Goal: Task Accomplishment & Management: Use online tool/utility

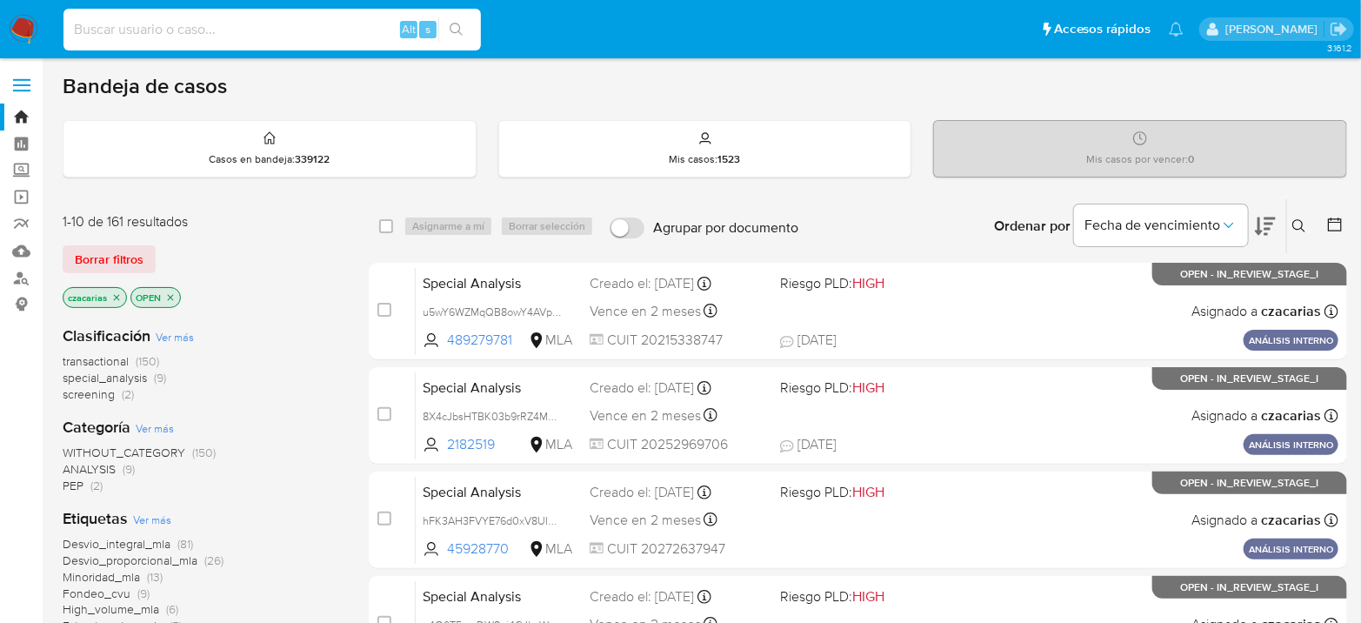
click at [348, 28] on input at bounding box center [271, 29] width 417 height 23
paste input "AbtgDULC5rzkPrGT848pErlX"
type input "AbtgDULC5rzkPrGT848pErlX"
click at [470, 24] on button "search-icon" at bounding box center [456, 29] width 36 height 24
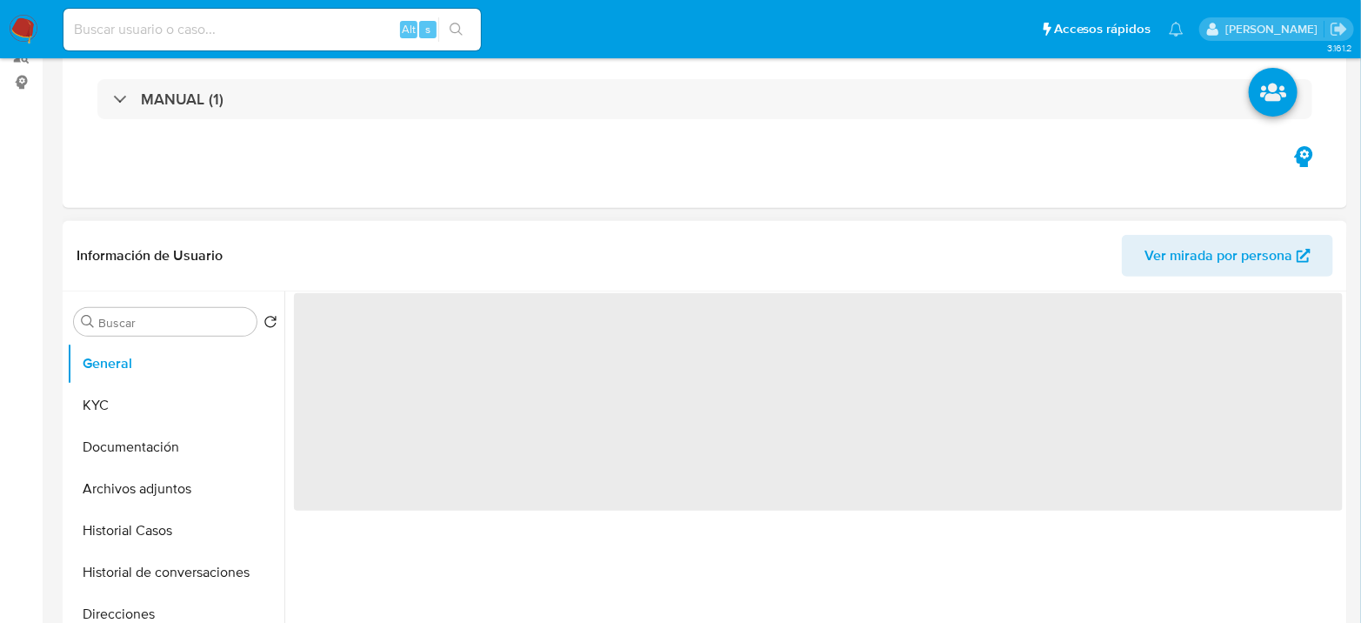
scroll to position [579, 0]
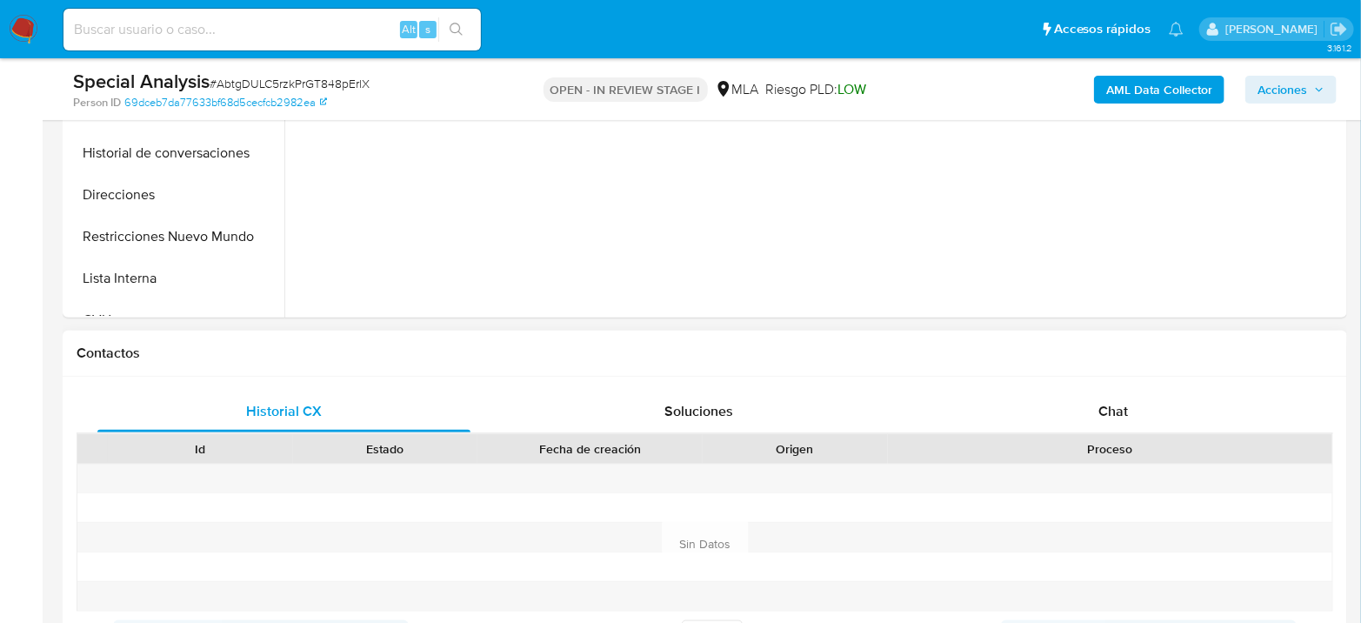
click at [1100, 404] on span "Chat" at bounding box center [1113, 411] width 30 height 20
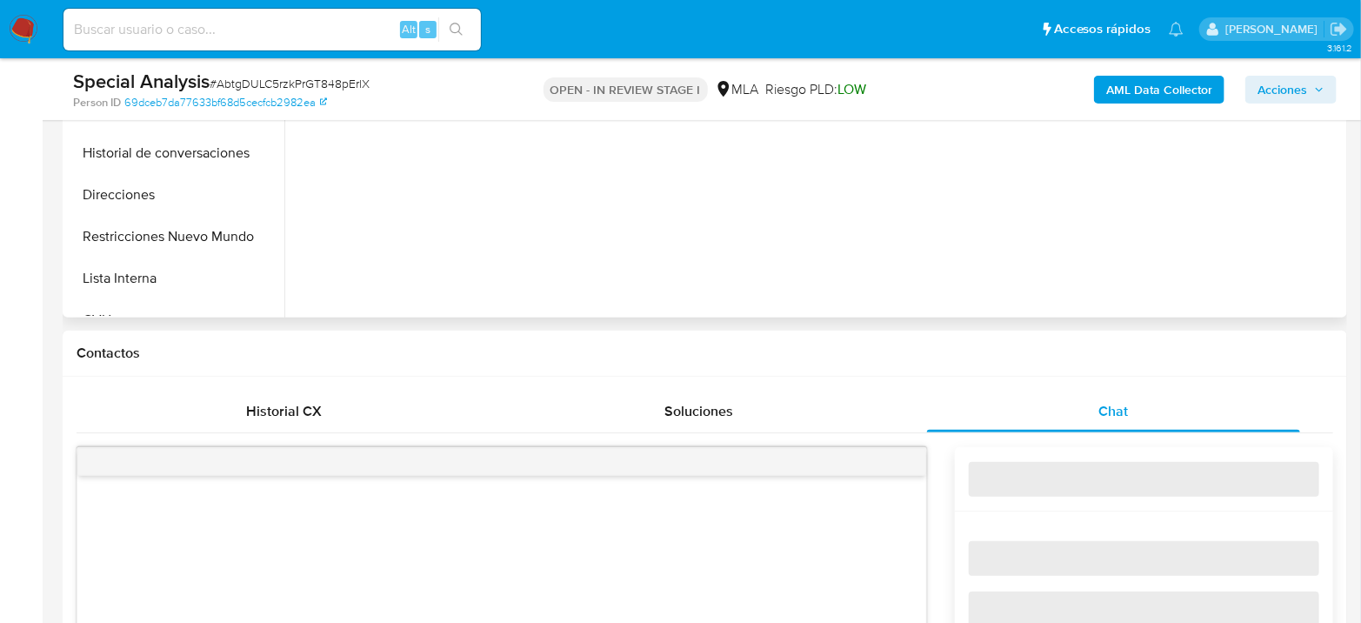
select select "10"
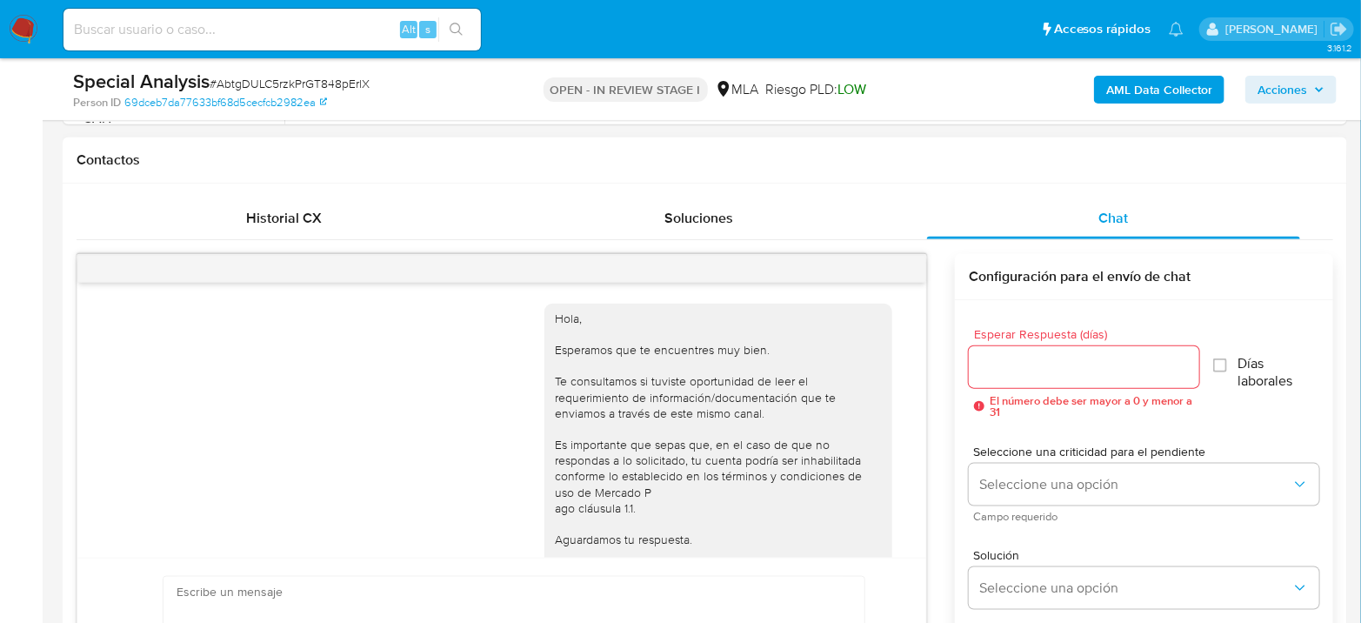
scroll to position [1915, 0]
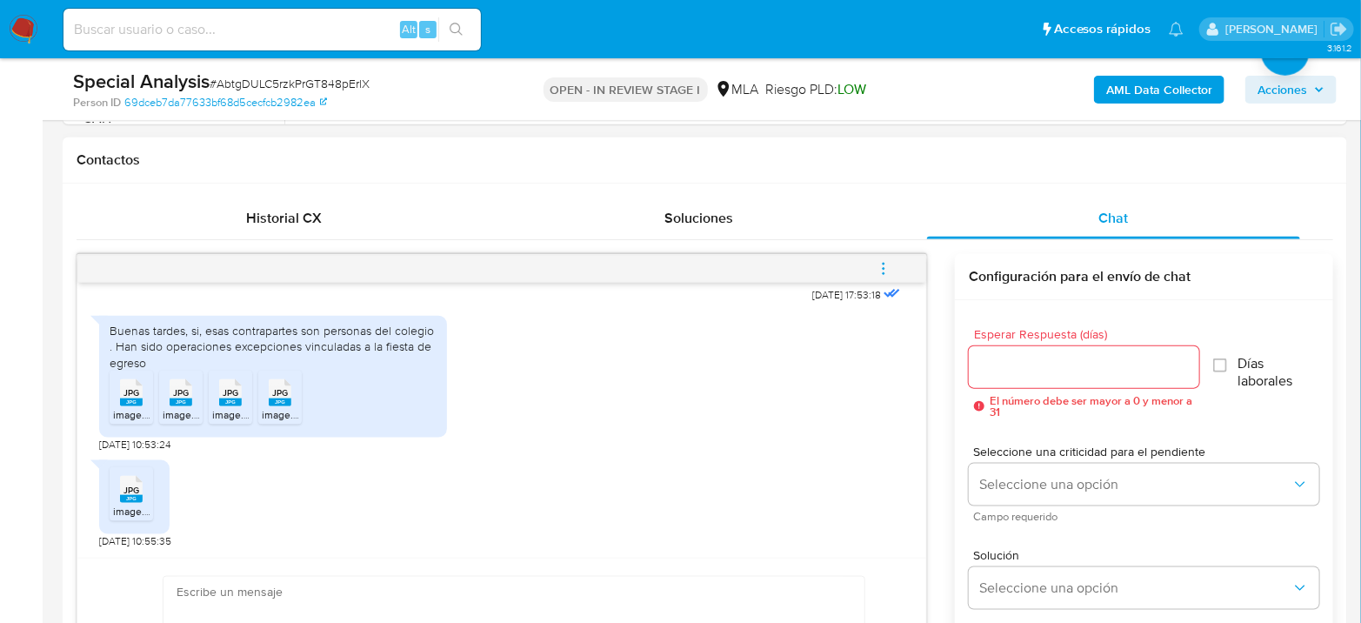
click at [137, 407] on span "image.jpg" at bounding box center [136, 414] width 46 height 15
click at [186, 410] on span "image.jpg" at bounding box center [186, 414] width 46 height 15
click at [237, 402] on rect at bounding box center [230, 402] width 23 height 8
click at [273, 395] on span "JPG" at bounding box center [280, 392] width 16 height 11
click at [140, 489] on icon at bounding box center [131, 489] width 23 height 27
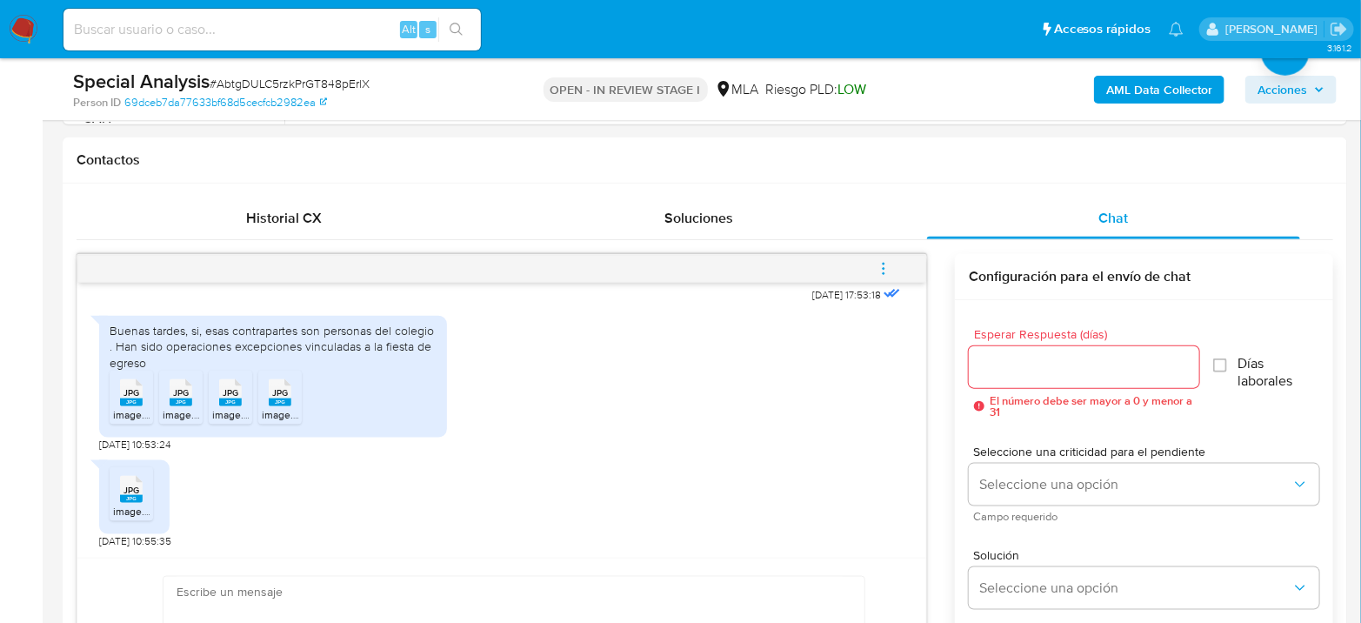
click at [32, 34] on img at bounding box center [24, 30] width 30 height 30
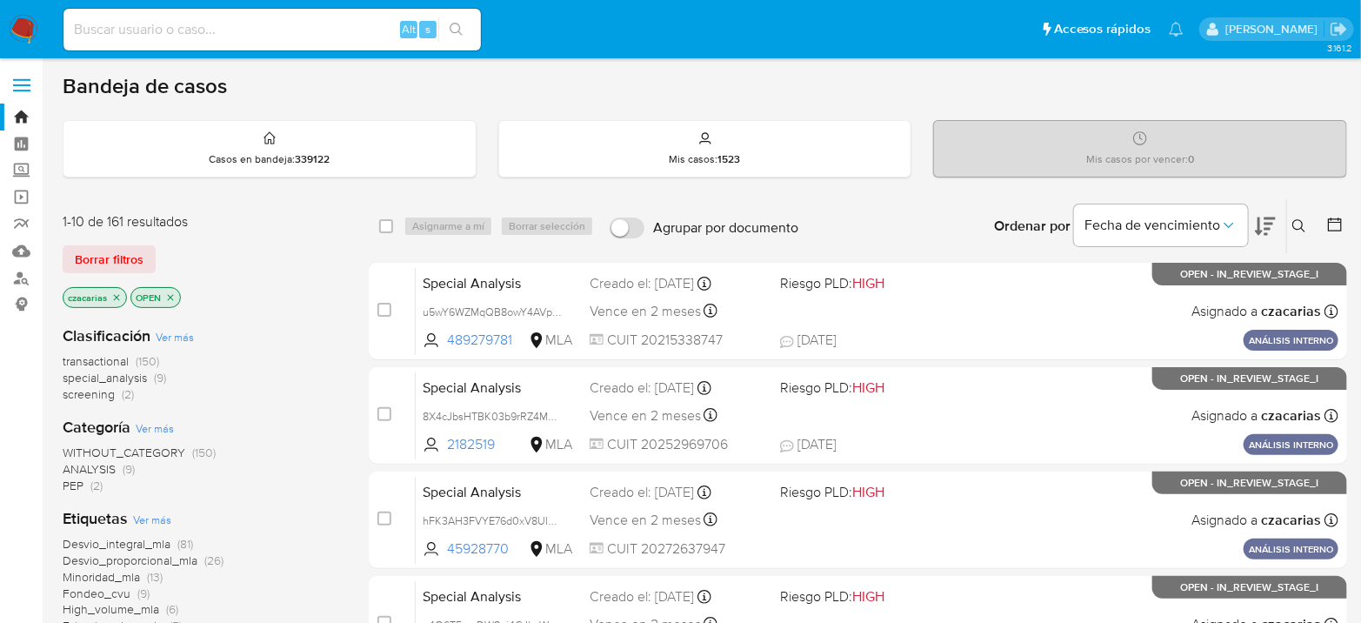
click at [328, 39] on input at bounding box center [271, 29] width 417 height 23
paste input "AbtgDULC5rzkPrGT848pErlX"
click at [476, 21] on input "AbtgDULC5rzkPrGT848pErlX" at bounding box center [271, 29] width 417 height 23
type input "AbtgDULC5rzkPrGT848pErlX"
click at [463, 26] on button "search-icon" at bounding box center [456, 29] width 36 height 24
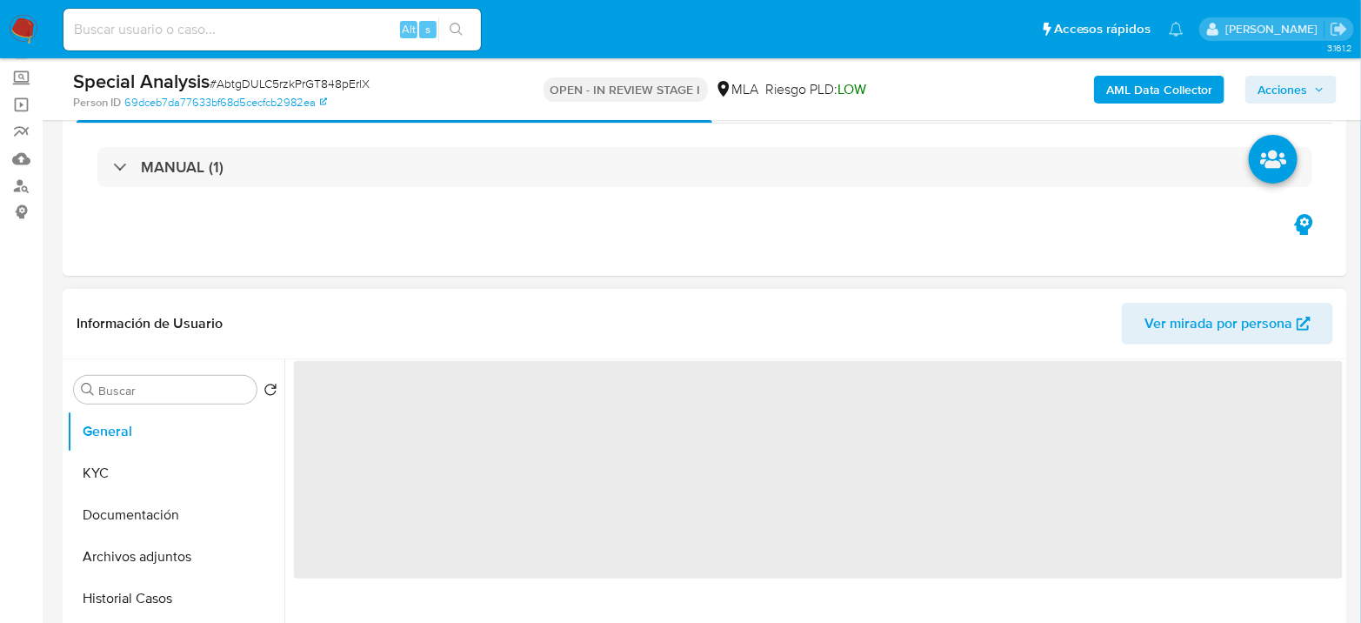
scroll to position [193, 0]
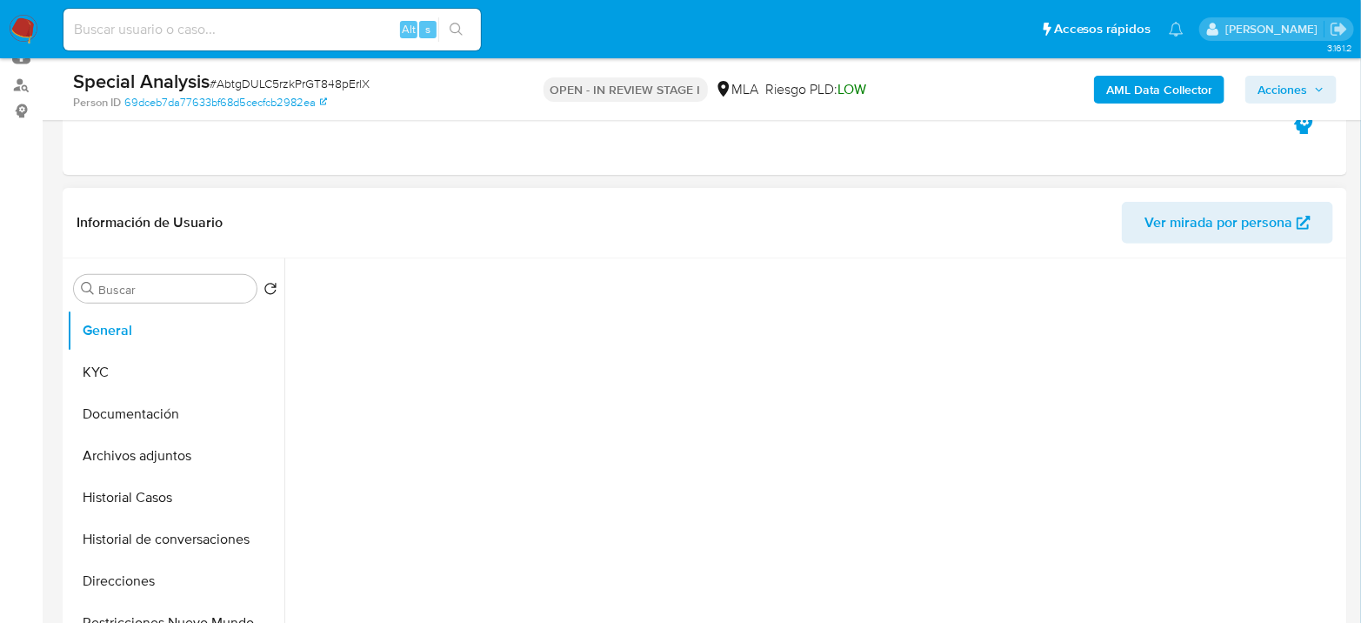
select select "10"
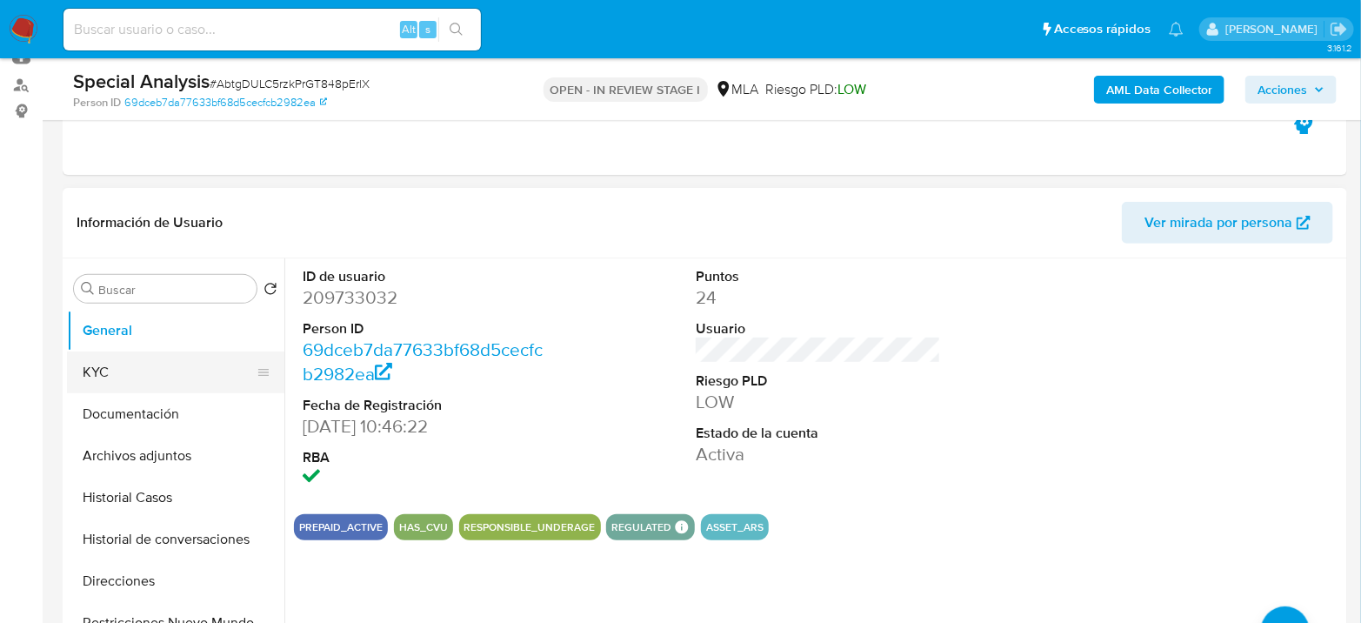
click at [92, 381] on button "KYC" at bounding box center [168, 372] width 203 height 42
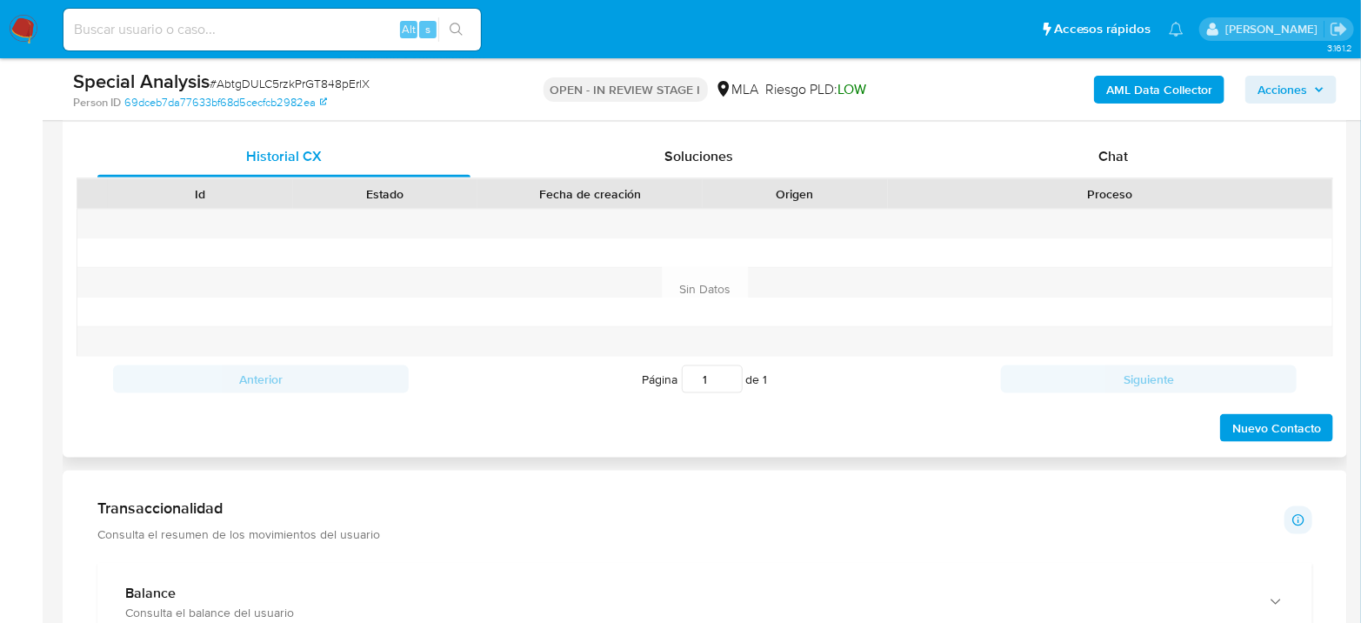
scroll to position [869, 0]
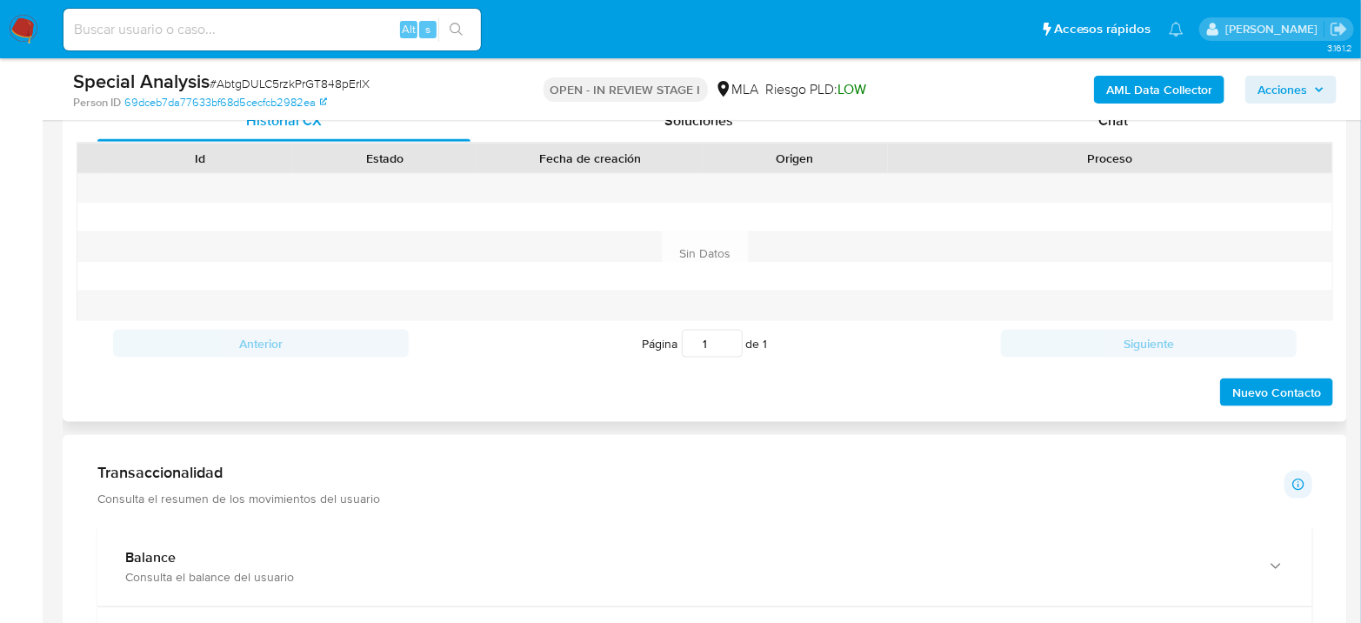
drag, startPoint x: 1097, startPoint y: 131, endPoint x: 1087, endPoint y: 141, distance: 14.2
click at [1097, 131] on div "Chat" at bounding box center [1113, 121] width 373 height 42
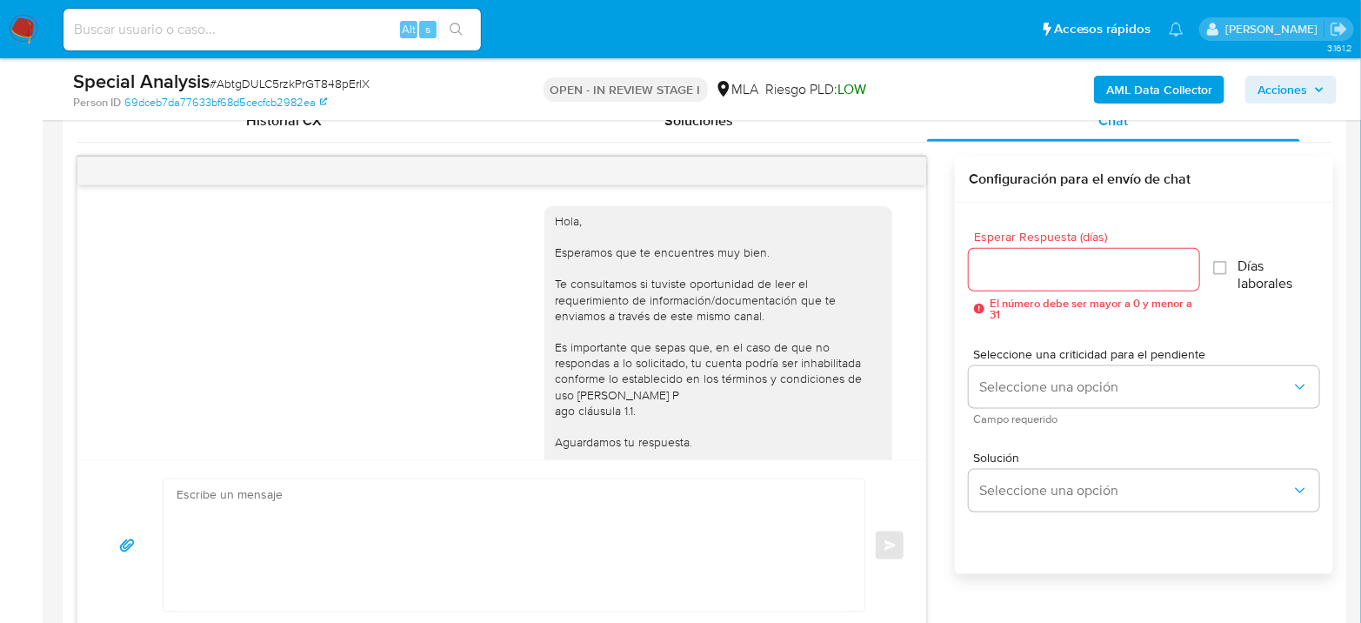
scroll to position [1915, 0]
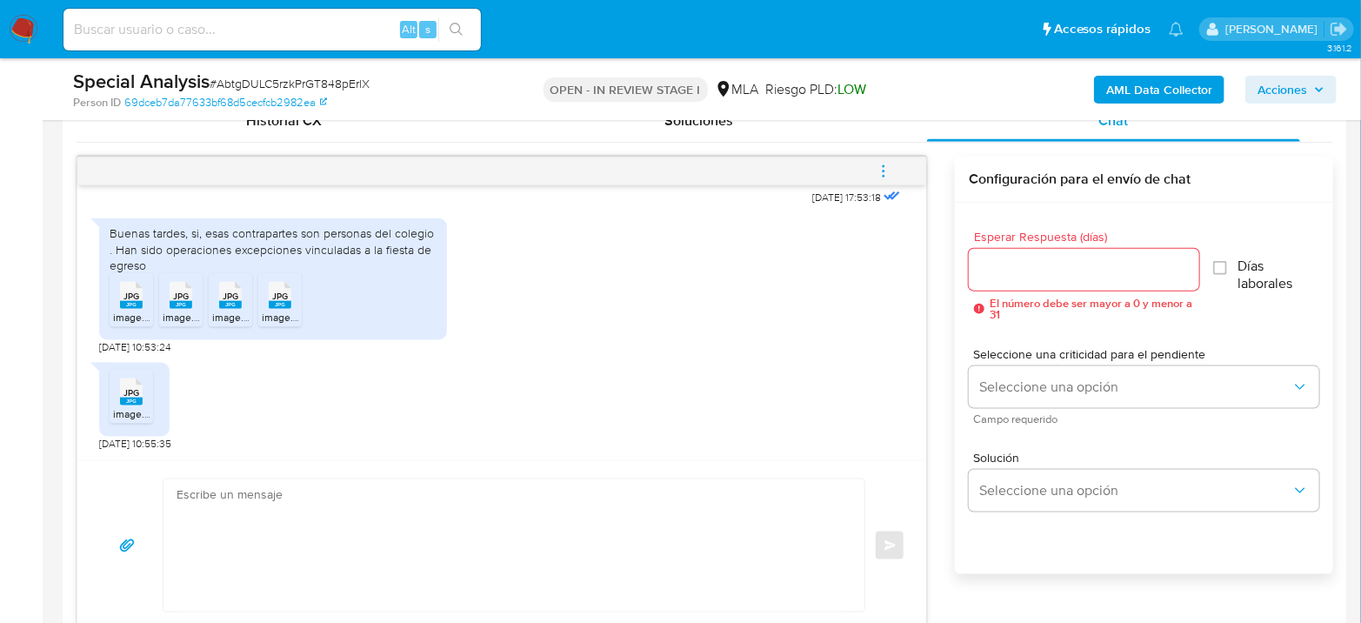
click at [143, 415] on span "image.jpg" at bounding box center [136, 413] width 46 height 15
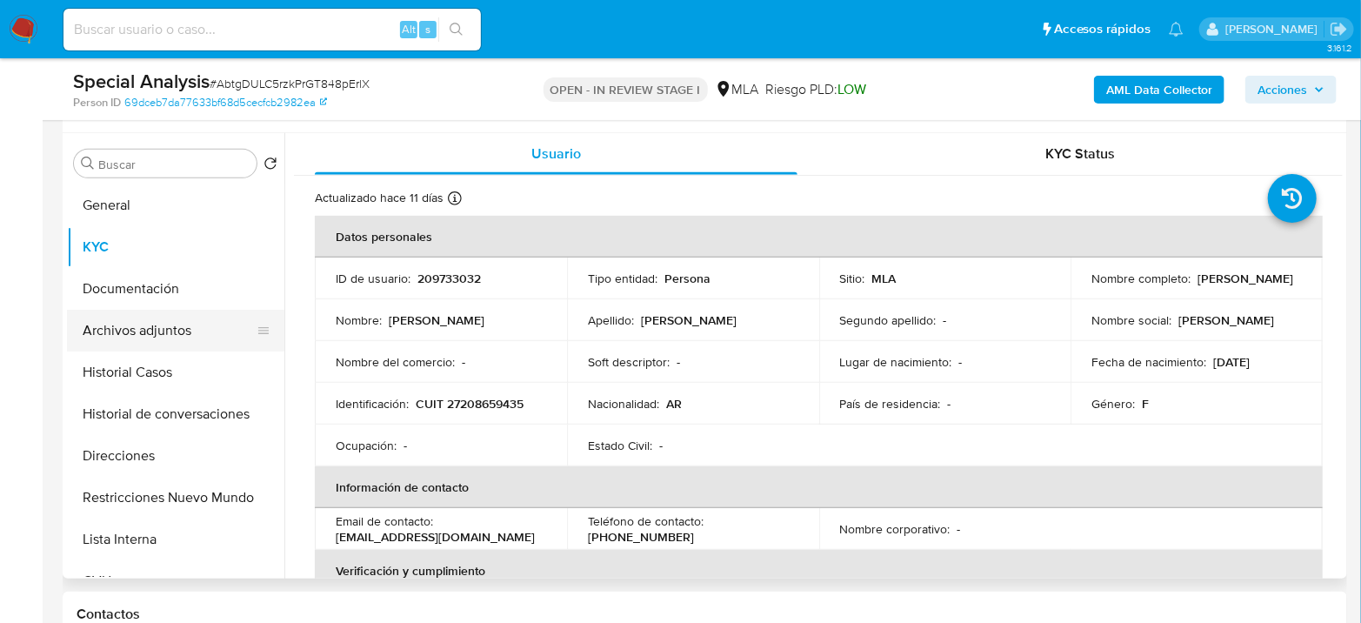
scroll to position [290, 0]
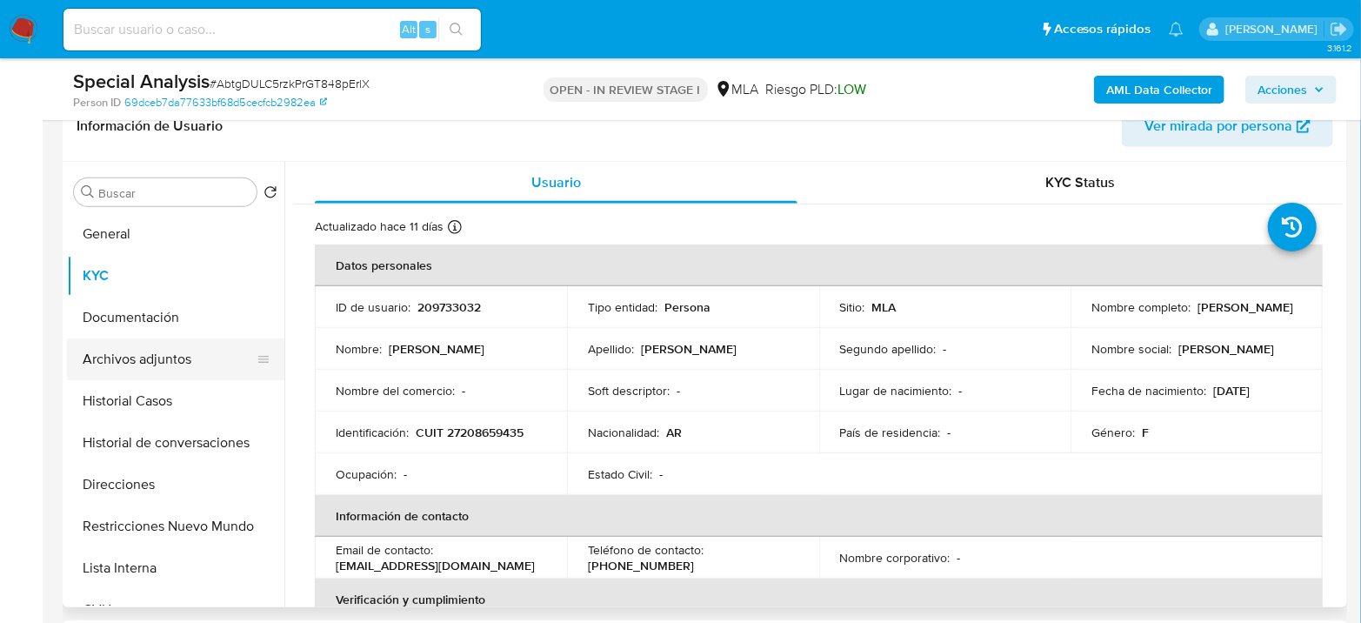
click at [124, 351] on button "Archivos adjuntos" at bounding box center [168, 359] width 203 height 42
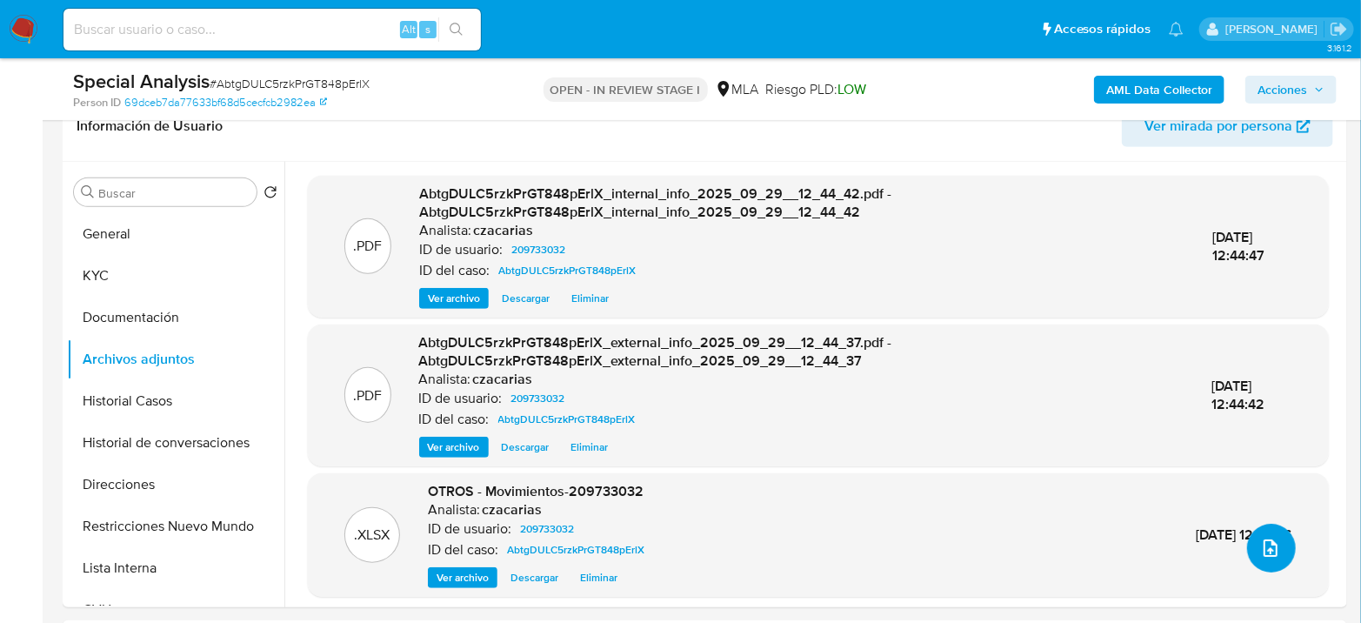
click at [1267, 543] on icon "upload-file" at bounding box center [1270, 547] width 21 height 21
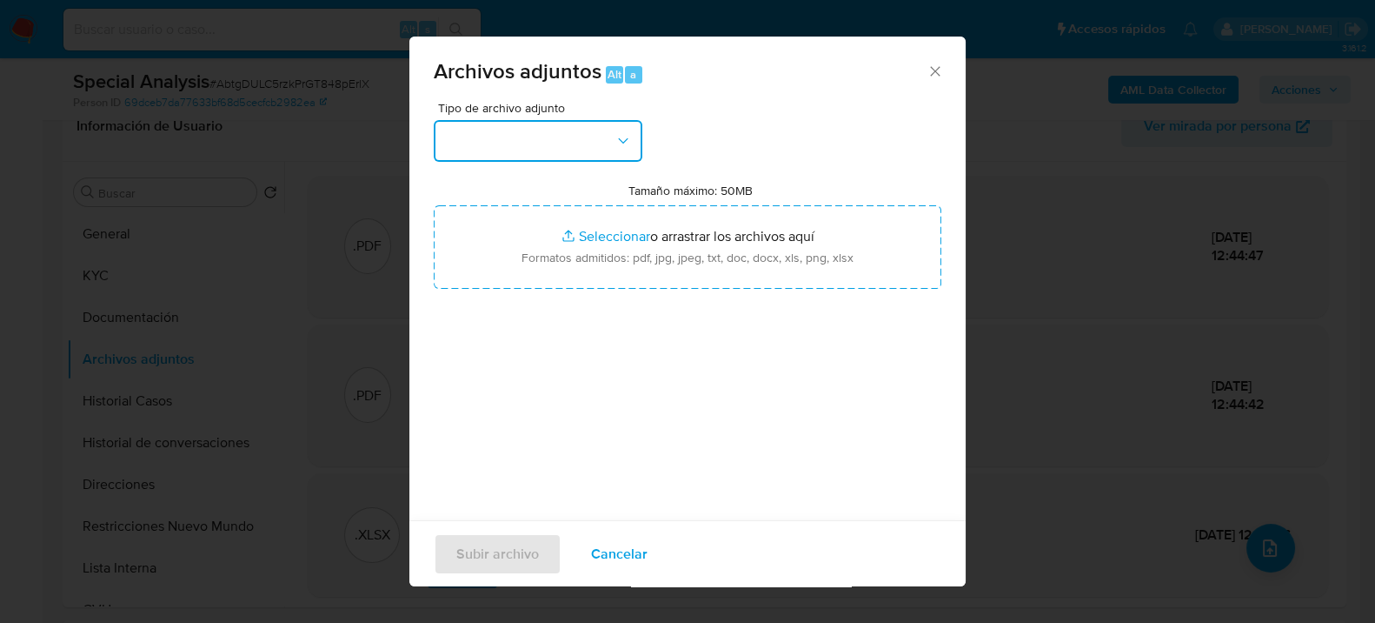
click at [540, 136] on button "button" at bounding box center [538, 141] width 209 height 42
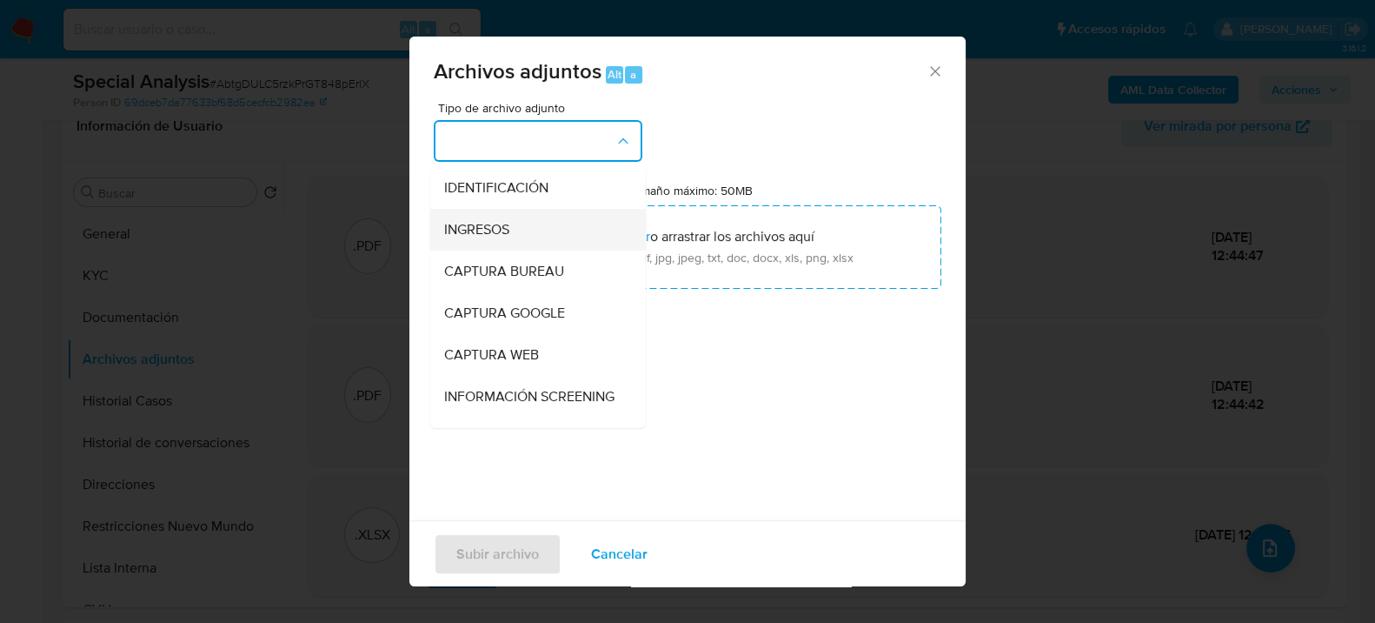
click at [488, 227] on span "INGRESOS" at bounding box center [476, 228] width 65 height 17
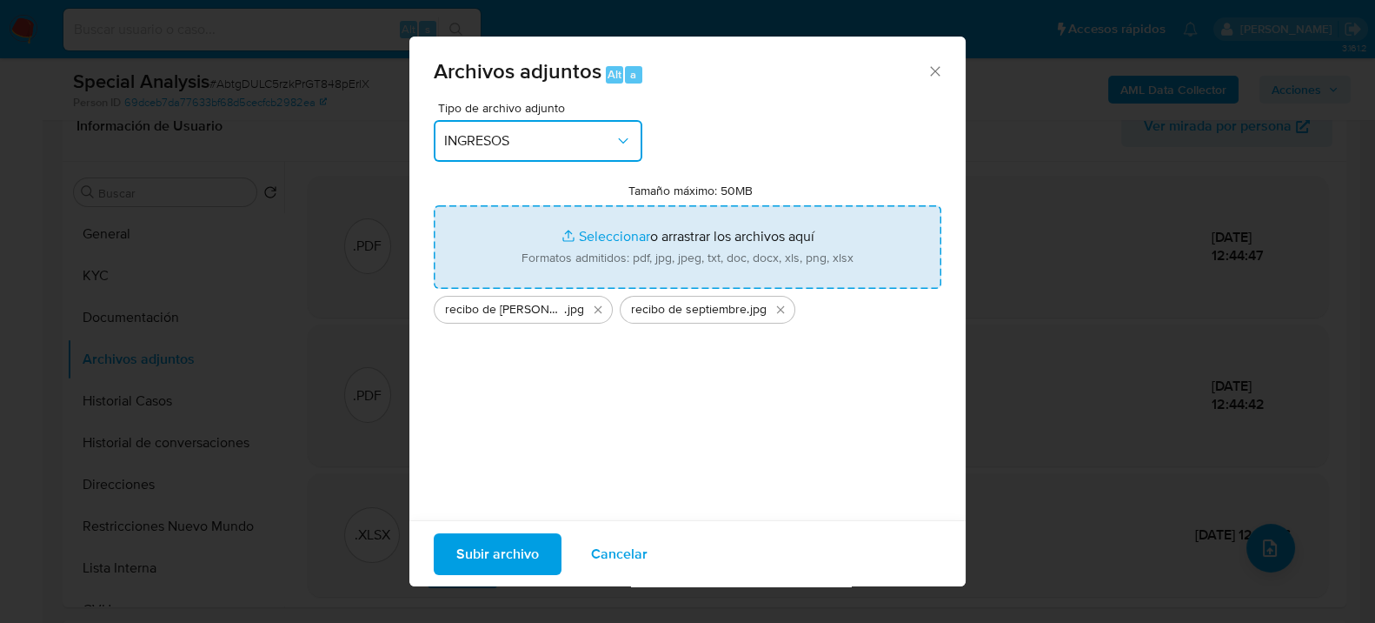
type input "C:\fakepath\recibo julio 2.jpg"
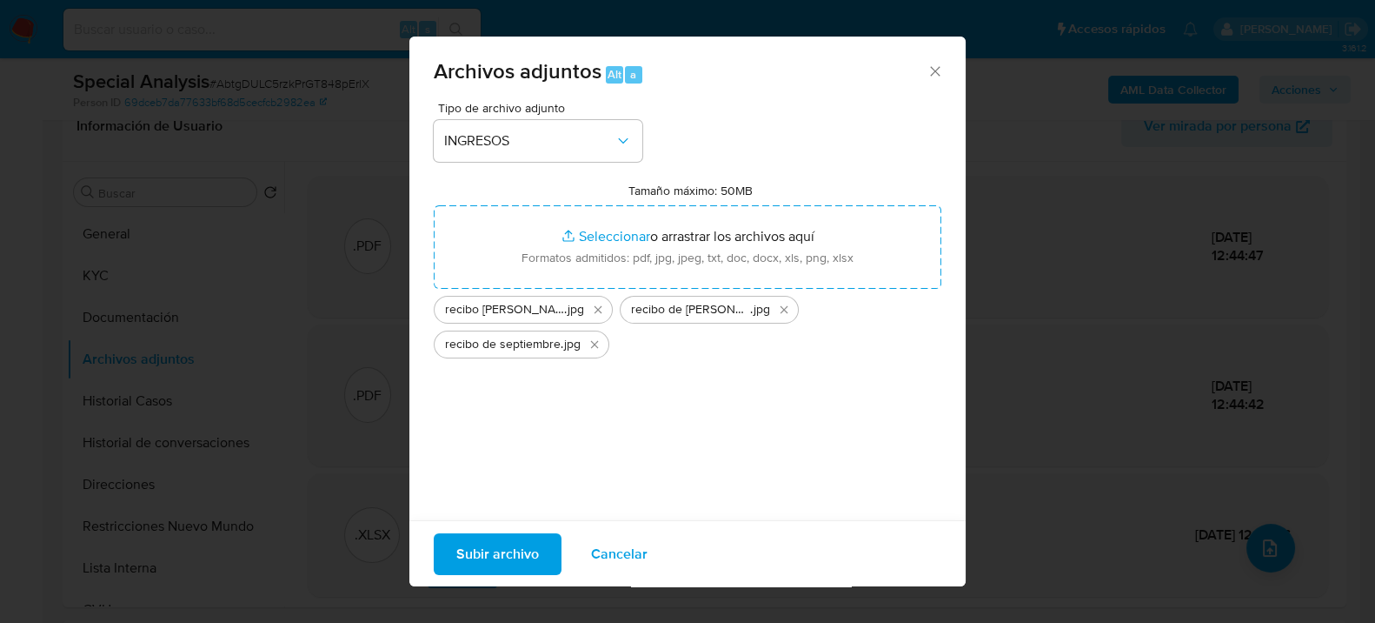
click at [497, 536] on span "Subir archivo" at bounding box center [497, 553] width 83 height 38
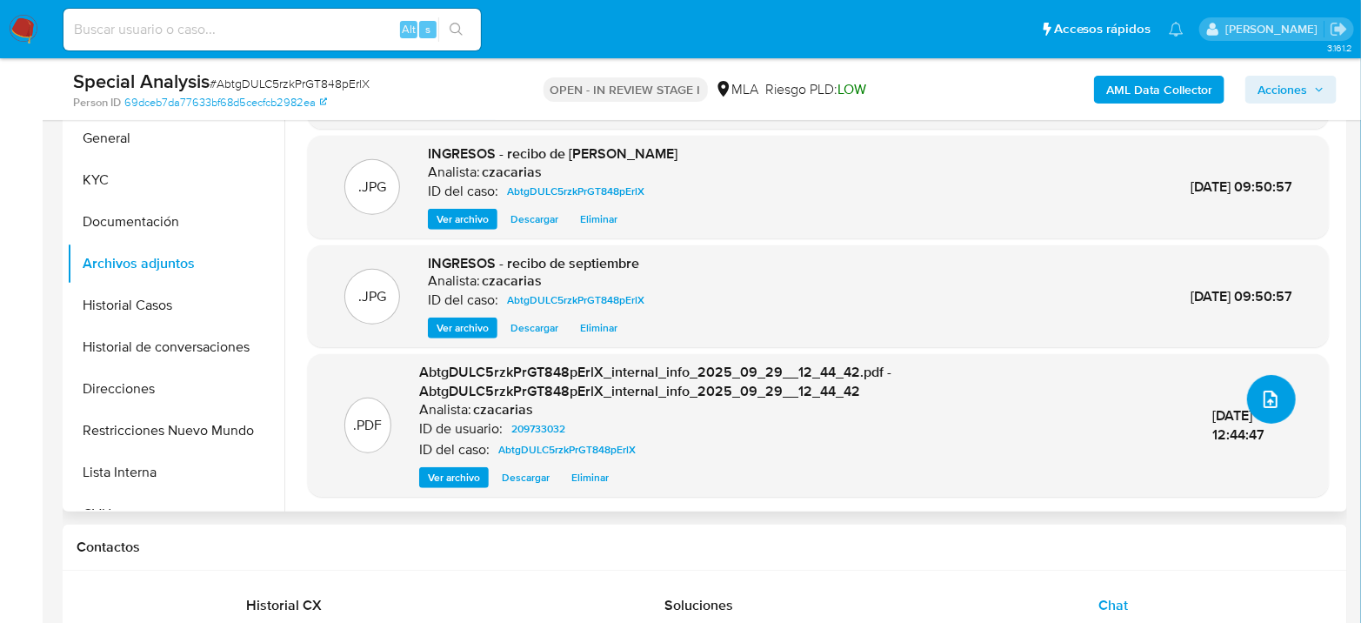
scroll to position [386, 0]
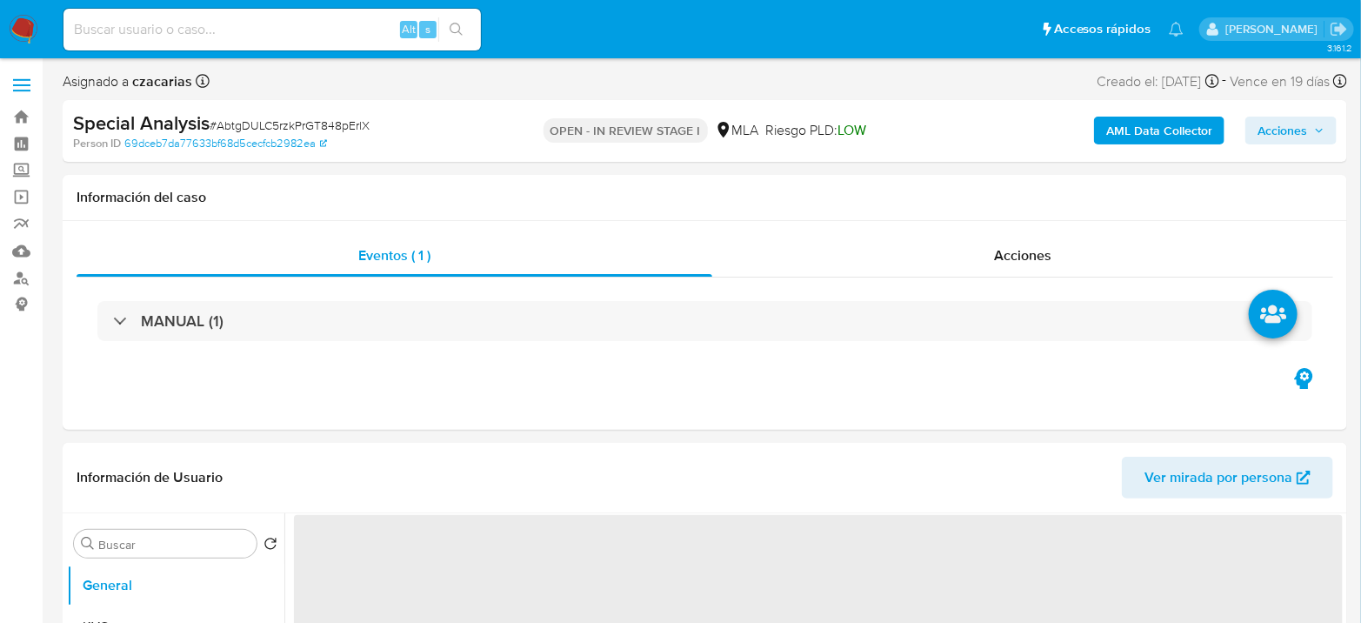
select select "10"
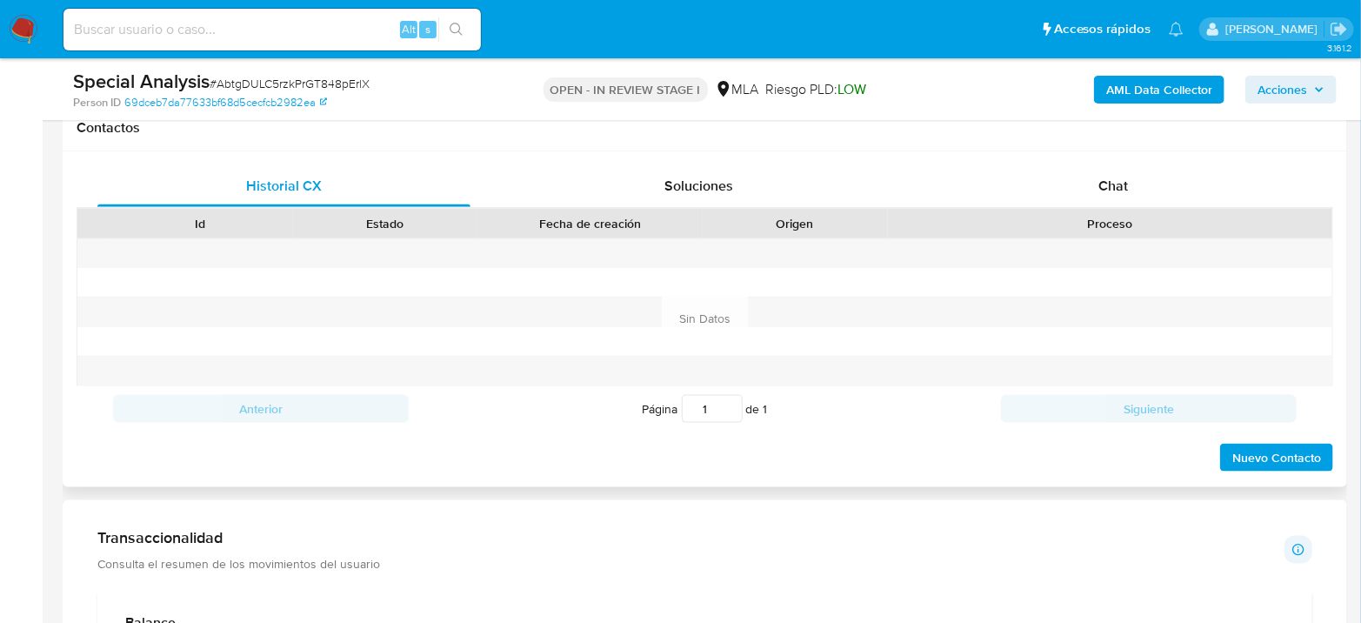
scroll to position [772, 0]
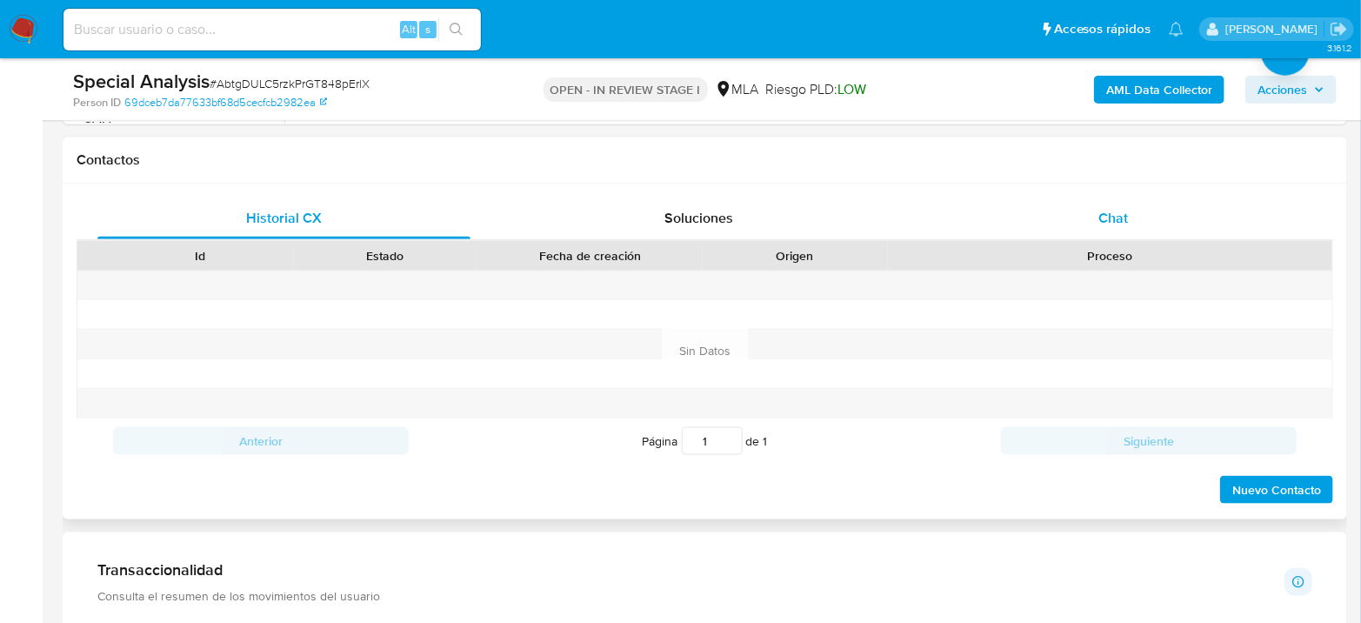
click at [1116, 227] on div "Chat" at bounding box center [1113, 218] width 373 height 42
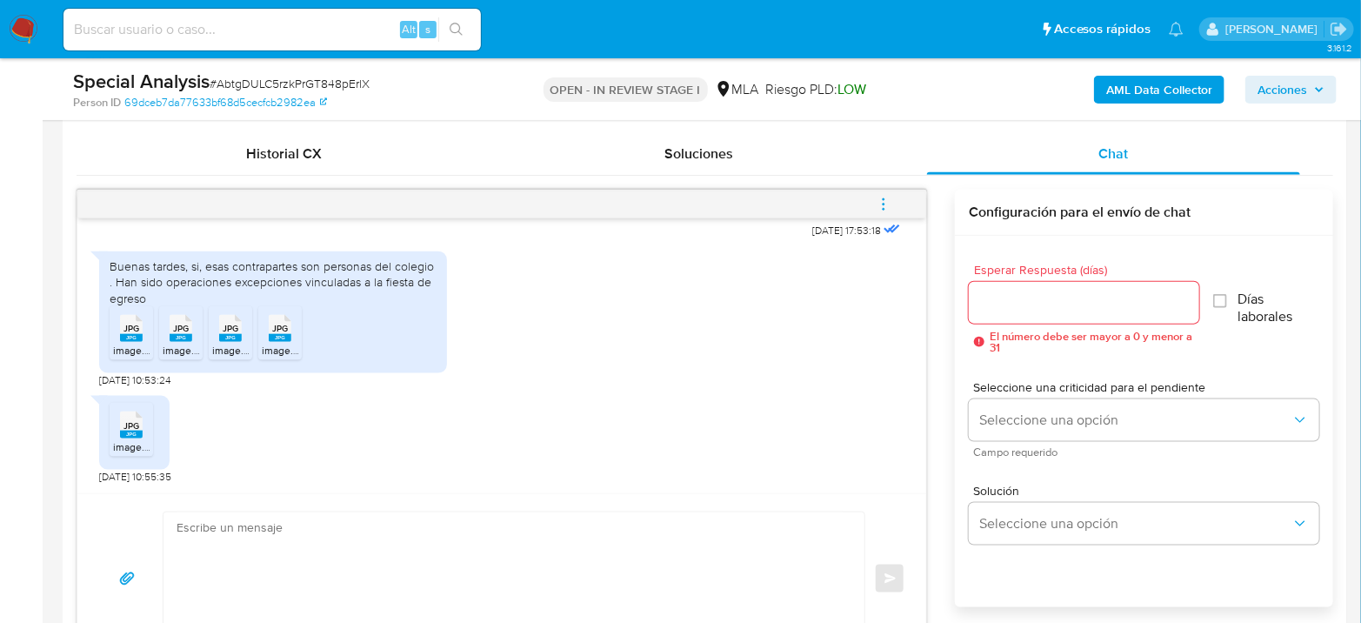
scroll to position [869, 0]
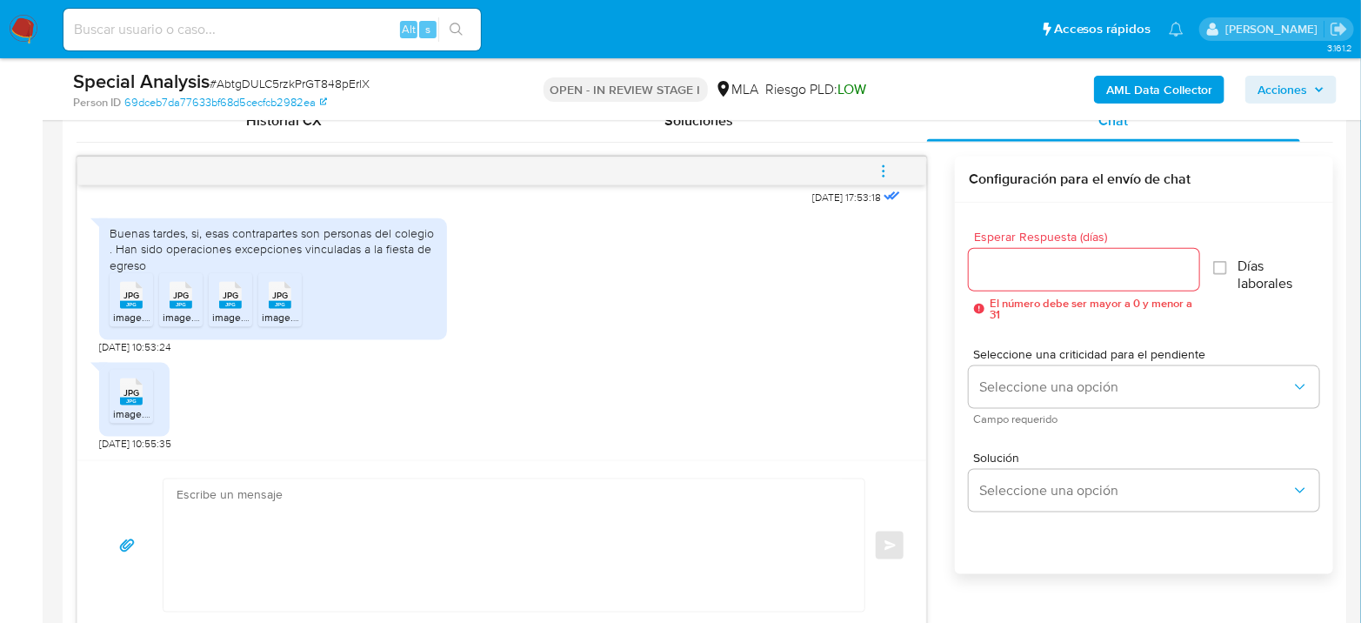
click at [274, 490] on textarea at bounding box center [509, 545] width 666 height 132
paste textarea "Hola, ¡Muchas gracias por tu respuesta! Confirmamos la recepción de la document…"
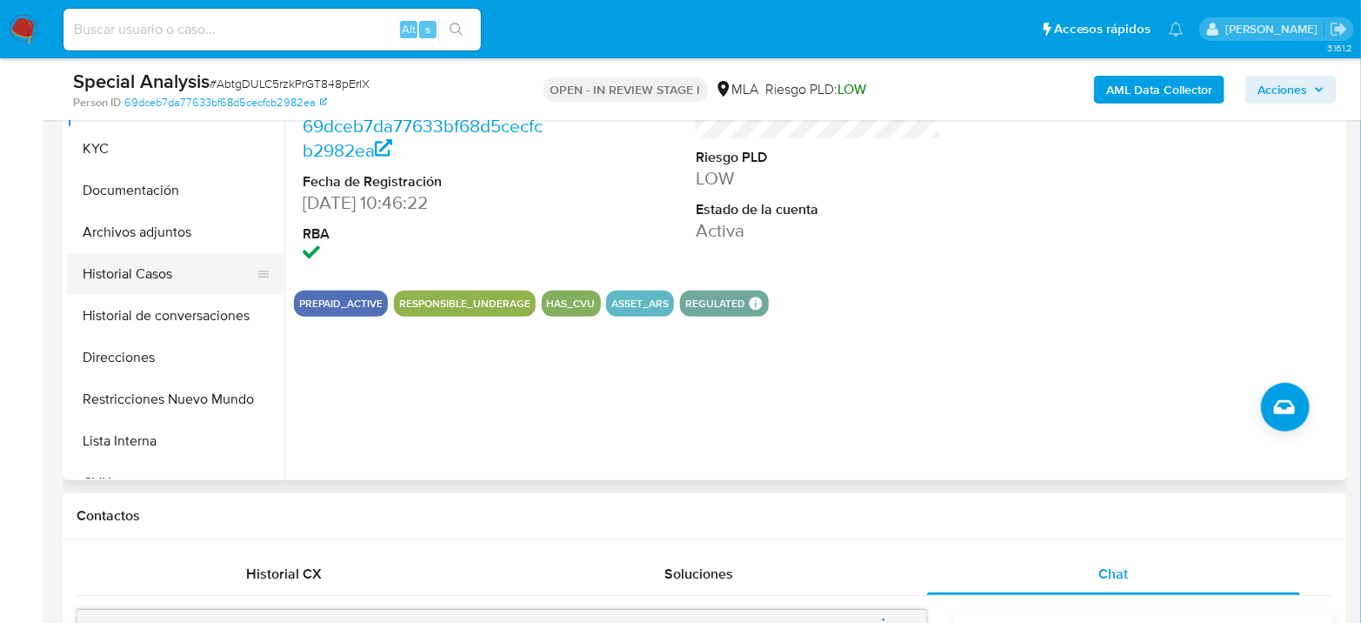
scroll to position [402, 0]
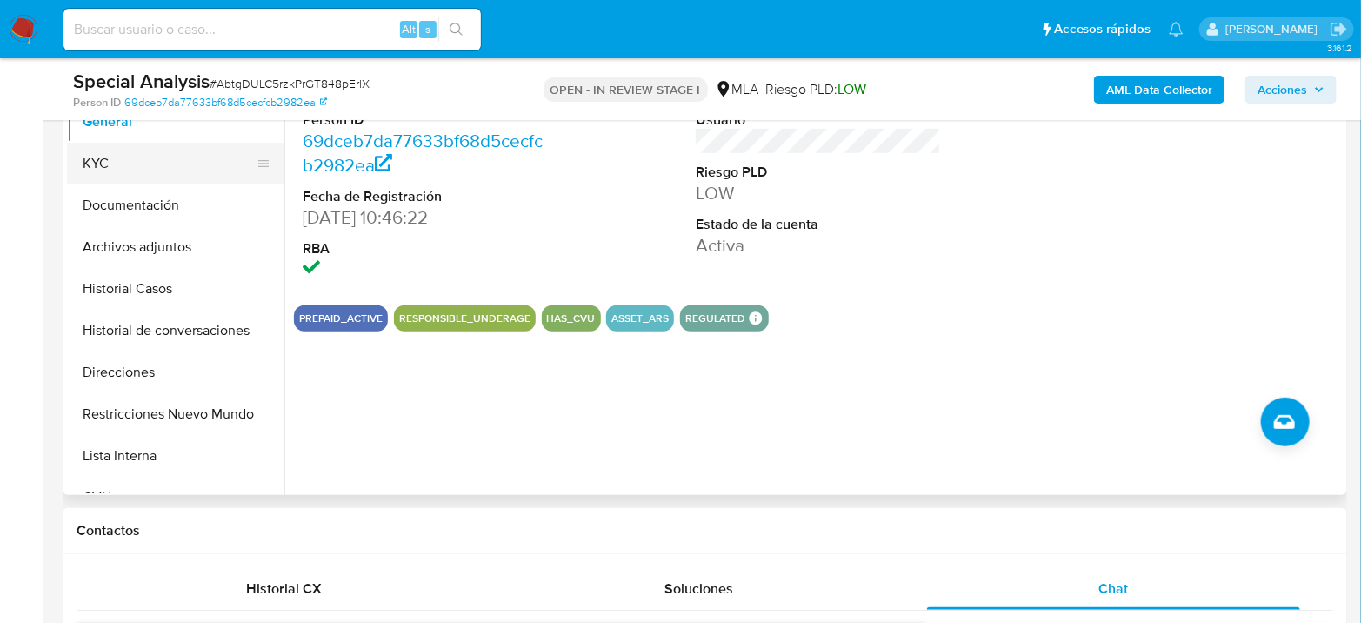
click at [133, 163] on button "KYC" at bounding box center [168, 164] width 203 height 42
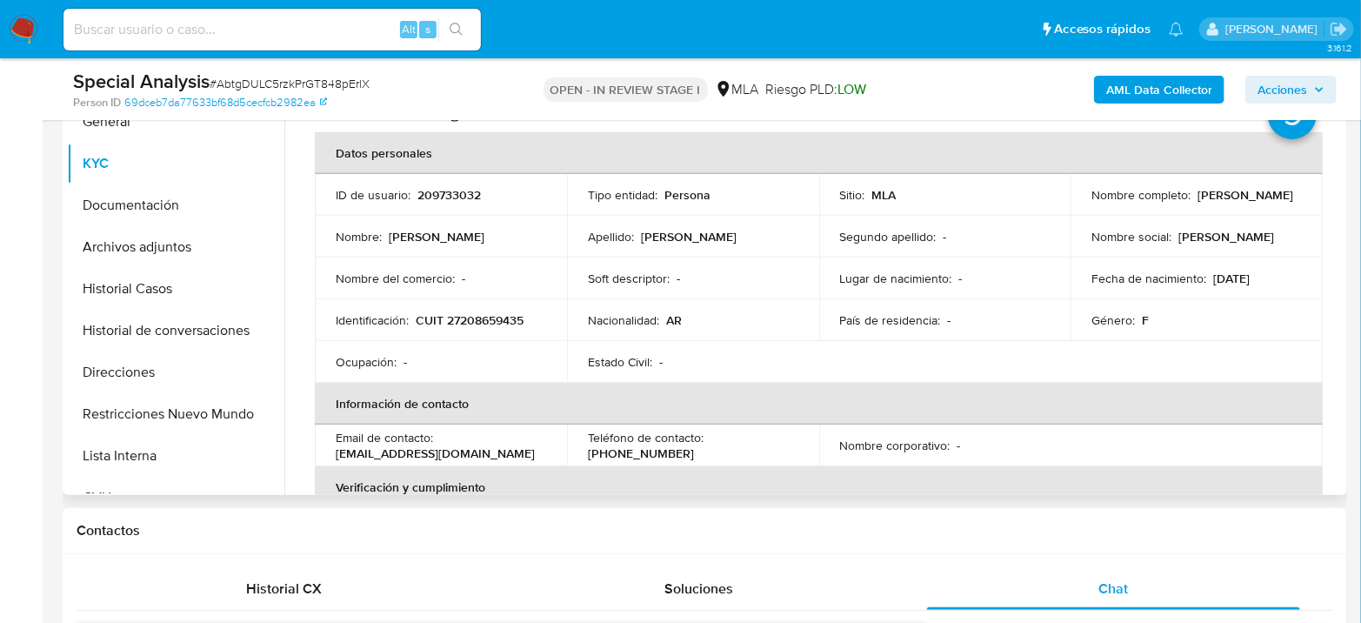
drag, startPoint x: 1086, startPoint y: 201, endPoint x: 1229, endPoint y: 197, distance: 142.6
click at [1229, 197] on div "Nombre completo : Maria Lucrecia Santos" at bounding box center [1196, 195] width 210 height 16
copy p "[PERSON_NAME]"
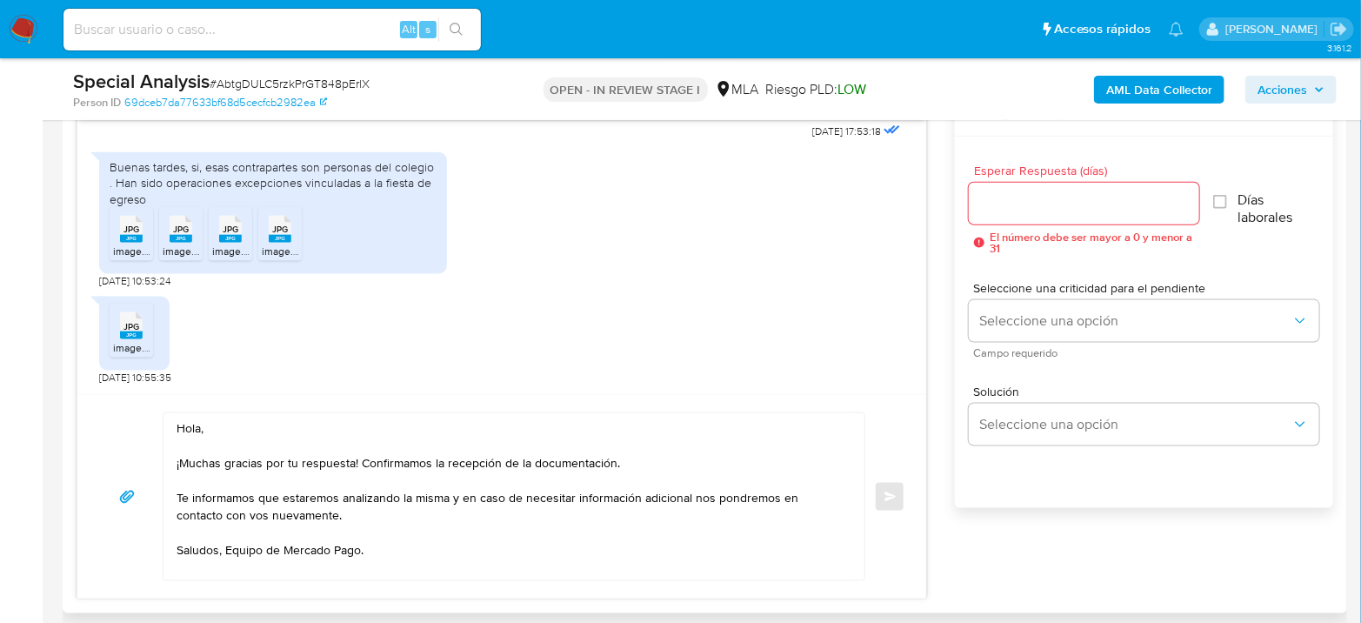
scroll to position [982, 0]
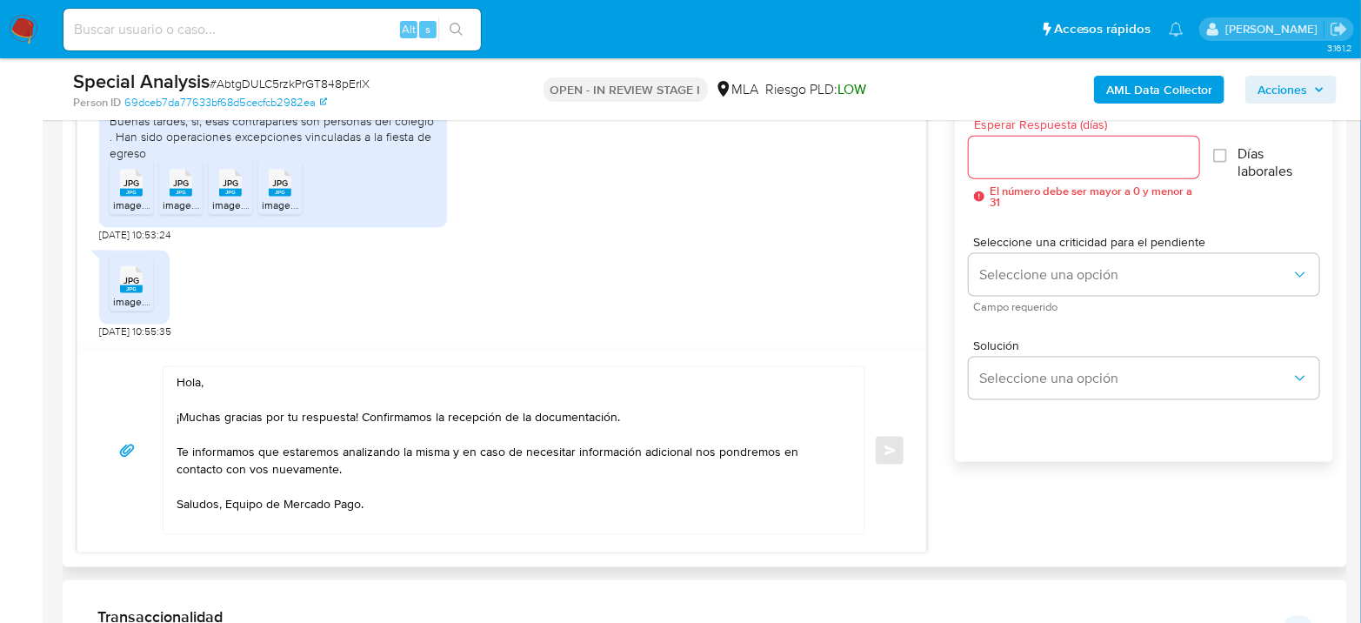
click at [198, 378] on textarea "Hola, ¡Muchas gracias por tu respuesta! Confirmamos la recepción de la document…" at bounding box center [509, 450] width 666 height 167
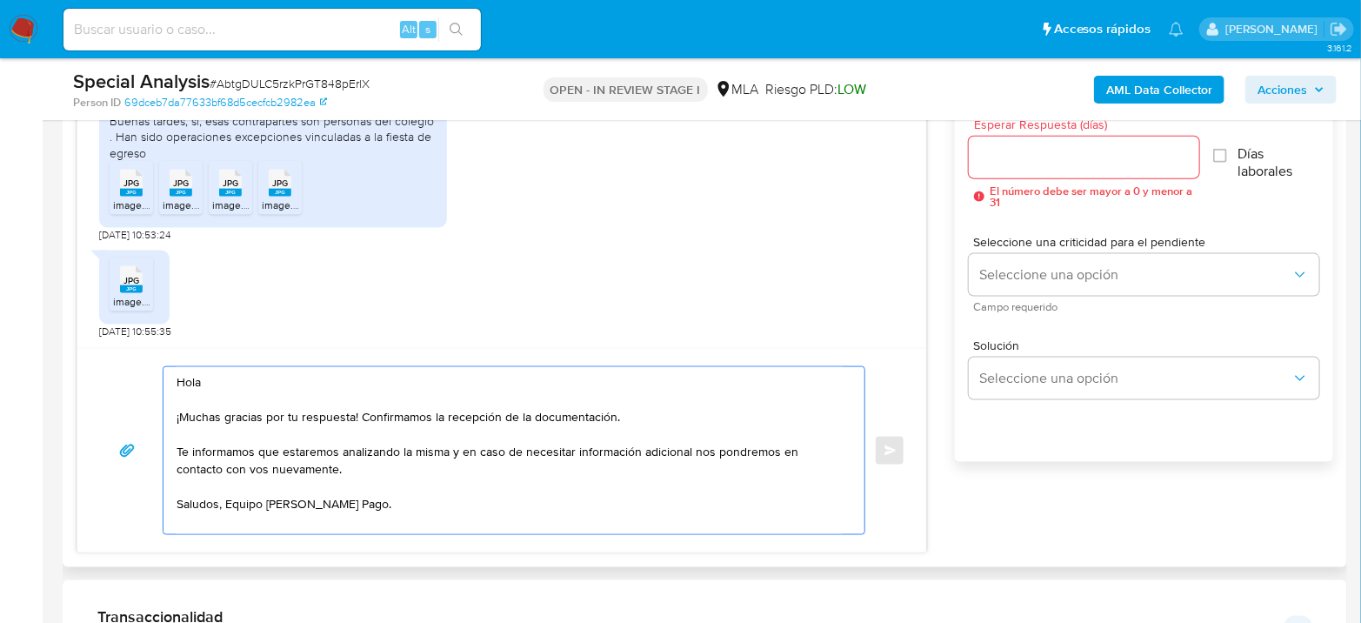
paste textarea "[PERSON_NAME]"
click at [428, 511] on textarea "Hola Maria Lucrecia Santos ¡Muchas gracias por tu respuesta! Confirmamos la rec…" at bounding box center [509, 450] width 666 height 167
type textarea "Hola Maria Lucrecia Santos ¡Muchas gracias por tu respuesta! Confirmamos la rec…"
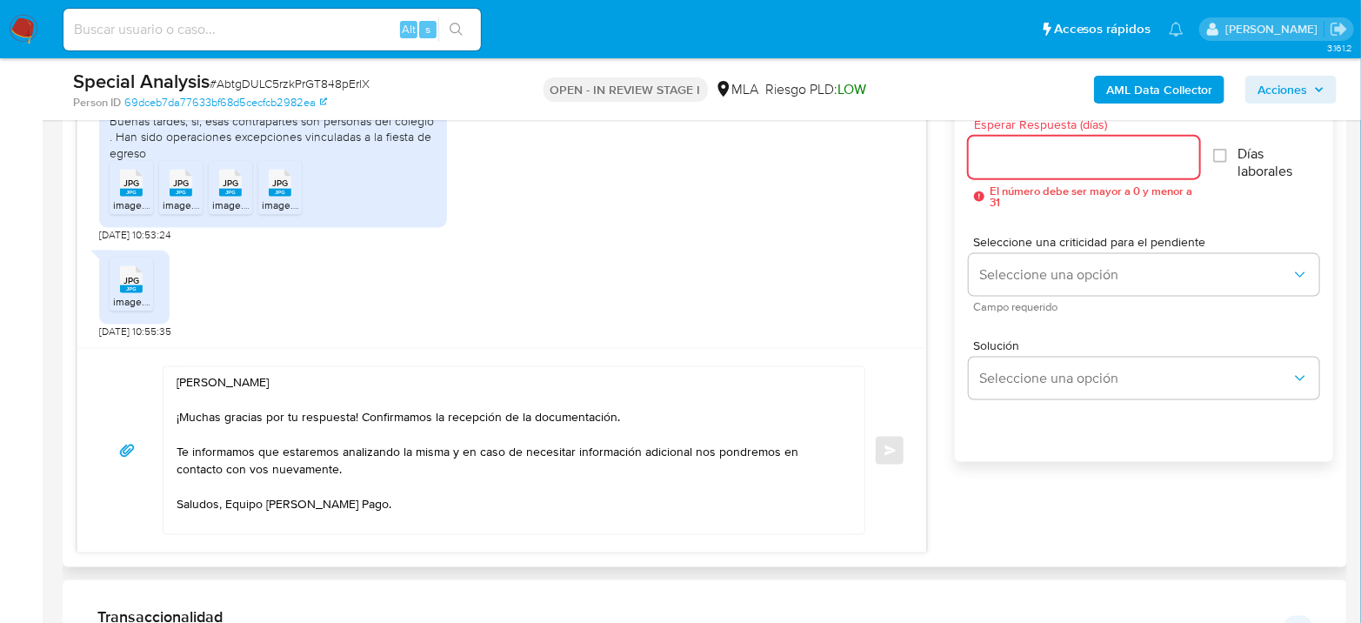
click at [1067, 160] on input "Esperar Respuesta (días)" at bounding box center [1084, 157] width 230 height 23
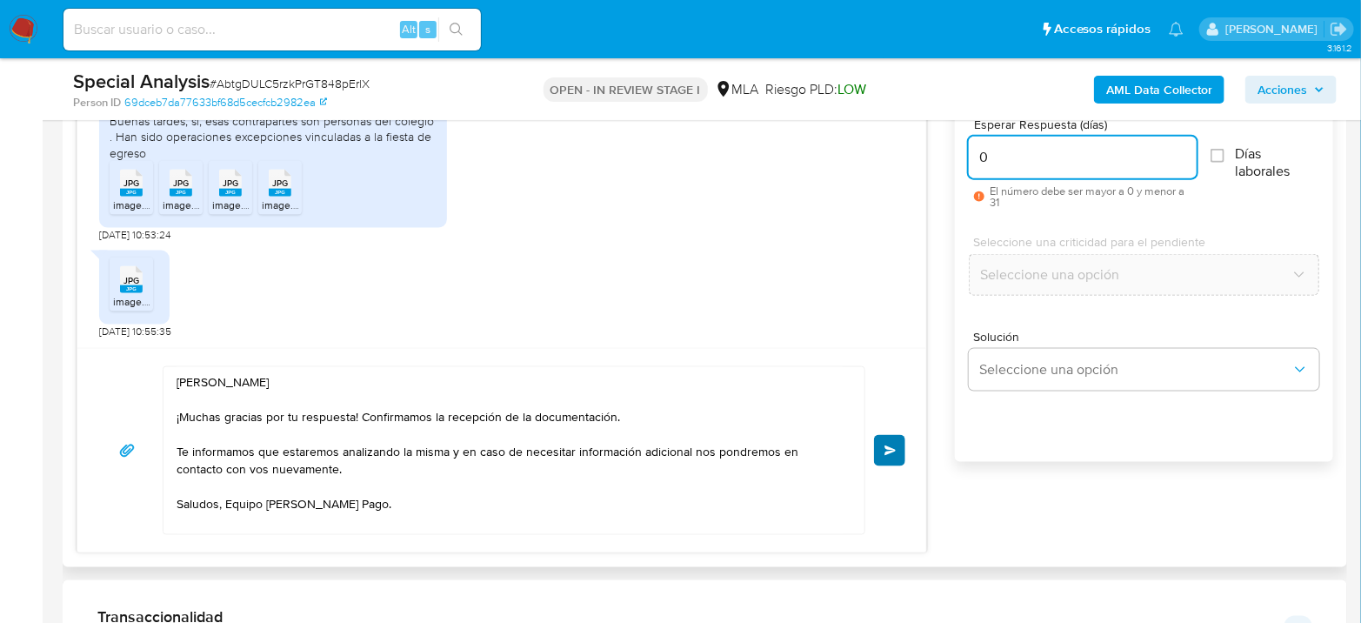
type input "0"
click at [893, 450] on span "Enviar" at bounding box center [890, 450] width 12 height 10
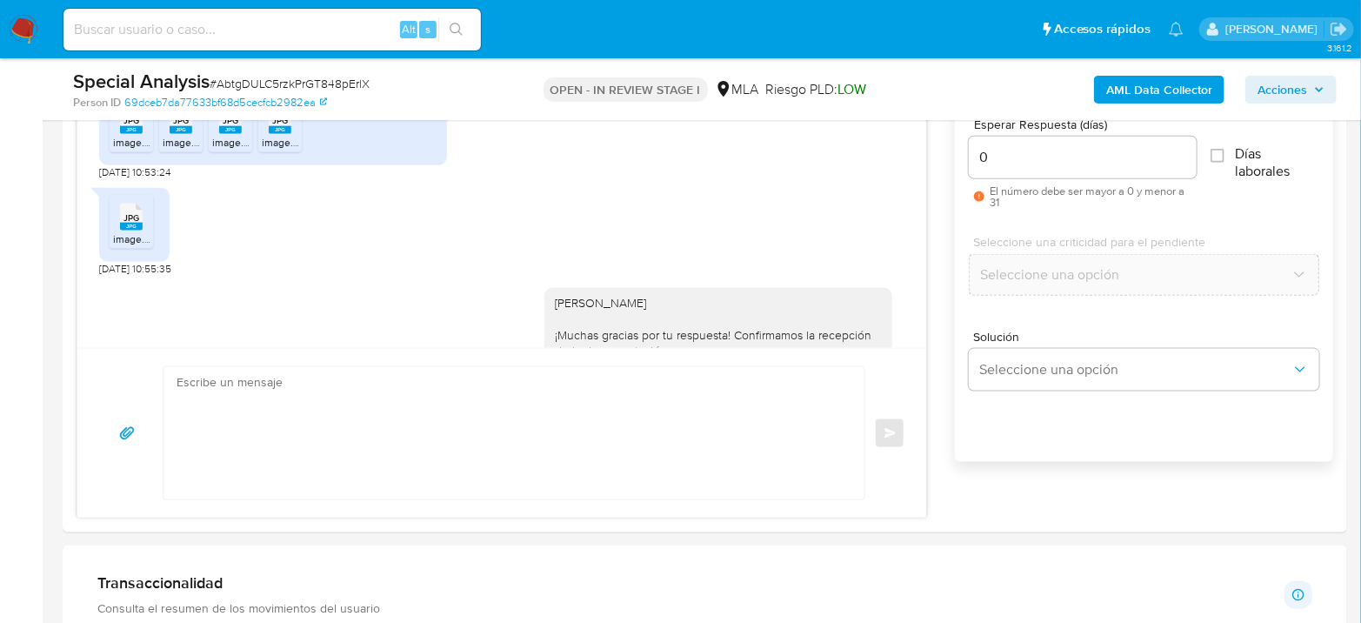
scroll to position [2123, 0]
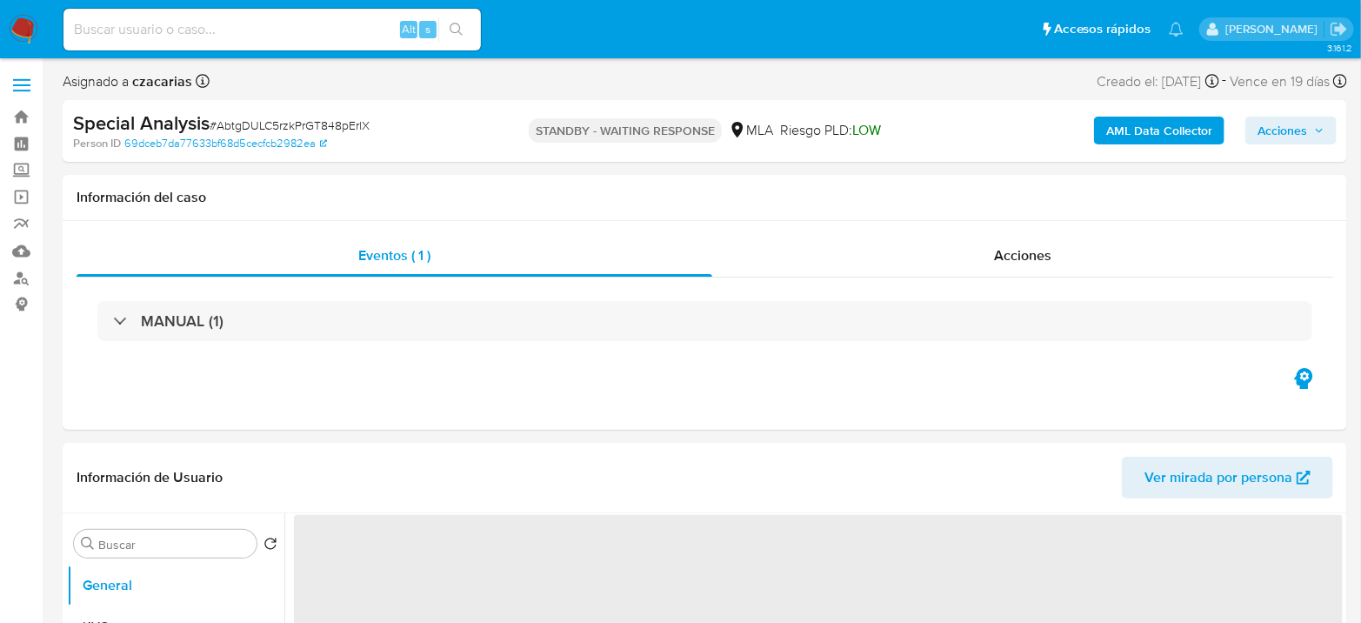
select select "10"
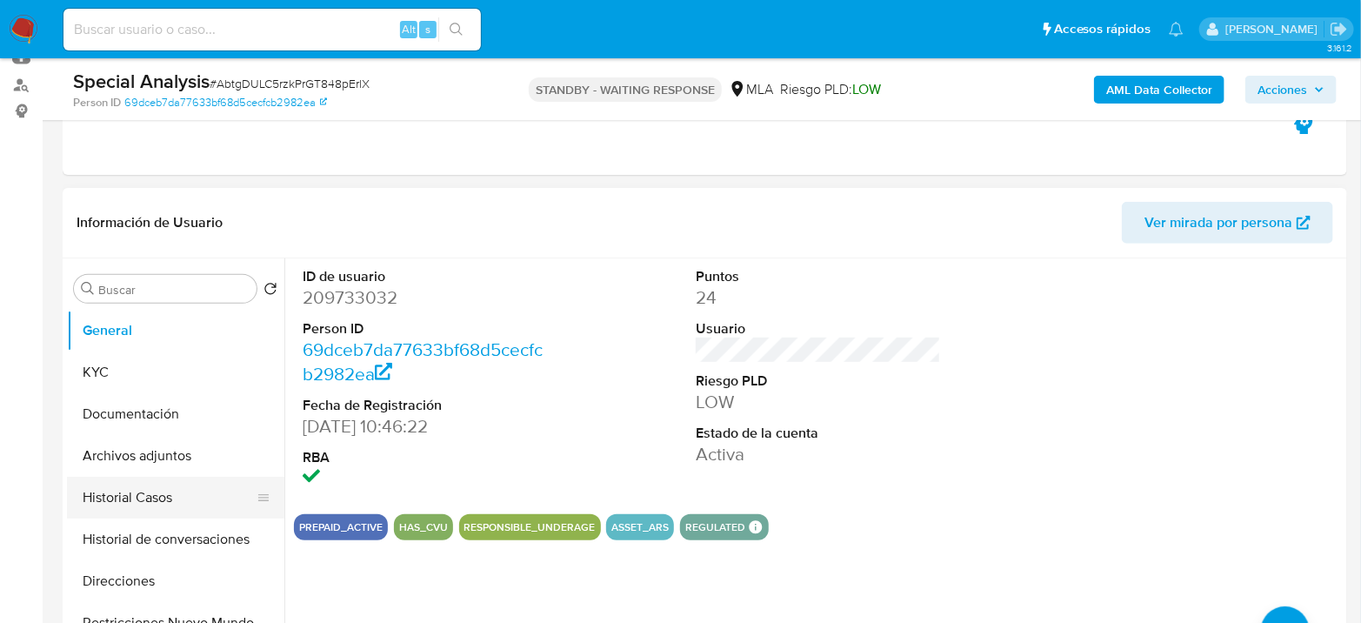
scroll to position [97, 0]
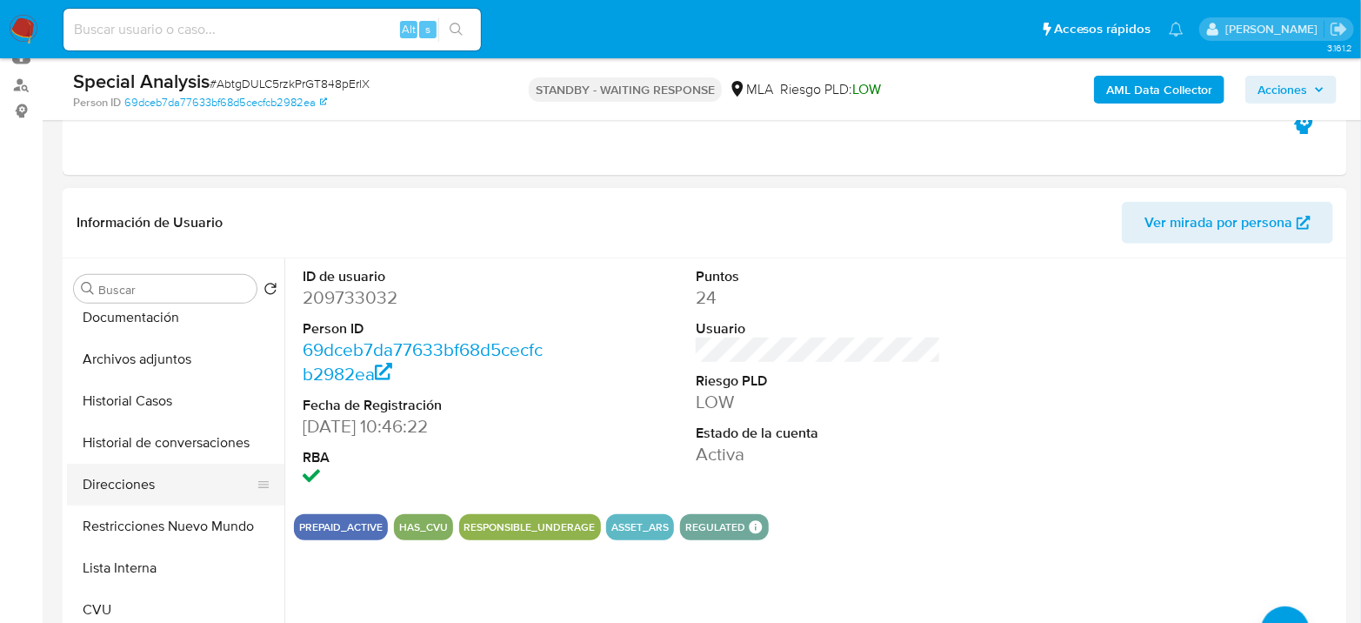
click at [150, 466] on button "Direcciones" at bounding box center [168, 484] width 203 height 42
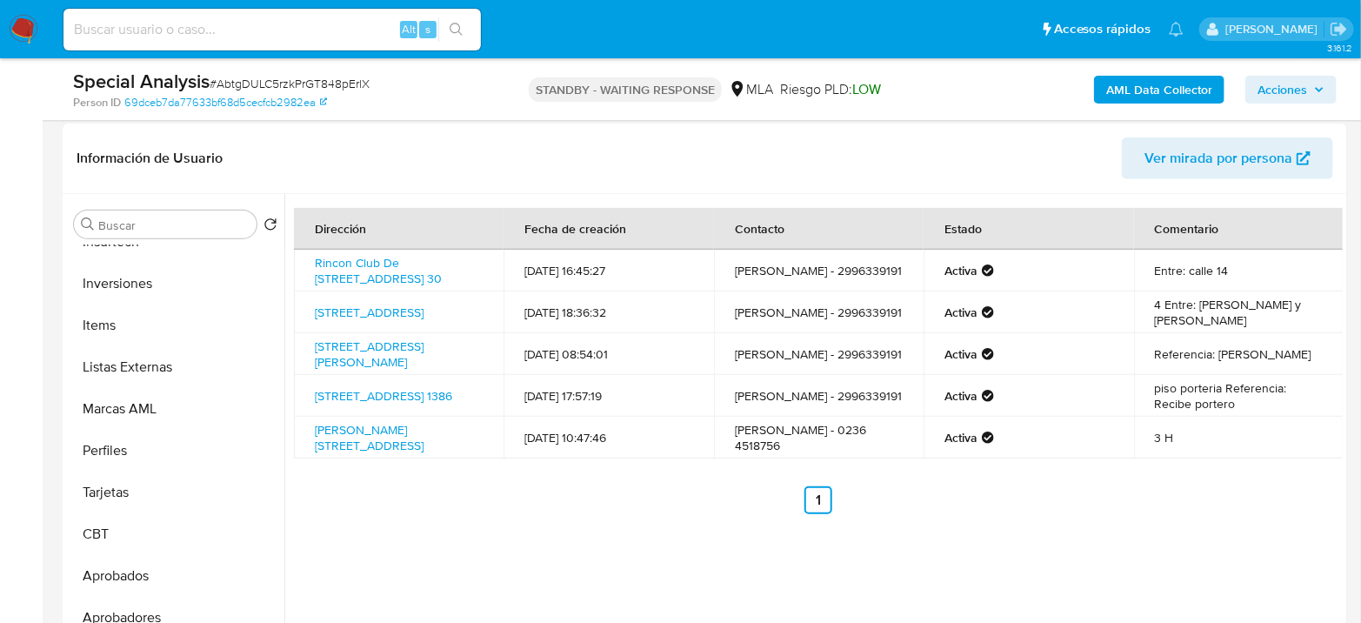
scroll to position [290, 0]
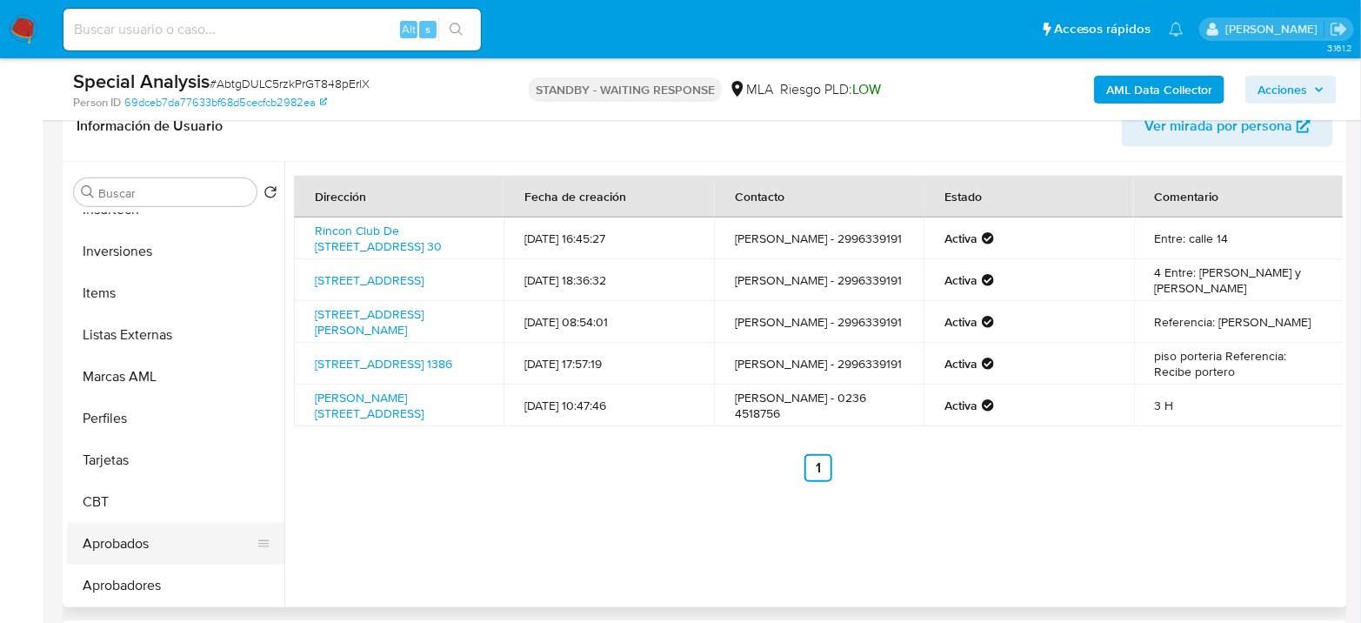
click at [137, 544] on button "Aprobados" at bounding box center [168, 544] width 203 height 42
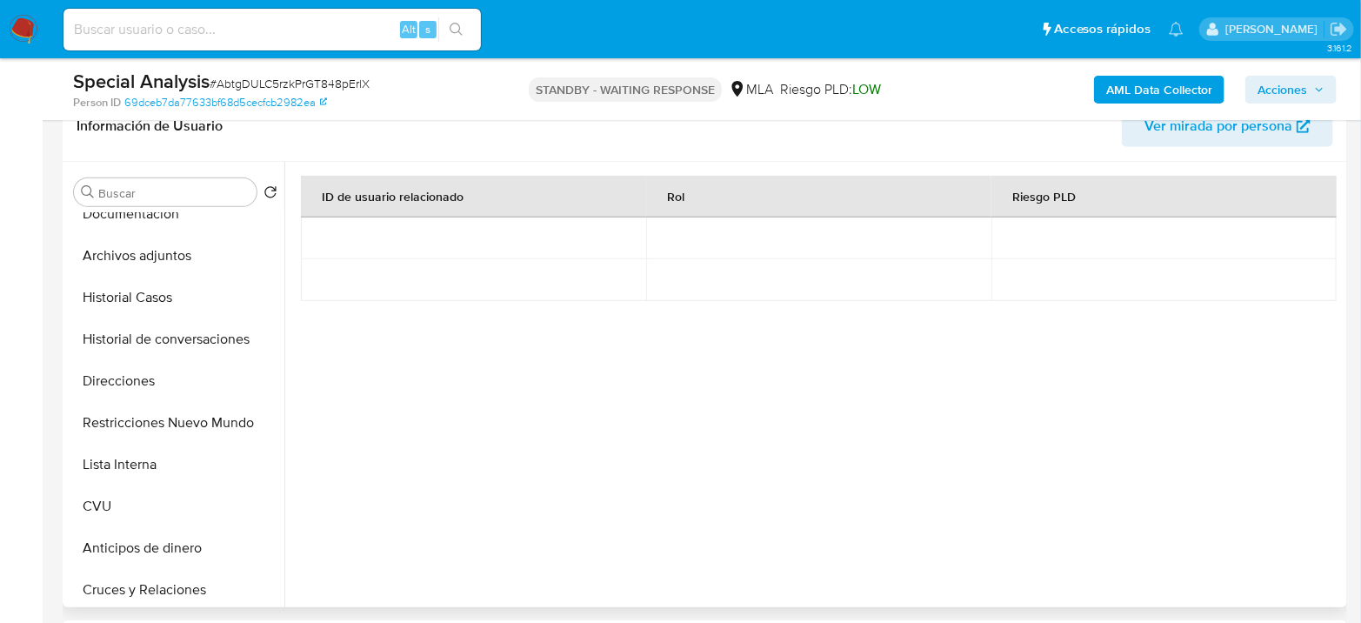
scroll to position [0, 0]
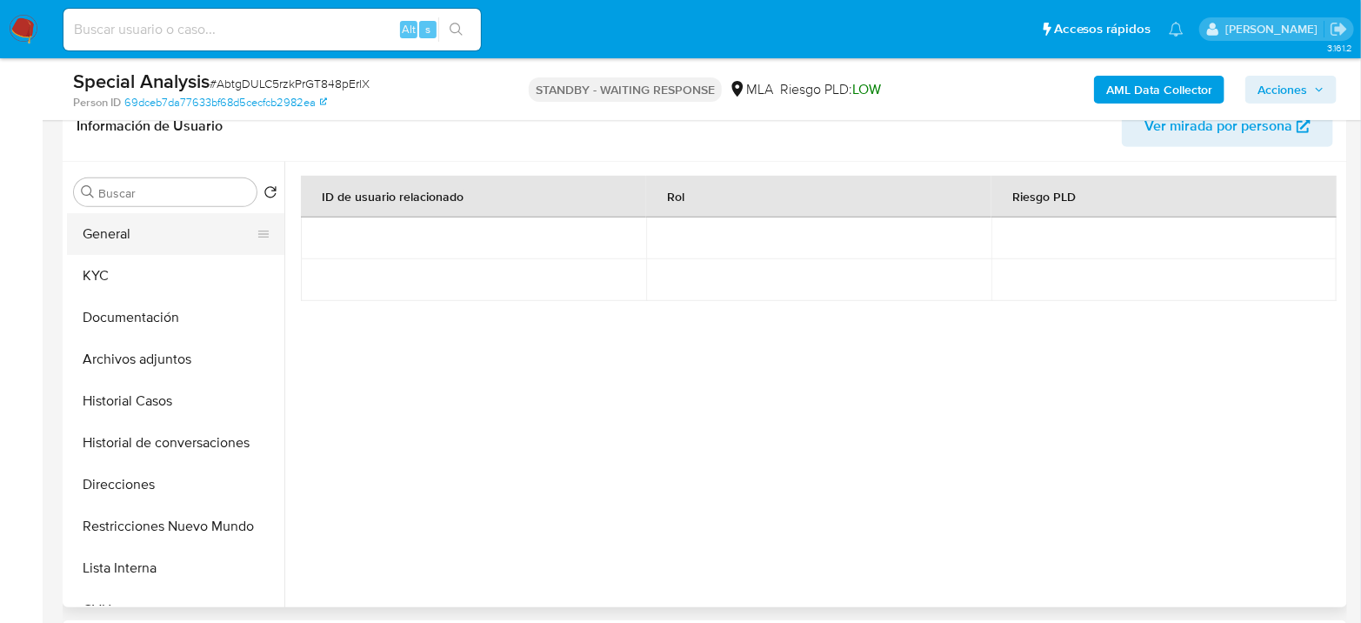
click at [141, 232] on button "General" at bounding box center [168, 234] width 203 height 42
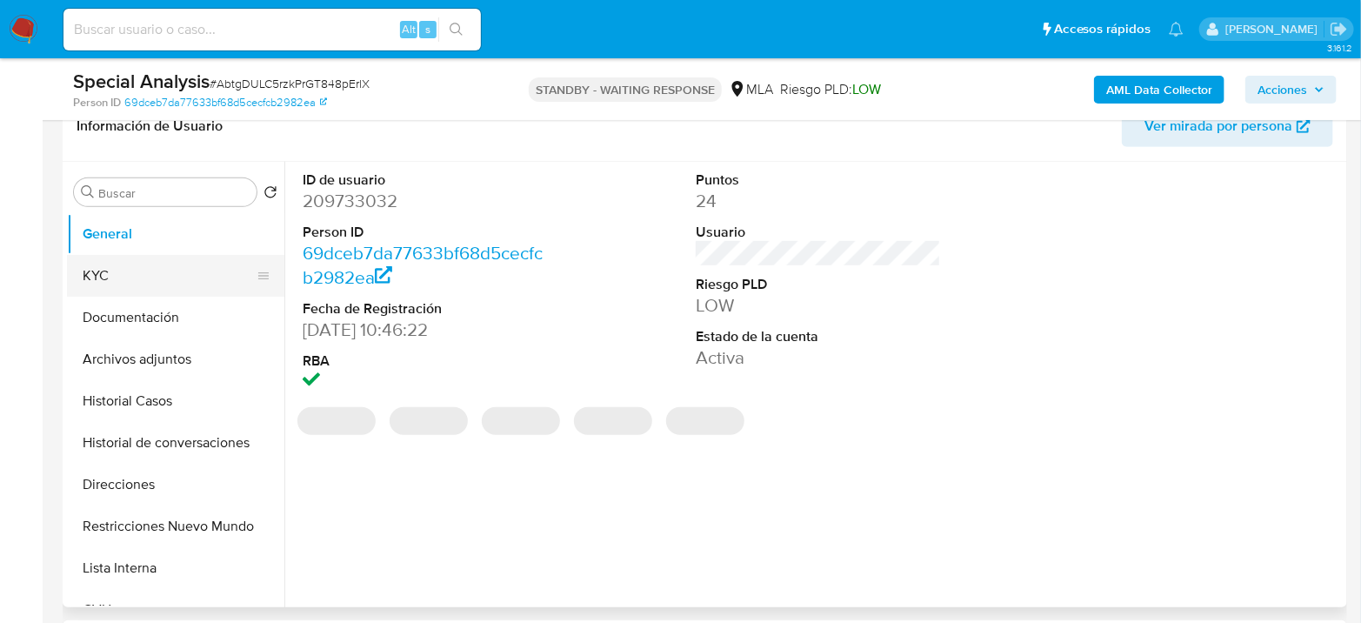
click at [157, 277] on button "KYC" at bounding box center [168, 276] width 203 height 42
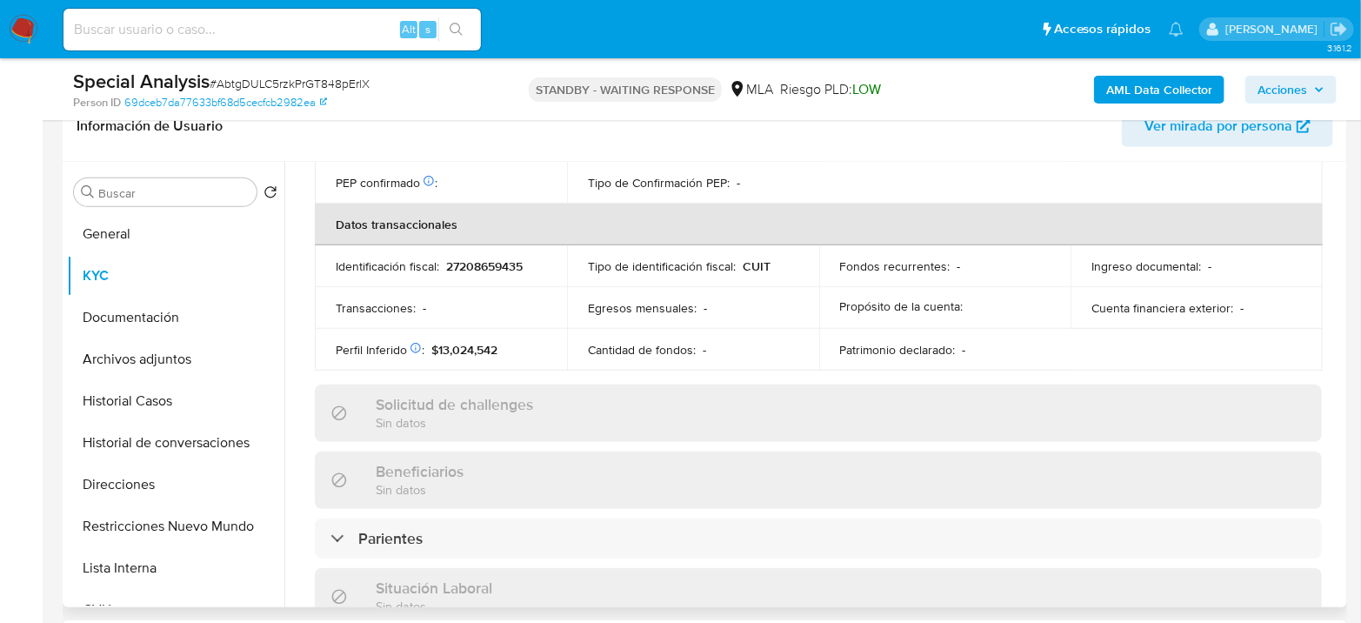
scroll to position [914, 0]
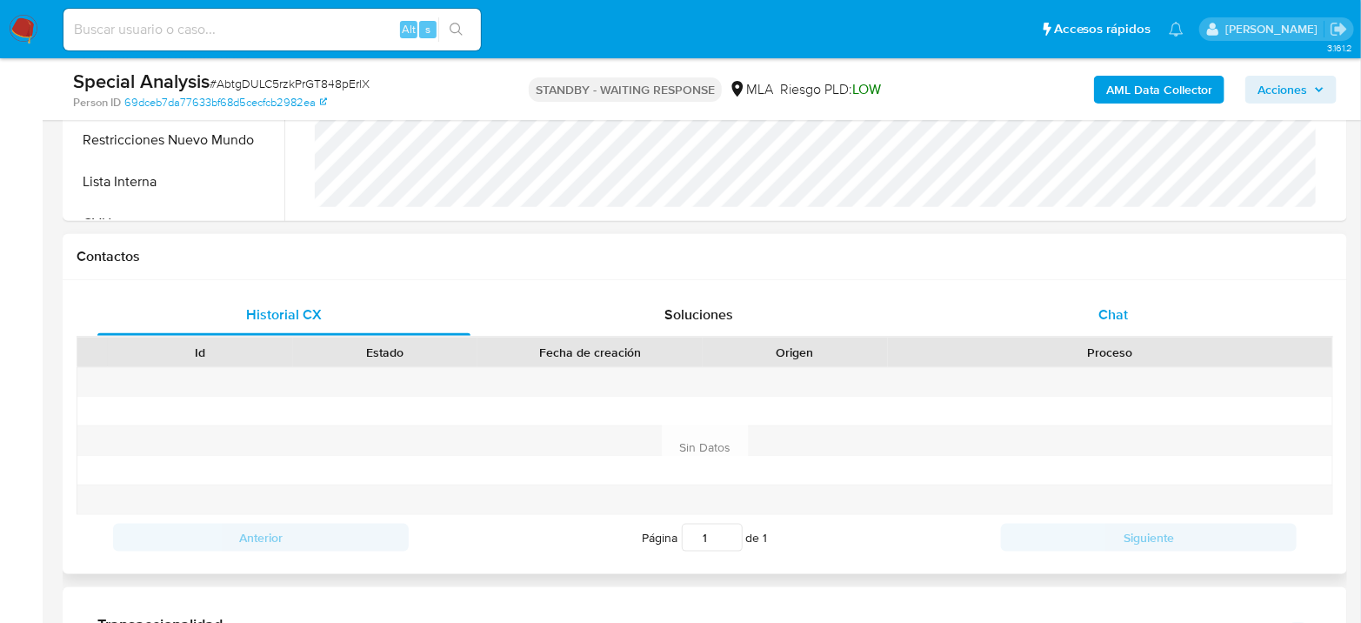
click at [1084, 303] on div "Chat" at bounding box center [1113, 315] width 373 height 42
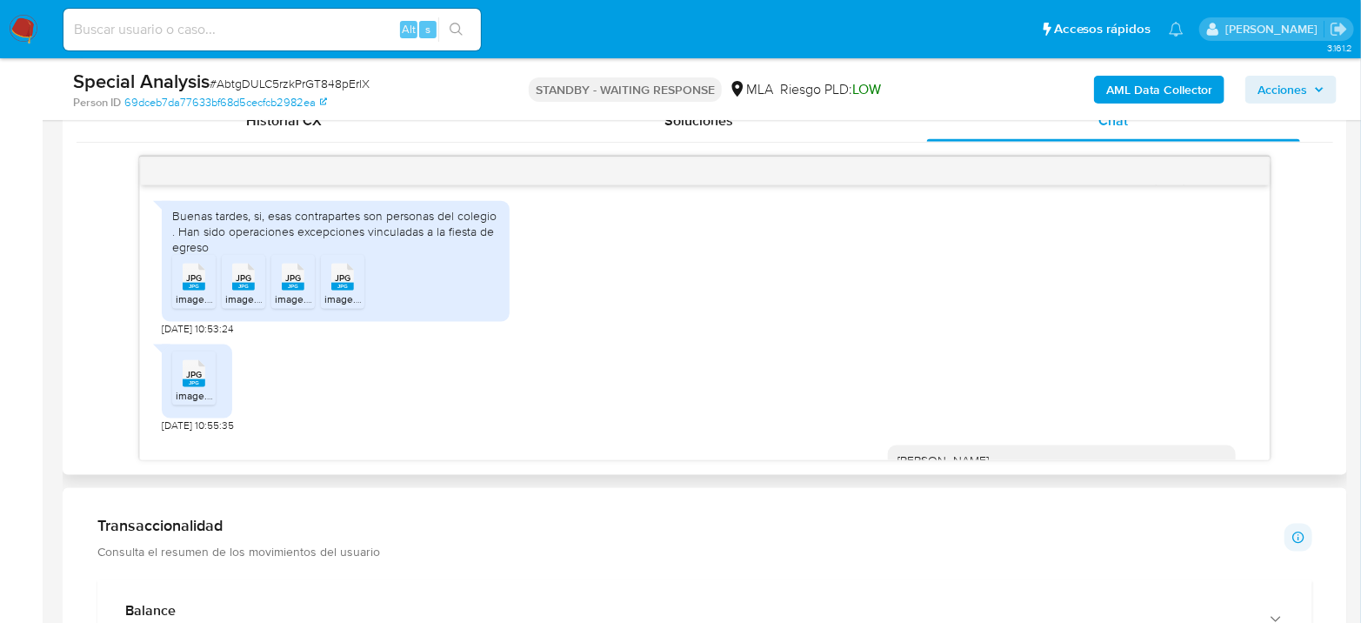
scroll to position [2898, 0]
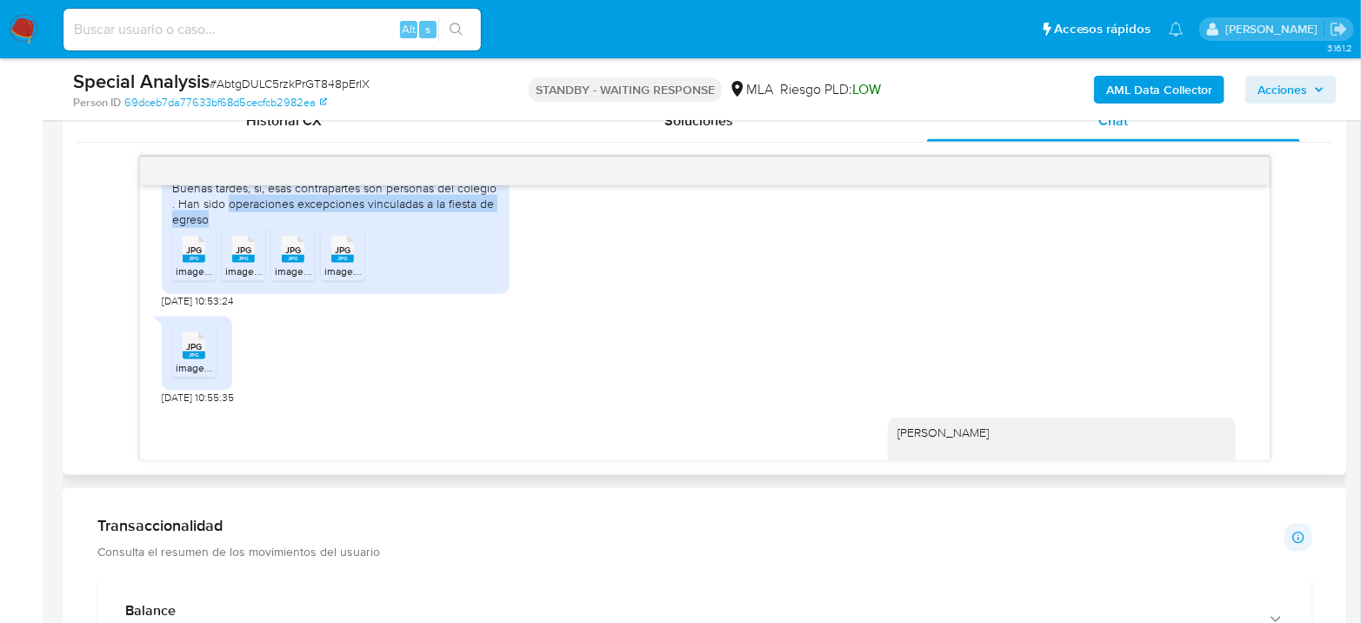
drag, startPoint x: 230, startPoint y: 264, endPoint x: 409, endPoint y: 275, distance: 179.4
click at [409, 228] on div "Buenas tardes, si, esas contrapartes son personas del colegio . Han sido operac…" at bounding box center [335, 204] width 327 height 48
copy div "operaciones excepciones vinculadas a la fiesta de egreso"
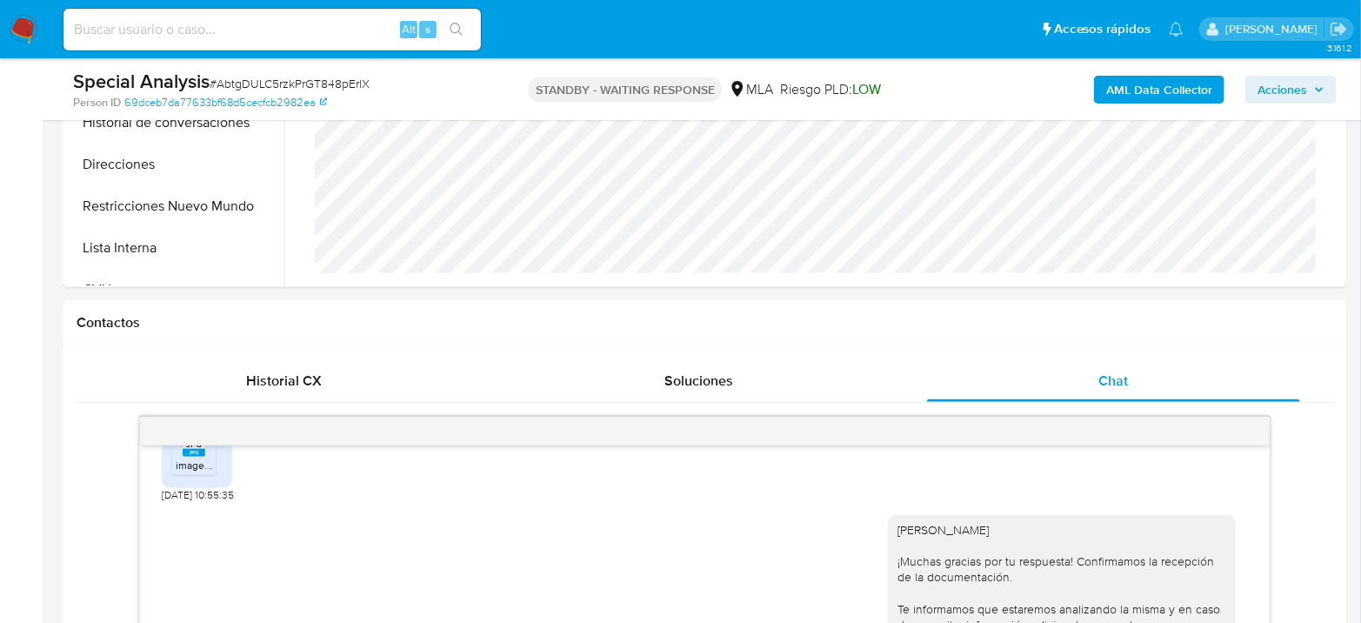
scroll to position [386, 0]
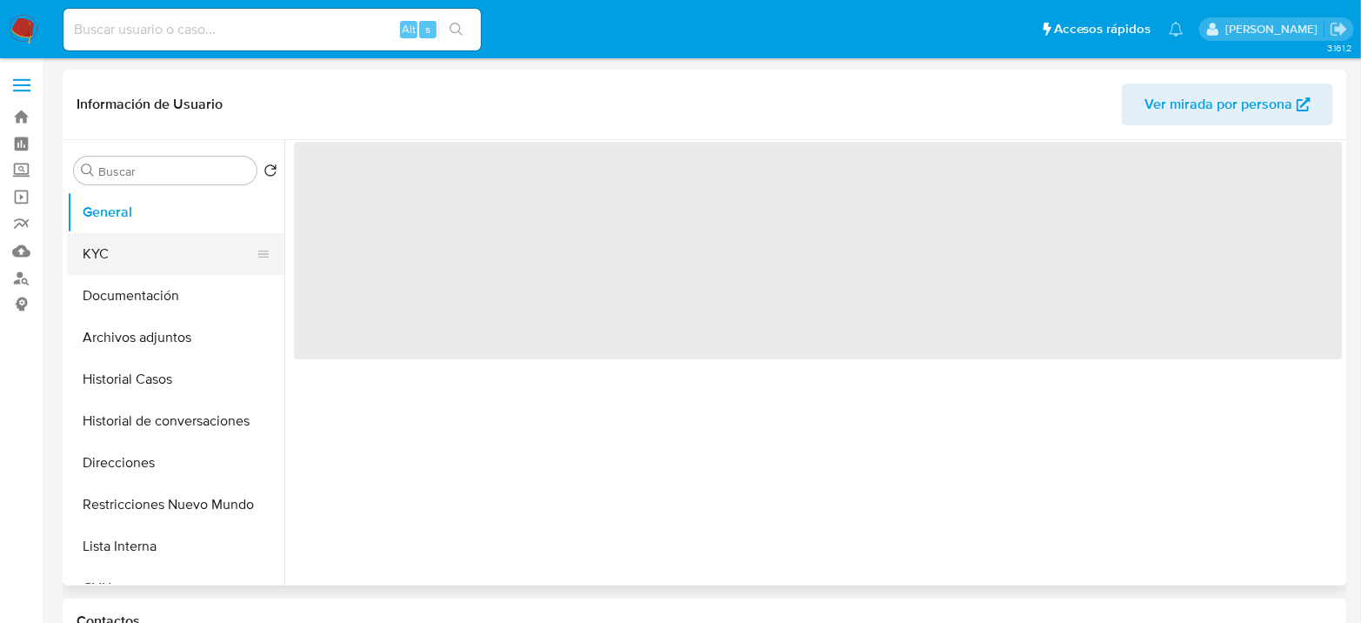
click at [102, 263] on button "KYC" at bounding box center [168, 254] width 203 height 42
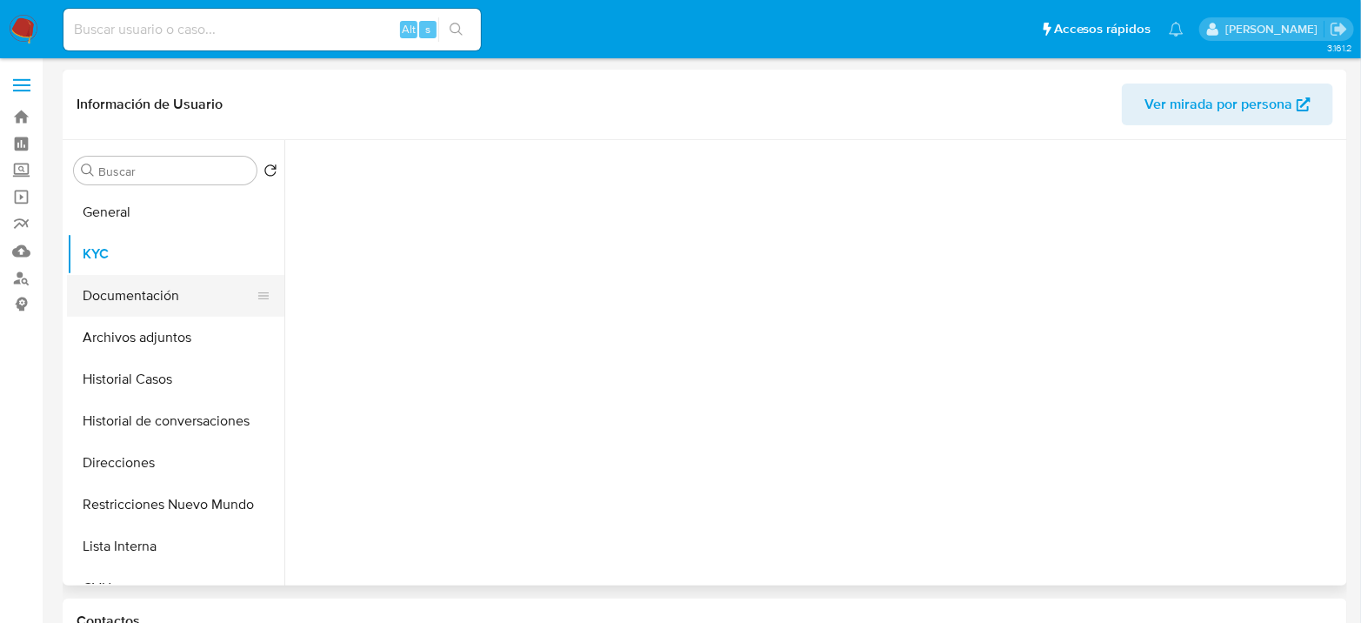
select select "10"
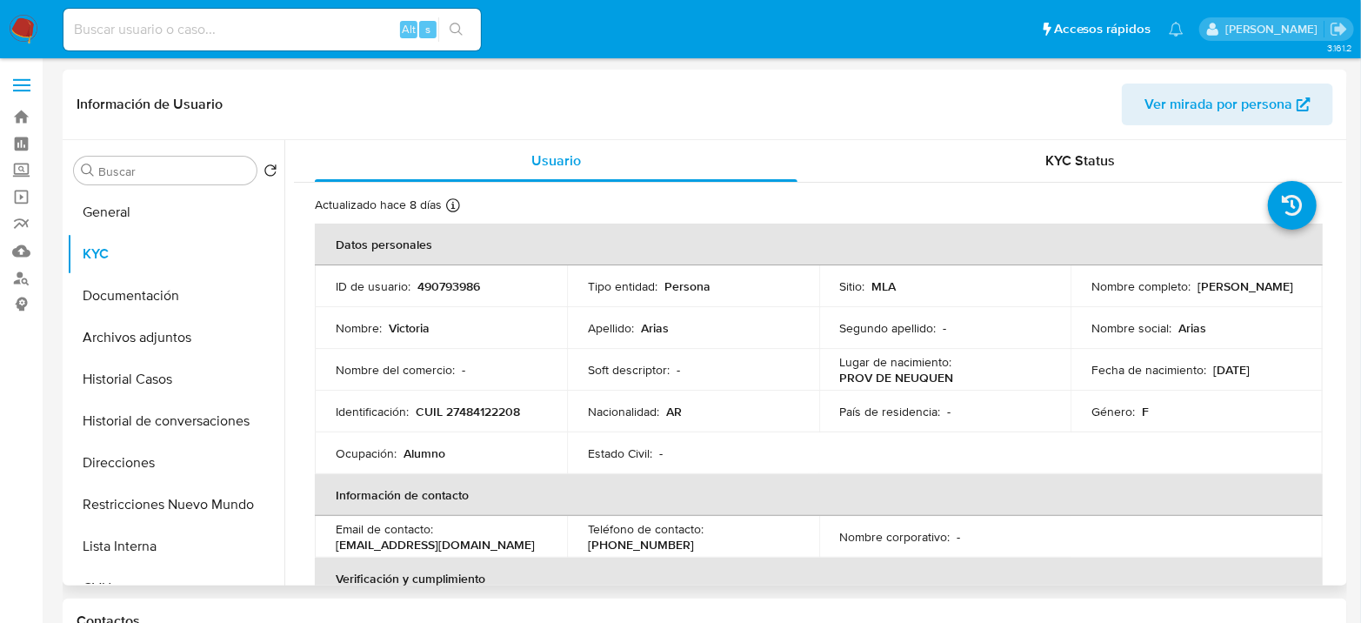
drag, startPoint x: 1190, startPoint y: 288, endPoint x: 1269, endPoint y: 289, distance: 79.1
click at [1269, 288] on div "Nombre completo : Victoria Arias" at bounding box center [1196, 286] width 210 height 16
copy div "[PERSON_NAME]"
drag, startPoint x: 417, startPoint y: 413, endPoint x: 523, endPoint y: 410, distance: 105.2
click at [523, 410] on div "Identificación : CUIL 27484122208" at bounding box center [441, 411] width 210 height 16
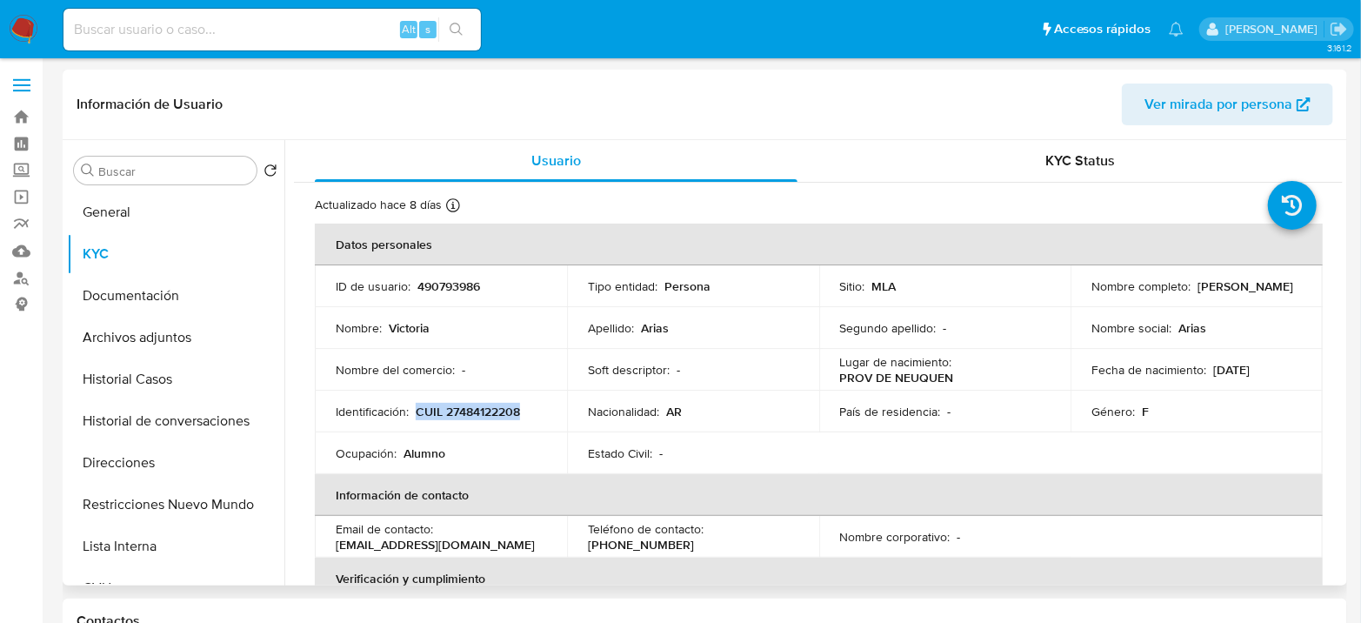
copy p "CUIL 27484122208"
click at [444, 290] on p "490793986" at bounding box center [448, 286] width 63 height 16
copy p "490793986"
click at [109, 372] on button "Historial Casos" at bounding box center [168, 379] width 203 height 42
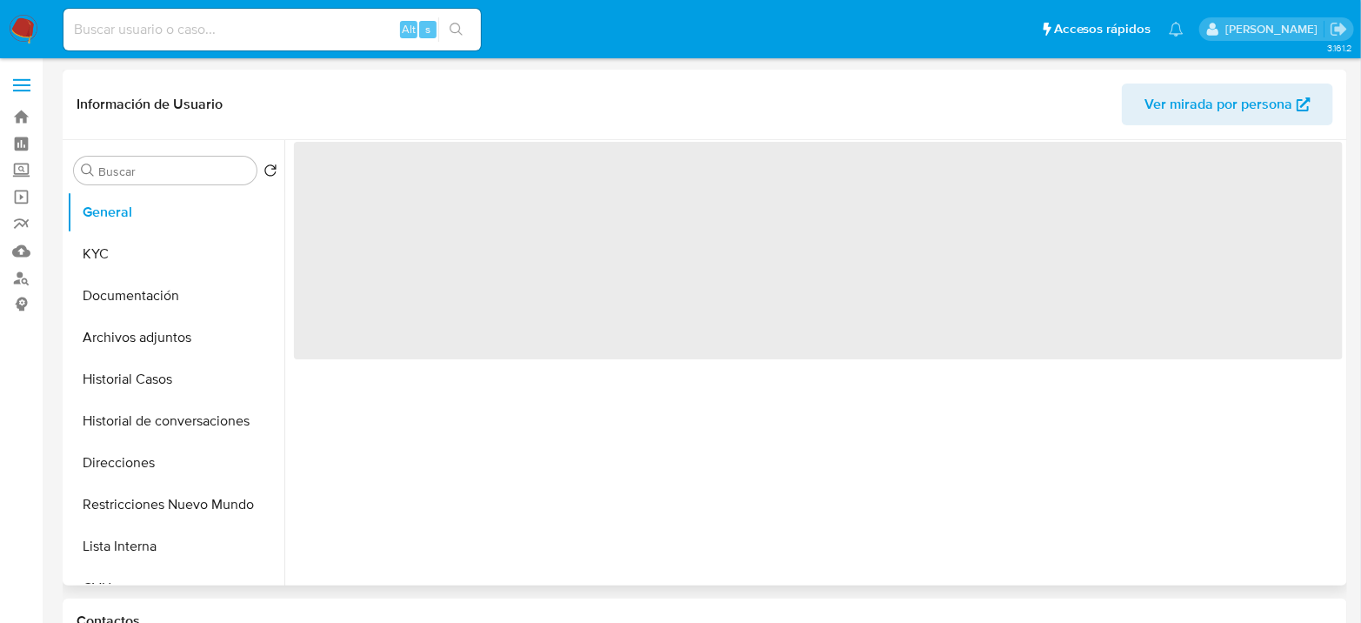
select select "10"
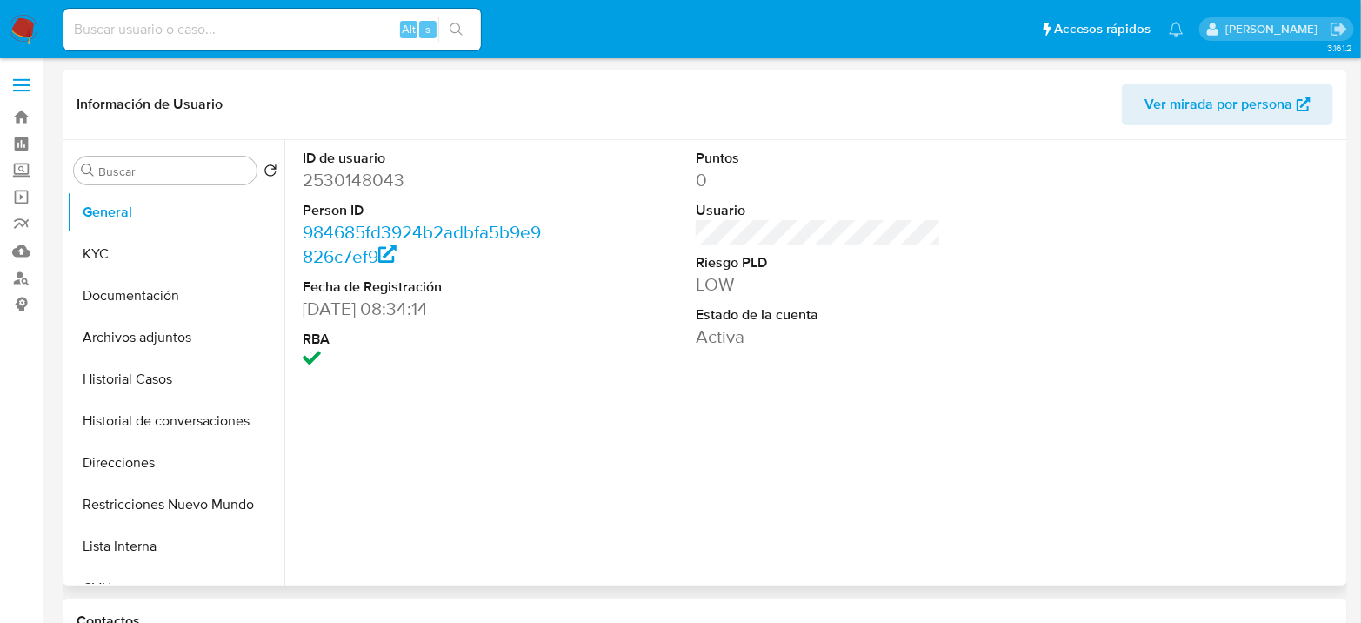
click at [378, 172] on dd "2530148043" at bounding box center [425, 180] width 245 height 24
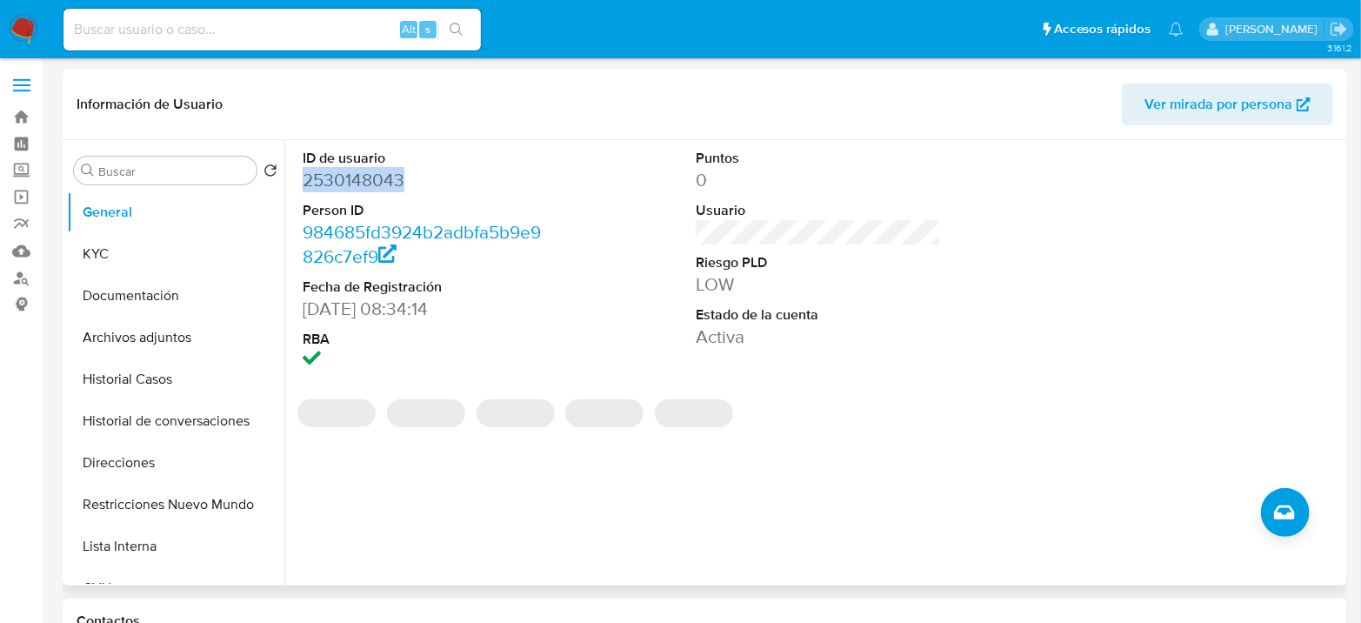
click at [378, 172] on dd "2530148043" at bounding box center [425, 180] width 245 height 24
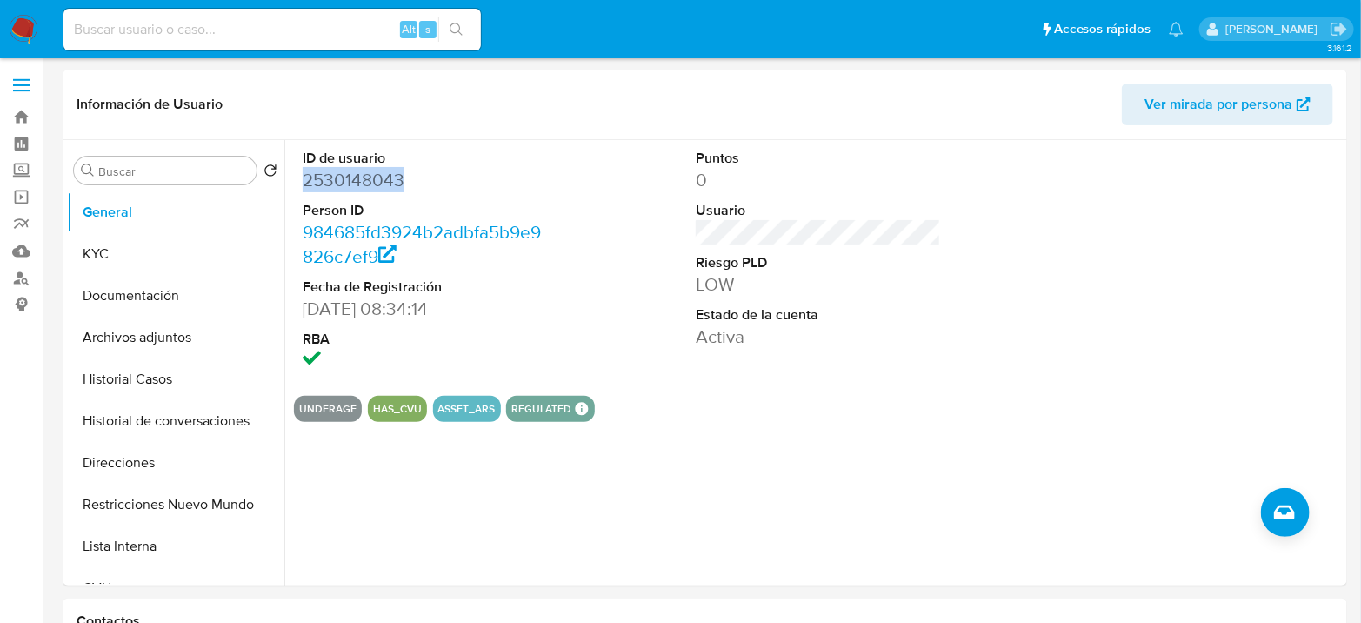
copy dd "2530148043"
click at [399, 181] on dd "2530148043" at bounding box center [425, 180] width 245 height 24
click at [400, 181] on dd "2530148043" at bounding box center [425, 180] width 245 height 24
click at [353, 173] on dd "2530148043" at bounding box center [425, 180] width 245 height 24
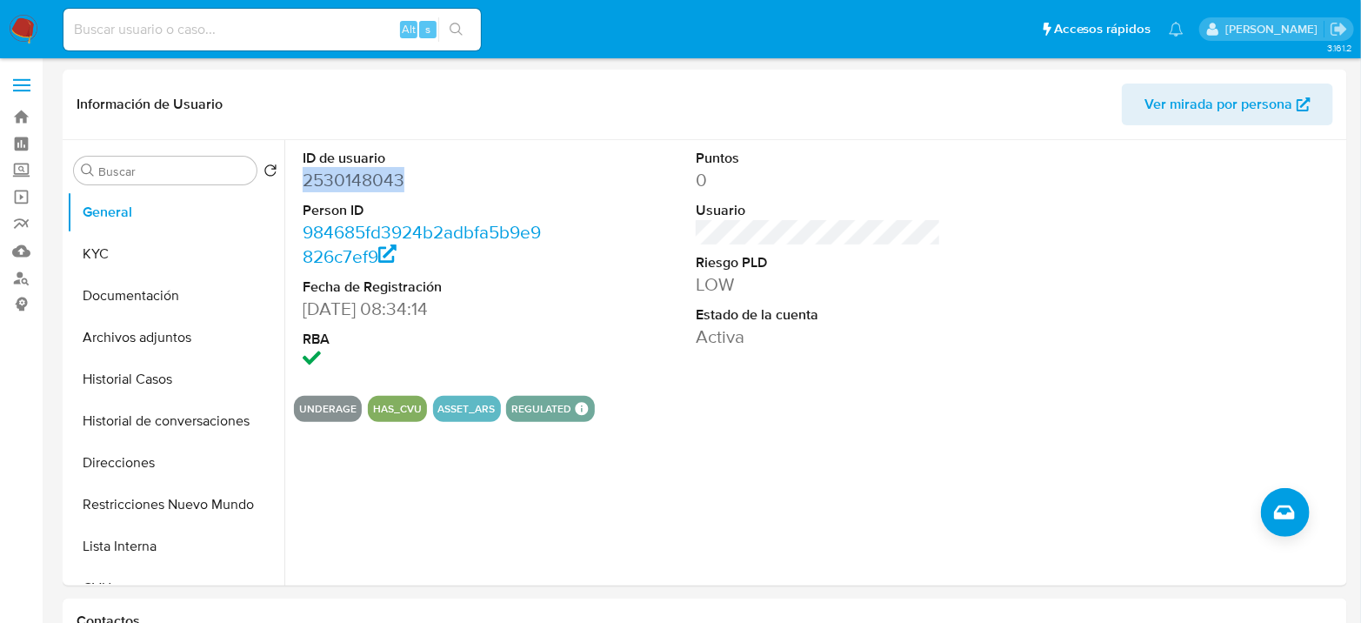
copy dd "2530148043"
click at [166, 356] on button "Archivos adjuntos" at bounding box center [168, 337] width 203 height 42
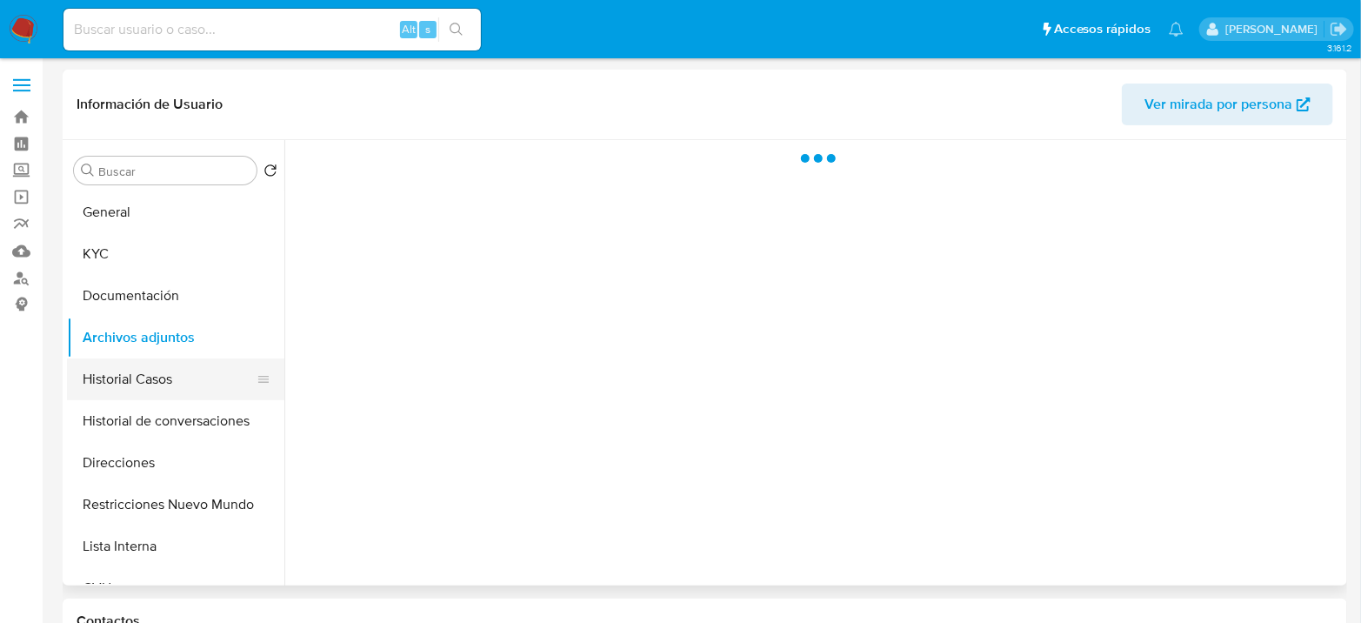
click at [152, 371] on button "Historial Casos" at bounding box center [168, 379] width 203 height 42
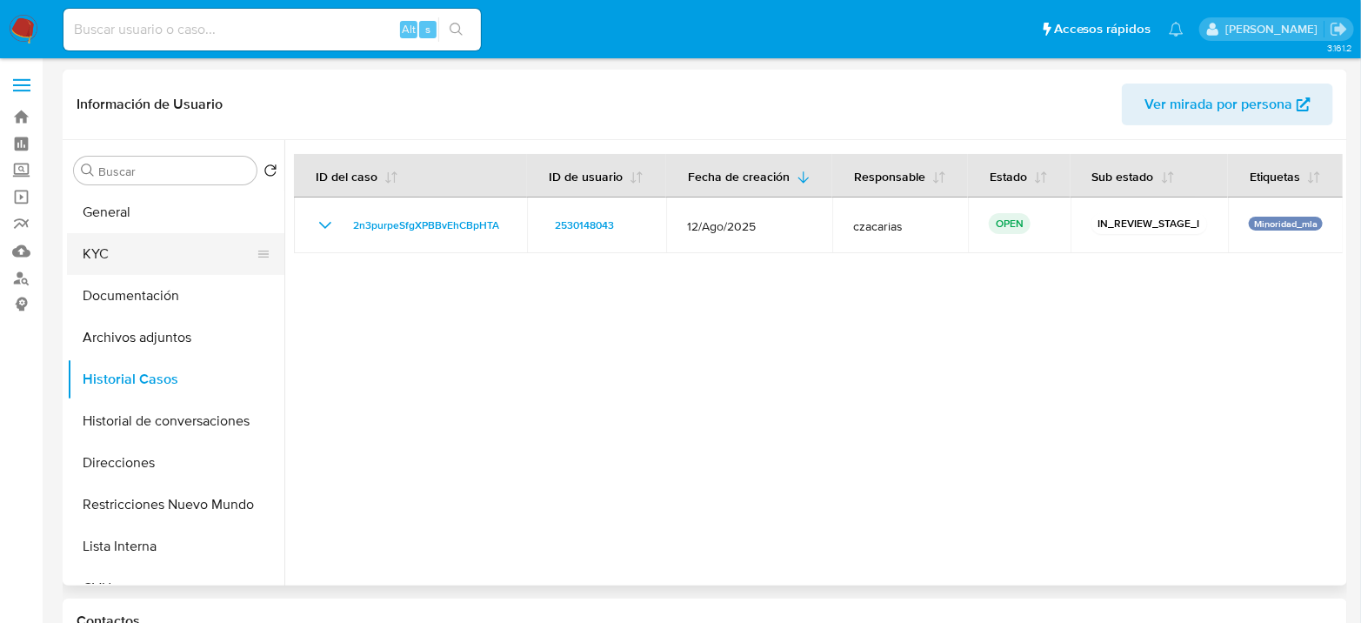
click at [131, 234] on button "KYC" at bounding box center [168, 254] width 203 height 42
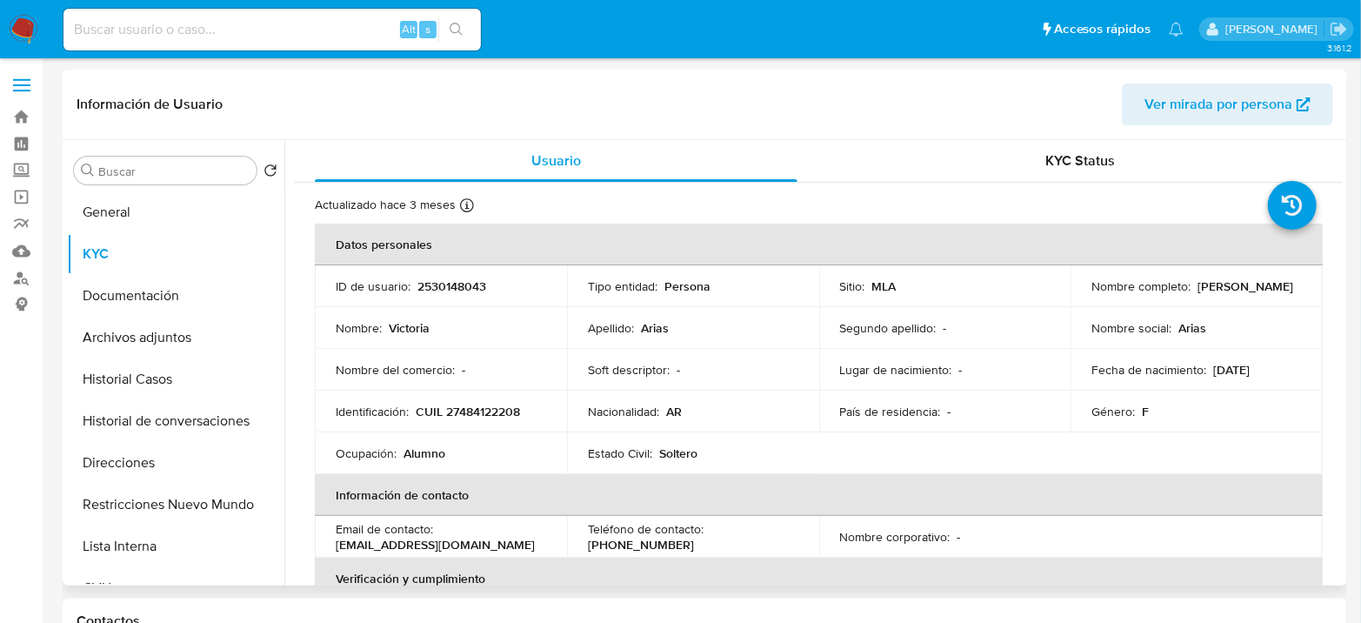
click at [501, 415] on p "CUIL 27484122208" at bounding box center [468, 411] width 104 height 16
copy p "27484122208"
click at [157, 379] on button "Historial Casos" at bounding box center [168, 379] width 203 height 42
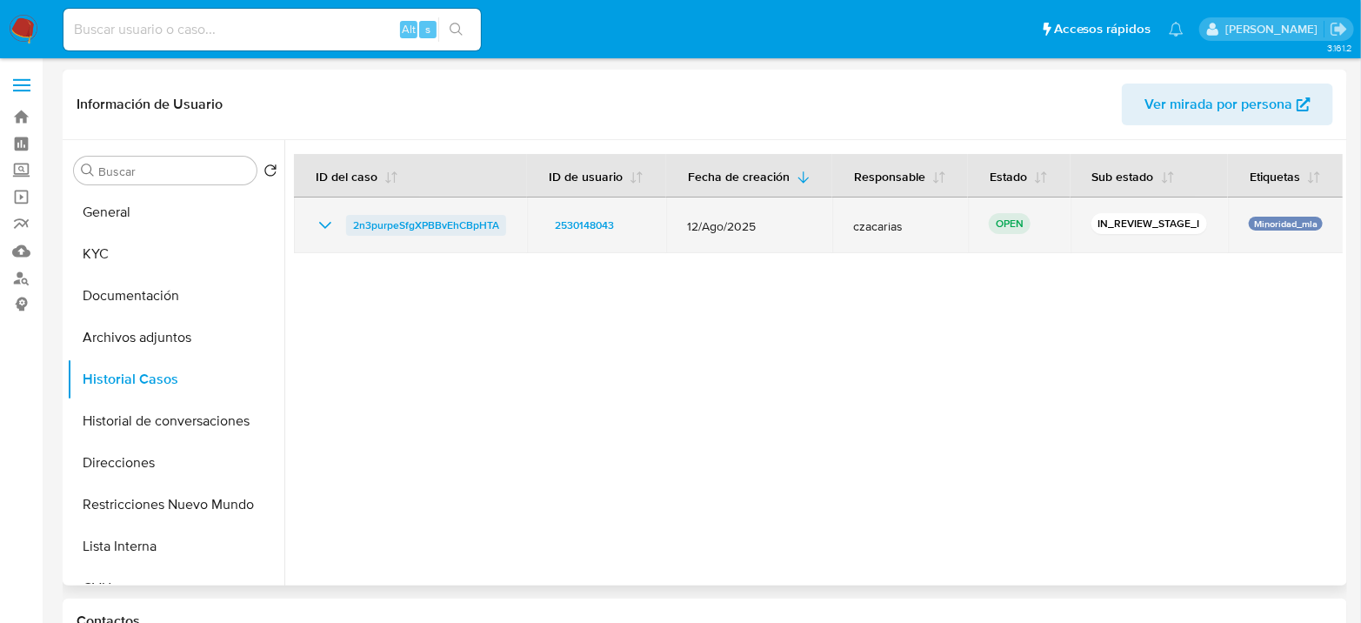
click at [469, 230] on span "2n3purpeSfgXPBBvEhCBpHTA" at bounding box center [426, 225] width 146 height 21
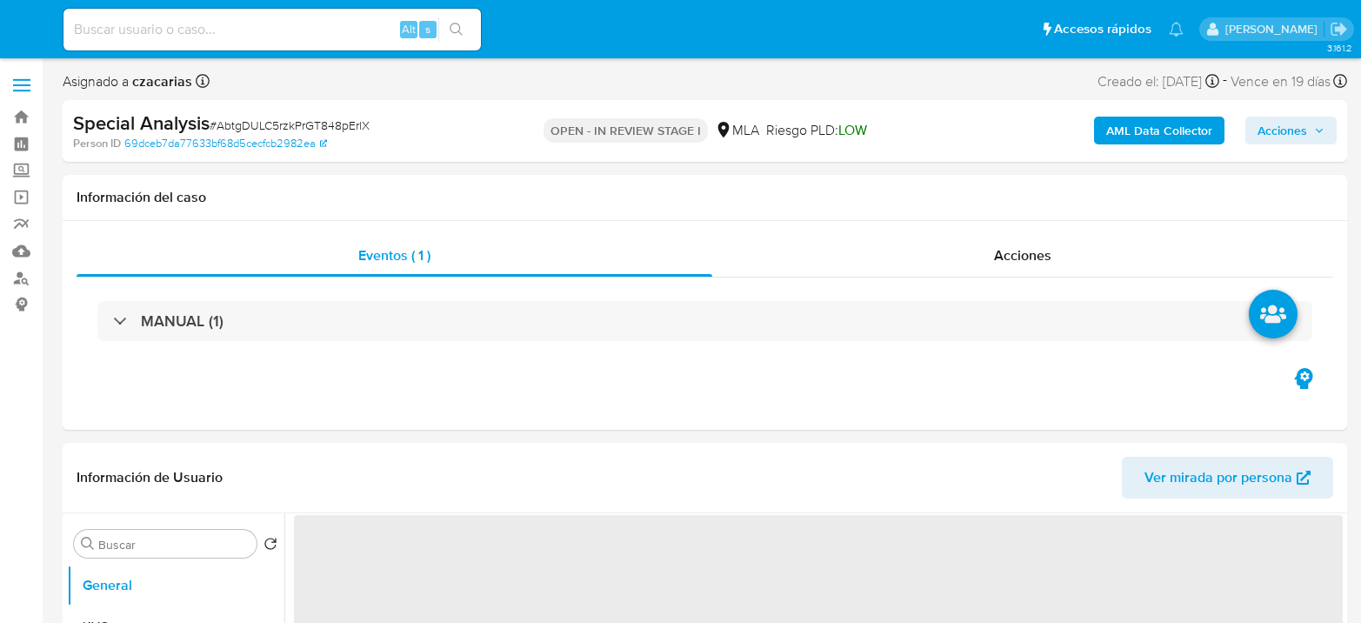
select select "10"
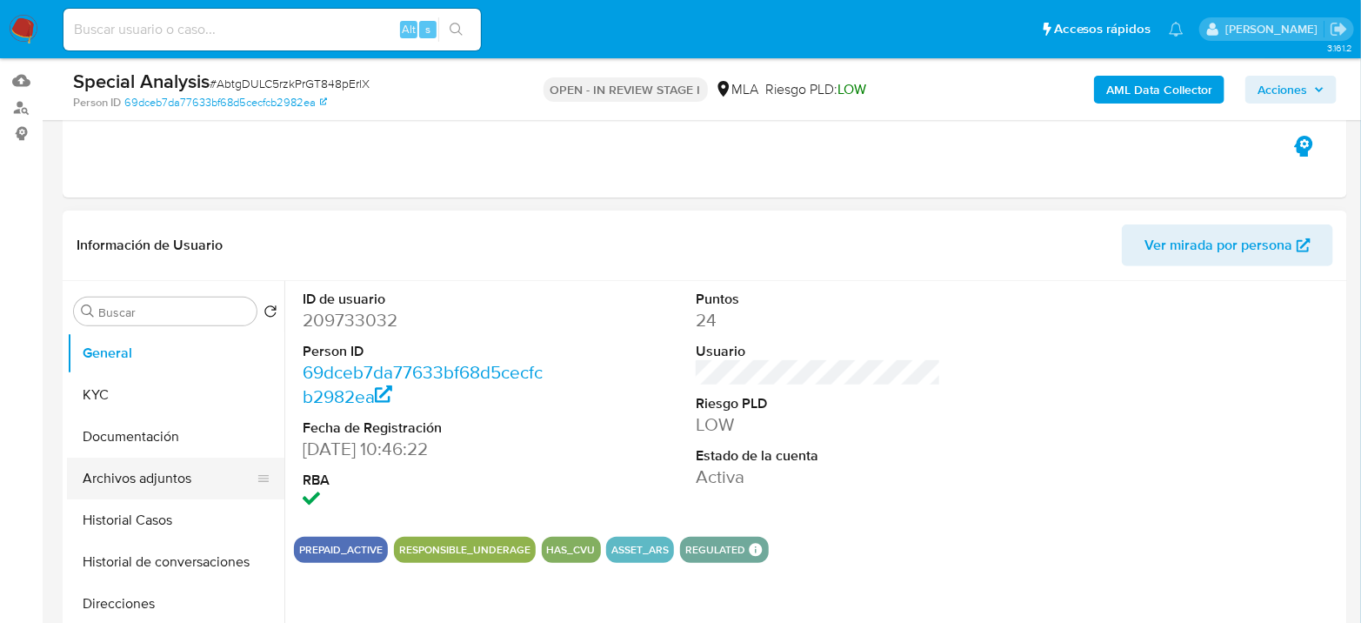
scroll to position [193, 0]
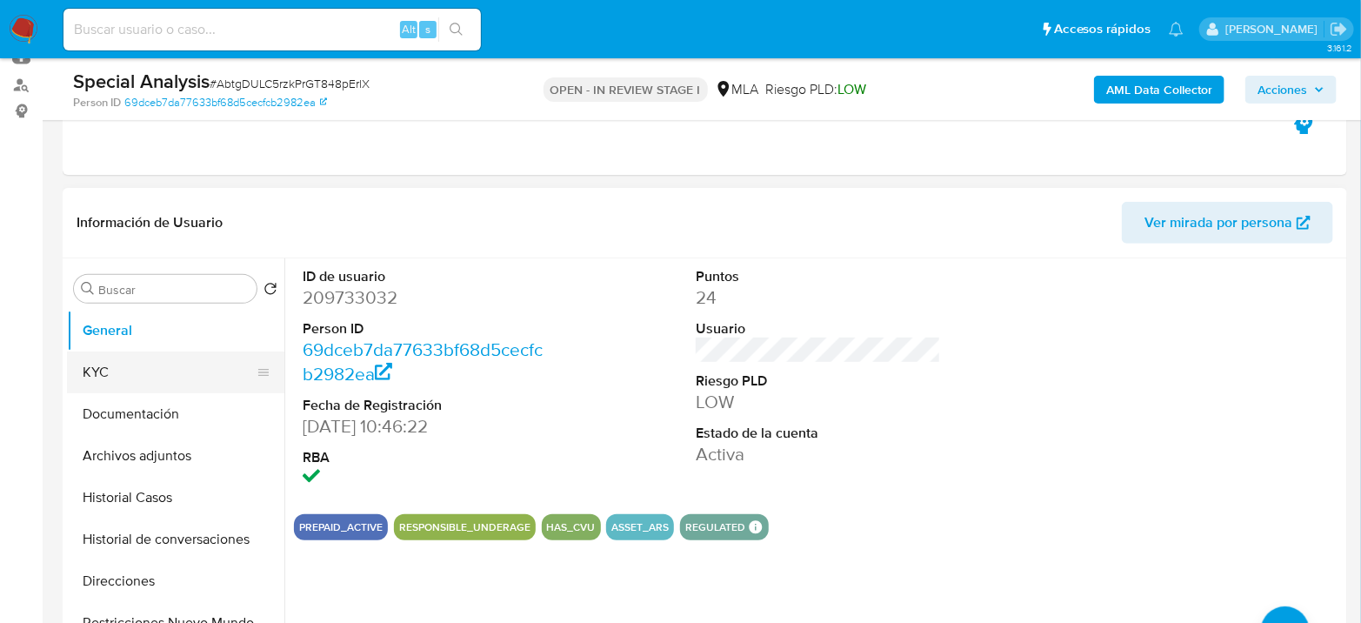
click at [143, 371] on button "KYC" at bounding box center [168, 372] width 203 height 42
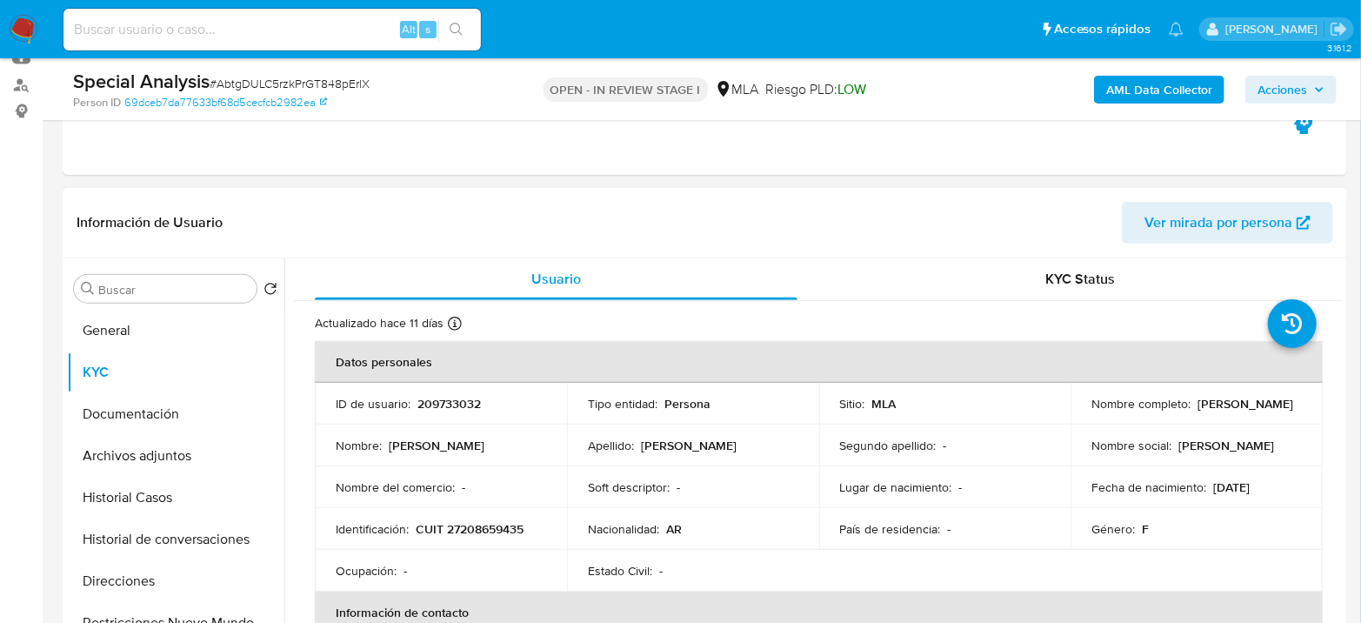
click at [464, 512] on td "Identificación : CUIT 27208659435" at bounding box center [441, 529] width 252 height 42
click at [473, 524] on p "CUIT 27208659435" at bounding box center [470, 529] width 108 height 16
copy p "27208659435"
click at [151, 443] on button "Archivos adjuntos" at bounding box center [168, 456] width 203 height 42
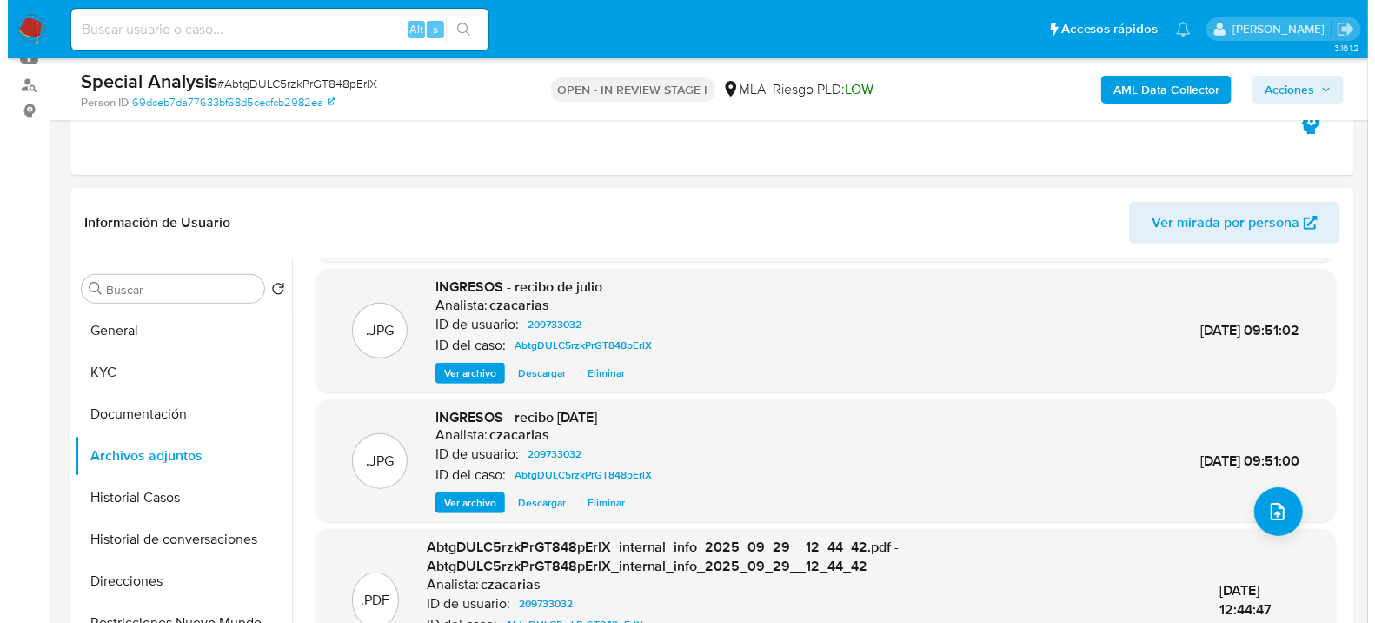
scroll to position [164, 0]
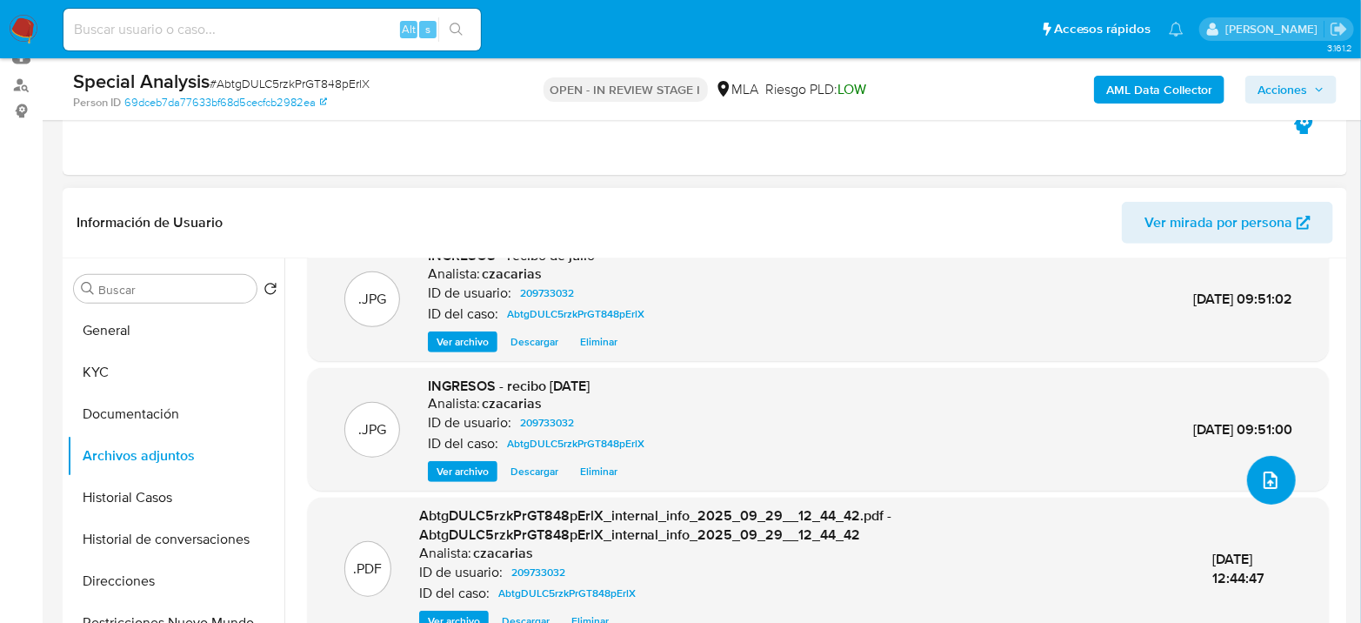
click at [1265, 480] on icon "upload-file" at bounding box center [1270, 480] width 21 height 21
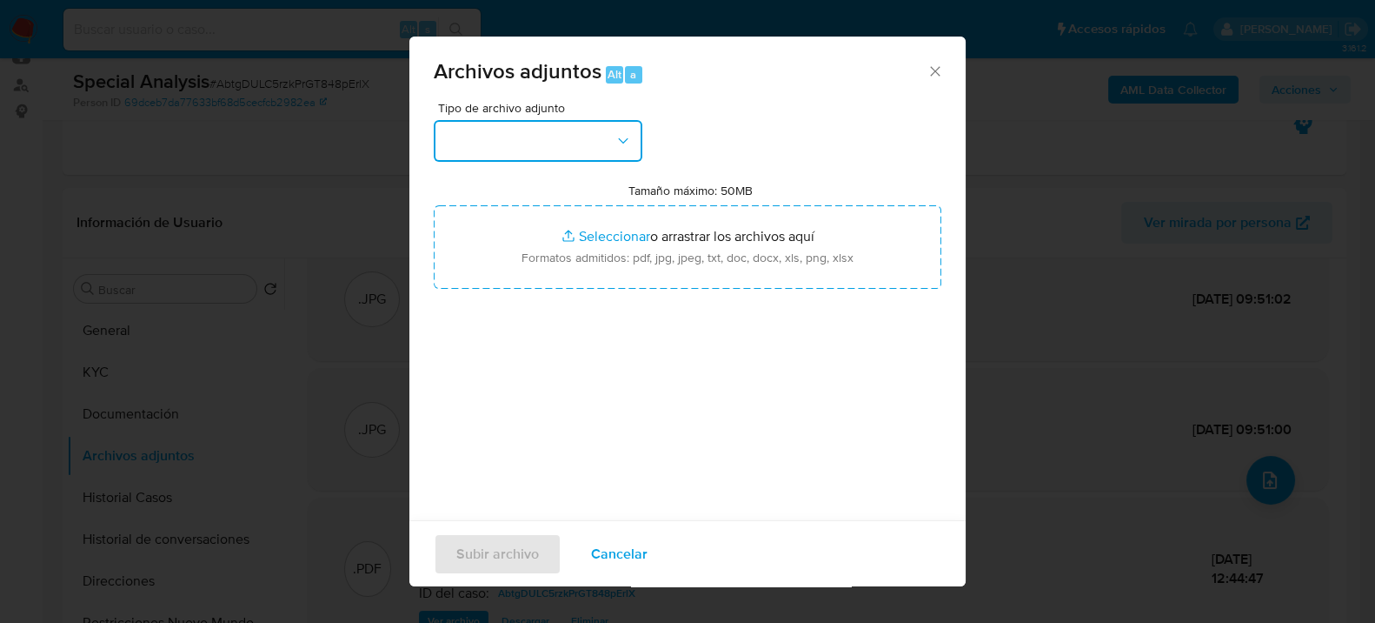
click at [548, 137] on button "button" at bounding box center [538, 141] width 209 height 42
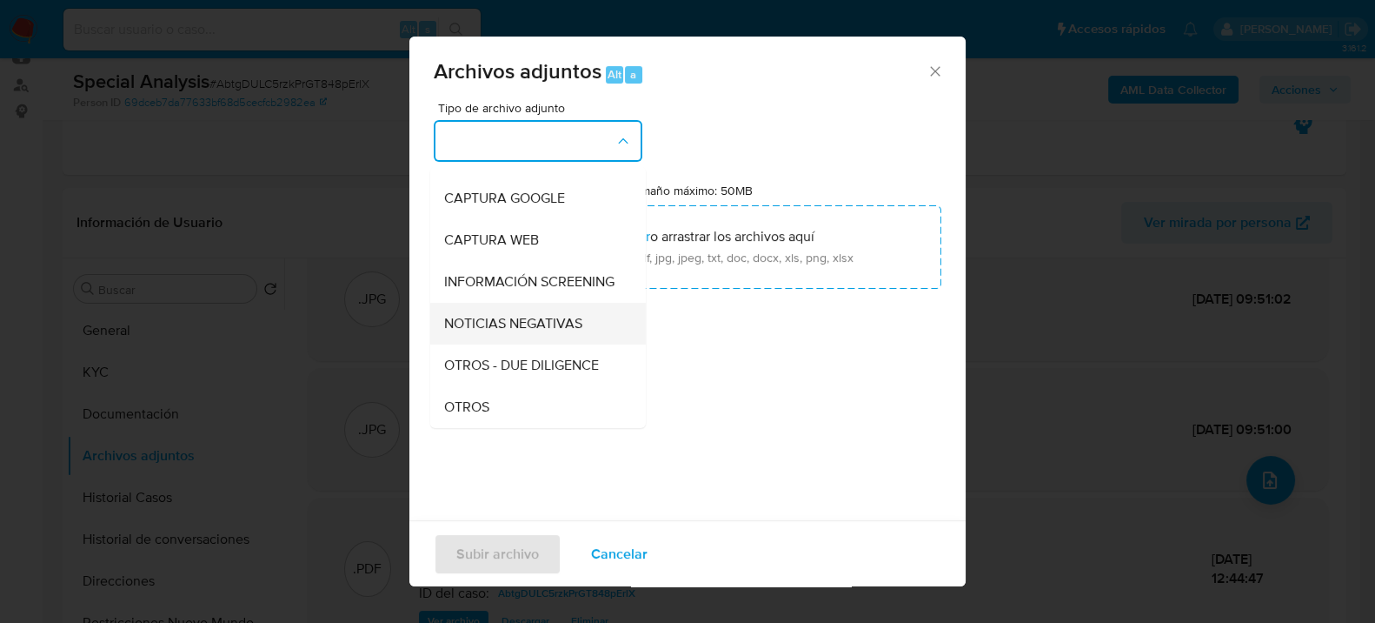
scroll to position [193, 0]
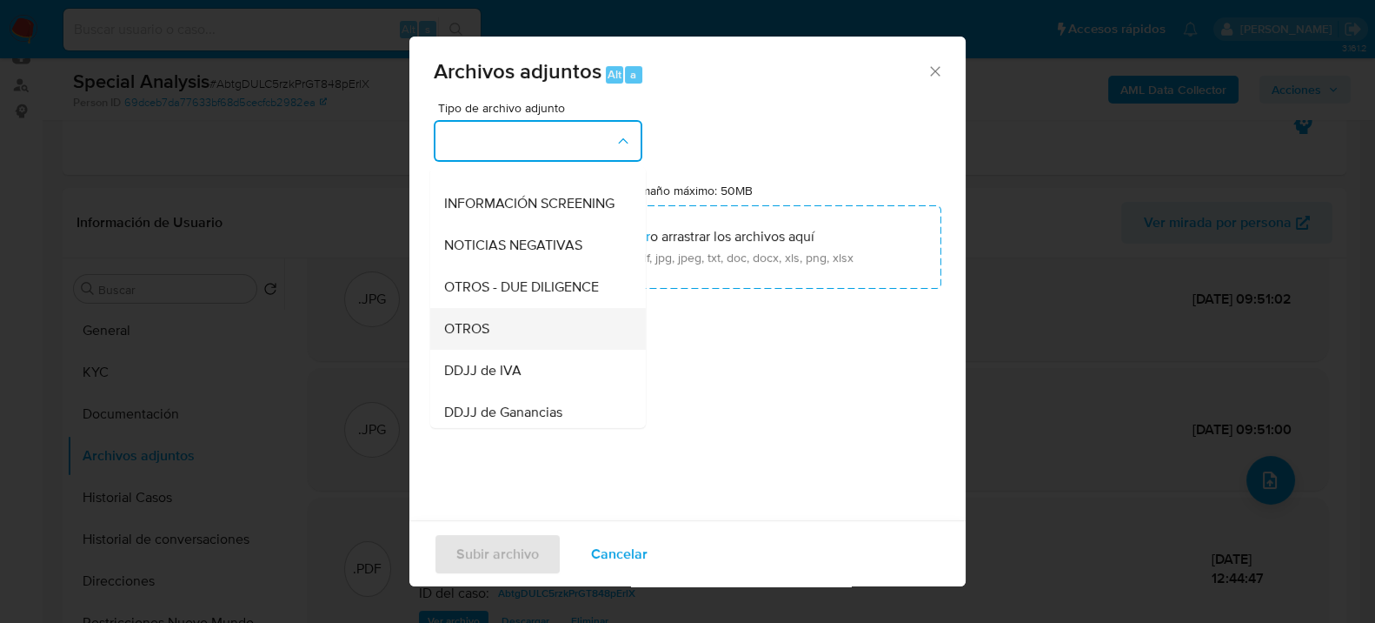
click at [509, 346] on div "OTROS" at bounding box center [532, 328] width 177 height 42
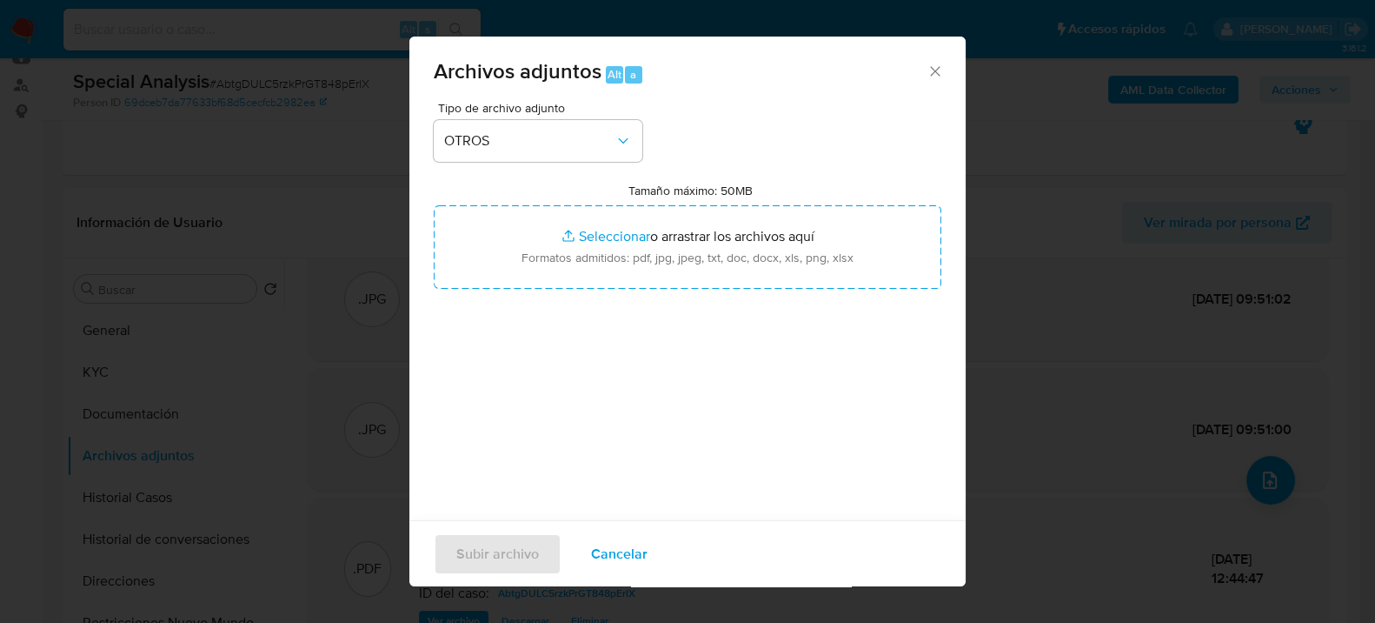
click at [591, 547] on span "Cancelar" at bounding box center [619, 553] width 57 height 38
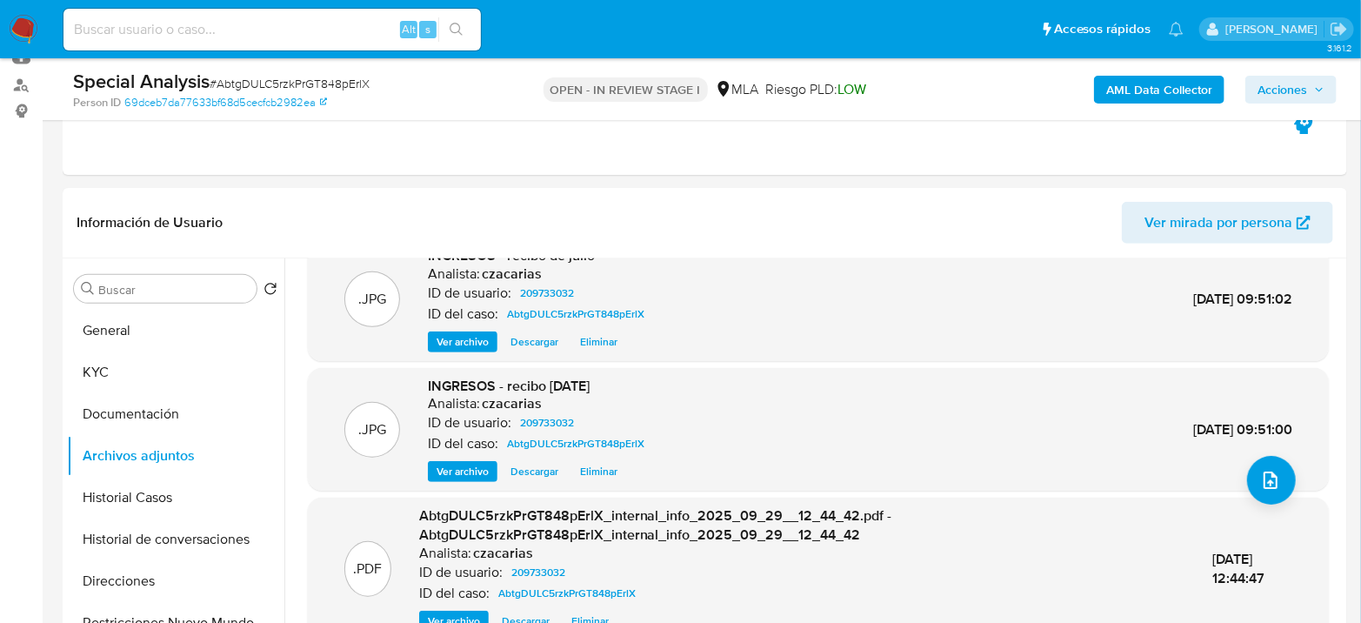
click at [343, 79] on span "# AbtgDULC5rzkPrGT848pErlX" at bounding box center [290, 83] width 160 height 17
copy span "AbtgDULC5rzkPrGT848pErlX"
click at [1262, 484] on icon "upload-file" at bounding box center [1270, 480] width 21 height 21
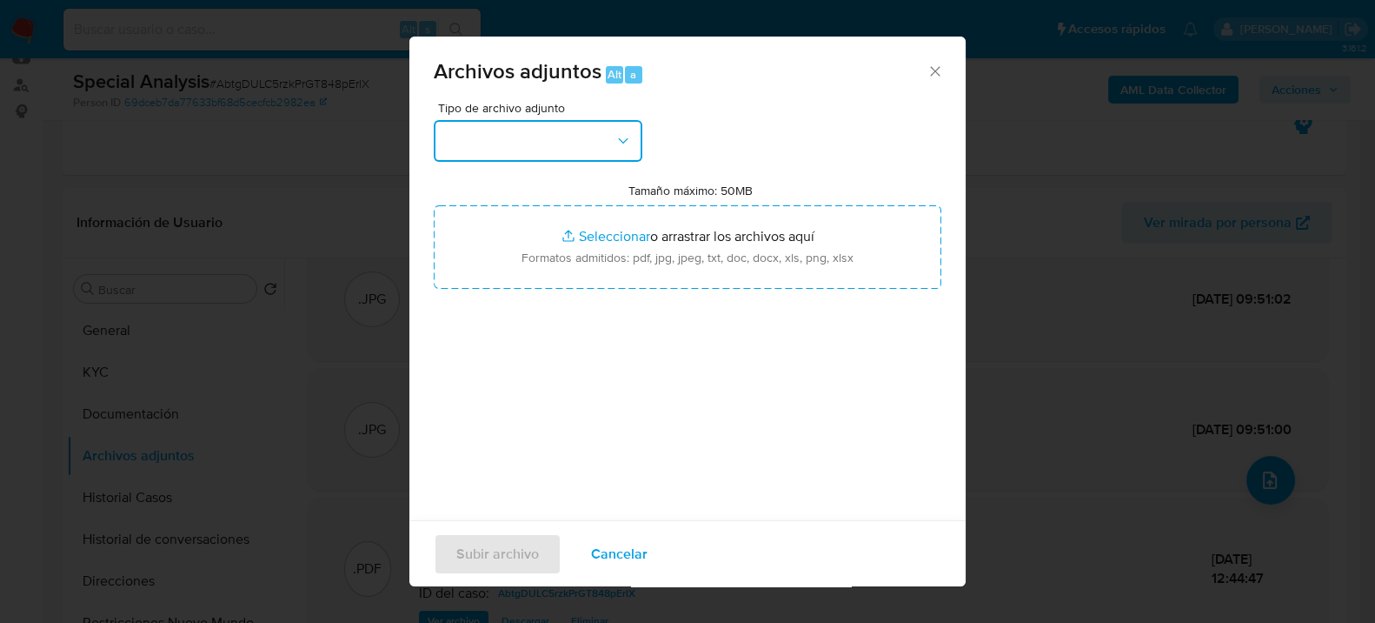
click at [529, 147] on button "button" at bounding box center [538, 141] width 209 height 42
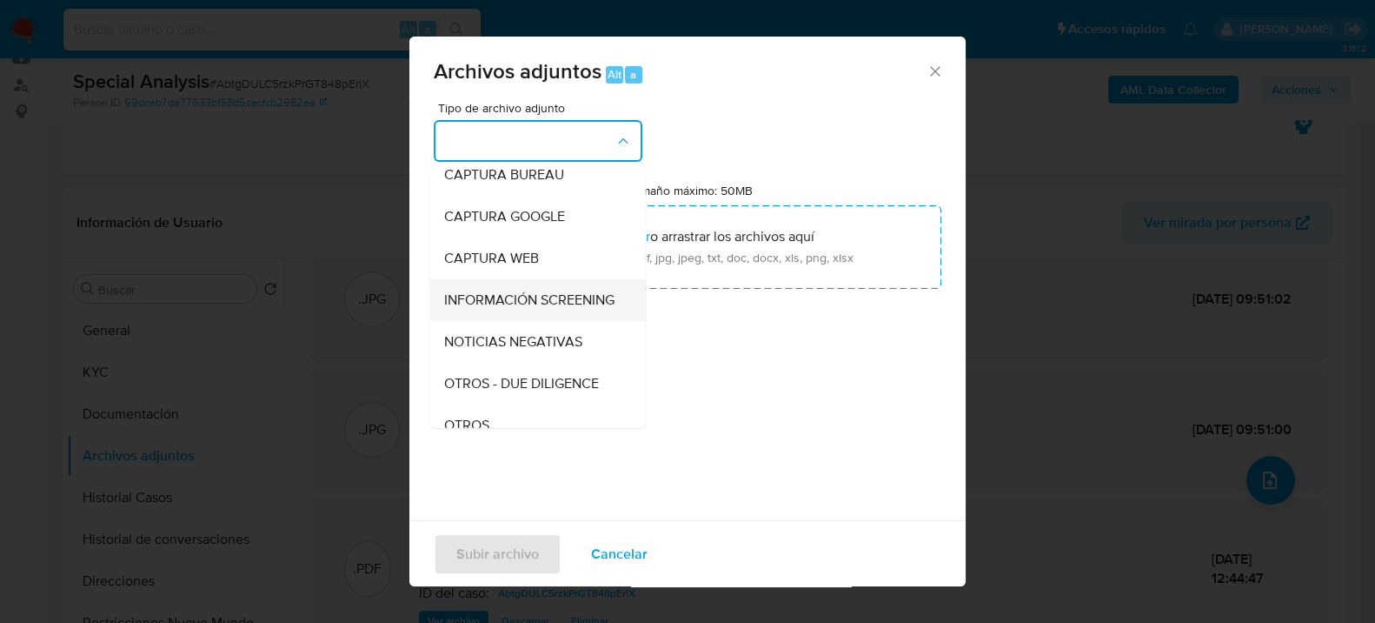
scroll to position [290, 0]
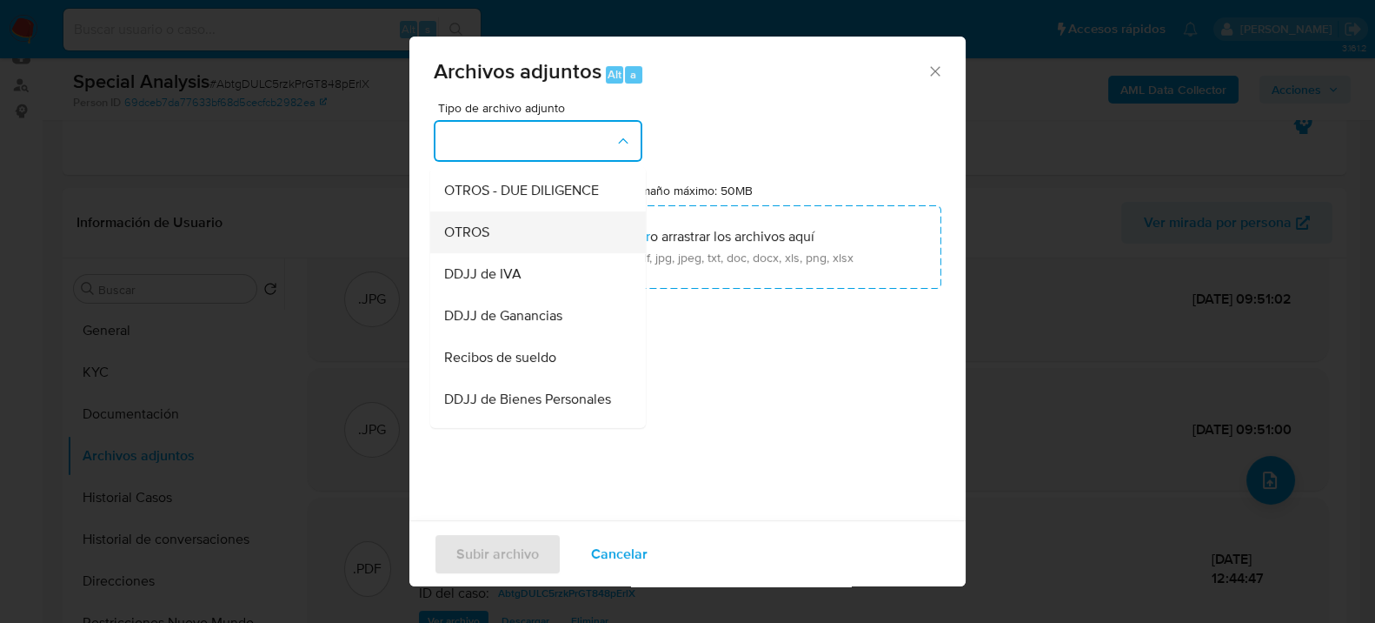
click at [485, 240] on span "OTROS" at bounding box center [466, 231] width 45 height 17
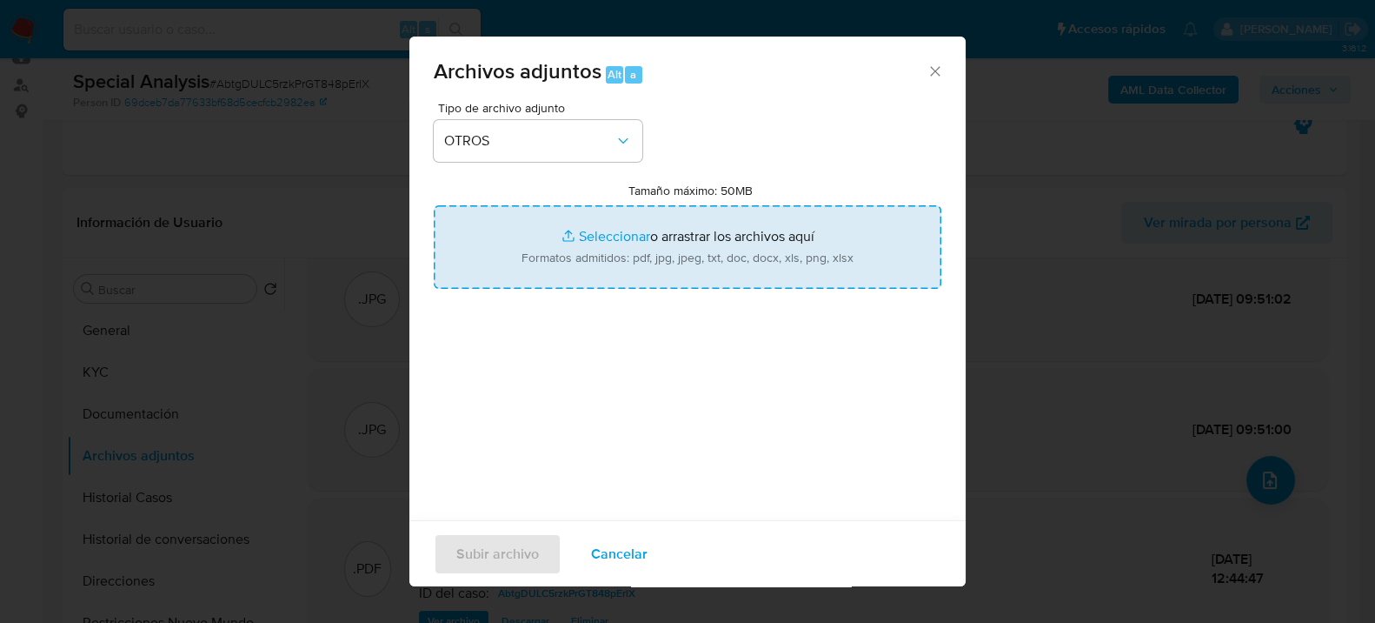
type input "C:\fakepath\Caselog AbtgDULC5rzkPrGT848pErlX_2025_09_26_11_18_42.docx"
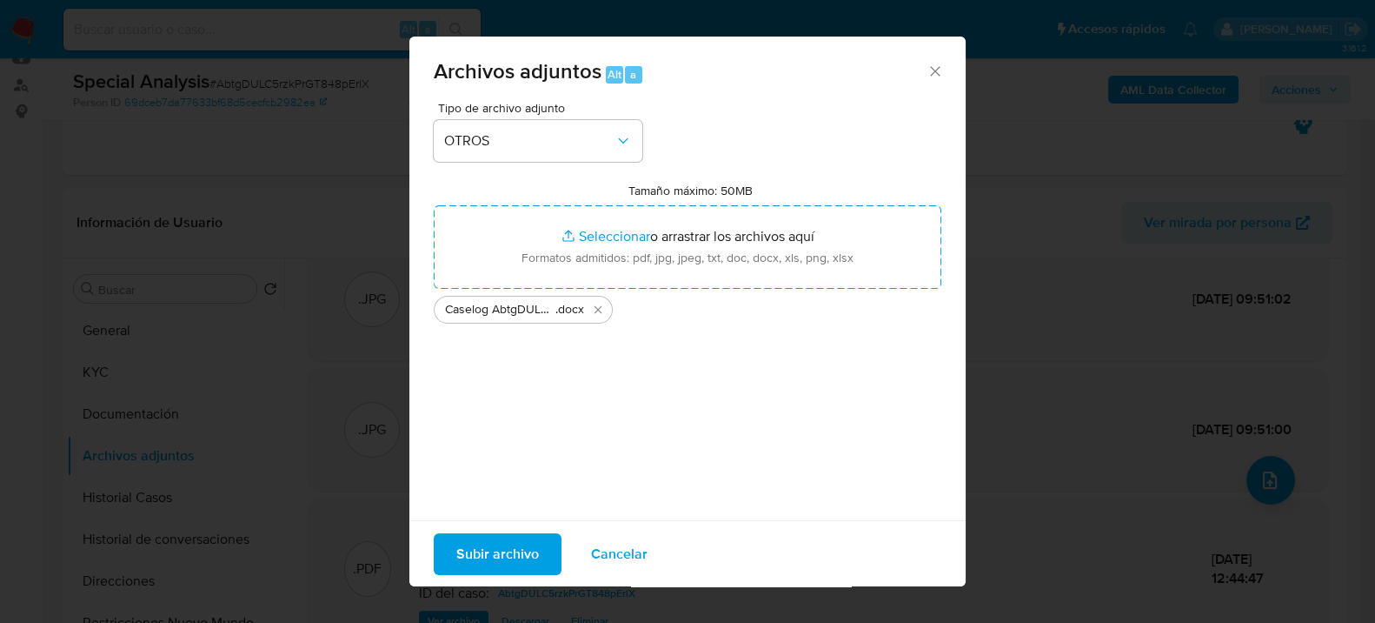
click at [493, 556] on span "Subir archivo" at bounding box center [497, 553] width 83 height 38
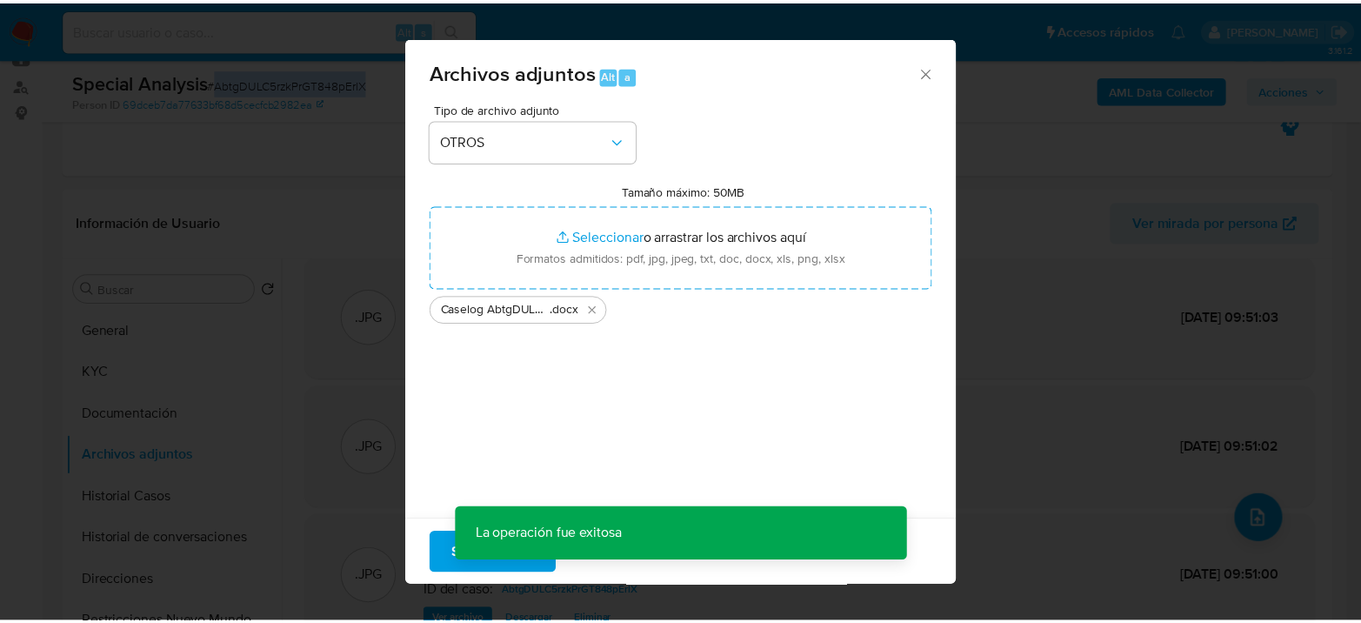
scroll to position [125, 0]
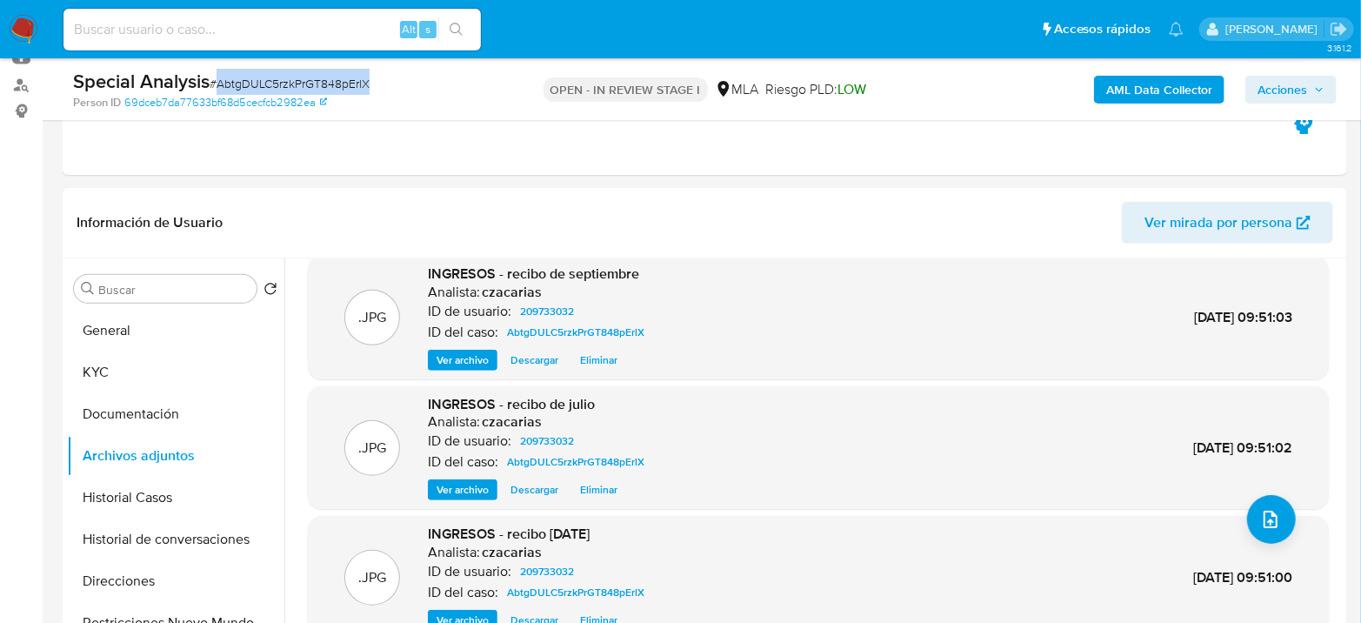
click at [114, 370] on button "KYC" at bounding box center [175, 372] width 217 height 42
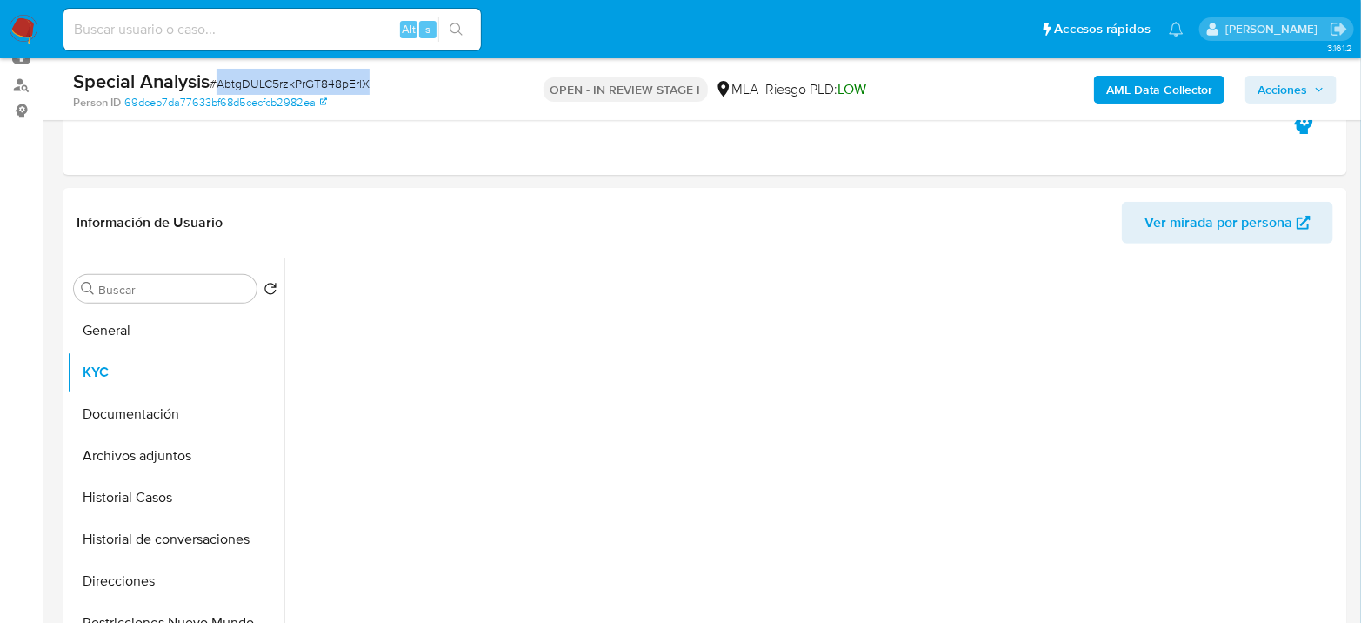
scroll to position [0, 0]
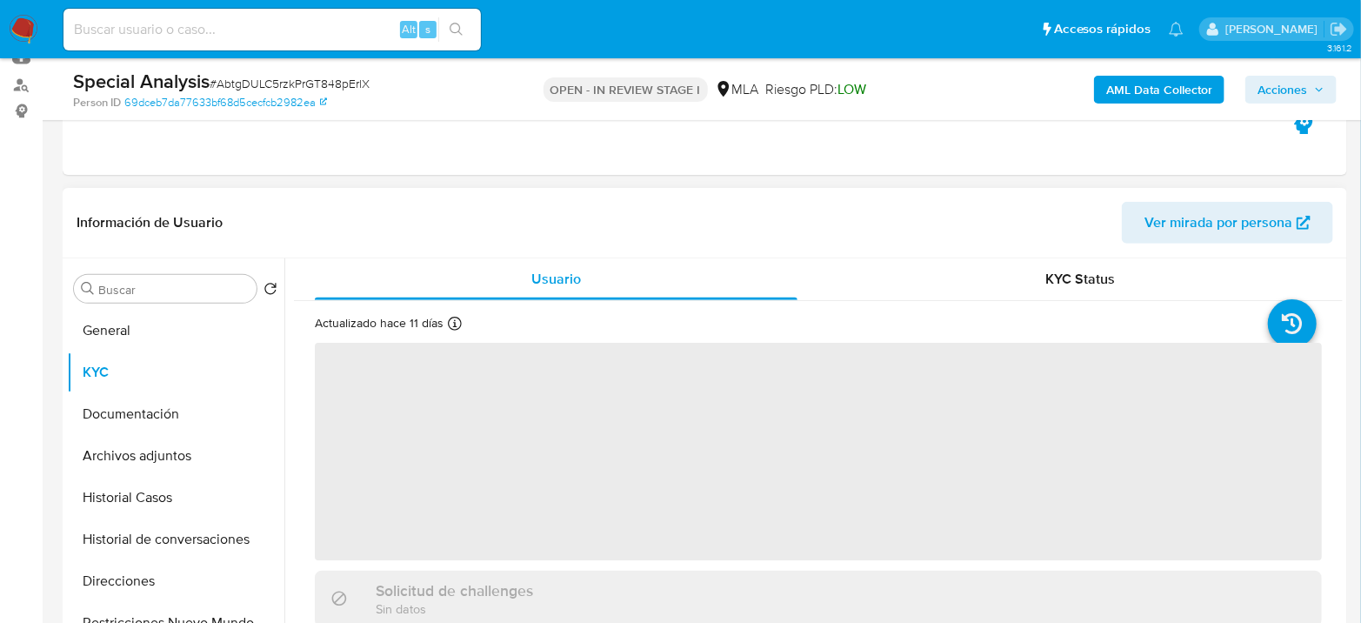
click at [699, 414] on span "‌" at bounding box center [818, 451] width 1007 height 217
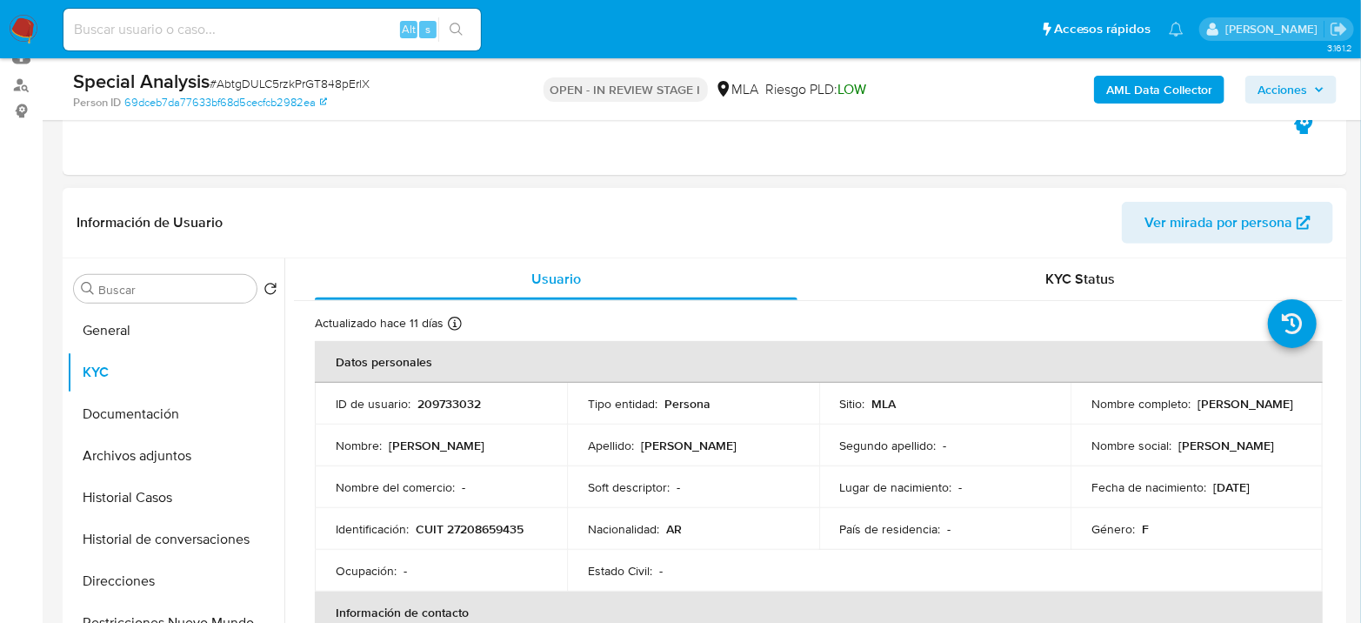
drag, startPoint x: 1089, startPoint y: 415, endPoint x: 1217, endPoint y: 414, distance: 128.7
click at [1217, 411] on div "Nombre completo : Maria Lucrecia Santos" at bounding box center [1196, 404] width 210 height 16
copy p "Maria Lucrecia Santos"
click at [139, 462] on button "Archivos adjuntos" at bounding box center [168, 456] width 203 height 42
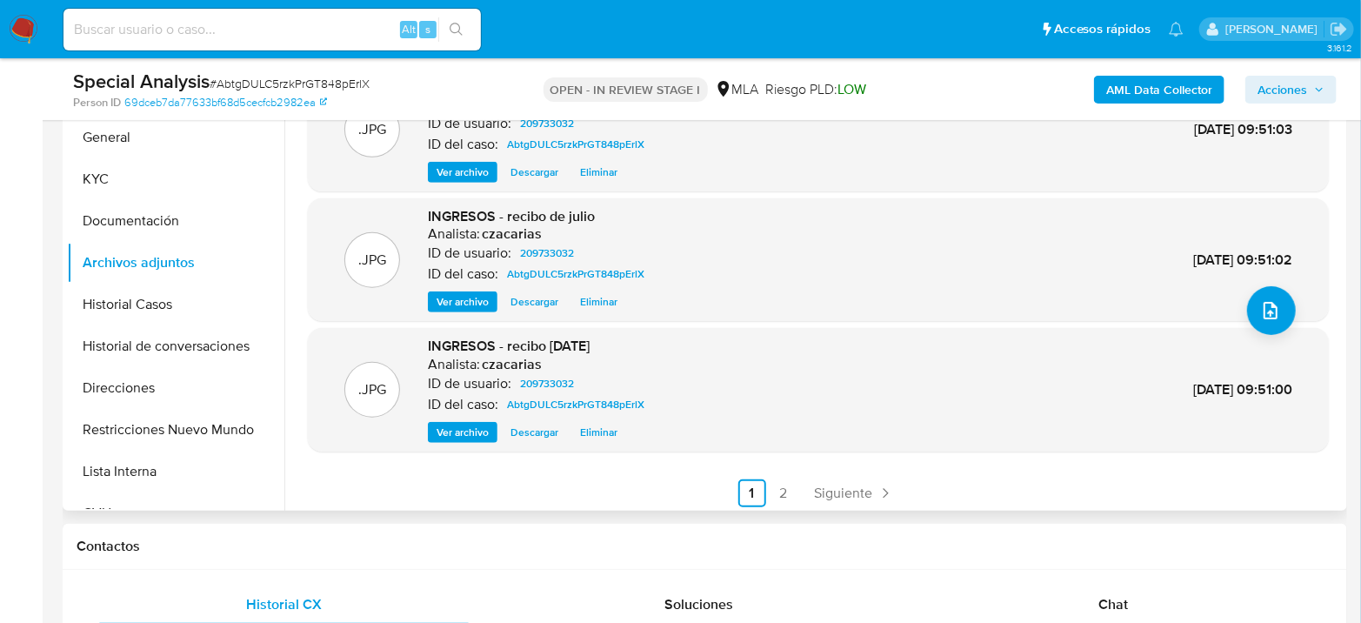
scroll to position [145, 0]
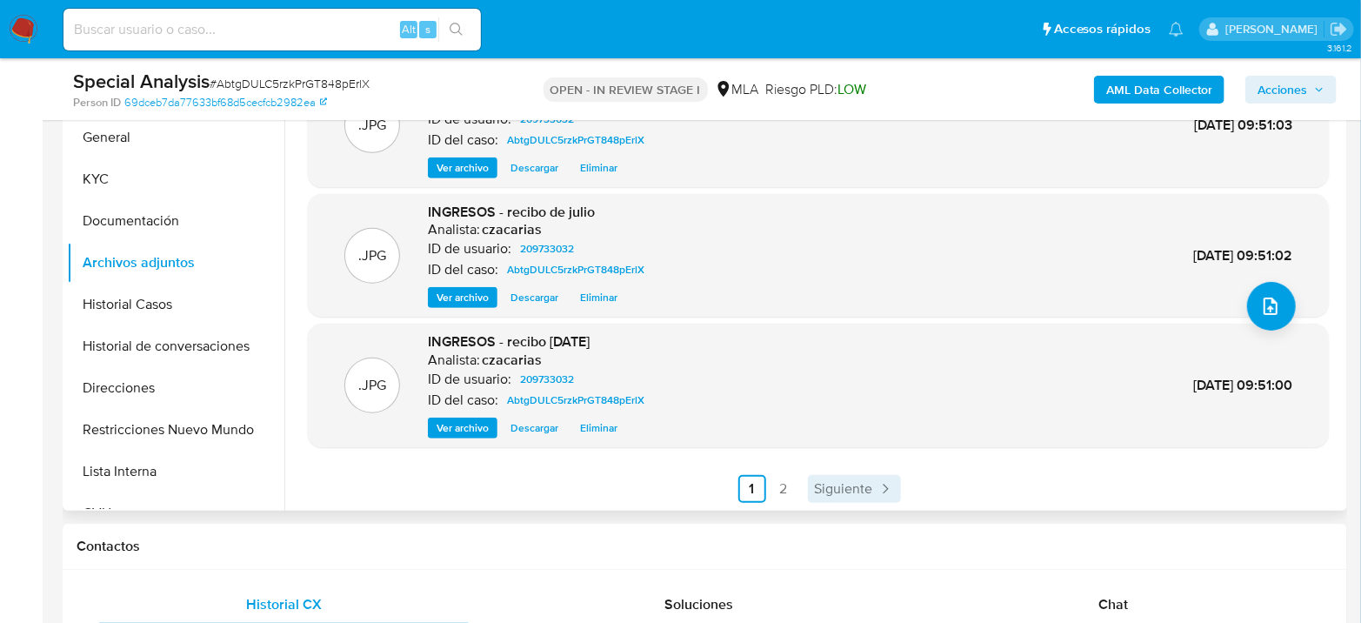
click at [829, 488] on span "Siguiente" at bounding box center [844, 489] width 58 height 14
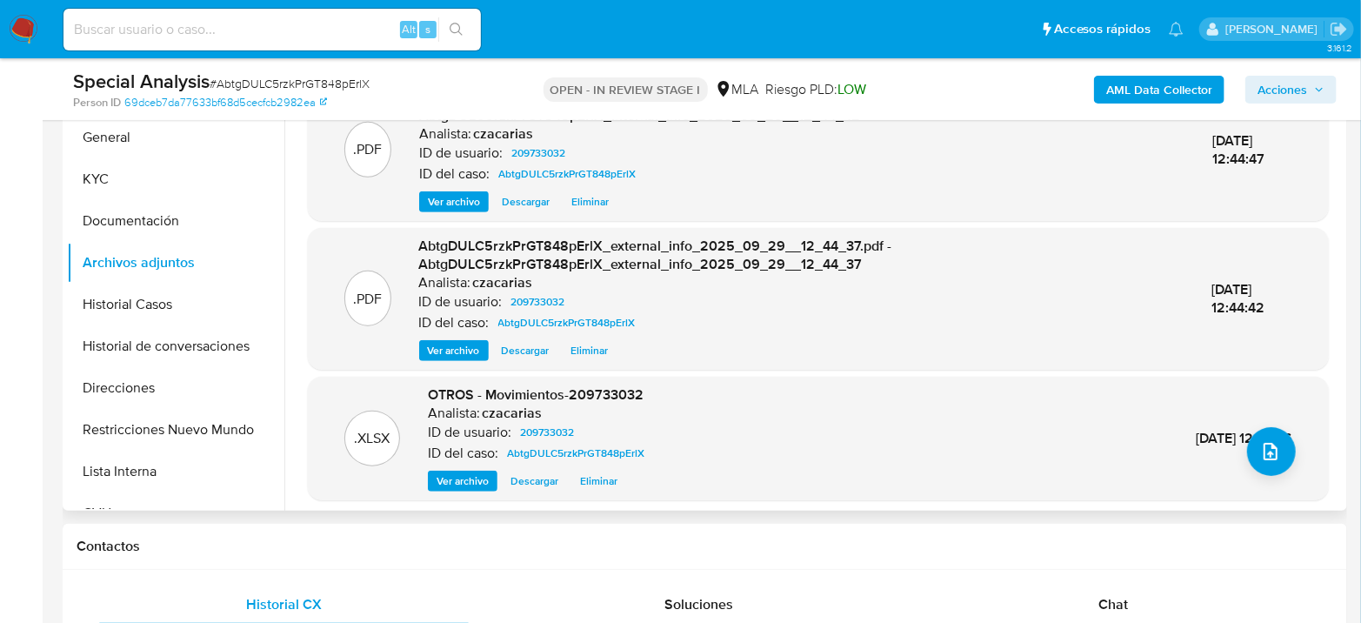
scroll to position [53, 0]
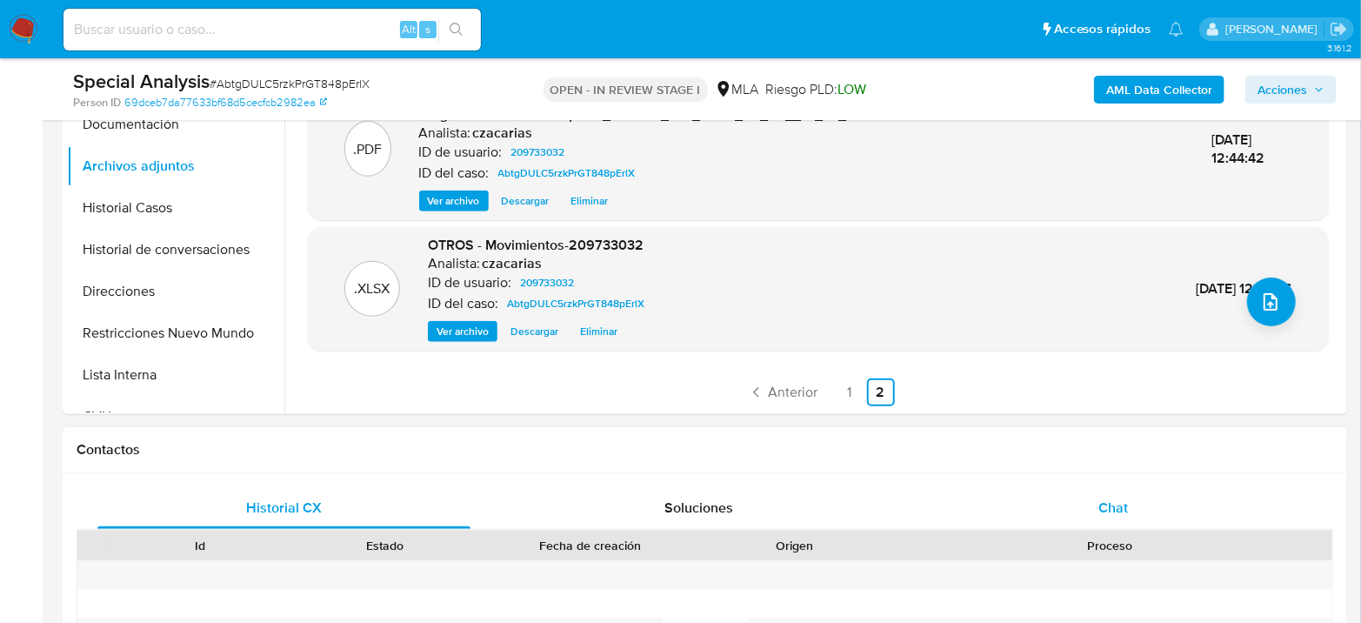
click at [1118, 508] on span "Chat" at bounding box center [1113, 507] width 30 height 20
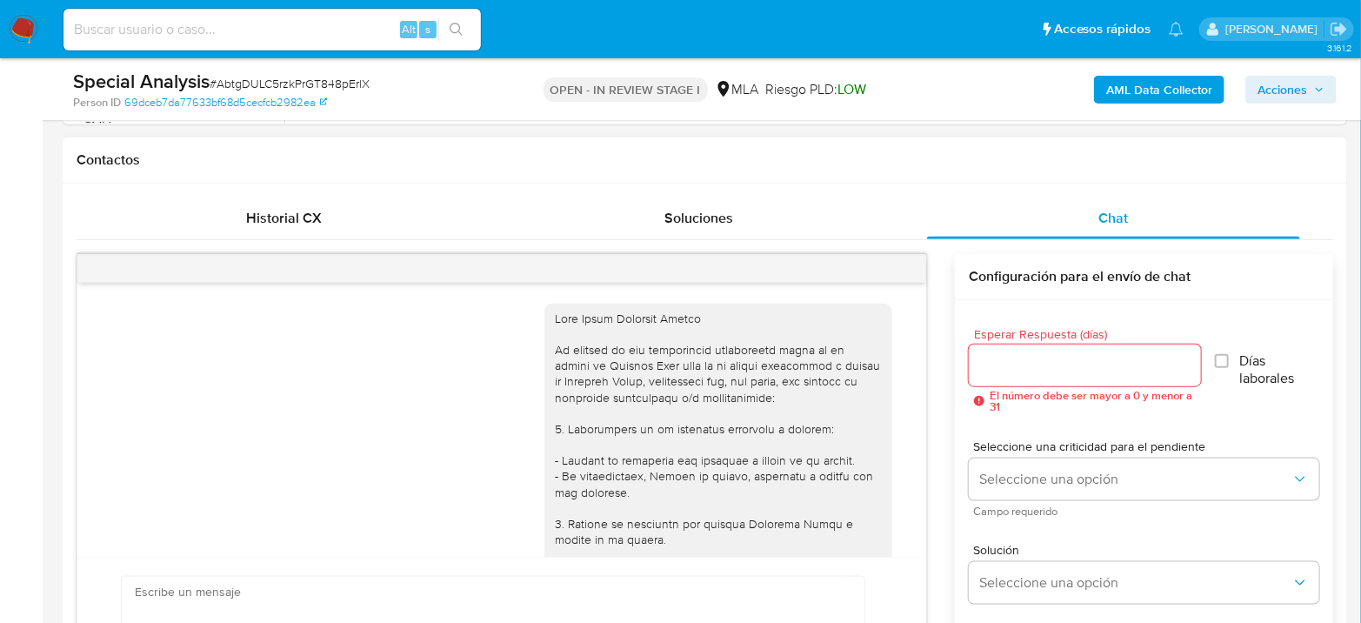
scroll to position [1757, 0]
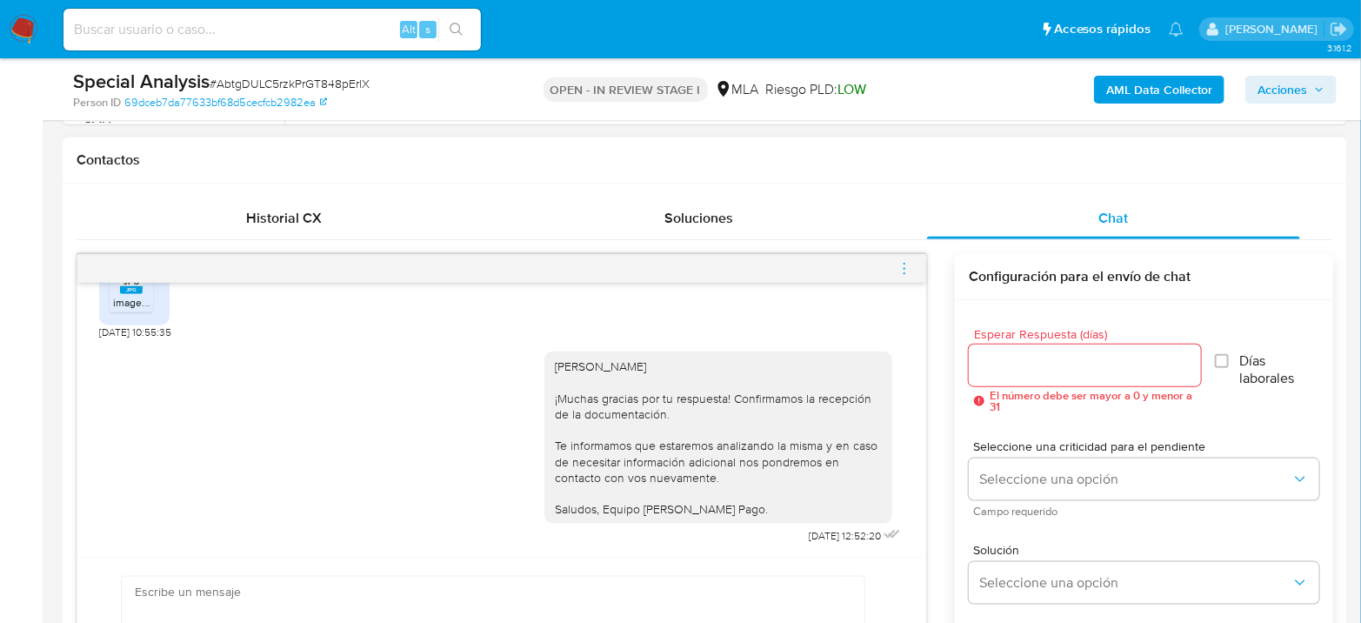
click at [902, 271] on icon "menu-action" at bounding box center [904, 269] width 16 height 16
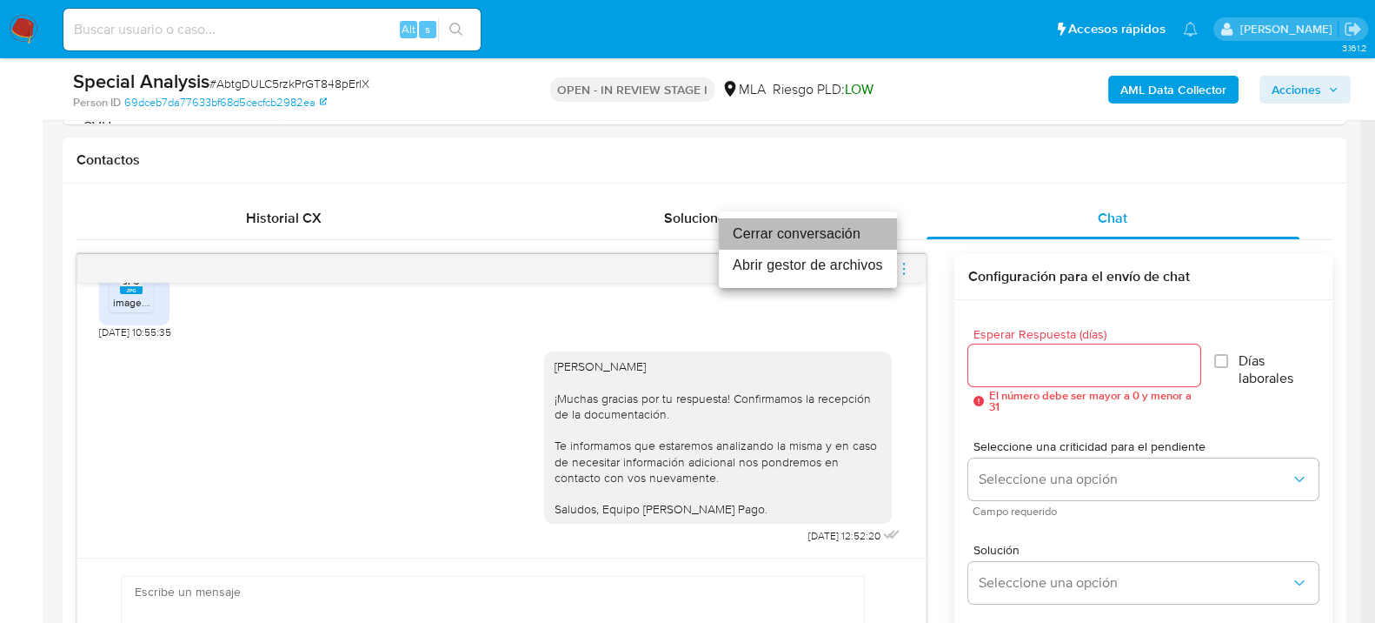
click at [788, 232] on li "Cerrar conversación" at bounding box center [808, 233] width 178 height 31
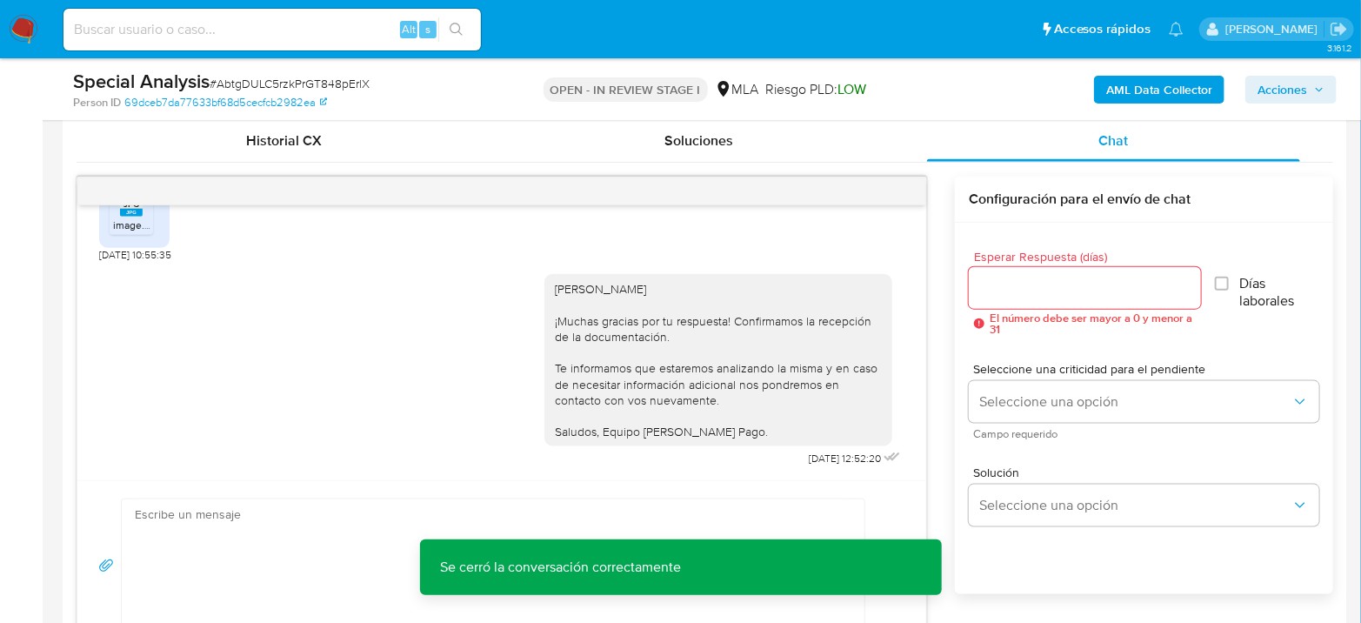
scroll to position [772, 0]
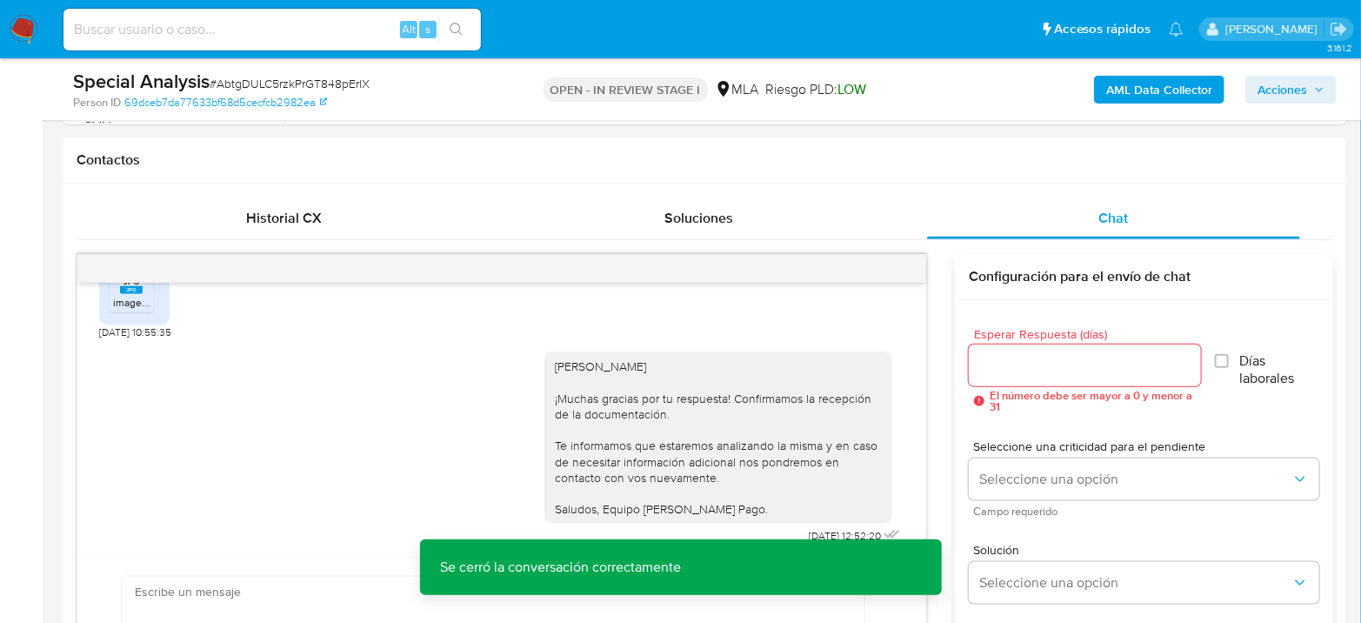
drag, startPoint x: 1294, startPoint y: 93, endPoint x: 1274, endPoint y: 105, distance: 23.4
click at [1294, 91] on span "Acciones" at bounding box center [1282, 90] width 50 height 28
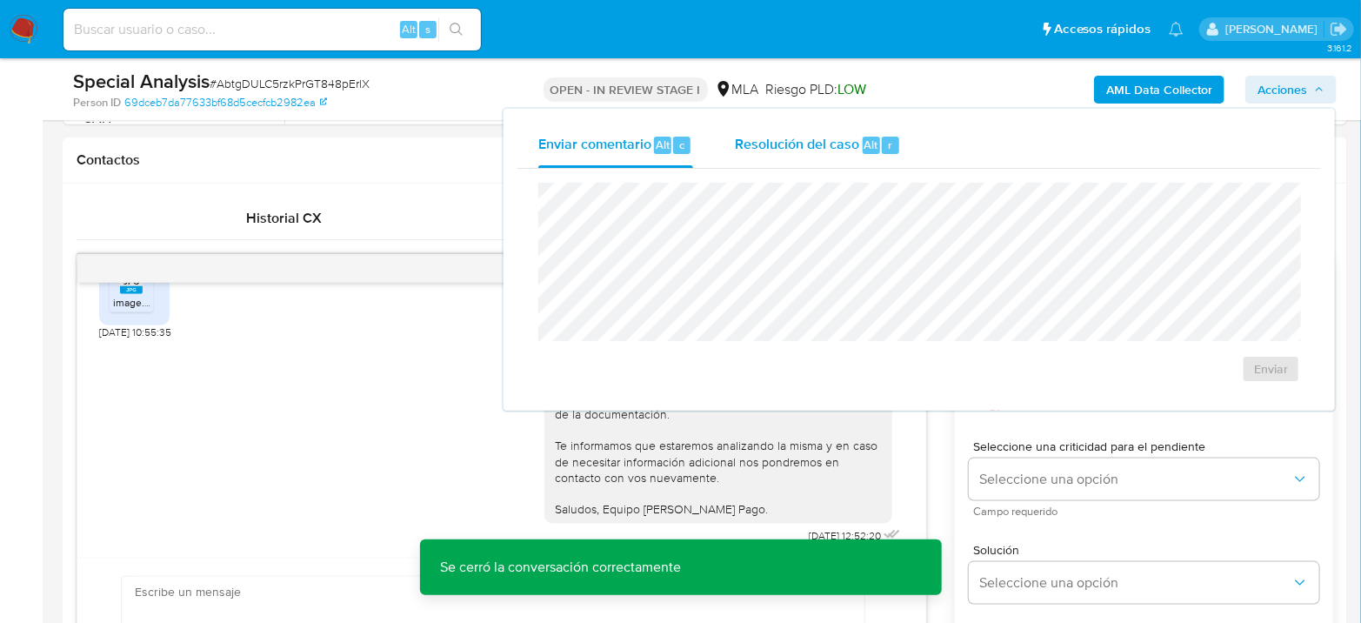
click at [891, 129] on div "Resolución del caso Alt r" at bounding box center [818, 145] width 166 height 45
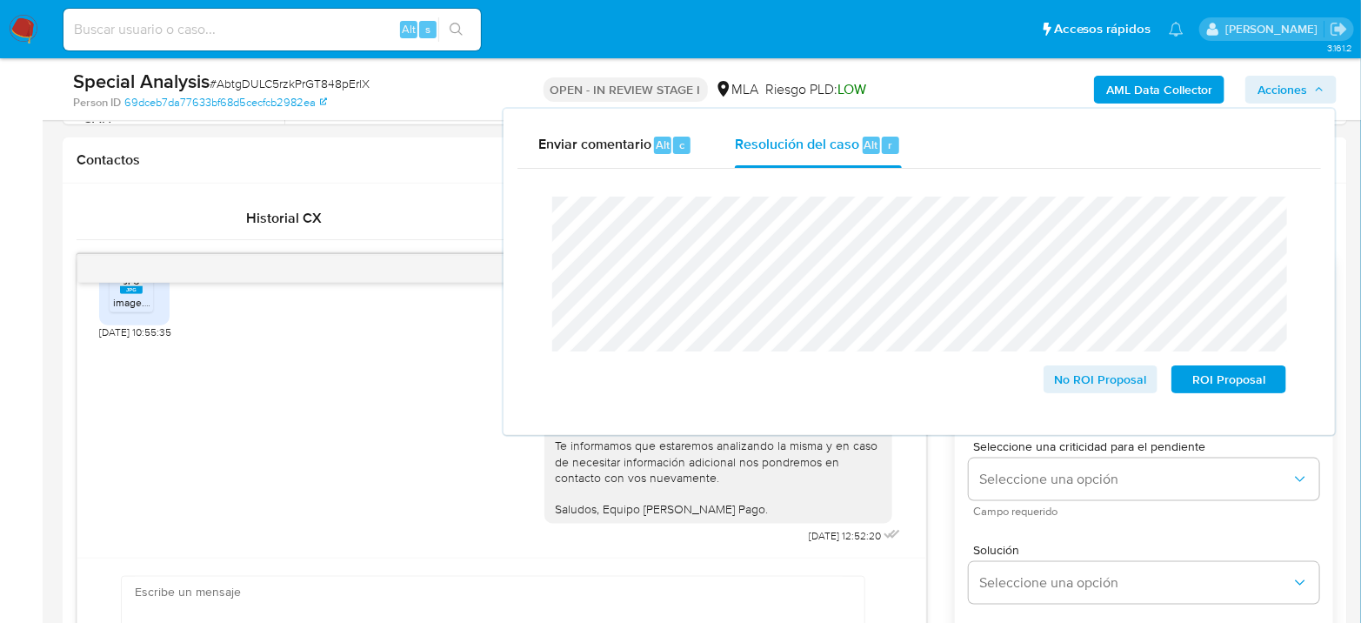
click at [291, 84] on span "# AbtgDULC5rzkPrGT848pErlX" at bounding box center [290, 83] width 160 height 17
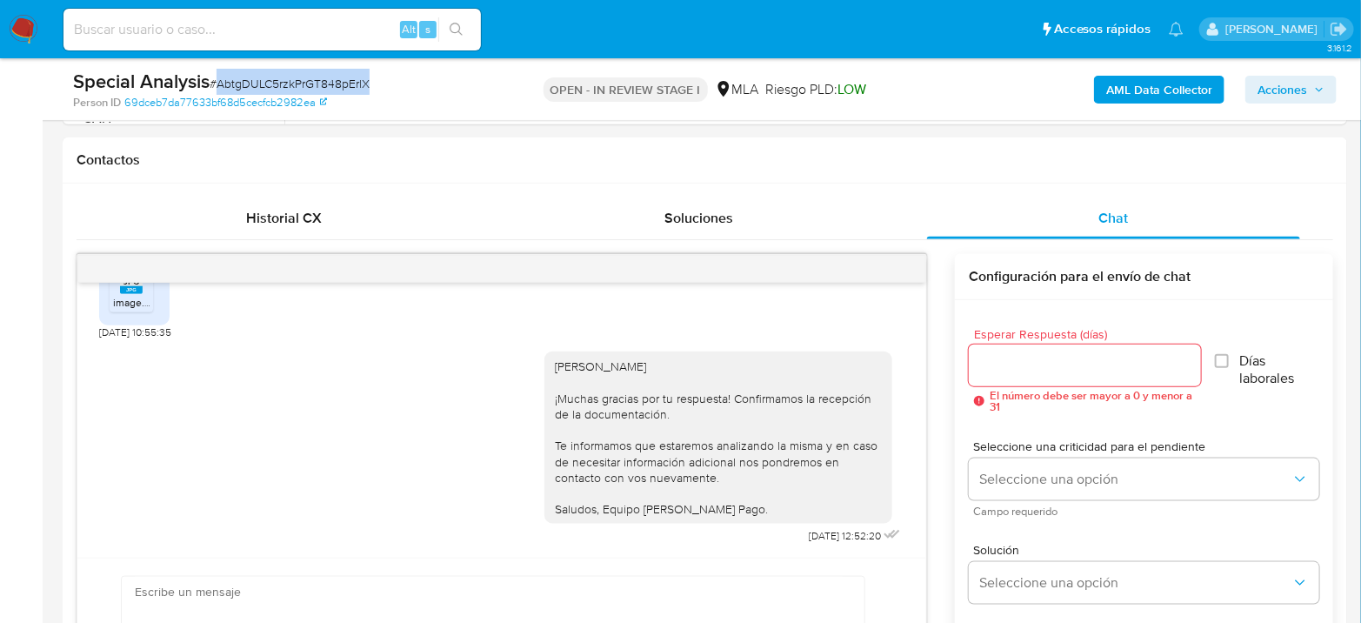
click at [291, 84] on span "# AbtgDULC5rzkPrGT848pErlX" at bounding box center [290, 83] width 160 height 17
copy span "AbtgDULC5rzkPrGT848pErlX"
click at [1286, 89] on span "Acciones" at bounding box center [1282, 90] width 50 height 28
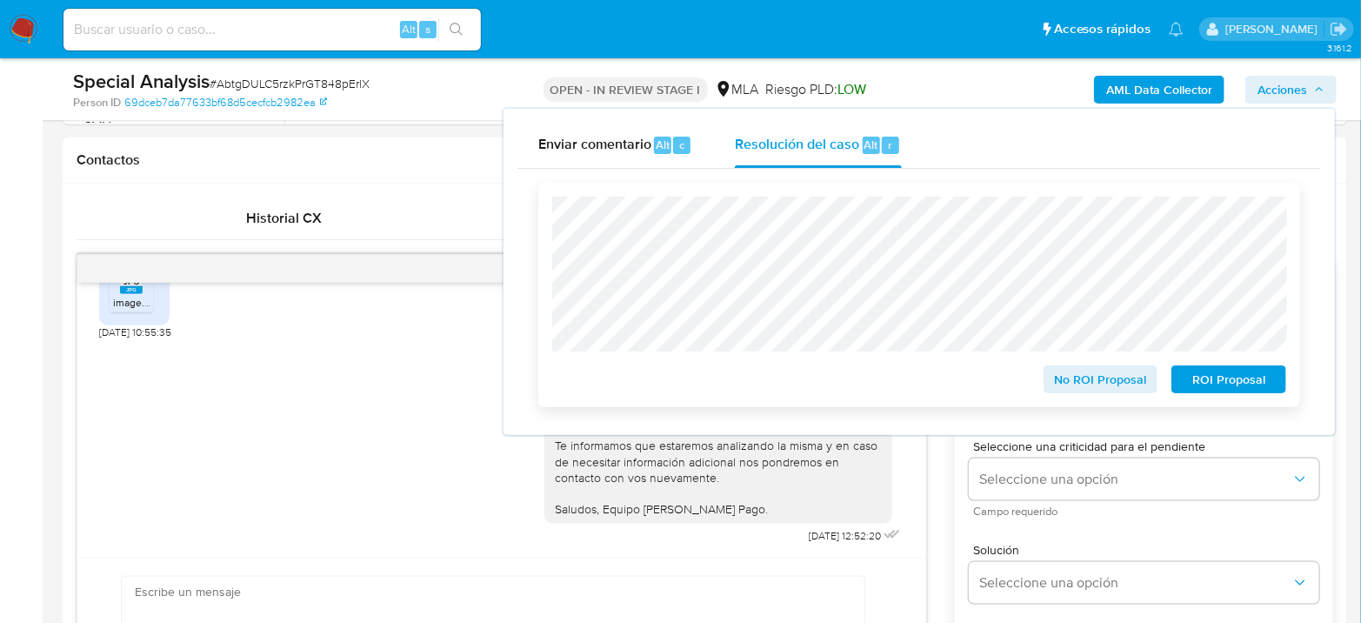
click at [1105, 369] on span "No ROI Proposal" at bounding box center [1101, 379] width 90 height 24
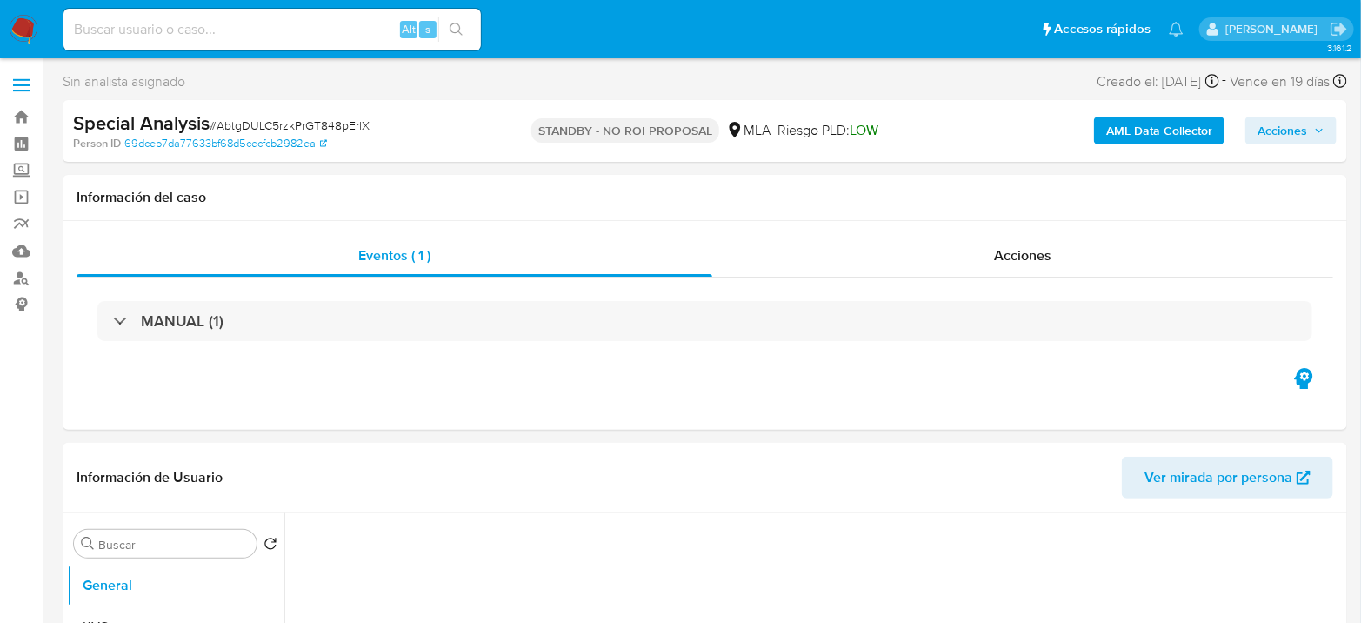
select select "10"
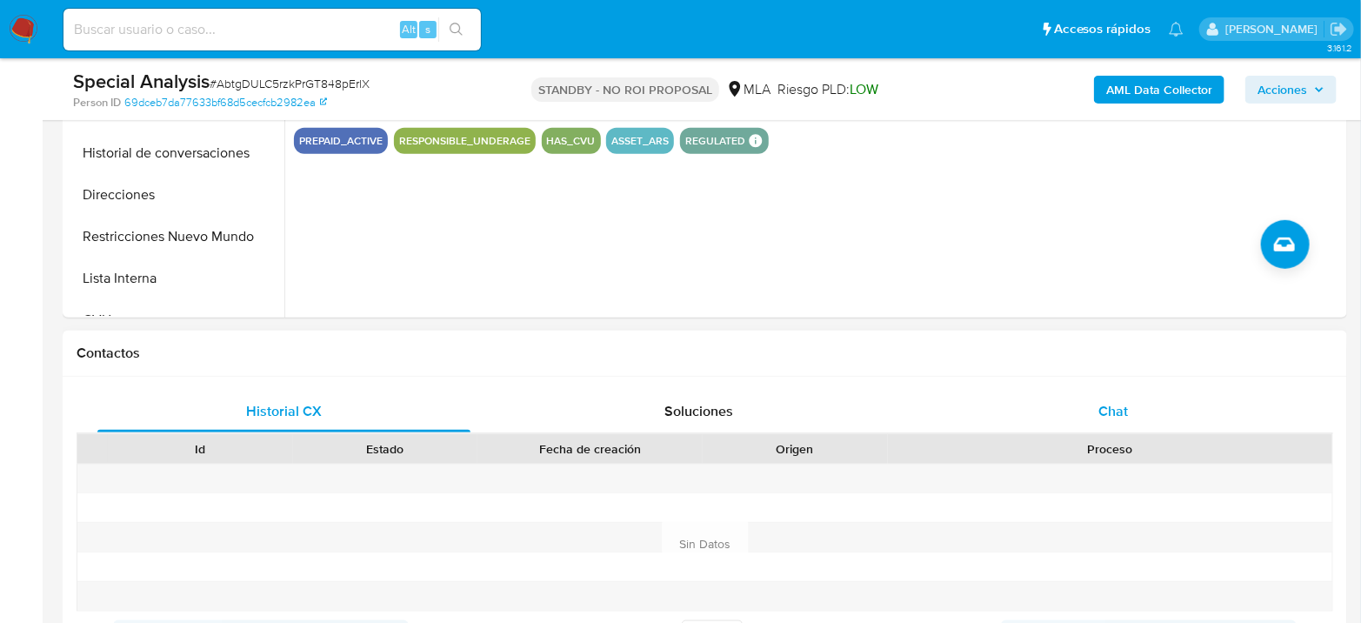
click at [1193, 407] on div "Chat" at bounding box center [1113, 411] width 373 height 42
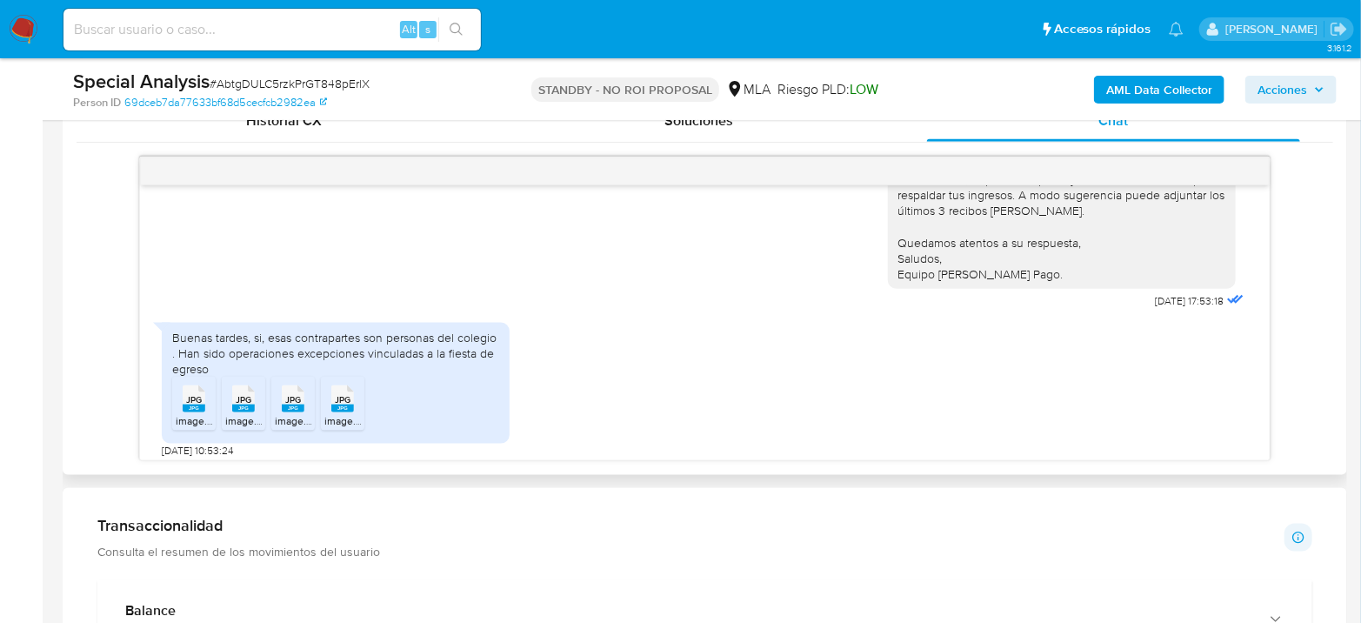
scroll to position [1370, 0]
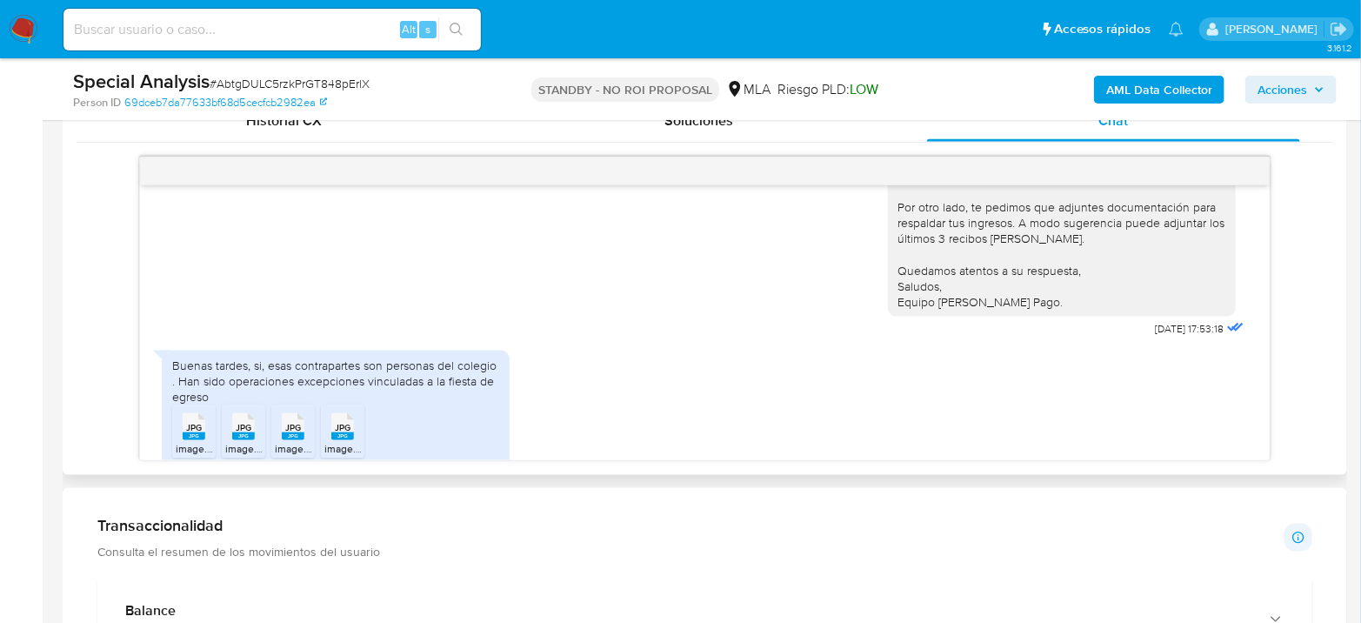
click at [549, 228] on div "[PERSON_NAME] Agradecemos su respuesta. Le consultamos si las contrapartes indi…" at bounding box center [705, 198] width 1086 height 288
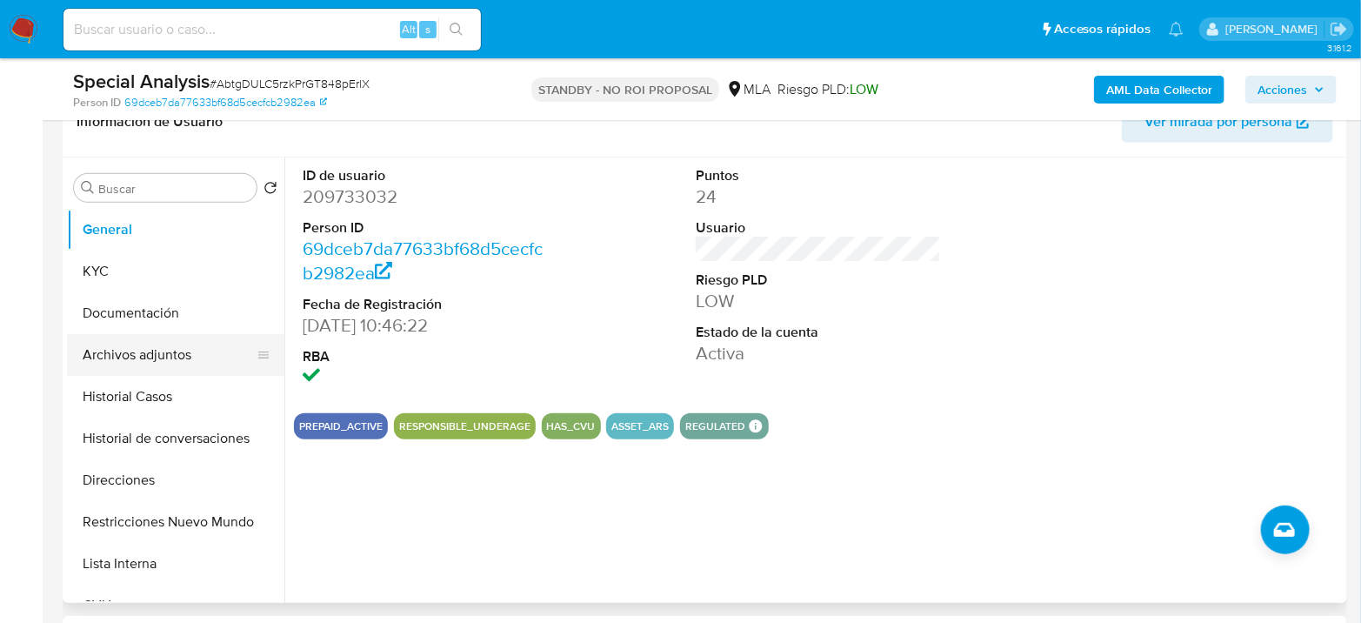
scroll to position [290, 0]
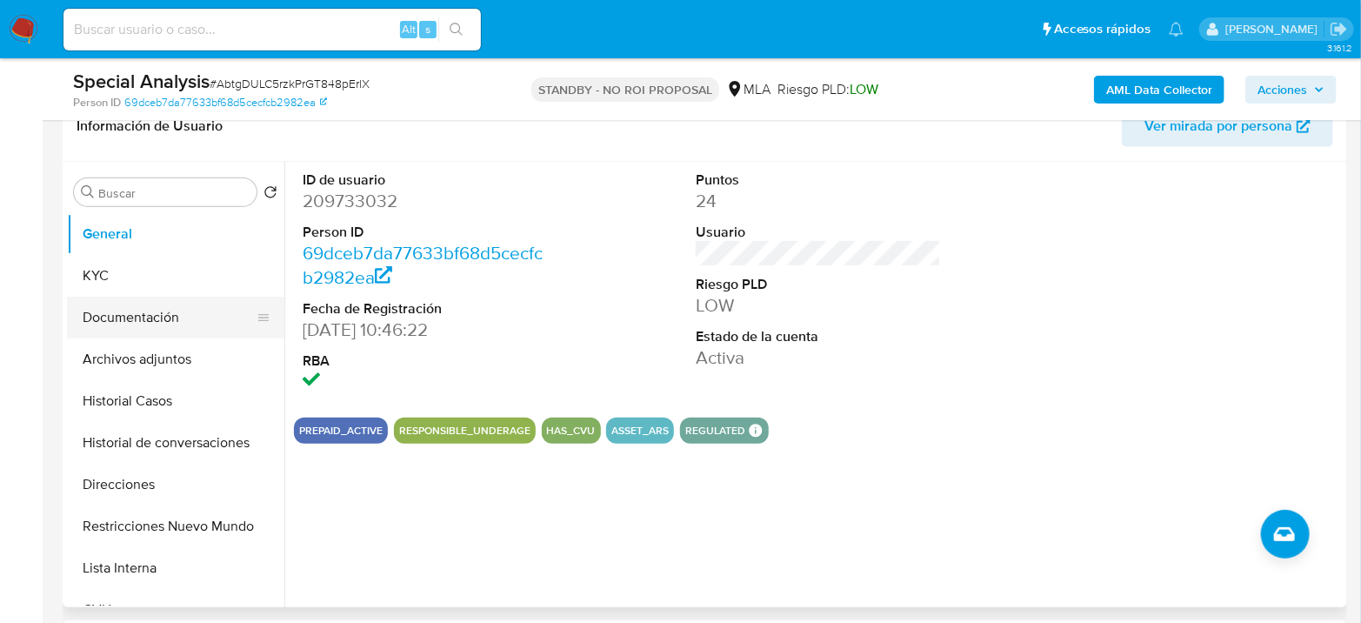
click at [120, 317] on button "Documentación" at bounding box center [168, 317] width 203 height 42
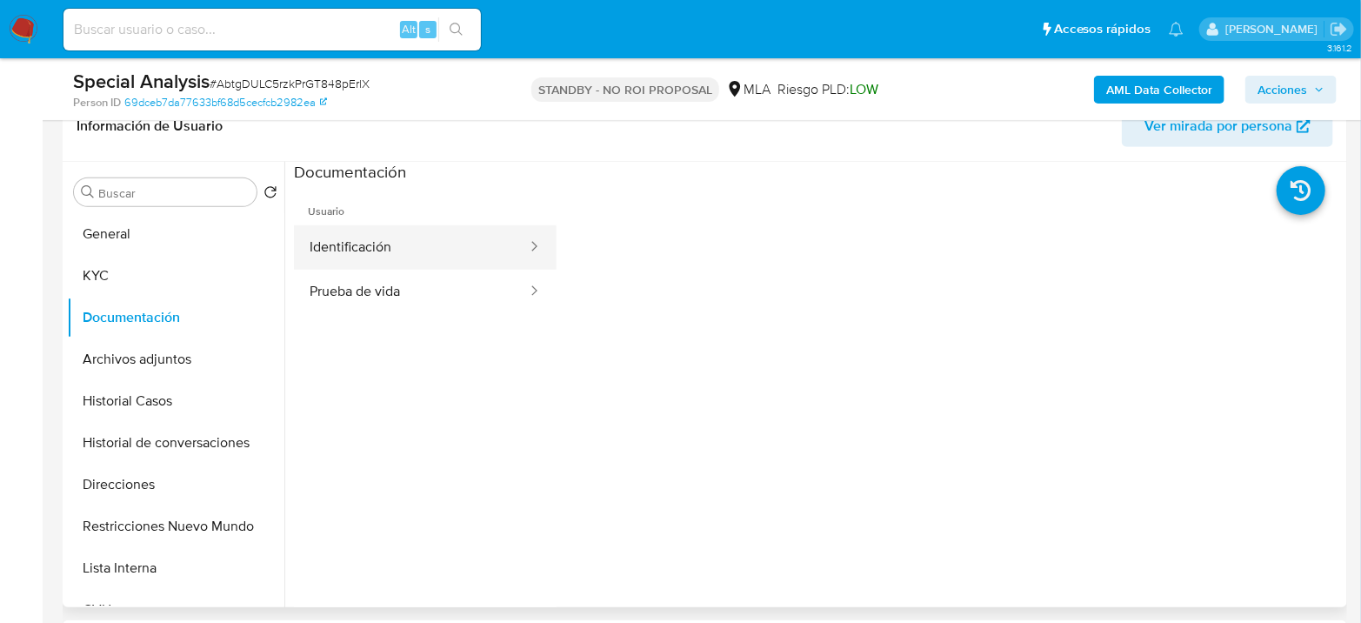
click at [376, 248] on button "Identificación" at bounding box center [411, 247] width 235 height 44
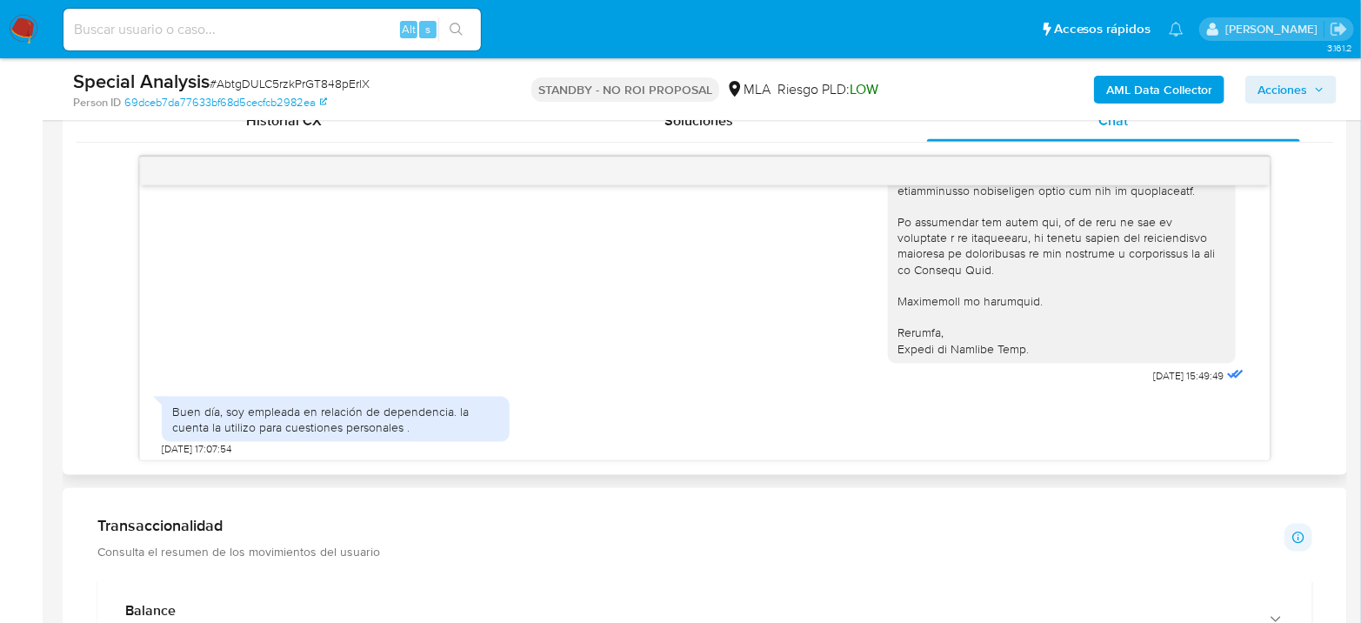
scroll to position [2041, 0]
drag, startPoint x: 1115, startPoint y: 435, endPoint x: 1169, endPoint y: 443, distance: 55.5
click at [1169, 386] on span "[DATE] 15:49:49" at bounding box center [1189, 379] width 70 height 14
copy span "[DATE]"
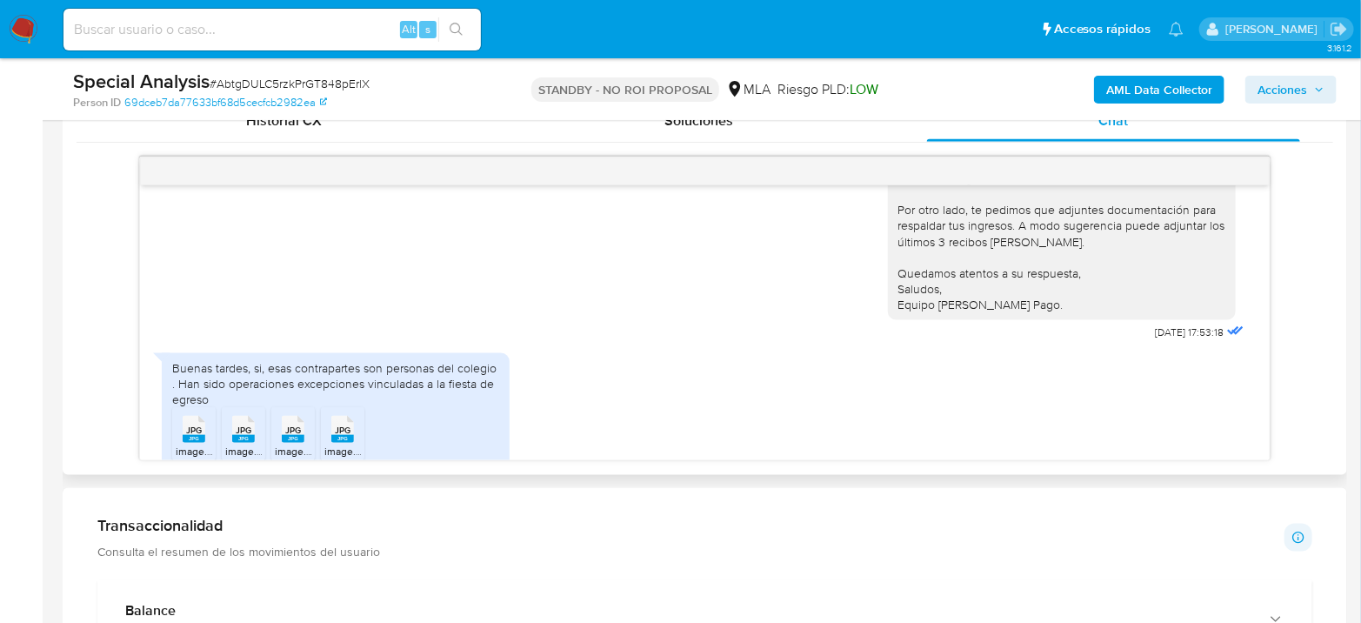
scroll to position [2814, 0]
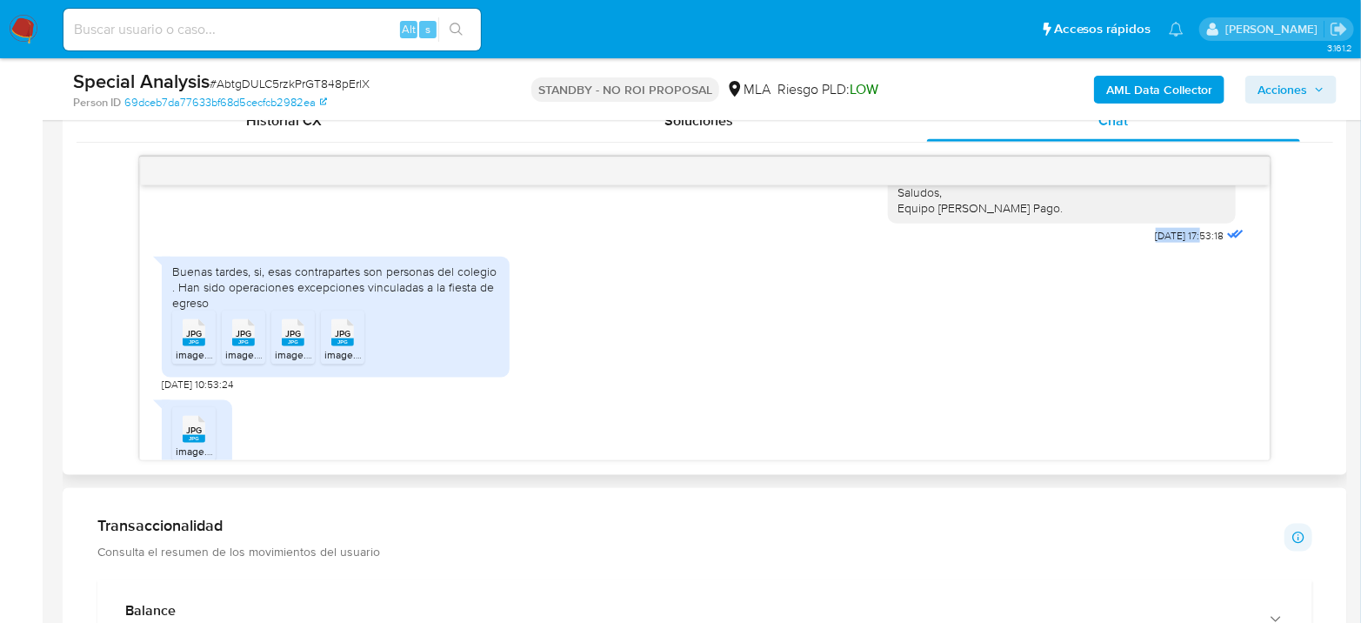
drag, startPoint x: 1116, startPoint y: 296, endPoint x: 1174, endPoint y: 293, distance: 58.4
click at [1174, 248] on div "[PERSON_NAME] Agradecemos su respuesta. Le consultamos si las contrapartes indi…" at bounding box center [1068, 104] width 360 height 288
copy span "[DATE]"
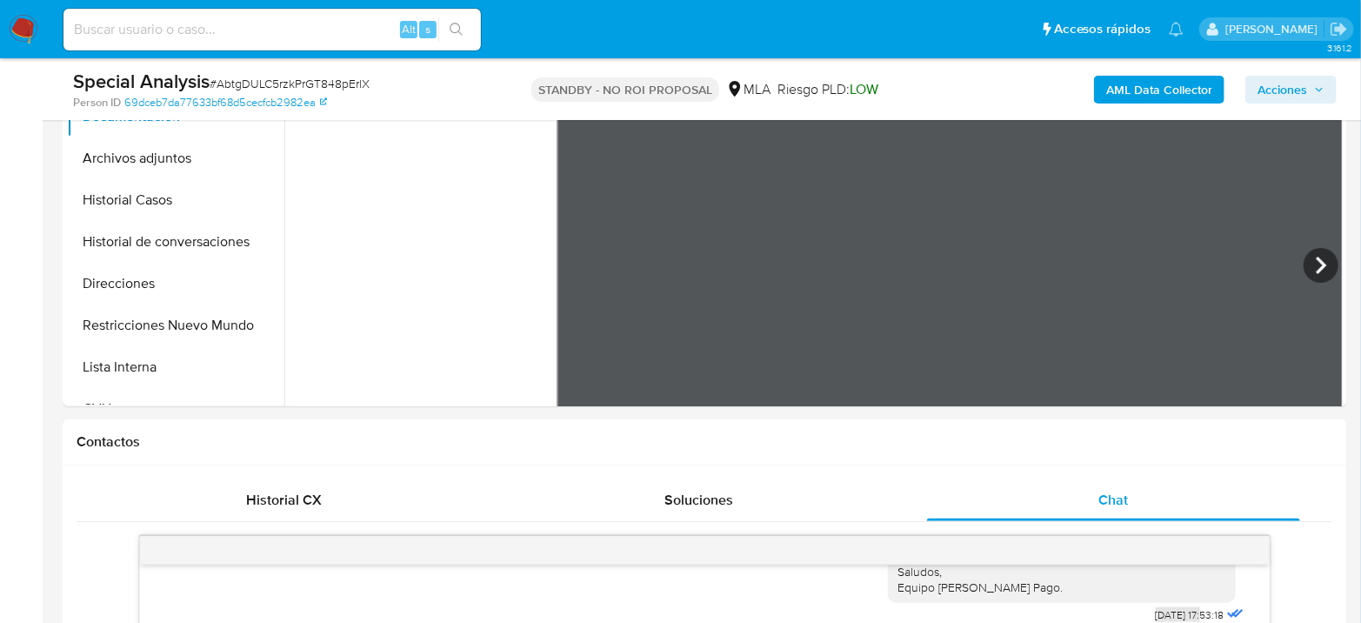
scroll to position [483, 0]
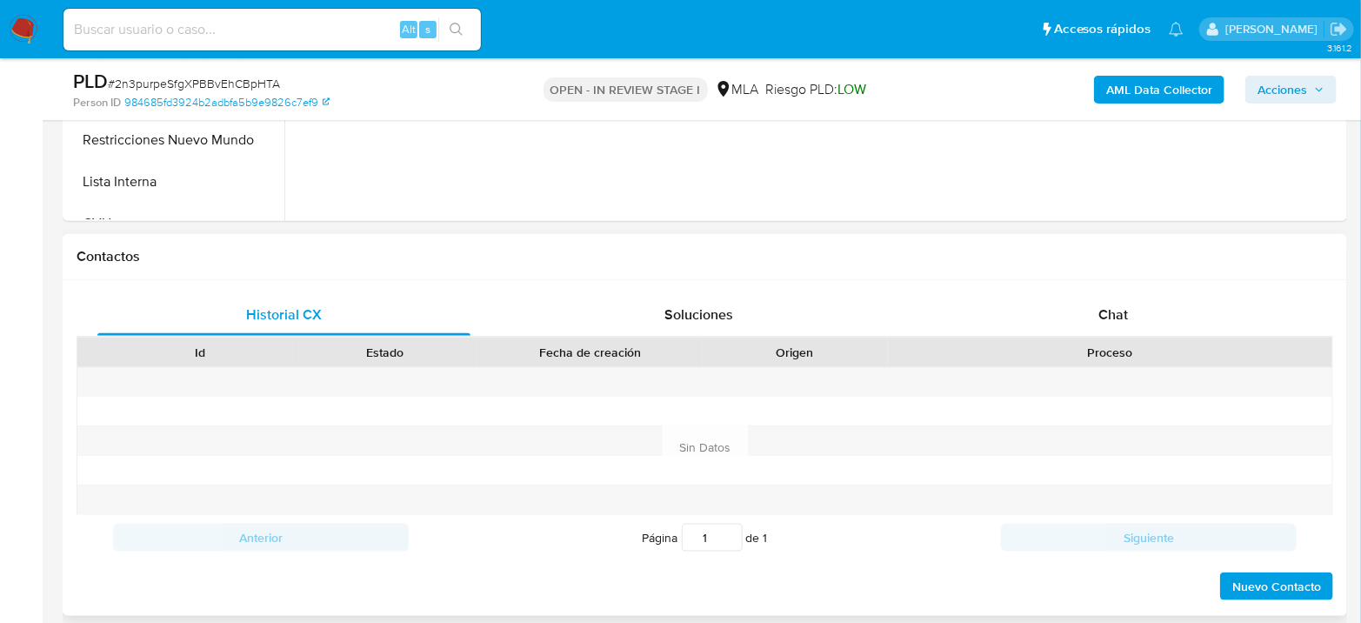
click at [1117, 309] on span "Chat" at bounding box center [1113, 314] width 30 height 20
select select "10"
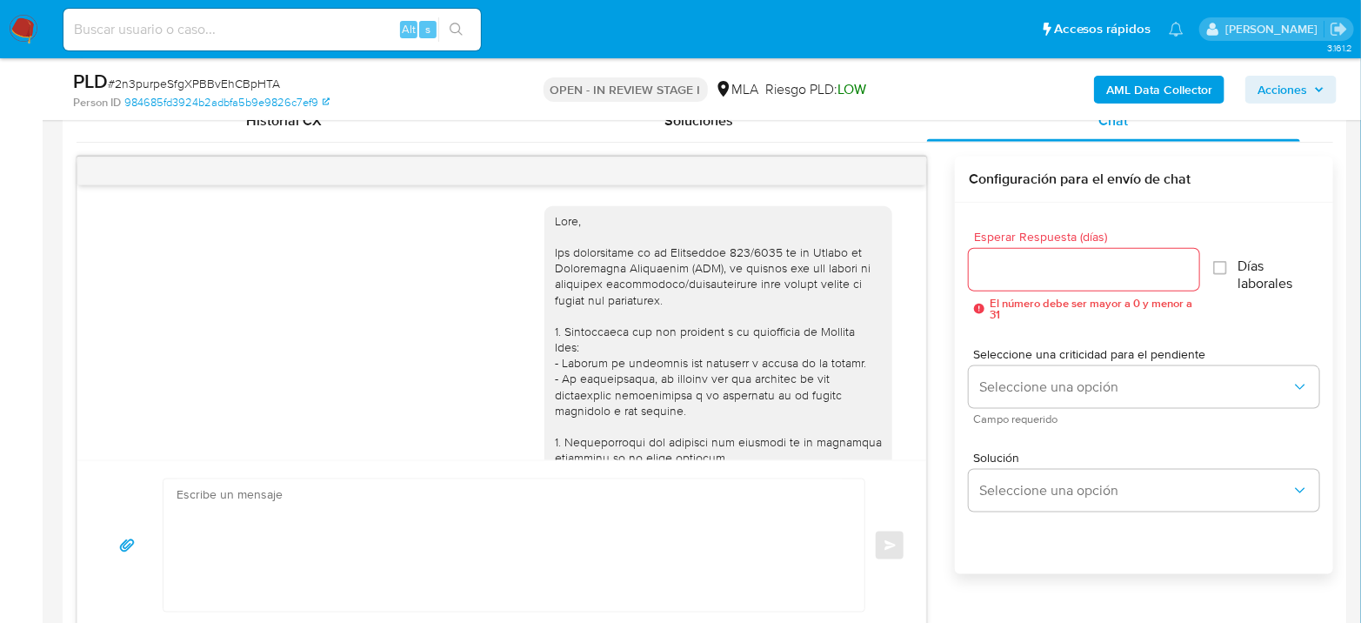
scroll to position [1507, 0]
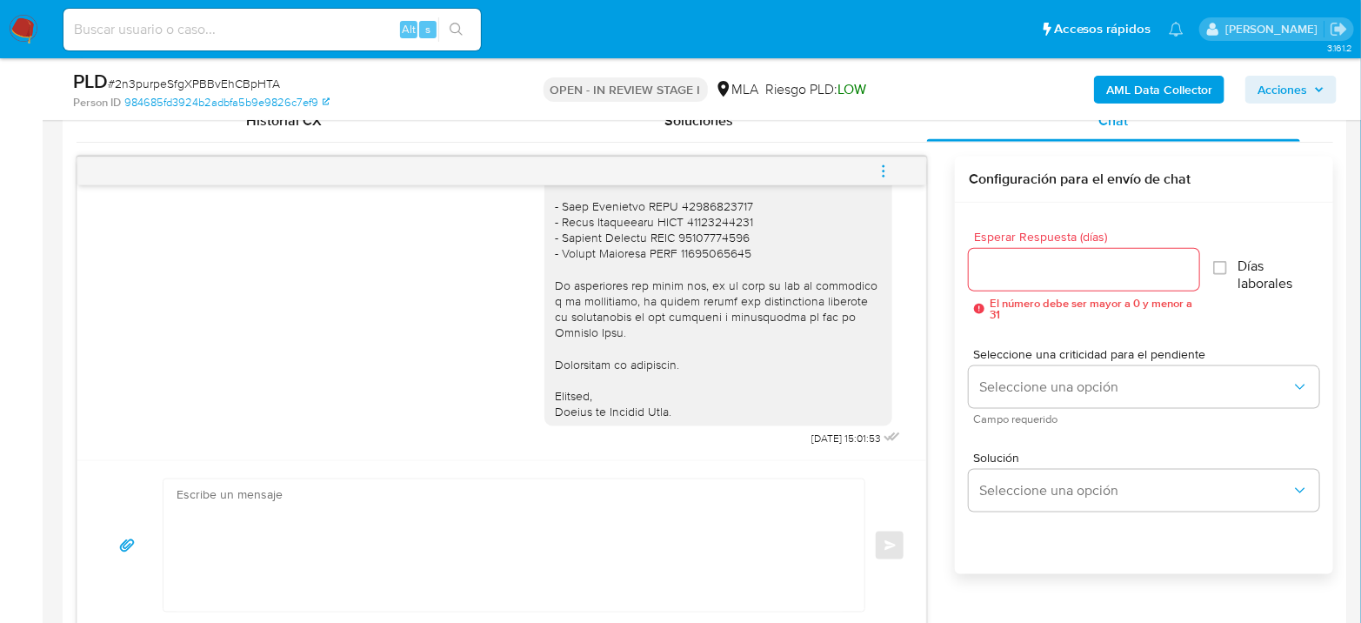
click at [876, 165] on icon "menu-action" at bounding box center [884, 171] width 16 height 16
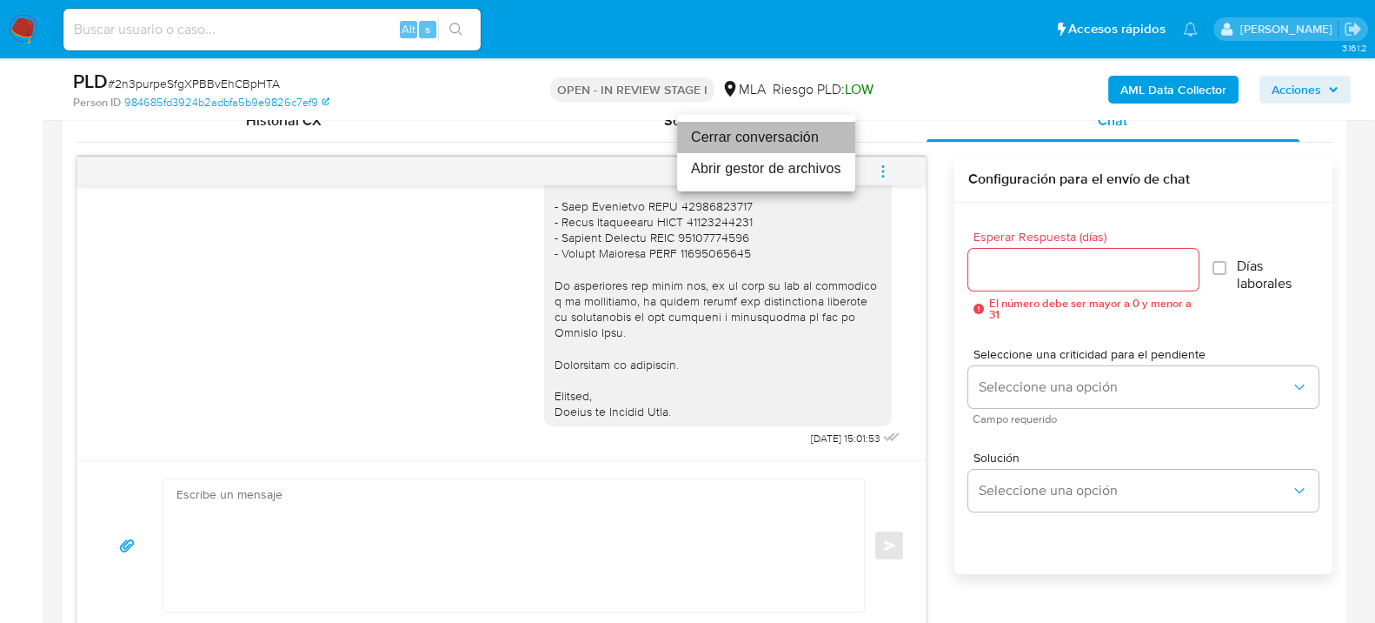
click at [779, 137] on li "Cerrar conversación" at bounding box center [766, 137] width 178 height 31
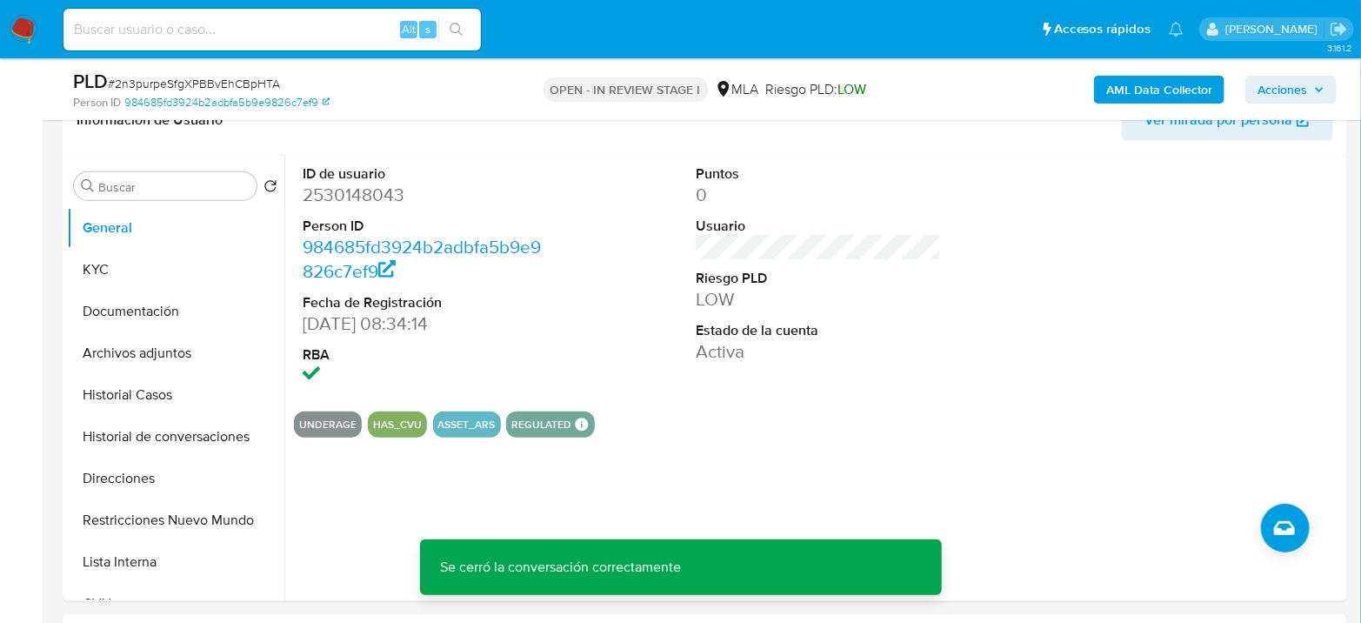
scroll to position [290, 0]
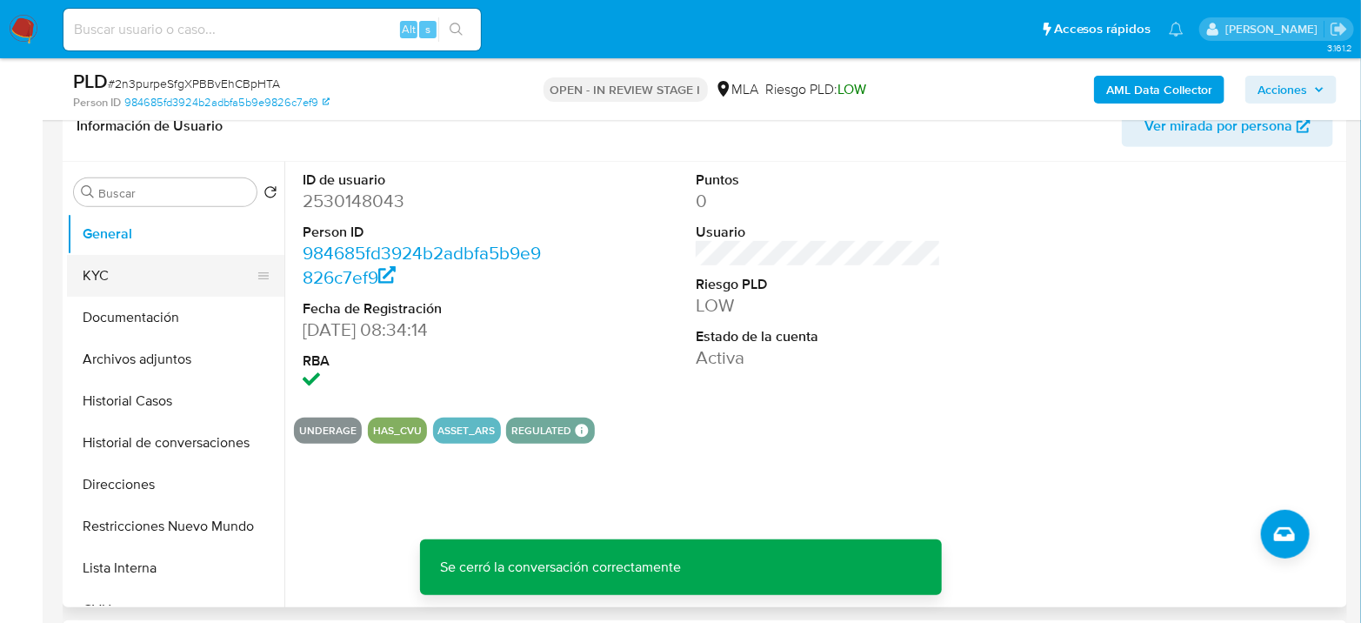
click at [113, 260] on button "KYC" at bounding box center [168, 276] width 203 height 42
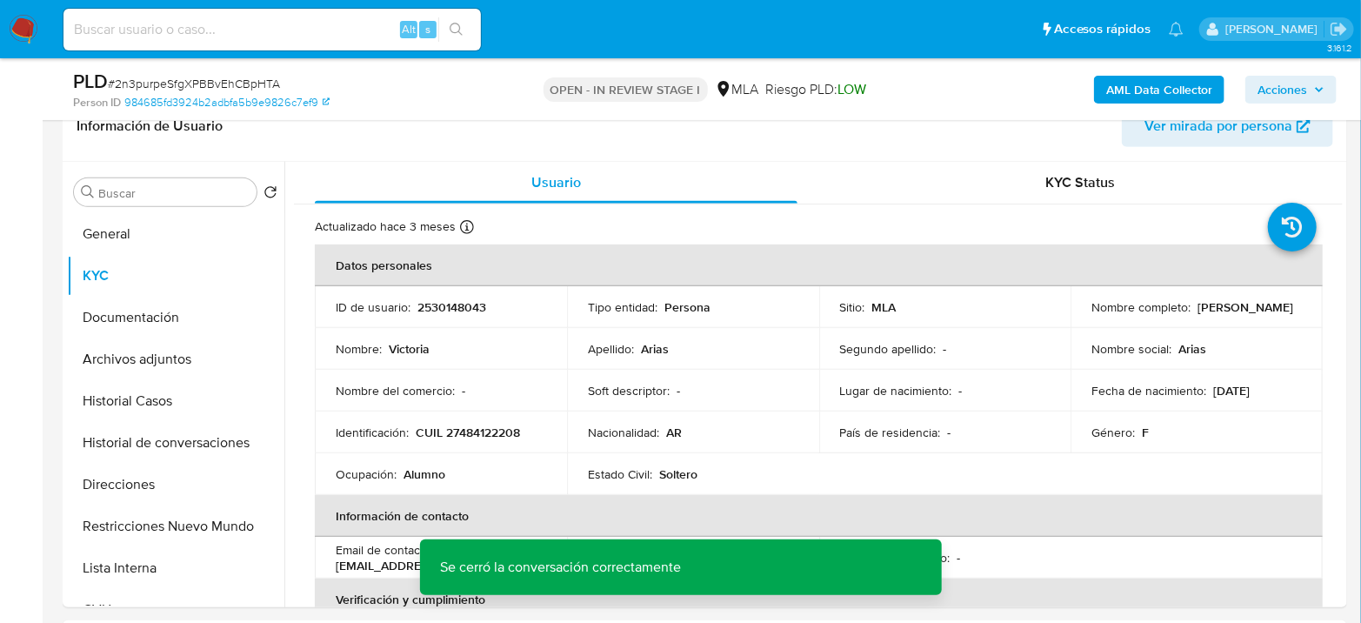
click at [199, 76] on span "# 2n3purpeSfgXPBBvEhCBpHTA" at bounding box center [194, 83] width 172 height 17
copy span "2n3purpeSfgXPBBvEhCBpHTA"
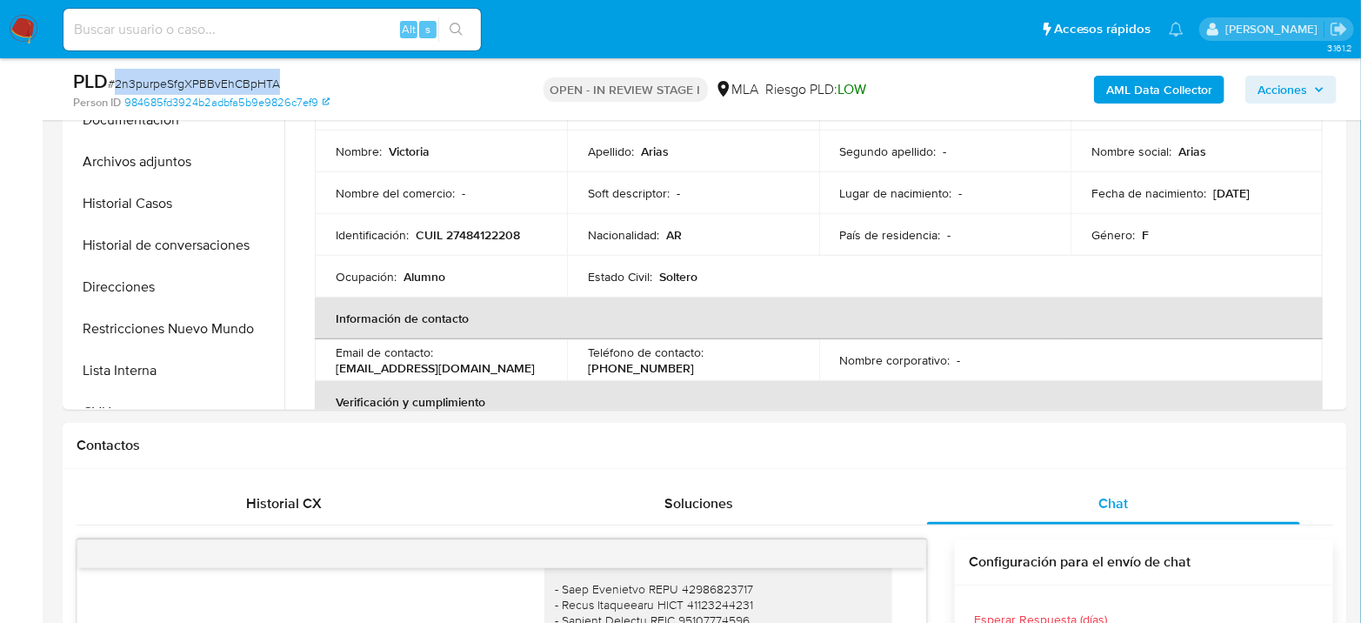
scroll to position [386, 0]
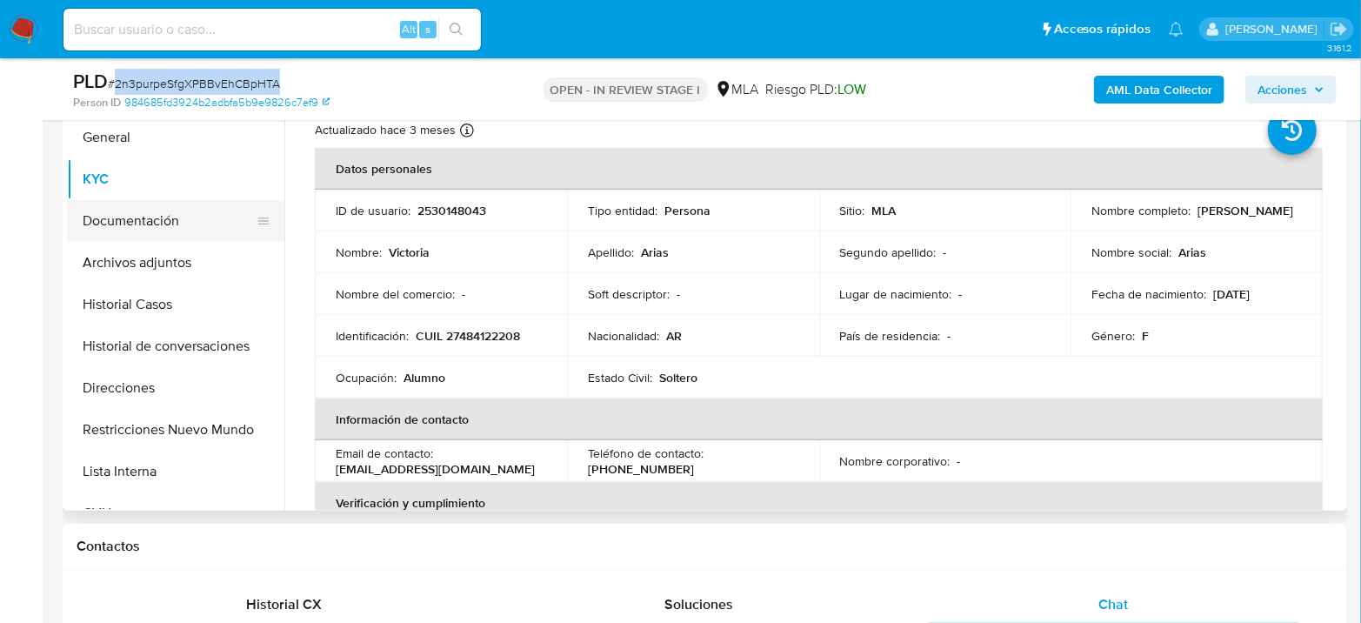
click at [141, 230] on button "Documentación" at bounding box center [168, 221] width 203 height 42
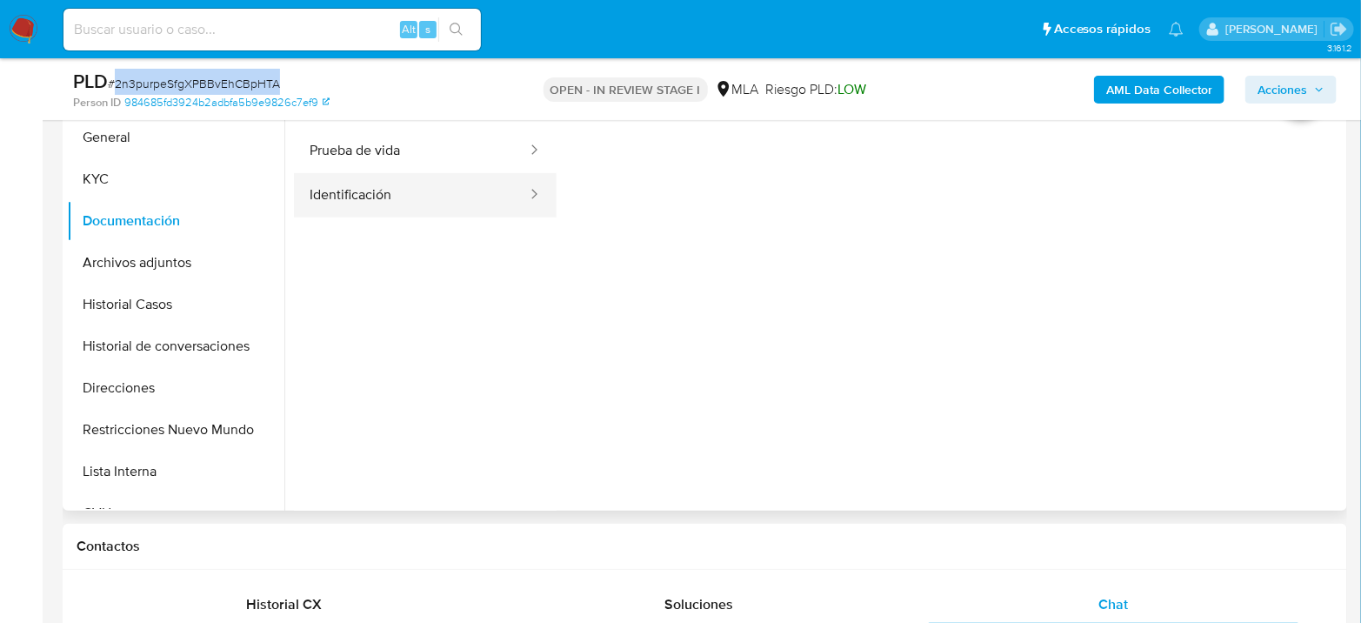
click at [412, 196] on button "Identificación" at bounding box center [411, 195] width 235 height 44
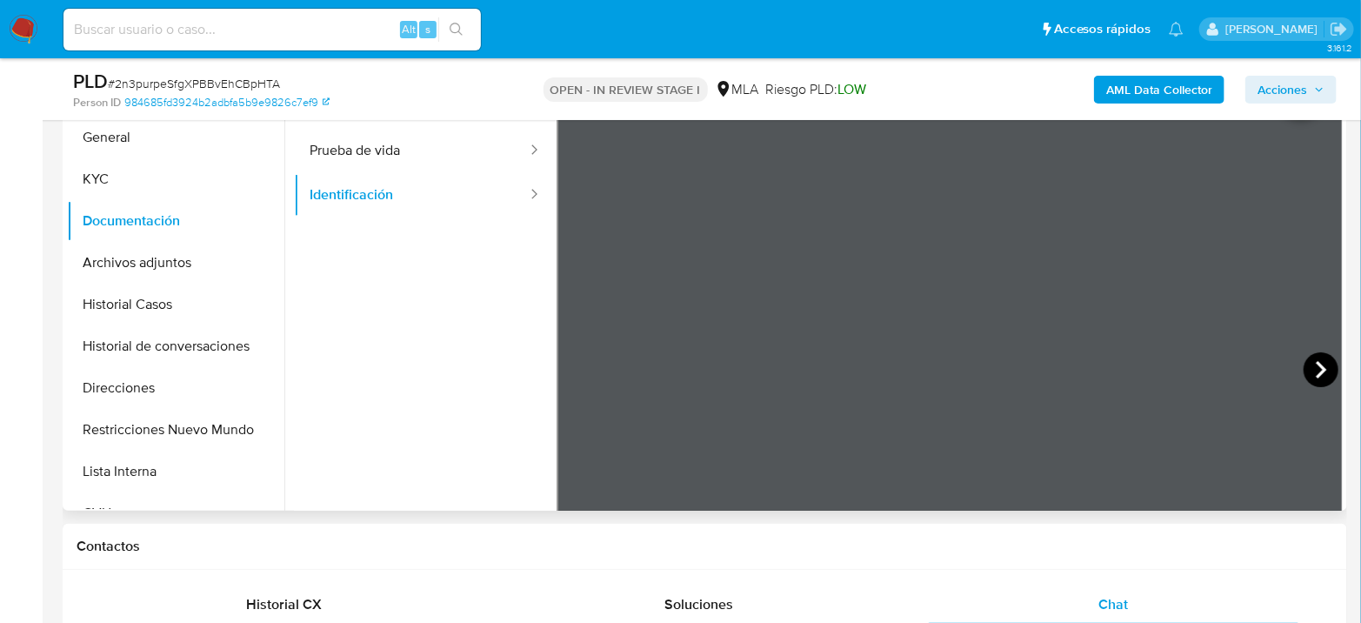
click at [1306, 362] on icon at bounding box center [1320, 369] width 35 height 35
click at [100, 148] on button "General" at bounding box center [168, 138] width 203 height 42
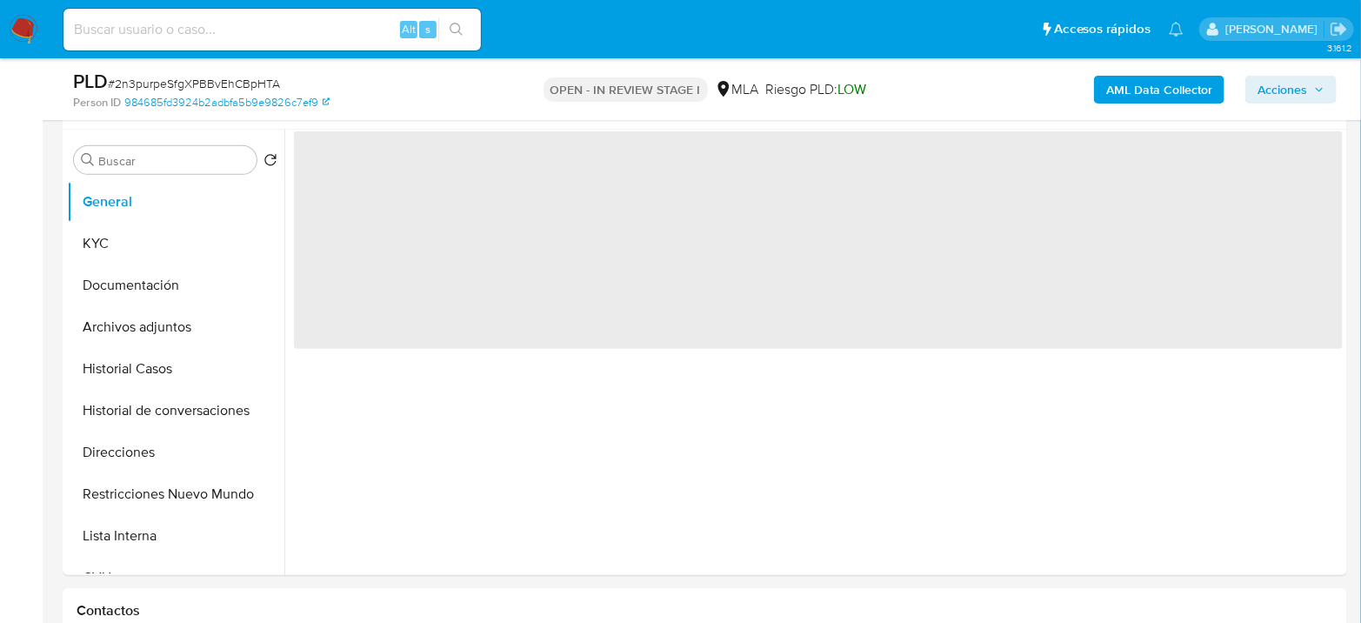
scroll to position [290, 0]
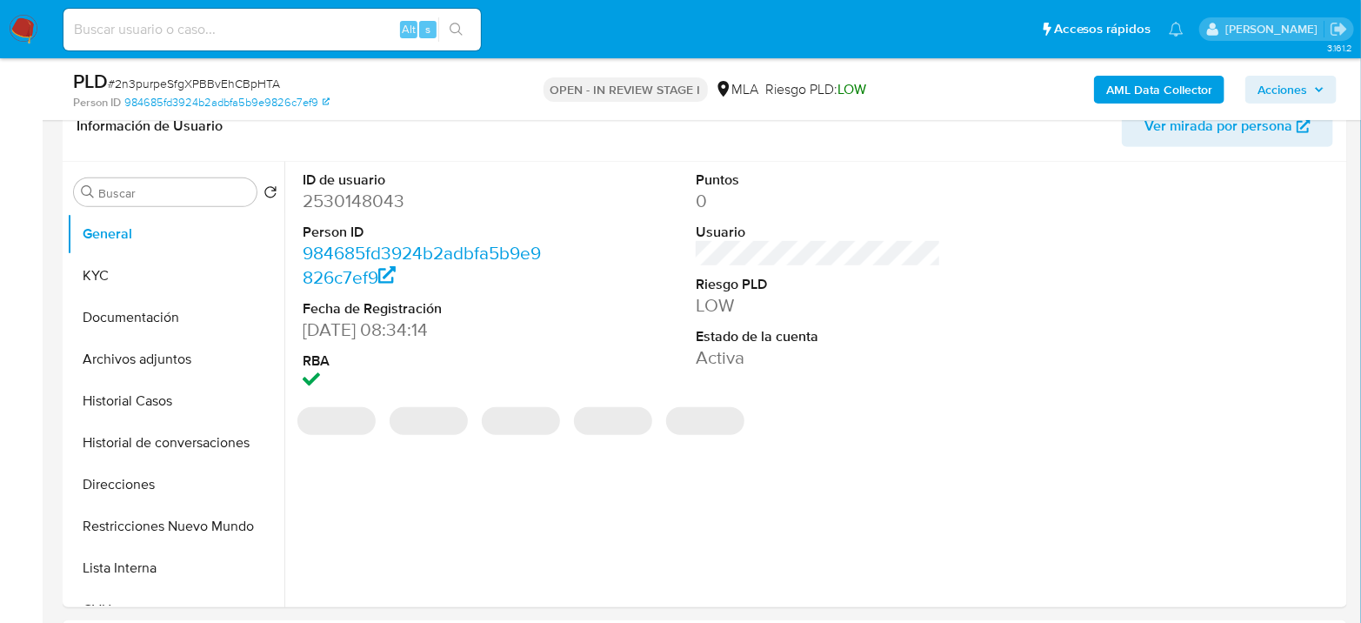
click at [355, 205] on dd "2530148043" at bounding box center [425, 201] width 245 height 24
copy dd "2530148043"
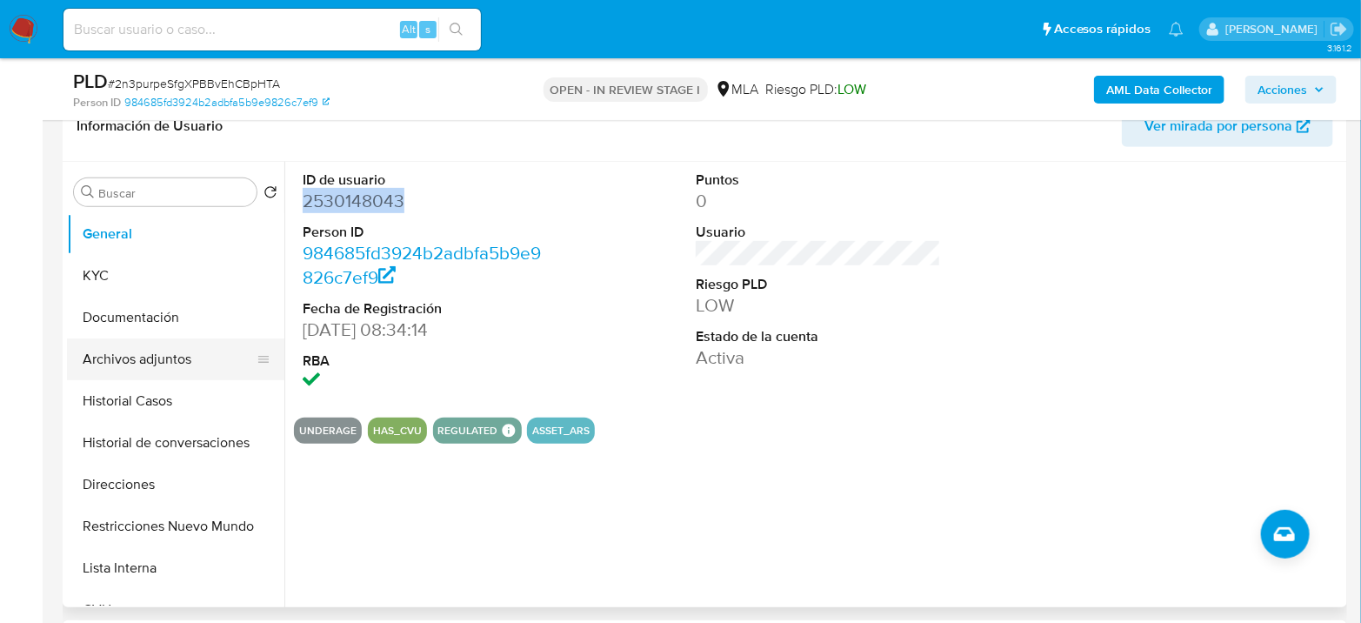
click at [162, 363] on button "Archivos adjuntos" at bounding box center [168, 359] width 203 height 42
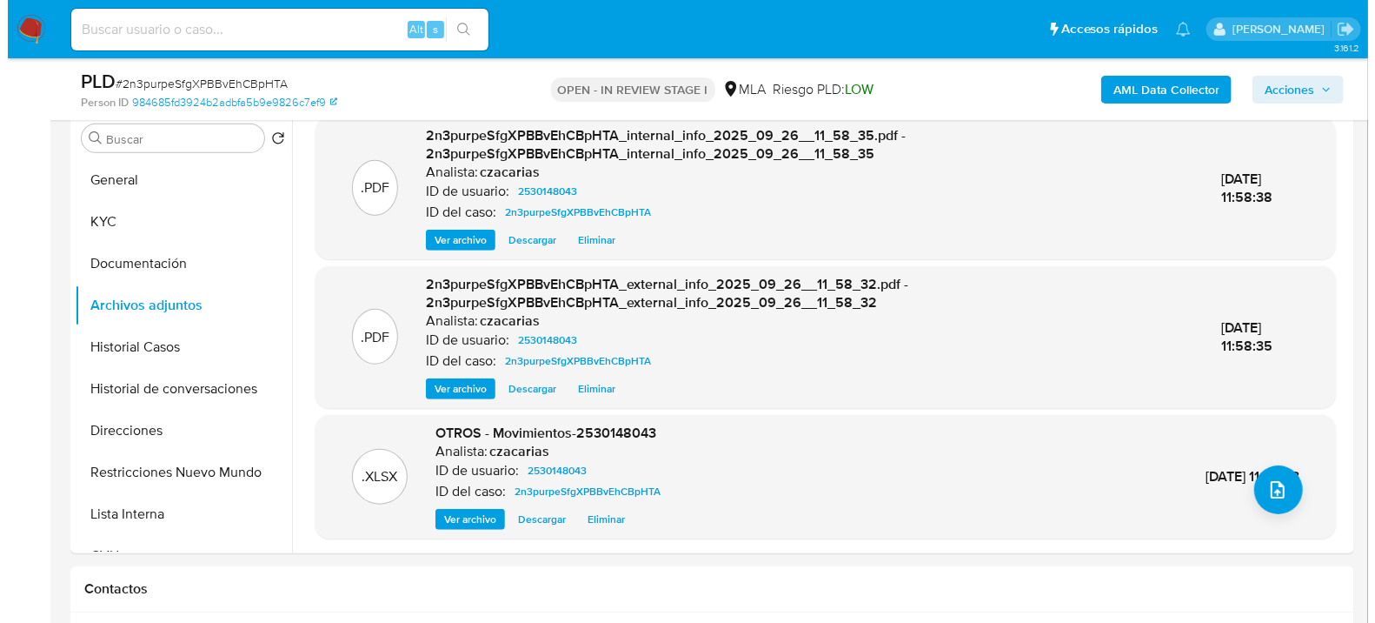
scroll to position [386, 0]
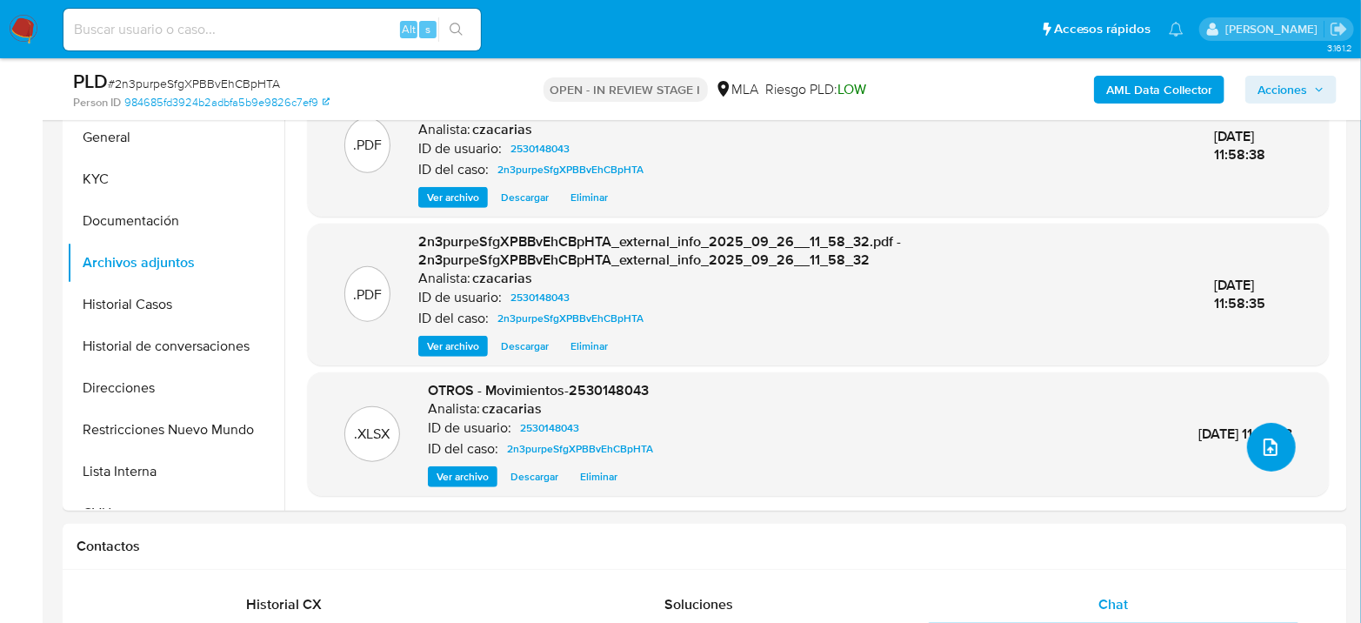
click at [1262, 451] on icon "upload-file" at bounding box center [1270, 446] width 21 height 21
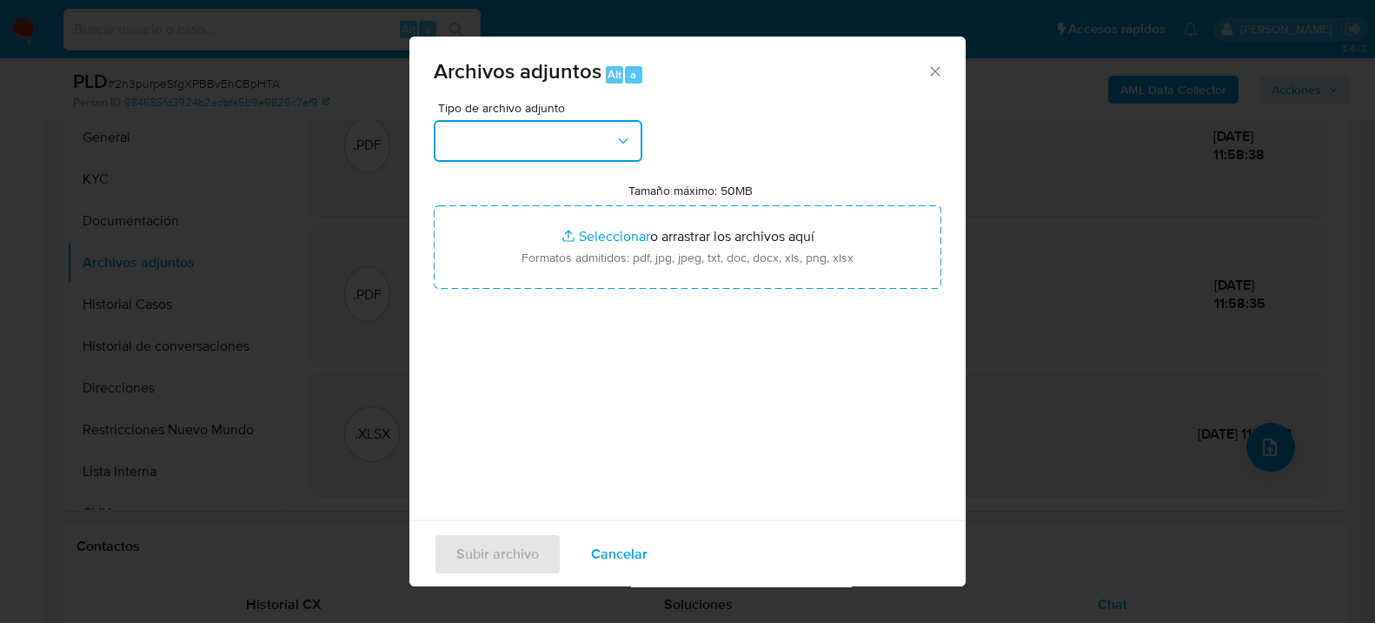
click at [558, 131] on button "button" at bounding box center [538, 141] width 209 height 42
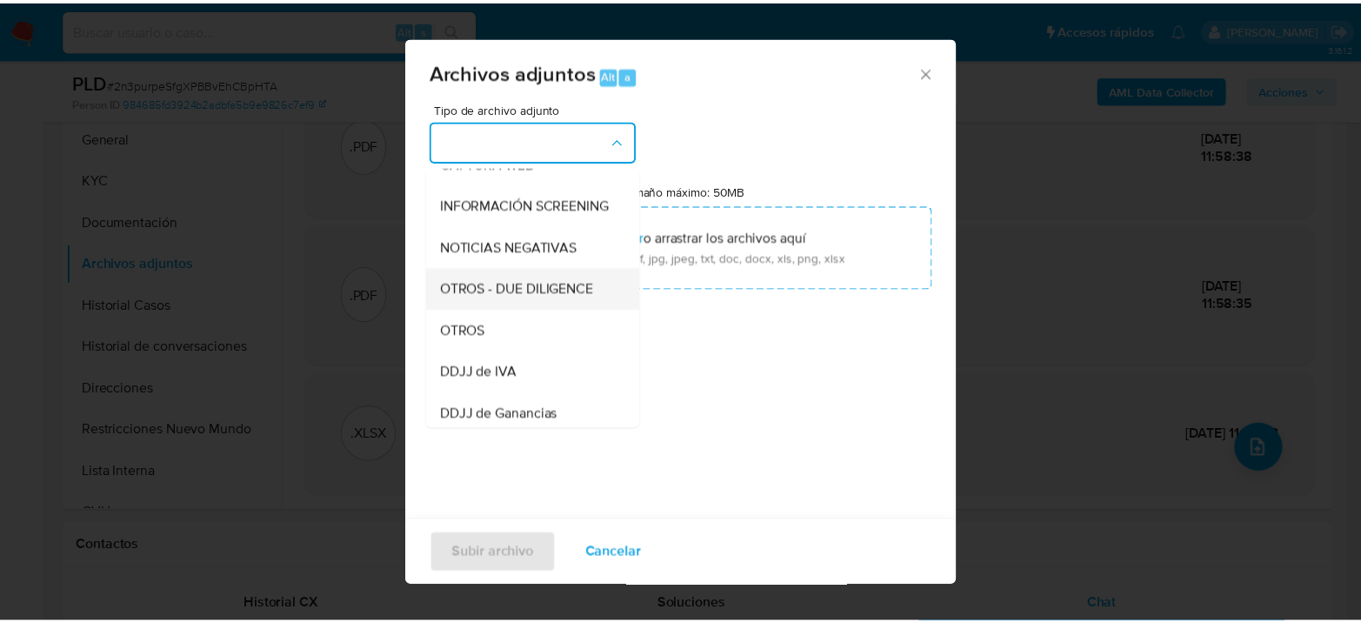
scroll to position [193, 0]
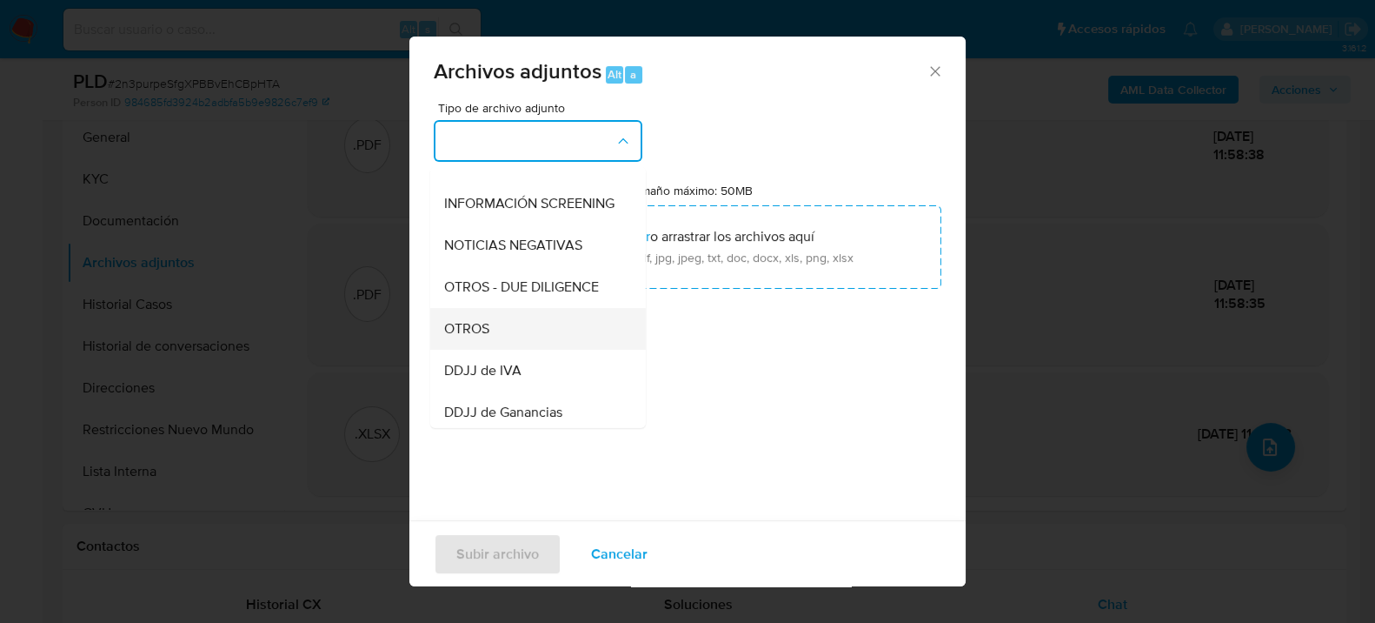
click at [509, 333] on div "OTROS" at bounding box center [532, 328] width 177 height 42
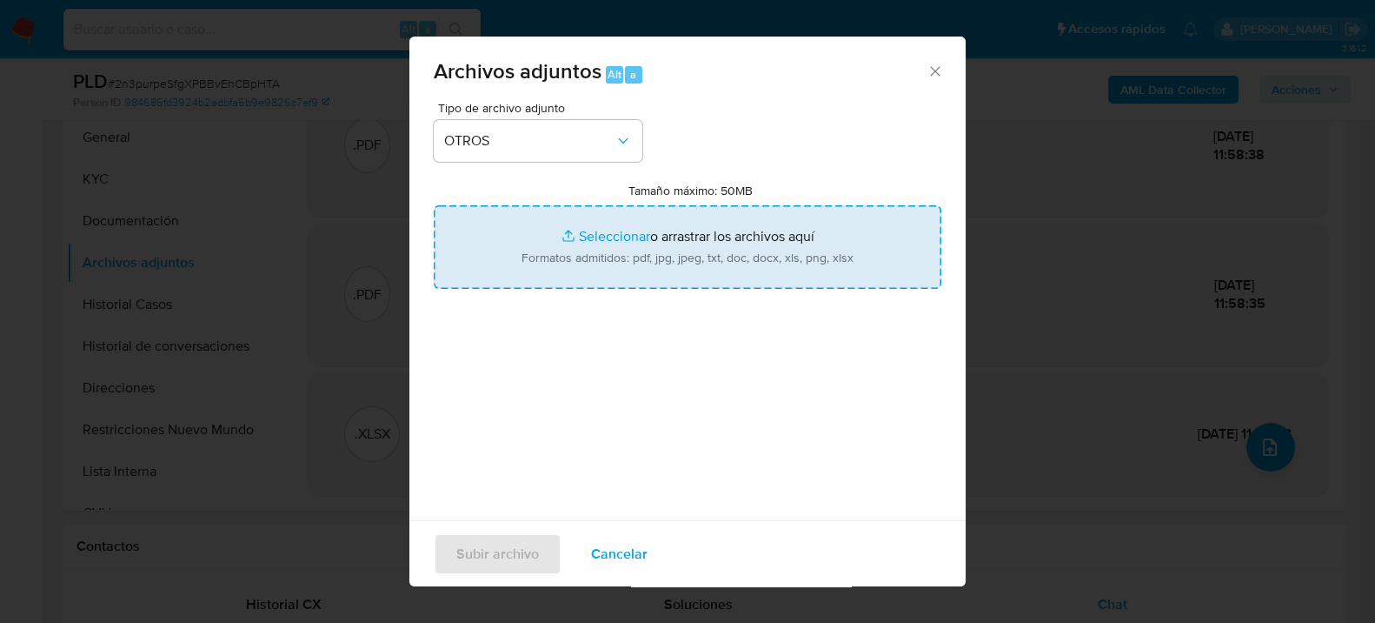
type input "C:\fakepath\Caselog 2n3purpeSfgXPBBvEhCBpHTA_2025_08_19_02_51_21.docx"
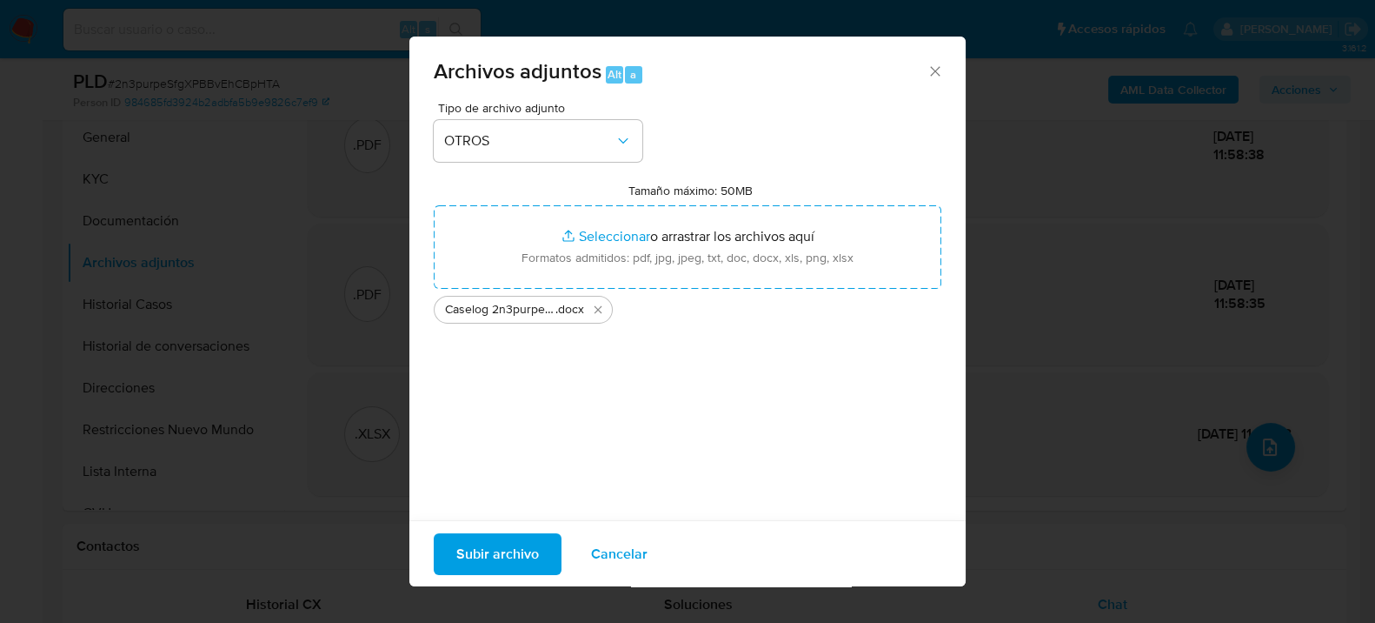
click at [503, 549] on span "Subir archivo" at bounding box center [497, 553] width 83 height 38
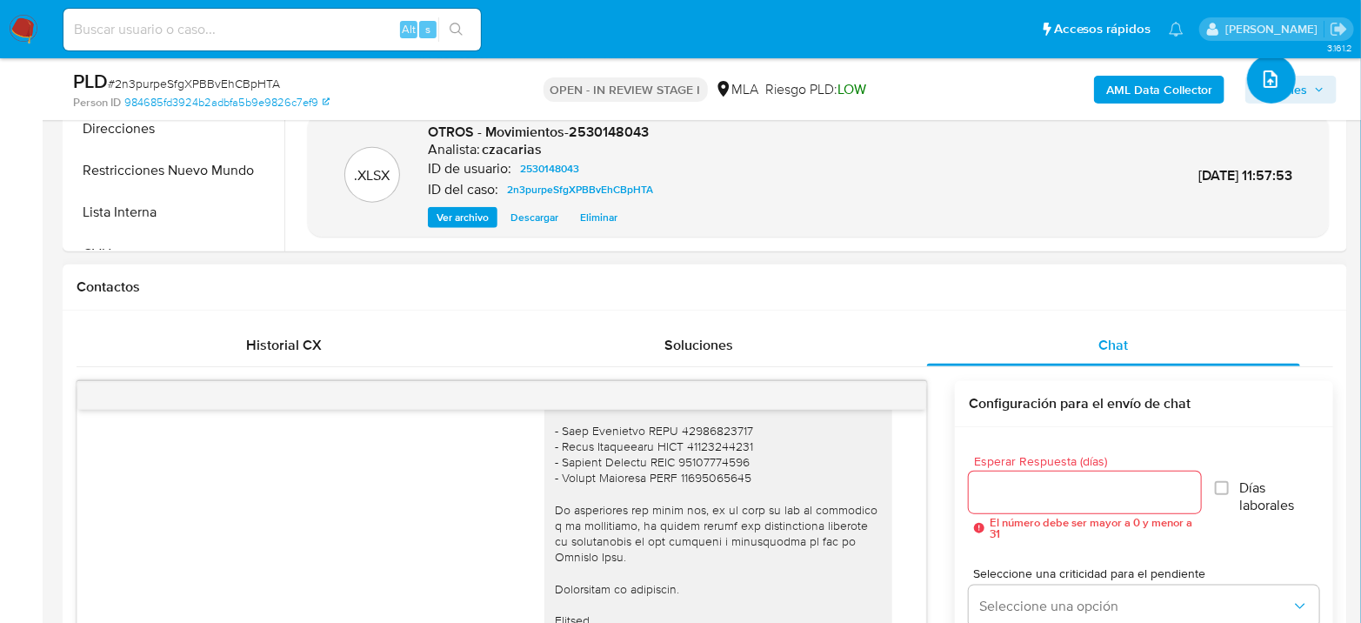
scroll to position [676, 0]
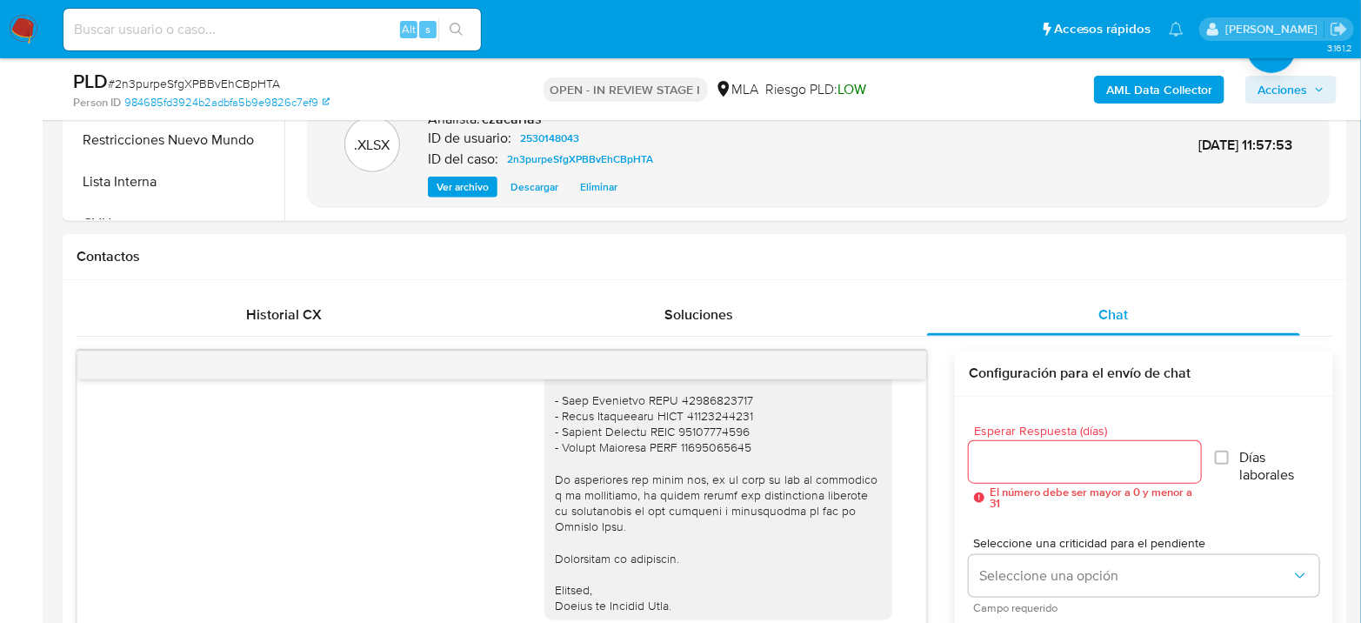
click at [1290, 86] on span "Acciones" at bounding box center [1282, 90] width 50 height 28
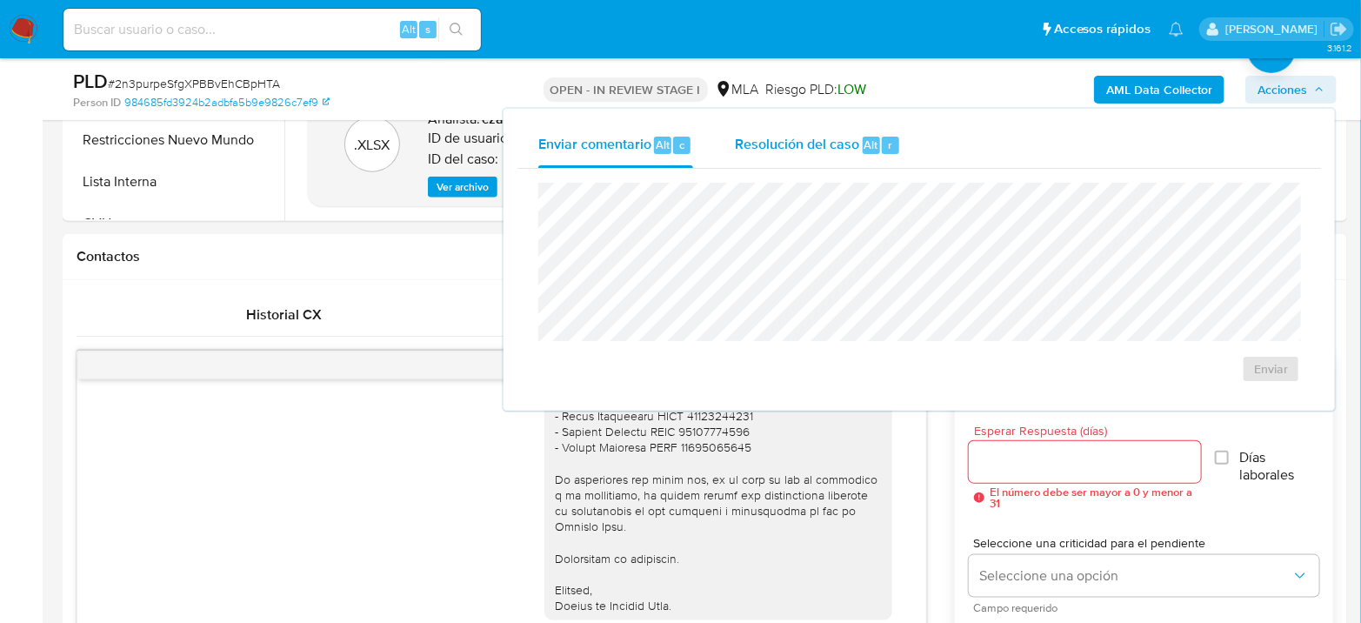
click at [873, 158] on div "Resolución del caso Alt r" at bounding box center [818, 145] width 166 height 45
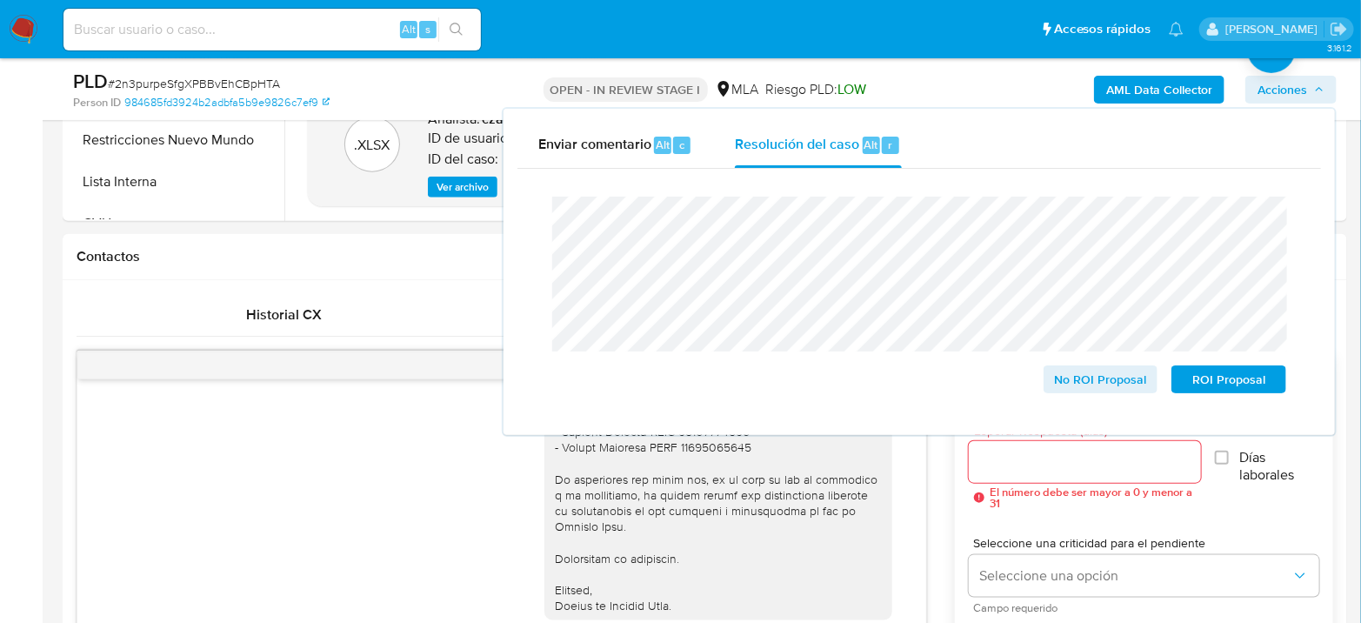
click at [201, 81] on span "# 2n3purpeSfgXPBBvEhCBpHTA" at bounding box center [194, 83] width 172 height 17
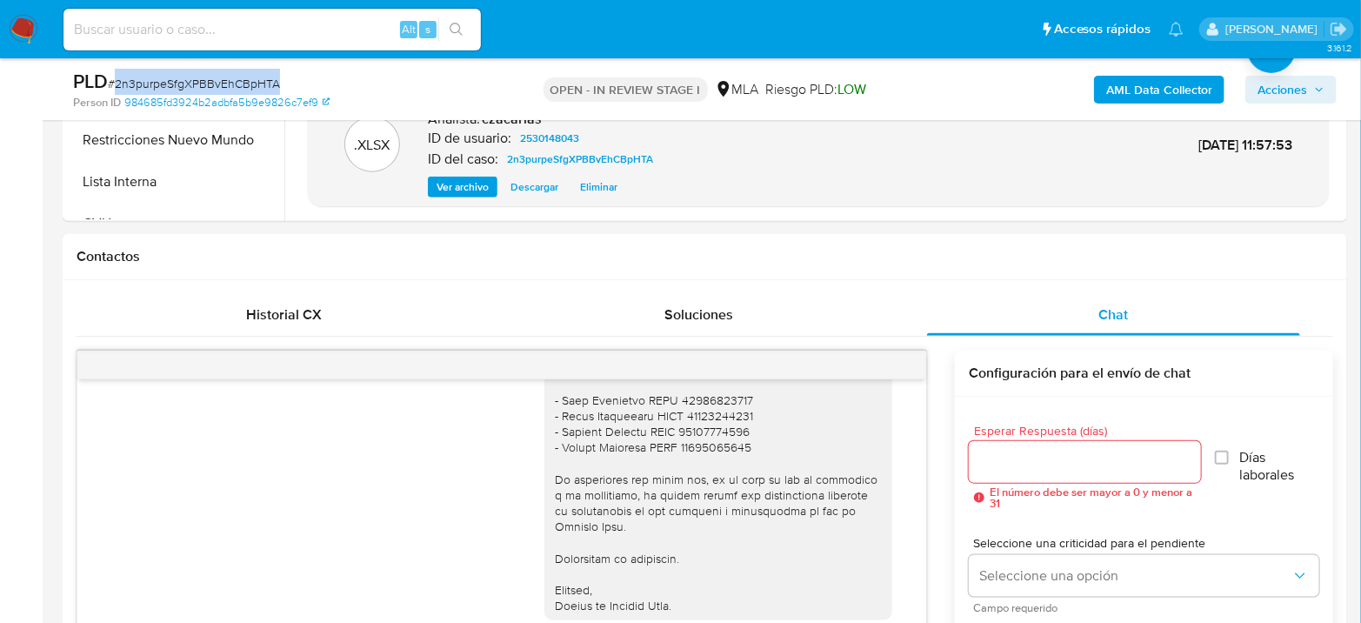
click at [201, 81] on span "# 2n3purpeSfgXPBBvEhCBpHTA" at bounding box center [194, 83] width 172 height 17
copy span "2n3purpeSfgXPBBvEhCBpHTA"
click at [1262, 94] on span "Acciones" at bounding box center [1282, 90] width 50 height 28
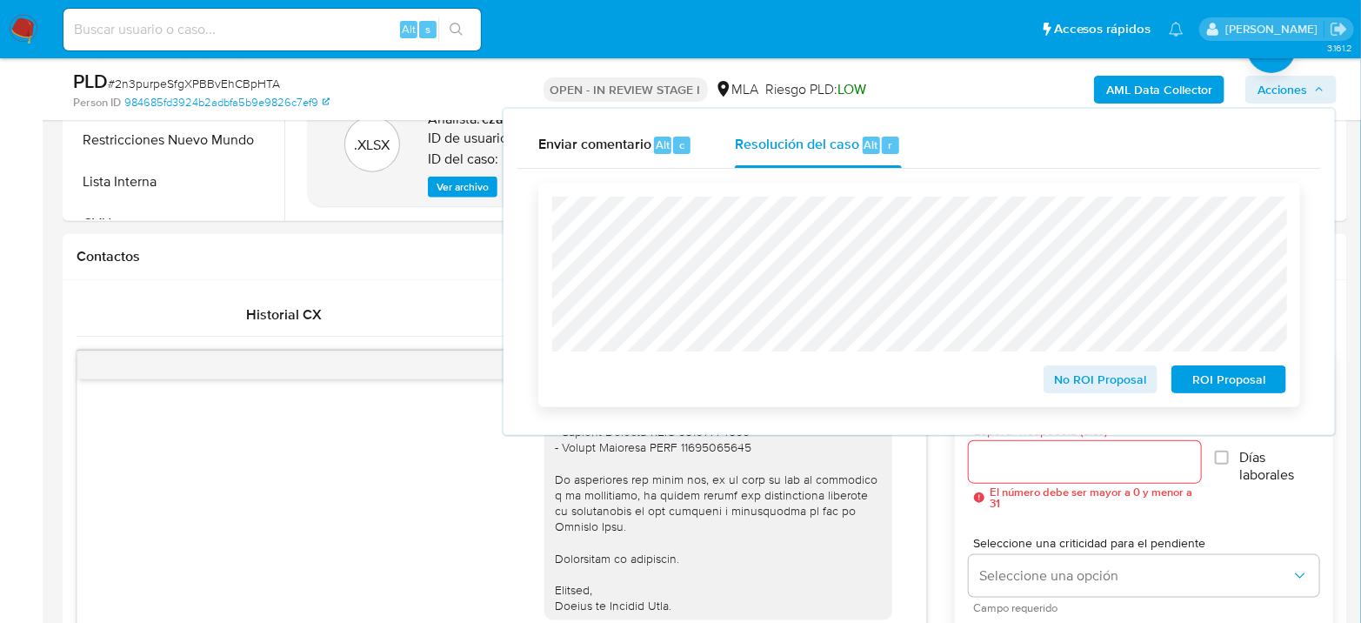
click at [1104, 383] on span "No ROI Proposal" at bounding box center [1101, 379] width 90 height 24
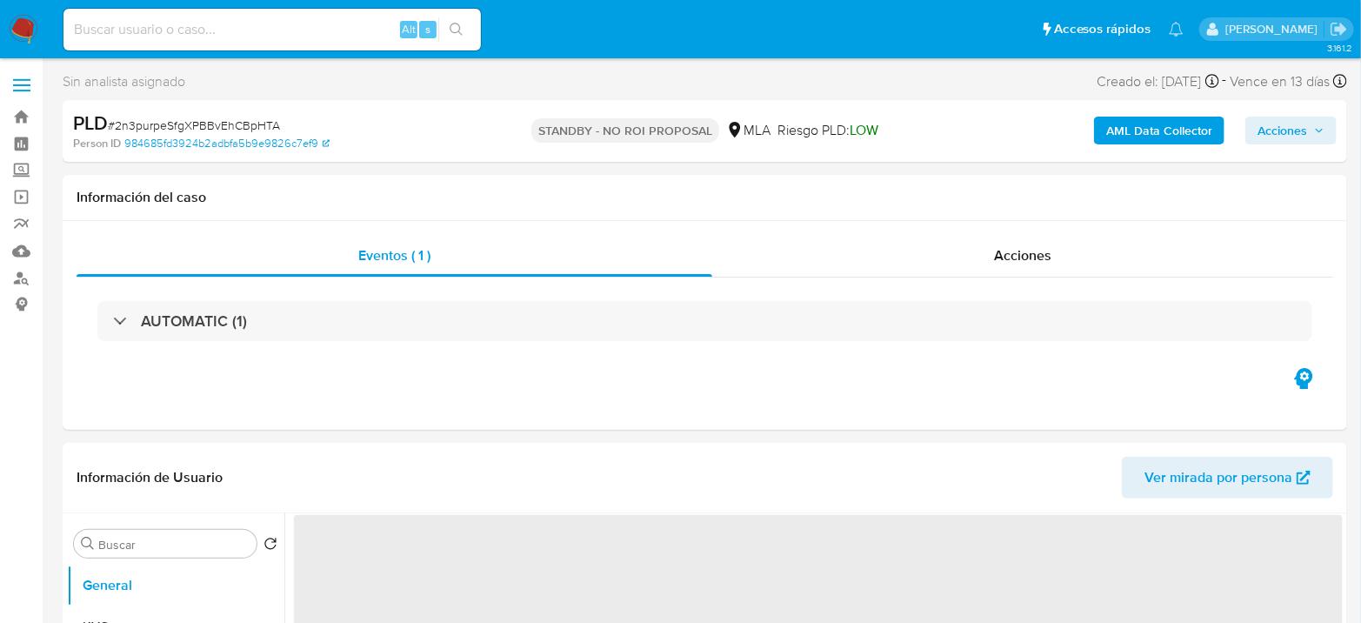
select select "10"
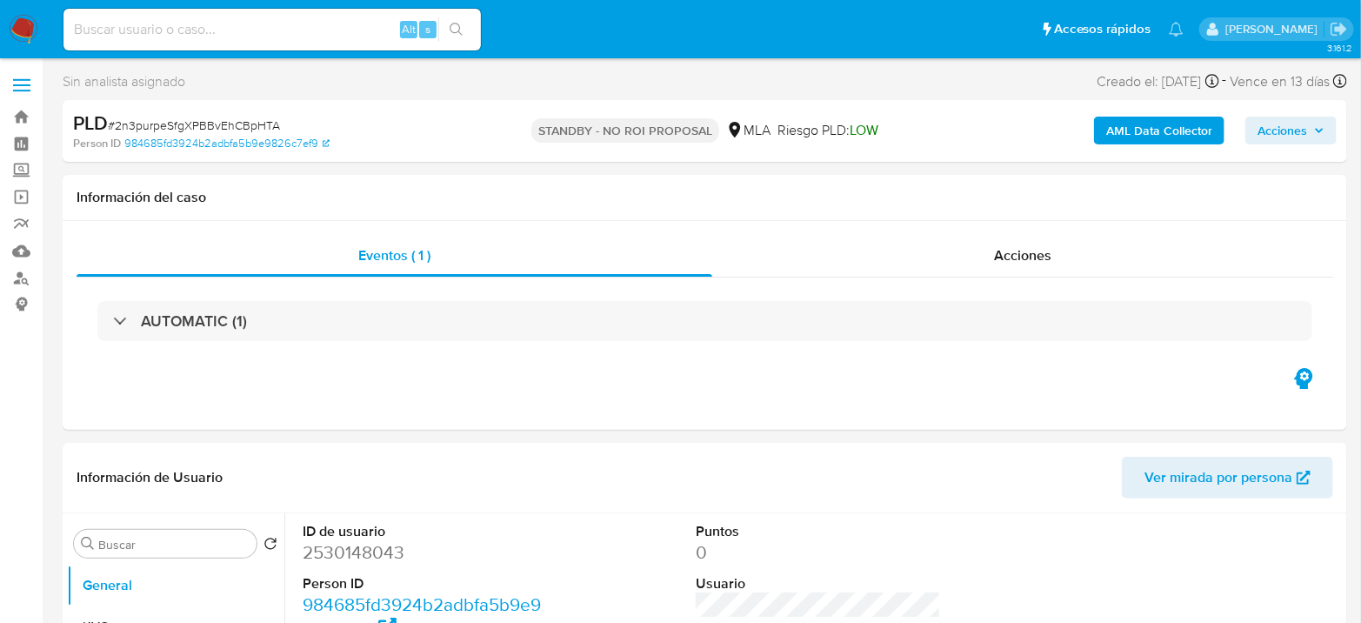
click at [346, 20] on input at bounding box center [271, 29] width 417 height 23
paste input "TsZtbpSRyjy5sJIVKlJZmlmY"
type input "TsZtbpSRyjy5sJIVKlJZmlmY"
click at [449, 30] on button "search-icon" at bounding box center [456, 29] width 36 height 24
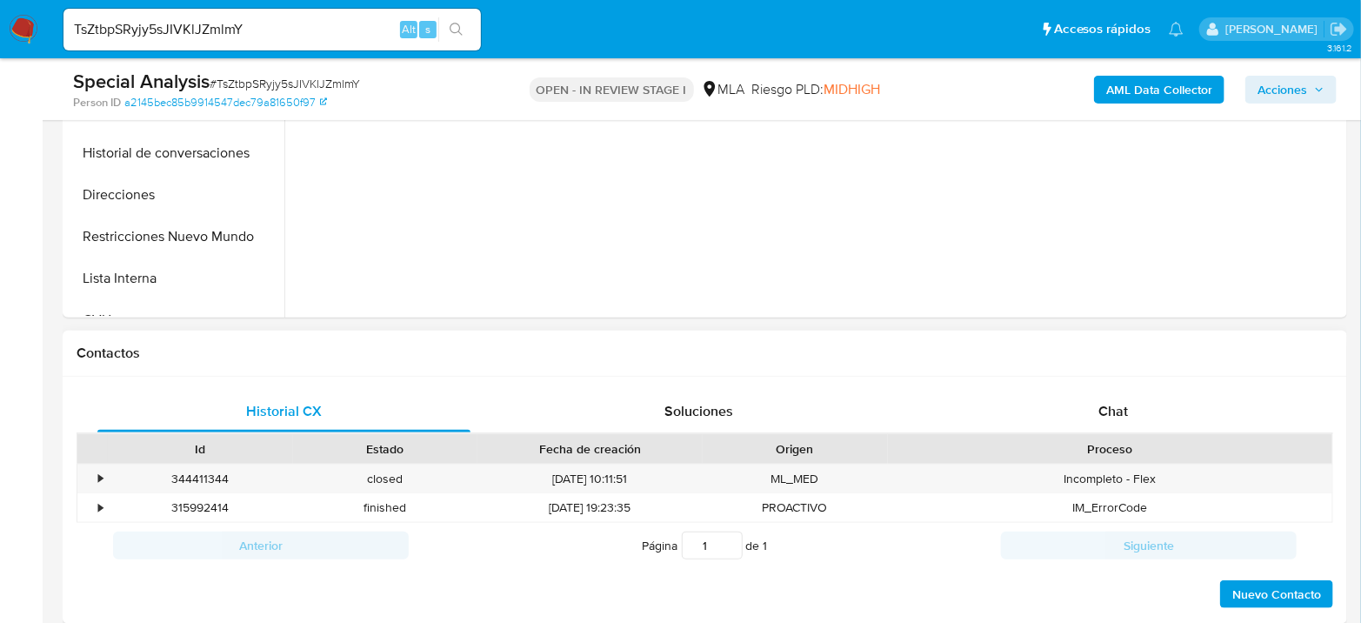
select select "10"
click at [1112, 397] on div "Chat" at bounding box center [1113, 411] width 373 height 42
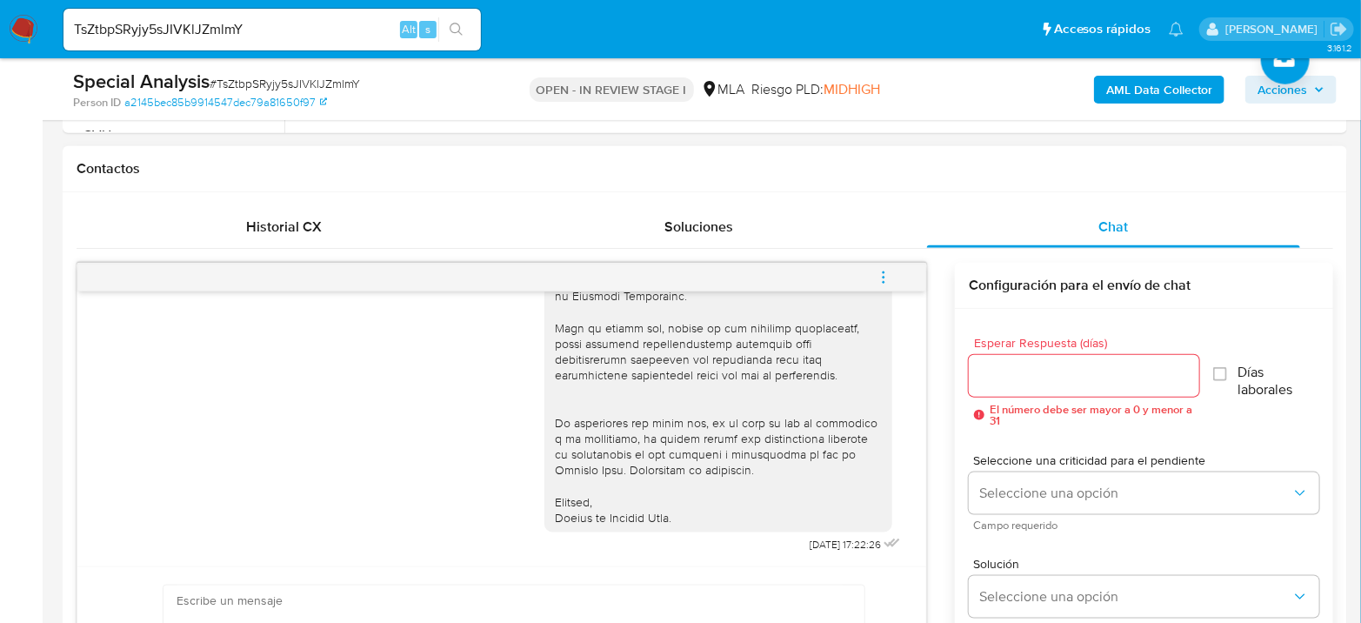
scroll to position [676, 0]
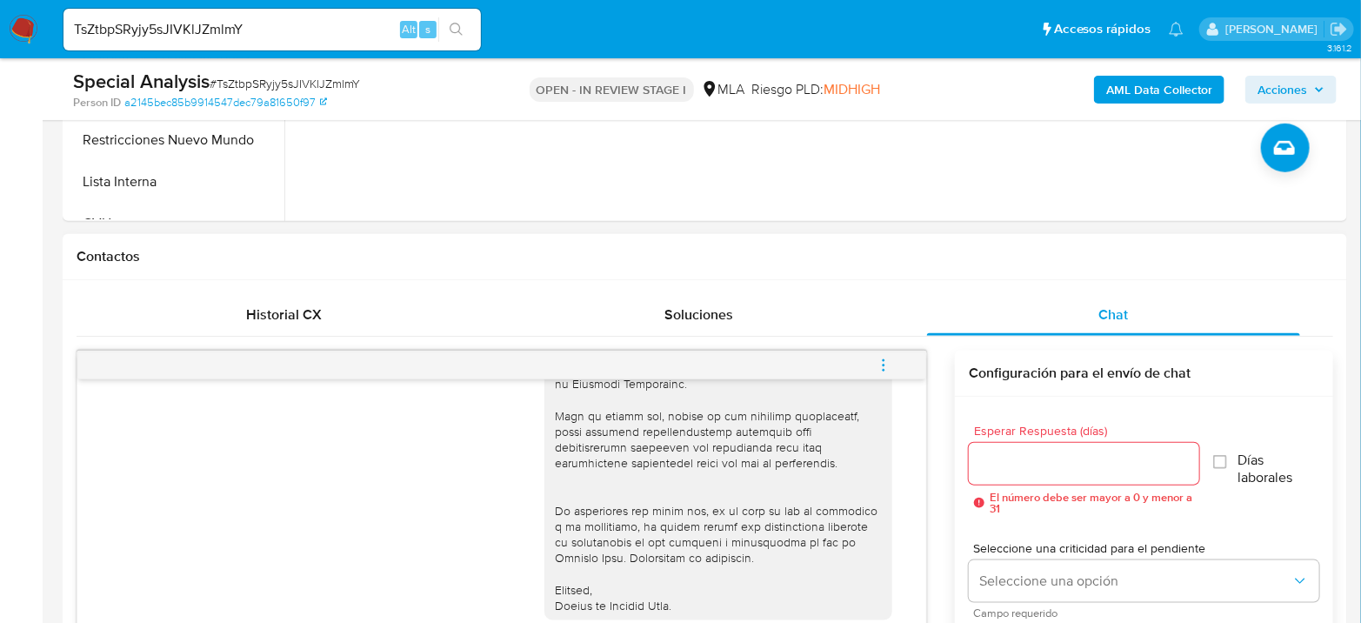
click at [893, 363] on button "menu-action" at bounding box center [883, 365] width 57 height 42
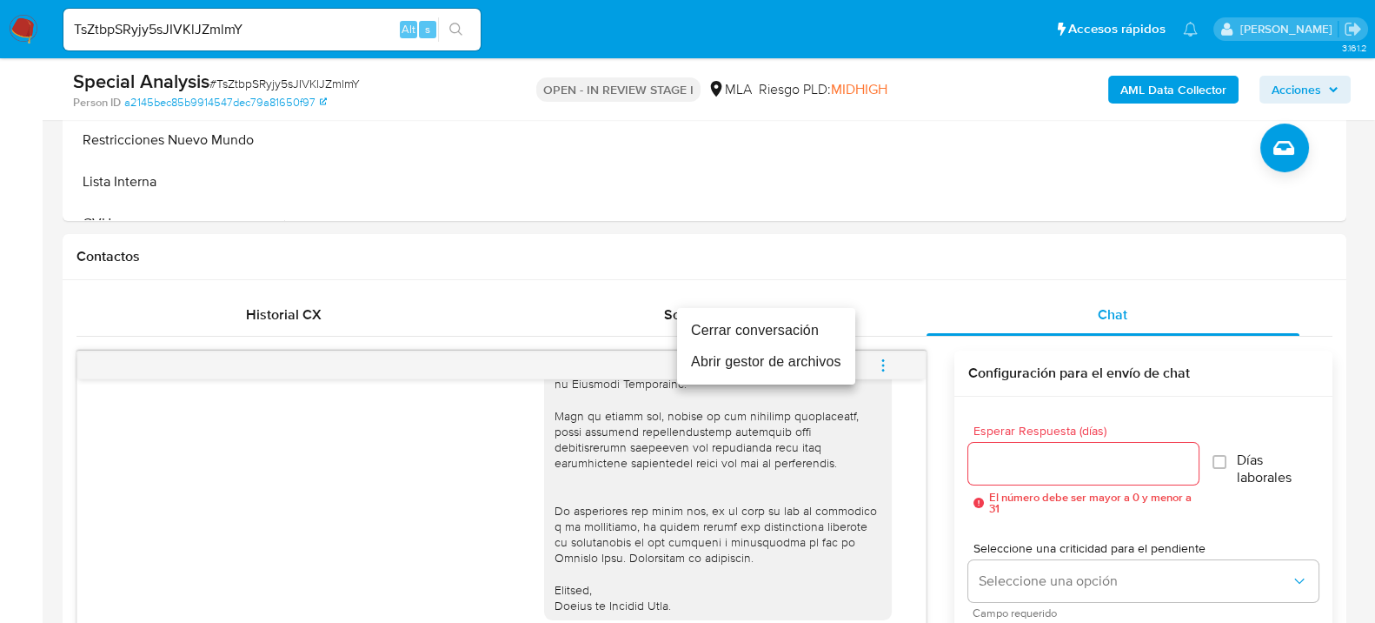
click at [757, 328] on li "Cerrar conversación" at bounding box center [766, 330] width 178 height 31
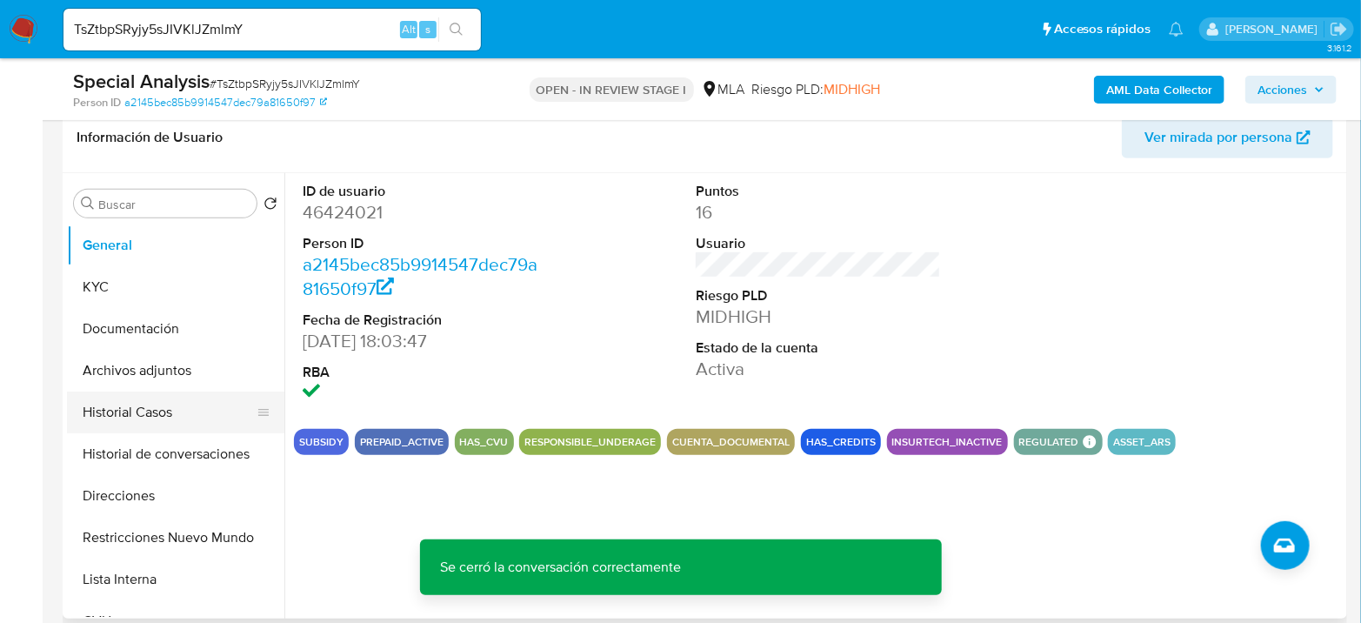
scroll to position [193, 0]
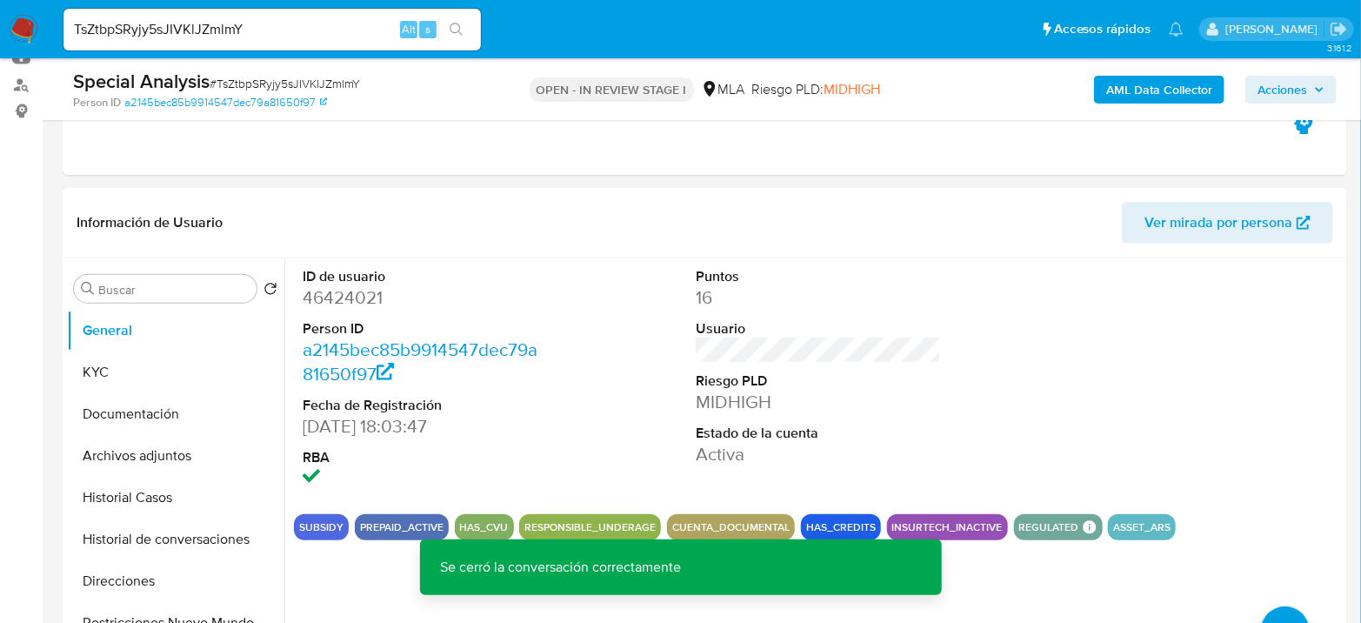
click at [313, 302] on dd "46424021" at bounding box center [425, 297] width 245 height 24
copy dd "46424021"
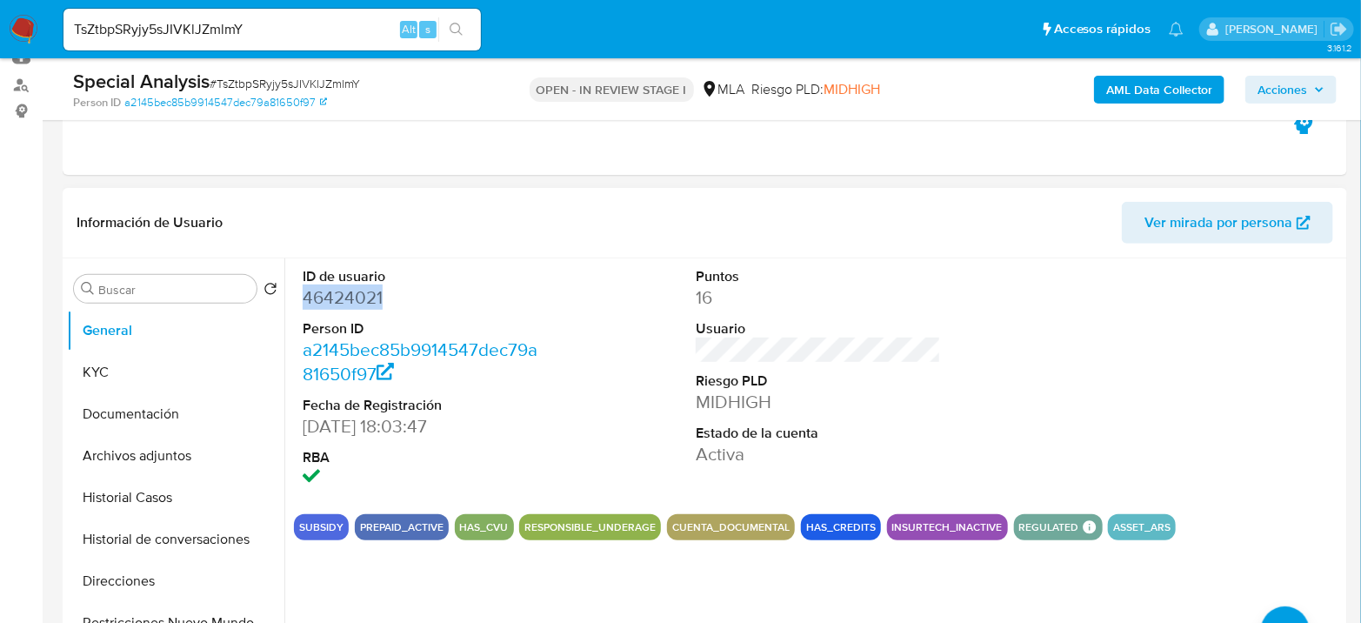
click at [323, 308] on dd "46424021" at bounding box center [425, 297] width 245 height 24
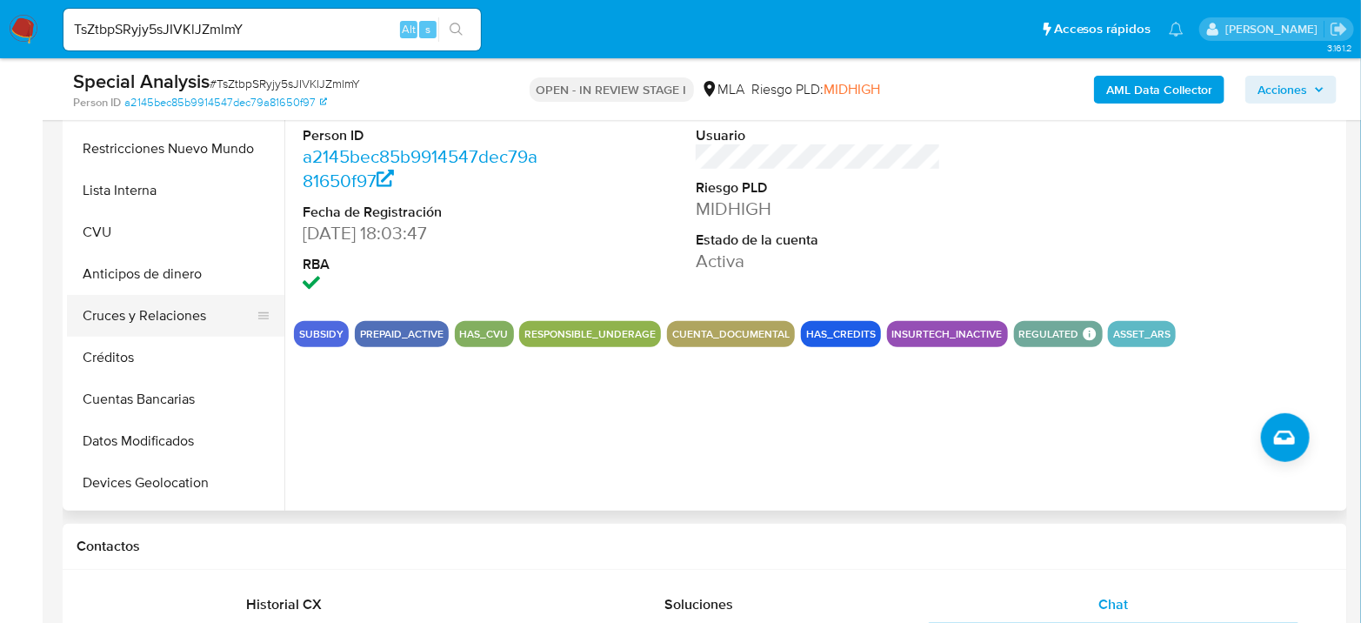
scroll to position [290, 0]
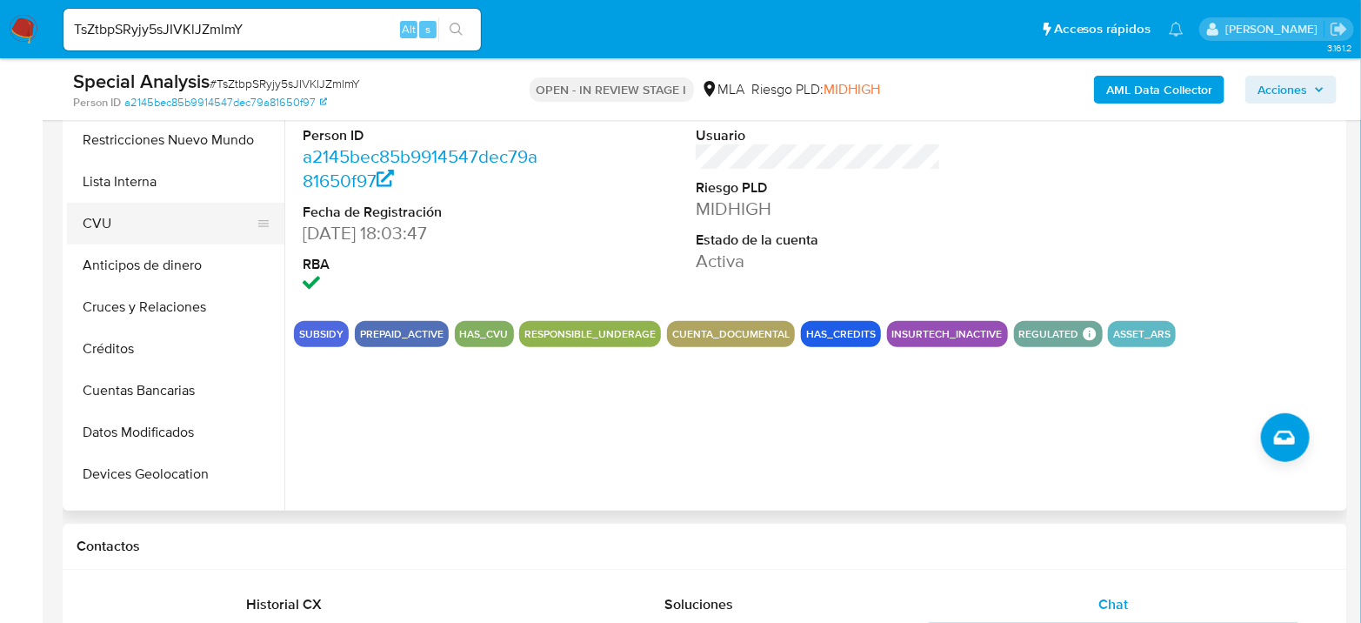
click at [112, 227] on button "CVU" at bounding box center [168, 224] width 203 height 42
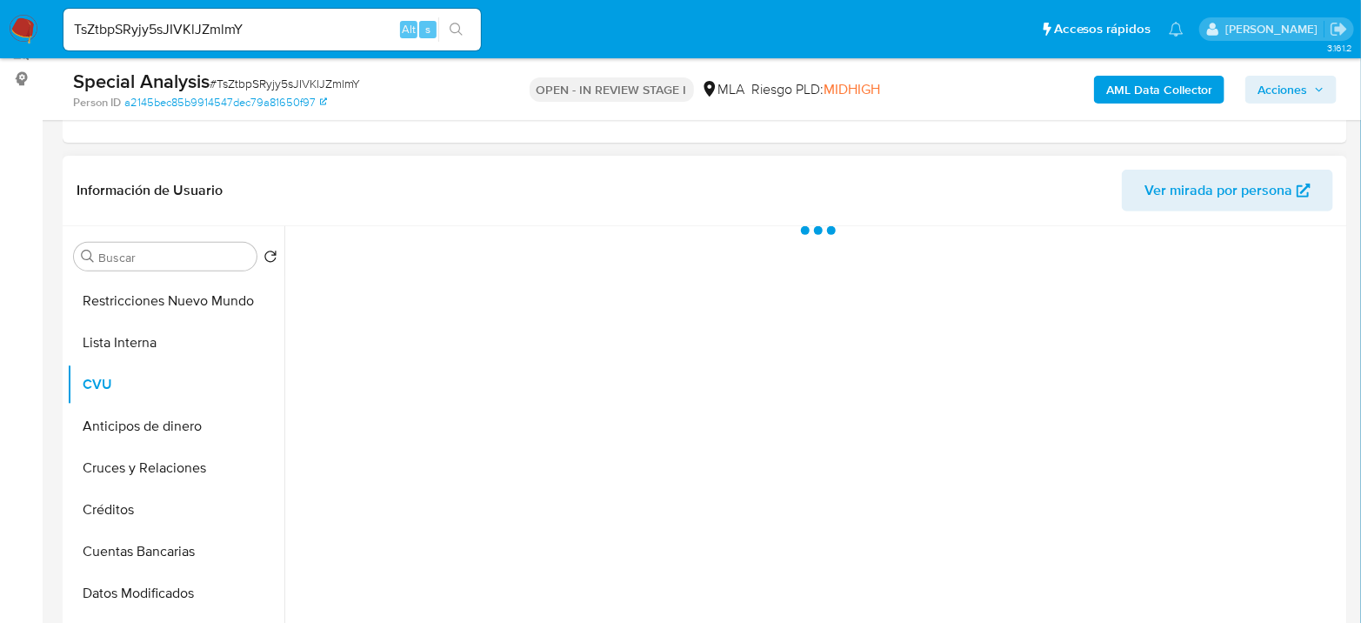
scroll to position [193, 0]
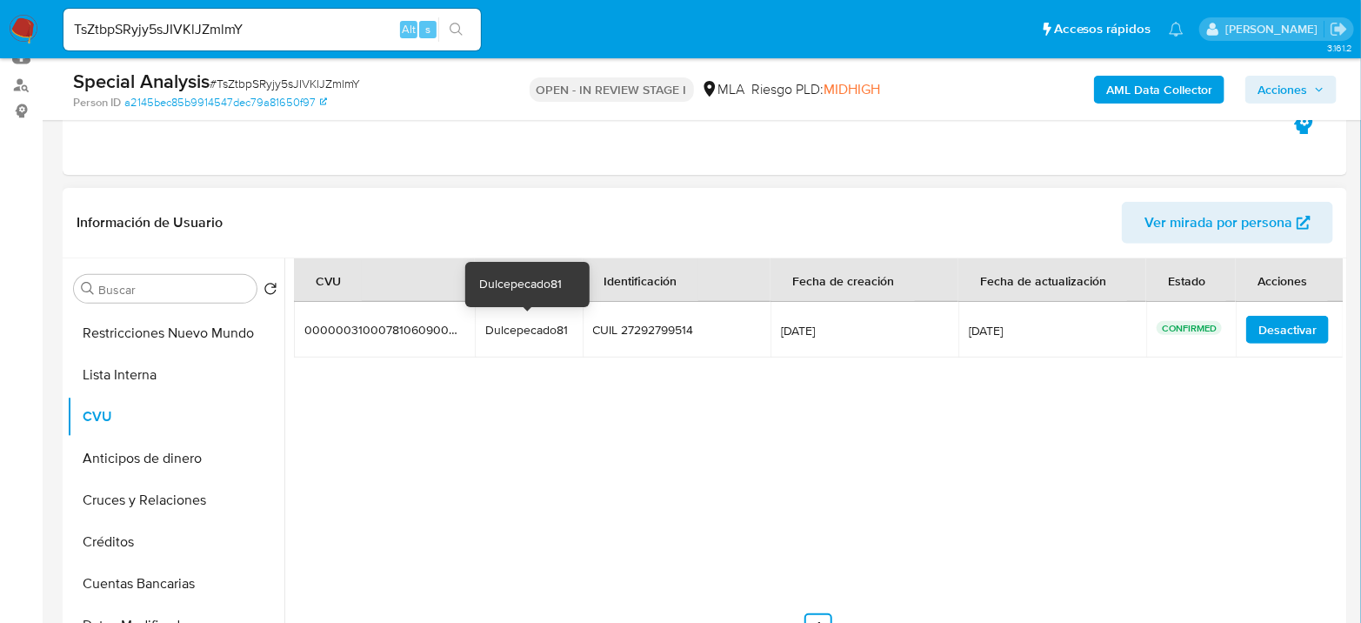
click at [519, 329] on div "Dulcepecado81" at bounding box center [528, 330] width 87 height 16
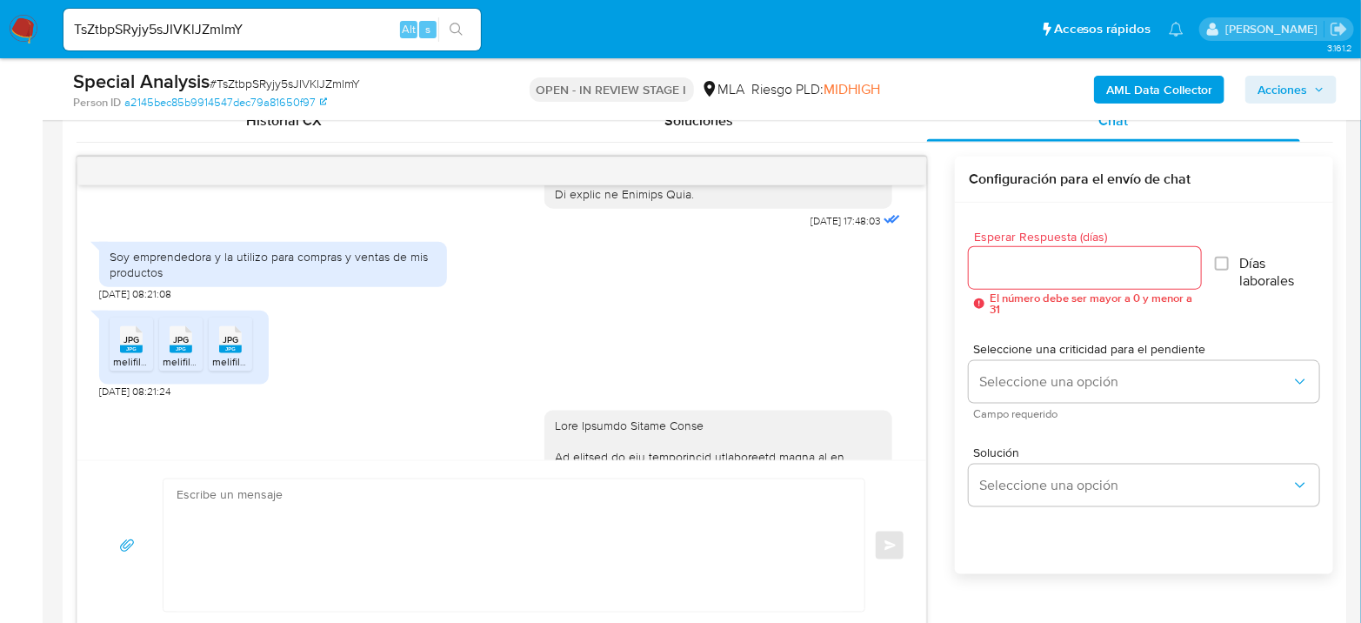
scroll to position [966, 0]
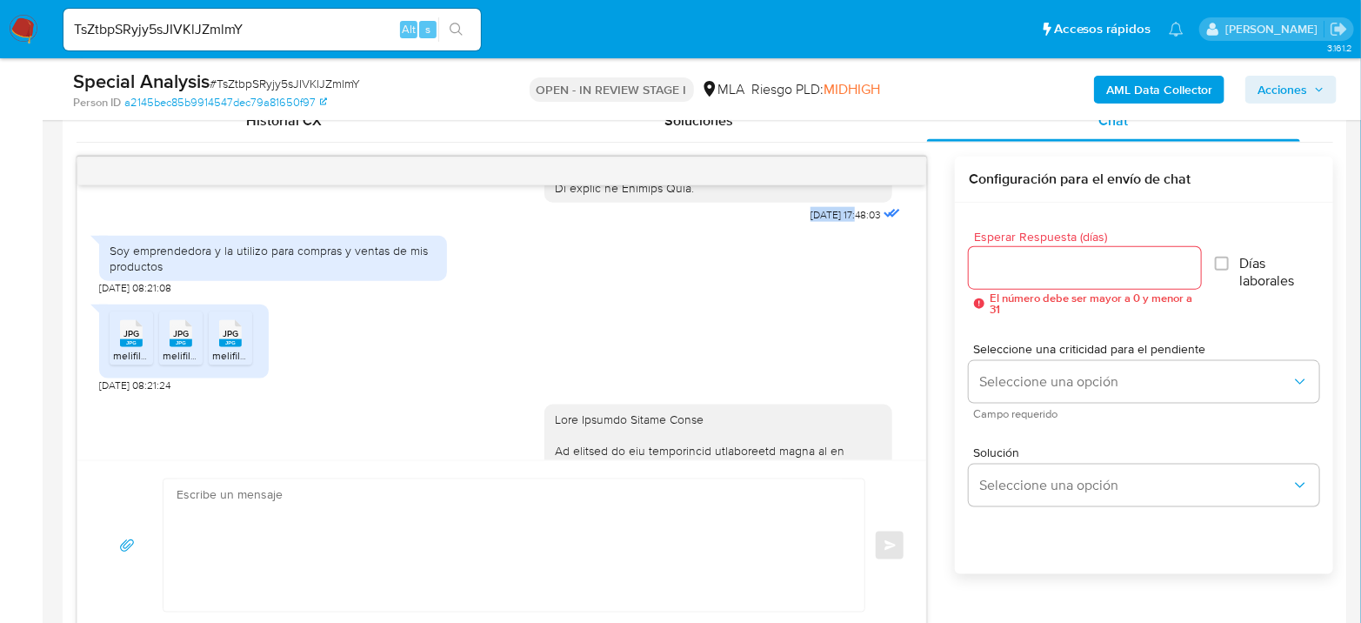
drag, startPoint x: 773, startPoint y: 208, endPoint x: 828, endPoint y: 219, distance: 55.9
copy span "18/08/2025"
drag, startPoint x: 189, startPoint y: 266, endPoint x: 117, endPoint y: 250, distance: 74.0
click at [119, 250] on div "Soy emprendedora y la utilizo para compras y ventas de mis productos" at bounding box center [273, 258] width 327 height 31
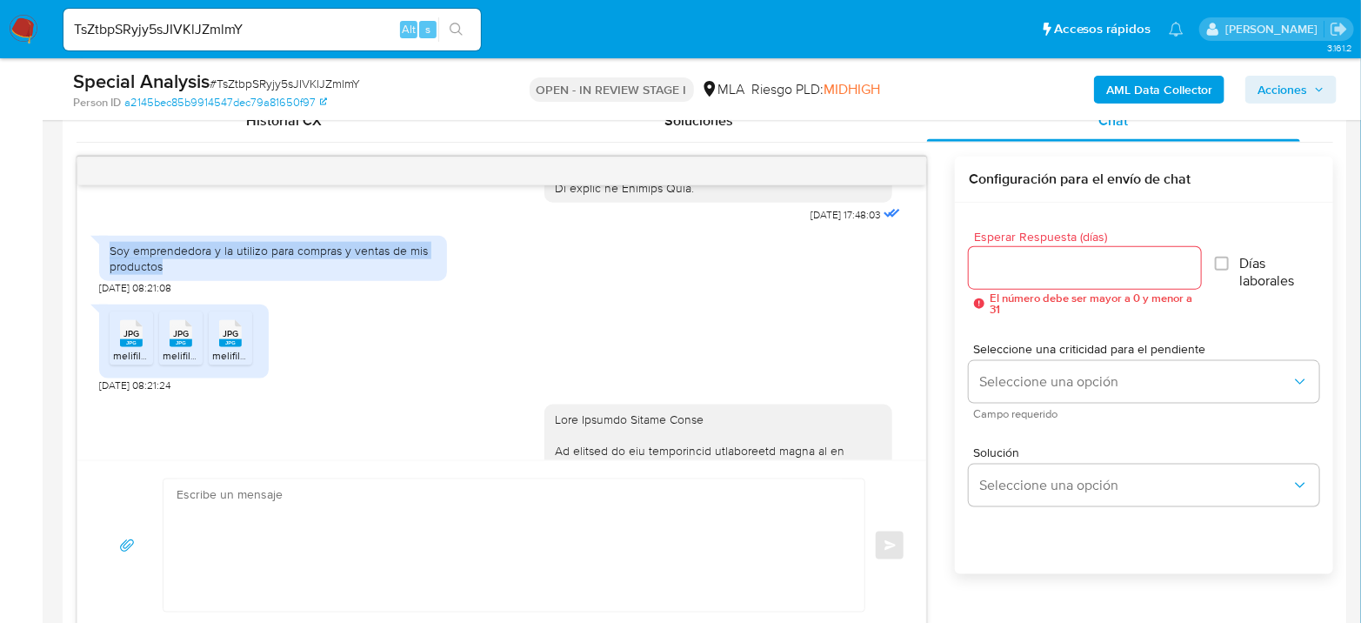
drag, startPoint x: 110, startPoint y: 248, endPoint x: 170, endPoint y: 265, distance: 62.5
click at [170, 265] on div "Soy emprendedora y la utilizo para compras y ventas de mis productos" at bounding box center [273, 258] width 327 height 31
copy div "Soy emprendedora y la utilizo para compras y ventas de mis productos"
click at [117, 334] on div "JPG JPG" at bounding box center [131, 332] width 37 height 34
click at [180, 339] on rect at bounding box center [181, 343] width 23 height 8
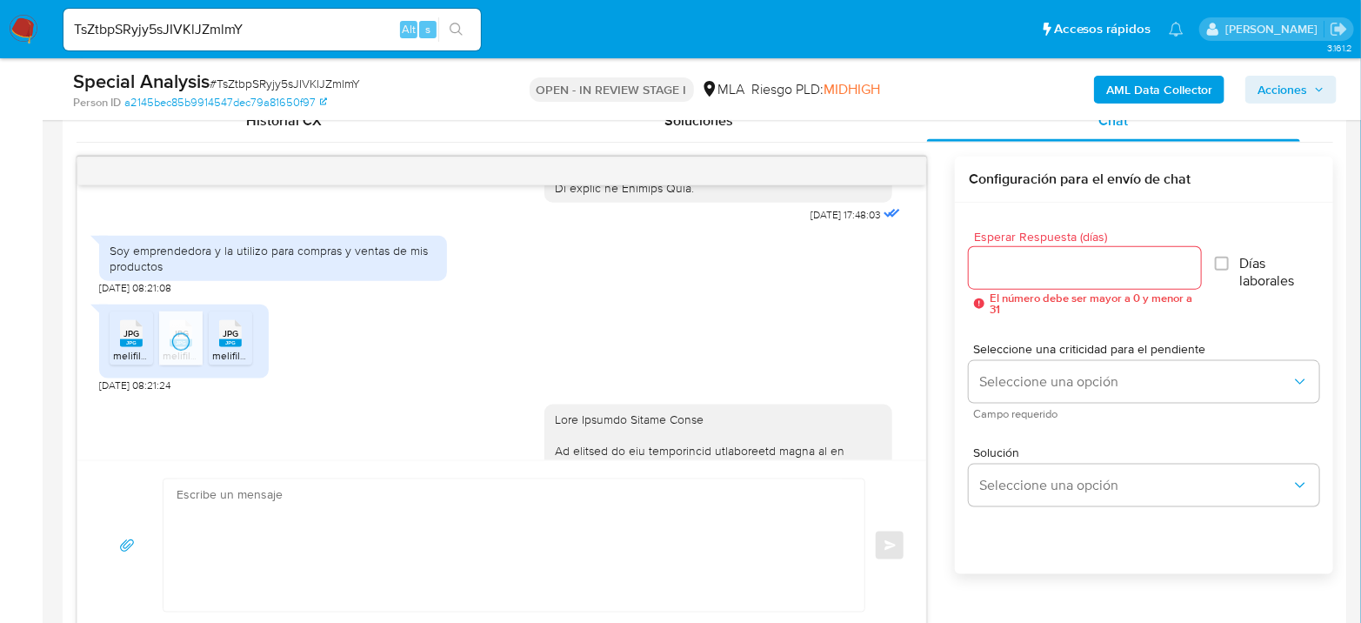
click at [228, 330] on span "JPG" at bounding box center [231, 333] width 16 height 11
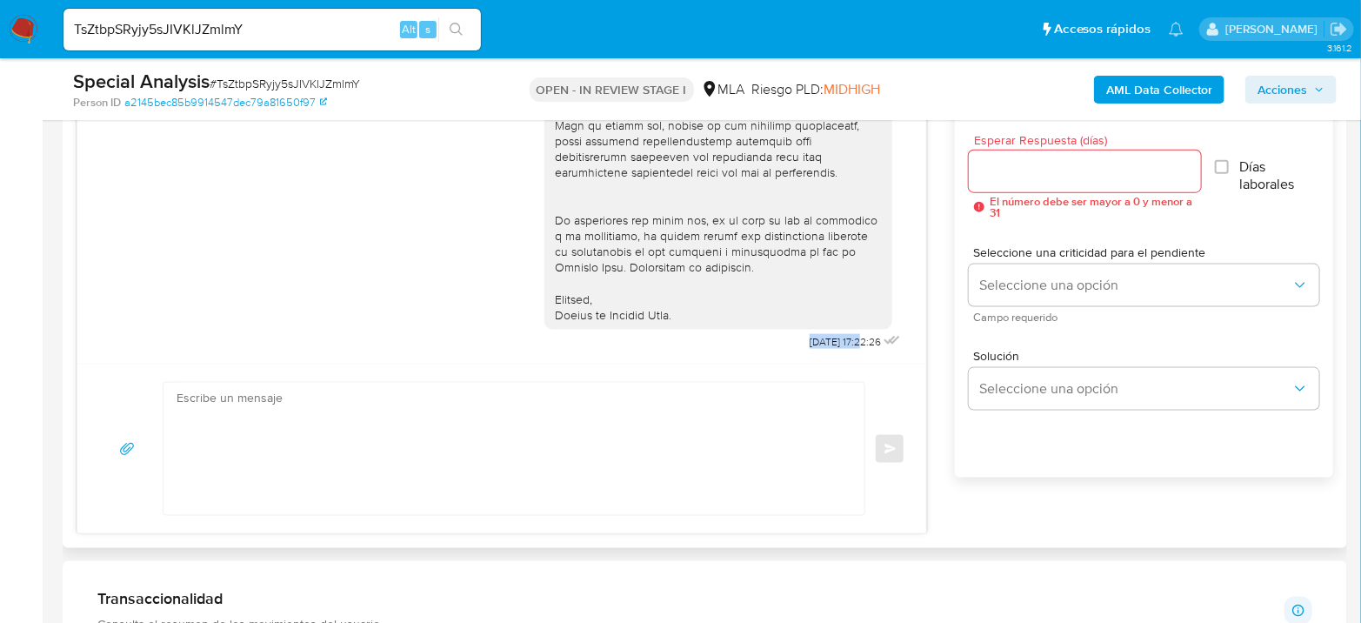
drag, startPoint x: 770, startPoint y: 342, endPoint x: 829, endPoint y: 340, distance: 58.3
copy span "29/09/2025"
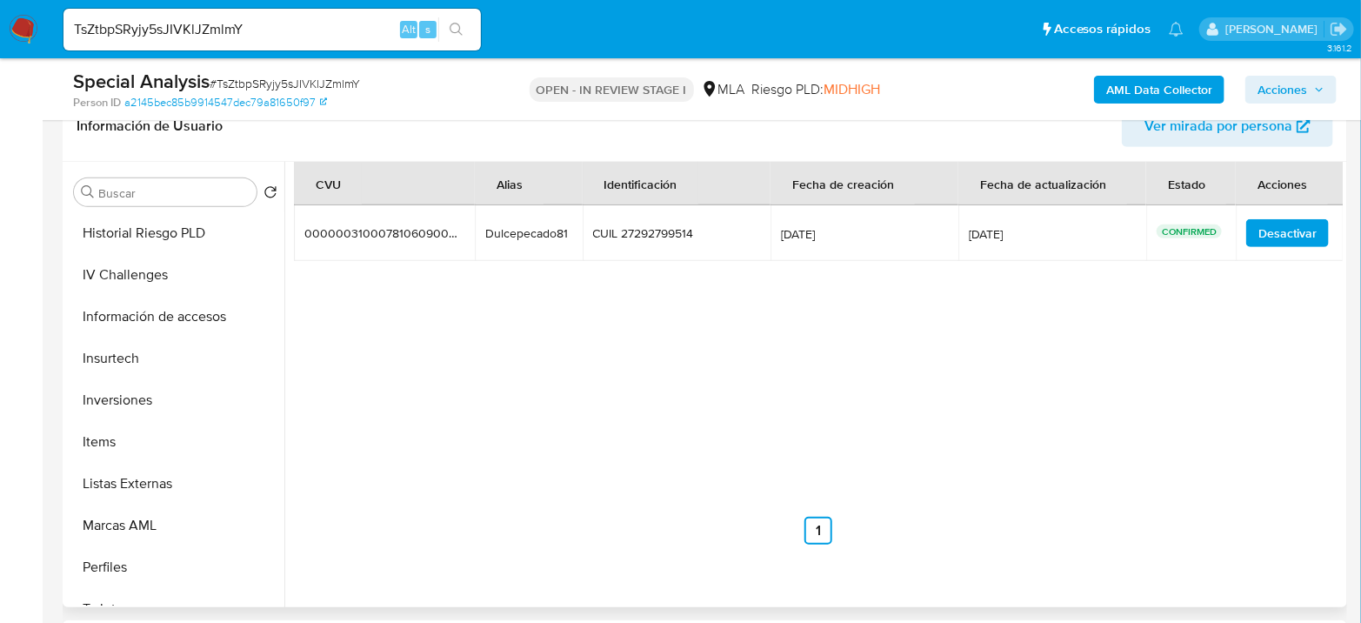
scroll to position [901, 0]
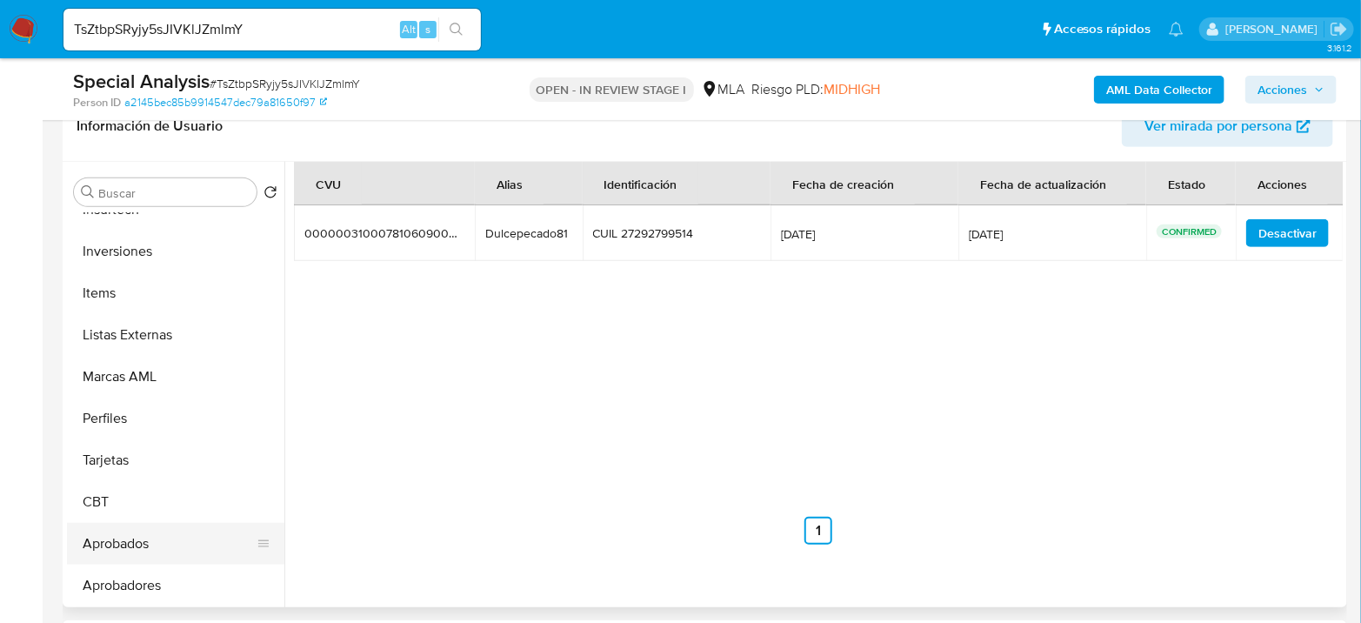
click at [157, 541] on button "Aprobados" at bounding box center [168, 544] width 203 height 42
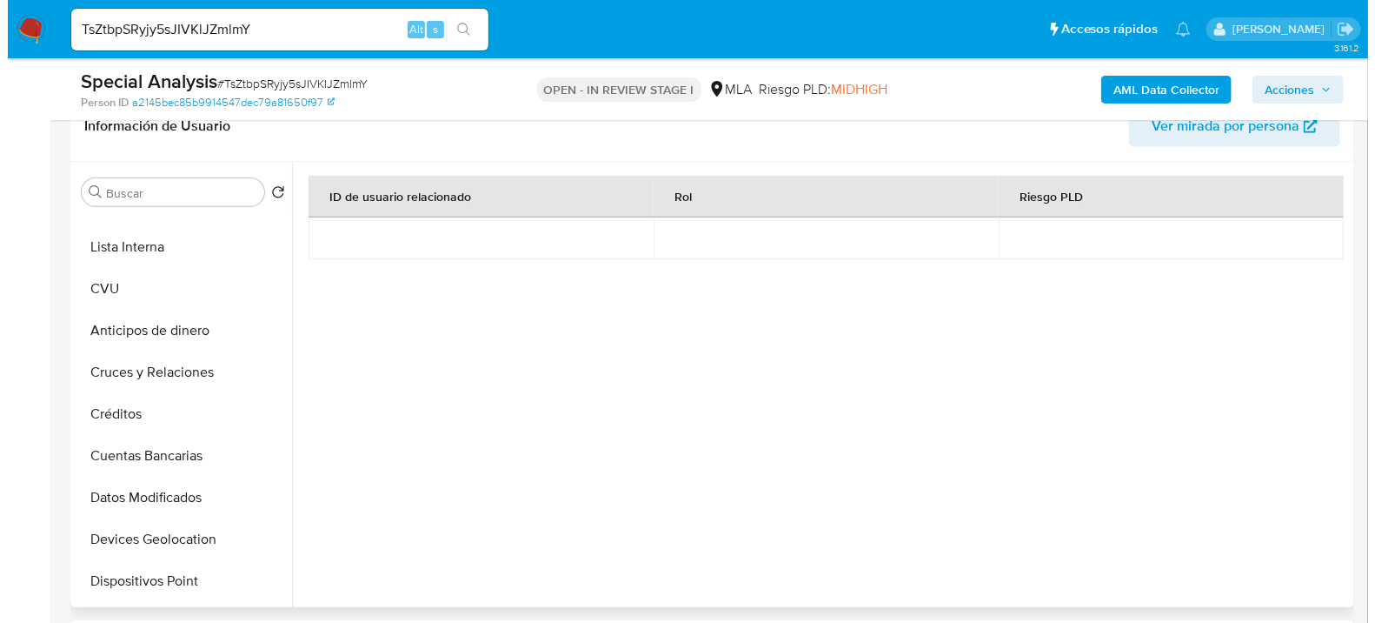
scroll to position [0, 0]
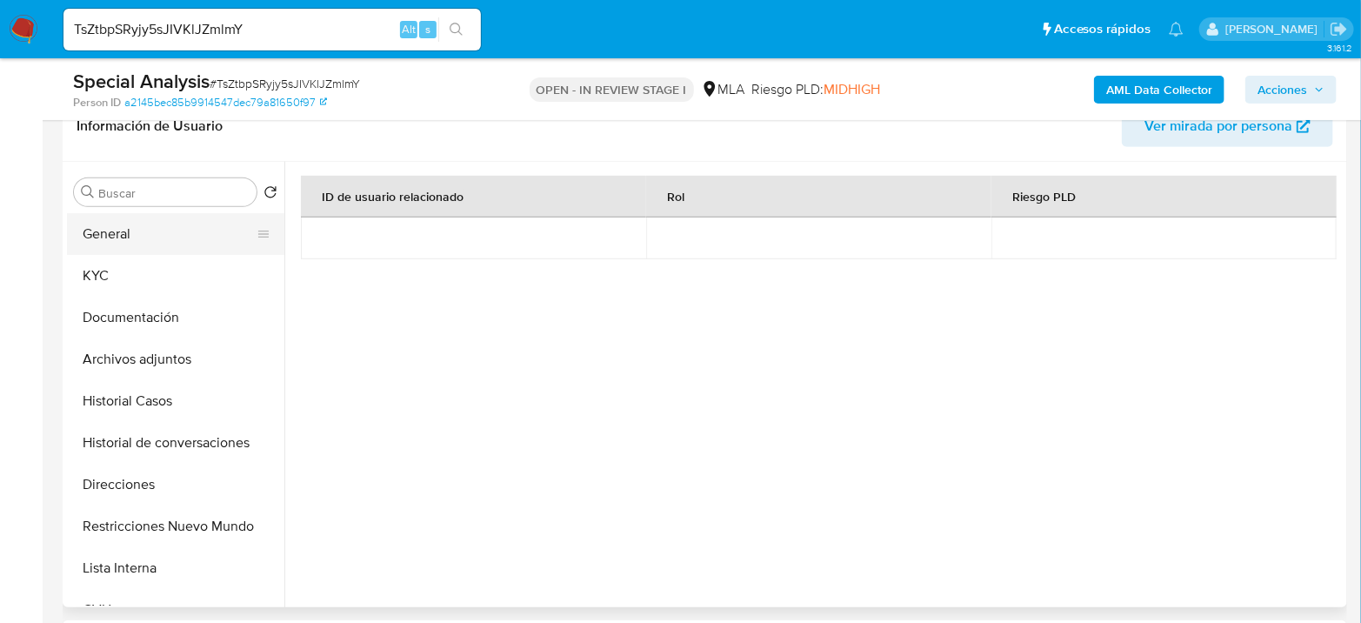
click at [134, 250] on button "General" at bounding box center [168, 234] width 203 height 42
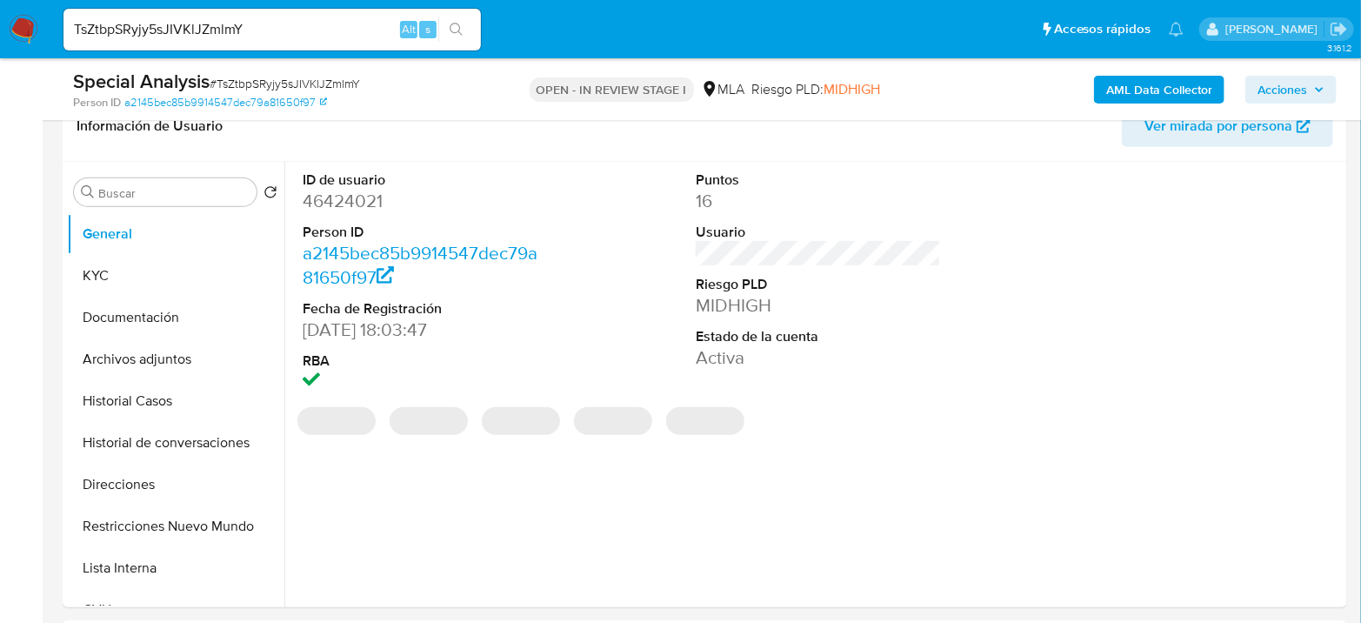
click at [375, 210] on dd "46424021" at bounding box center [425, 201] width 245 height 24
copy dd "46424021"
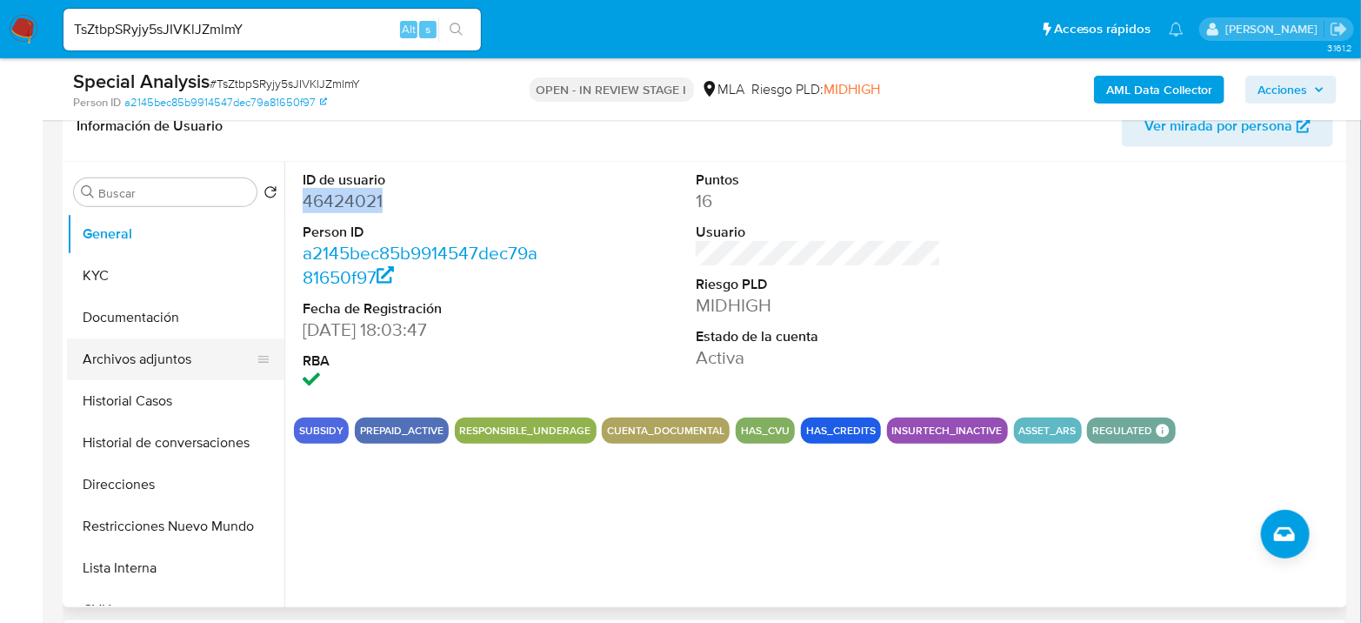
click at [168, 351] on button "Archivos adjuntos" at bounding box center [168, 359] width 203 height 42
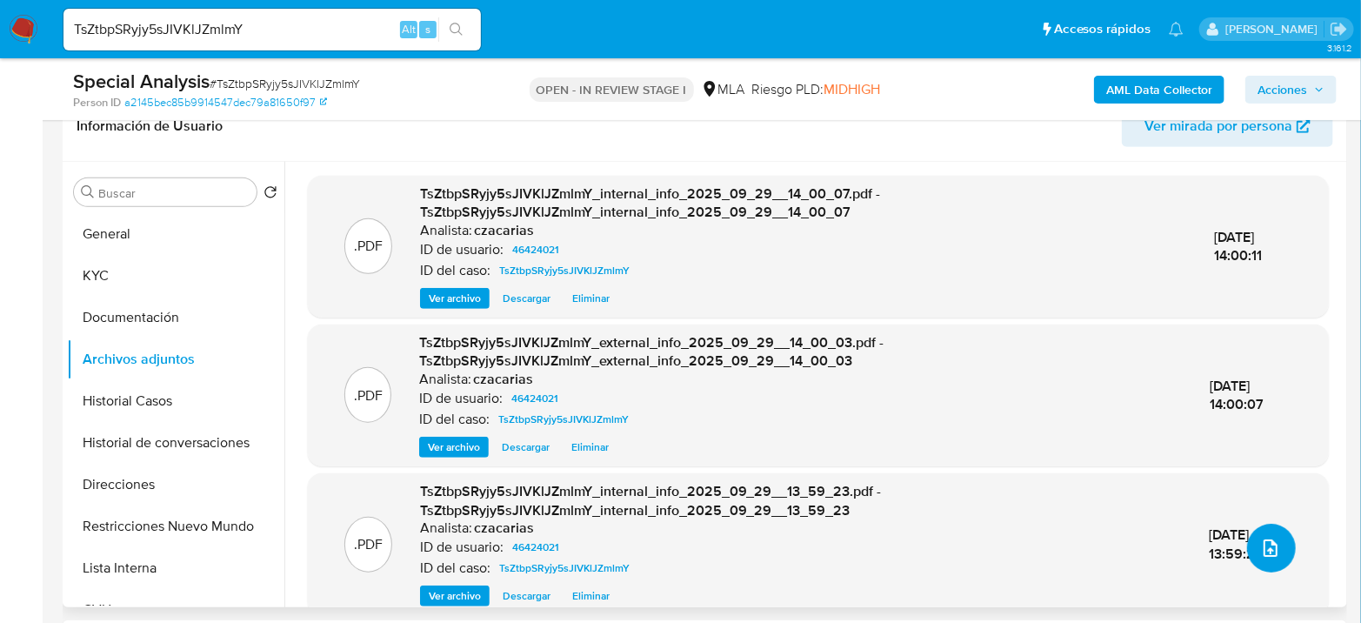
click at [1247, 552] on button "upload-file" at bounding box center [1271, 547] width 49 height 49
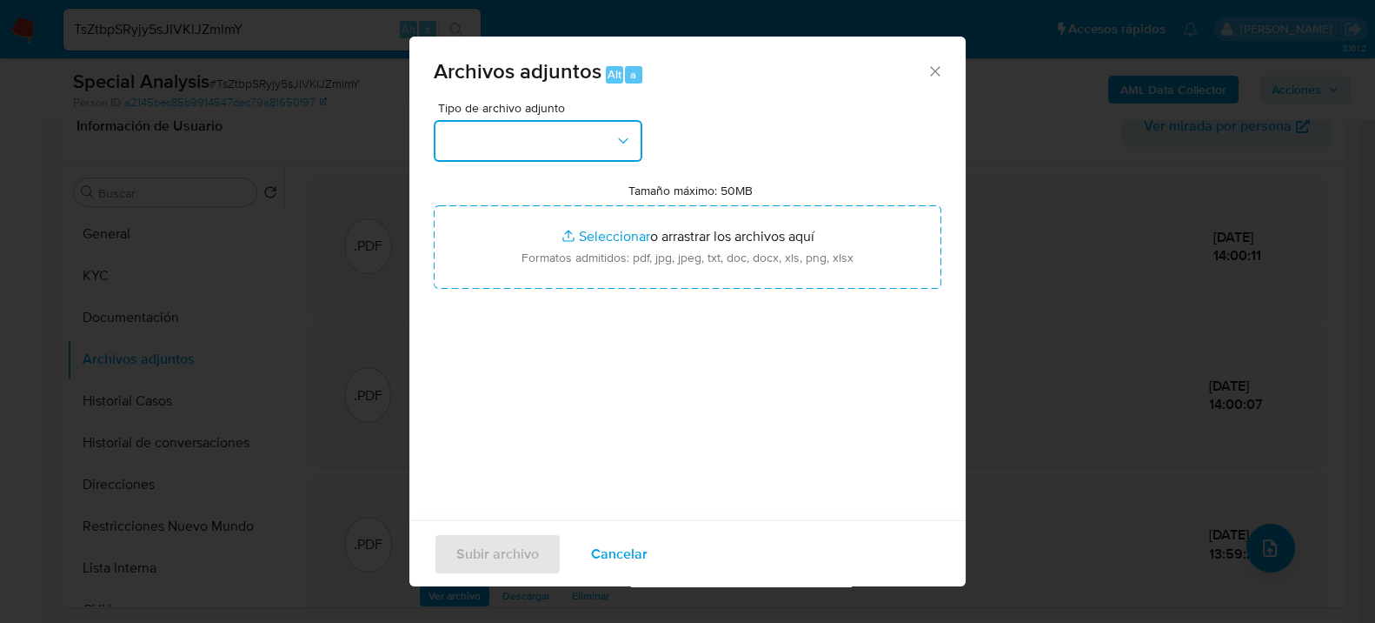
click at [525, 148] on button "button" at bounding box center [538, 141] width 209 height 42
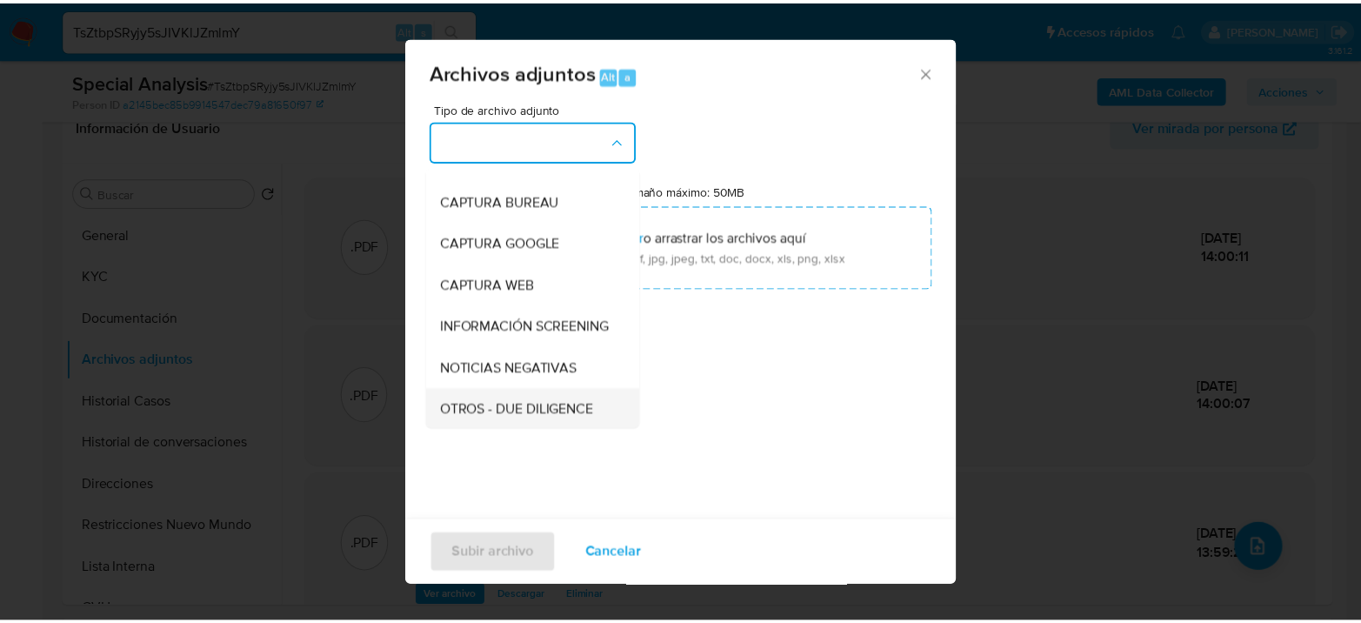
scroll to position [193, 0]
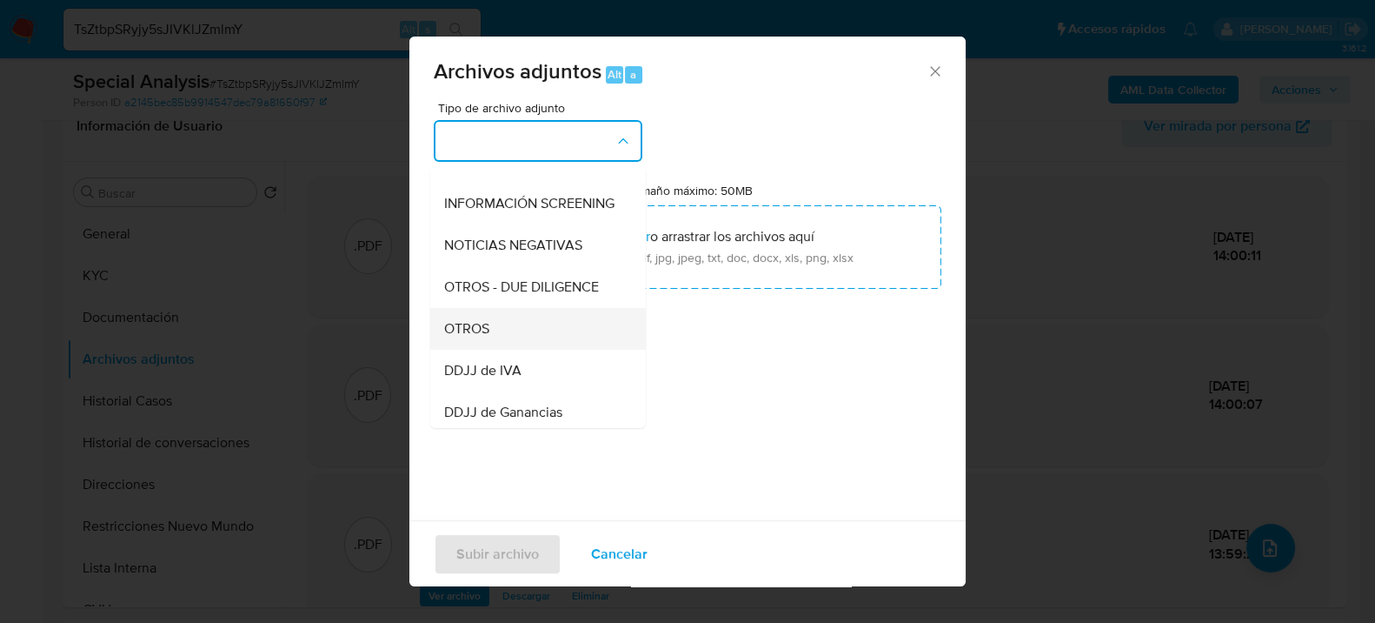
click at [484, 336] on span "OTROS" at bounding box center [466, 327] width 45 height 17
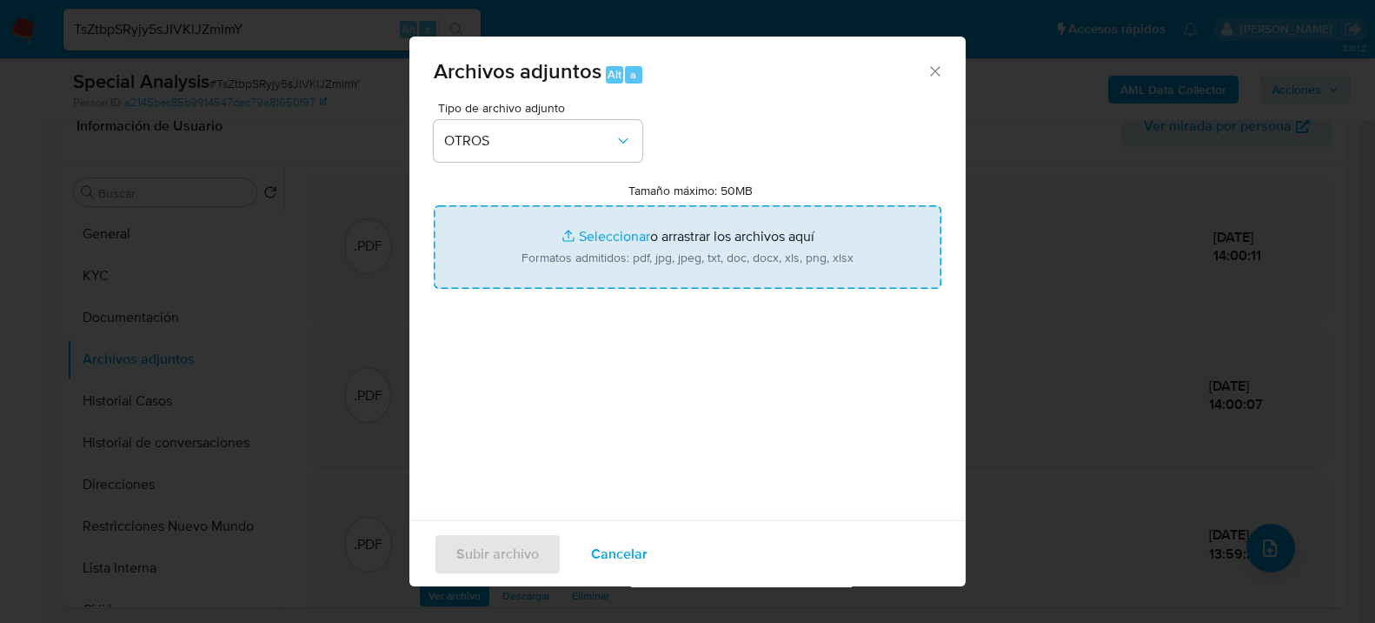
type input "C:\fakepath\Caselog 5ZJCn4KBb18m2HlXgGLChvSS_2025_08_18_20_36_58.docx"
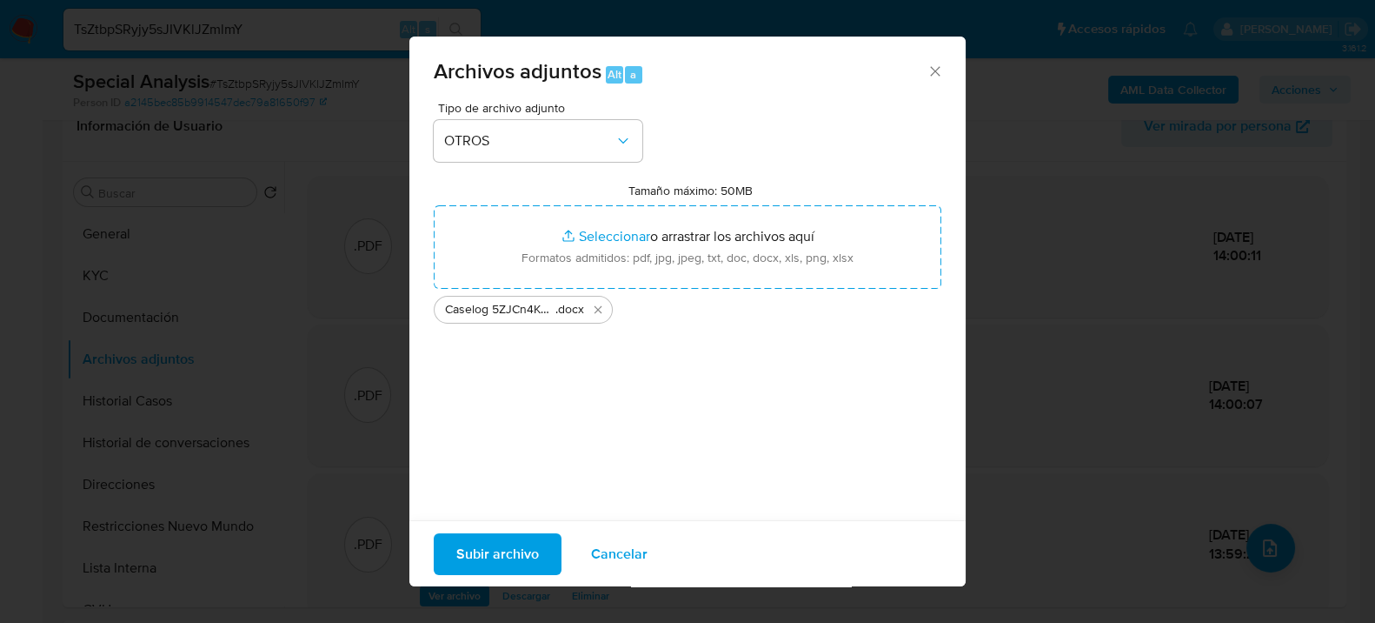
click at [520, 552] on span "Subir archivo" at bounding box center [497, 553] width 83 height 38
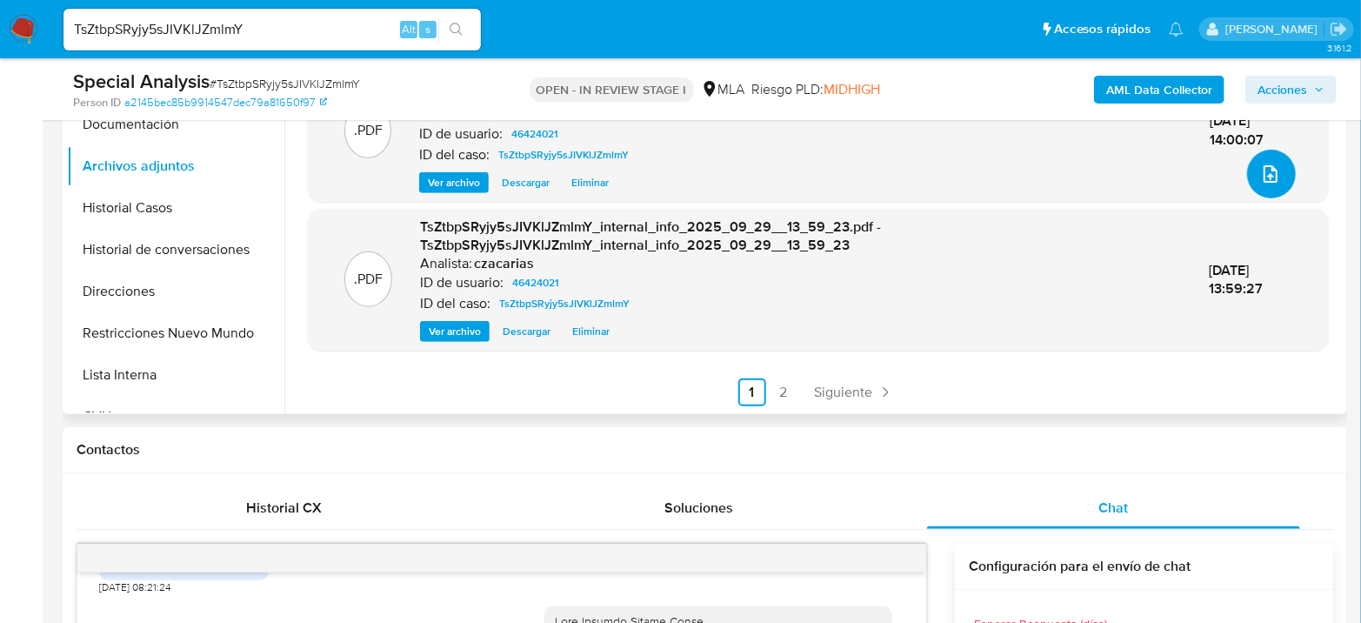
scroll to position [182, 0]
click at [846, 398] on span "Siguiente" at bounding box center [844, 391] width 58 height 14
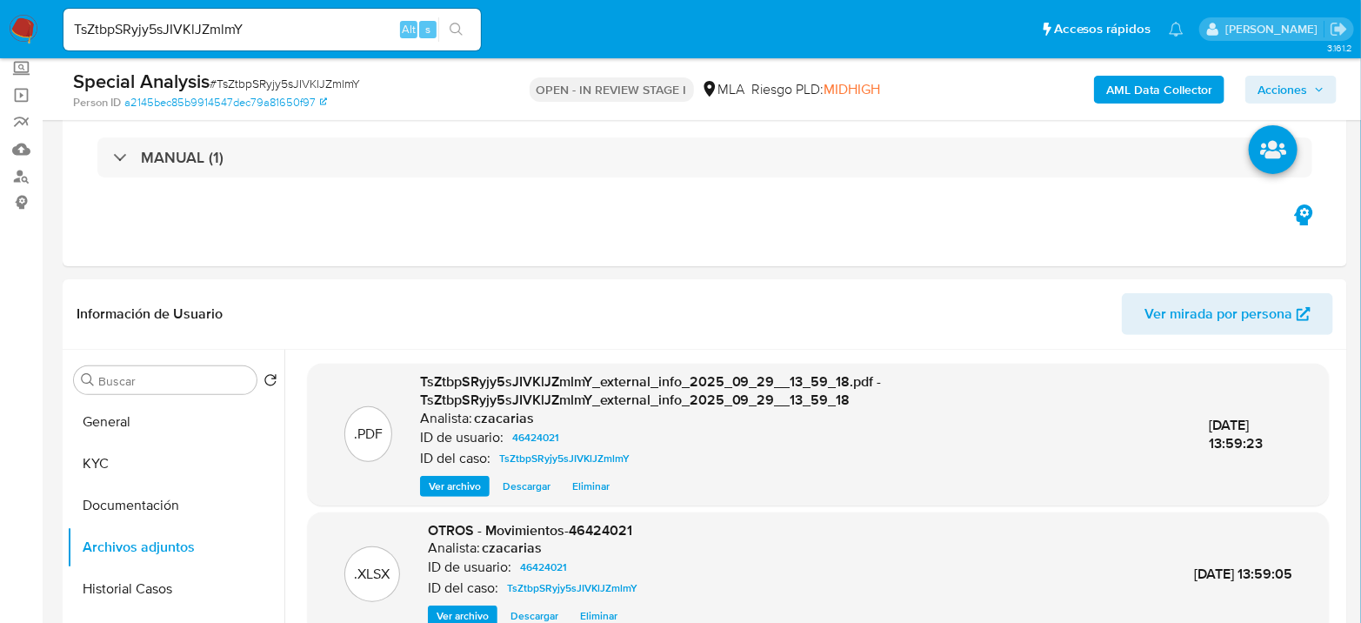
scroll to position [193, 0]
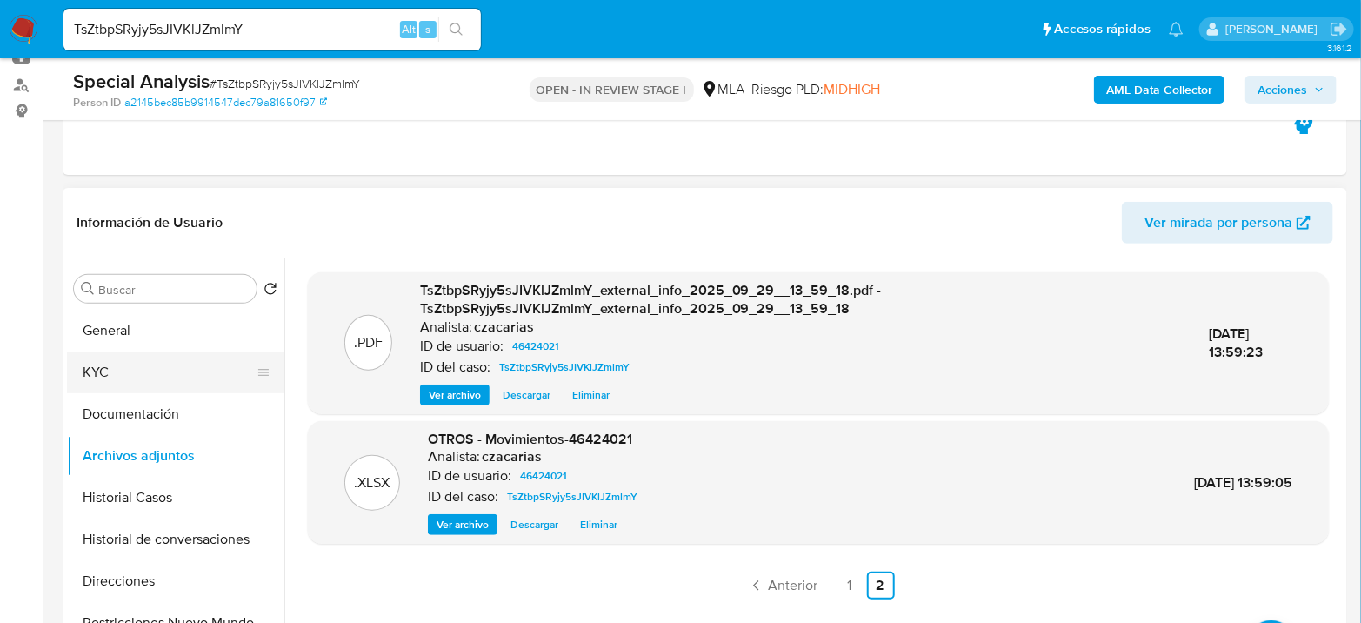
click at [123, 383] on button "KYC" at bounding box center [168, 372] width 203 height 42
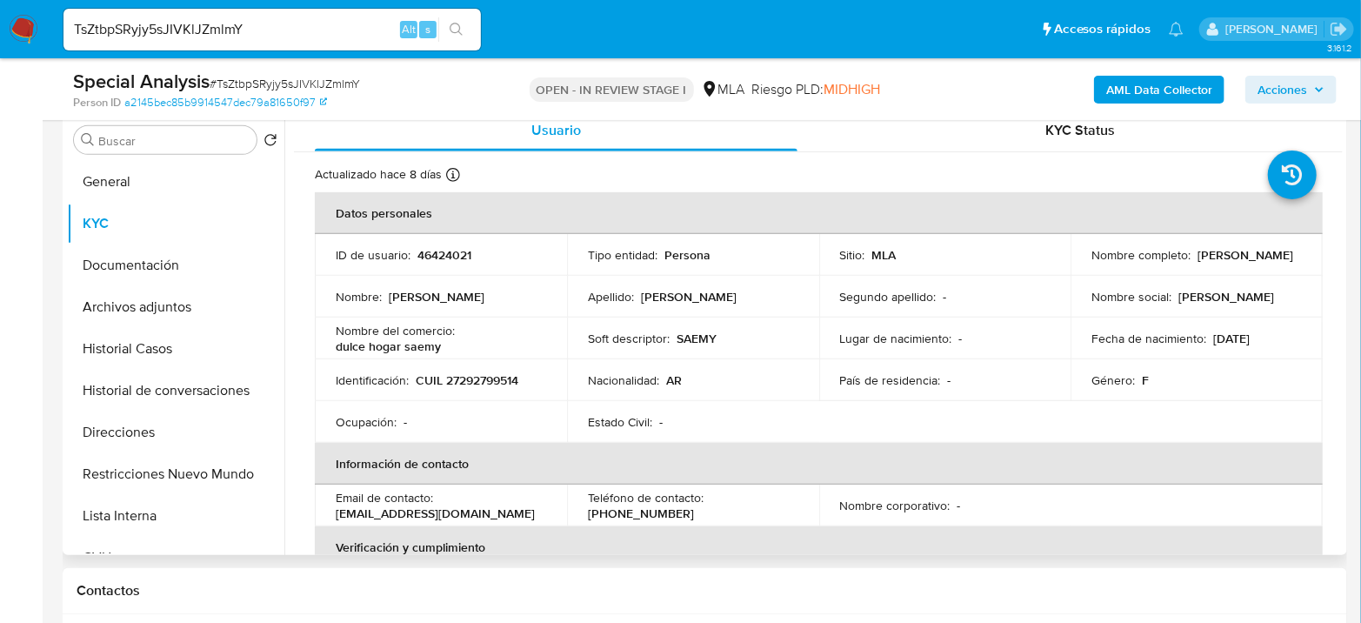
scroll to position [386, 0]
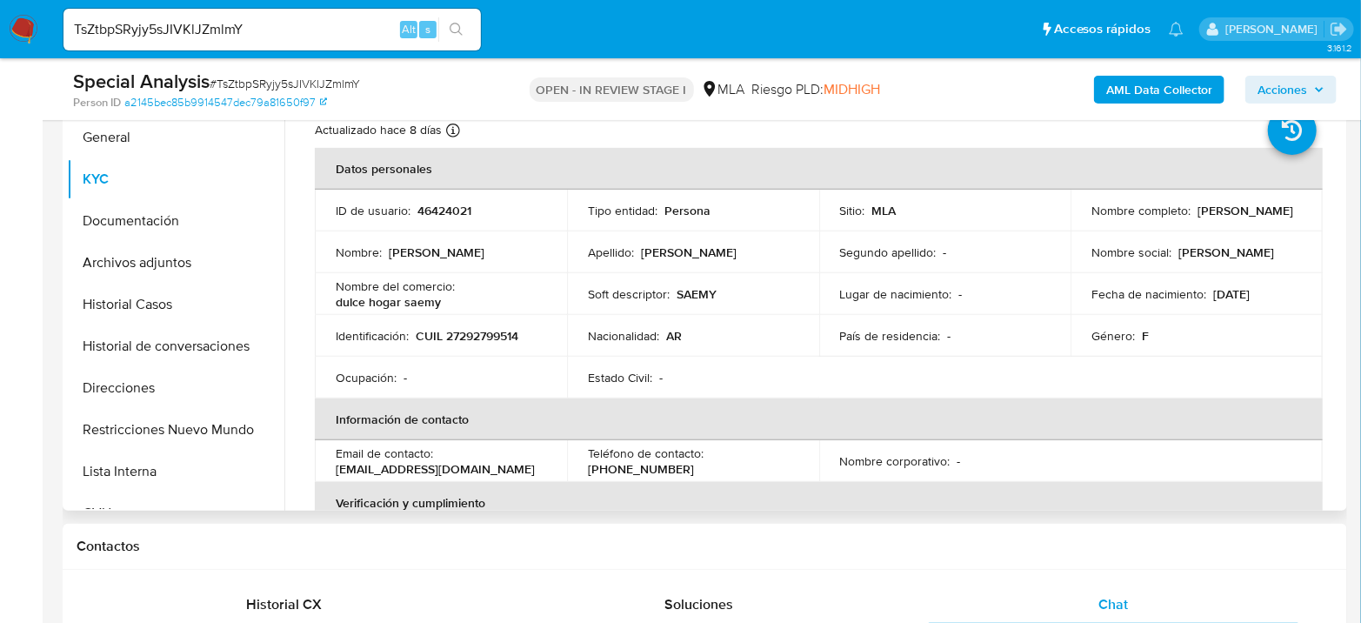
drag, startPoint x: 1088, startPoint y: 220, endPoint x: 1233, endPoint y: 221, distance: 145.2
click at [1233, 218] on div "Nombre completo : Sabrina Emilce Acuña" at bounding box center [1196, 211] width 210 height 16
copy p "Sabrina Emilce Acuña"
drag, startPoint x: 416, startPoint y: 335, endPoint x: 562, endPoint y: 343, distance: 145.4
click at [562, 343] on td "Identificación : CUIL 27292799514" at bounding box center [441, 336] width 252 height 42
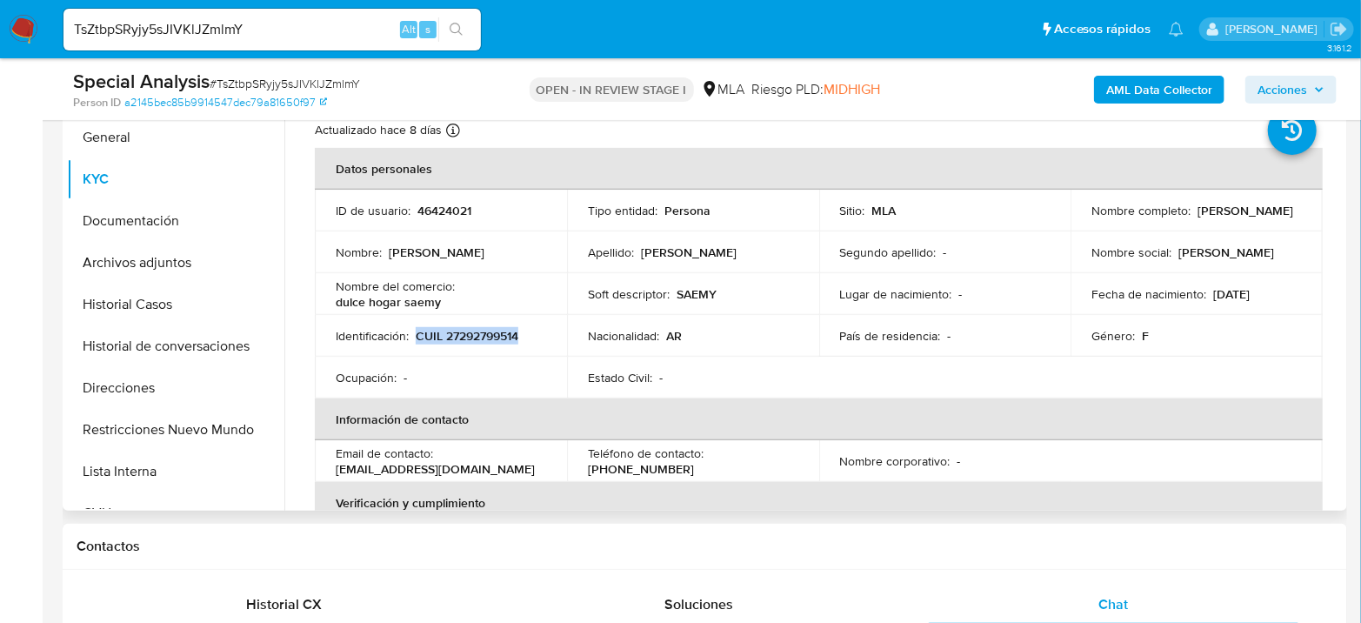
copy p "CUIL 27292799514"
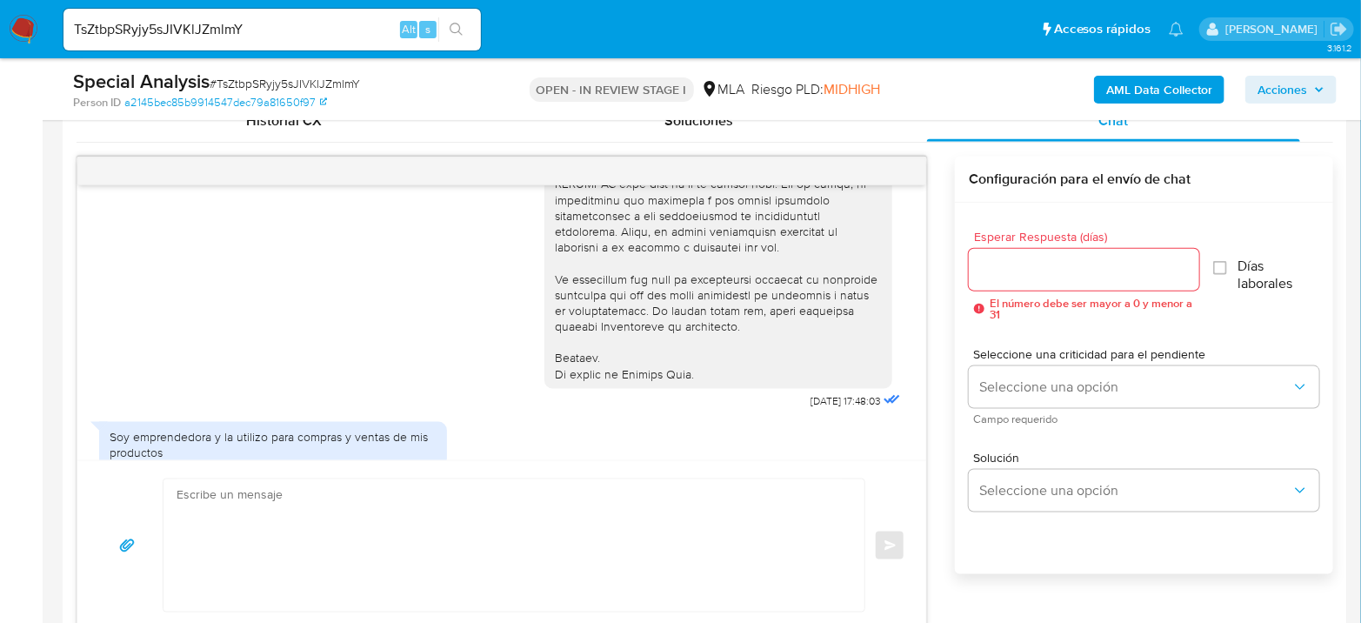
scroll to position [861, 0]
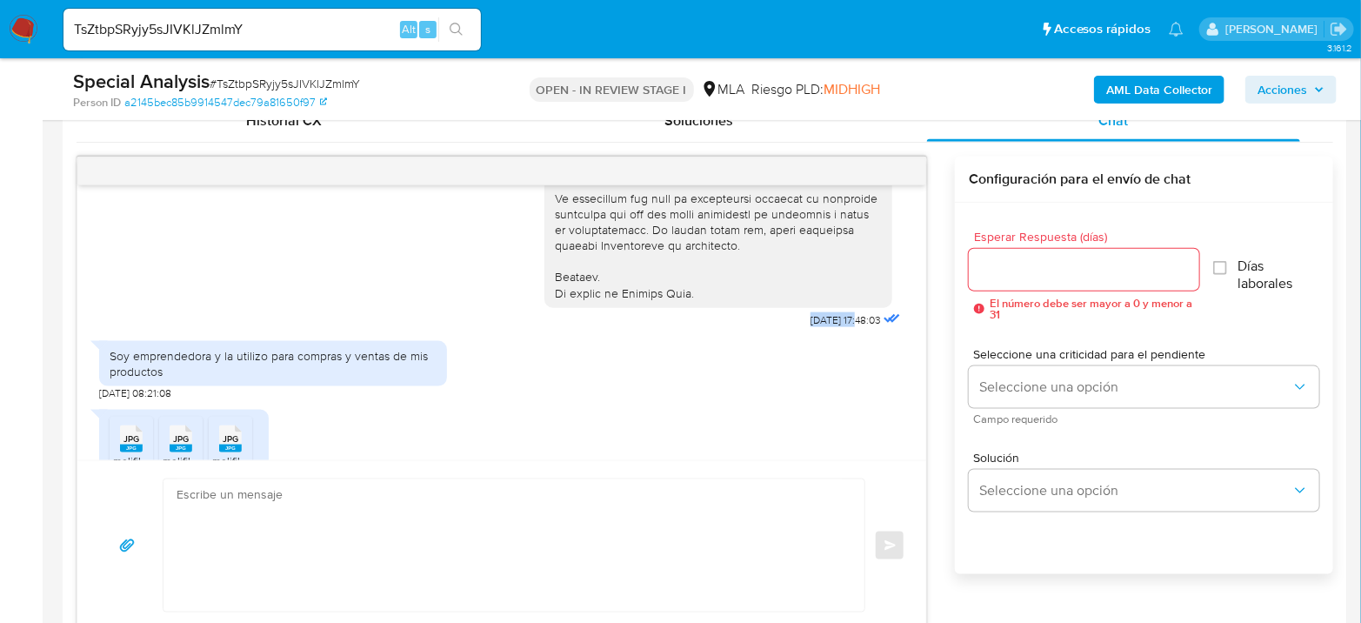
drag, startPoint x: 770, startPoint y: 317, endPoint x: 828, endPoint y: 323, distance: 57.7
copy span "18/08/2025"
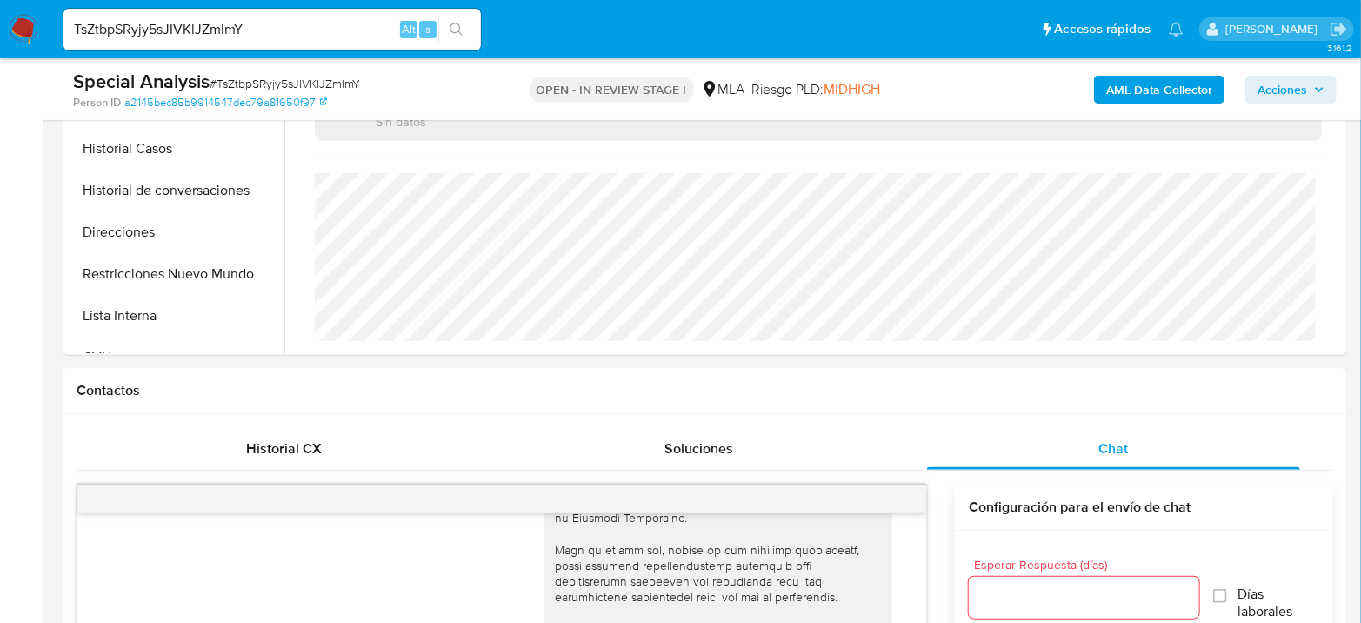
scroll to position [483, 0]
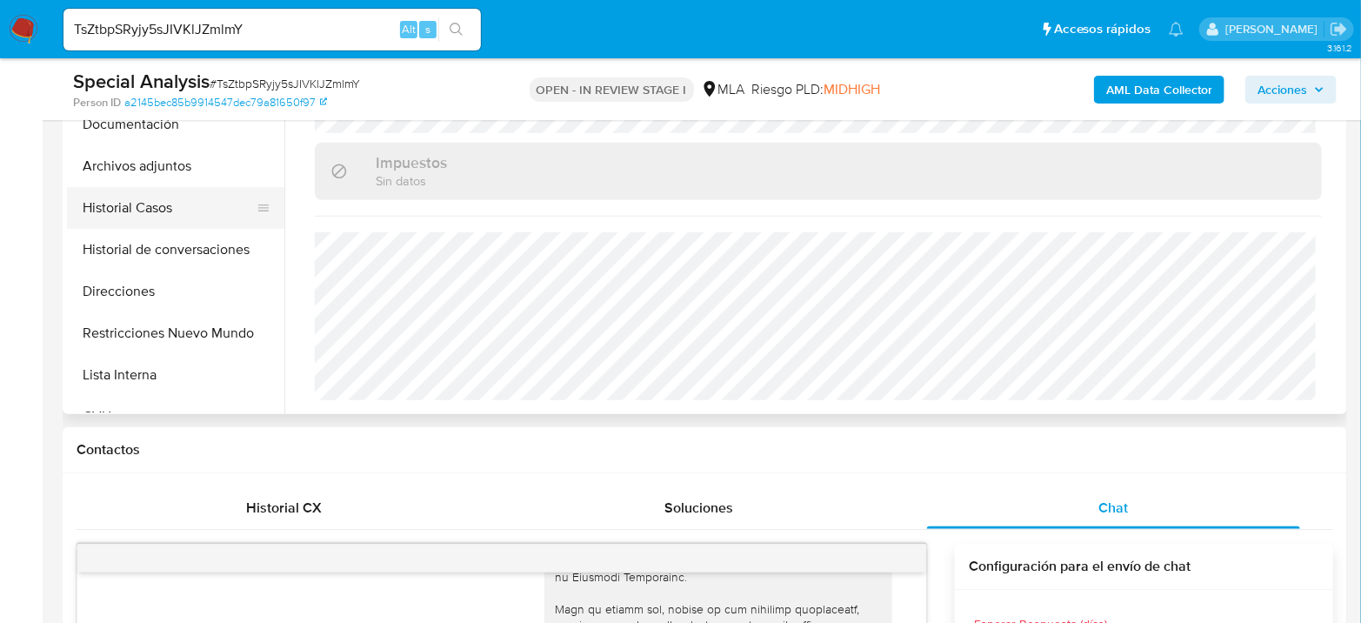
click at [167, 209] on button "Historial Casos" at bounding box center [168, 208] width 203 height 42
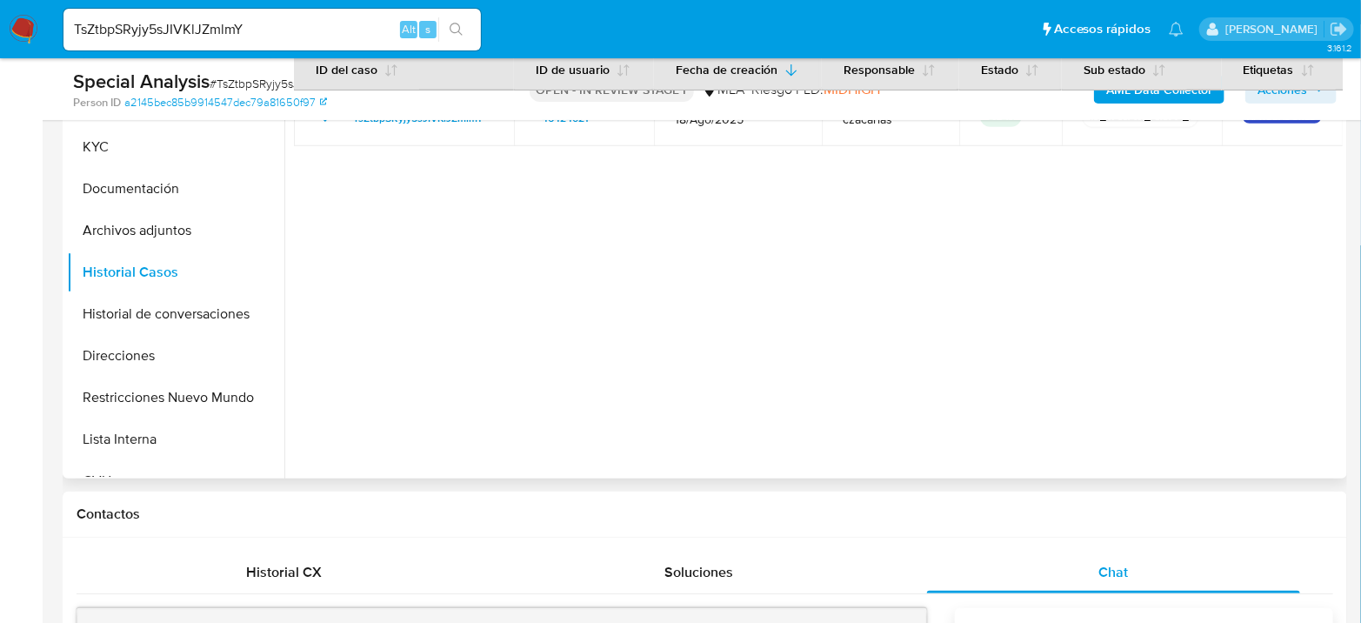
scroll to position [386, 0]
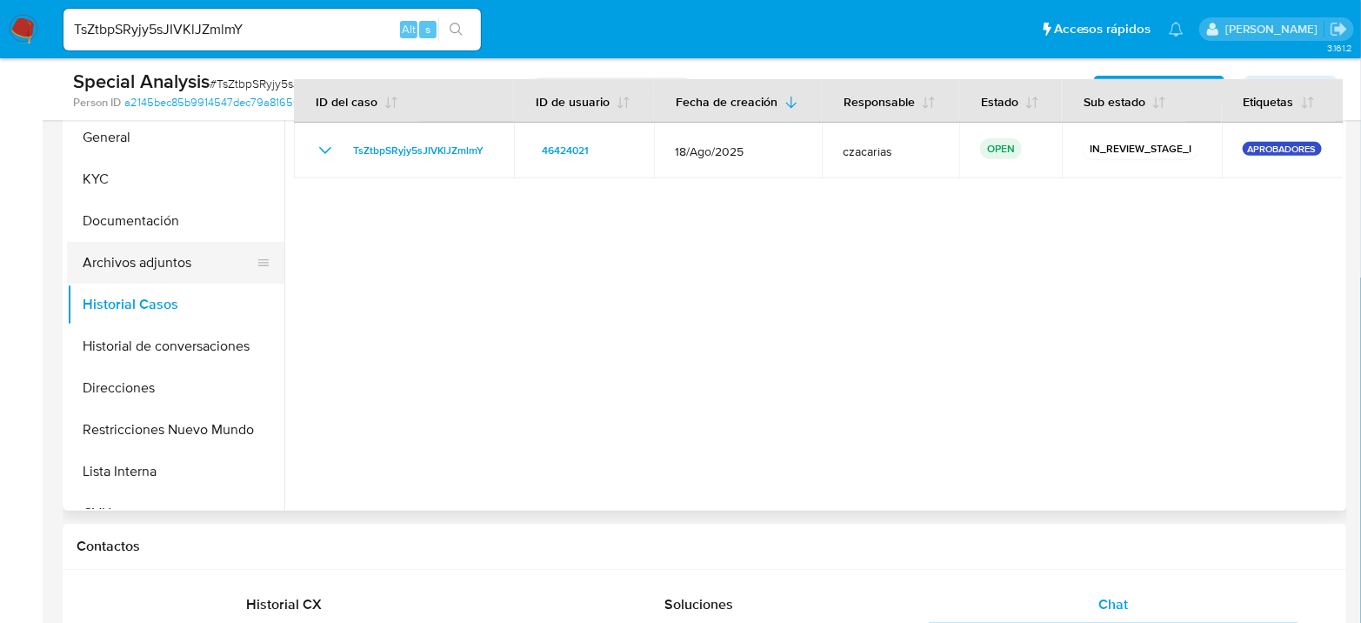
click at [190, 262] on button "Archivos adjuntos" at bounding box center [168, 263] width 203 height 42
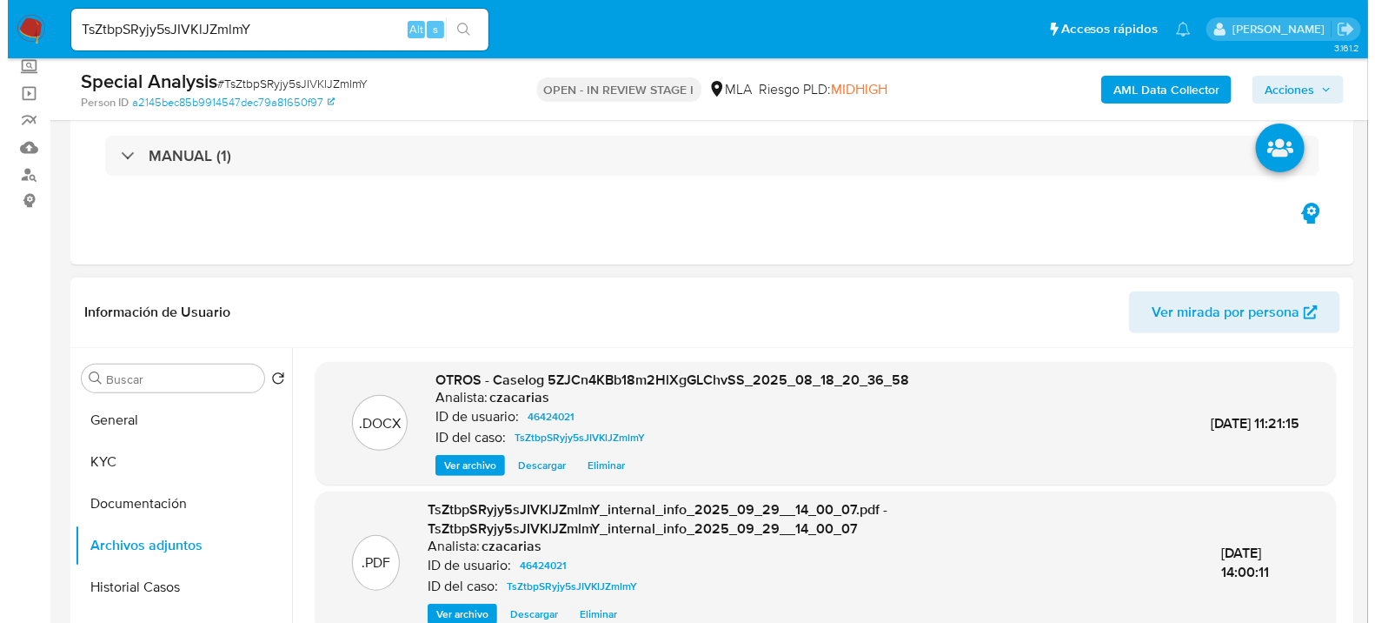
scroll to position [97, 0]
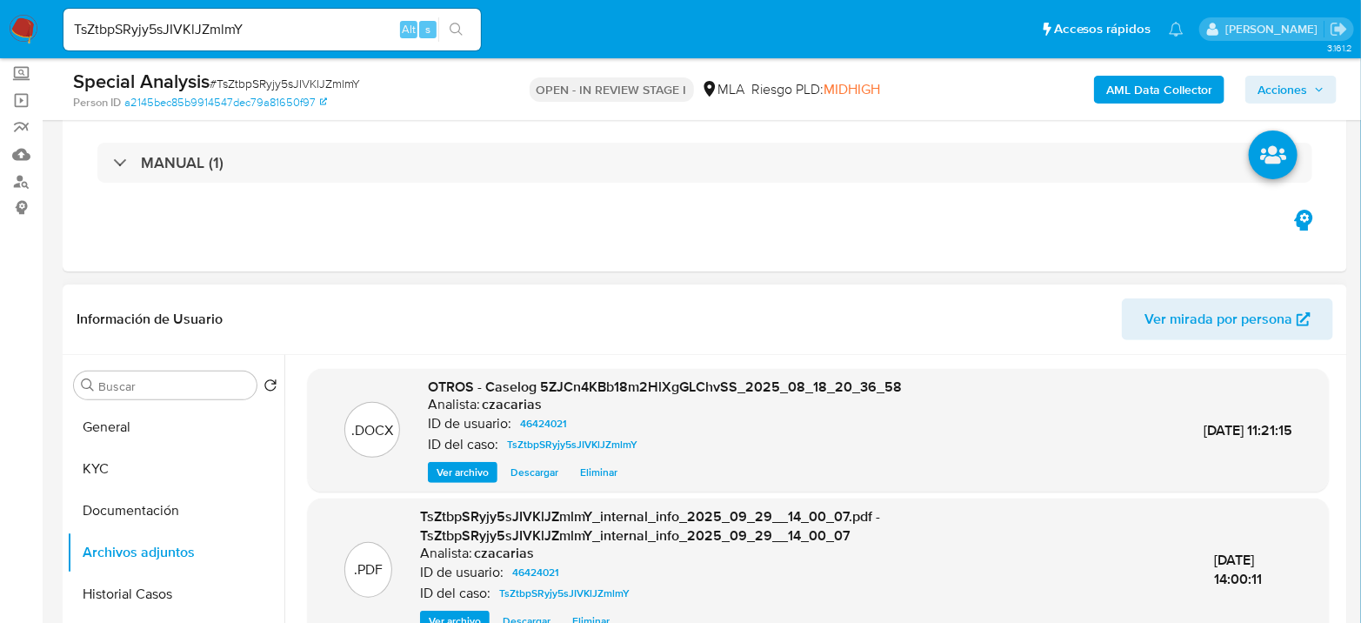
click at [467, 471] on span "Ver archivo" at bounding box center [462, 471] width 52 height 17
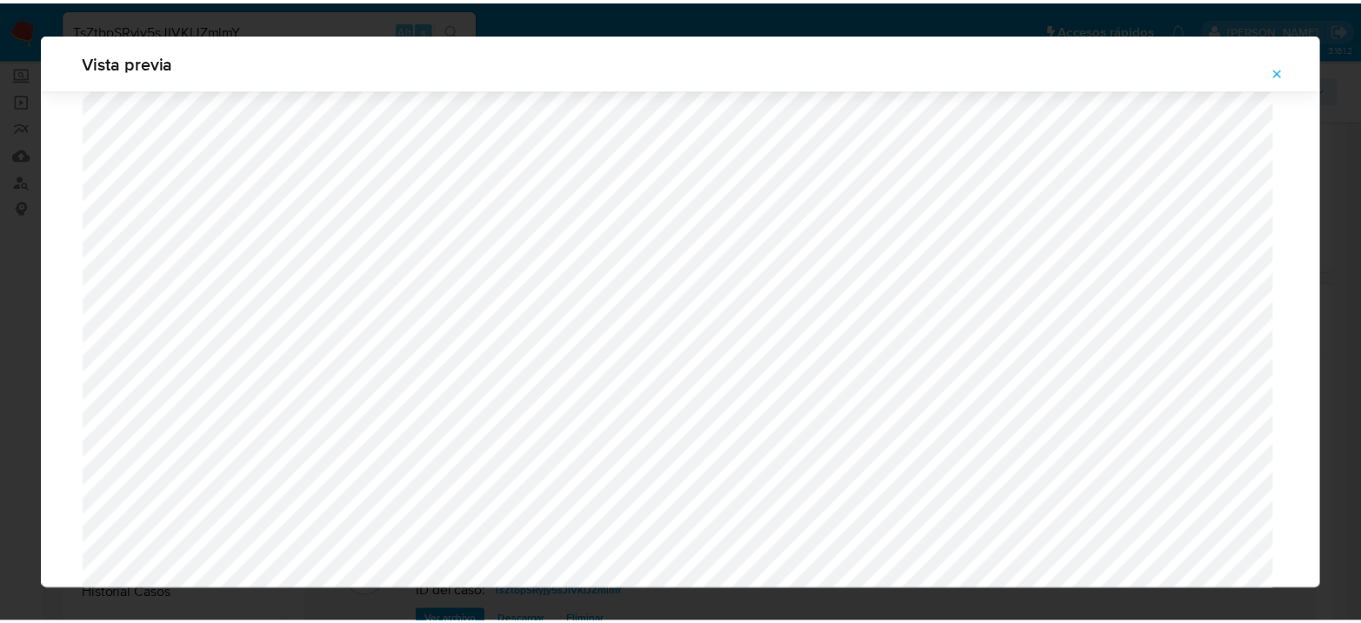
scroll to position [0, 0]
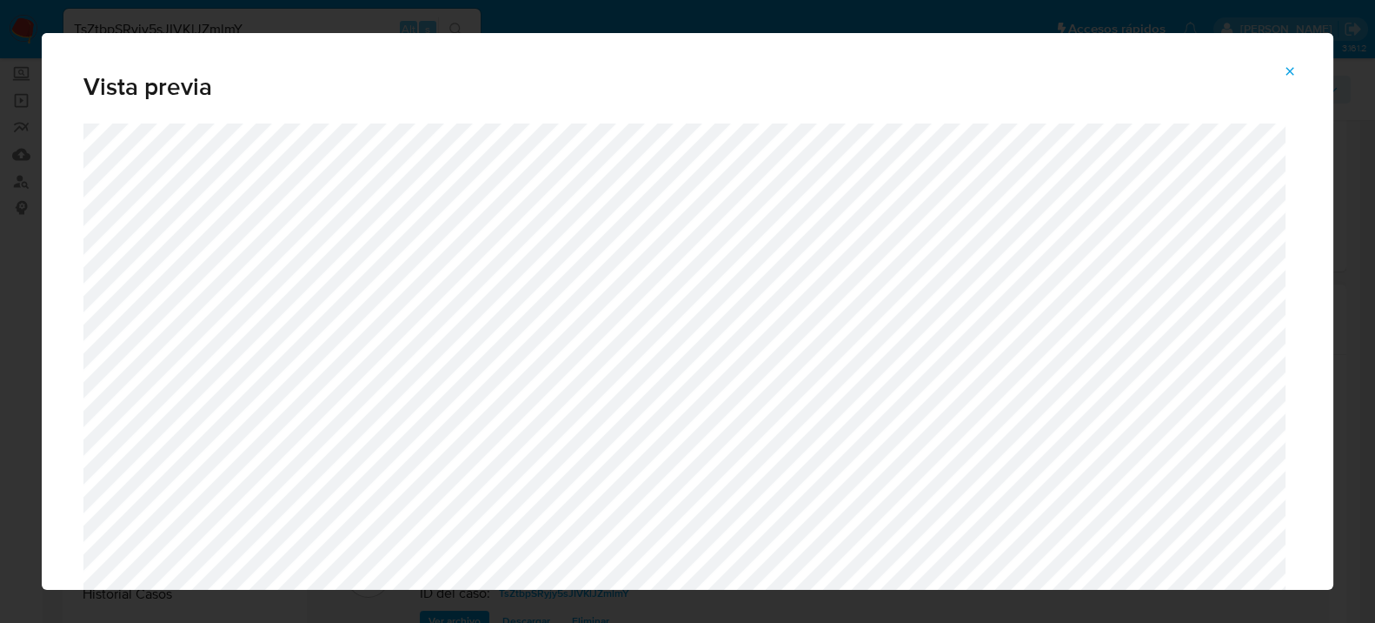
click at [1290, 70] on icon "Attachment preview" at bounding box center [1291, 71] width 8 height 8
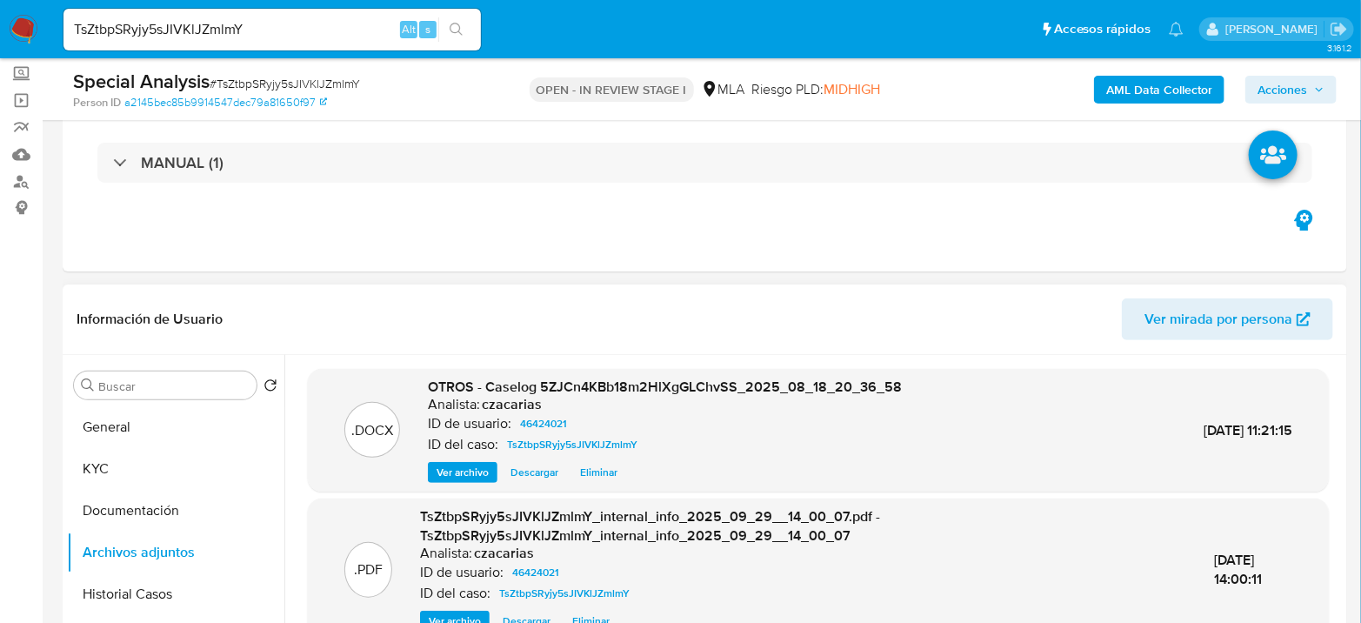
click at [611, 467] on span "Eliminar" at bounding box center [598, 471] width 37 height 17
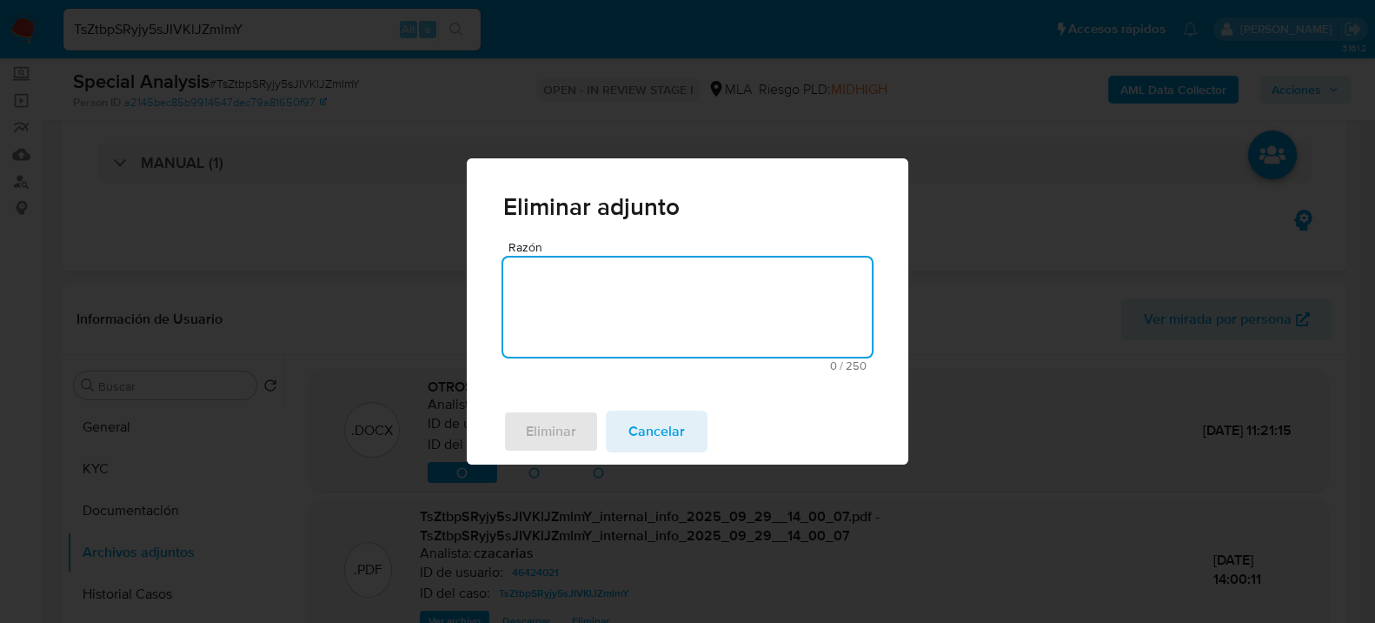
click at [641, 326] on textarea "Razón" at bounding box center [687, 306] width 369 height 99
type textarea "se sube archivo correcto."
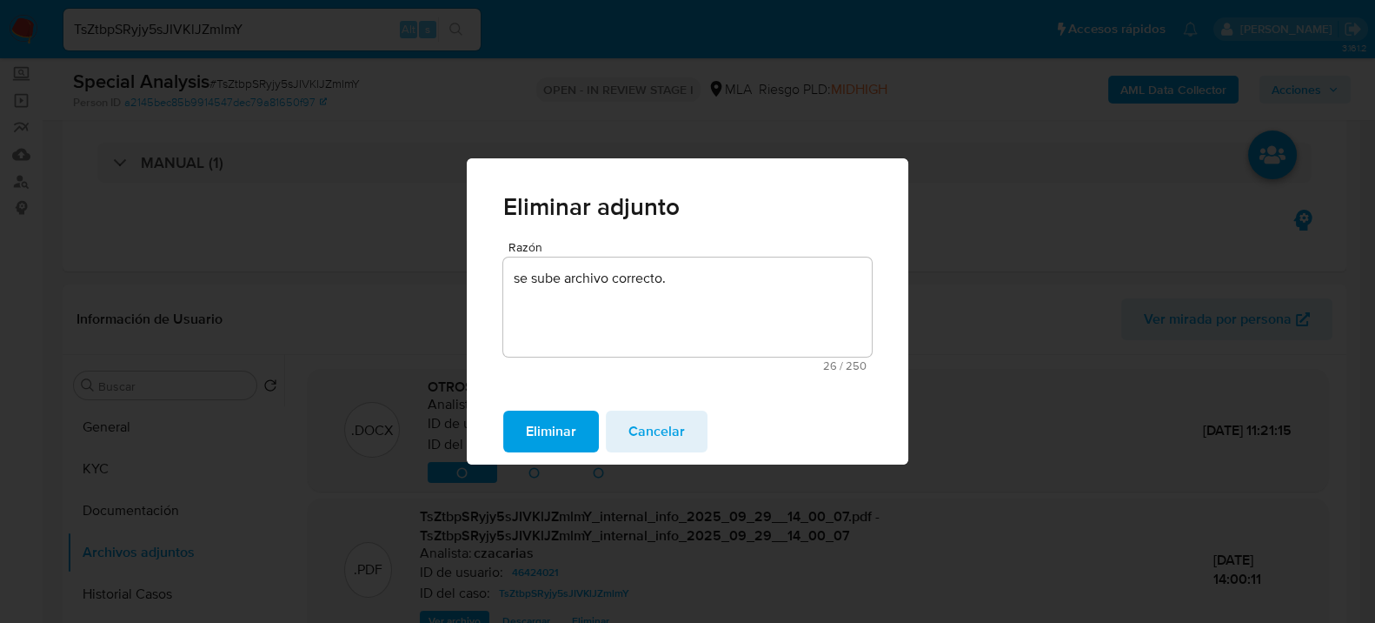
click at [569, 443] on span "Eliminar" at bounding box center [551, 431] width 50 height 38
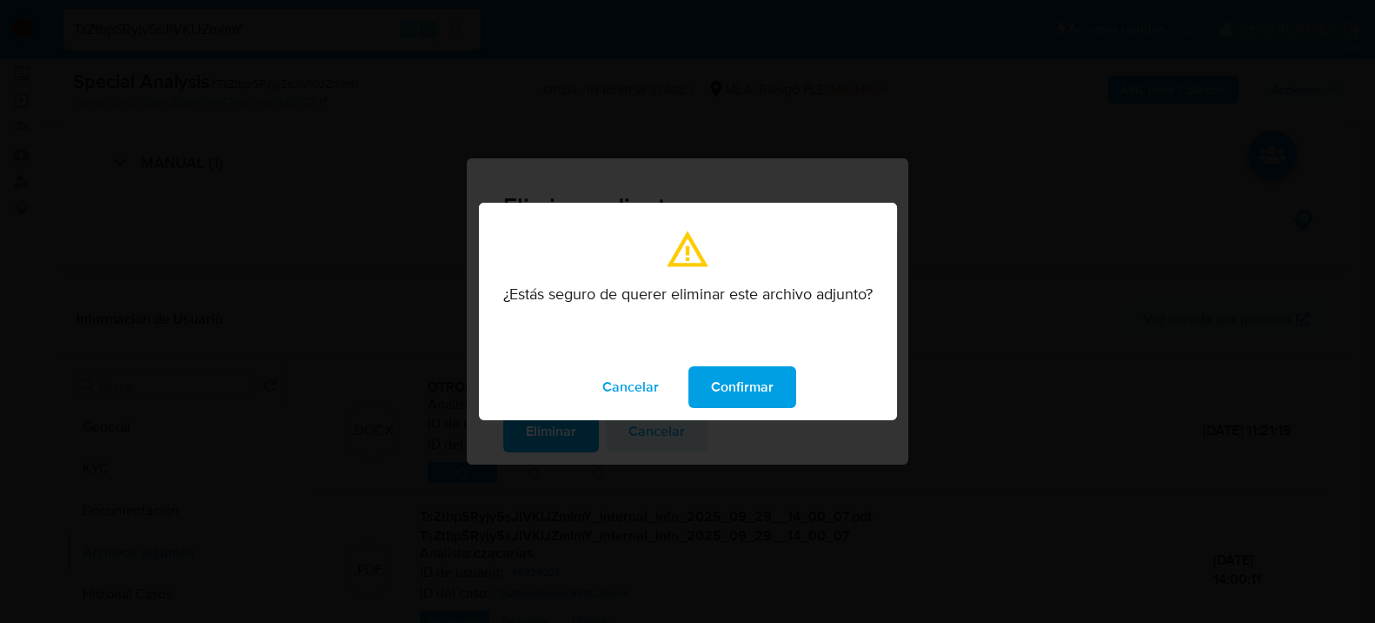
click at [727, 372] on span "Confirmar" at bounding box center [742, 387] width 63 height 38
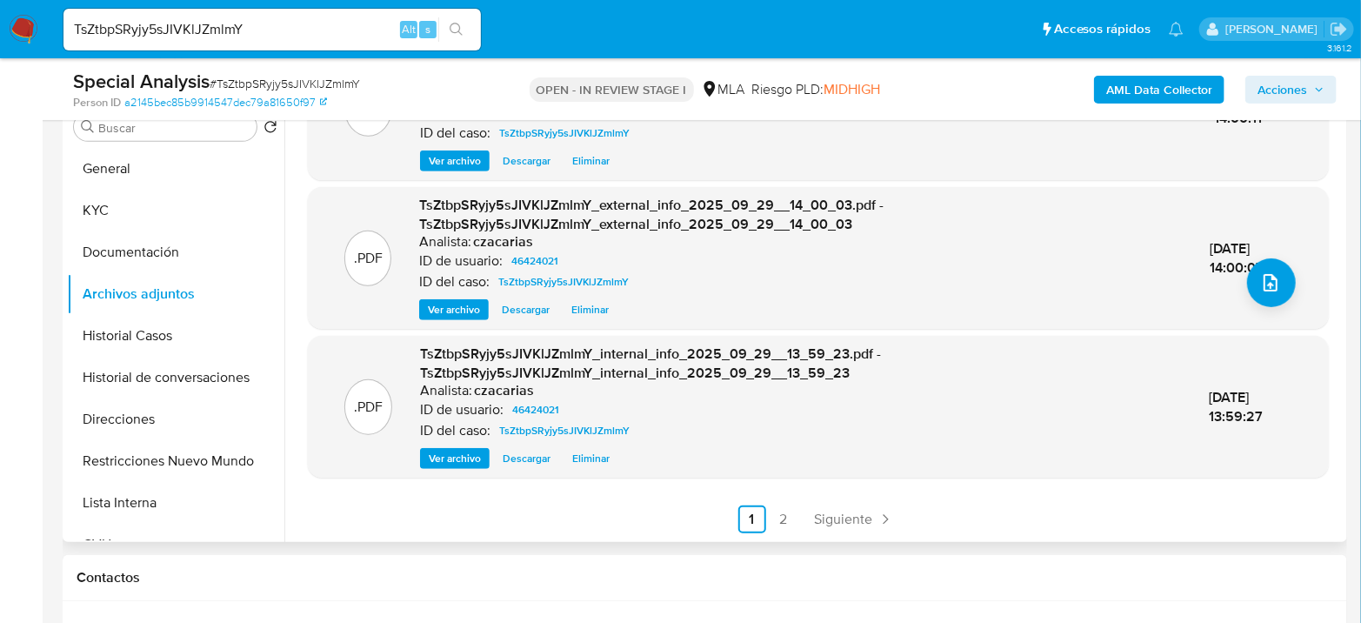
scroll to position [483, 0]
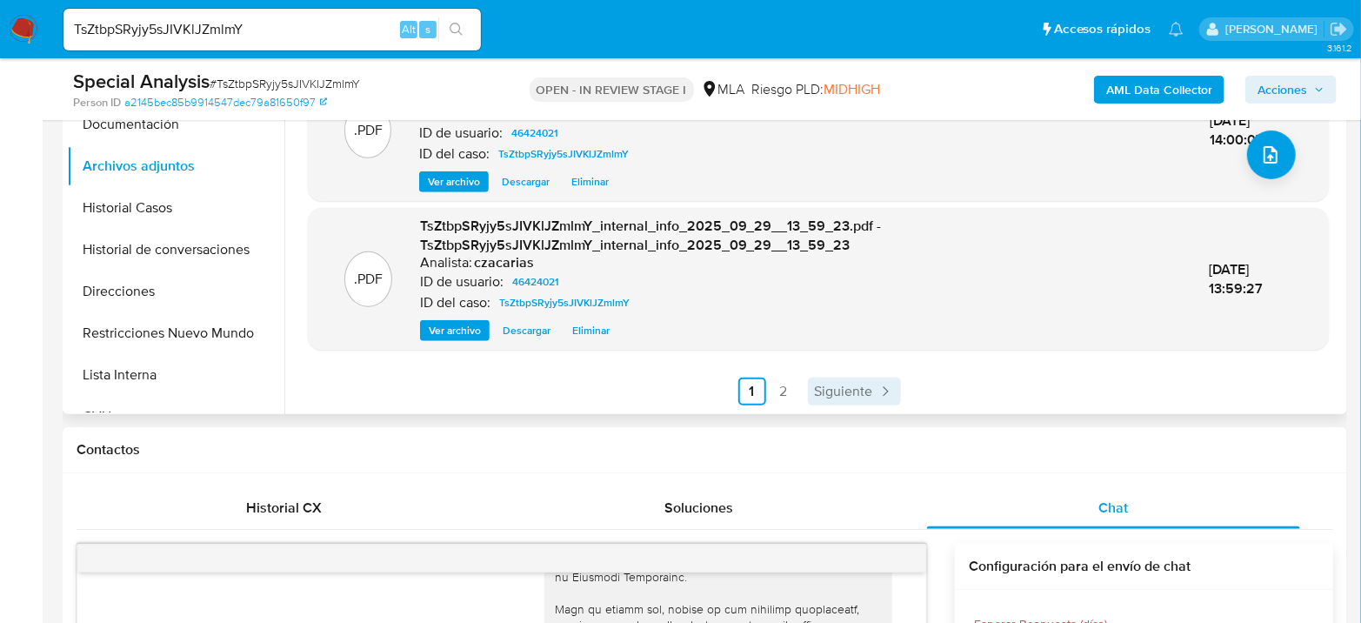
click at [825, 384] on span "Siguiente" at bounding box center [844, 391] width 58 height 14
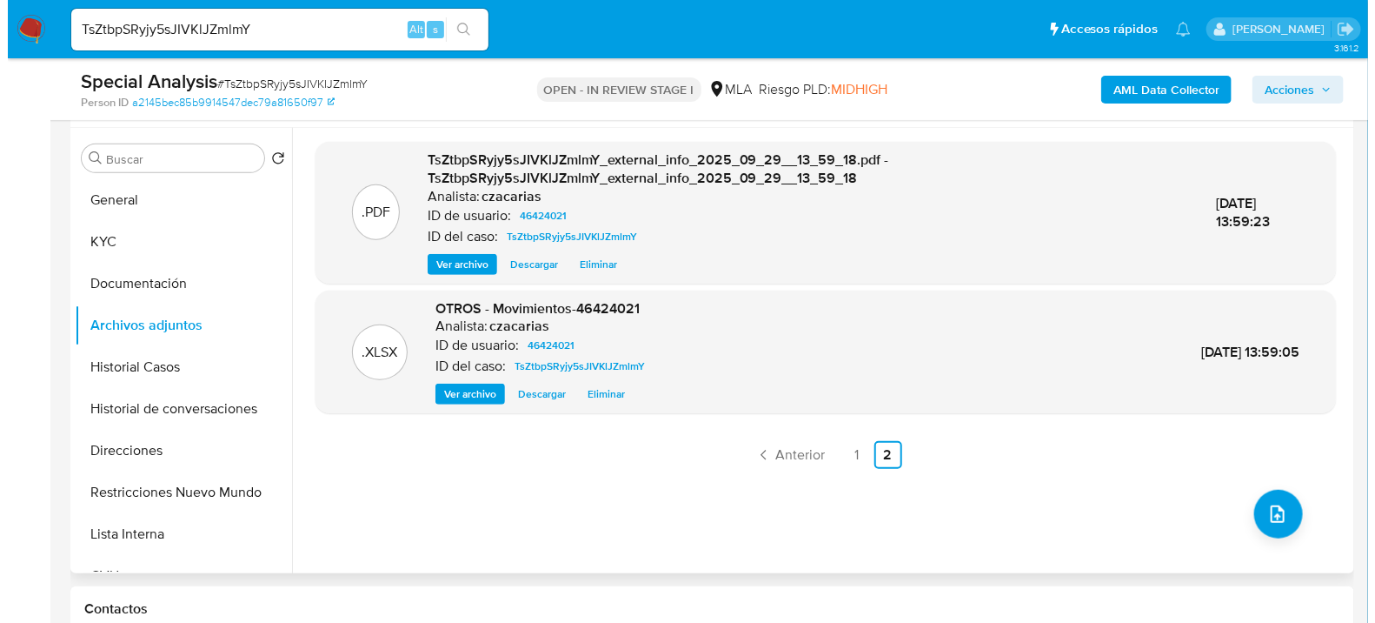
scroll to position [290, 0]
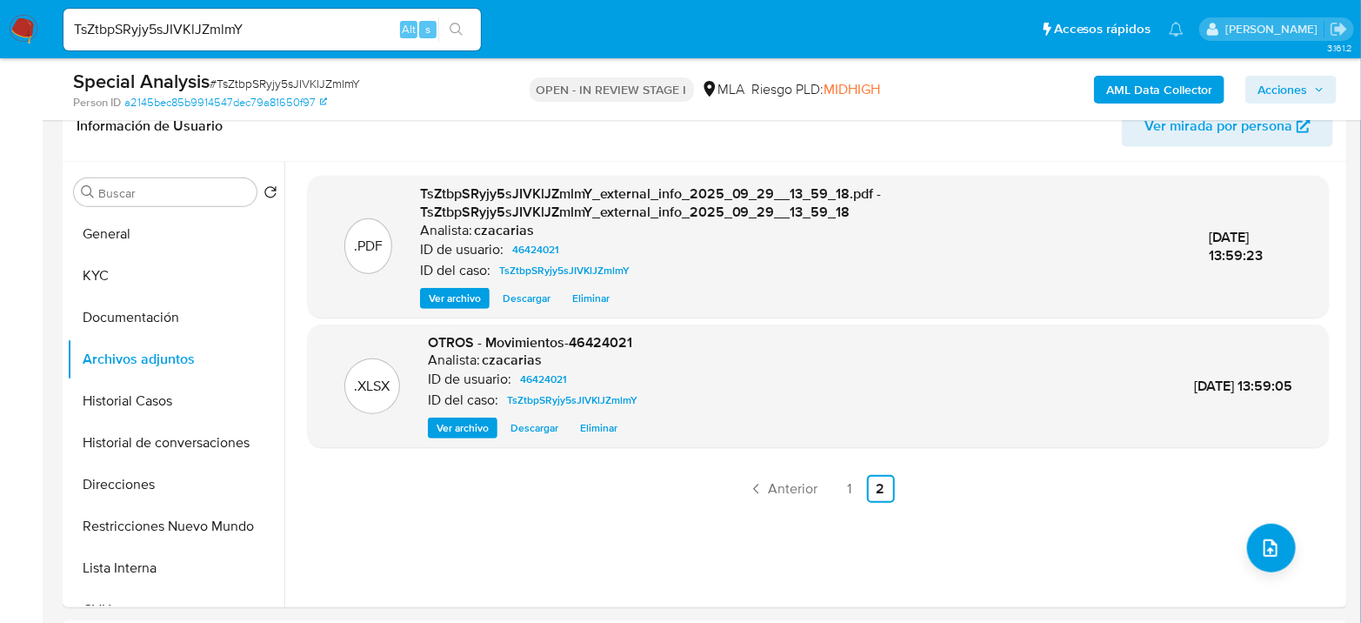
click at [245, 79] on span "# TsZtbpSRyjy5sJIVKlJZmlmY" at bounding box center [285, 83] width 150 height 17
copy span "TsZtbpSRyjy5sJIVKlJZmlmY"
click at [1262, 542] on icon "upload-file" at bounding box center [1270, 547] width 21 height 21
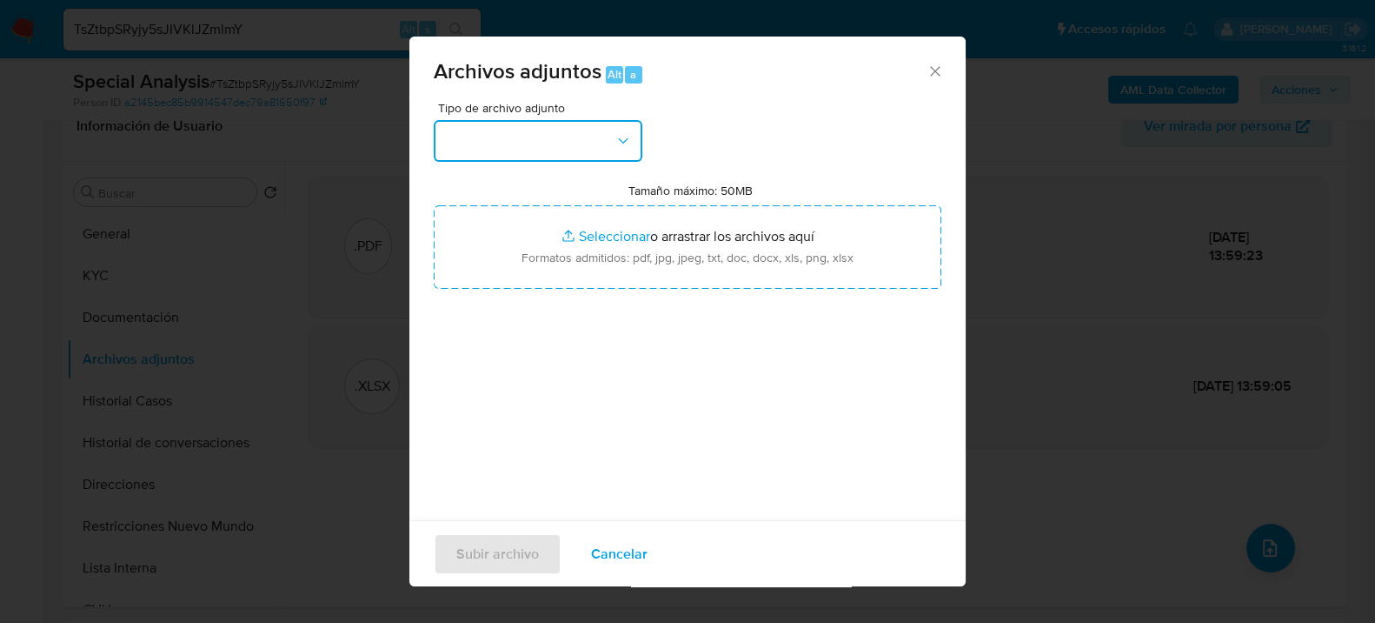
drag, startPoint x: 593, startPoint y: 152, endPoint x: 588, endPoint y: 143, distance: 10.1
click at [588, 143] on button "button" at bounding box center [538, 141] width 209 height 42
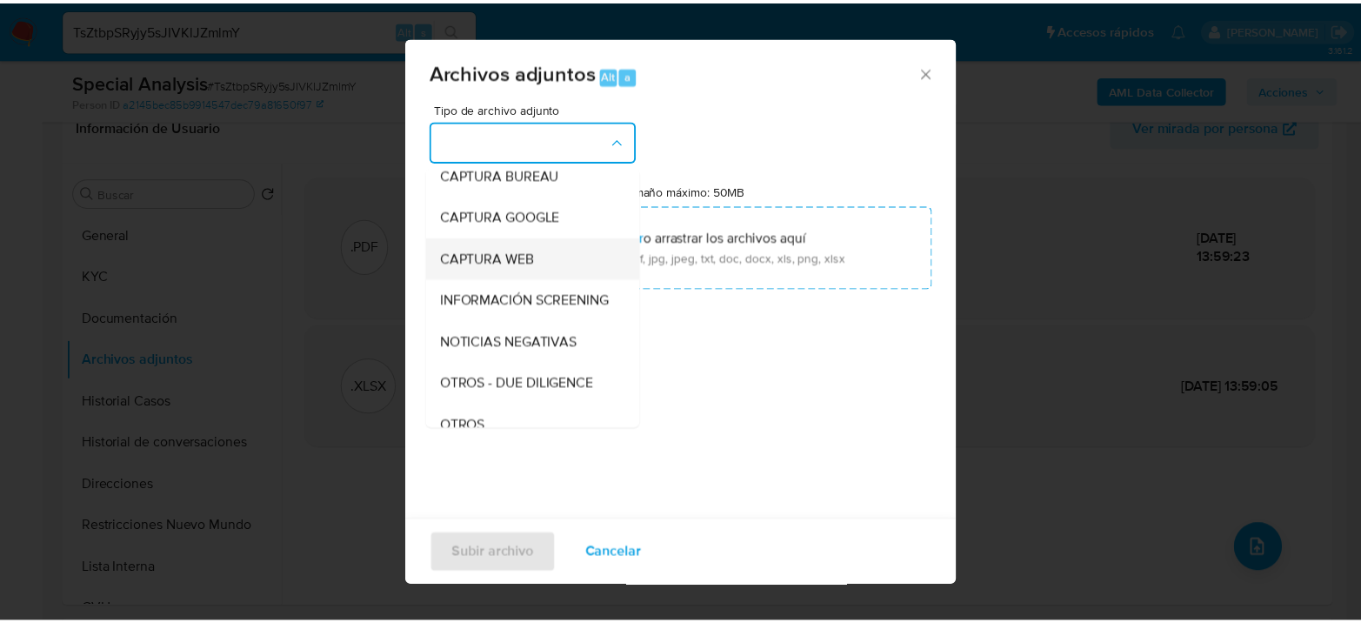
scroll to position [193, 0]
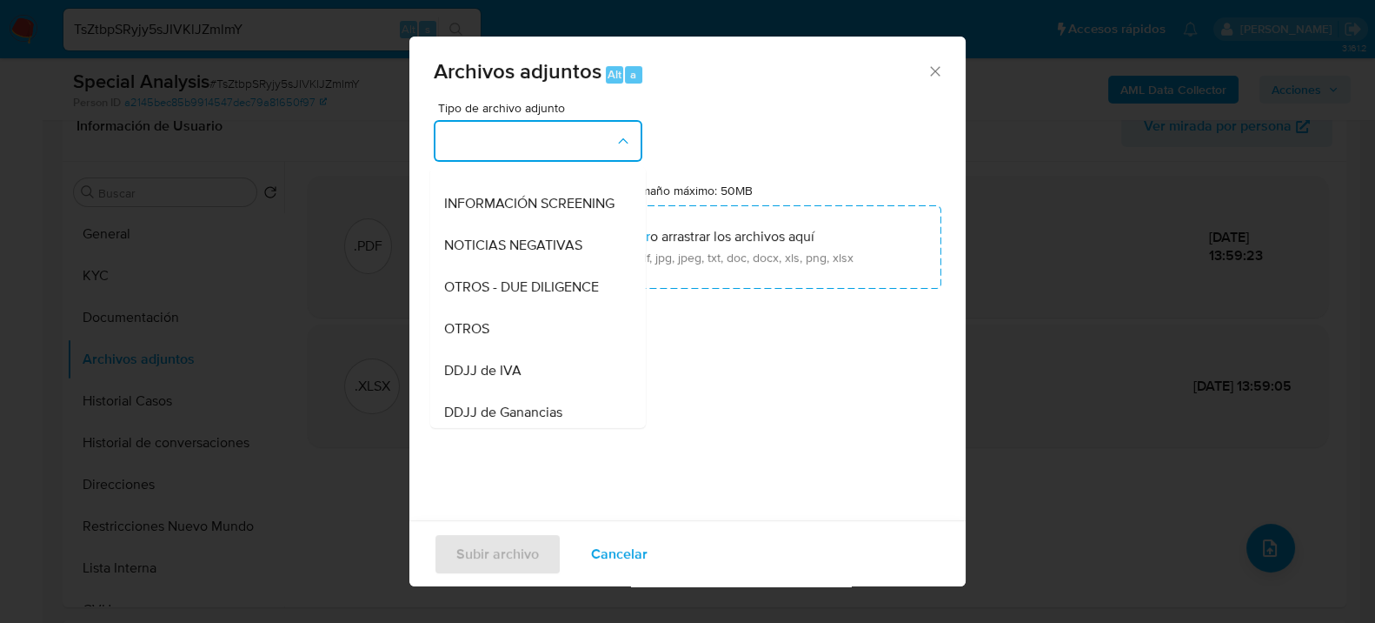
click at [507, 337] on div "OTROS" at bounding box center [532, 328] width 177 height 42
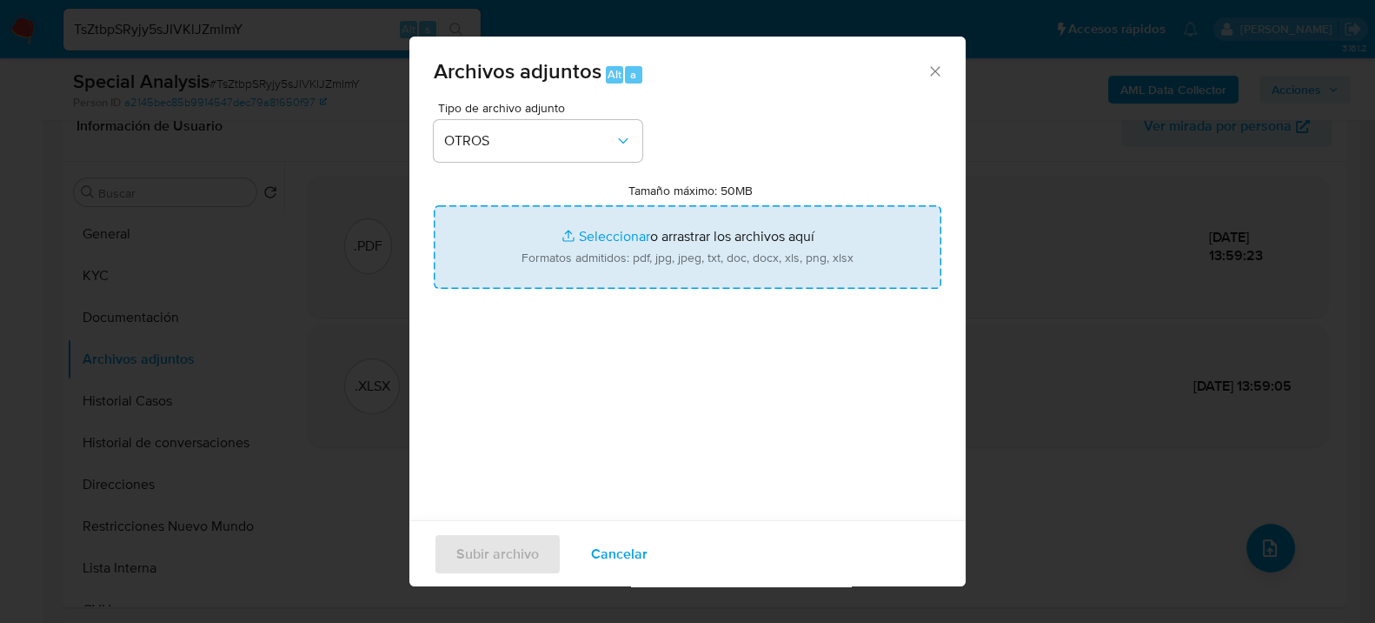
type input "C:\fakepath\Caselog TsZtbpSRyjy5sJIVKlJZmlmY_2025_09_26_11_18_26.docx"
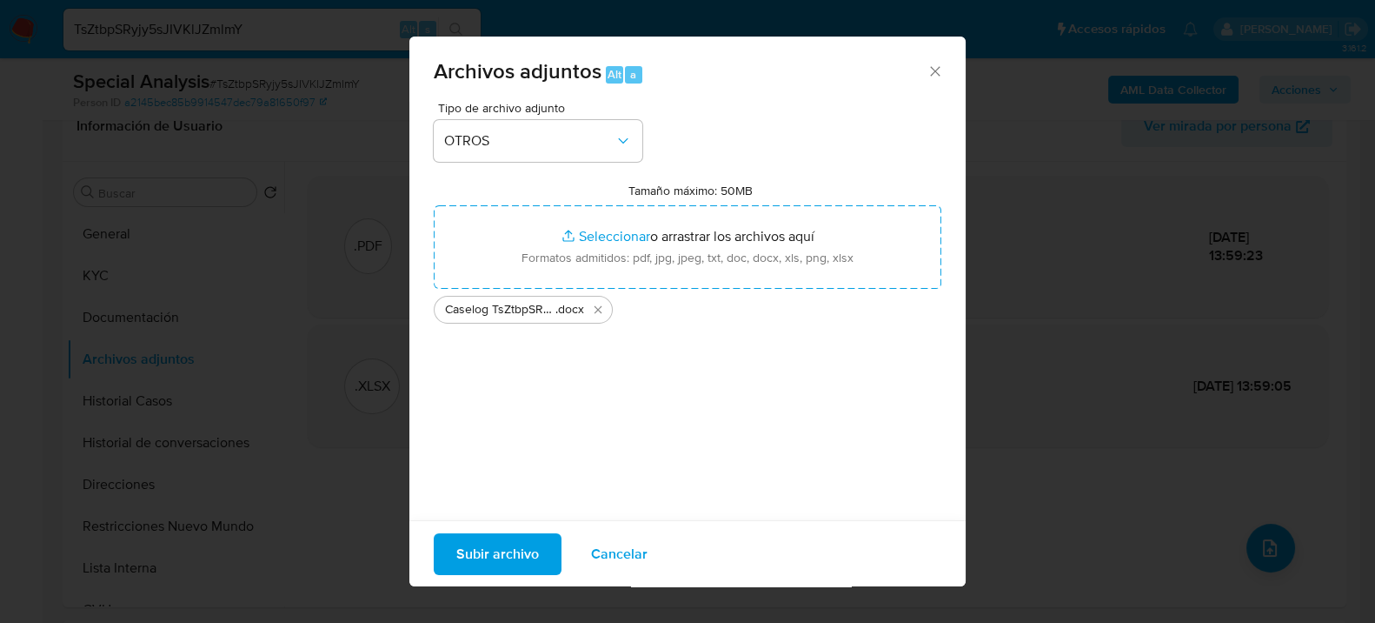
click at [523, 537] on span "Subir archivo" at bounding box center [497, 553] width 83 height 38
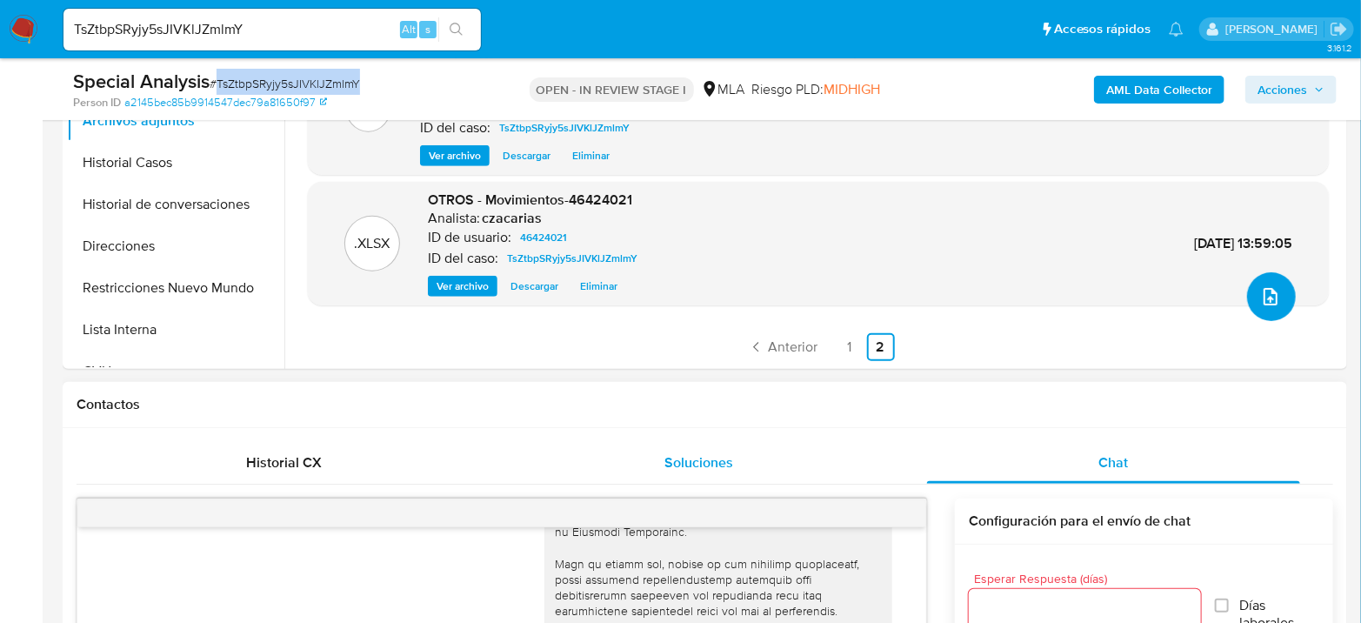
scroll to position [579, 0]
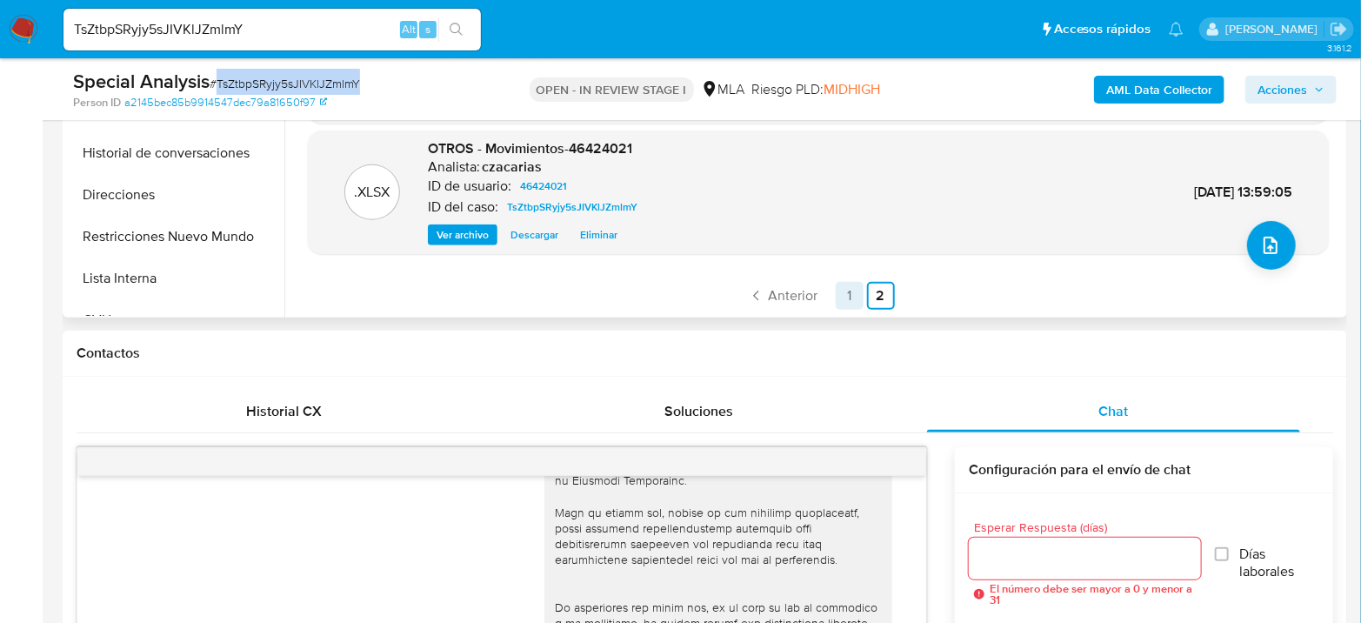
click at [836, 293] on link "1" at bounding box center [850, 296] width 28 height 28
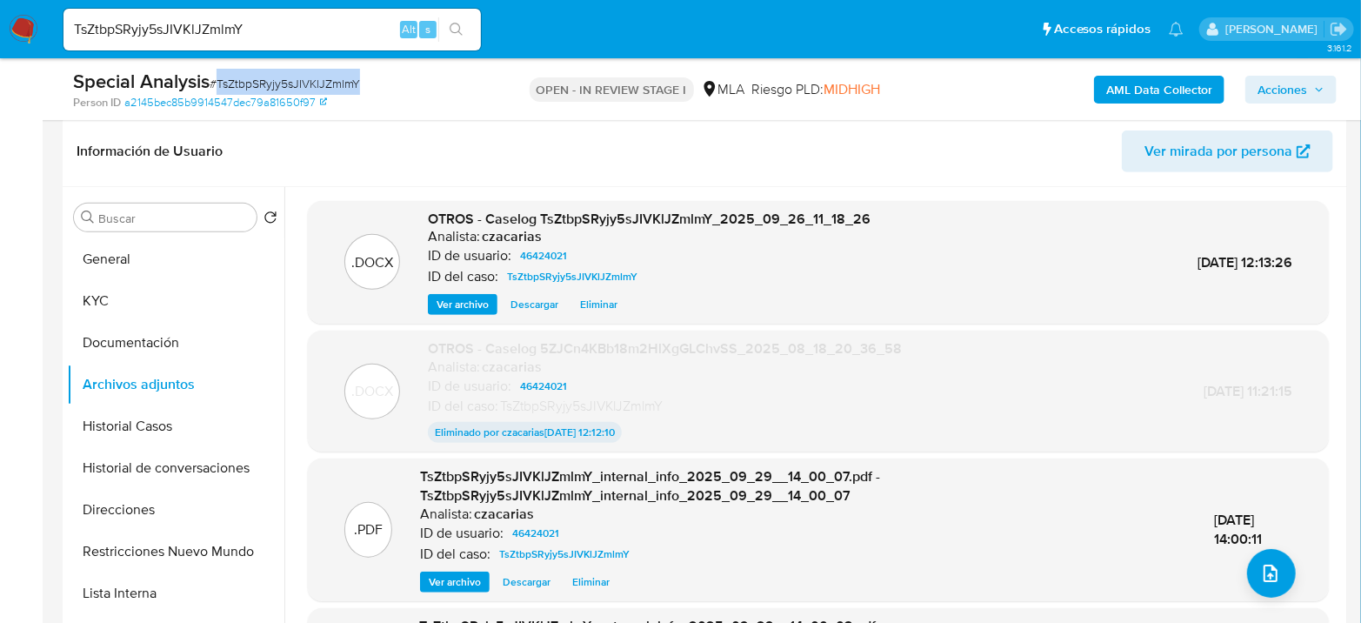
scroll to position [193, 0]
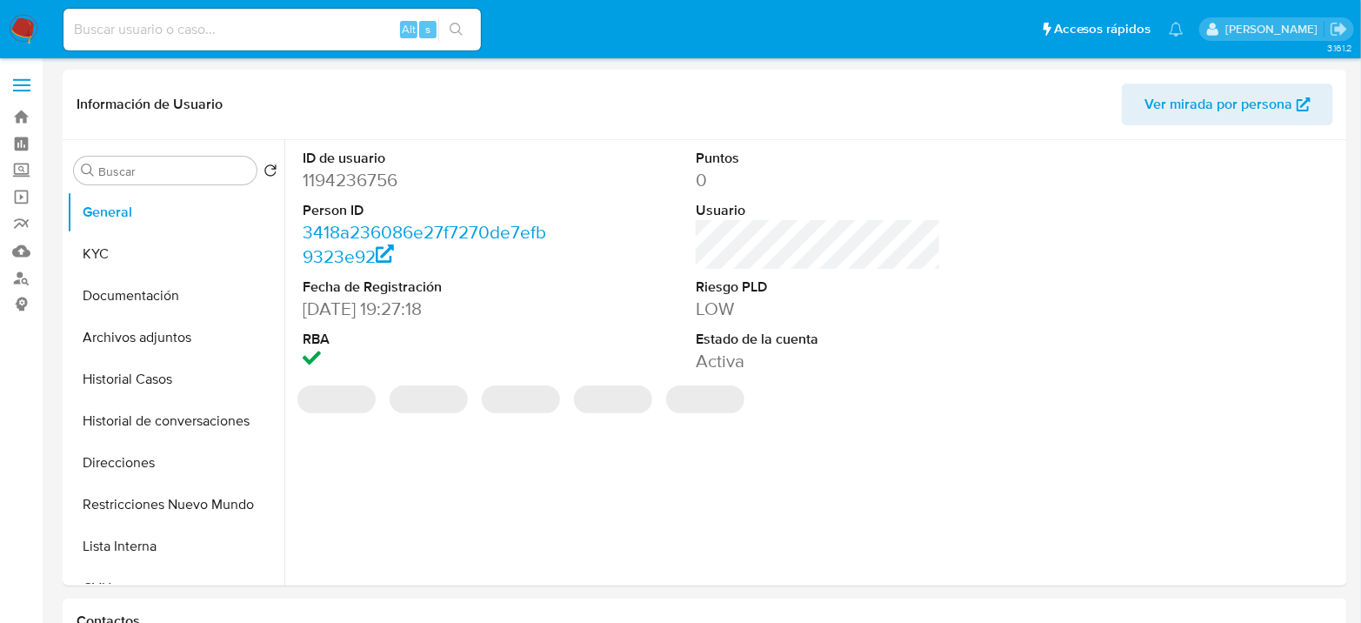
select select "10"
click at [113, 261] on button "KYC" at bounding box center [168, 254] width 203 height 42
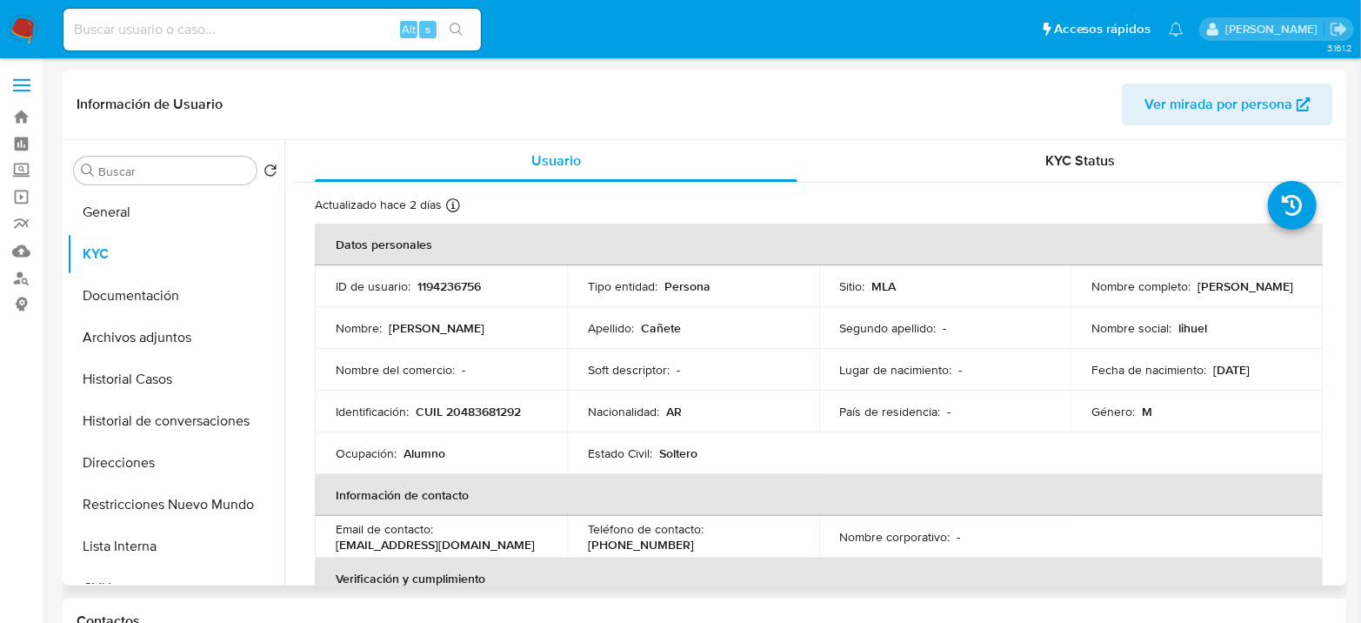
drag, startPoint x: 1088, startPoint y: 293, endPoint x: 1254, endPoint y: 290, distance: 166.1
click at [1254, 290] on div "Nombre completo : [PERSON_NAME]" at bounding box center [1196, 286] width 210 height 16
copy p "[PERSON_NAME]"
drag, startPoint x: 415, startPoint y: 409, endPoint x: 1110, endPoint y: 455, distance: 697.1
click at [529, 410] on div "Identificación : CUIL 20483681292" at bounding box center [441, 411] width 210 height 16
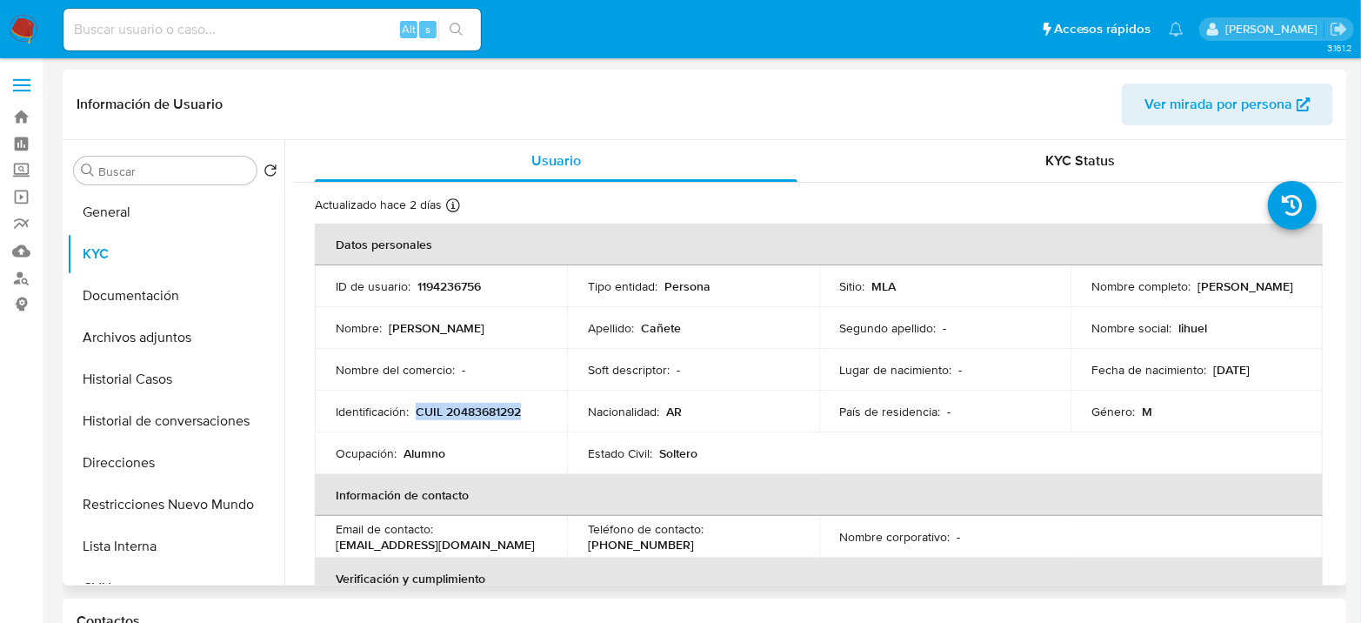
copy p "CUIL 20483681292"
click at [459, 284] on p "1194236756" at bounding box center [448, 286] width 63 height 16
click at [155, 383] on button "Historial Casos" at bounding box center [168, 379] width 203 height 42
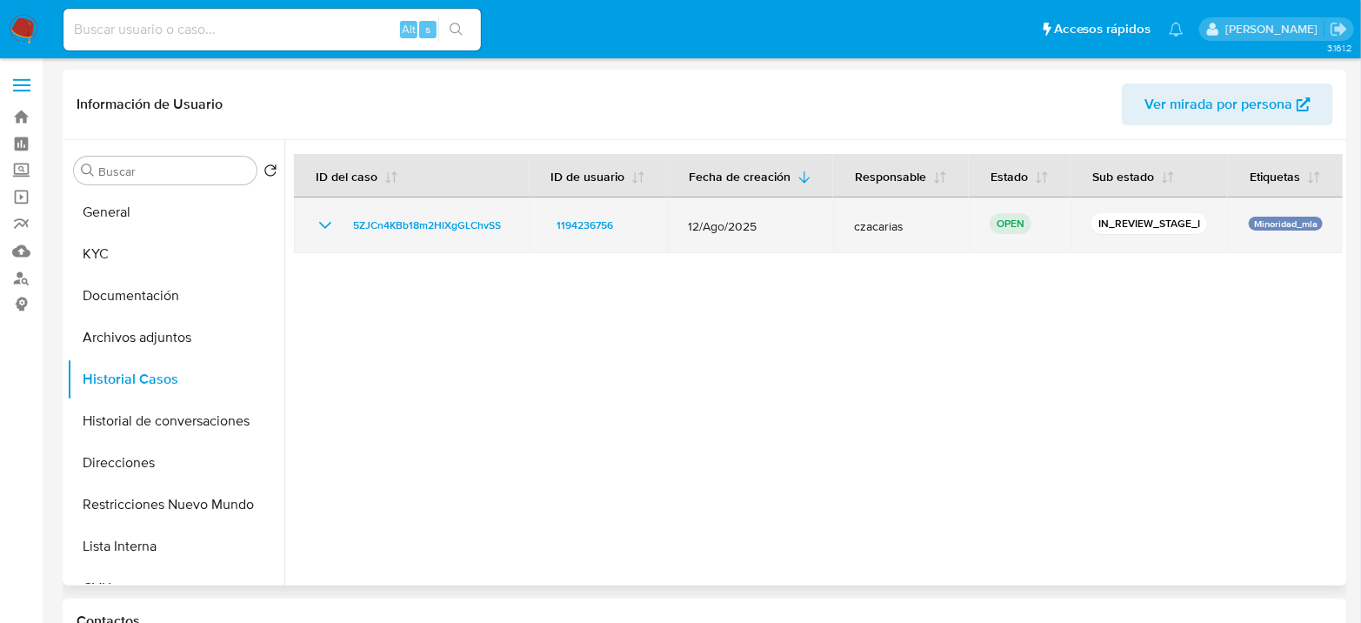
drag, startPoint x: 507, startPoint y: 225, endPoint x: 330, endPoint y: 245, distance: 177.6
click at [330, 245] on td "5ZJCn4KBb18m2HlXgGLChvSS" at bounding box center [411, 225] width 235 height 56
click at [385, 220] on span "5ZJCn4KBb18m2HlXgGLChvSS" at bounding box center [427, 225] width 148 height 21
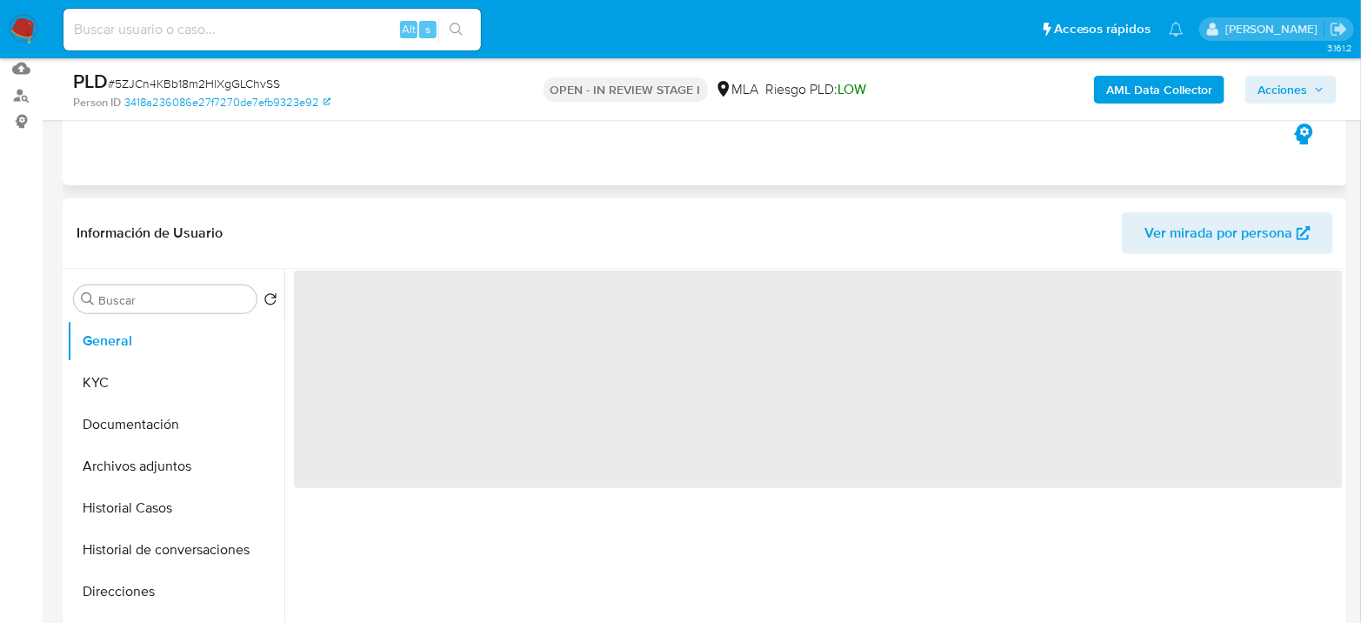
scroll to position [290, 0]
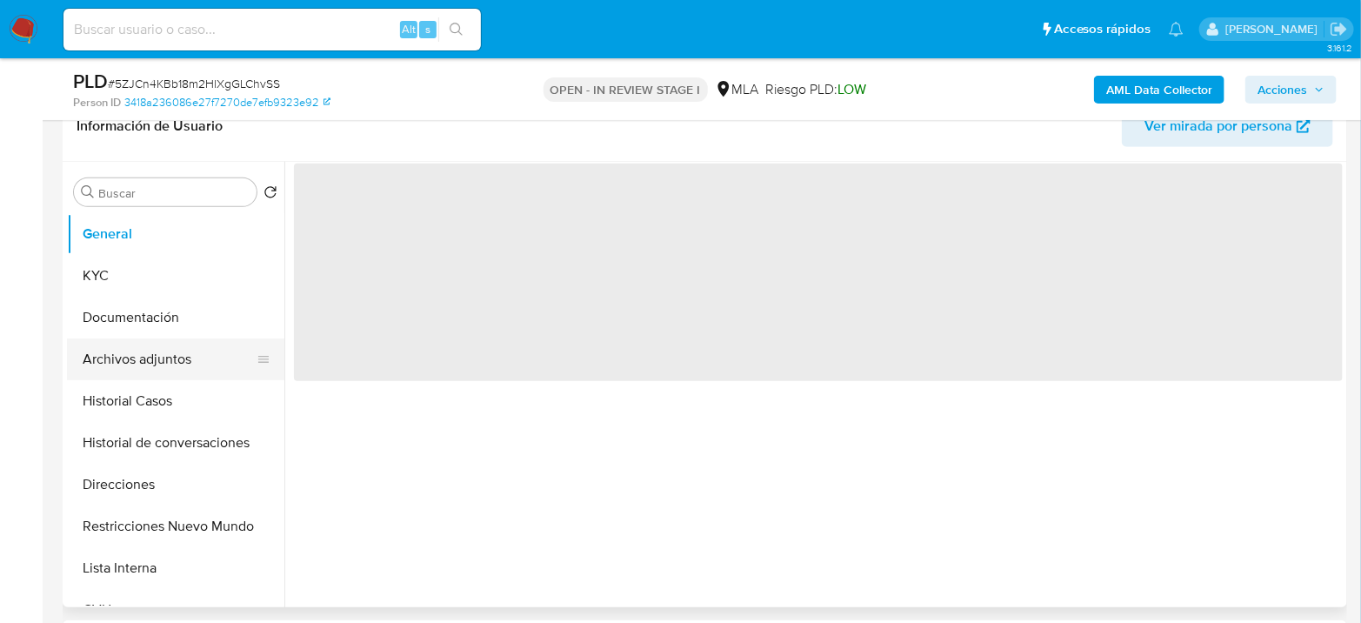
select select "10"
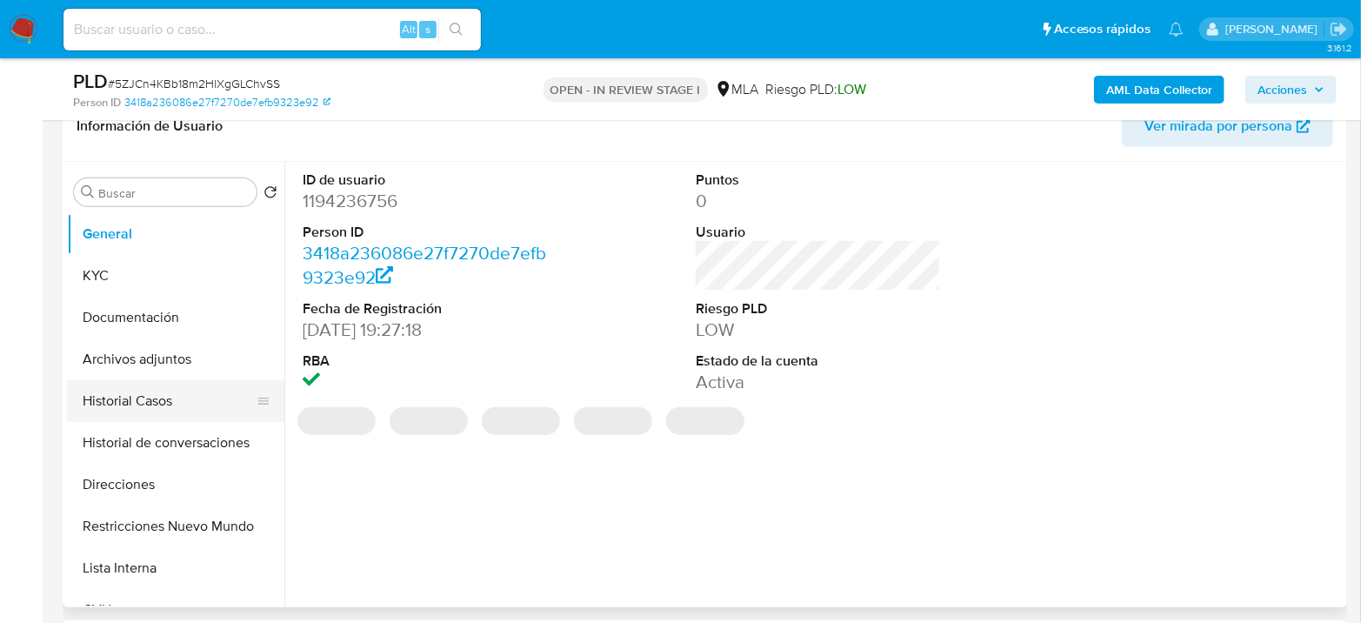
click at [145, 383] on button "Historial Casos" at bounding box center [168, 401] width 203 height 42
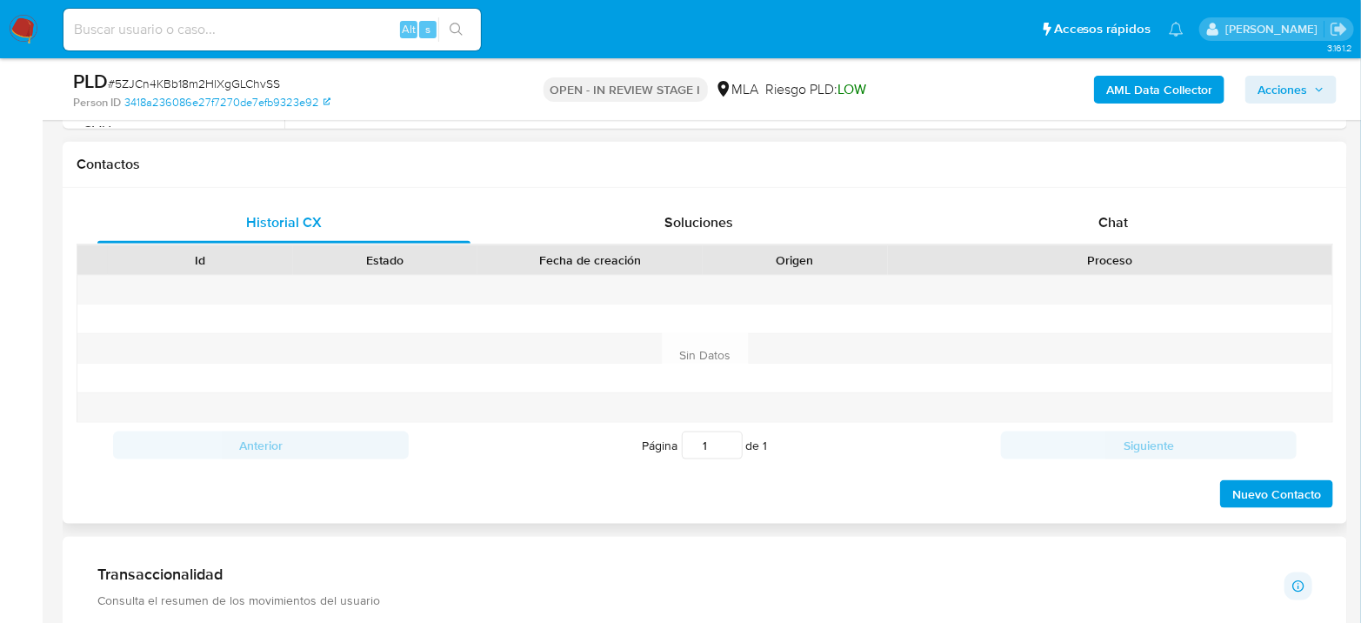
scroll to position [772, 0]
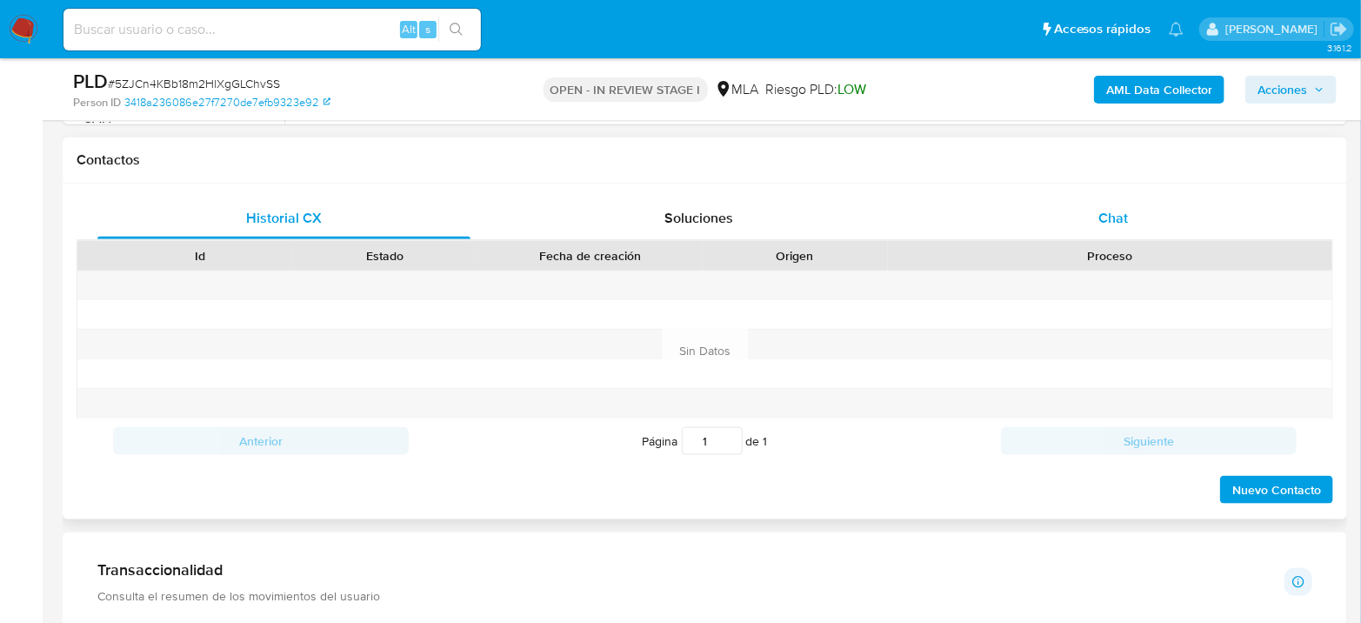
click at [1111, 229] on div "Chat" at bounding box center [1113, 218] width 373 height 42
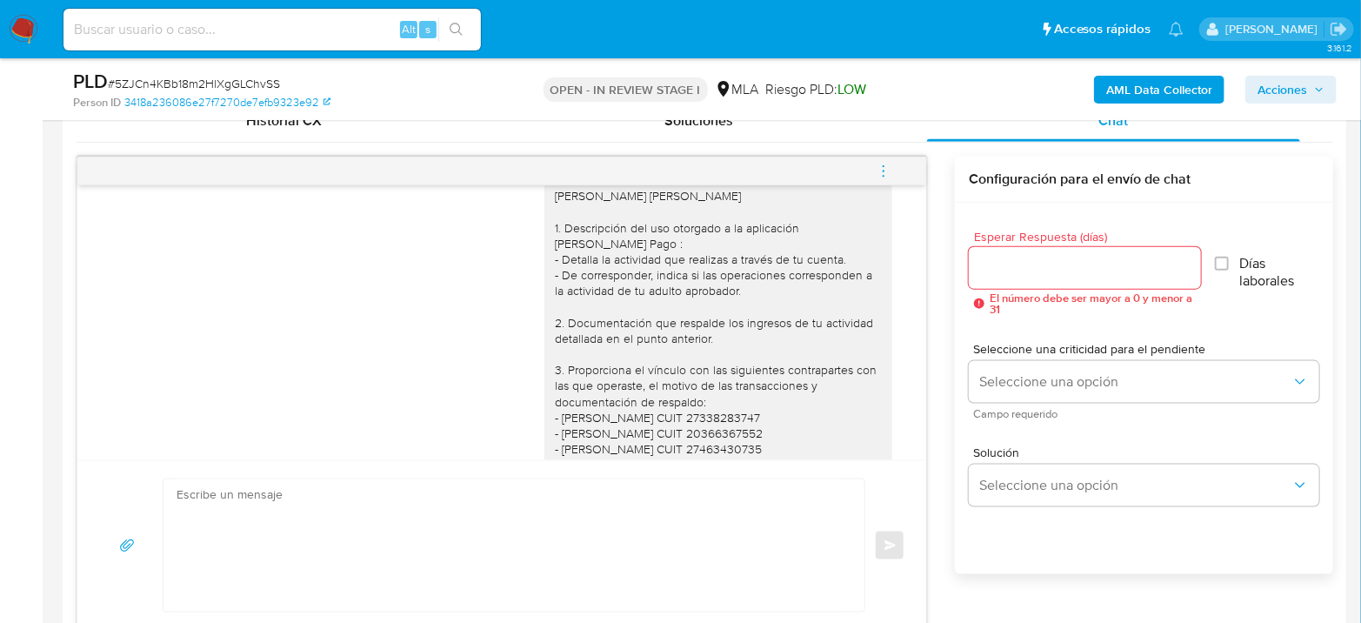
scroll to position [1257, 0]
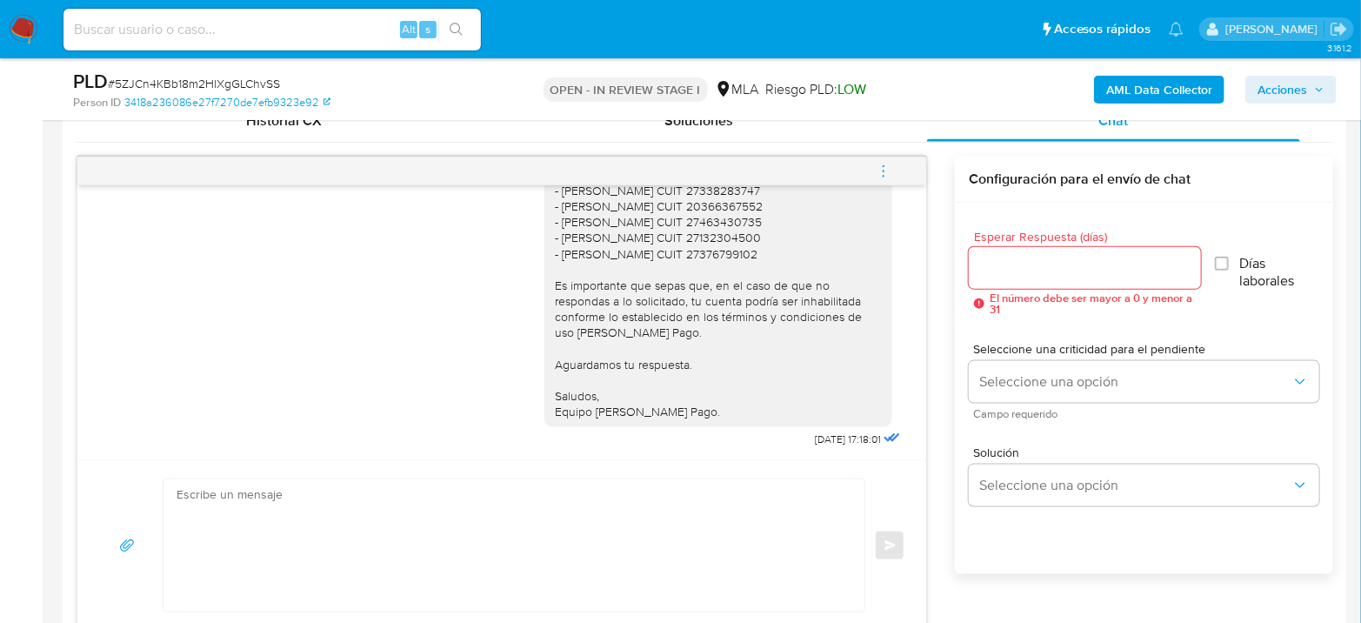
click at [889, 169] on icon "menu-action" at bounding box center [884, 171] width 16 height 16
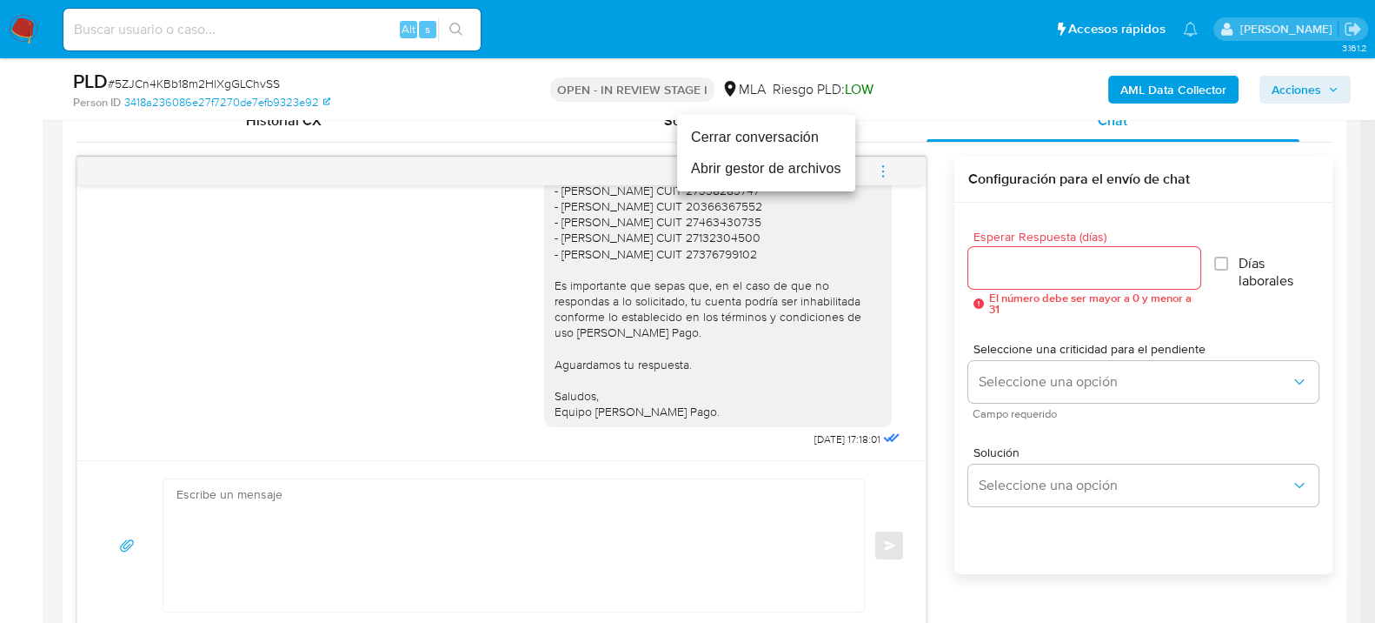
click at [768, 136] on li "Cerrar conversación" at bounding box center [766, 137] width 178 height 31
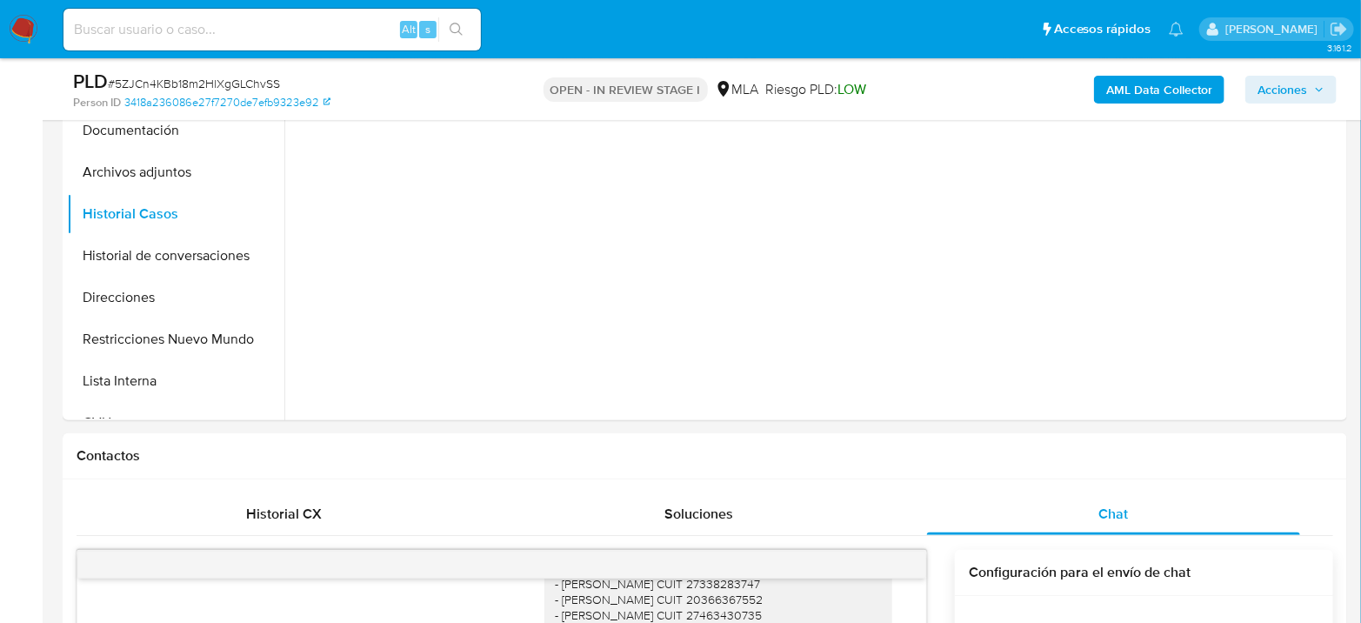
scroll to position [386, 0]
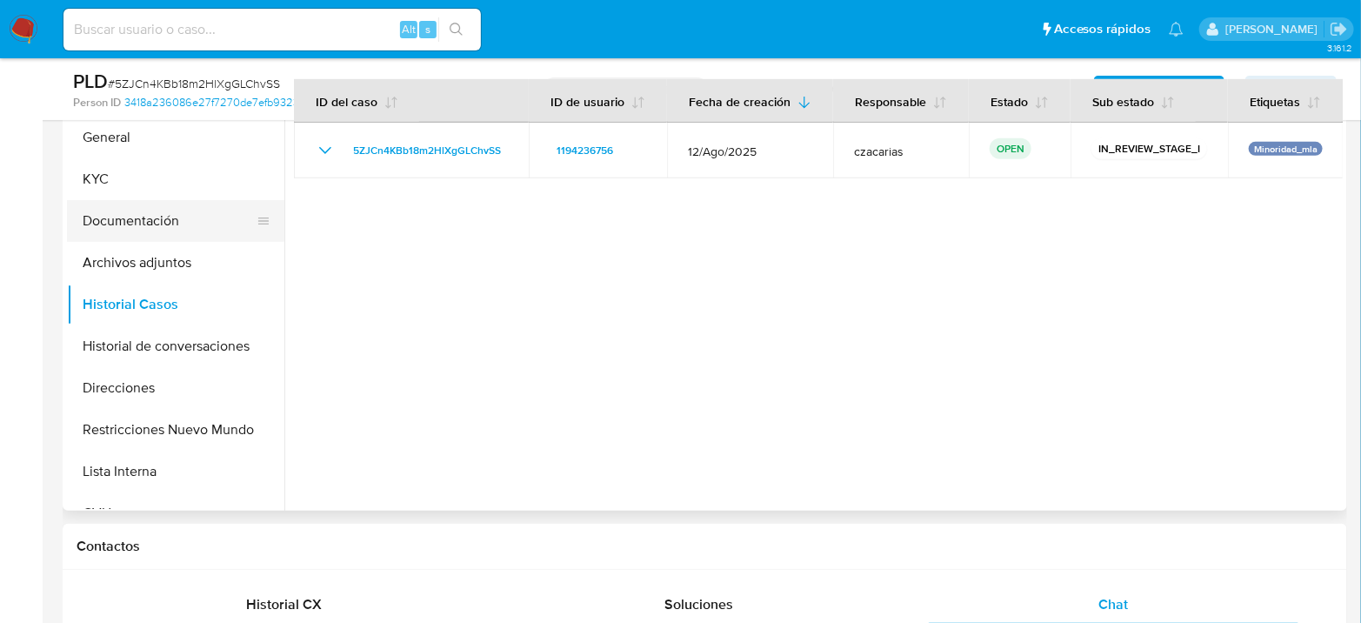
click at [143, 220] on button "Documentación" at bounding box center [168, 221] width 203 height 42
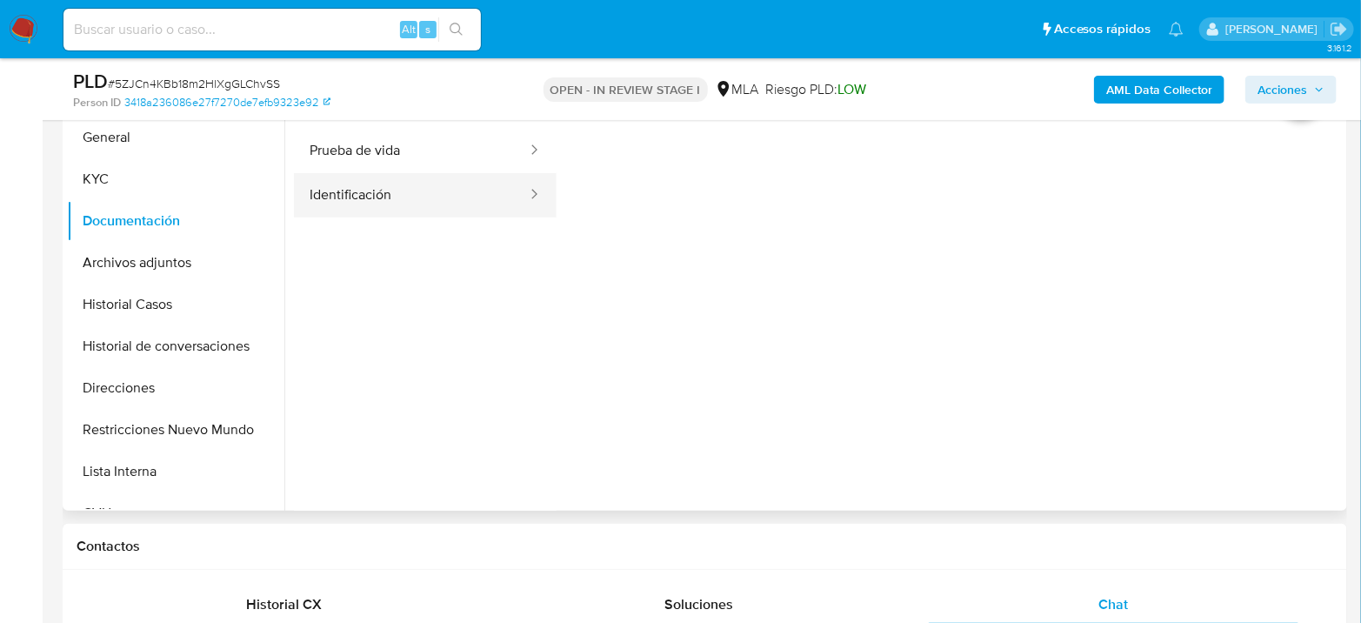
click at [355, 180] on button "Identificación" at bounding box center [411, 195] width 235 height 44
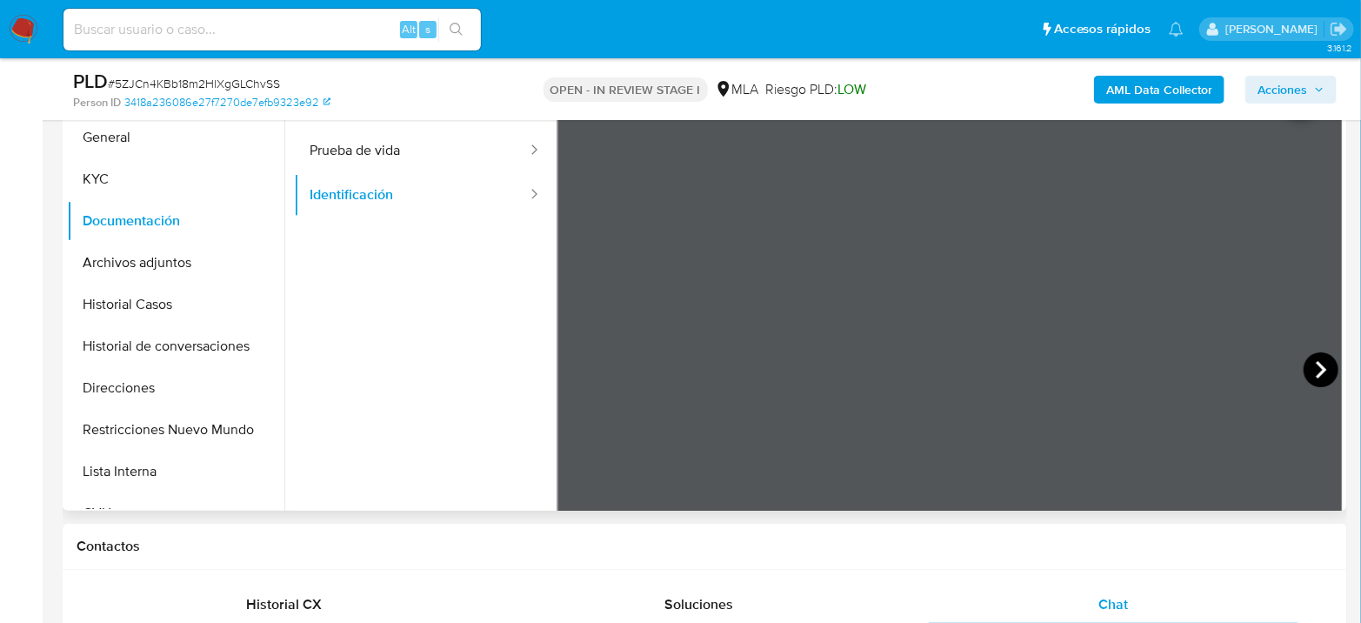
click at [1322, 360] on icon at bounding box center [1320, 369] width 35 height 35
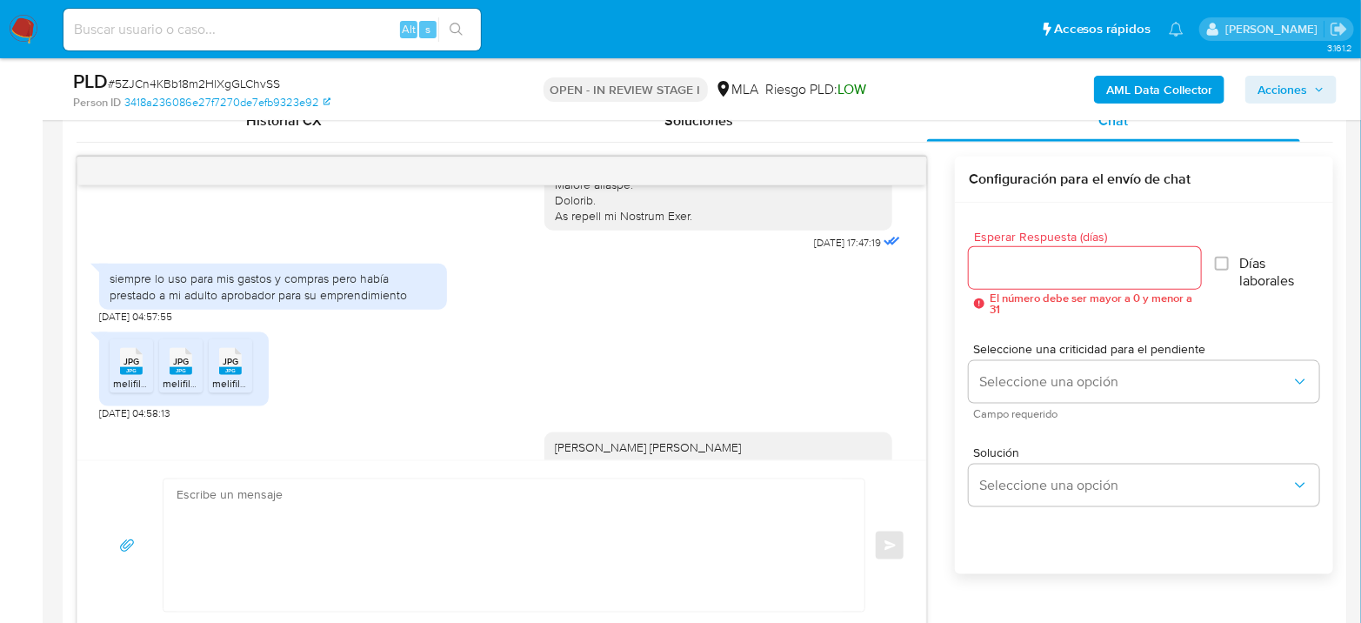
scroll to position [678, 0]
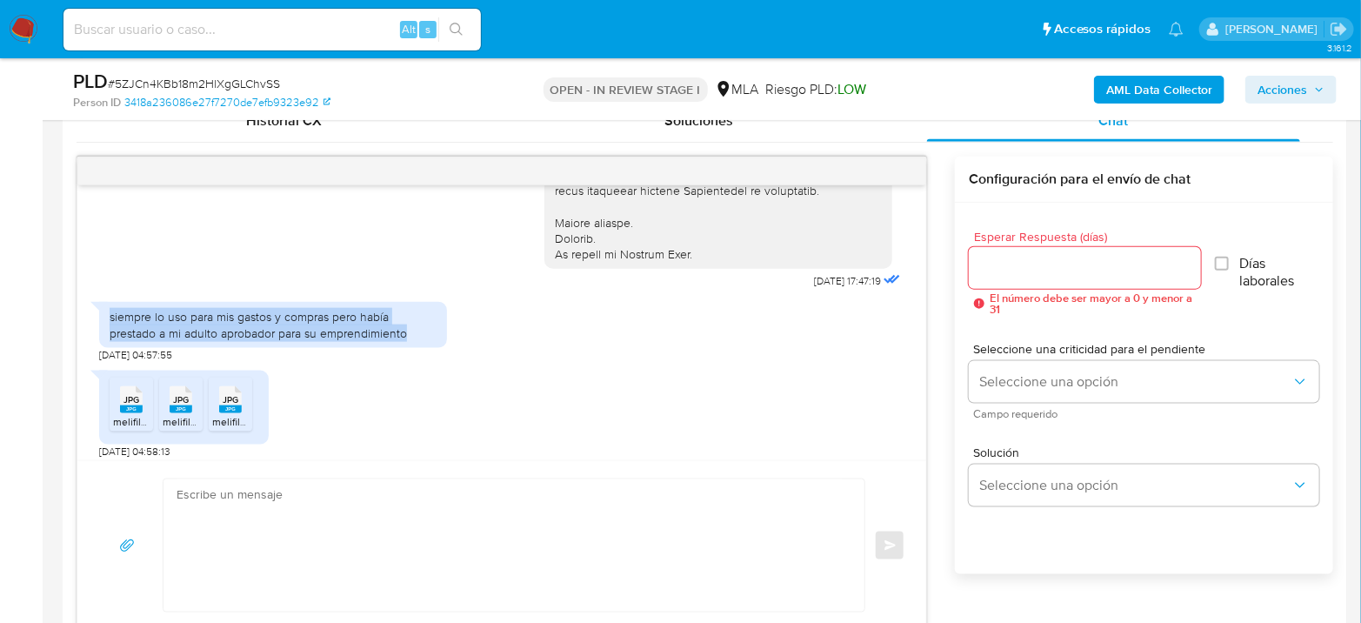
drag, startPoint x: 107, startPoint y: 334, endPoint x: 411, endPoint y: 346, distance: 304.6
click at [411, 346] on div "siempre lo uso para mis gastos y compras pero había prestado a mi adulto aproba…" at bounding box center [273, 324] width 348 height 45
copy div "siempre lo uso para mis gastos y compras pero había prestado a mi adulto aproba…"
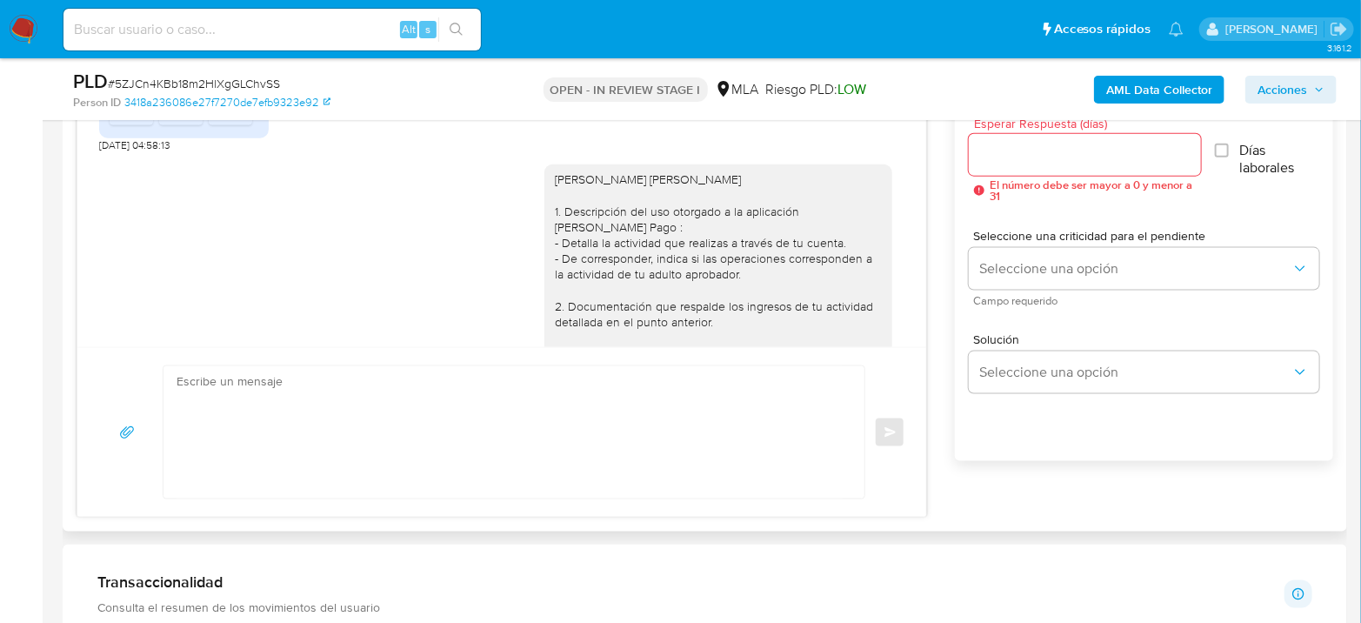
scroll to position [966, 0]
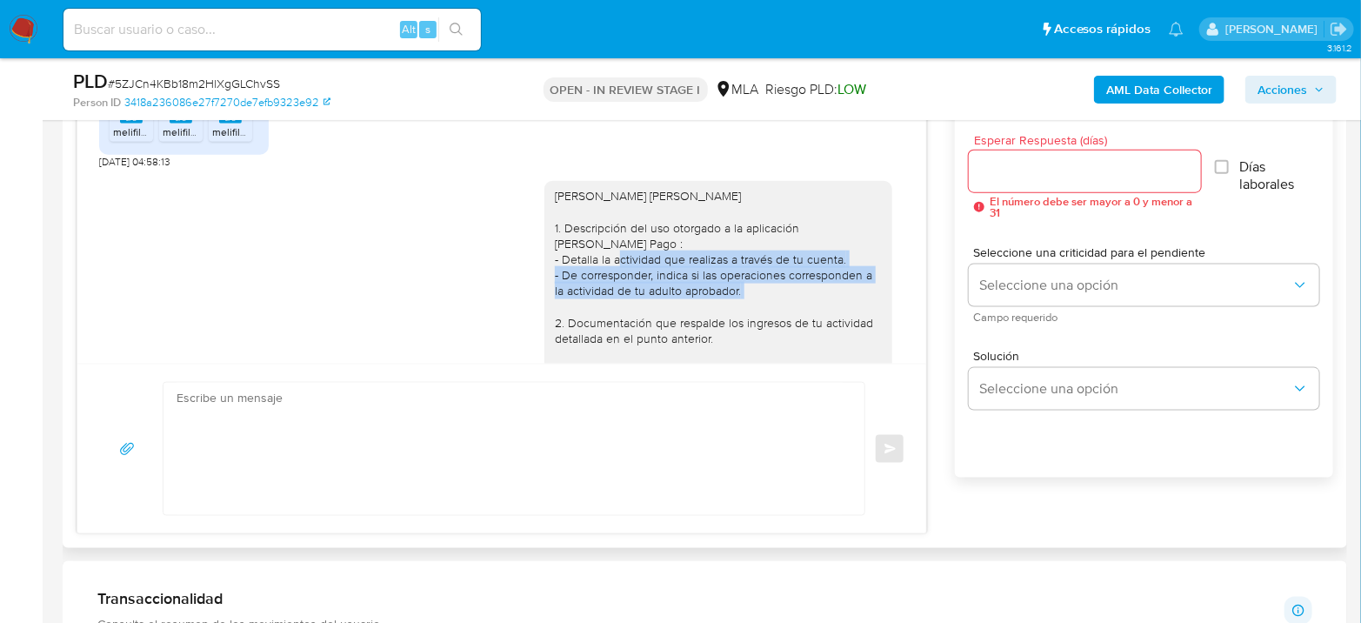
drag, startPoint x: 599, startPoint y: 277, endPoint x: 777, endPoint y: 305, distance: 180.4
click at [777, 305] on div "Hola Lihuel Demian Uziel Cañete 1. Descripción del uso otorgado a la aplicación…" at bounding box center [718, 417] width 327 height 458
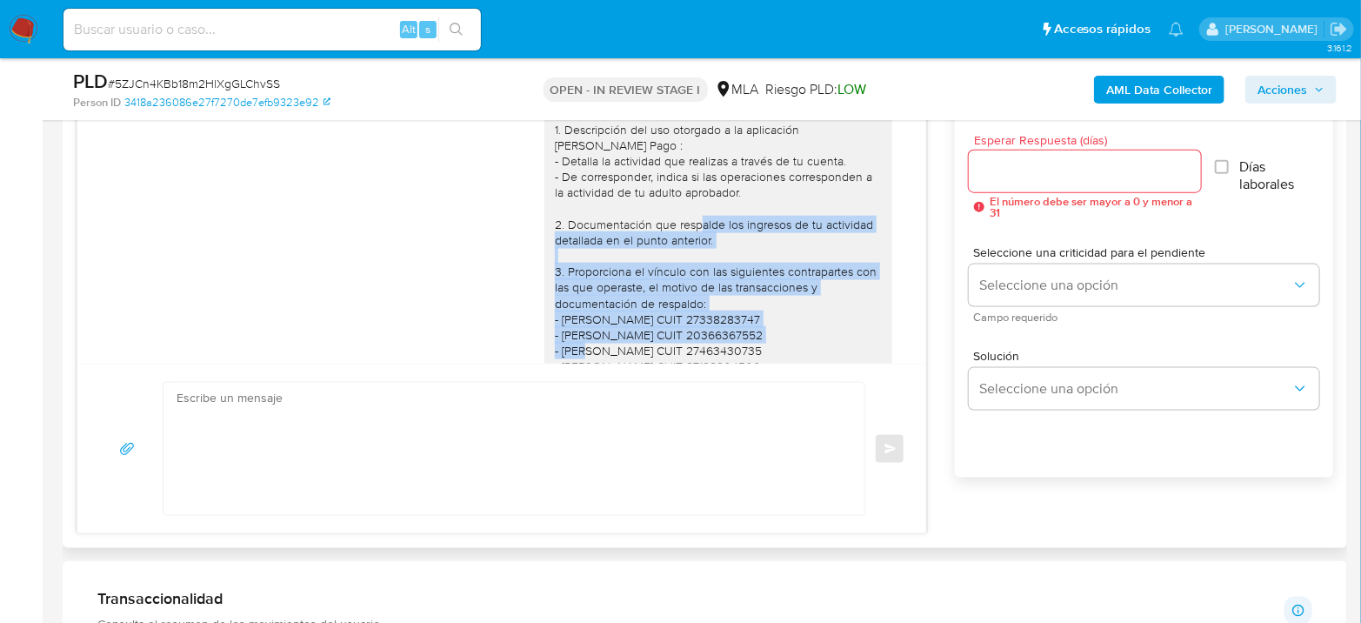
scroll to position [995, 0]
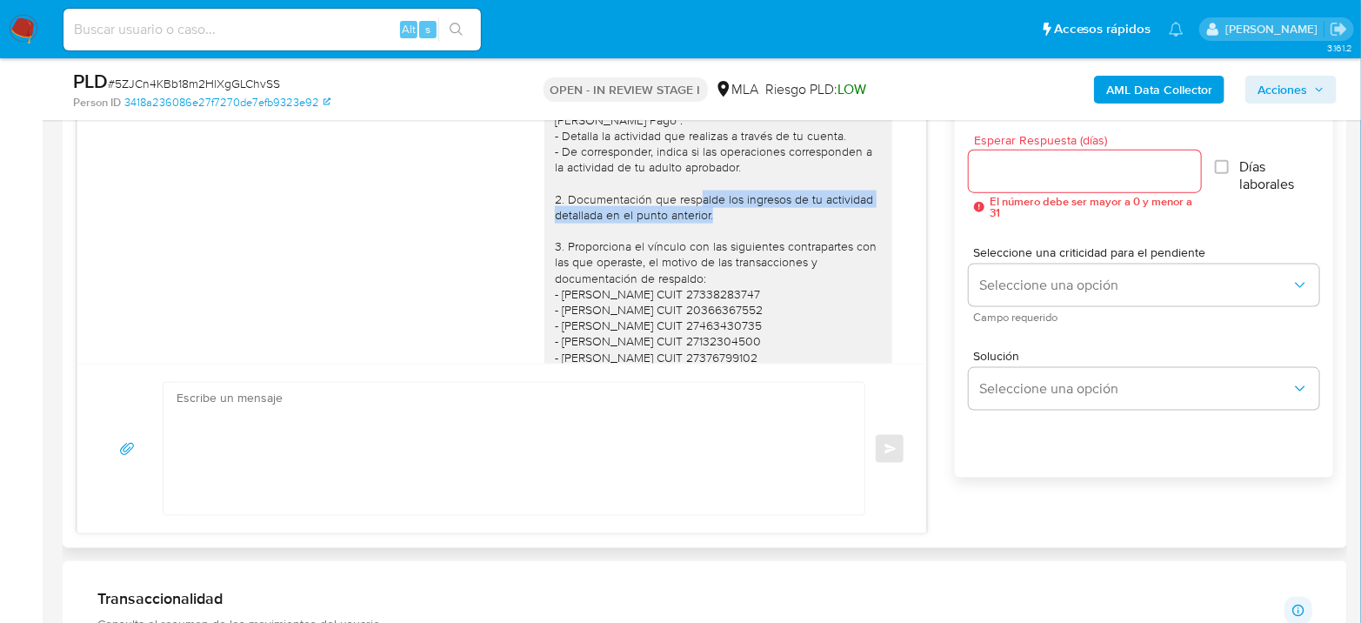
drag, startPoint x: 683, startPoint y: 334, endPoint x: 735, endPoint y: 232, distance: 113.9
click at [735, 232] on div "Hola Lihuel Demian Uziel Cañete 1. Descripción del uso otorgado a la aplicación…" at bounding box center [718, 293] width 327 height 458
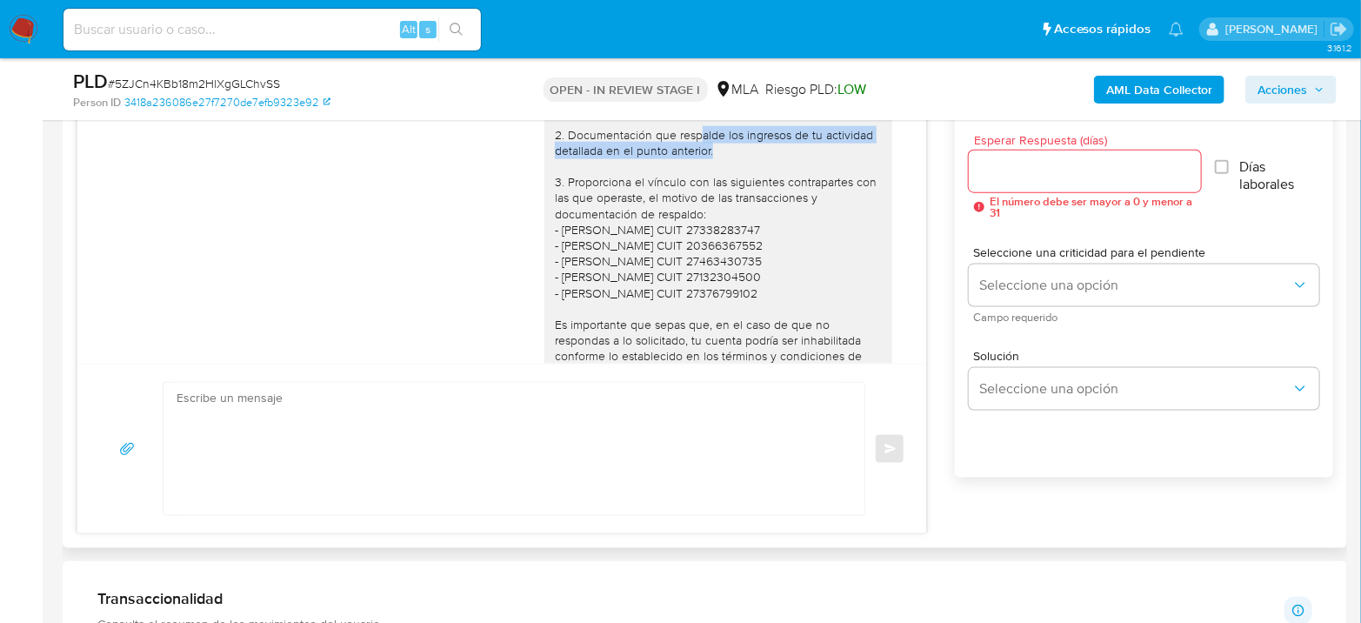
scroll to position [1091, 0]
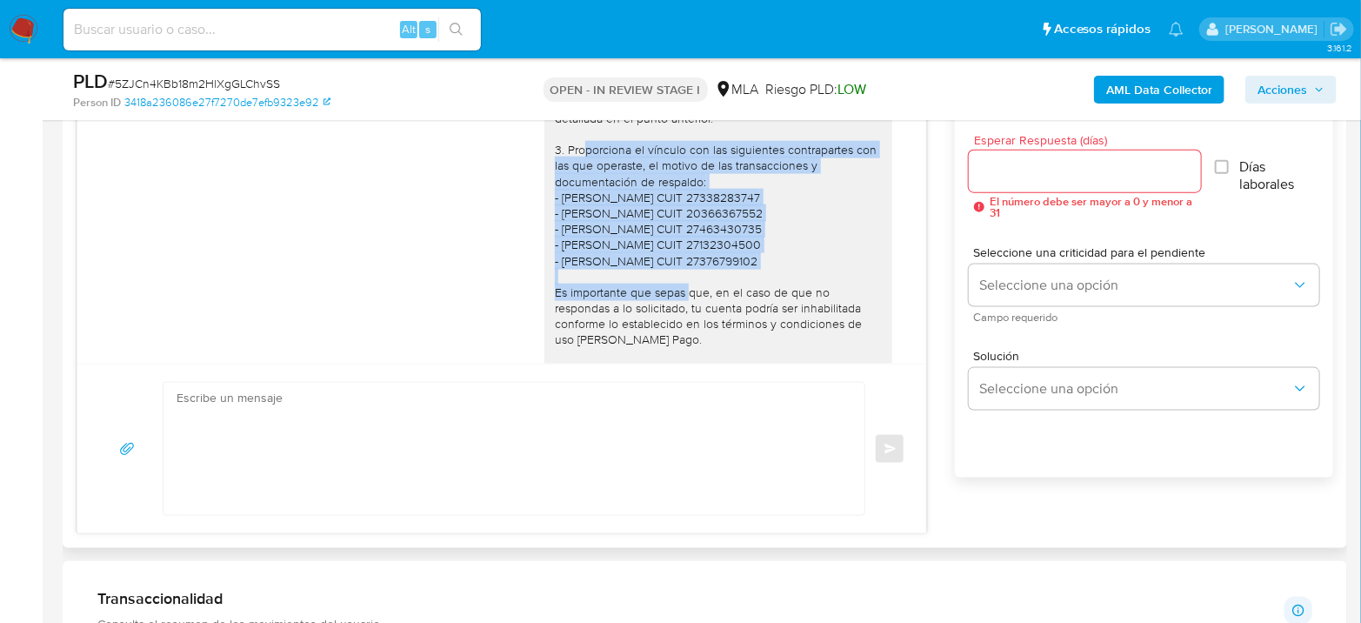
drag, startPoint x: 566, startPoint y: 165, endPoint x: 764, endPoint y: 276, distance: 226.9
click at [764, 276] on div "Hola Lihuel Demian Uziel Cañete 1. Descripción del uso otorgado a la aplicación…" at bounding box center [718, 197] width 327 height 458
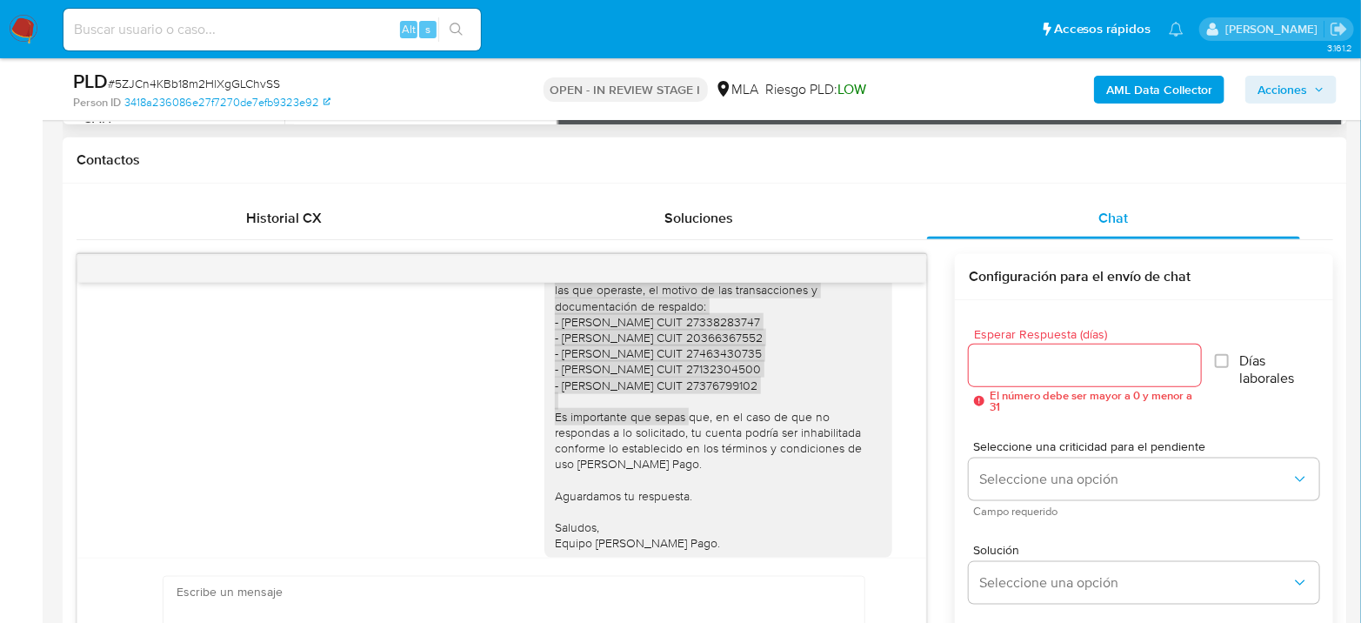
scroll to position [1257, 0]
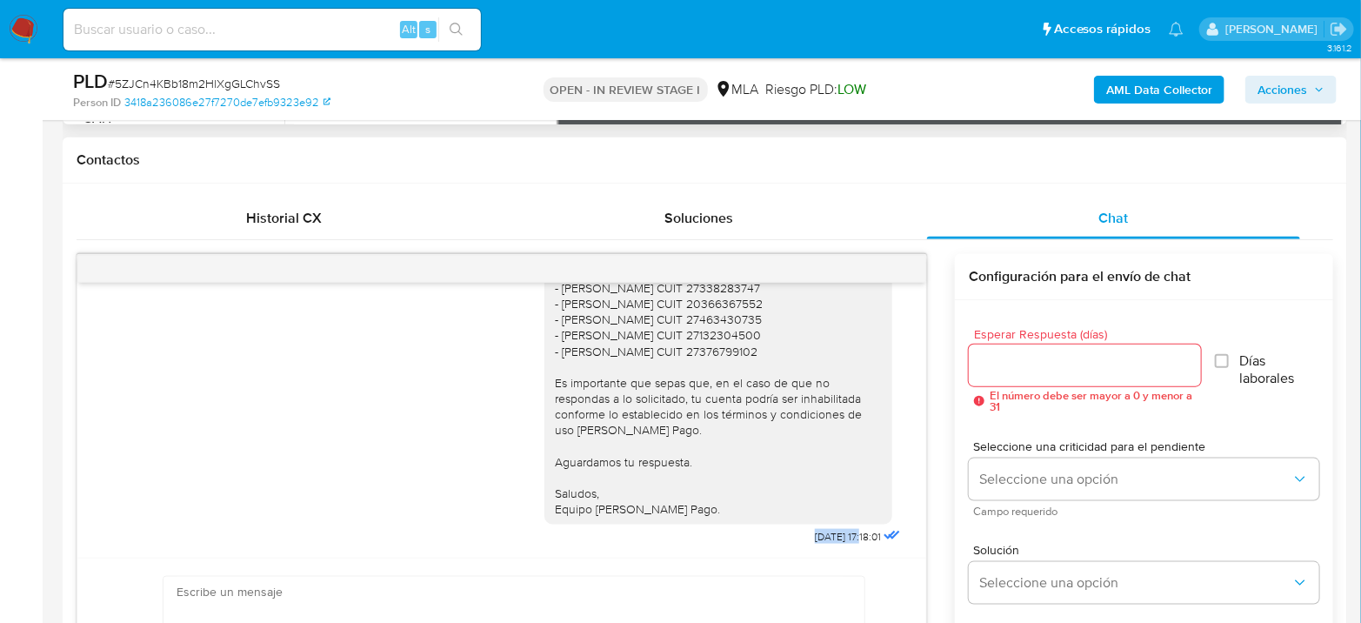
drag, startPoint x: 779, startPoint y: 535, endPoint x: 831, endPoint y: 539, distance: 52.3
click at [831, 539] on span "29/09/2025 17:18:01" at bounding box center [848, 536] width 66 height 14
copy span "29/09/2025"
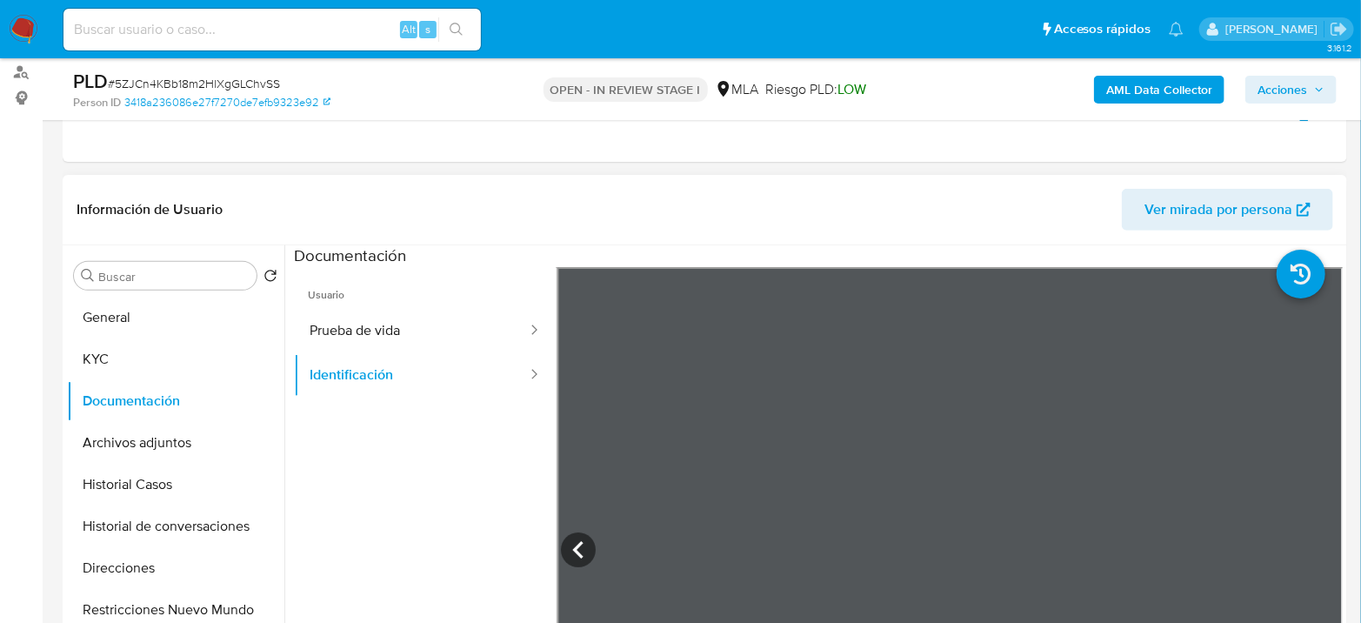
scroll to position [193, 0]
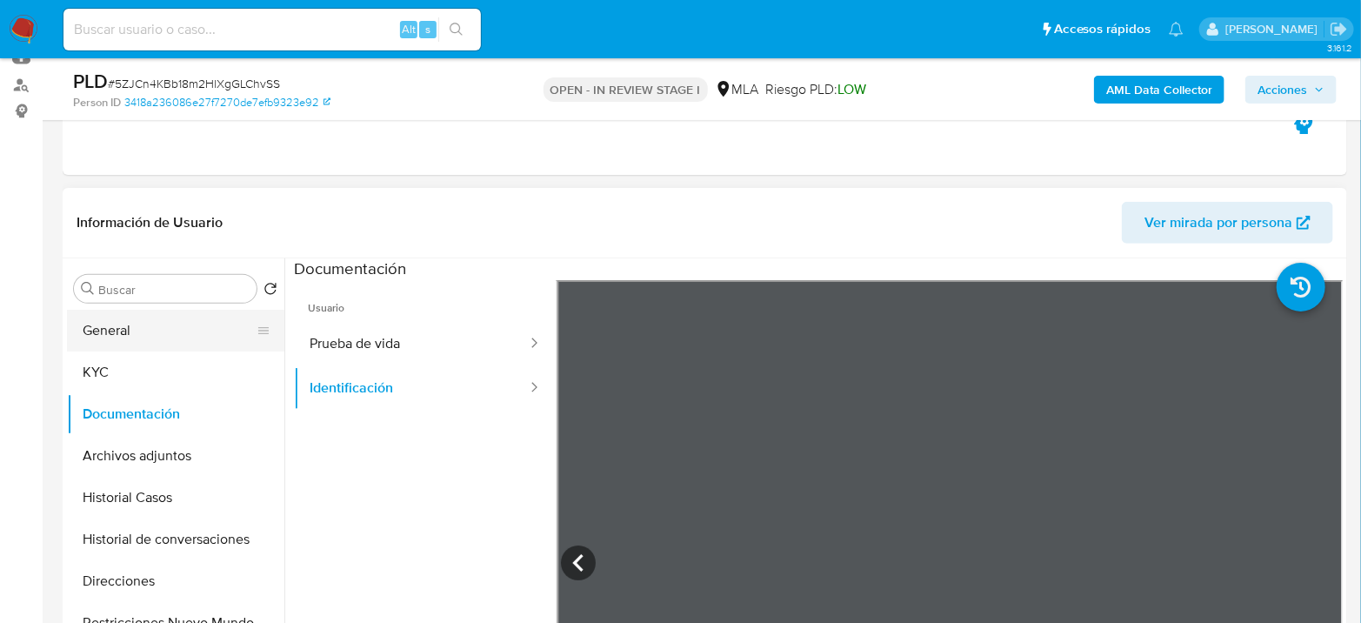
click at [90, 323] on button "General" at bounding box center [168, 331] width 203 height 42
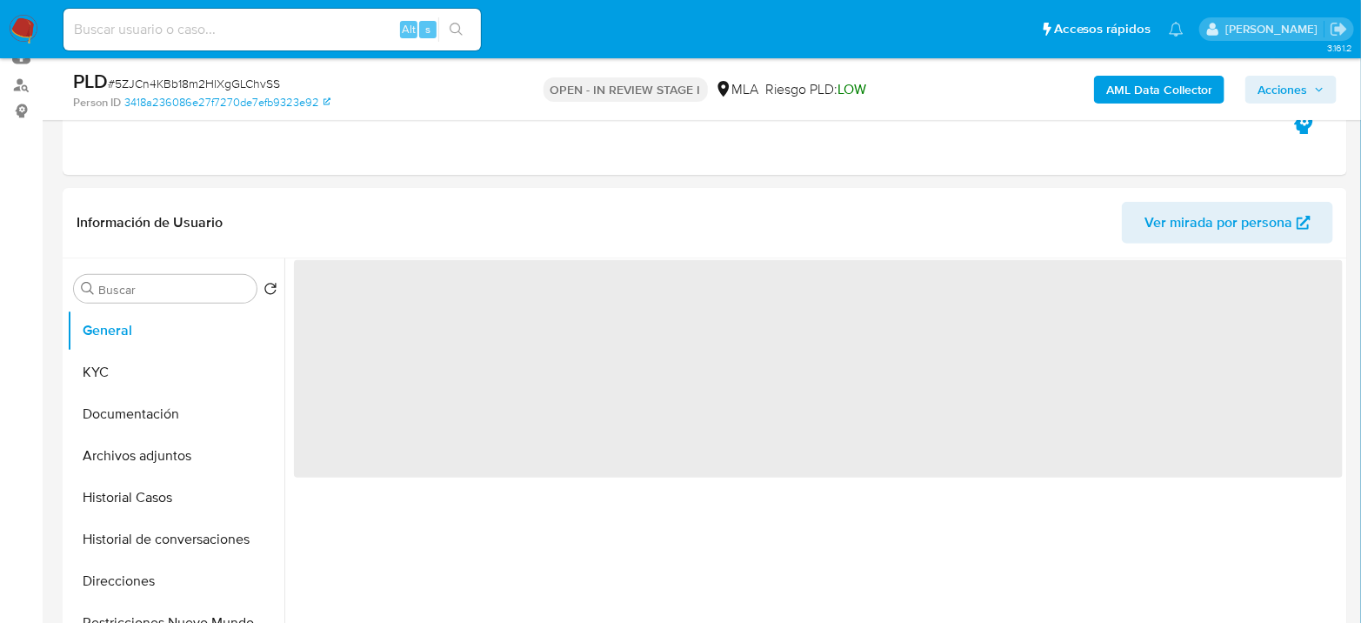
click at [343, 264] on span "‌" at bounding box center [818, 368] width 1049 height 217
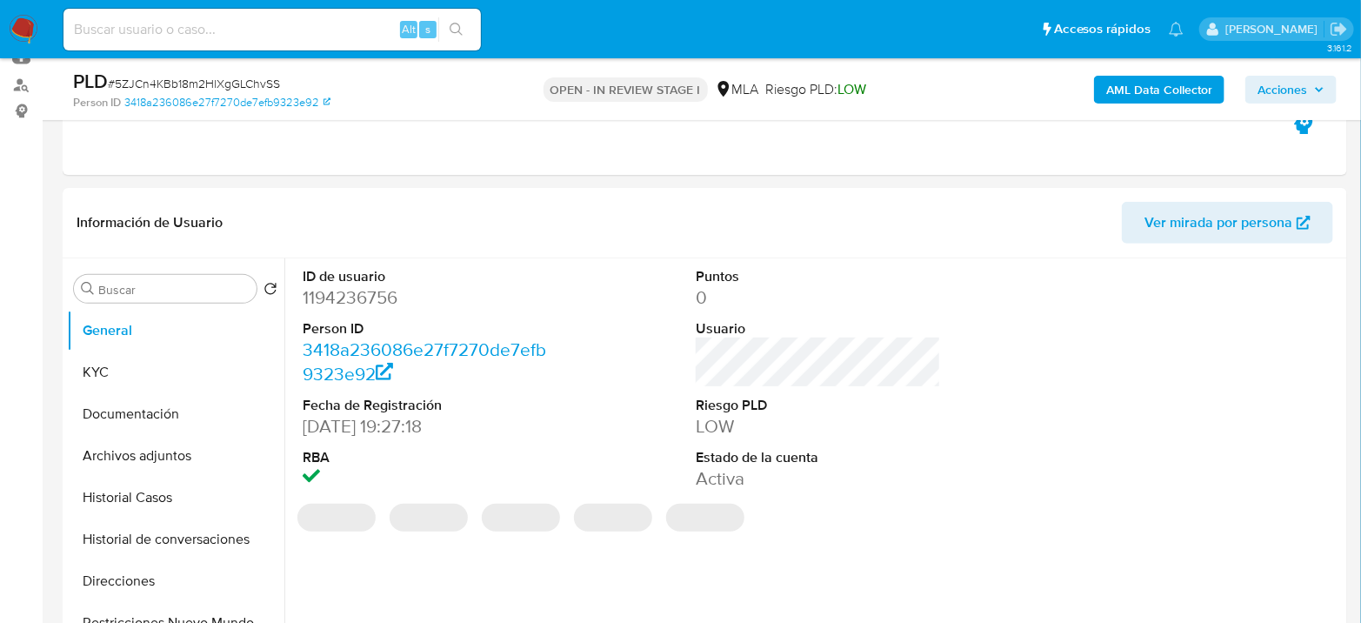
click at [330, 301] on dd "1194236756" at bounding box center [425, 297] width 245 height 24
copy dd "1194236756"
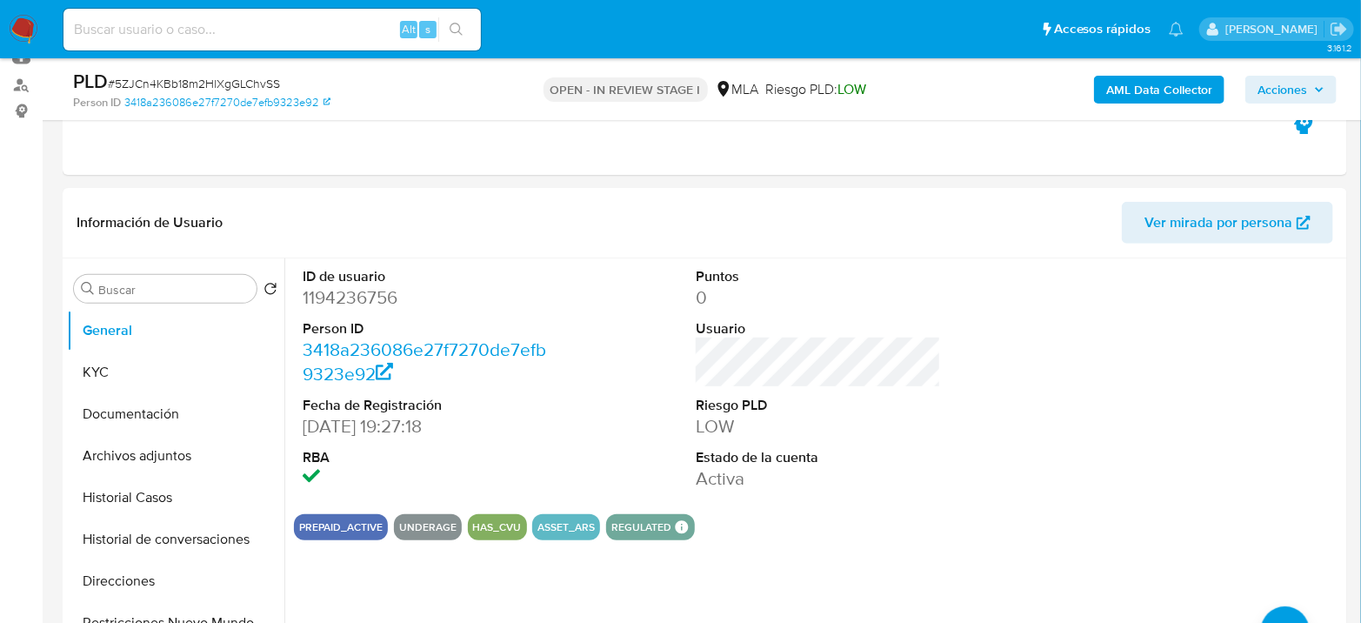
click at [206, 77] on span "# 5ZJCn4KBb18m2HlXgGLChvSS" at bounding box center [194, 83] width 172 height 17
copy span "5ZJCn4KBb18m2HlXgGLChvSS"
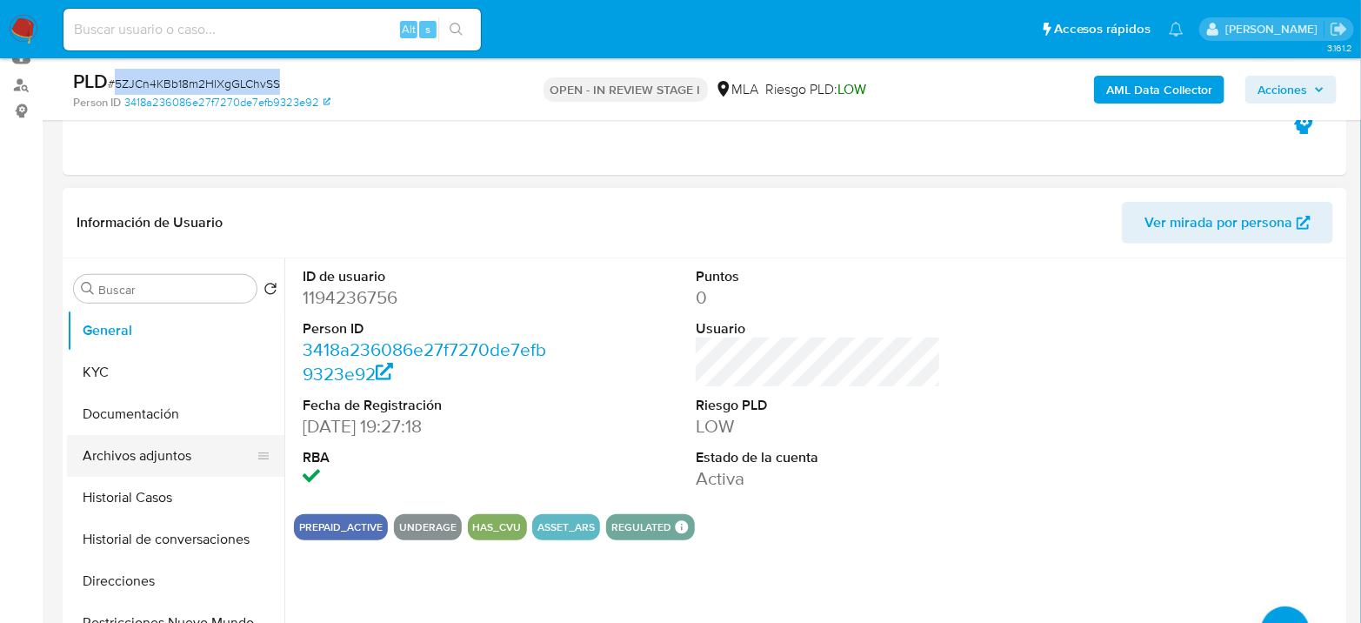
click at [212, 451] on button "Archivos adjuntos" at bounding box center [168, 456] width 203 height 42
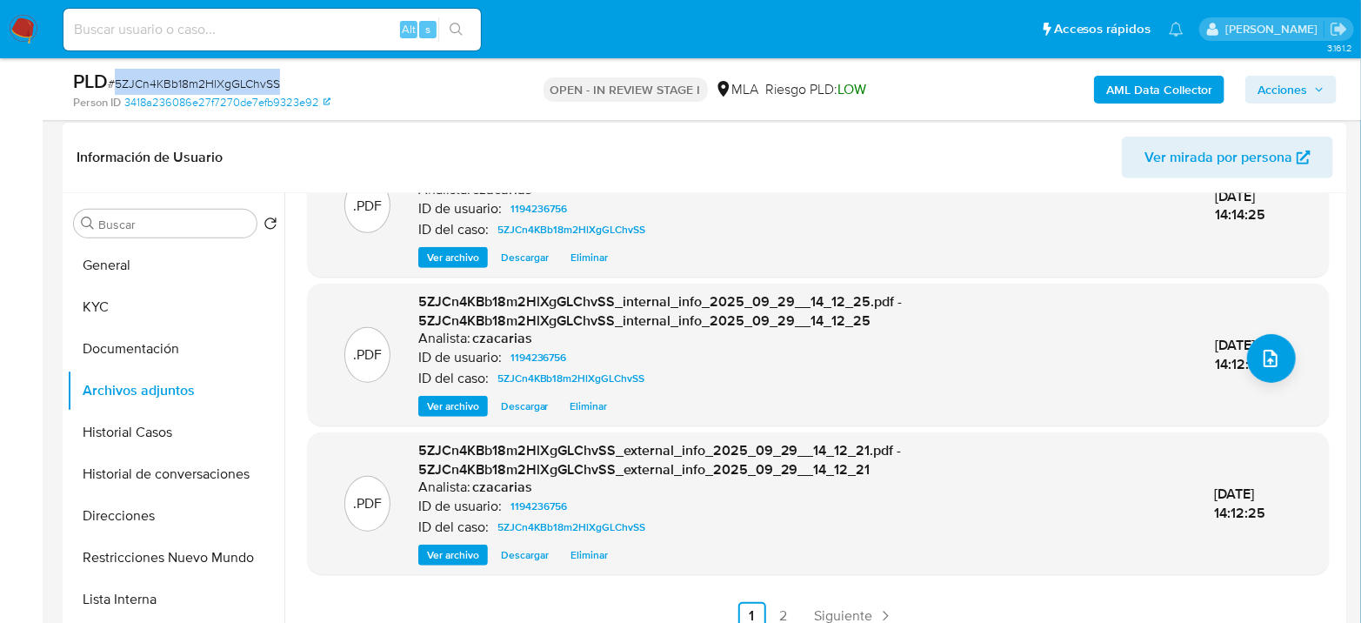
scroll to position [386, 0]
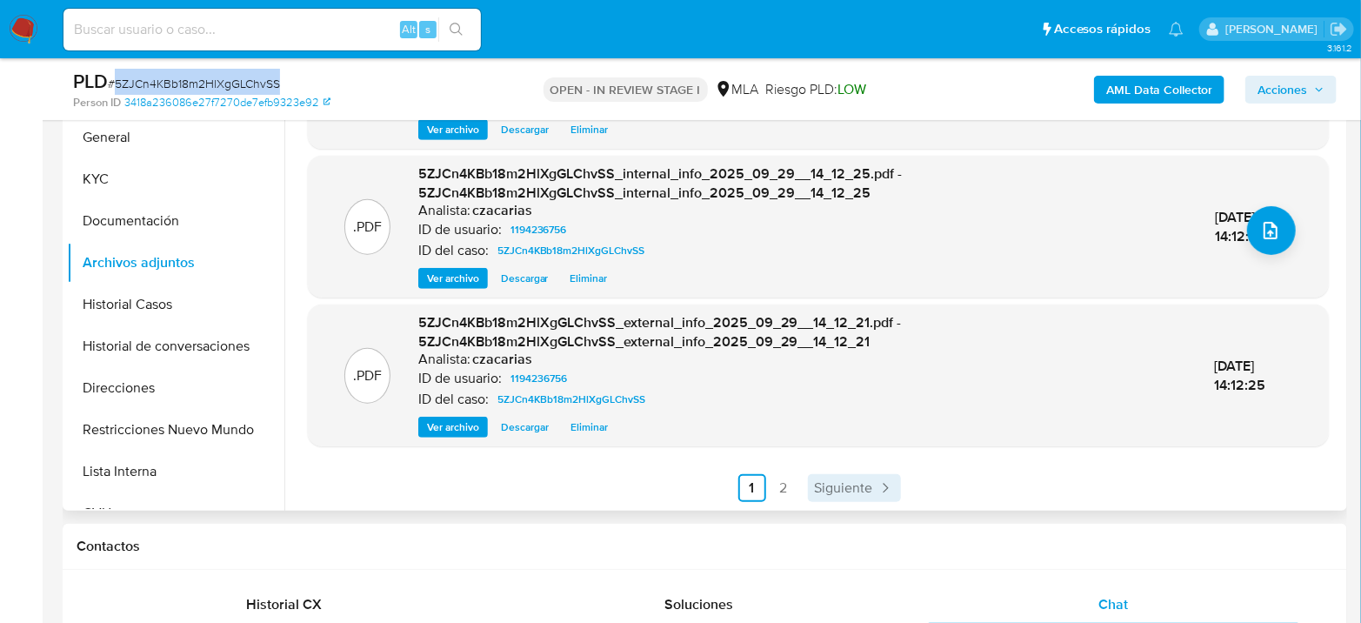
click at [858, 481] on span "Siguiente" at bounding box center [844, 488] width 58 height 14
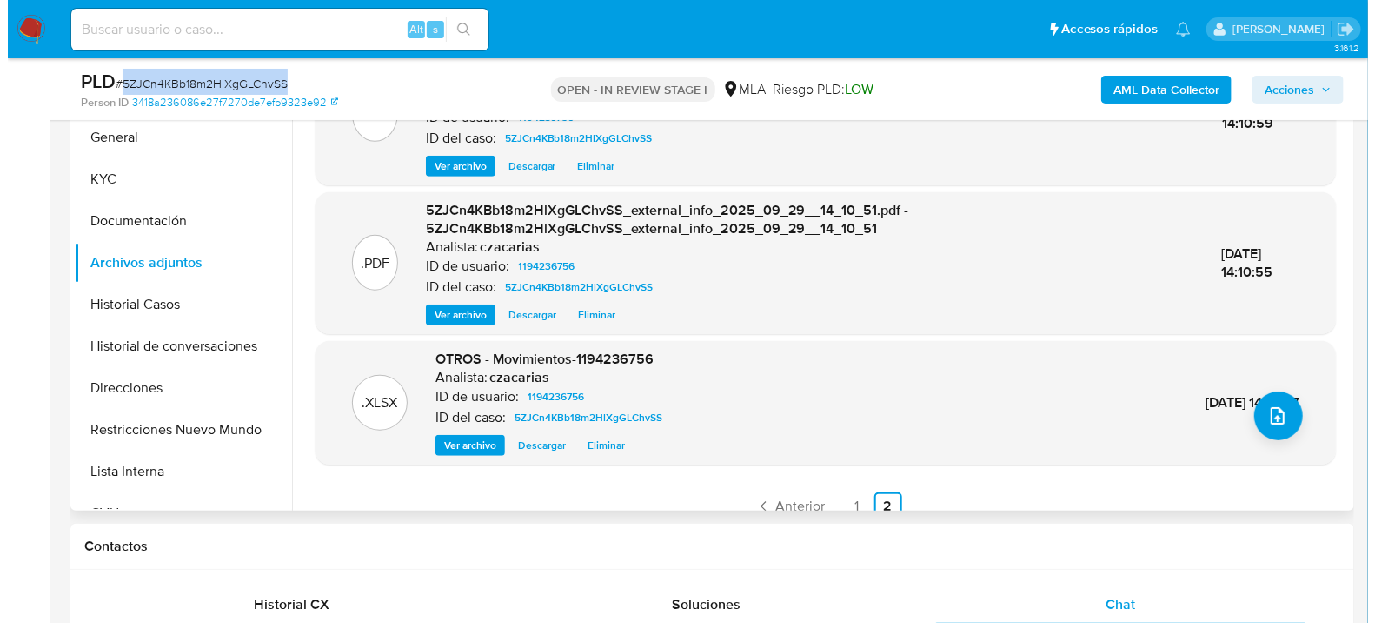
scroll to position [53, 0]
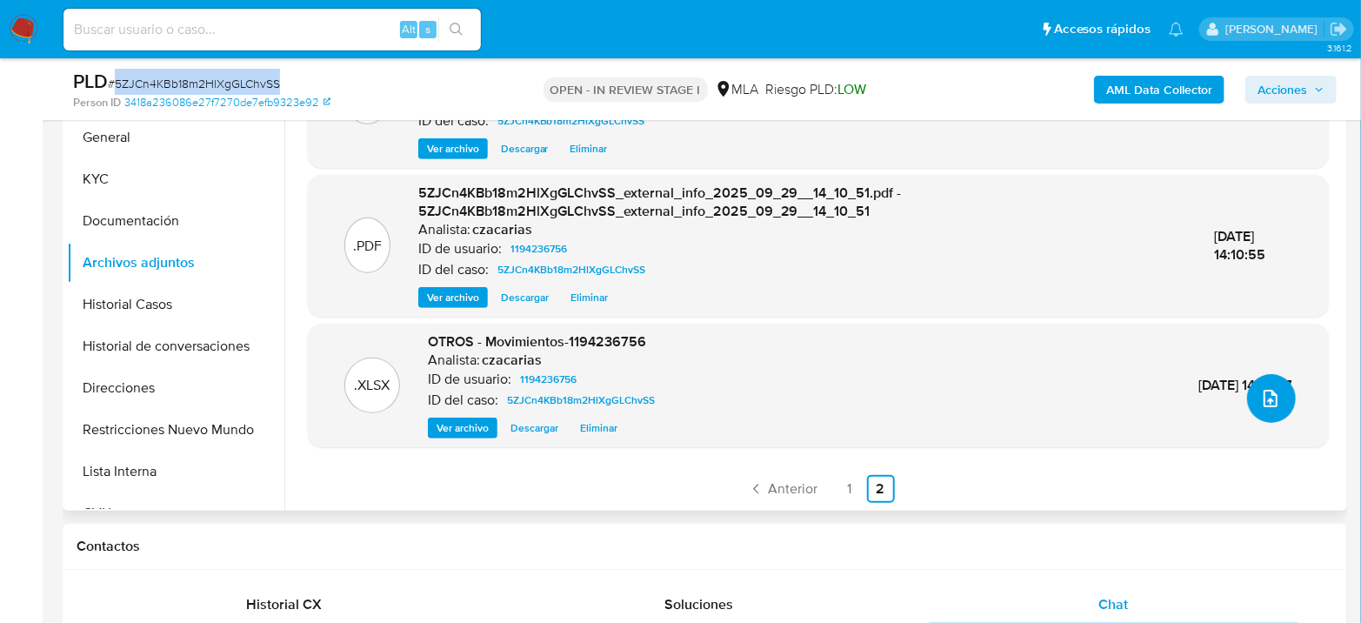
click at [1262, 407] on icon "upload-file" at bounding box center [1270, 398] width 21 height 21
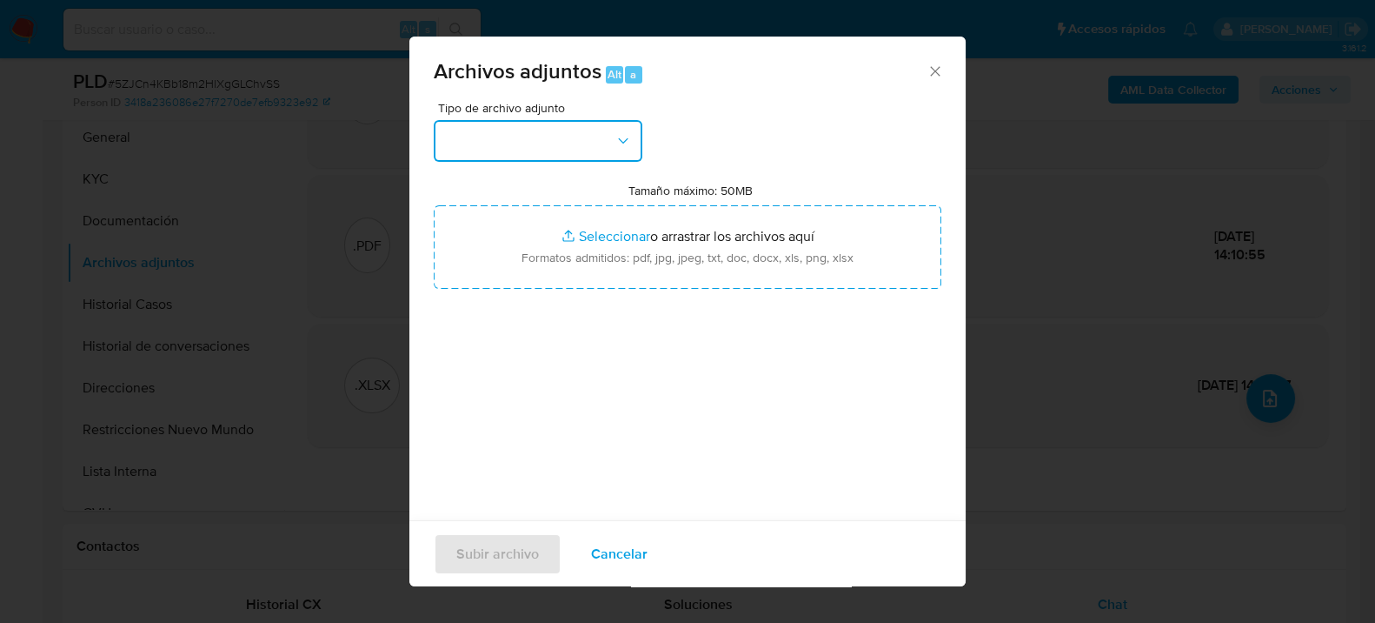
click at [600, 137] on button "button" at bounding box center [538, 141] width 209 height 42
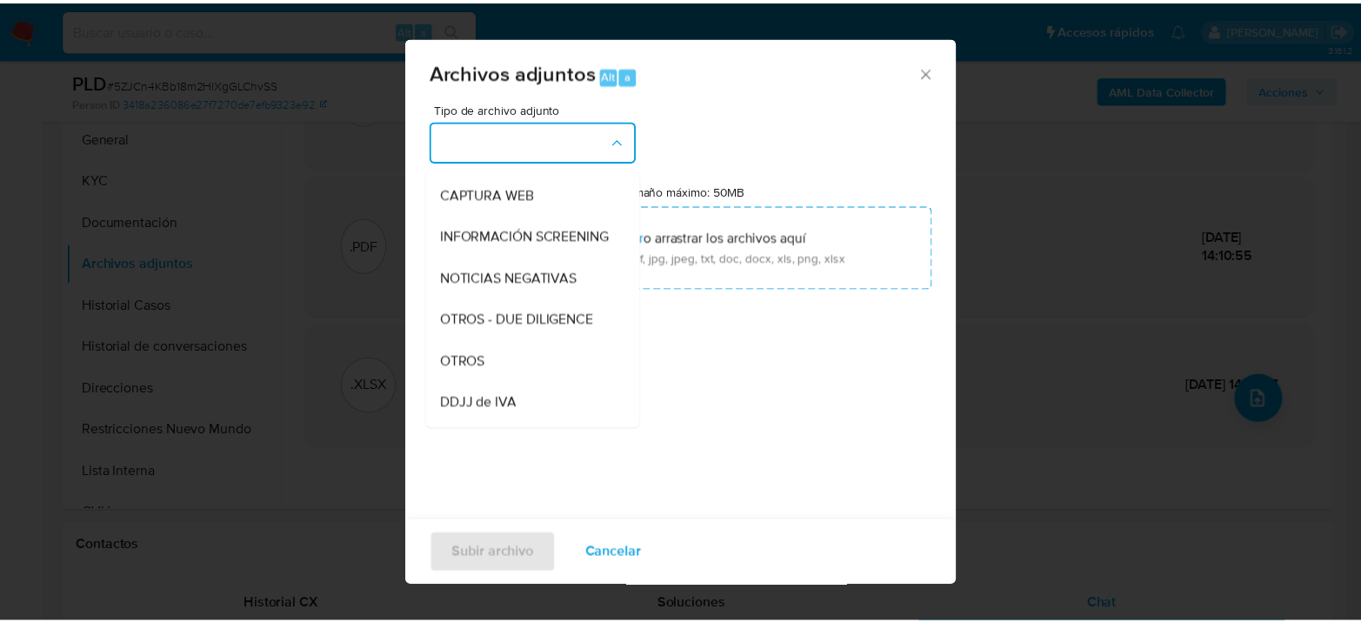
scroll to position [193, 0]
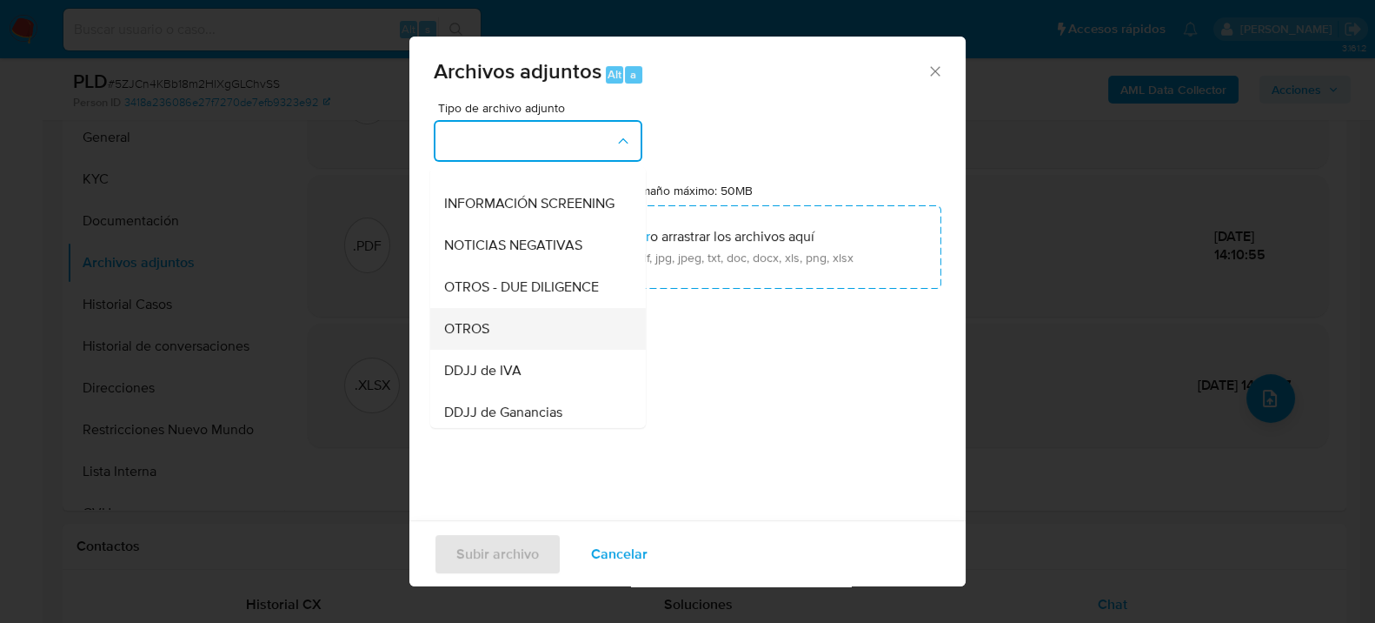
click at [481, 336] on span "OTROS" at bounding box center [466, 327] width 45 height 17
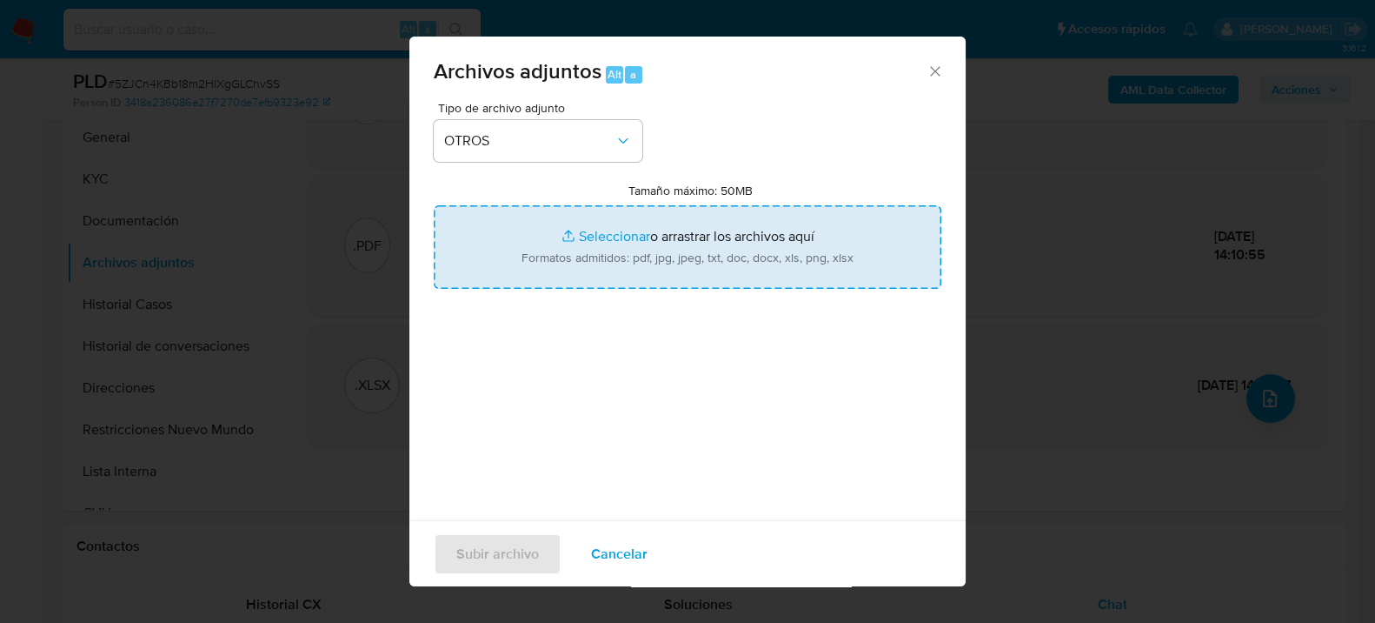
type input "C:\fakepath\Caselog 5ZJCn4KBb18m2HlXgGLChvSS_2025_08_18_20_36_58.docx"
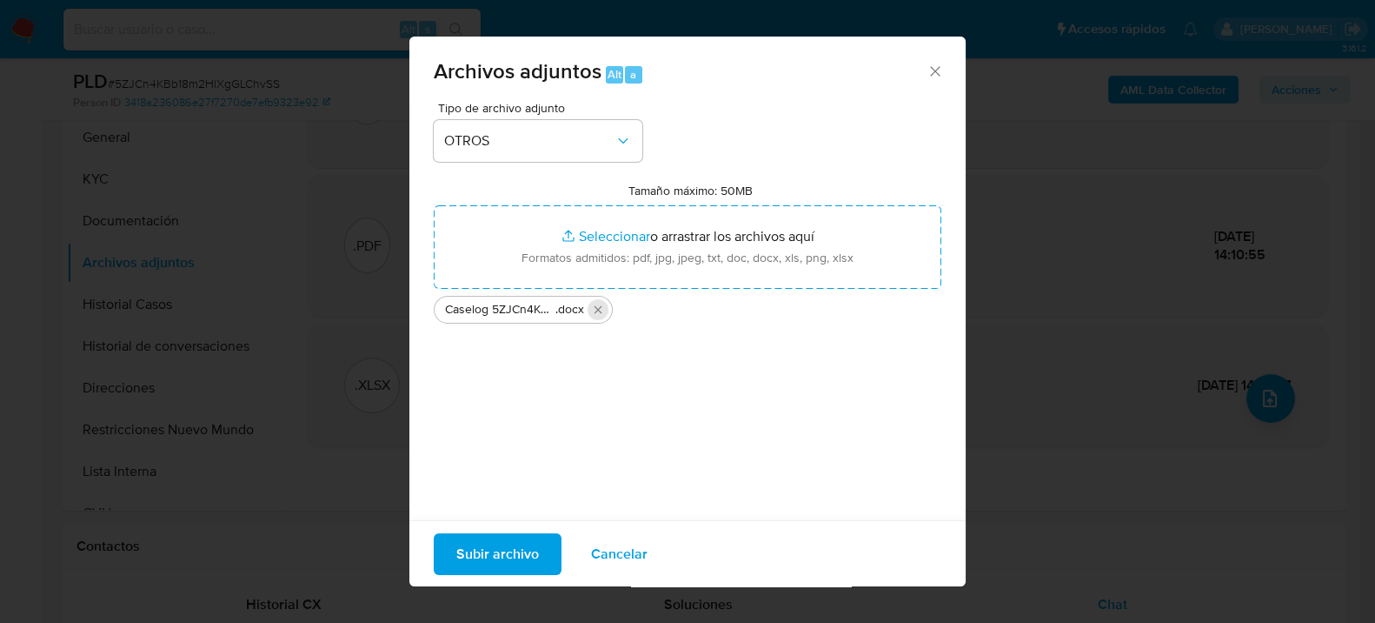
click at [603, 310] on icon "Eliminar Caselog 5ZJCn4KBb18m2HlXgGLChvSS_2025_08_18_20_36_58.docx" at bounding box center [598, 310] width 14 height 14
click at [603, 310] on div "Tipo de archivo adjunto OTROS Tamaño máximo: 50MB Seleccionar archivos Seleccio…" at bounding box center [688, 307] width 508 height 410
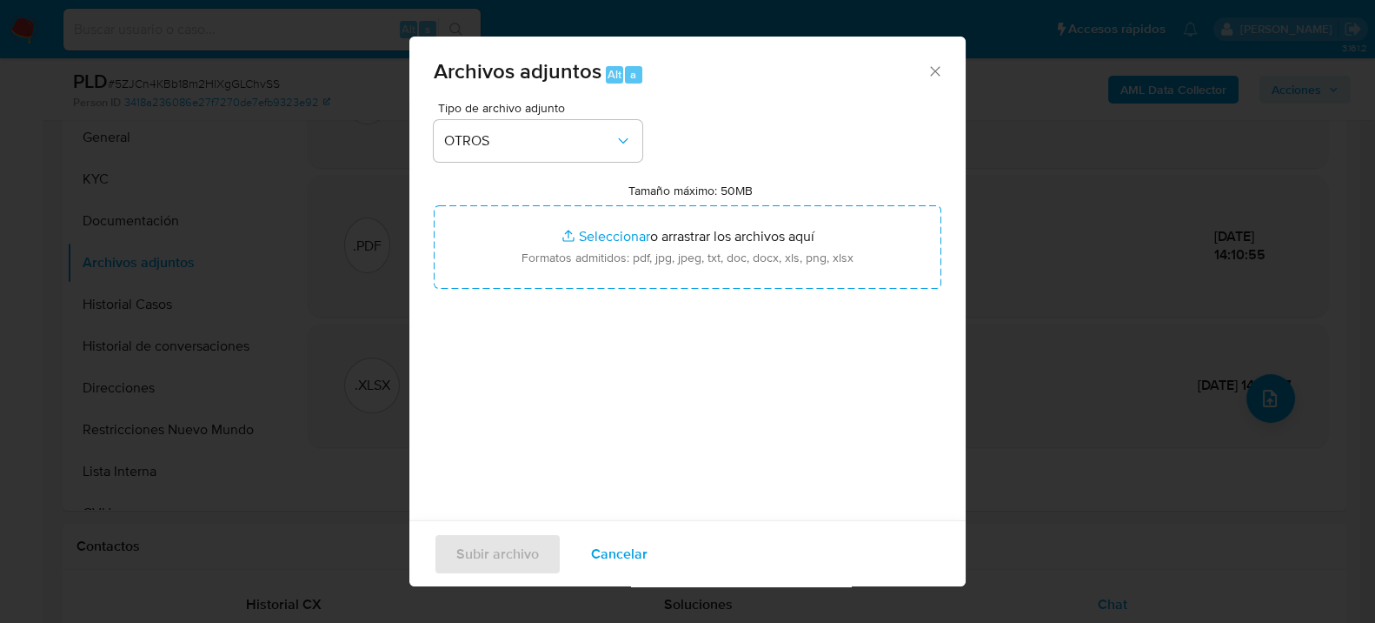
click at [930, 70] on icon "Cerrar" at bounding box center [935, 71] width 10 height 10
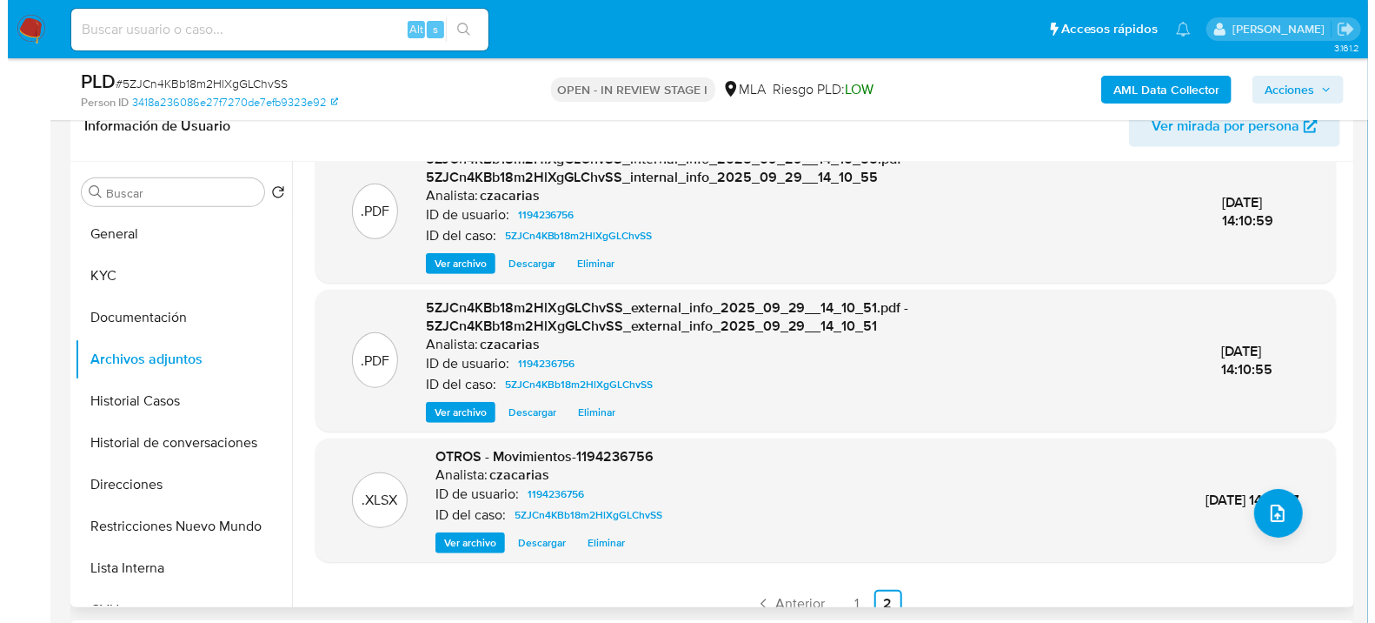
scroll to position [53, 0]
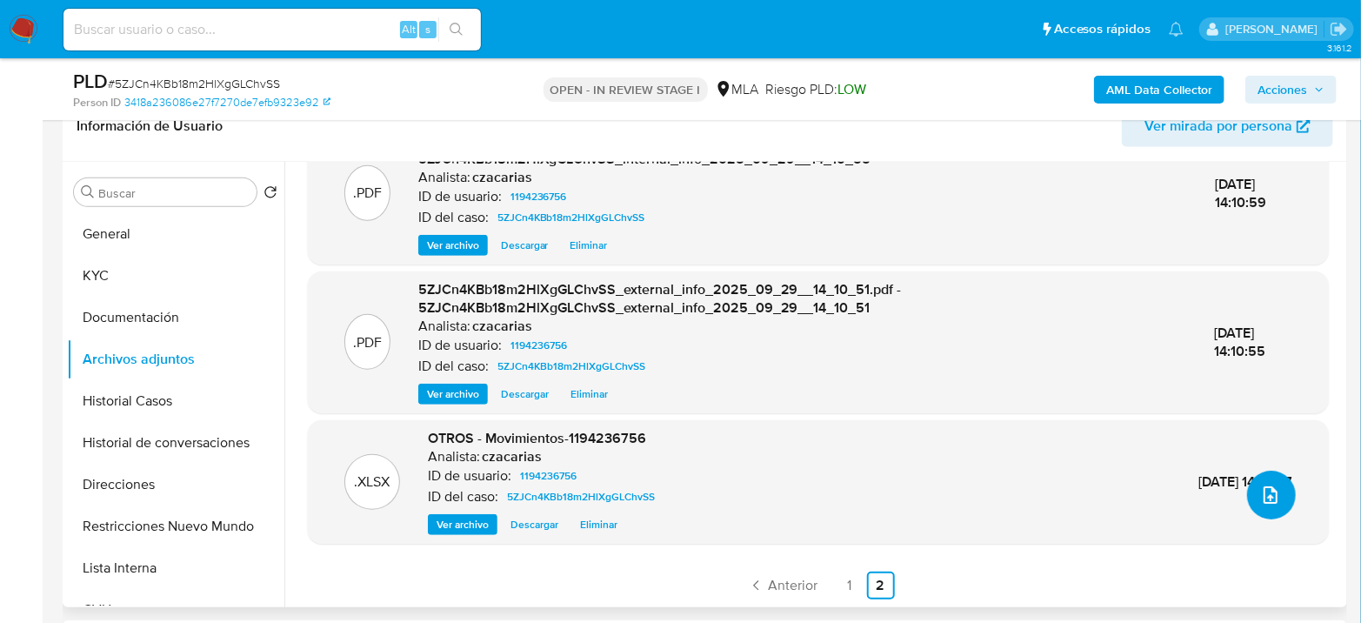
click at [1260, 484] on span "upload-file" at bounding box center [1270, 494] width 21 height 21
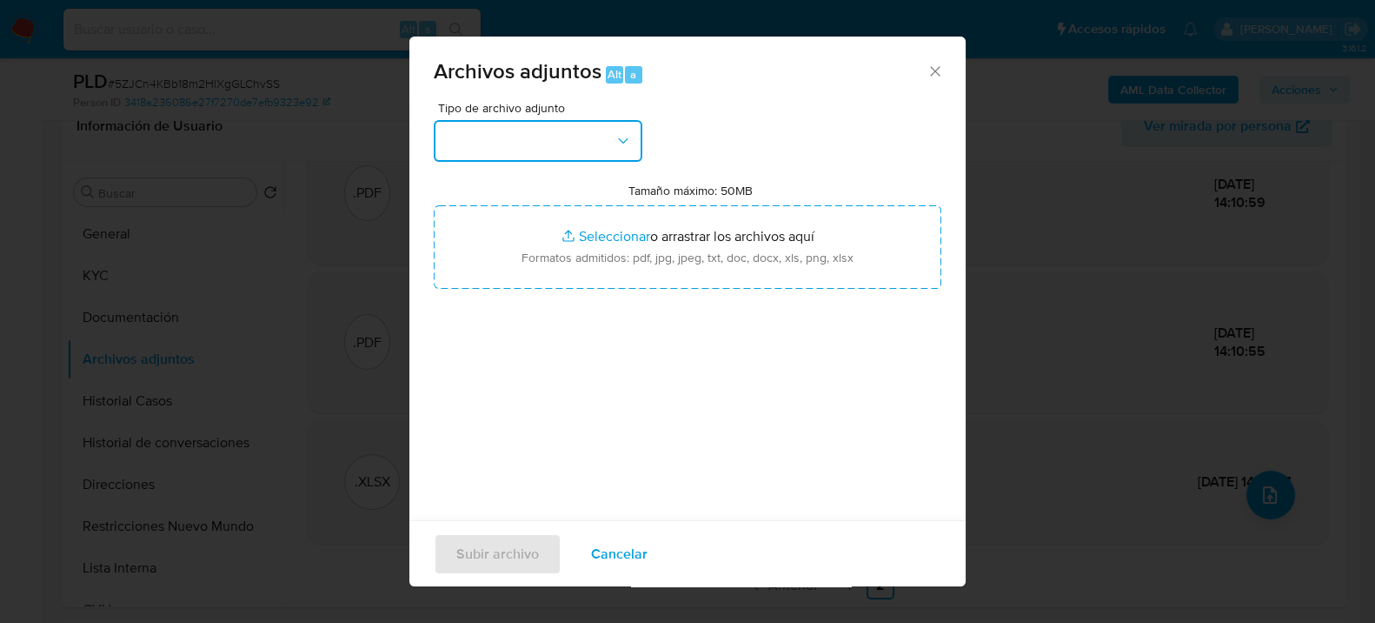
click at [514, 137] on button "button" at bounding box center [538, 141] width 209 height 42
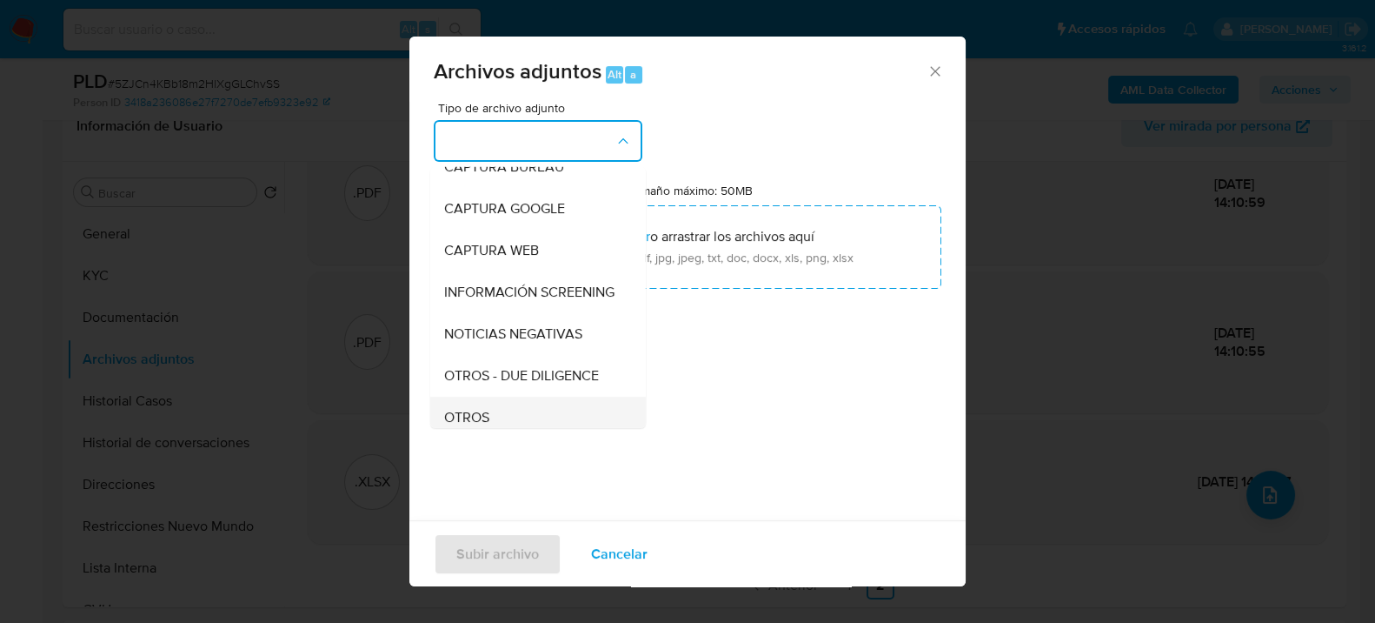
scroll to position [193, 0]
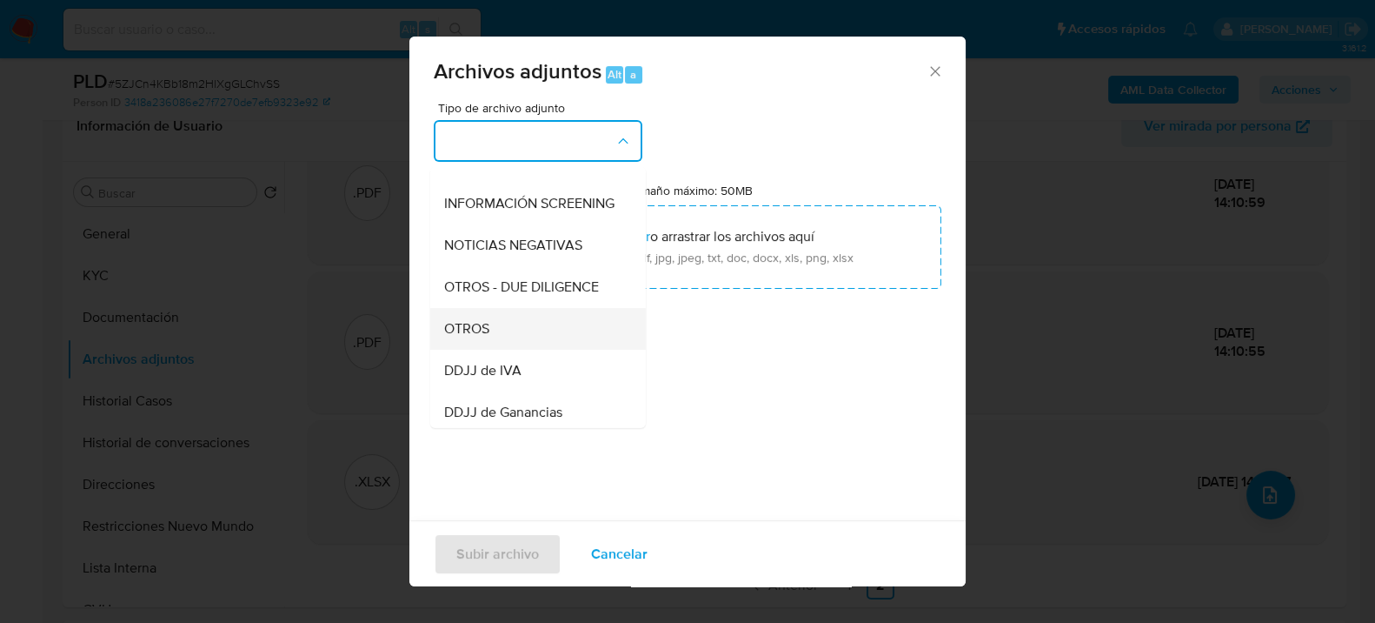
click at [495, 345] on div "OTROS" at bounding box center [532, 328] width 177 height 42
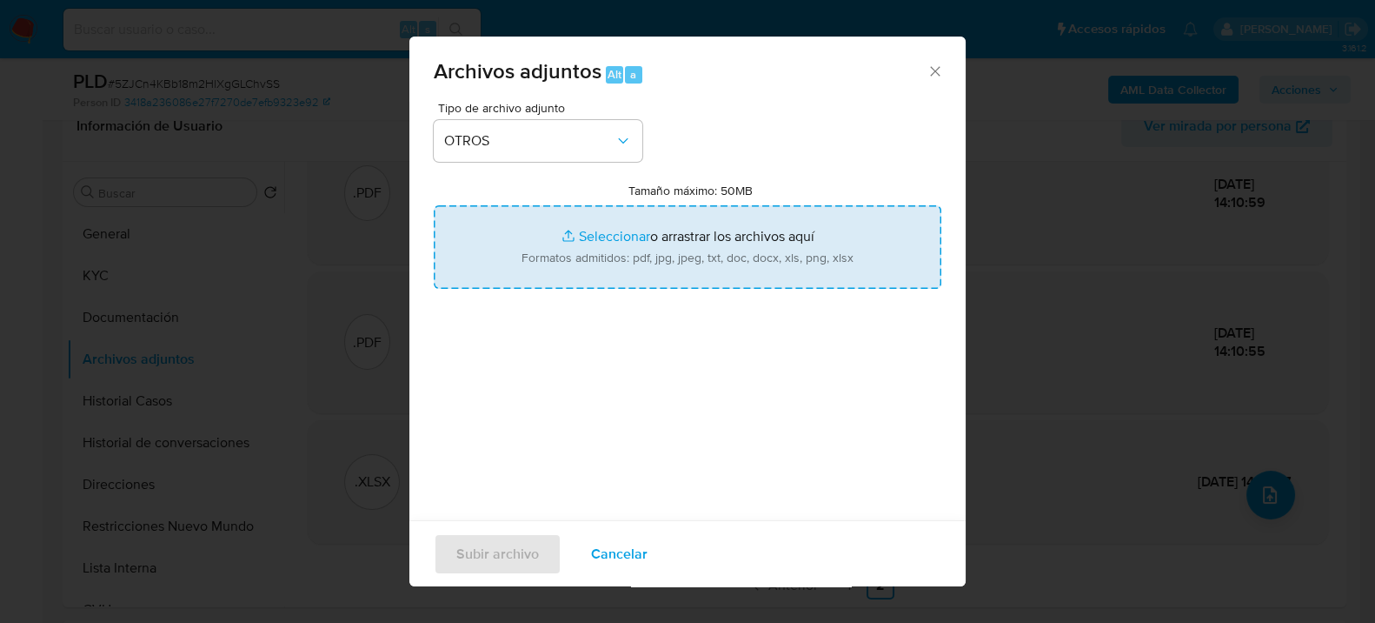
type input "C:\fakepath\Caselog 5ZJCn4KBb18m2HlXgGLChvSS_2025_08_18_20_36_58.docx"
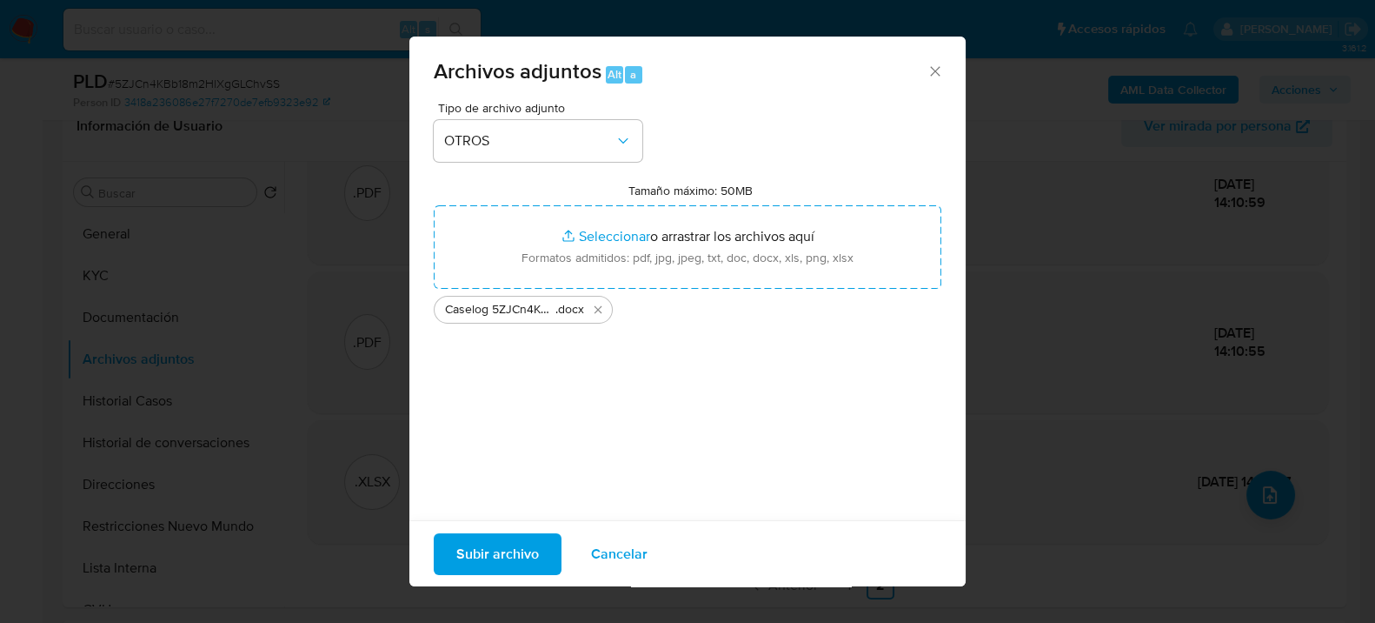
click at [516, 524] on div "Subir archivo Cancelar" at bounding box center [688, 552] width 556 height 67
click at [523, 540] on span "Subir archivo" at bounding box center [497, 553] width 83 height 38
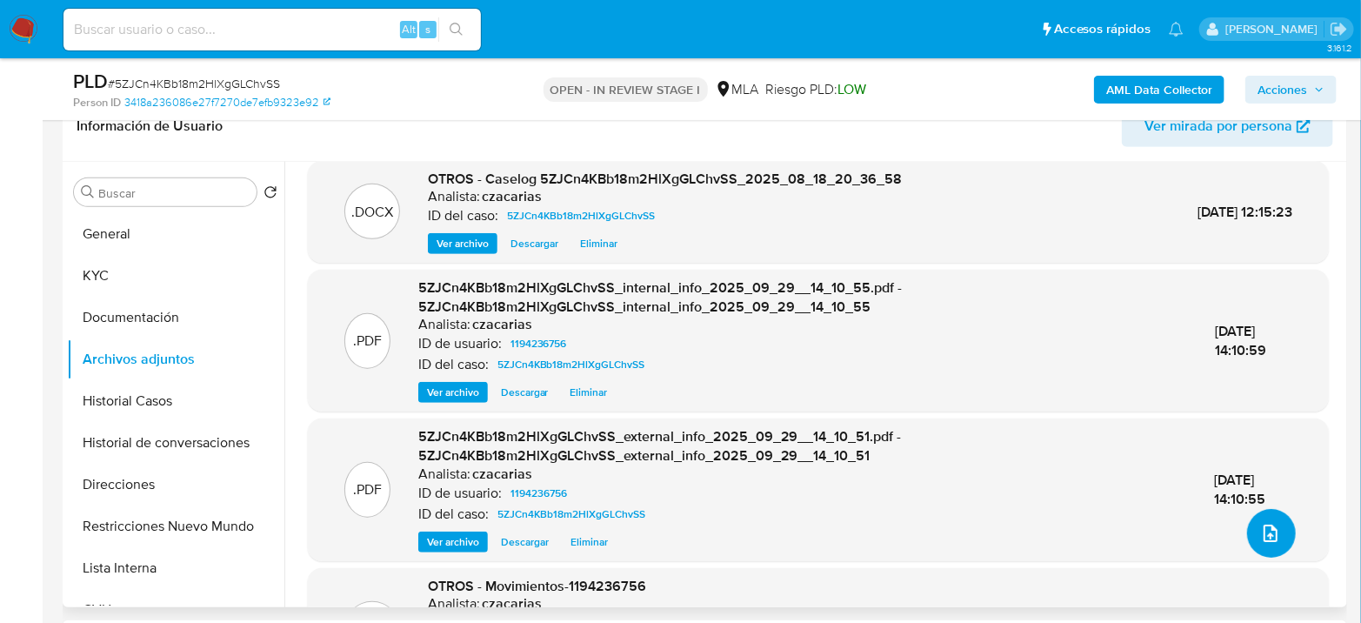
scroll to position [0, 0]
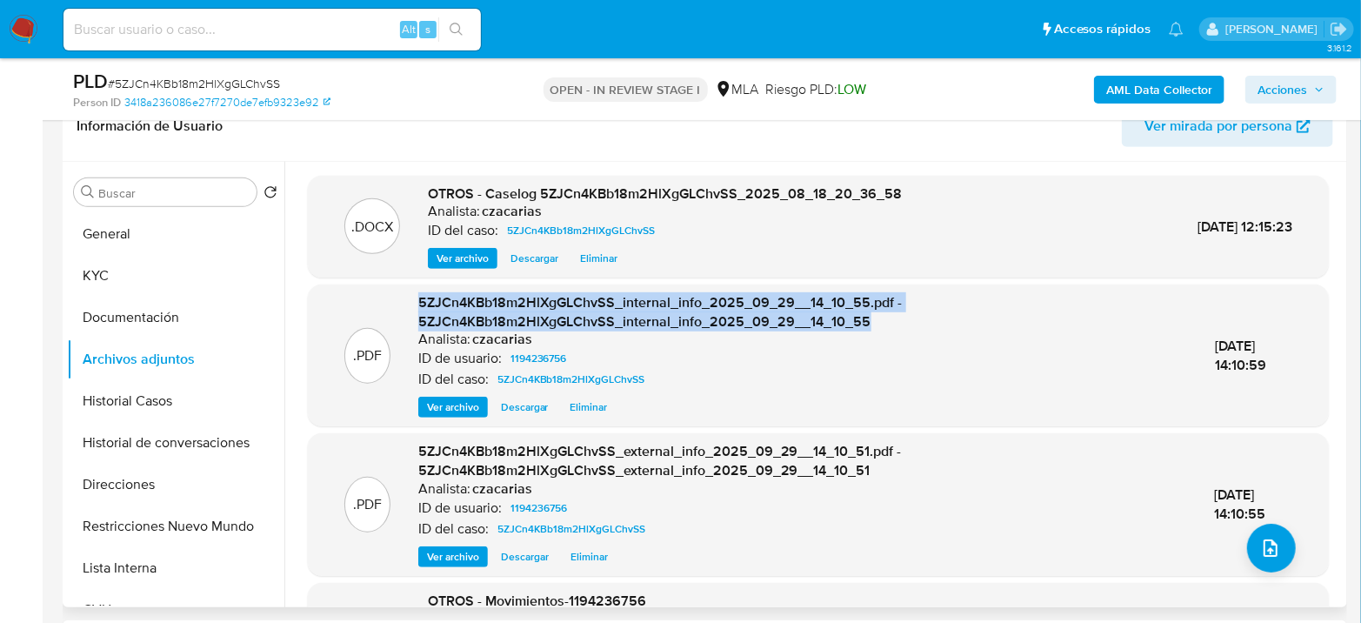
drag, startPoint x: 908, startPoint y: 329, endPoint x: 408, endPoint y: 297, distance: 500.9
click at [408, 297] on div ".PDF 5ZJCn4KBb18m2HlXgGLChvSS_internal_info_2025_09_29__14_10_55.pdf - 5ZJCn4KB…" at bounding box center [817, 355] width 1003 height 124
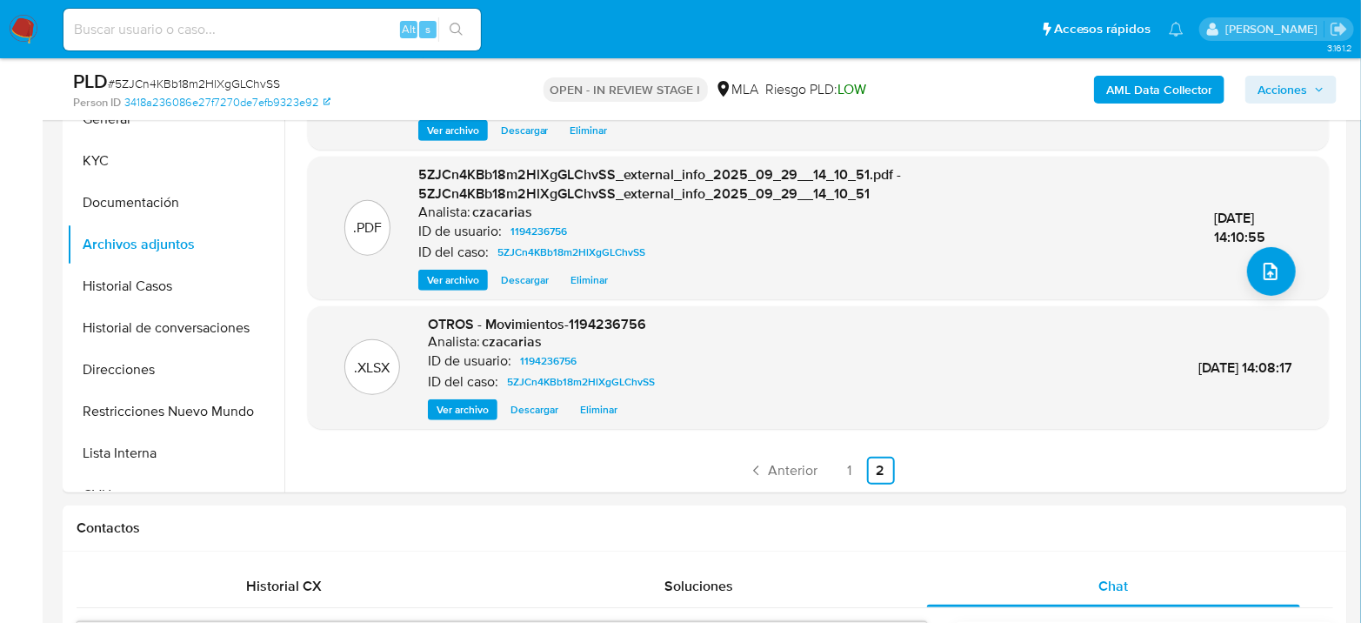
scroll to position [483, 0]
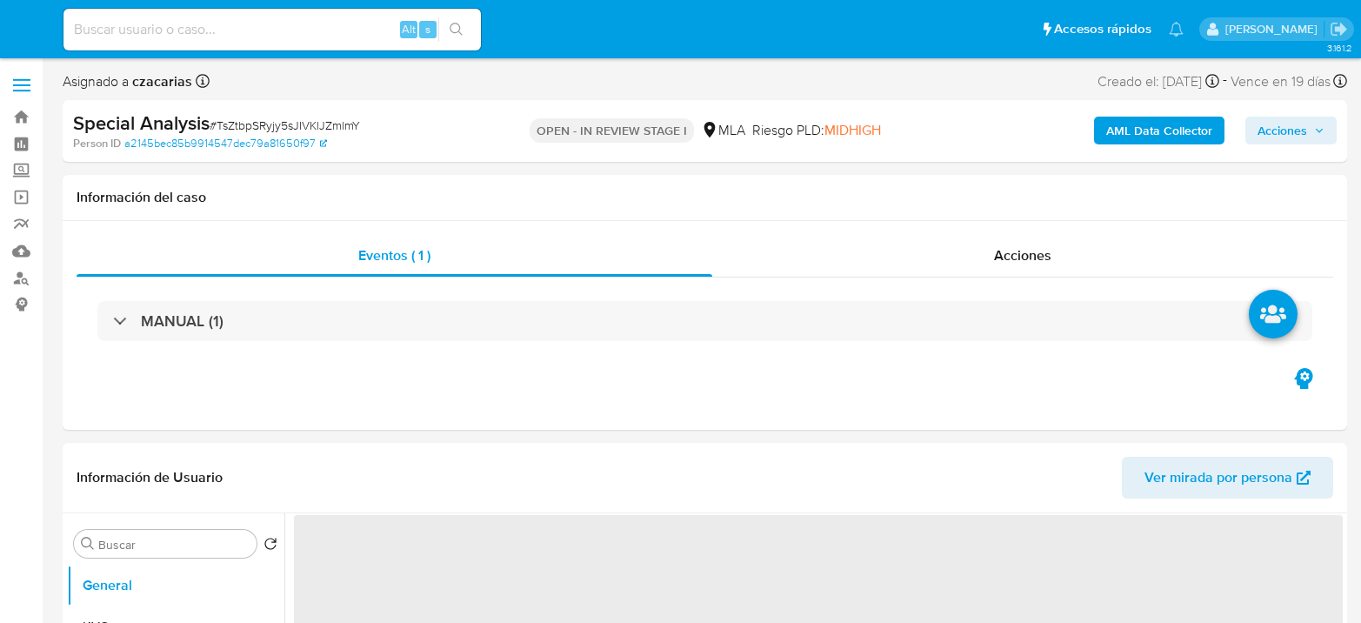
select select "10"
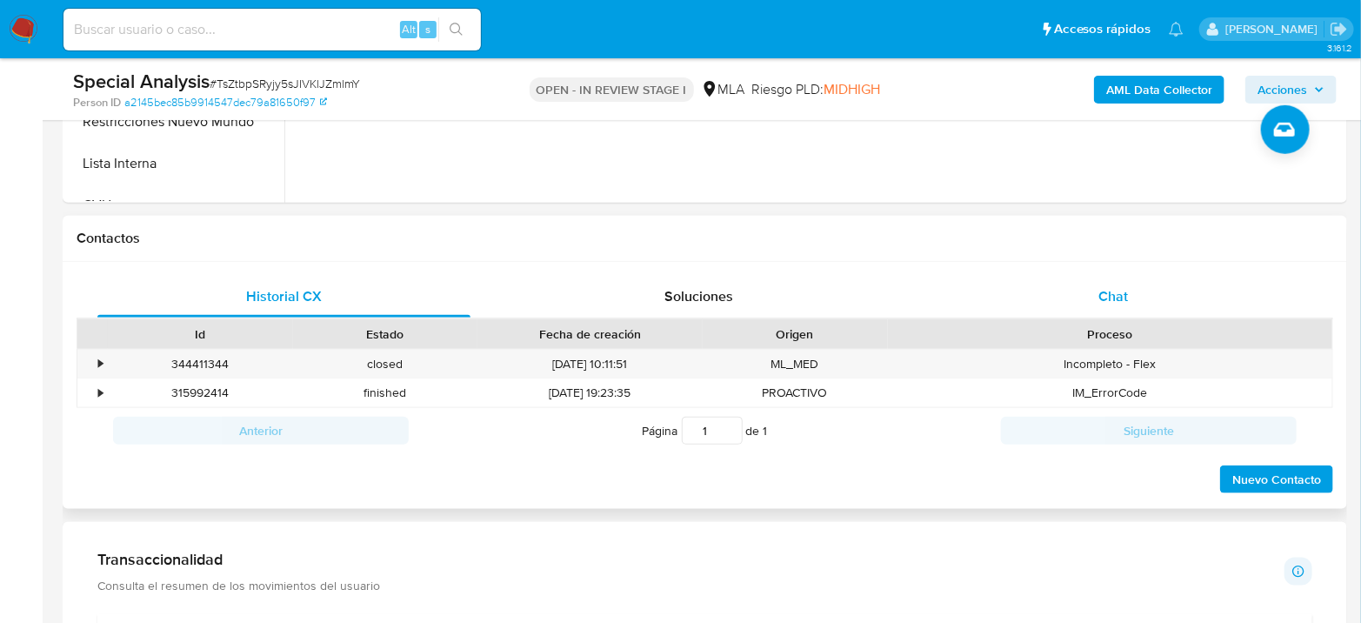
scroll to position [772, 0]
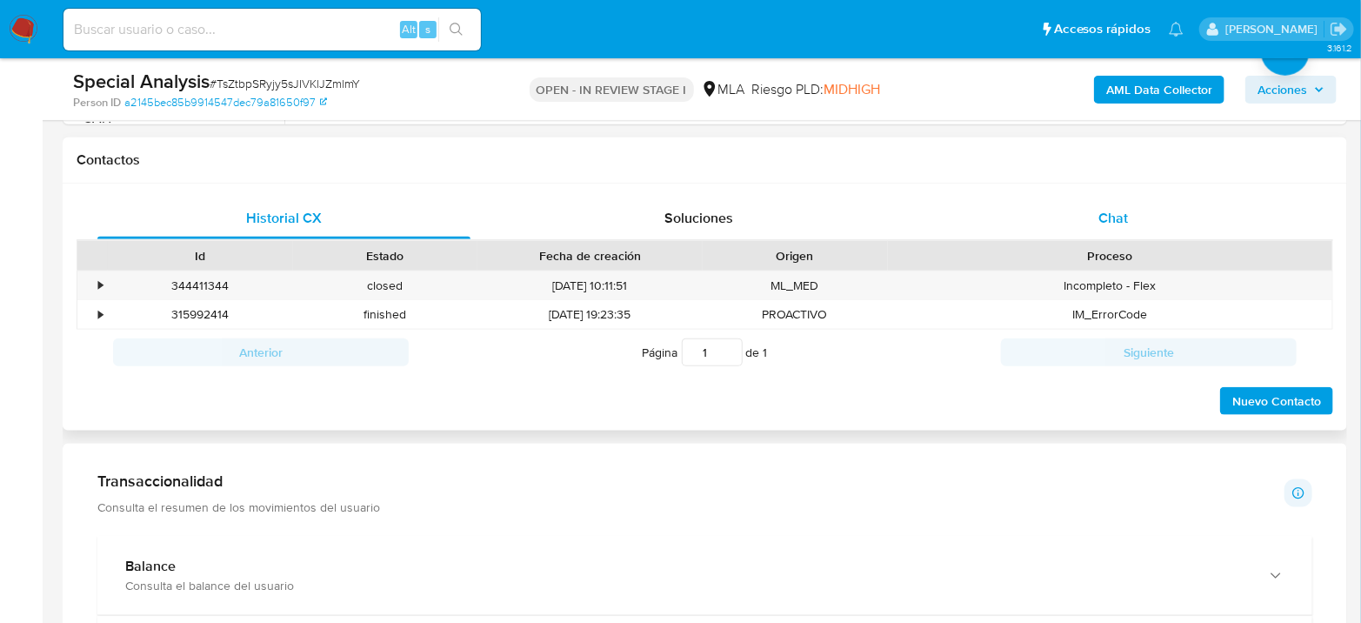
click at [1129, 209] on div "Chat" at bounding box center [1113, 218] width 373 height 42
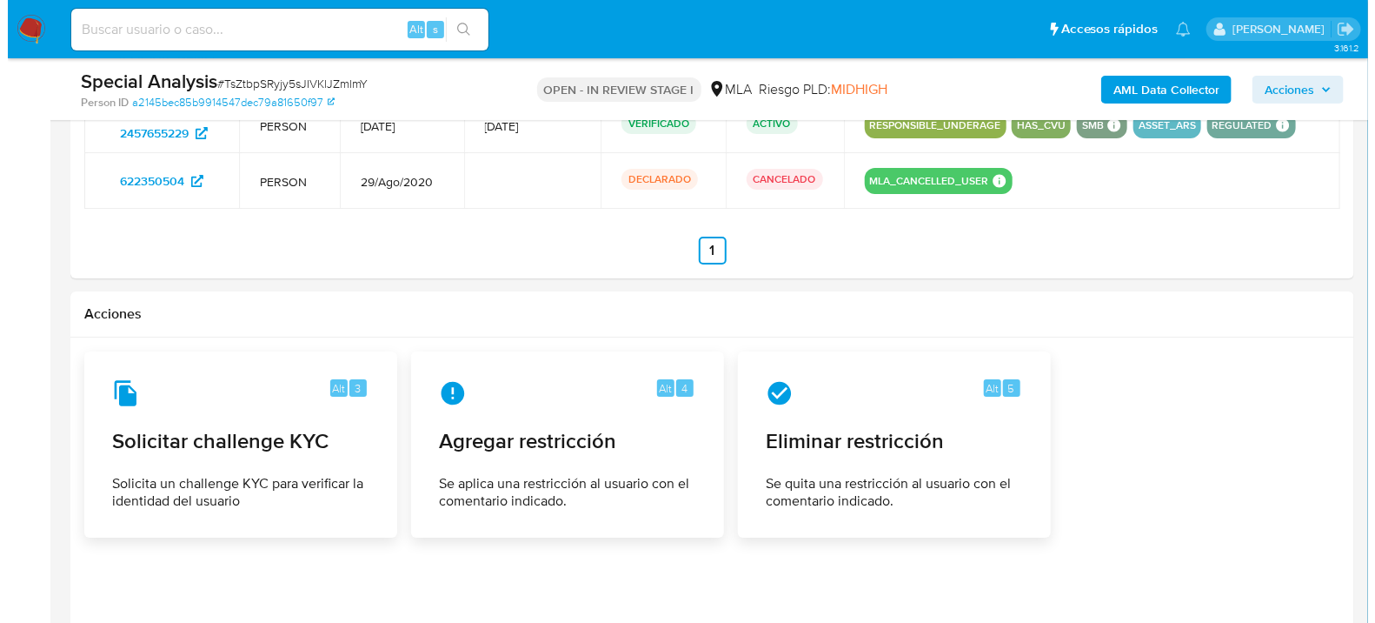
scroll to position [2705, 0]
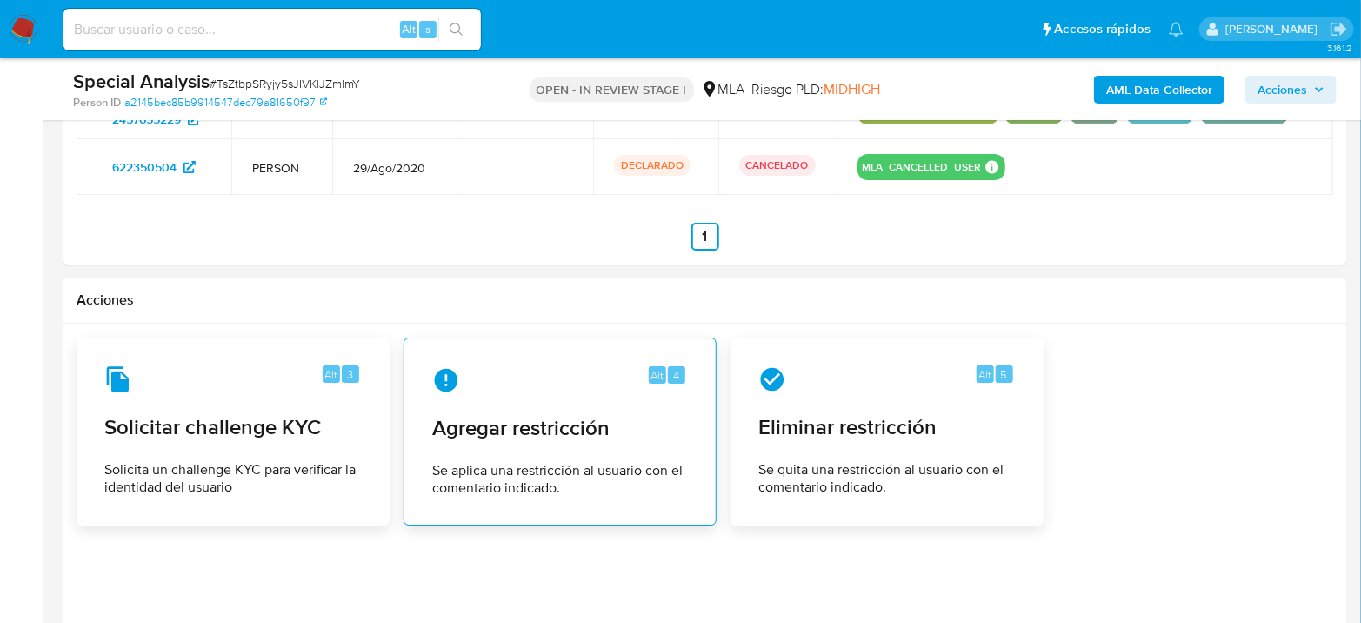
click at [589, 477] on span "Se aplica una restricción al usuario con el comentario indicado." at bounding box center [560, 479] width 256 height 35
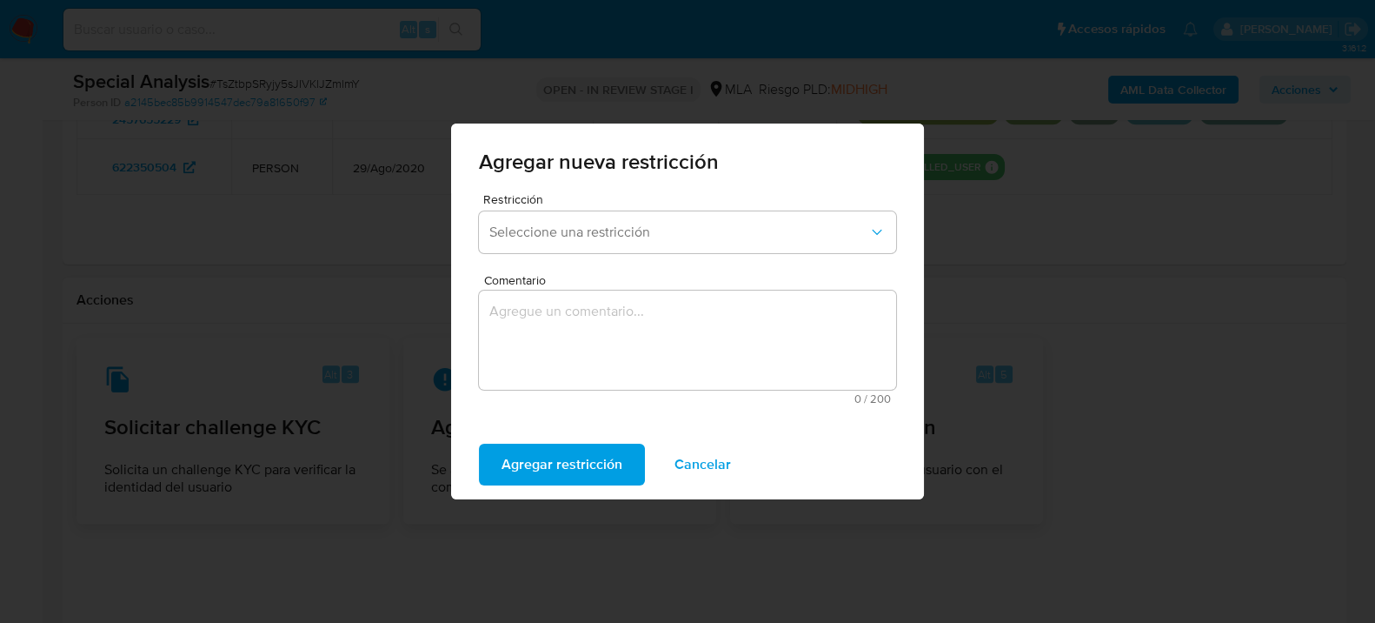
click at [581, 254] on div "Restricción Seleccione una restricción" at bounding box center [687, 226] width 417 height 67
click at [583, 242] on button "Seleccione una restricción" at bounding box center [687, 232] width 417 height 42
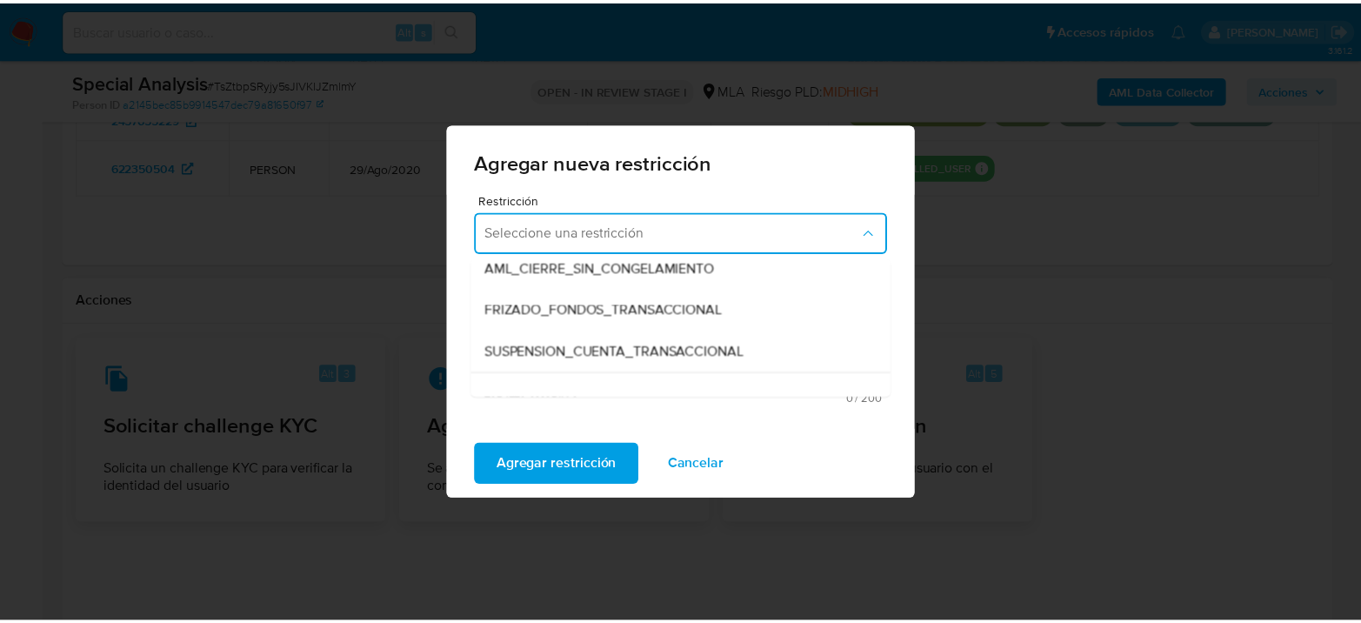
scroll to position [193, 0]
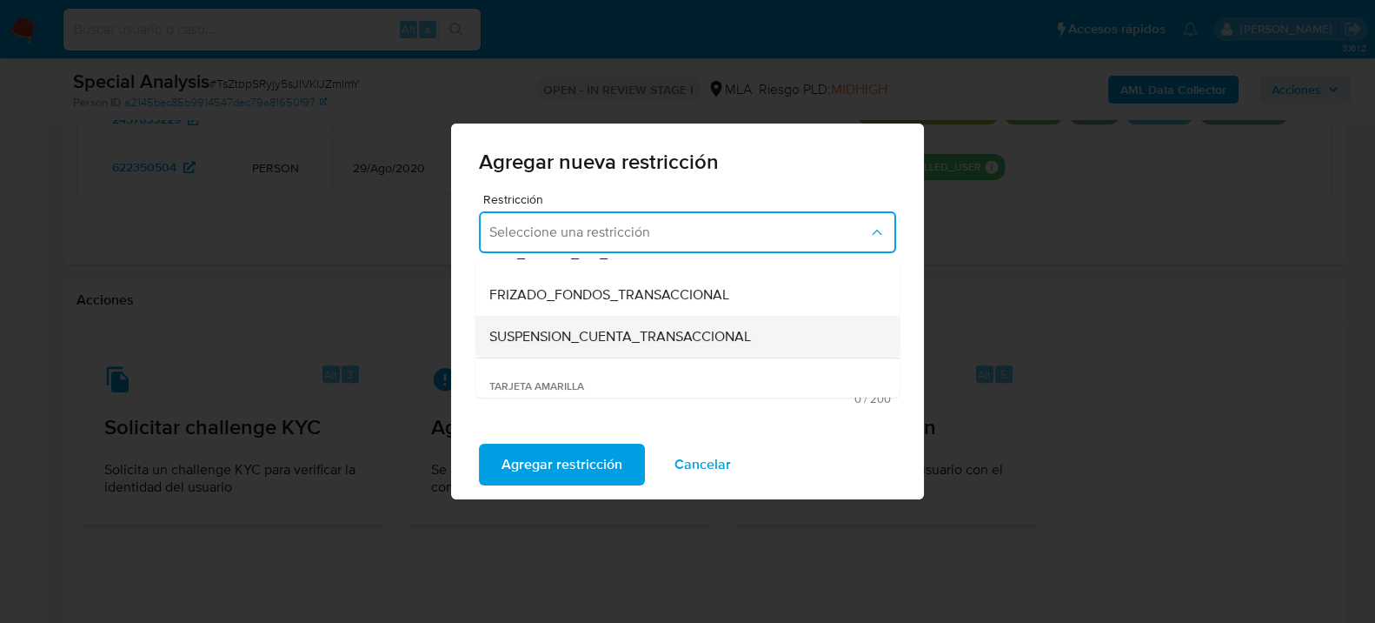
click at [610, 330] on span "SUSPENSION_CUENTA_TRANSACCIONAL" at bounding box center [621, 336] width 262 height 17
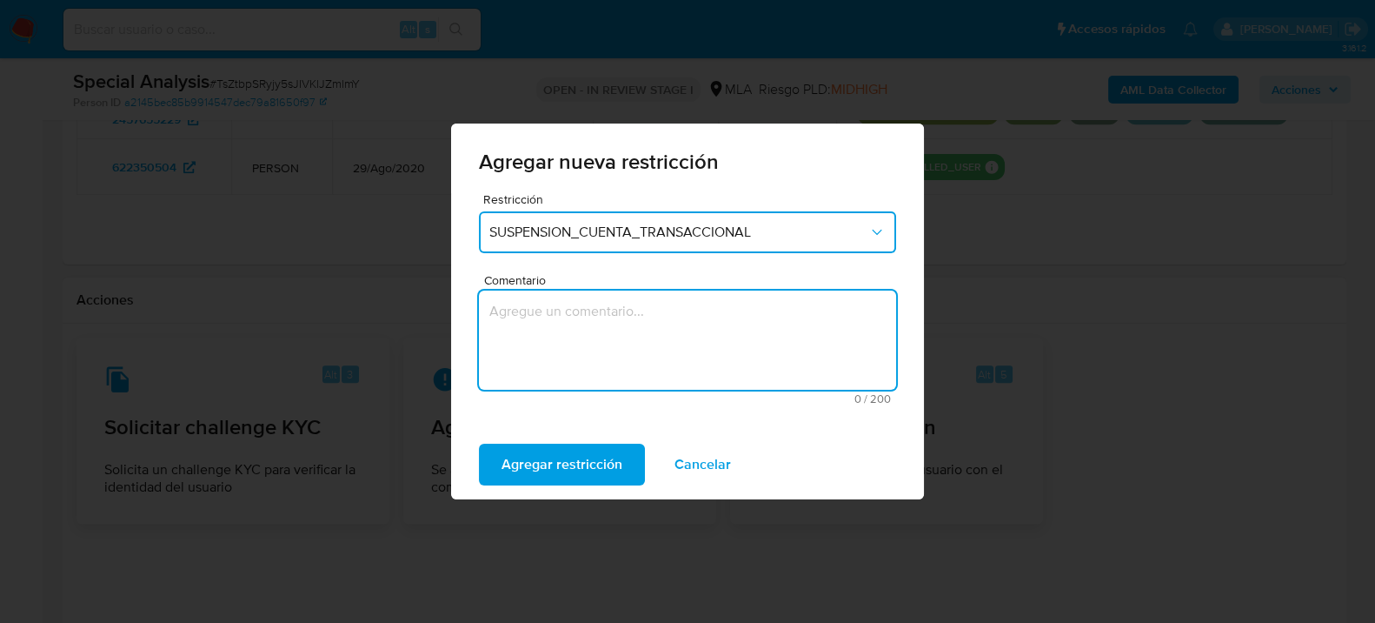
click at [614, 339] on textarea "Comentario" at bounding box center [687, 339] width 417 height 99
type textarea "AML"
click at [582, 458] on span "Agregar restricción" at bounding box center [562, 464] width 121 height 38
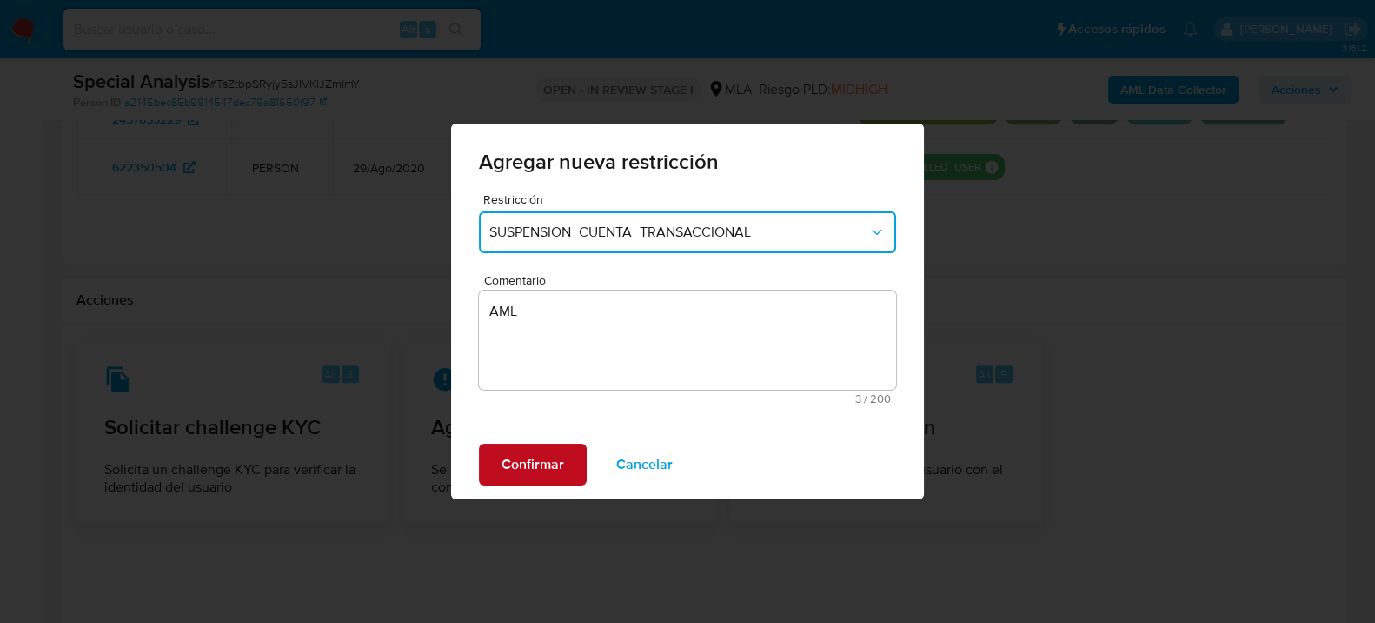
click at [550, 471] on span "Confirmar" at bounding box center [533, 464] width 63 height 38
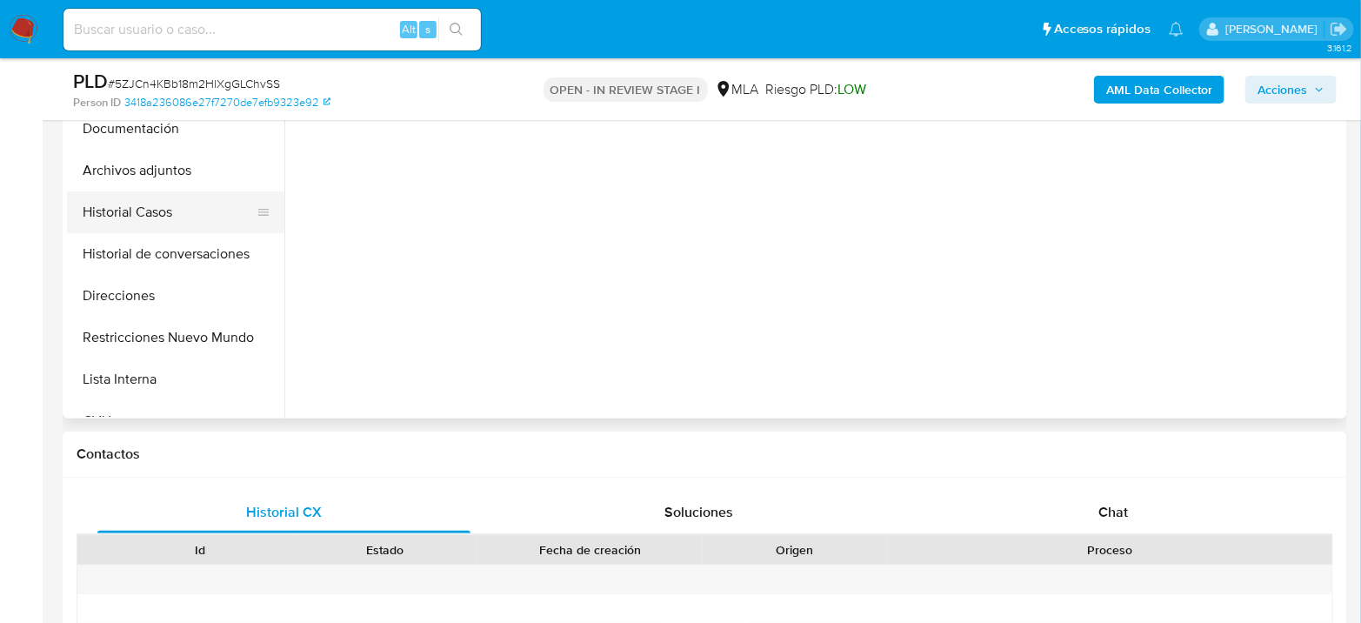
scroll to position [483, 0]
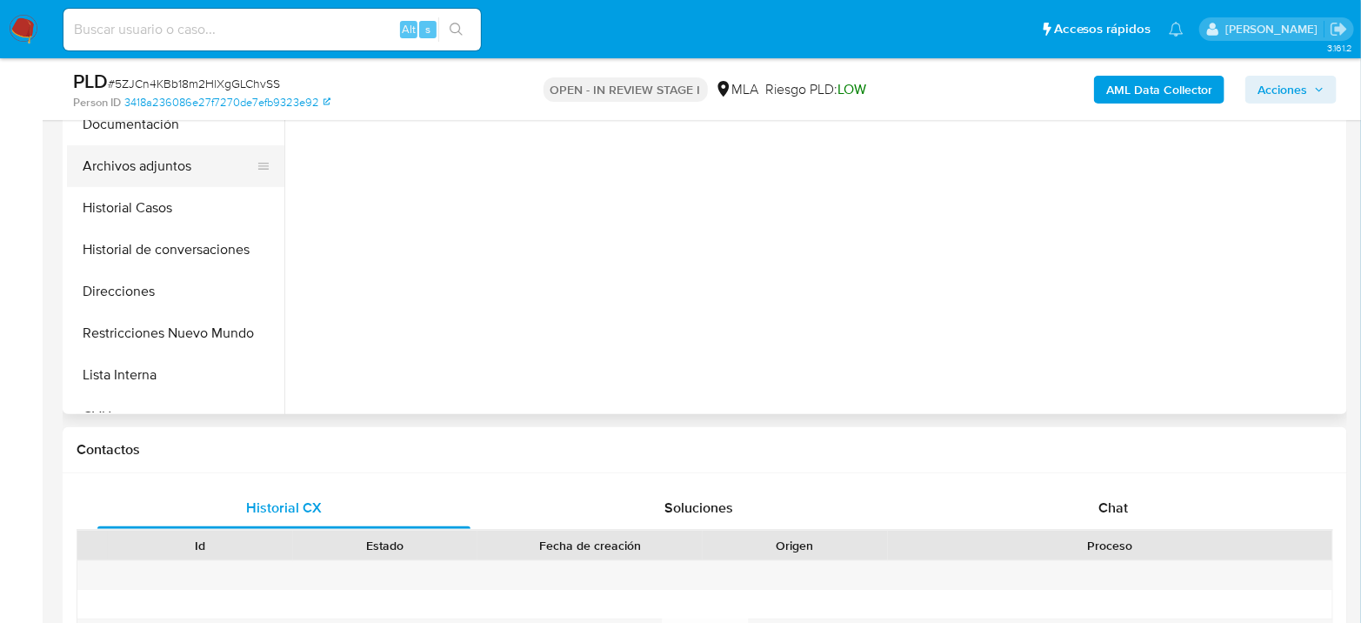
select select "10"
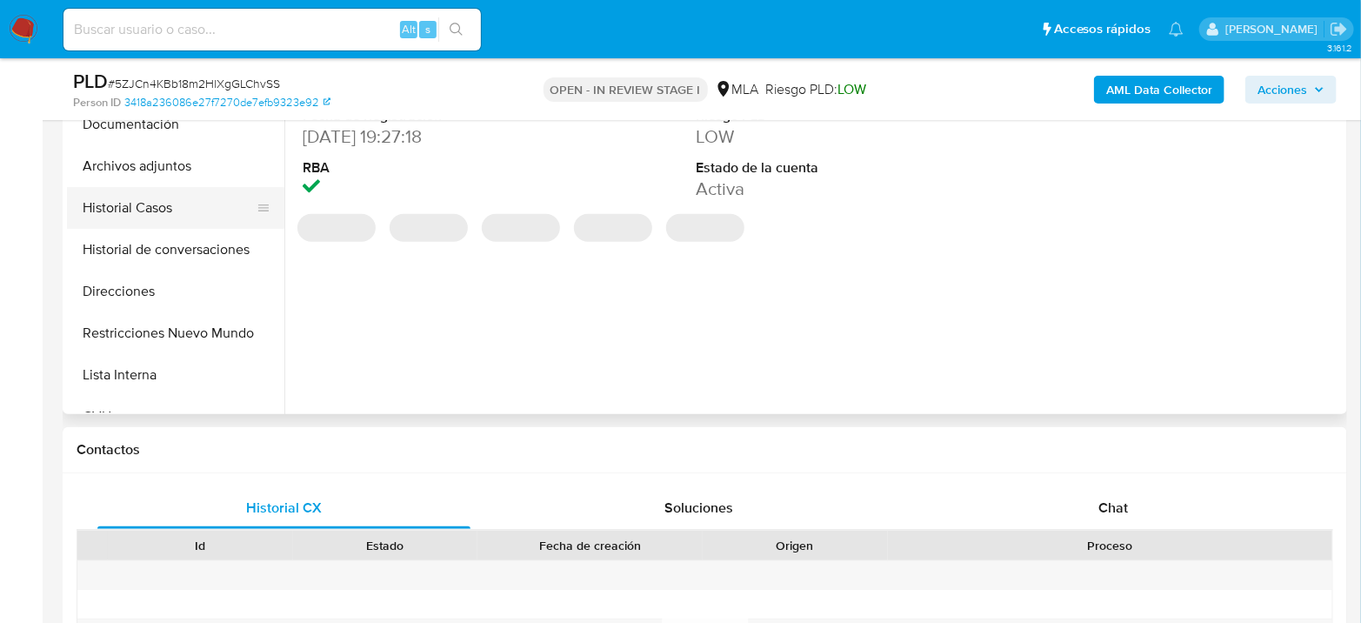
click at [157, 195] on button "Historial Casos" at bounding box center [168, 208] width 203 height 42
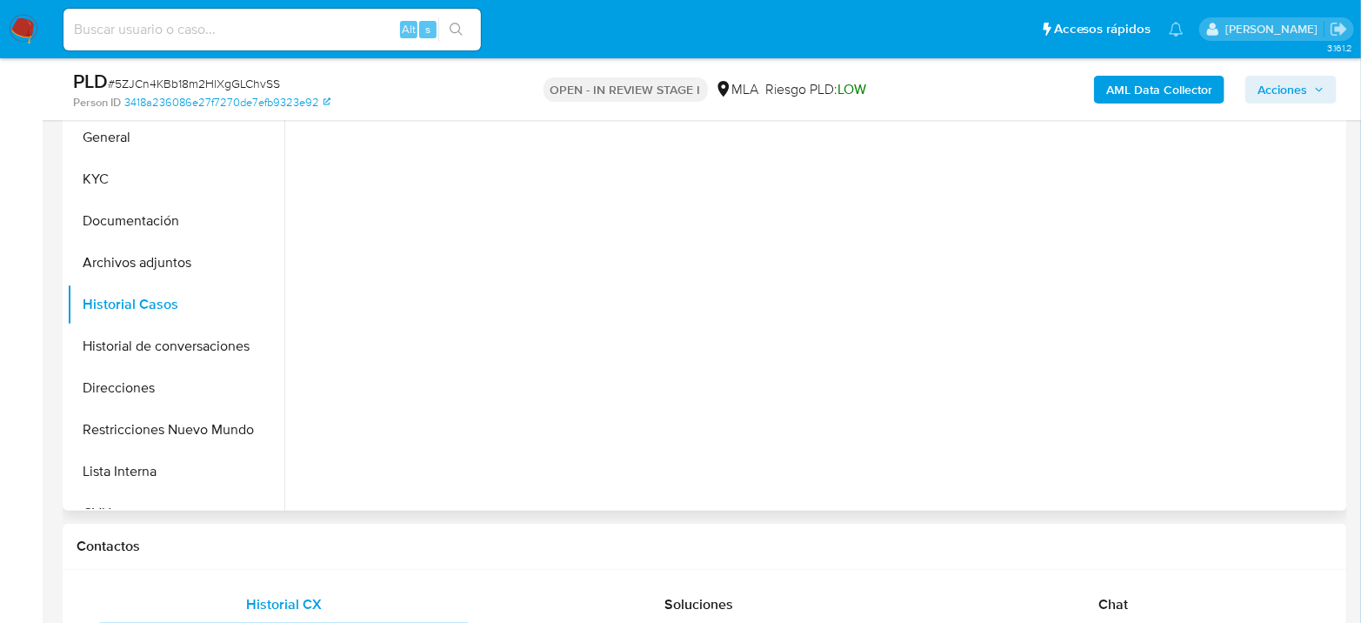
scroll to position [290, 0]
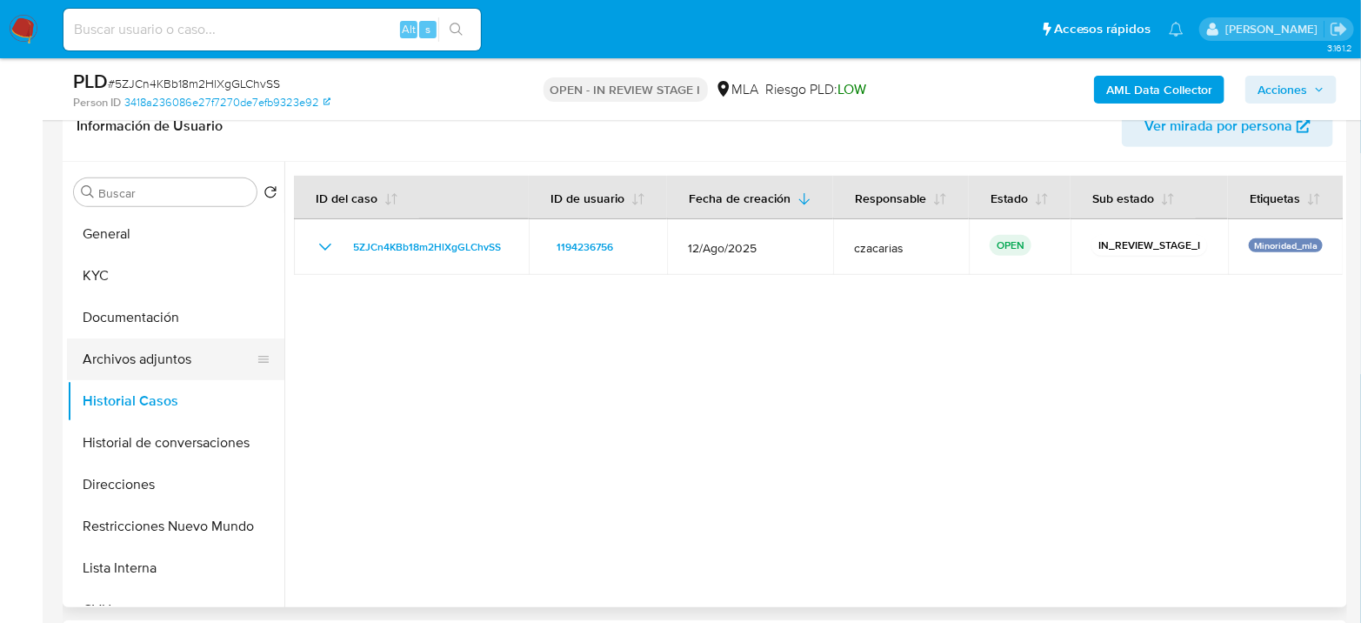
click at [150, 351] on button "Archivos adjuntos" at bounding box center [168, 359] width 203 height 42
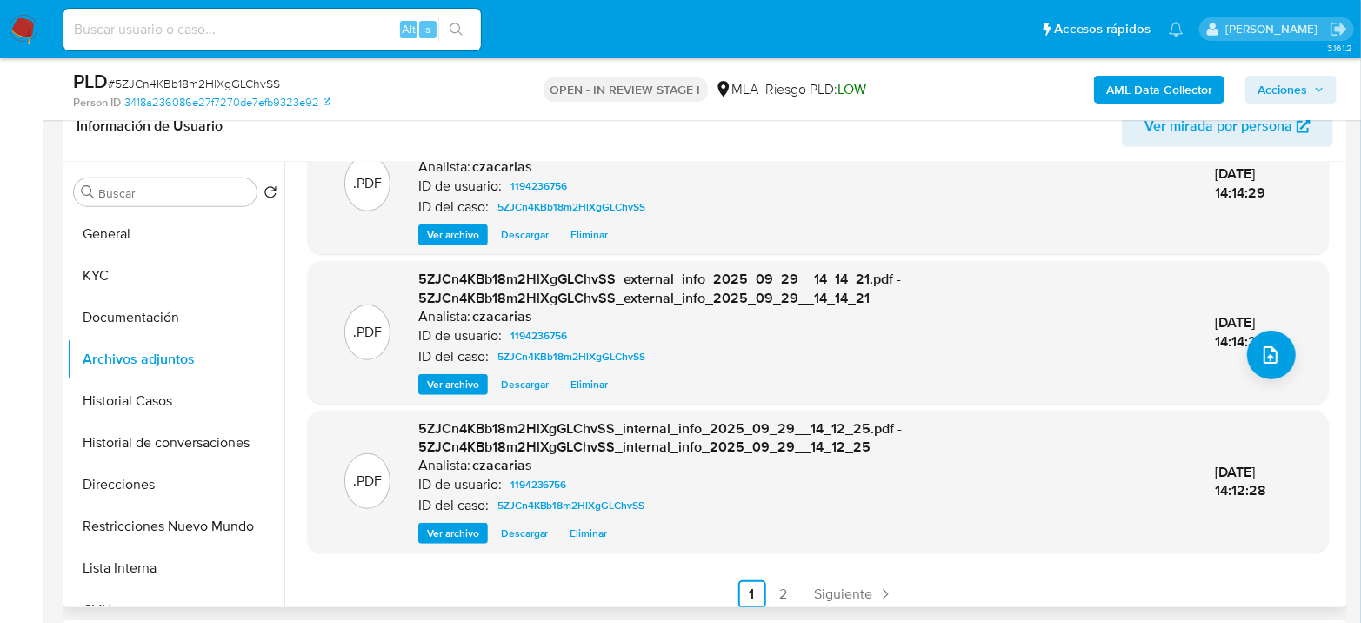
scroll to position [202, 0]
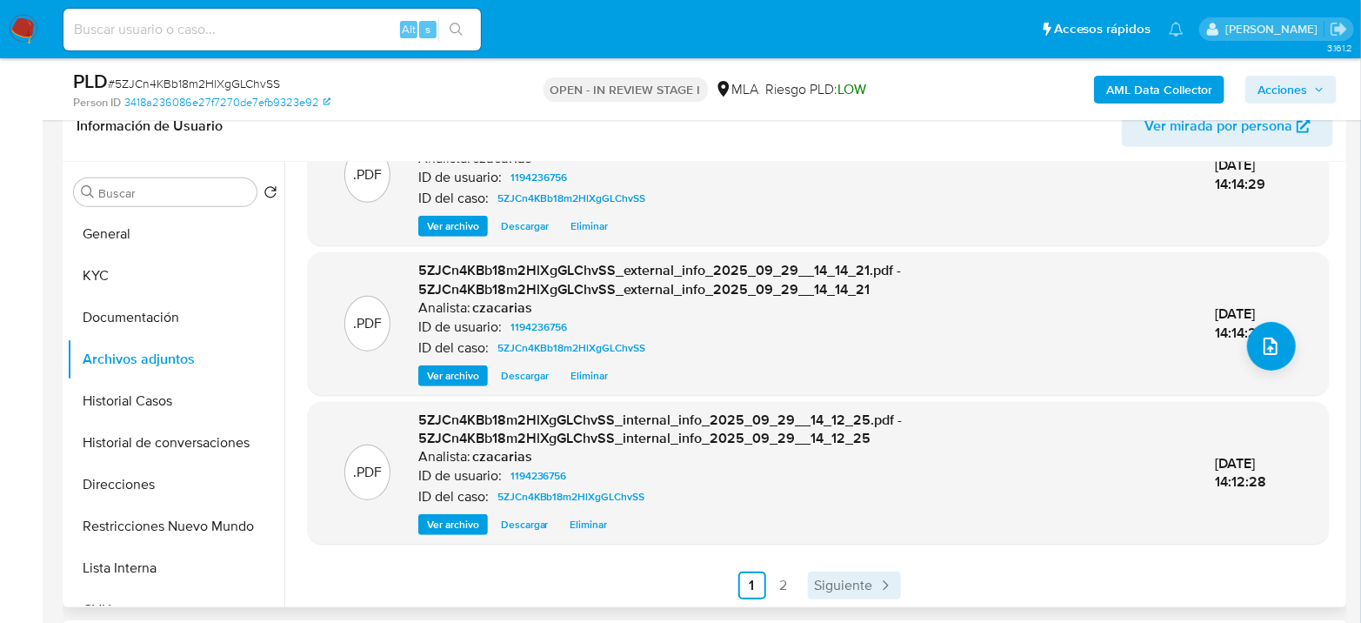
click at [836, 584] on span "Siguiente" at bounding box center [844, 585] width 58 height 14
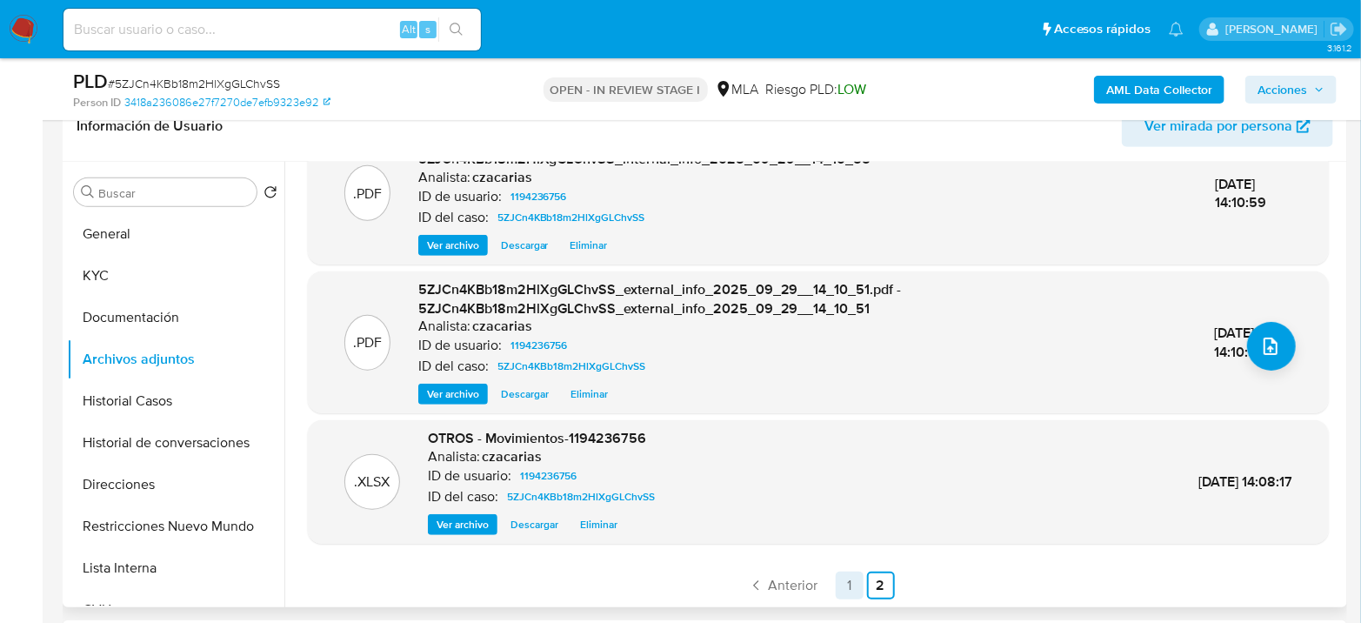
click at [857, 587] on link "1" at bounding box center [850, 585] width 28 height 28
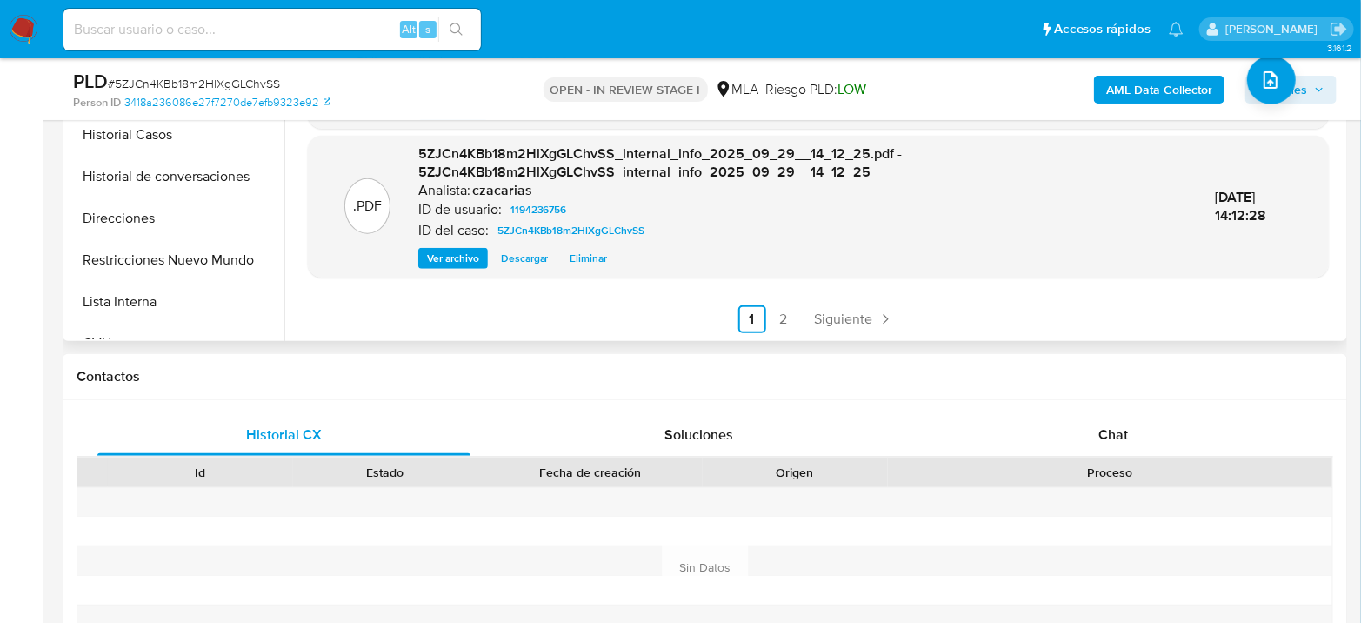
scroll to position [579, 0]
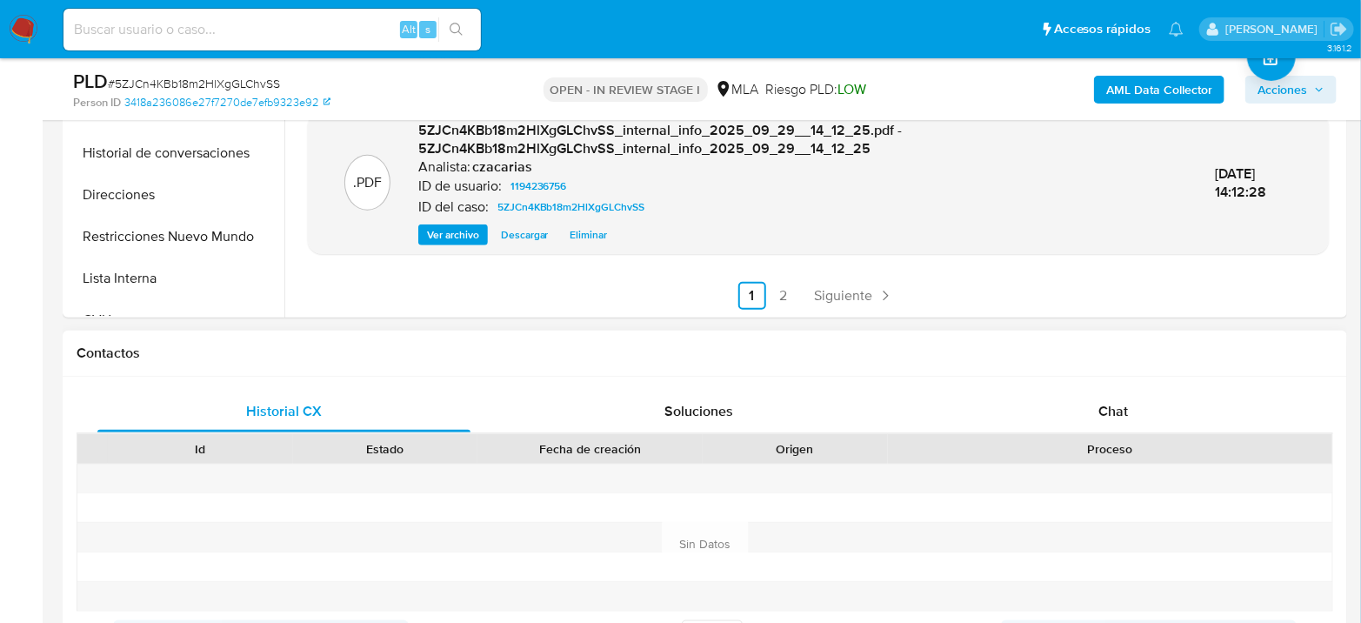
click at [1096, 376] on div "Historial CX Soluciones Chat Id Estado Fecha de creación Origen Proceso Anterio…" at bounding box center [705, 544] width 1284 height 336
click at [1112, 407] on span "Chat" at bounding box center [1113, 411] width 30 height 20
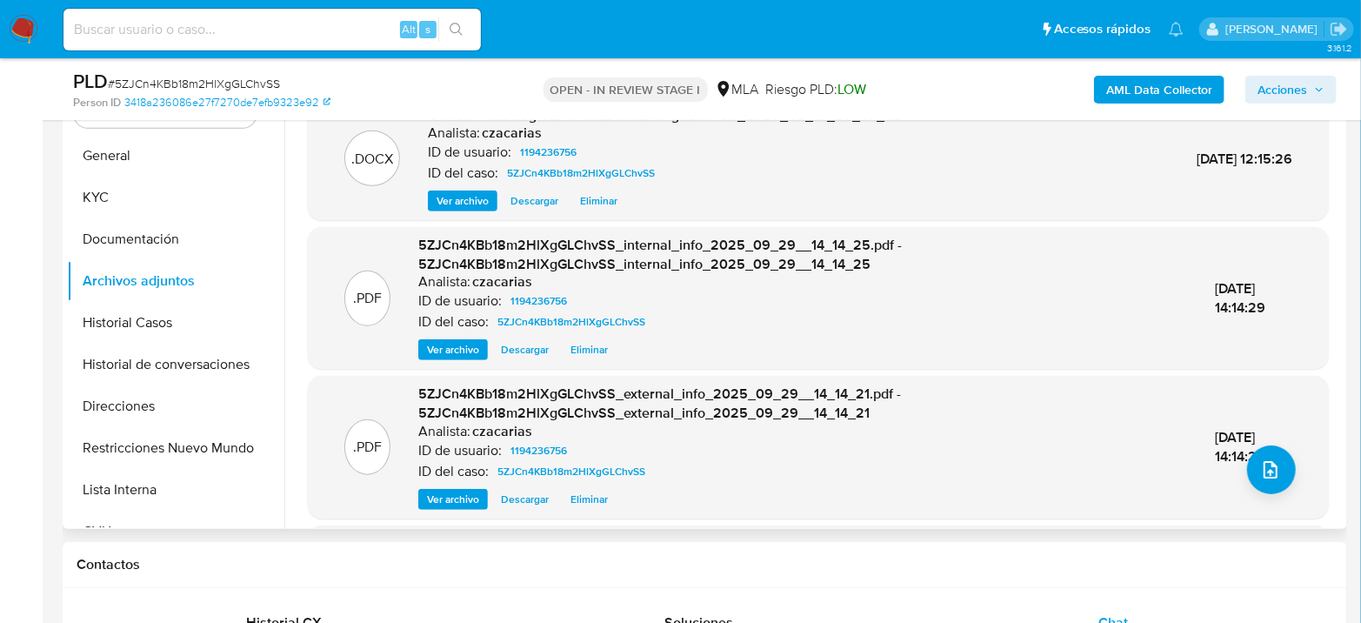
scroll to position [290, 0]
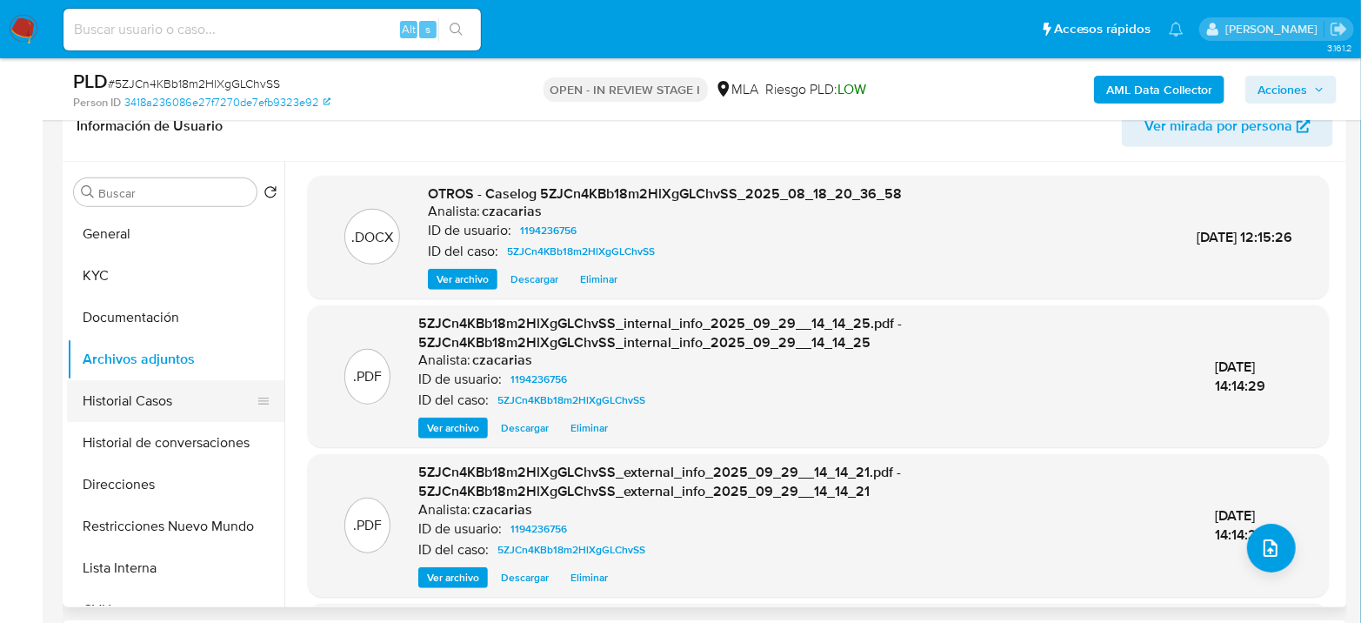
click at [103, 403] on button "Historial Casos" at bounding box center [168, 401] width 203 height 42
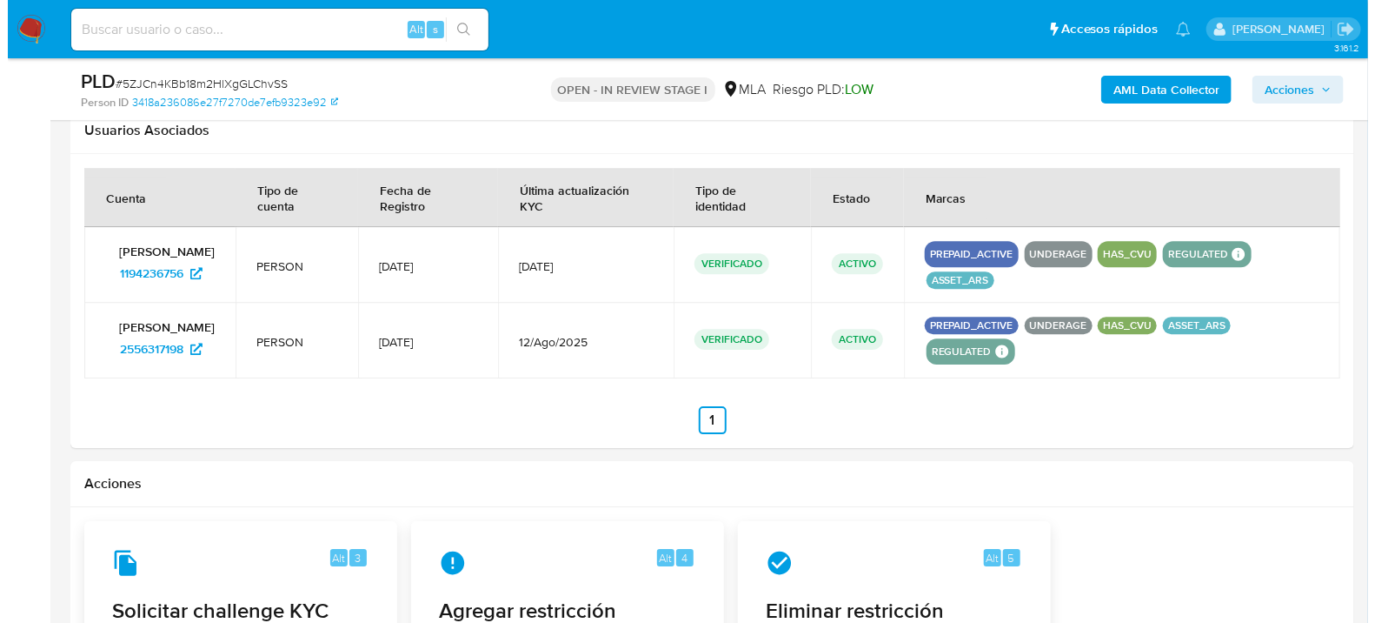
scroll to position [2764, 0]
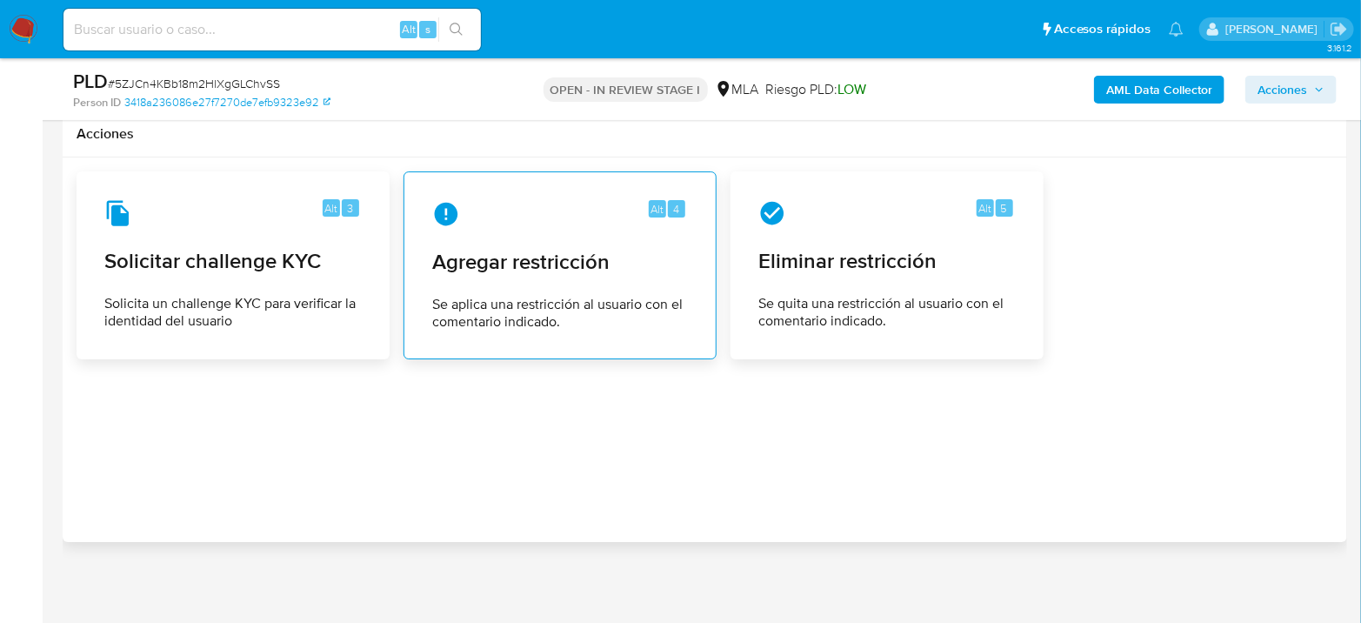
click at [482, 234] on div "Alt 4 Agregar restricción Se aplica una restricción al usuario con el comentari…" at bounding box center [559, 265] width 283 height 158
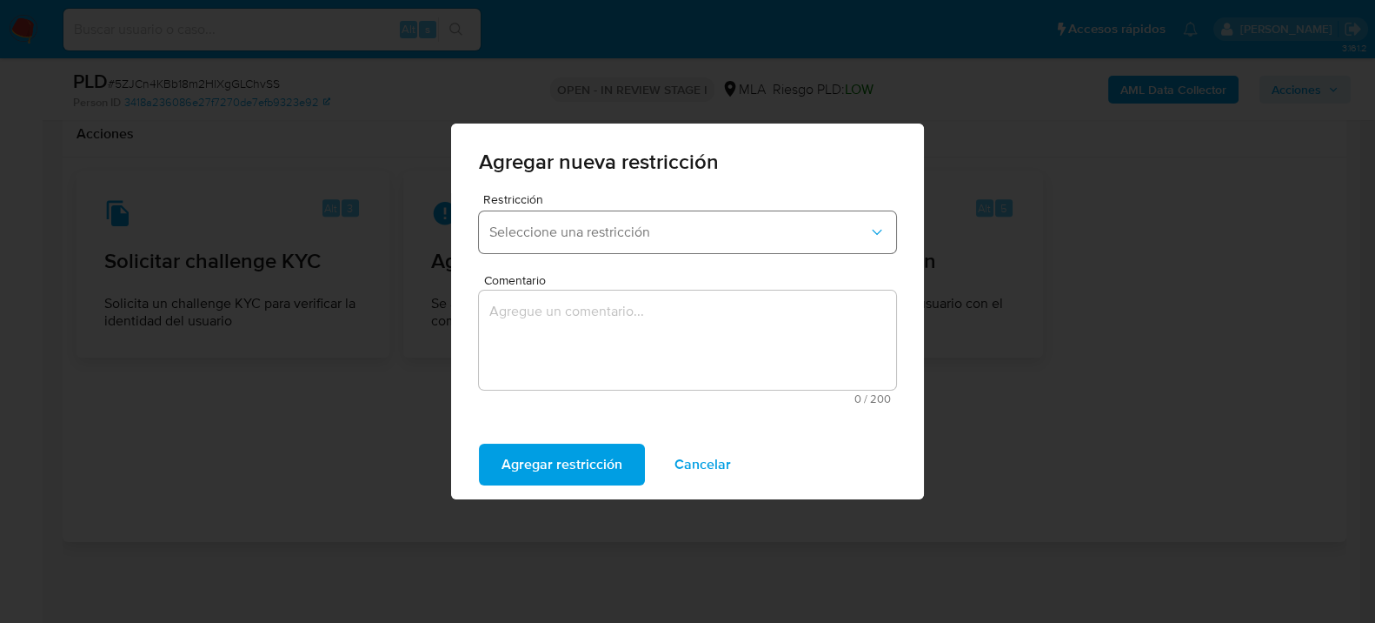
click at [626, 223] on span "Seleccione una restricción" at bounding box center [679, 231] width 379 height 17
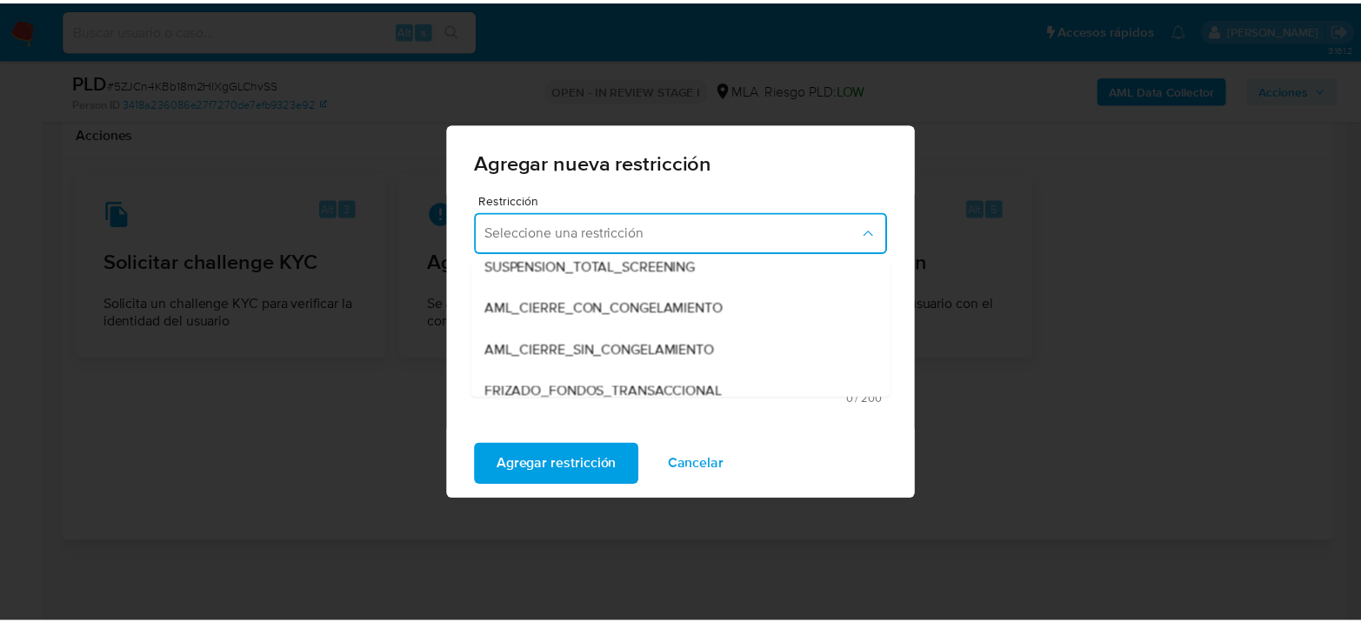
scroll to position [193, 0]
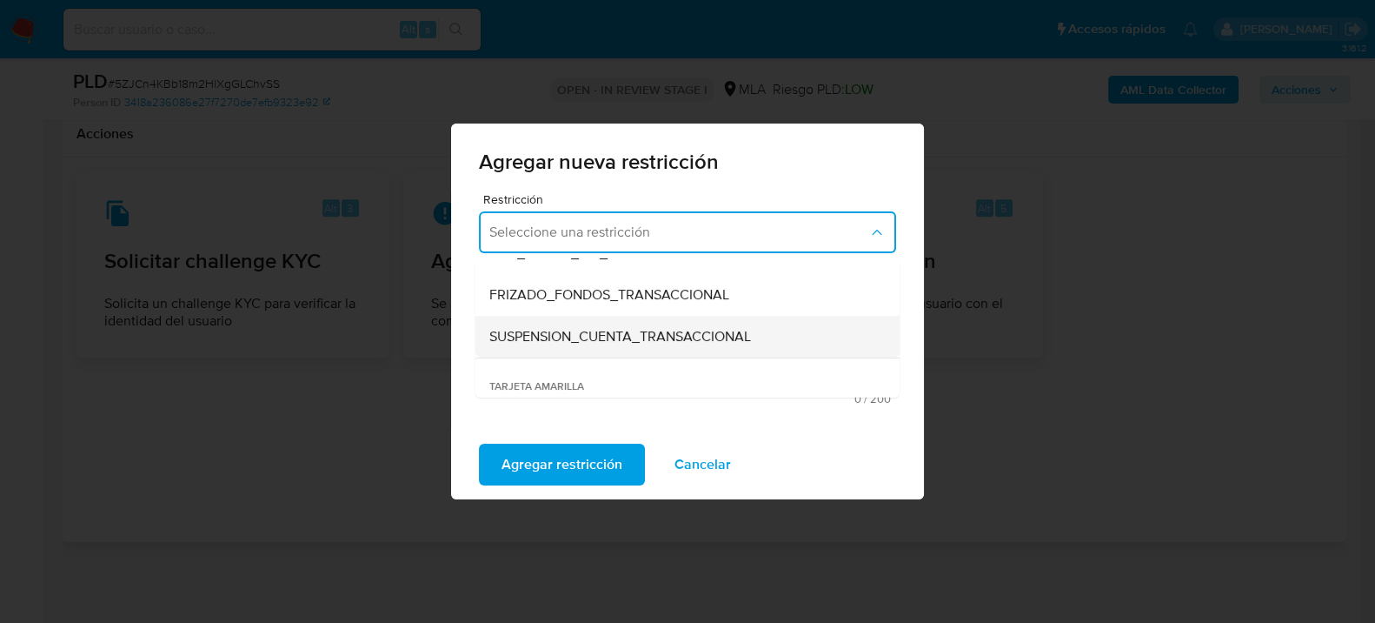
click at [711, 337] on span "SUSPENSION_CUENTA_TRANSACCIONAL" at bounding box center [621, 336] width 262 height 17
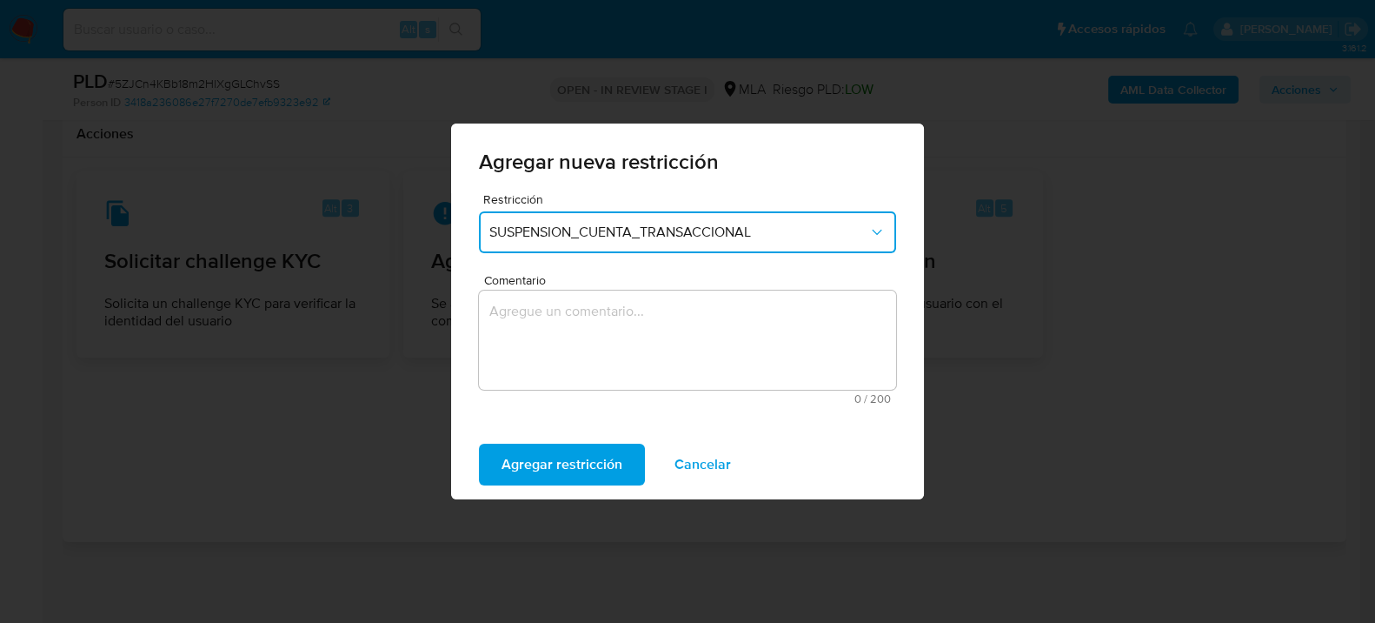
click at [706, 342] on textarea "Comentario" at bounding box center [687, 339] width 417 height 99
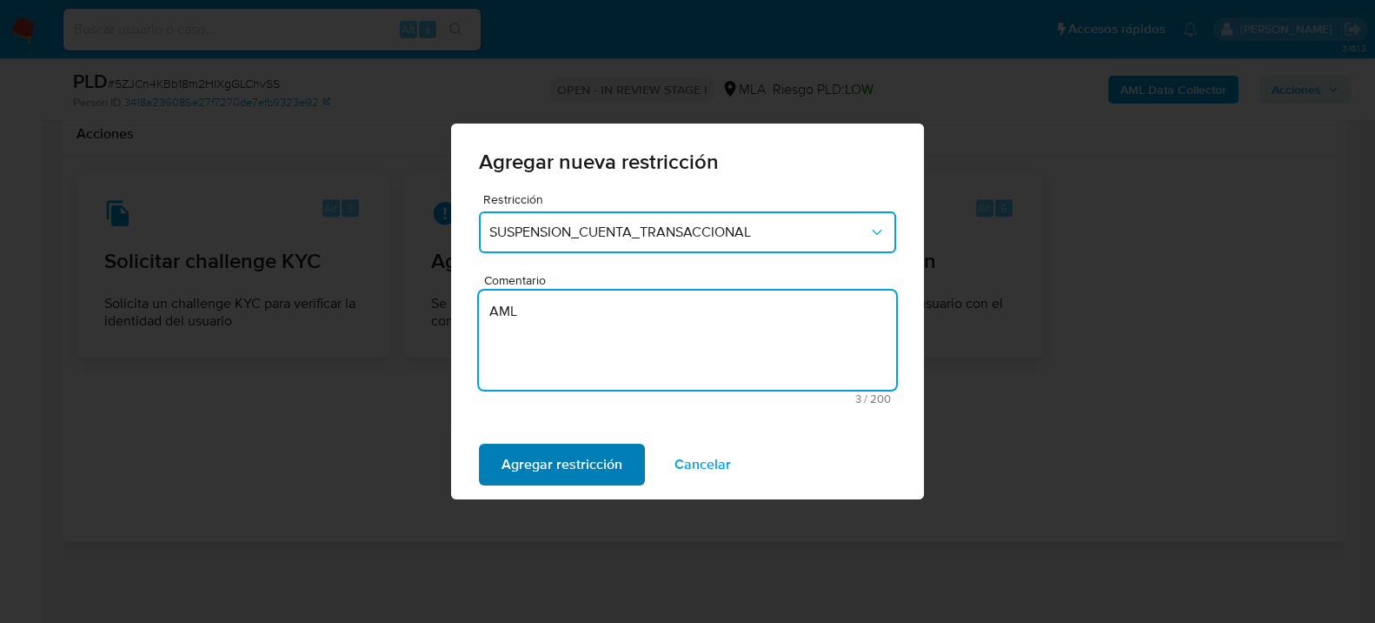
type textarea "AML"
click at [579, 453] on span "Agregar restricción" at bounding box center [562, 464] width 121 height 38
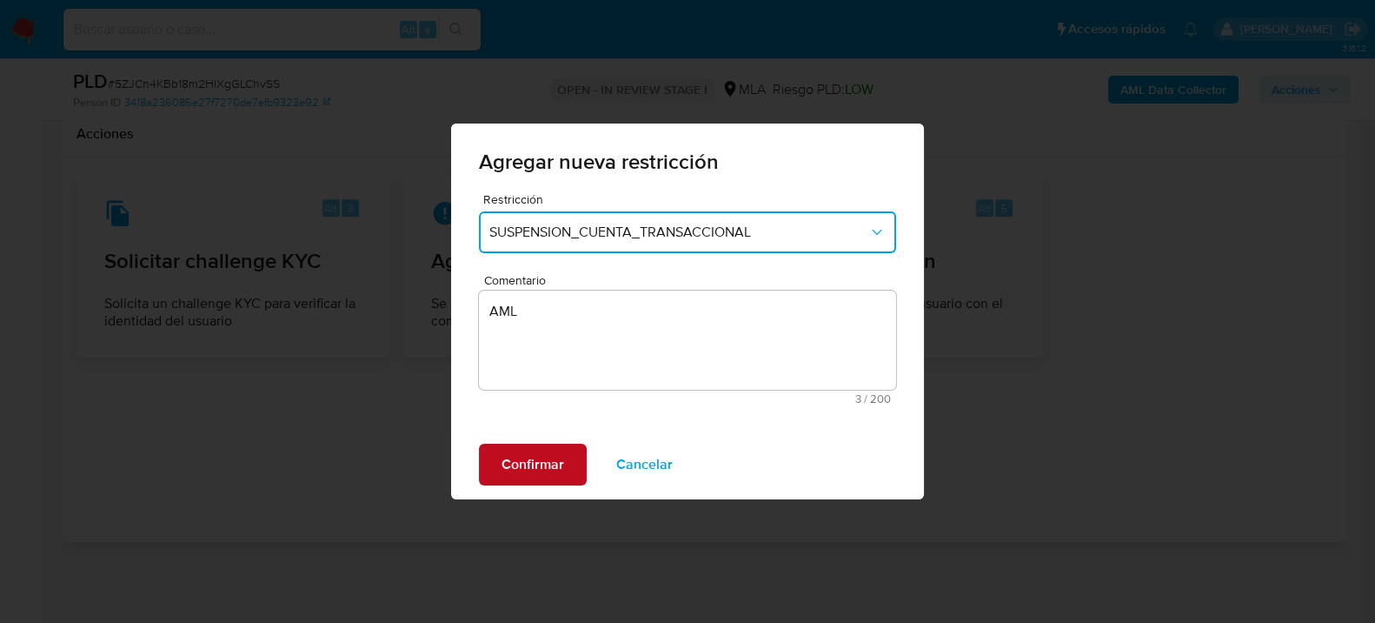
click at [567, 470] on button "Confirmar" at bounding box center [533, 464] width 108 height 42
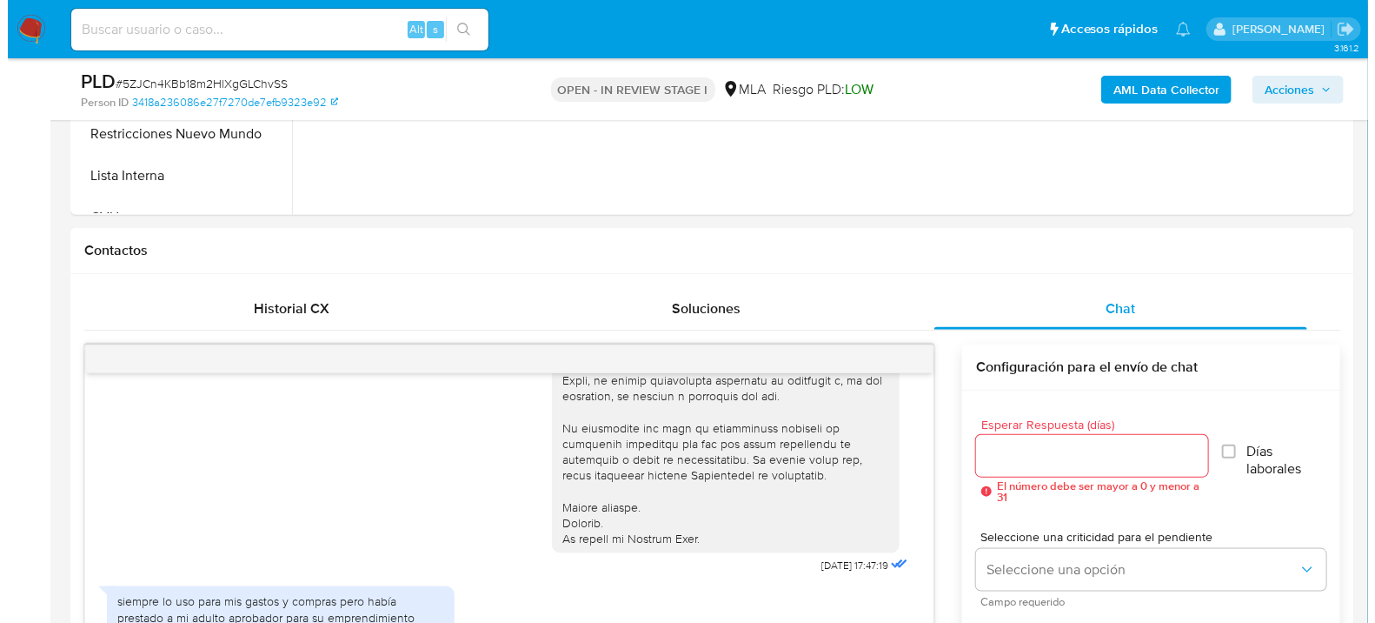
scroll to position [349, 0]
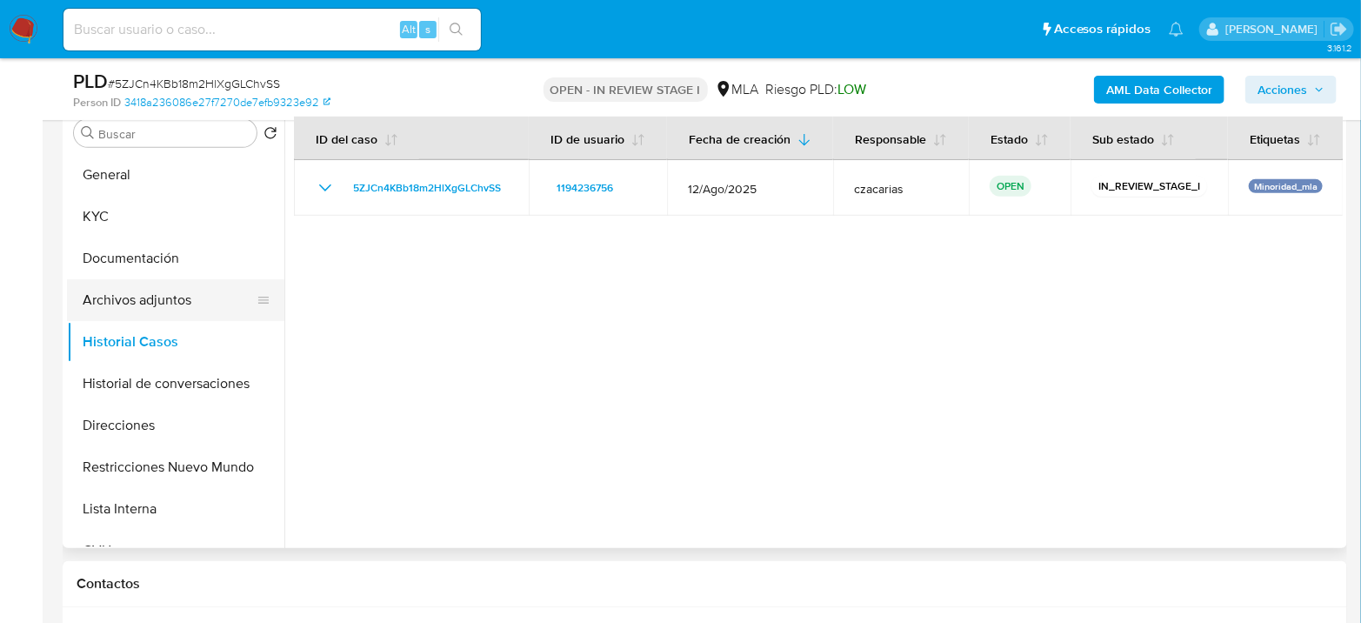
click at [145, 305] on button "Archivos adjuntos" at bounding box center [168, 300] width 203 height 42
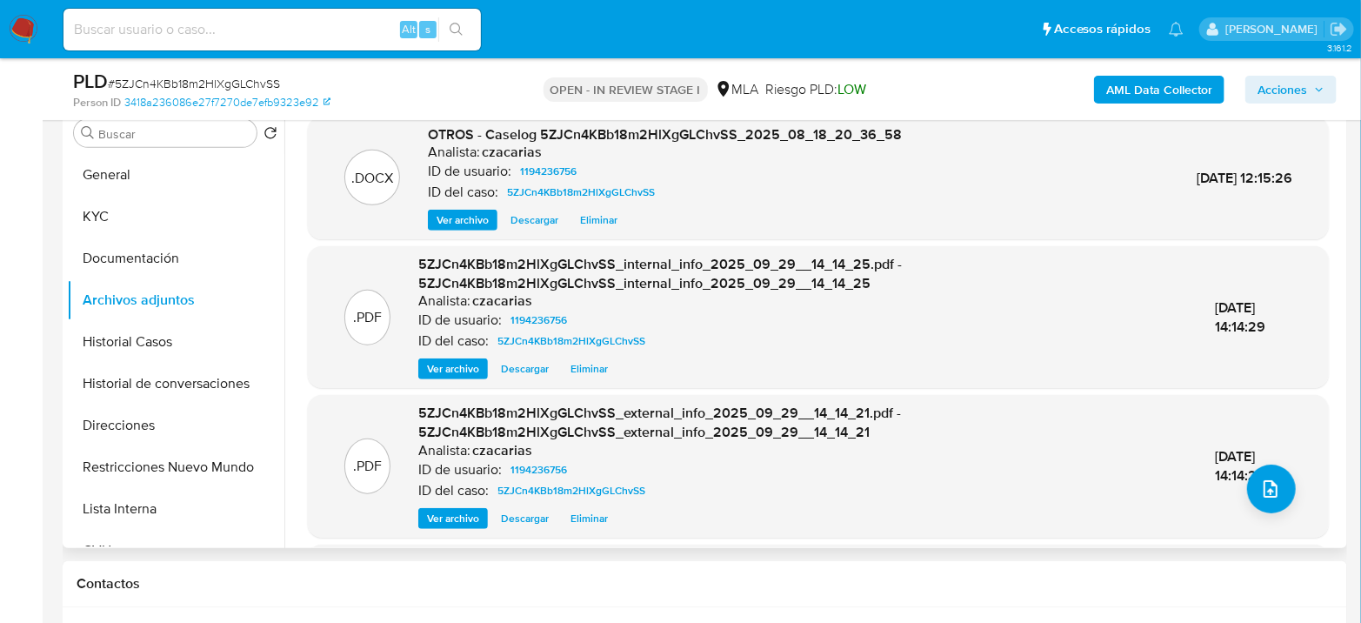
click at [480, 224] on span "Ver archivo" at bounding box center [462, 219] width 52 height 17
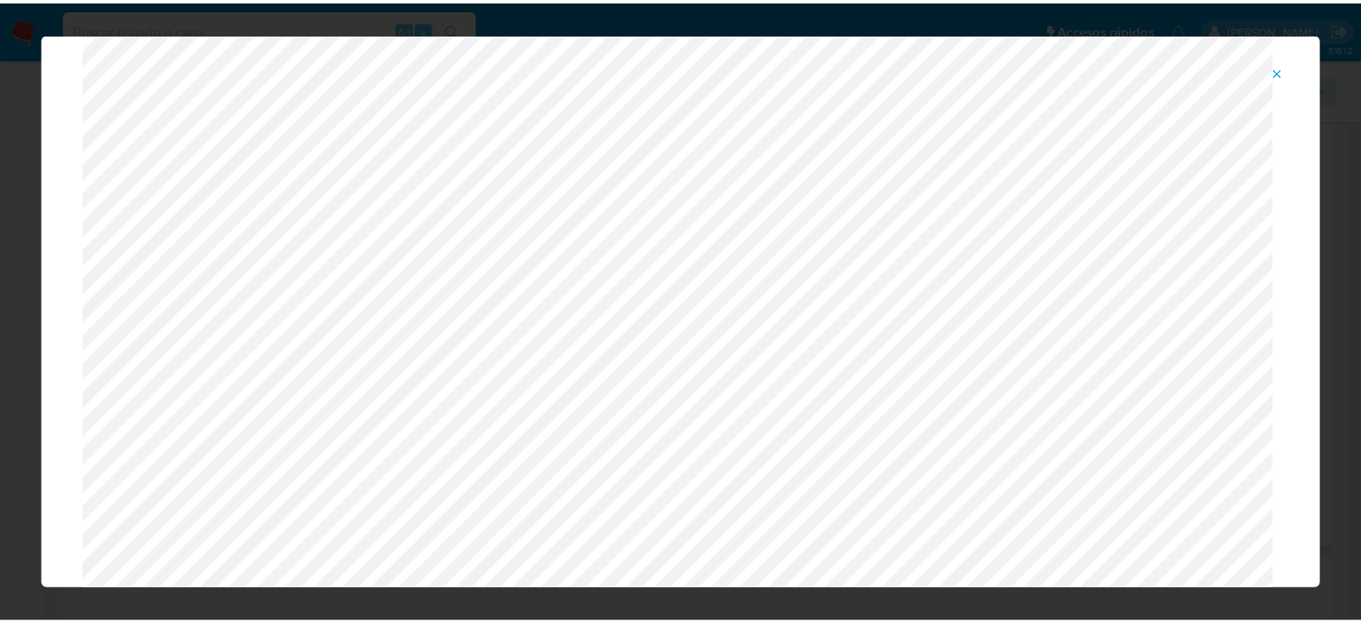
scroll to position [0, 0]
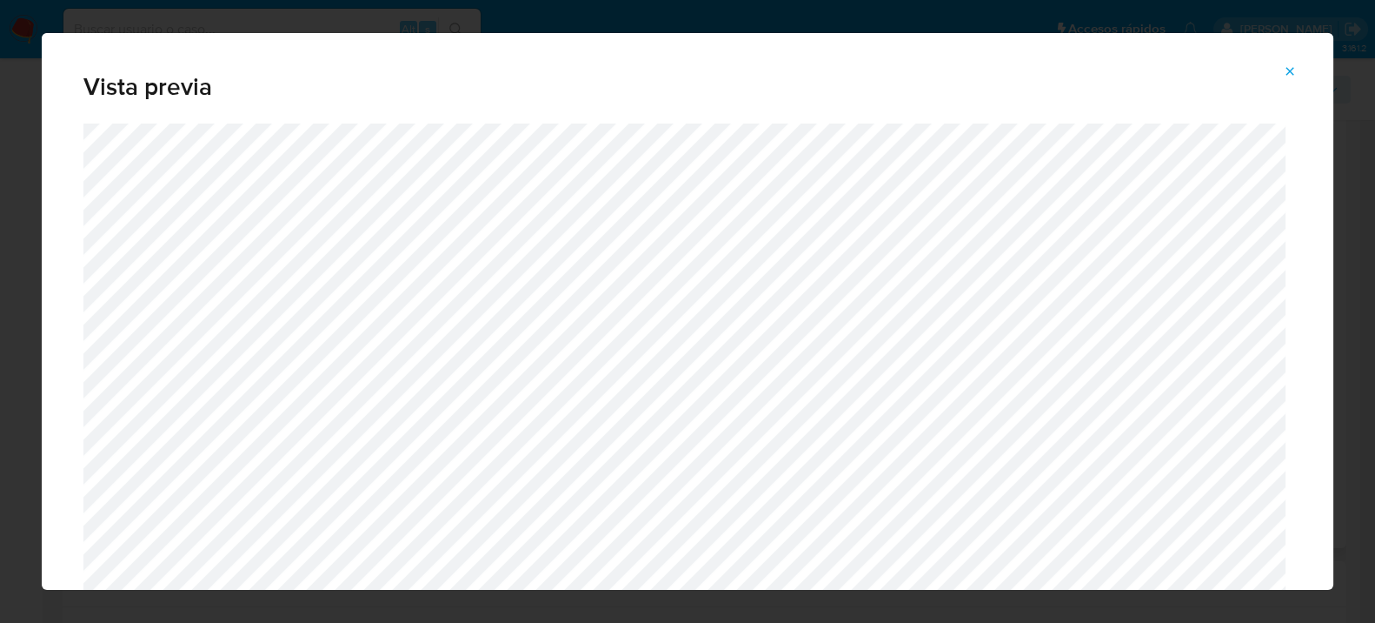
click at [1291, 67] on icon "Attachment preview" at bounding box center [1290, 71] width 14 height 14
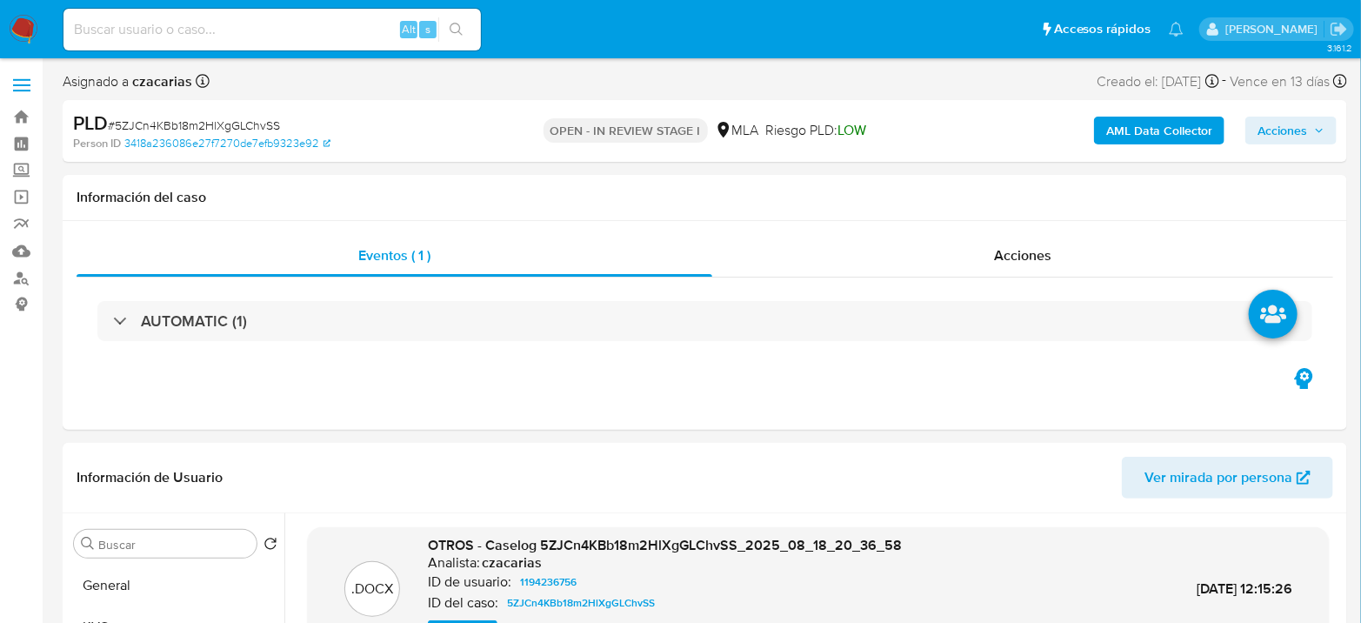
click at [1275, 139] on span "Acciones" at bounding box center [1282, 131] width 50 height 28
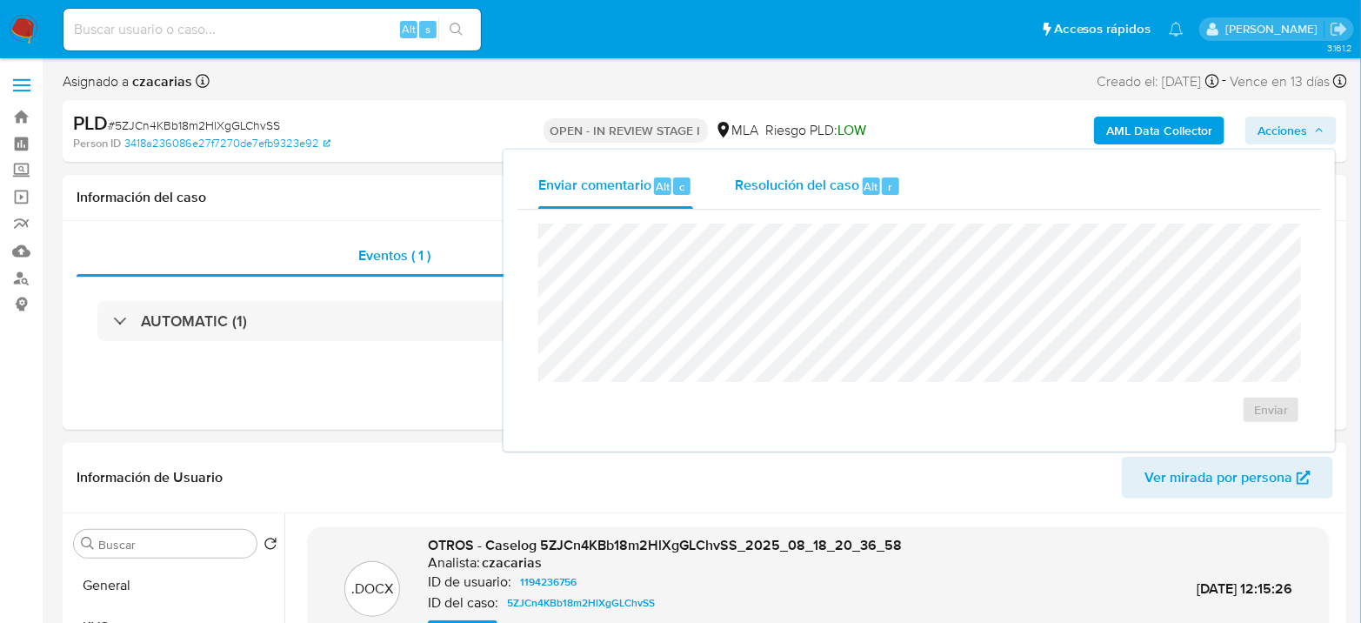
click at [878, 165] on div "Resolución del caso Alt r" at bounding box center [818, 185] width 166 height 45
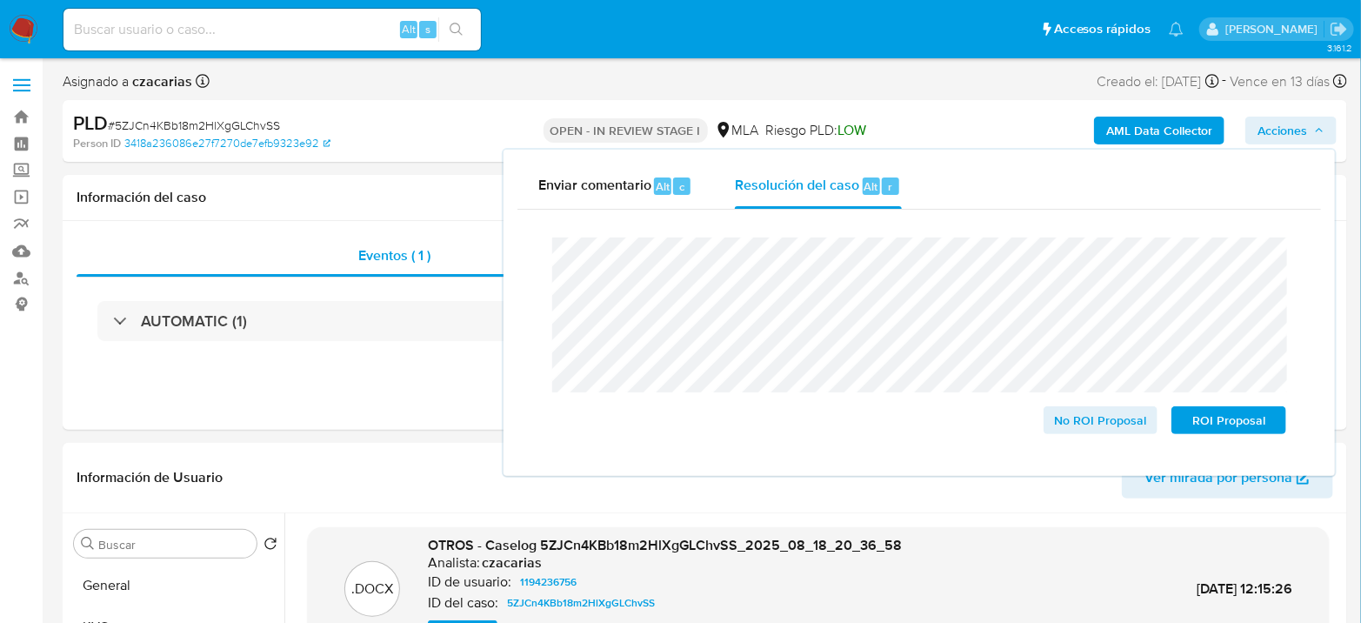
click at [272, 121] on span "# 5ZJCn4KBb18m2HlXgGLChvSS" at bounding box center [194, 125] width 172 height 17
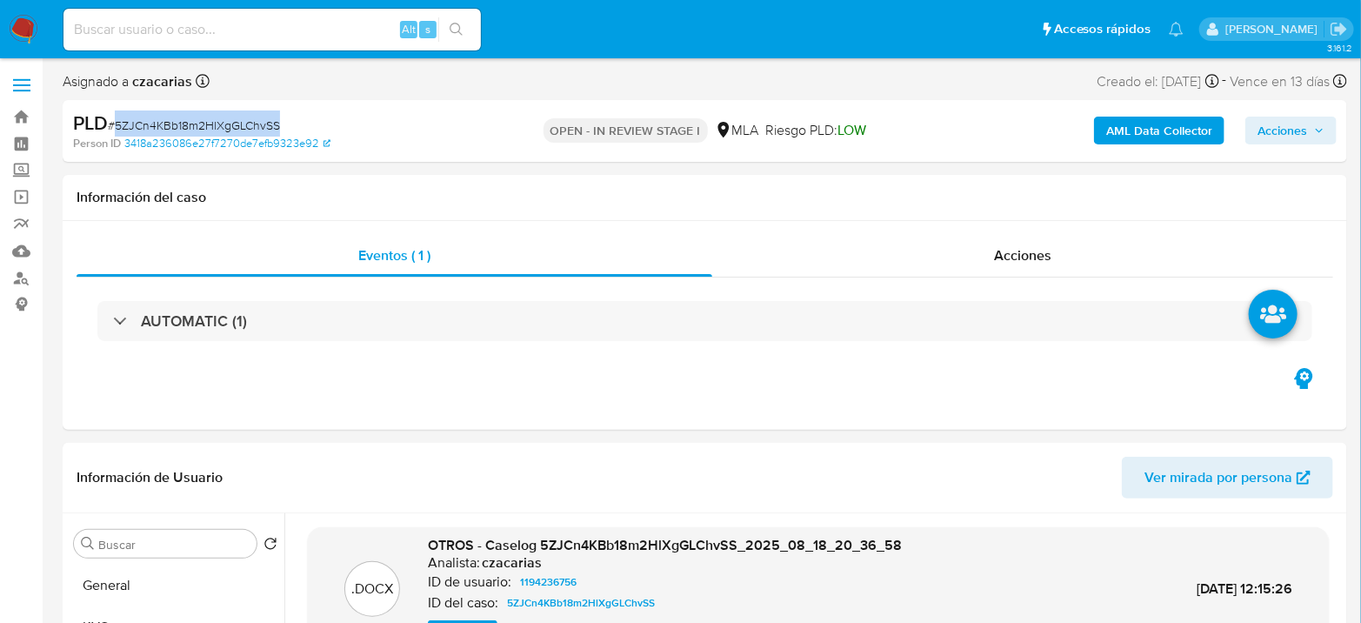
click at [272, 121] on span "# 5ZJCn4KBb18m2HlXgGLChvSS" at bounding box center [194, 125] width 172 height 17
copy span "5ZJCn4KBb18m2HlXgGLChvSS"
click at [1289, 128] on span "Acciones" at bounding box center [1282, 131] width 50 height 28
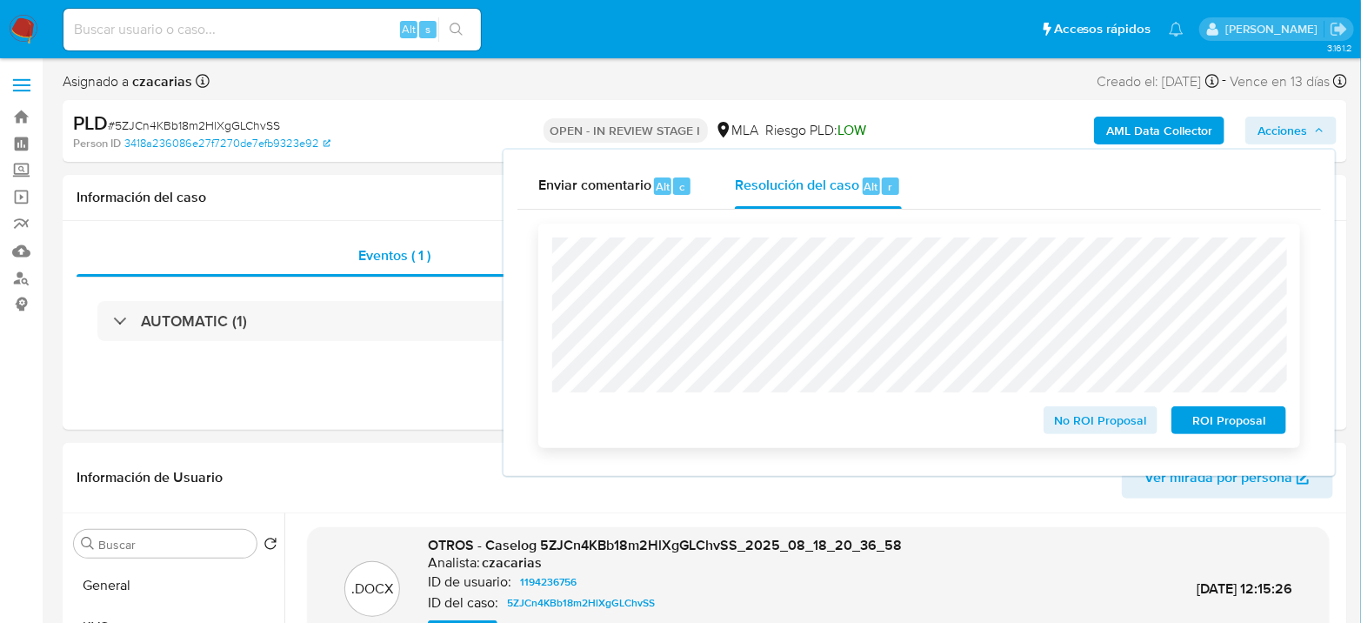
click at [1200, 417] on span "ROI Proposal" at bounding box center [1228, 420] width 90 height 24
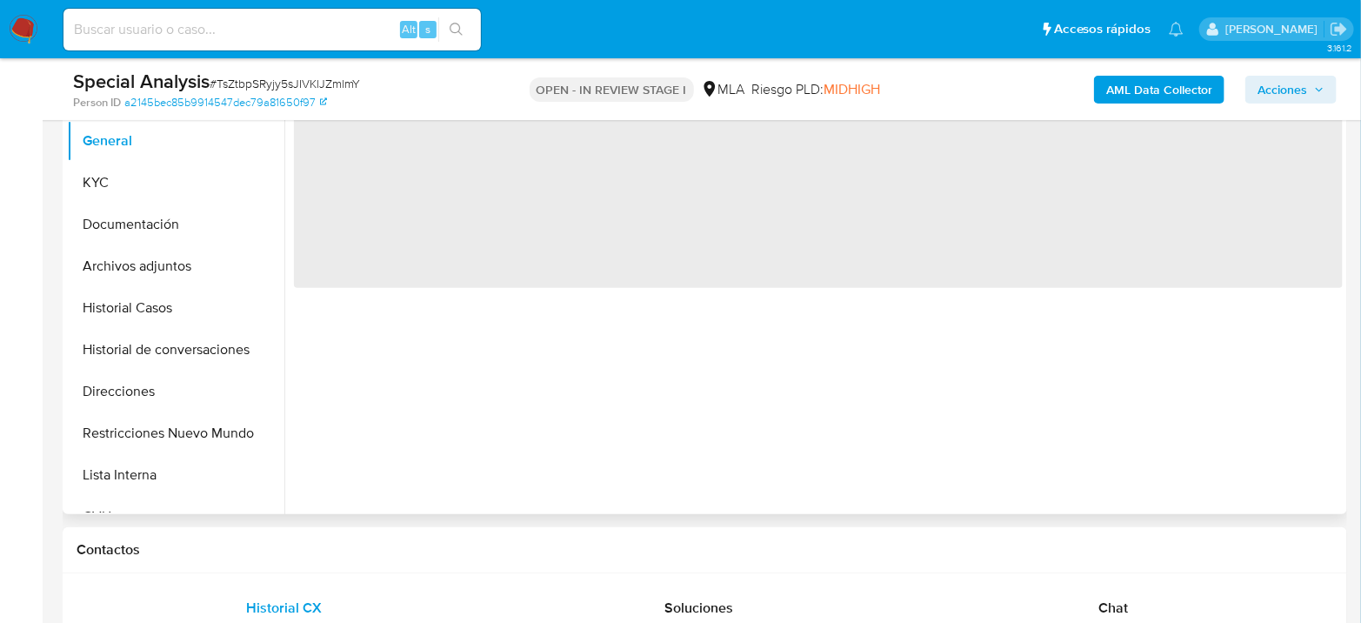
select select "10"
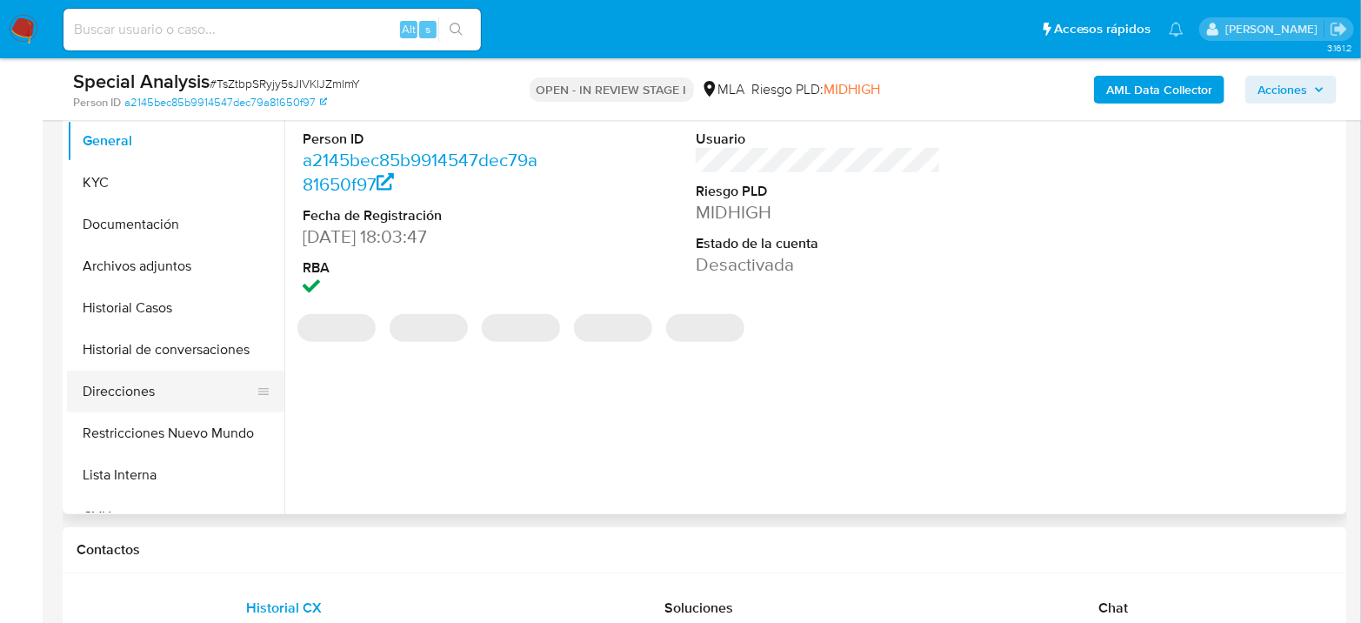
scroll to position [386, 0]
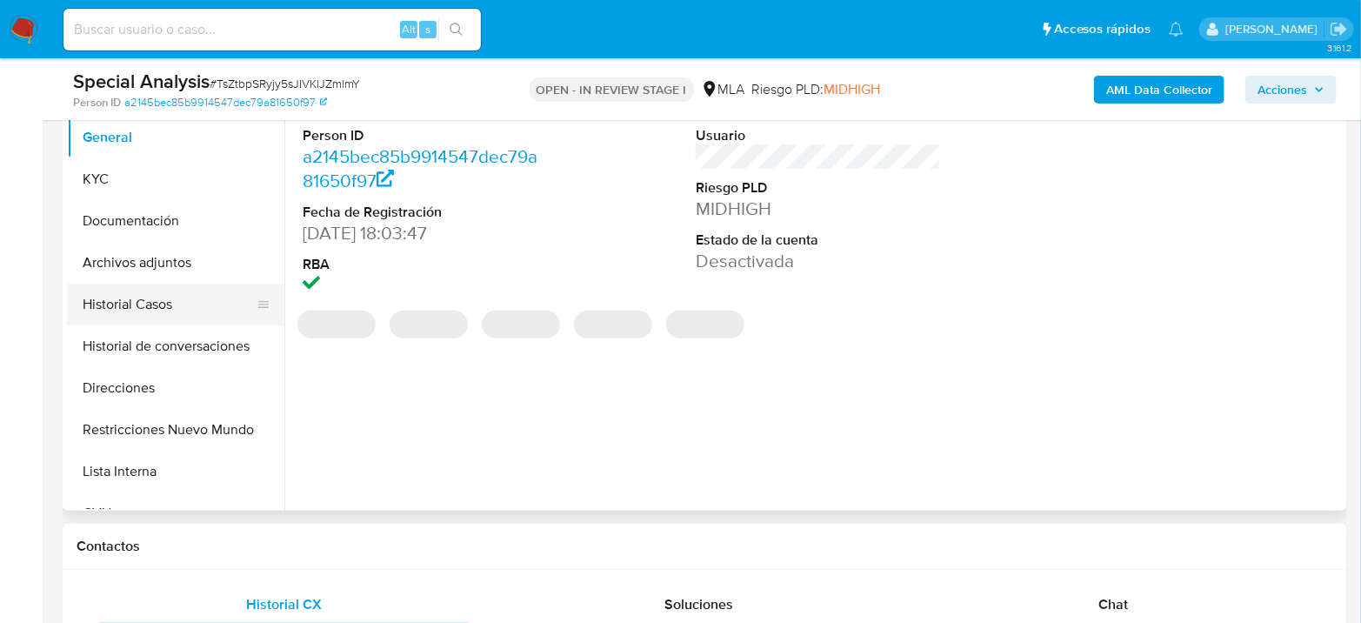
click at [136, 306] on button "Historial Casos" at bounding box center [168, 304] width 203 height 42
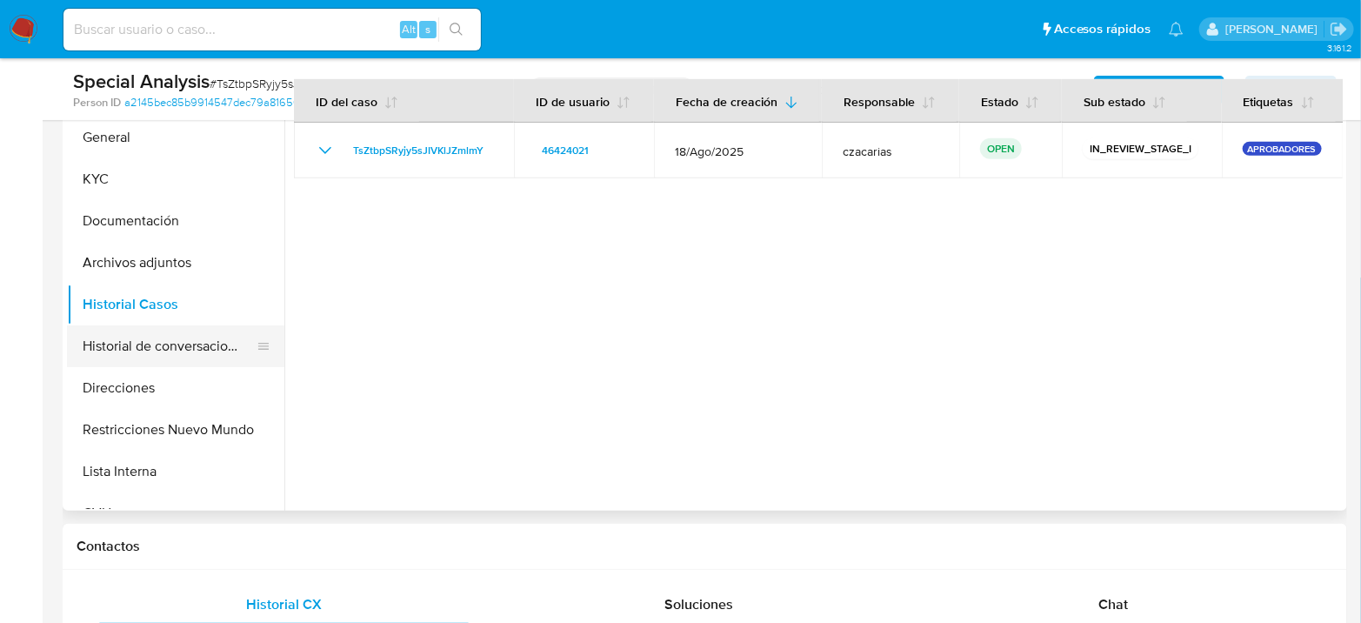
click at [184, 334] on button "Historial de conversaciones" at bounding box center [168, 346] width 203 height 42
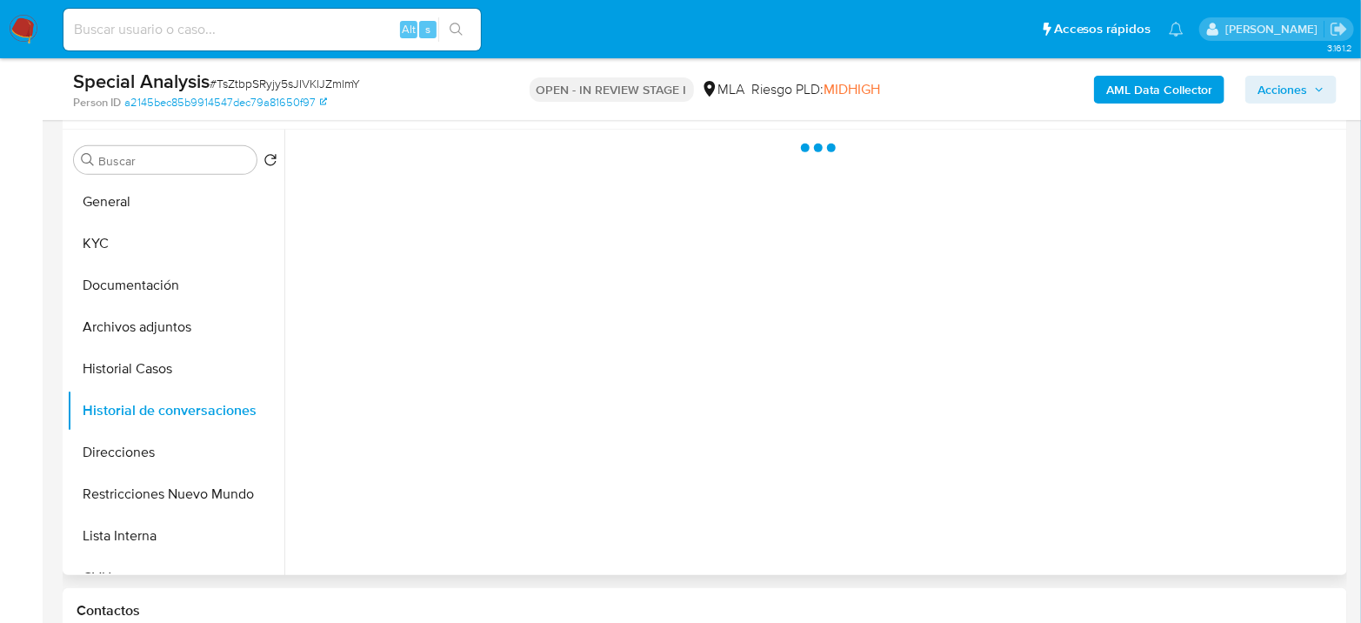
scroll to position [290, 0]
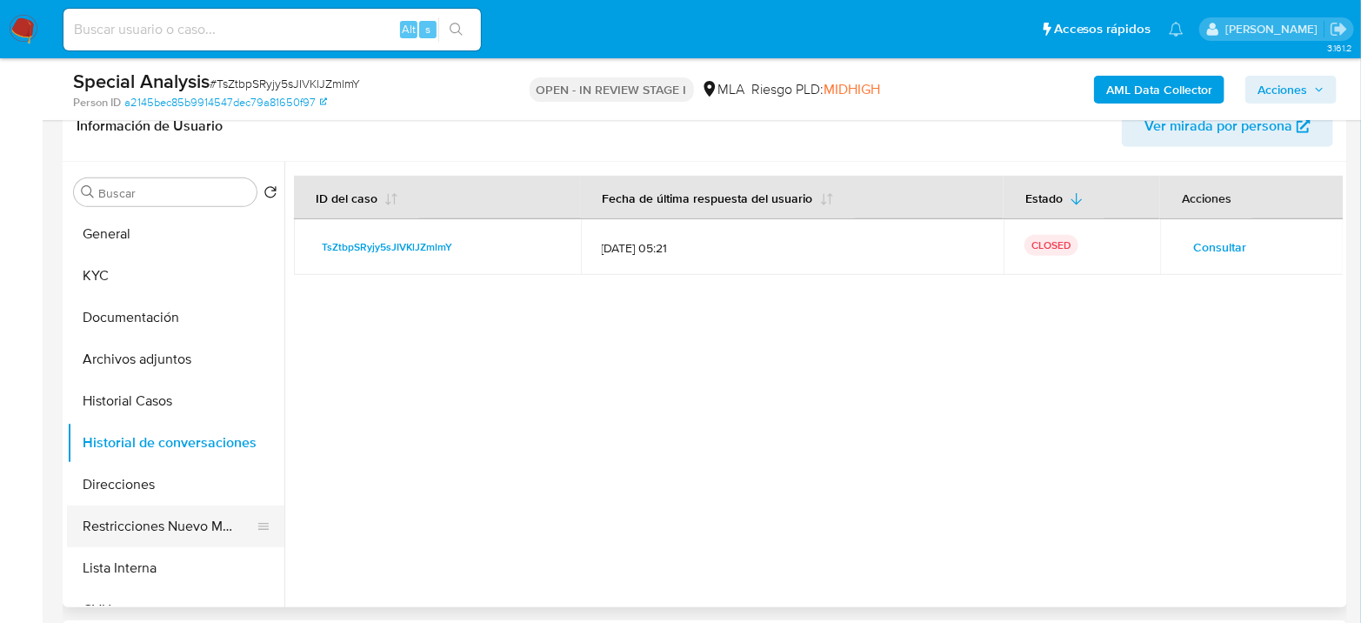
click at [129, 517] on button "Restricciones Nuevo Mundo" at bounding box center [168, 526] width 203 height 42
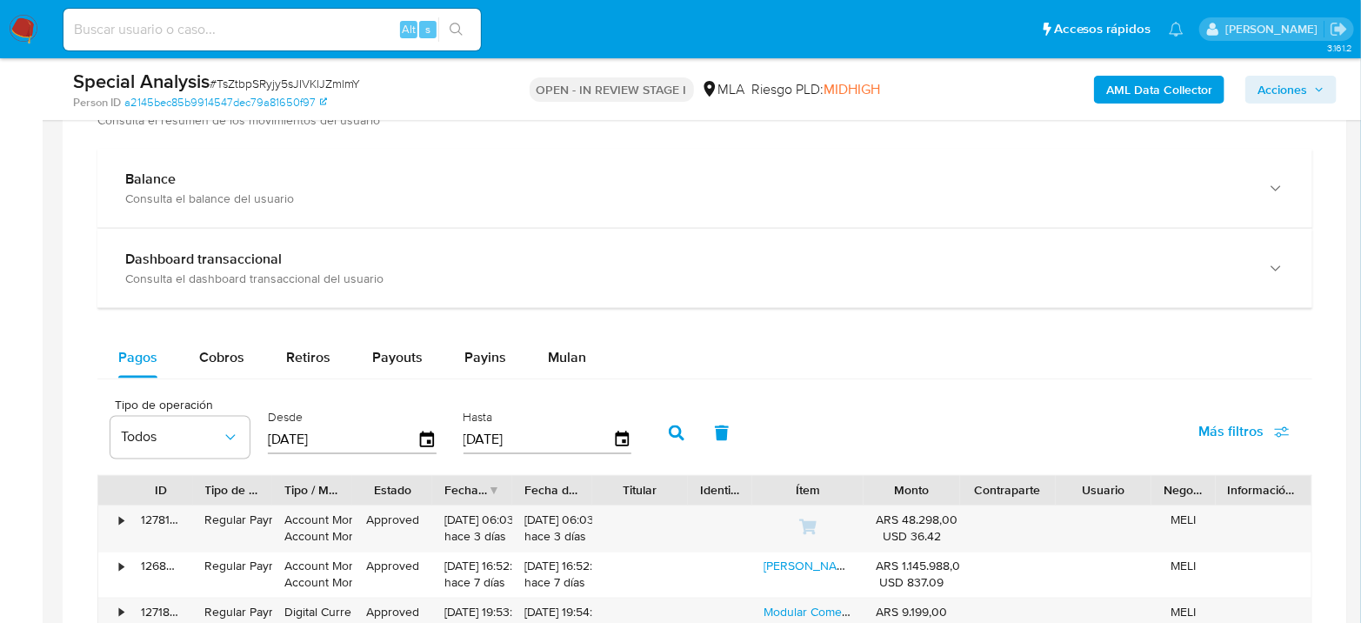
scroll to position [676, 0]
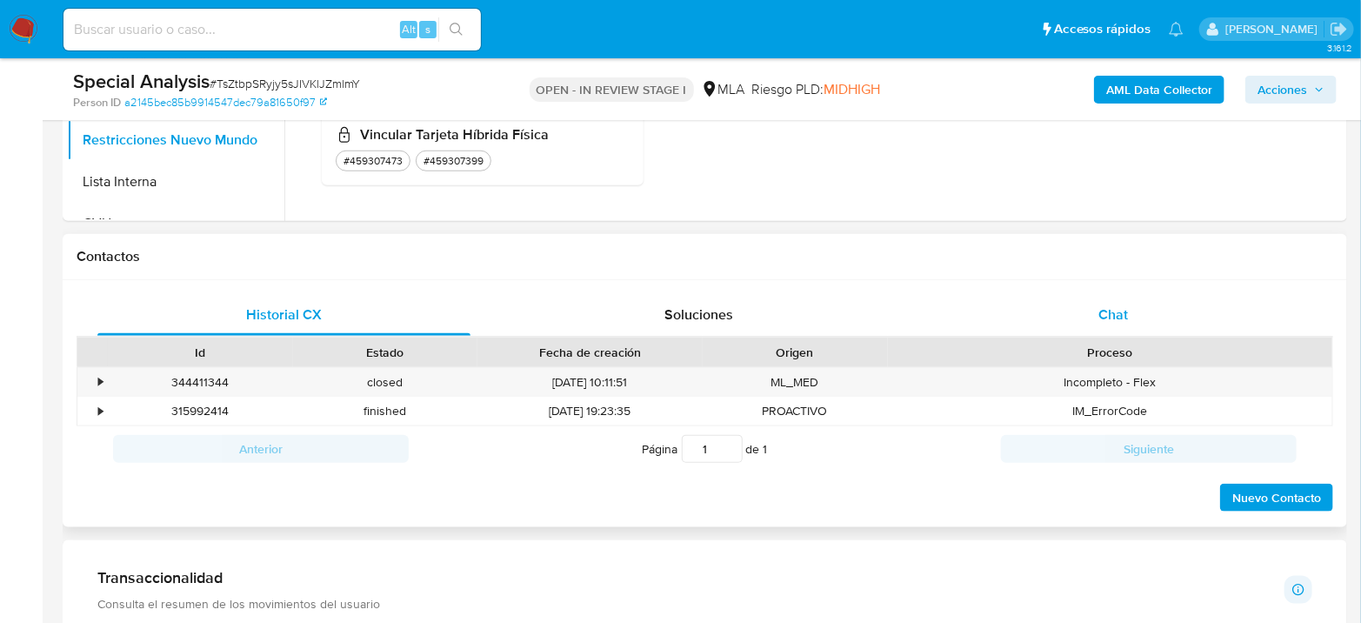
click at [1104, 314] on span "Chat" at bounding box center [1113, 314] width 30 height 20
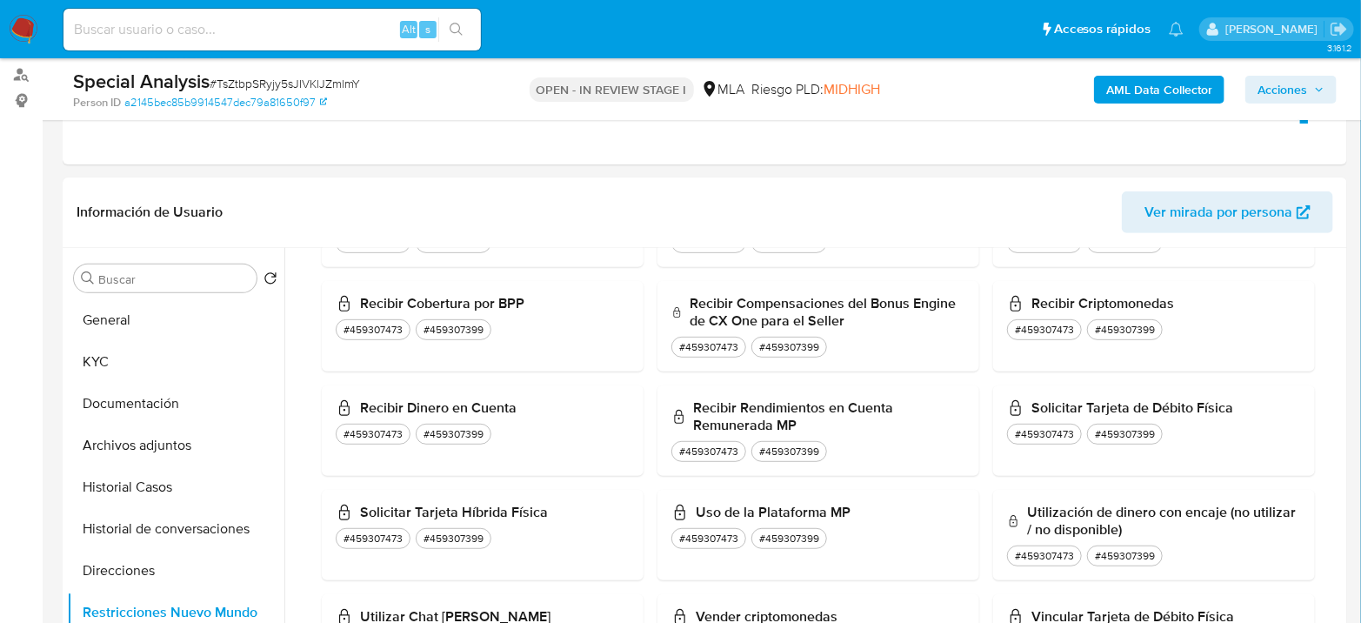
scroll to position [193, 0]
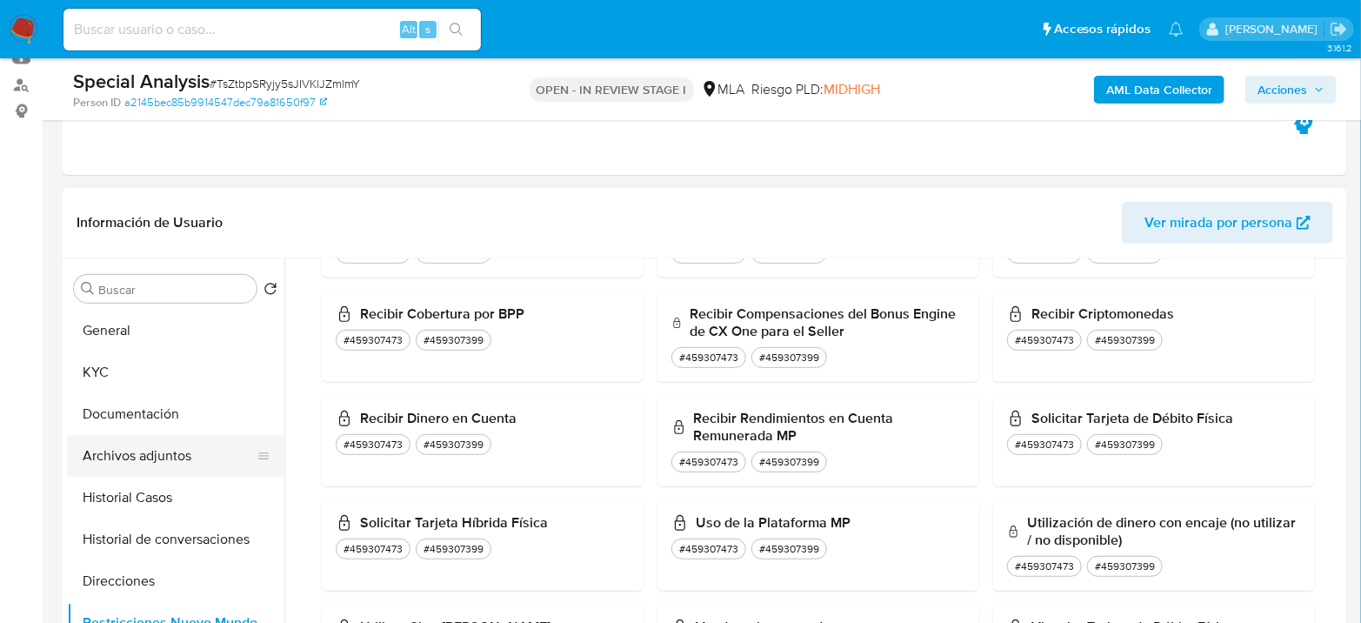
click at [157, 455] on button "Archivos adjuntos" at bounding box center [168, 456] width 203 height 42
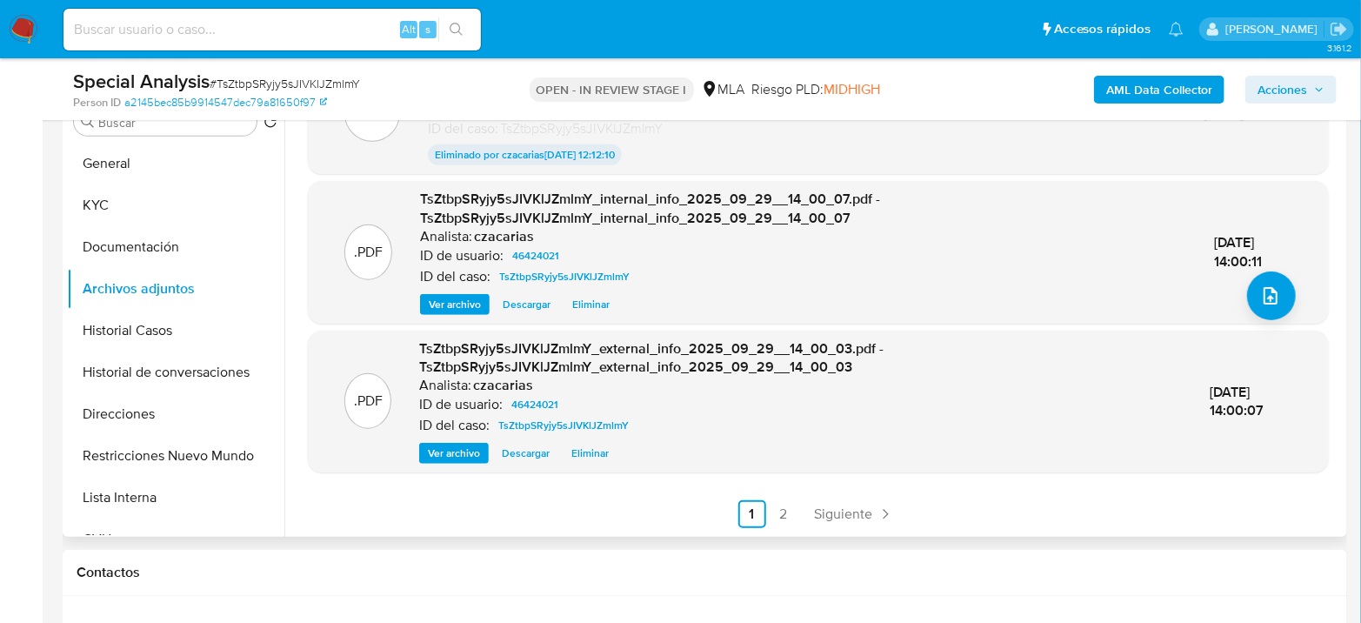
scroll to position [386, 0]
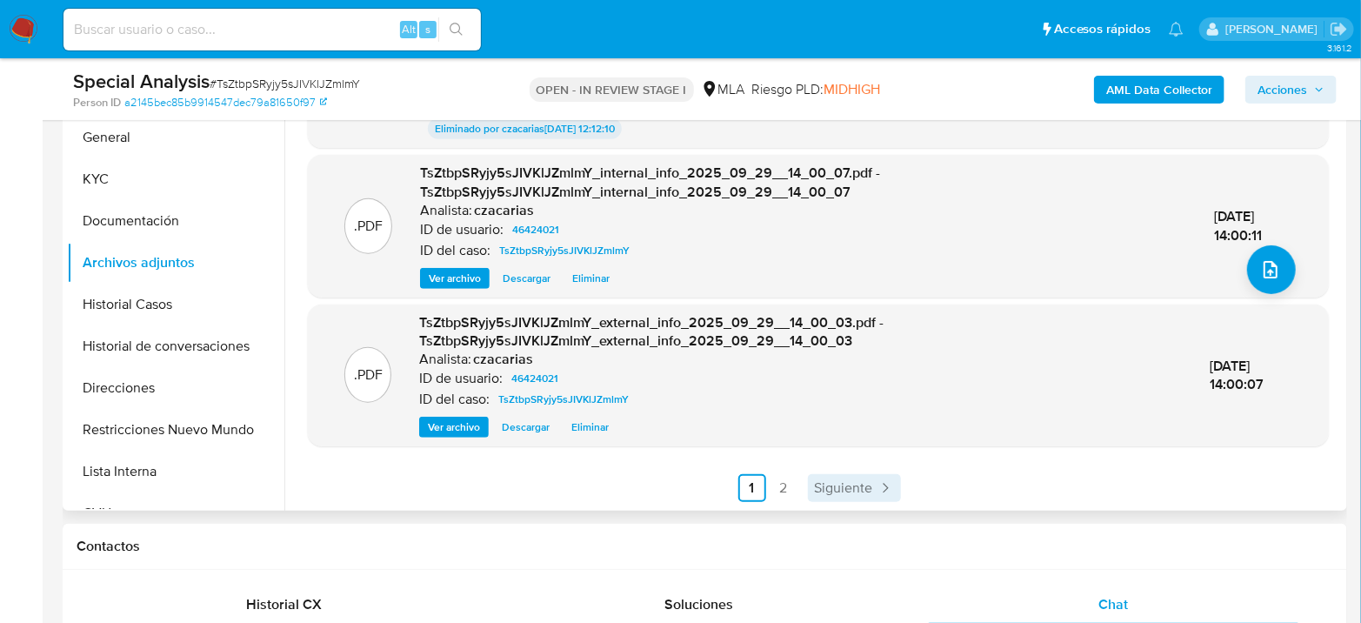
click at [838, 490] on span "Siguiente" at bounding box center [844, 488] width 58 height 14
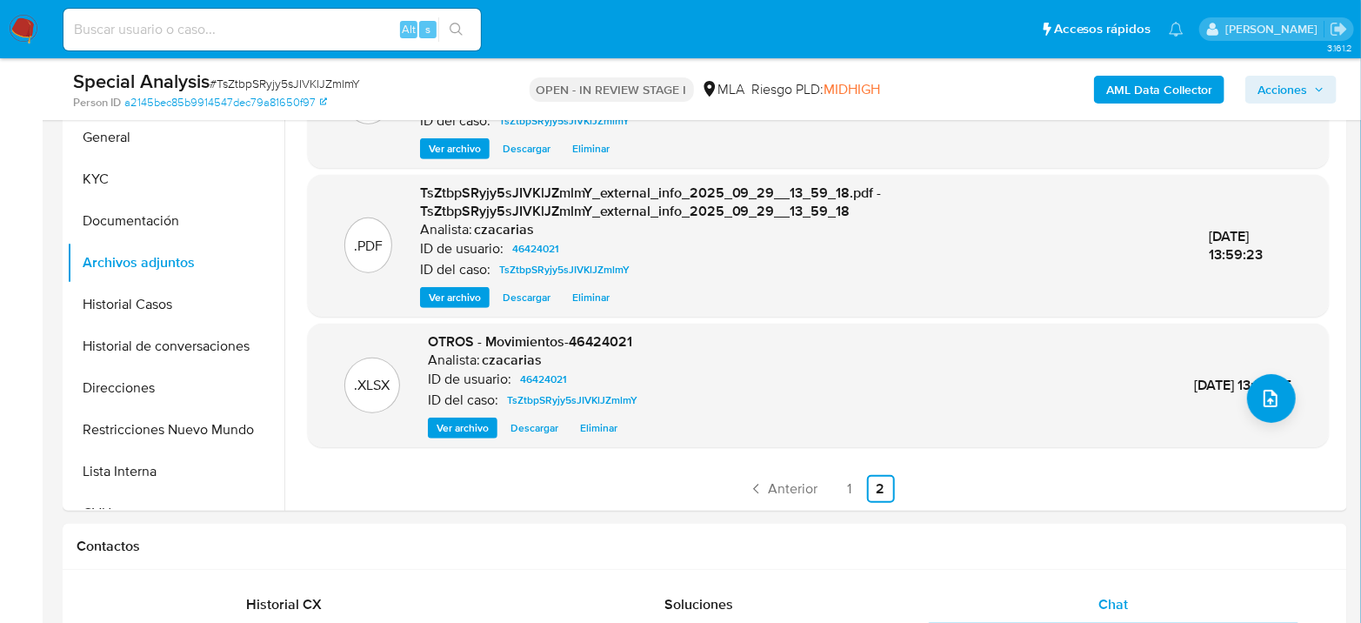
click at [1281, 86] on span "Acciones" at bounding box center [1282, 90] width 50 height 28
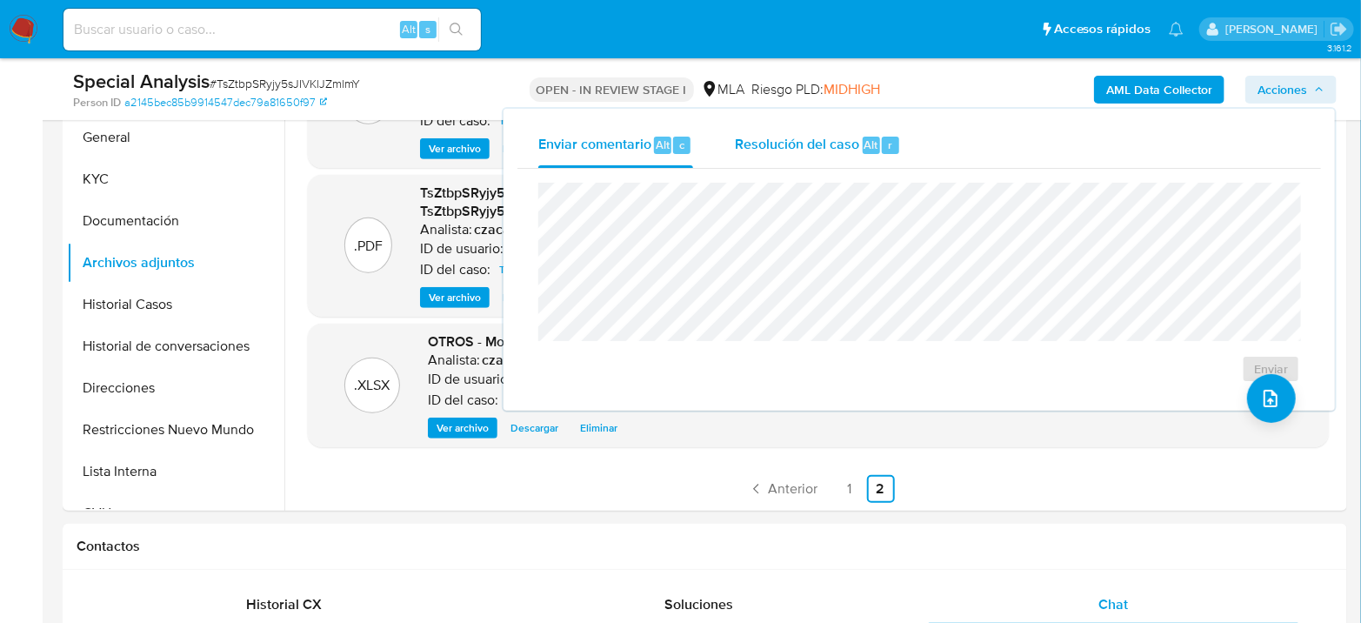
click at [866, 158] on div "Resolución del caso Alt r" at bounding box center [818, 145] width 166 height 45
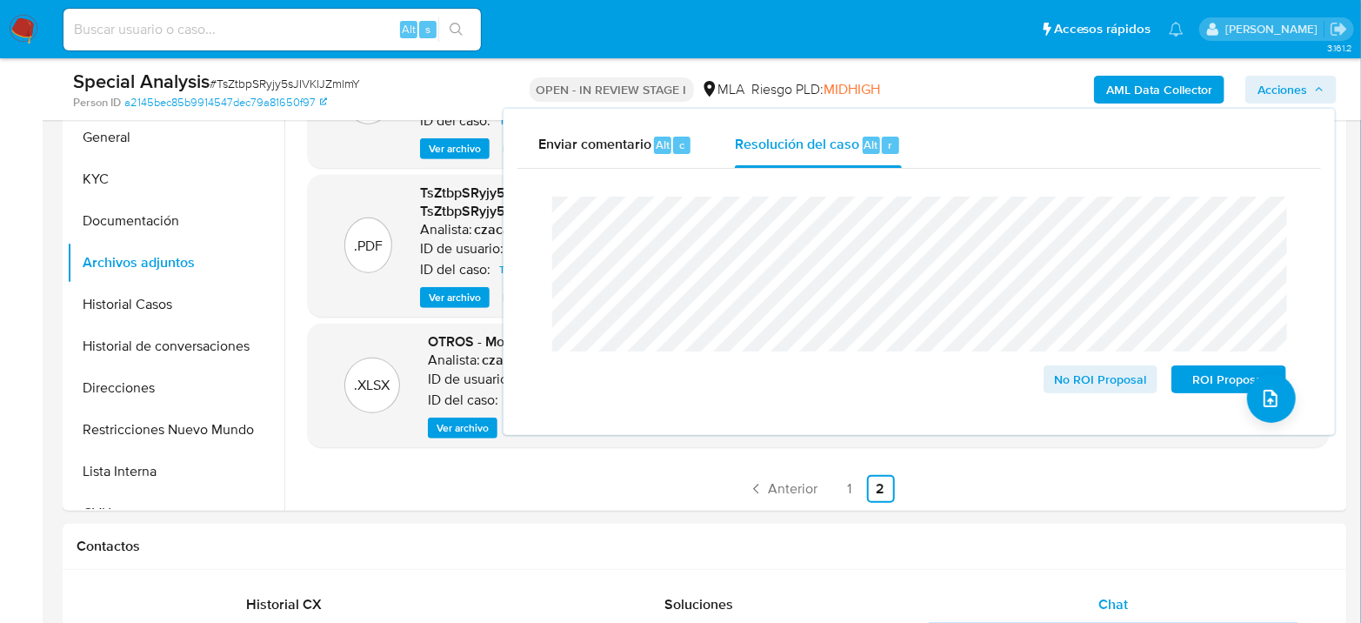
click at [270, 83] on span "# TsZtbpSRyjy5sJIVKlJZmlmY" at bounding box center [285, 83] width 150 height 17
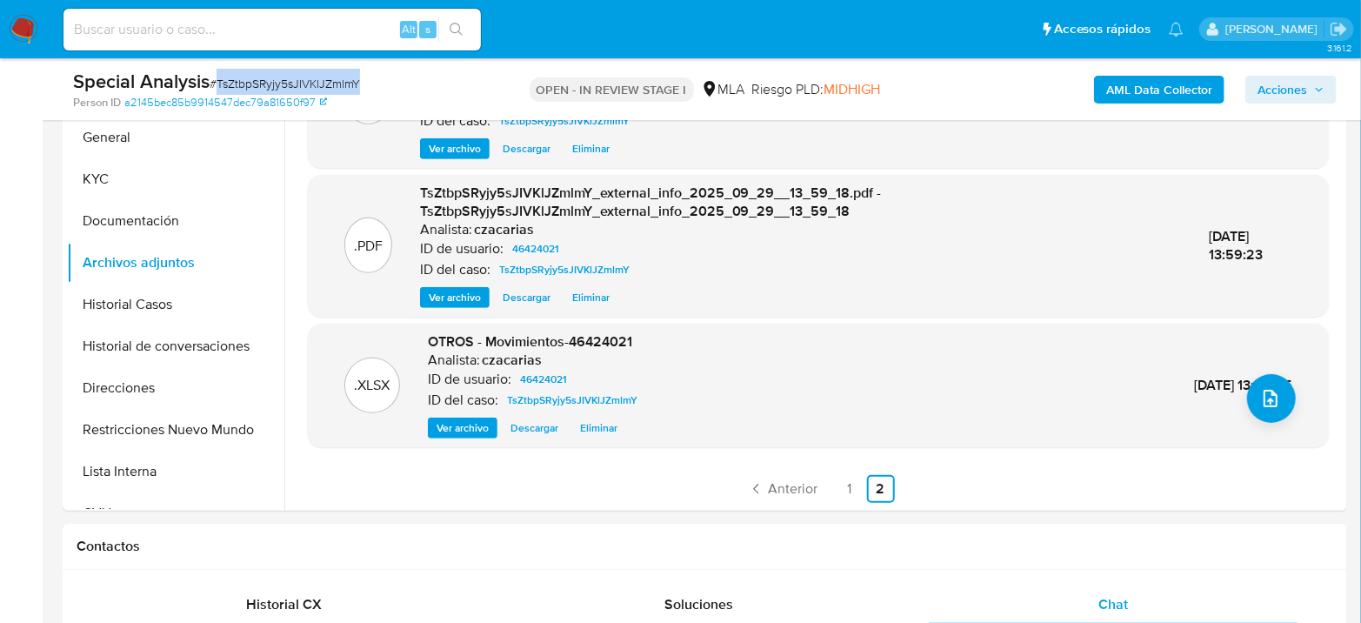
click at [270, 83] on span "# TsZtbpSRyjy5sJIVKlJZmlmY" at bounding box center [285, 83] width 150 height 17
copy span "TsZtbpSRyjy5sJIVKlJZmlmY"
click at [1297, 90] on span "Acciones" at bounding box center [1282, 90] width 50 height 28
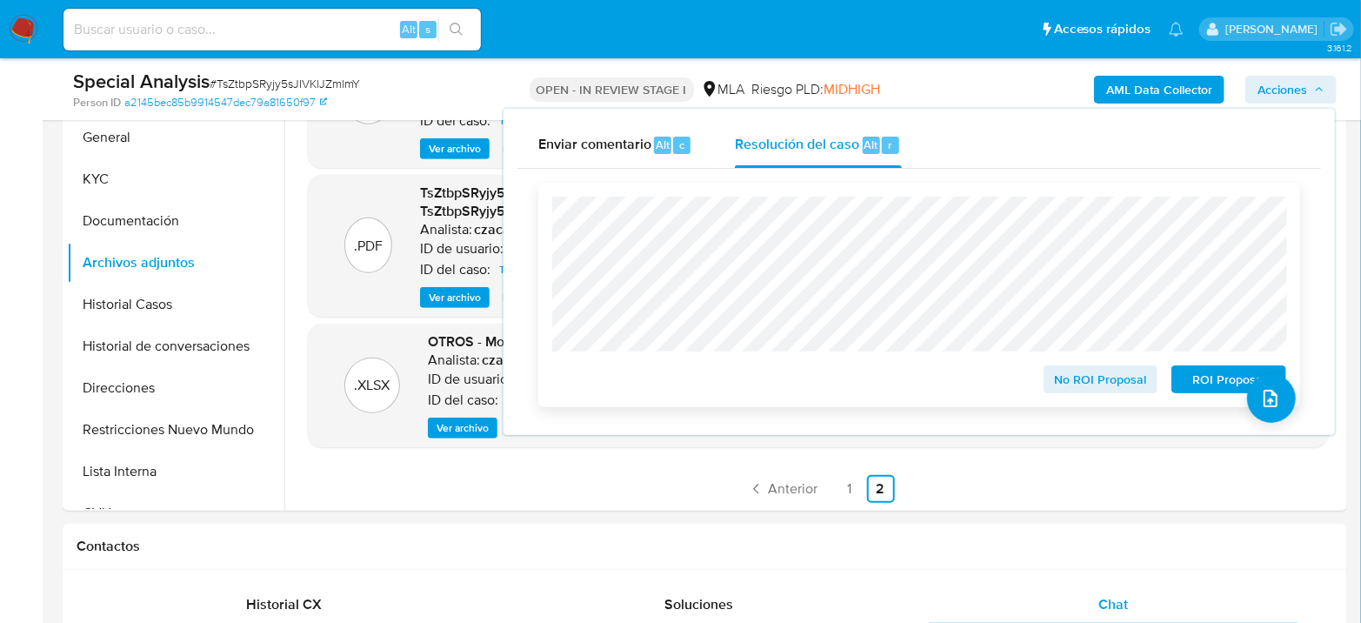
click at [1189, 376] on span "ROI Proposal" at bounding box center [1228, 379] width 90 height 24
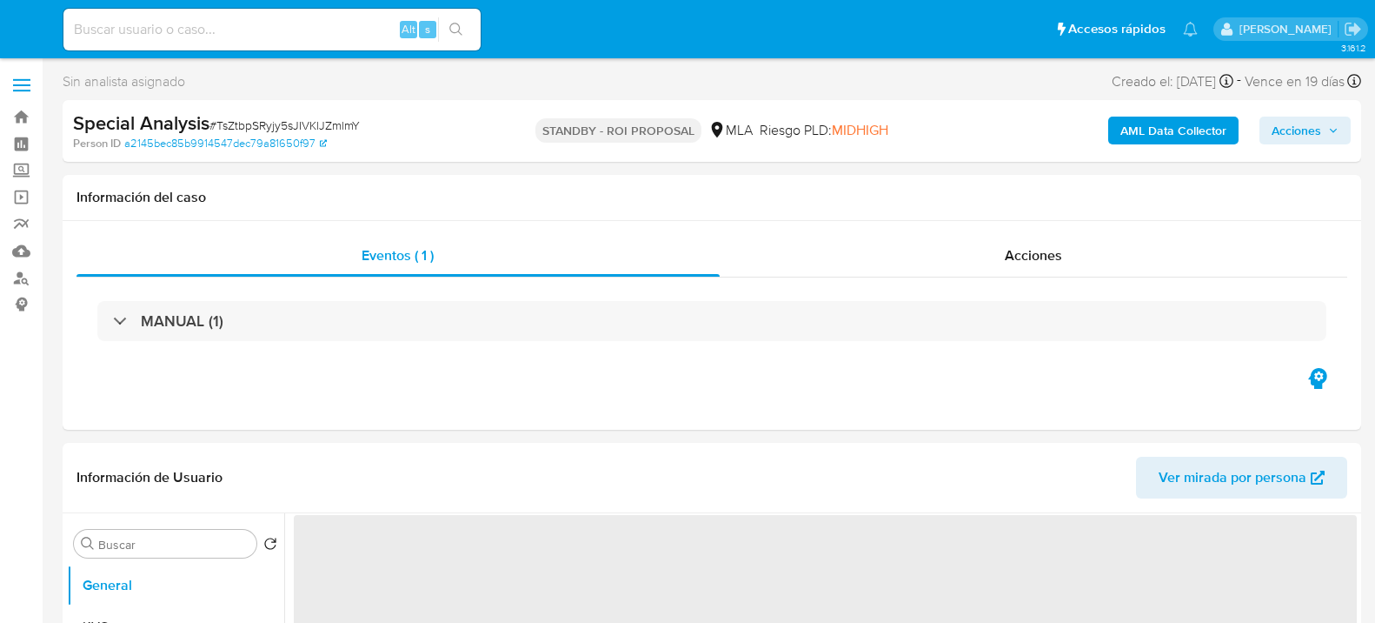
select select "10"
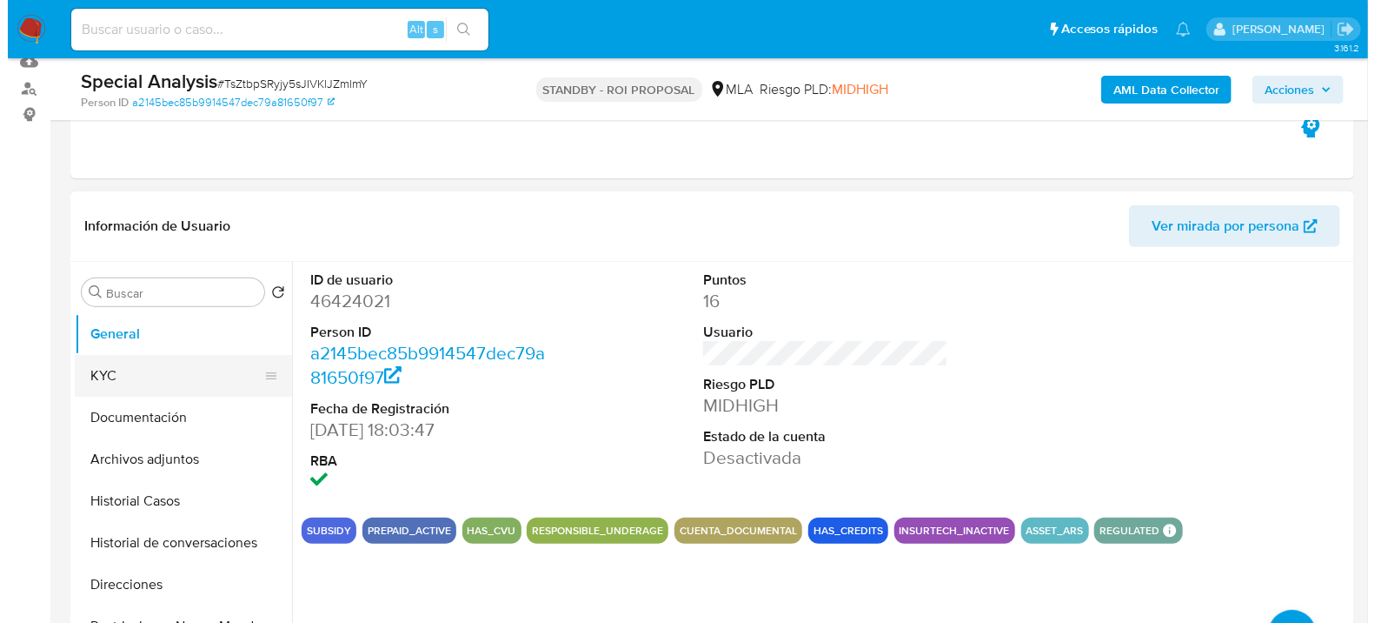
scroll to position [193, 0]
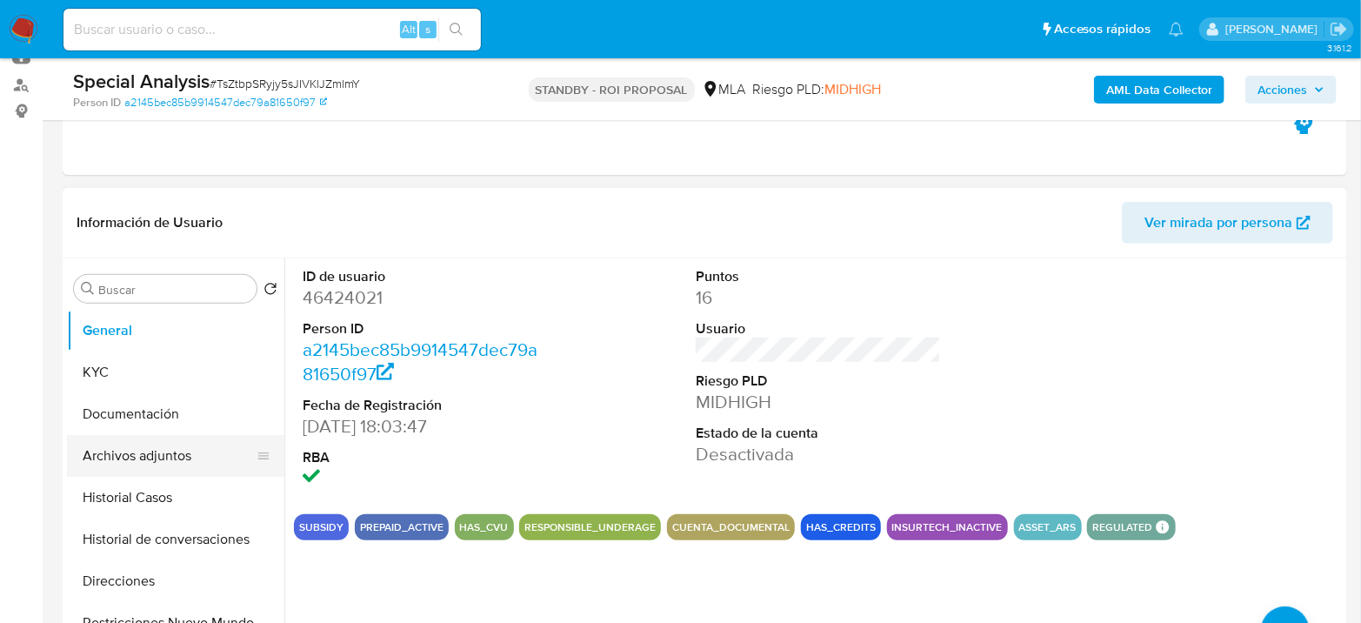
click at [154, 451] on button "Archivos adjuntos" at bounding box center [168, 456] width 203 height 42
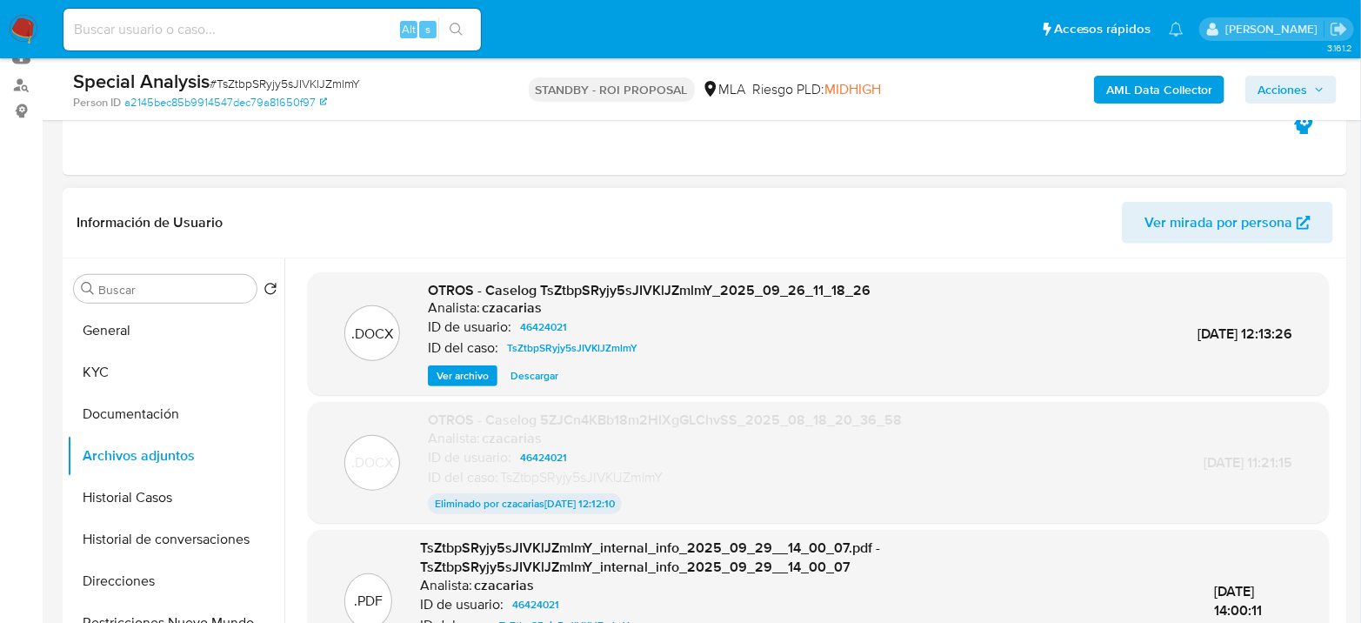
click at [470, 374] on span "Ver archivo" at bounding box center [462, 375] width 52 height 17
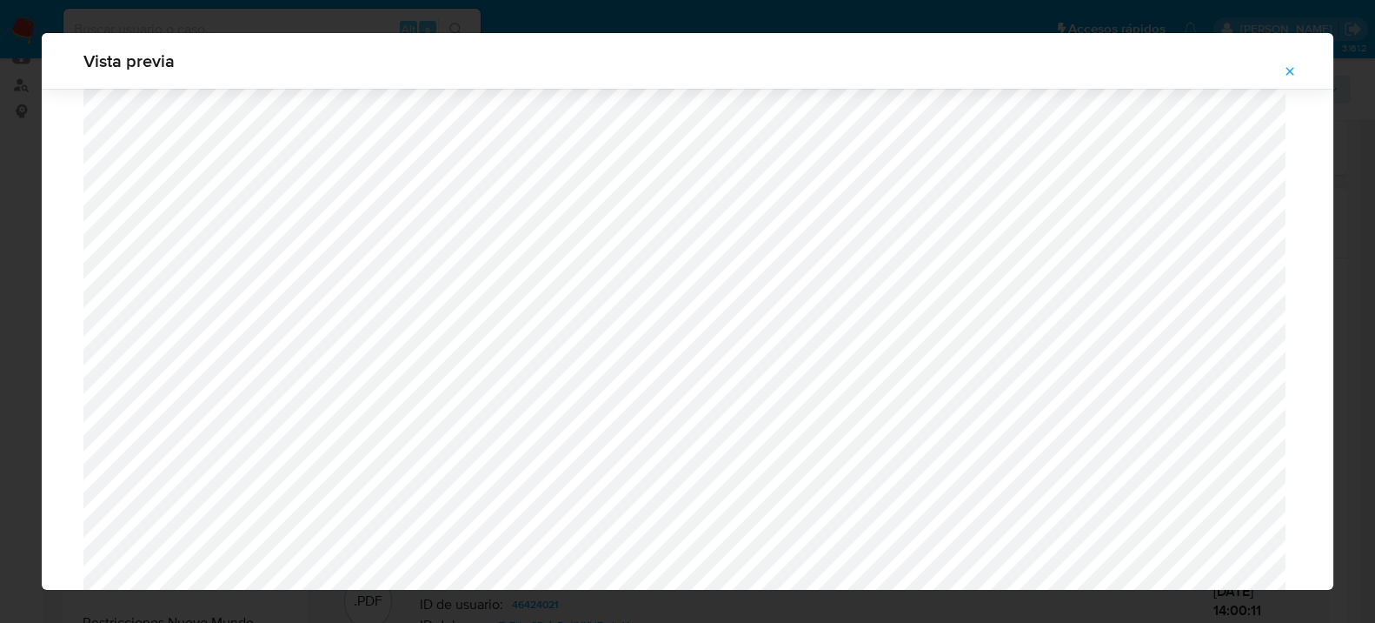
scroll to position [1221, 0]
click at [1298, 67] on button "Attachment preview" at bounding box center [1290, 71] width 38 height 28
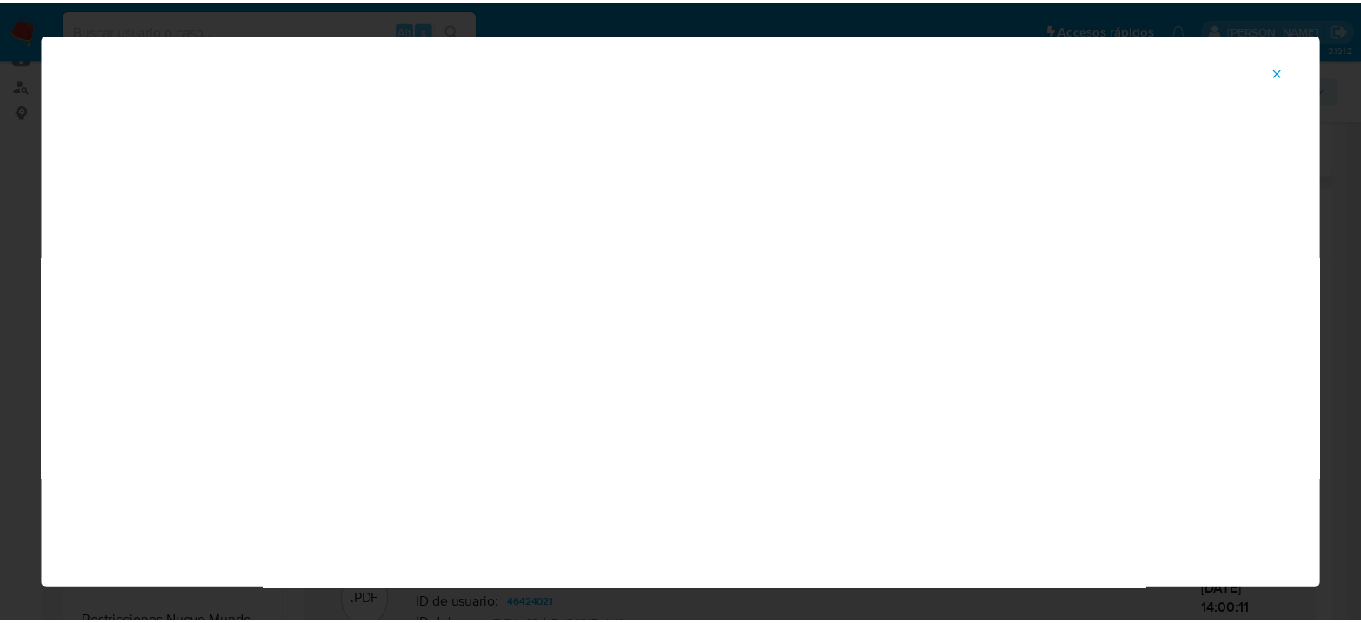
scroll to position [90, 0]
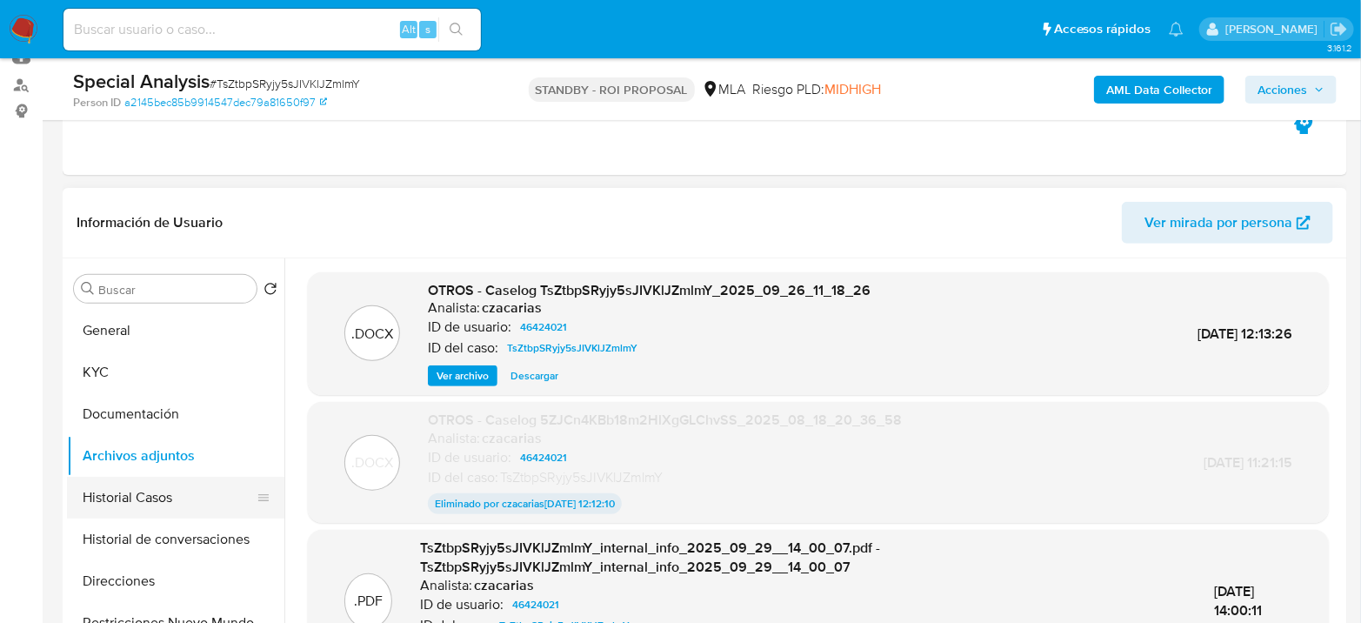
click at [124, 504] on button "Historial Casos" at bounding box center [168, 497] width 203 height 42
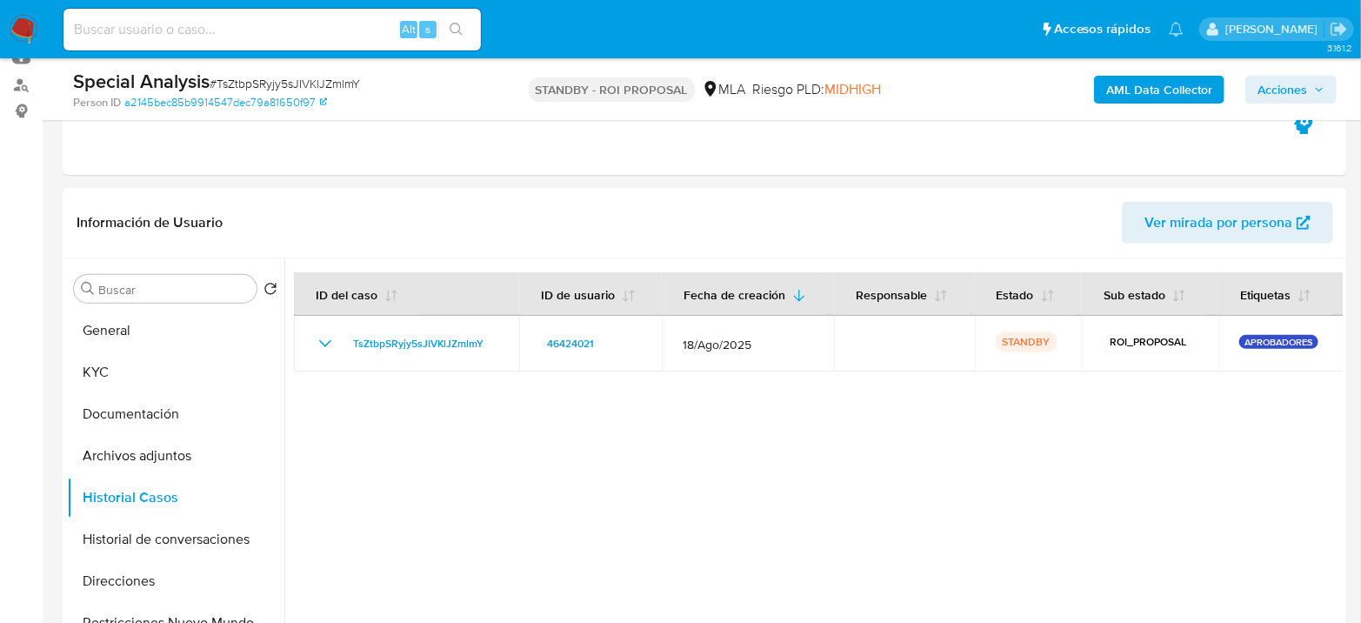
click at [27, 37] on img at bounding box center [24, 30] width 30 height 30
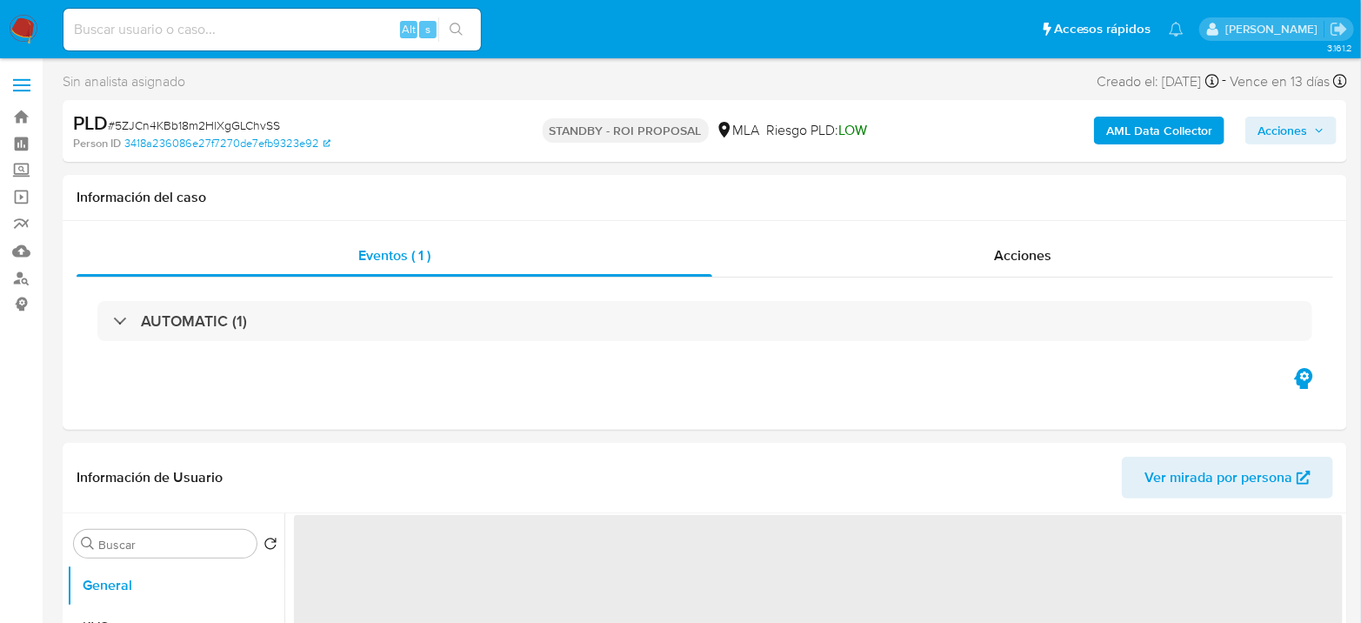
select select "10"
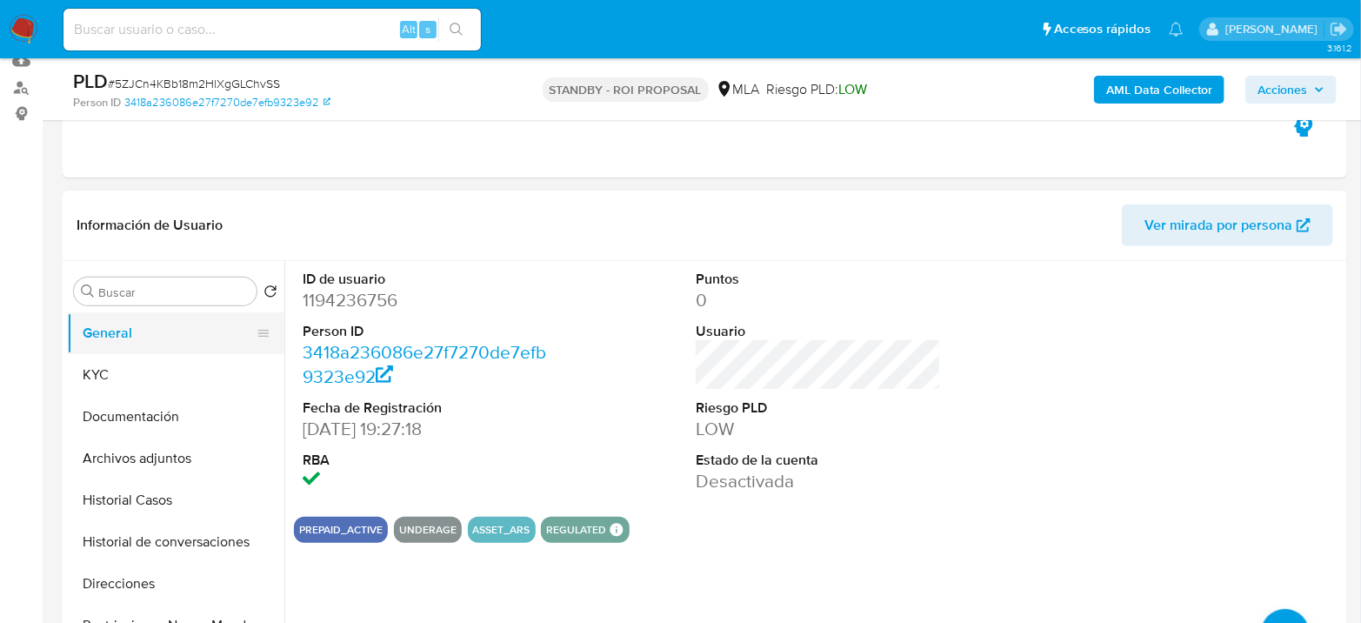
scroll to position [290, 0]
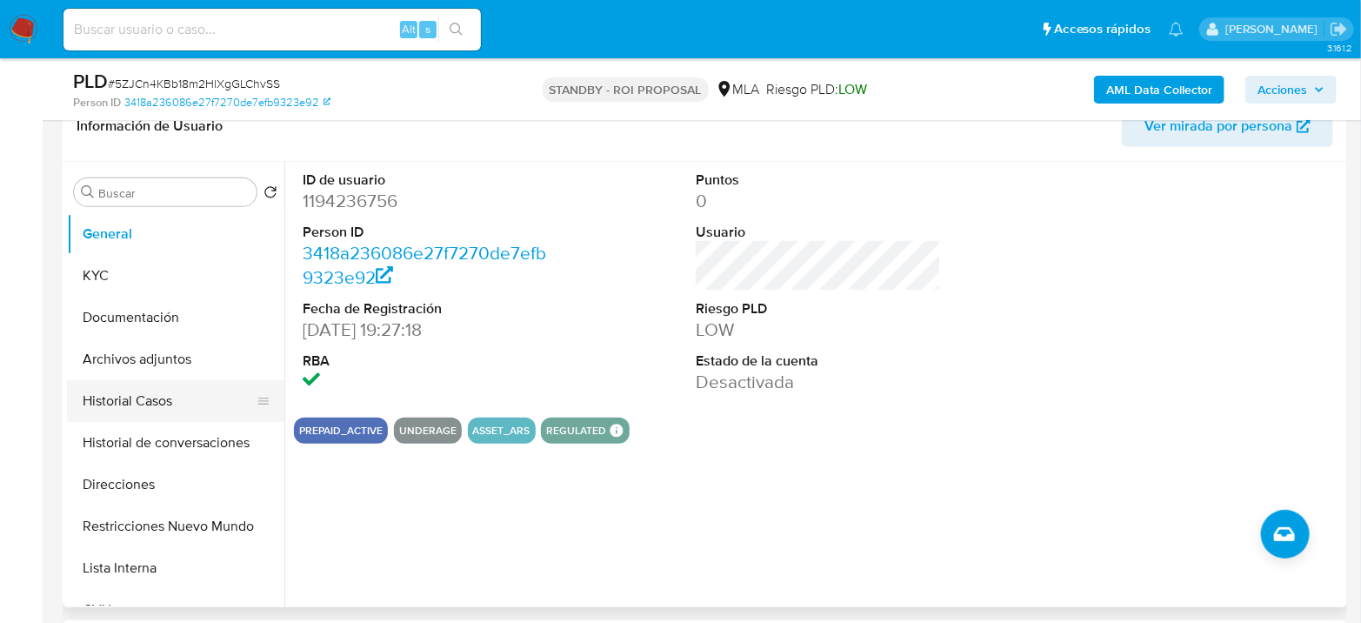
click at [153, 386] on button "Historial Casos" at bounding box center [168, 401] width 203 height 42
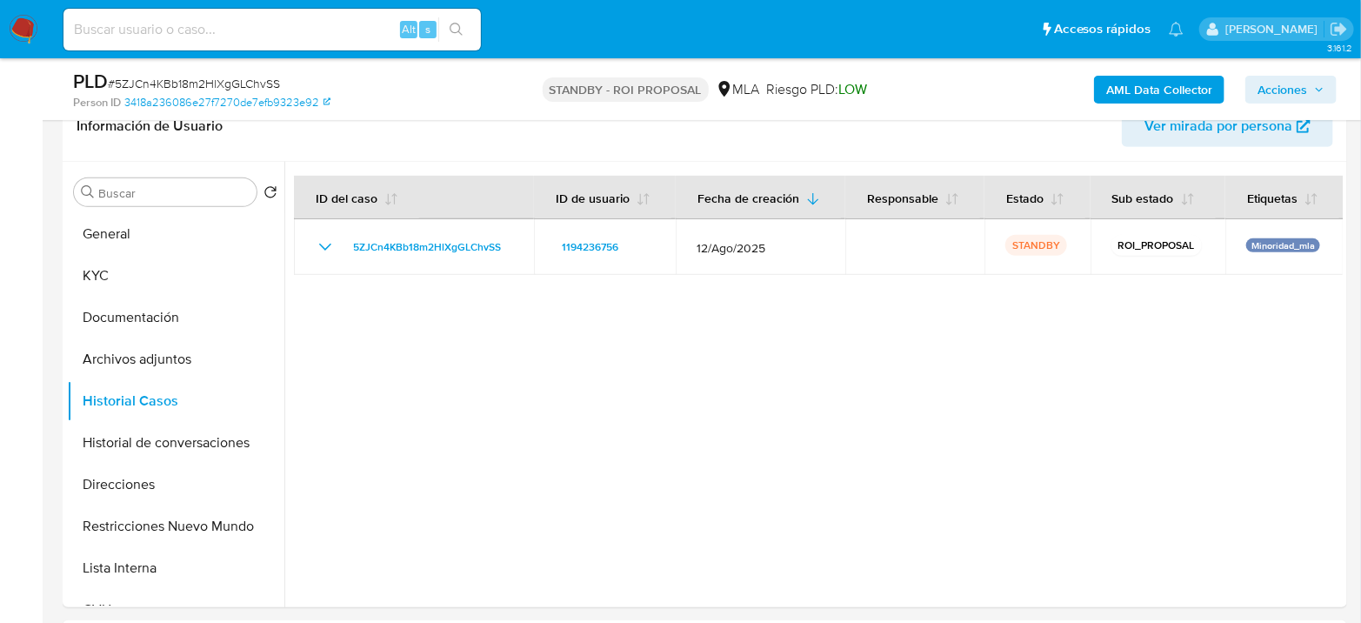
click at [32, 33] on img at bounding box center [24, 30] width 30 height 30
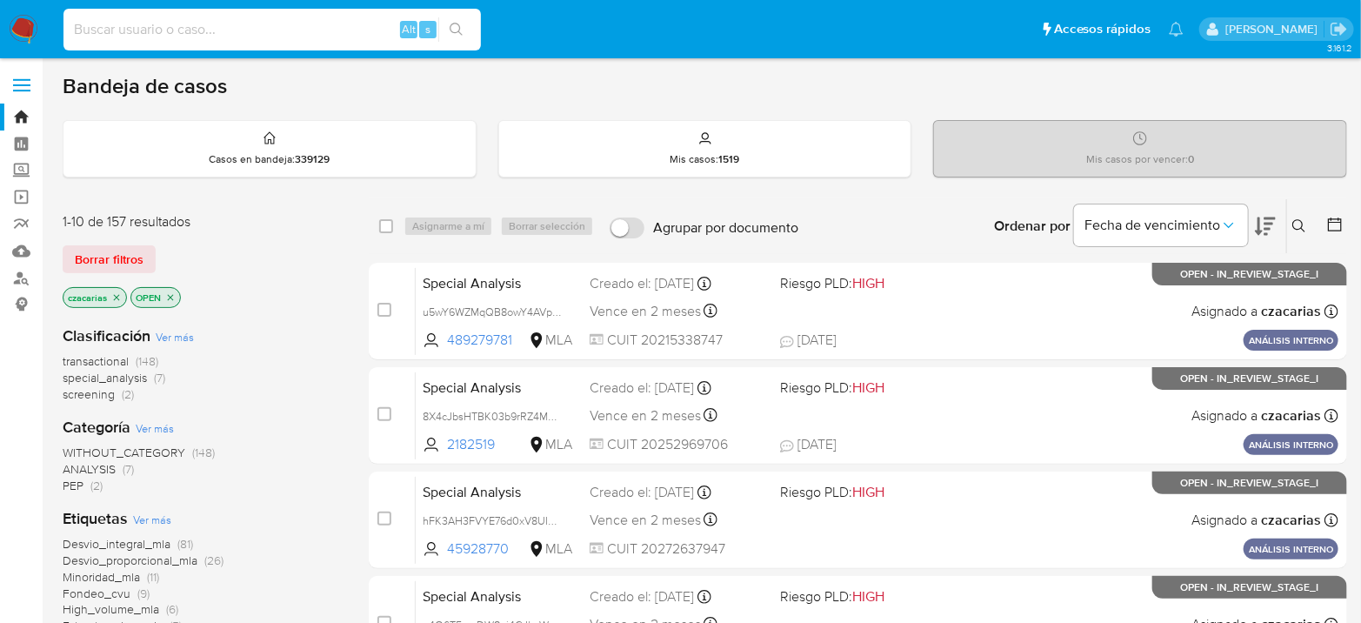
click at [355, 25] on input at bounding box center [271, 29] width 417 height 23
paste input "684087516"
type input "684087516"
click at [450, 20] on button "search-icon" at bounding box center [456, 29] width 36 height 24
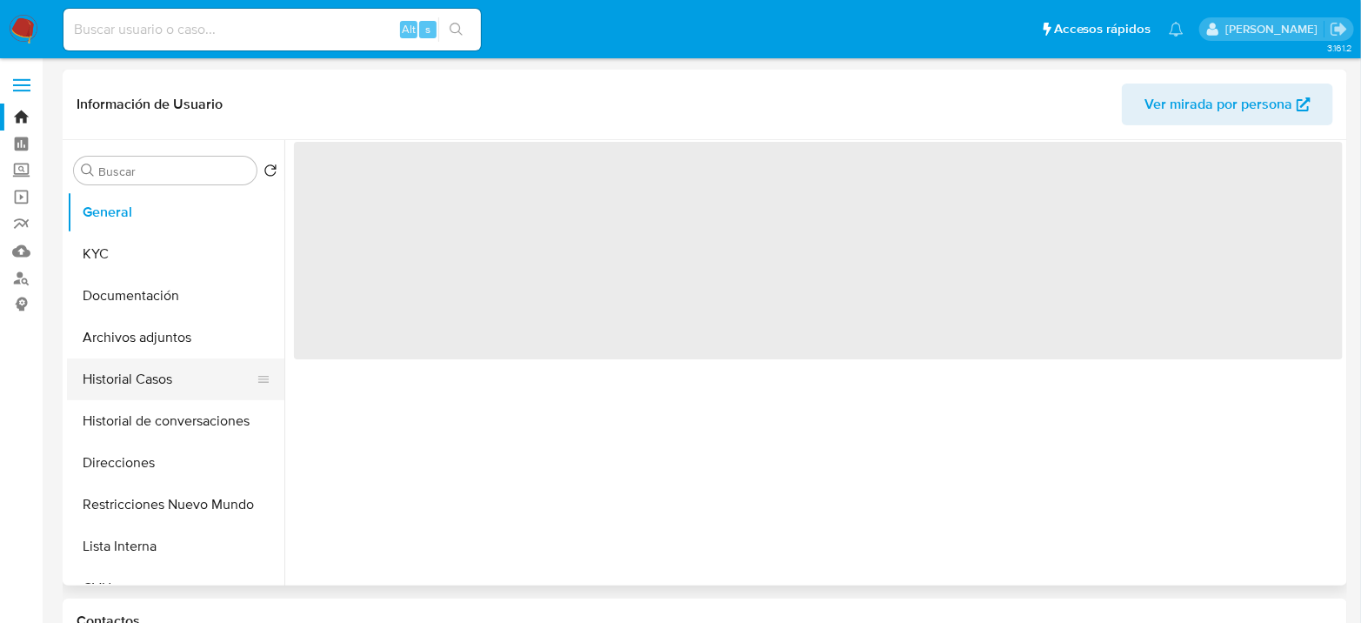
click at [131, 396] on button "Historial Casos" at bounding box center [168, 379] width 203 height 42
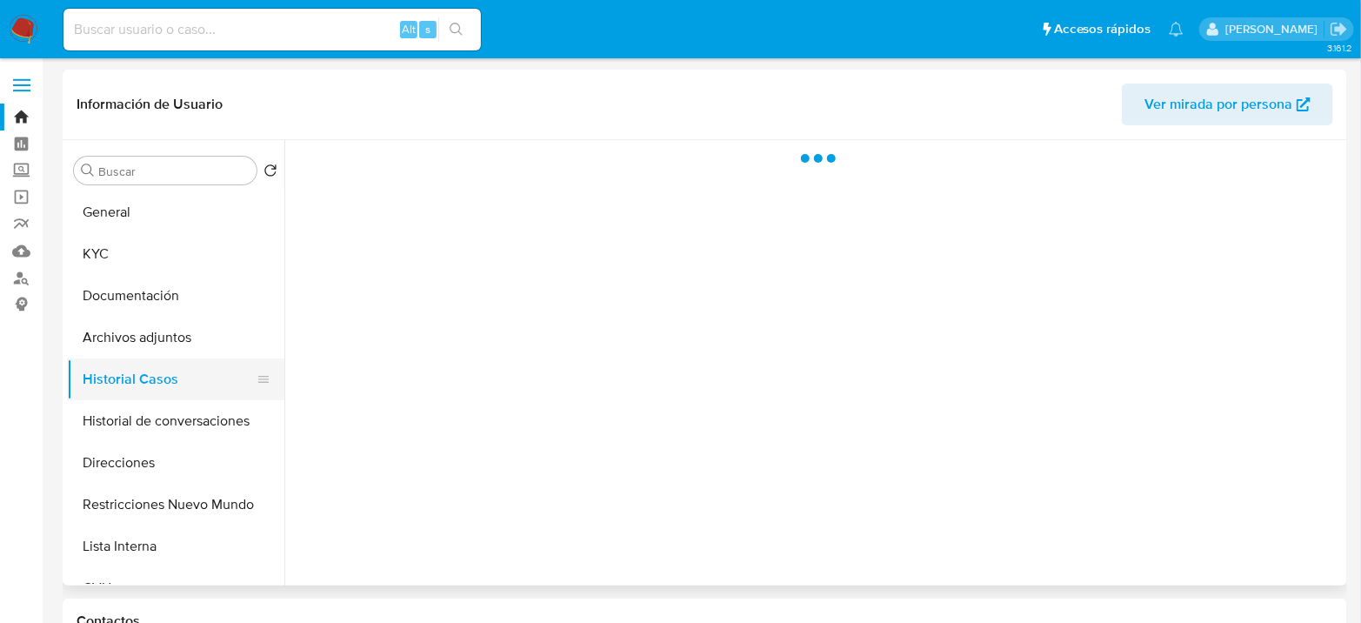
select select "10"
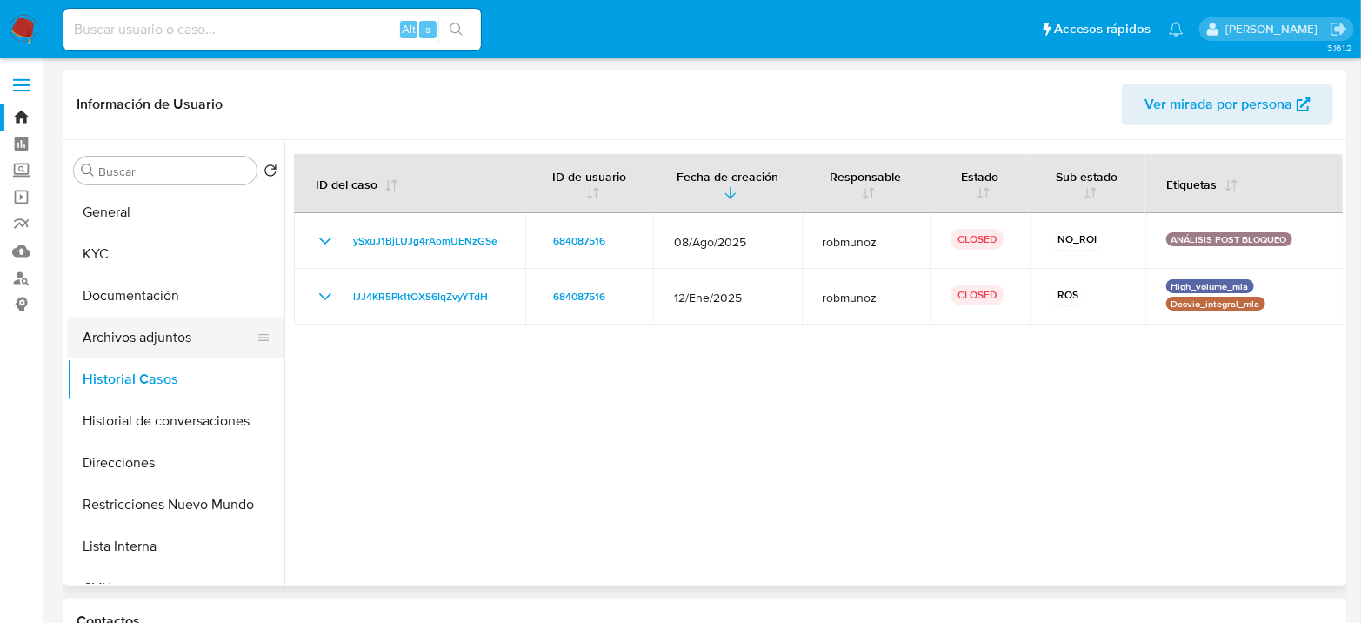
click at [184, 343] on button "Archivos adjuntos" at bounding box center [168, 337] width 203 height 42
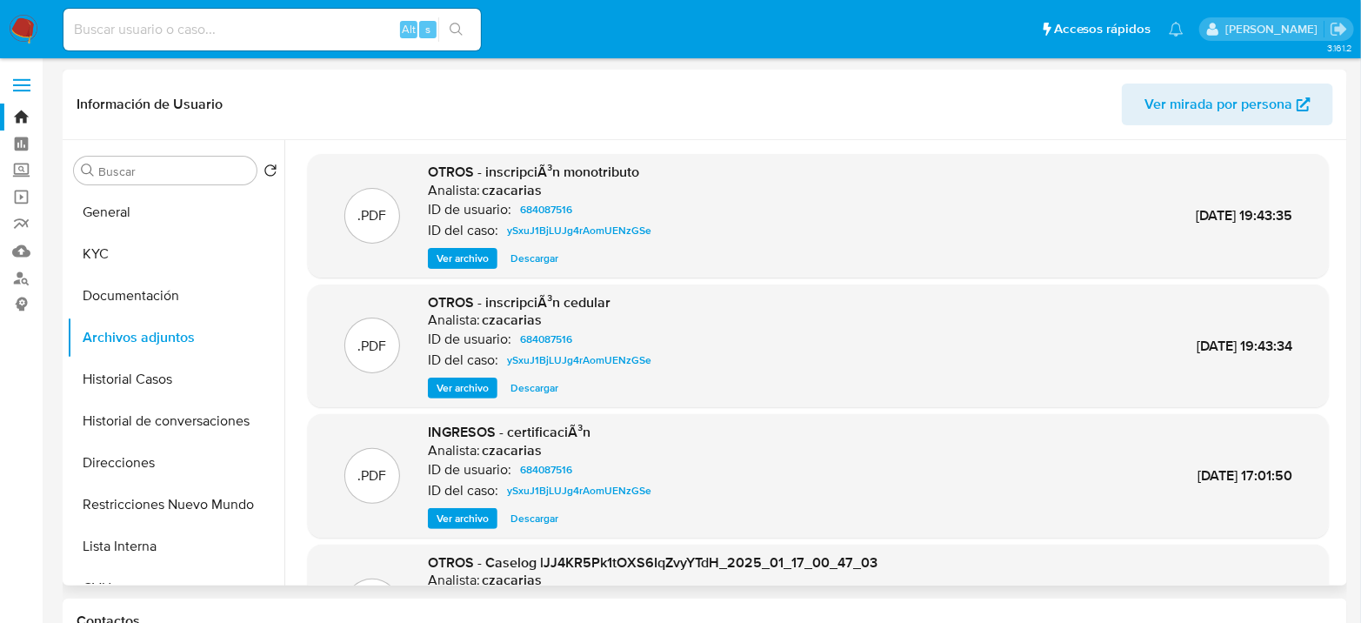
click at [455, 387] on span "Ver archivo" at bounding box center [462, 387] width 52 height 17
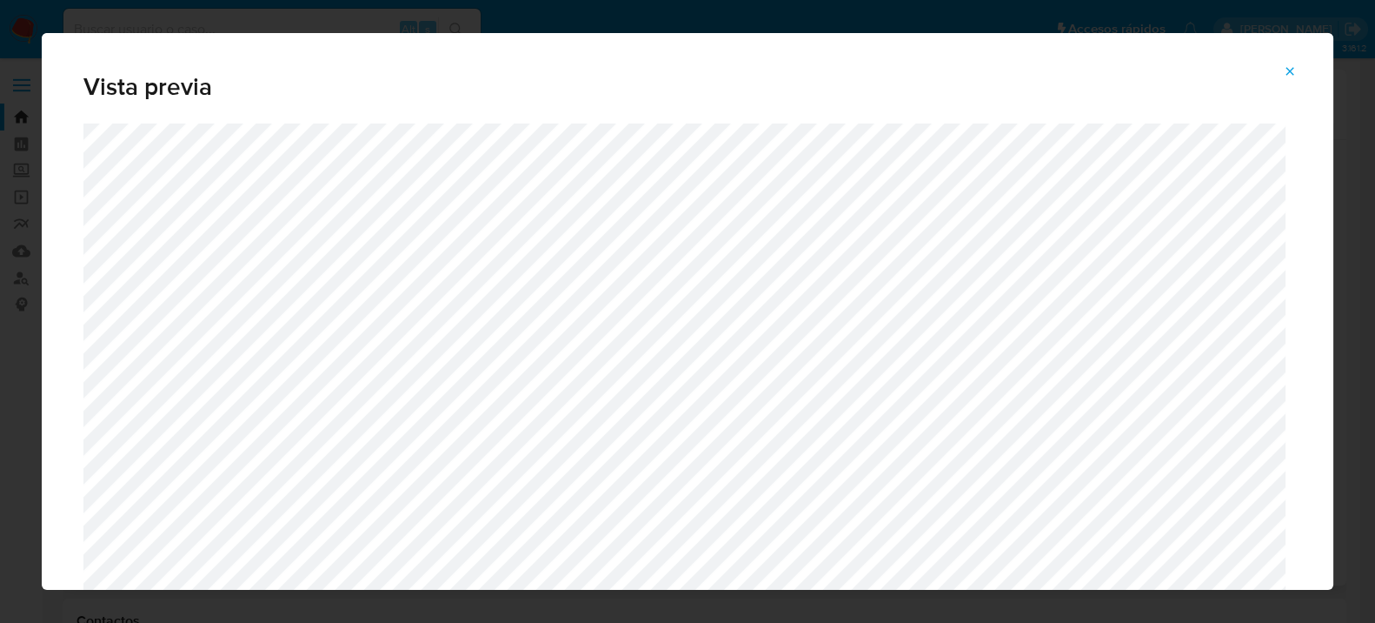
click at [1309, 60] on button "Attachment preview" at bounding box center [1290, 71] width 38 height 28
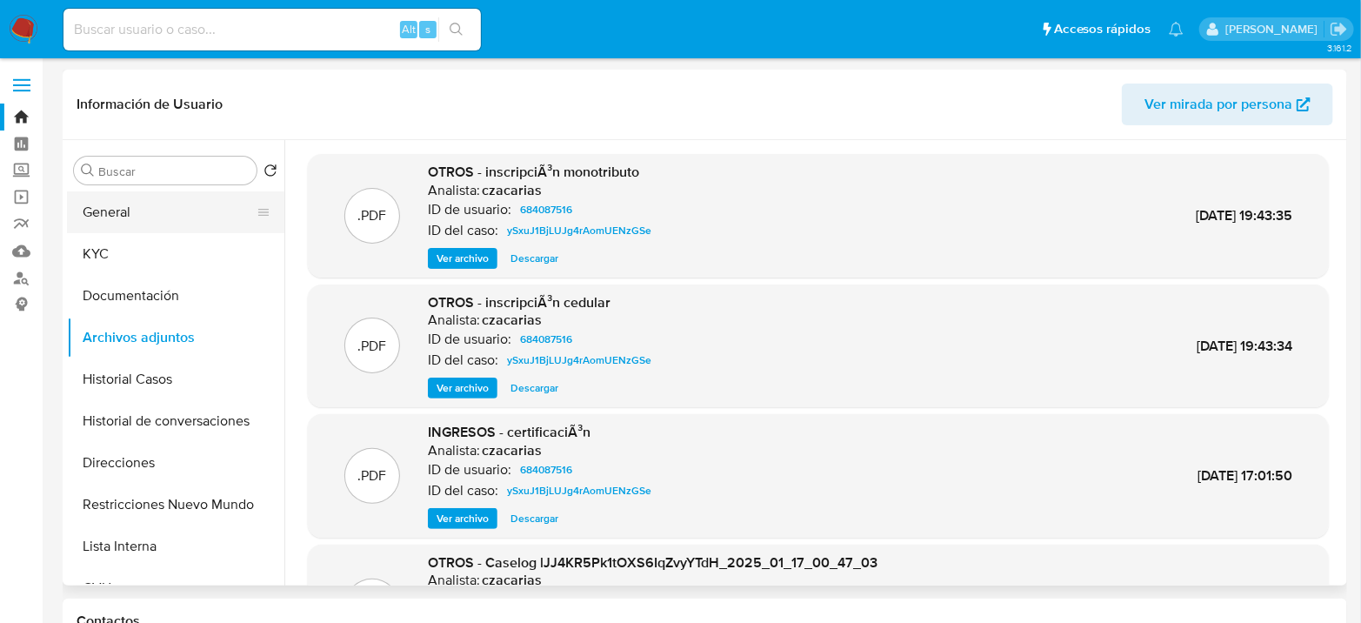
click at [210, 216] on button "General" at bounding box center [168, 212] width 203 height 42
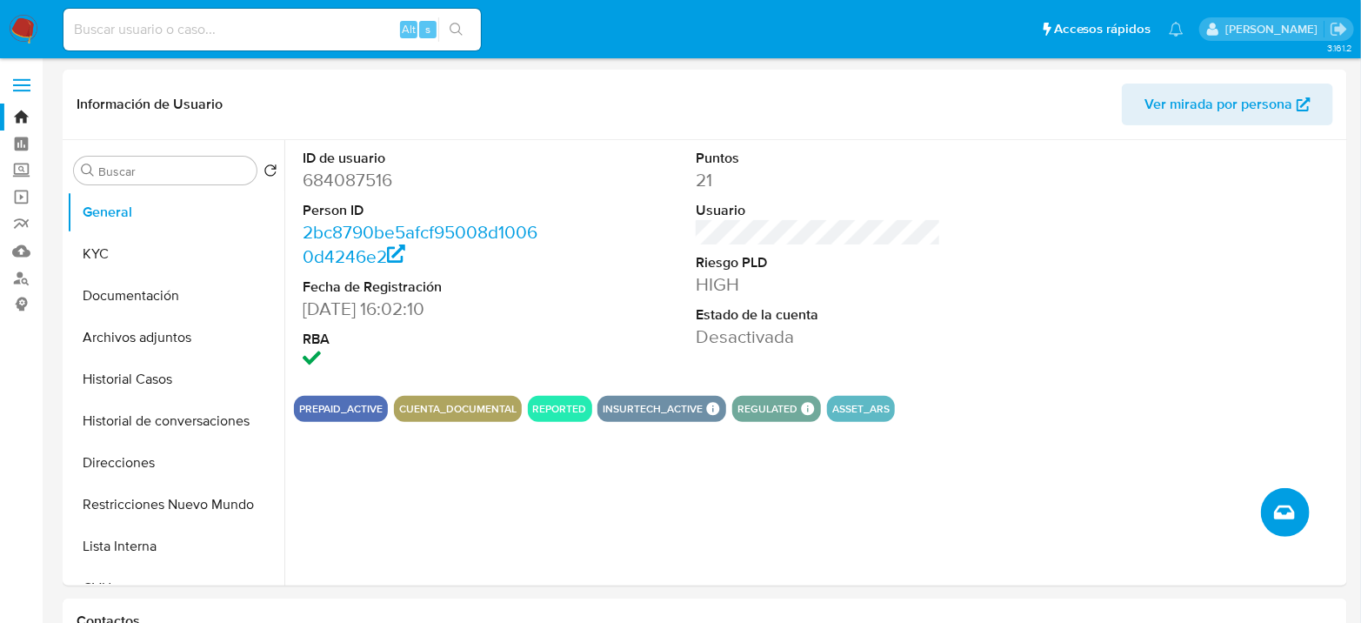
click at [1288, 503] on icon "Crear caso manual" at bounding box center [1284, 512] width 21 height 21
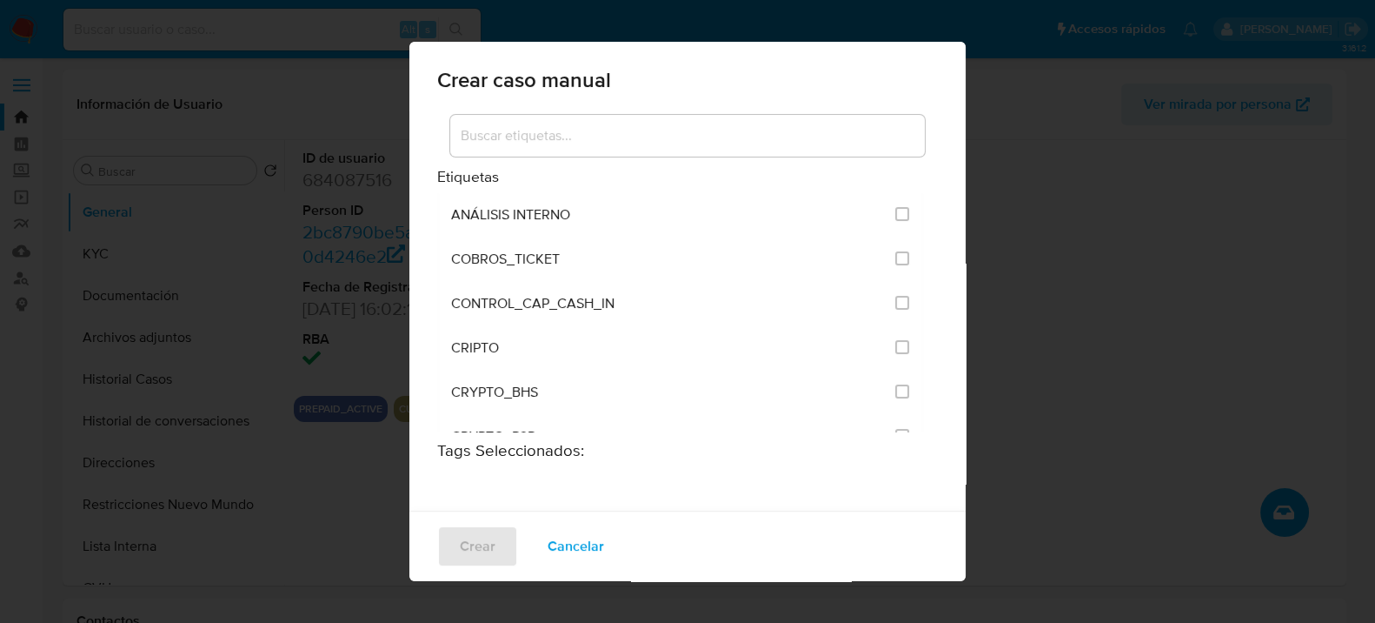
click at [768, 137] on input at bounding box center [687, 135] width 475 height 23
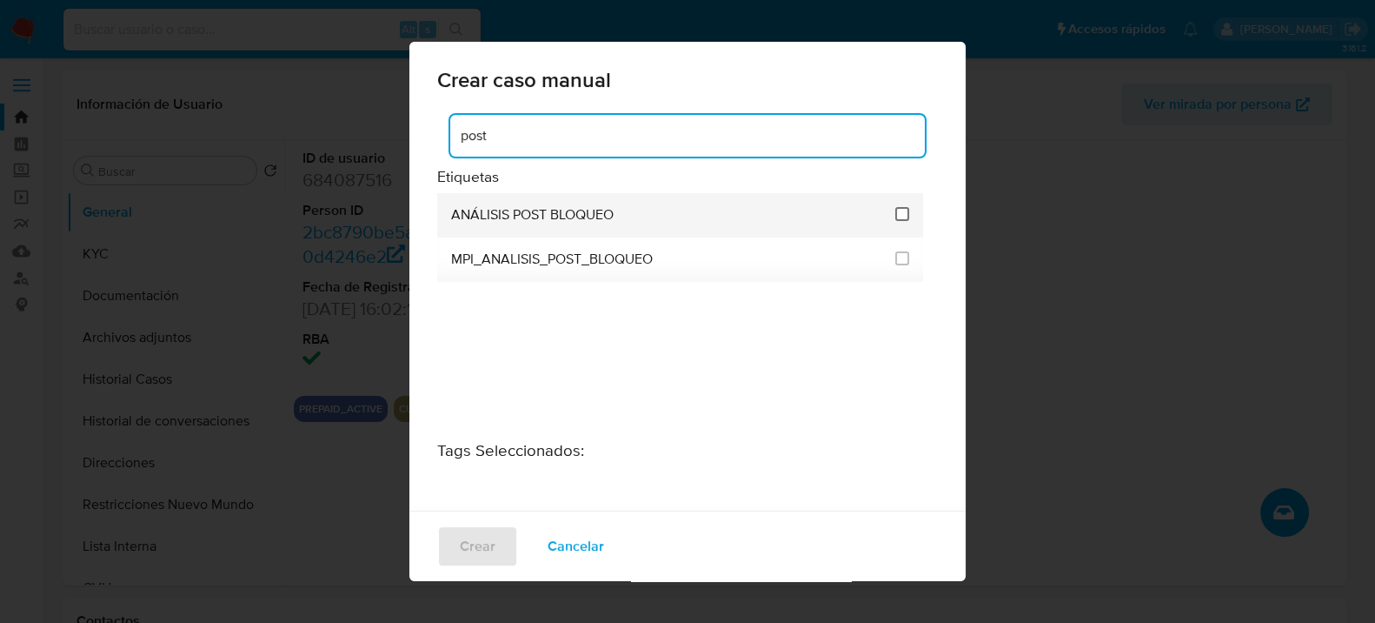
type input "post"
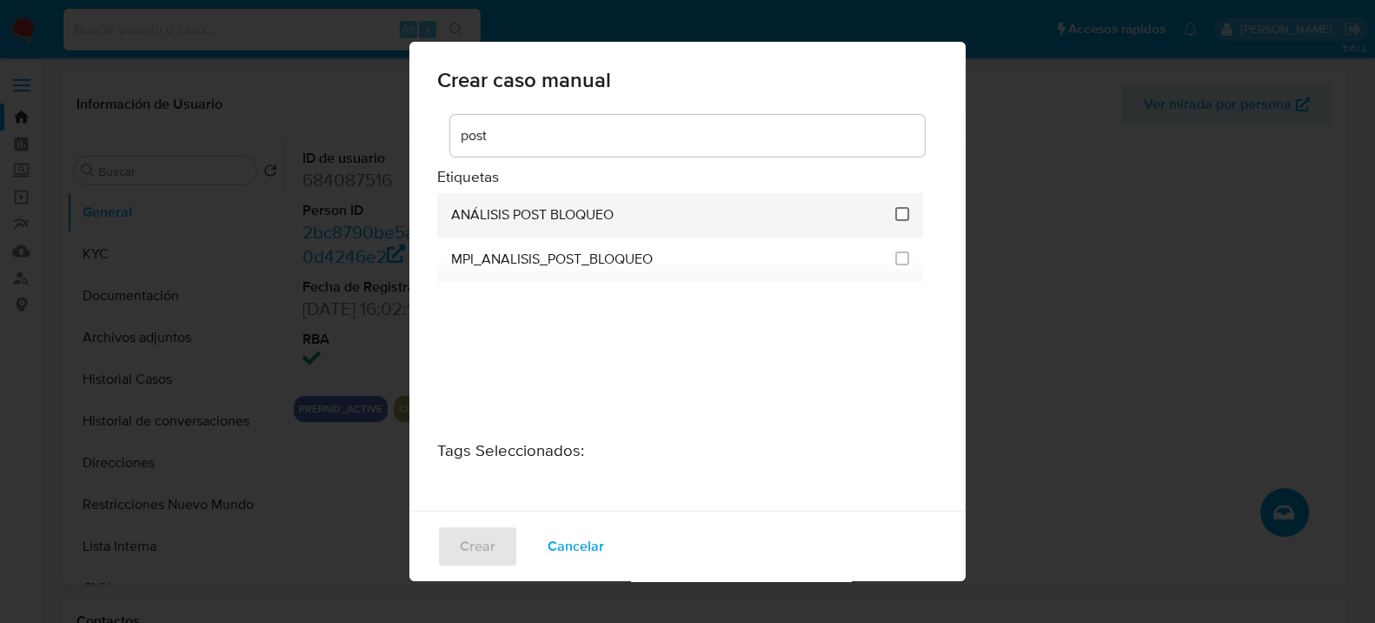
click at [898, 213] on input "3249" at bounding box center [903, 214] width 14 height 14
checkbox input "true"
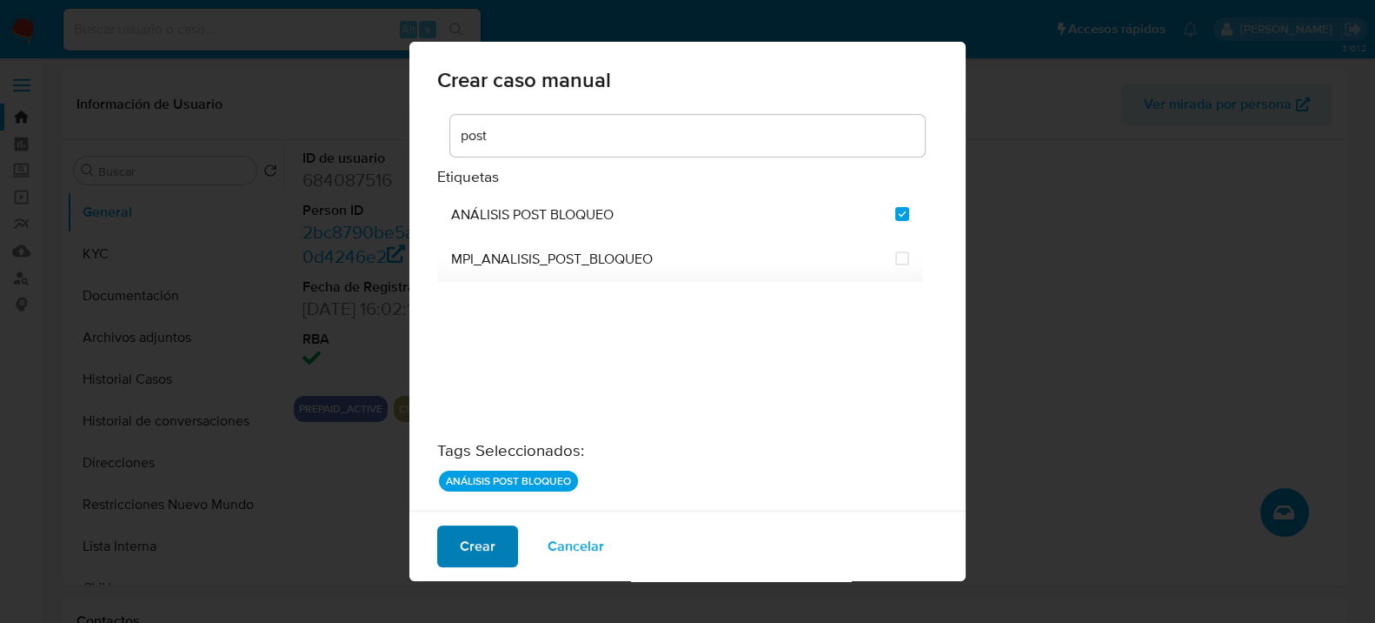
click at [468, 549] on span "Crear" at bounding box center [478, 546] width 36 height 38
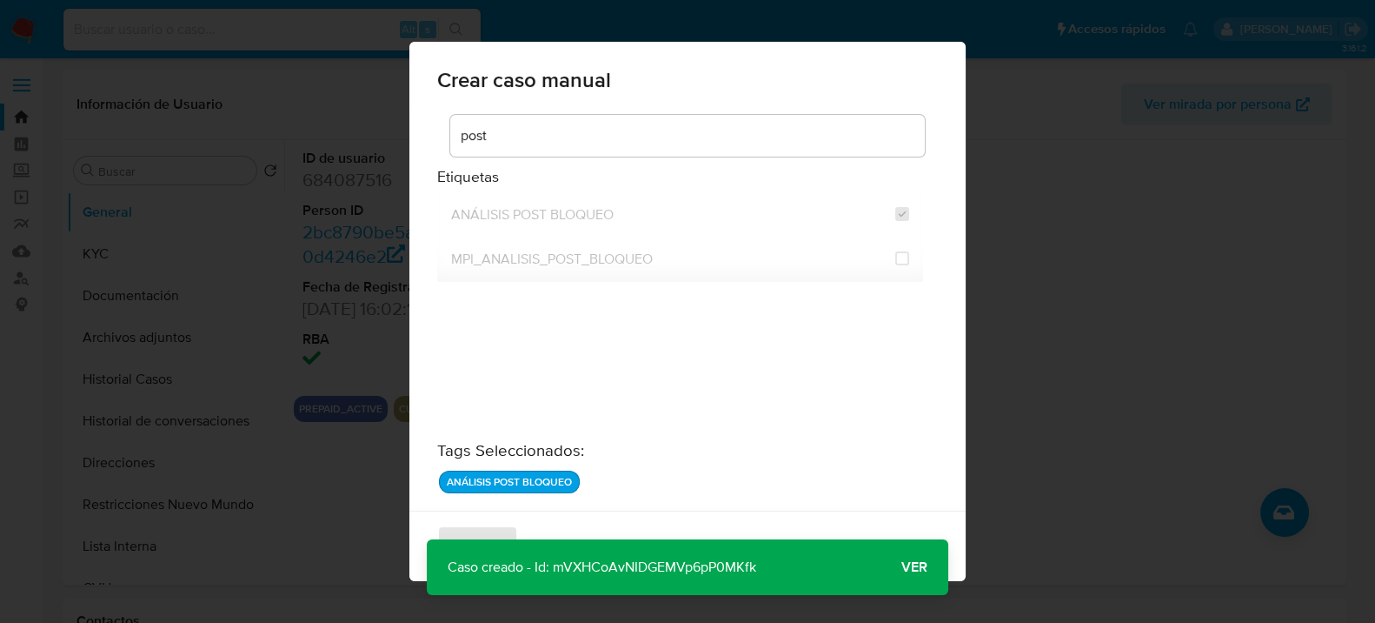
click at [922, 567] on span "Ver" at bounding box center [915, 567] width 26 height 0
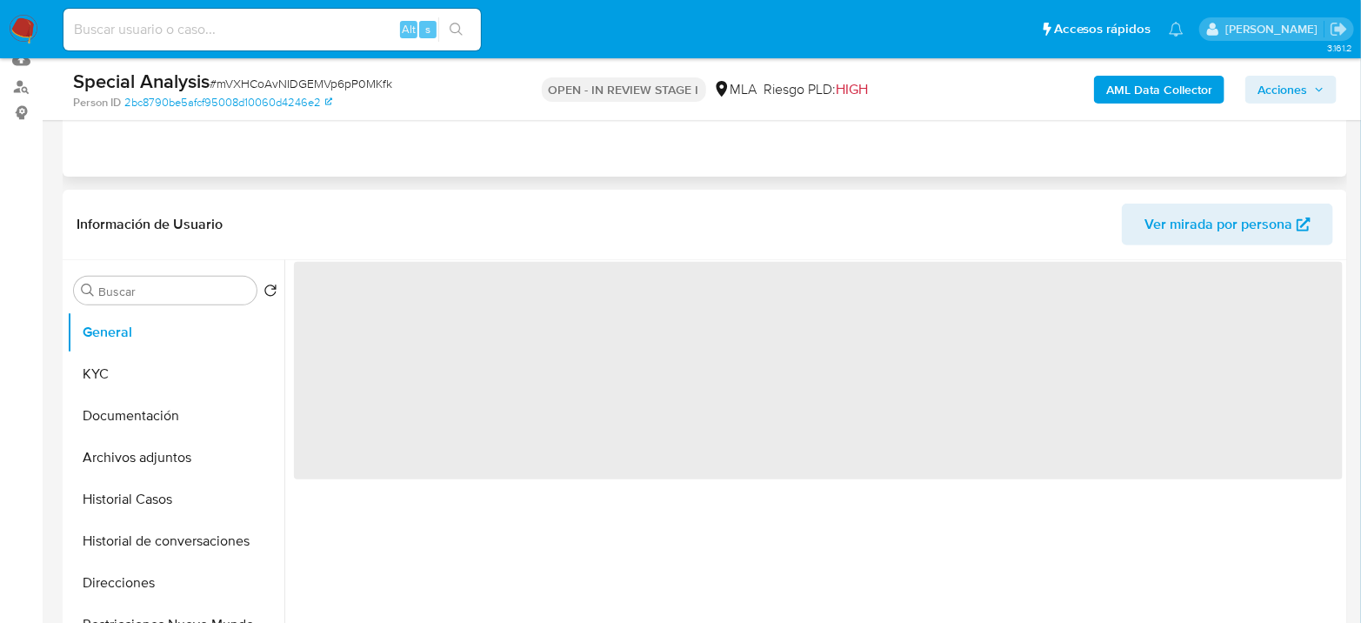
scroll to position [193, 0]
select select "10"
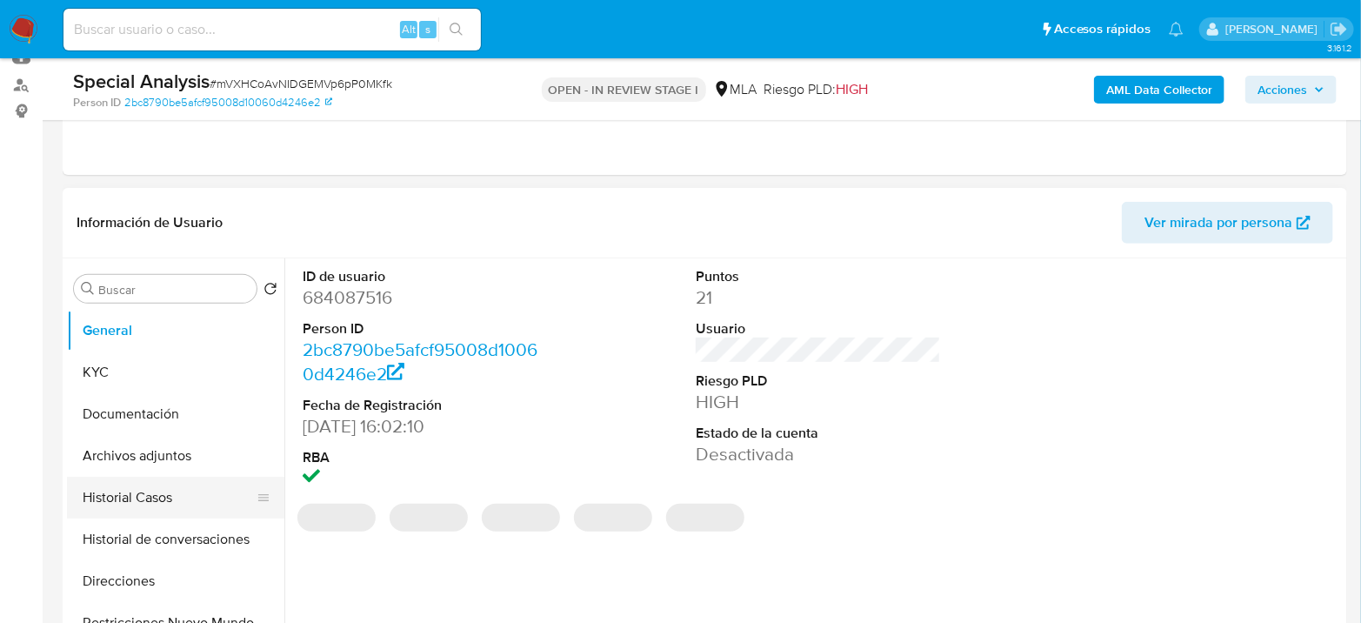
click at [94, 489] on button "Historial Casos" at bounding box center [168, 497] width 203 height 42
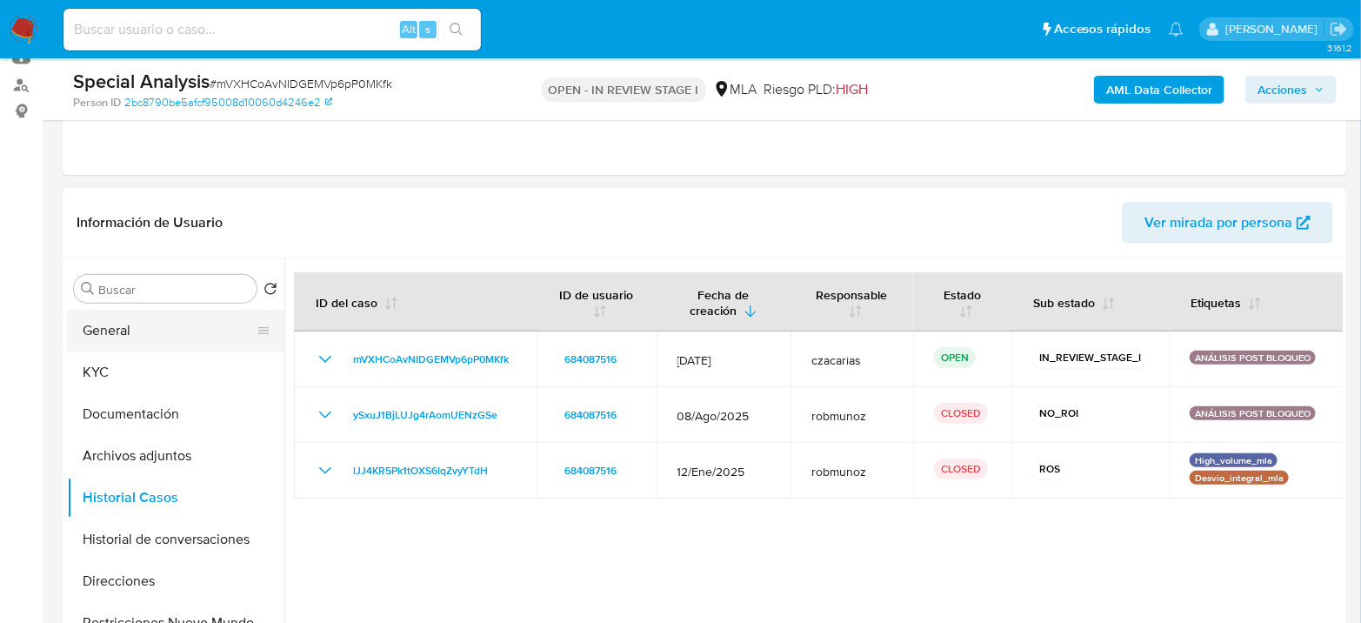
click at [141, 322] on button "General" at bounding box center [168, 331] width 203 height 42
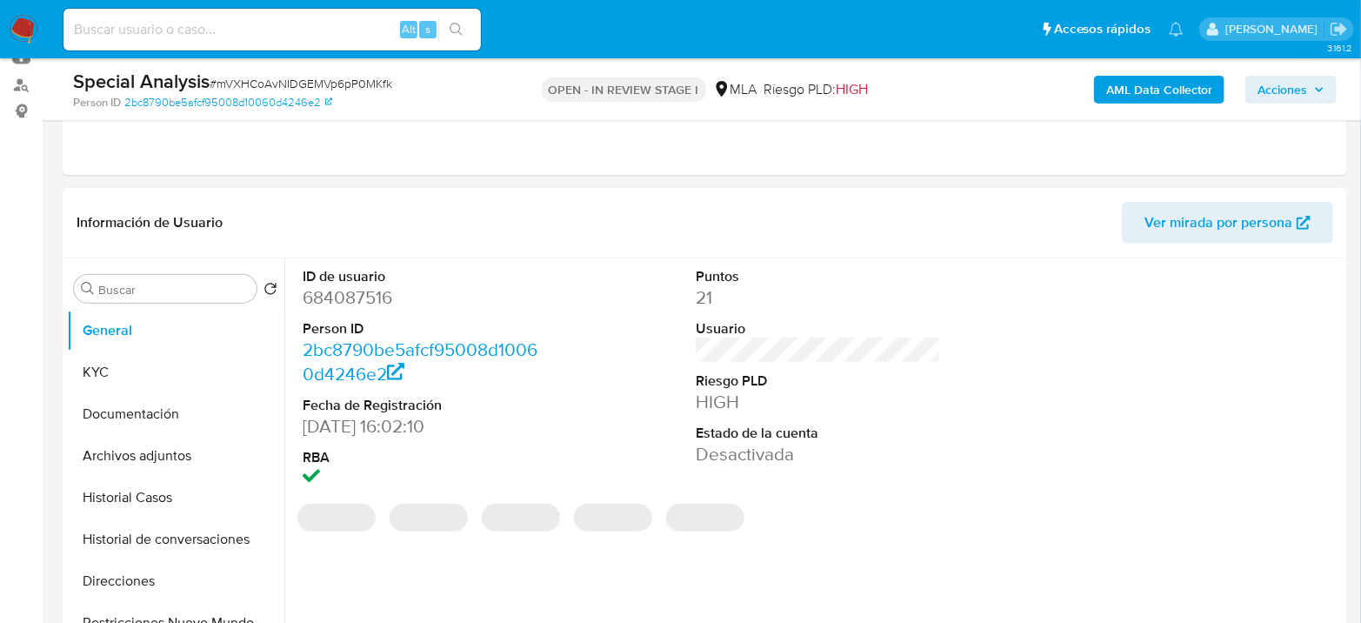
click at [361, 294] on dd "684087516" at bounding box center [425, 297] width 245 height 24
copy dd "684087516"
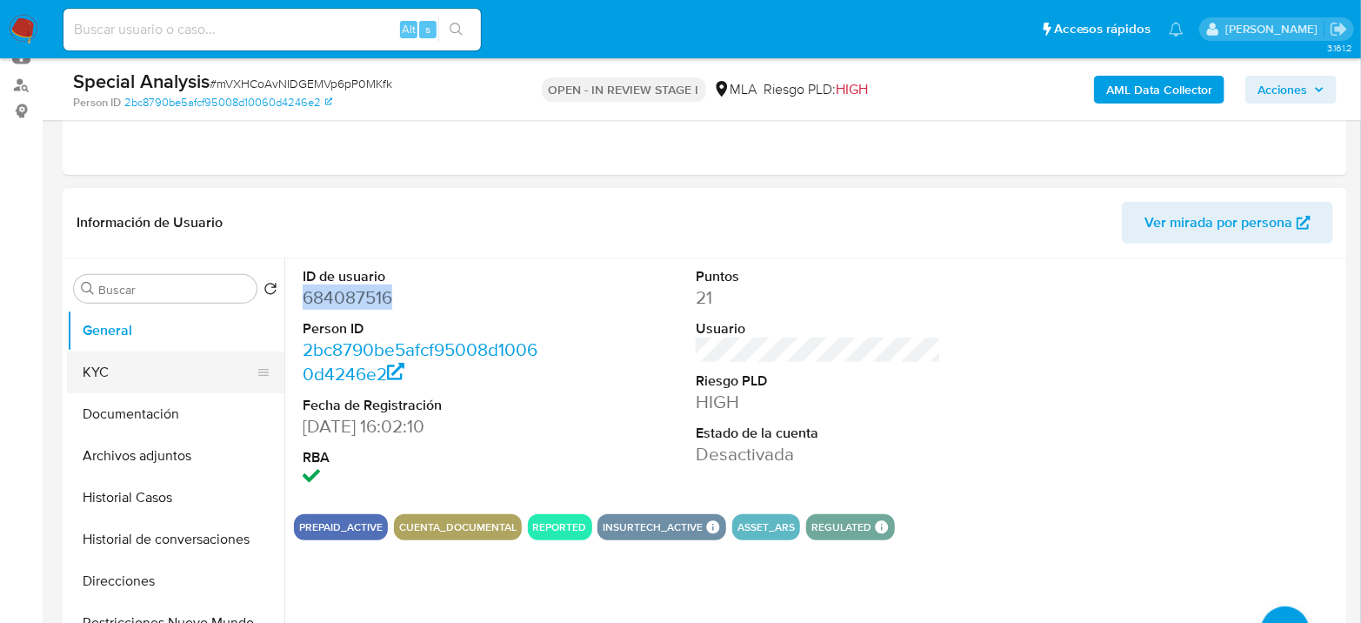
click at [123, 366] on button "KYC" at bounding box center [168, 372] width 203 height 42
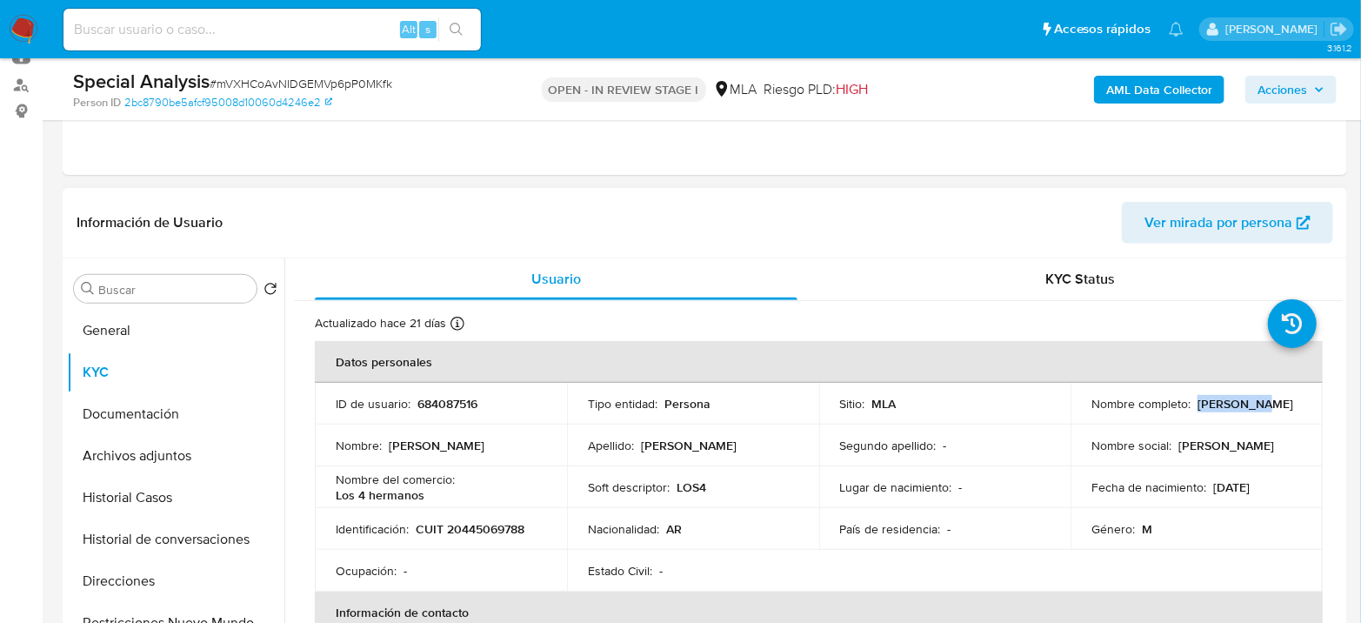
drag, startPoint x: 1193, startPoint y: 401, endPoint x: 1258, endPoint y: 402, distance: 65.2
click at [1258, 402] on div "Nombre completo : [PERSON_NAME]" at bounding box center [1196, 404] width 210 height 16
copy p "[PERSON_NAME]"
click at [141, 457] on button "Archivos adjuntos" at bounding box center [168, 456] width 203 height 42
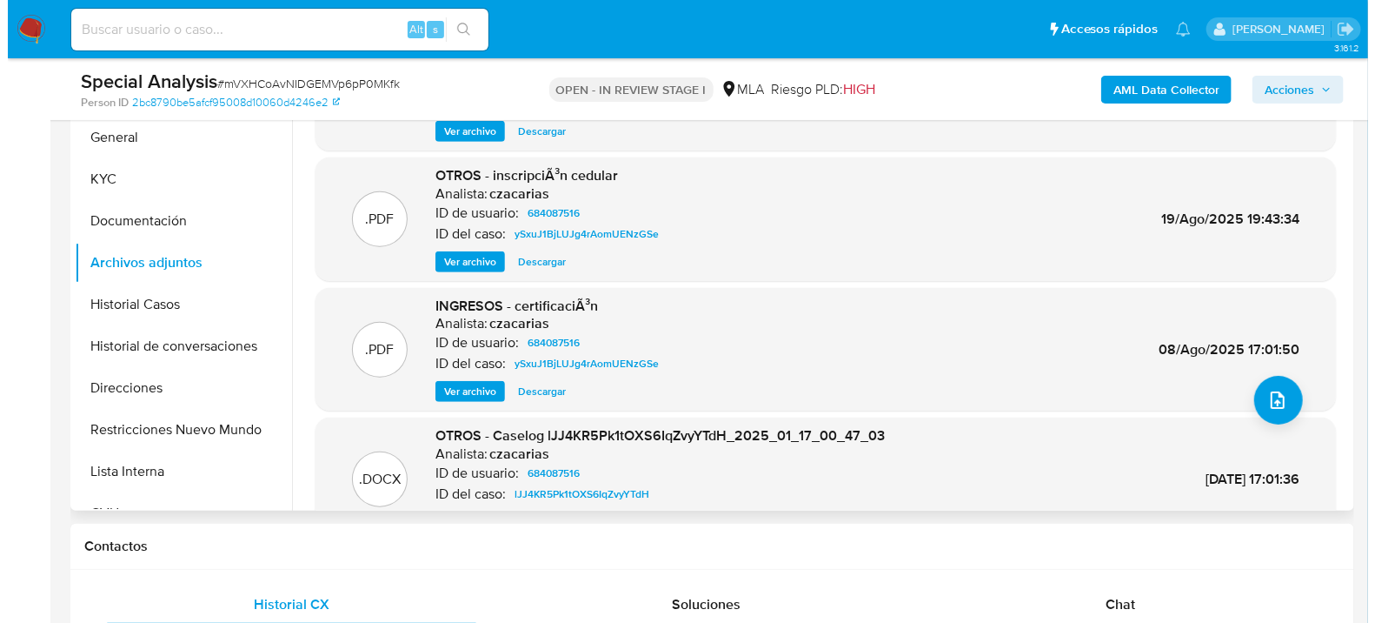
scroll to position [97, 0]
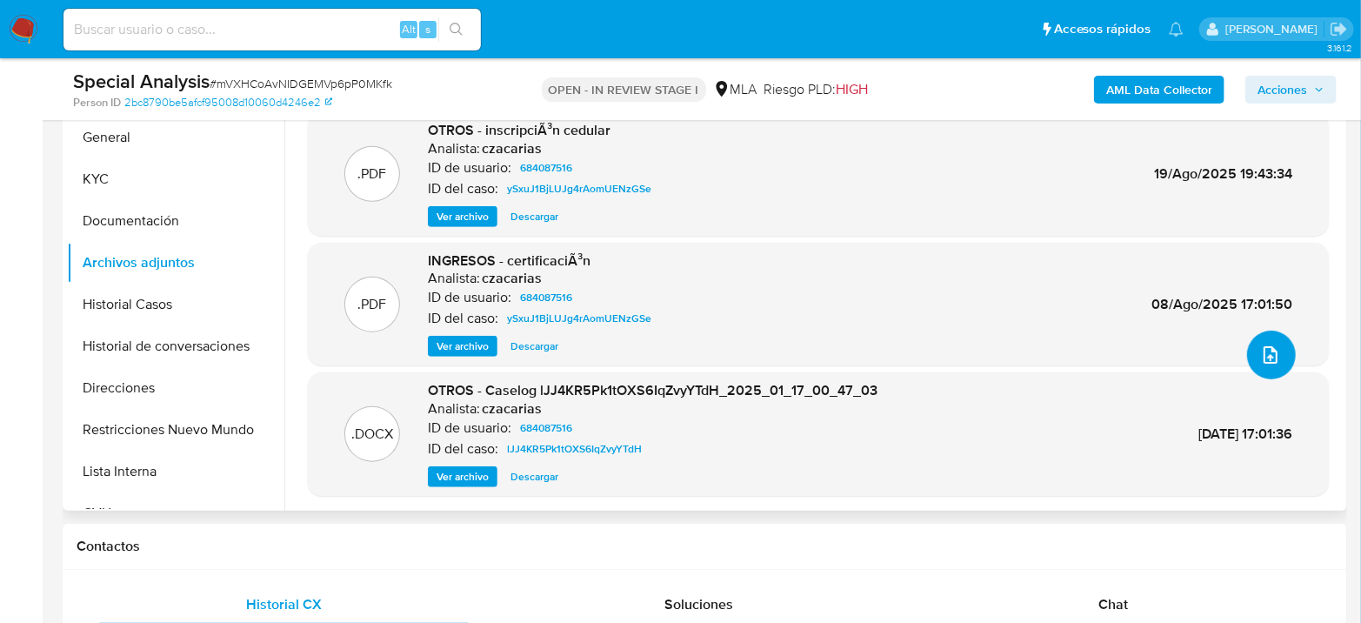
click at [1275, 361] on button "upload-file" at bounding box center [1271, 354] width 49 height 49
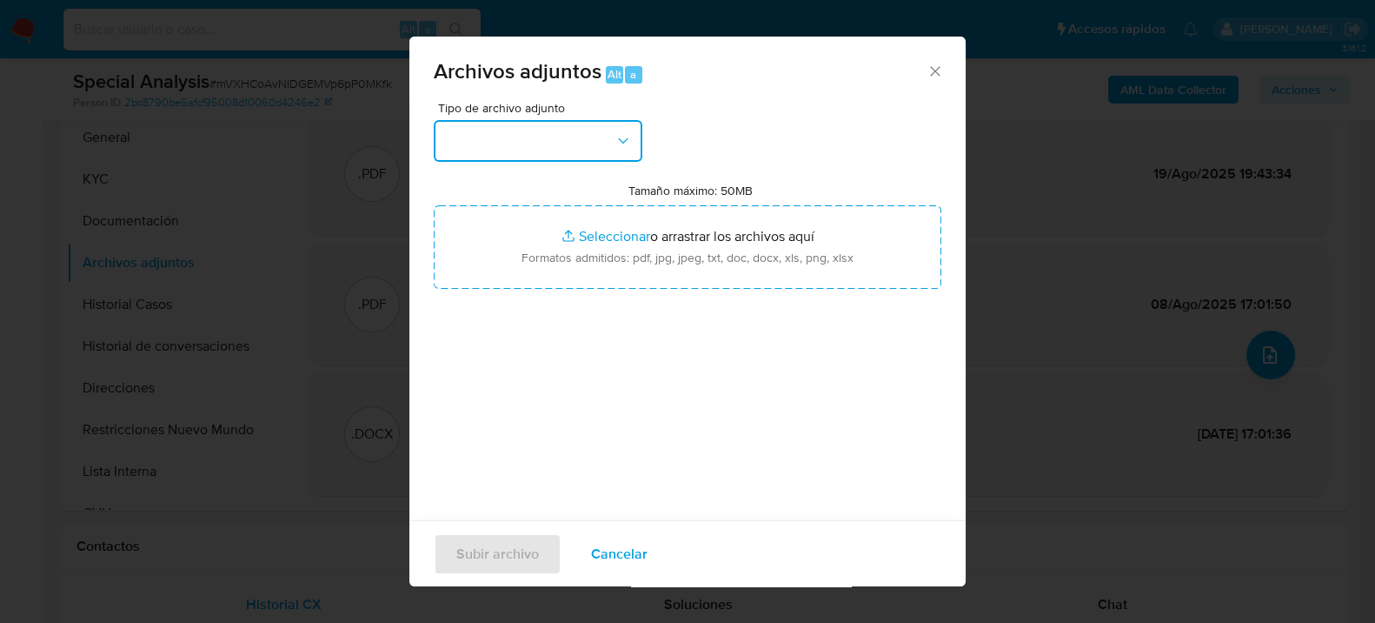
click at [513, 137] on button "button" at bounding box center [538, 141] width 209 height 42
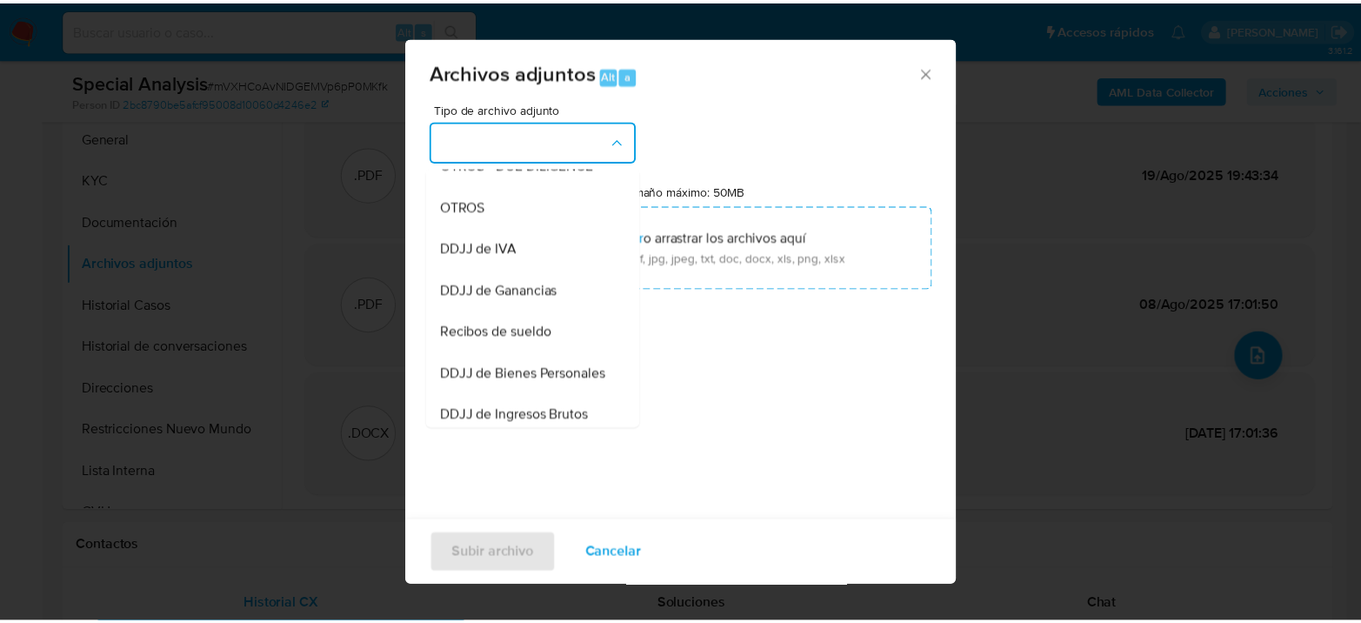
scroll to position [0, 0]
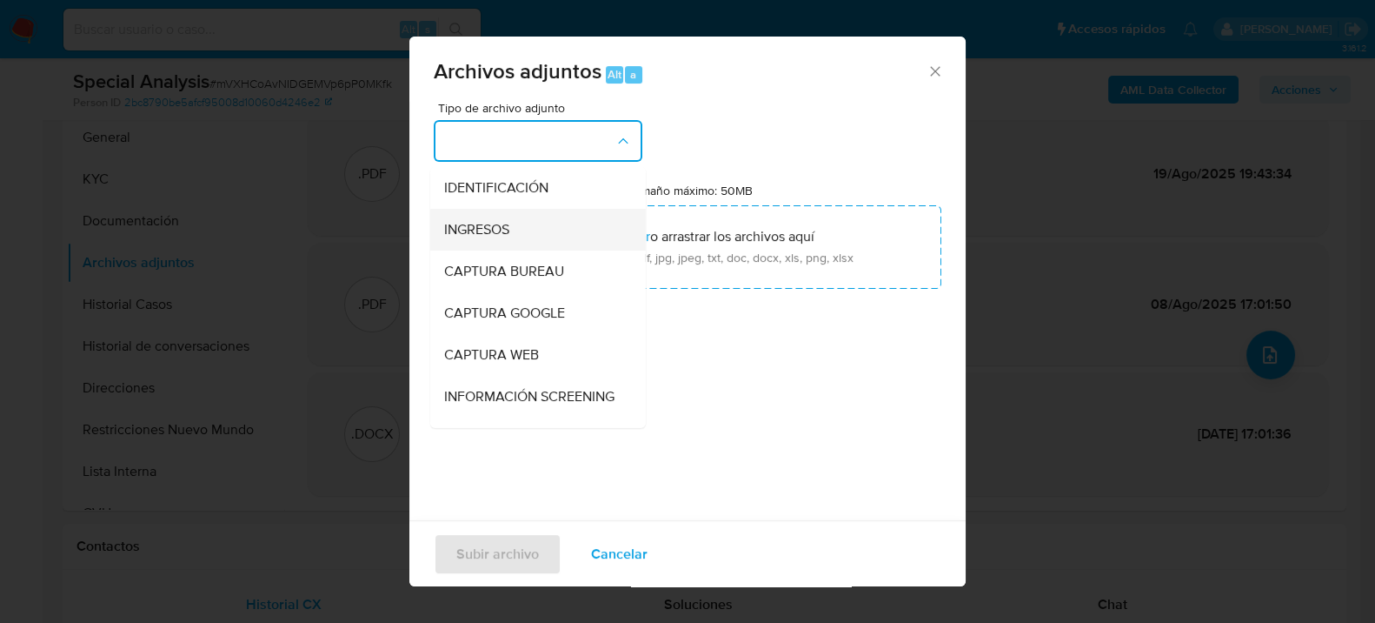
click at [533, 214] on div "INGRESOS" at bounding box center [532, 229] width 177 height 42
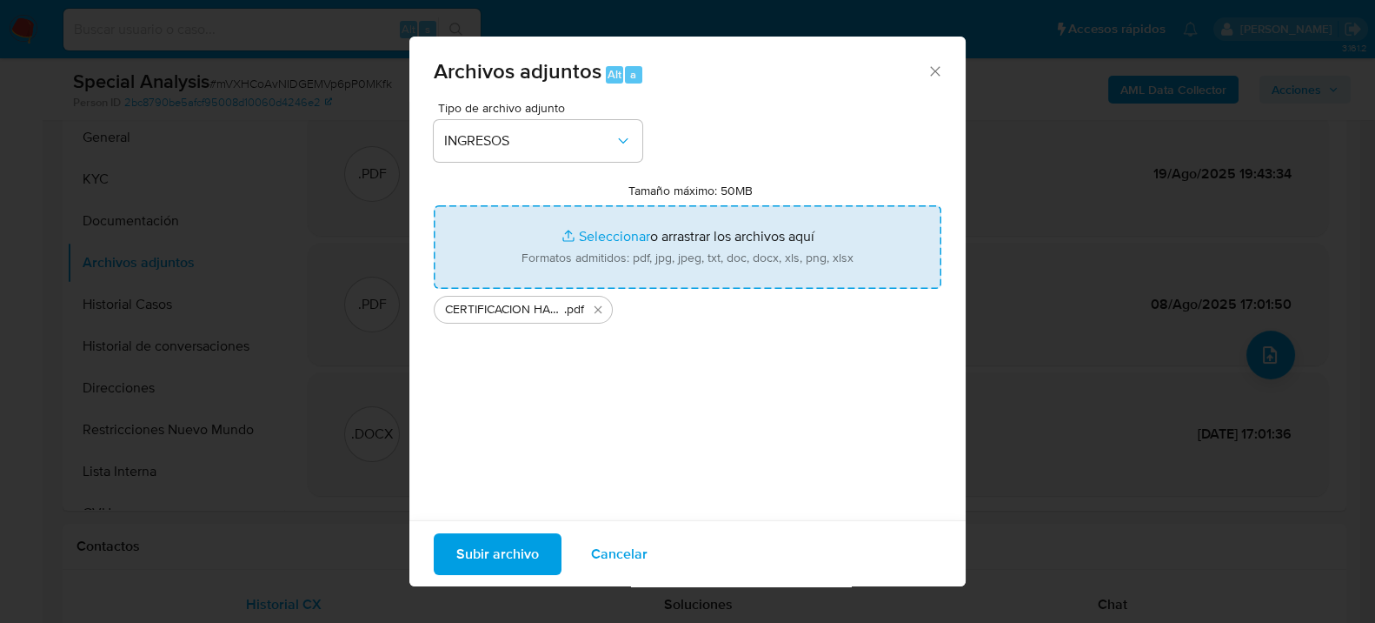
type input "C:\fakepath\Facturas C 1 al 12 - Joel Soria.pdf"
click at [497, 557] on span "Subir archivo" at bounding box center [497, 553] width 83 height 38
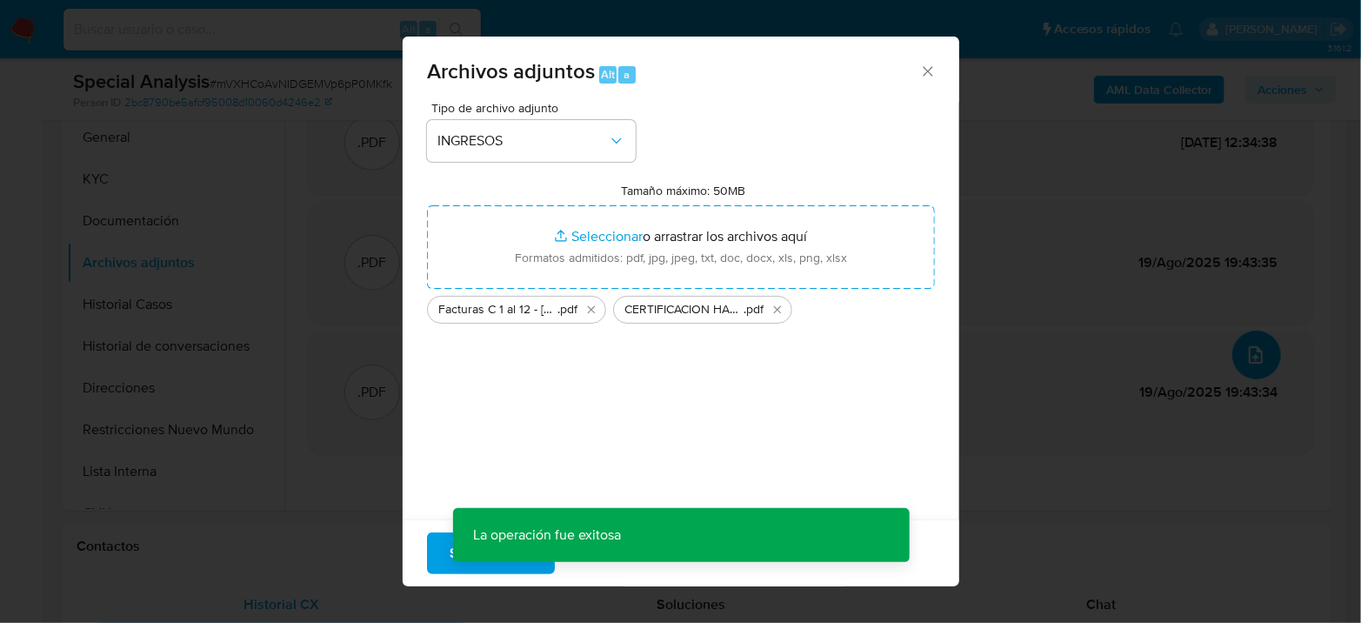
scroll to position [104, 0]
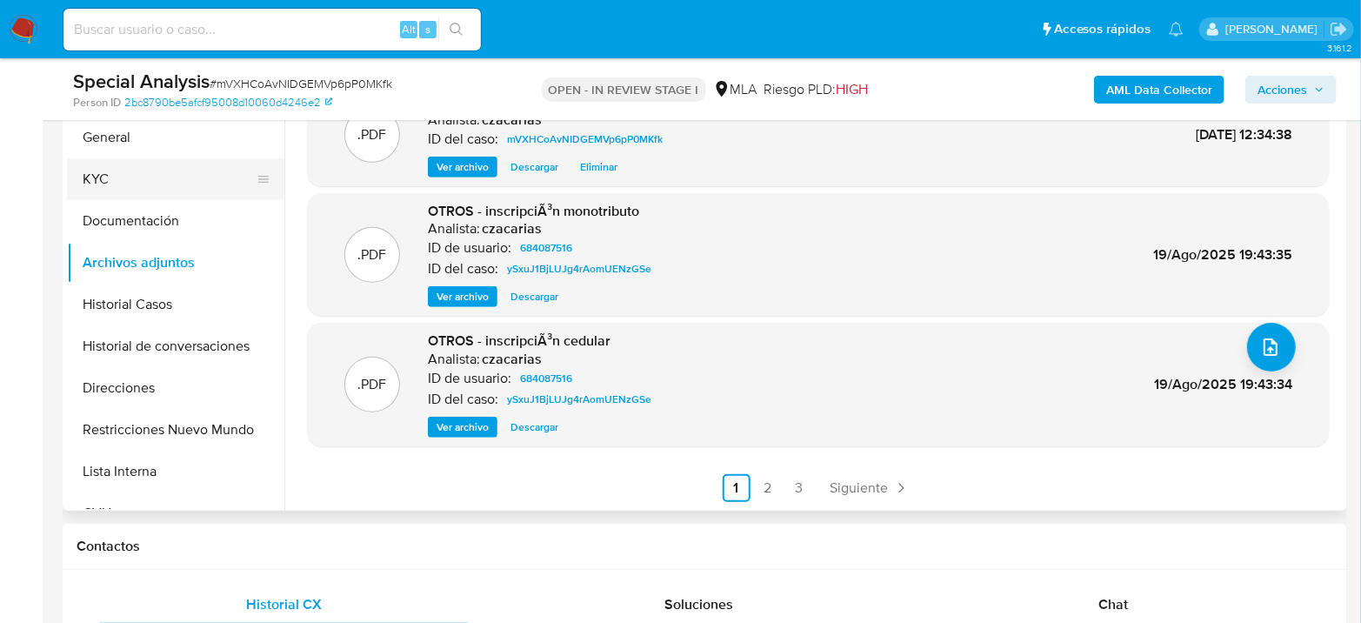
click at [104, 181] on button "KYC" at bounding box center [168, 179] width 203 height 42
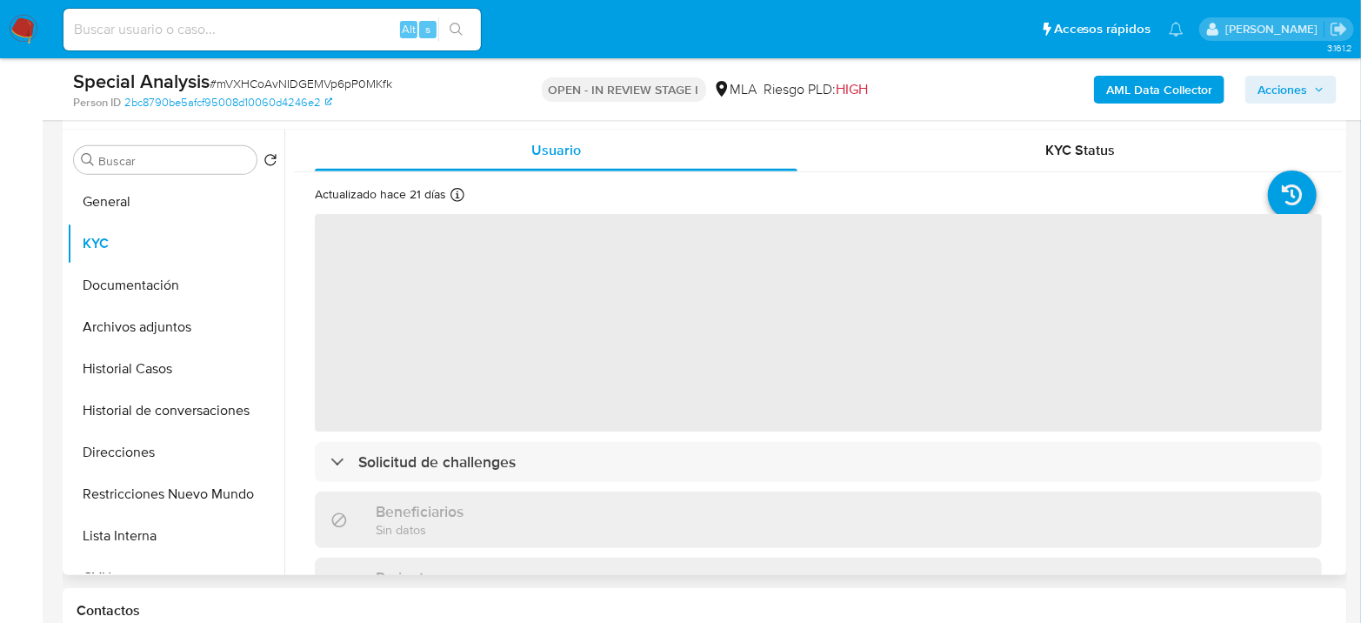
scroll to position [290, 0]
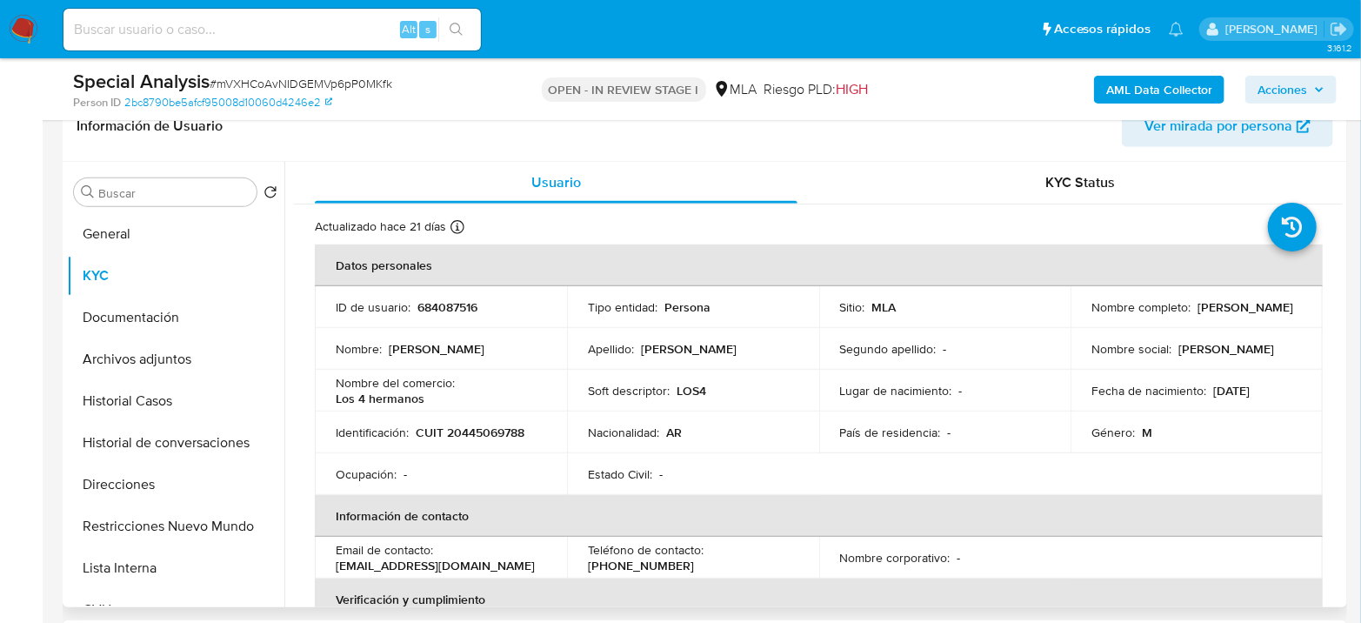
click at [499, 427] on p "CUIT 20445069788" at bounding box center [470, 432] width 109 height 16
click at [500, 427] on p "CUIT 20445069788" at bounding box center [470, 432] width 109 height 16
copy p "20445069788"
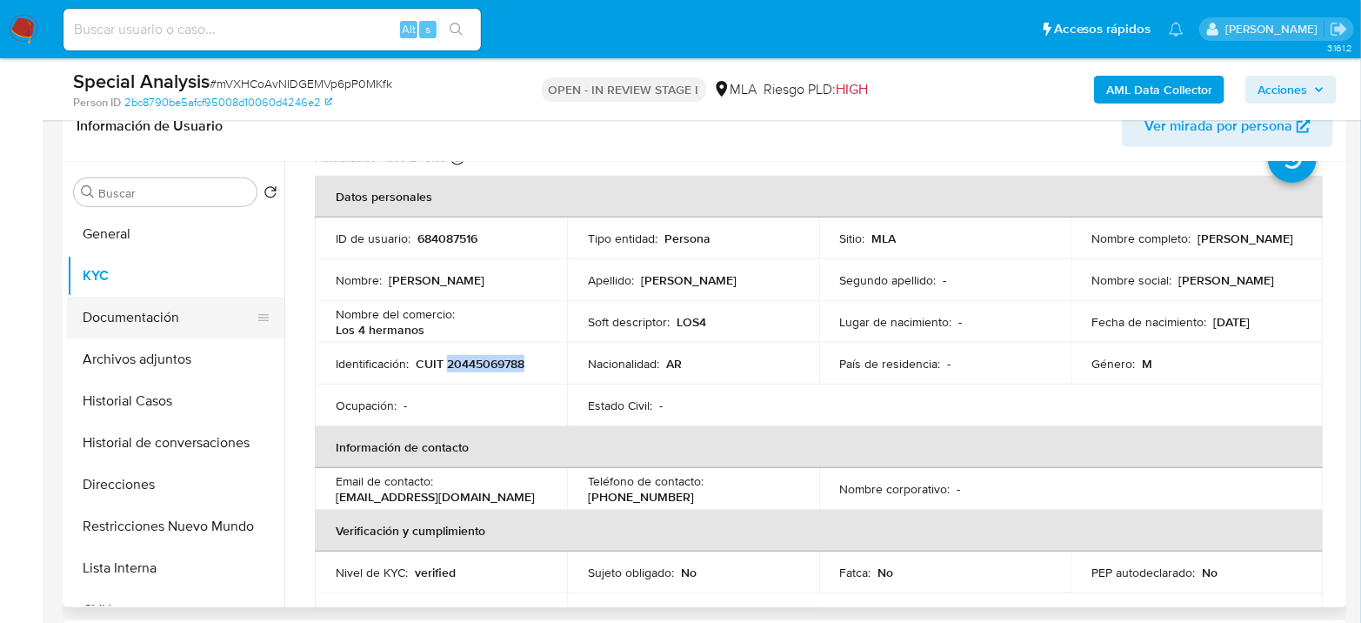
scroll to position [97, 0]
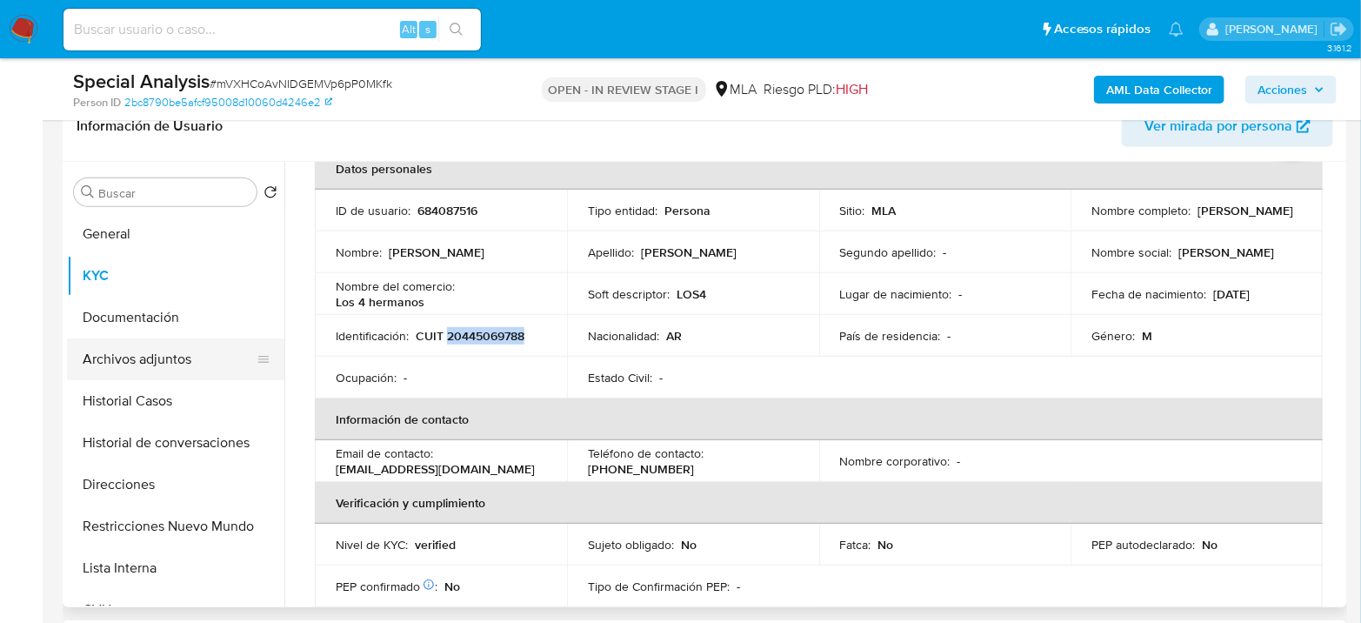
click at [138, 362] on button "Archivos adjuntos" at bounding box center [168, 359] width 203 height 42
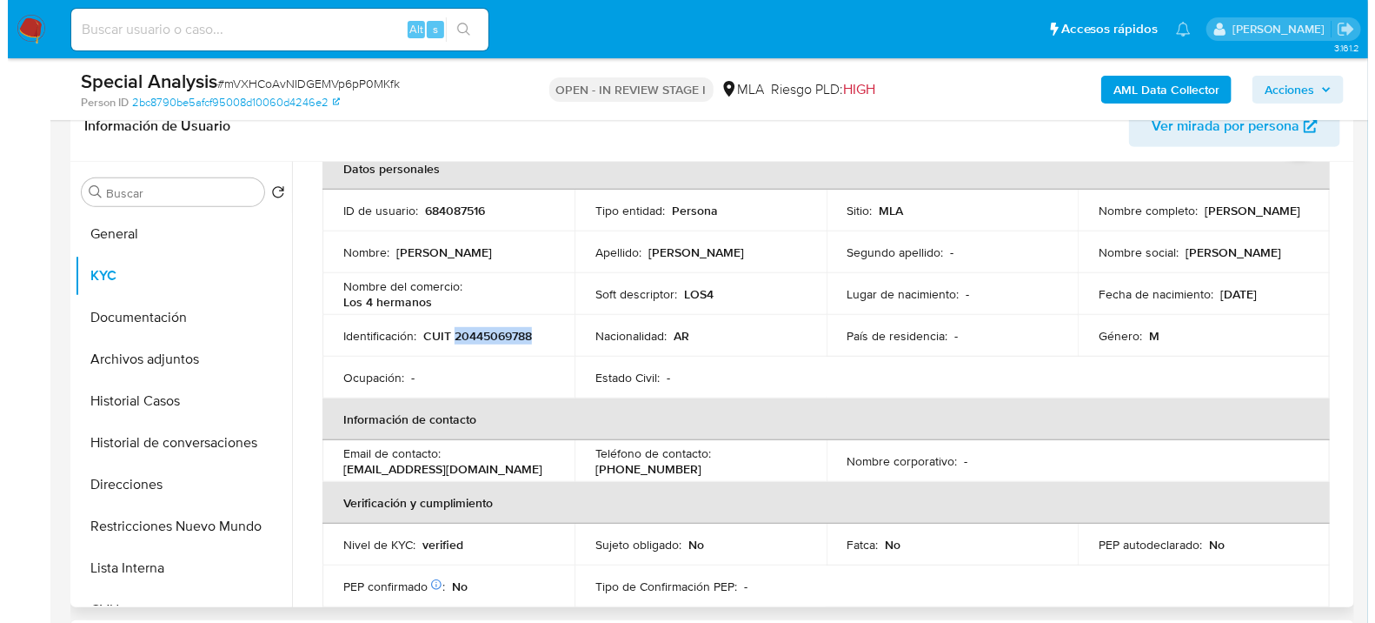
scroll to position [0, 0]
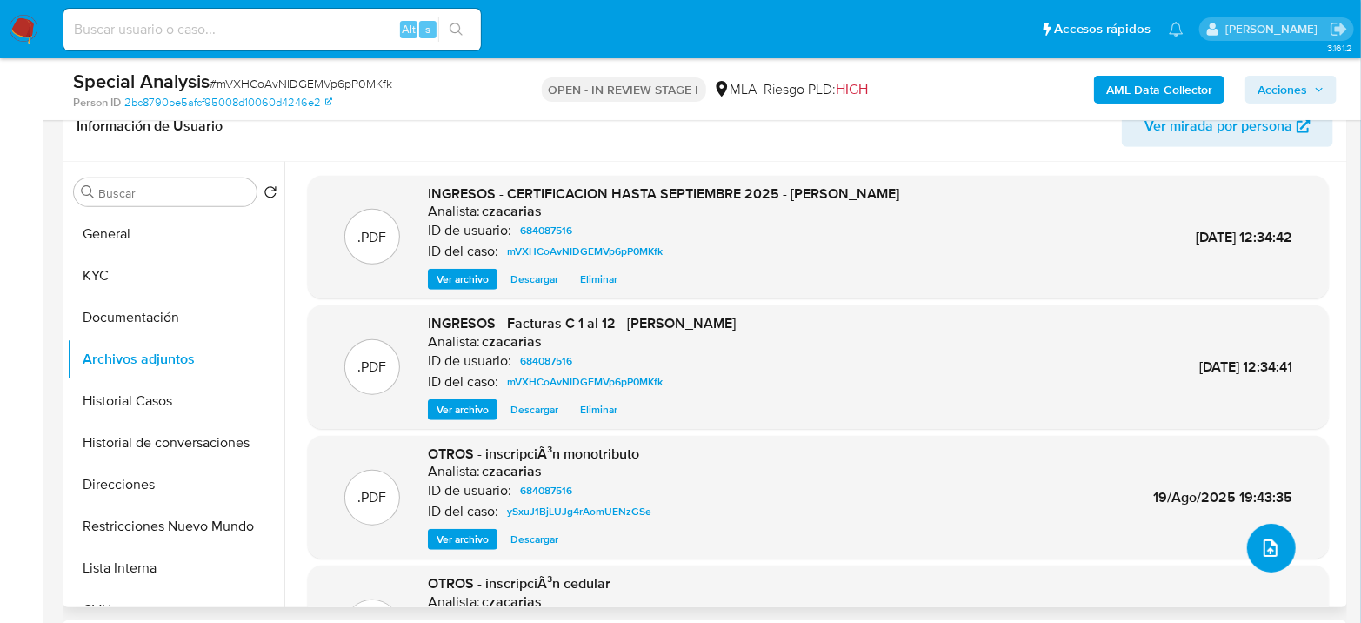
click at [1262, 552] on icon "upload-file" at bounding box center [1270, 547] width 21 height 21
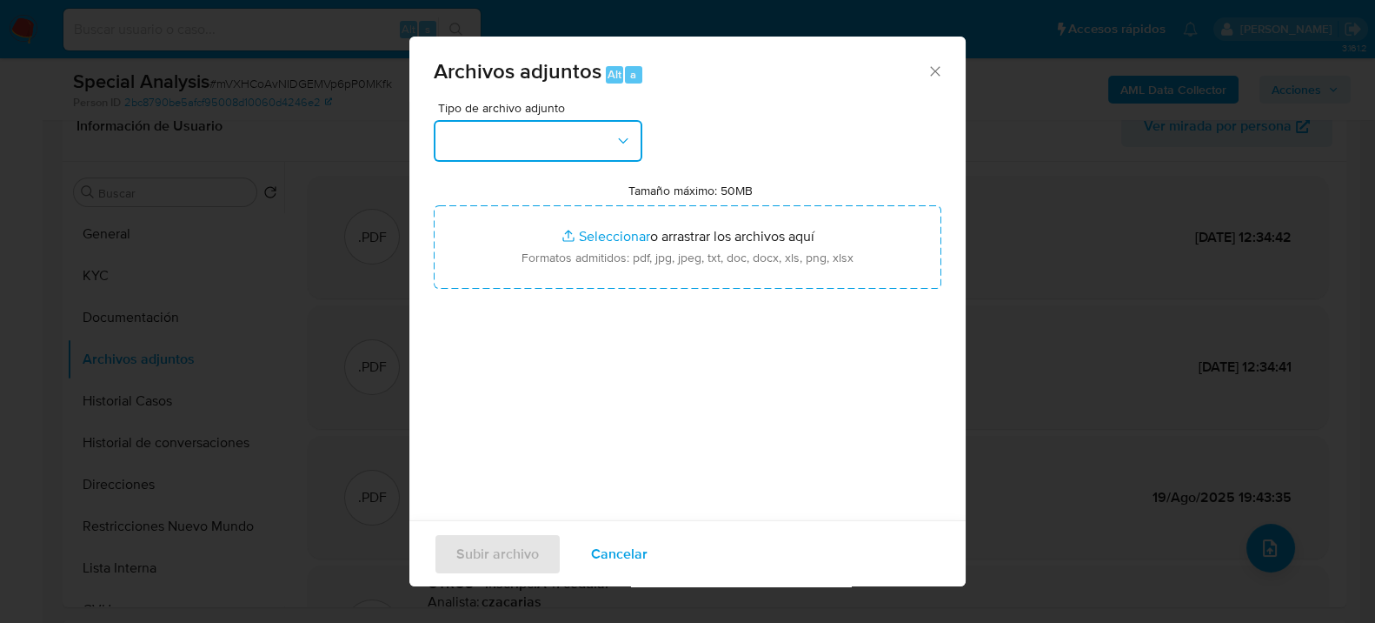
click at [566, 139] on button "button" at bounding box center [538, 141] width 209 height 42
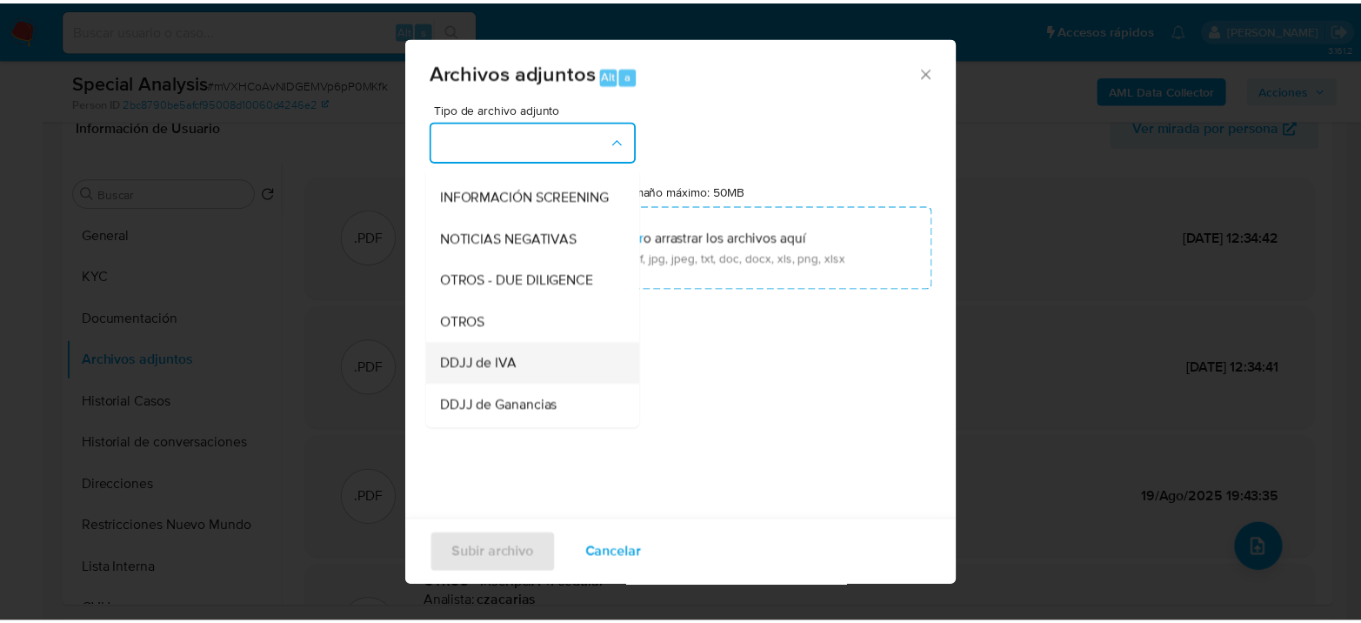
scroll to position [290, 0]
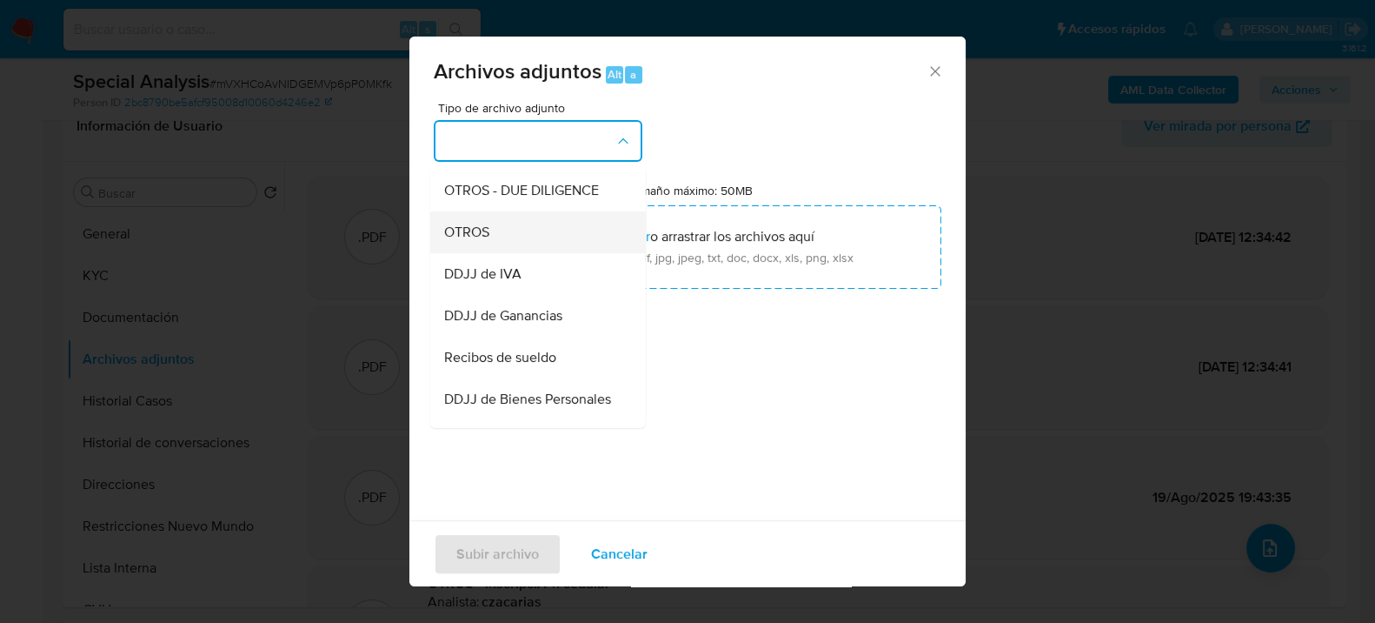
click at [496, 249] on div "OTROS" at bounding box center [532, 231] width 177 height 42
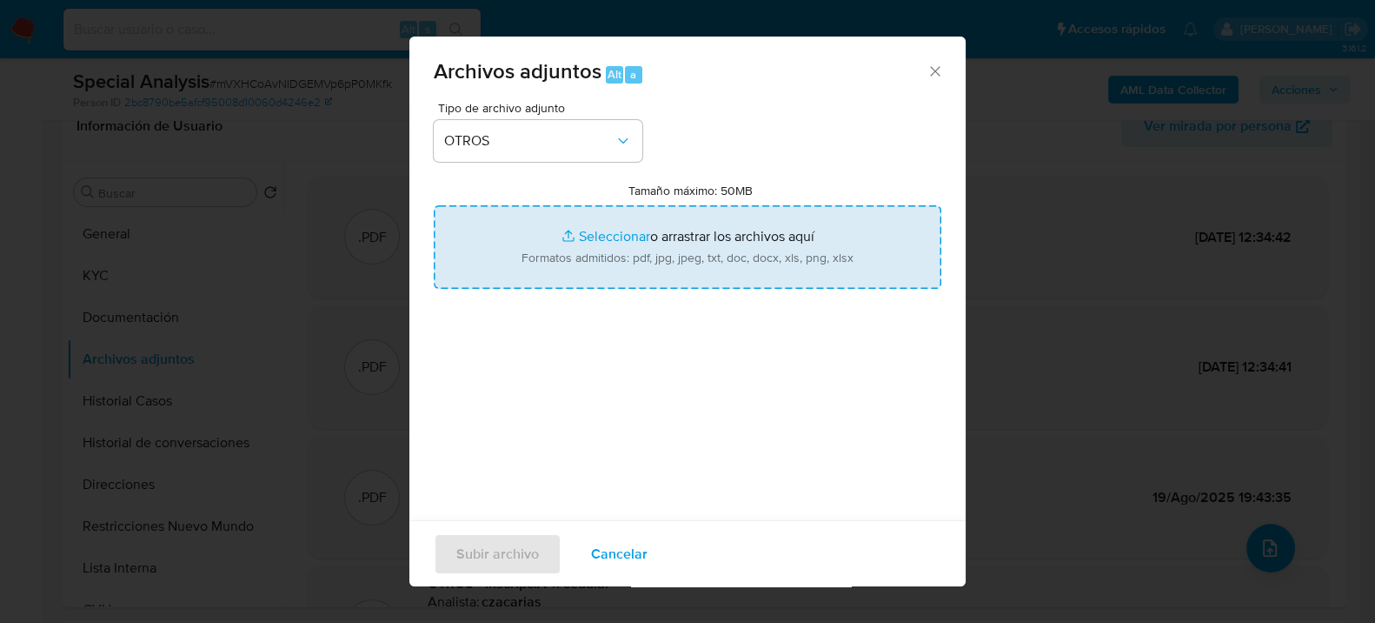
type input "C:\fakepath\Antecedentes Joel Soria .docx"
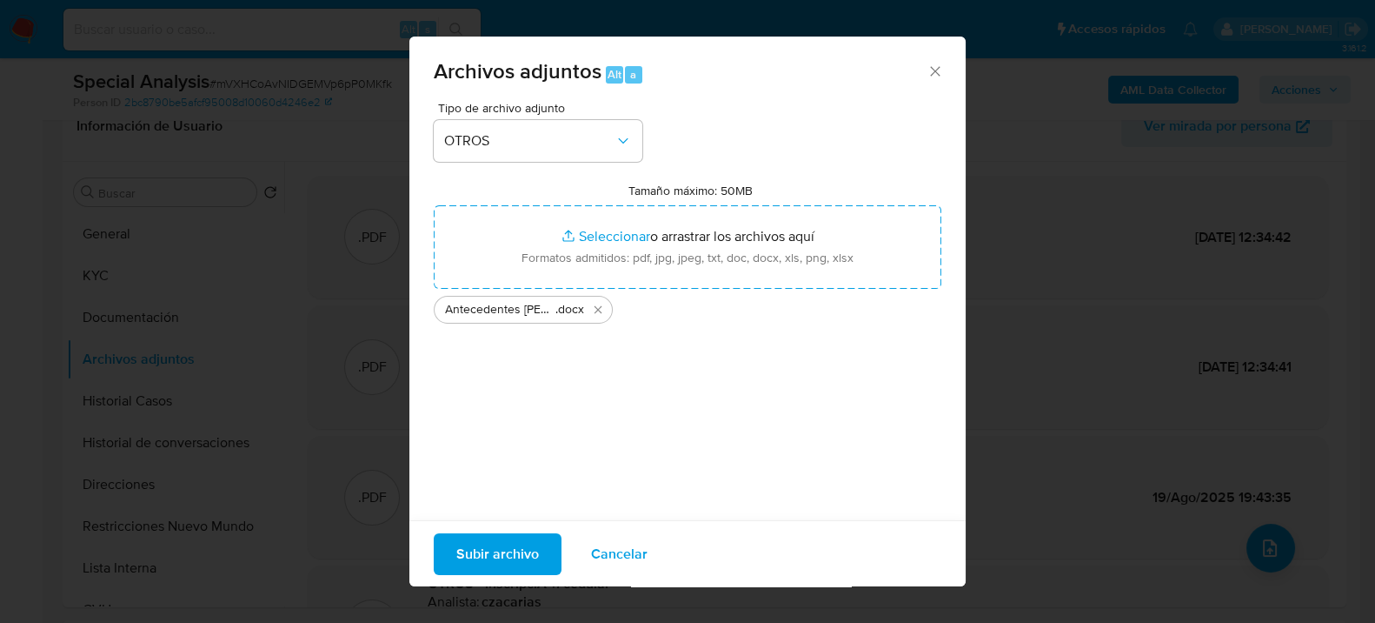
click at [497, 559] on span "Subir archivo" at bounding box center [497, 553] width 83 height 38
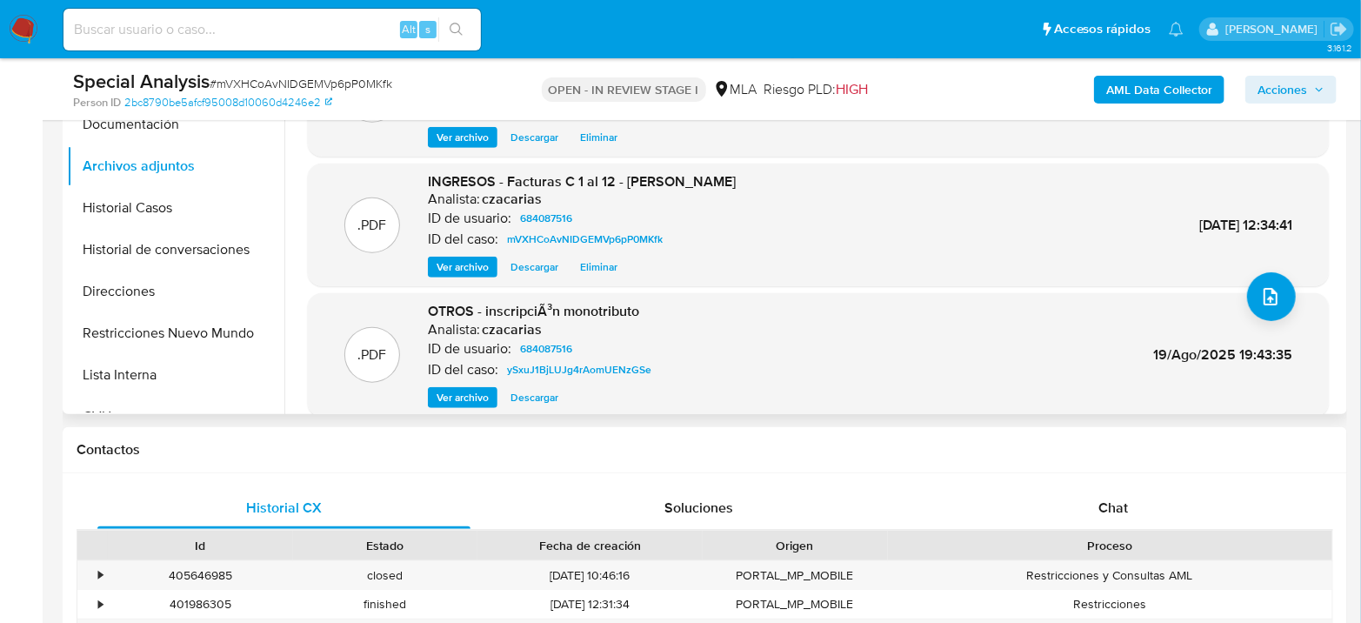
scroll to position [0, 0]
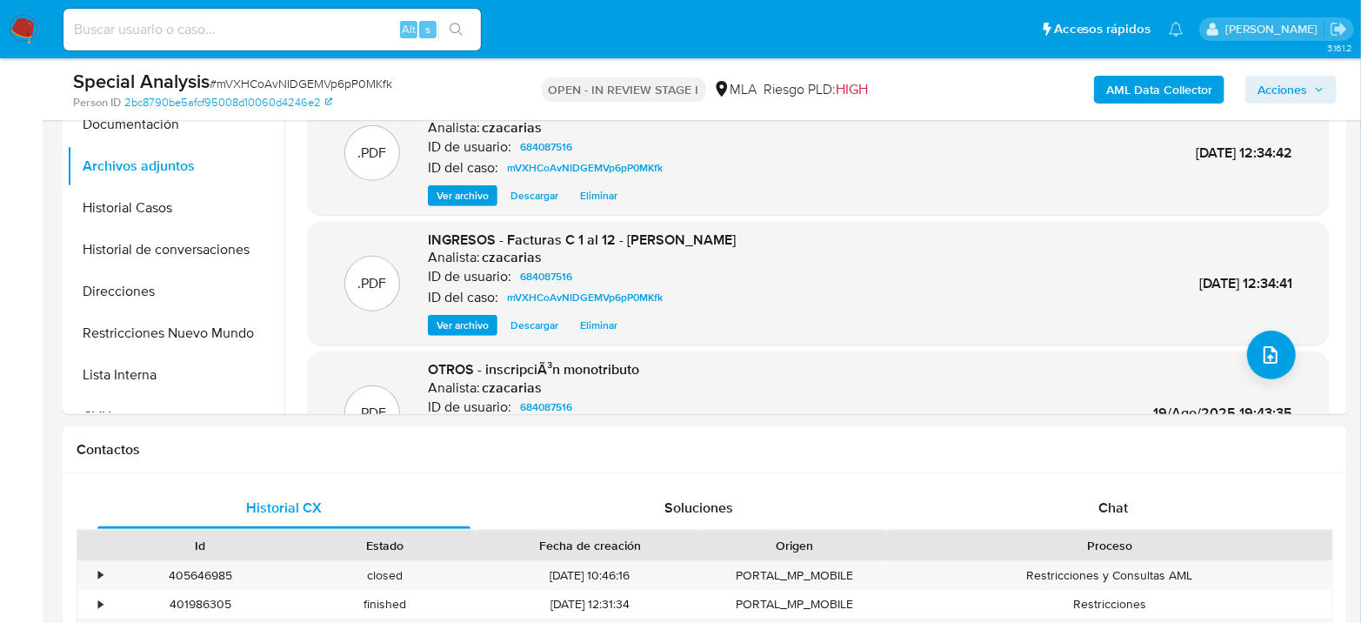
click at [1302, 96] on span "Acciones" at bounding box center [1282, 90] width 50 height 28
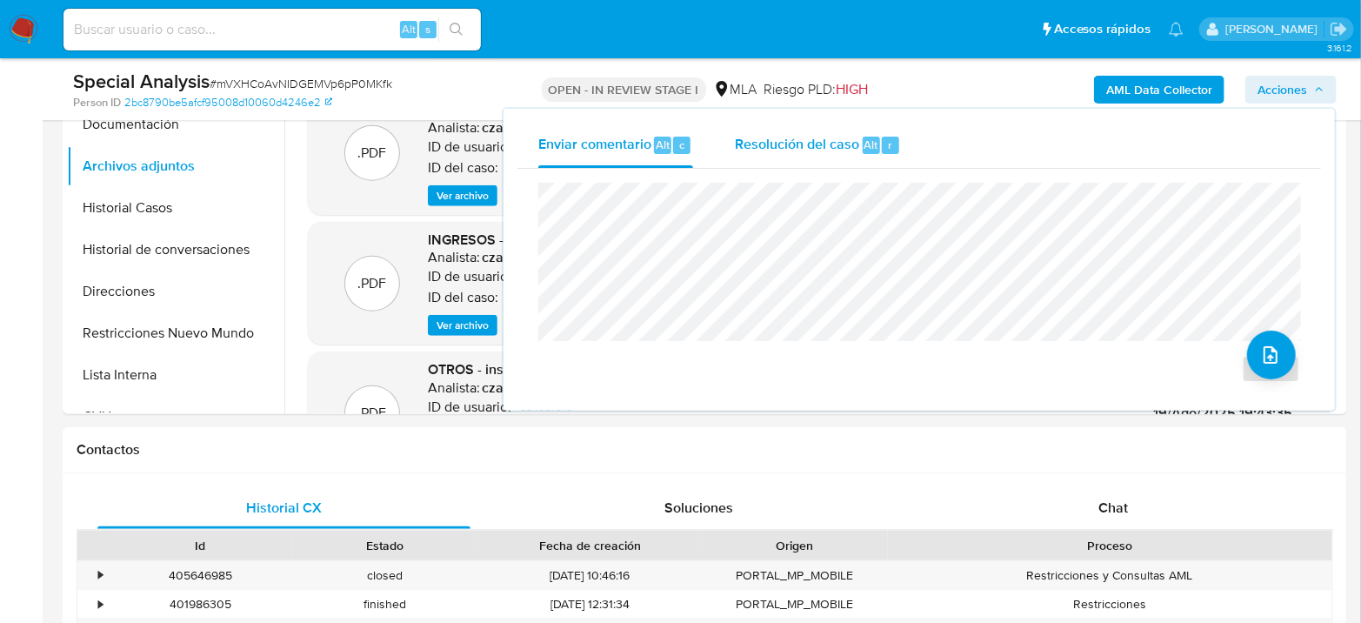
click at [821, 143] on span "Resolución del caso" at bounding box center [797, 144] width 124 height 20
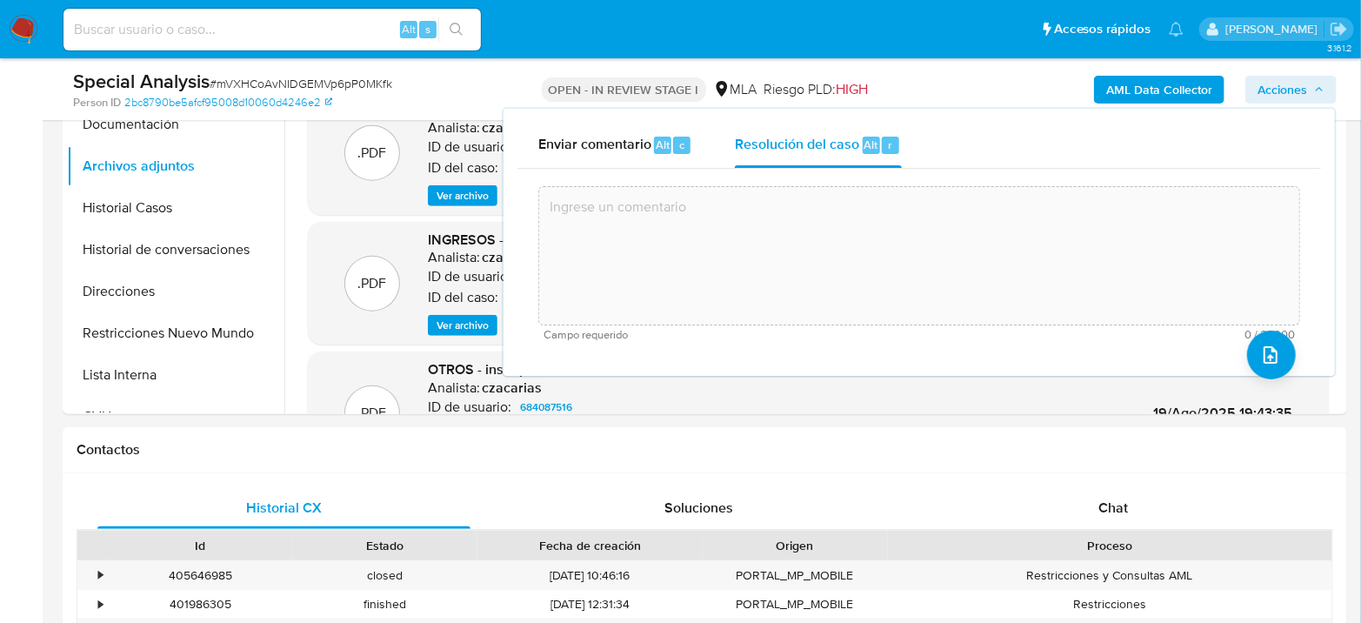
click at [844, 233] on textarea at bounding box center [919, 255] width 760 height 139
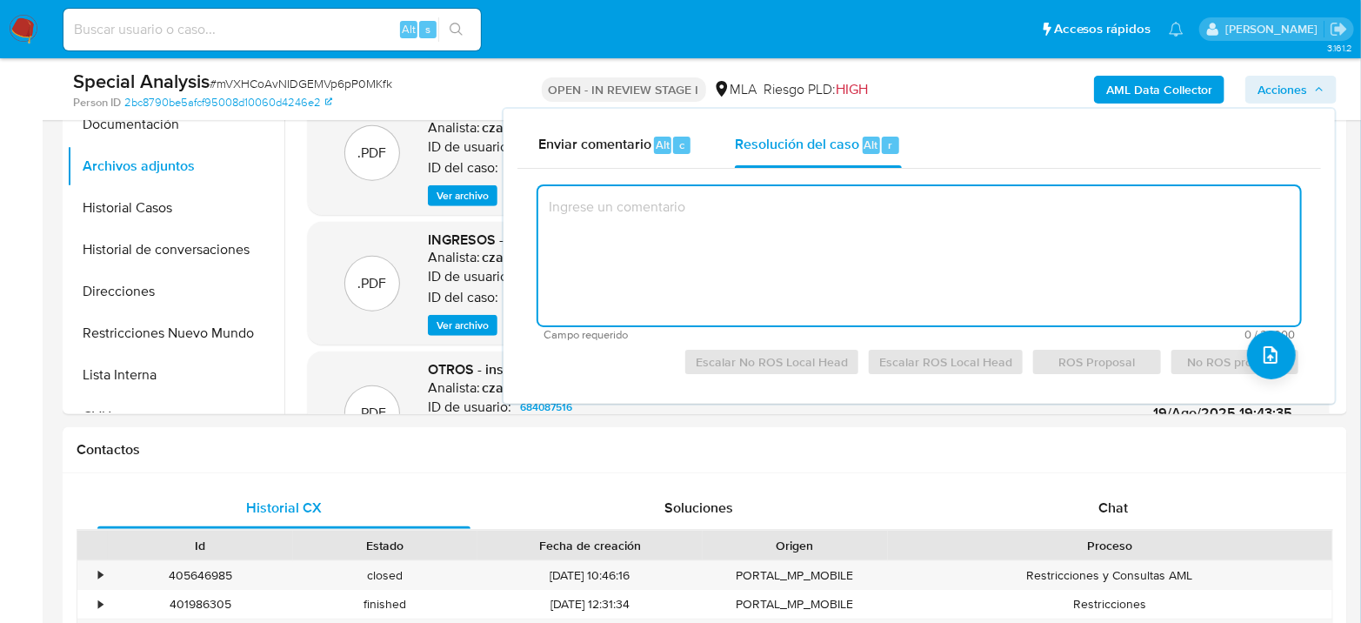
paste textarea "Se crea el caso a los efectos de adjuntar documentación aportada por el usuario…"
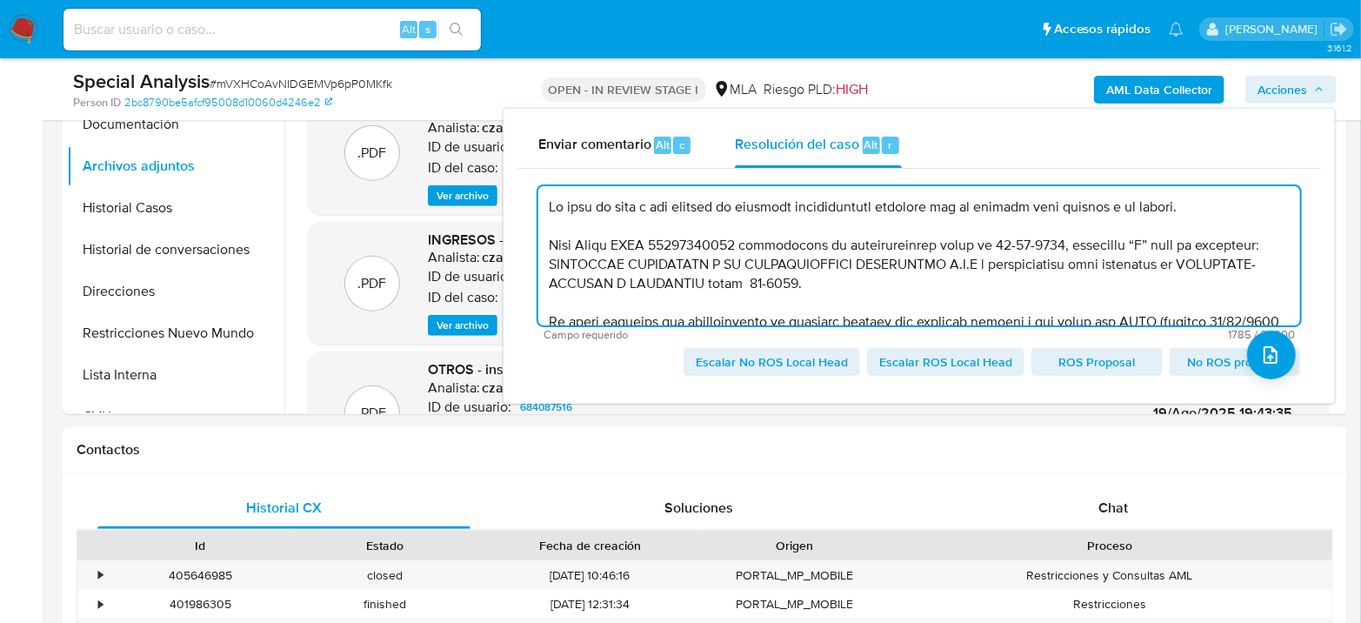
scroll to position [97, 0]
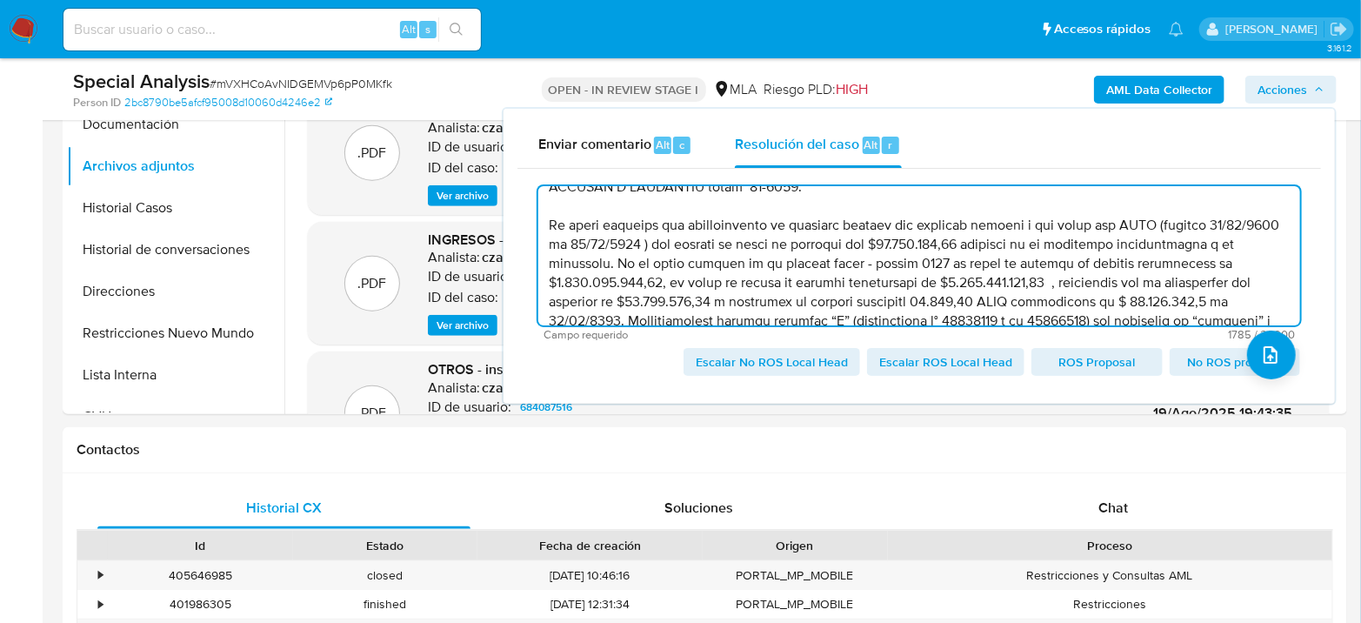
click at [756, 262] on textarea at bounding box center [919, 255] width 762 height 139
drag, startPoint x: 958, startPoint y: 263, endPoint x: 1222, endPoint y: 301, distance: 267.1
click at [1222, 301] on textarea at bounding box center [919, 255] width 762 height 139
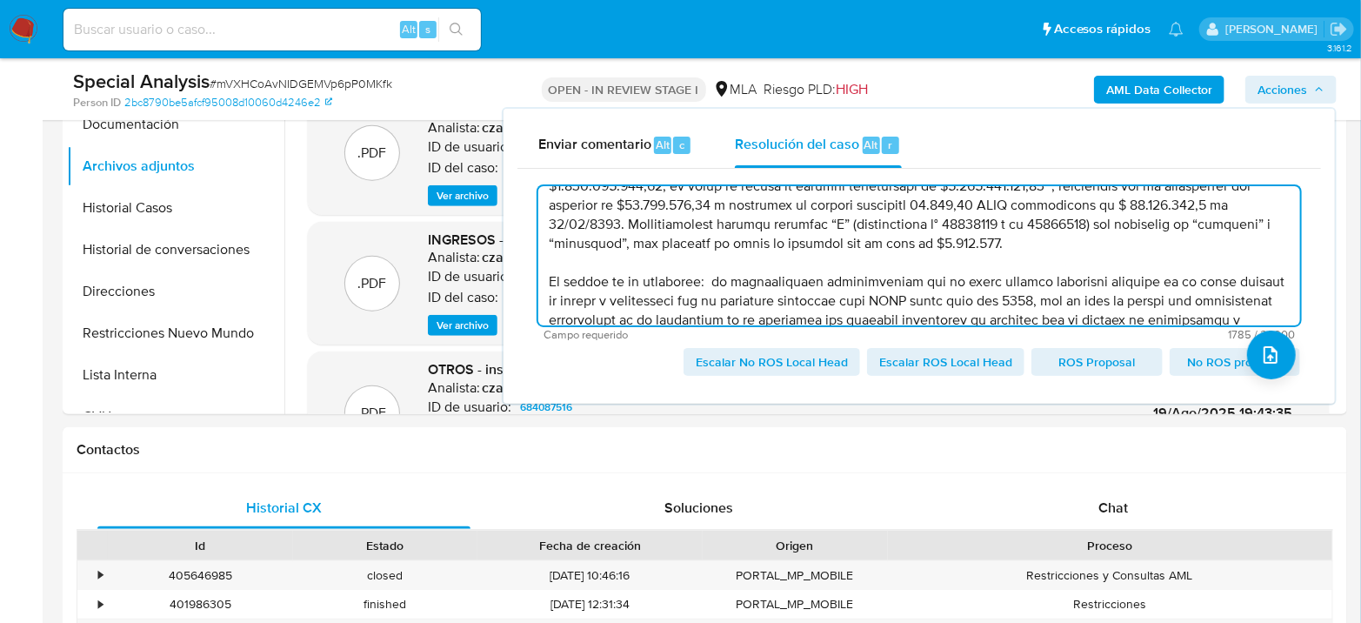
drag, startPoint x: 623, startPoint y: 226, endPoint x: 1079, endPoint y: 249, distance: 456.2
click at [1079, 249] on textarea at bounding box center [919, 255] width 762 height 139
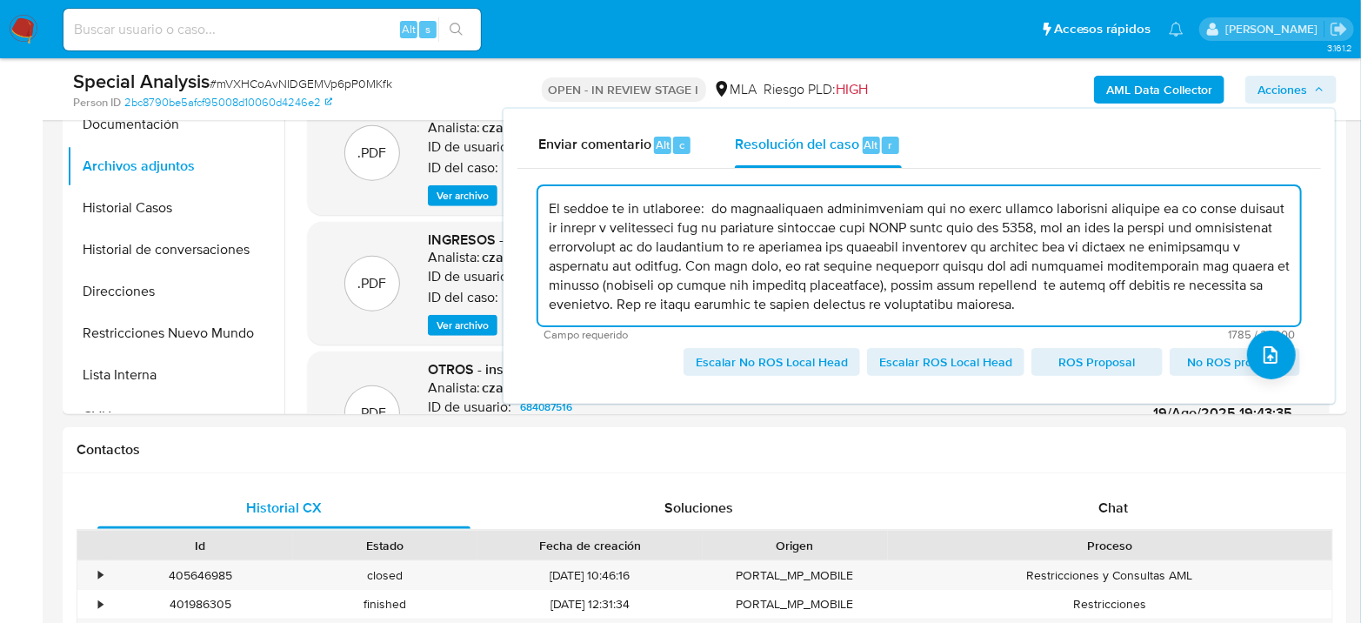
scroll to position [579, 0]
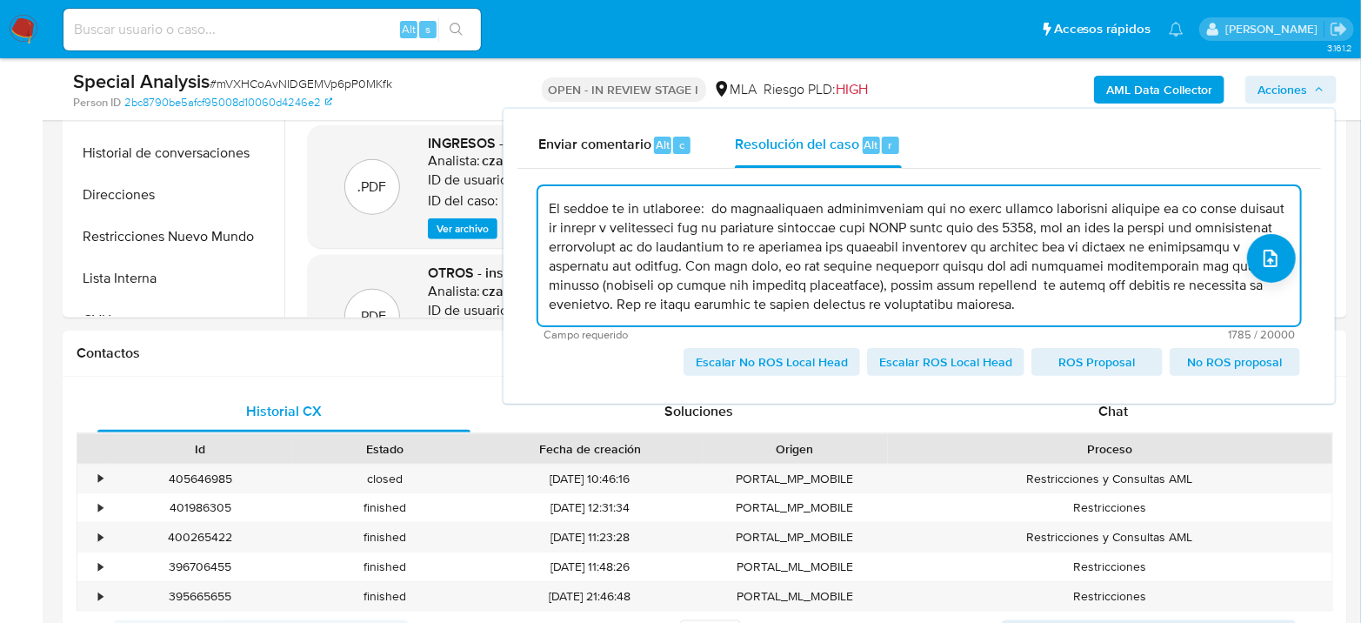
click at [789, 366] on span "Escalar No ROS Local Head" at bounding box center [772, 362] width 152 height 24
type textarea "Se crea el caso a los efectos de adjuntar documentación aportada por el usuario…"
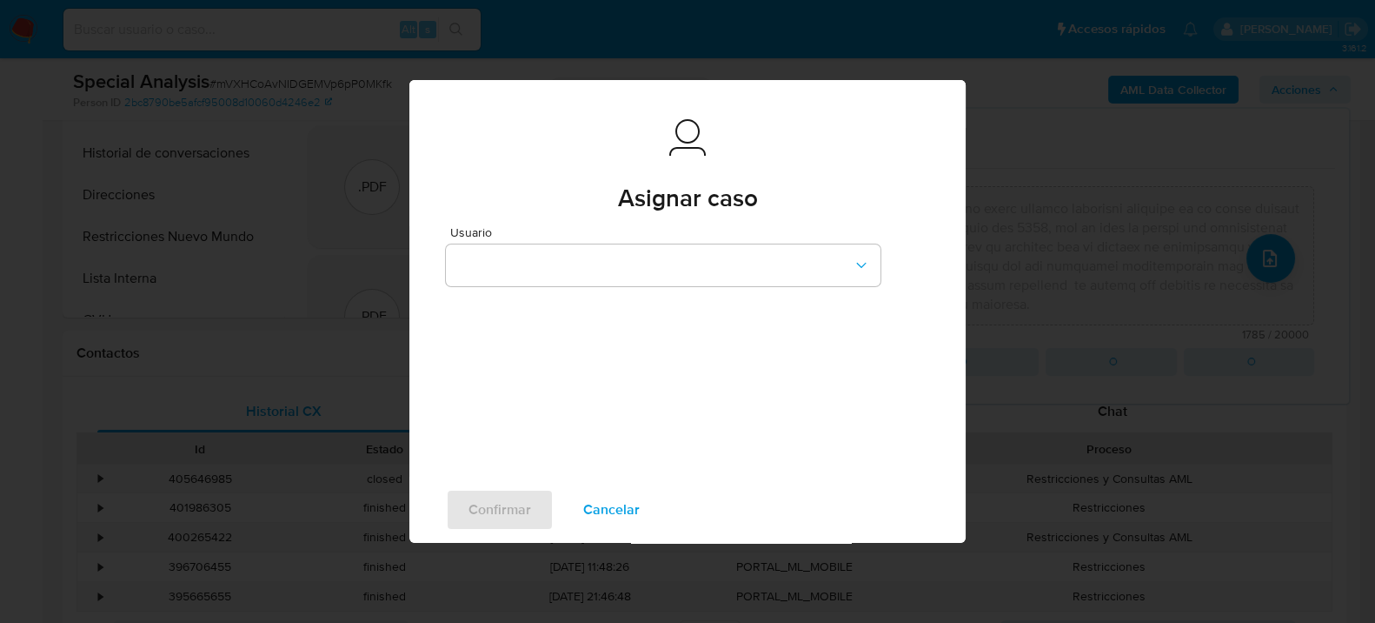
click at [669, 286] on div "Usuario" at bounding box center [663, 259] width 435 height 67
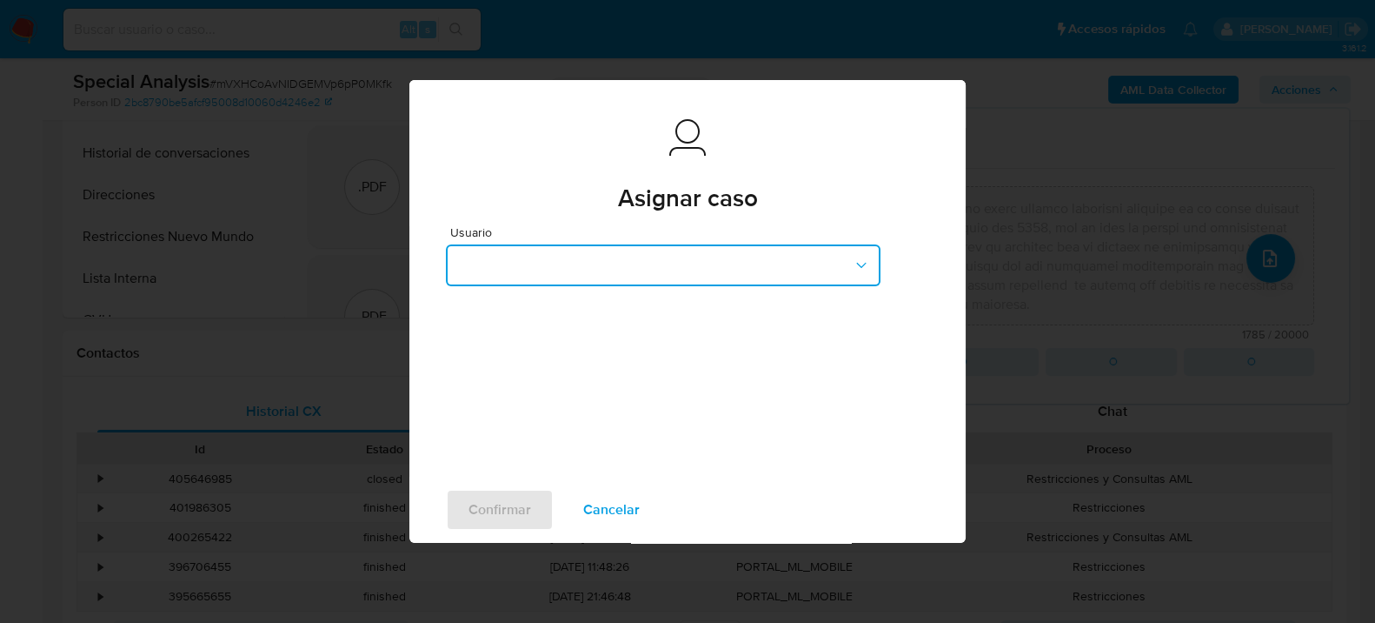
click at [676, 273] on button "button" at bounding box center [663, 265] width 435 height 42
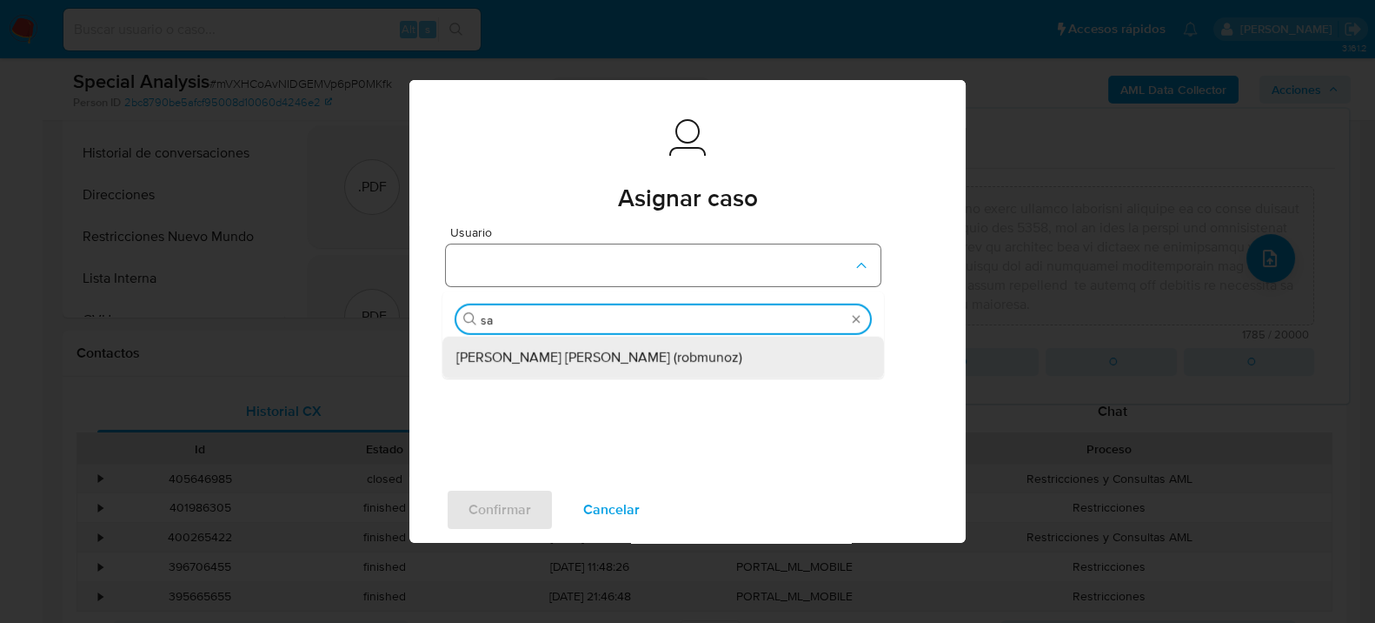
type input "san"
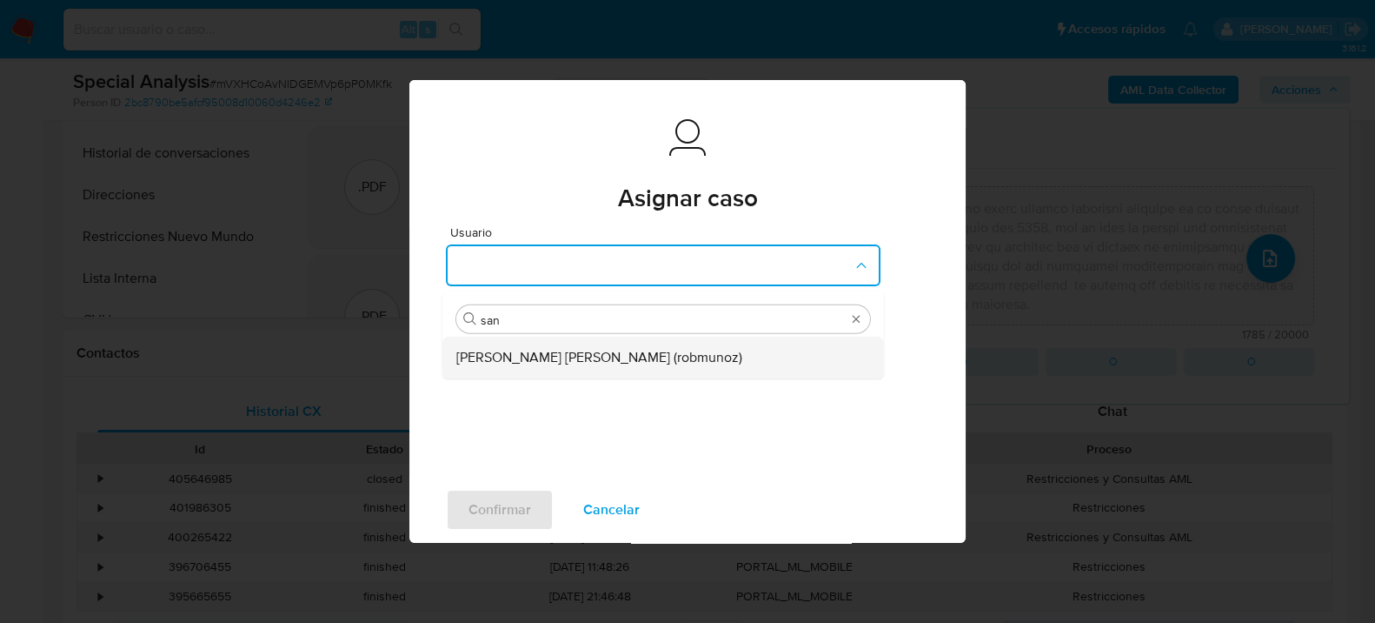
click at [628, 356] on span "Roberto Santiago Munoz (robmunoz)" at bounding box center [599, 356] width 286 height 17
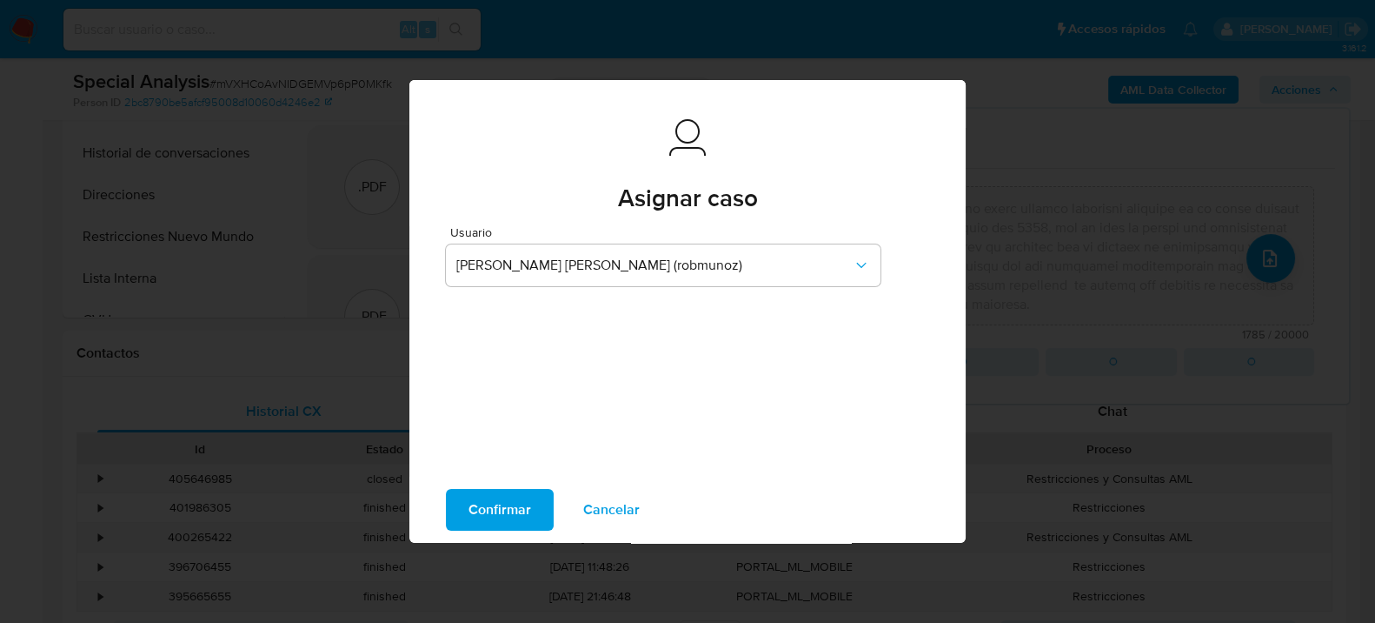
click at [500, 518] on span "Confirmar" at bounding box center [500, 509] width 63 height 38
type textarea "Se crea el caso a los efectos de adjuntar documentación aportada por el usuario…"
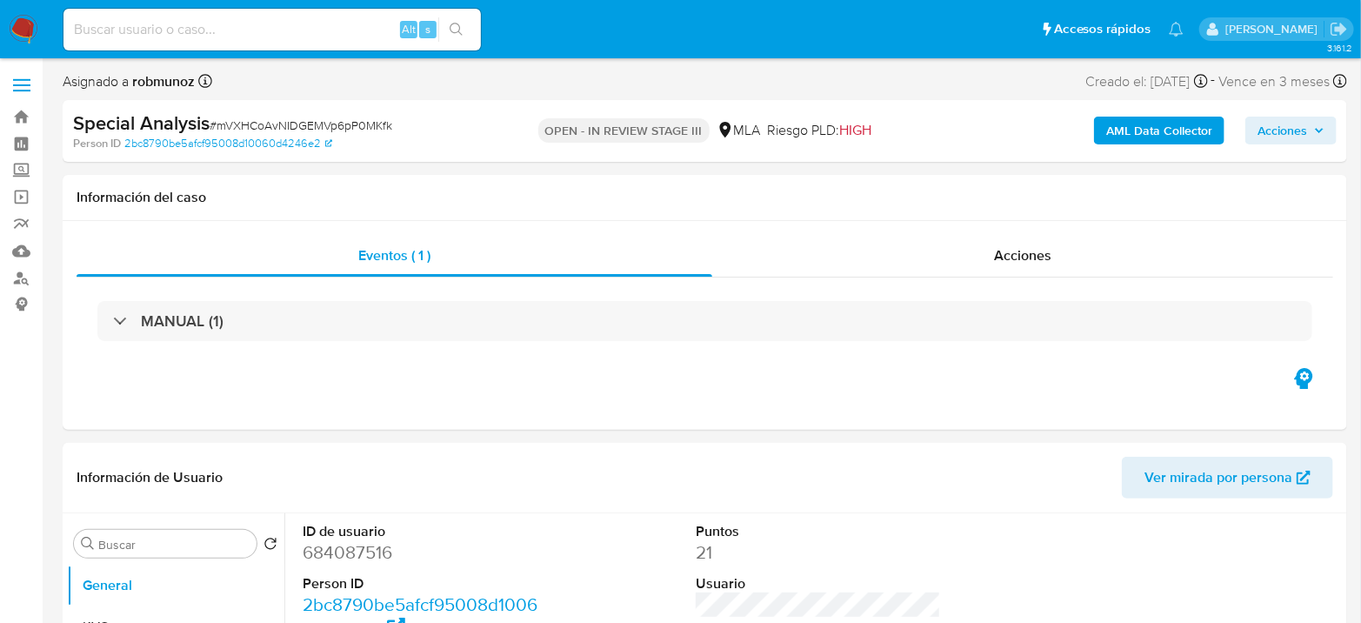
select select "10"
click at [16, 24] on img at bounding box center [24, 30] width 30 height 30
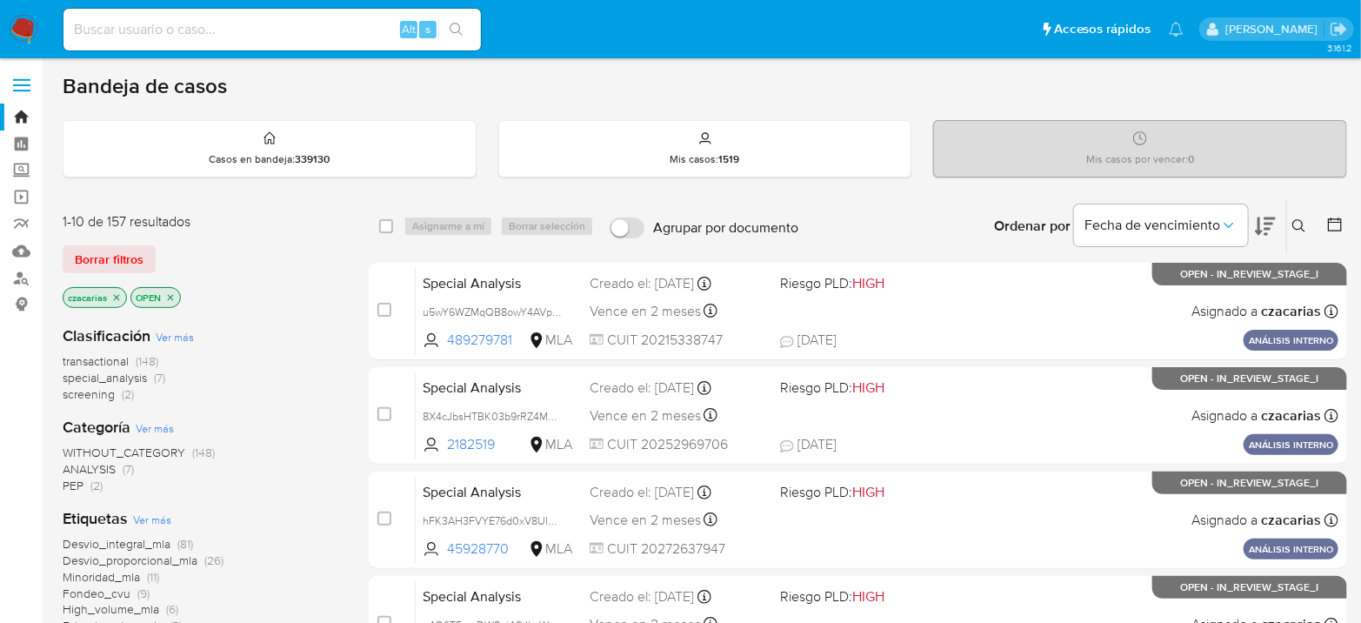
drag, startPoint x: 343, startPoint y: 27, endPoint x: 432, endPoint y: 34, distance: 89.0
click at [343, 28] on input at bounding box center [271, 29] width 417 height 23
paste input "468545756"
type input "468545756"
click at [458, 23] on icon "search-icon" at bounding box center [457, 30] width 14 height 14
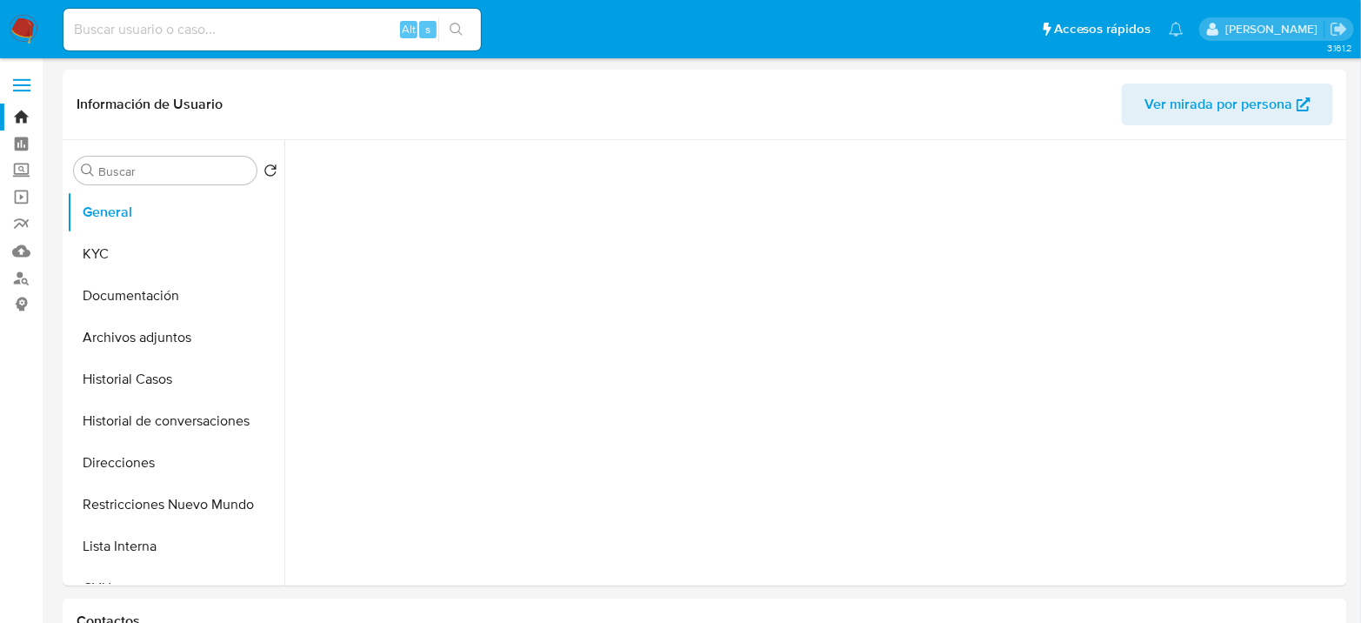
select select "10"
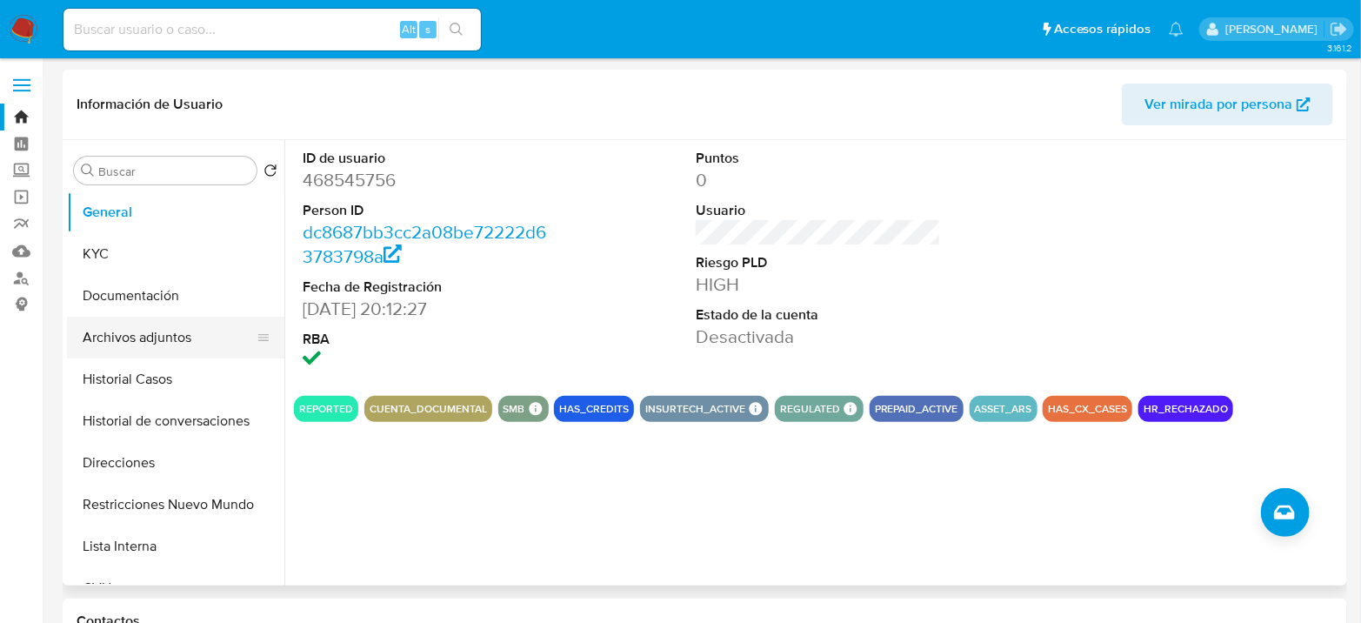
click at [193, 341] on button "Archivos adjuntos" at bounding box center [168, 337] width 203 height 42
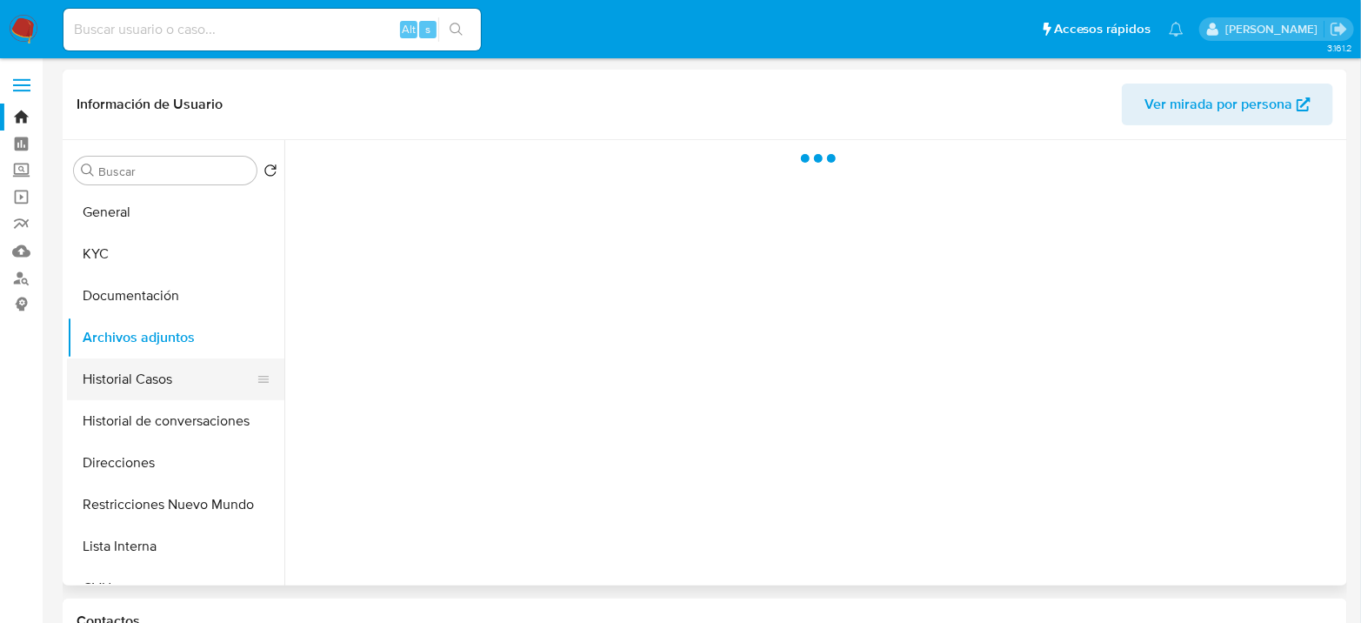
click at [159, 394] on button "Historial Casos" at bounding box center [168, 379] width 203 height 42
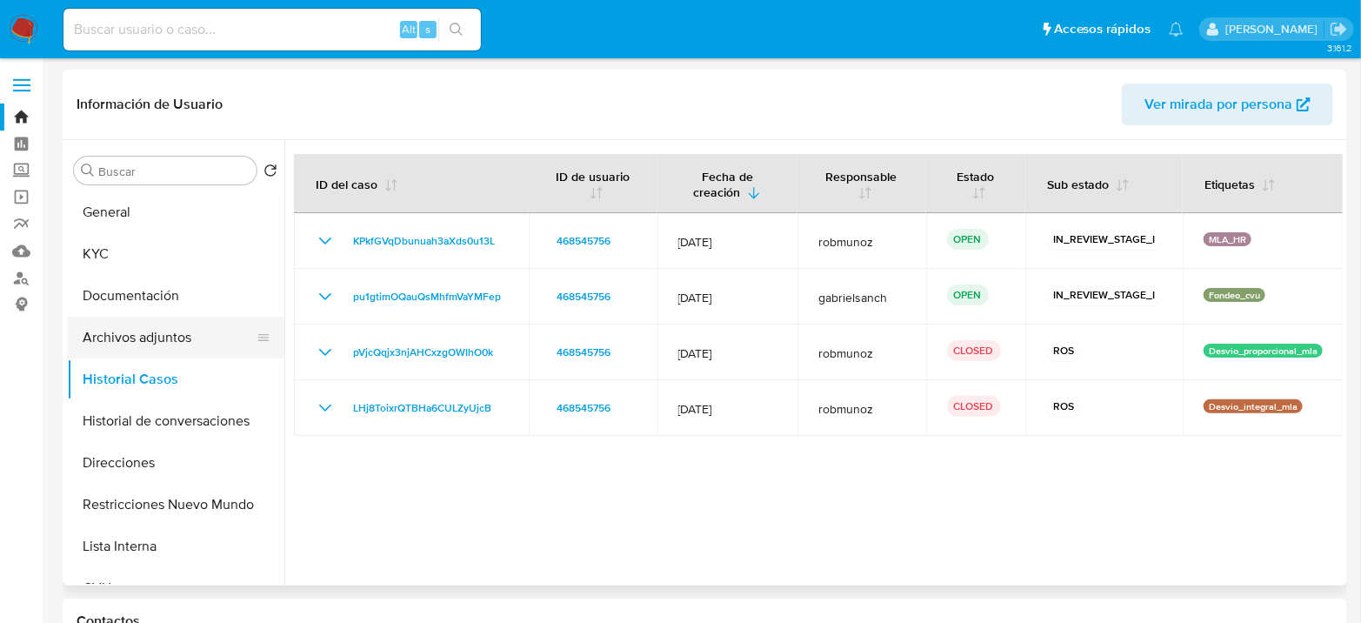
click at [175, 347] on button "Archivos adjuntos" at bounding box center [168, 337] width 203 height 42
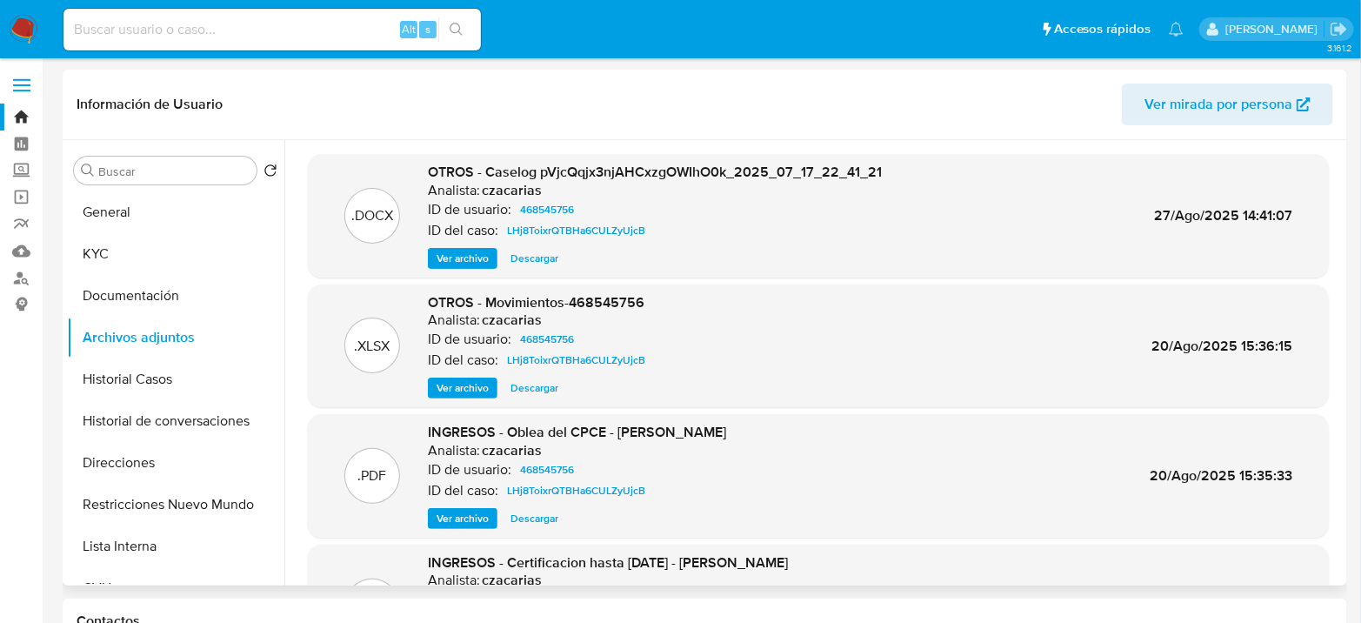
click at [461, 257] on span "Ver archivo" at bounding box center [462, 258] width 52 height 17
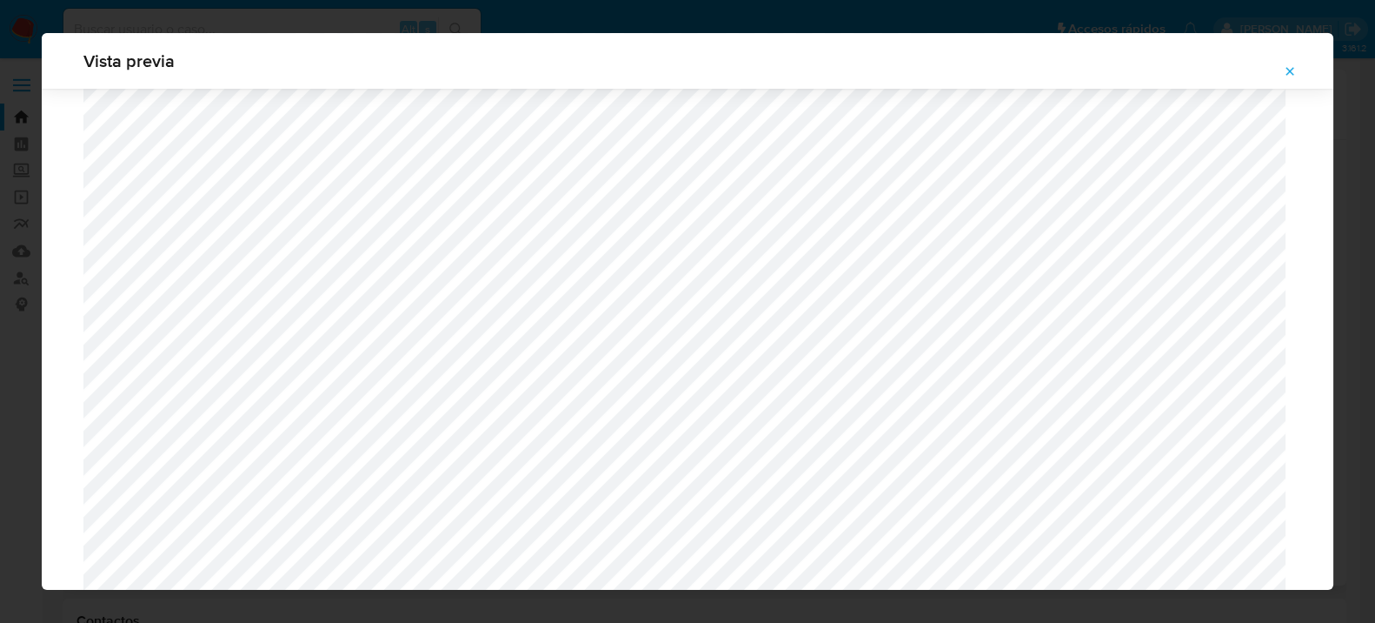
scroll to position [1994, 0]
click at [1288, 64] on icon "Attachment preview" at bounding box center [1290, 71] width 14 height 14
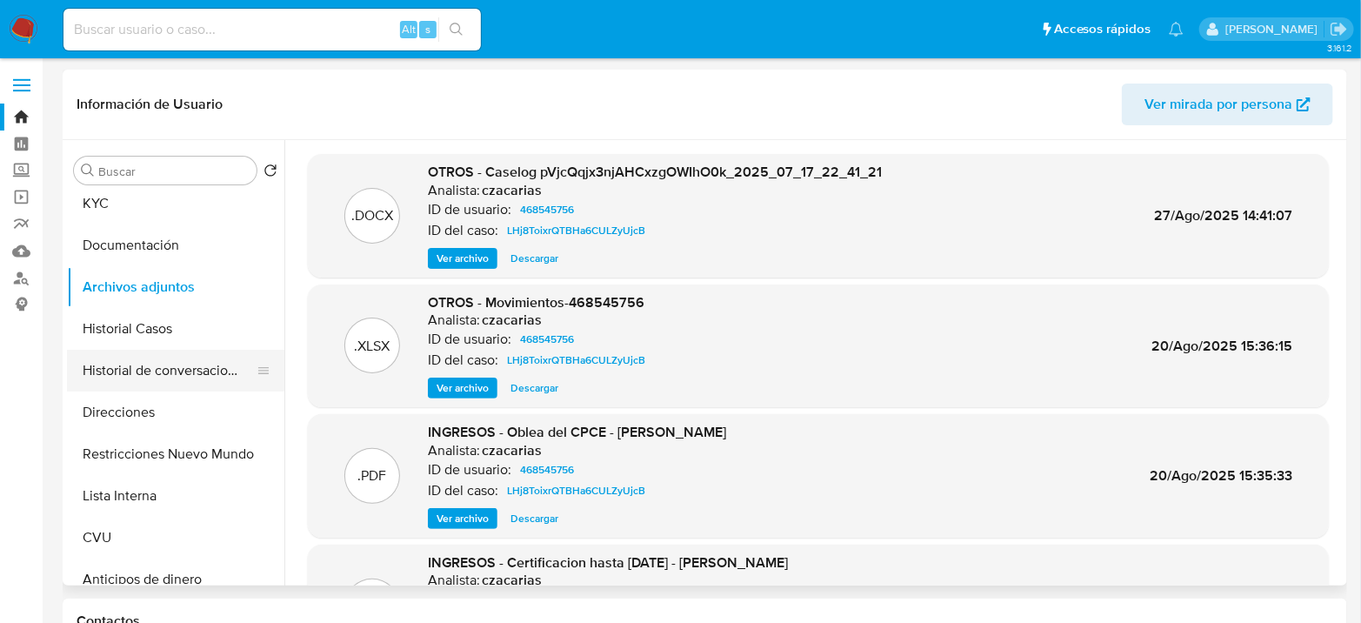
scroll to position [97, 0]
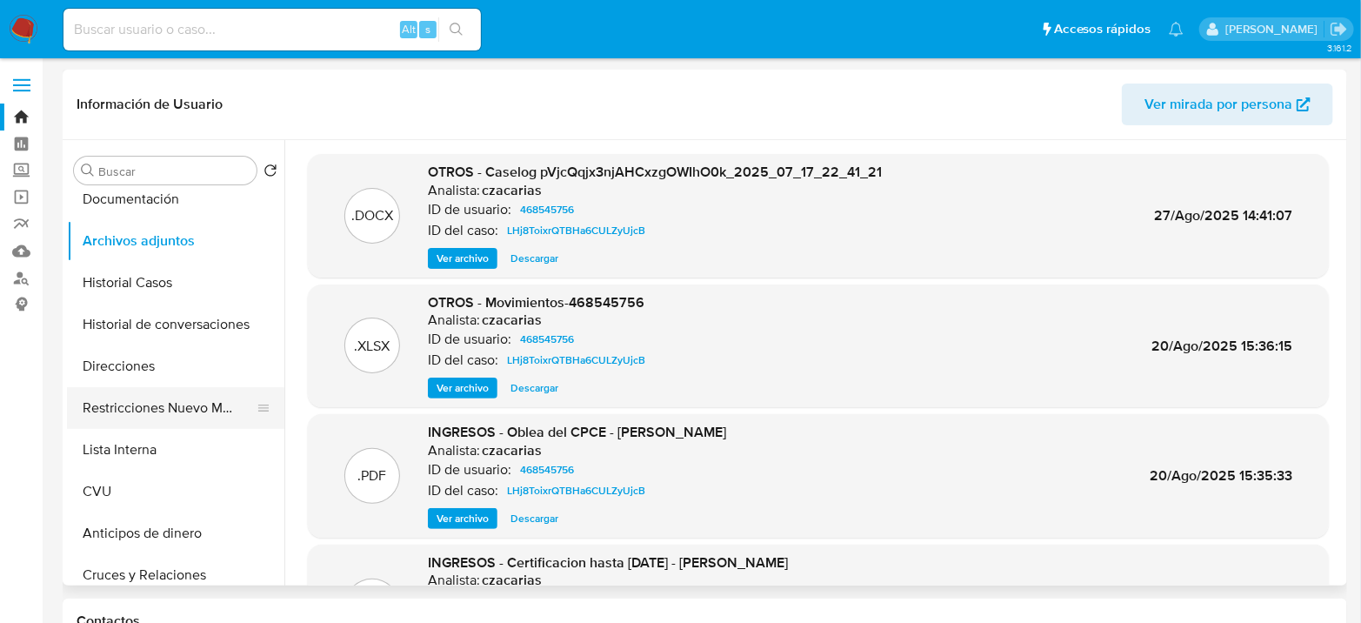
click at [162, 416] on button "Restricciones Nuevo Mundo" at bounding box center [168, 408] width 203 height 42
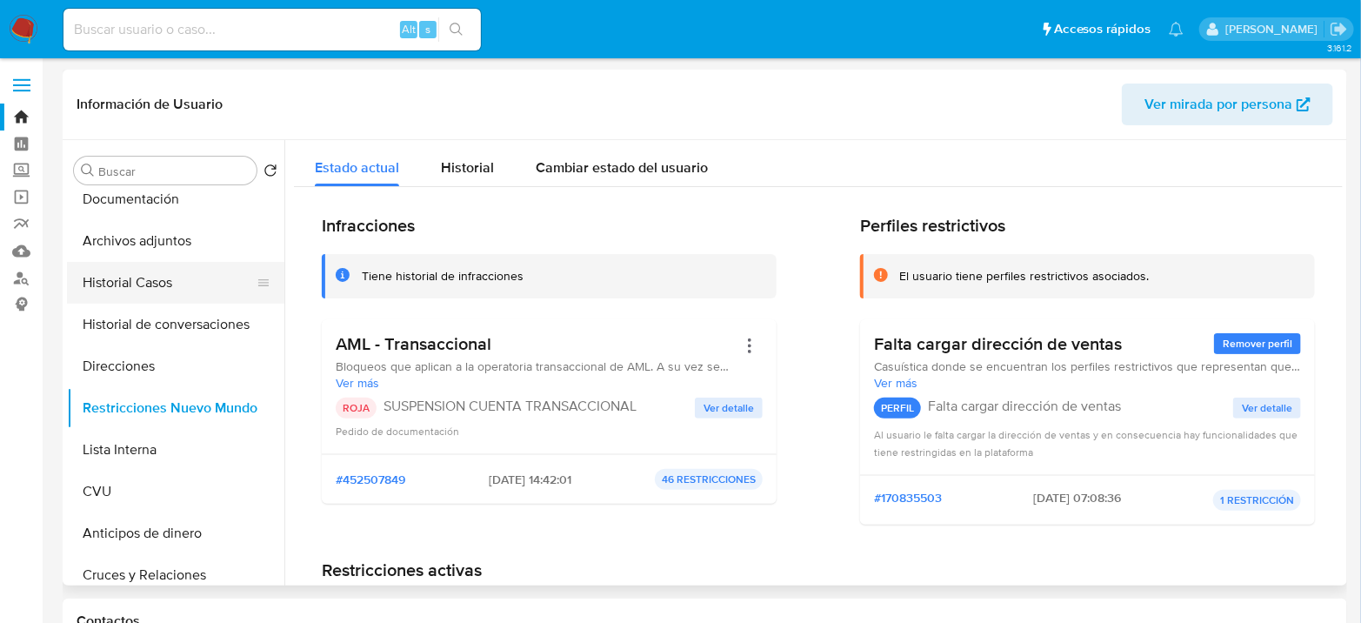
click at [163, 289] on button "Historial Casos" at bounding box center [168, 283] width 203 height 42
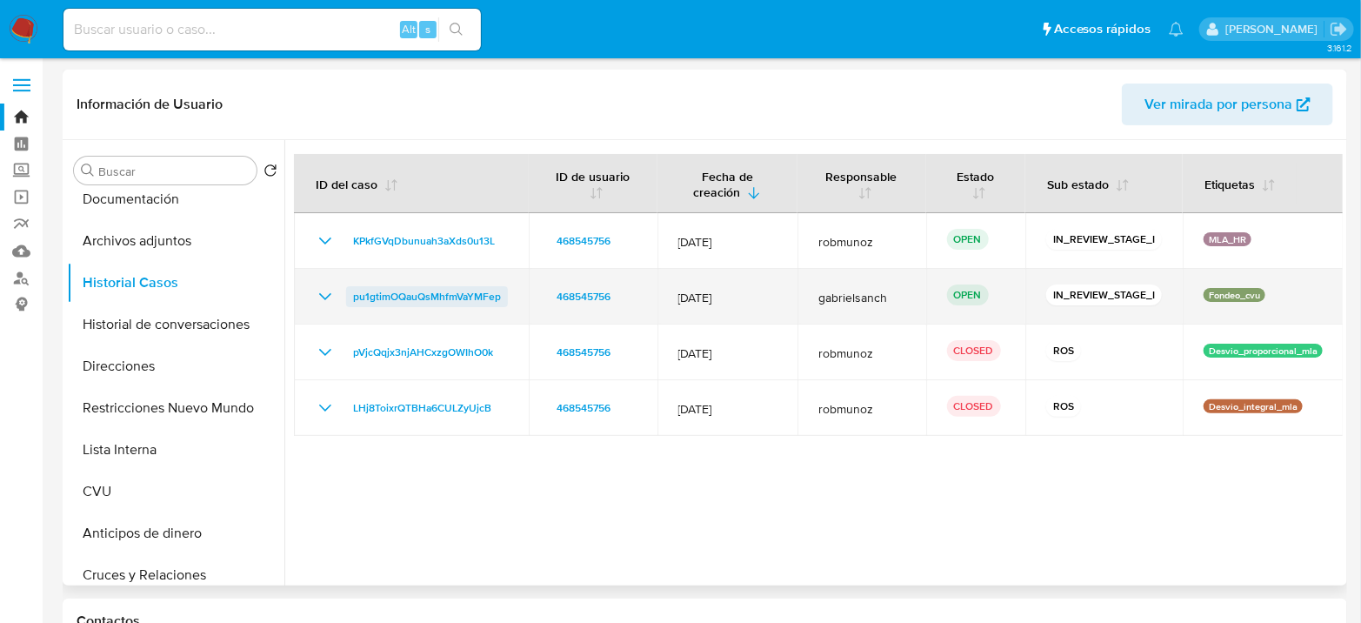
click at [413, 297] on span "pu1gtimOQauQsMhfmVaYMFep" at bounding box center [427, 296] width 148 height 21
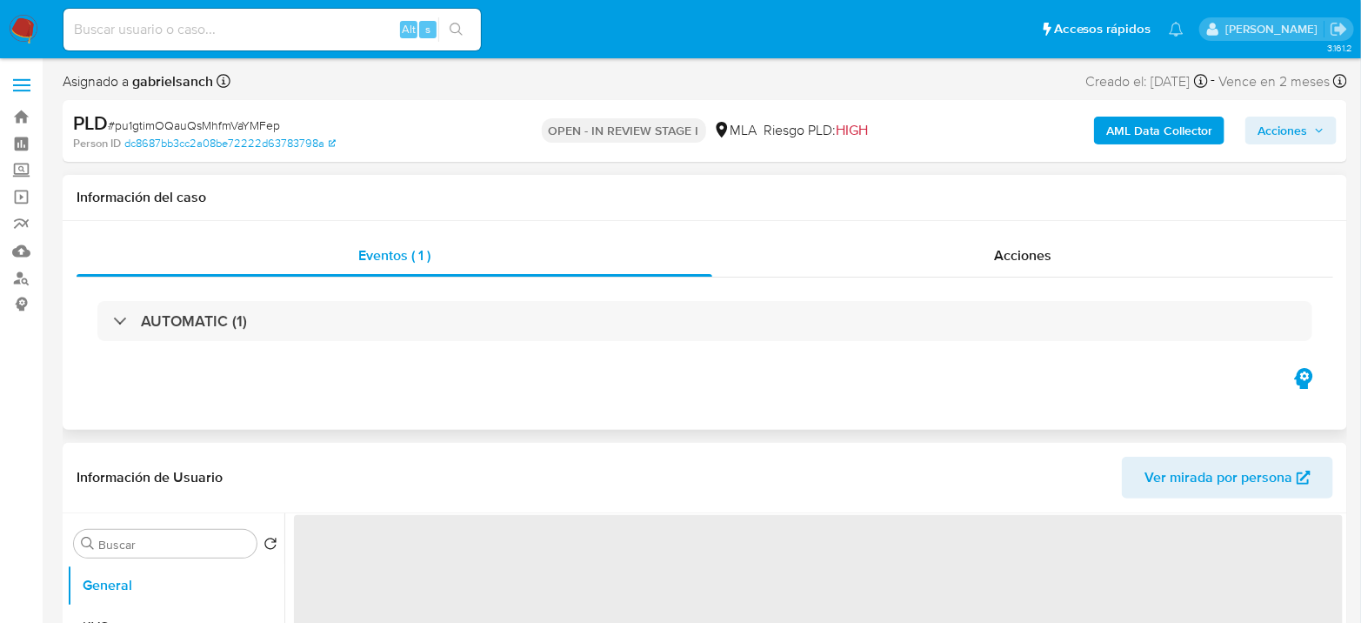
select select "10"
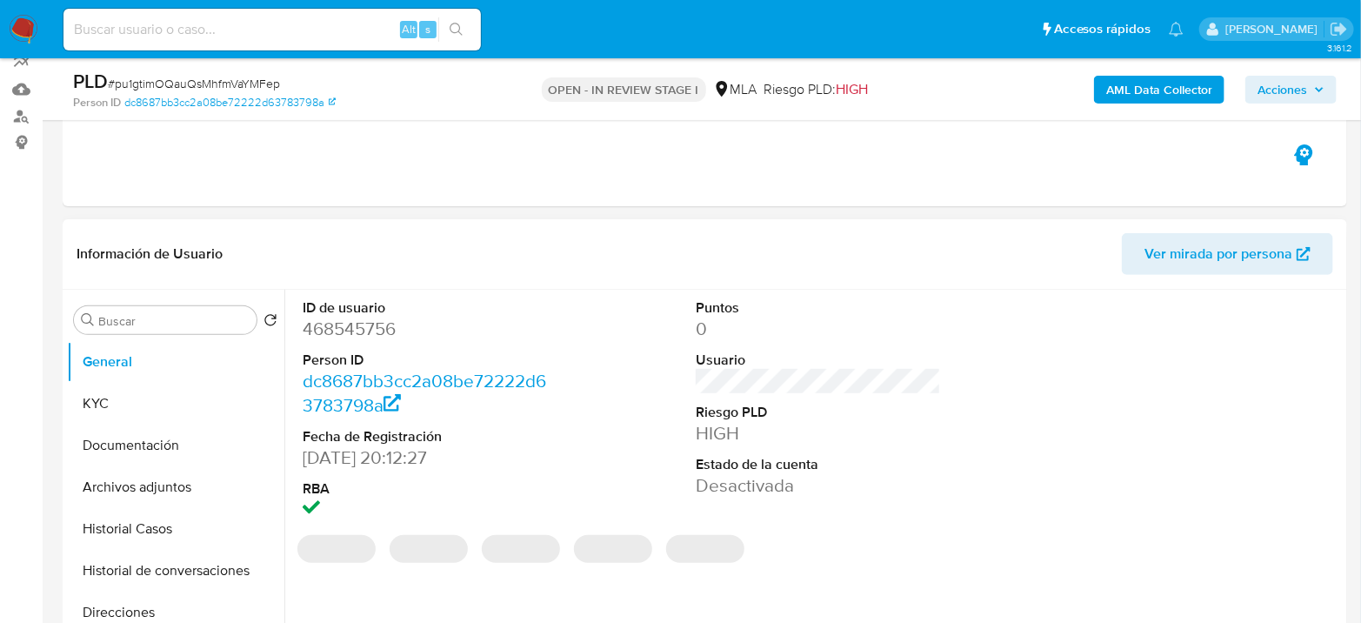
scroll to position [290, 0]
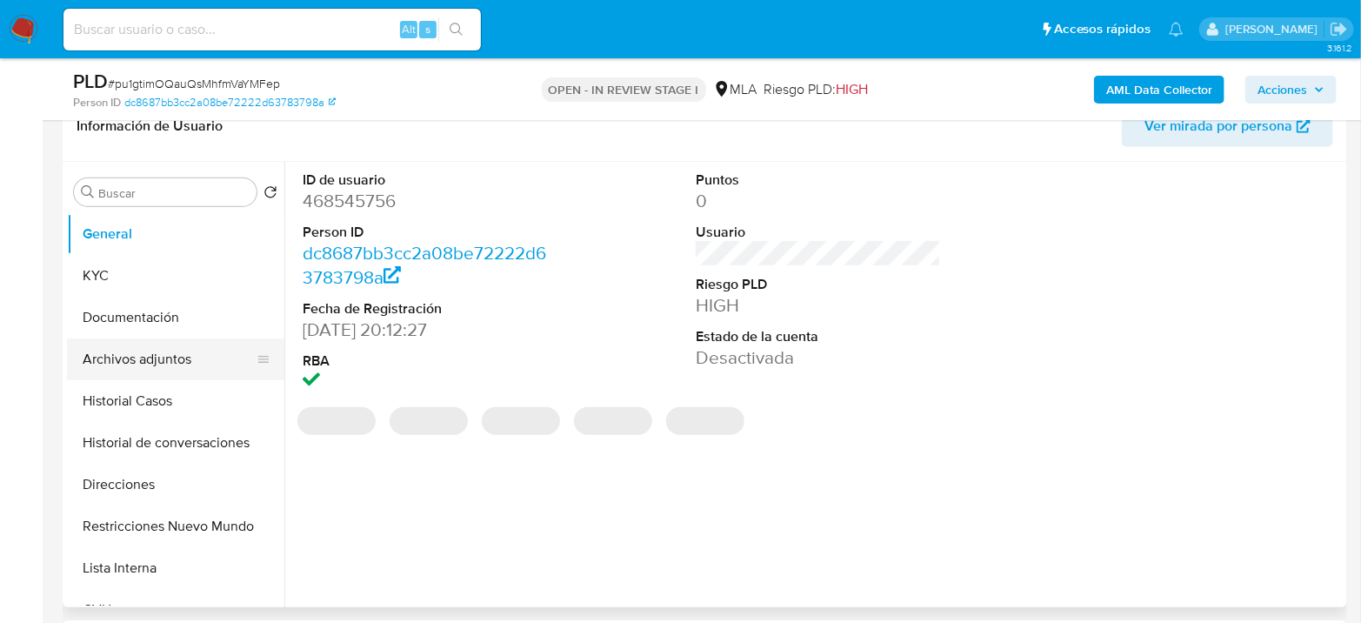
click at [174, 350] on button "Archivos adjuntos" at bounding box center [168, 359] width 203 height 42
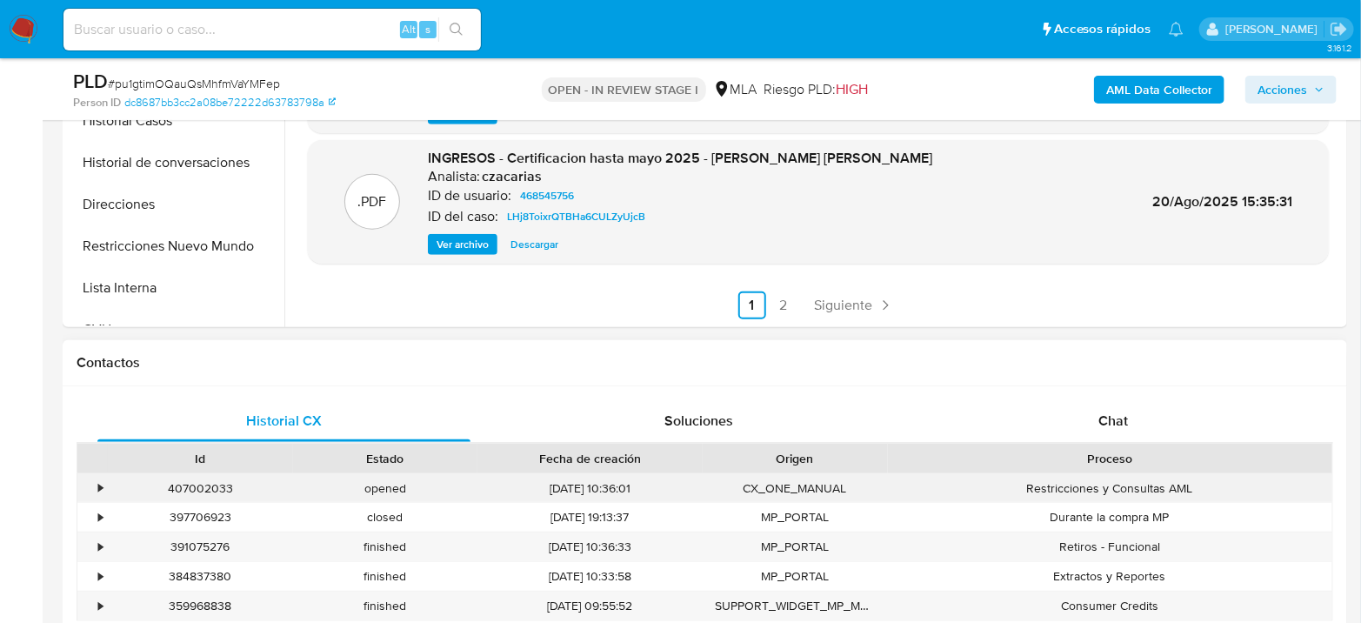
scroll to position [579, 0]
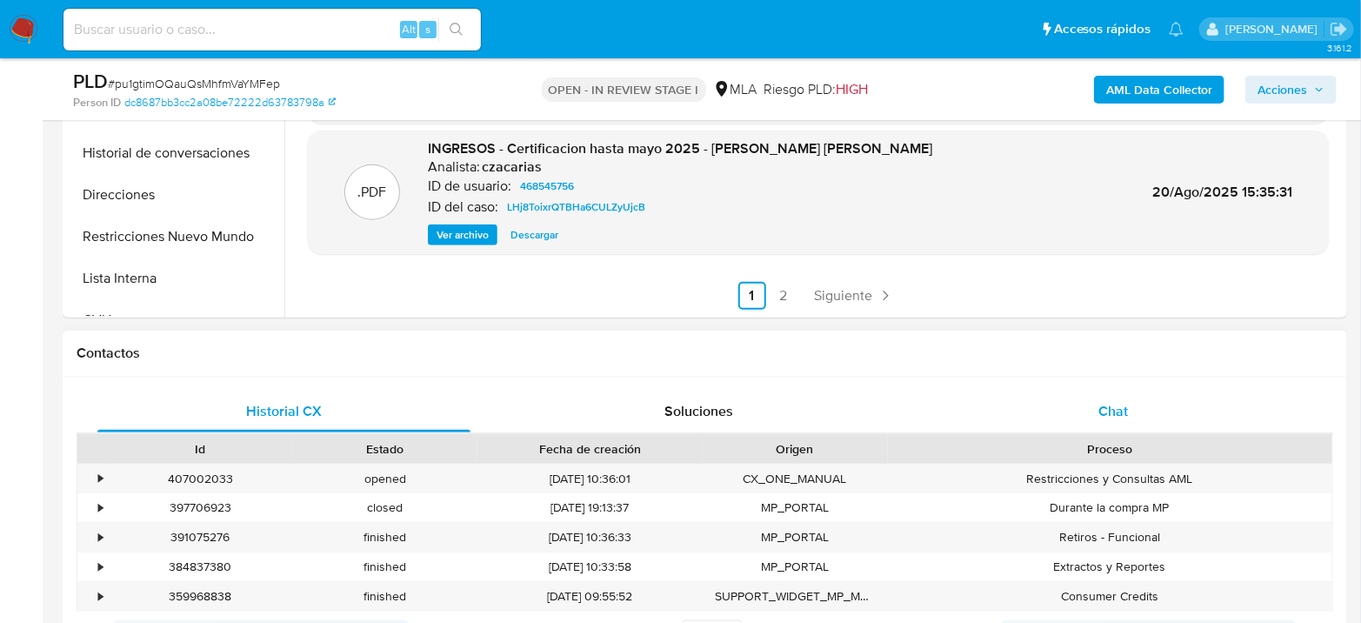
click at [1122, 419] on div "Chat" at bounding box center [1113, 411] width 373 height 42
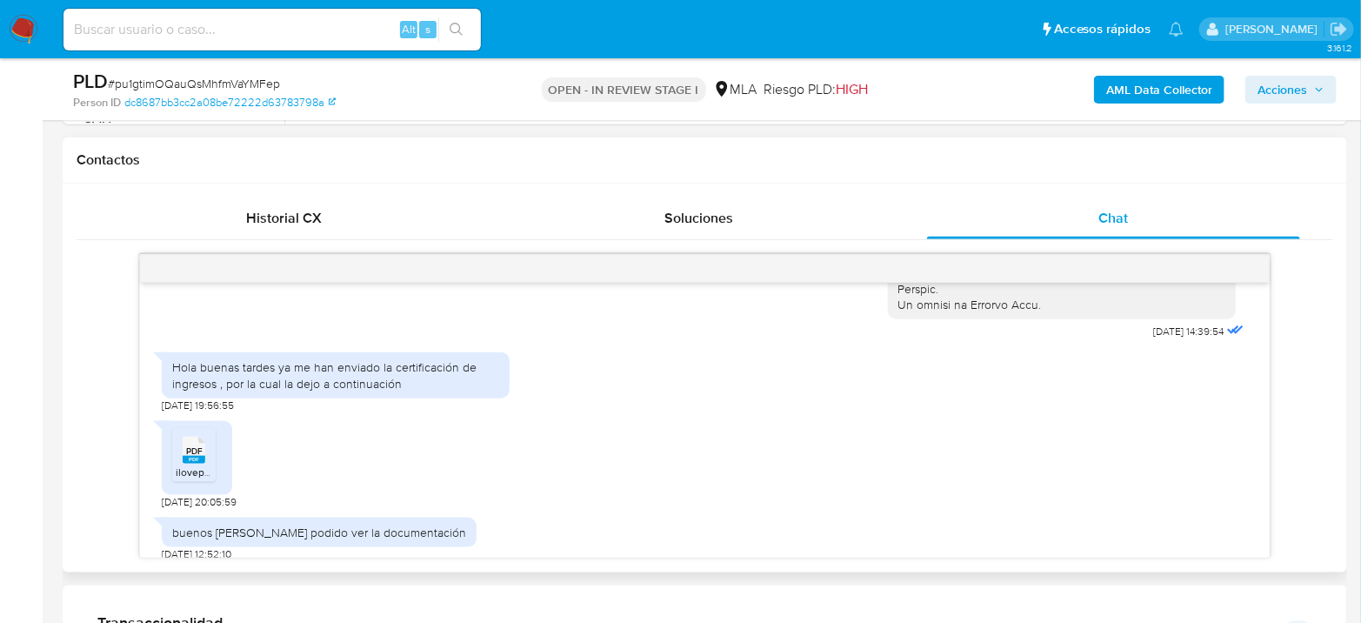
scroll to position [931, 0]
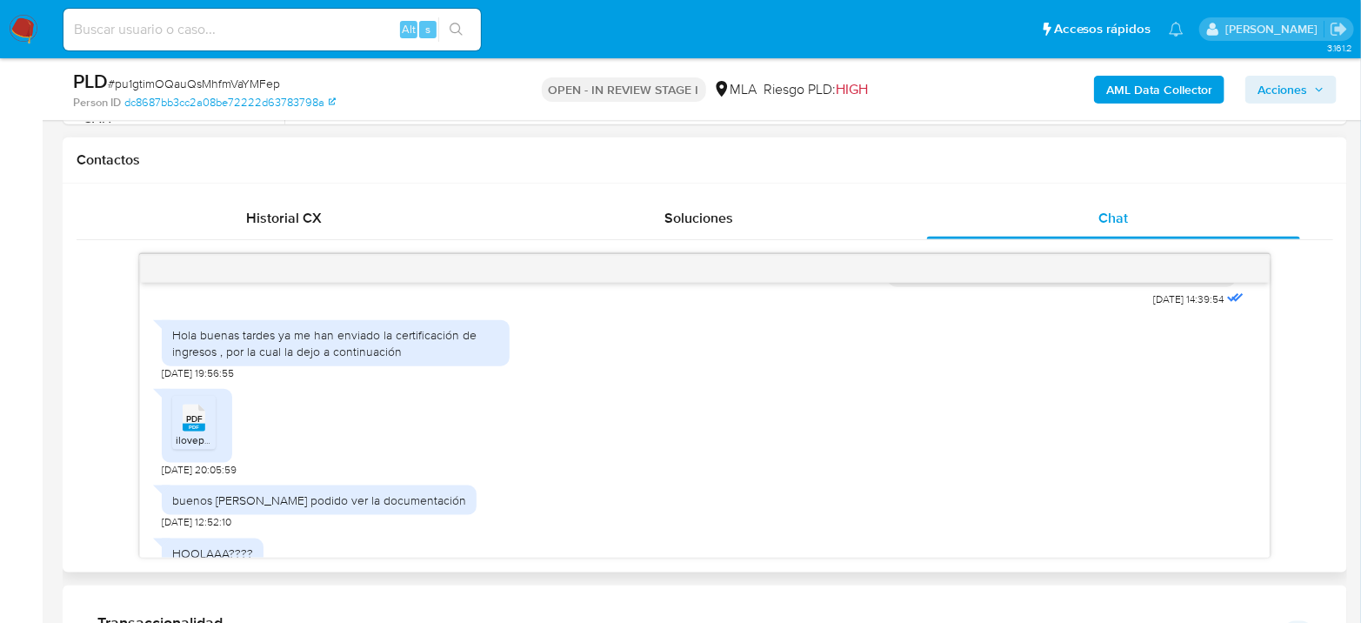
click at [190, 424] on span "PDF" at bounding box center [194, 418] width 17 height 11
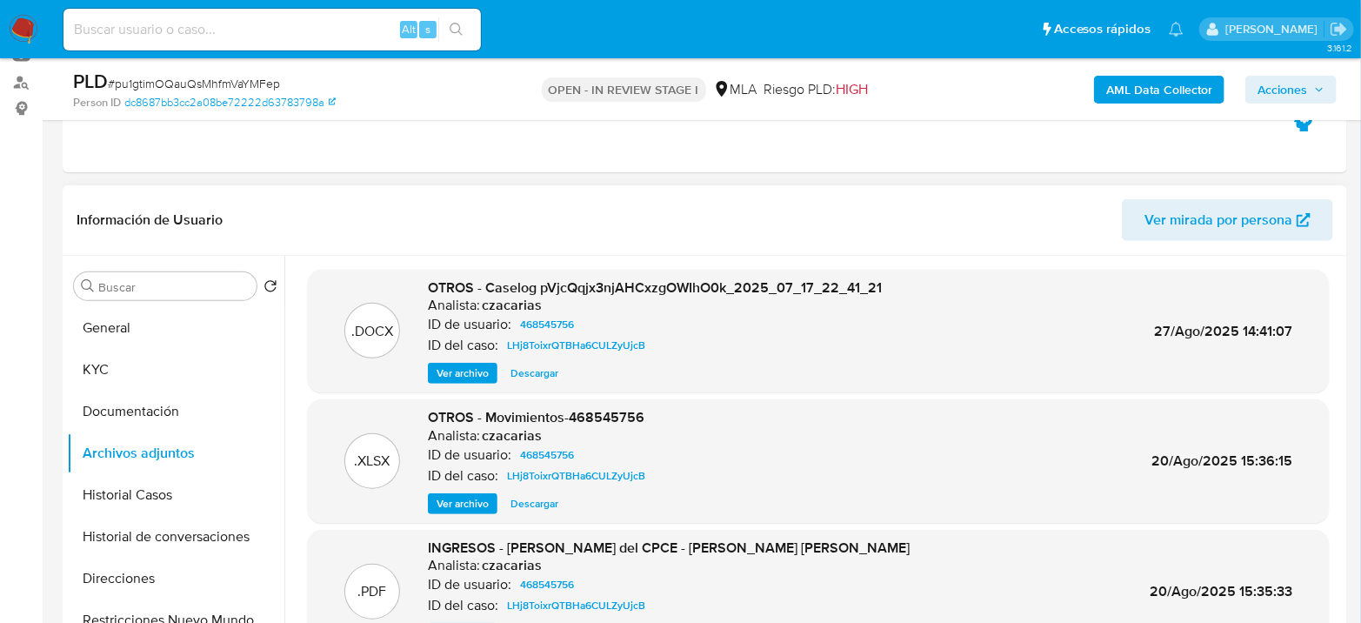
scroll to position [193, 0]
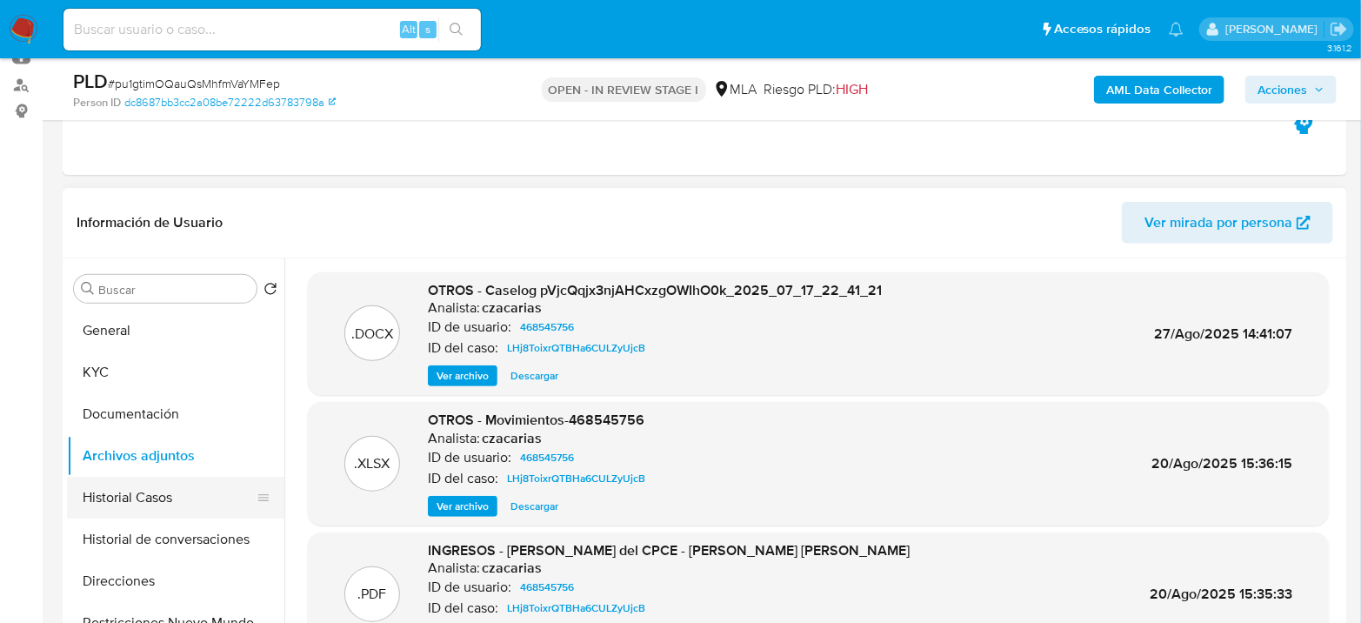
click at [169, 498] on button "Historial Casos" at bounding box center [168, 497] width 203 height 42
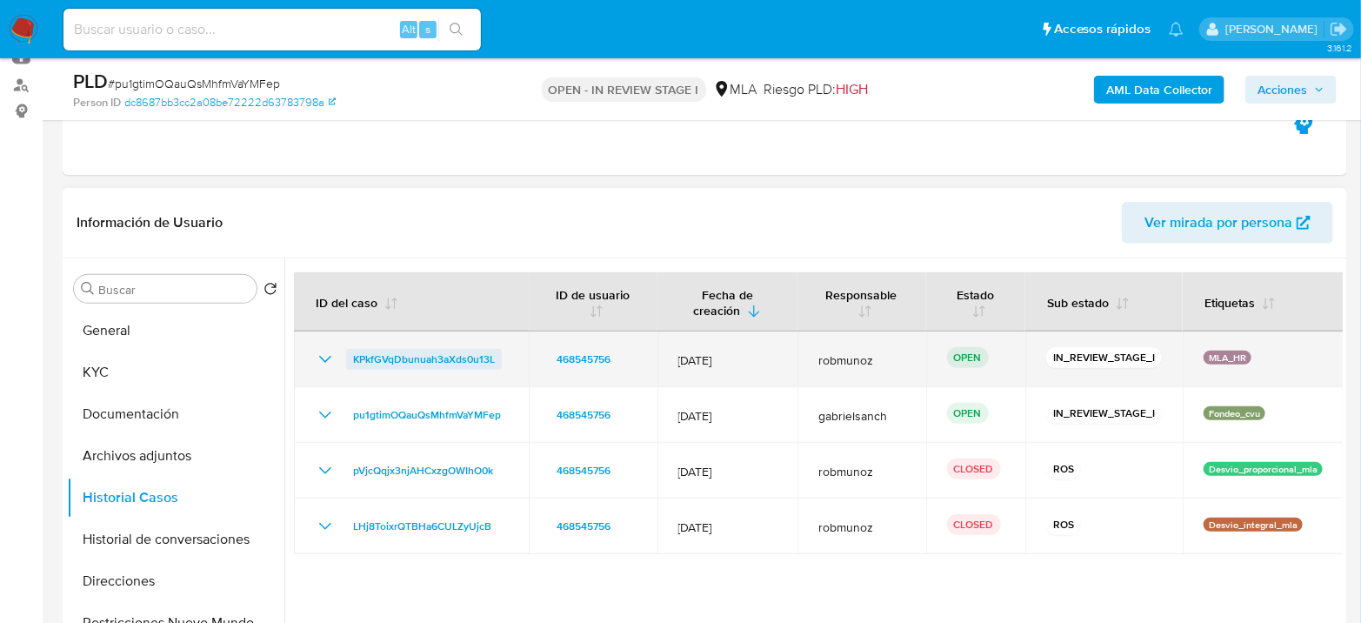
click at [425, 363] on span "KPkfGVqDbunuah3aXds0u13L" at bounding box center [424, 359] width 142 height 21
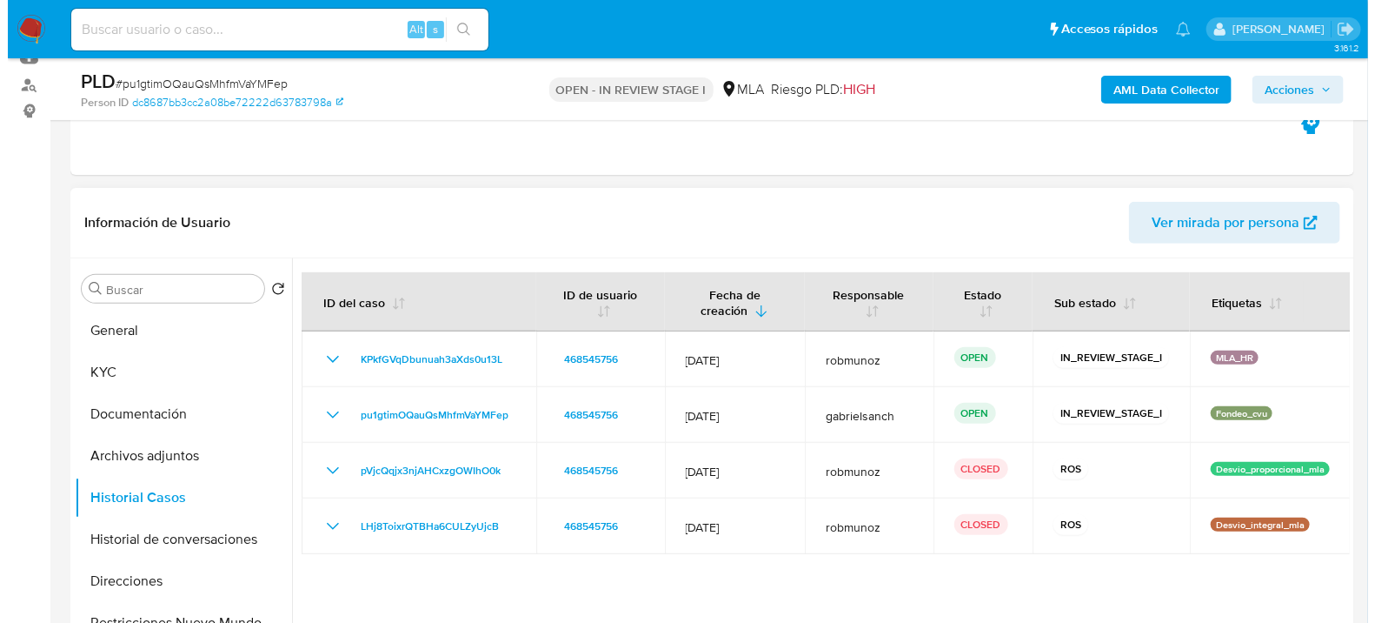
scroll to position [290, 0]
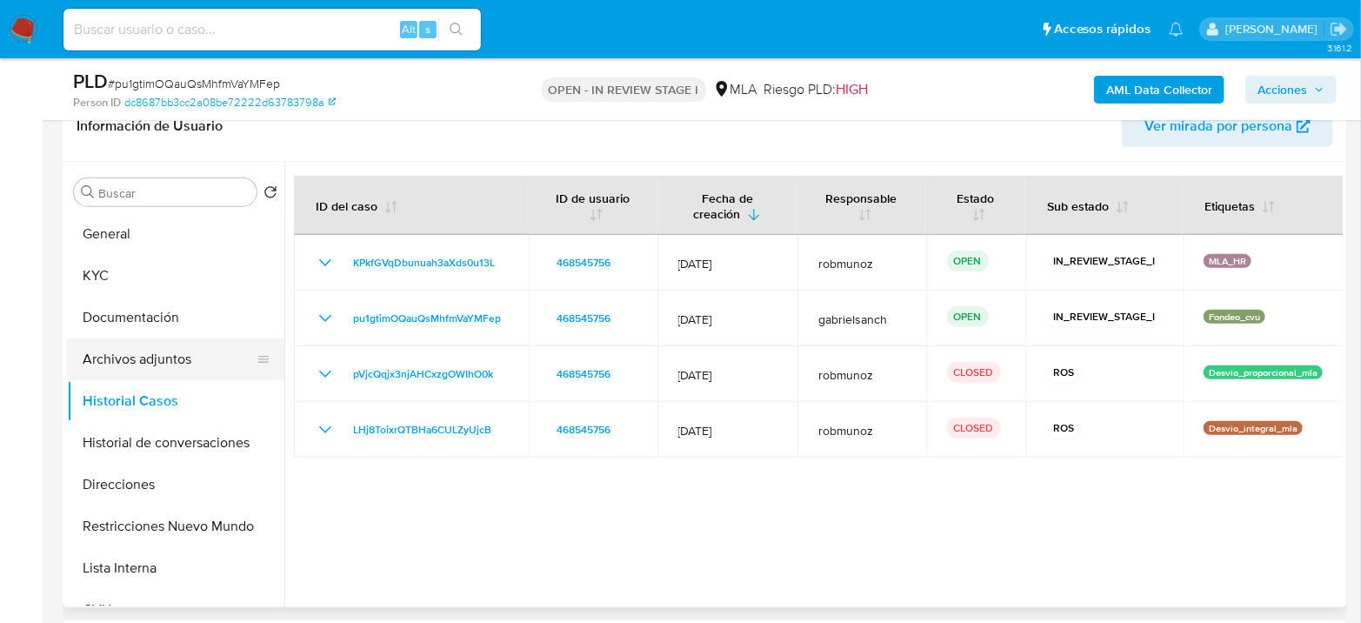
click at [123, 369] on button "Archivos adjuntos" at bounding box center [168, 359] width 203 height 42
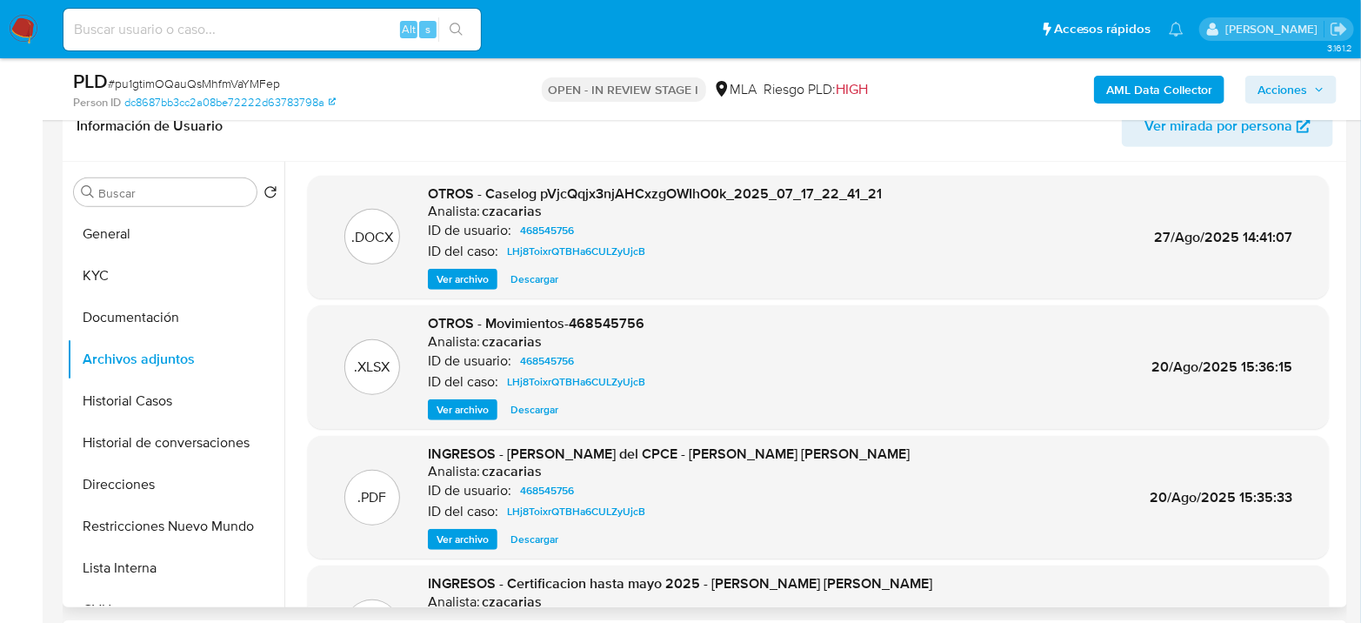
click at [456, 275] on span "Ver archivo" at bounding box center [462, 278] width 52 height 17
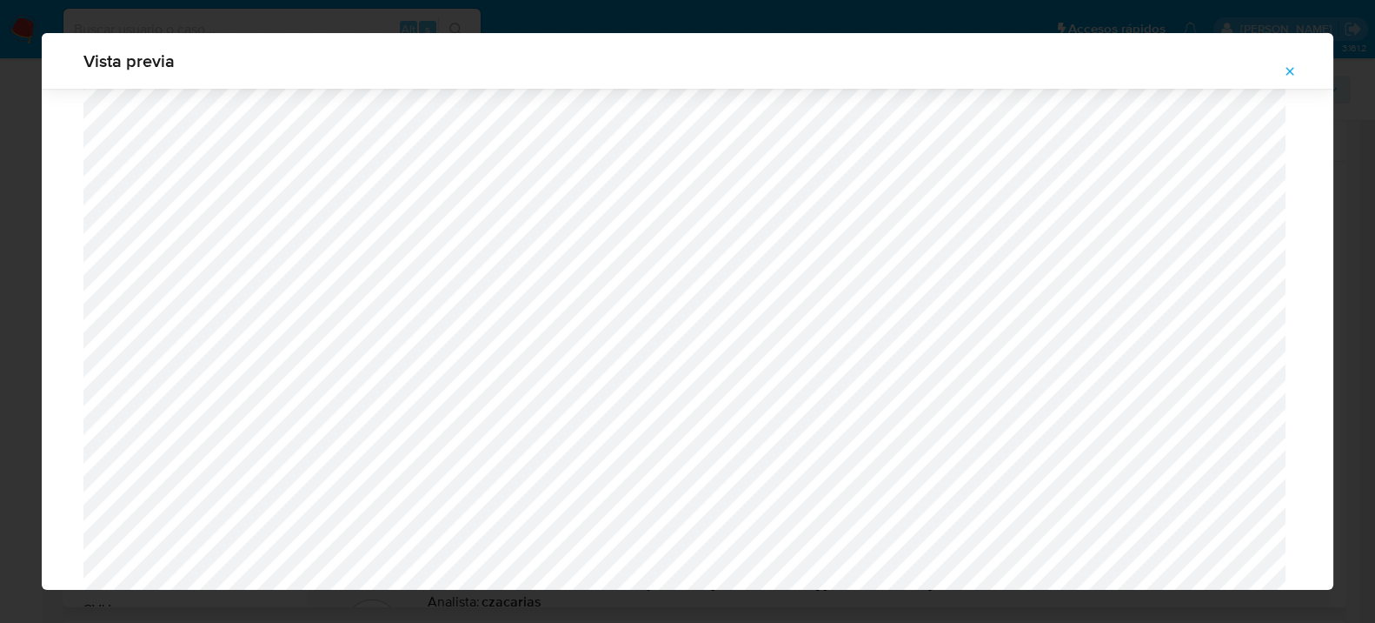
scroll to position [2573, 0]
click at [1295, 79] on span "Attachment preview" at bounding box center [1290, 71] width 14 height 24
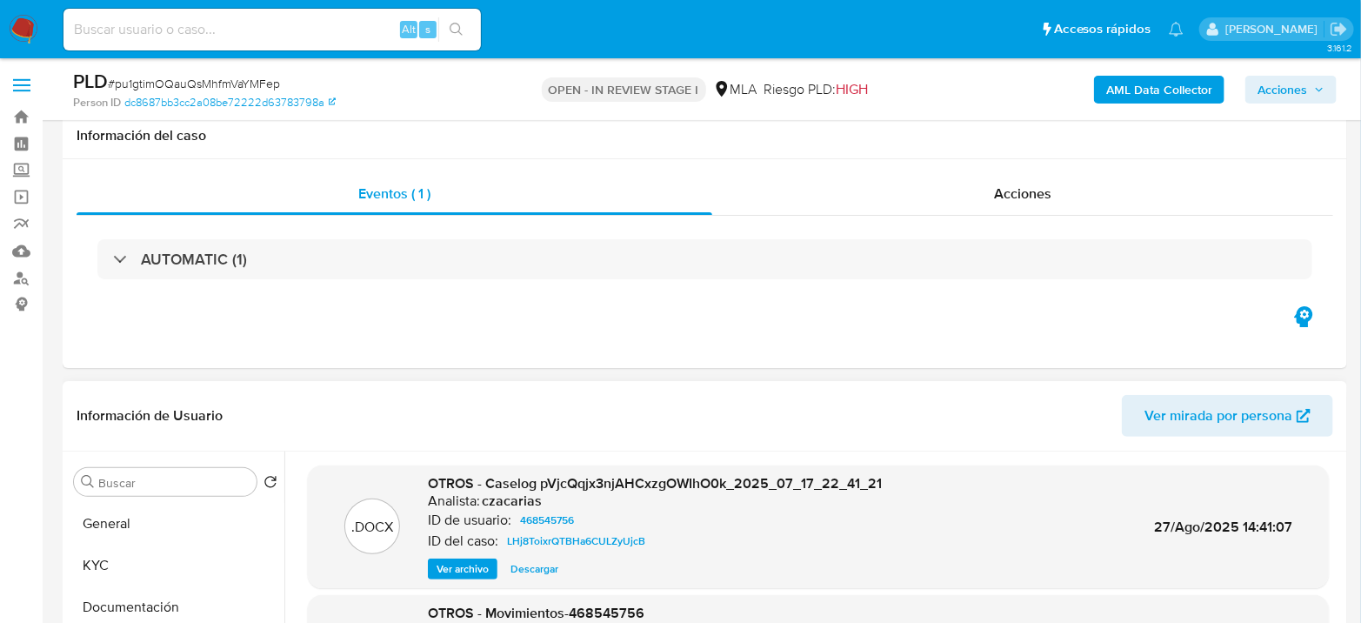
scroll to position [0, 0]
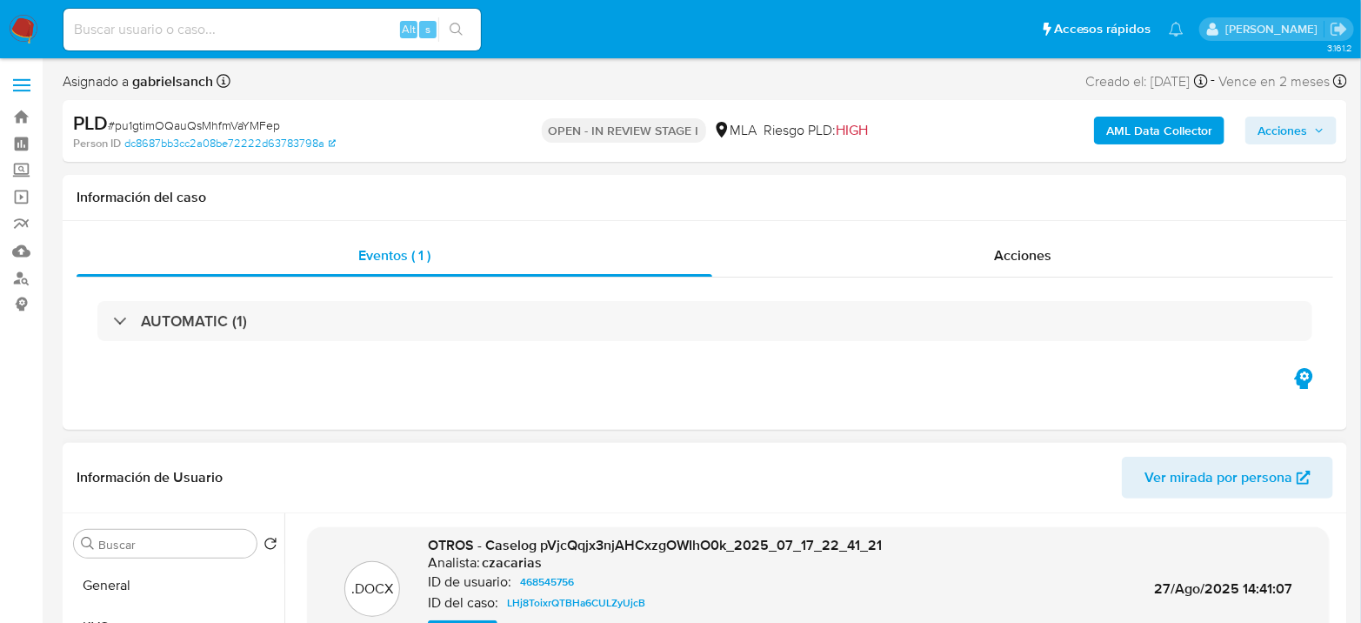
click at [27, 41] on img at bounding box center [24, 30] width 30 height 30
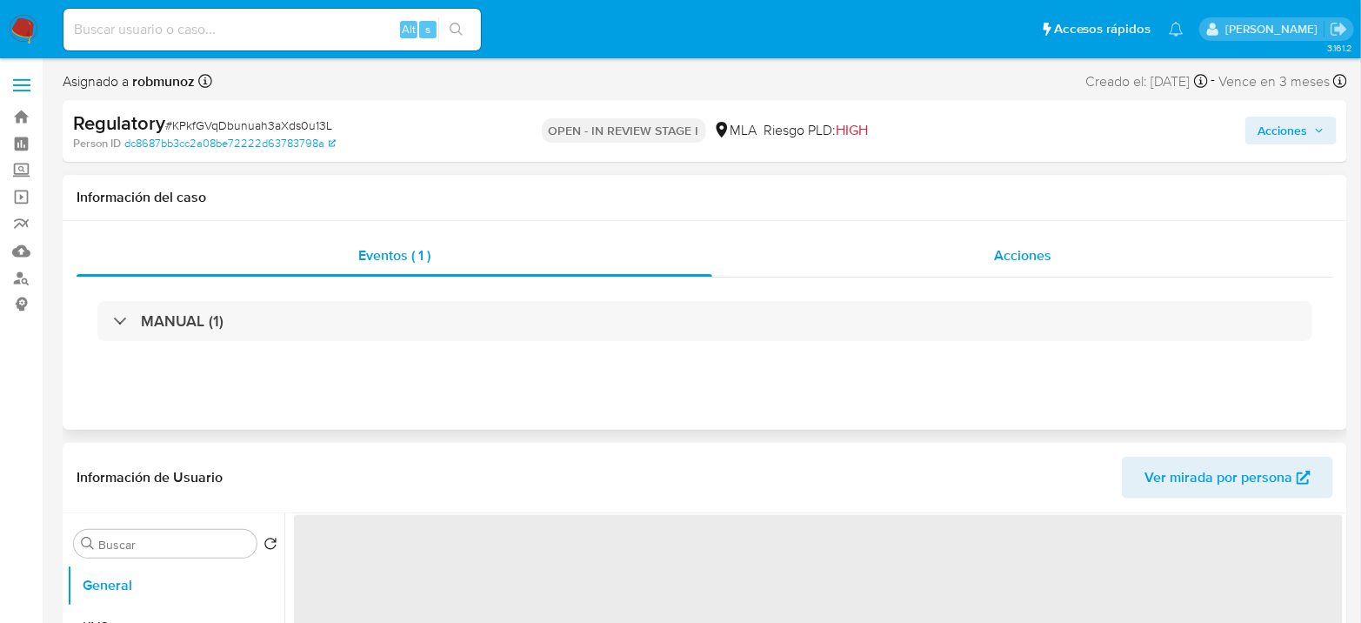
click at [986, 258] on div "Acciones" at bounding box center [1022, 256] width 621 height 42
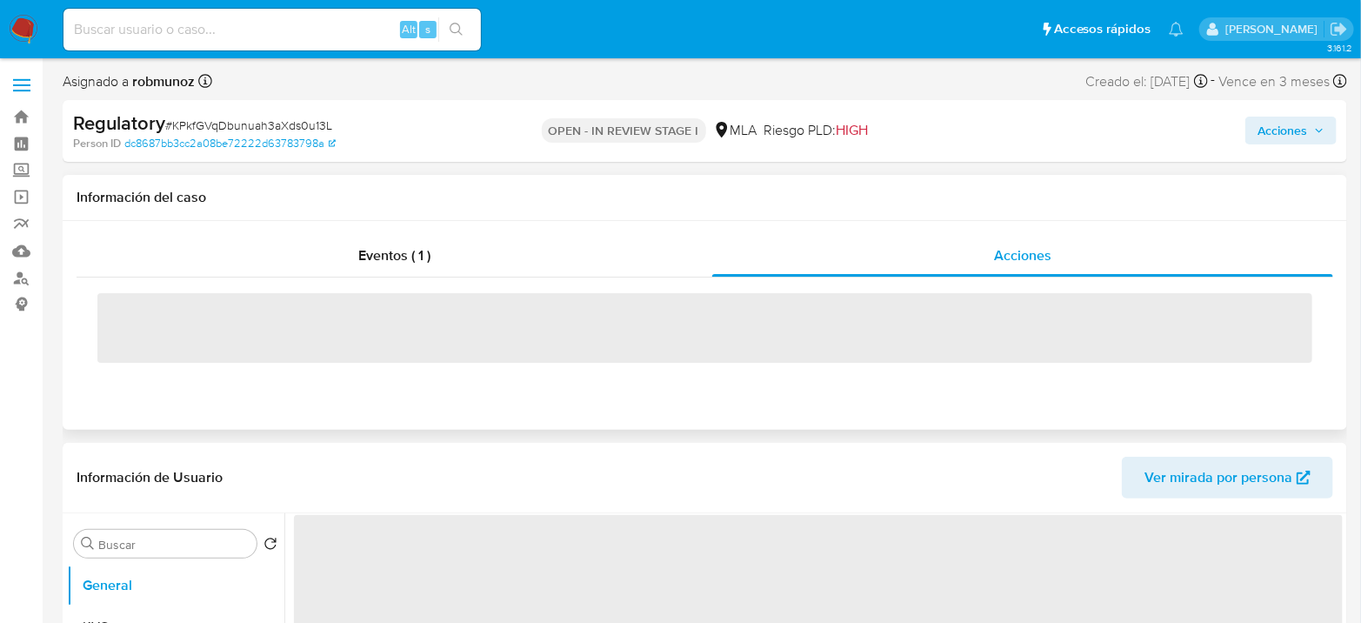
select select "10"
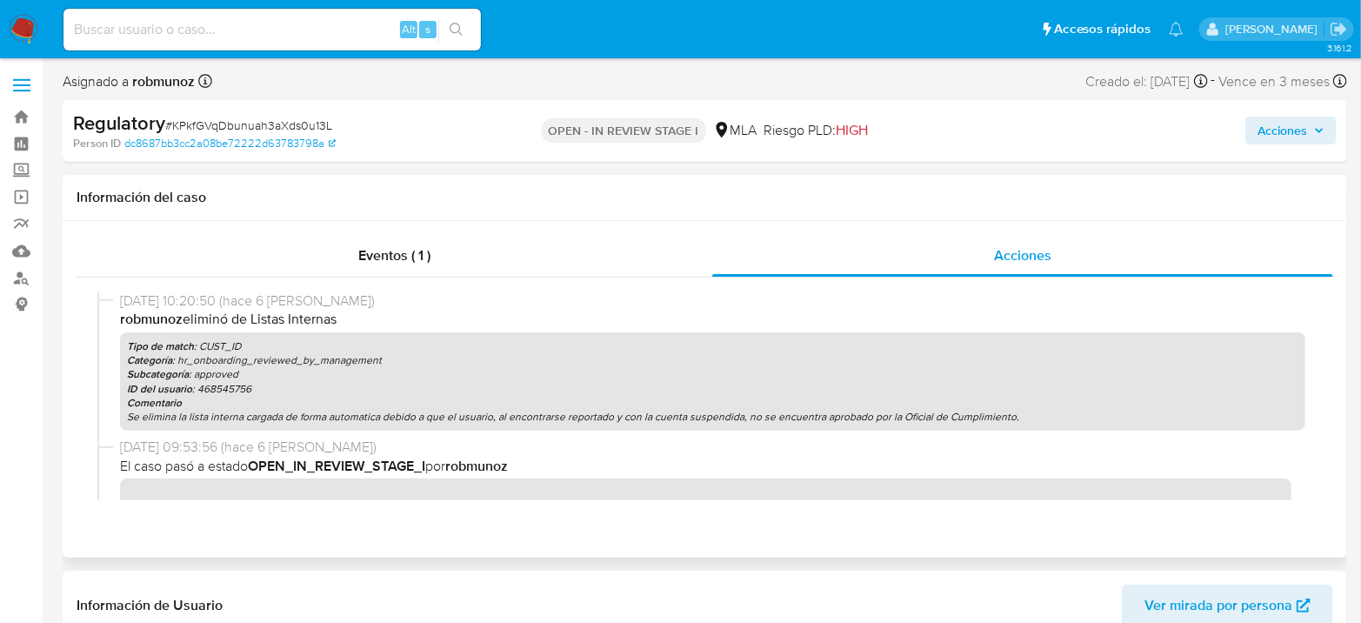
drag, startPoint x: 214, startPoint y: 419, endPoint x: 1022, endPoint y: 411, distance: 807.8
click at [1022, 411] on p "Se elimina la lista interna cargada de forma automatica debido a que el usuario…" at bounding box center [712, 417] width 1171 height 14
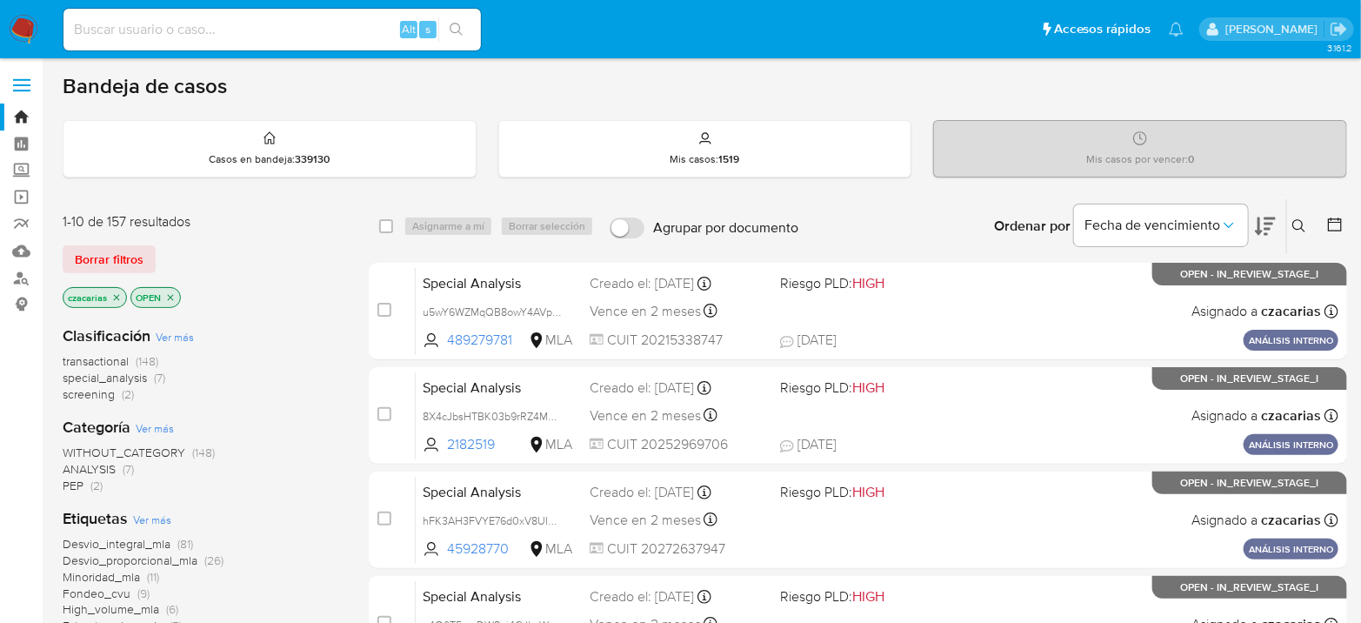
click at [295, 42] on div "Alt s" at bounding box center [271, 30] width 417 height 42
click at [303, 35] on input at bounding box center [271, 29] width 417 height 23
paste input "406412156"
type input "406412156"
click at [461, 34] on icon "search-icon" at bounding box center [456, 29] width 13 height 13
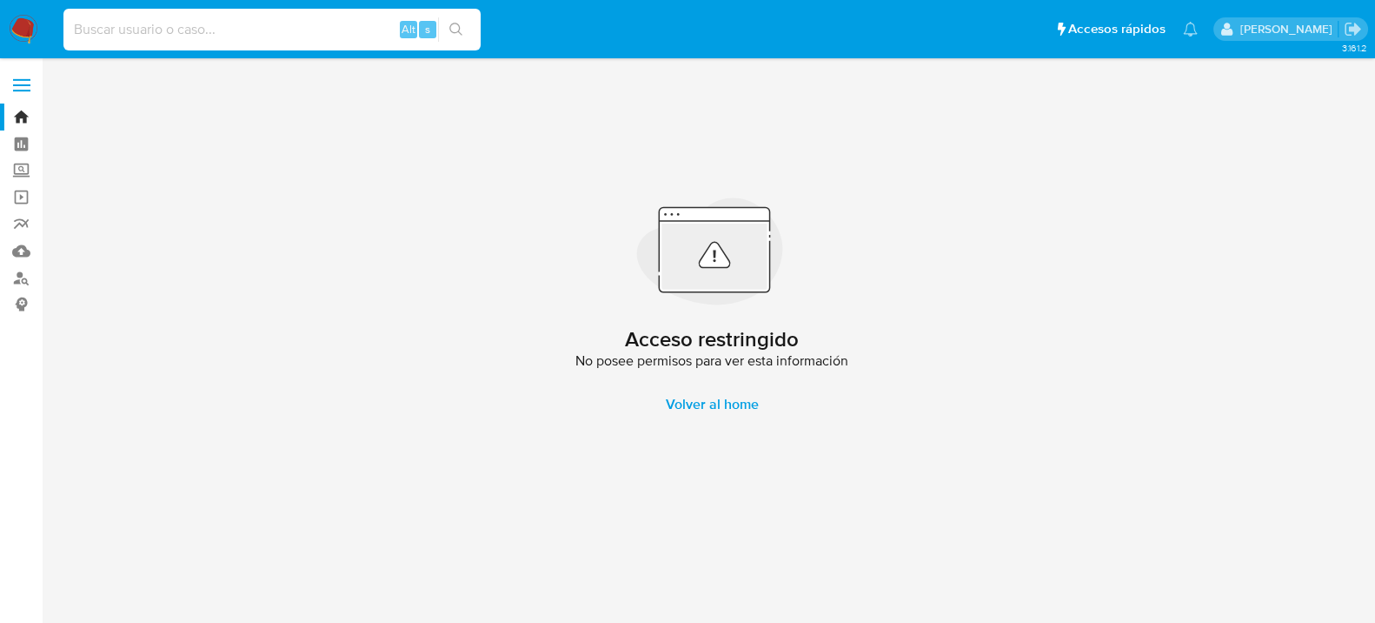
click at [331, 29] on input at bounding box center [271, 29] width 417 height 23
paste input "406412156"
drag, startPoint x: 151, startPoint y: 31, endPoint x: 0, endPoint y: -33, distance: 164.4
click at [0, 0] on html "Pausado Ver notificaciones 406412156 Alt s Accesos rápidos Presiona las siguien…" at bounding box center [687, 311] width 1375 height 623
paste input "9717327"
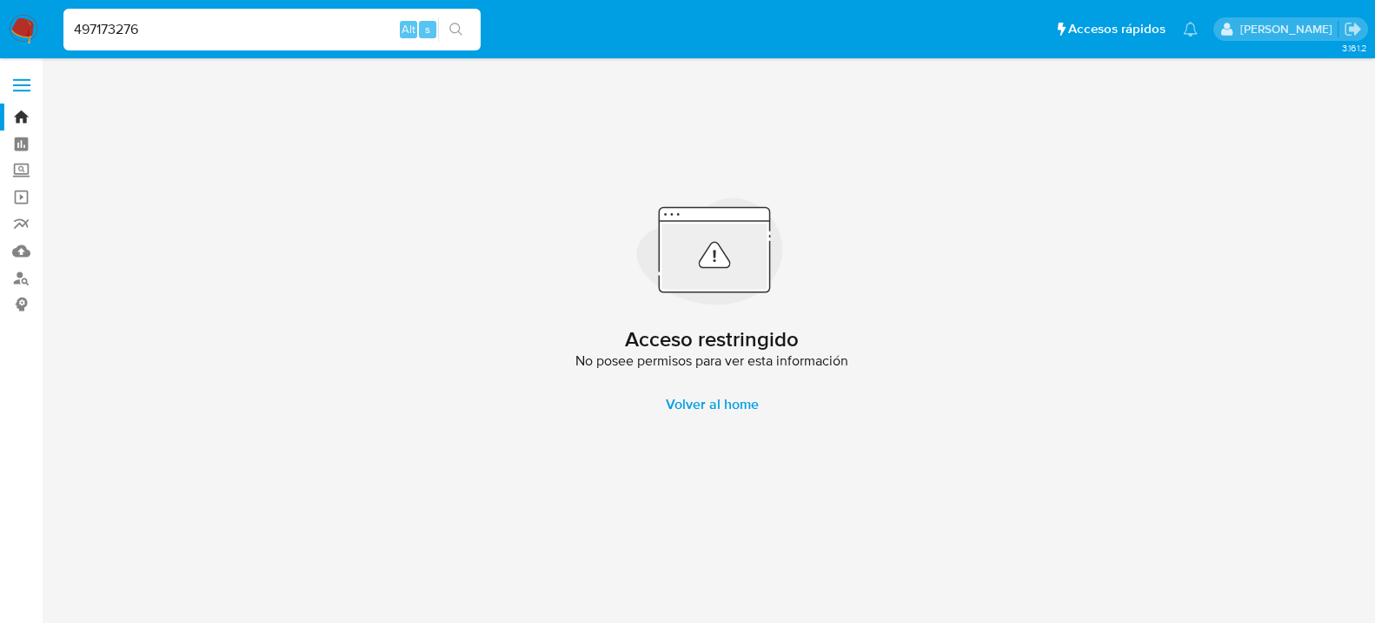
type input "497173276"
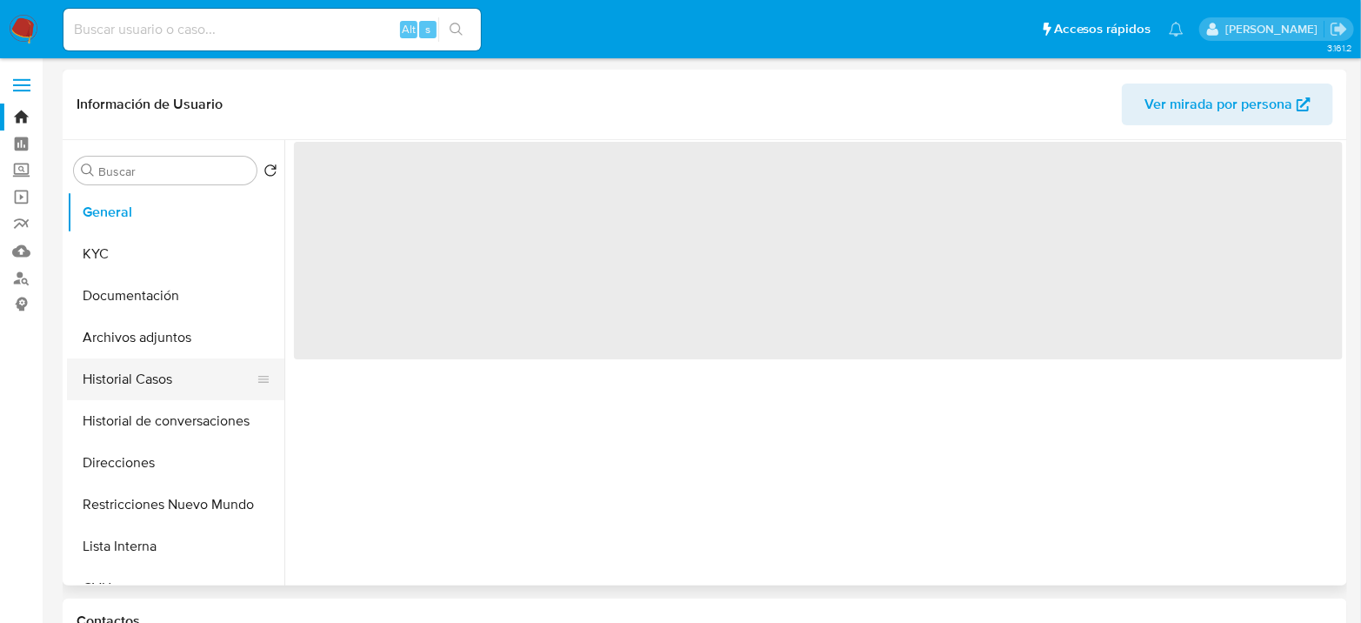
click at [162, 363] on button "Historial Casos" at bounding box center [168, 379] width 203 height 42
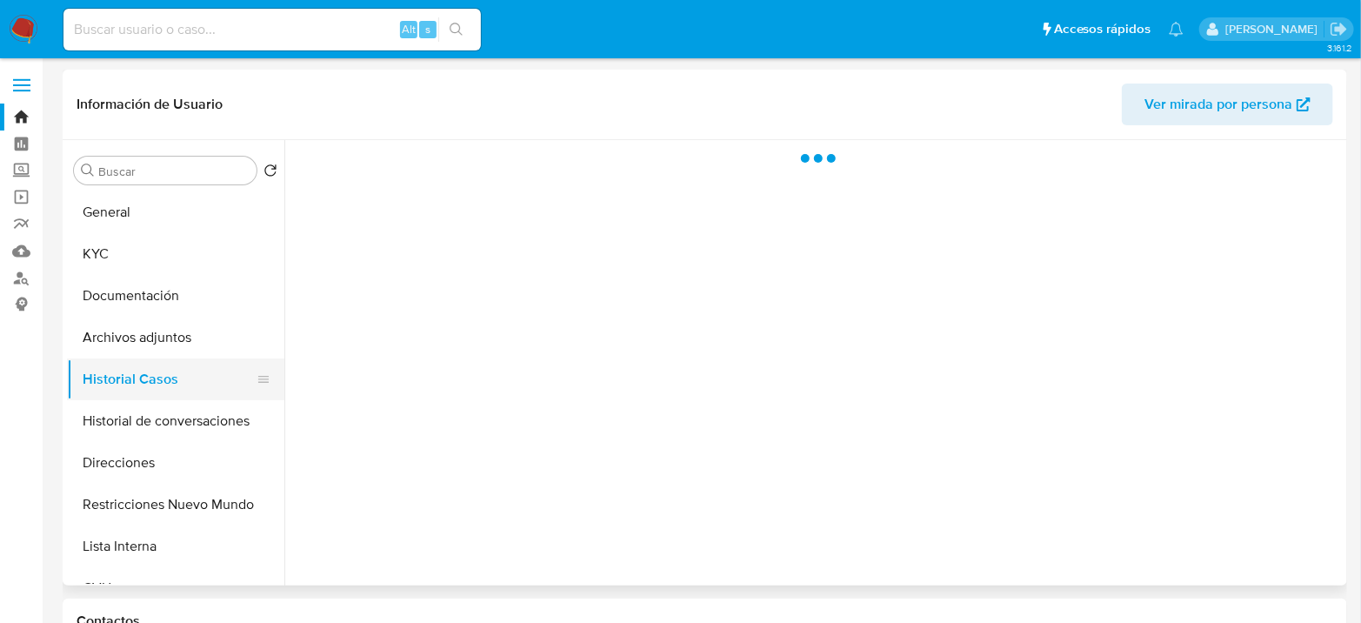
select select "10"
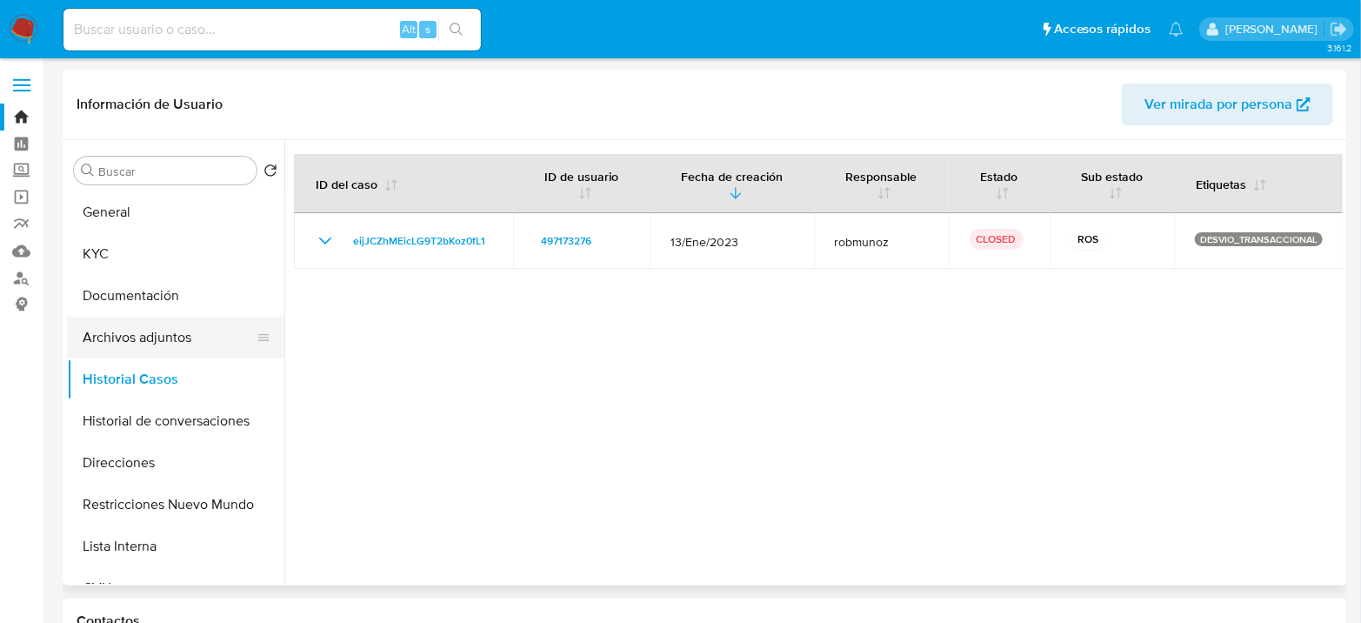
click at [188, 345] on button "Archivos adjuntos" at bounding box center [168, 337] width 203 height 42
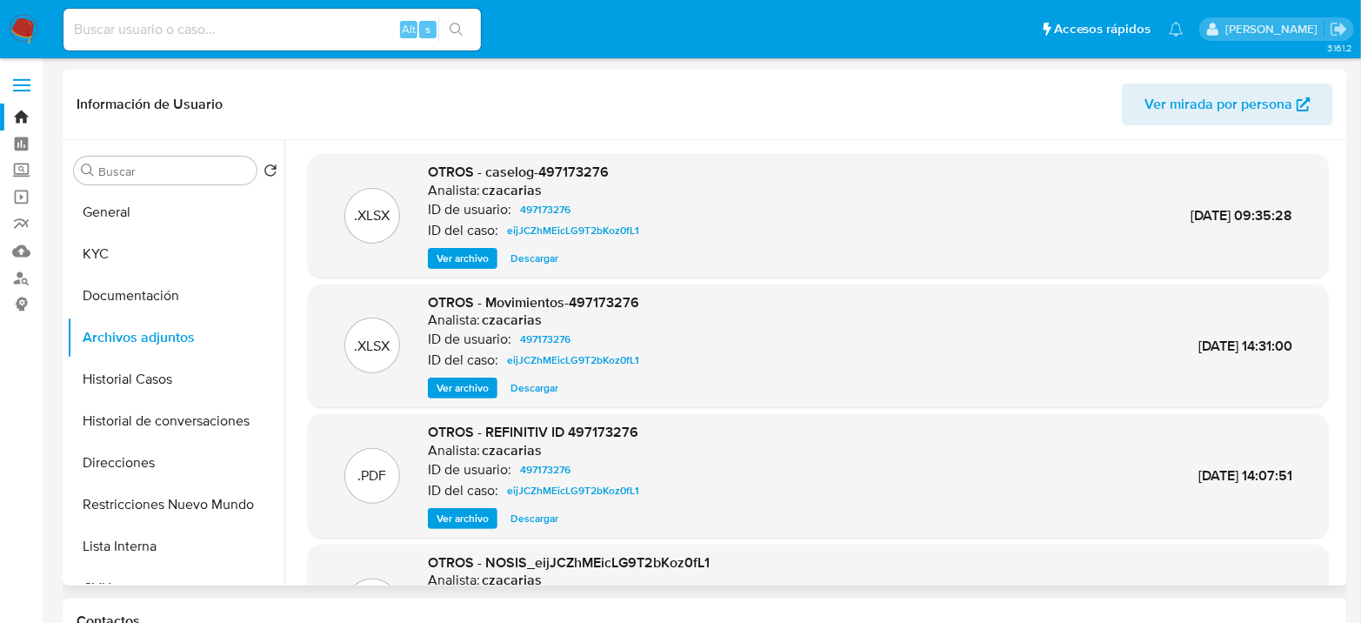
click at [476, 254] on span "Ver archivo" at bounding box center [462, 258] width 52 height 17
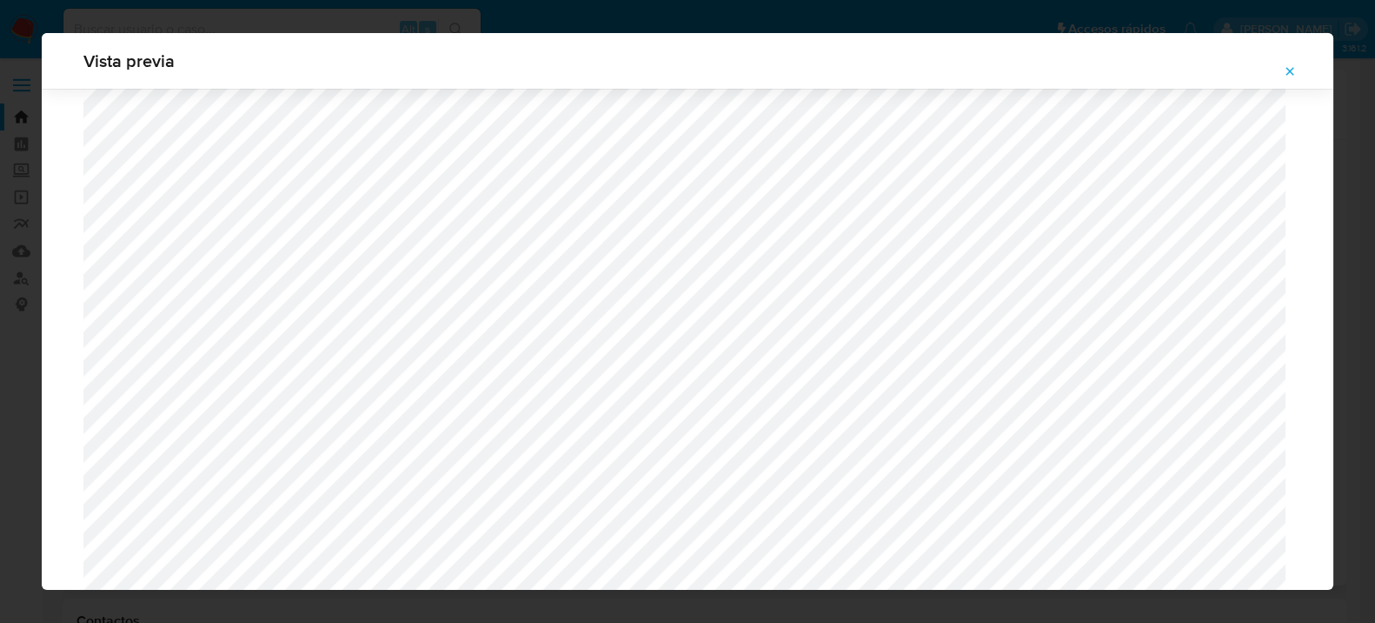
scroll to position [1317, 0]
click at [1295, 71] on icon "Attachment preview" at bounding box center [1290, 71] width 14 height 14
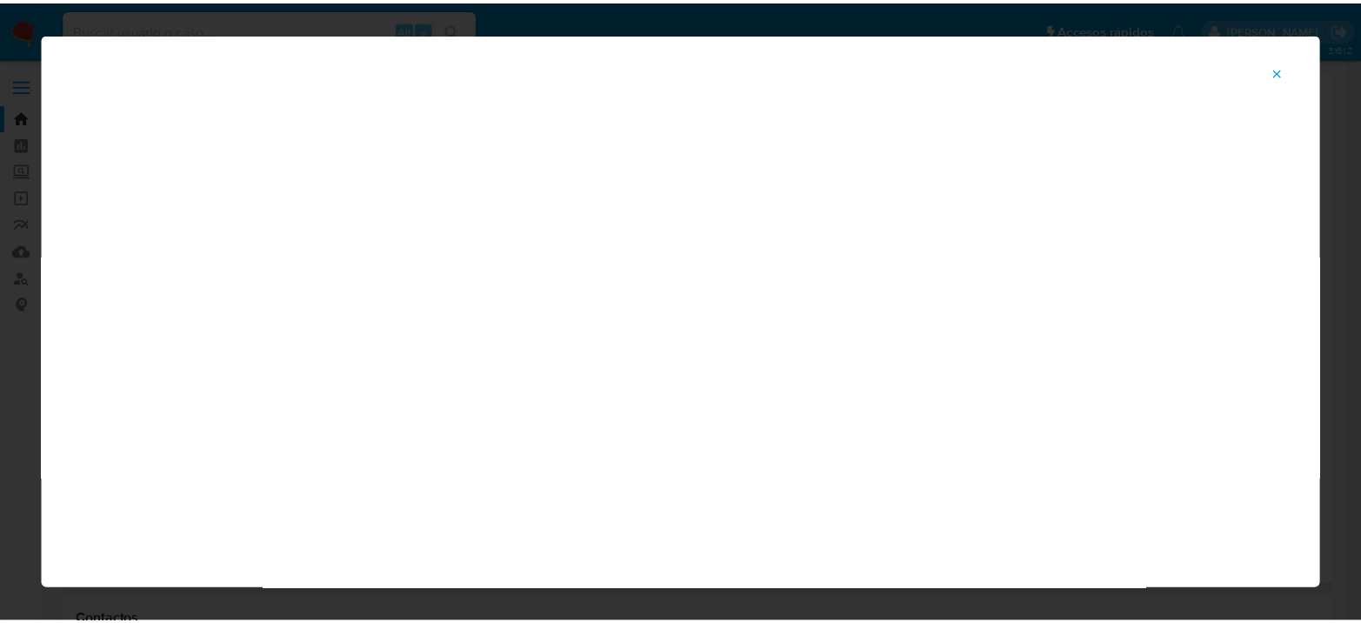
scroll to position [90, 0]
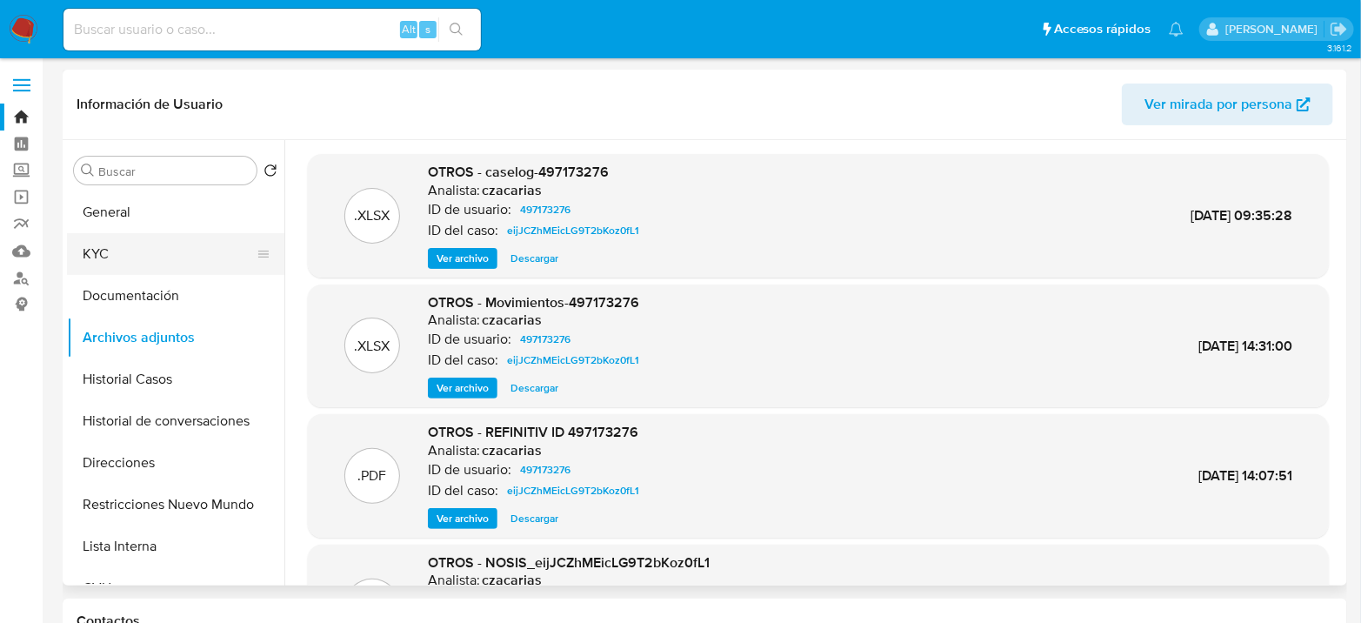
click at [150, 248] on button "KYC" at bounding box center [168, 254] width 203 height 42
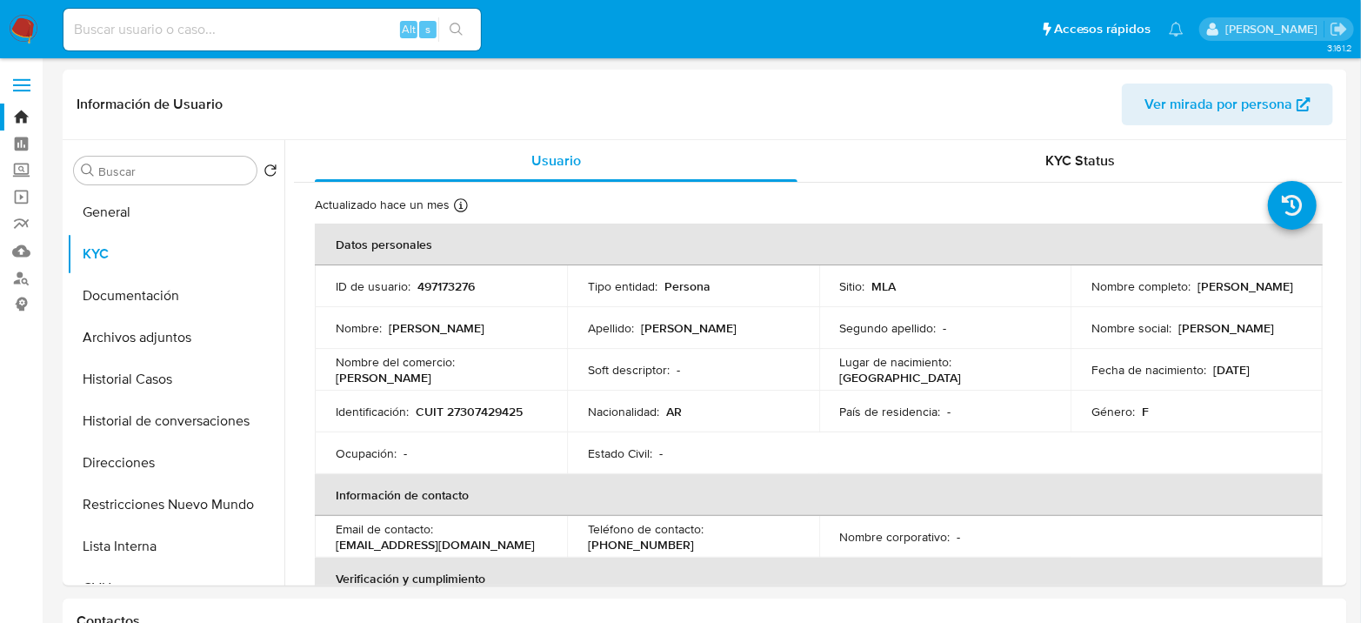
click at [464, 408] on p "CUIT 27307429425" at bounding box center [469, 411] width 107 height 16
copy p "27307429425"
click at [28, 35] on img at bounding box center [24, 30] width 30 height 30
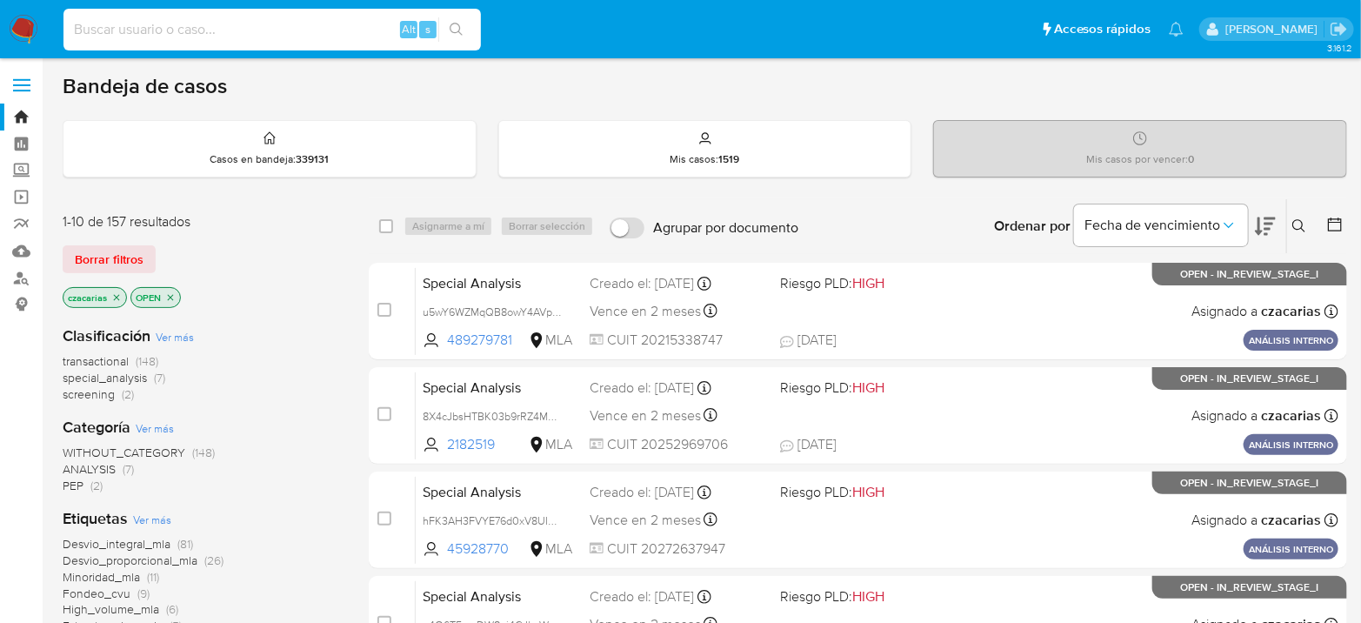
click at [312, 38] on input at bounding box center [271, 29] width 417 height 23
paste input "wsbFtfrwMHNzuA2ye1wDdlcO"
type input "wsbFtfrwMHNzuA2ye1wDdlcO"
click at [450, 32] on icon "search-icon" at bounding box center [457, 30] width 14 height 14
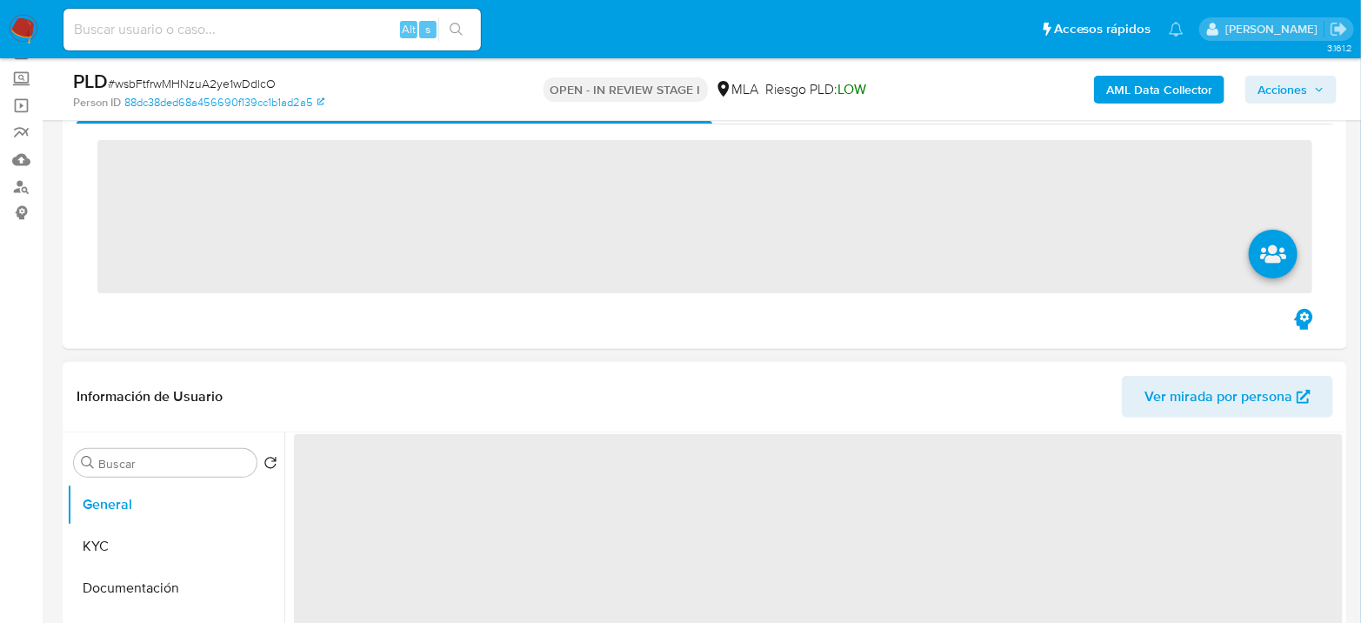
scroll to position [290, 0]
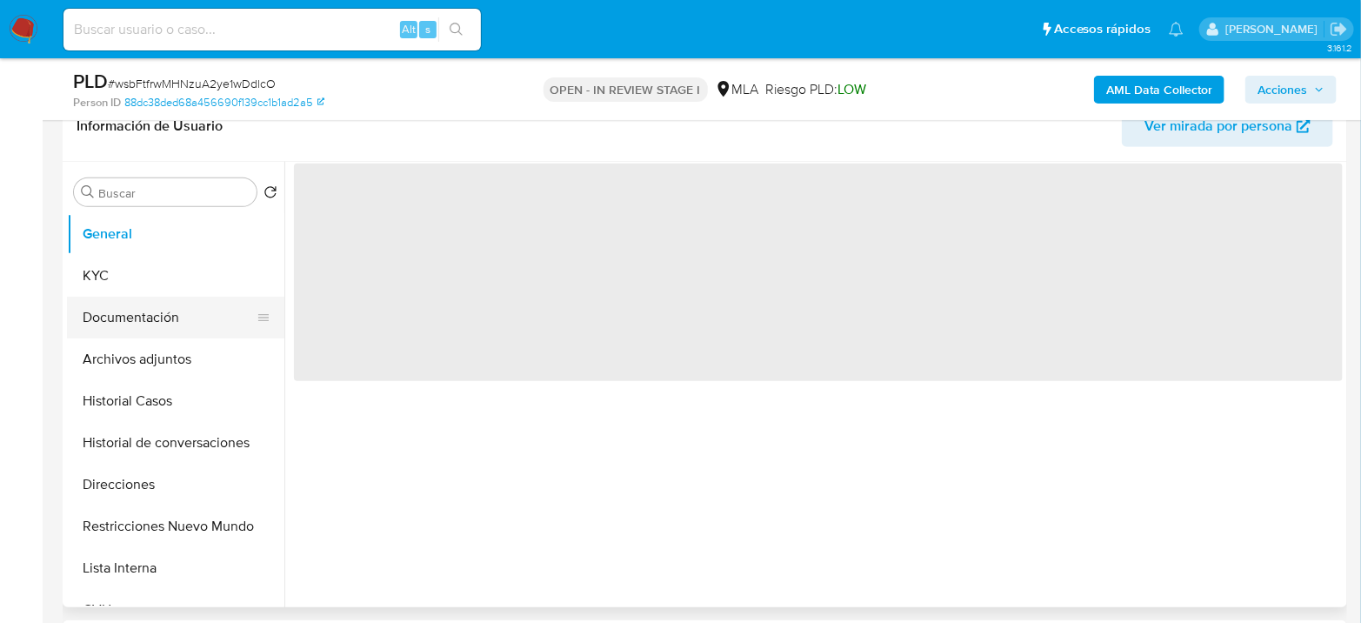
select select "10"
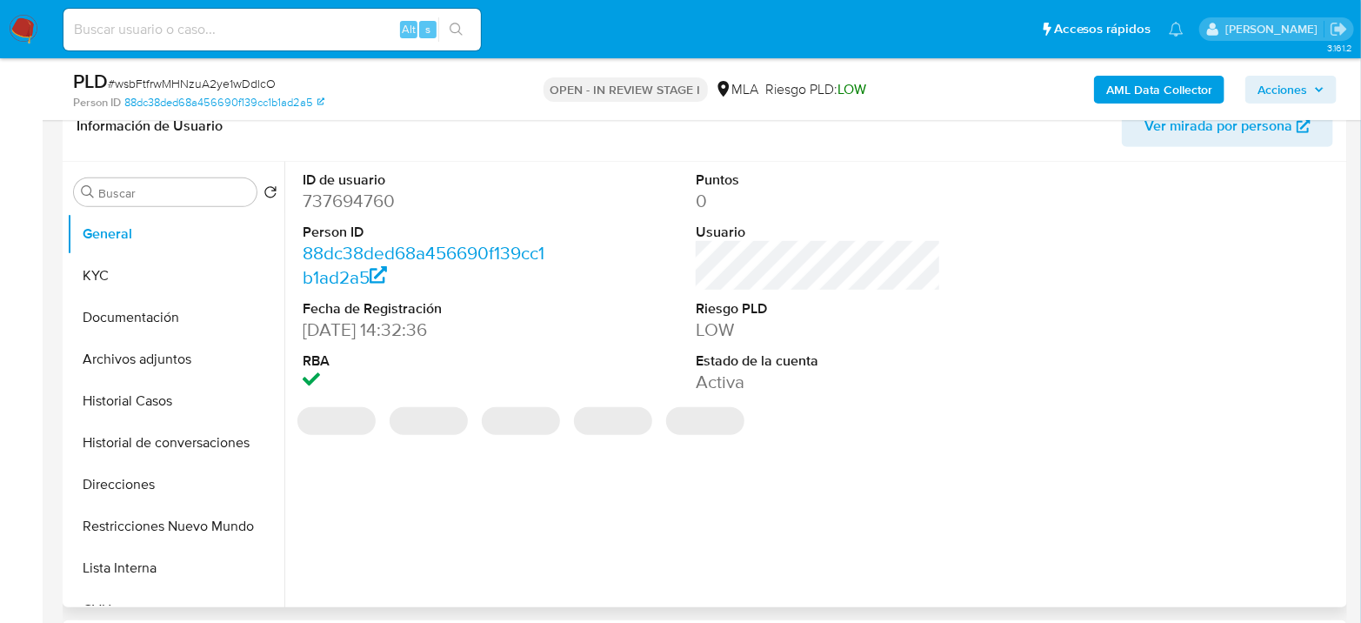
click at [336, 202] on dd "737694760" at bounding box center [425, 201] width 245 height 24
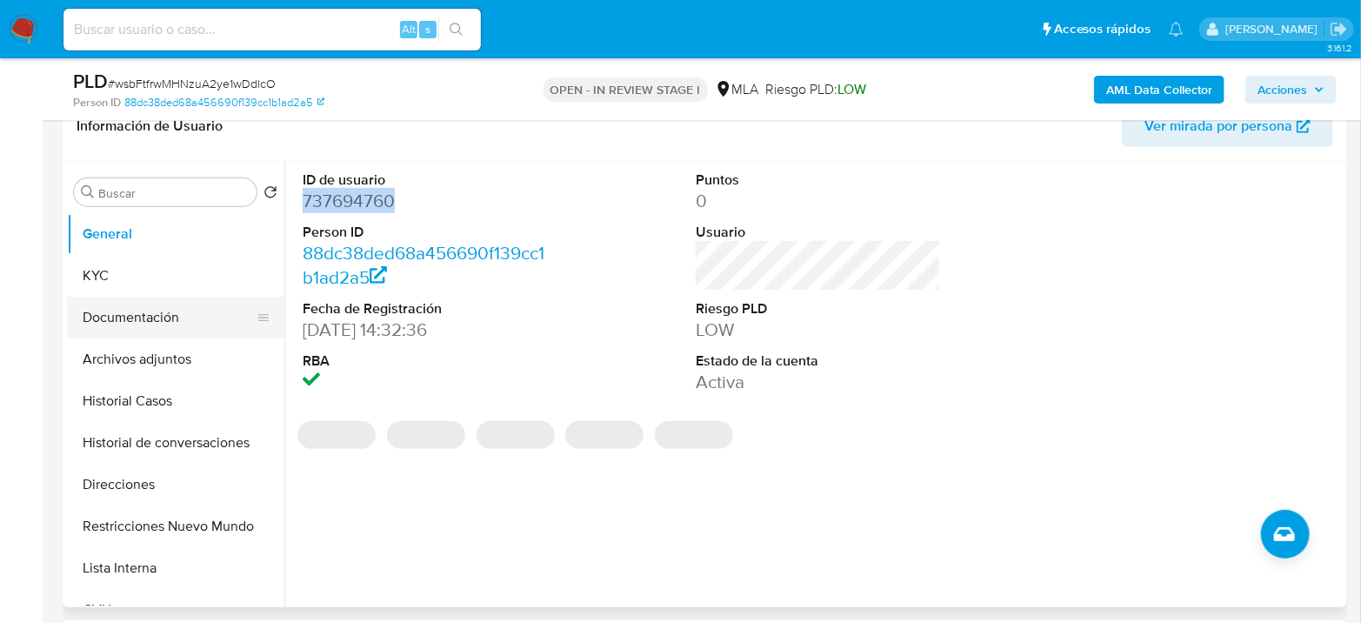
copy dd "737694760"
click at [167, 346] on button "Archivos adjuntos" at bounding box center [168, 359] width 203 height 42
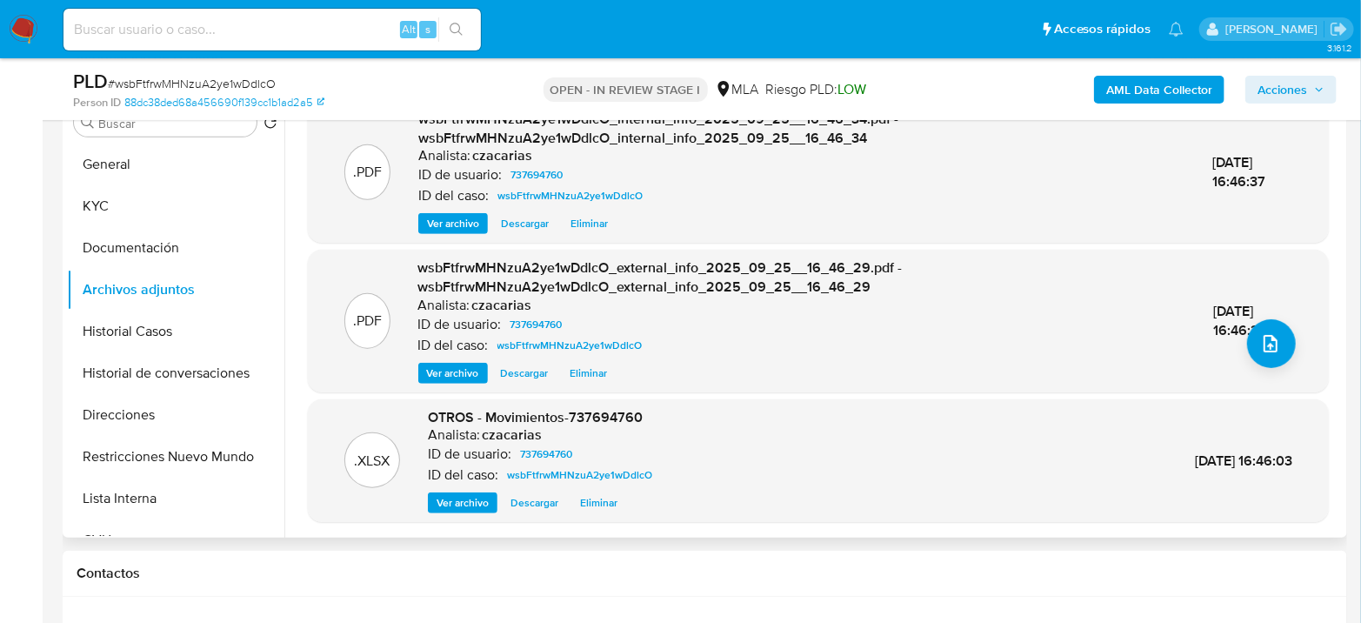
scroll to position [386, 0]
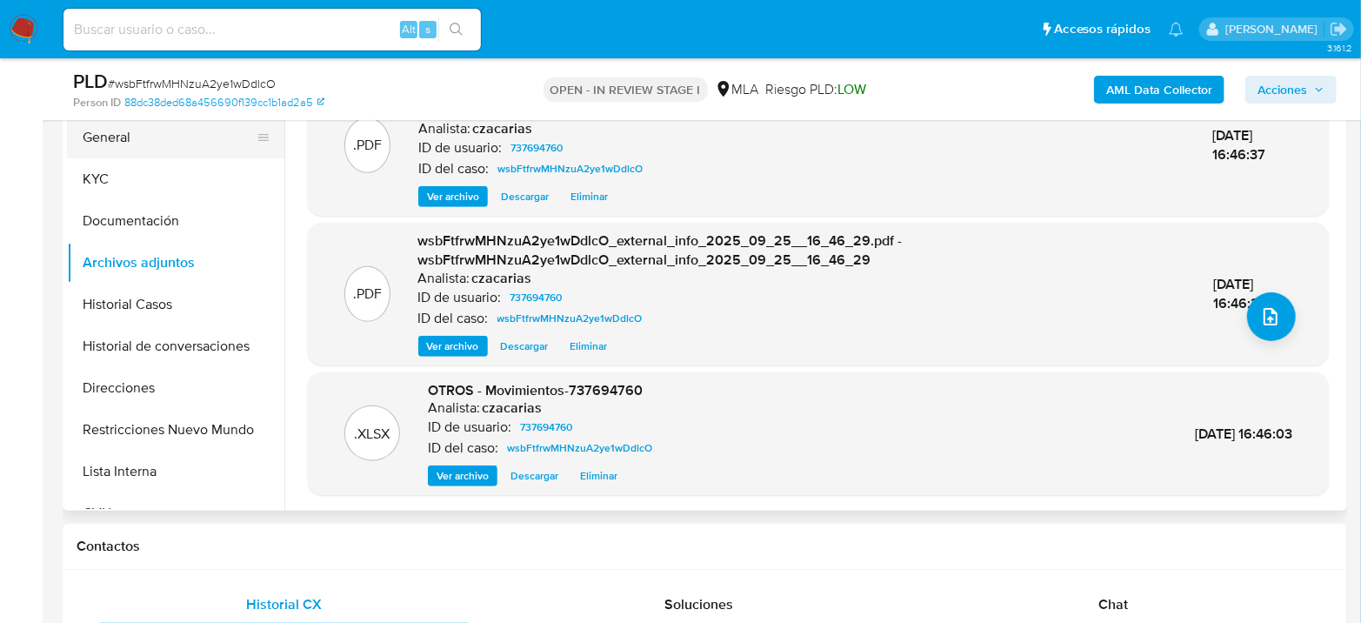
click at [143, 137] on button "General" at bounding box center [168, 138] width 203 height 42
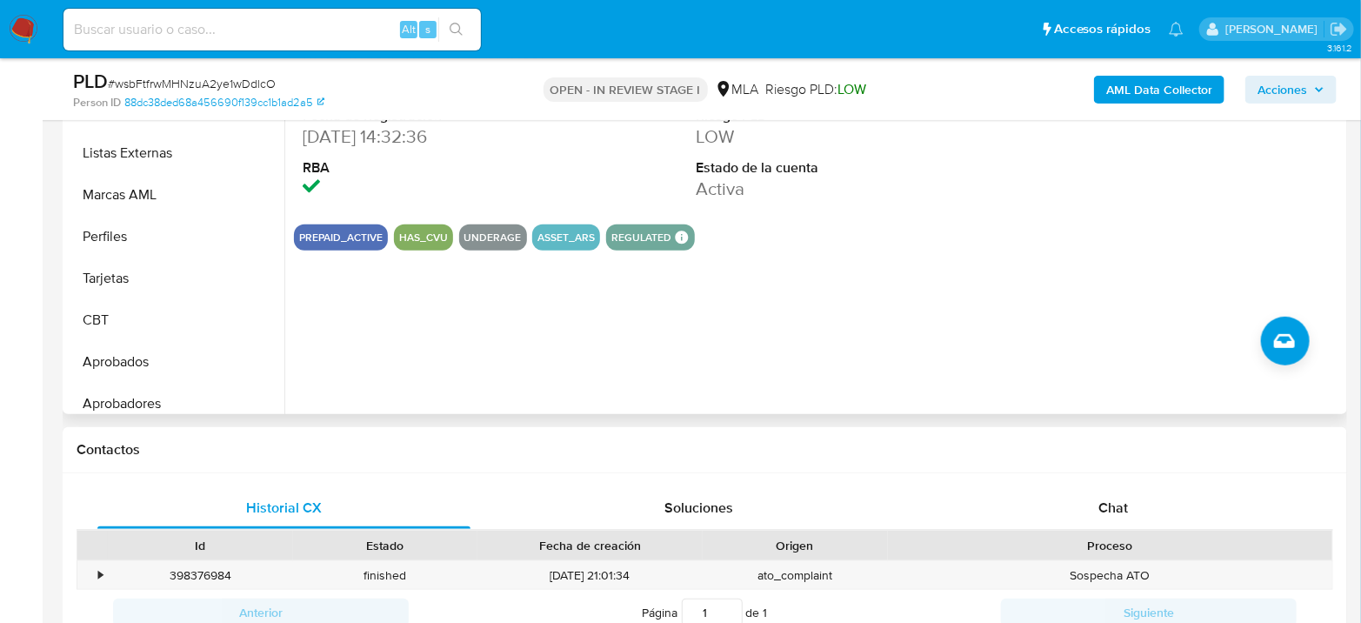
scroll to position [901, 0]
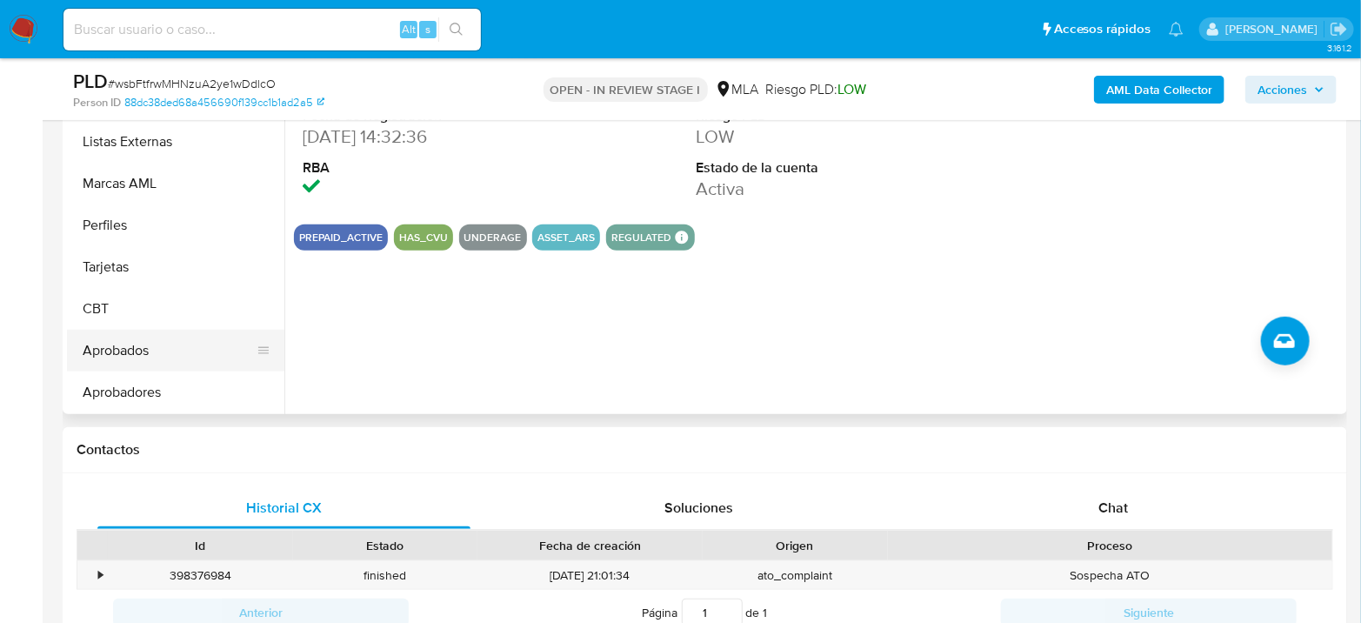
click at [120, 354] on button "Aprobados" at bounding box center [168, 351] width 203 height 42
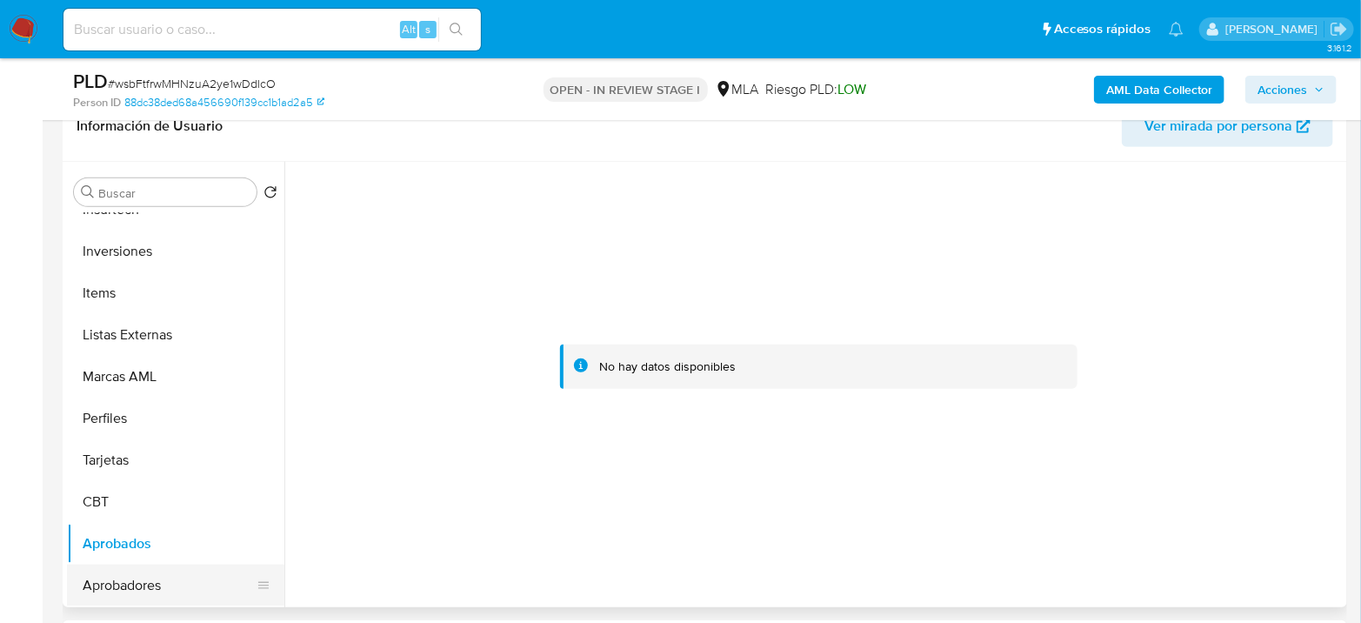
click at [107, 576] on button "Aprobadores" at bounding box center [168, 585] width 203 height 42
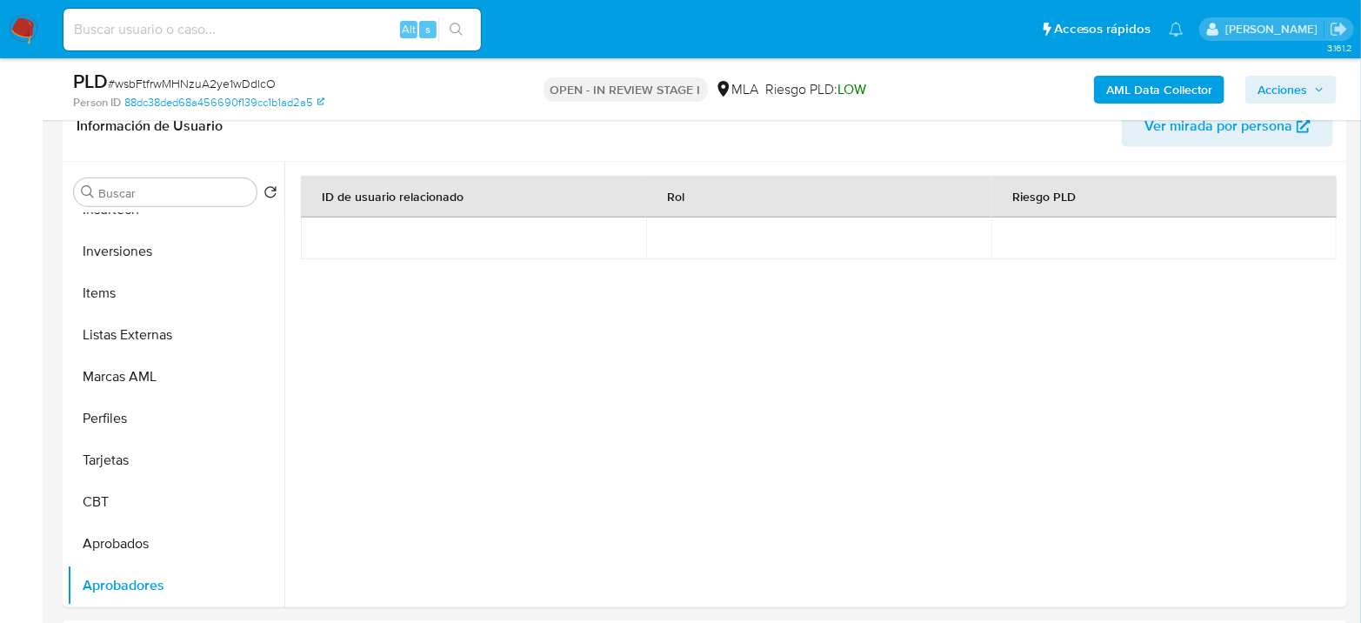
click at [338, 28] on input at bounding box center [271, 29] width 417 height 23
paste input "4YwAAjK1wyL1a2HU9mKv1Eb8"
type input "4YwAAjK1wyL1a2HU9mKv1Eb8"
click at [444, 14] on div "4YwAAjK1wyL1a2HU9mKv1Eb8 Alt s" at bounding box center [271, 30] width 417 height 42
click at [450, 27] on icon "search-icon" at bounding box center [457, 30] width 14 height 14
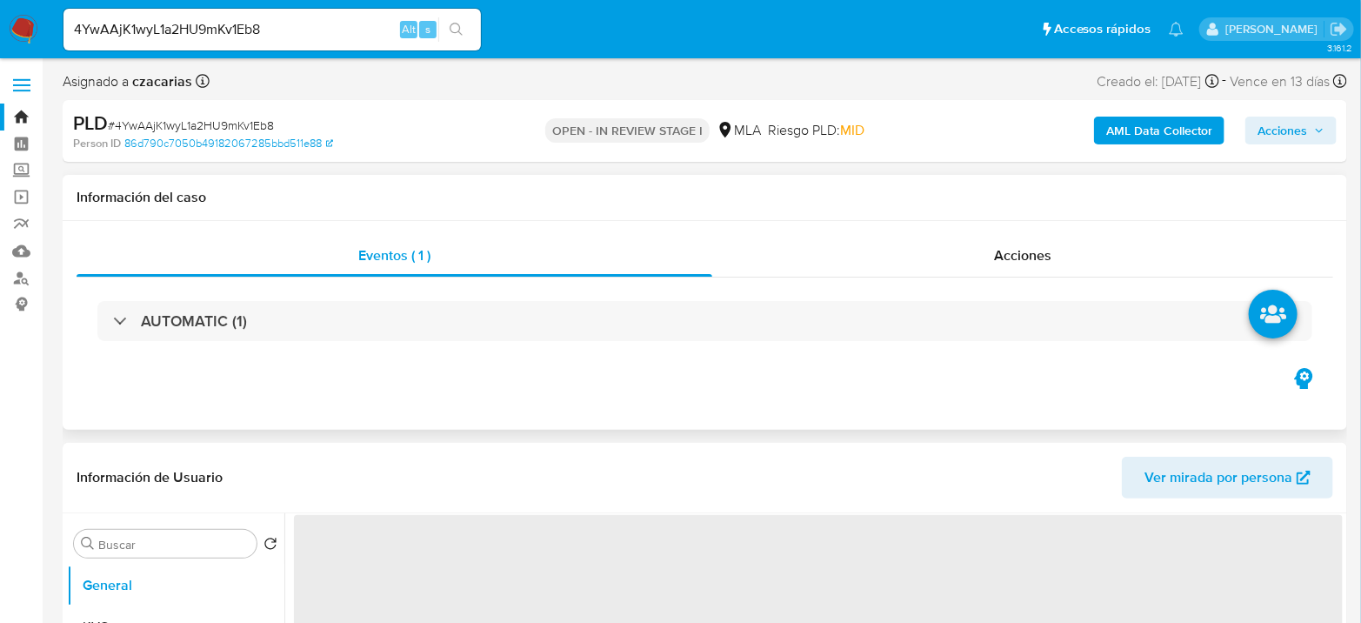
select select "10"
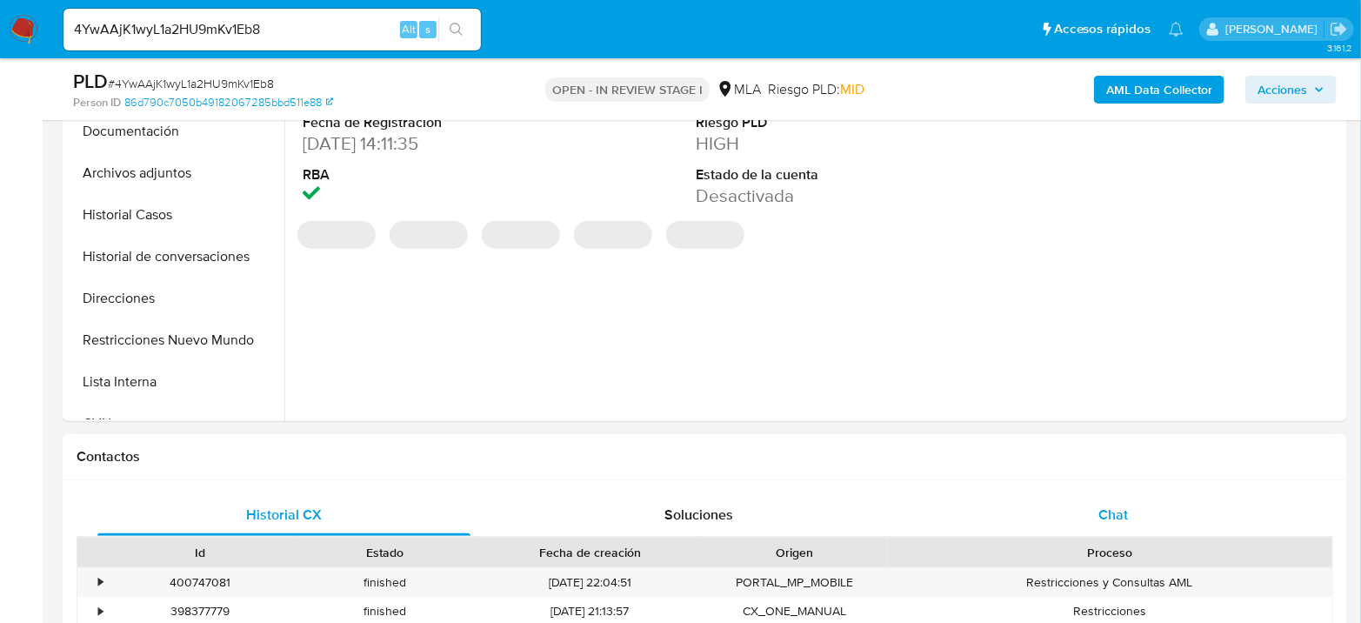
scroll to position [579, 0]
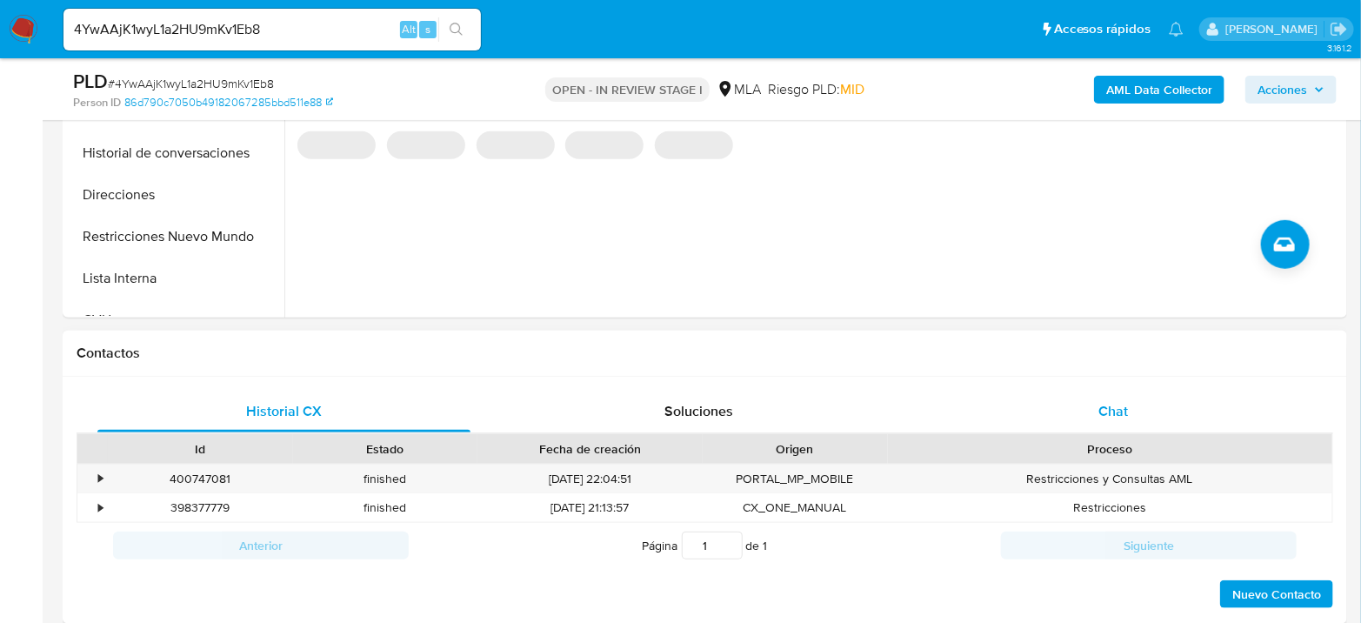
click at [1131, 415] on div "Chat" at bounding box center [1113, 411] width 373 height 42
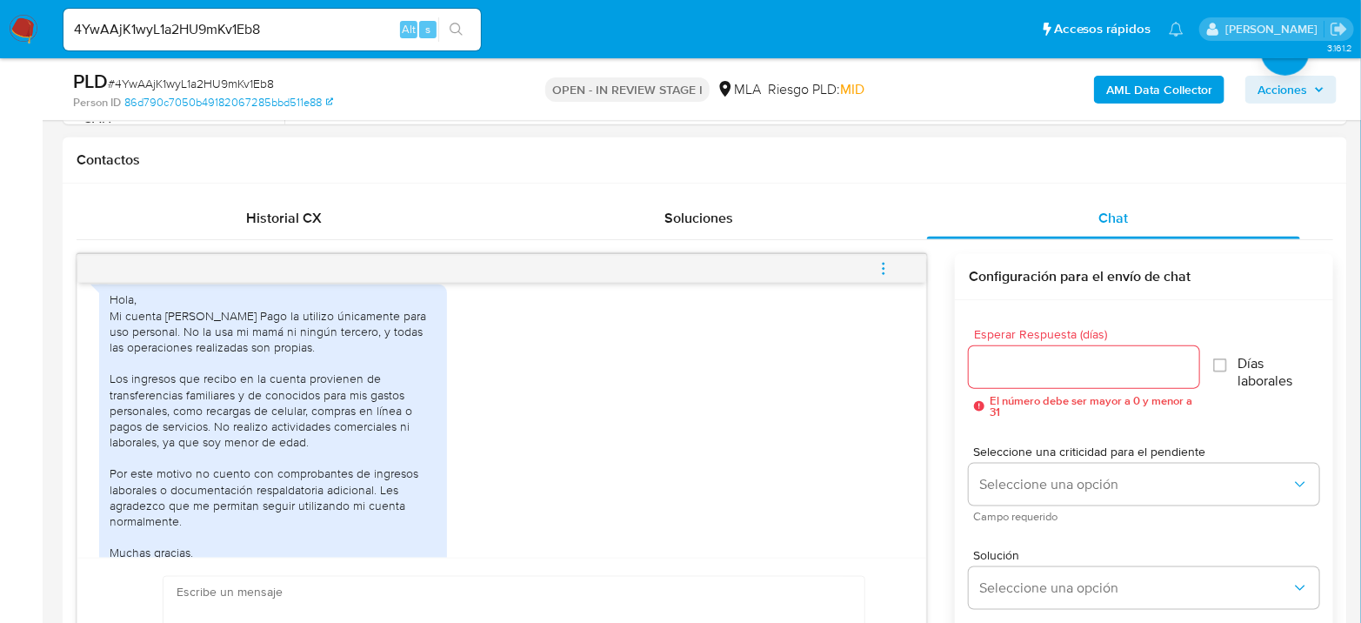
scroll to position [761, 0]
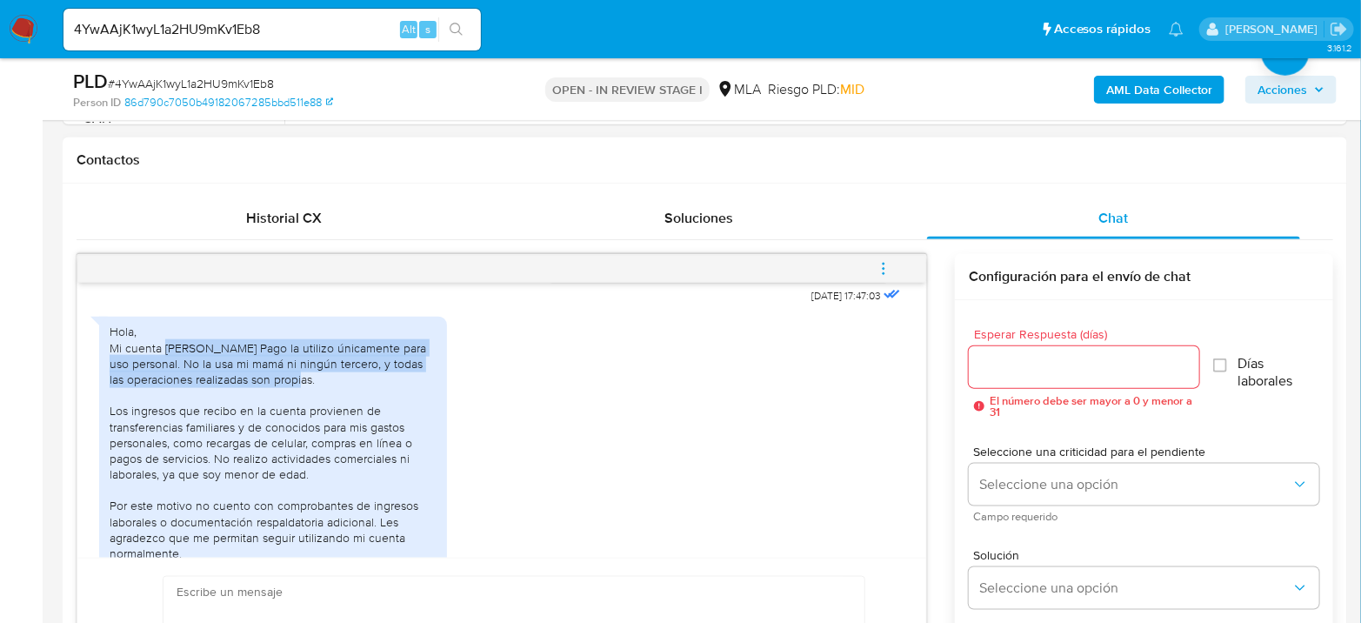
drag, startPoint x: 166, startPoint y: 362, endPoint x: 311, endPoint y: 386, distance: 147.2
click at [311, 386] on div "Hola, Mi cuenta [PERSON_NAME] Pago la utilizo únicamente para uso personal. No …" at bounding box center [273, 465] width 327 height 284
click at [320, 396] on div "Hola, Mi cuenta [PERSON_NAME] Pago la utilizo únicamente para uso personal. No …" at bounding box center [273, 465] width 327 height 284
drag, startPoint x: 276, startPoint y: 383, endPoint x: 88, endPoint y: 336, distance: 193.4
click at [88, 336] on div "18/08/2025 17:47:03 Hola, Mi cuenta de Mercado Pago la utilizo únicamente para …" at bounding box center [501, 420] width 849 height 275
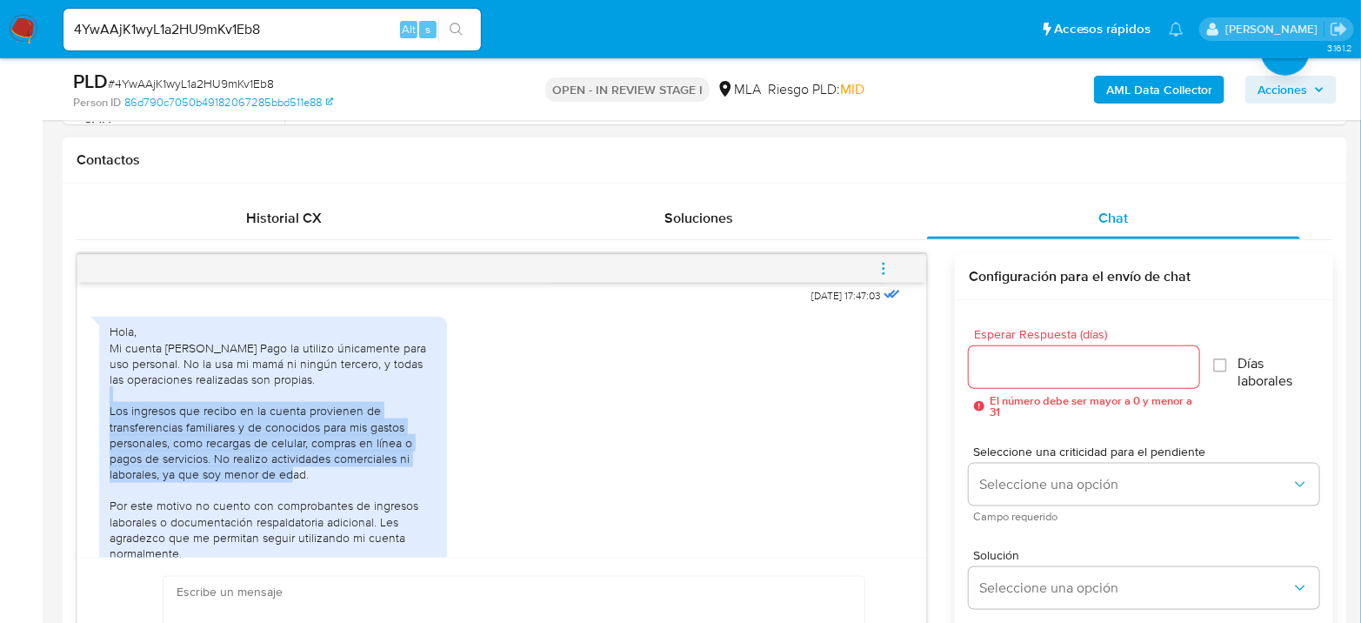
drag, startPoint x: 124, startPoint y: 420, endPoint x: 324, endPoint y: 494, distance: 213.2
click at [324, 494] on div "Hola, Mi cuenta [PERSON_NAME] Pago la utilizo únicamente para uso personal. No …" at bounding box center [273, 465] width 327 height 284
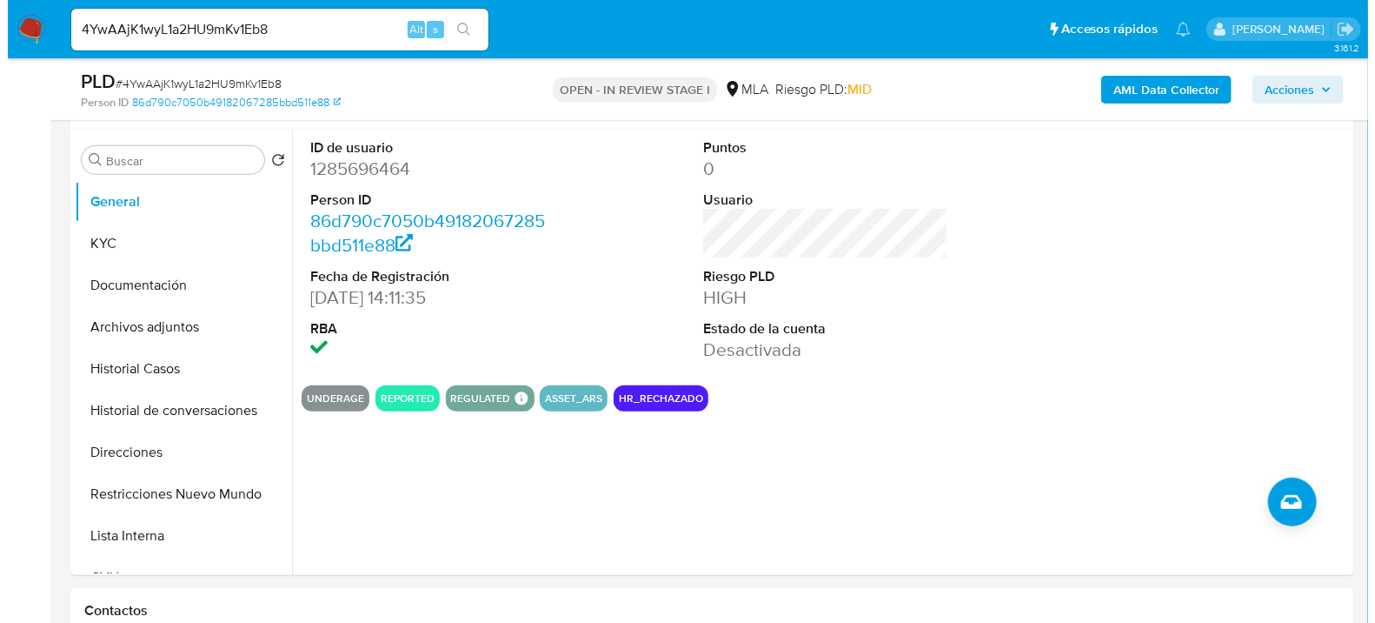
scroll to position [290, 0]
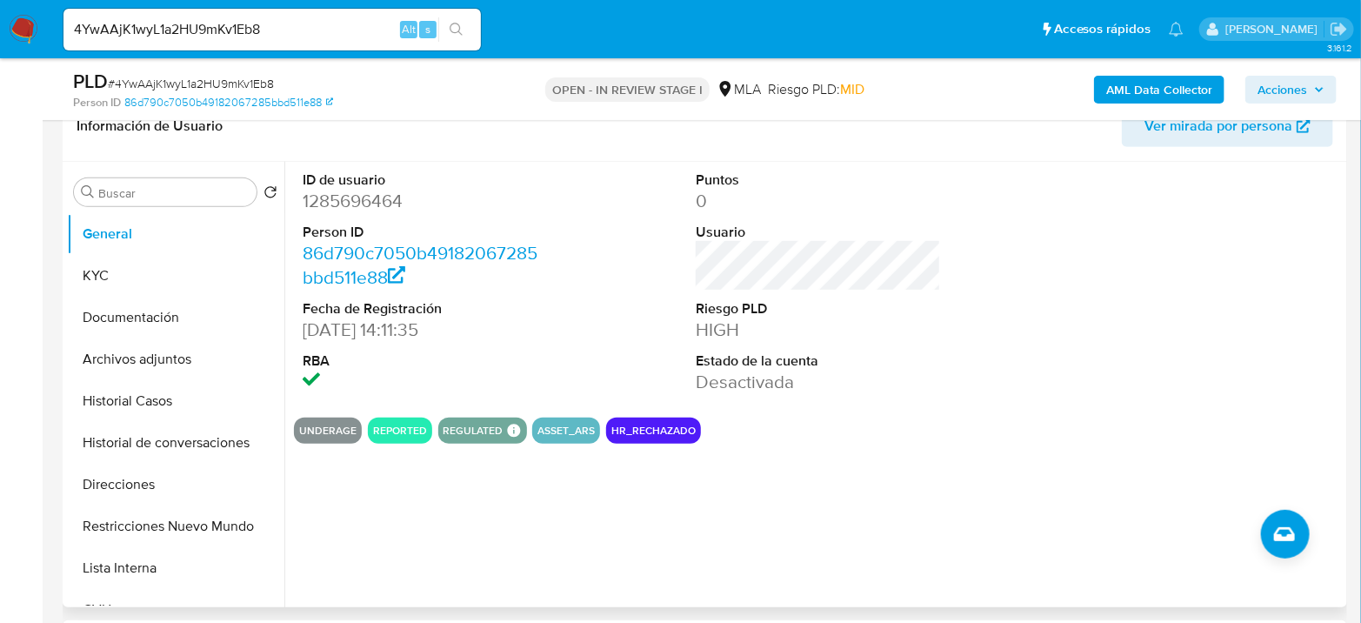
click at [366, 196] on dd "1285696464" at bounding box center [425, 201] width 245 height 24
copy dd "1285696464"
click at [130, 374] on button "Archivos adjuntos" at bounding box center [168, 359] width 203 height 42
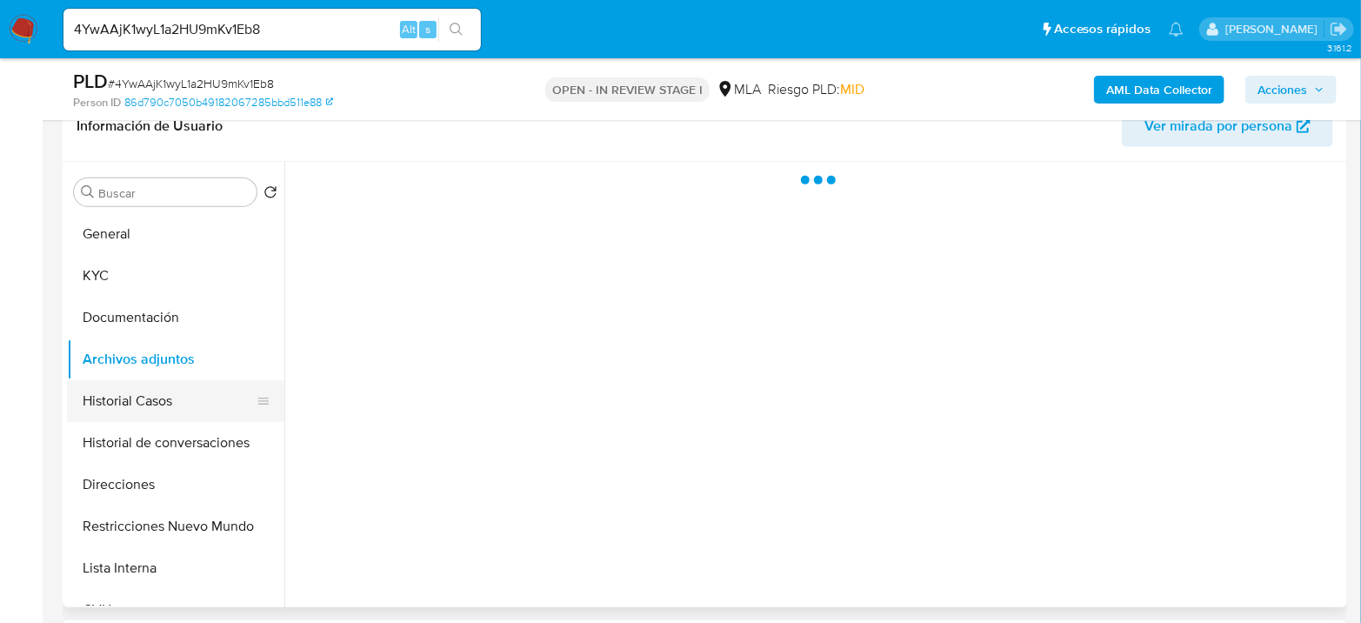
click at [141, 417] on button "Historial Casos" at bounding box center [168, 401] width 203 height 42
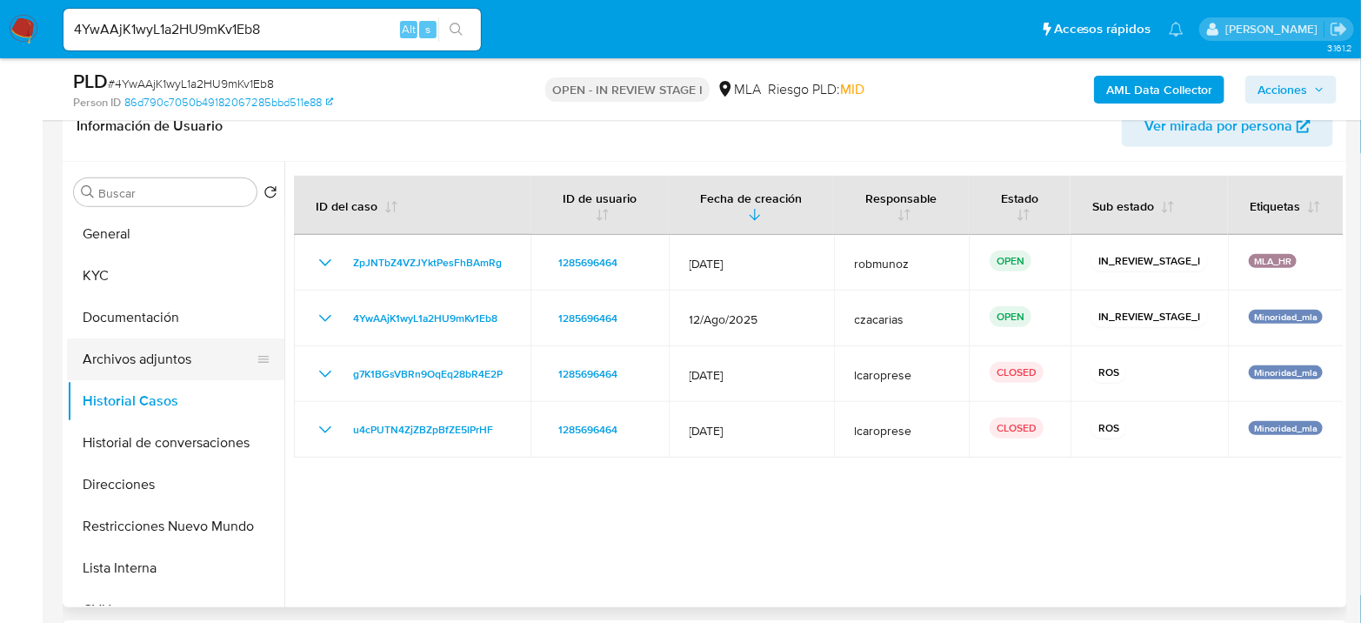
click at [197, 371] on button "Archivos adjuntos" at bounding box center [168, 359] width 203 height 42
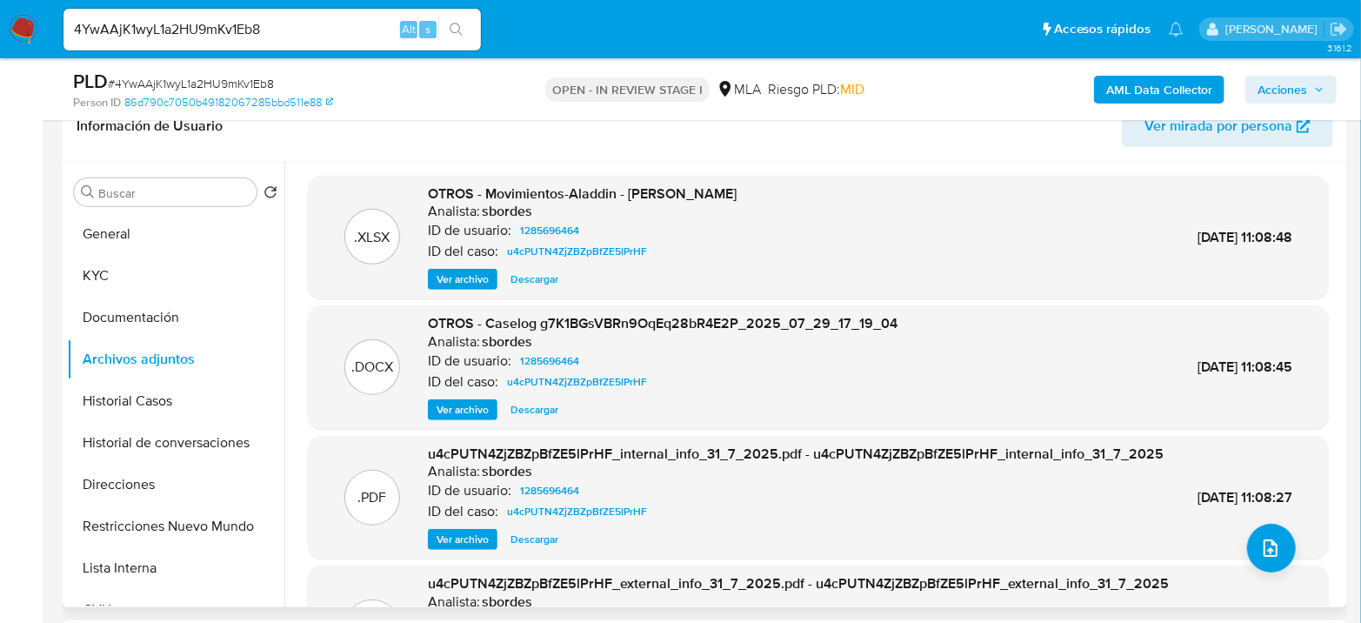
click at [470, 413] on span "Ver archivo" at bounding box center [462, 409] width 52 height 17
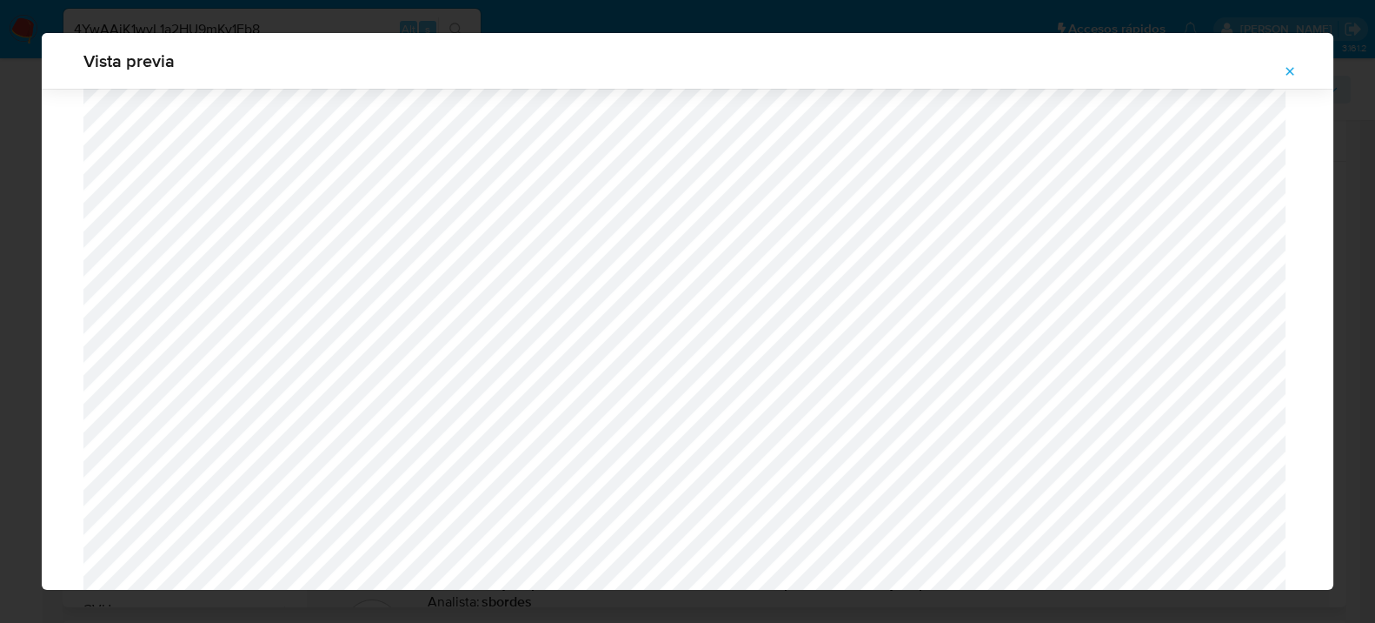
scroll to position [544, 0]
click at [1296, 71] on icon "Attachment preview" at bounding box center [1290, 71] width 14 height 14
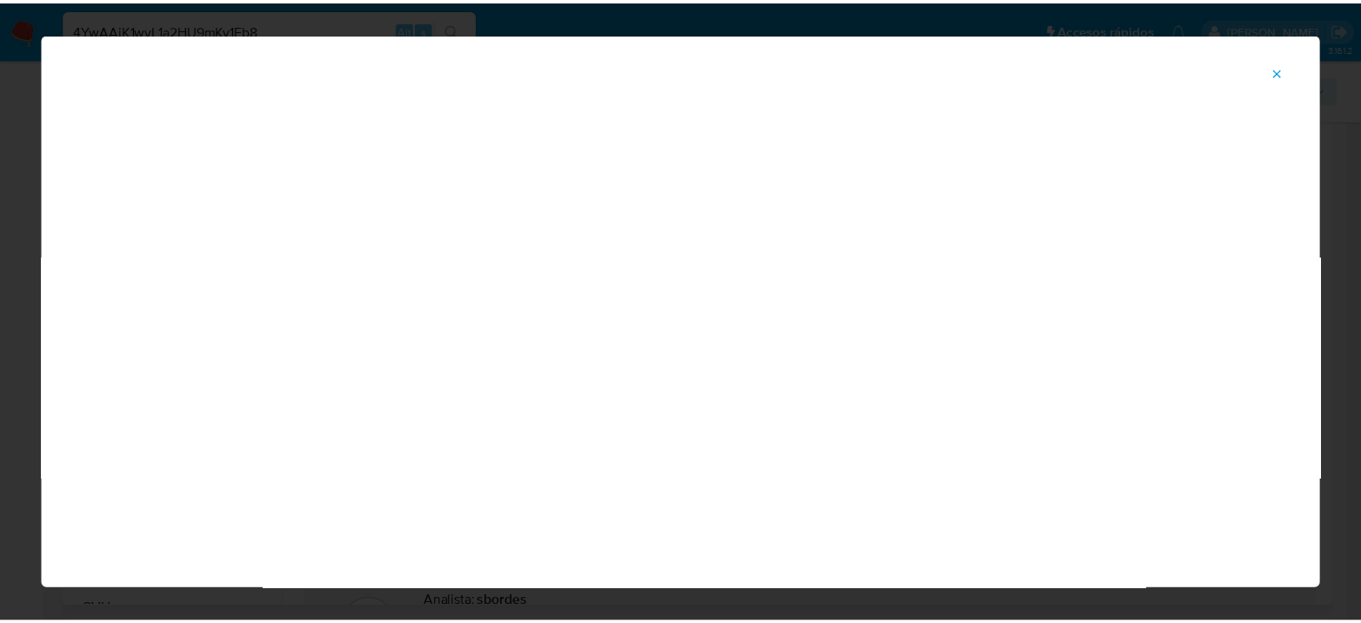
scroll to position [90, 0]
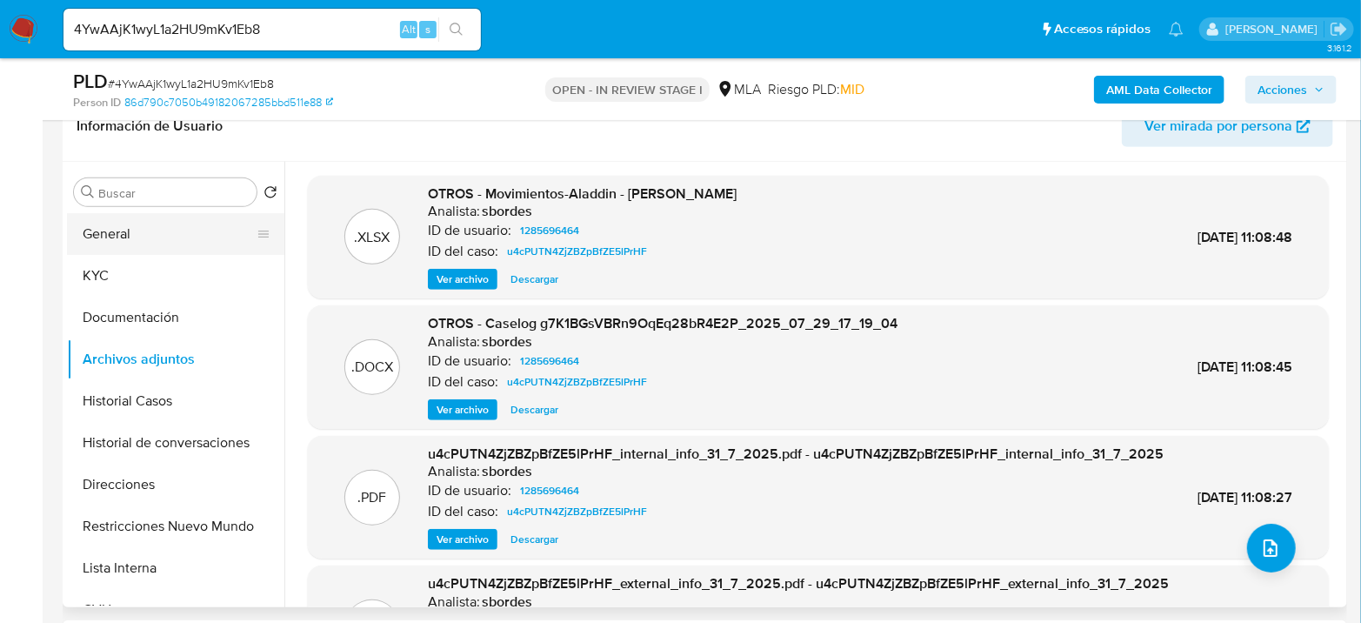
click at [124, 247] on button "General" at bounding box center [168, 234] width 203 height 42
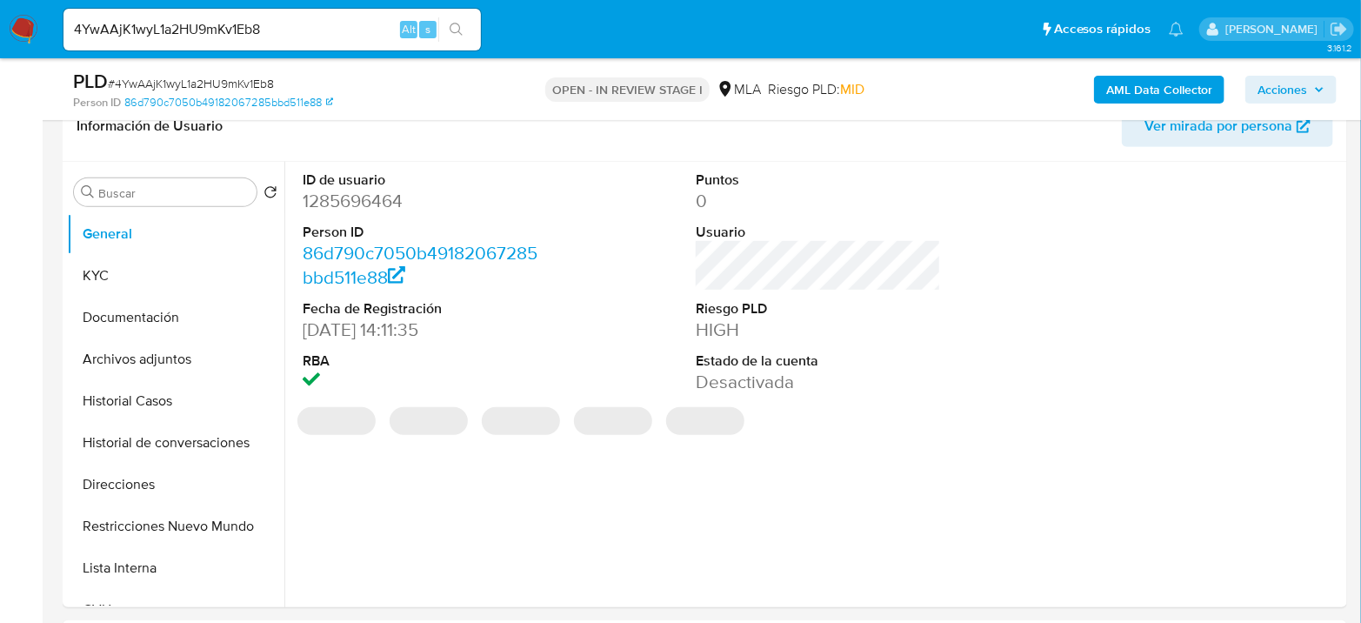
click at [370, 209] on dd "1285696464" at bounding box center [425, 201] width 245 height 24
copy dd "1285696464"
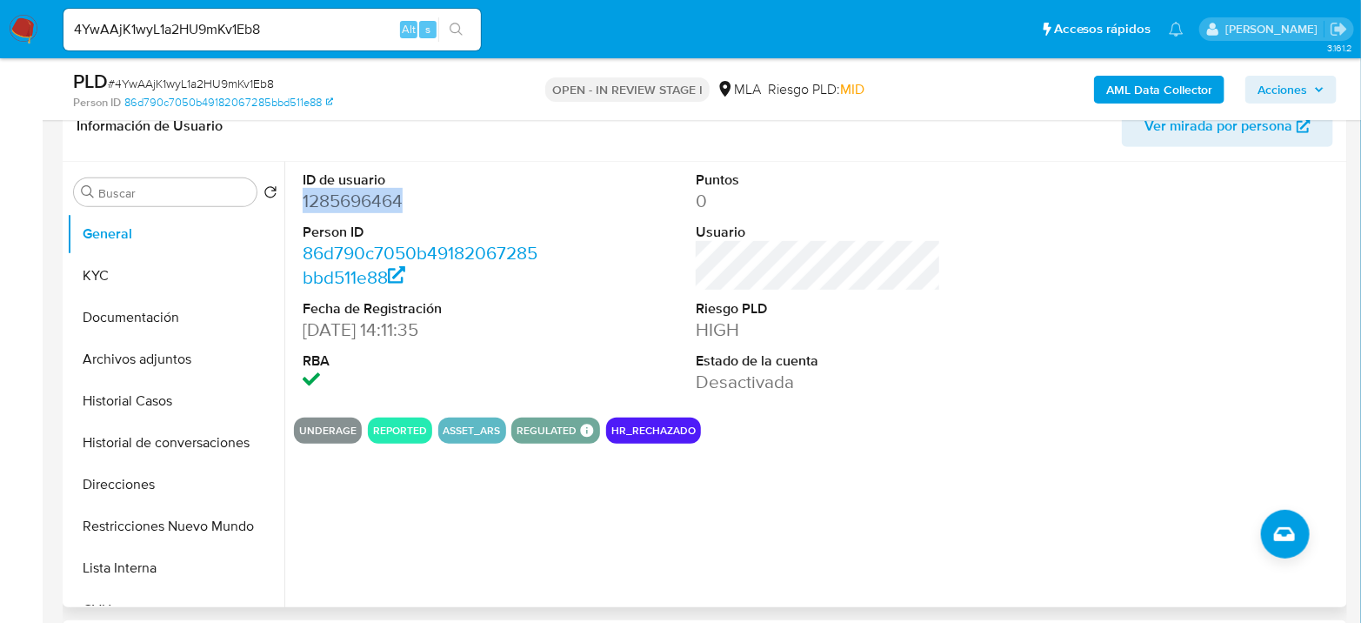
click at [342, 206] on dd "1285696464" at bounding box center [425, 201] width 245 height 24
copy dd "1285696464"
click at [339, 203] on dd "1285696464" at bounding box center [425, 201] width 245 height 24
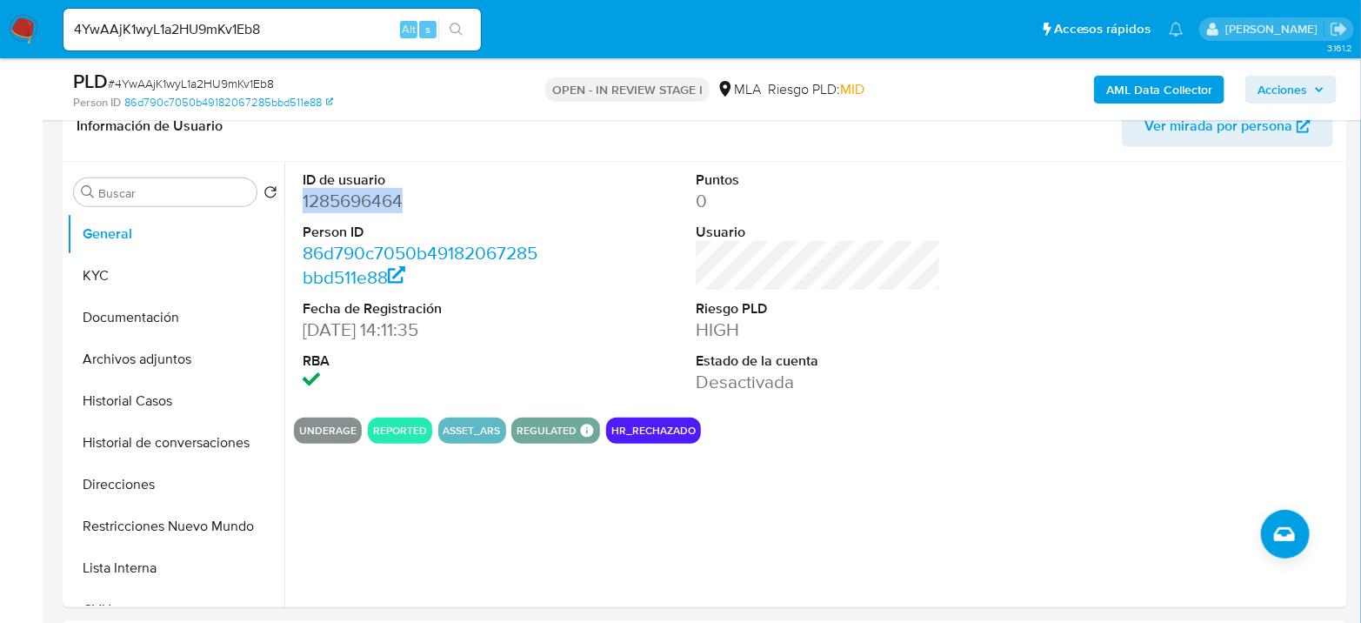
copy dd "1285696464"
click at [376, 203] on dd "1285696464" at bounding box center [425, 201] width 245 height 24
copy dd "1285696464"
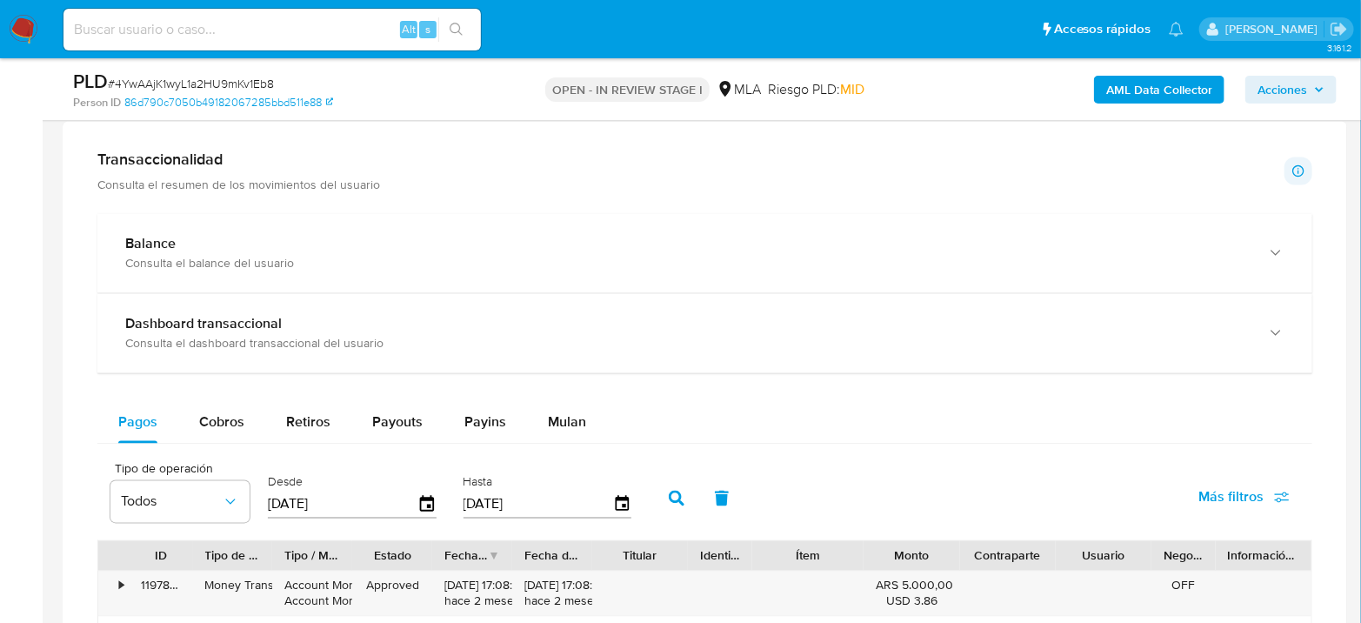
scroll to position [1545, 0]
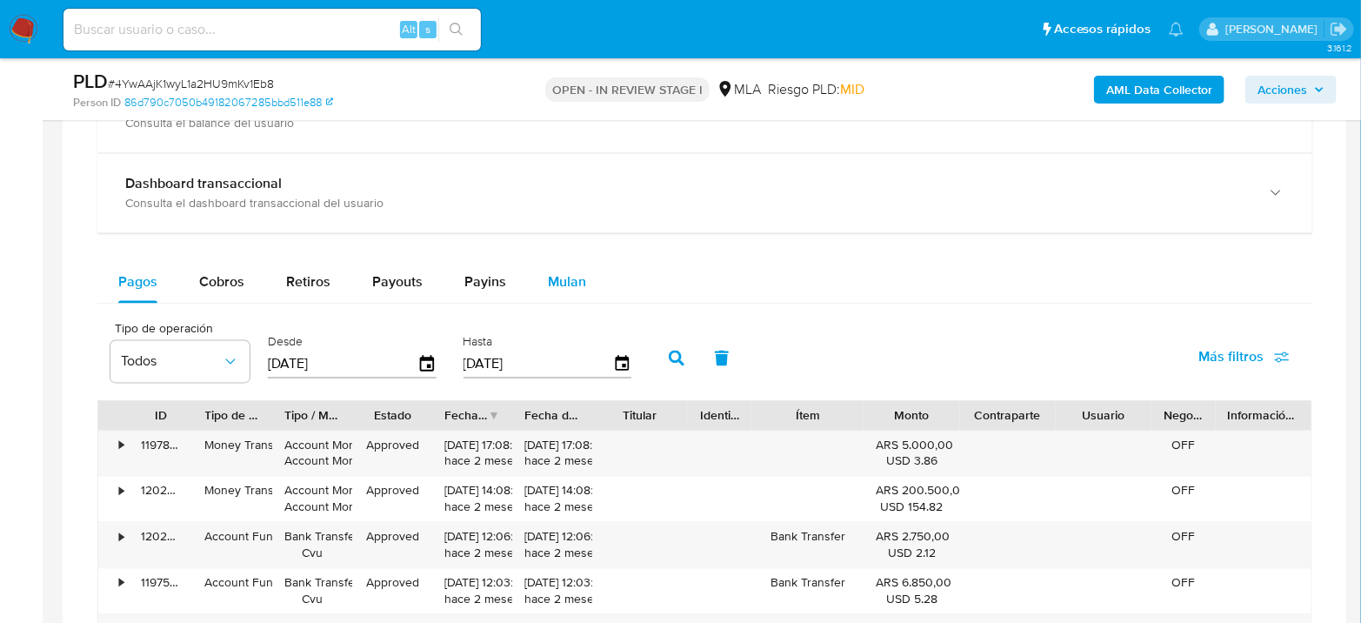
click at [576, 281] on span "Mulan" at bounding box center [567, 282] width 38 height 20
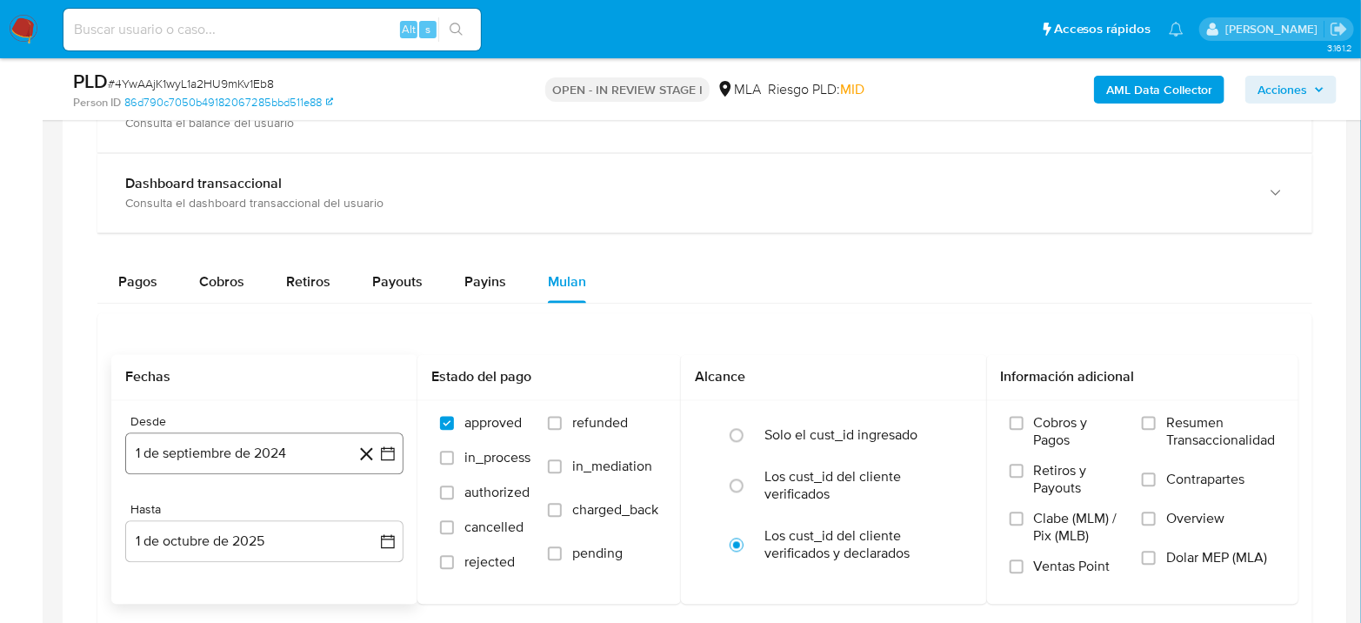
click at [260, 453] on button "1 de septiembre de 2024" at bounding box center [264, 454] width 278 height 42
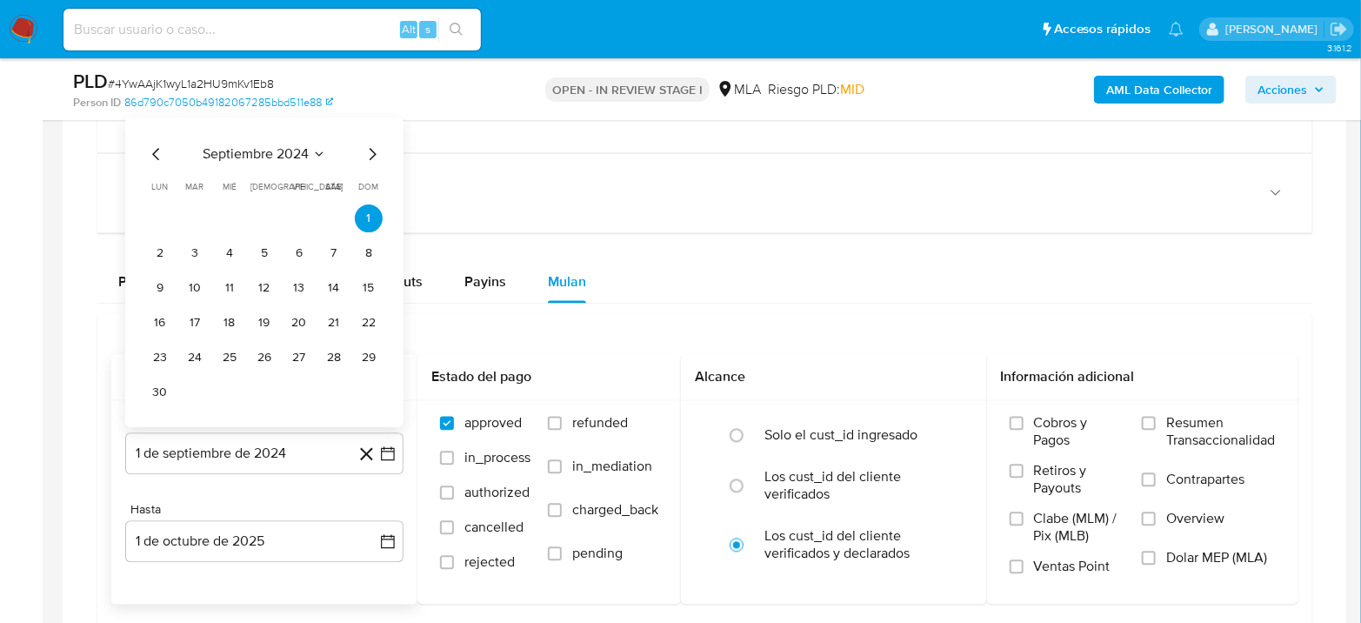
click at [323, 153] on icon "Seleccionar mes y año" at bounding box center [319, 154] width 14 height 14
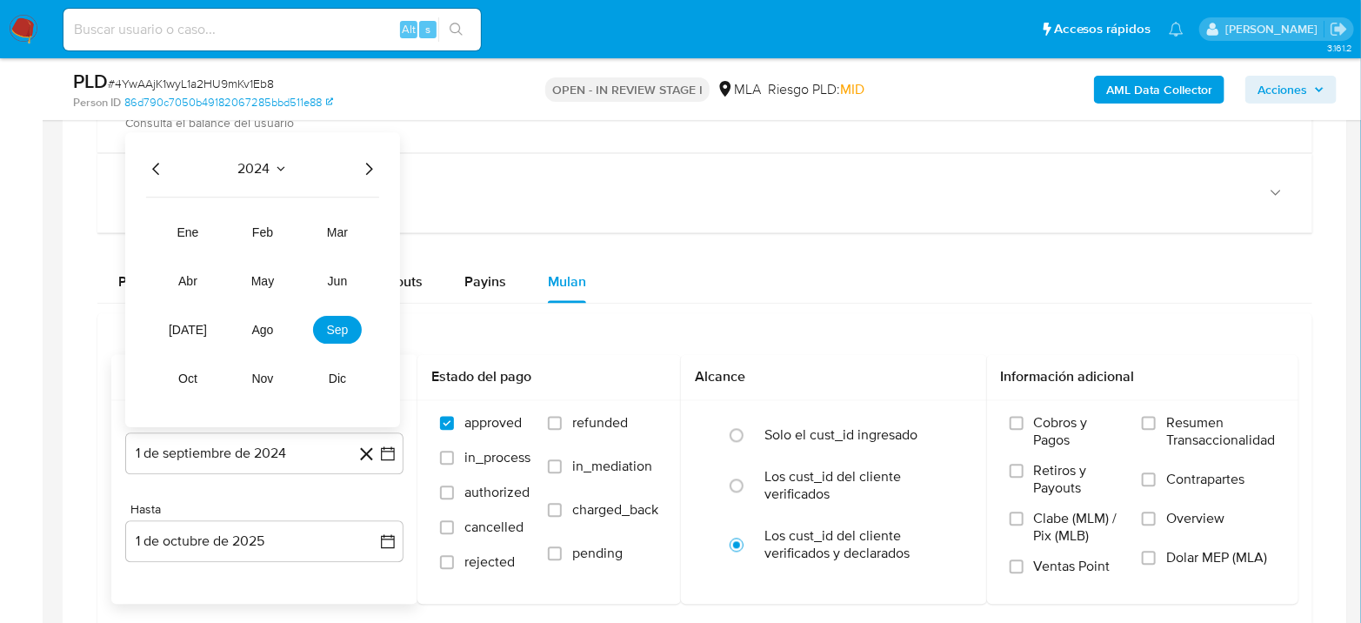
click at [376, 162] on icon "Año siguiente" at bounding box center [368, 168] width 21 height 21
click at [195, 334] on button "jul" at bounding box center [187, 330] width 49 height 28
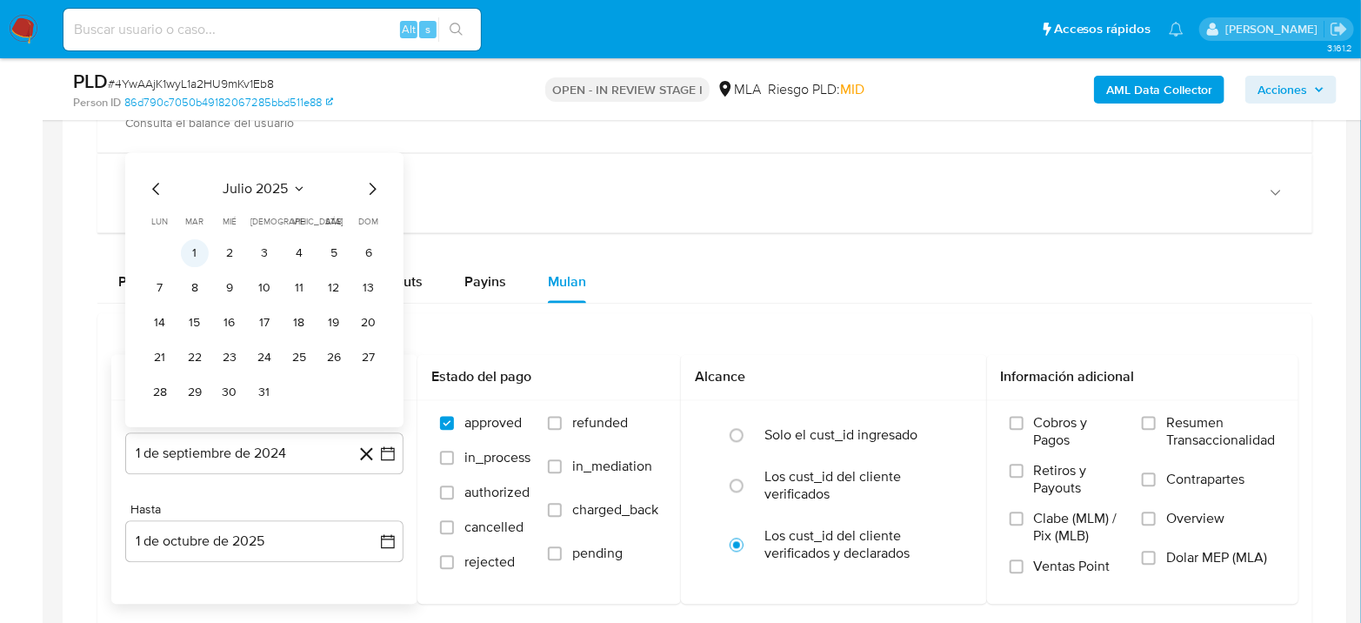
click at [194, 249] on button "1" at bounding box center [195, 253] width 28 height 28
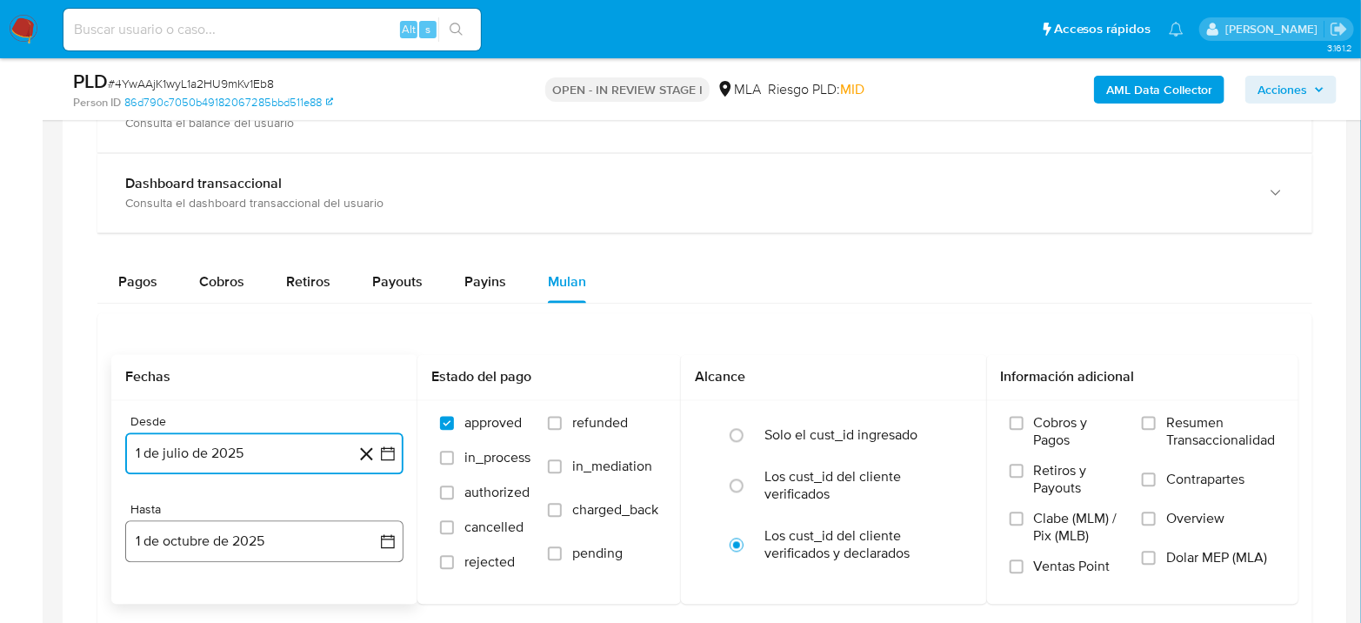
click at [238, 524] on button "1 de octubre de 2025" at bounding box center [264, 542] width 278 height 42
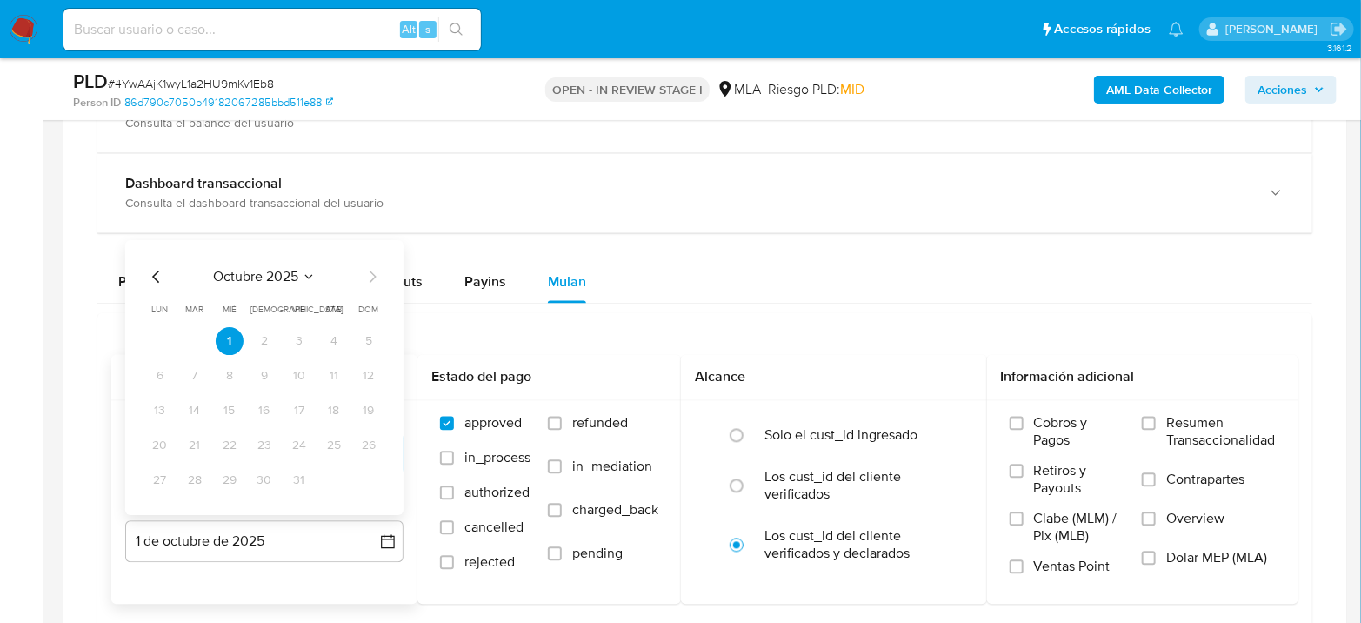
click at [149, 272] on icon "Mes anterior" at bounding box center [156, 276] width 21 height 21
click at [150, 273] on icon "Mes anterior" at bounding box center [156, 276] width 21 height 21
click at [260, 473] on button "31" at bounding box center [264, 480] width 28 height 28
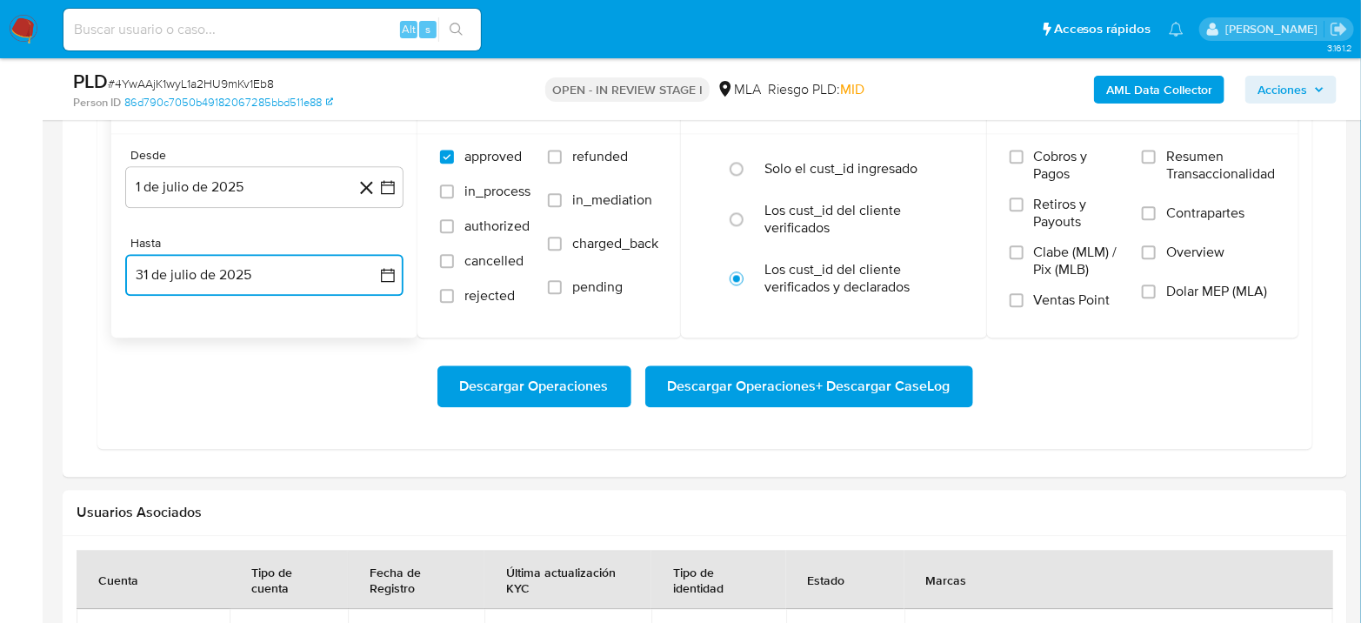
scroll to position [1835, 0]
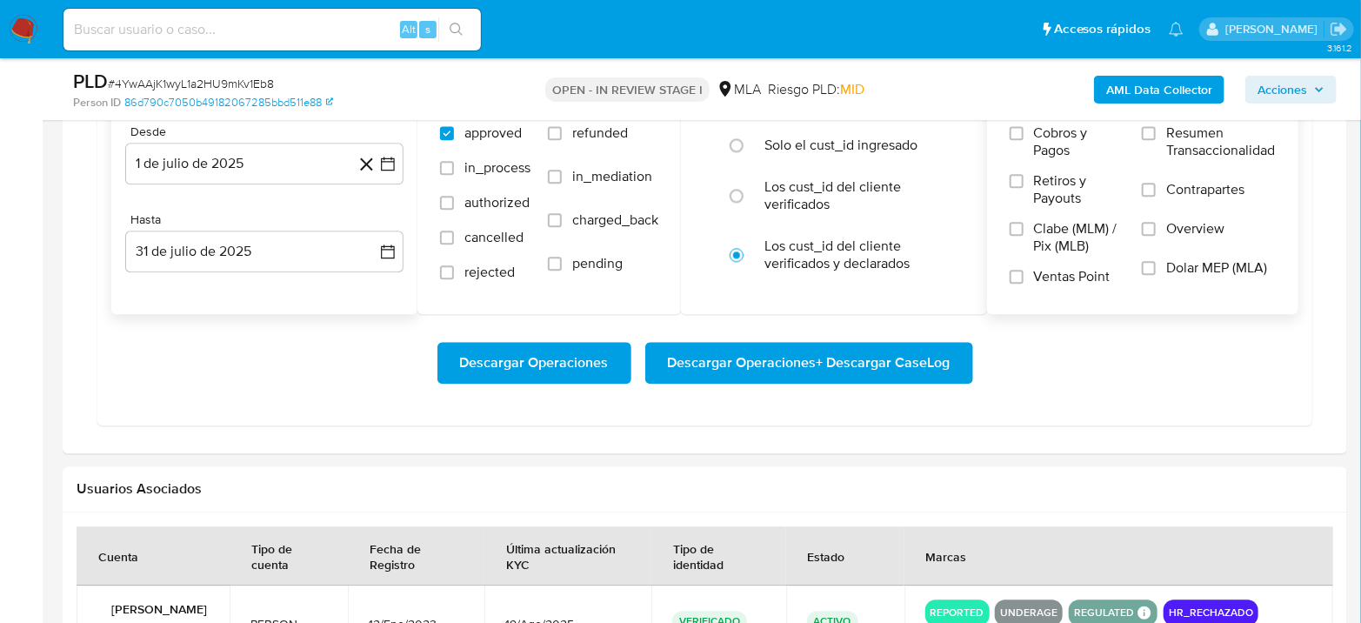
click at [1168, 259] on span "Dolar MEP (MLA)" at bounding box center [1216, 267] width 101 height 17
click at [1155, 261] on input "Dolar MEP (MLA)" at bounding box center [1149, 268] width 14 height 14
click at [946, 353] on span "Descargar Operaciones + Descargar CaseLog" at bounding box center [809, 362] width 283 height 38
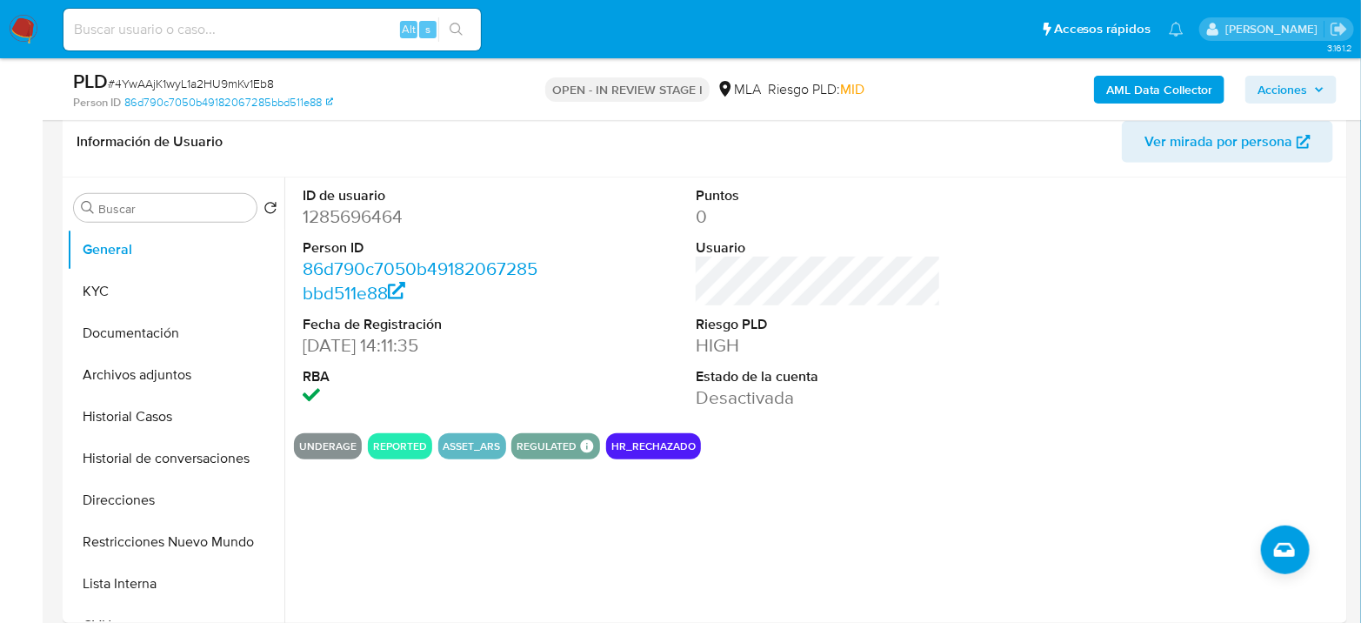
scroll to position [193, 0]
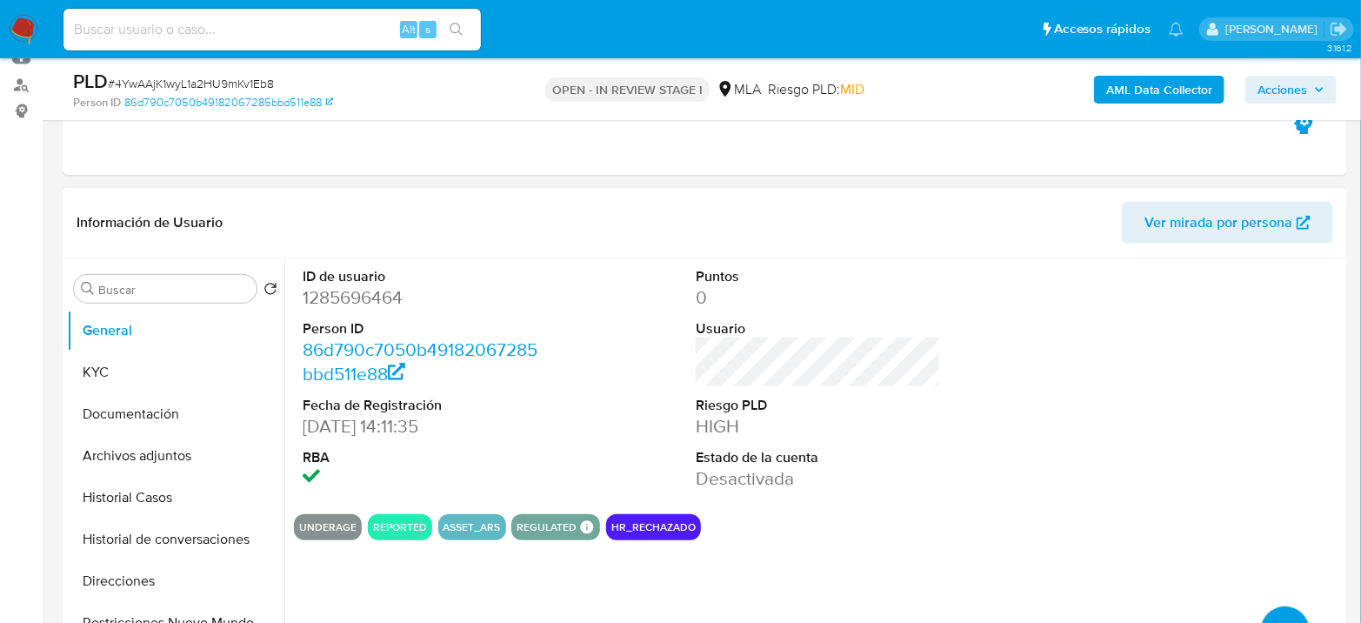
click at [564, 282] on div "ID de usuario 1285696464 Person ID 86d790c7050b49182067285bbd511e88 Fecha de Re…" at bounding box center [818, 379] width 1049 height 242
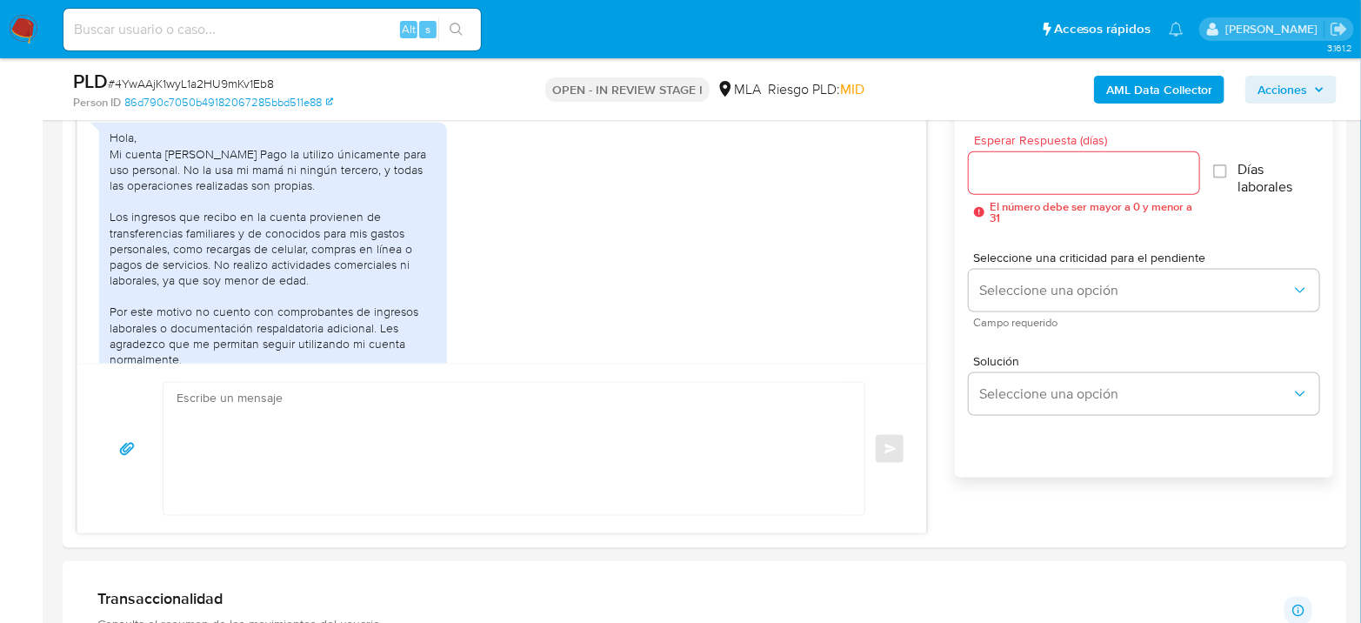
scroll to position [857, 0]
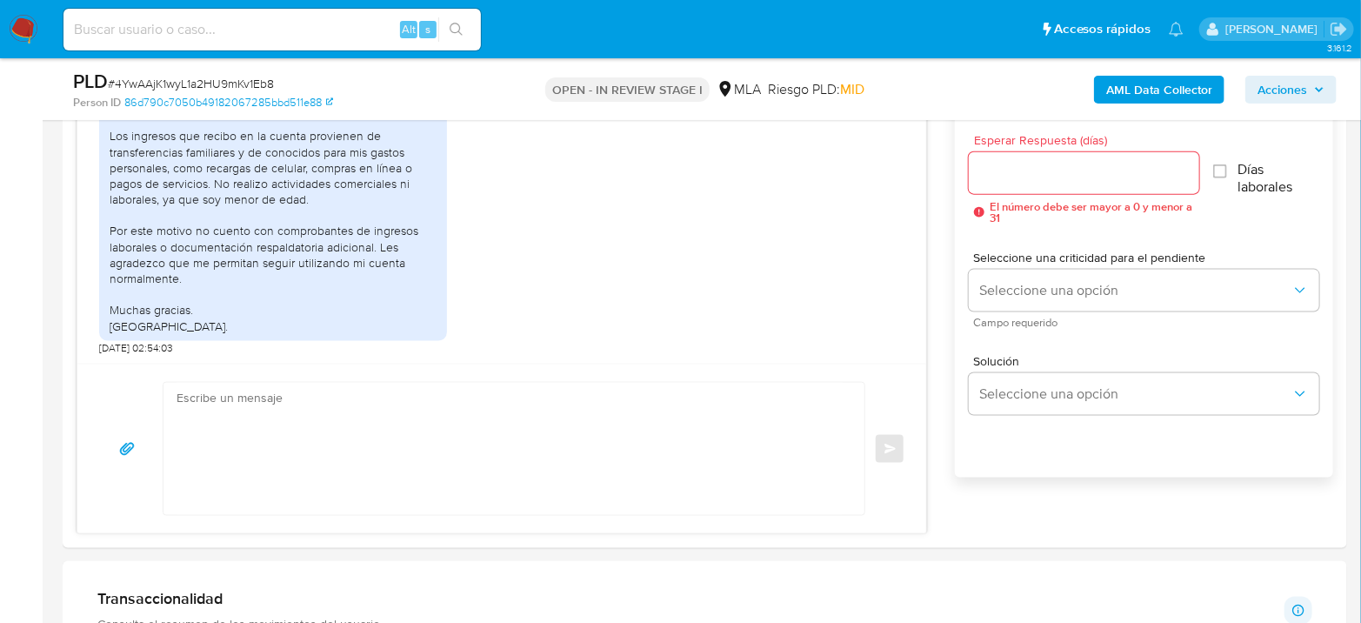
click at [250, 31] on input at bounding box center [271, 29] width 417 height 23
paste input "KlbMX4h7UvP14Df1q4ST0pUQ"
type input "KlbMX4h7UvP14Df1q4ST0pUQ"
click at [452, 26] on icon "search-icon" at bounding box center [457, 30] width 14 height 14
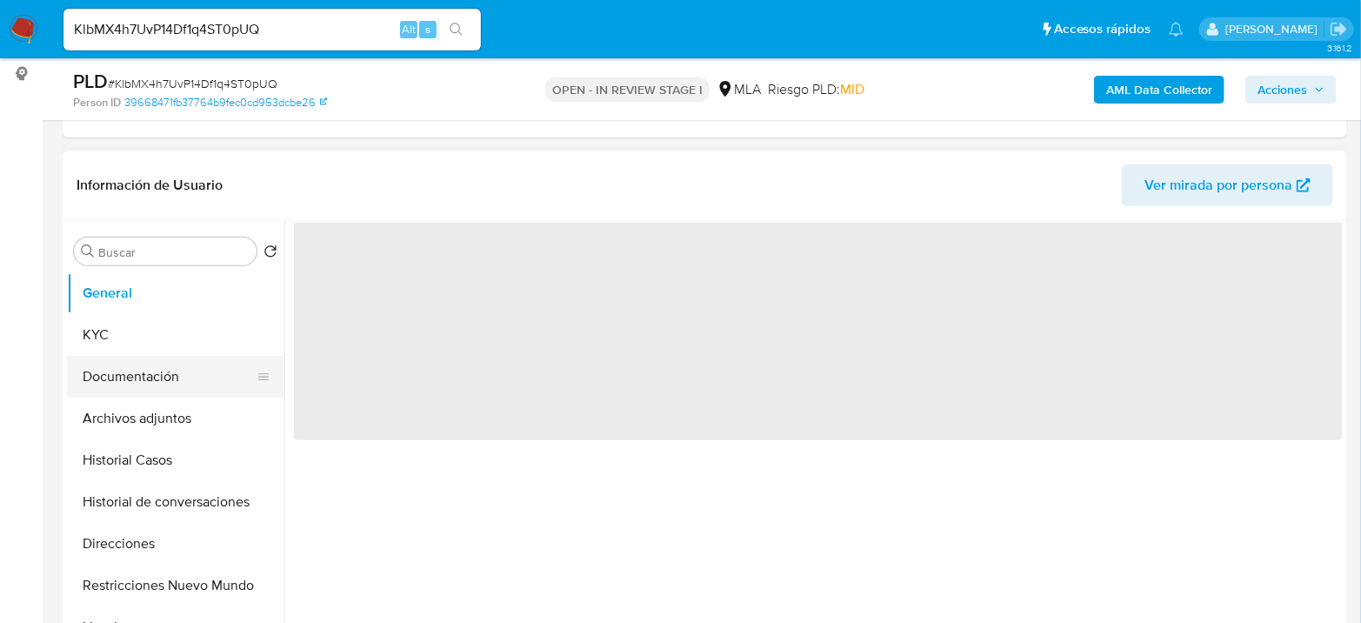
scroll to position [290, 0]
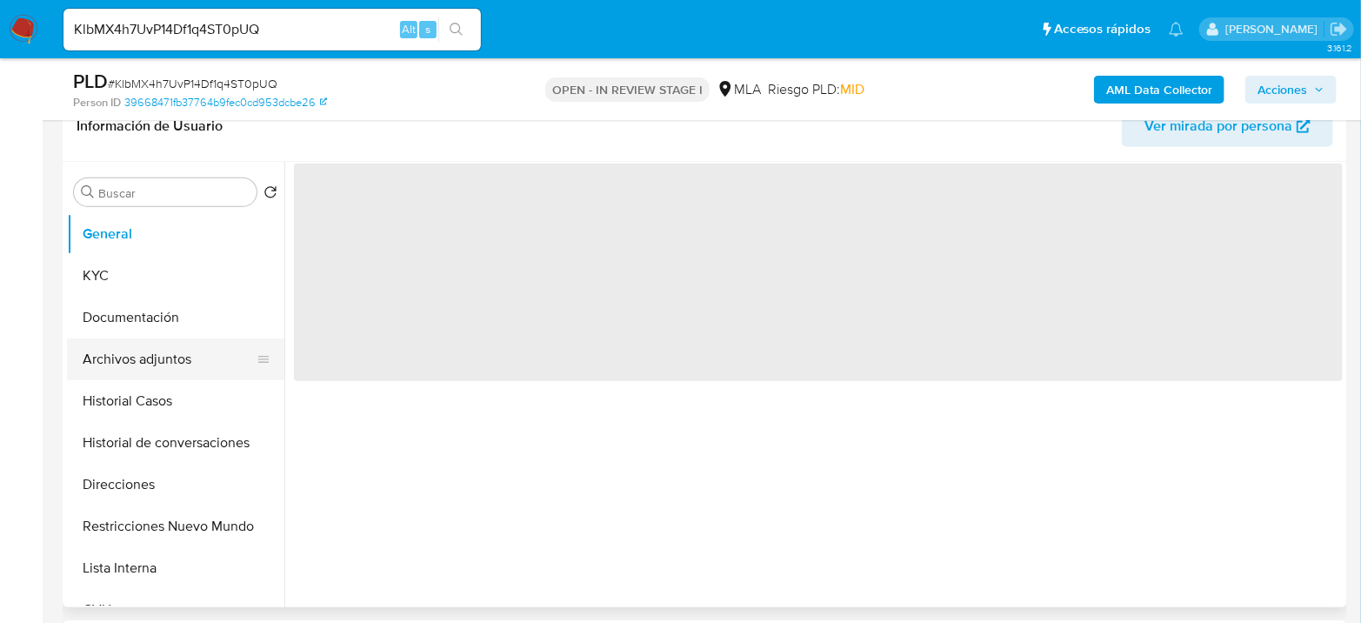
select select "10"
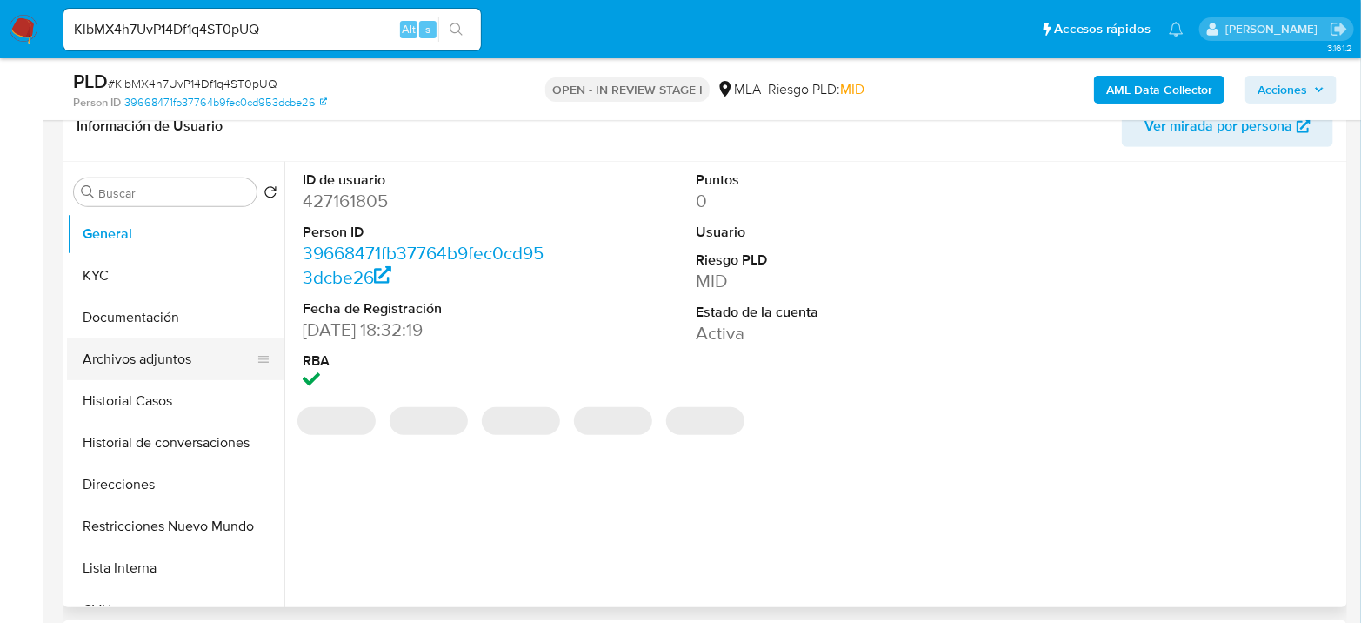
click at [223, 353] on button "Archivos adjuntos" at bounding box center [168, 359] width 203 height 42
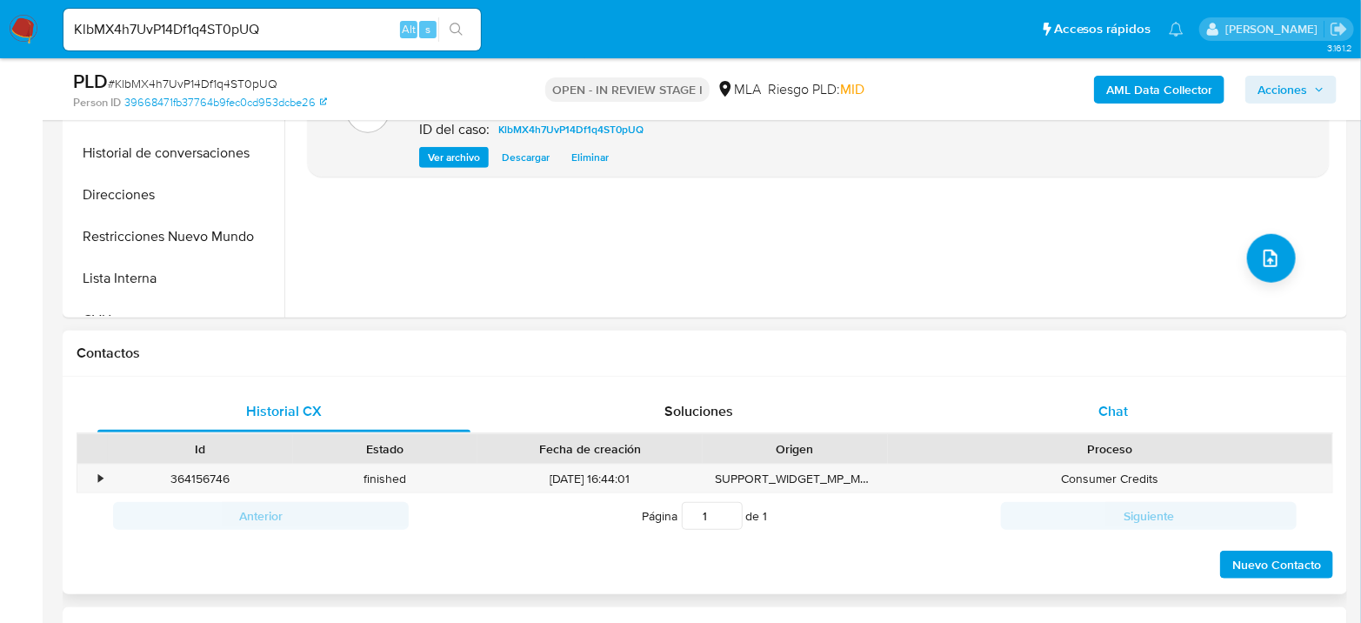
click at [1099, 412] on span "Chat" at bounding box center [1113, 411] width 30 height 20
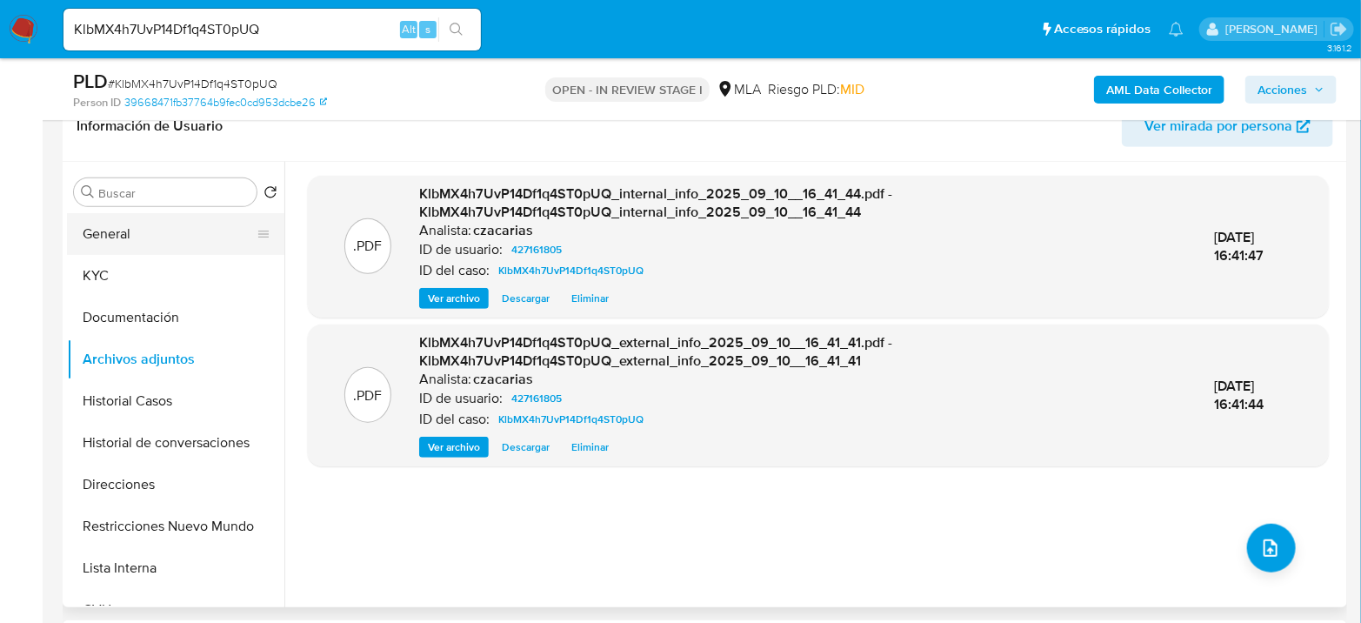
click at [116, 235] on button "General" at bounding box center [168, 234] width 203 height 42
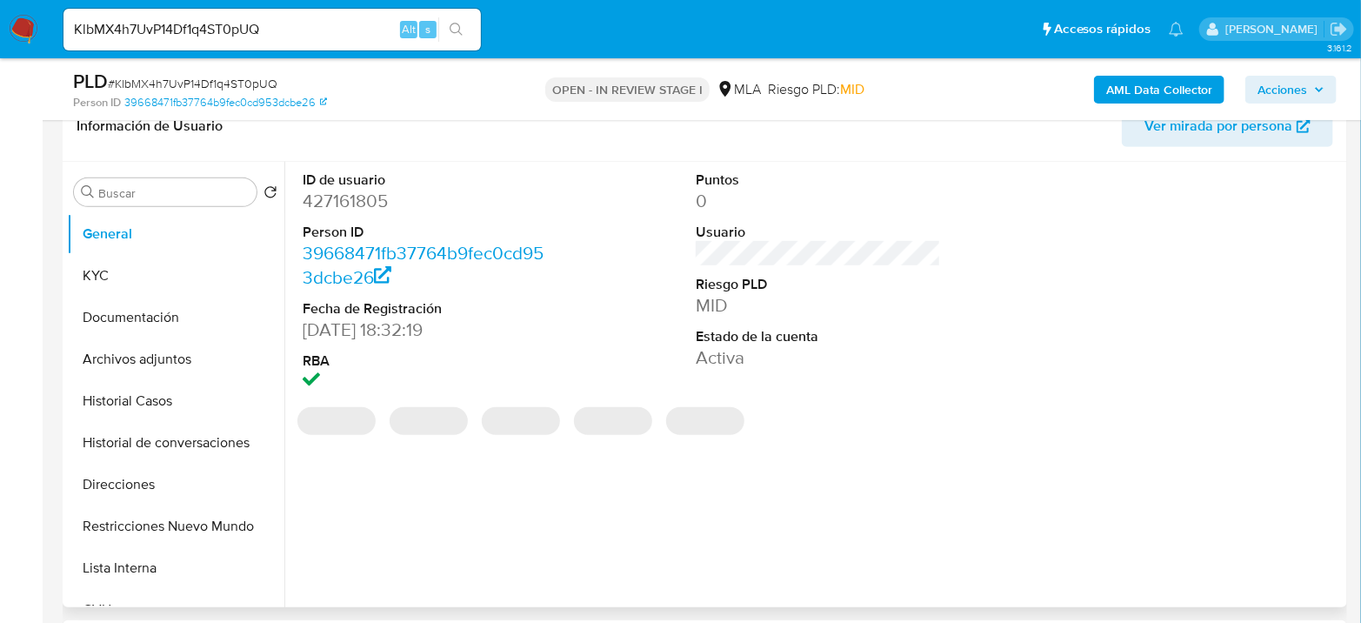
click at [339, 216] on dl "ID de usuario 427161805 Person ID 39668471fb37764b9fec0cd953dcbe26 Fecha de Reg…" at bounding box center [425, 282] width 245 height 224
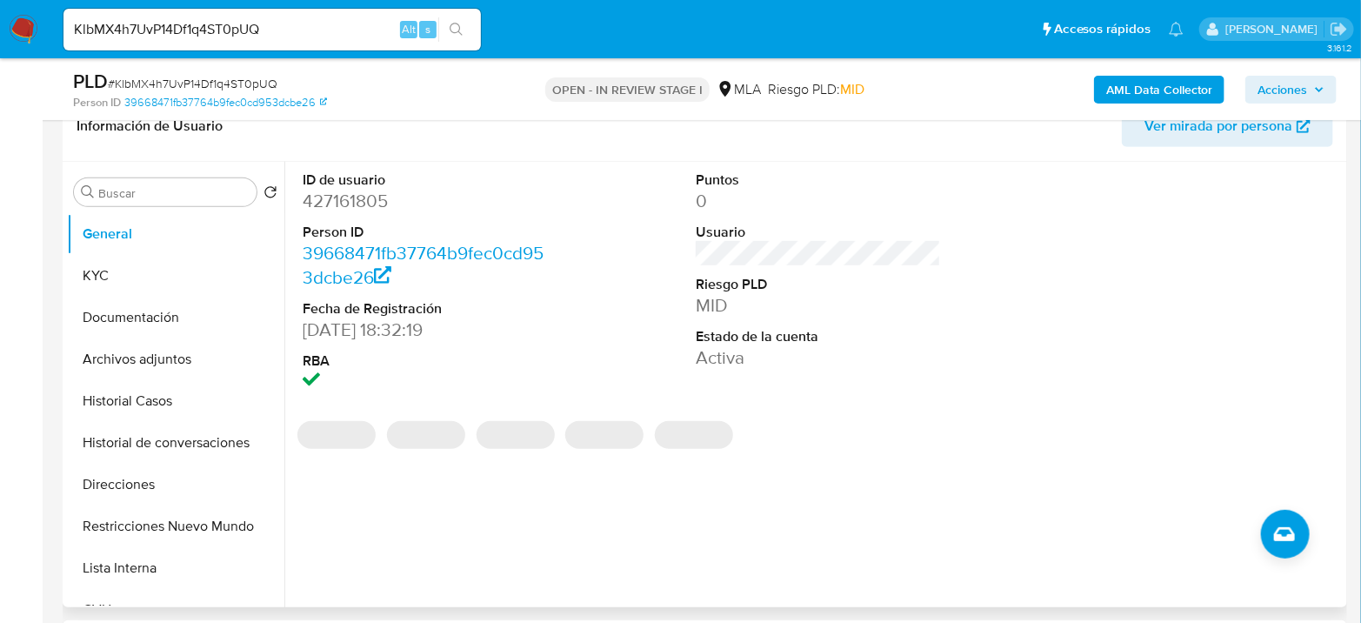
click at [340, 214] on dl "ID de usuario 427161805 Person ID 39668471fb37764b9fec0cd953dcbe26 Fecha de Reg…" at bounding box center [425, 282] width 245 height 224
click at [341, 214] on dl "ID de usuario 427161805 Person ID 39668471fb37764b9fec0cd953dcbe26 Fecha de Reg…" at bounding box center [425, 282] width 245 height 224
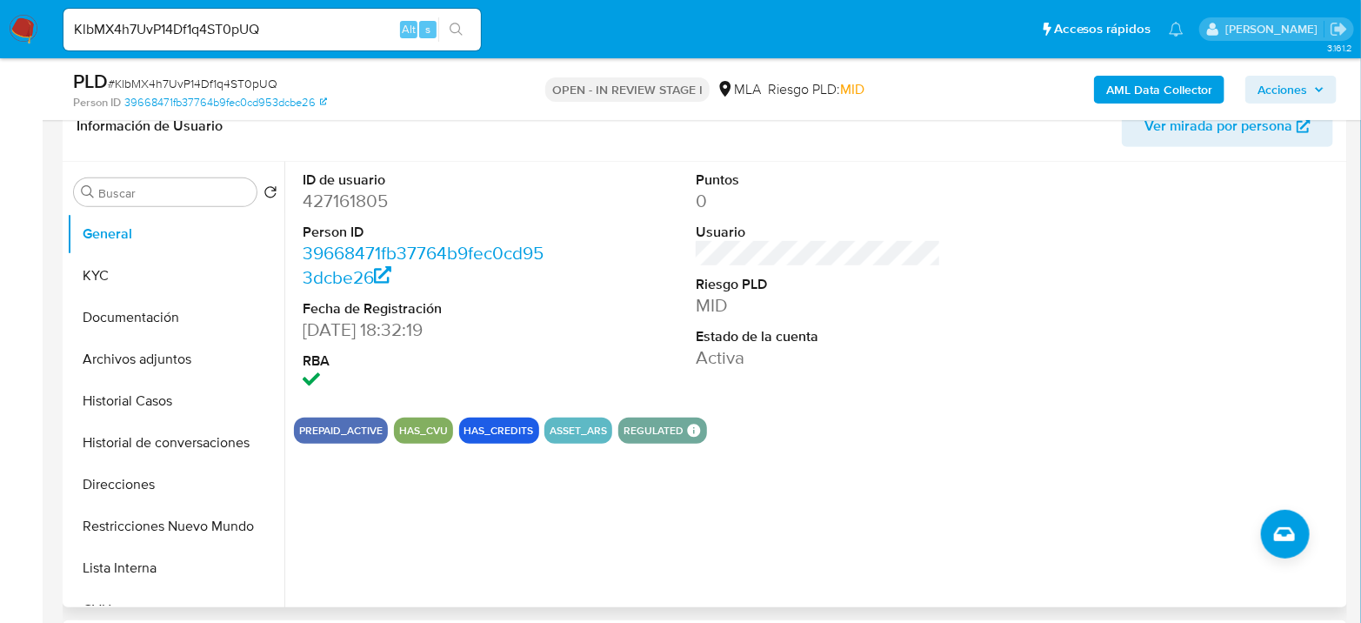
click at [341, 206] on dd "427161805" at bounding box center [425, 201] width 245 height 24
copy dd "427161805"
click at [120, 357] on button "Archivos adjuntos" at bounding box center [168, 359] width 203 height 42
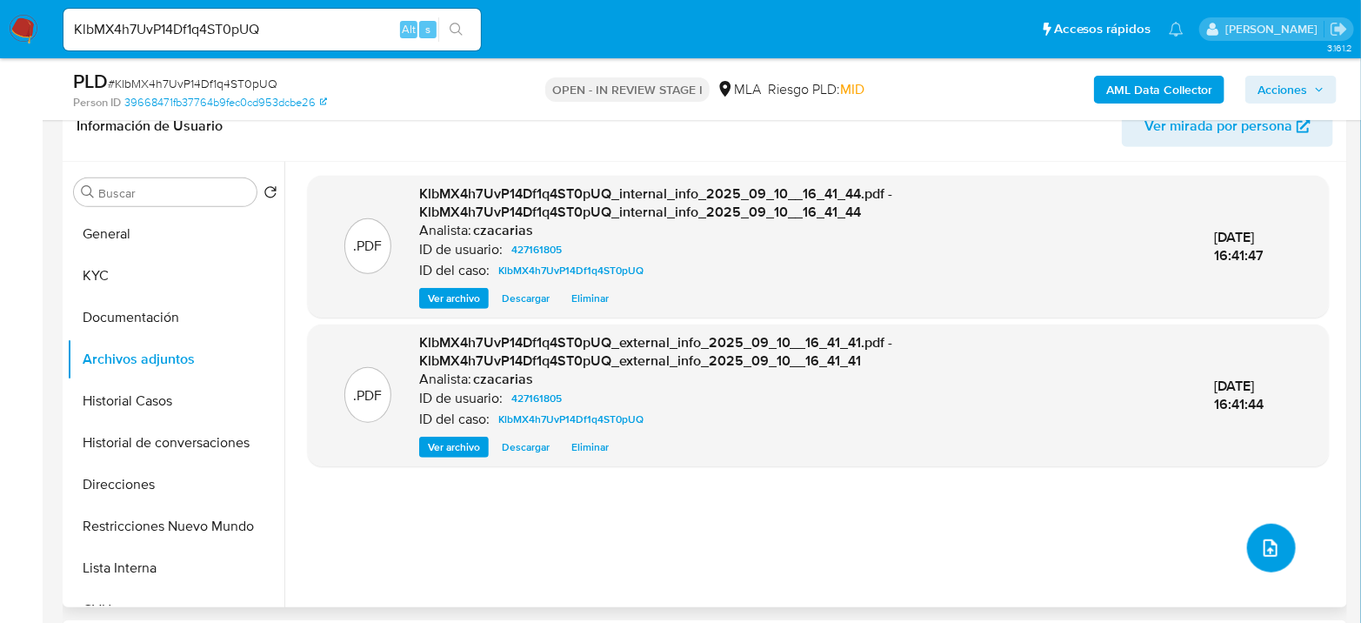
click at [1260, 540] on icon "upload-file" at bounding box center [1270, 547] width 21 height 21
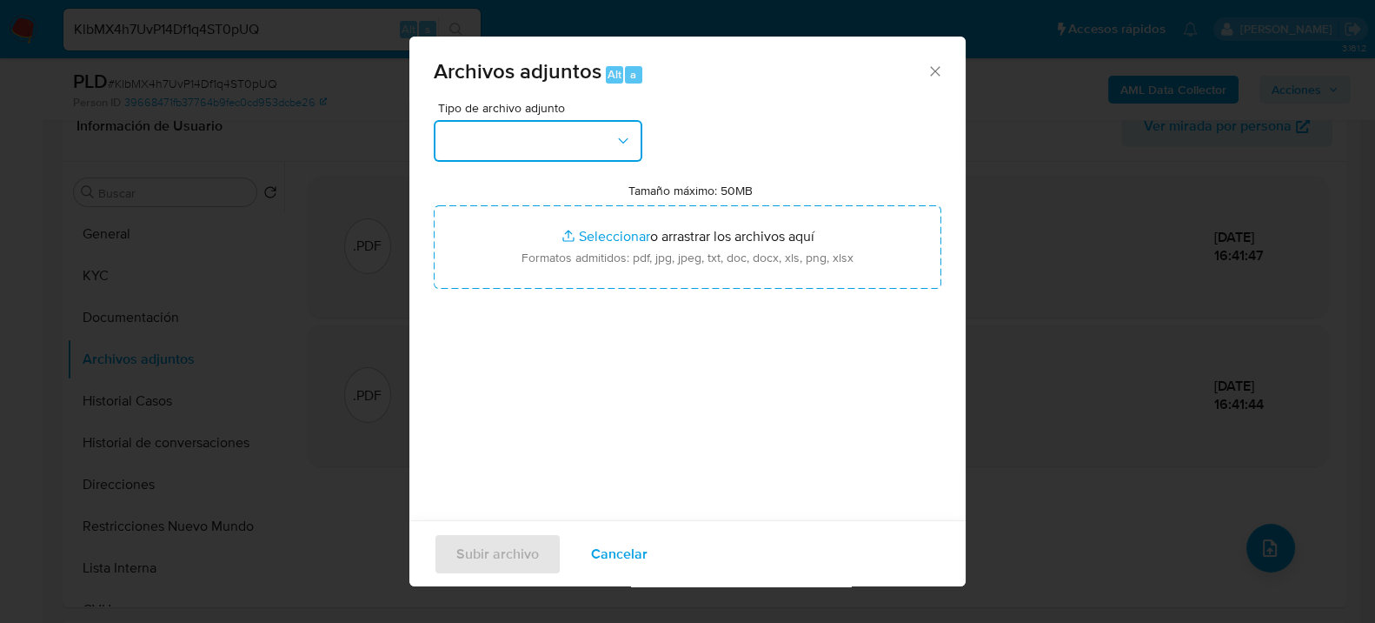
click at [496, 143] on button "button" at bounding box center [538, 141] width 209 height 42
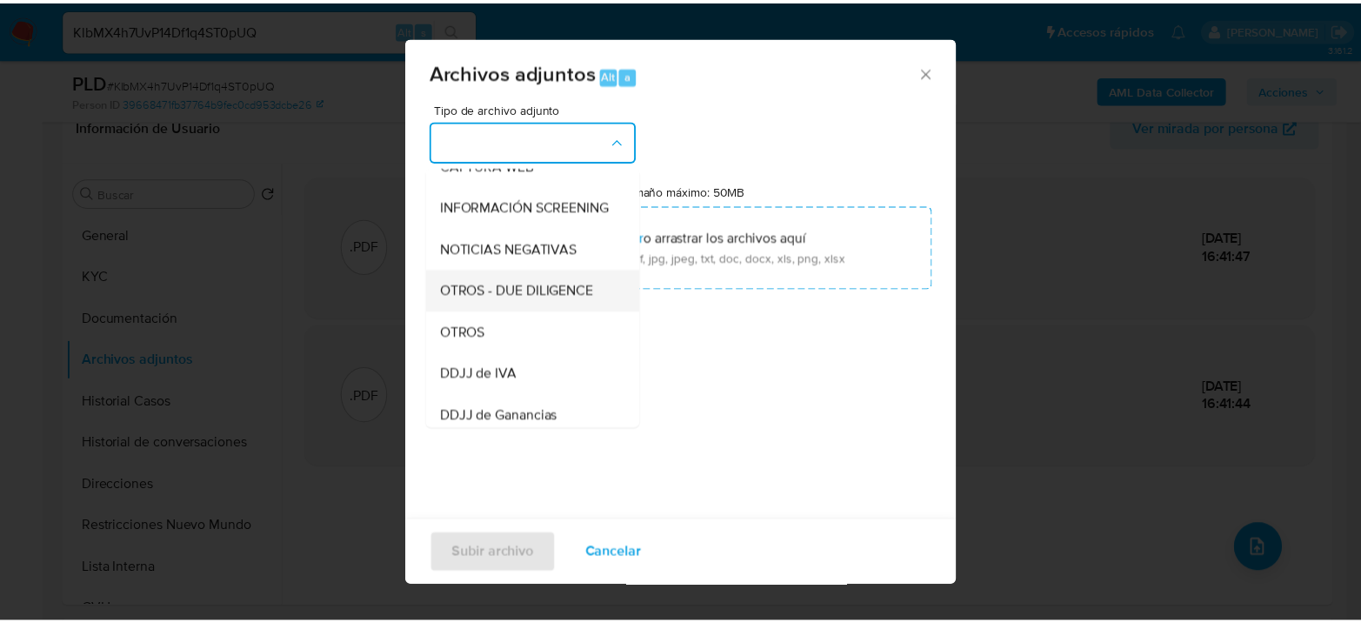
scroll to position [193, 0]
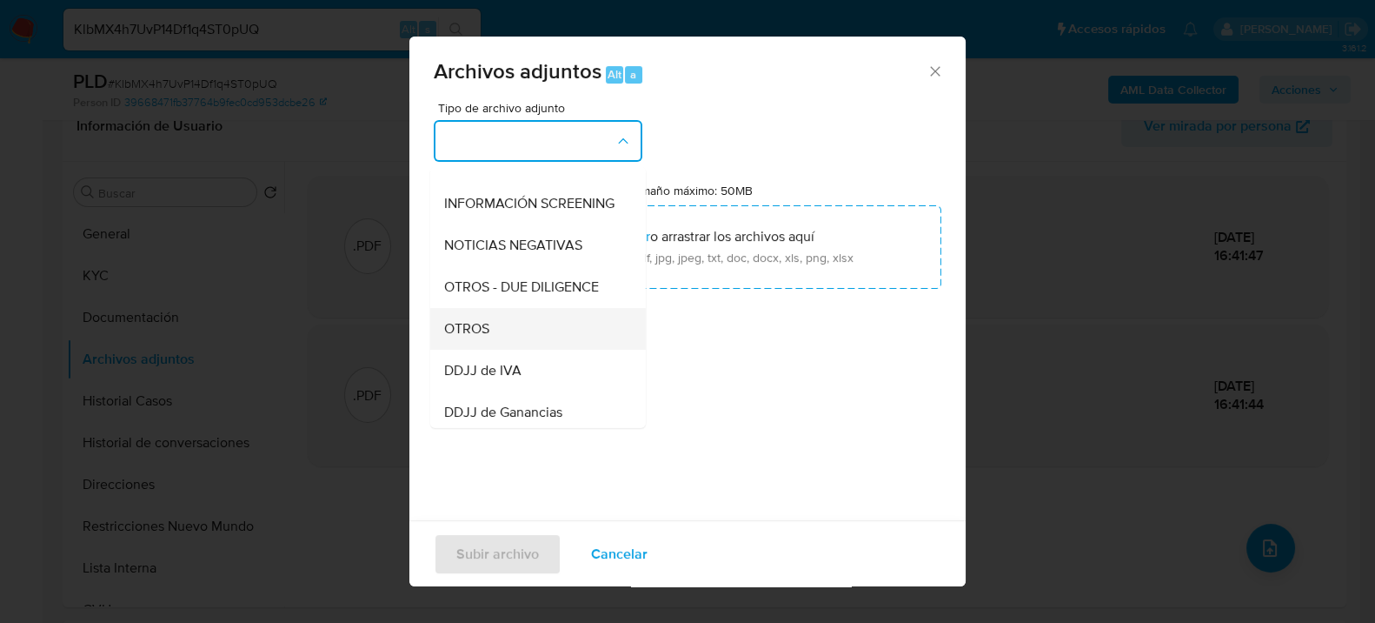
click at [491, 345] on div "OTROS" at bounding box center [532, 328] width 177 height 42
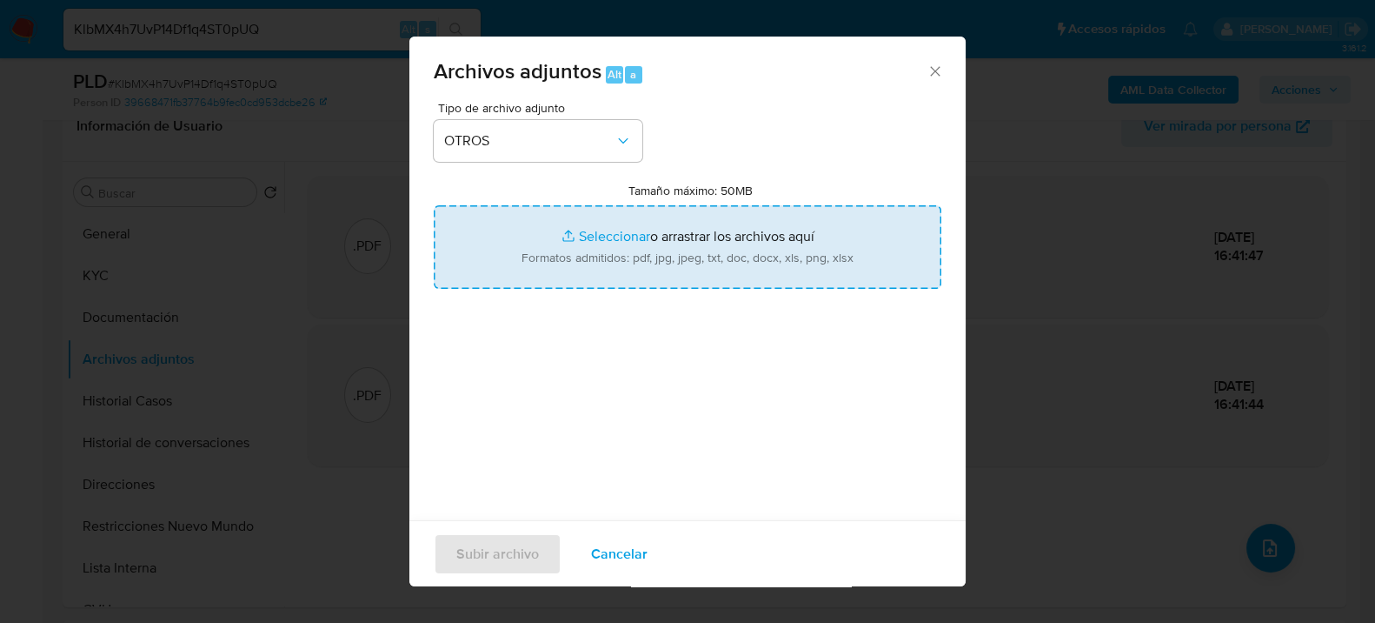
type input "C:\fakepath\Movimientos-427161805.xlsx"
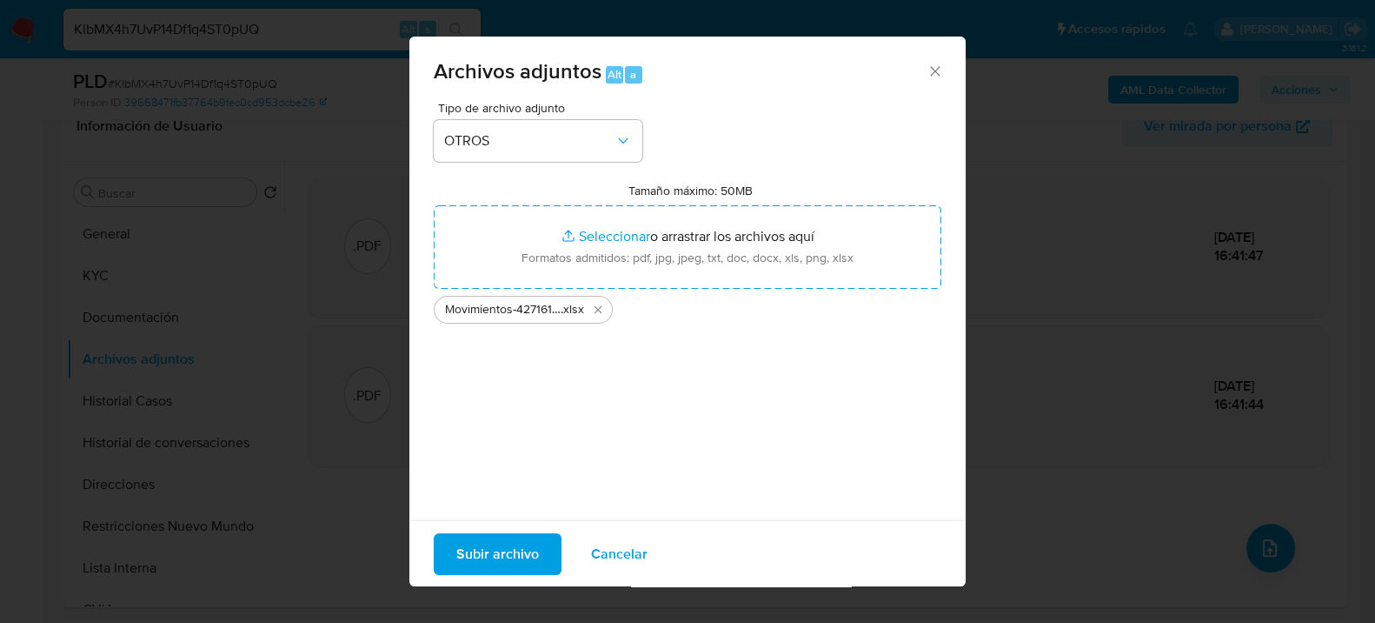
drag, startPoint x: 686, startPoint y: 219, endPoint x: 481, endPoint y: 543, distance: 383.8
click at [481, 543] on span "Subir archivo" at bounding box center [497, 553] width 83 height 38
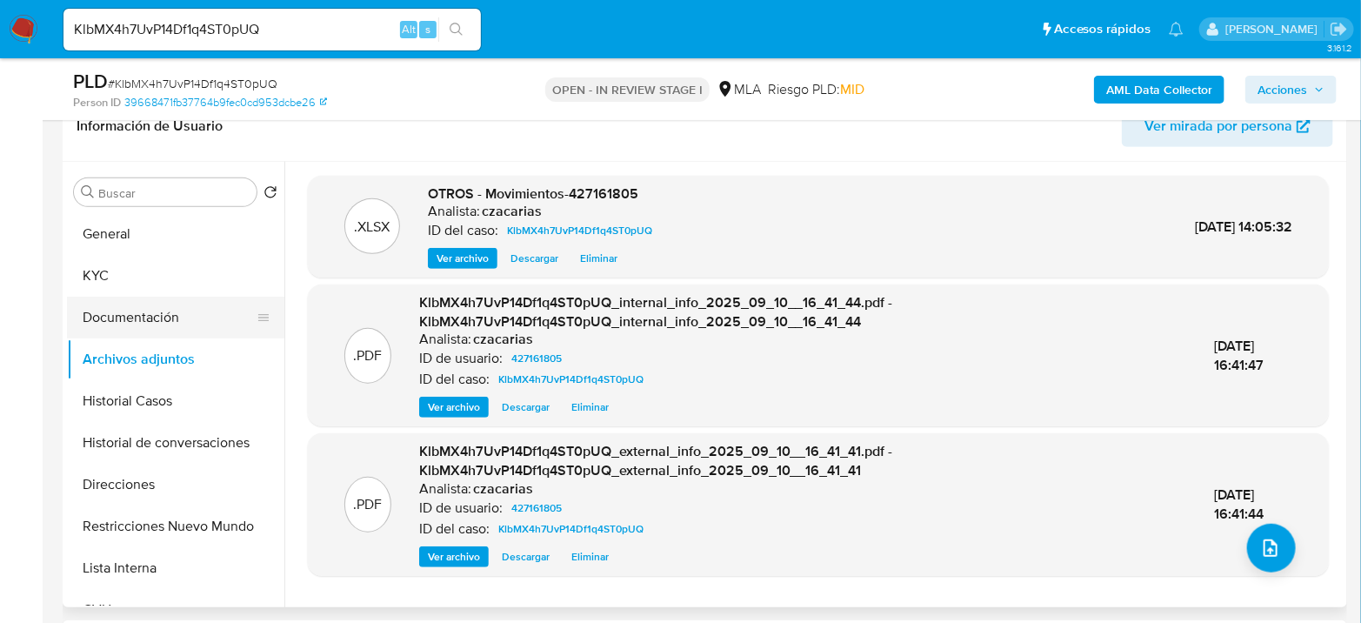
click at [166, 310] on button "Documentación" at bounding box center [168, 317] width 203 height 42
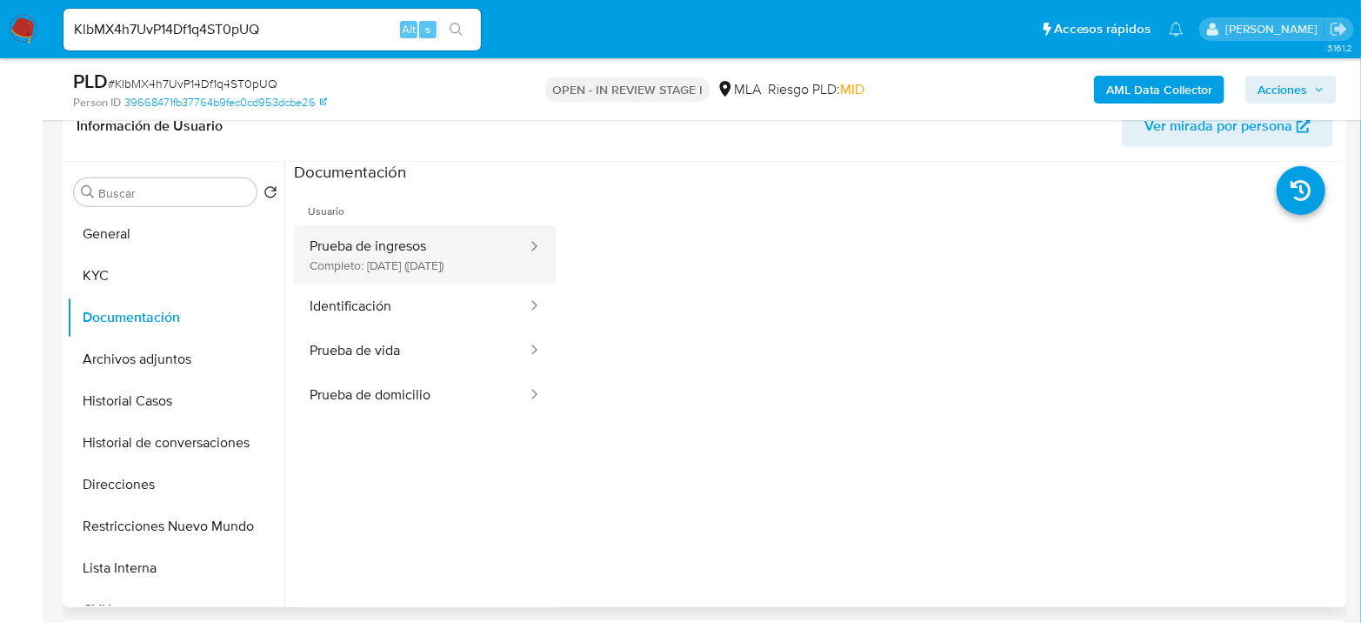
click at [396, 270] on button "Prueba de ingresos Completo: 04/12/2024 (hace 10 meses)" at bounding box center [411, 254] width 235 height 59
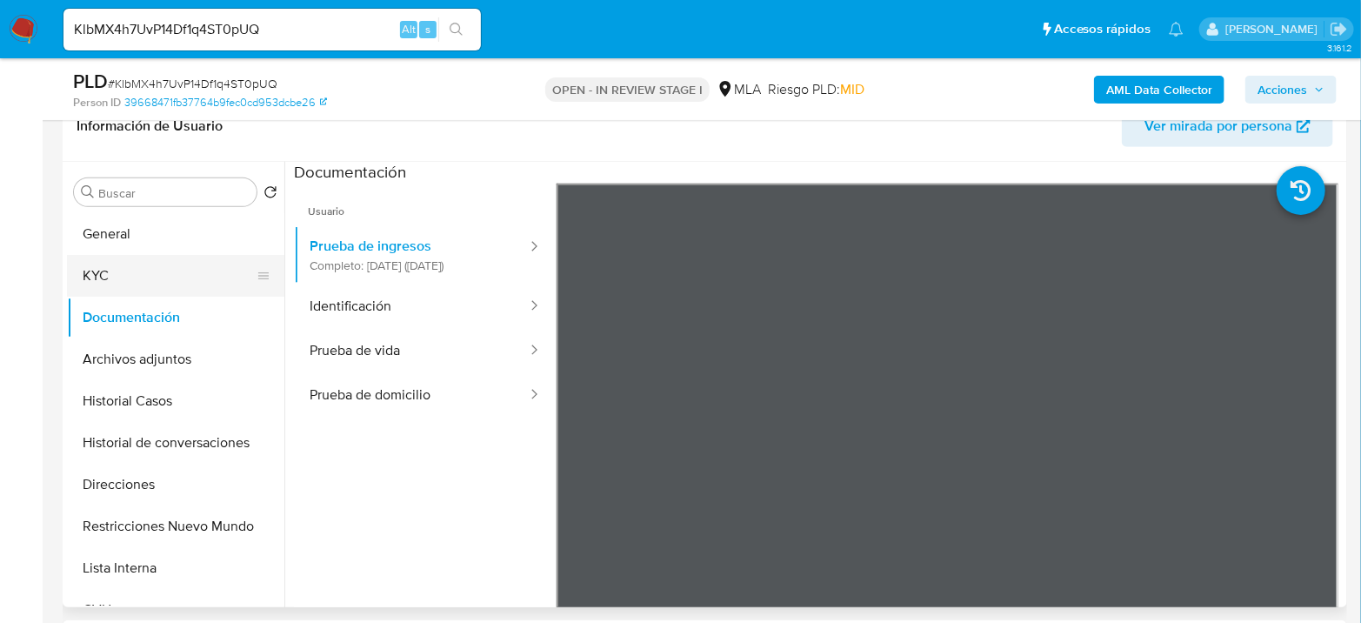
click at [86, 285] on button "KYC" at bounding box center [168, 276] width 203 height 42
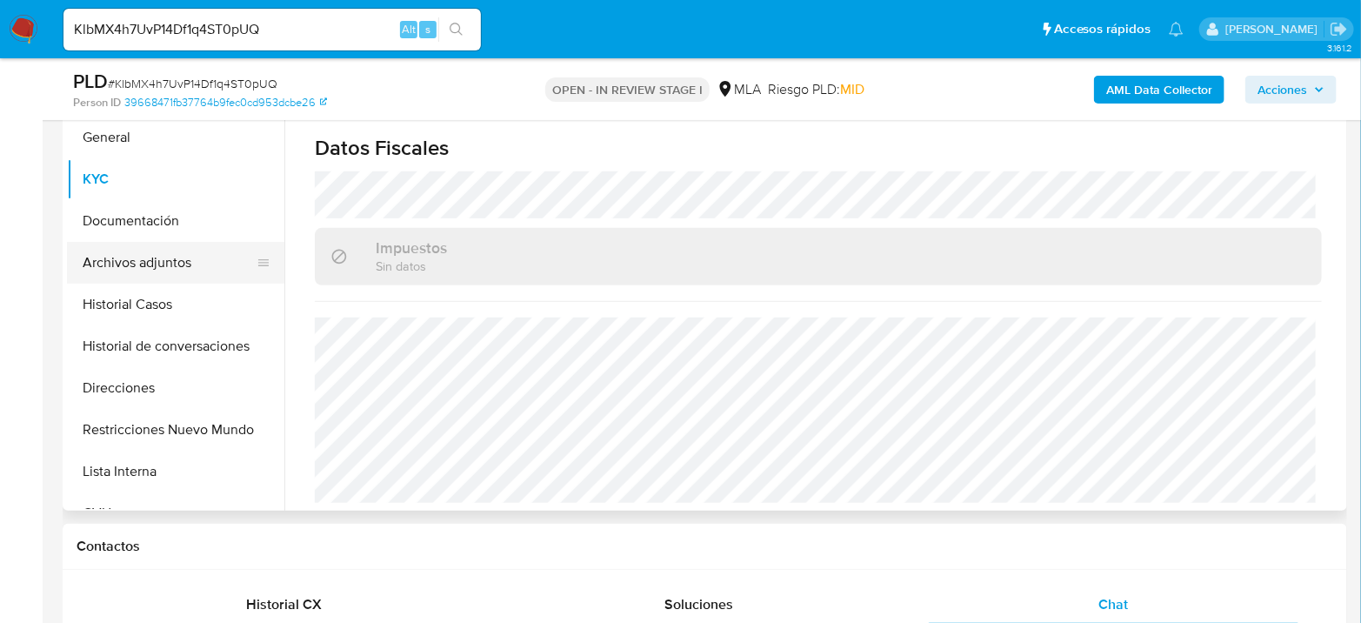
scroll to position [290, 0]
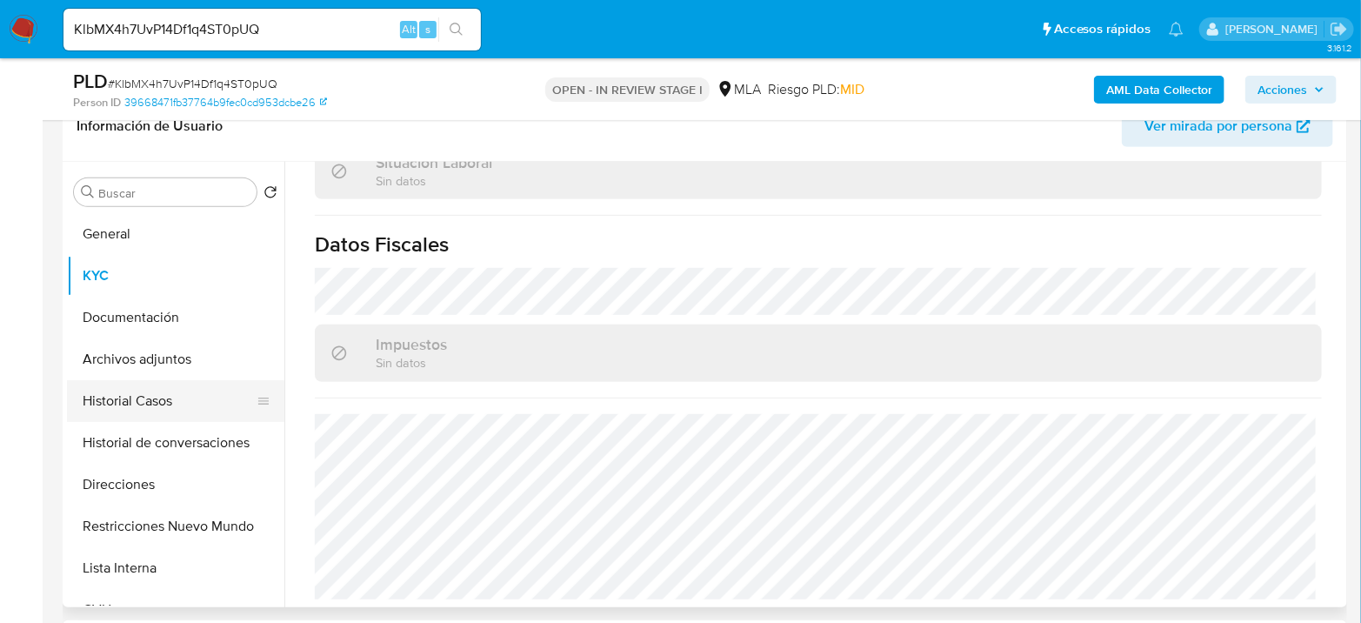
click at [134, 410] on button "Historial Casos" at bounding box center [168, 401] width 203 height 42
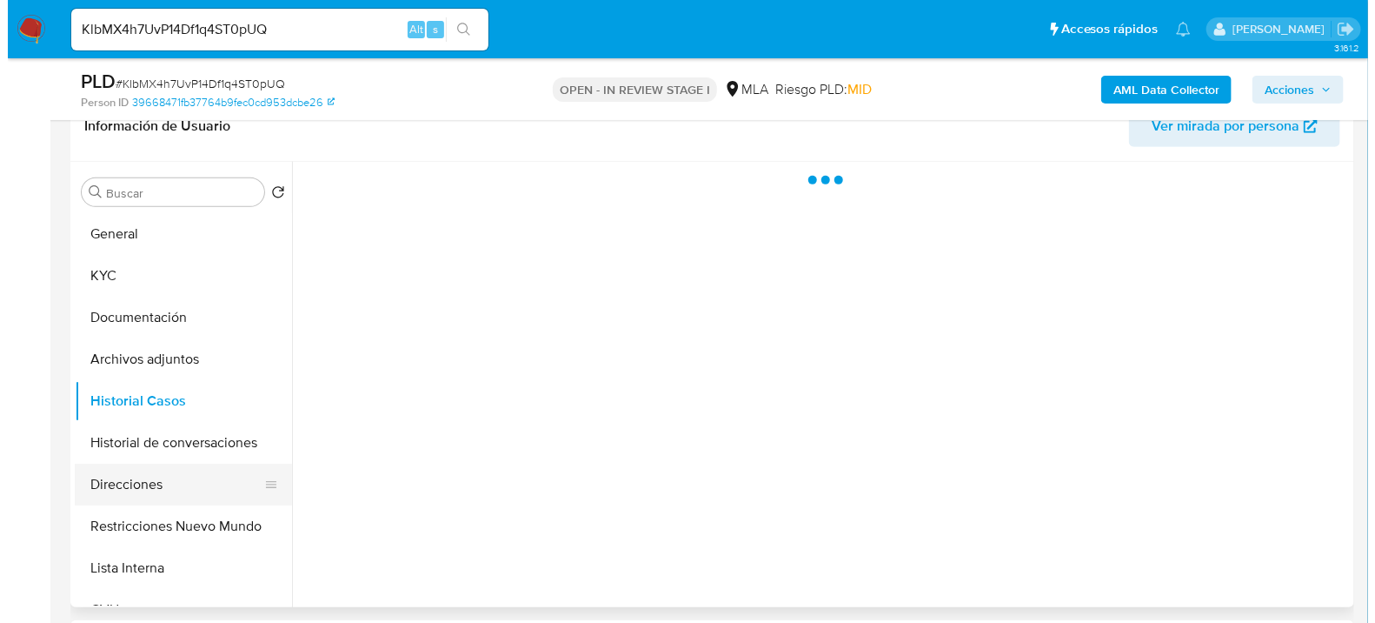
scroll to position [0, 0]
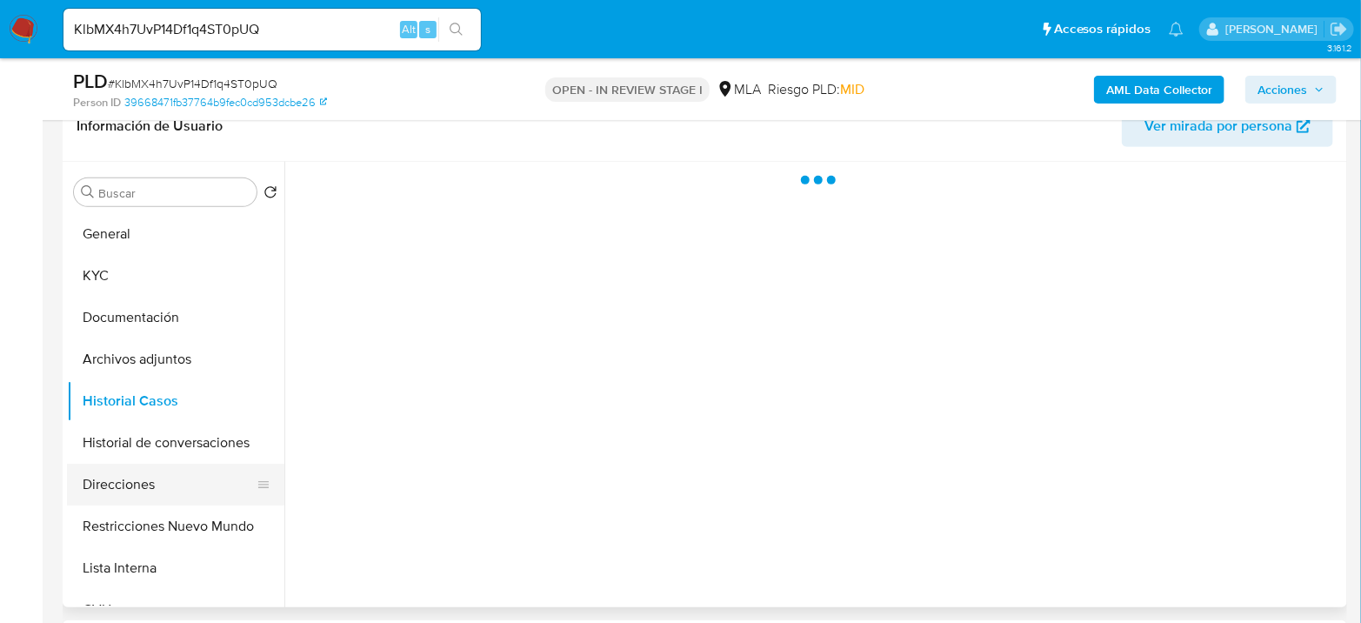
click at [135, 479] on button "Direcciones" at bounding box center [168, 484] width 203 height 42
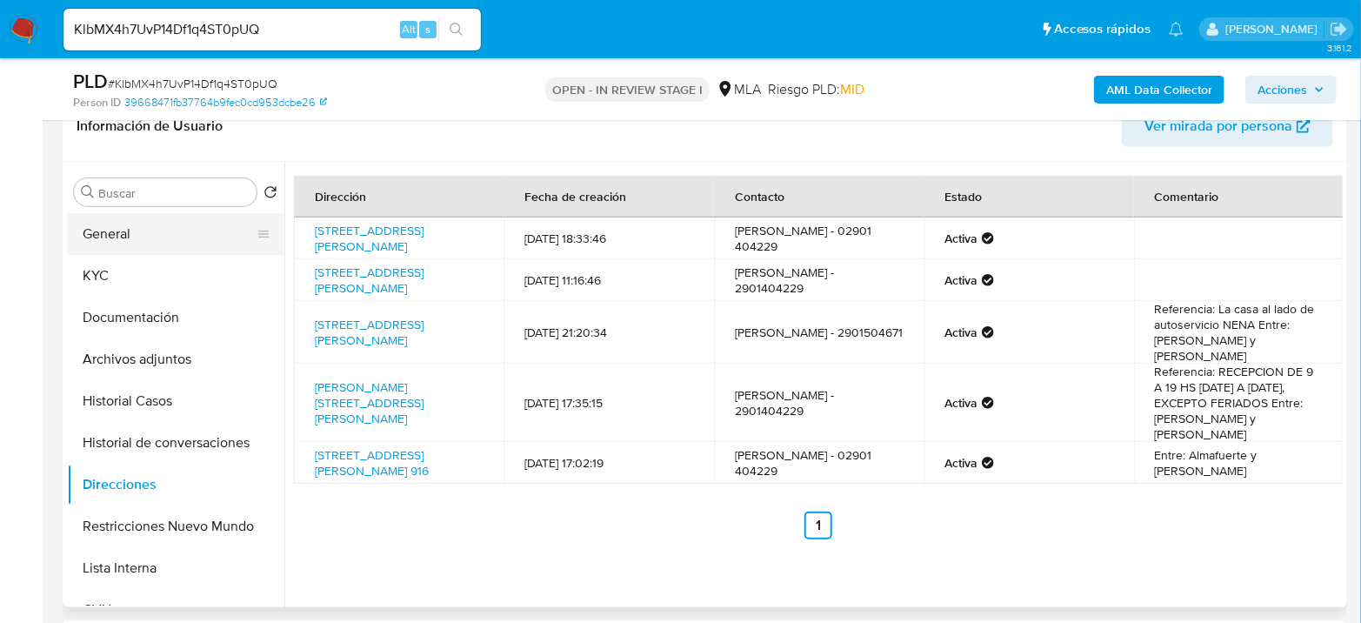
click at [194, 229] on button "General" at bounding box center [168, 234] width 203 height 42
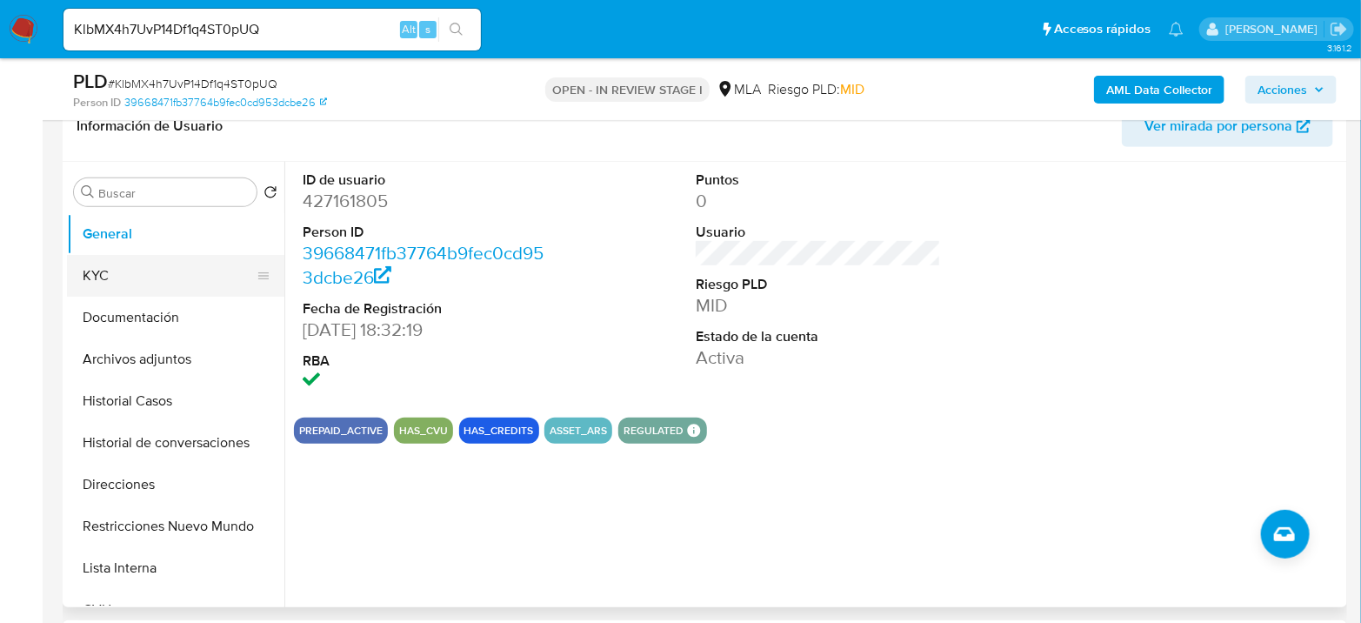
click at [153, 286] on button "KYC" at bounding box center [168, 276] width 203 height 42
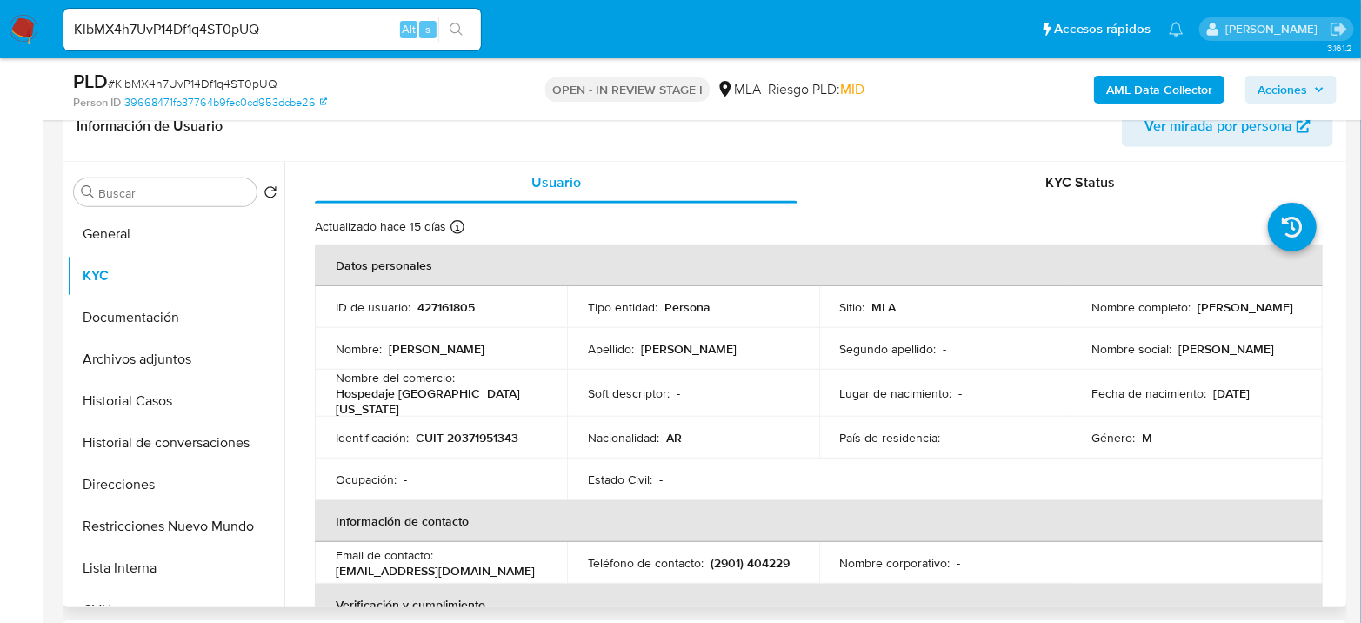
drag, startPoint x: 1089, startPoint y: 315, endPoint x: 1234, endPoint y: 321, distance: 145.3
click at [1234, 315] on div "Nombre completo : German Elias Navarro" at bounding box center [1196, 307] width 210 height 16
copy p "German Elias Navarro"
click at [1103, 89] on button "AML Data Collector" at bounding box center [1159, 90] width 130 height 28
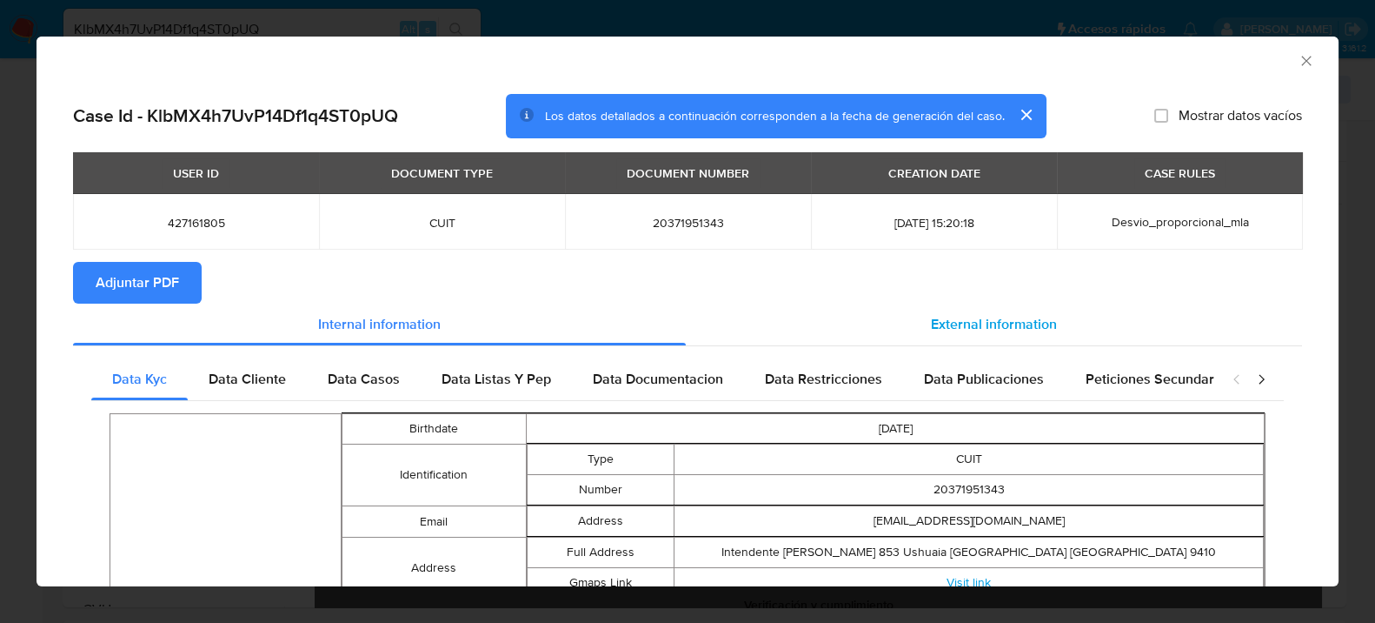
click at [951, 314] on span "External information" at bounding box center [994, 324] width 126 height 20
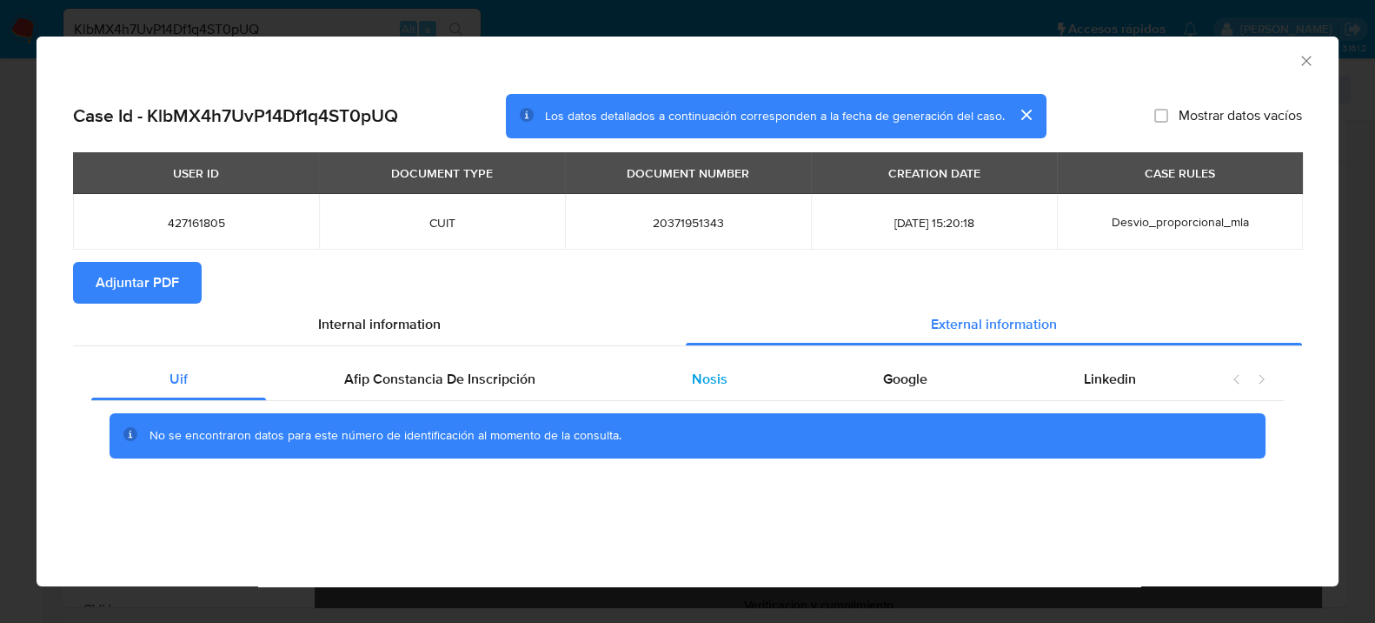
click at [723, 367] on div "Nosis" at bounding box center [710, 379] width 192 height 42
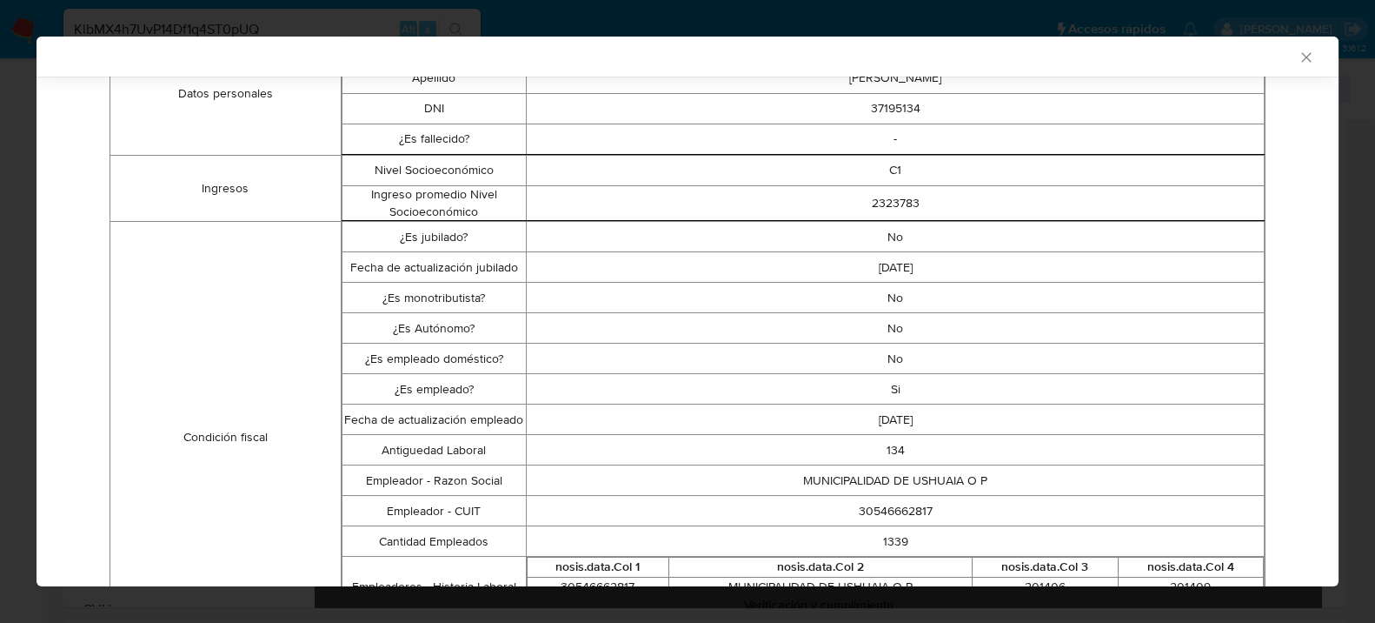
scroll to position [479, 0]
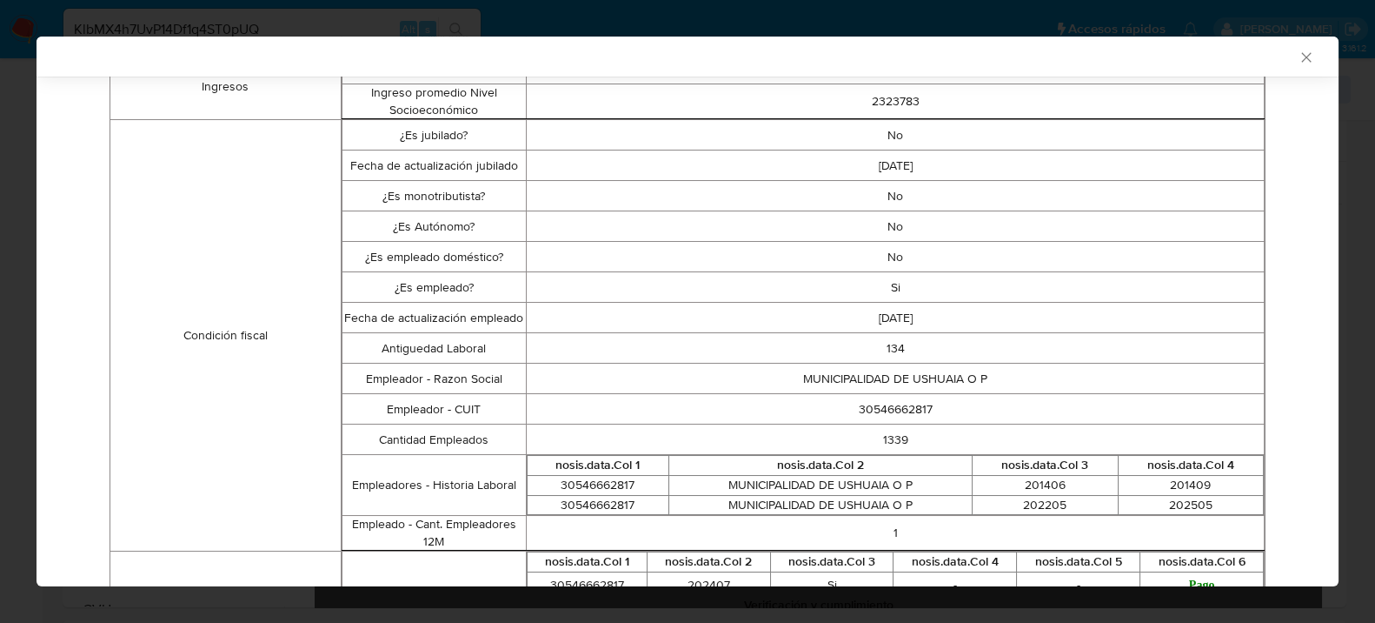
click at [889, 406] on td "30546662817" at bounding box center [896, 409] width 738 height 30
copy td "30546662817"
click at [1275, 52] on div "AML Data Collector" at bounding box center [673, 57] width 1249 height 16
click at [1302, 57] on icon "Cerrar ventana" at bounding box center [1307, 57] width 10 height 10
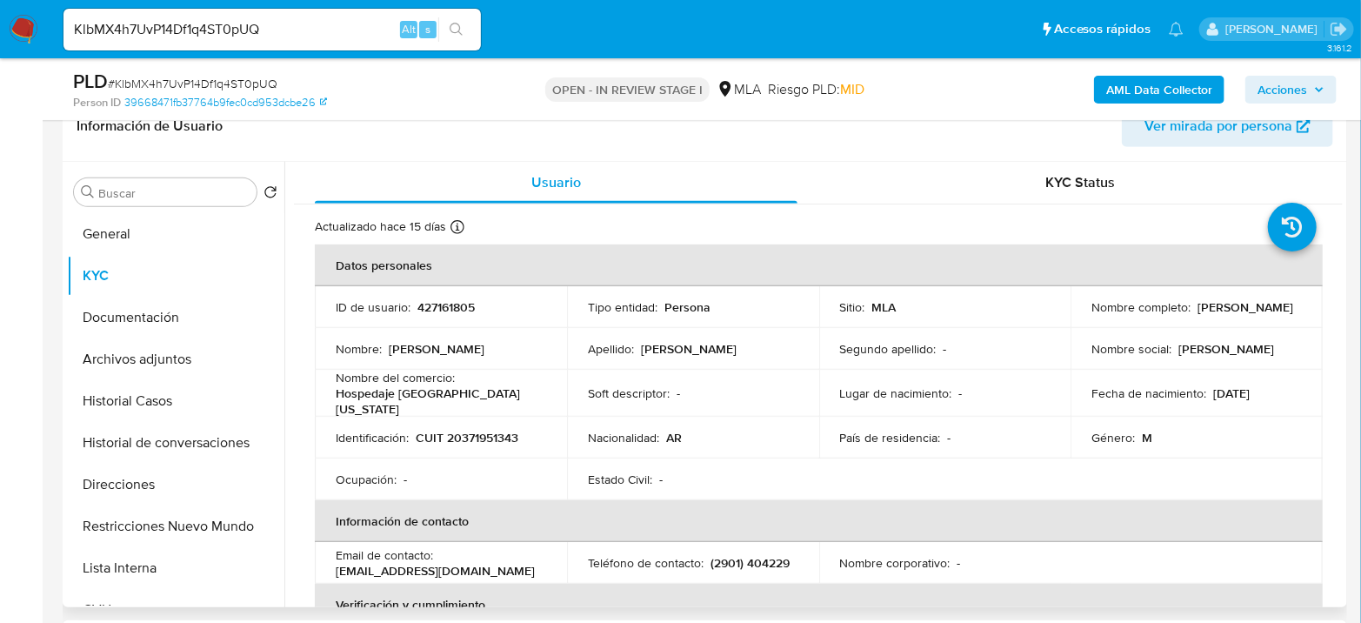
click at [467, 430] on p "CUIT 20371951343" at bounding box center [467, 438] width 103 height 16
copy p "20371951343"
click at [462, 310] on p "427161805" at bounding box center [445, 307] width 57 height 16
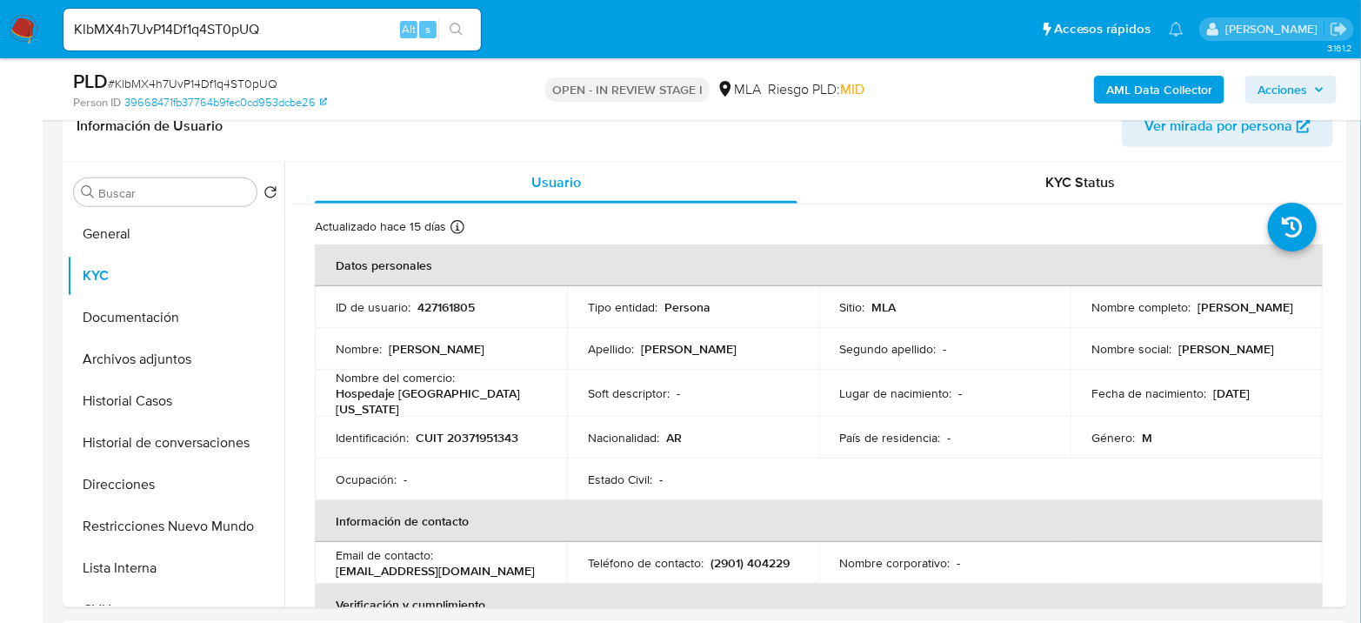
click at [319, 27] on input "KlbMX4h7UvP14Df1q4ST0pUQ" at bounding box center [271, 29] width 417 height 23
click at [453, 26] on icon "search-icon" at bounding box center [457, 30] width 14 height 14
click at [137, 350] on button "Archivos adjuntos" at bounding box center [168, 359] width 203 height 42
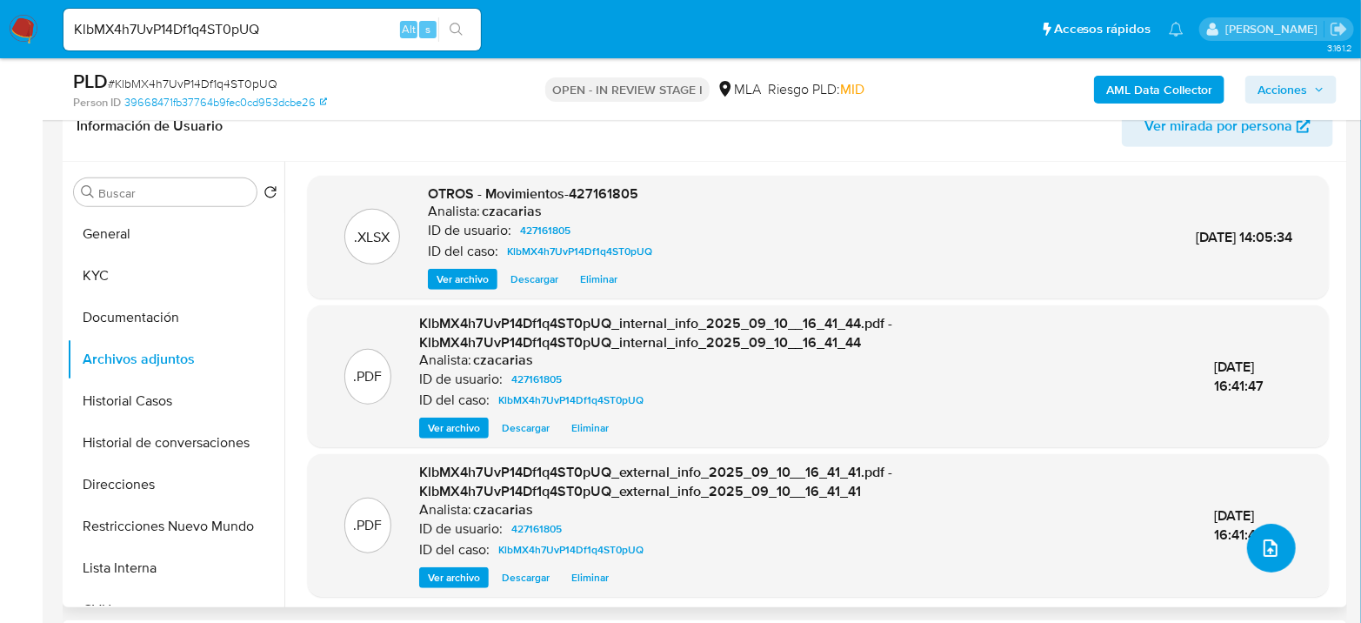
click at [1280, 552] on button "upload-file" at bounding box center [1271, 547] width 49 height 49
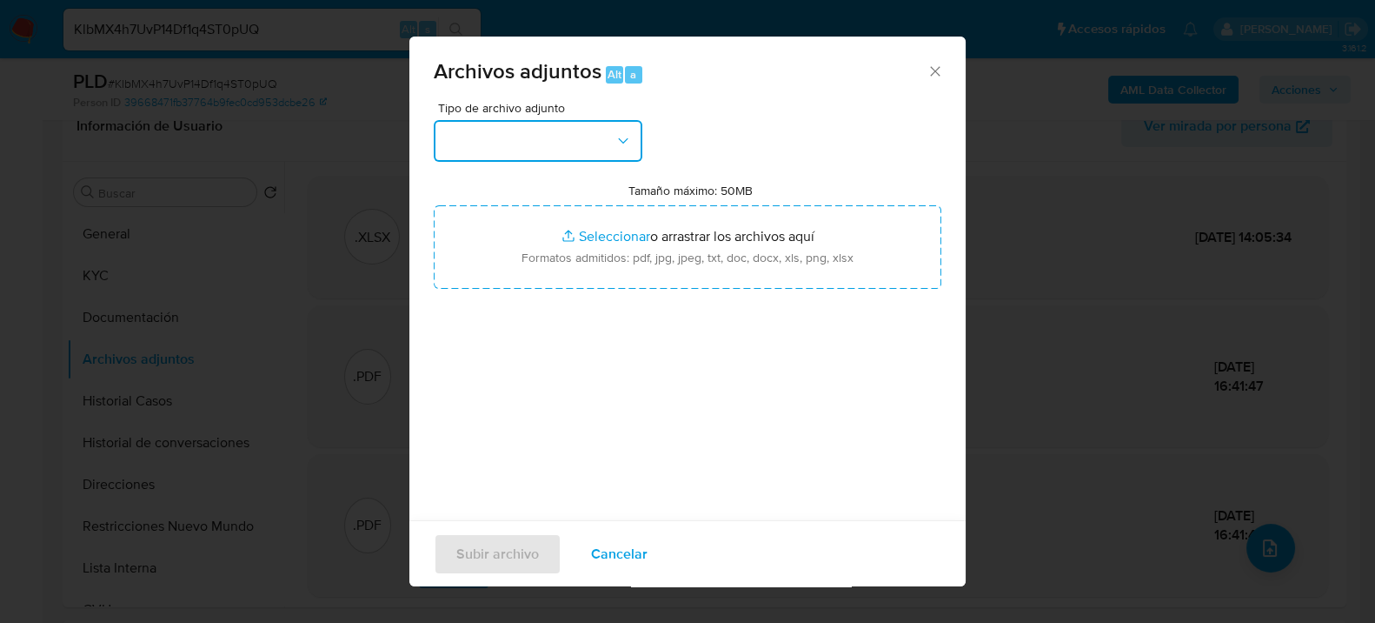
click at [536, 137] on button "button" at bounding box center [538, 141] width 209 height 42
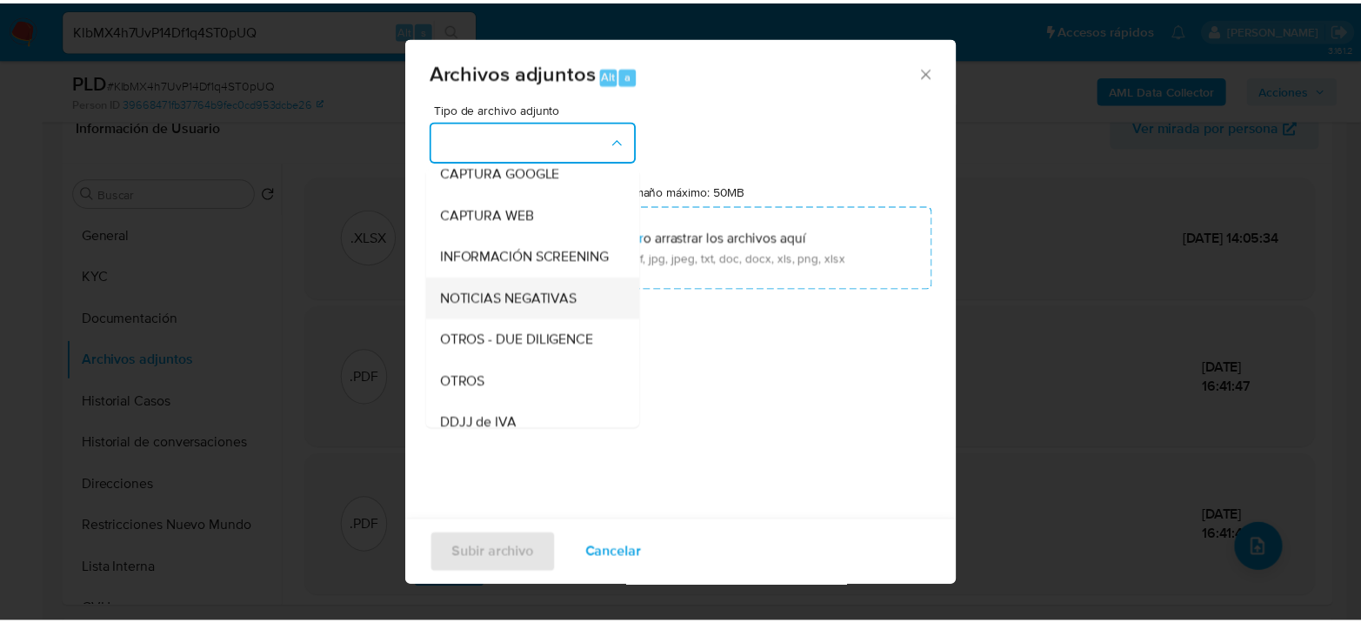
scroll to position [193, 0]
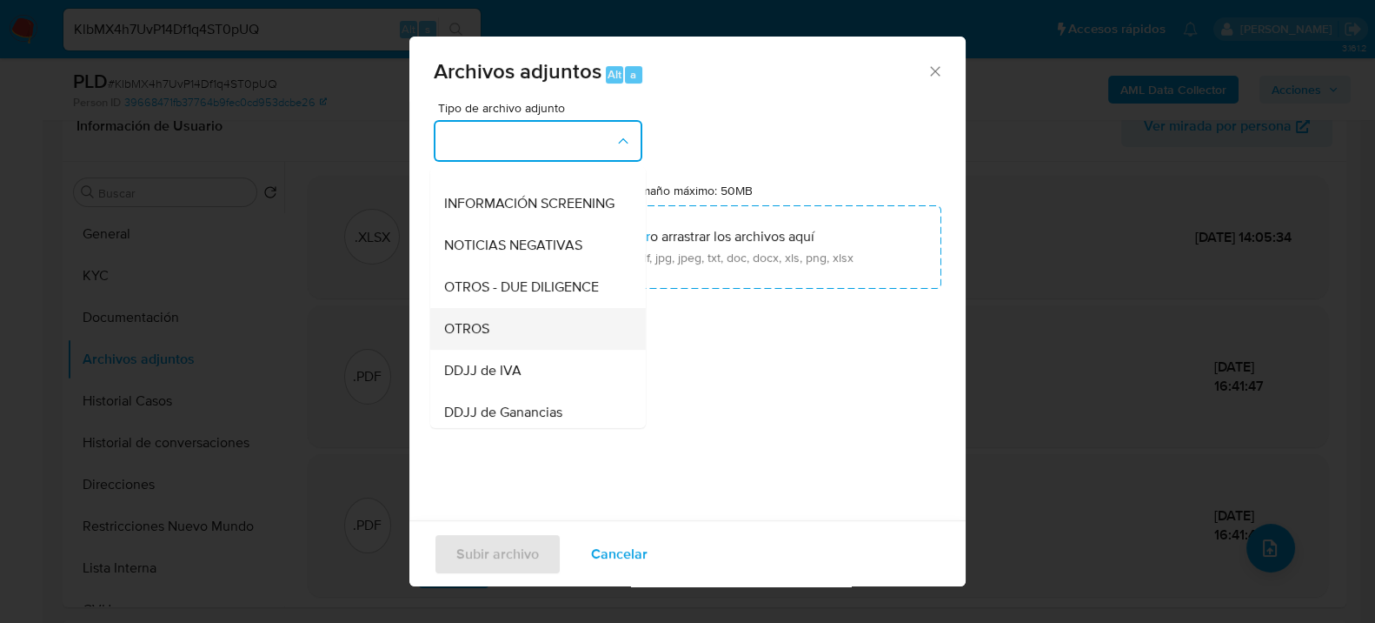
click at [503, 349] on div "OTROS" at bounding box center [532, 328] width 177 height 42
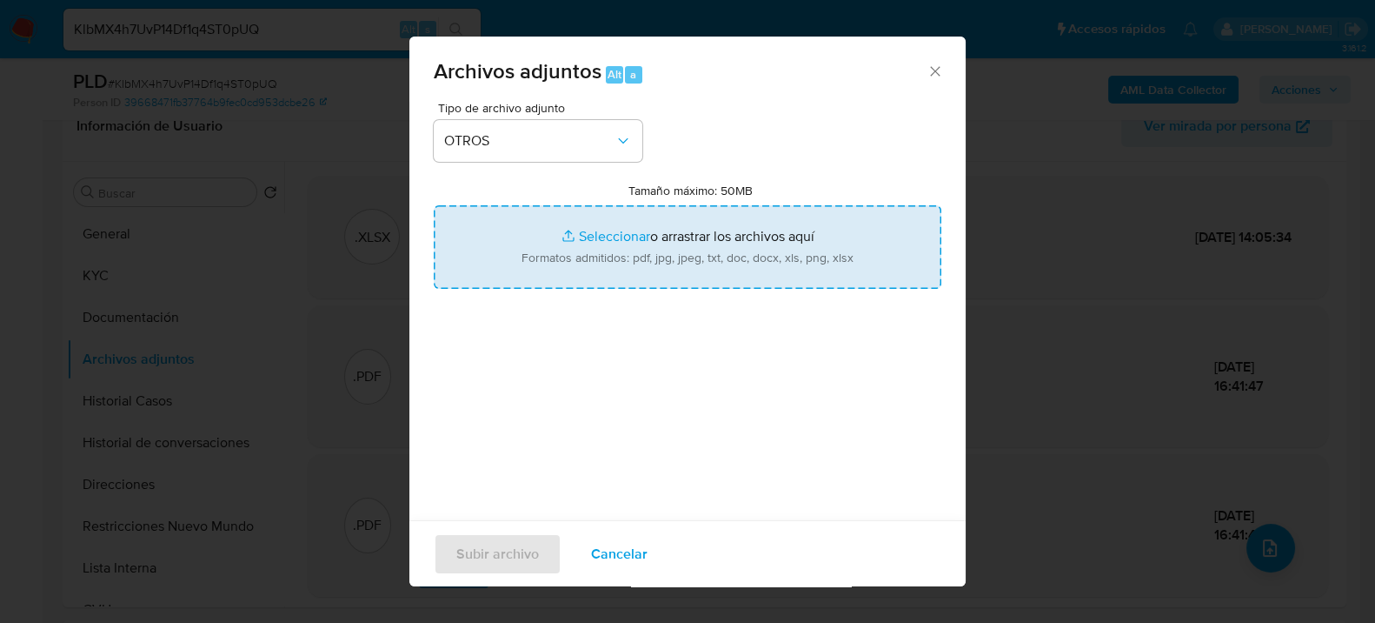
type input "C:\fakepath\Caselog KlbMX4h7UvP14Df1q4ST0pUQ_2025_08_19_06_29_03.docx"
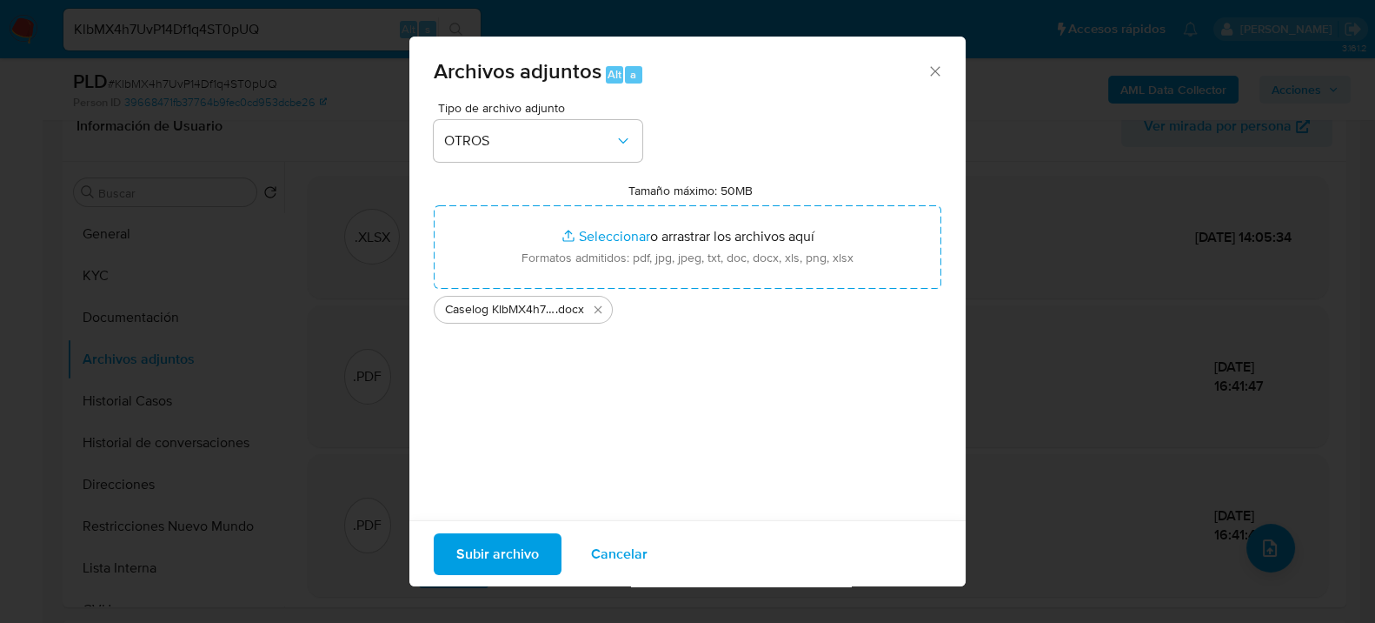
click at [506, 551] on span "Subir archivo" at bounding box center [497, 553] width 83 height 38
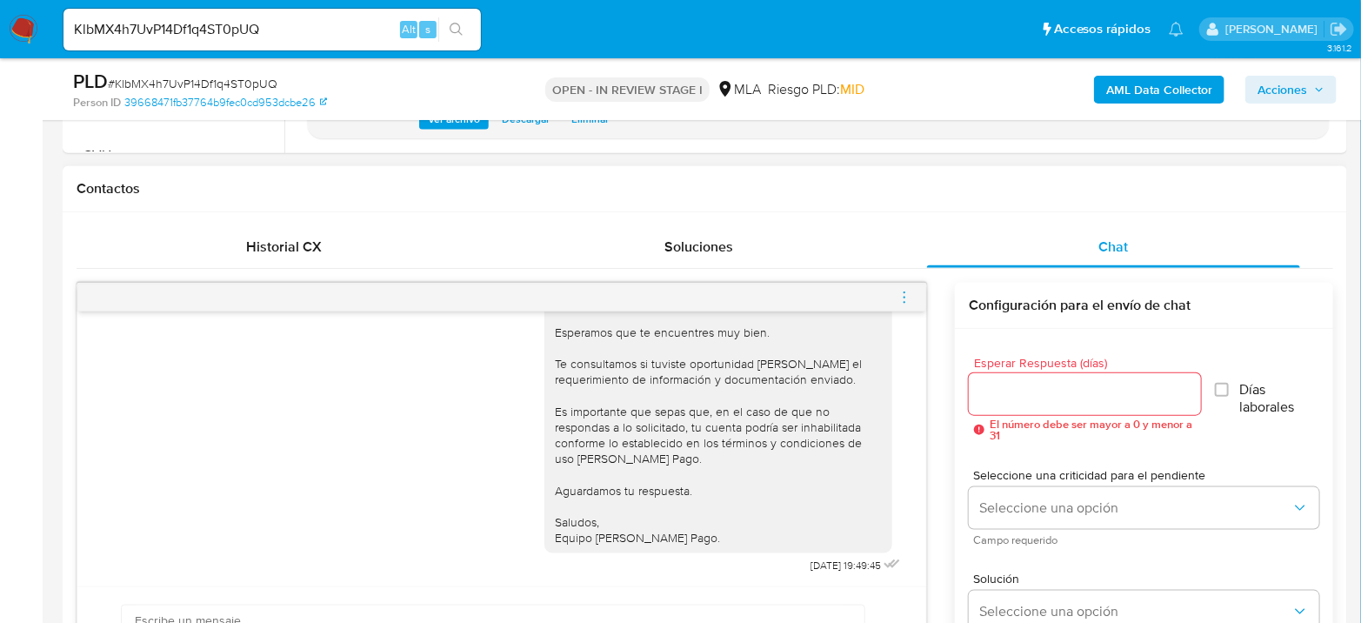
scroll to position [772, 0]
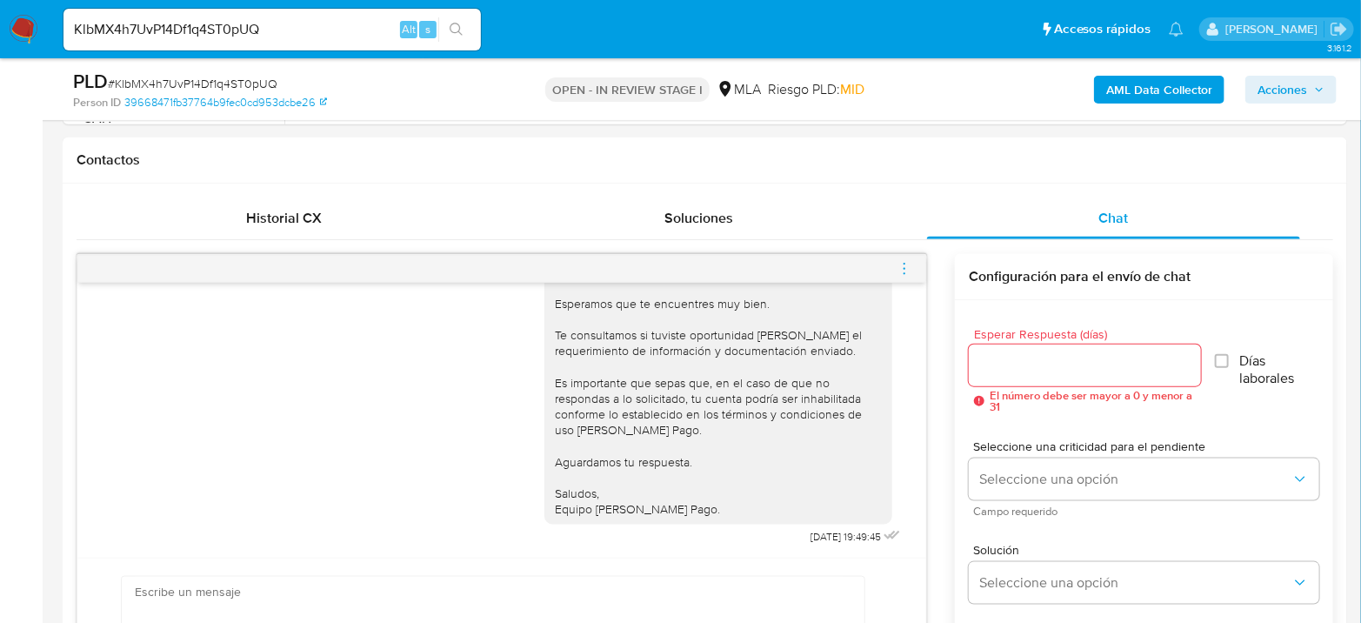
click at [904, 268] on icon "menu-action" at bounding box center [904, 269] width 16 height 16
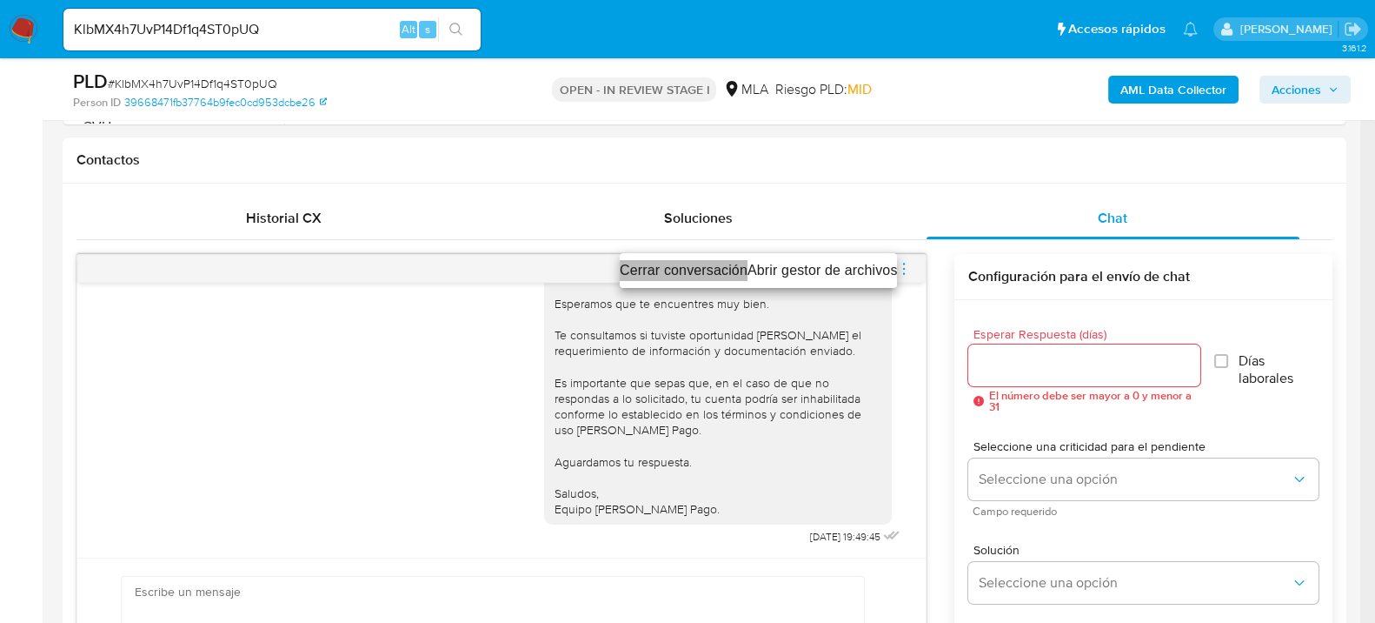
click at [676, 263] on li "Cerrar conversación" at bounding box center [684, 270] width 128 height 21
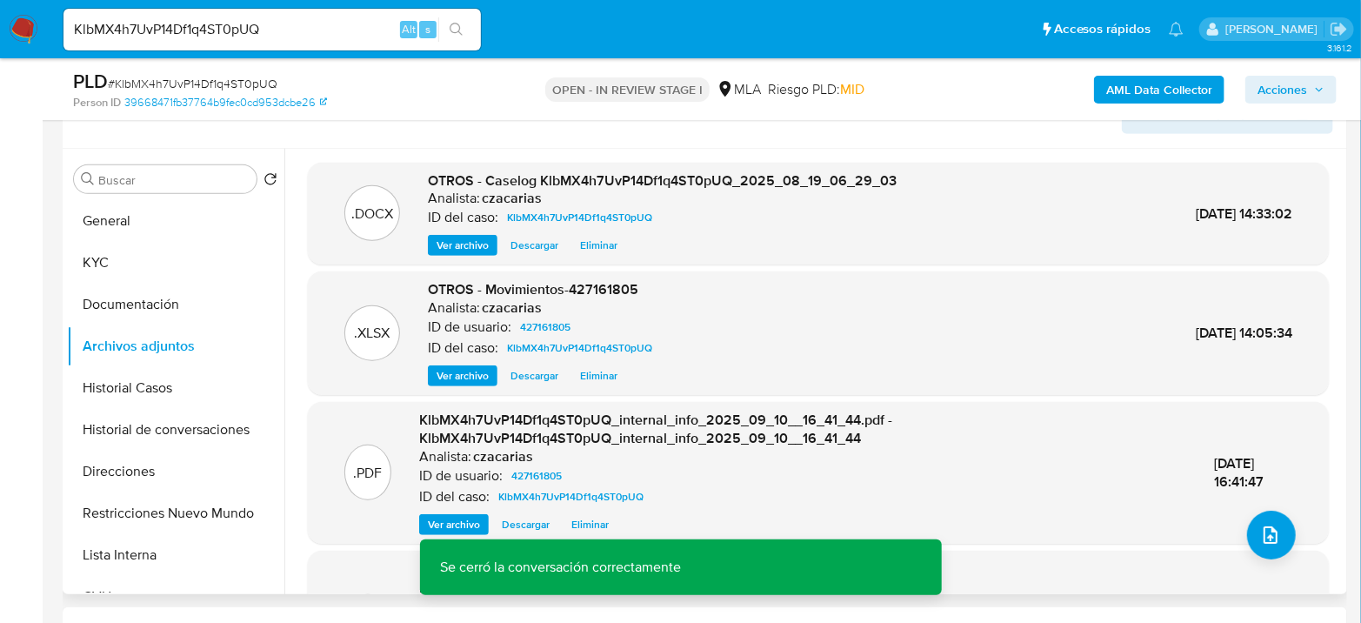
scroll to position [193, 0]
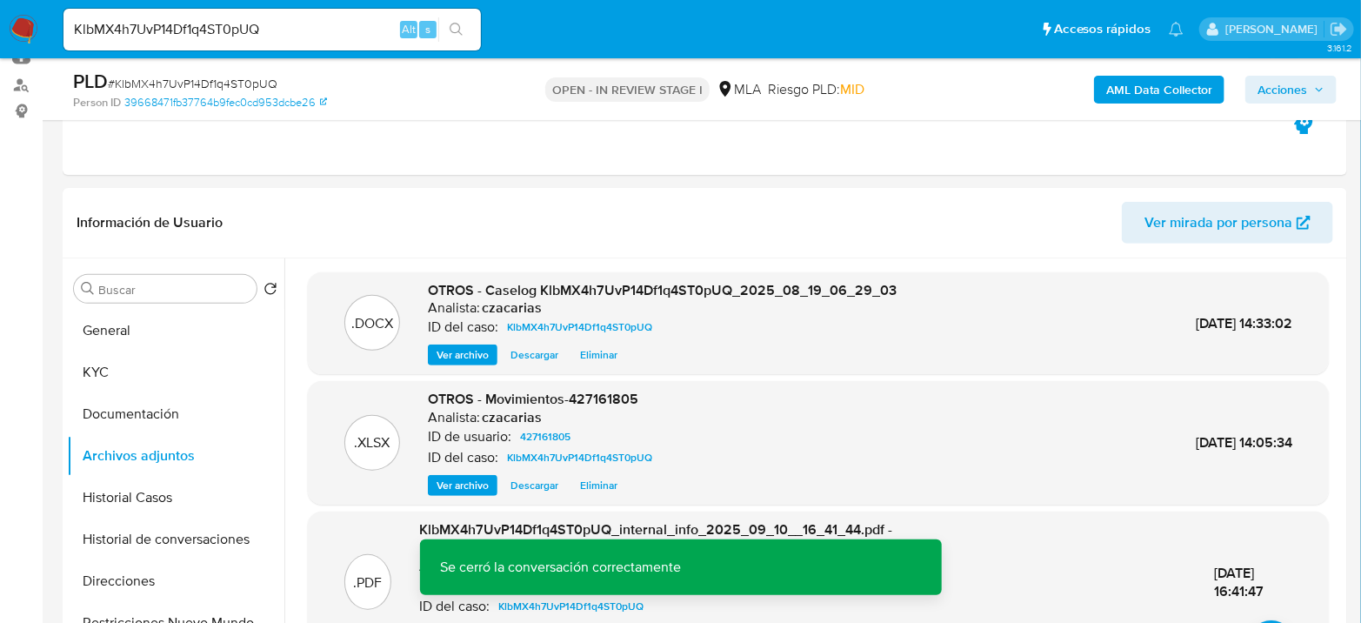
click at [1268, 73] on div "AML Data Collector Acciones" at bounding box center [1128, 89] width 416 height 41
click at [1269, 77] on span "Acciones" at bounding box center [1282, 90] width 50 height 28
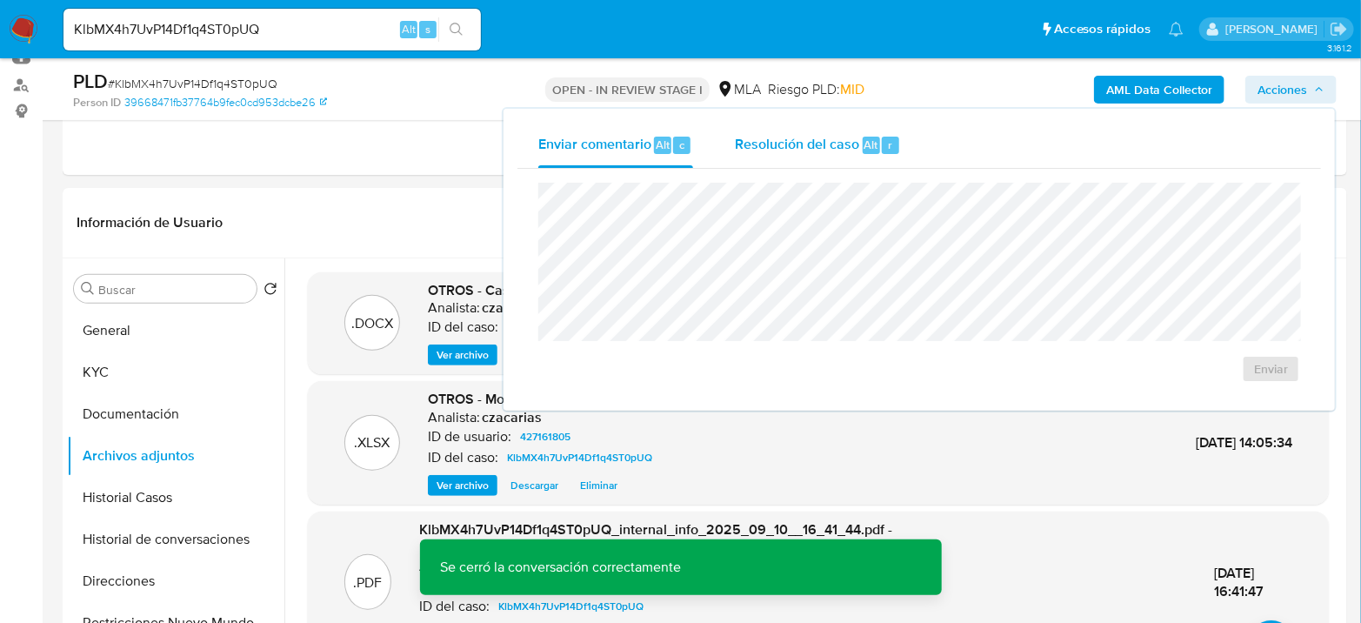
click at [800, 141] on span "Resolución del caso" at bounding box center [797, 144] width 124 height 20
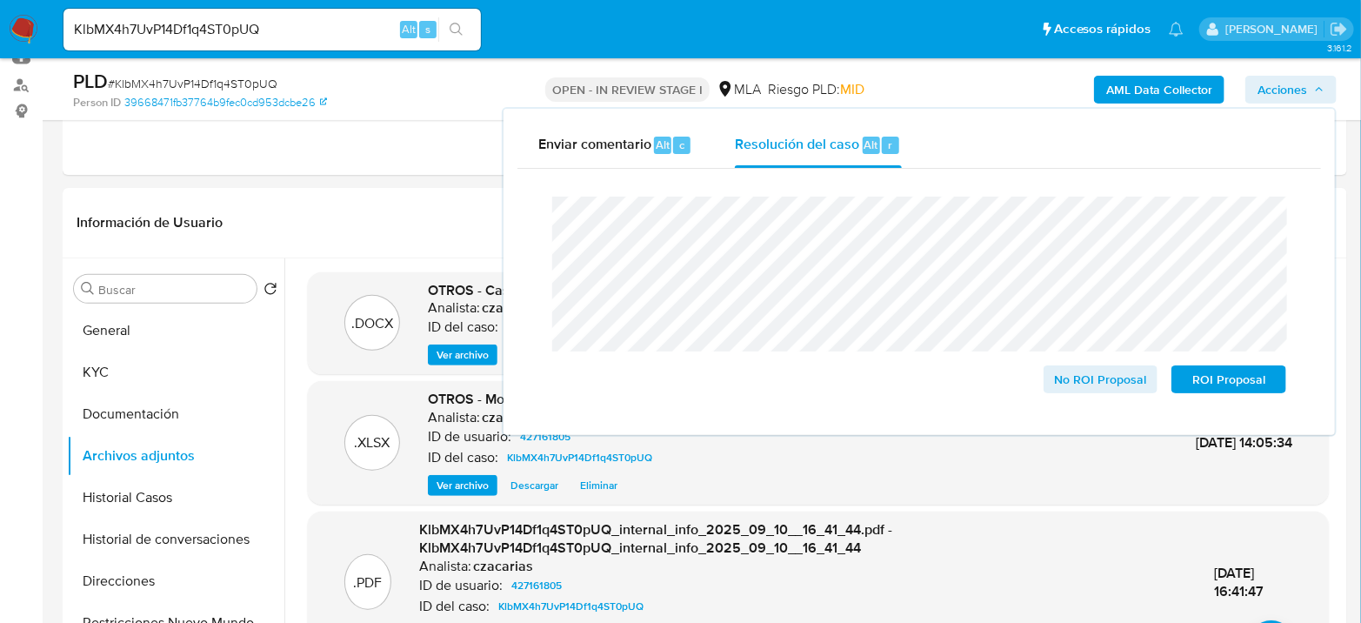
click at [178, 70] on div "PLD # KlbMX4h7UvP14Df1q4ST0pUQ" at bounding box center [280, 82] width 415 height 26
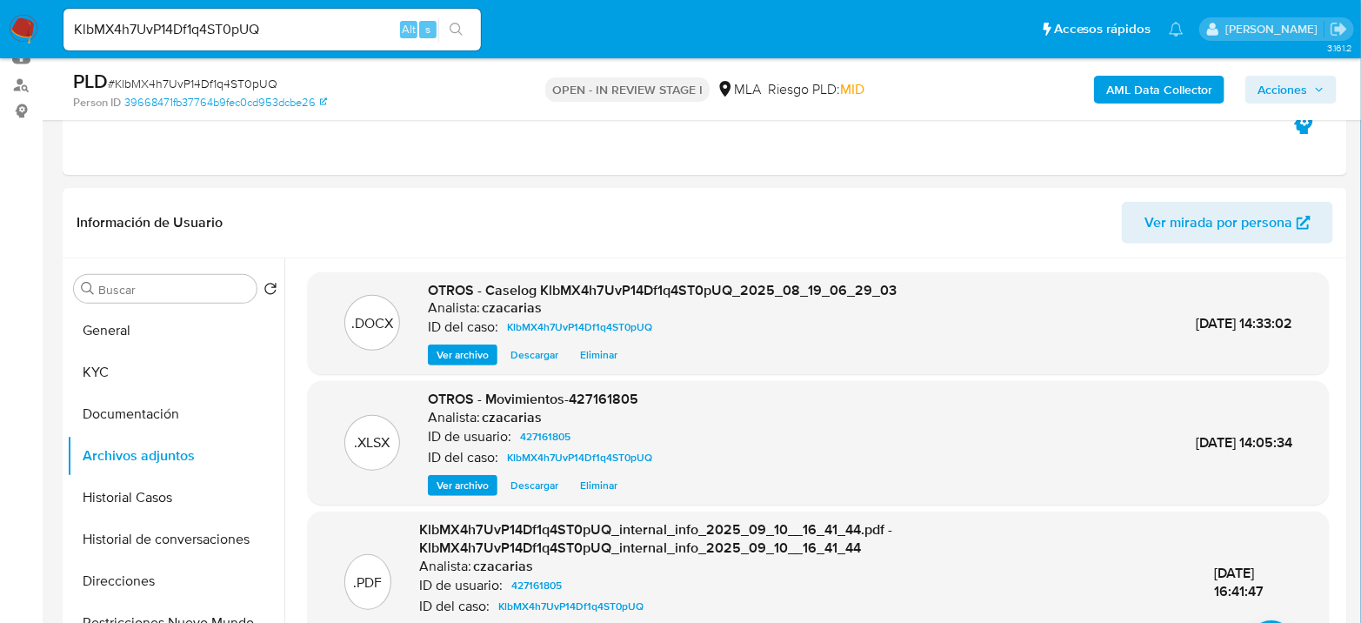
click at [176, 84] on span "# KlbMX4h7UvP14Df1q4ST0pUQ" at bounding box center [193, 83] width 170 height 17
click at [1286, 94] on span "Acciones" at bounding box center [1282, 90] width 50 height 28
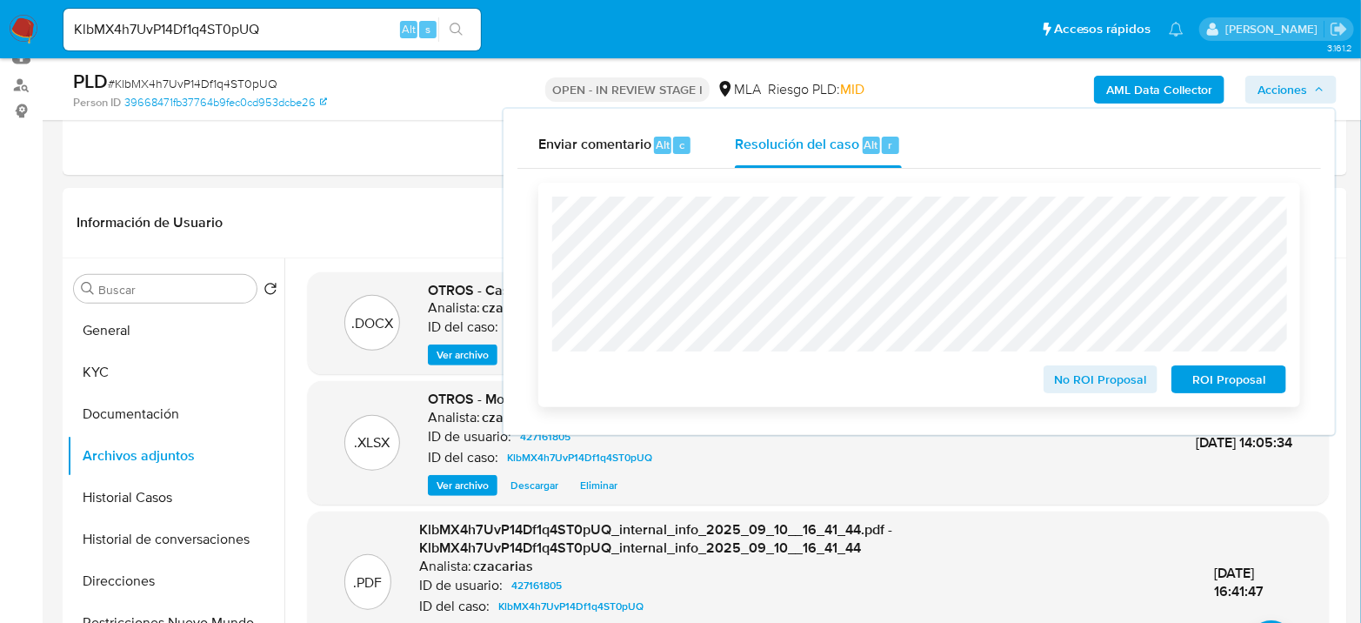
click at [1069, 384] on span "No ROI Proposal" at bounding box center [1101, 379] width 90 height 24
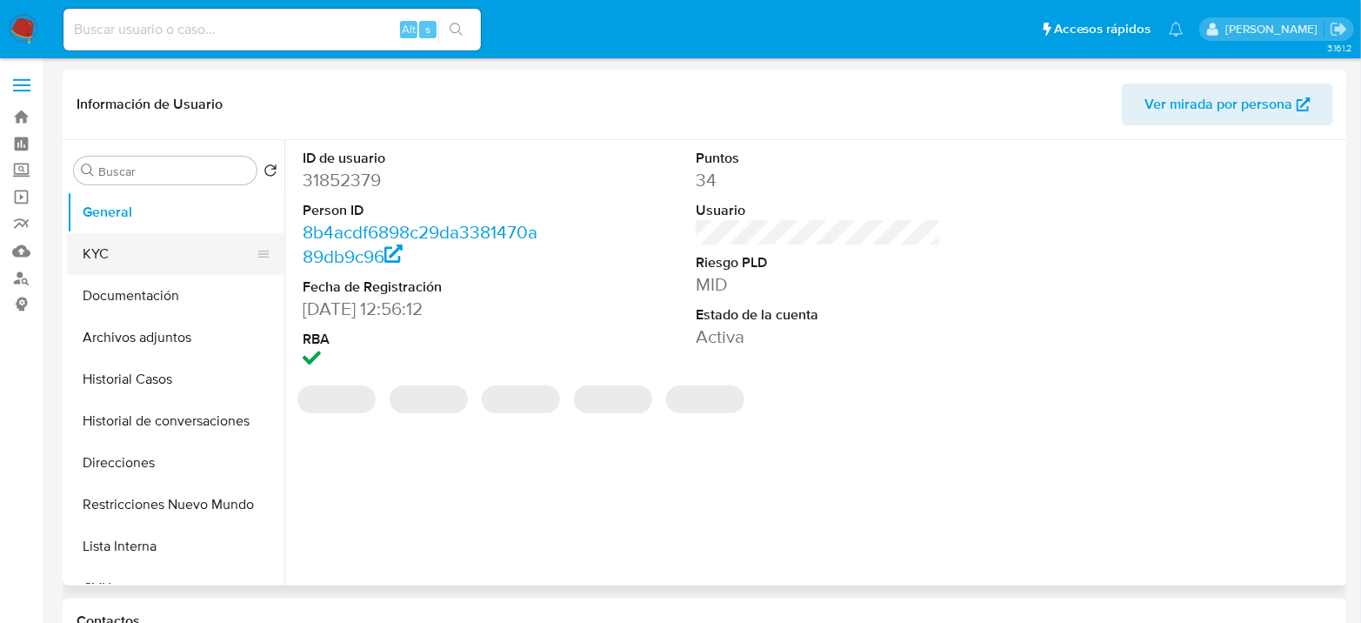
click at [143, 266] on button "KYC" at bounding box center [168, 254] width 203 height 42
select select "10"
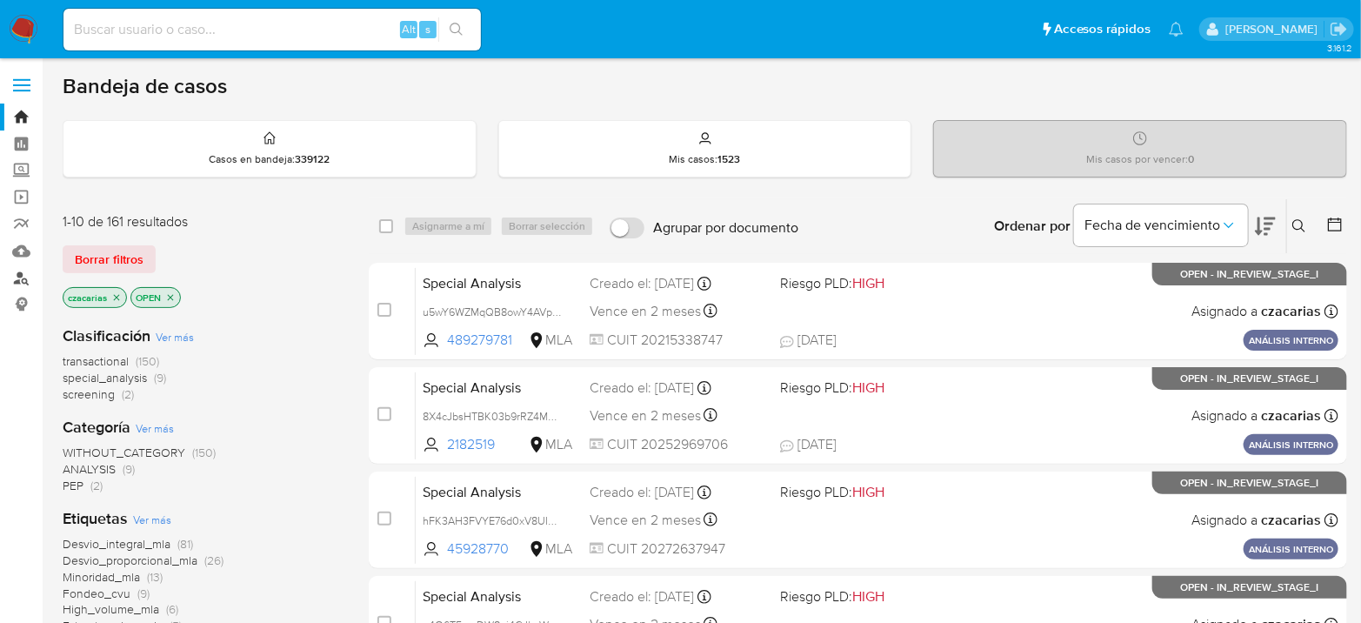
click at [4, 274] on link "Buscador de personas" at bounding box center [103, 277] width 207 height 27
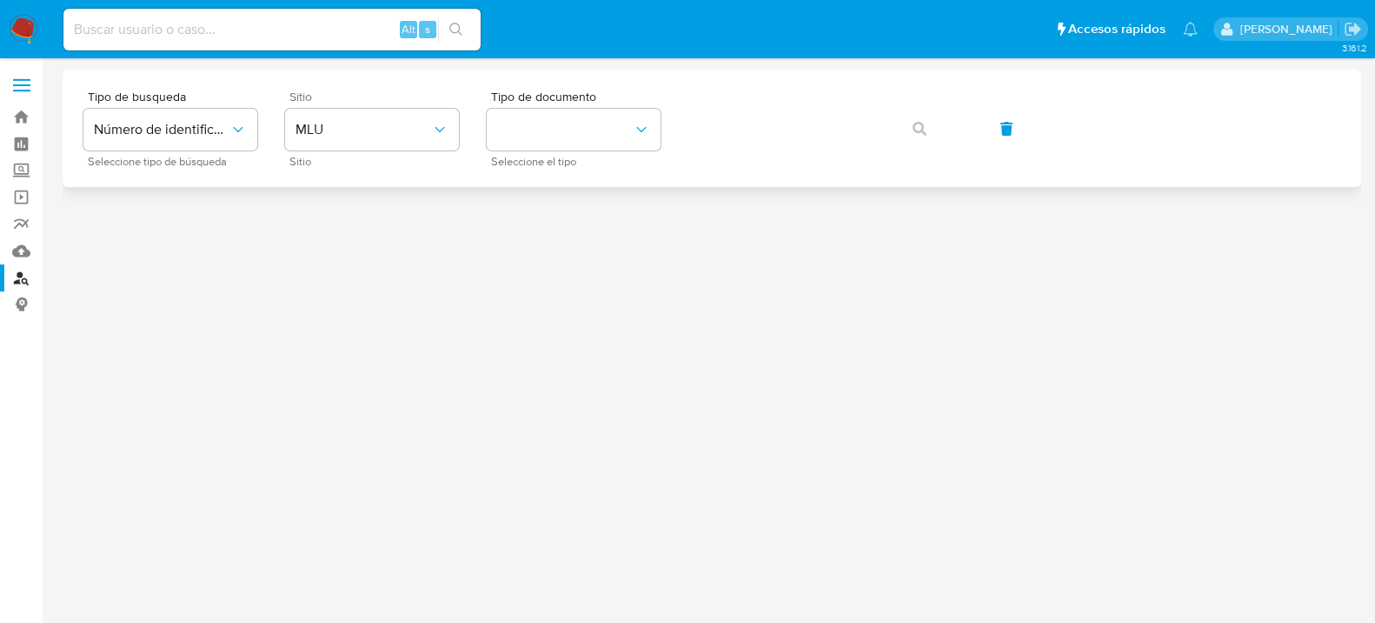
click at [416, 157] on span "Sitio" at bounding box center [377, 161] width 174 height 9
click at [411, 150] on button "MLU" at bounding box center [372, 130] width 174 height 42
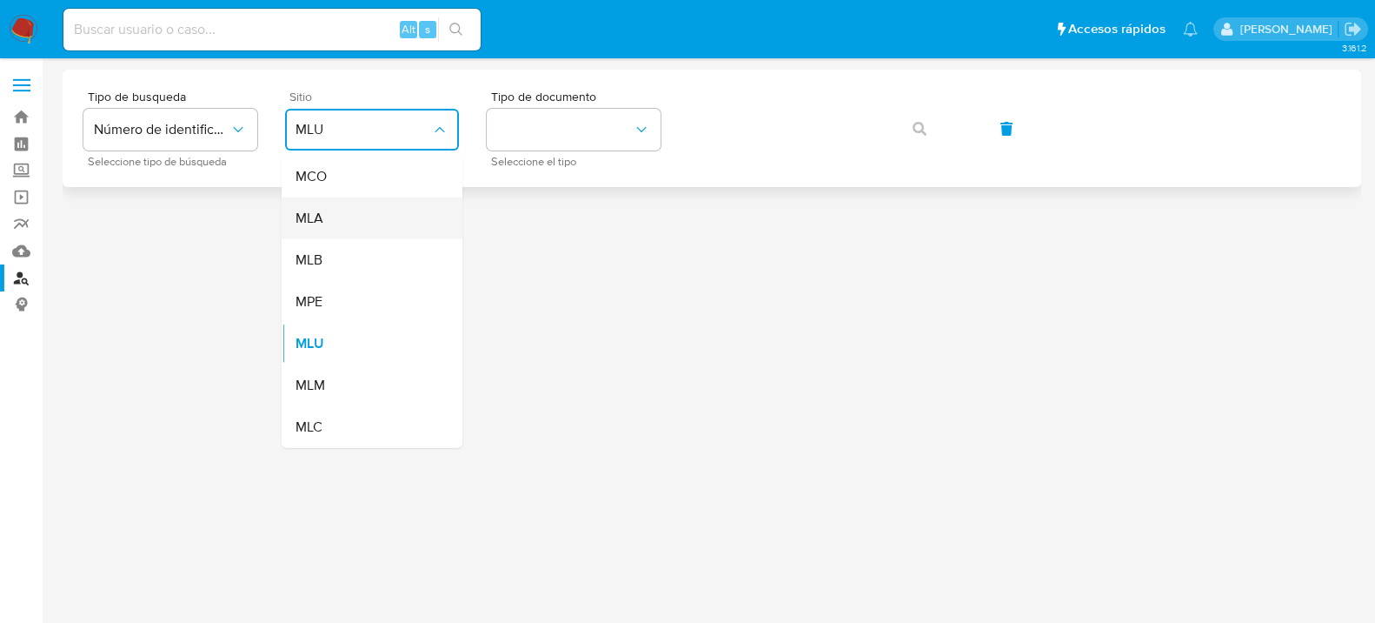
click at [372, 213] on div "MLA" at bounding box center [367, 218] width 143 height 42
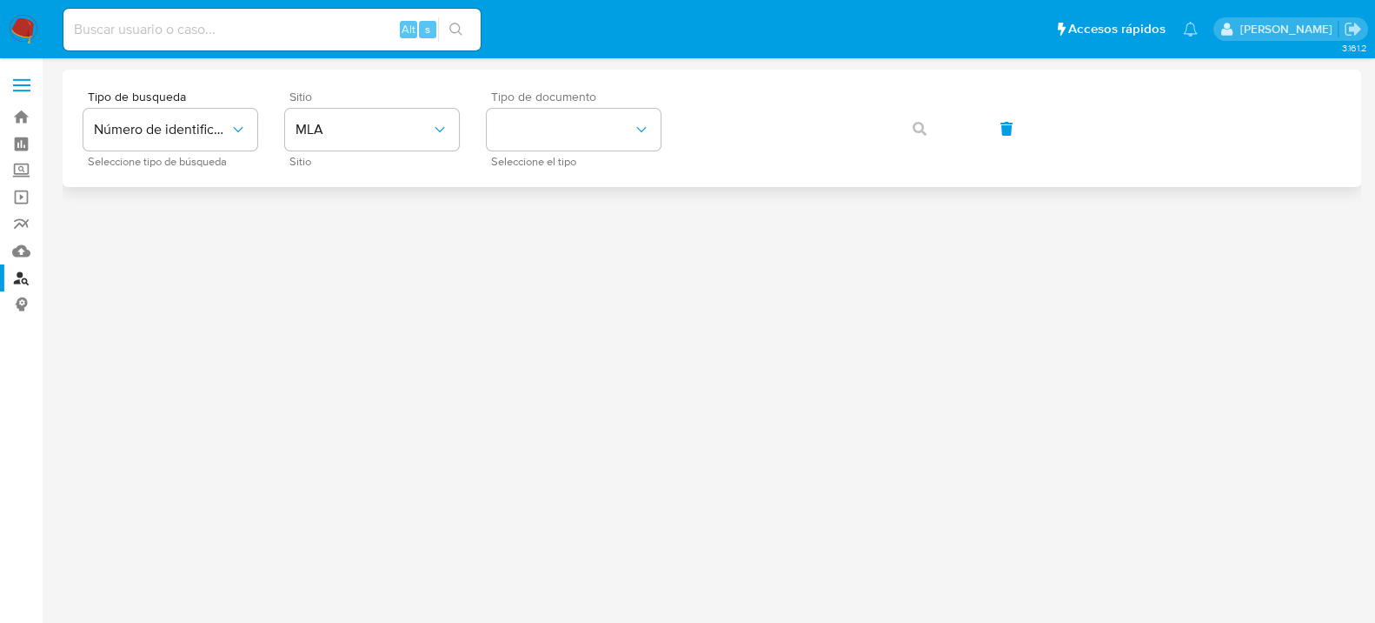
click at [563, 103] on span "Tipo de documento" at bounding box center [578, 96] width 174 height 12
click at [560, 118] on button "identificationType" at bounding box center [574, 130] width 174 height 42
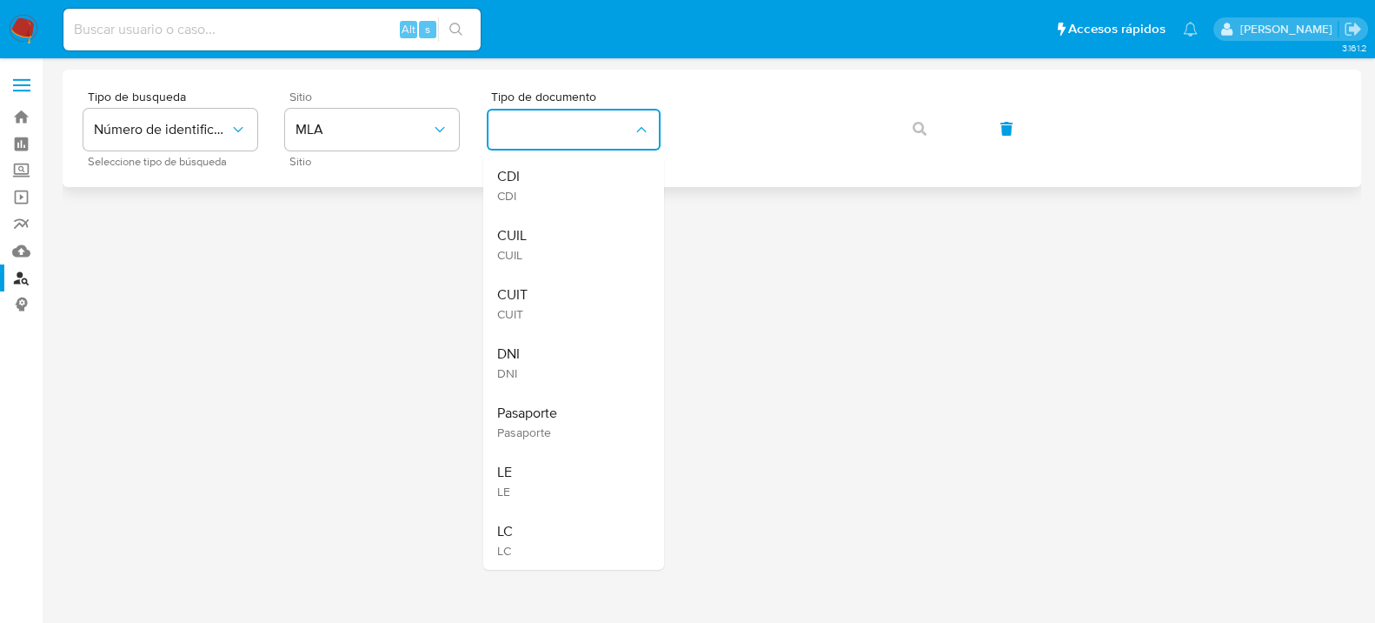
drag, startPoint x: 547, startPoint y: 293, endPoint x: 763, endPoint y: 172, distance: 247.9
click at [548, 293] on div "CUIT CUIT" at bounding box center [568, 303] width 143 height 59
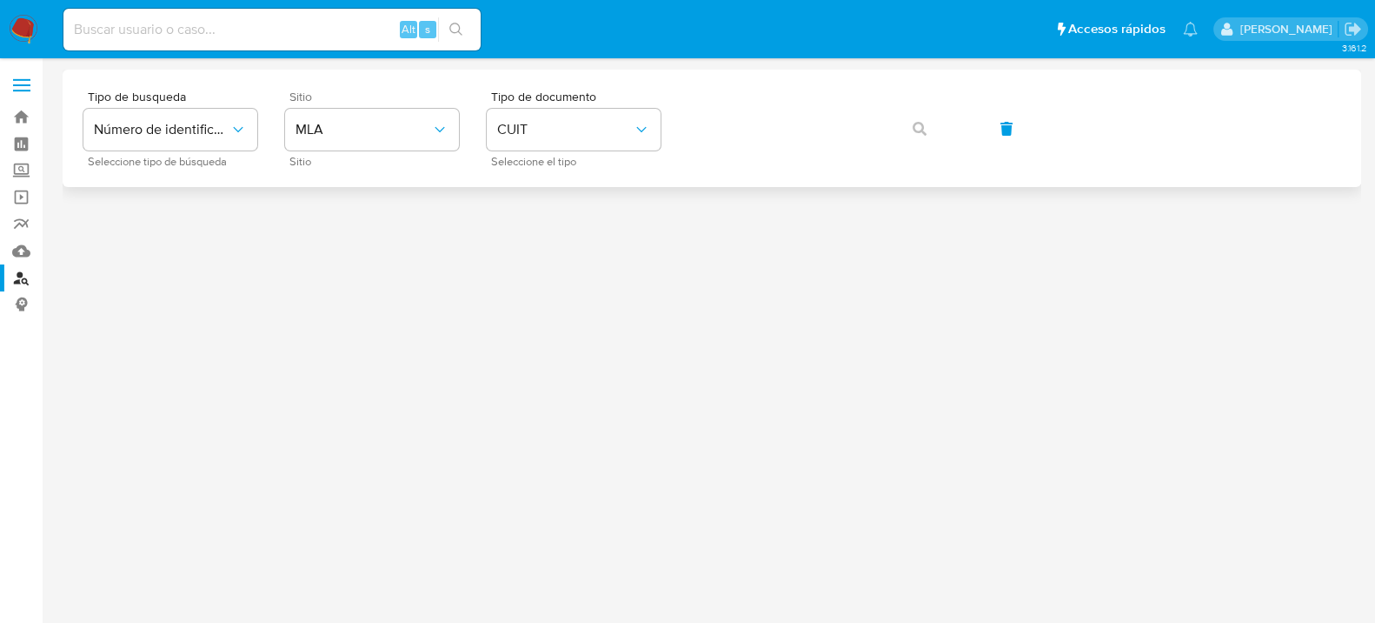
click at [912, 117] on div "Tipo de busqueda Número de identificación Seleccione tipo de búsqueda Sitio MLA…" at bounding box center [711, 128] width 1257 height 76
click at [929, 113] on button "button" at bounding box center [919, 129] width 59 height 42
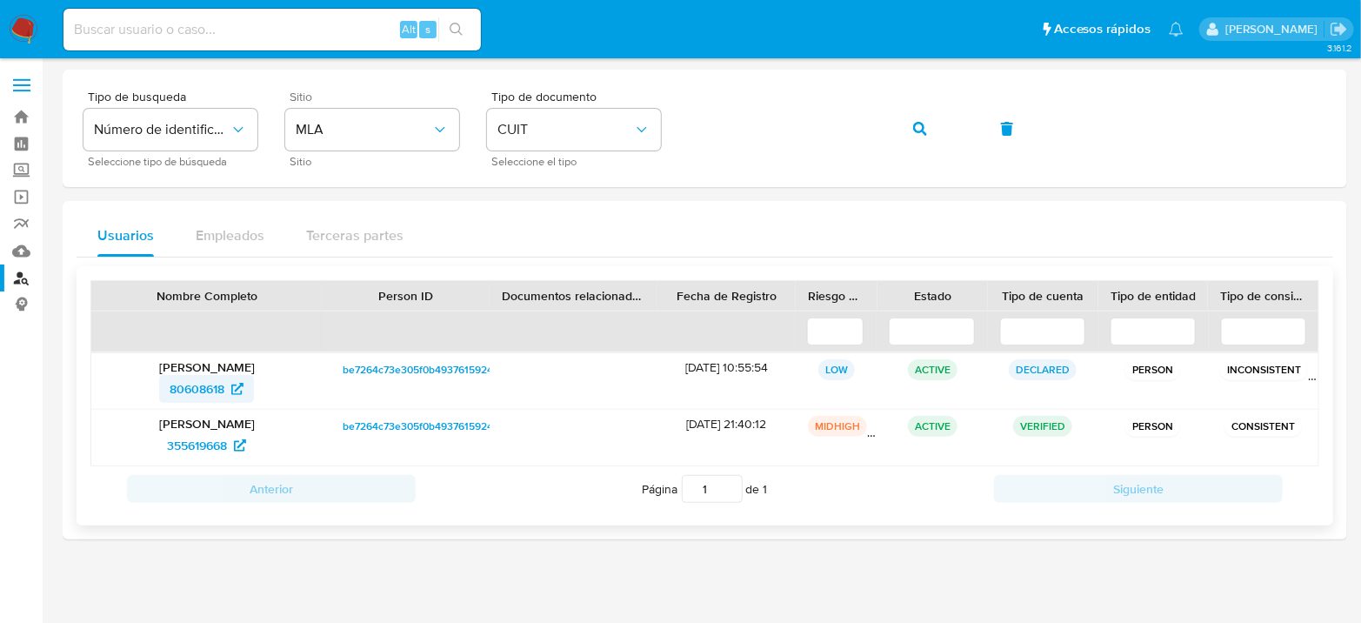
click at [199, 389] on span "80608618" at bounding box center [197, 389] width 55 height 28
click at [179, 378] on span "80608618" at bounding box center [197, 389] width 55 height 28
click at [223, 13] on div "Alt s" at bounding box center [271, 30] width 417 height 42
click at [226, 23] on input at bounding box center [271, 29] width 417 height 23
paste input "wsbFtfrwMHNzuA2ye1wDdlcO"
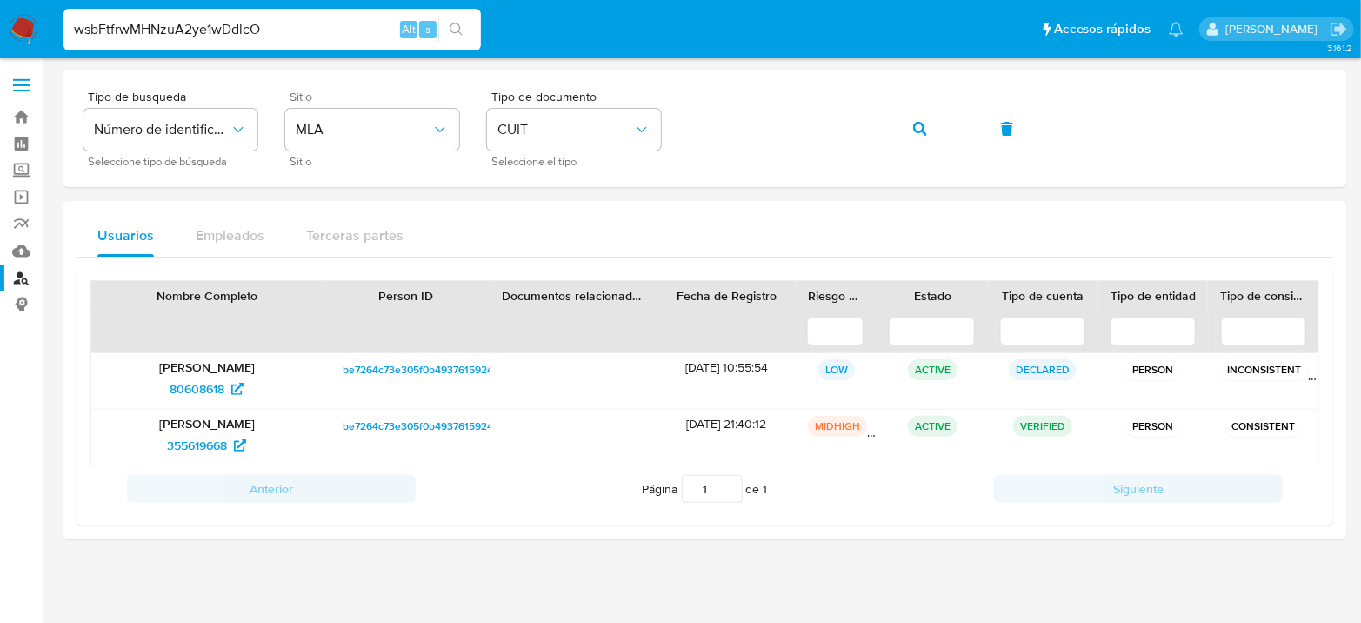
type input "wsbFtfrwMHNzuA2ye1wDdlcO"
click at [456, 33] on icon "search-icon" at bounding box center [457, 30] width 14 height 14
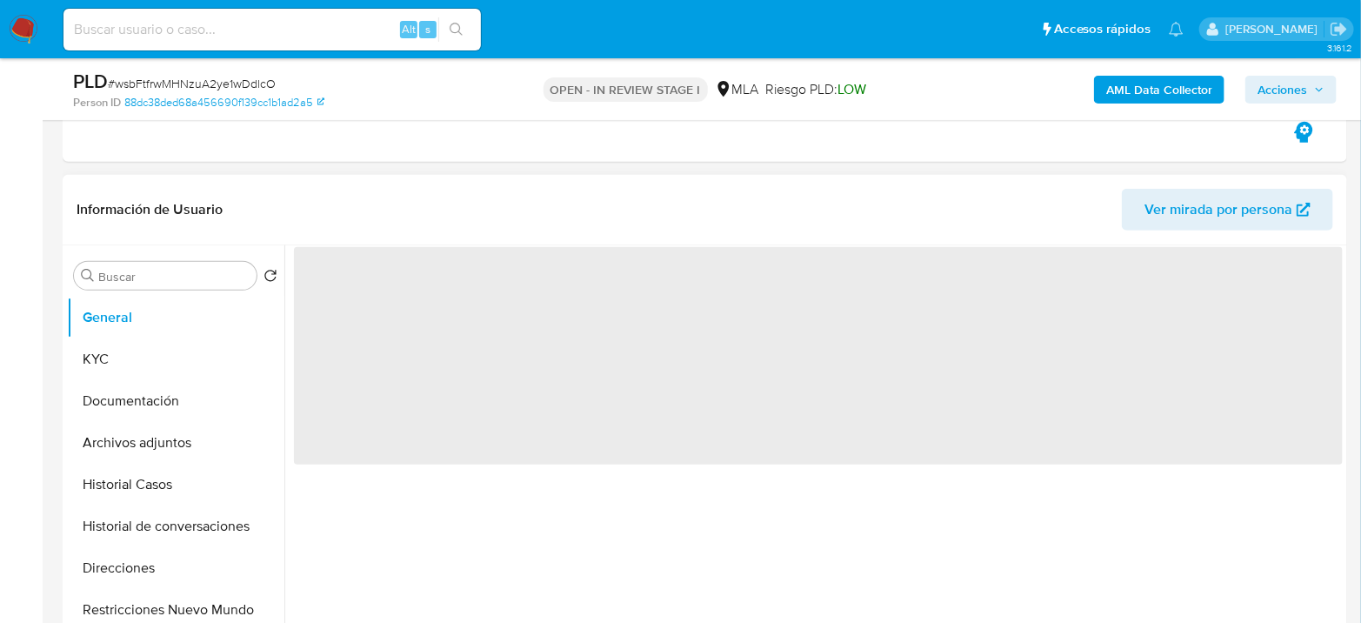
scroll to position [290, 0]
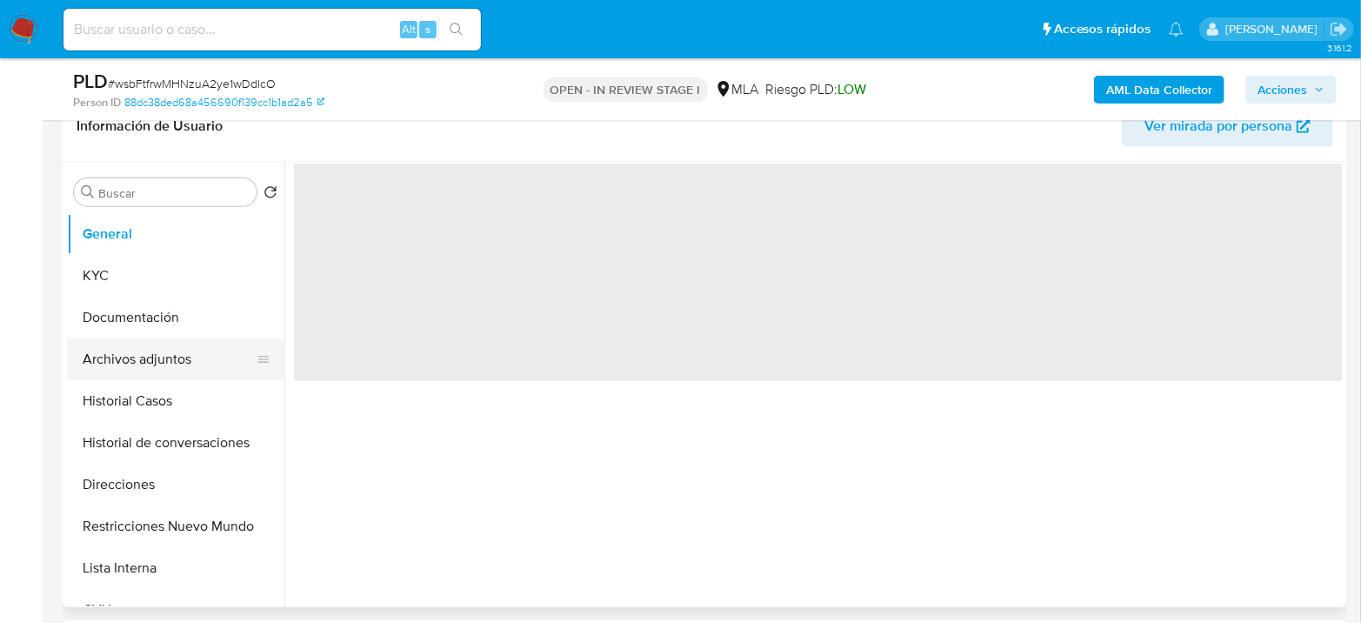
select select "10"
click at [204, 359] on button "Archivos adjuntos" at bounding box center [168, 359] width 203 height 42
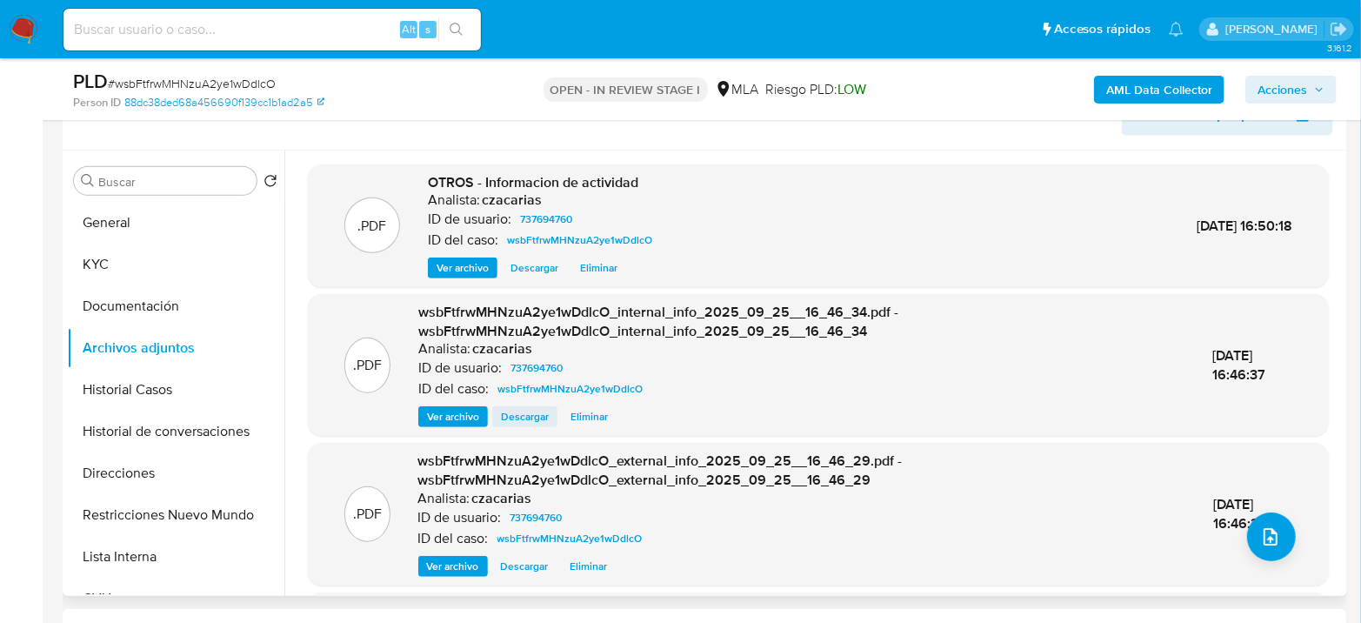
scroll to position [193, 0]
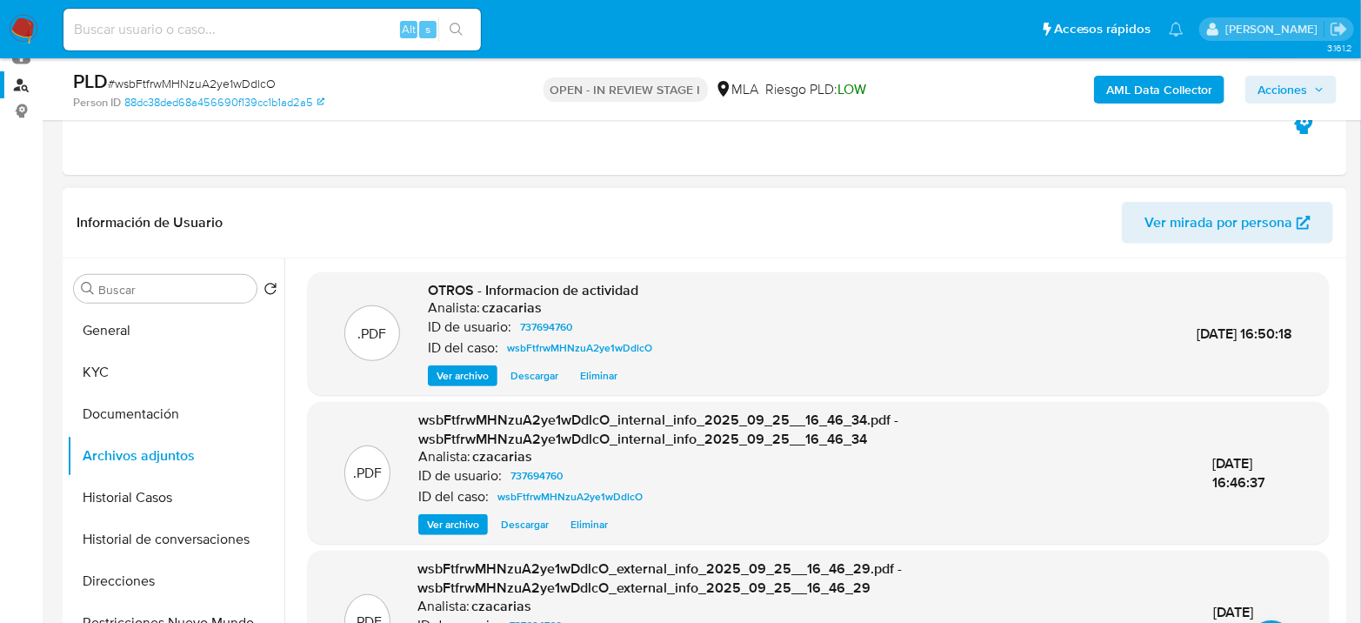
click at [470, 369] on span "Ver archivo" at bounding box center [462, 375] width 52 height 17
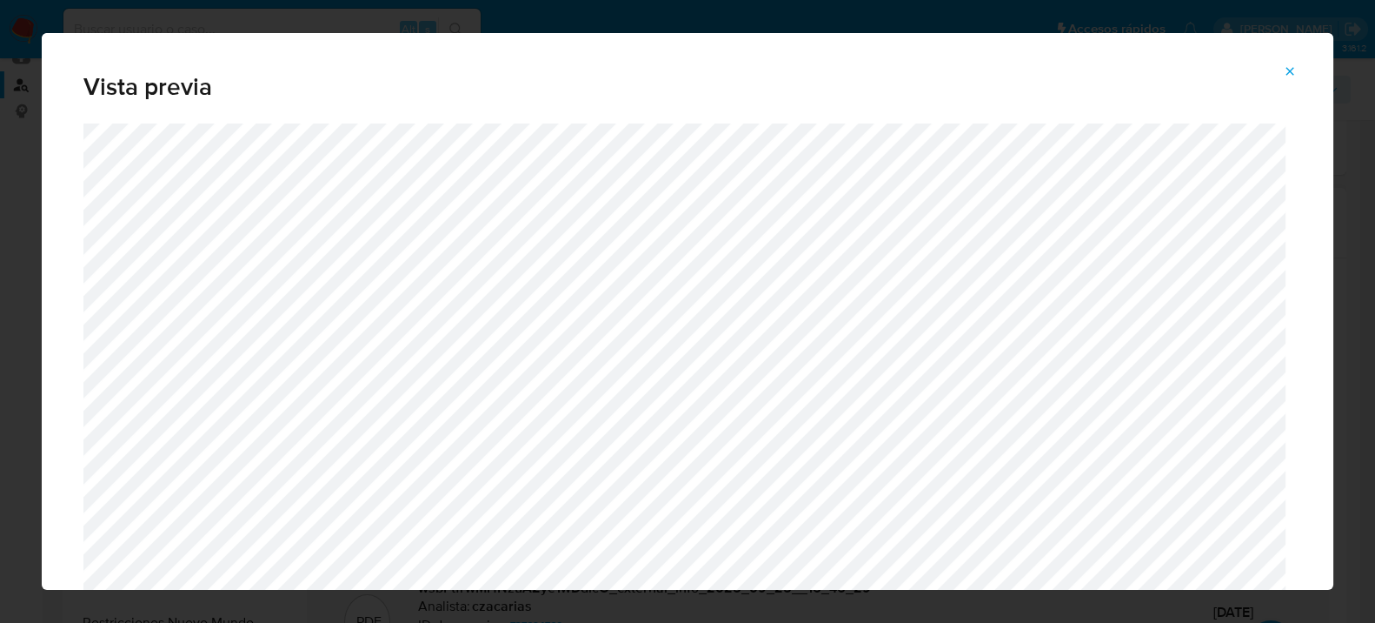
click at [1293, 72] on icon "Attachment preview" at bounding box center [1290, 71] width 14 height 14
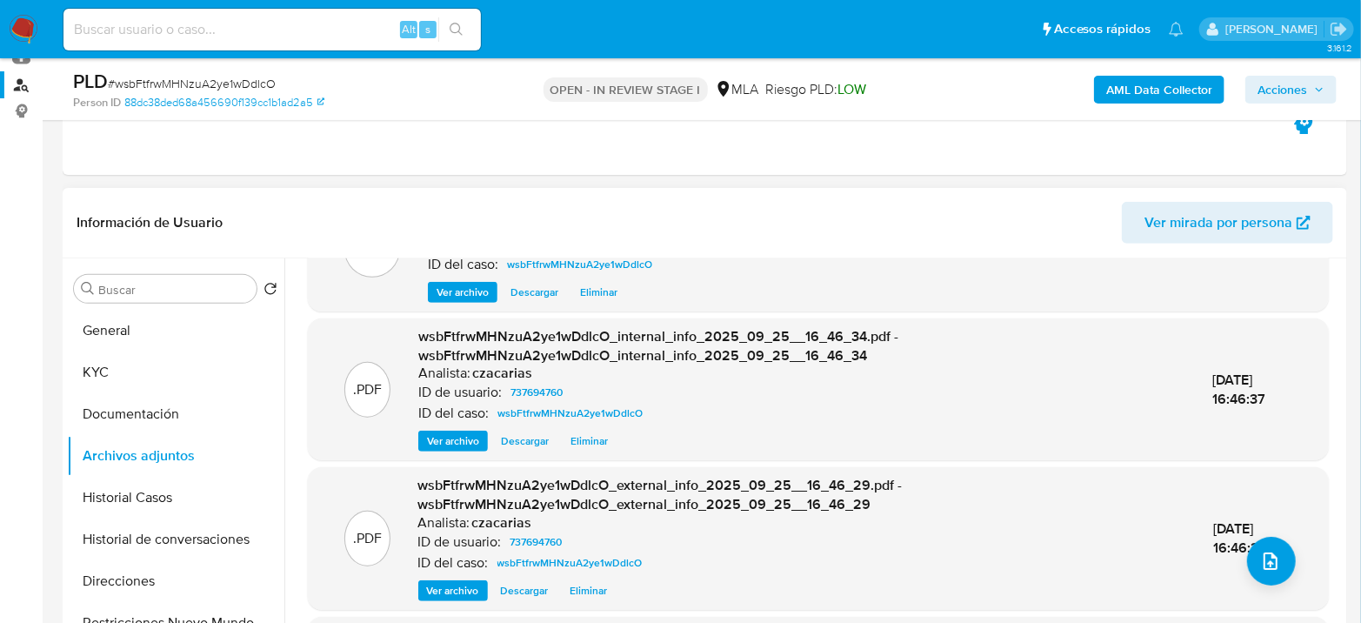
scroll to position [135, 0]
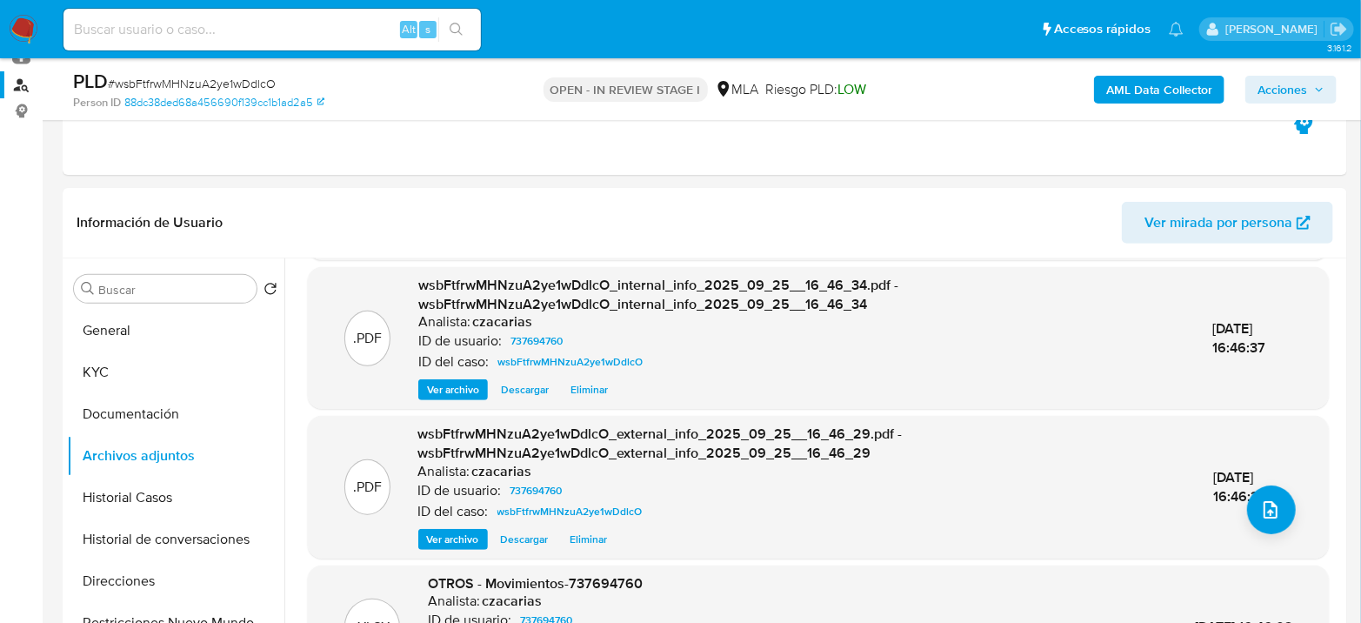
drag, startPoint x: 334, startPoint y: 27, endPoint x: 458, endPoint y: 39, distance: 124.9
click at [334, 27] on input at bounding box center [271, 29] width 417 height 23
paste input "4YwAAjK1wyL1a2HU9mKv1Eb8"
type input "4YwAAjK1wyL1a2HU9mKv1Eb8"
click at [459, 39] on button "search-icon" at bounding box center [456, 29] width 36 height 24
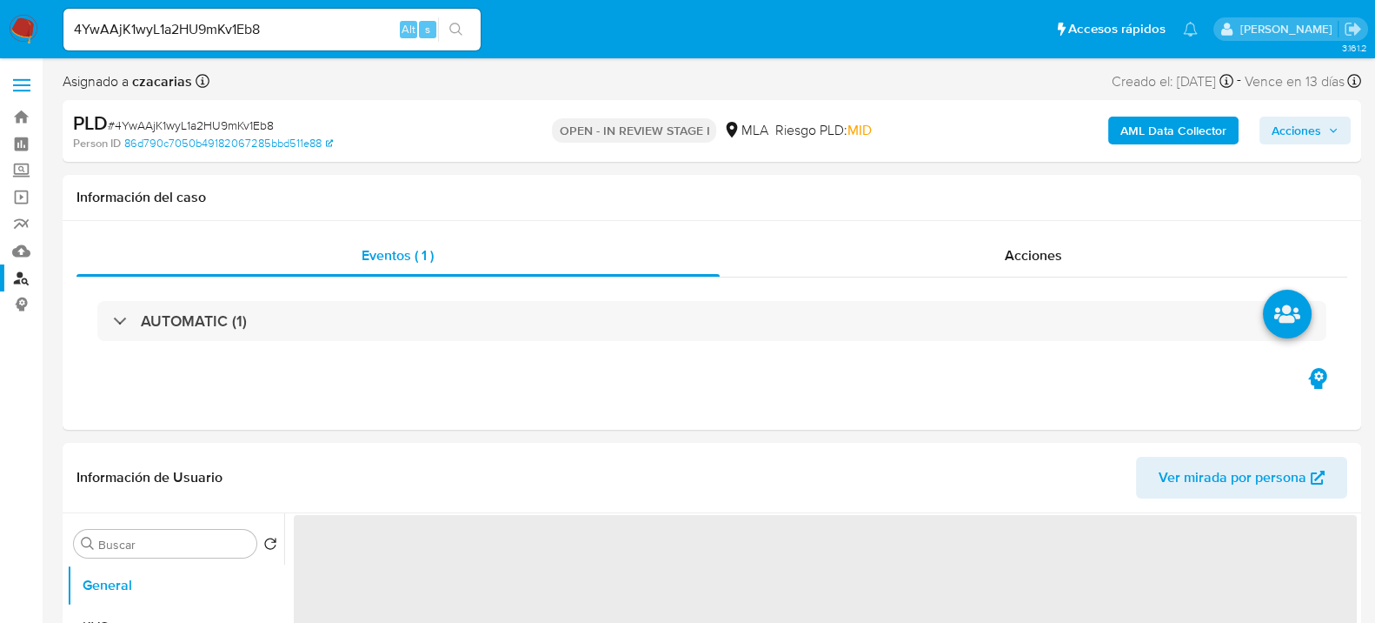
select select "10"
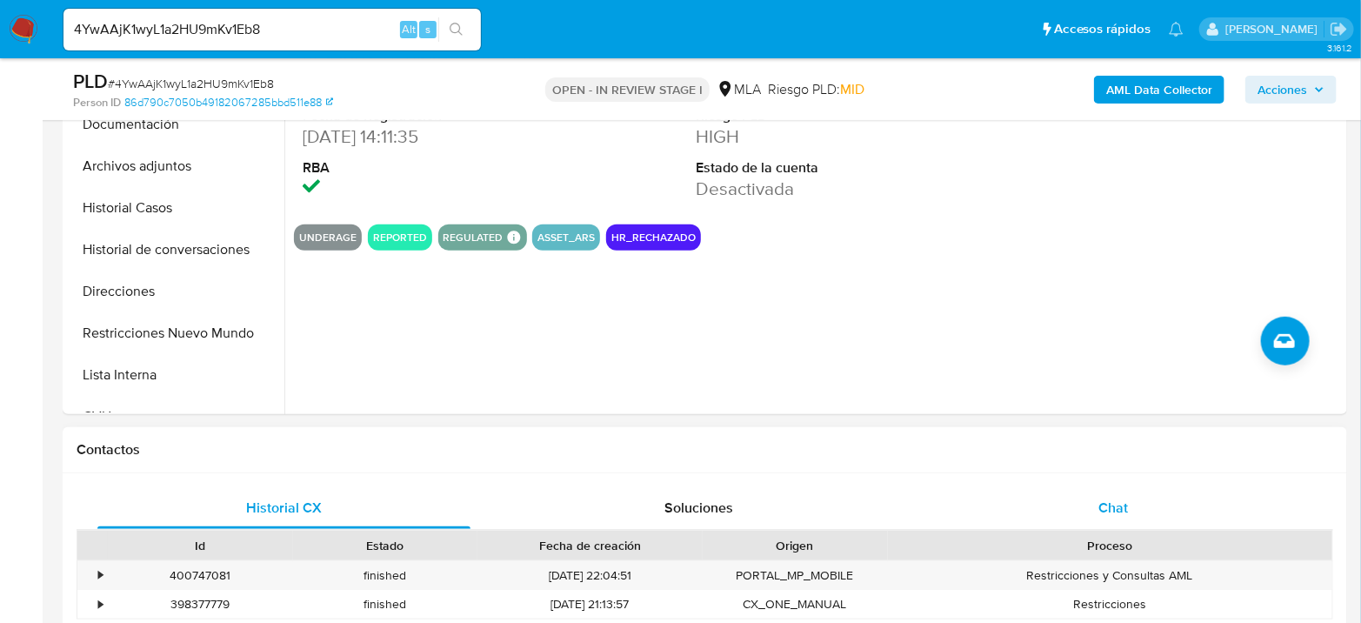
click at [1082, 516] on div "Chat" at bounding box center [1113, 508] width 373 height 42
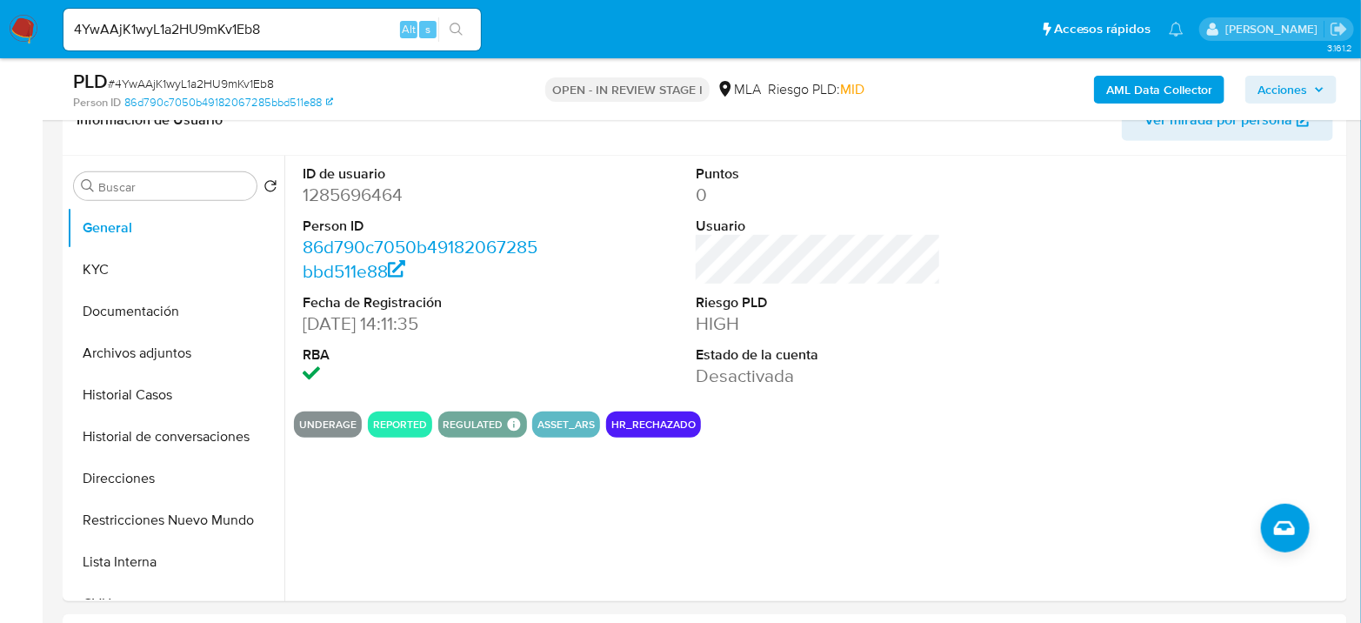
scroll to position [290, 0]
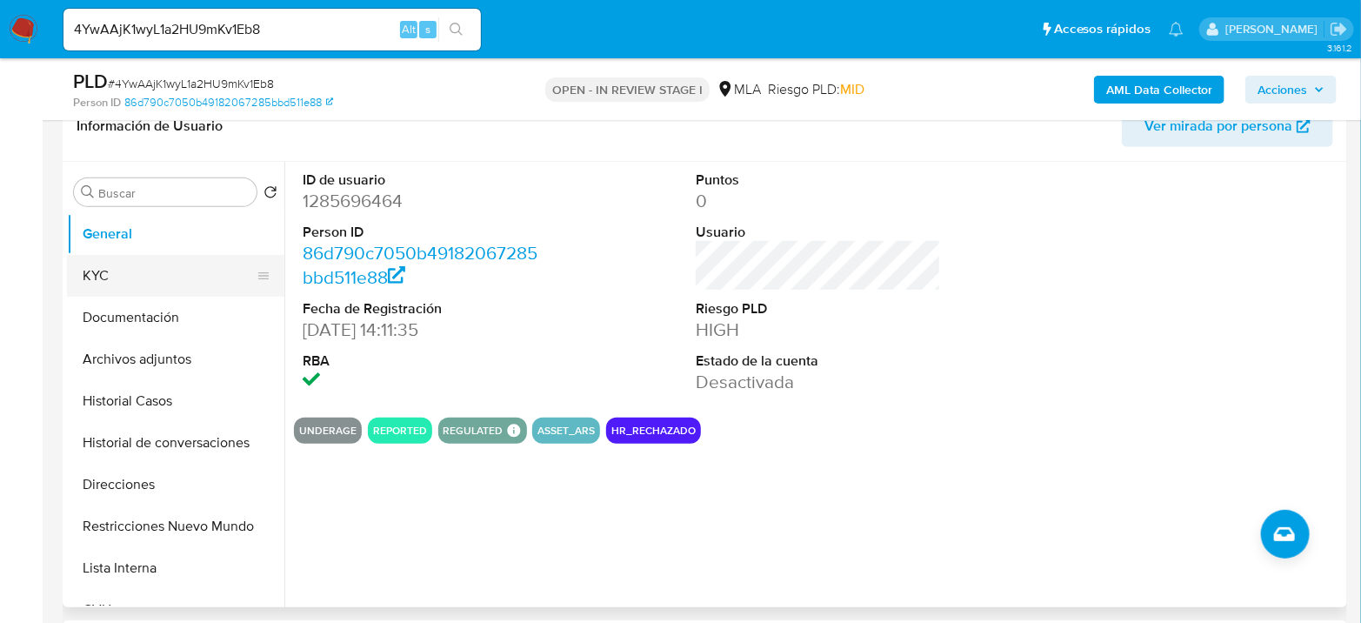
click at [142, 265] on button "KYC" at bounding box center [168, 276] width 203 height 42
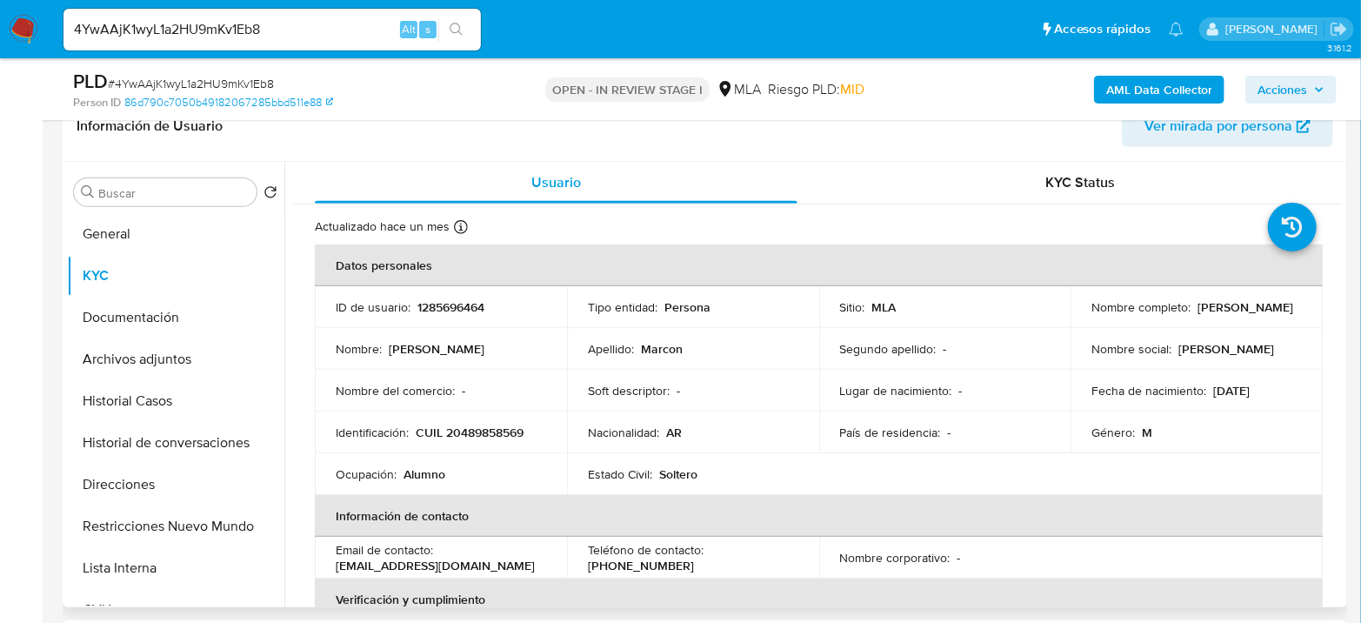
drag, startPoint x: 1274, startPoint y: 399, endPoint x: 1243, endPoint y: 389, distance: 32.2
click at [1243, 389] on td "Fecha de nacimiento : 13/09/2008" at bounding box center [1196, 391] width 252 height 42
drag, startPoint x: 1243, startPoint y: 390, endPoint x: 1284, endPoint y: 387, distance: 40.9
click at [1284, 387] on div "Fecha de nacimiento : 13/09/2008" at bounding box center [1196, 391] width 210 height 16
copy p "2008"
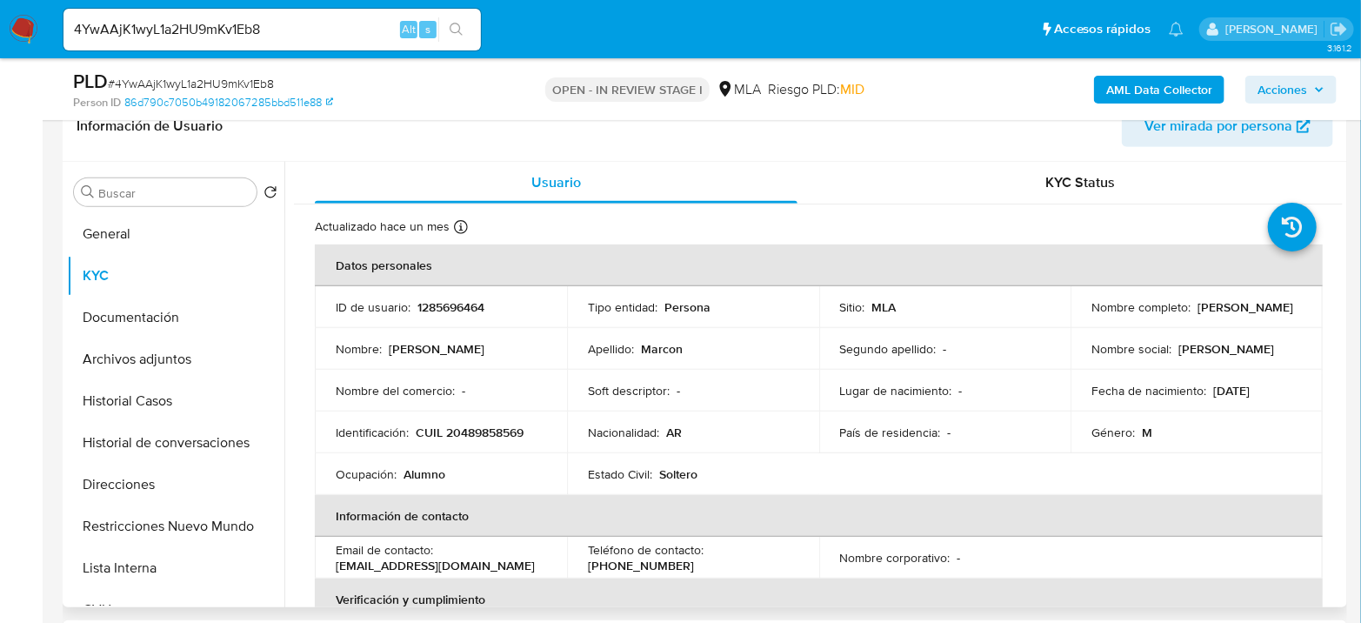
click at [501, 436] on p "CUIL 20489858569" at bounding box center [470, 432] width 108 height 16
click at [503, 434] on p "CUIL 20489858569" at bounding box center [470, 432] width 108 height 16
copy p "20489858569"
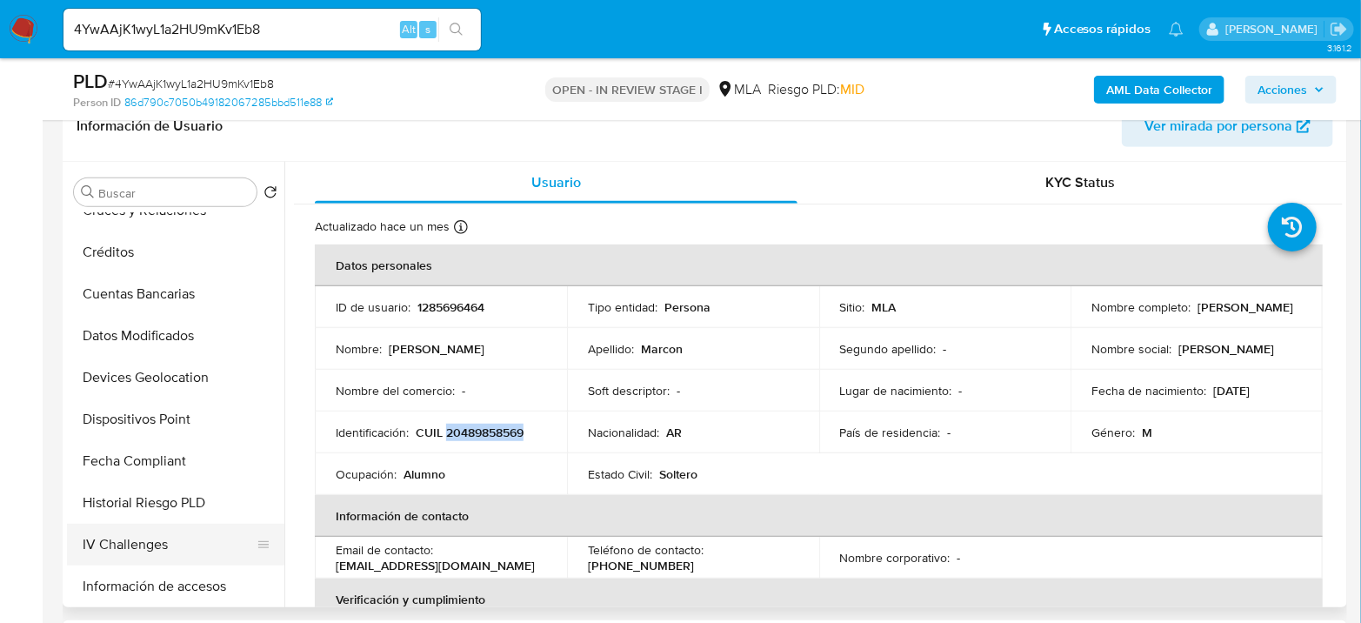
scroll to position [901, 0]
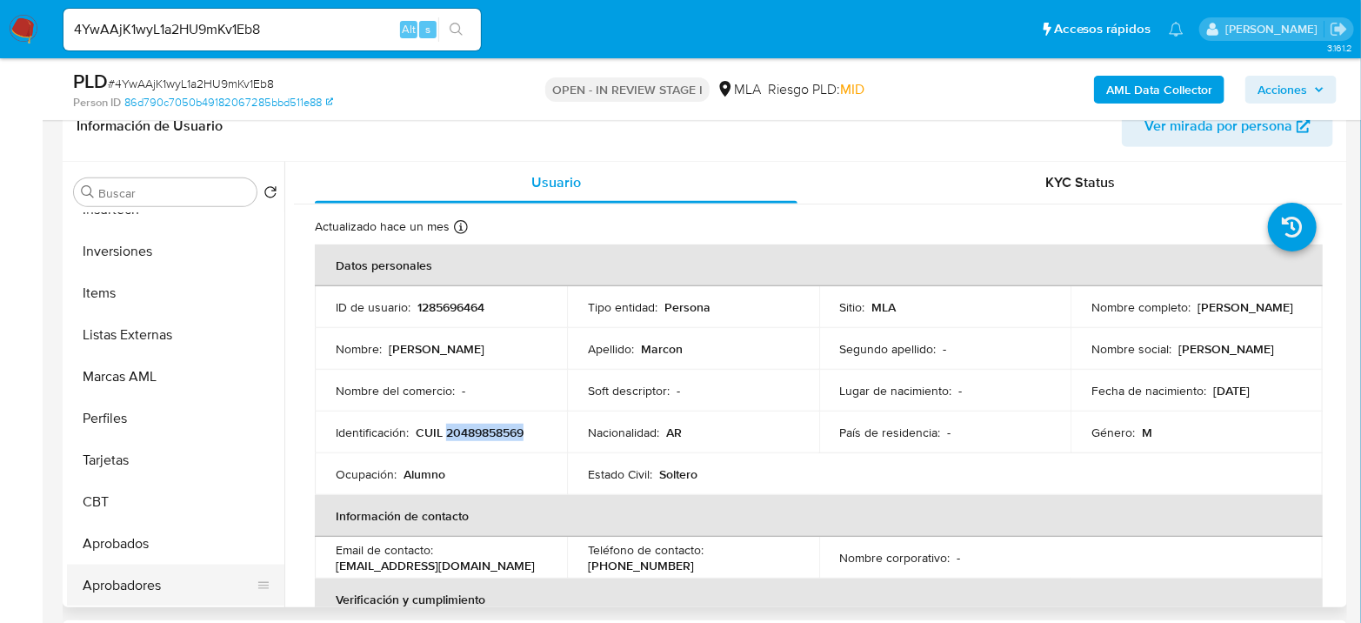
click at [121, 584] on button "Aprobadores" at bounding box center [168, 585] width 203 height 42
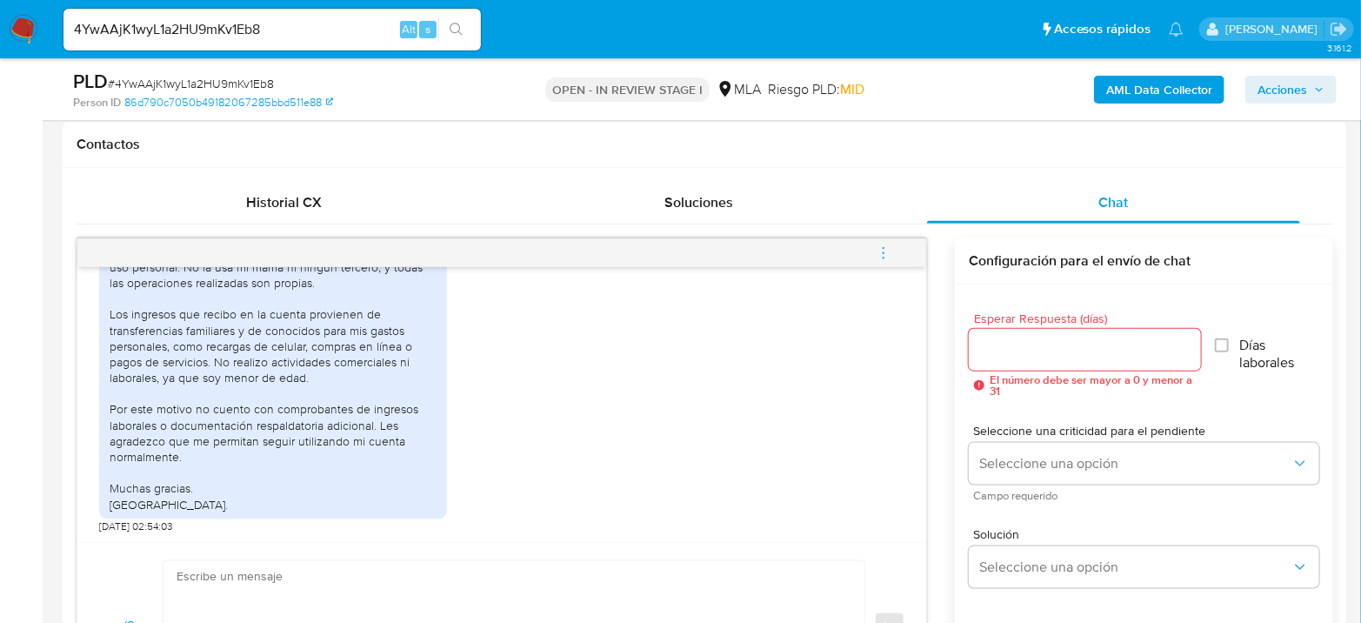
scroll to position [1062, 0]
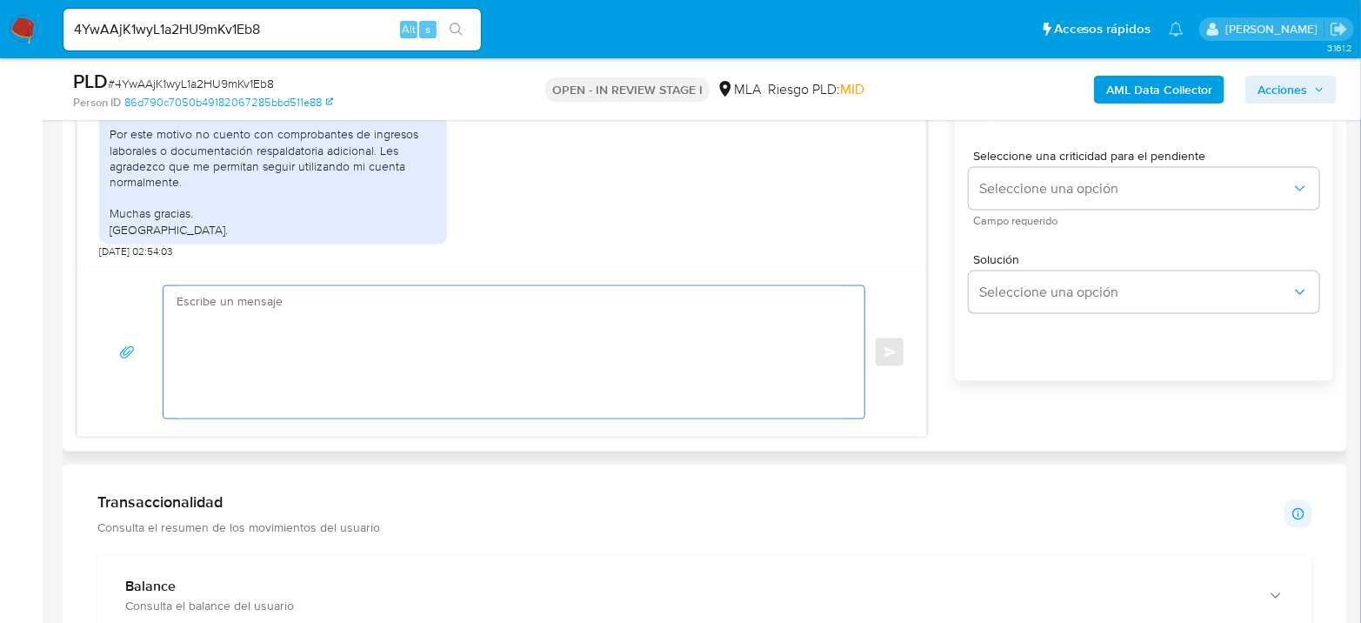
click at [331, 333] on textarea at bounding box center [509, 352] width 666 height 132
paste textarea "Hola, Muchas gracias por la respuesta. Analizamos tu caso y notamos que la info…"
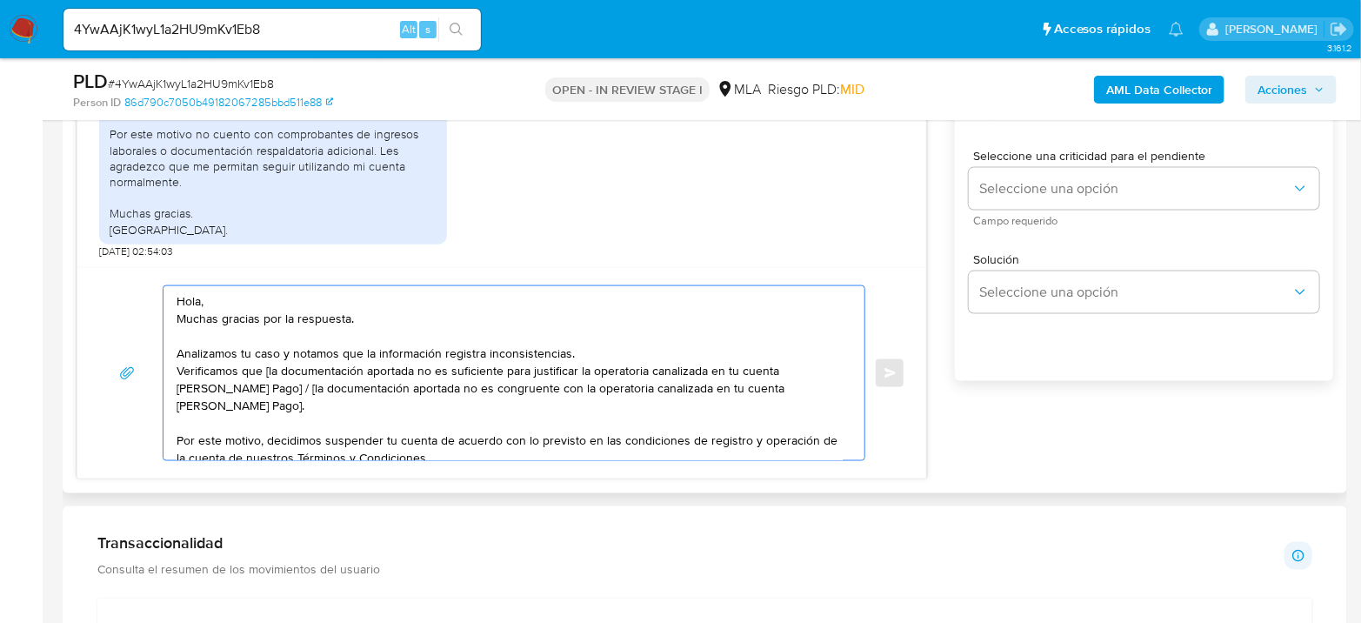
scroll to position [0, 0]
click at [251, 303] on textarea "Hola, Muchas gracias por la respuesta. Analizamos tu caso y notamos que la info…" at bounding box center [509, 373] width 666 height 174
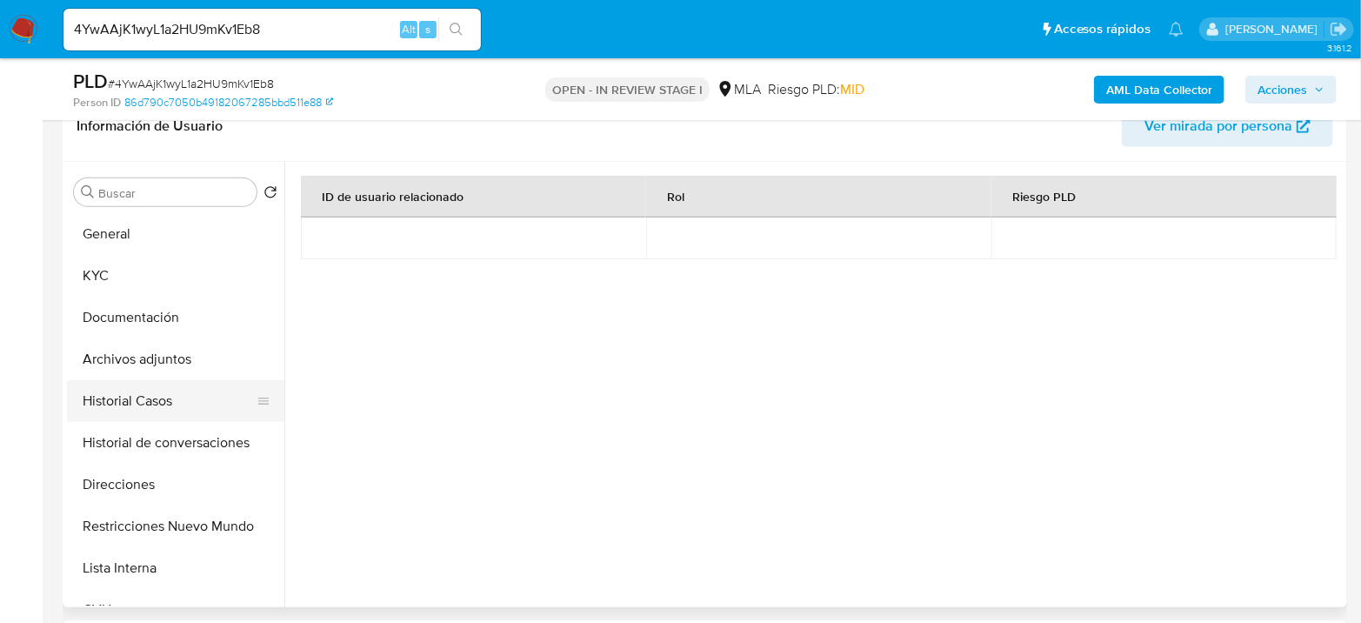
click at [126, 270] on button "KYC" at bounding box center [175, 276] width 217 height 42
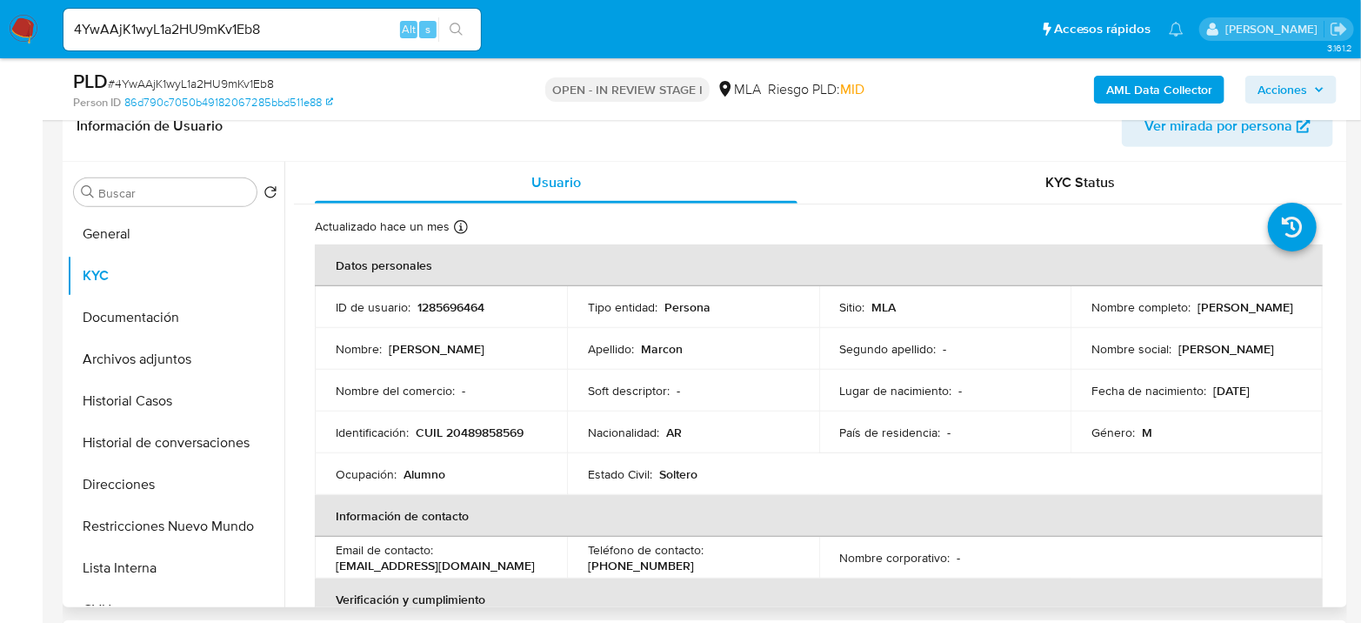
drag, startPoint x: 1089, startPoint y: 312, endPoint x: 1245, endPoint y: 316, distance: 156.5
click at [1245, 315] on div "Nombre completo : Joaquin Elian Marcon" at bounding box center [1196, 307] width 210 height 16
copy p "Joaquin Elian Marcon"
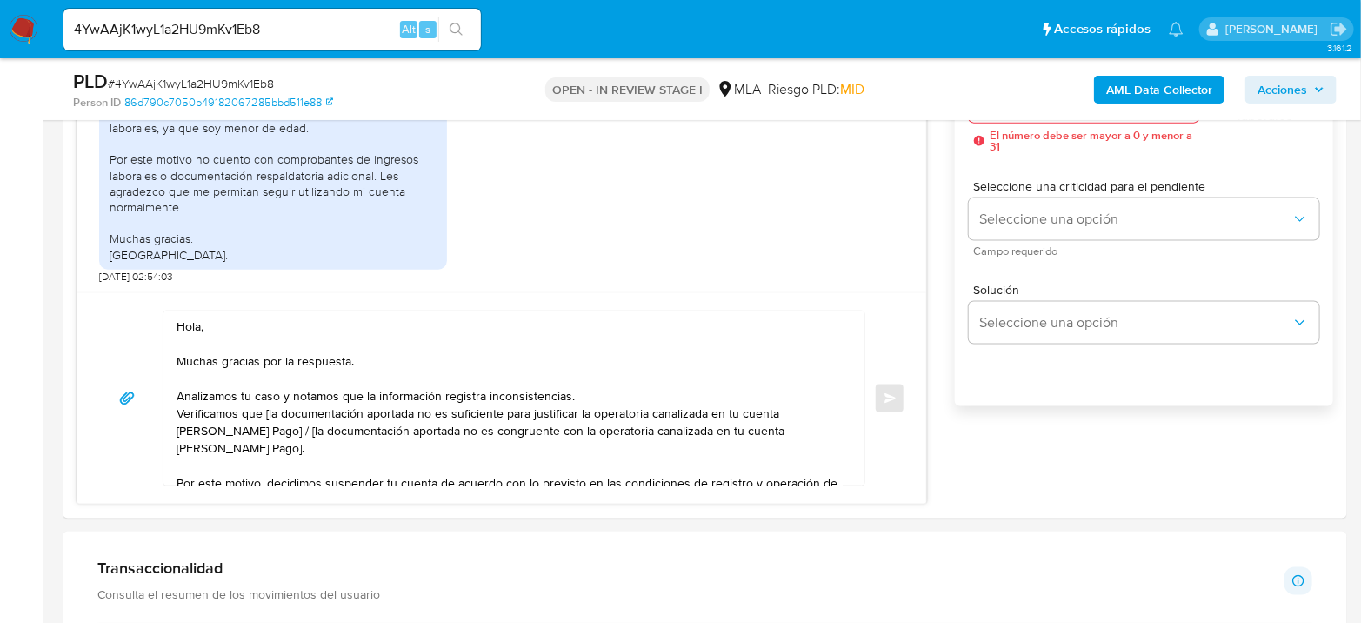
scroll to position [1159, 0]
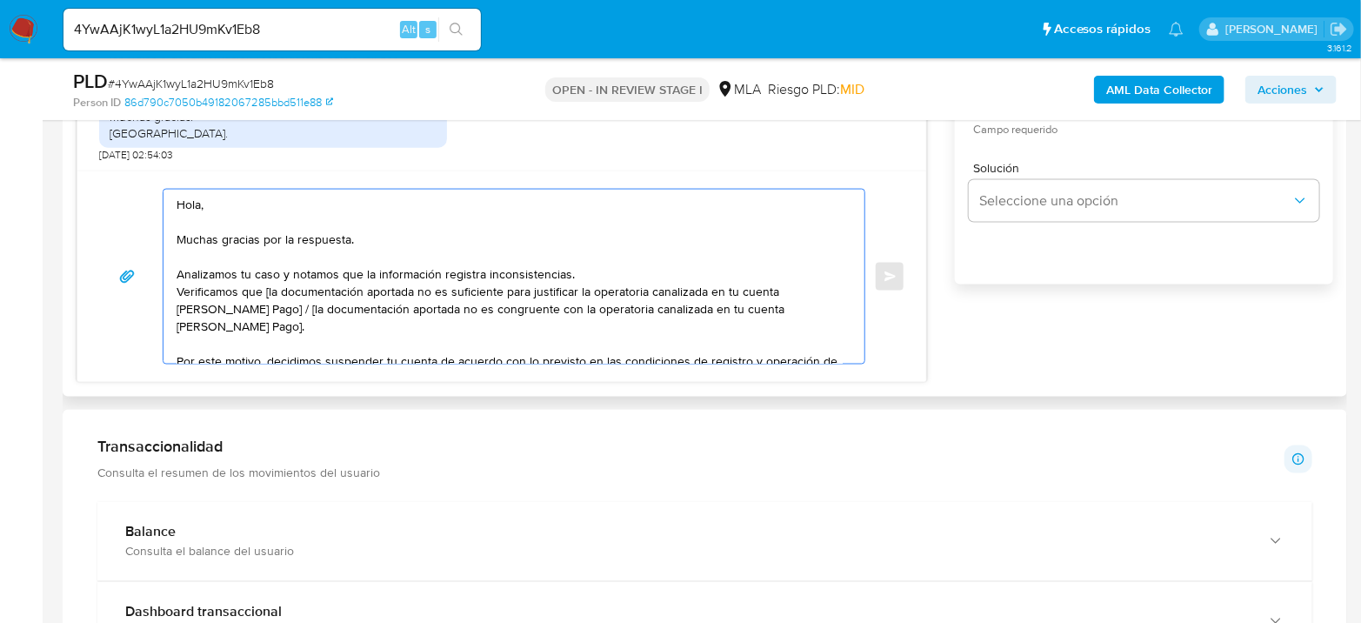
click at [247, 202] on textarea "Hola, Muchas gracias por la respuesta. Analizamos tu caso y notamos que la info…" at bounding box center [509, 277] width 666 height 174
paste textarea "Joaquin Elian Marcon"
click at [599, 264] on textarea "Hola Joaquin Elian Marcon Muchas gracias por la respuesta. Analizamos tu caso y…" at bounding box center [509, 277] width 666 height 174
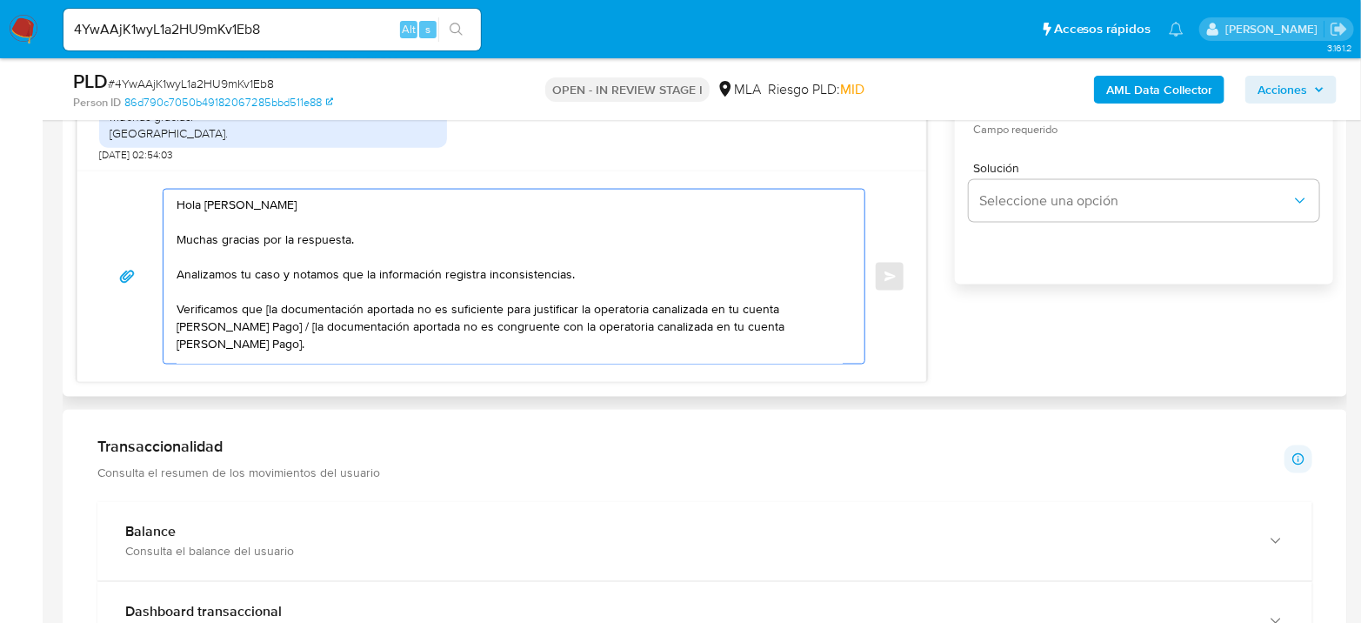
drag, startPoint x: 263, startPoint y: 308, endPoint x: 362, endPoint y: 323, distance: 100.2
click at [362, 323] on textarea "Hola Joaquin Elian Marcon Muchas gracias por la respuesta. Analizamos tu caso y…" at bounding box center [509, 277] width 666 height 174
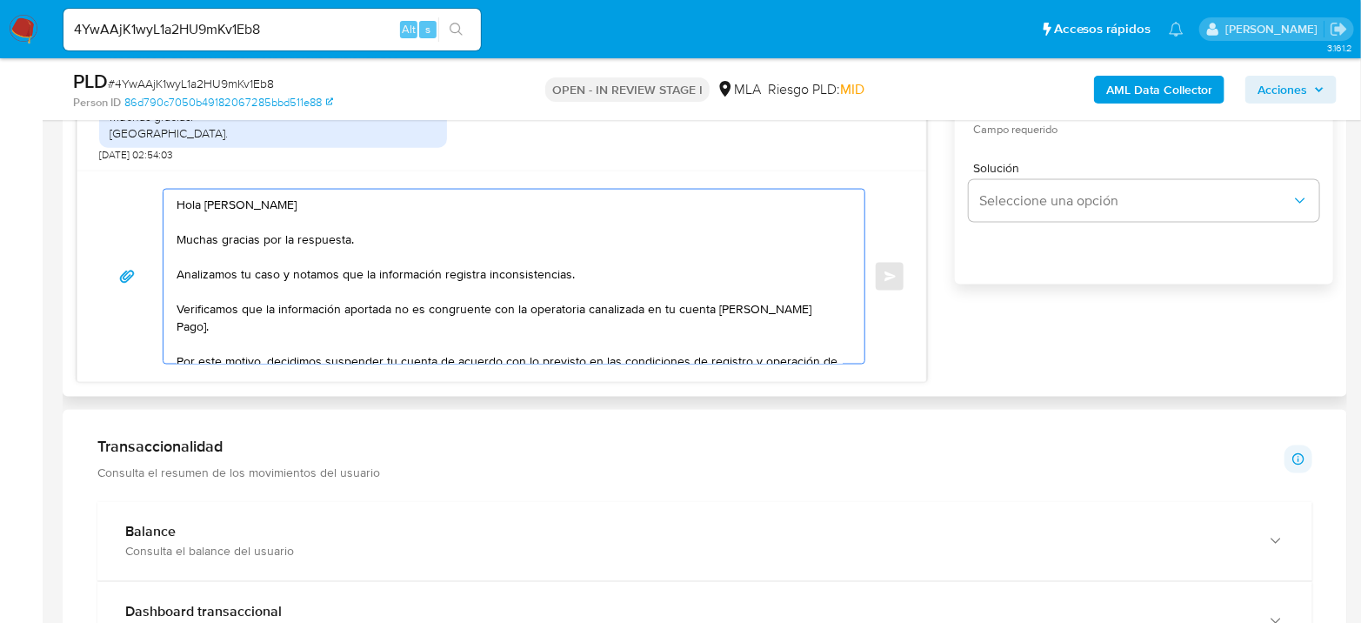
click at [811, 303] on textarea "Hola Joaquin Elian Marcon Muchas gracias por la respuesta. Analizamos tu caso y…" at bounding box center [509, 277] width 666 height 174
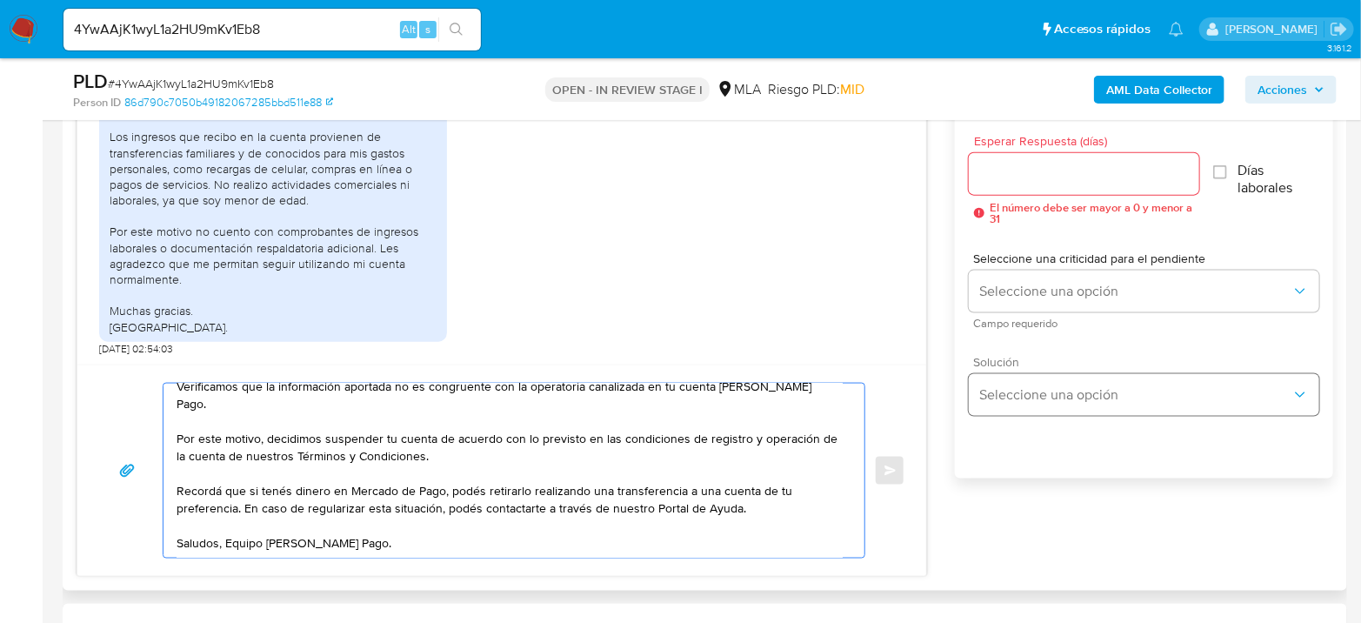
scroll to position [869, 0]
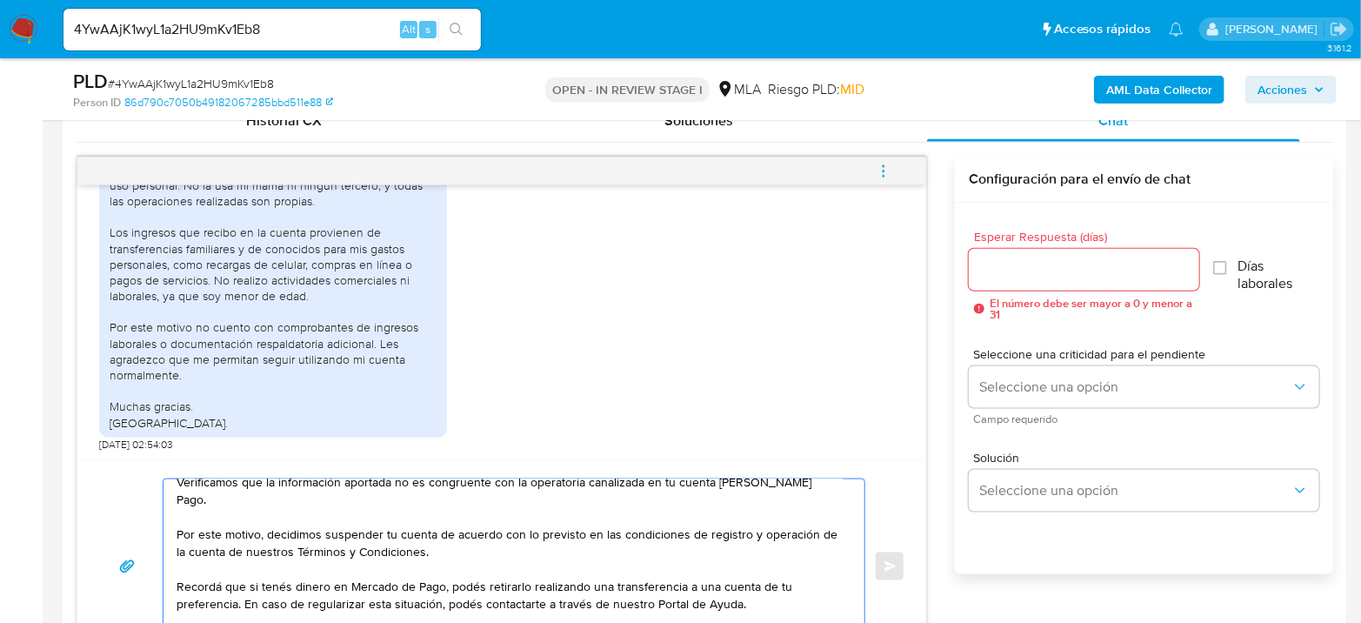
type textarea "Hola Joaquin Elian Marcon Muchas gracias por la respuesta. Analizamos tu caso y…"
click at [1063, 263] on input "Esperar Respuesta (días)" at bounding box center [1084, 269] width 230 height 23
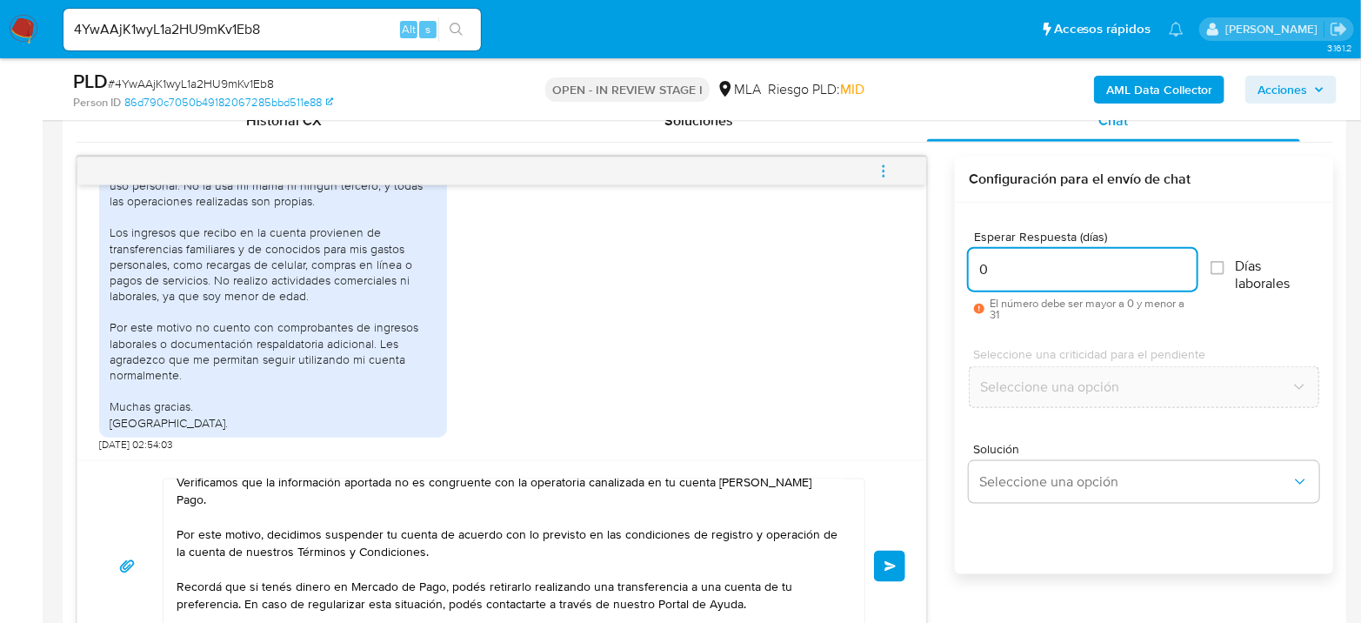
type input "0"
click at [873, 564] on div "Hola Joaquin Elian Marcon Muchas gracias por la respuesta. Analizamos tu caso y…" at bounding box center [501, 566] width 807 height 176
click at [879, 565] on button "Enviar" at bounding box center [889, 565] width 31 height 31
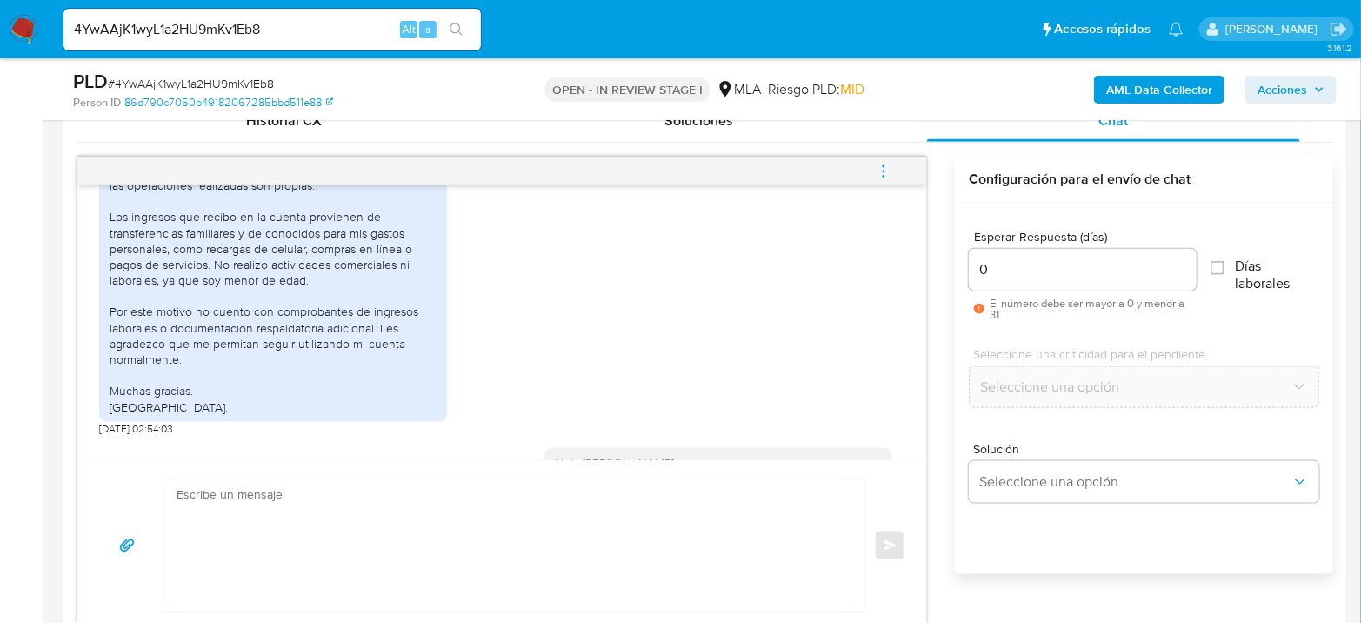
scroll to position [1240, 0]
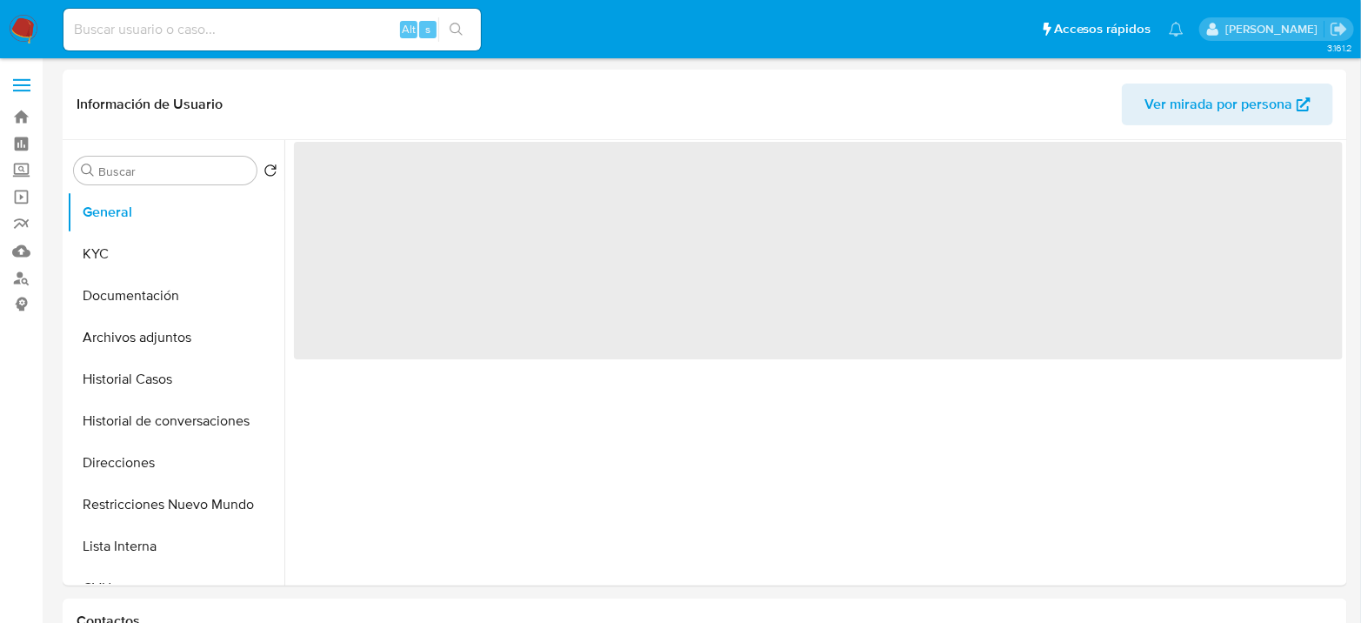
select select "10"
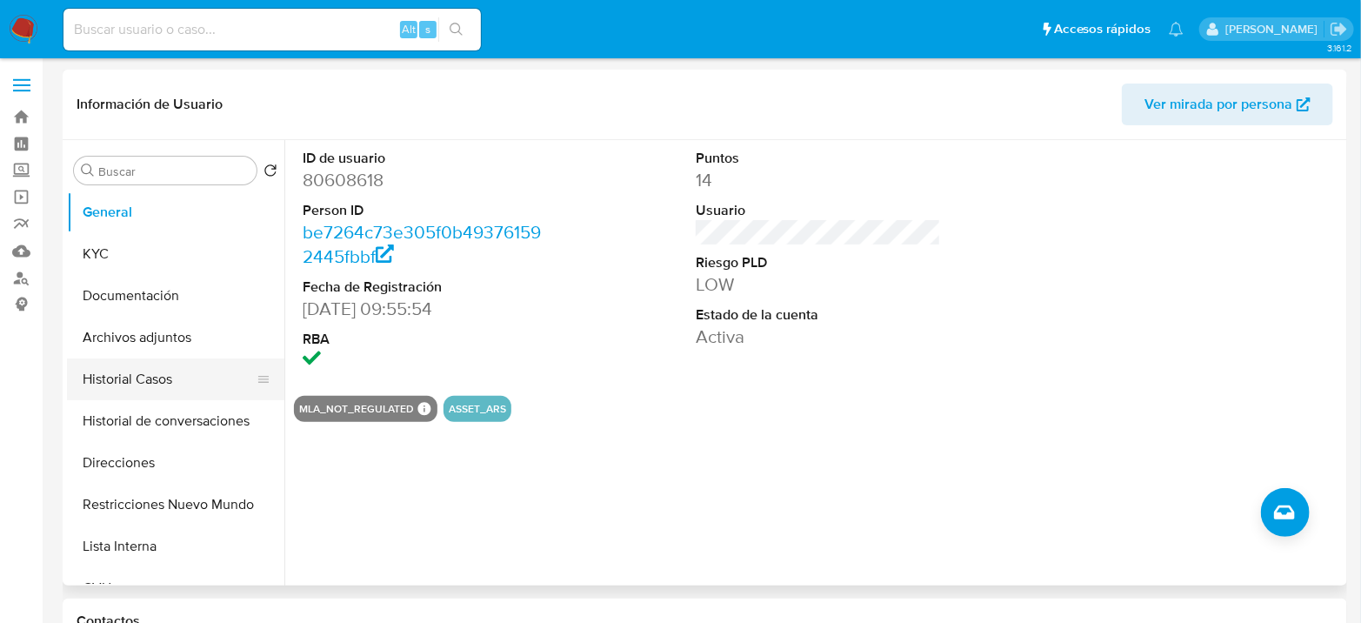
click at [125, 385] on button "Historial Casos" at bounding box center [168, 379] width 203 height 42
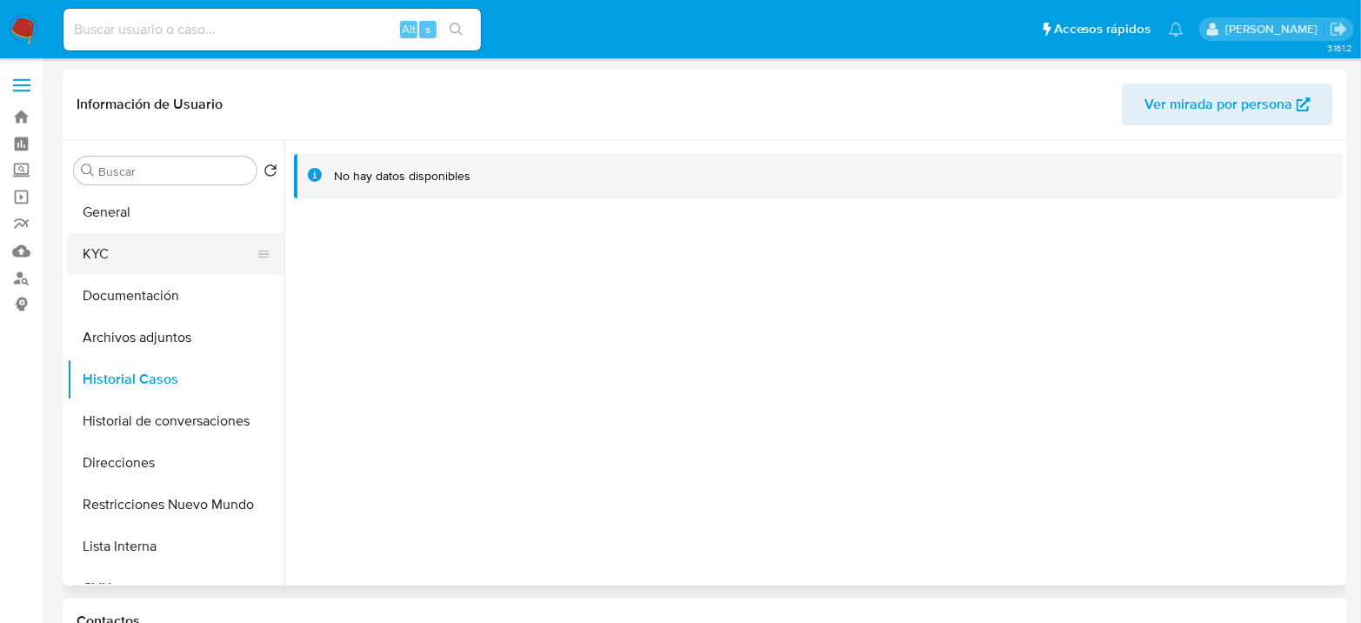
click at [86, 253] on button "KYC" at bounding box center [168, 254] width 203 height 42
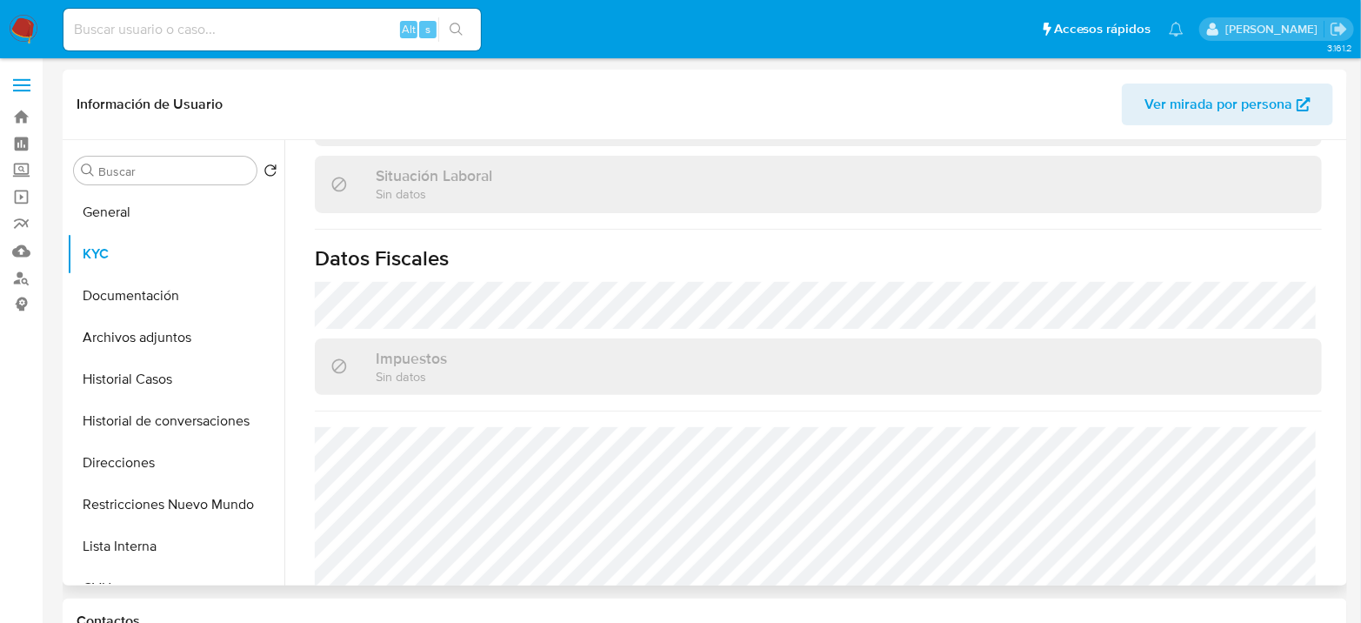
scroll to position [919, 0]
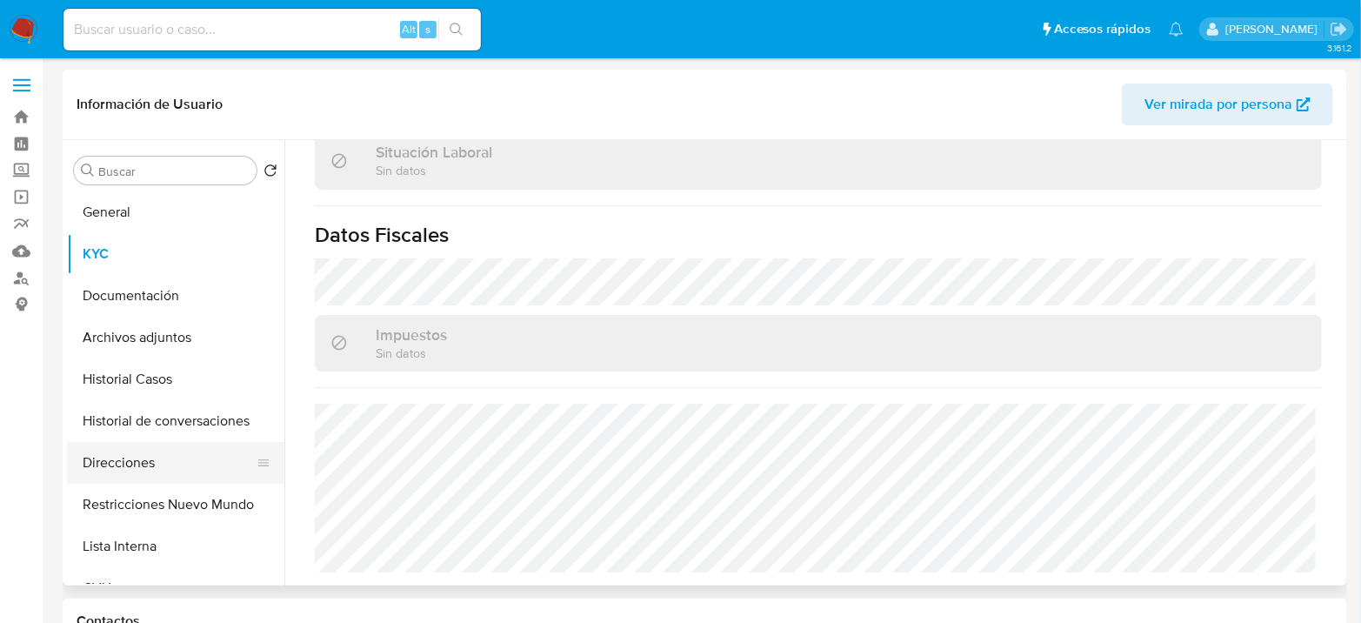
click at [137, 464] on button "Direcciones" at bounding box center [168, 463] width 203 height 42
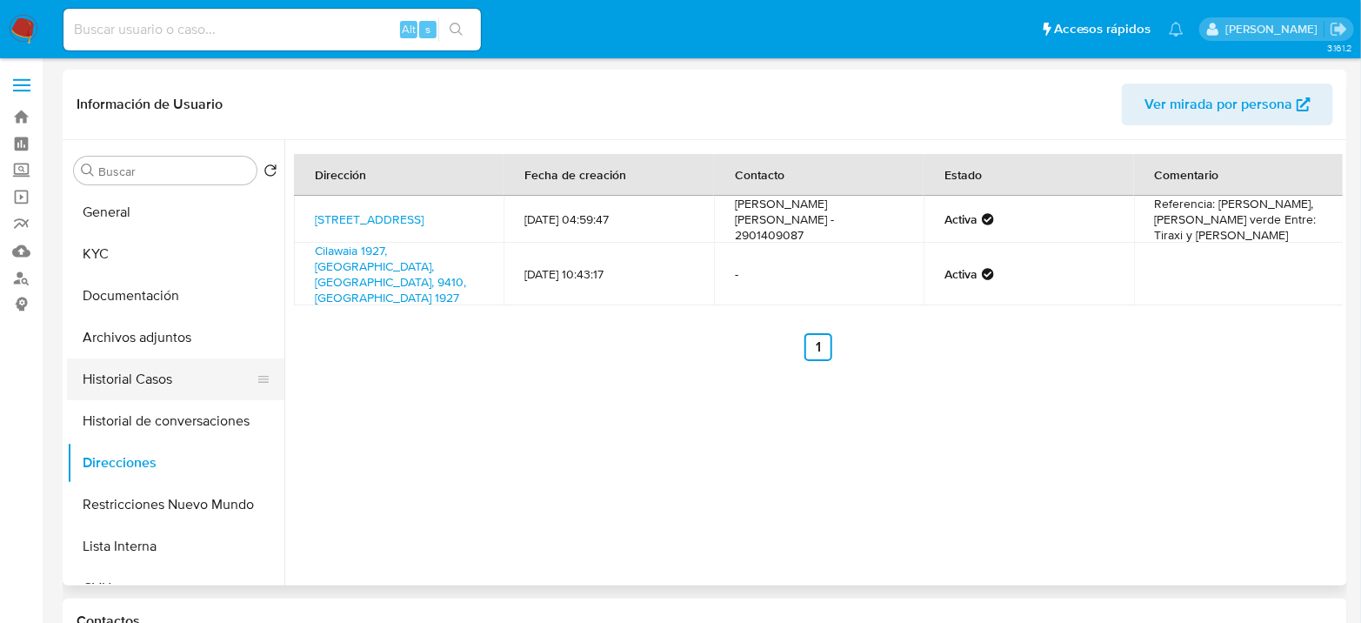
click at [137, 395] on button "Historial Casos" at bounding box center [168, 379] width 203 height 42
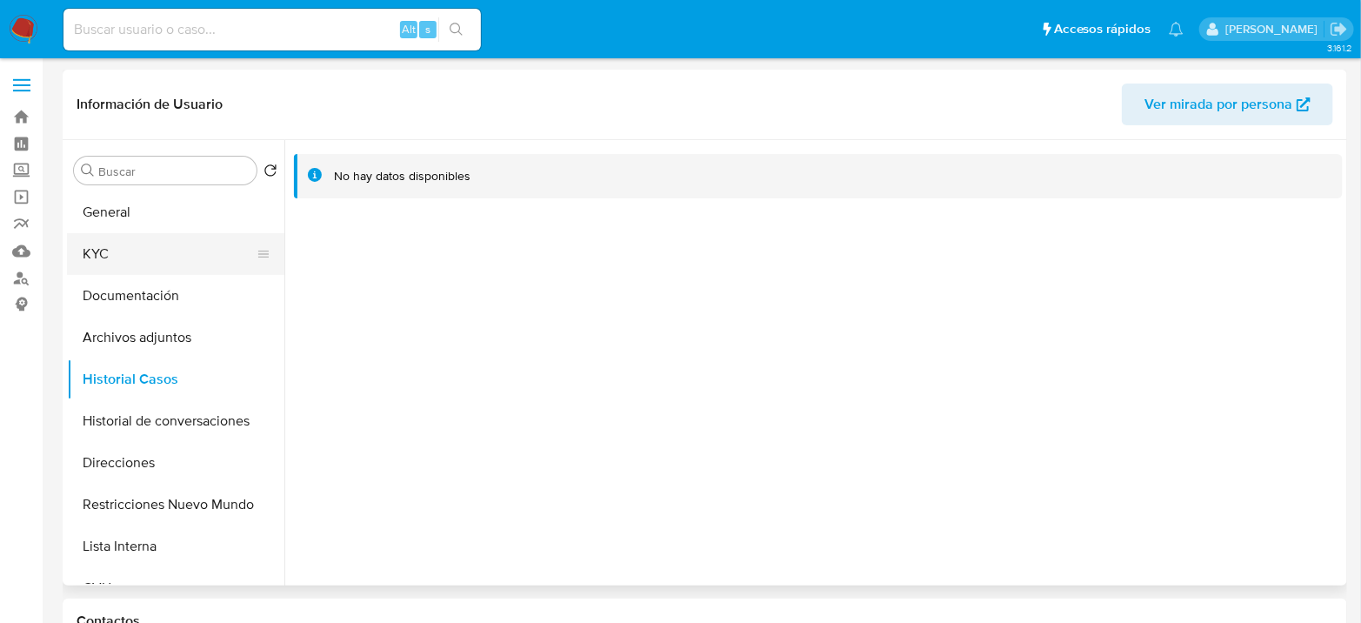
click at [123, 245] on button "KYC" at bounding box center [168, 254] width 203 height 42
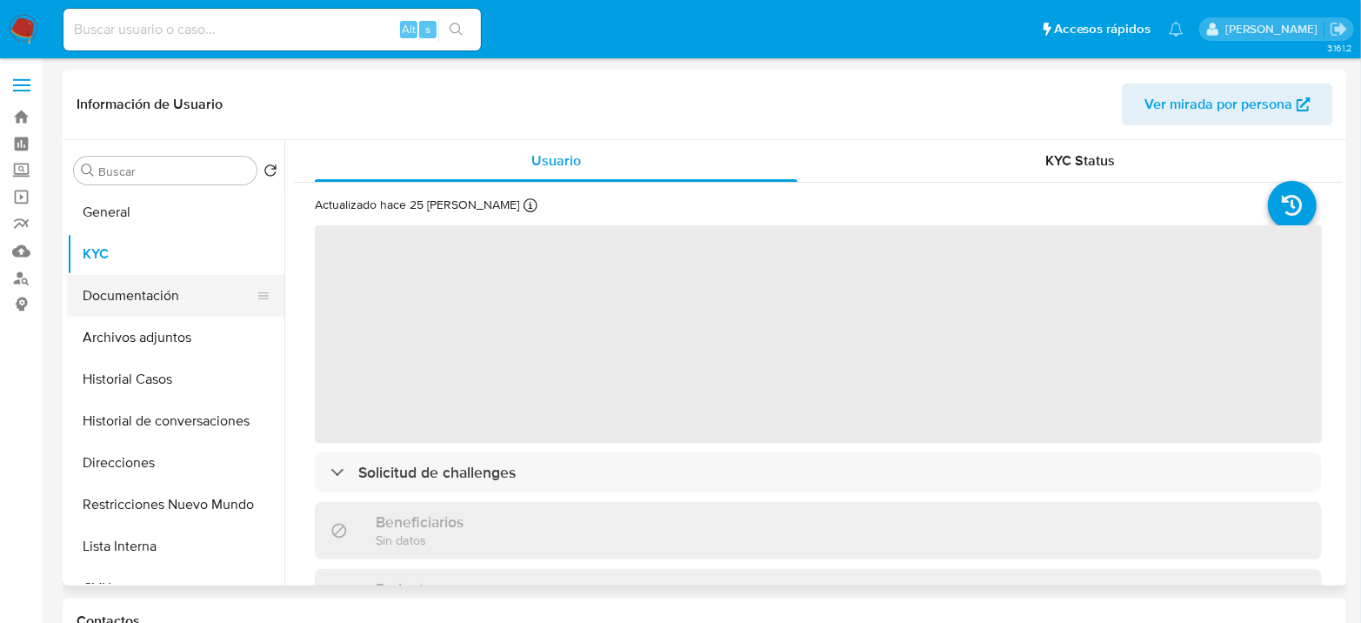
click at [160, 300] on button "Documentación" at bounding box center [168, 296] width 203 height 42
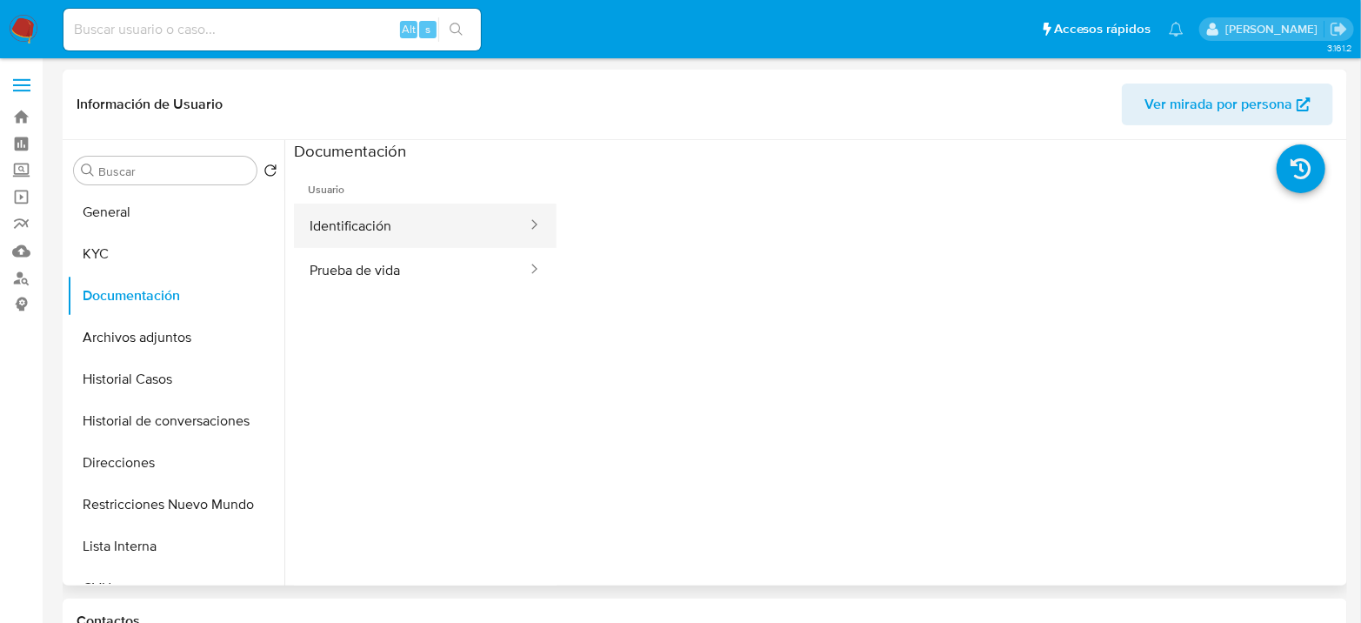
click at [476, 235] on button "Identificación" at bounding box center [411, 225] width 235 height 44
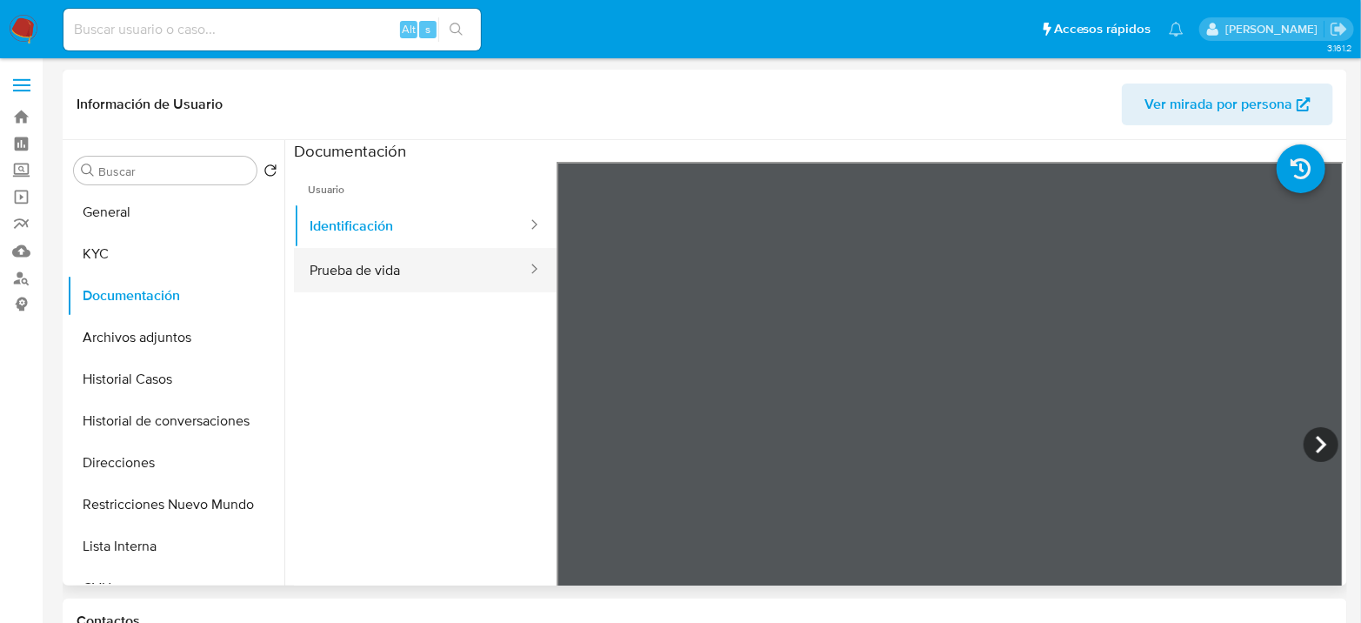
click at [467, 257] on button "Prueba de vida" at bounding box center [411, 270] width 235 height 44
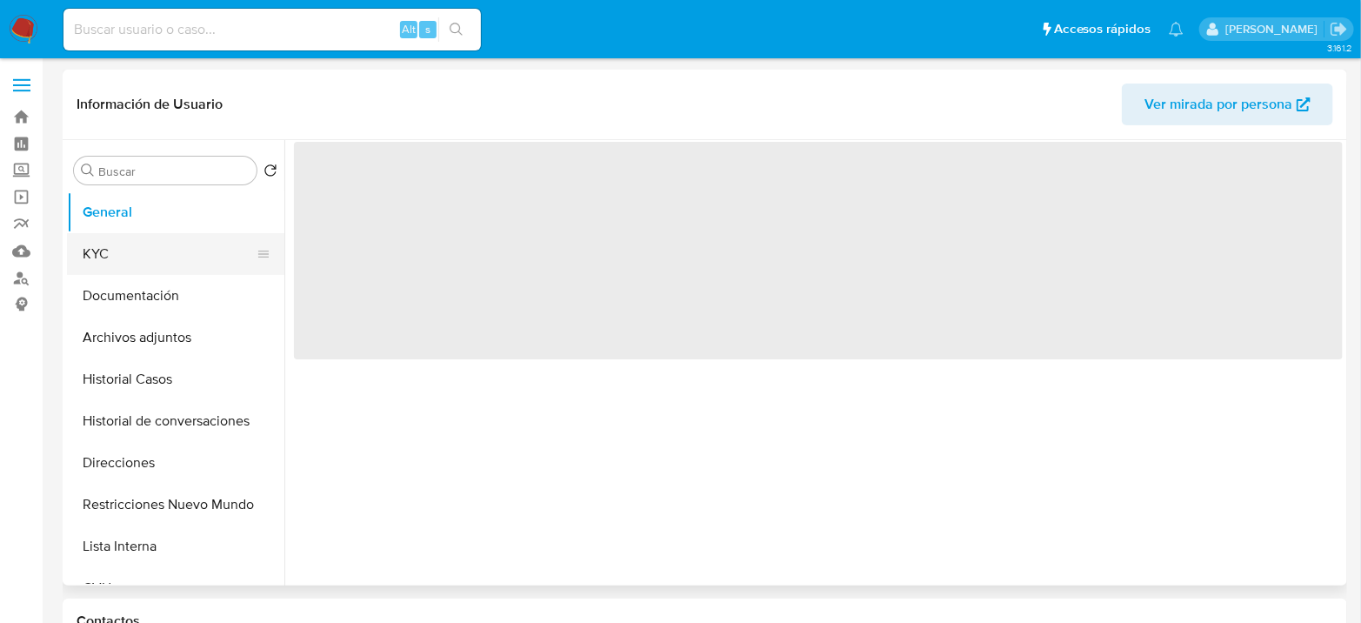
click at [87, 259] on button "KYC" at bounding box center [168, 254] width 203 height 42
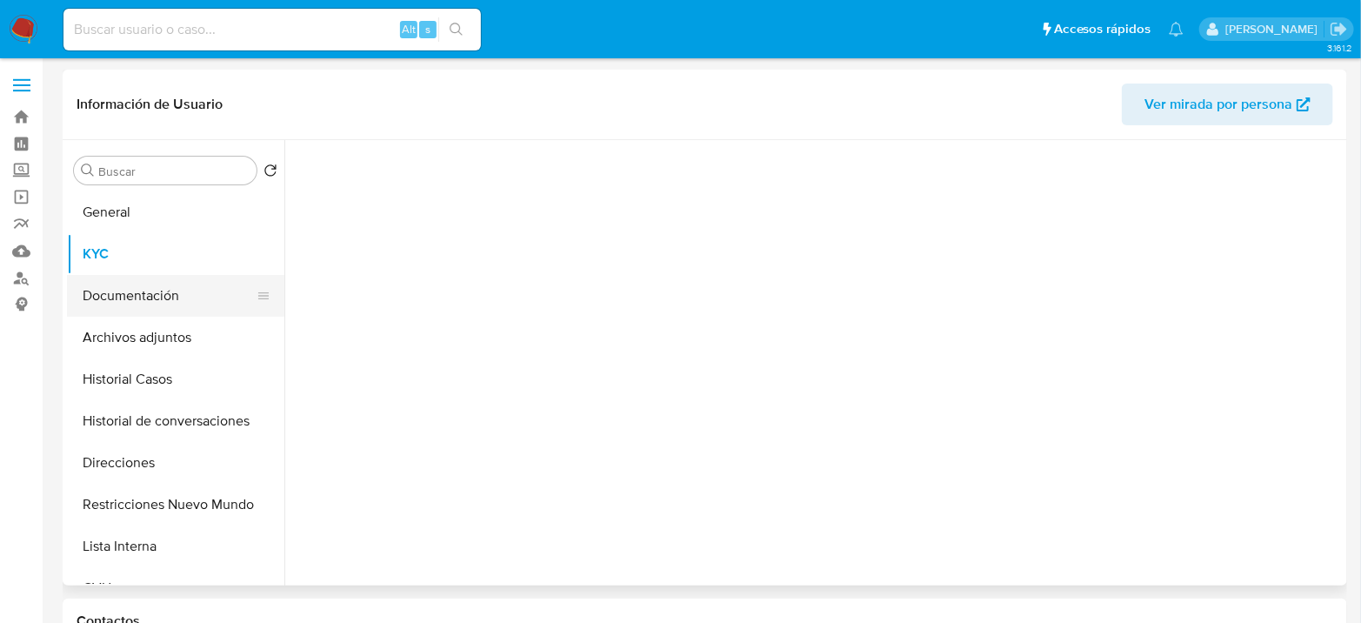
select select "10"
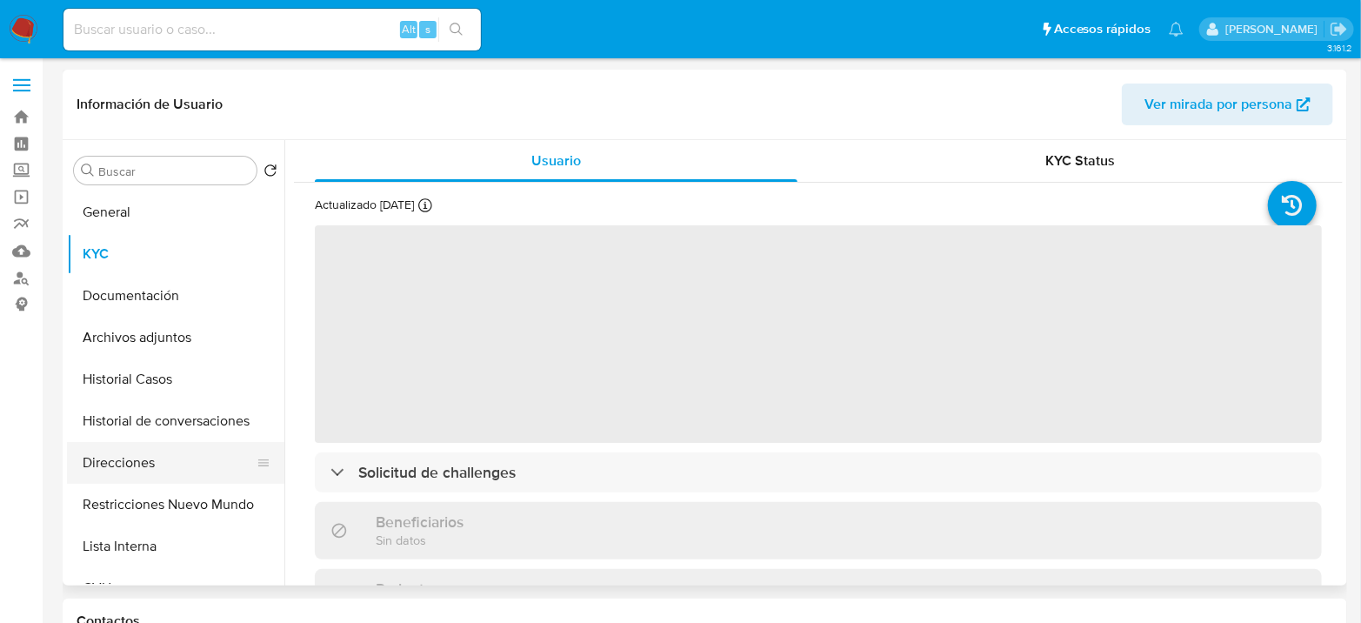
click at [163, 458] on button "Direcciones" at bounding box center [168, 463] width 203 height 42
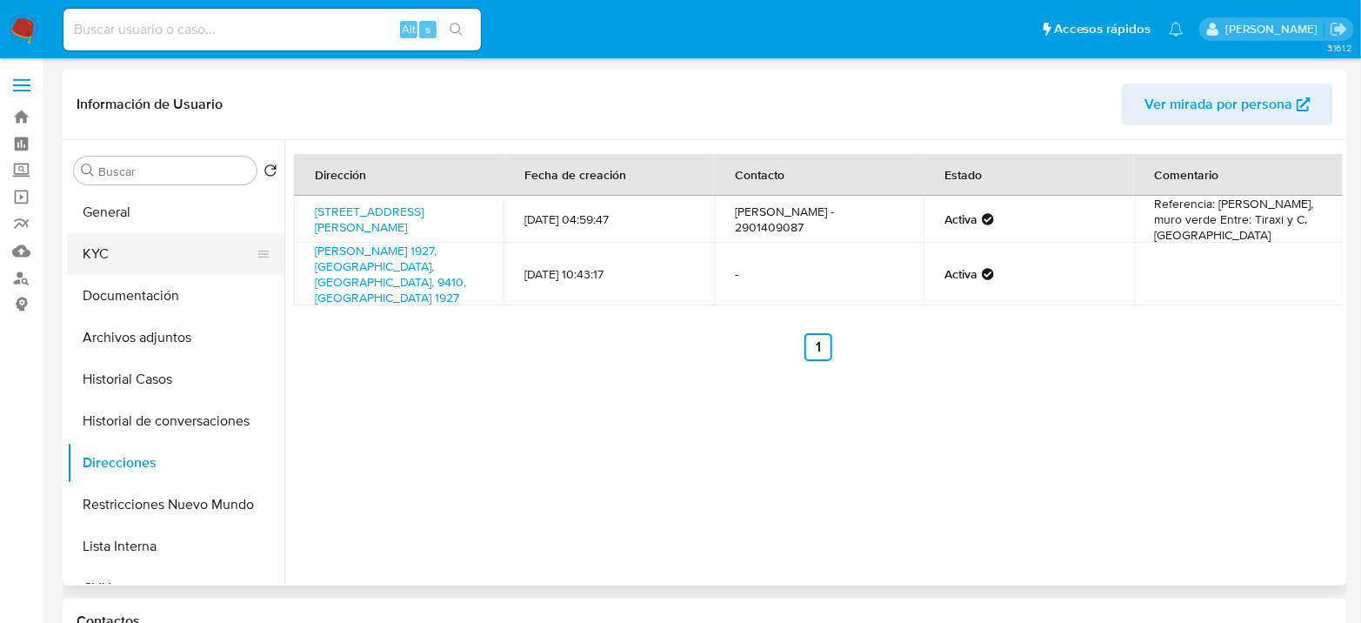
click at [97, 250] on button "KYC" at bounding box center [168, 254] width 203 height 42
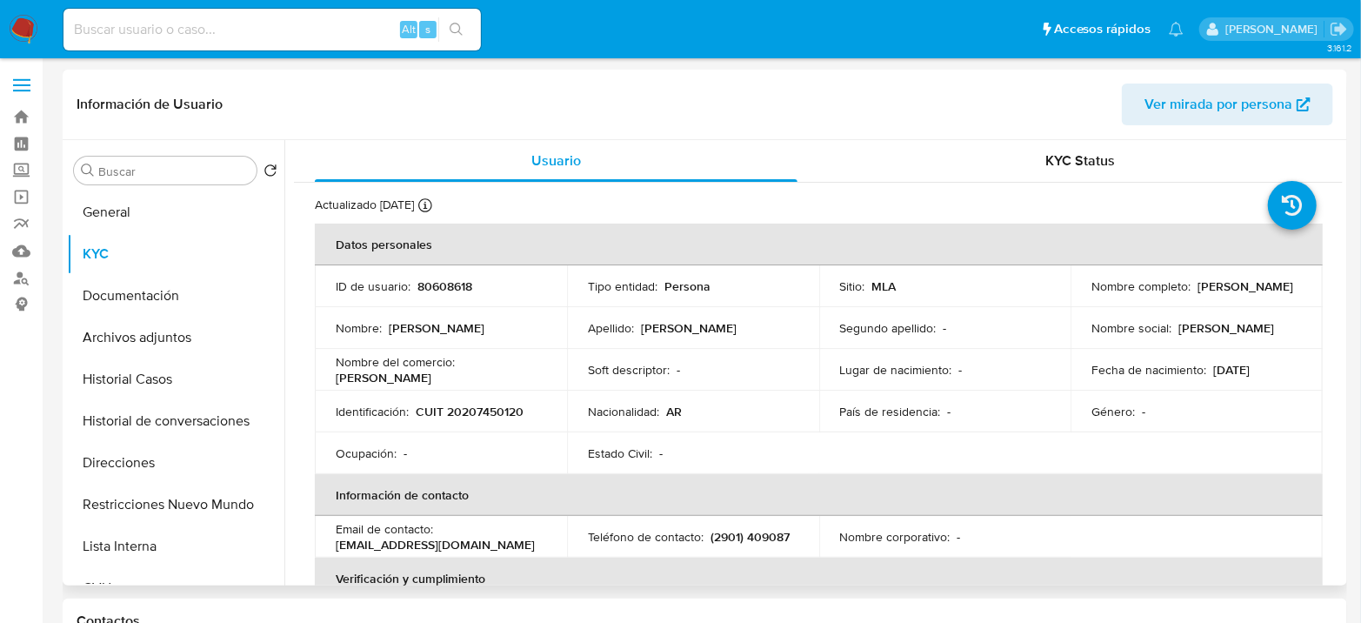
click at [510, 414] on p "CUIT 20207450120" at bounding box center [470, 411] width 108 height 16
copy p "20207450120"
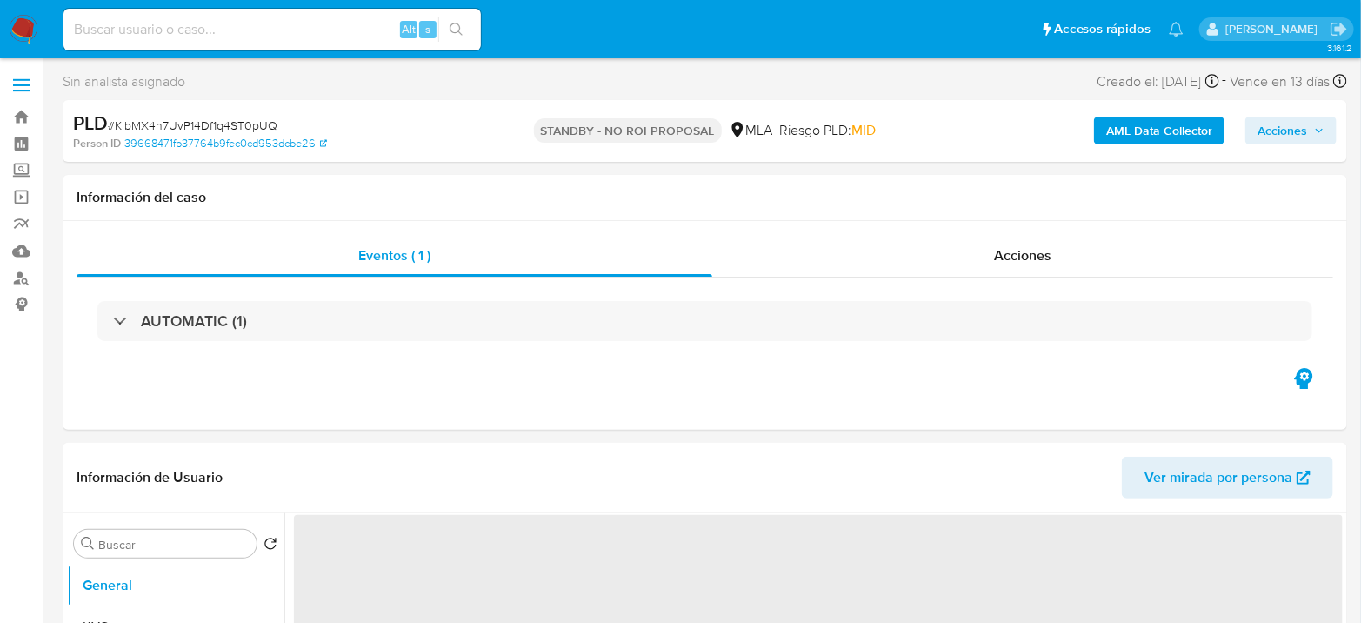
select select "10"
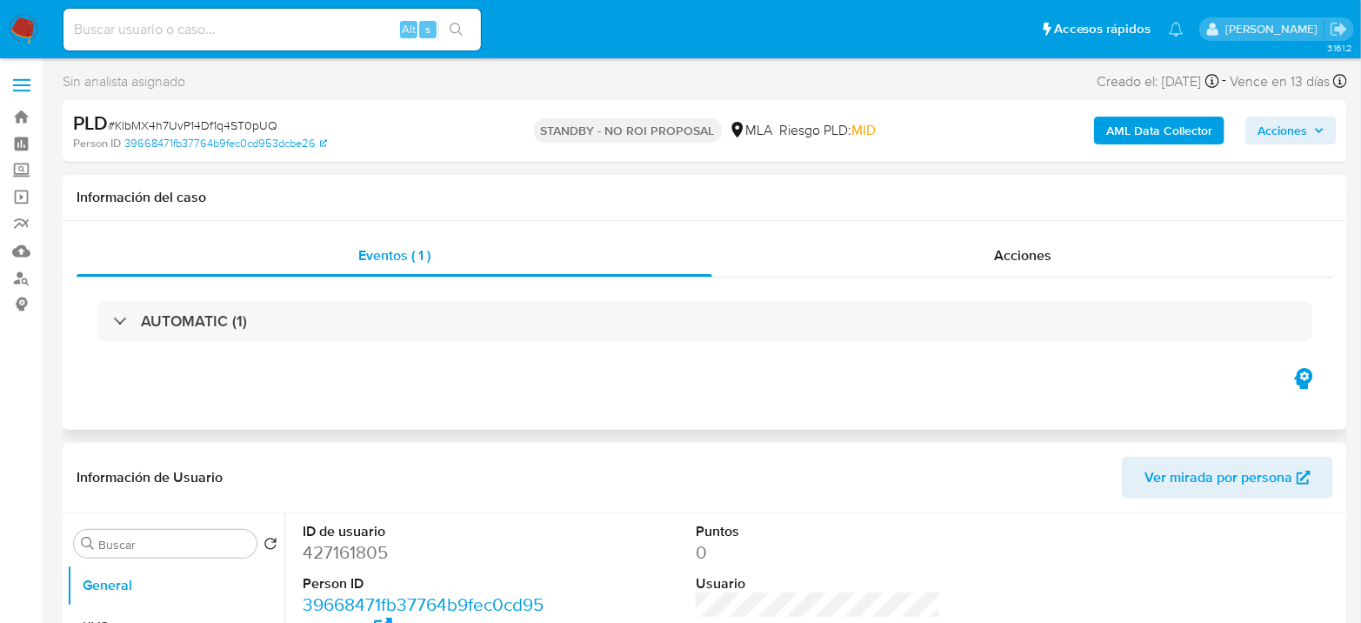
click at [321, 412] on div "Eventos ( 1 ) Acciones AUTOMATIC (1)" at bounding box center [705, 325] width 1284 height 209
click at [36, 20] on img at bounding box center [24, 30] width 30 height 30
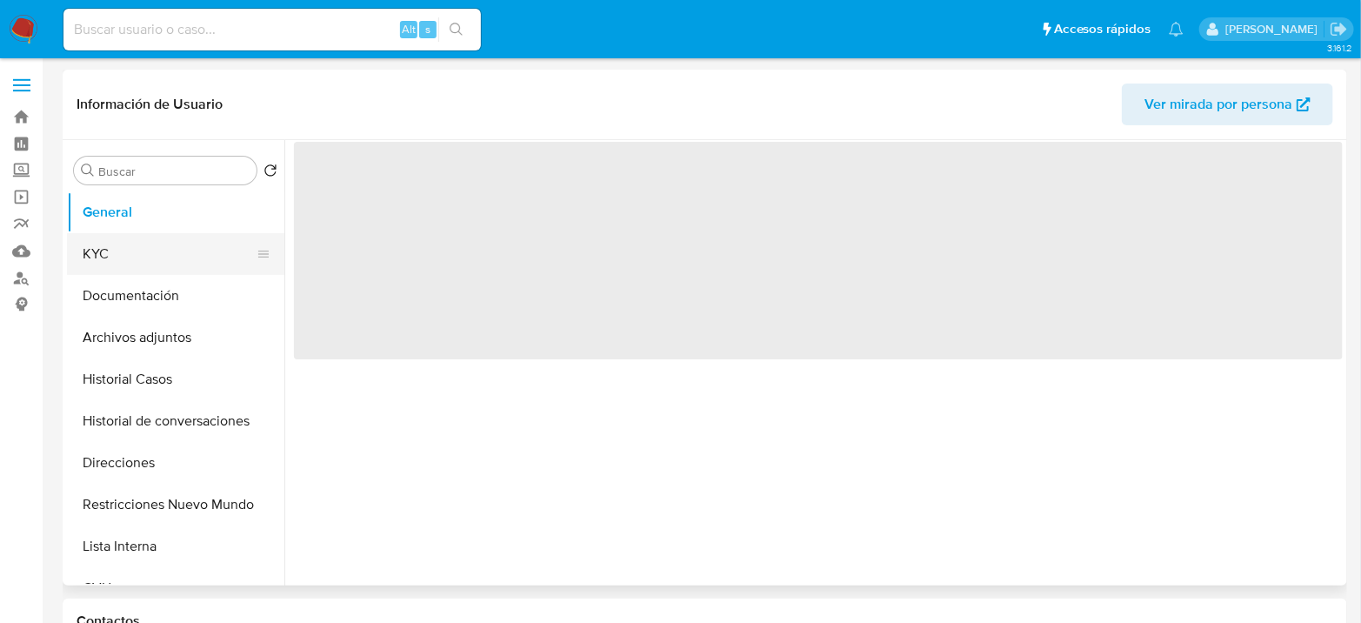
click at [139, 250] on button "KYC" at bounding box center [168, 254] width 203 height 42
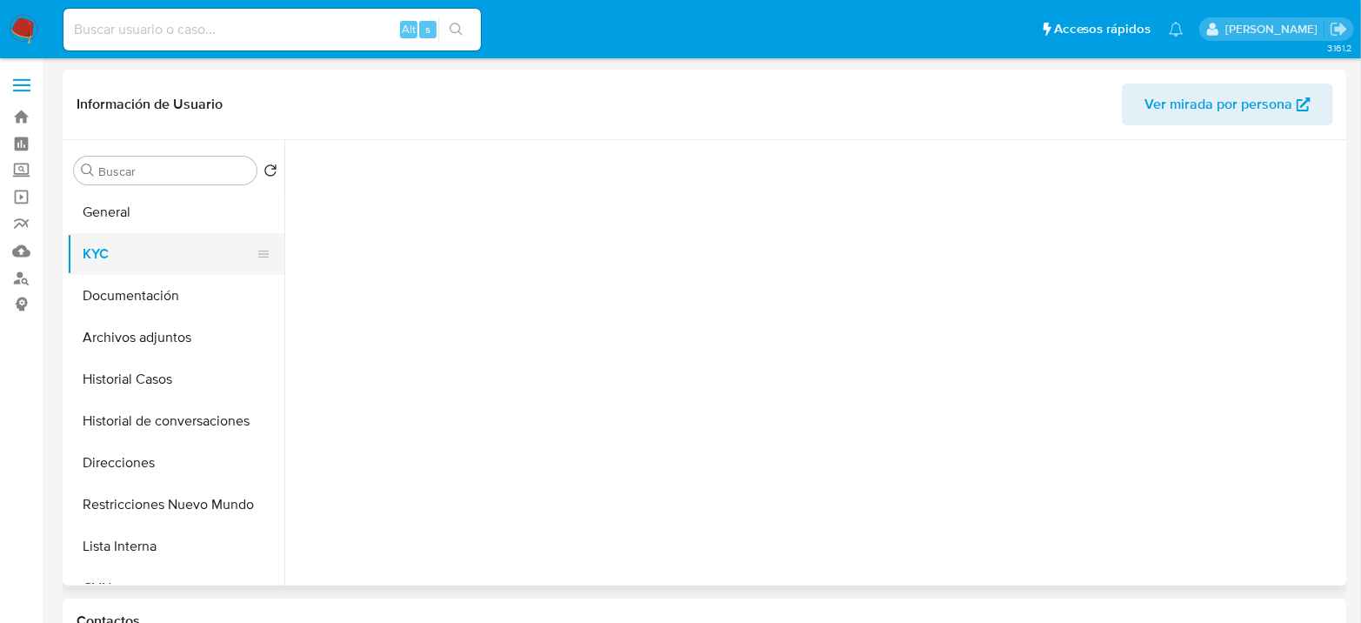
select select "10"
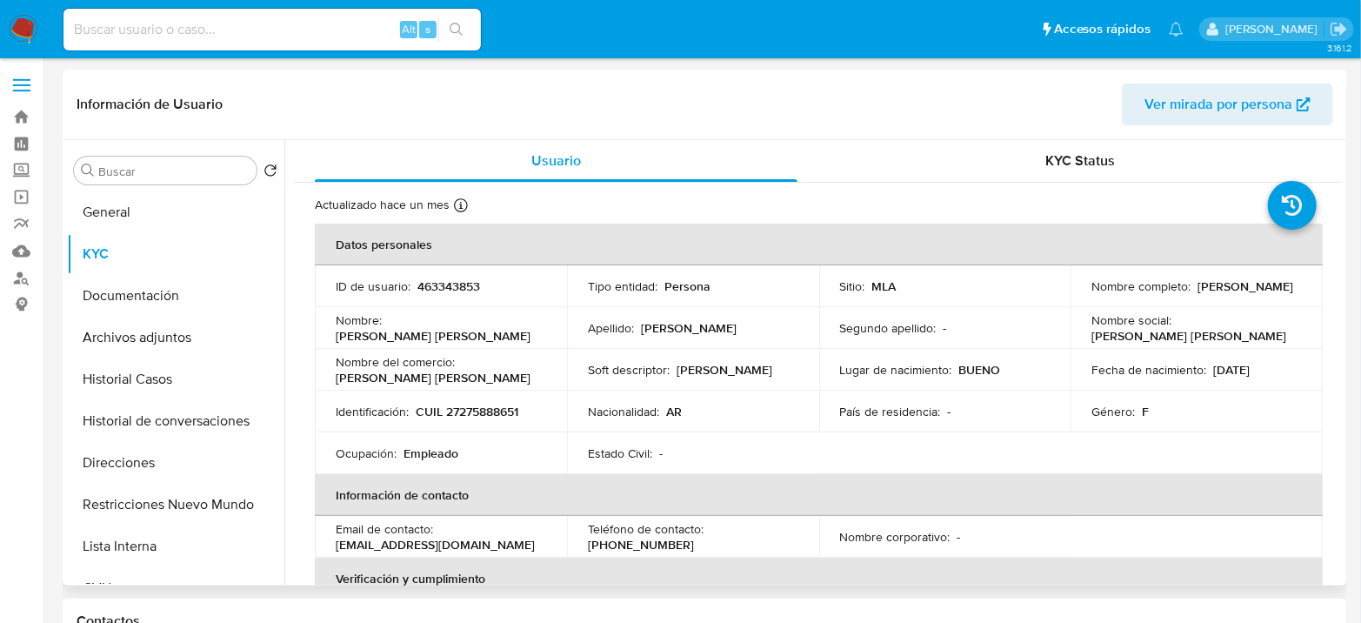
click at [518, 408] on p "CUIL 27275888651" at bounding box center [467, 411] width 103 height 16
click at [513, 410] on p "CUIL 27275888651" at bounding box center [467, 411] width 103 height 16
copy p "27275888651"
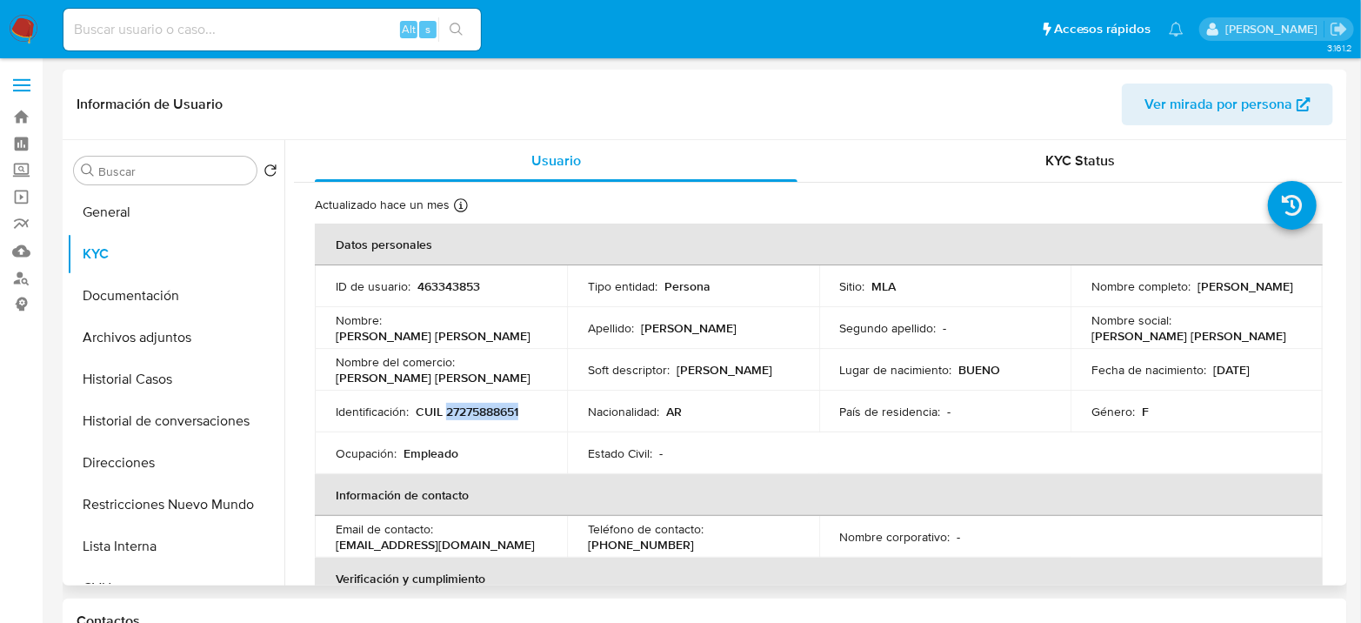
click at [498, 403] on p "CUIL 27275888651" at bounding box center [467, 411] width 103 height 16
click at [499, 403] on p "CUIL 27275888651" at bounding box center [467, 411] width 103 height 16
copy p "27275888651"
click at [477, 411] on p "CUIL 27275888651" at bounding box center [467, 411] width 103 height 16
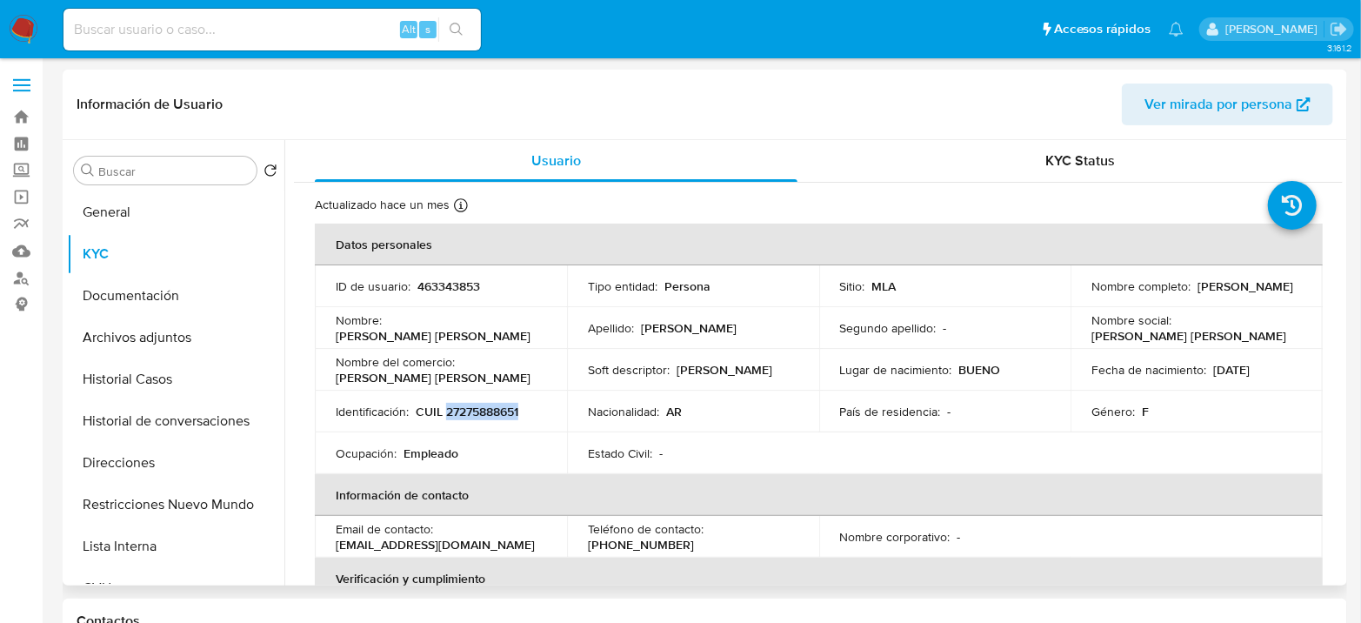
drag, startPoint x: 1091, startPoint y: 290, endPoint x: 1224, endPoint y: 291, distance: 133.0
click at [1224, 291] on div "Nombre completo : Nancy Noemi Santillan" at bounding box center [1196, 286] width 210 height 16
copy p "ancy Noemi Santillan"
drag, startPoint x: 414, startPoint y: 408, endPoint x: 550, endPoint y: 410, distance: 136.5
click at [550, 410] on td "Identificación : CUIL 27275888651" at bounding box center [441, 411] width 252 height 42
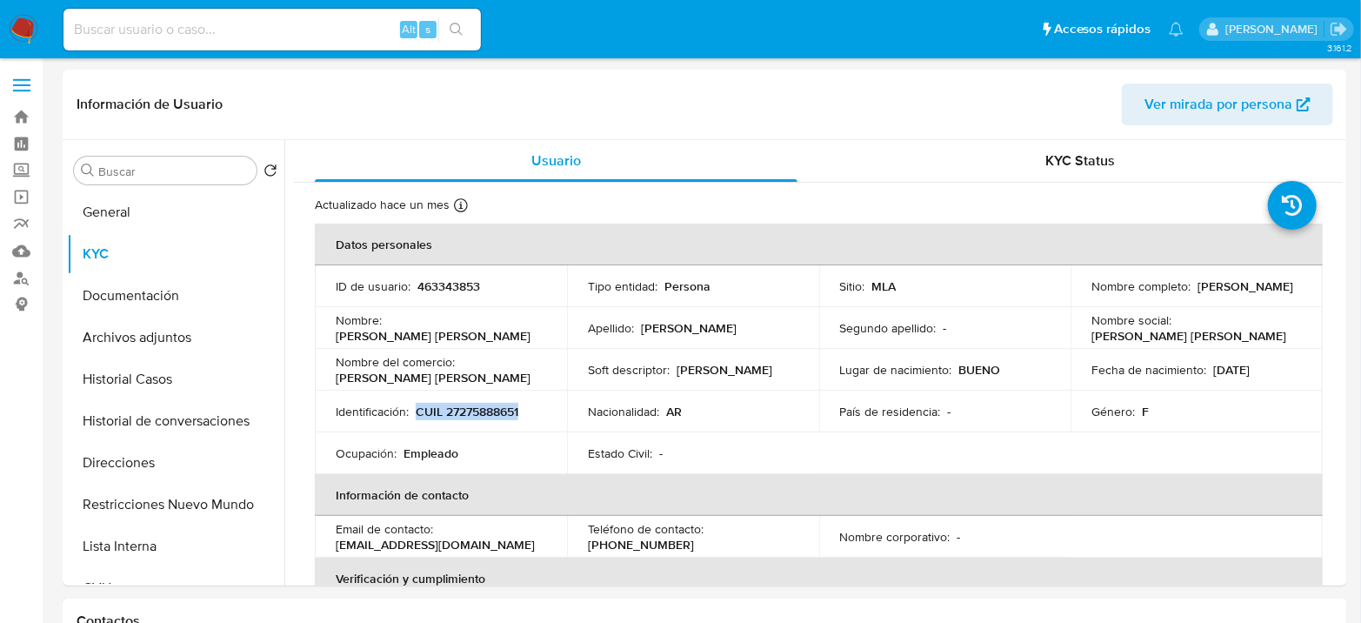
copy p "CUIL 27275888651"
click at [94, 387] on button "Historial Casos" at bounding box center [168, 379] width 203 height 42
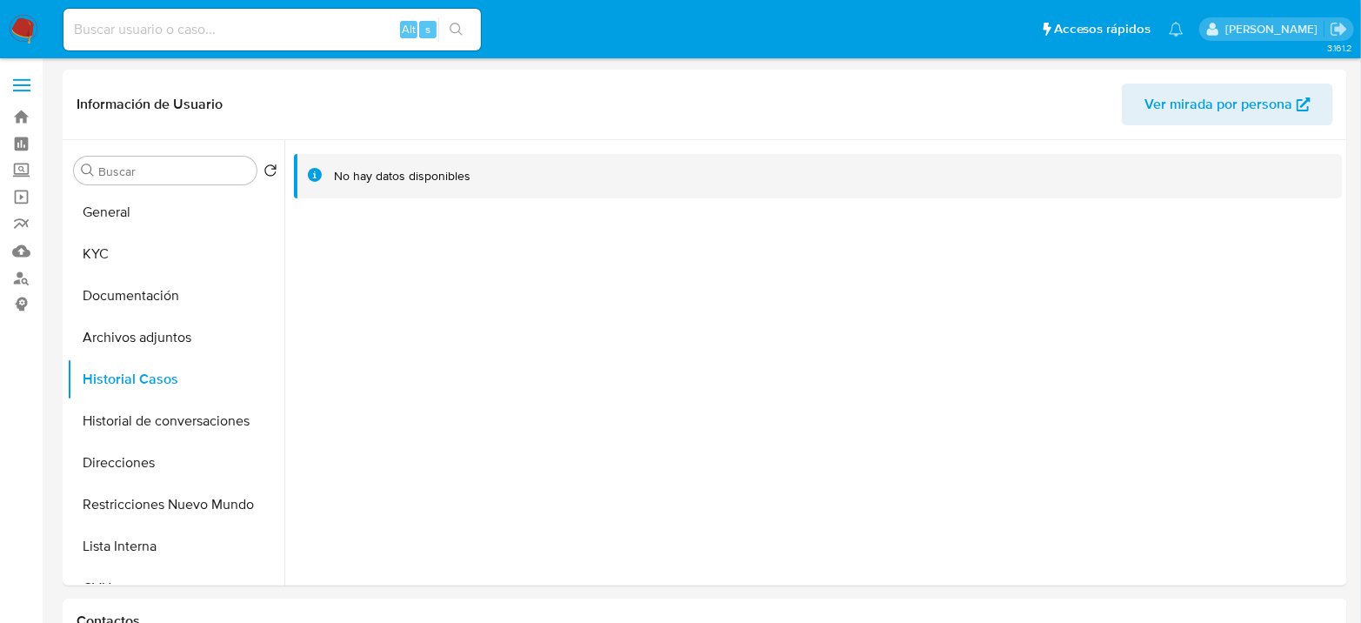
click at [28, 34] on img at bounding box center [24, 30] width 30 height 30
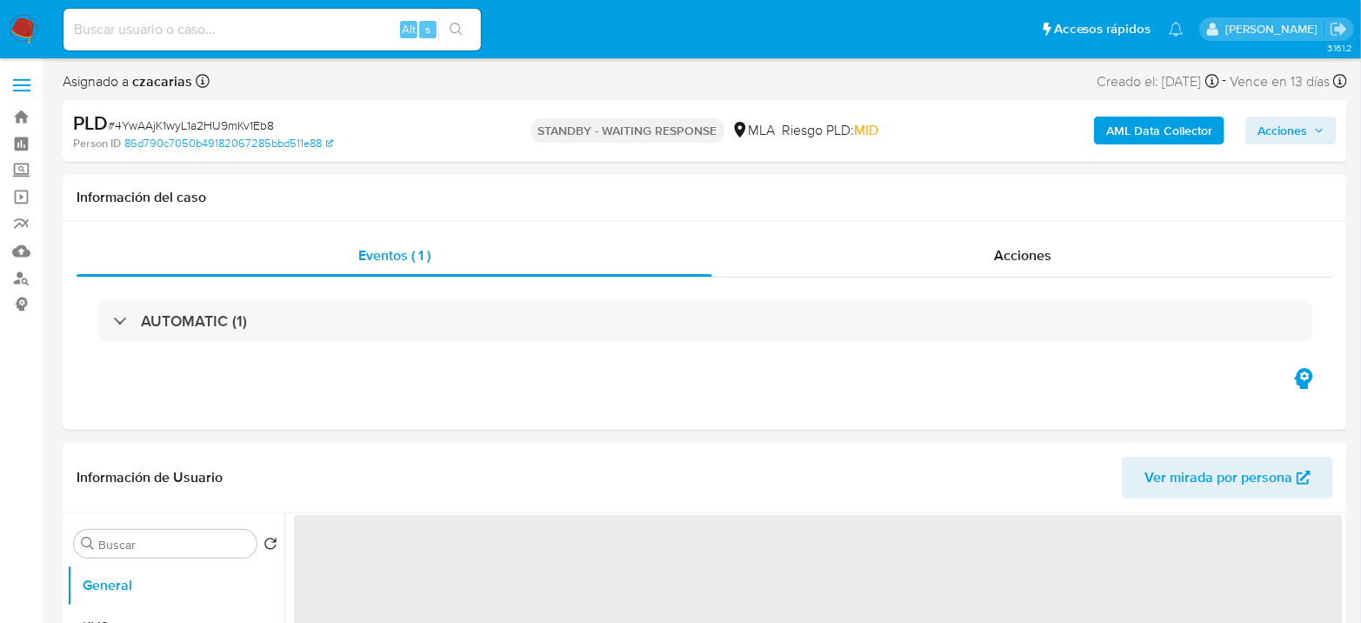
select select "10"
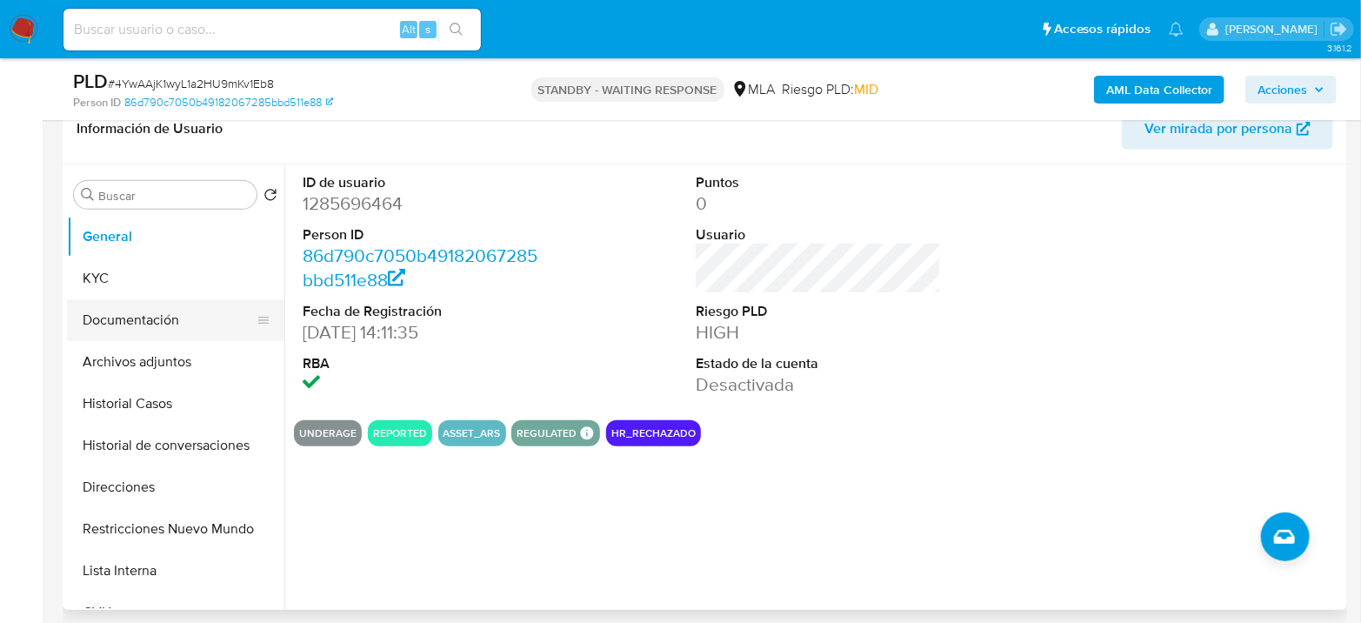
scroll to position [290, 0]
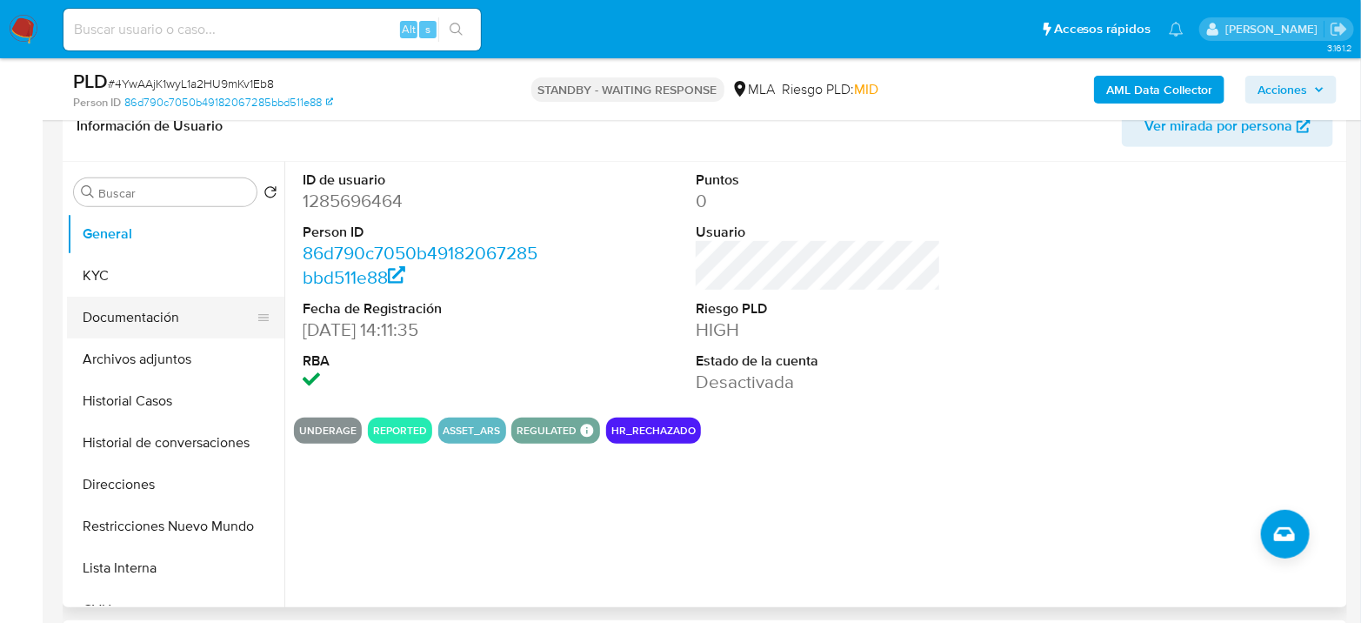
drag, startPoint x: 145, startPoint y: 283, endPoint x: 133, endPoint y: 307, distance: 27.2
click at [145, 283] on button "KYC" at bounding box center [175, 276] width 217 height 42
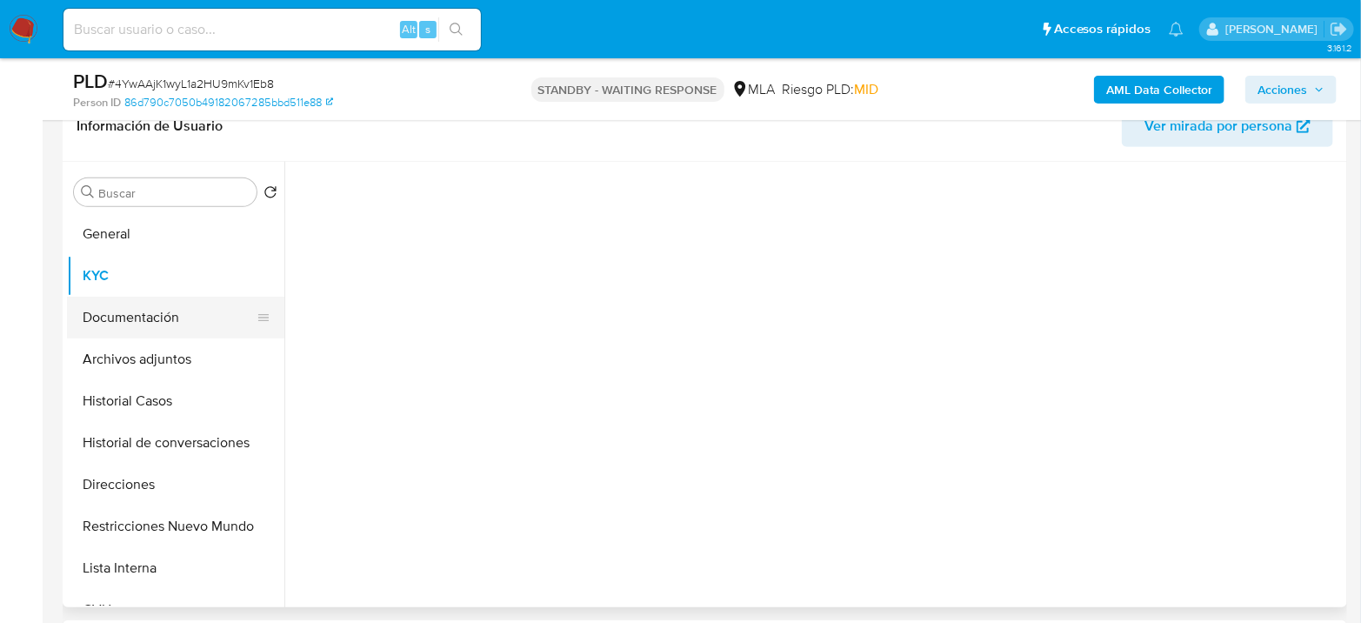
click at [137, 313] on button "Documentación" at bounding box center [168, 317] width 203 height 42
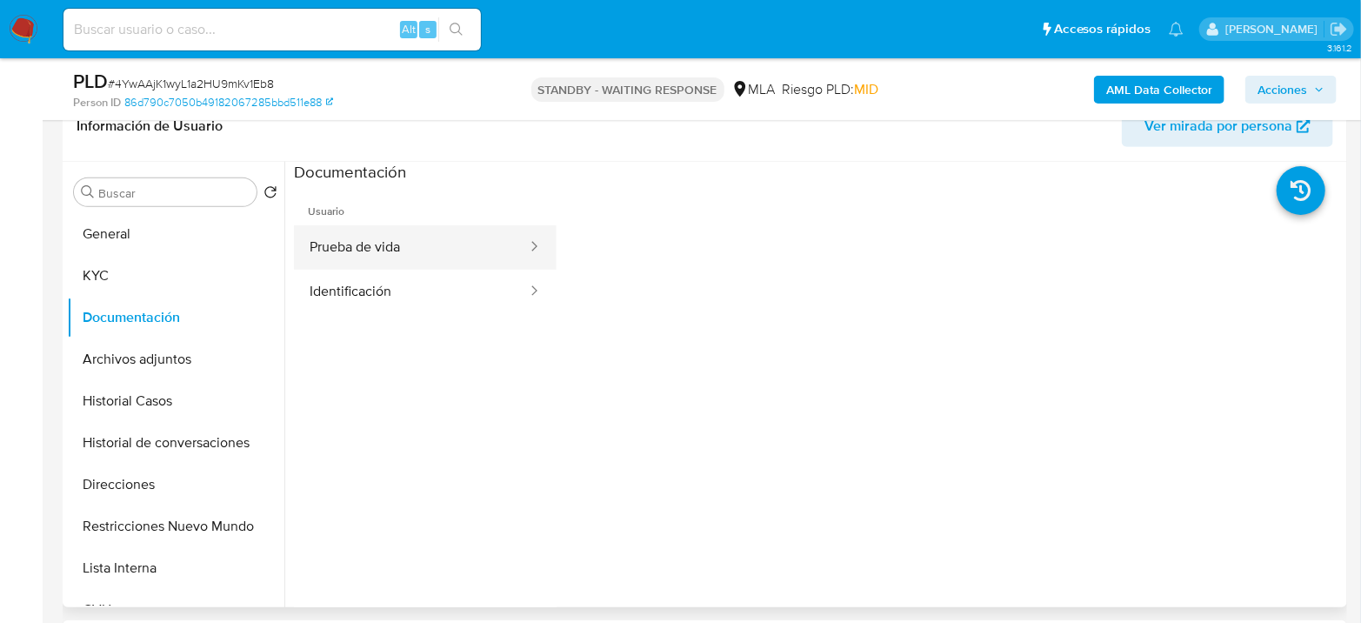
click at [360, 256] on button "Prueba de vida" at bounding box center [411, 247] width 235 height 44
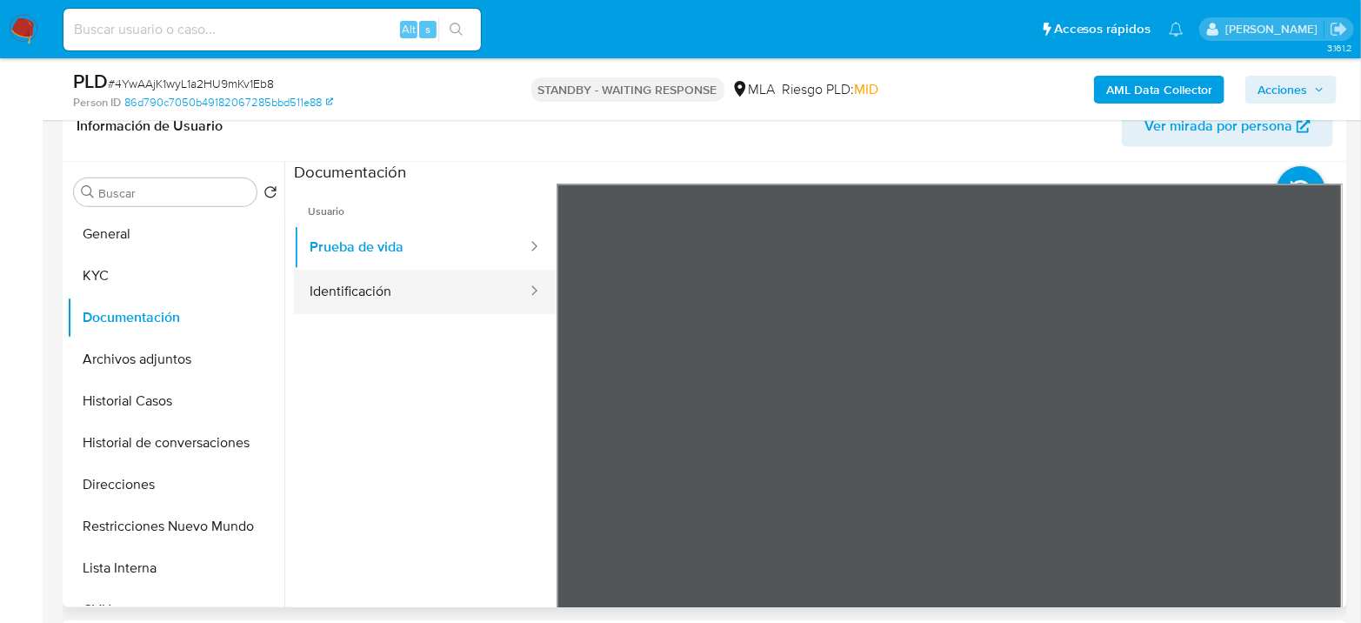
click at [370, 290] on button "Identificación" at bounding box center [411, 292] width 235 height 44
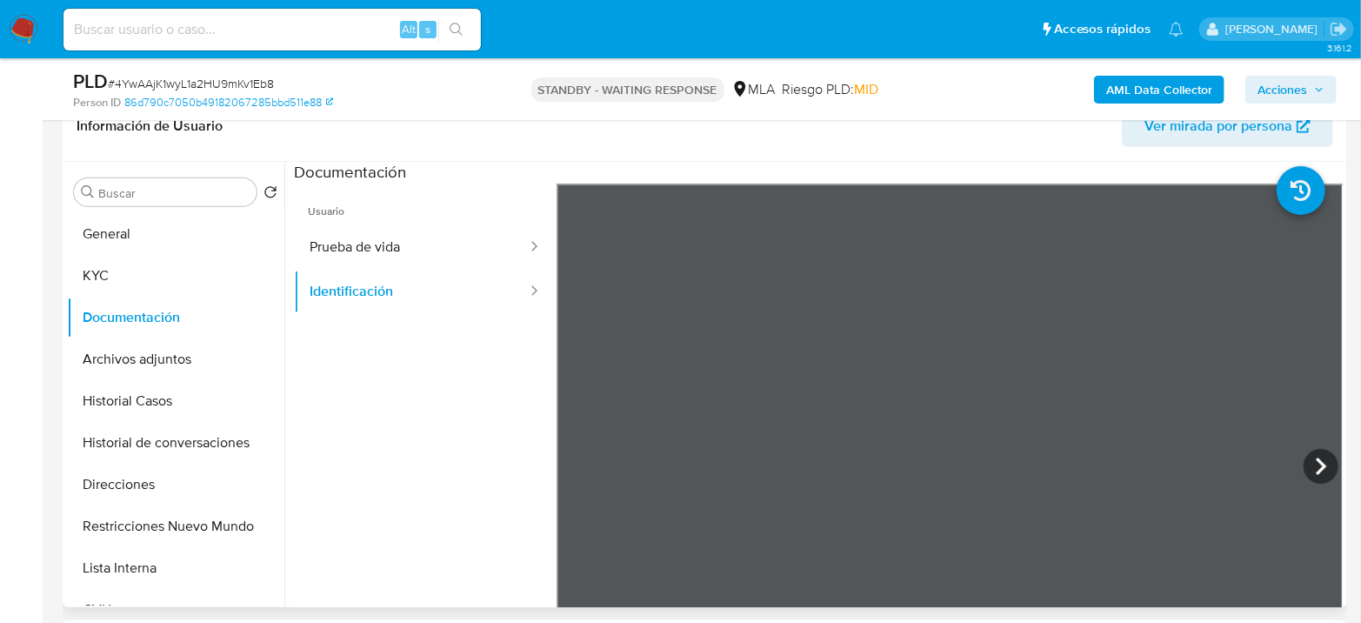
scroll to position [41, 0]
click at [1315, 462] on icon at bounding box center [1320, 465] width 10 height 17
click at [108, 265] on button "KYC" at bounding box center [168, 276] width 203 height 42
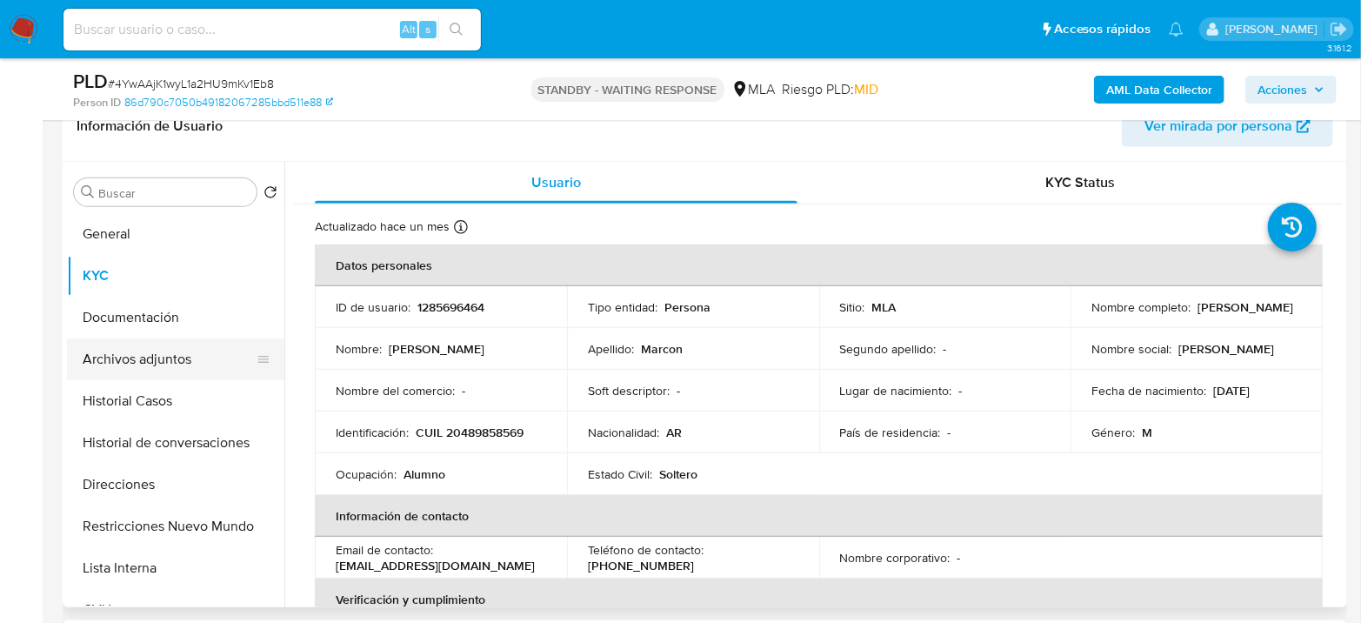
click at [152, 343] on button "Archivos adjuntos" at bounding box center [168, 359] width 203 height 42
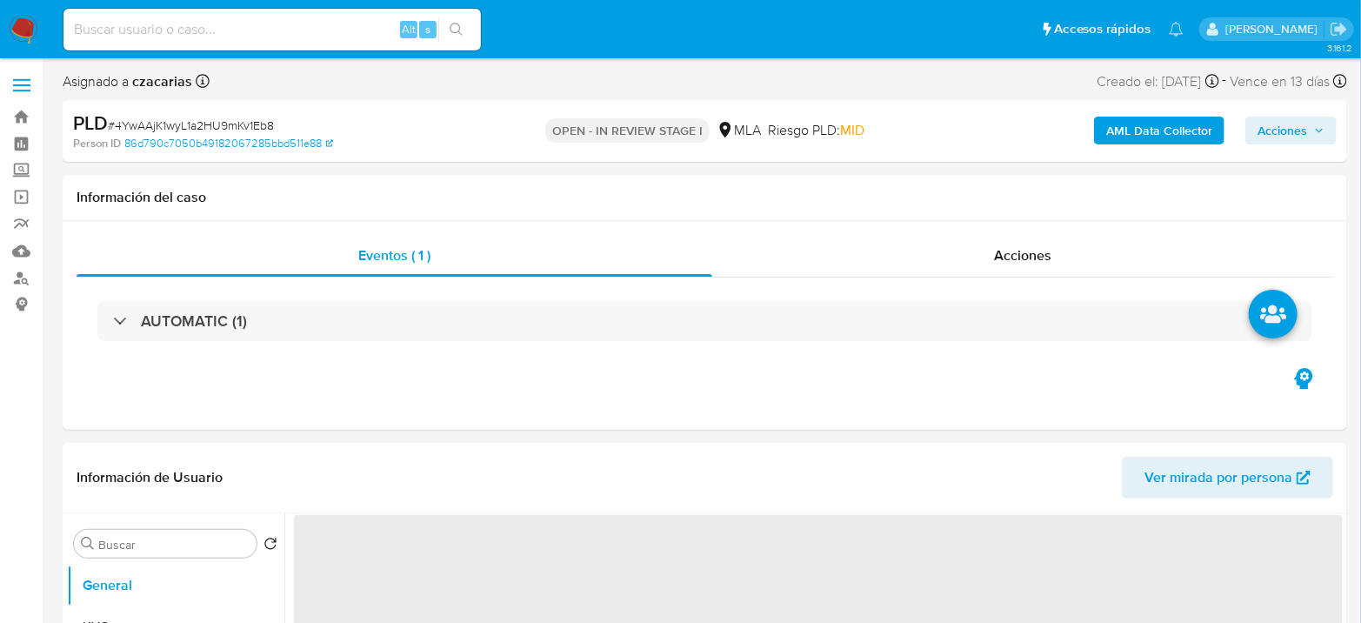
select select "10"
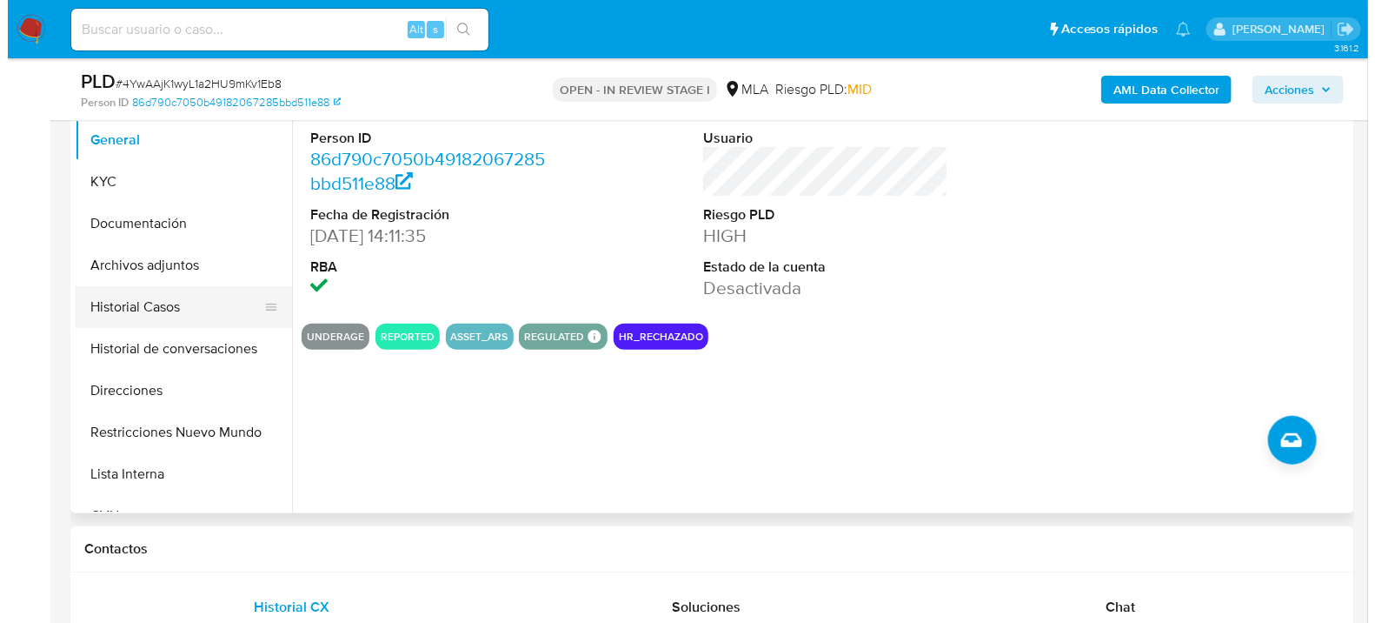
scroll to position [386, 0]
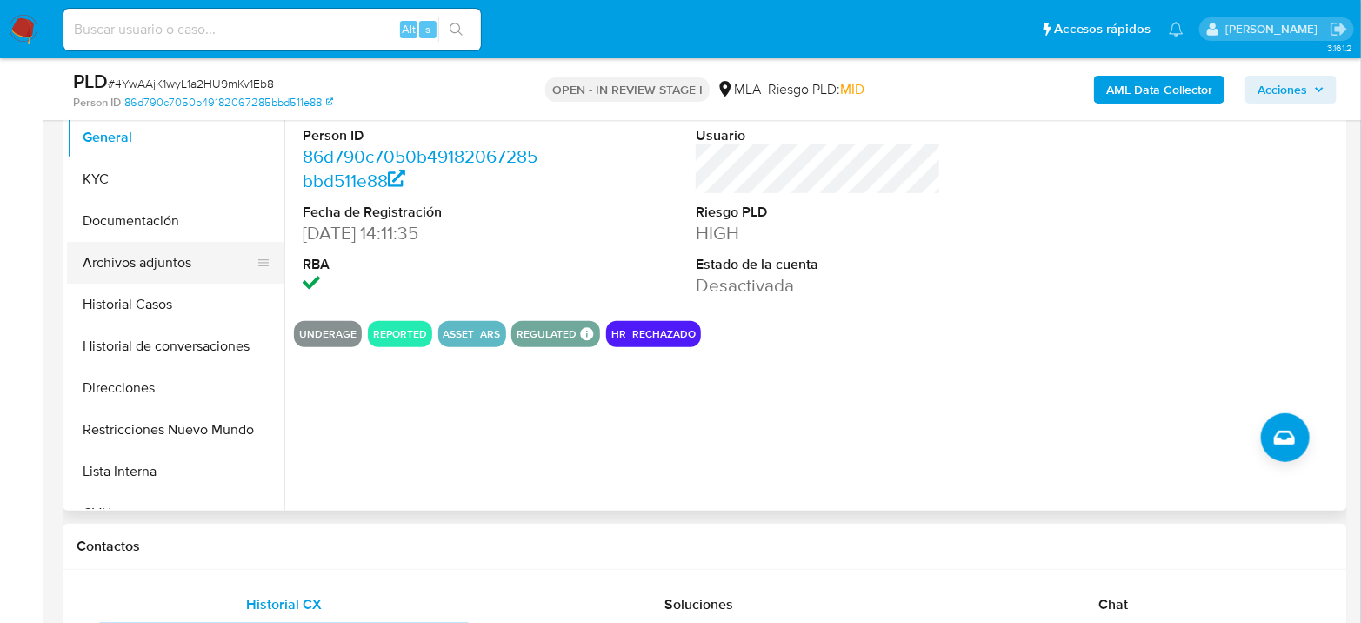
click at [149, 249] on button "Archivos adjuntos" at bounding box center [168, 263] width 203 height 42
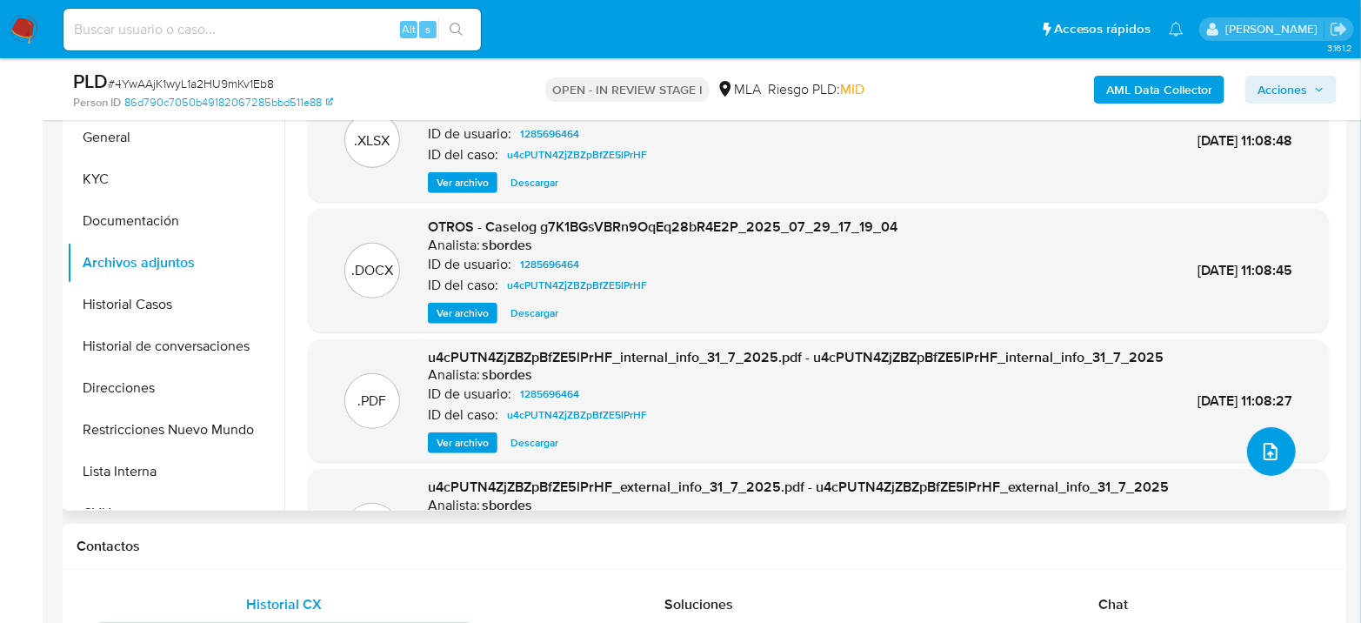
click at [1262, 445] on icon "upload-file" at bounding box center [1270, 451] width 21 height 21
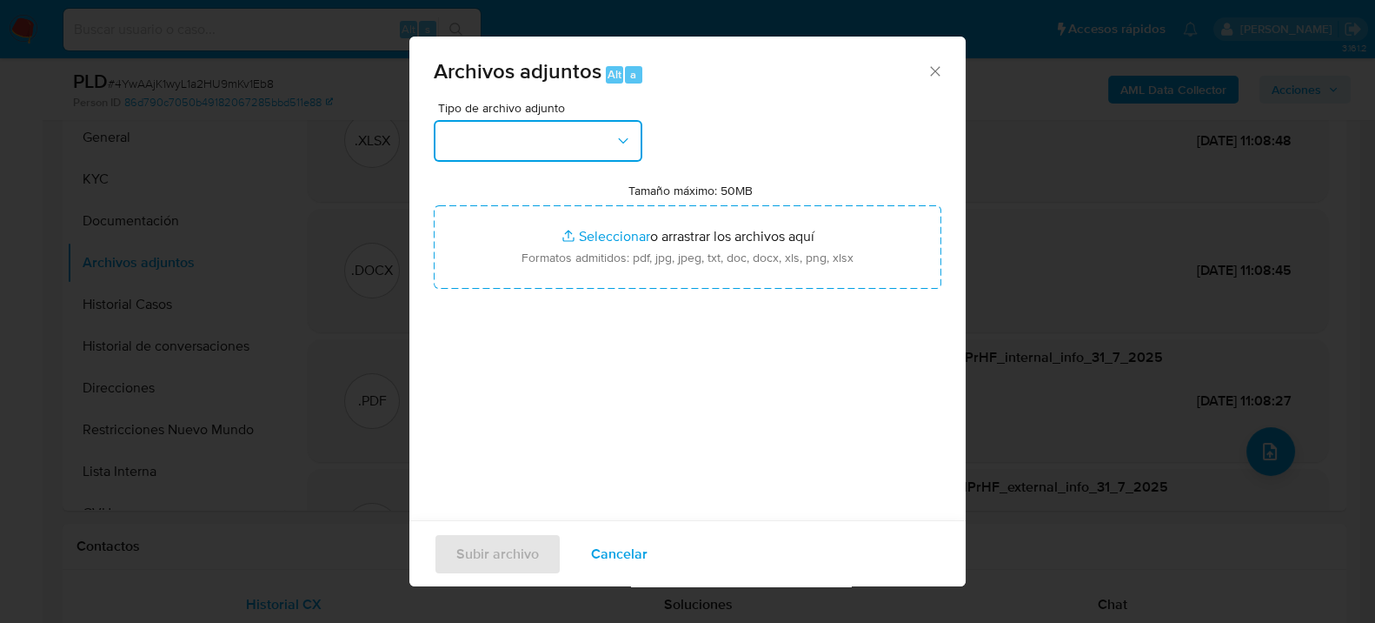
click at [553, 145] on button "button" at bounding box center [538, 141] width 209 height 42
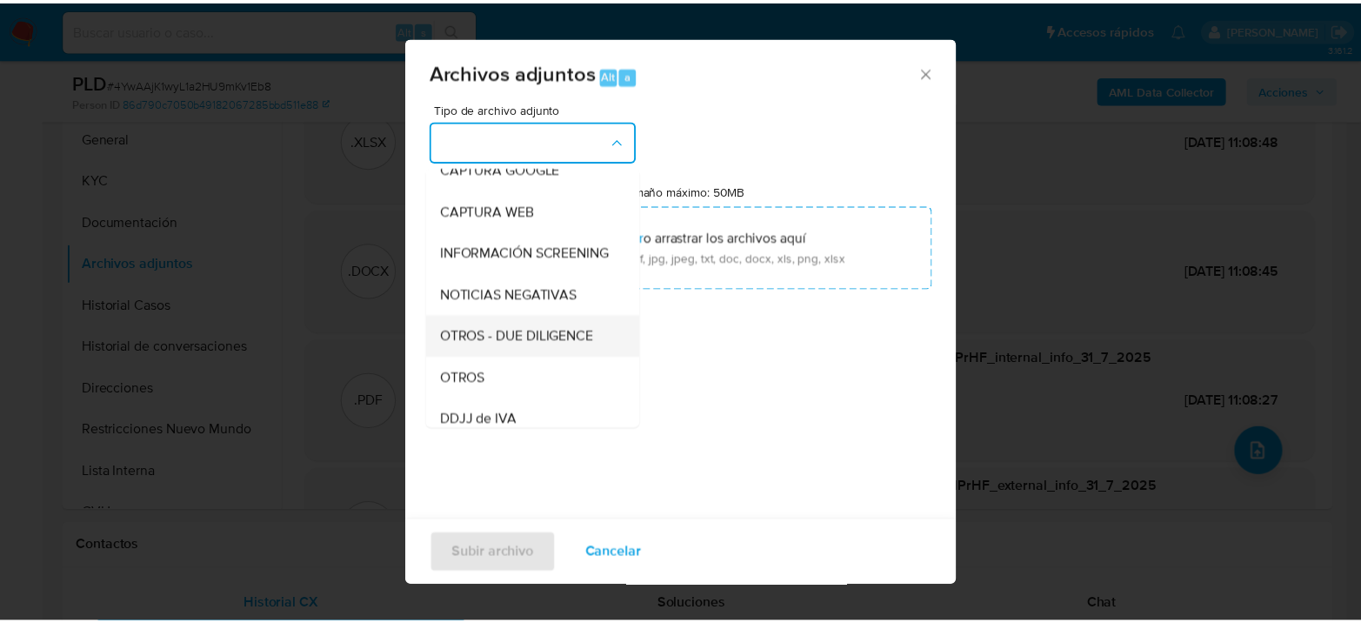
scroll to position [193, 0]
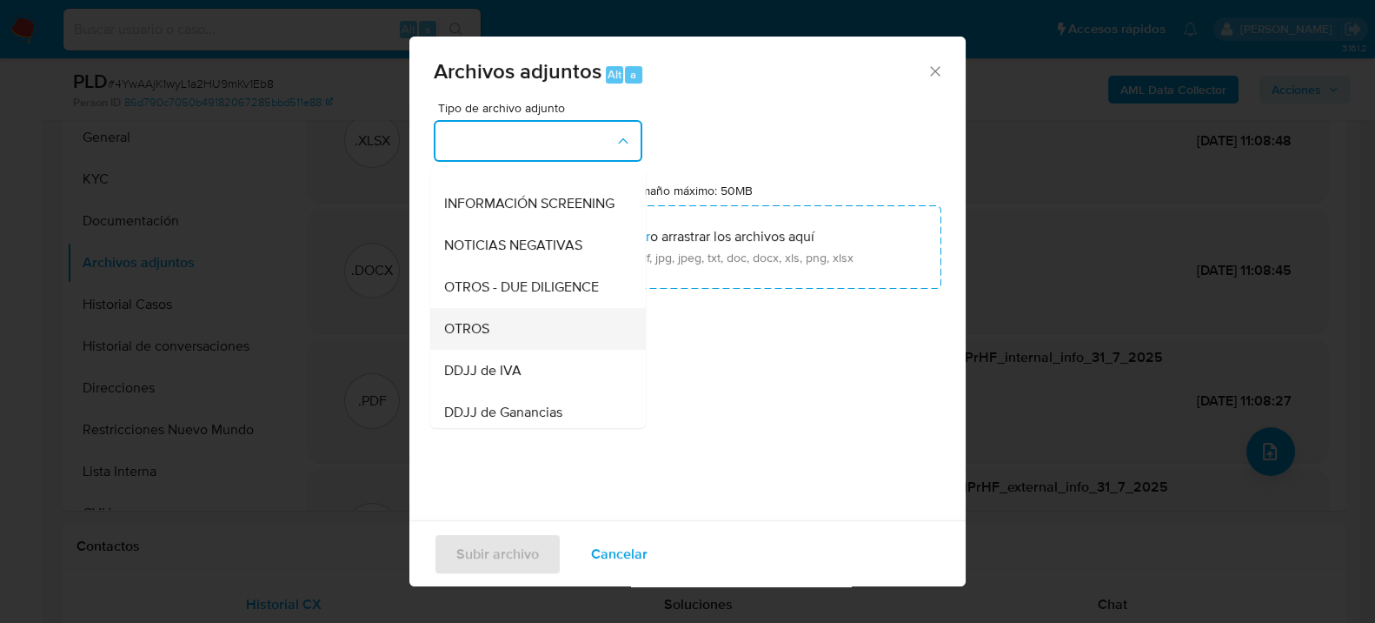
click at [483, 327] on div "OTROS" at bounding box center [532, 328] width 177 height 42
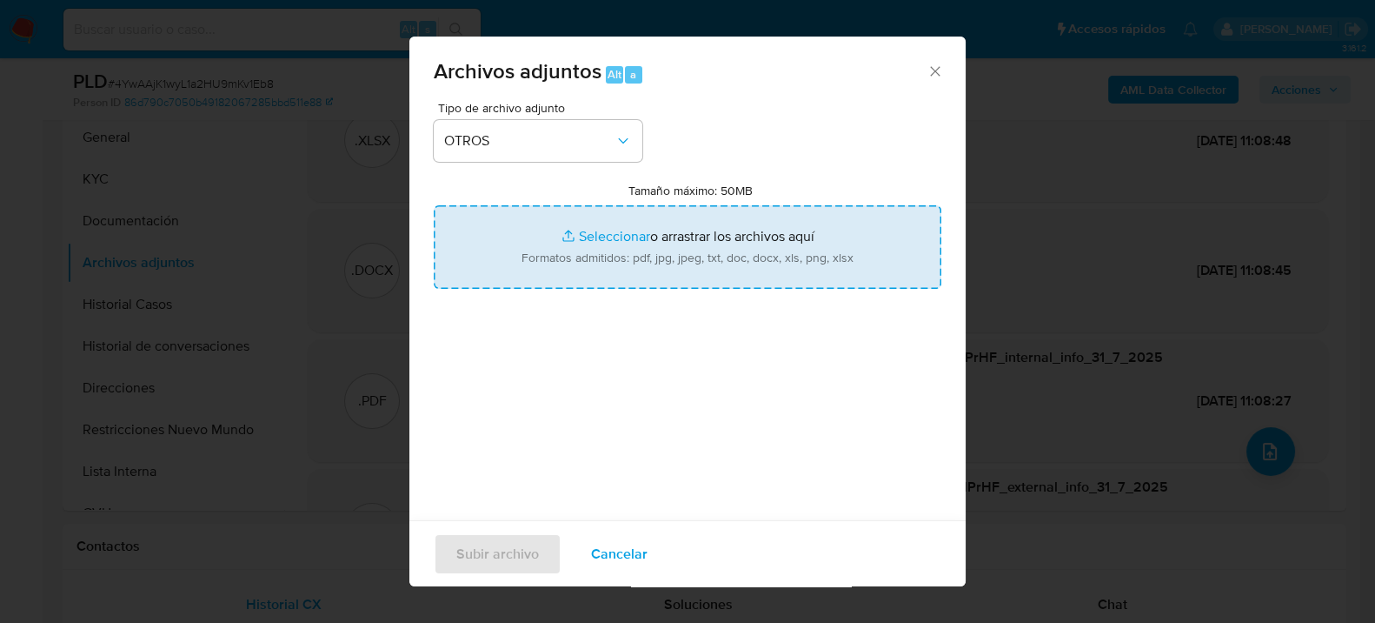
type input "C:\fakepath\Movimientos-1285696464 - julio.xlsx"
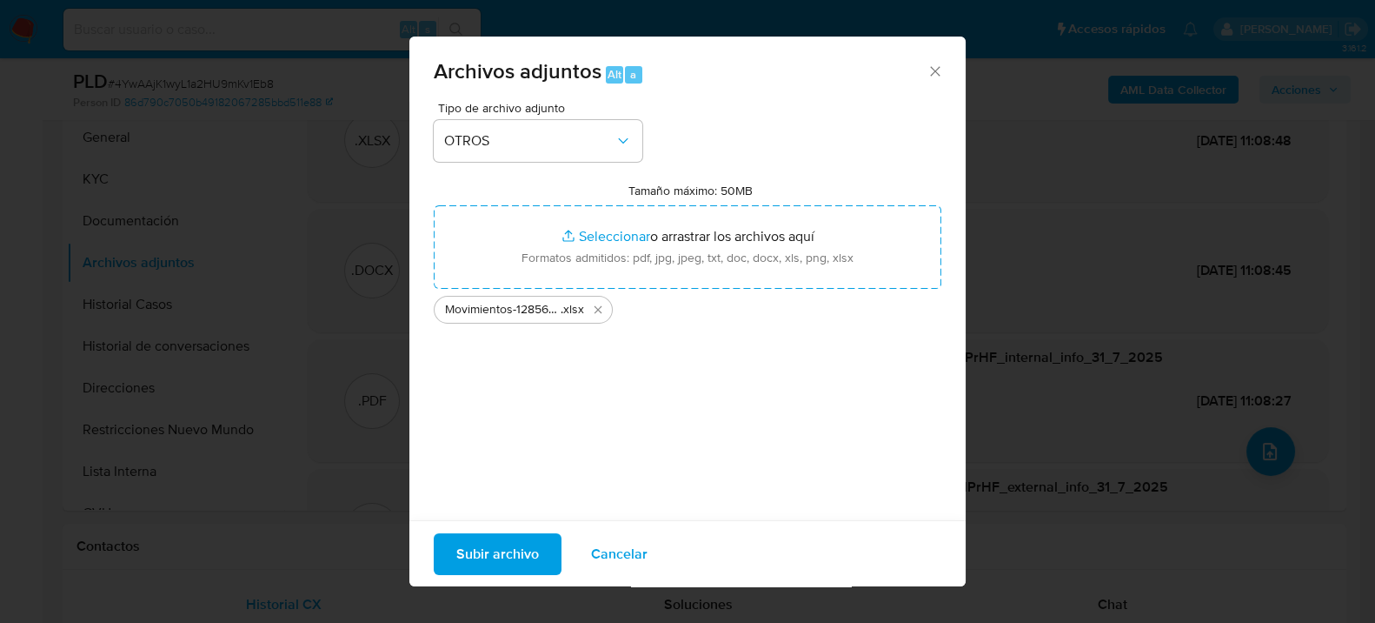
click at [525, 536] on span "Subir archivo" at bounding box center [497, 553] width 83 height 38
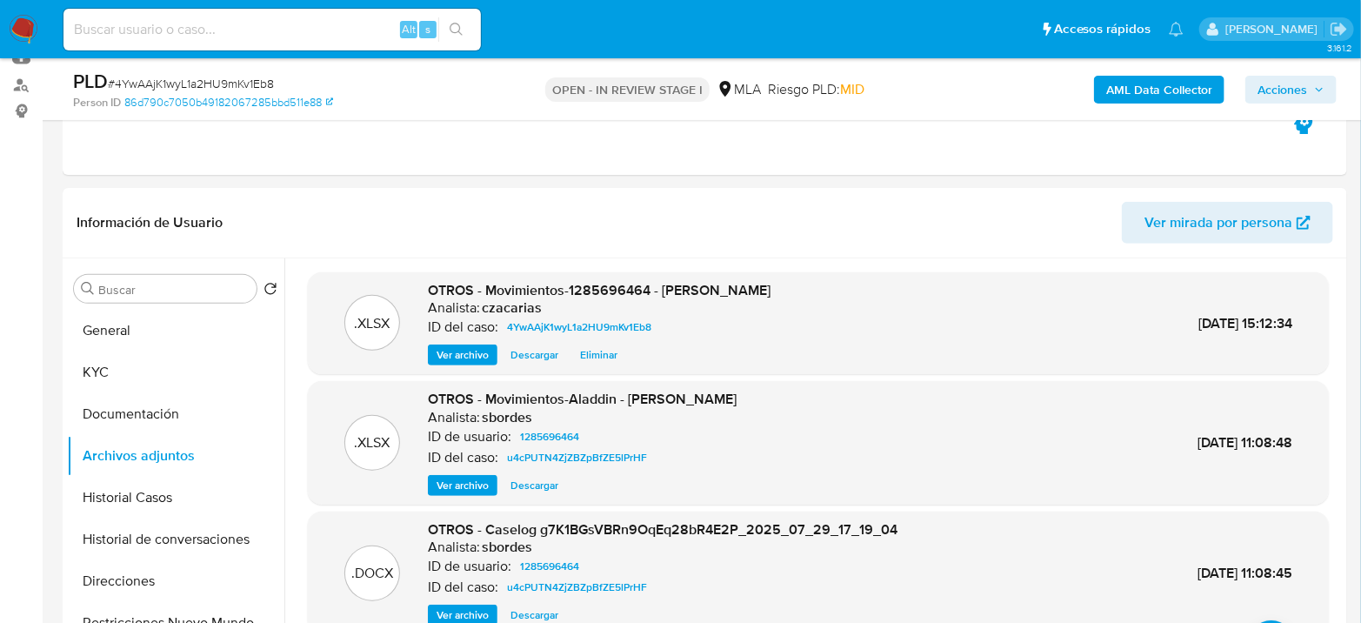
click at [1133, 102] on b "AML Data Collector" at bounding box center [1159, 90] width 106 height 28
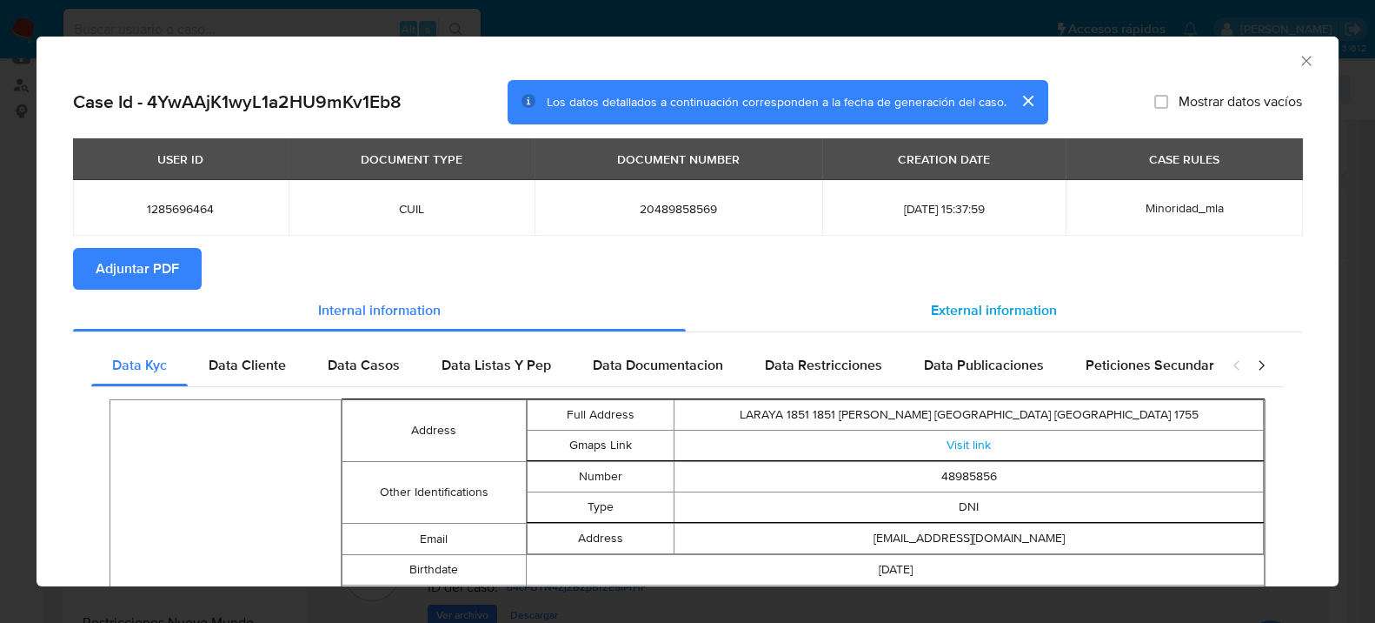
click at [921, 319] on div "External information" at bounding box center [994, 311] width 616 height 42
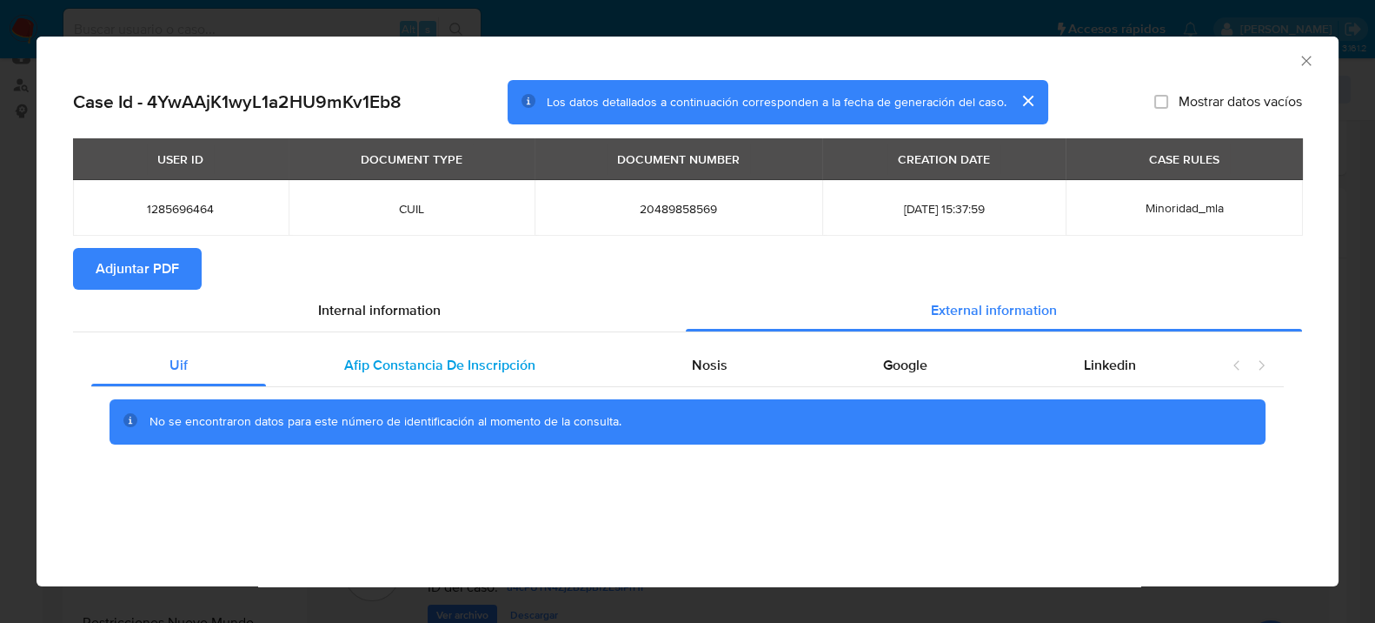
click at [452, 370] on span "Afip Constancia De Inscripción" at bounding box center [439, 365] width 191 height 20
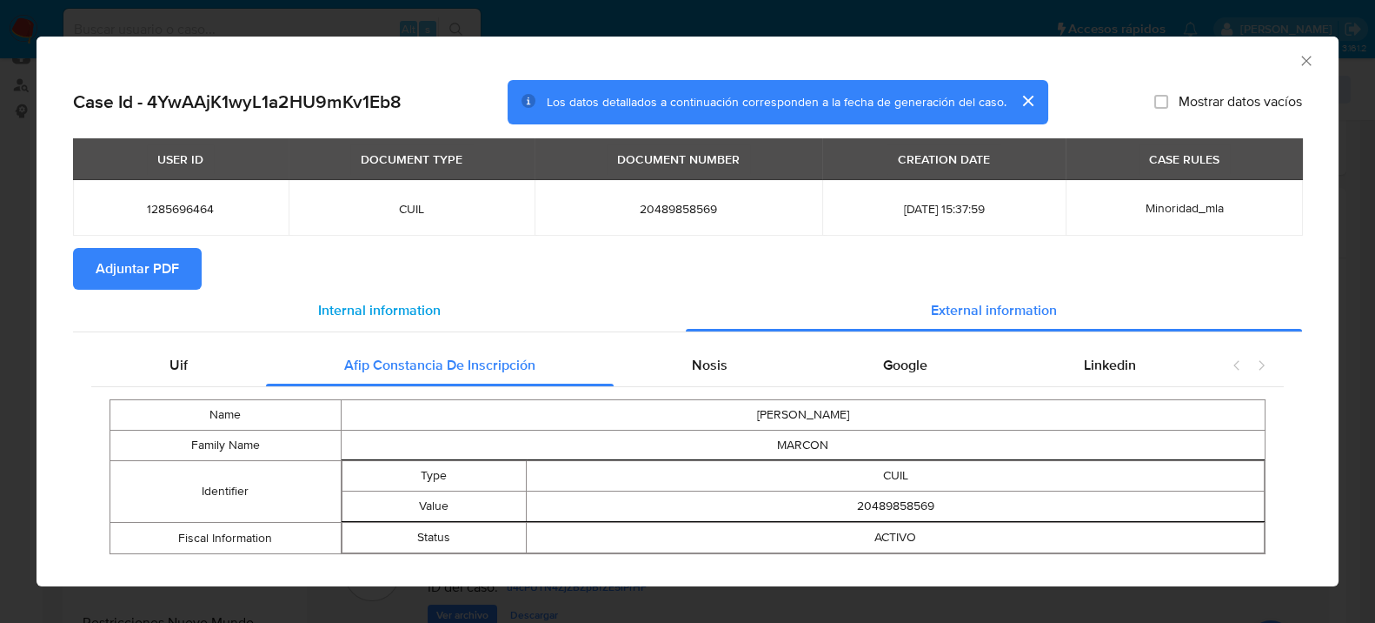
scroll to position [29, 0]
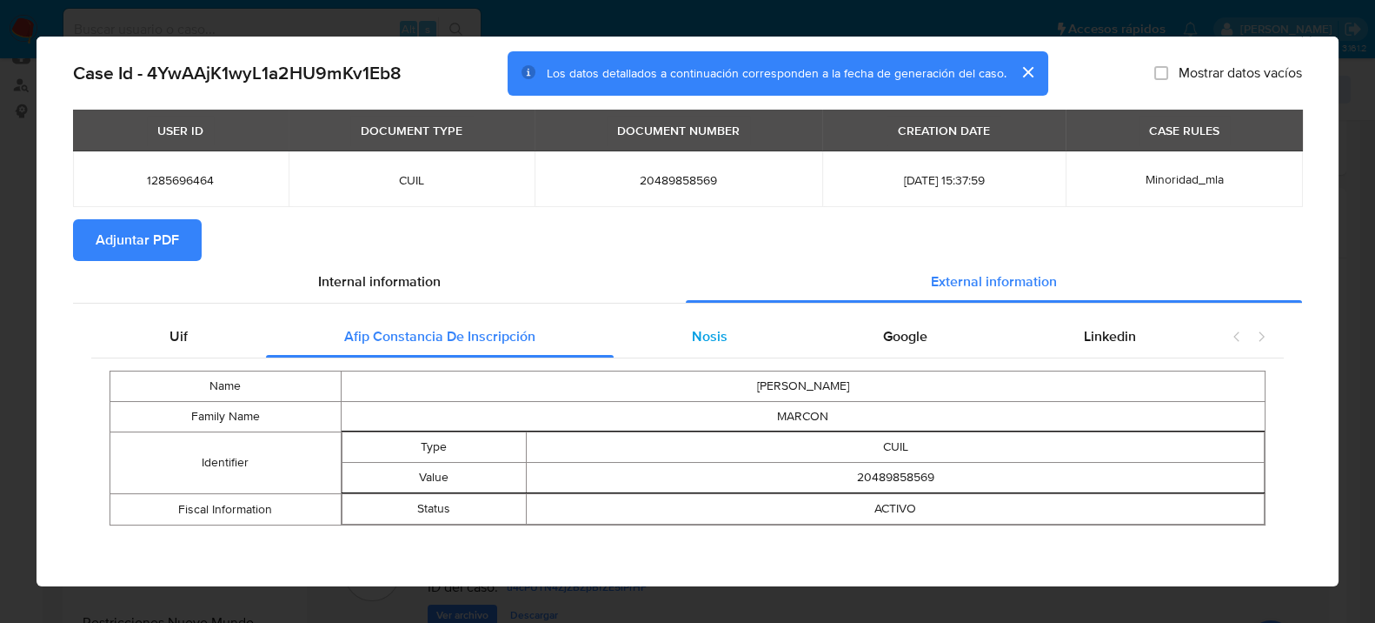
click at [695, 326] on span "Nosis" at bounding box center [709, 336] width 36 height 20
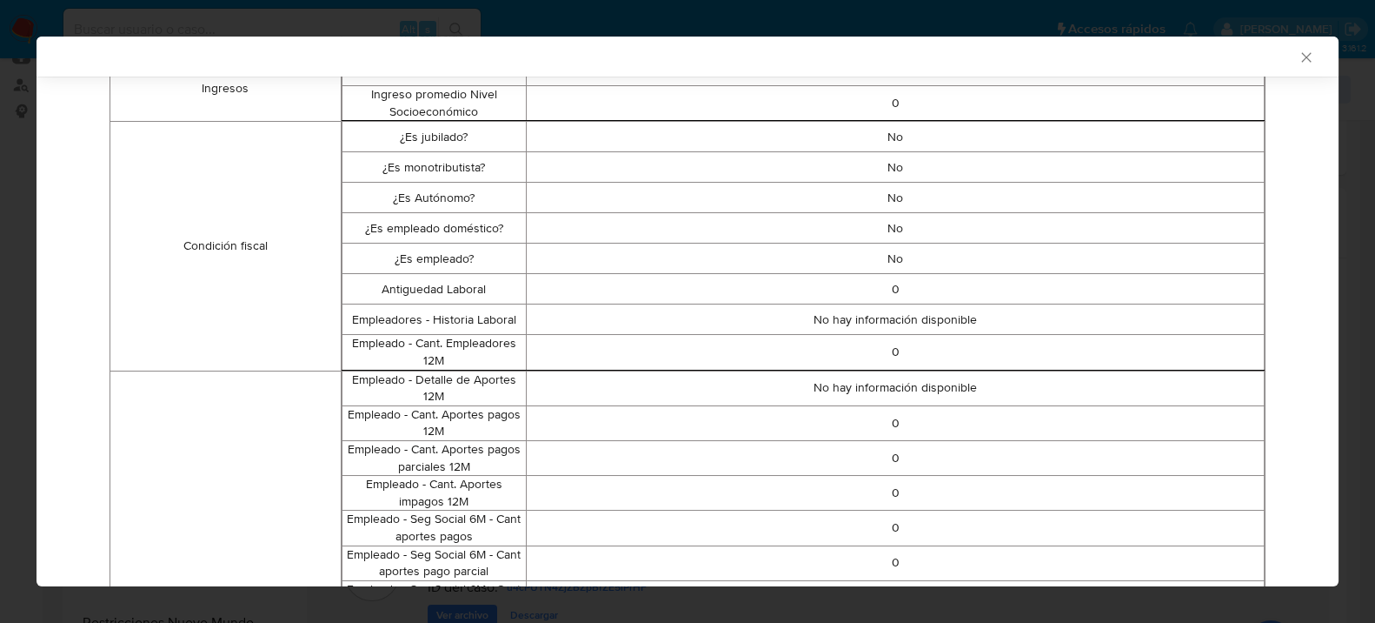
scroll to position [169, 0]
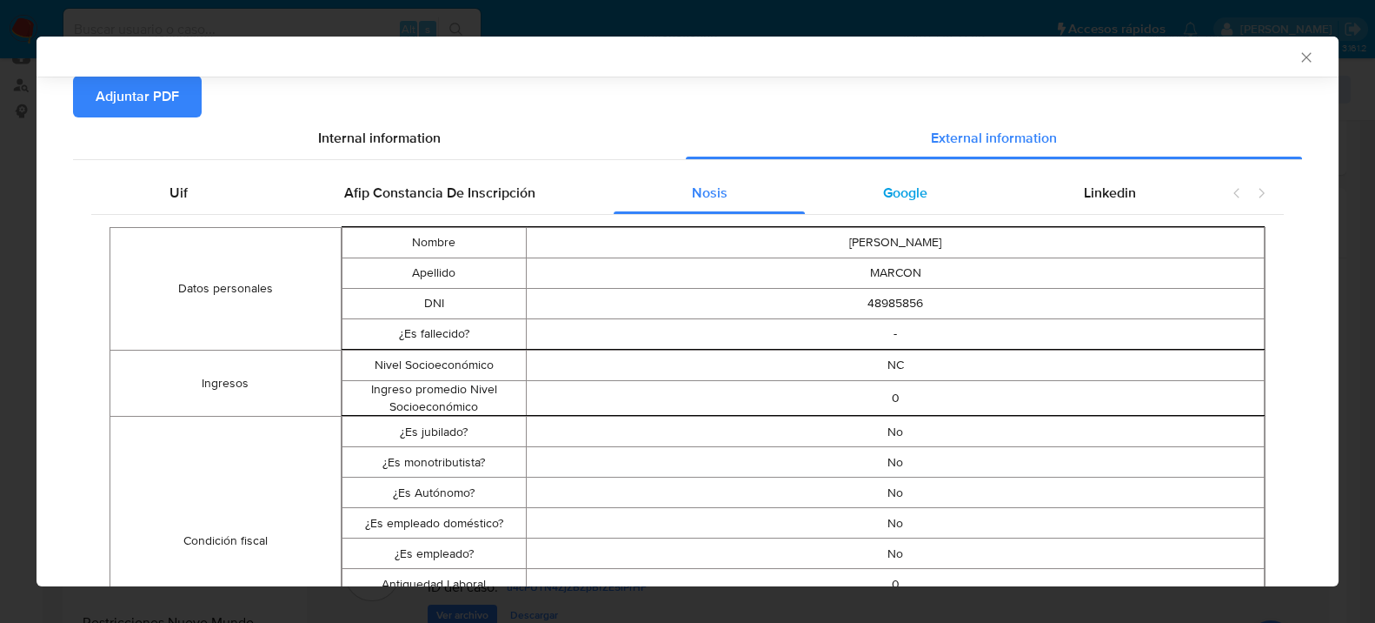
click at [922, 189] on div "Google" at bounding box center [905, 193] width 201 height 42
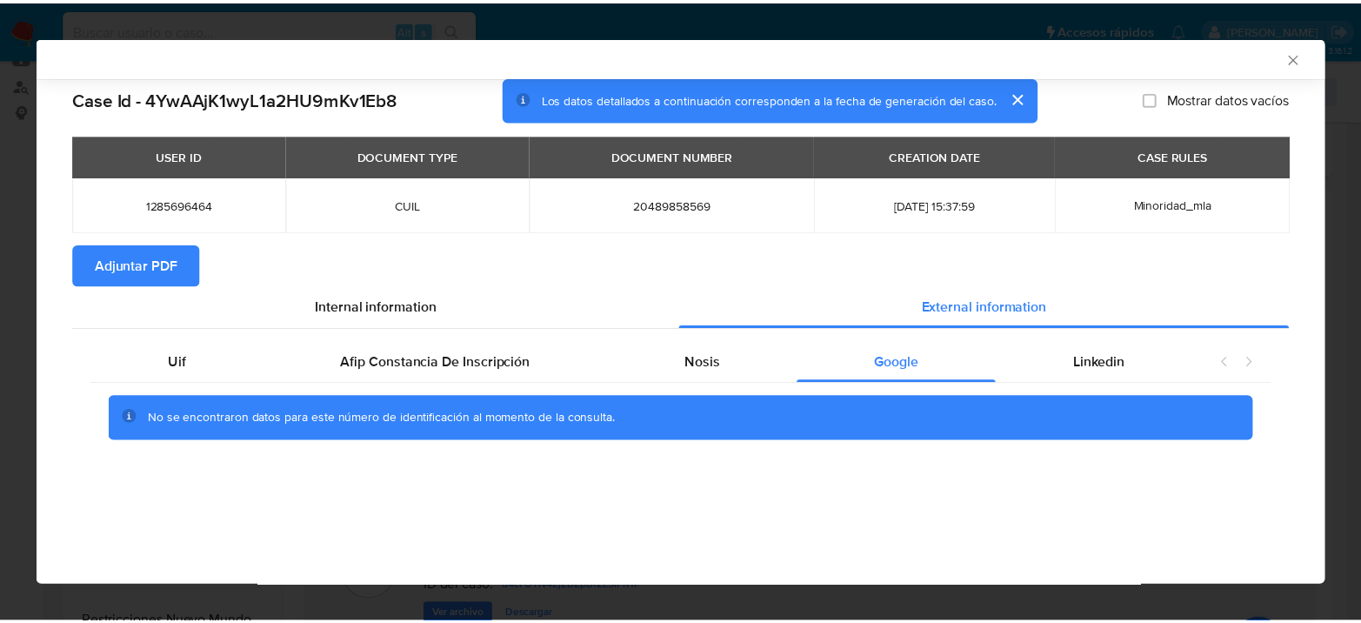
scroll to position [0, 0]
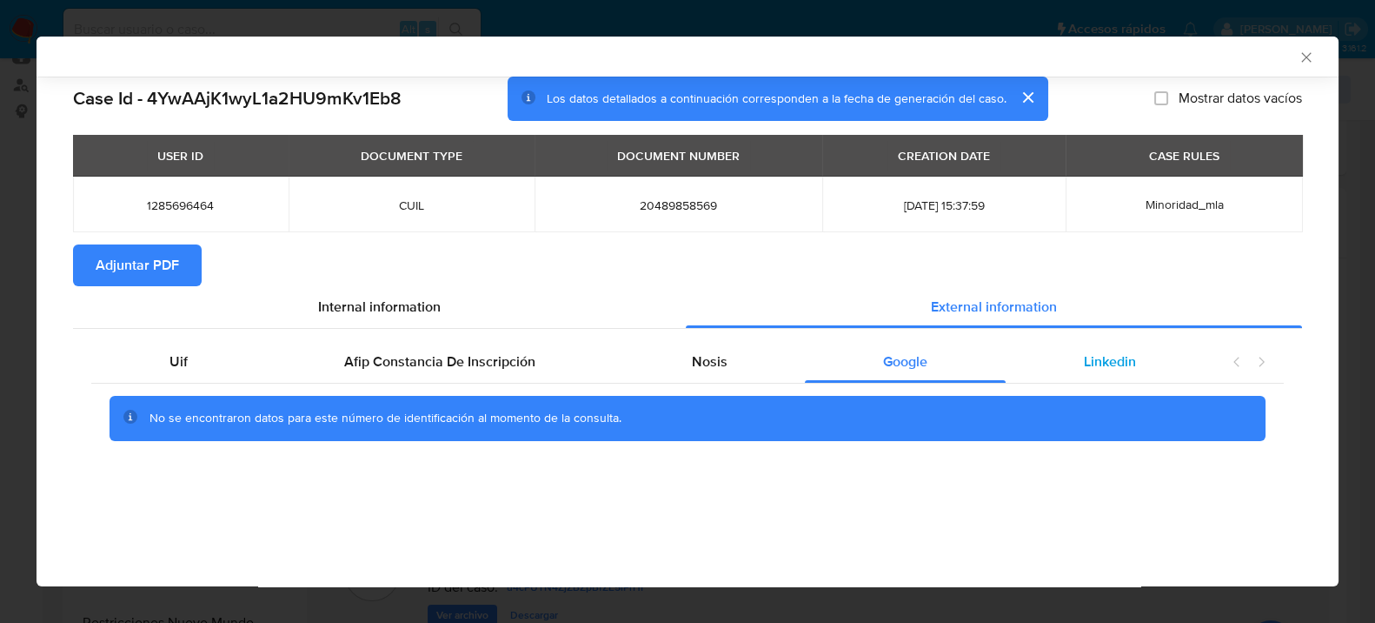
click at [1103, 358] on span "Linkedin" at bounding box center [1110, 361] width 52 height 20
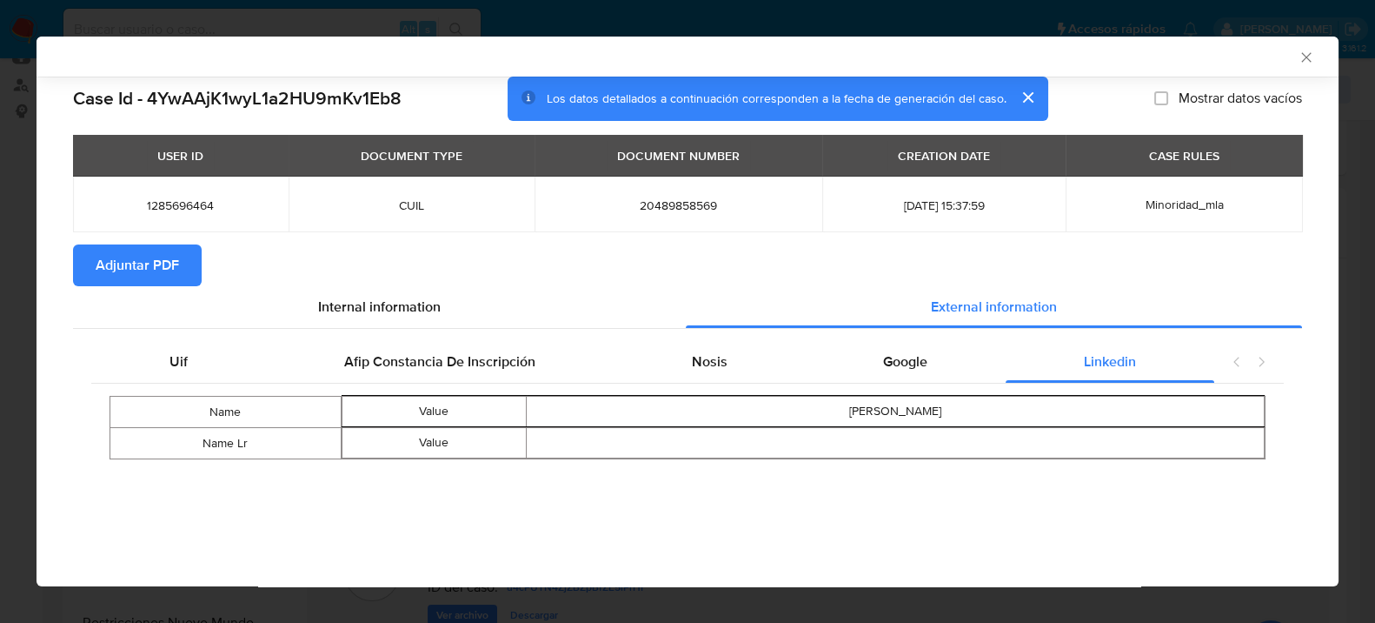
click at [156, 271] on span "Adjuntar PDF" at bounding box center [137, 265] width 83 height 38
click at [1308, 58] on icon "Cerrar ventana" at bounding box center [1306, 57] width 17 height 17
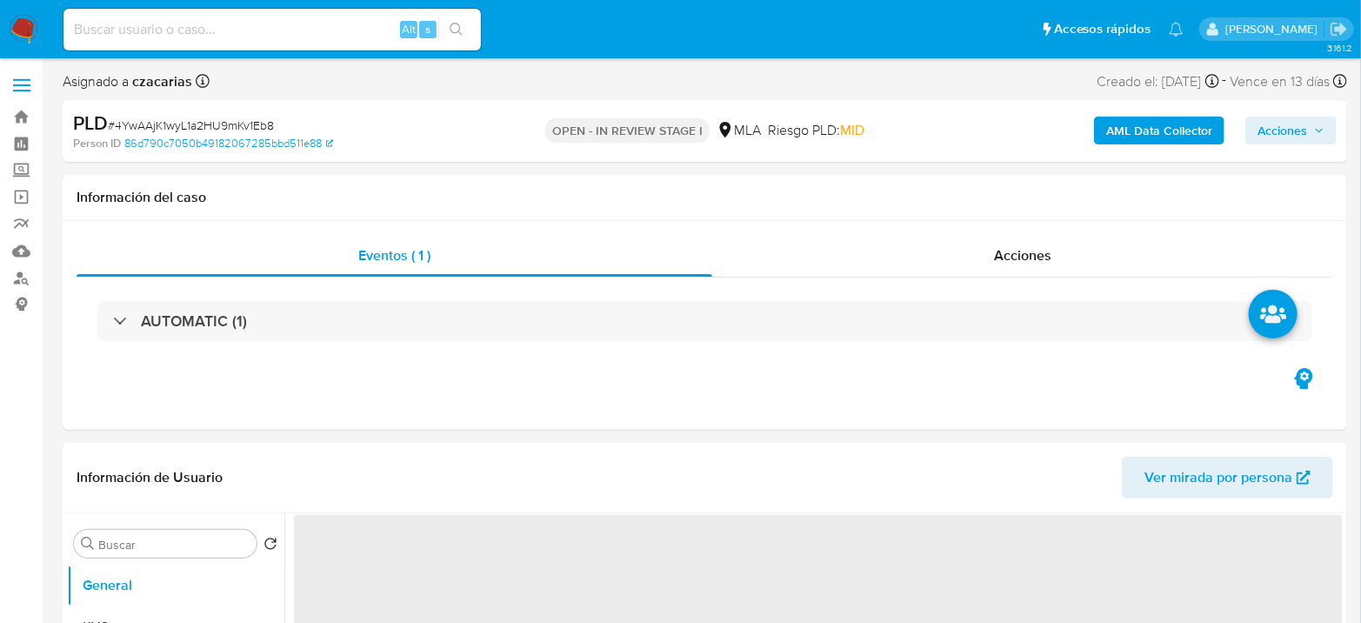
select select "10"
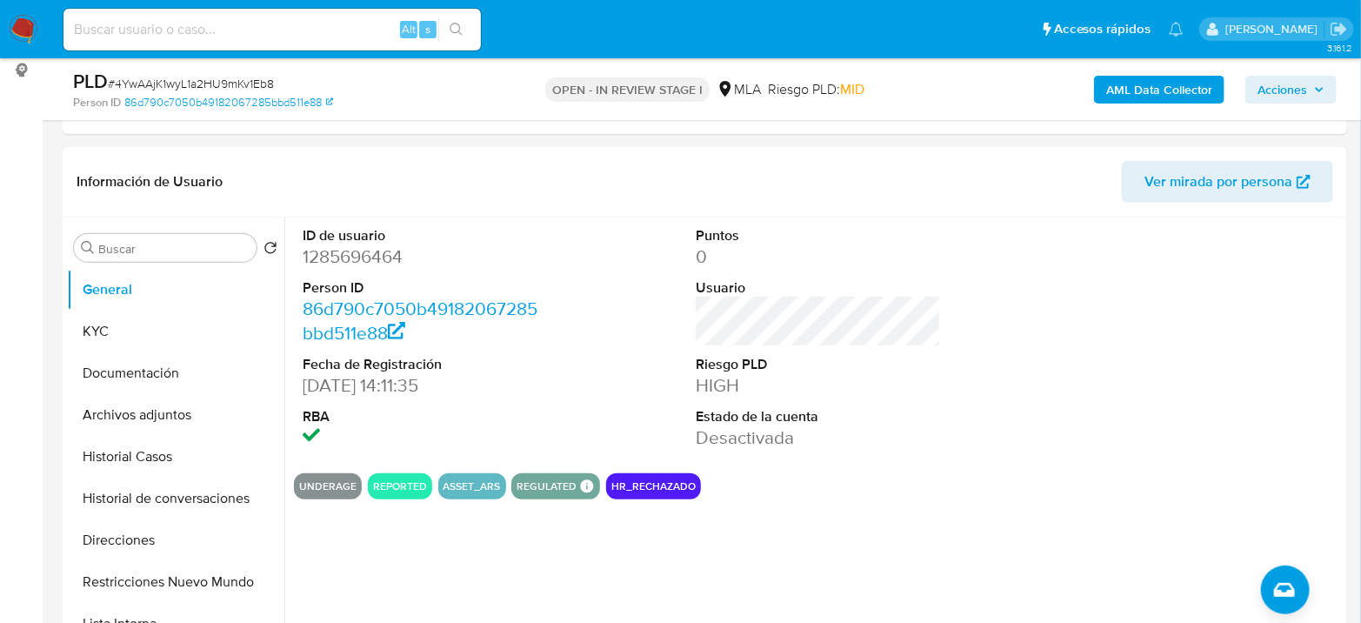
scroll to position [290, 0]
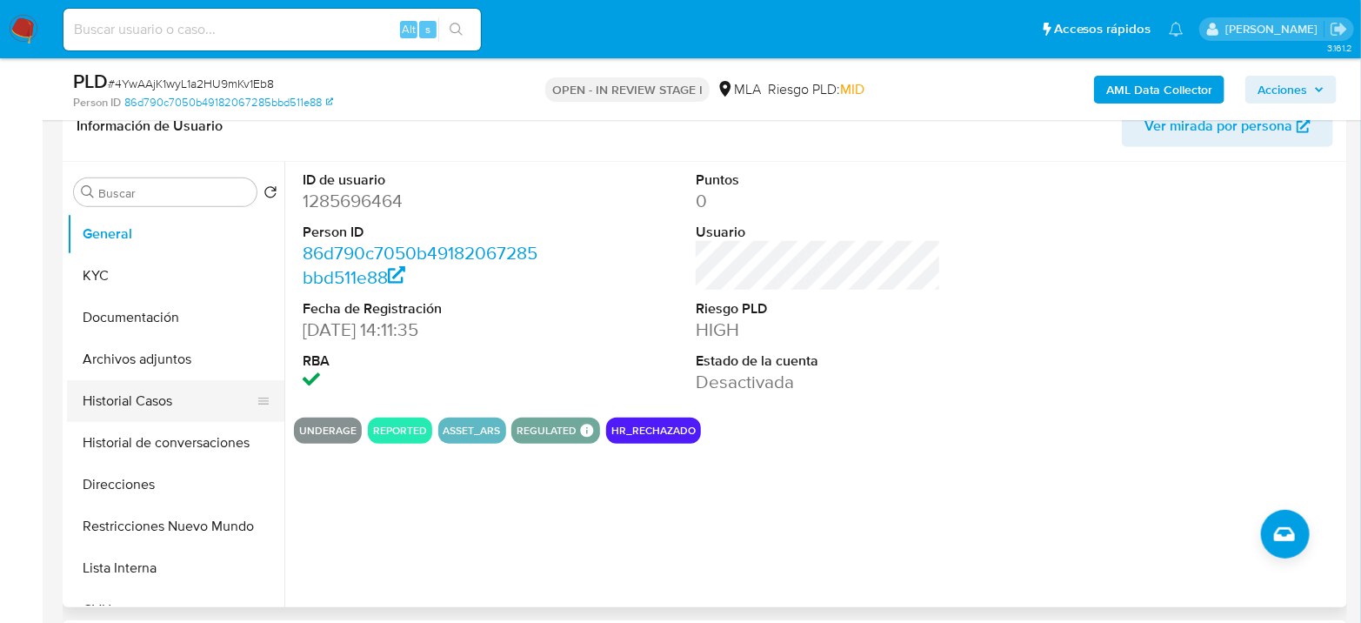
click at [133, 396] on button "Historial Casos" at bounding box center [168, 401] width 203 height 42
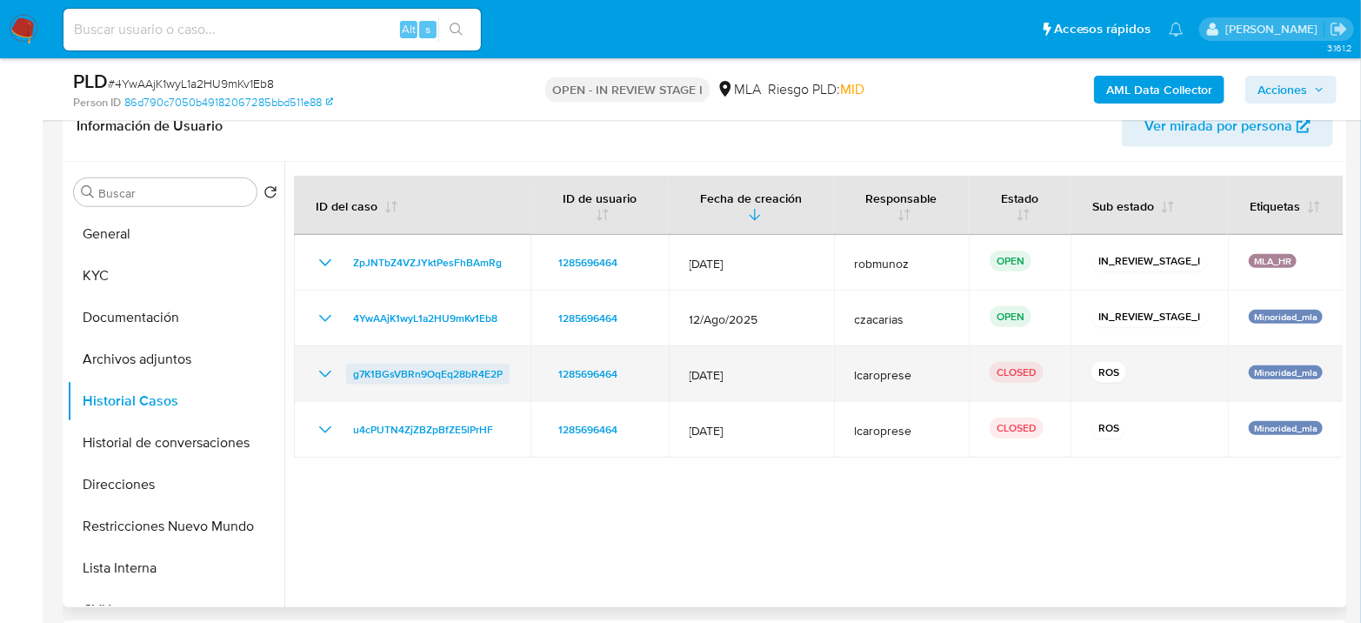
click at [404, 363] on span "g7K1BGsVBRn9OqEq28bR4E2P" at bounding box center [428, 373] width 150 height 21
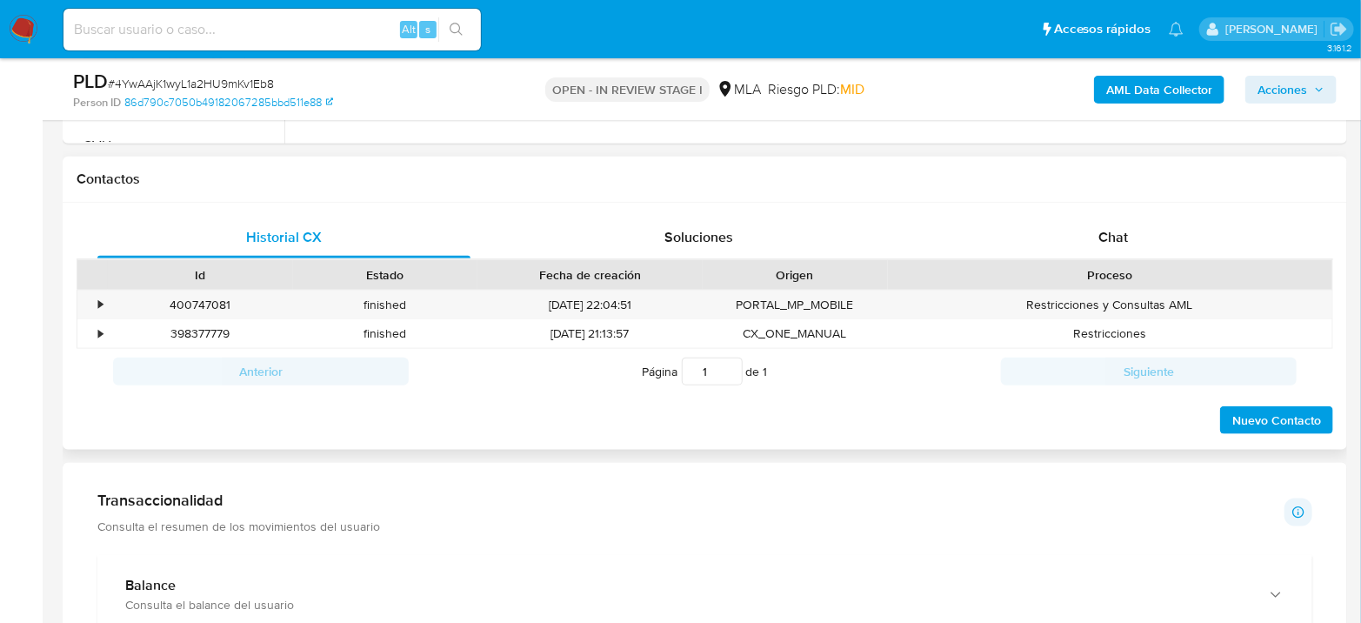
scroll to position [772, 0]
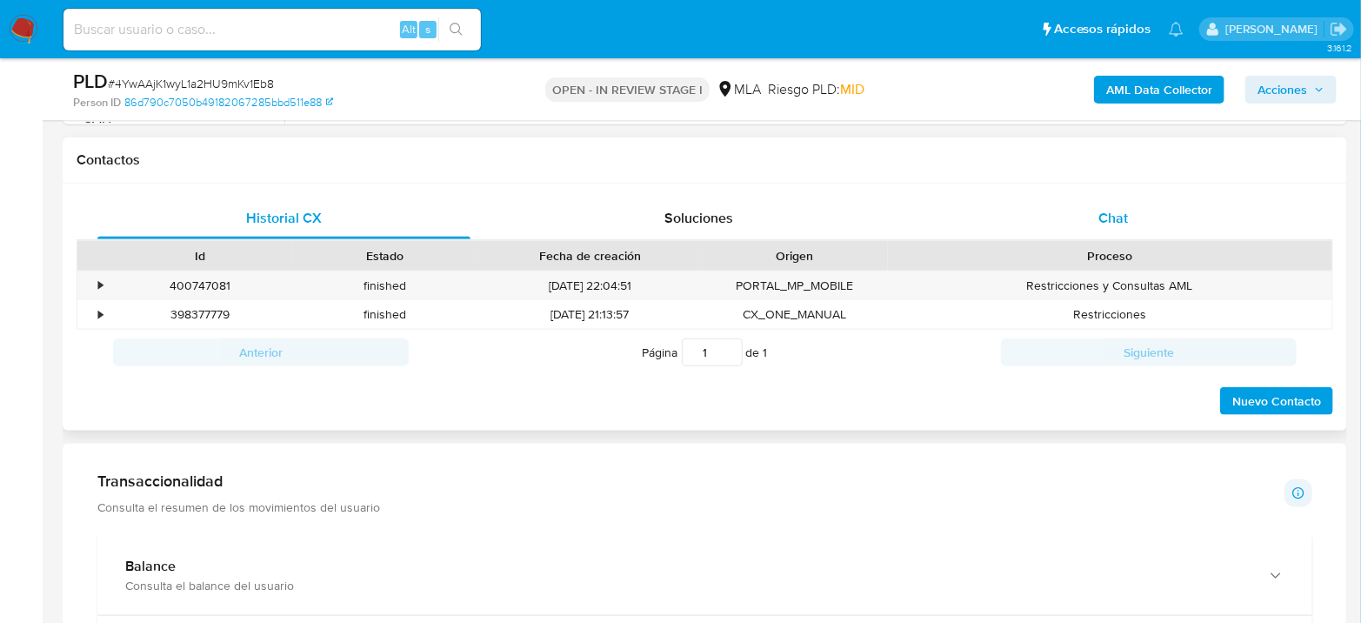
click at [1171, 206] on div "Chat" at bounding box center [1113, 218] width 373 height 42
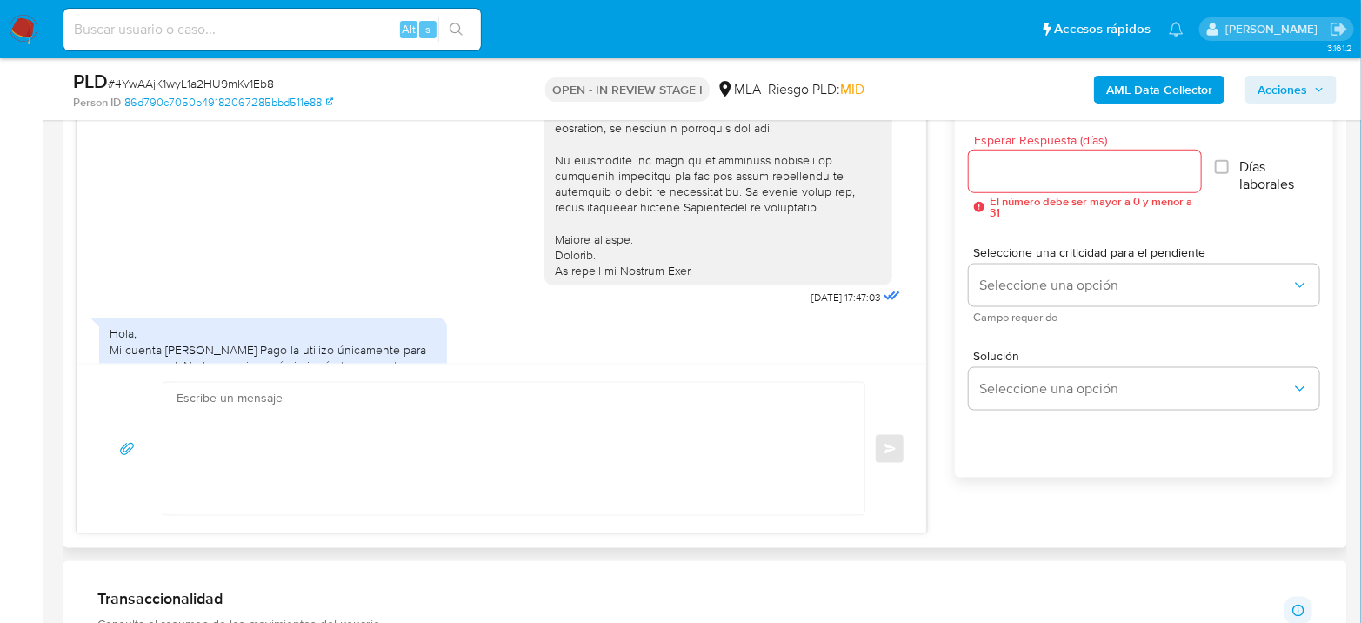
scroll to position [563, 0]
drag, startPoint x: 772, startPoint y: 313, endPoint x: 841, endPoint y: 310, distance: 68.8
drag, startPoint x: 780, startPoint y: 310, endPoint x: 830, endPoint y: 313, distance: 50.5
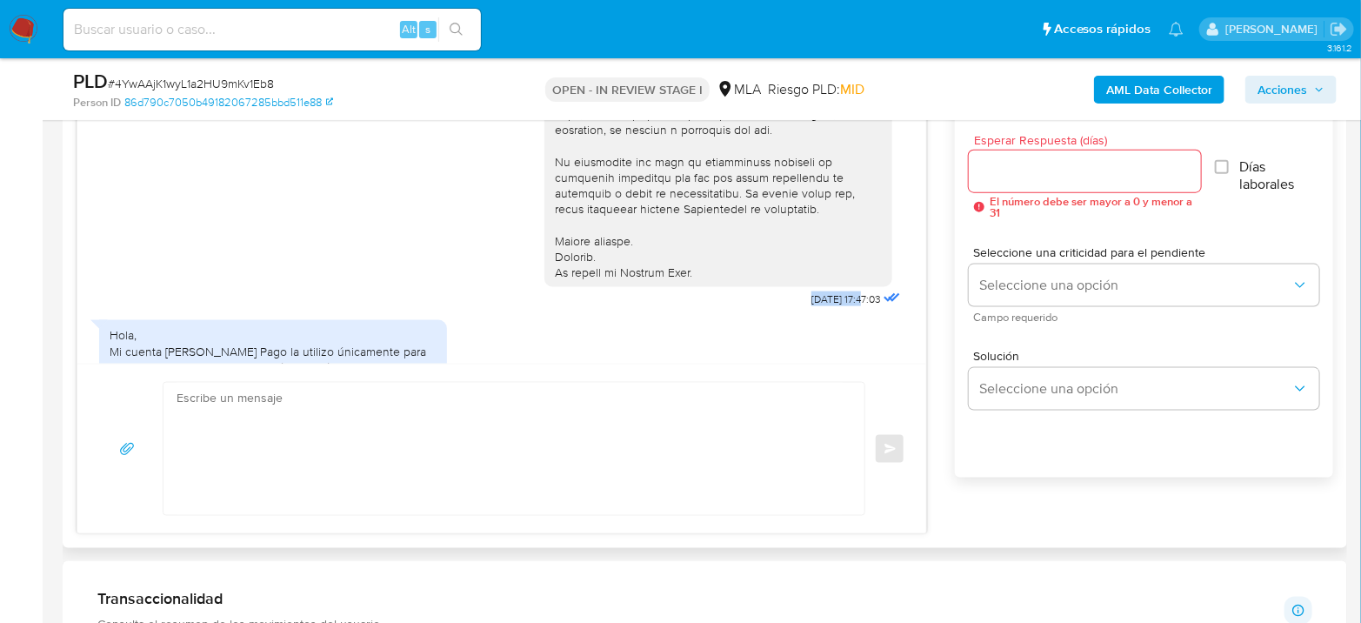
click at [830, 306] on span "[DATE] 17:47:03" at bounding box center [846, 299] width 70 height 14
drag, startPoint x: 829, startPoint y: 311, endPoint x: 776, endPoint y: 317, distance: 53.4
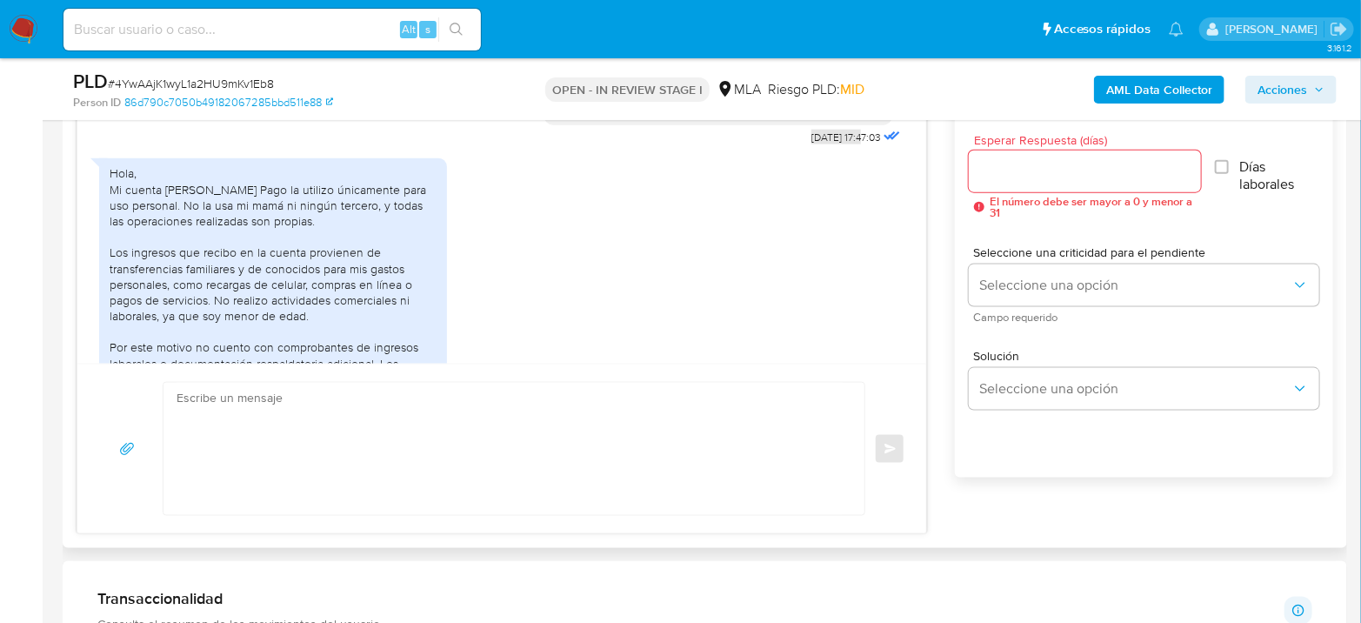
scroll to position [756, 0]
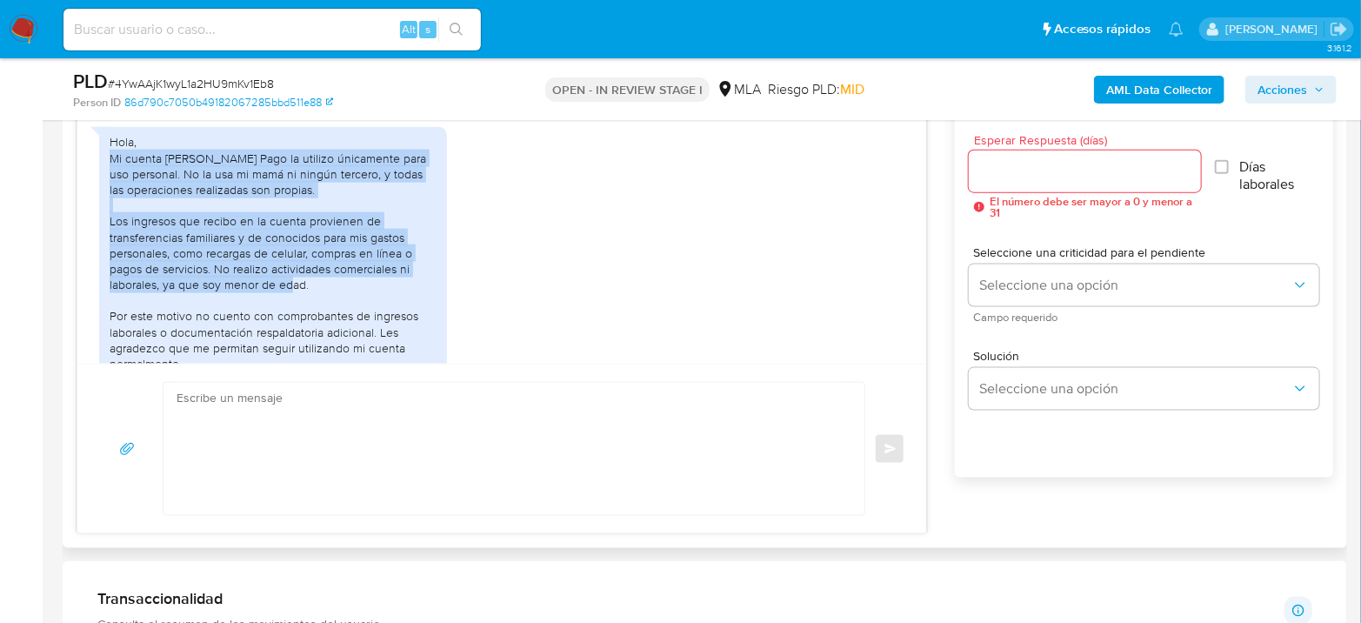
drag, startPoint x: 109, startPoint y: 171, endPoint x: 327, endPoint y: 296, distance: 251.2
click at [327, 296] on div "Hola, Mi cuenta [PERSON_NAME] Pago la utilizo únicamente para uso personal. No …" at bounding box center [273, 276] width 327 height 284
copy div "Mi cuenta [PERSON_NAME] Pago la utilizo únicamente para uso personal. No la usa…"
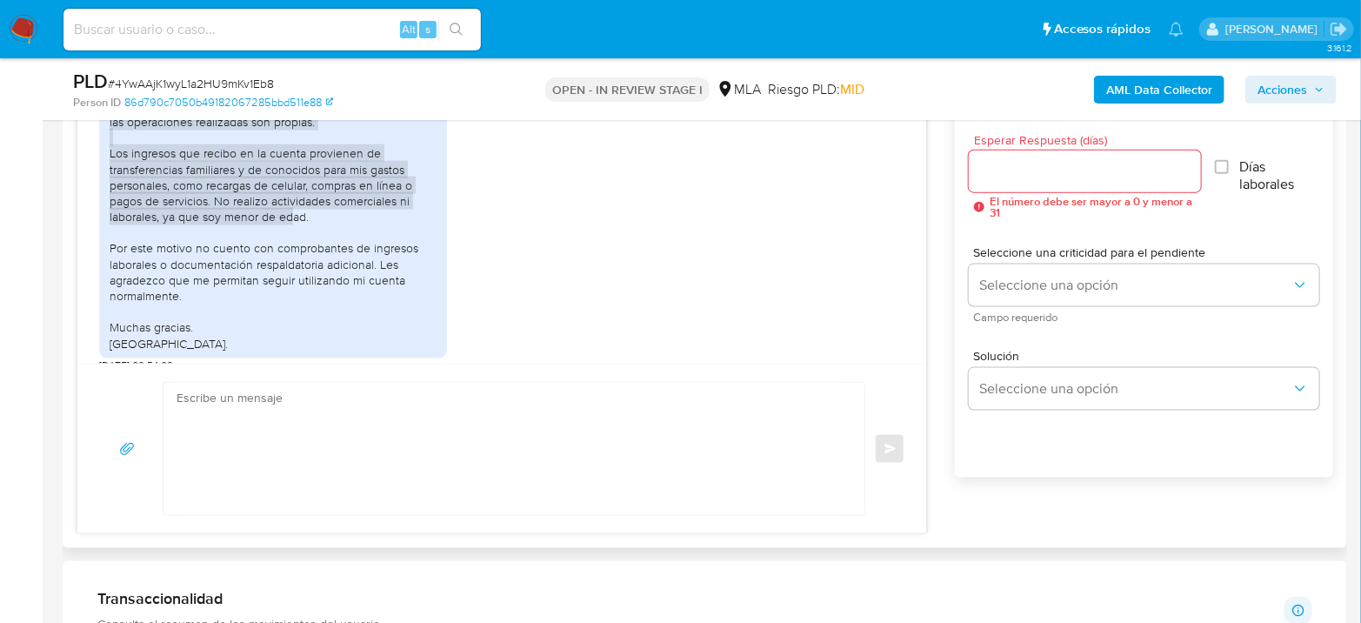
scroll to position [853, 0]
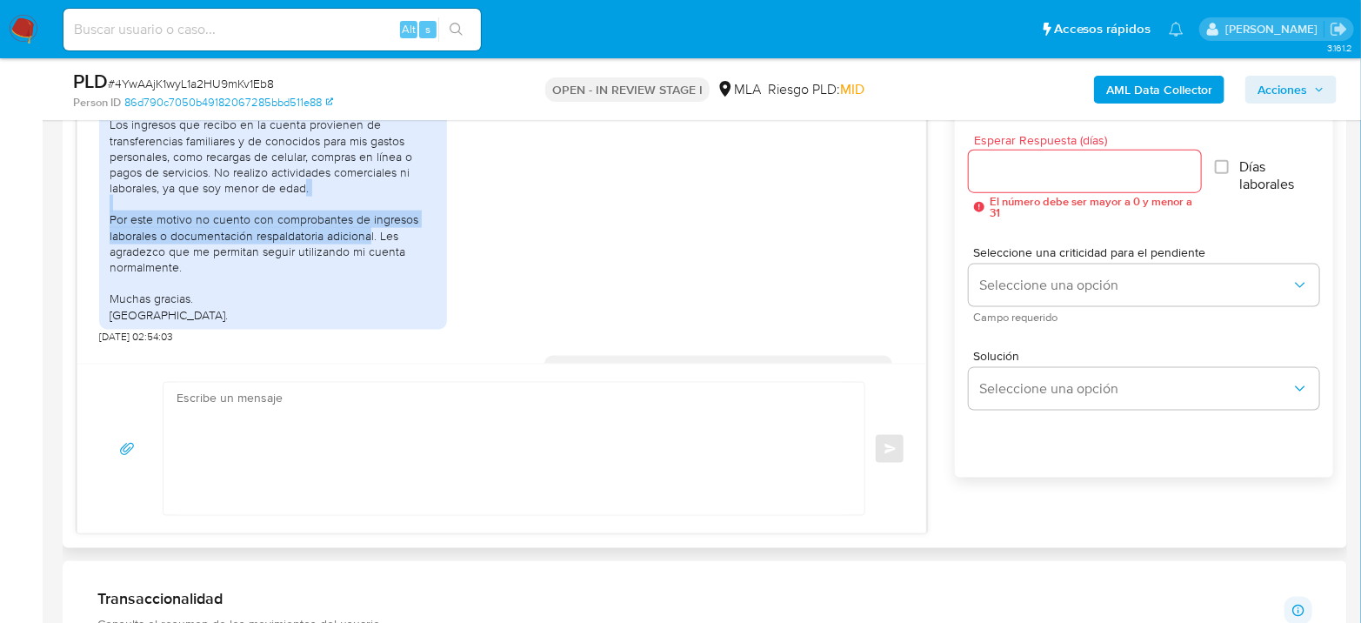
drag, startPoint x: 101, startPoint y: 233, endPoint x: 378, endPoint y: 250, distance: 277.8
click at [378, 250] on div "Hola, Mi cuenta [PERSON_NAME] Pago la utilizo únicamente para uso personal. No …" at bounding box center [273, 179] width 348 height 298
copy div "Por este motivo no cuento con comprobantes de ingresos laborales o documentació…"
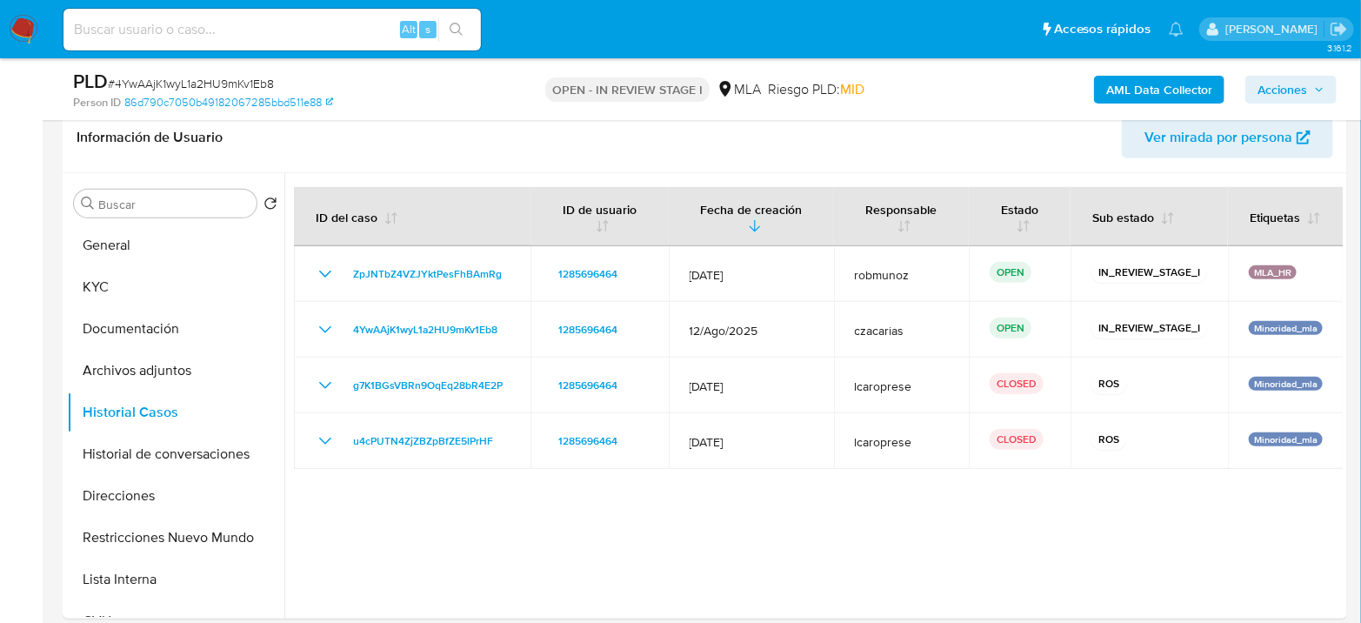
scroll to position [97, 0]
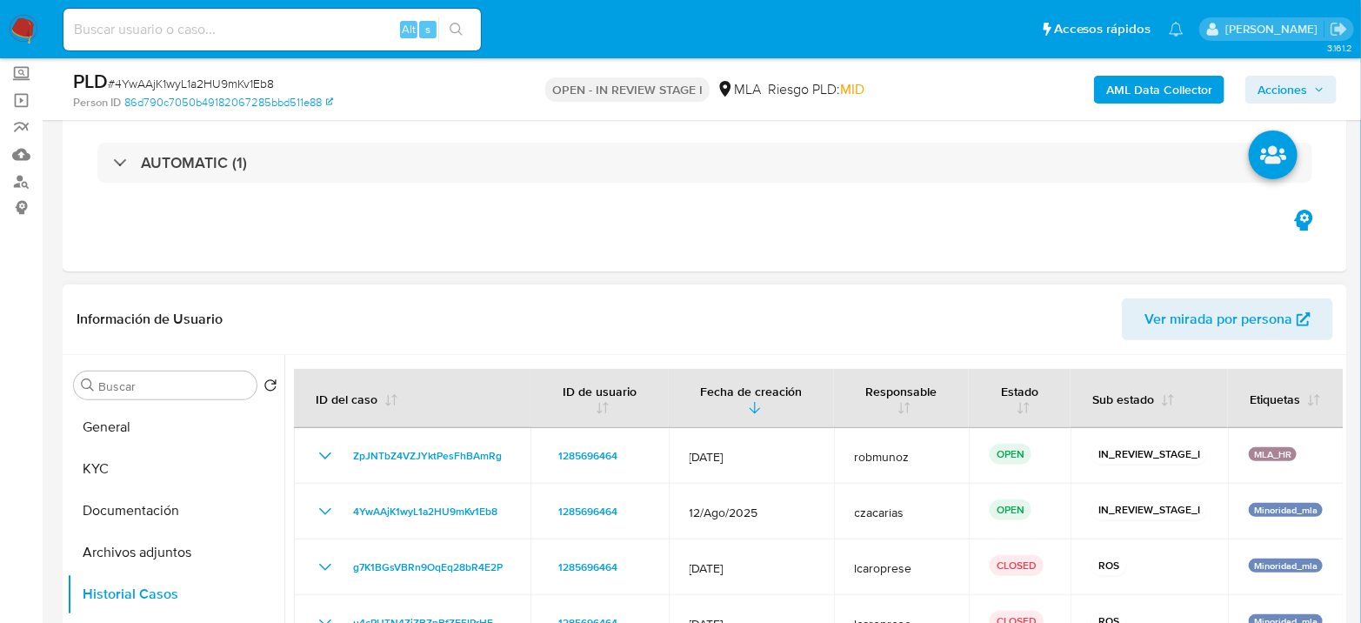
click at [99, 402] on div "Buscar Volver al orden por defecto General KYC Documentación Archivos adjuntos …" at bounding box center [175, 578] width 217 height 443
click at [102, 415] on button "General" at bounding box center [168, 427] width 203 height 42
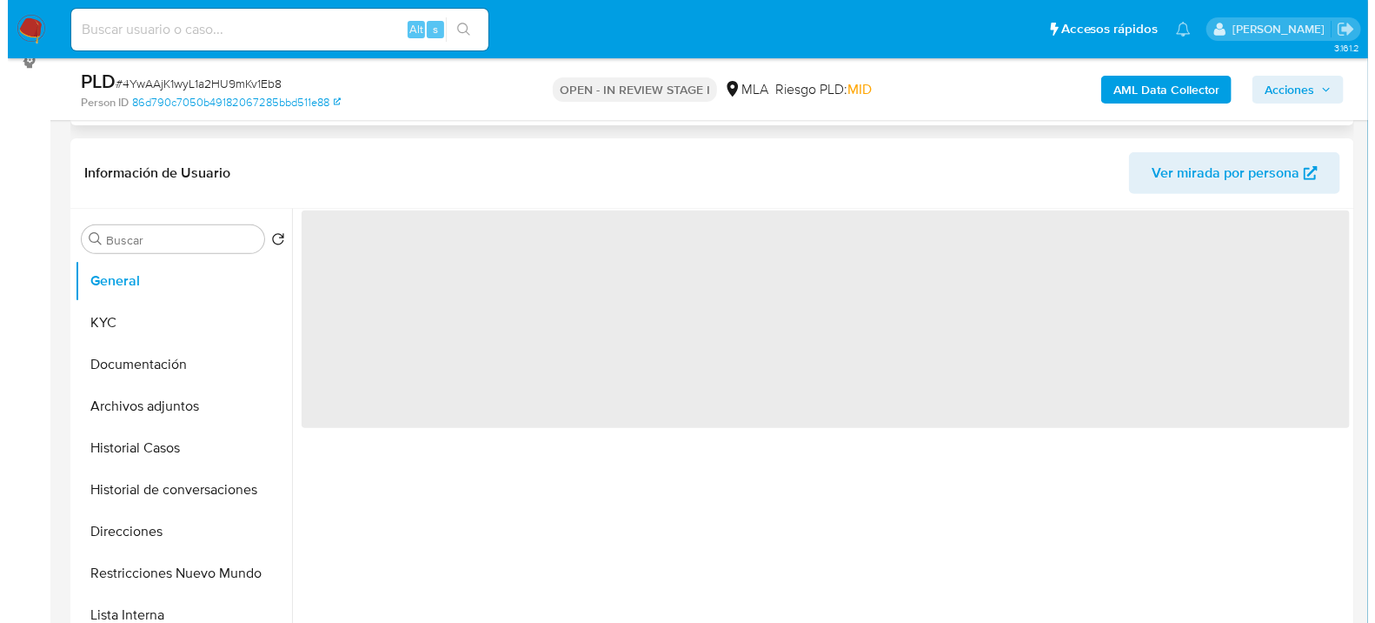
scroll to position [290, 0]
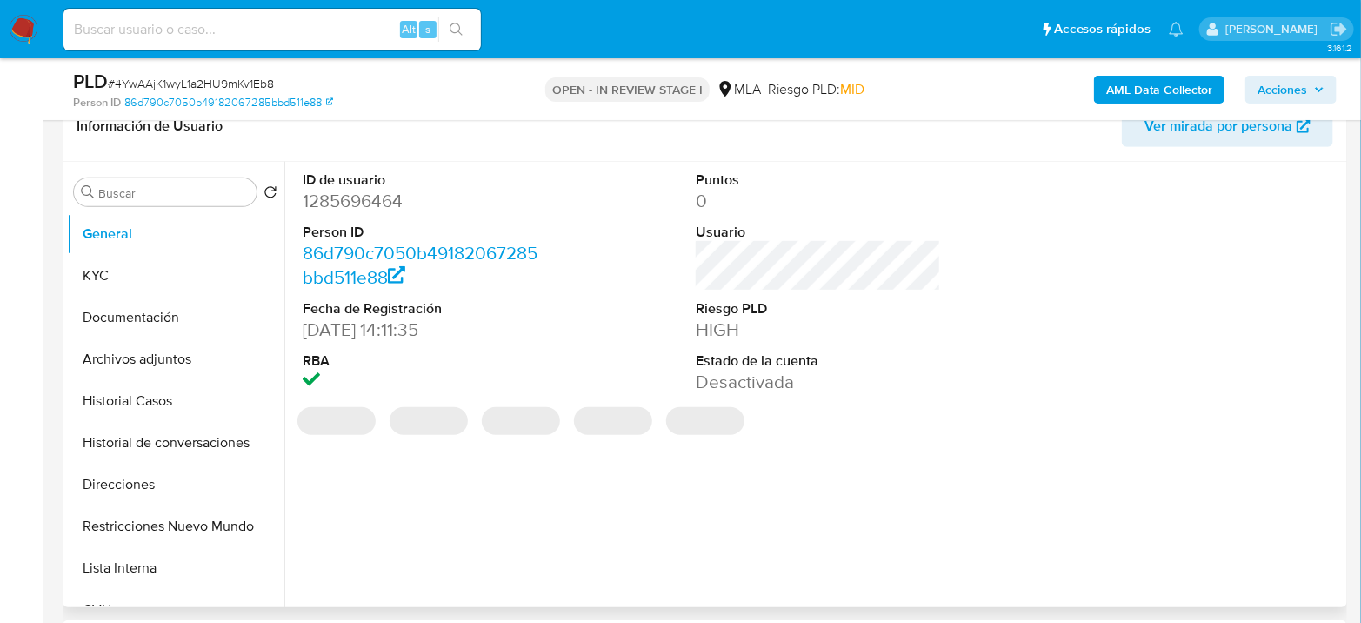
click at [339, 193] on dd "1285696464" at bounding box center [425, 201] width 245 height 24
copy dd "1285696464"
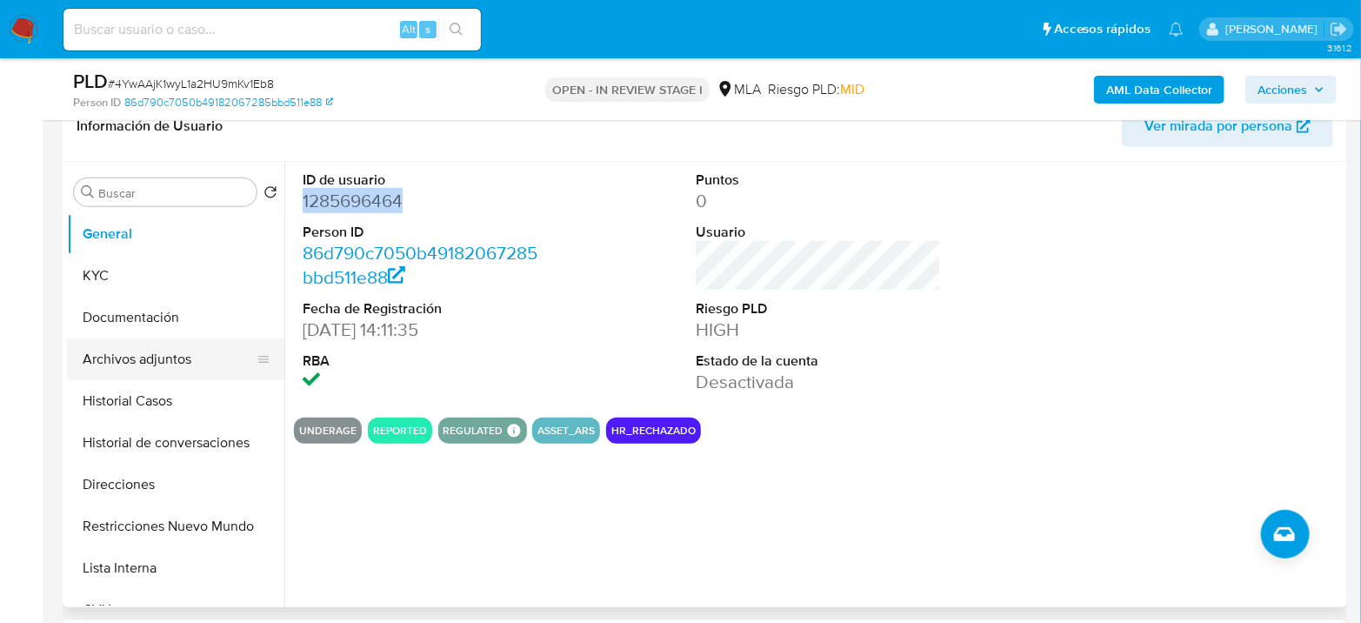
click at [151, 348] on button "Archivos adjuntos" at bounding box center [168, 359] width 203 height 42
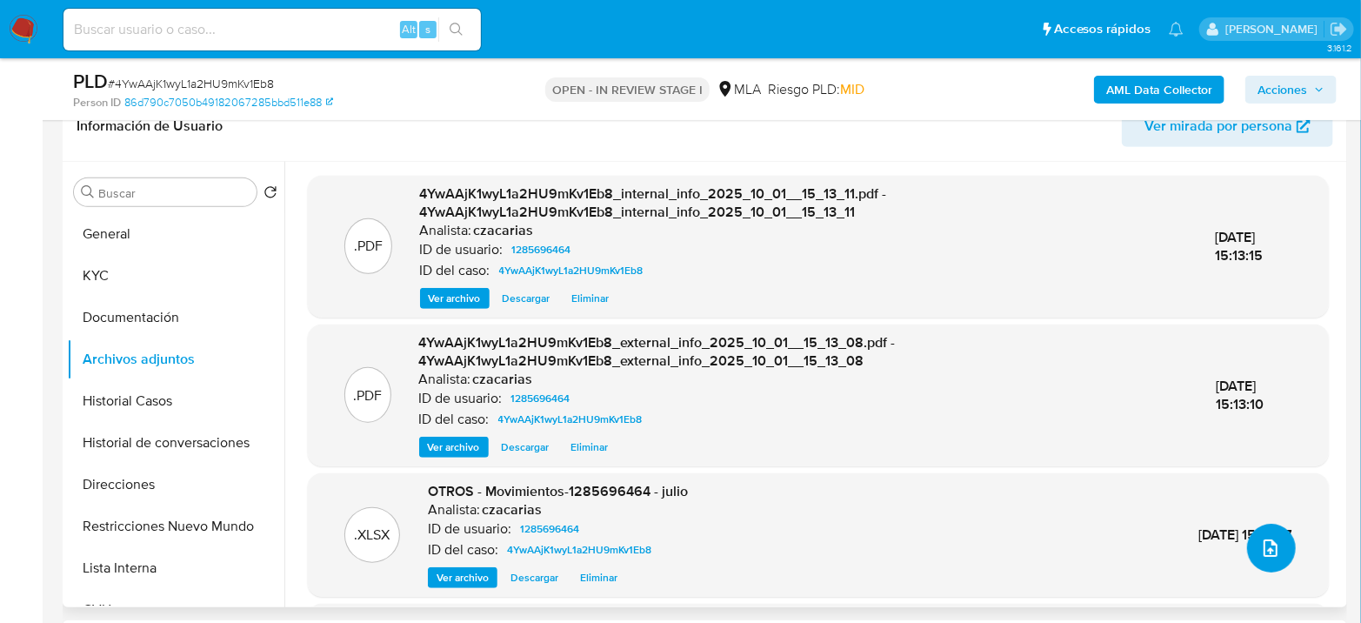
click at [1269, 549] on icon "upload-file" at bounding box center [1270, 547] width 14 height 17
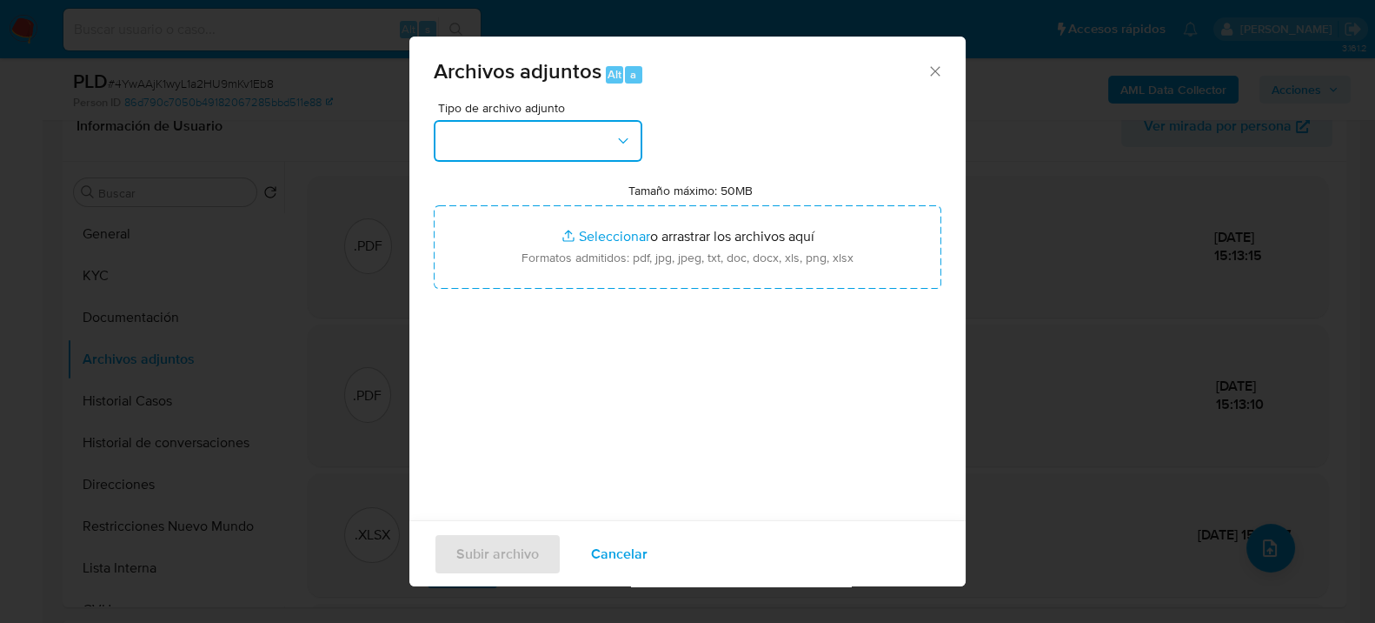
click at [556, 137] on button "button" at bounding box center [538, 141] width 209 height 42
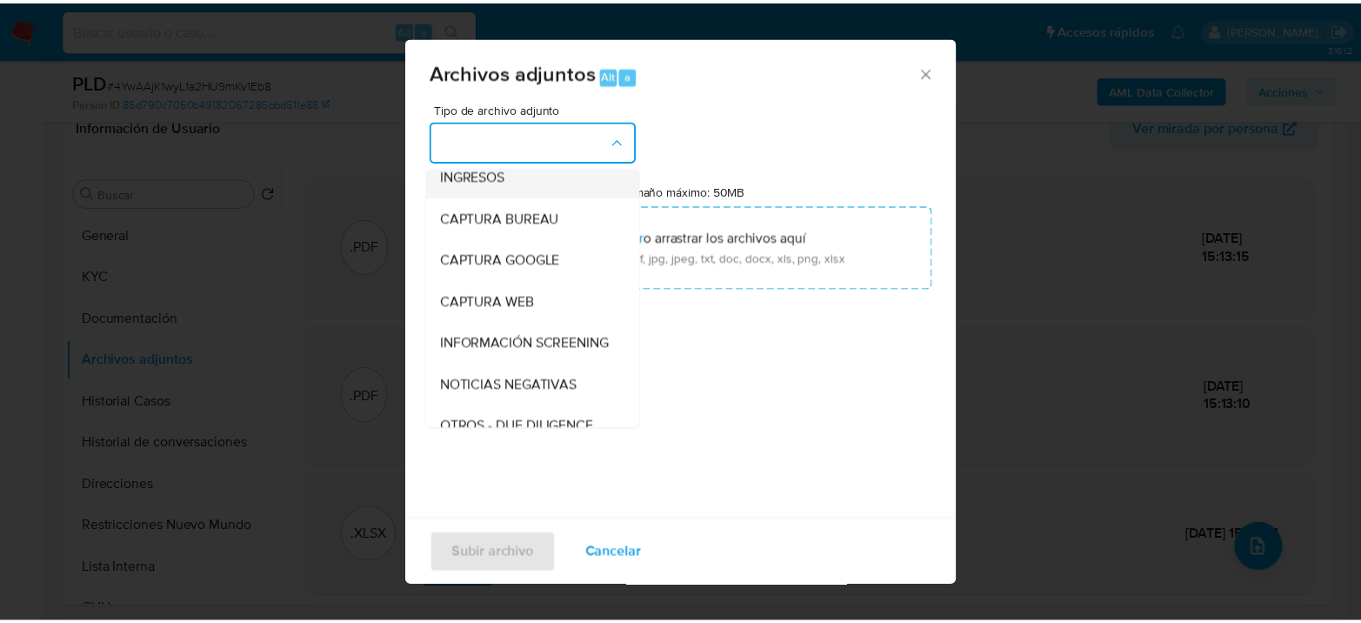
scroll to position [193, 0]
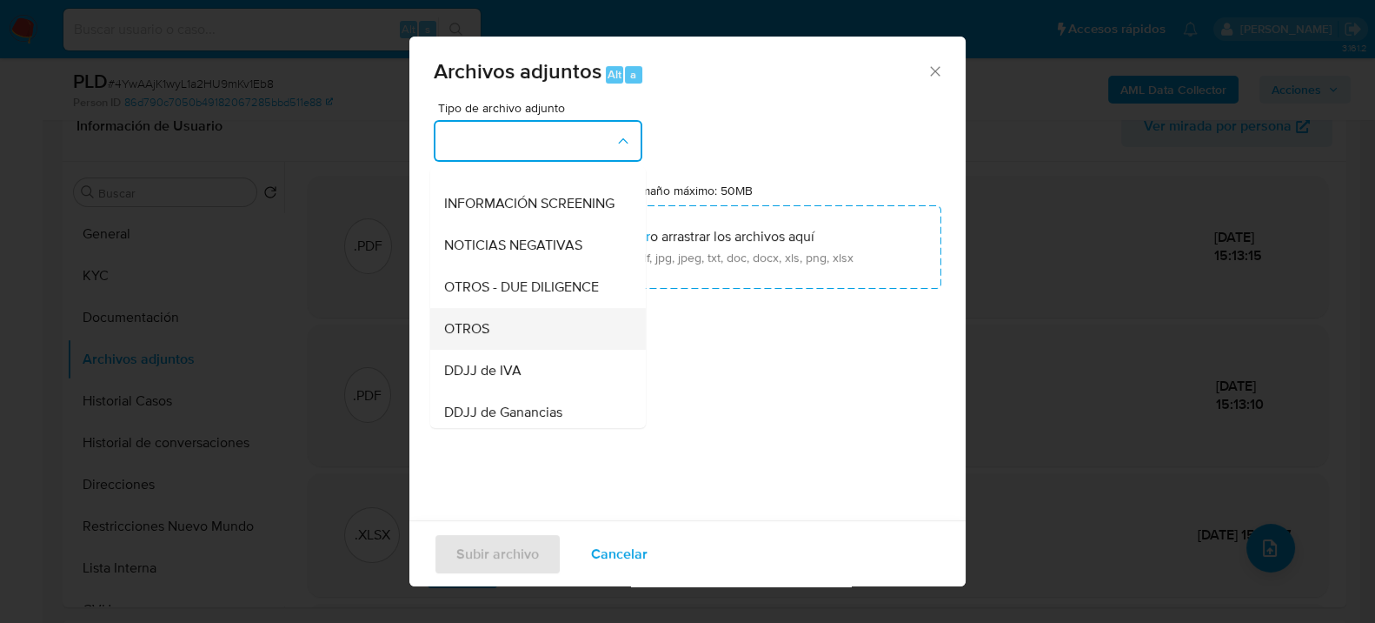
click at [490, 349] on div "OTROS" at bounding box center [532, 328] width 177 height 42
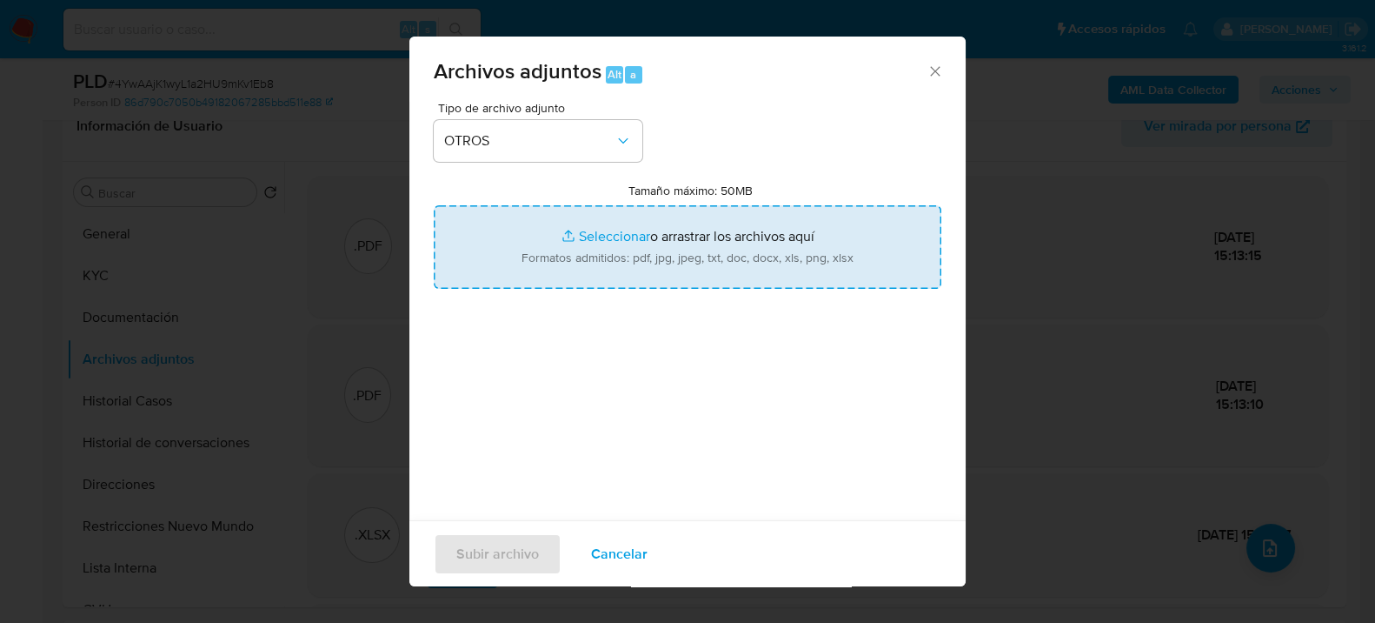
type input "C:\fakepath\Caselog 4YwAAjK1wyL1a2HU9mKv1Eb8_2025_10_01_13_15_03.docx"
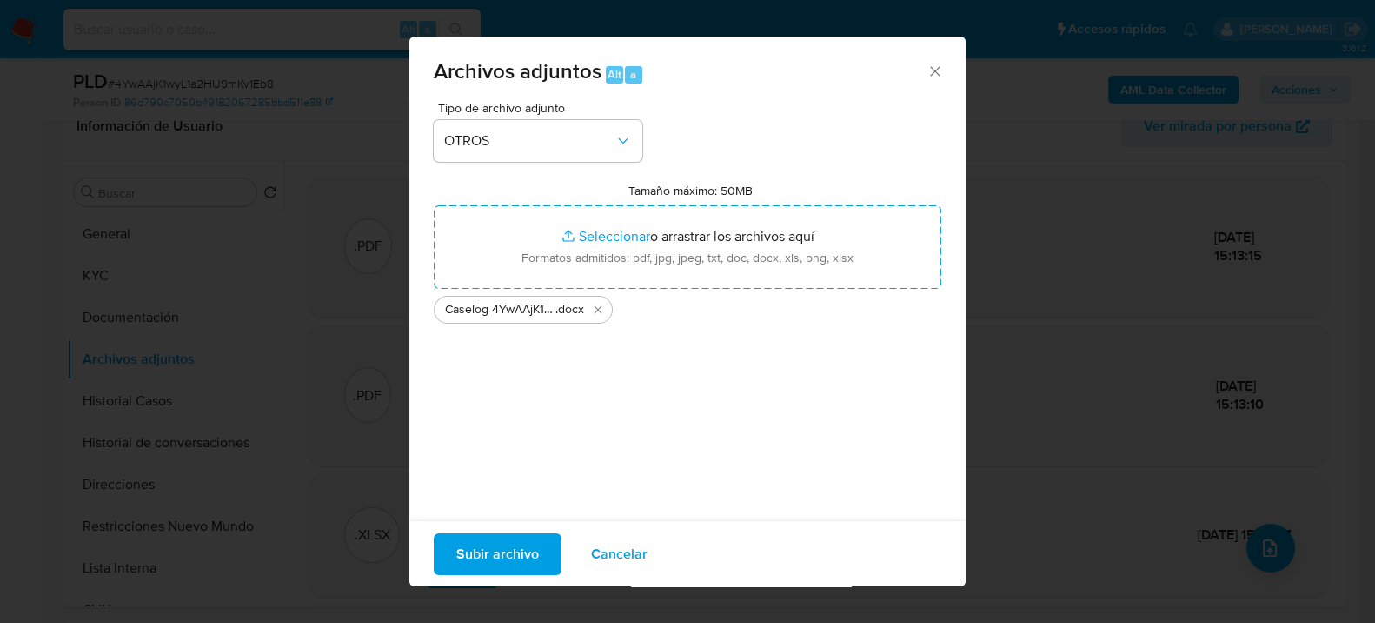
click at [503, 536] on span "Subir archivo" at bounding box center [497, 553] width 83 height 38
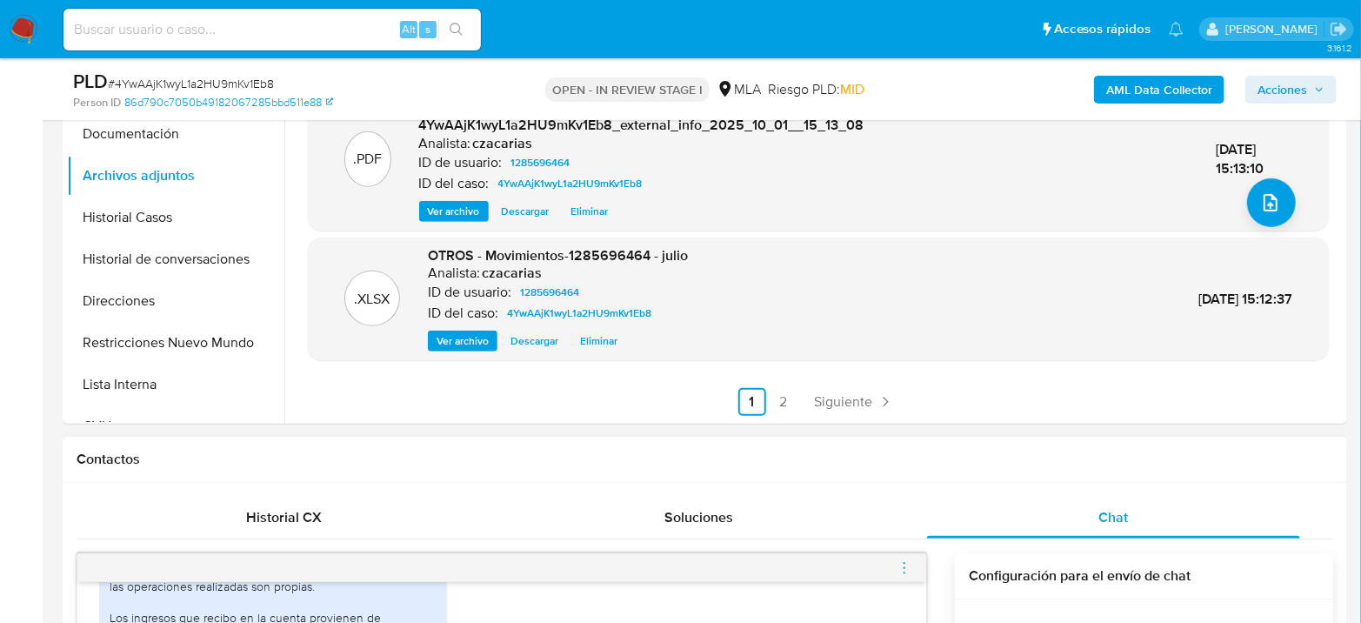
scroll to position [483, 0]
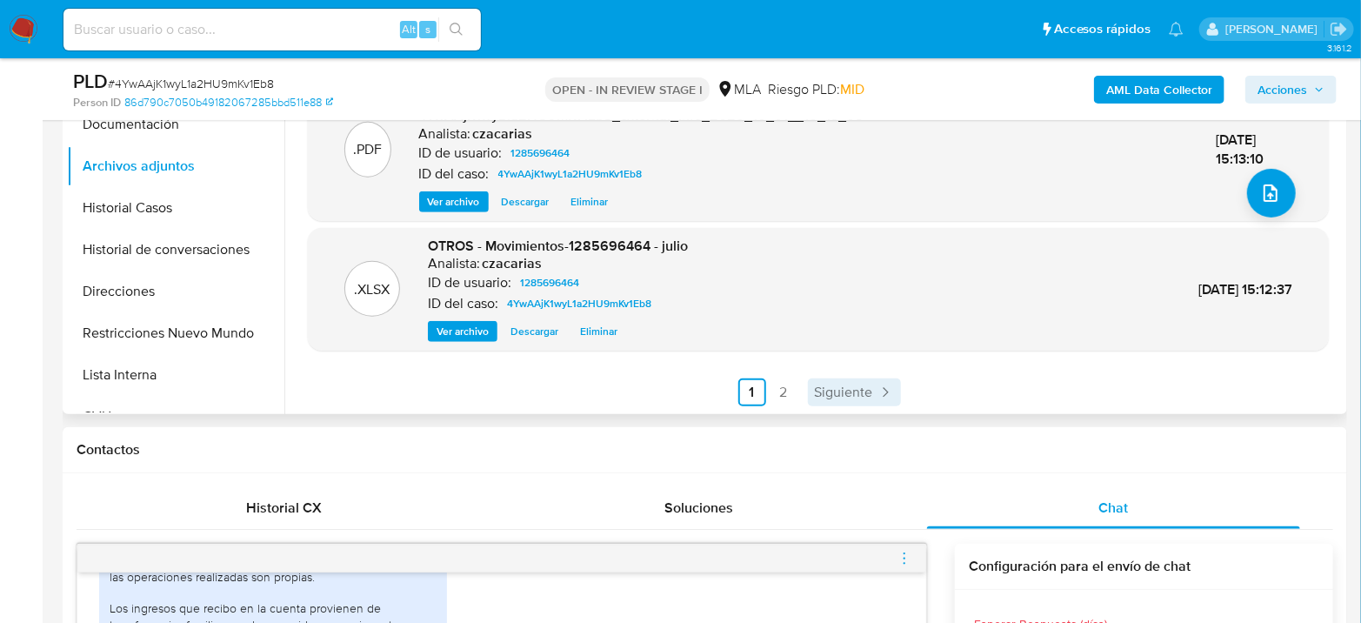
click at [869, 403] on link "Siguiente" at bounding box center [854, 392] width 93 height 28
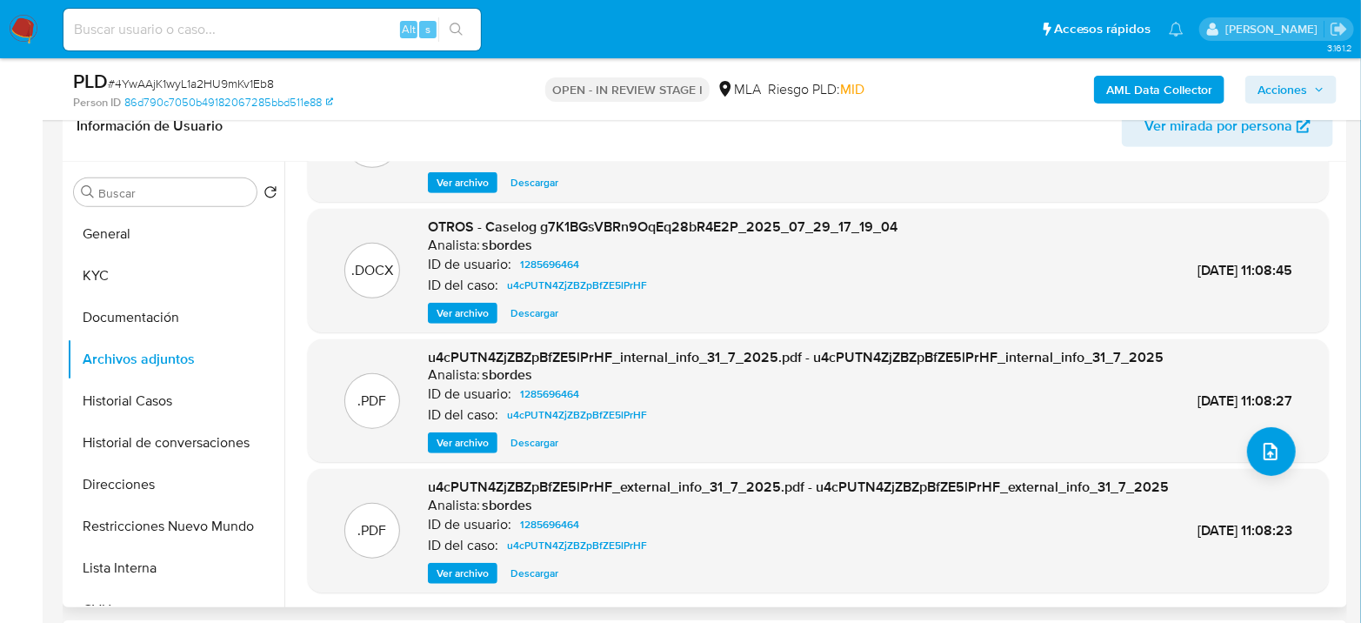
scroll to position [183, 0]
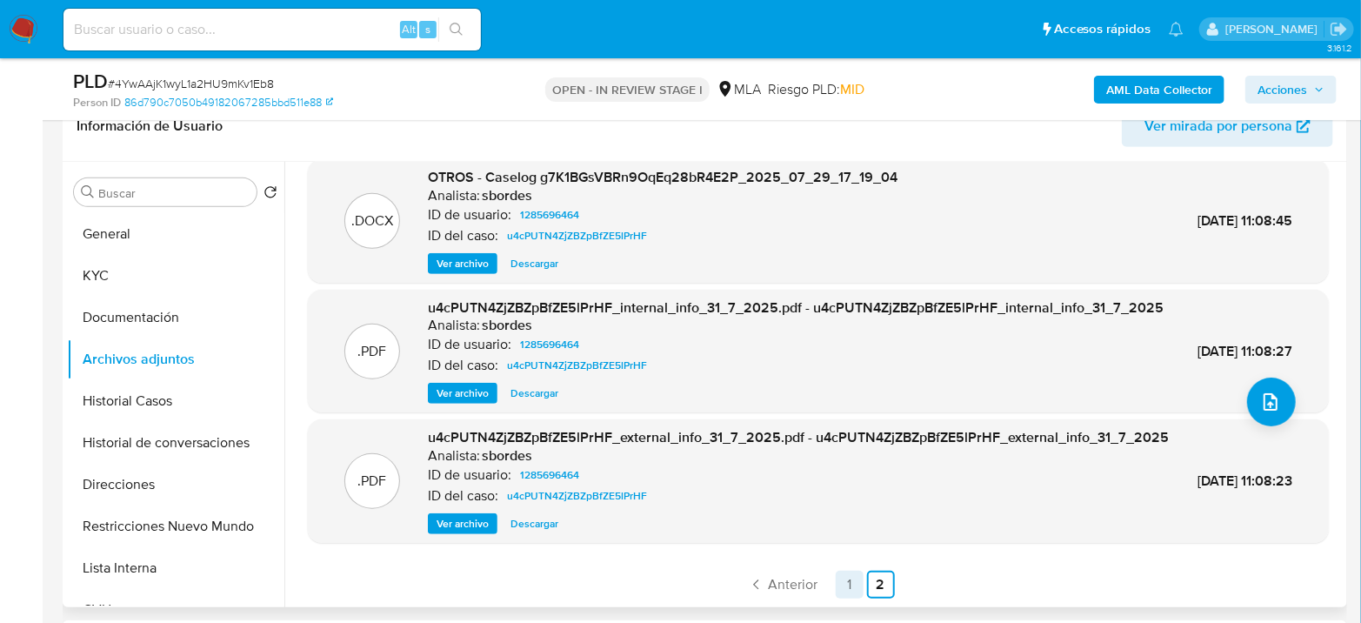
click at [846, 585] on link "1" at bounding box center [850, 584] width 28 height 28
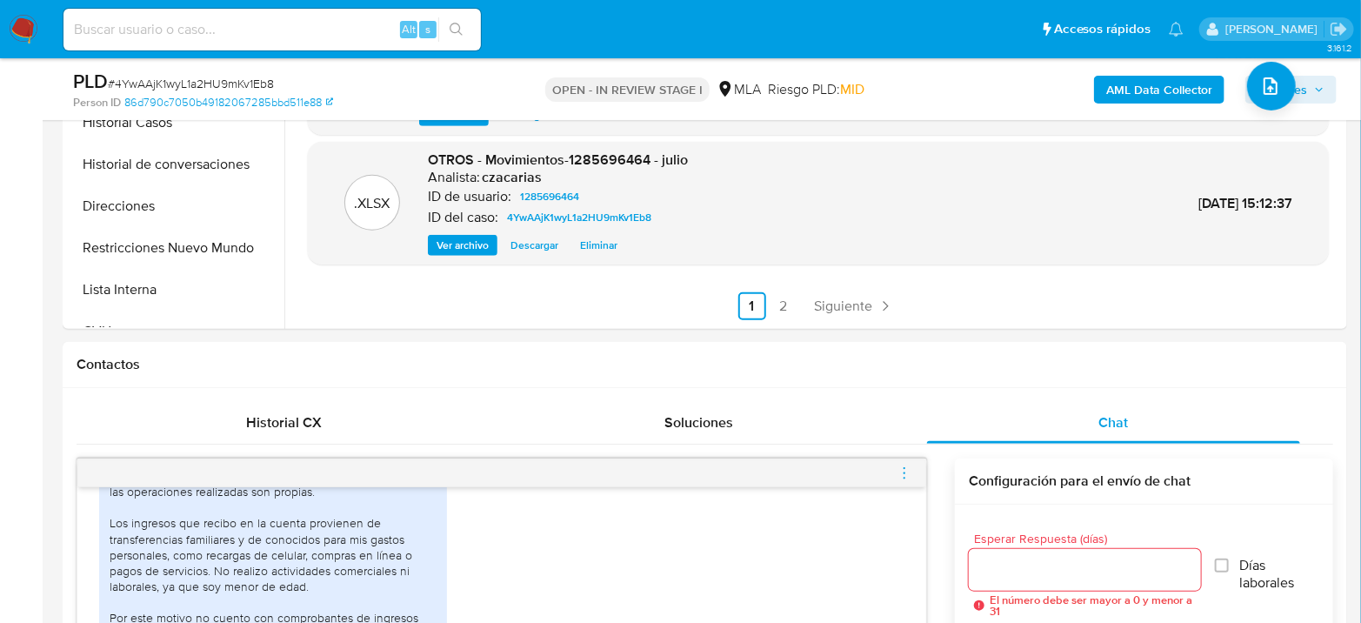
scroll to position [676, 0]
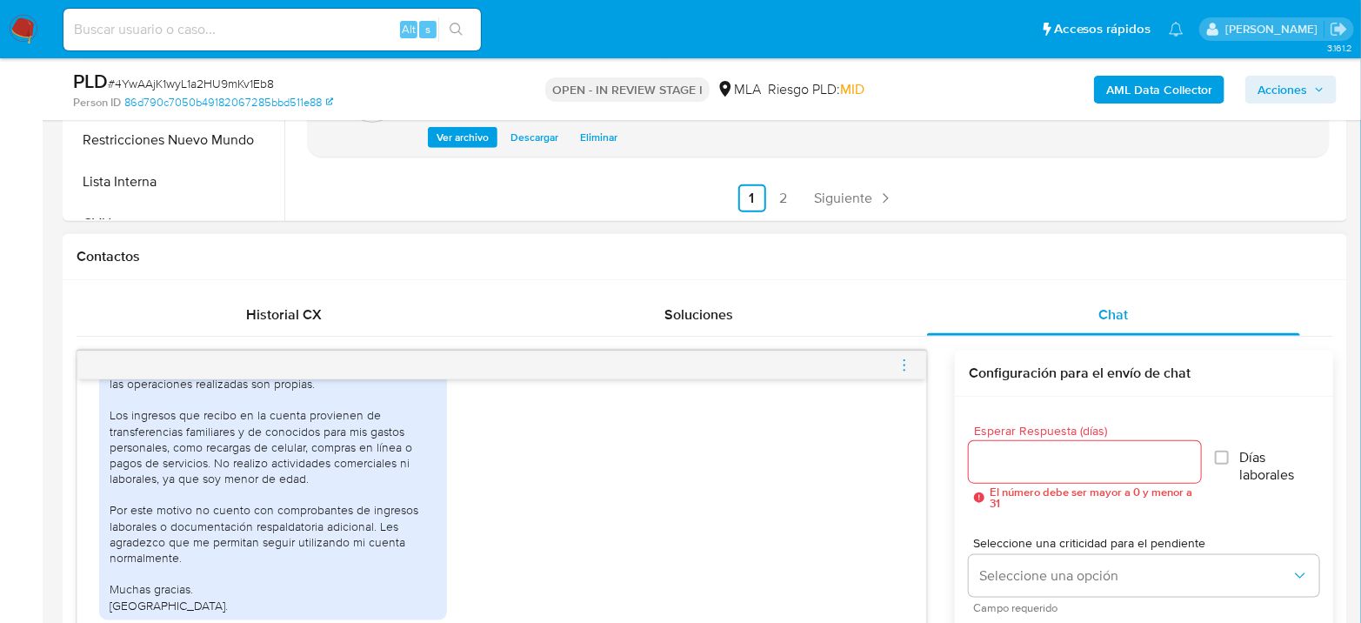
click at [905, 363] on icon "menu-action" at bounding box center [904, 364] width 2 height 2
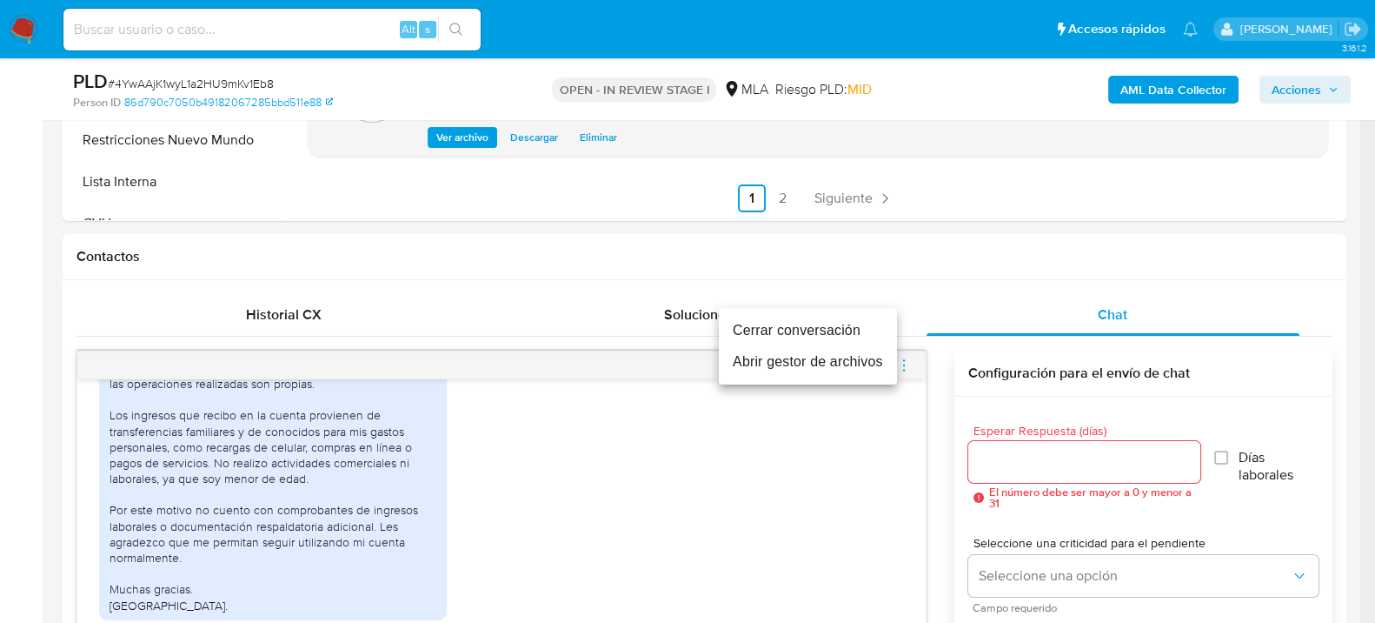
click at [829, 323] on li "Cerrar conversación" at bounding box center [808, 330] width 178 height 31
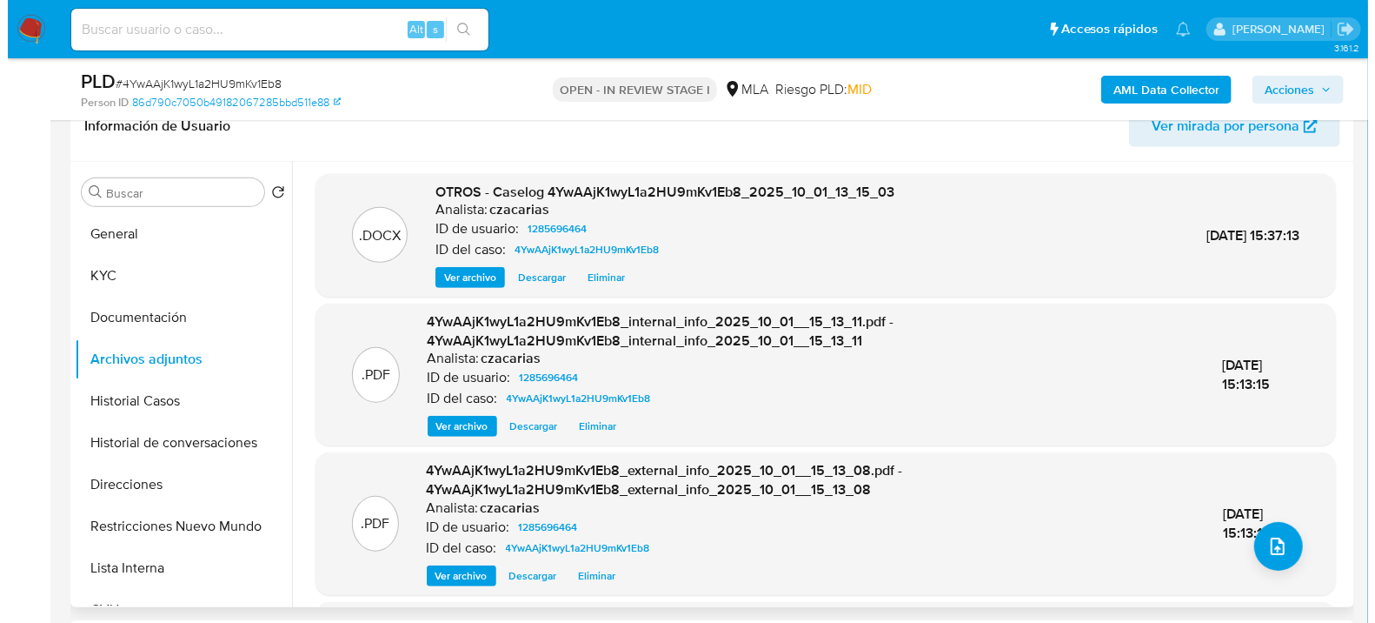
scroll to position [0, 0]
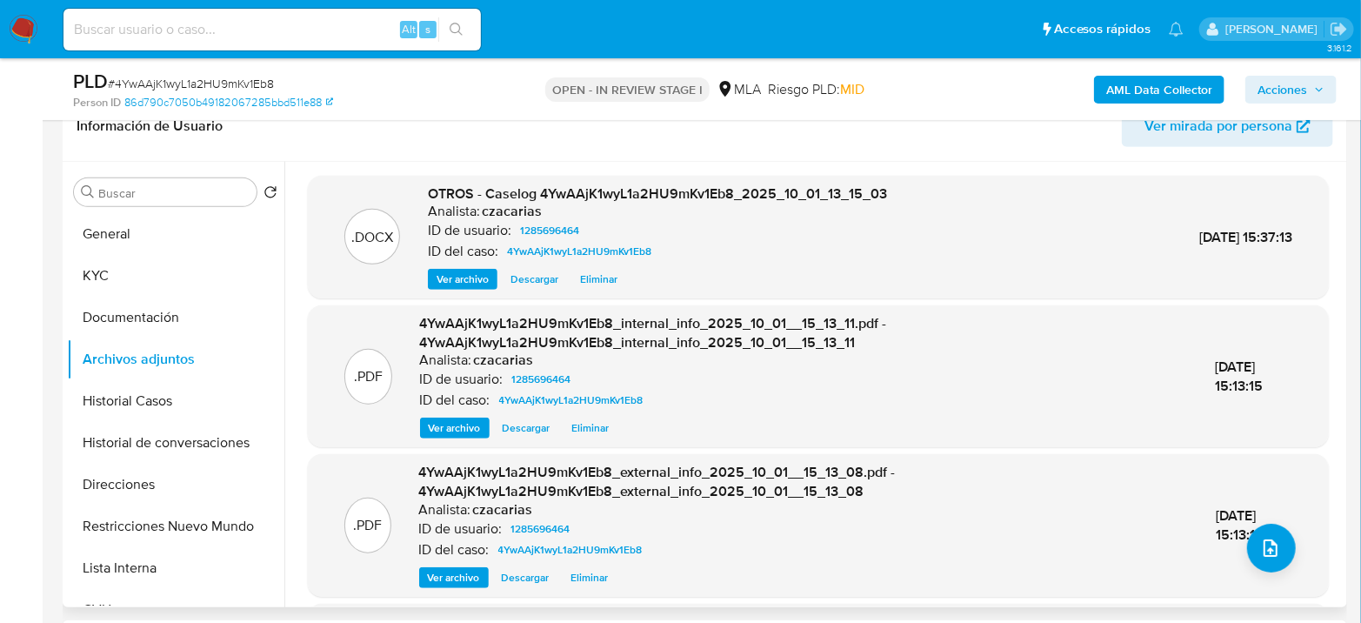
click at [470, 282] on span "Ver archivo" at bounding box center [462, 278] width 52 height 17
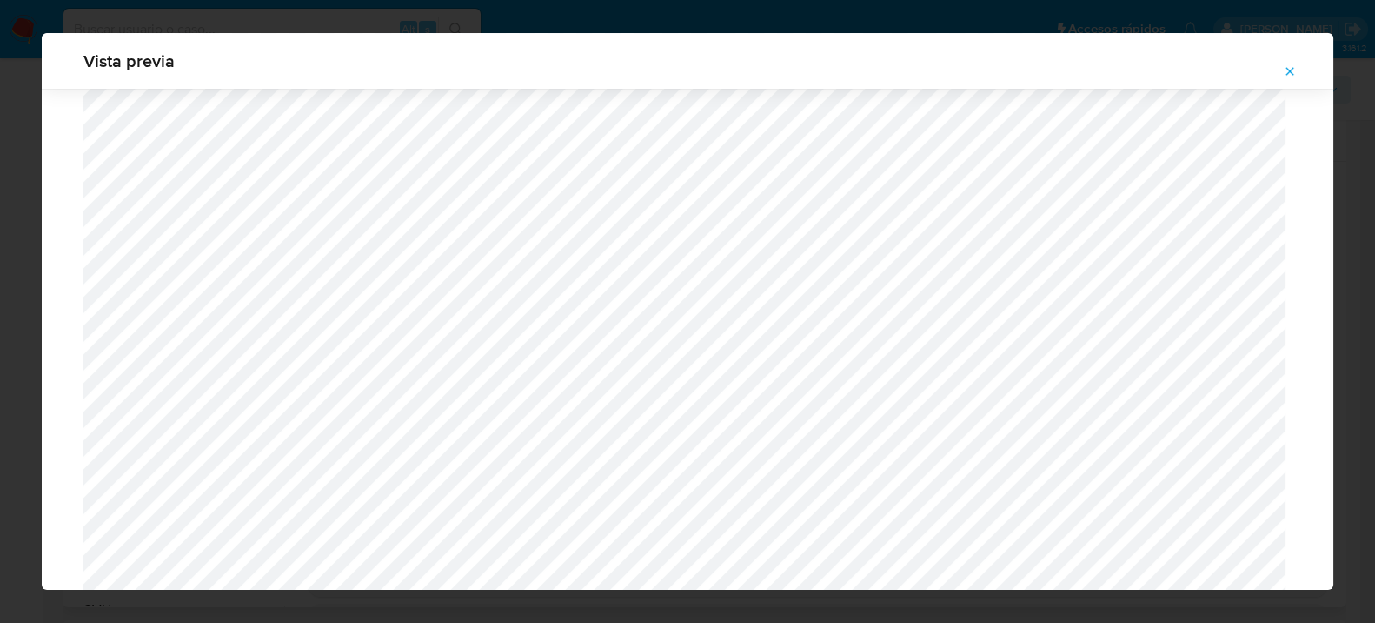
scroll to position [1701, 0]
click at [1301, 63] on button "Attachment preview" at bounding box center [1290, 71] width 38 height 28
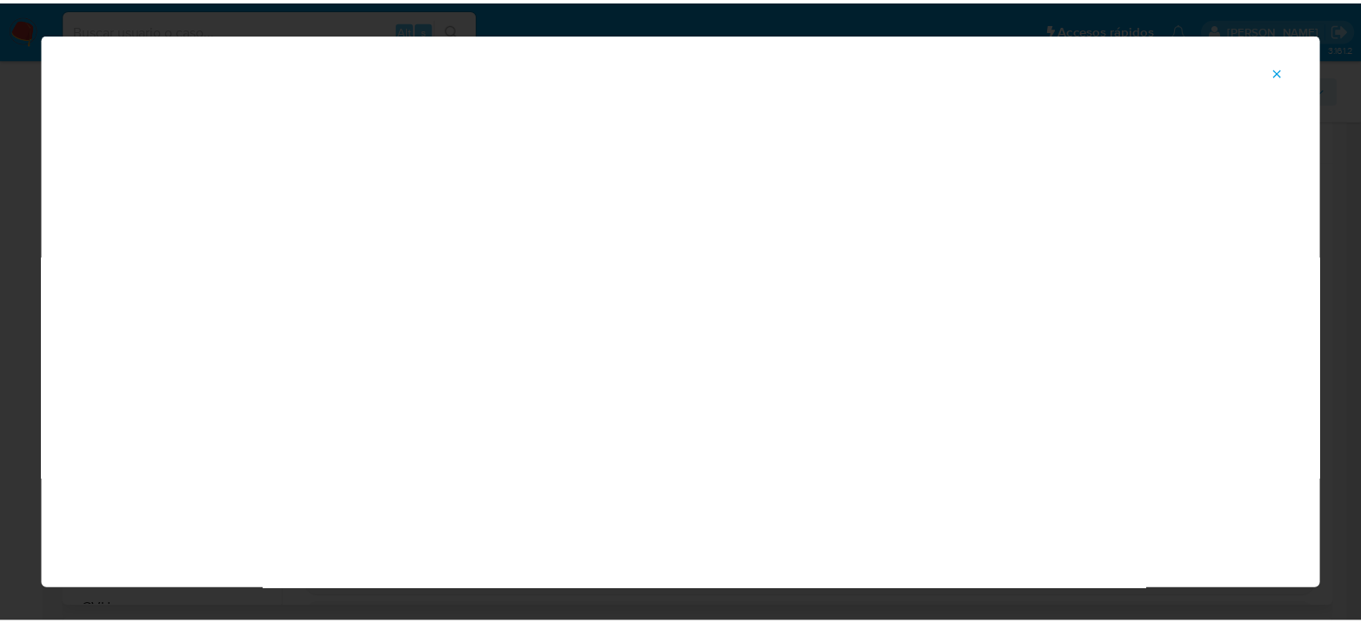
scroll to position [90, 0]
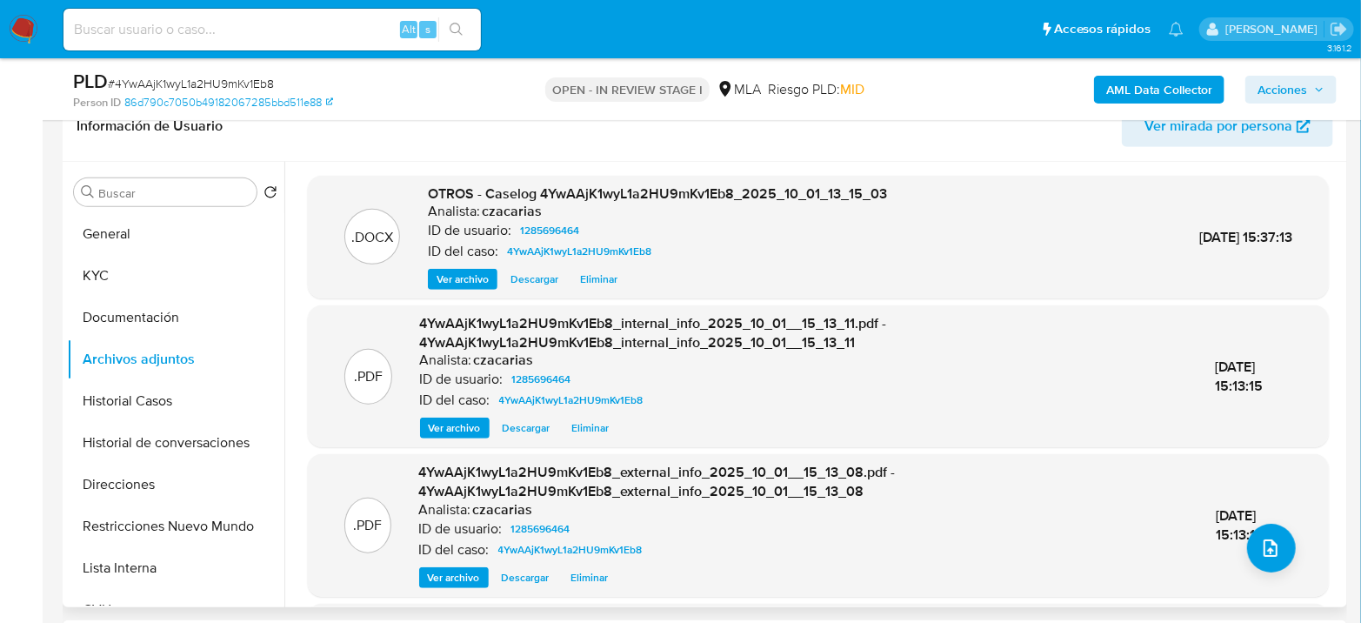
click at [1288, 76] on span "Acciones" at bounding box center [1282, 90] width 50 height 28
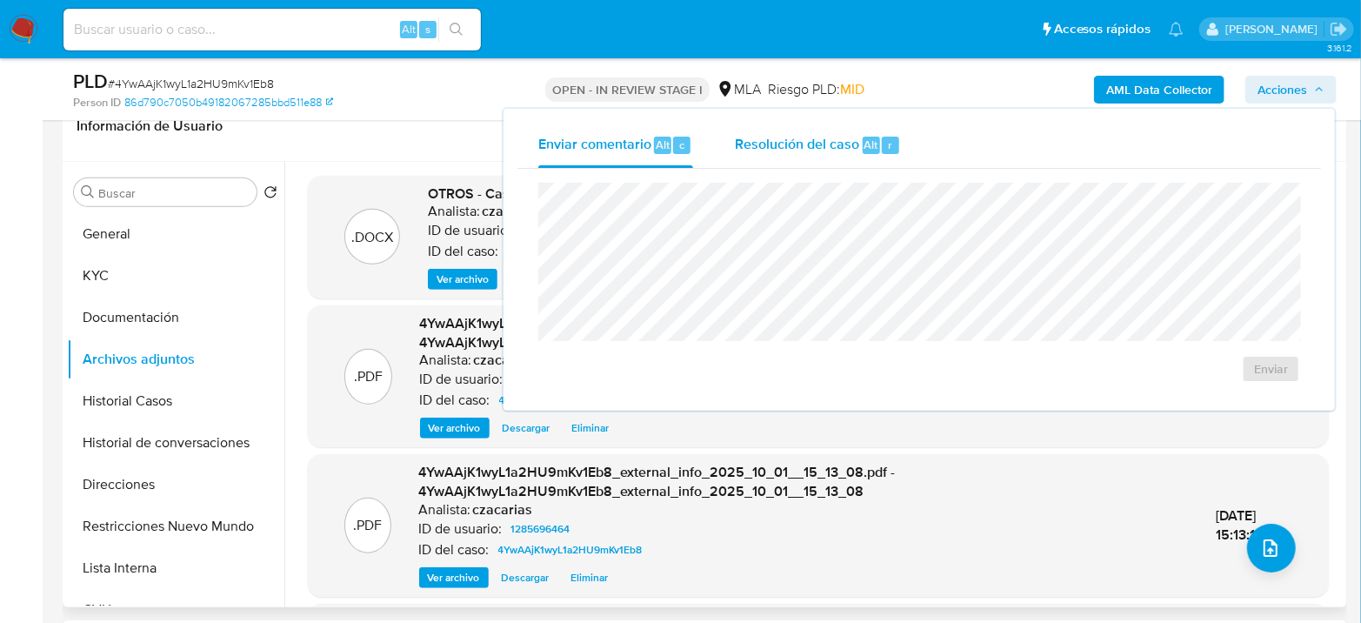
click at [891, 152] on div "r" at bounding box center [890, 145] width 17 height 17
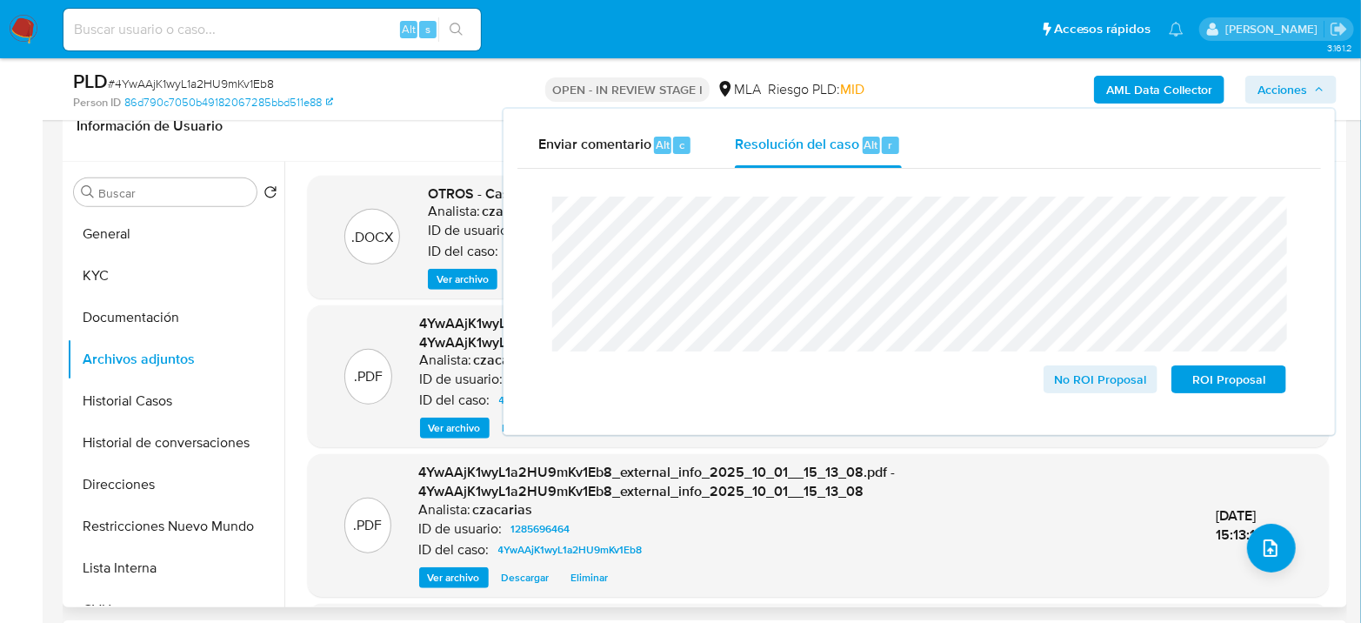
click at [219, 90] on span "# 4YwAAjK1wyL1a2HU9mKv1Eb8" at bounding box center [191, 83] width 166 height 17
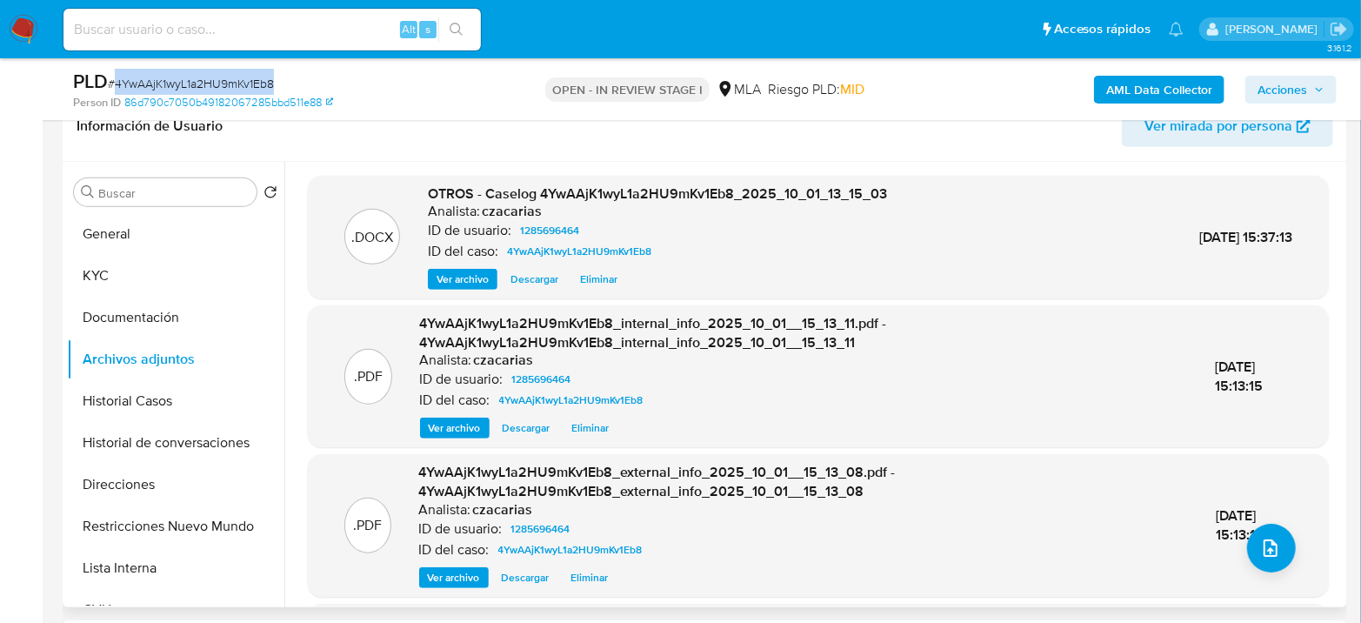
click at [219, 90] on span "# 4YwAAjK1wyL1a2HU9mKv1Eb8" at bounding box center [191, 83] width 166 height 17
copy span "4YwAAjK1wyL1a2HU9mKv1Eb8"
click at [1293, 77] on span "Acciones" at bounding box center [1282, 90] width 50 height 28
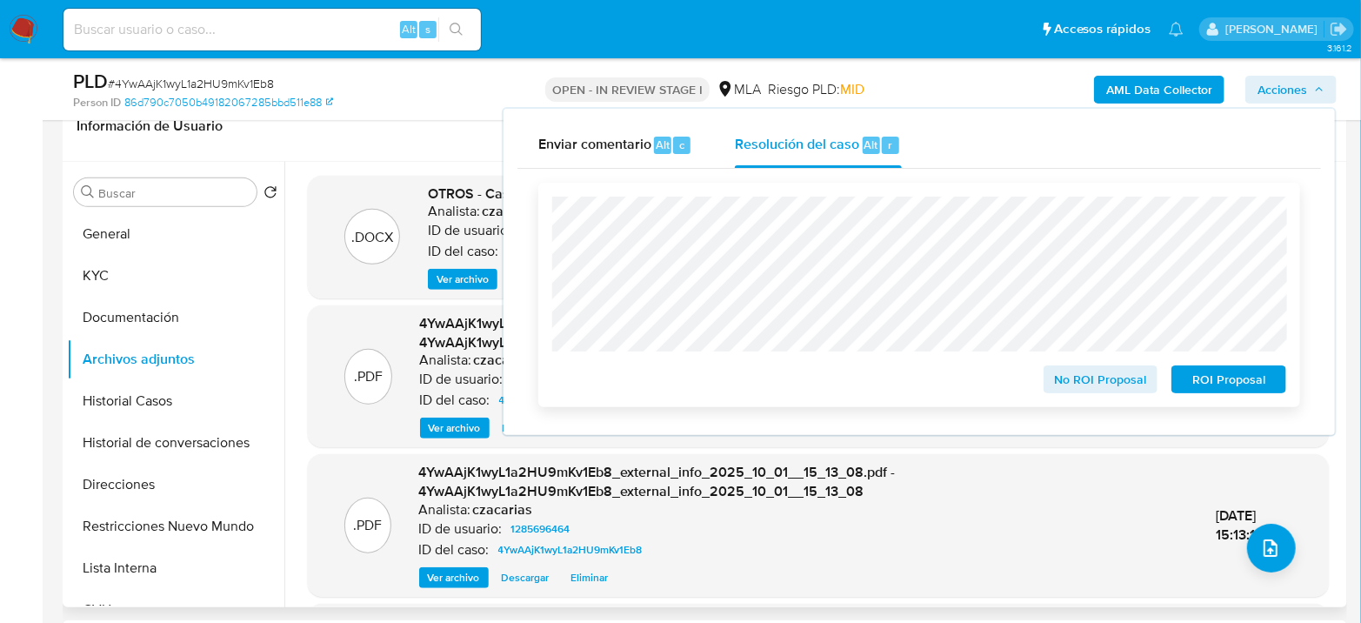
click at [1232, 390] on span "ROI Proposal" at bounding box center [1228, 379] width 90 height 24
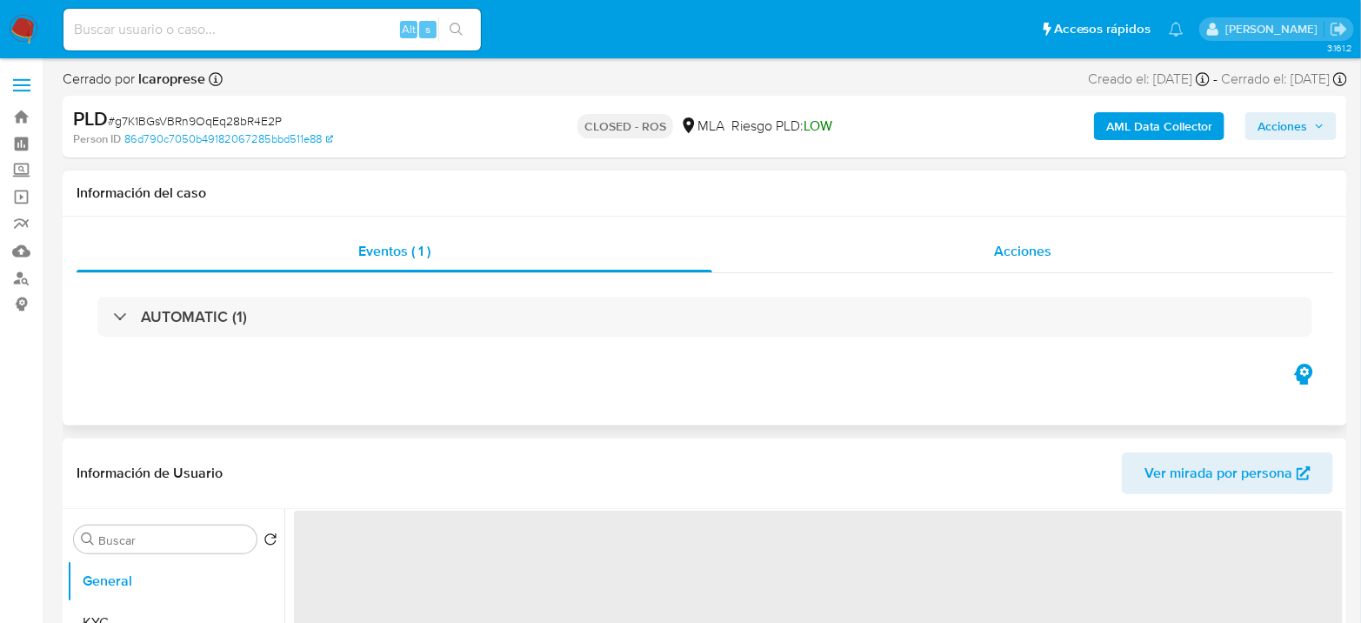
click at [1060, 252] on div "Acciones" at bounding box center [1022, 251] width 621 height 42
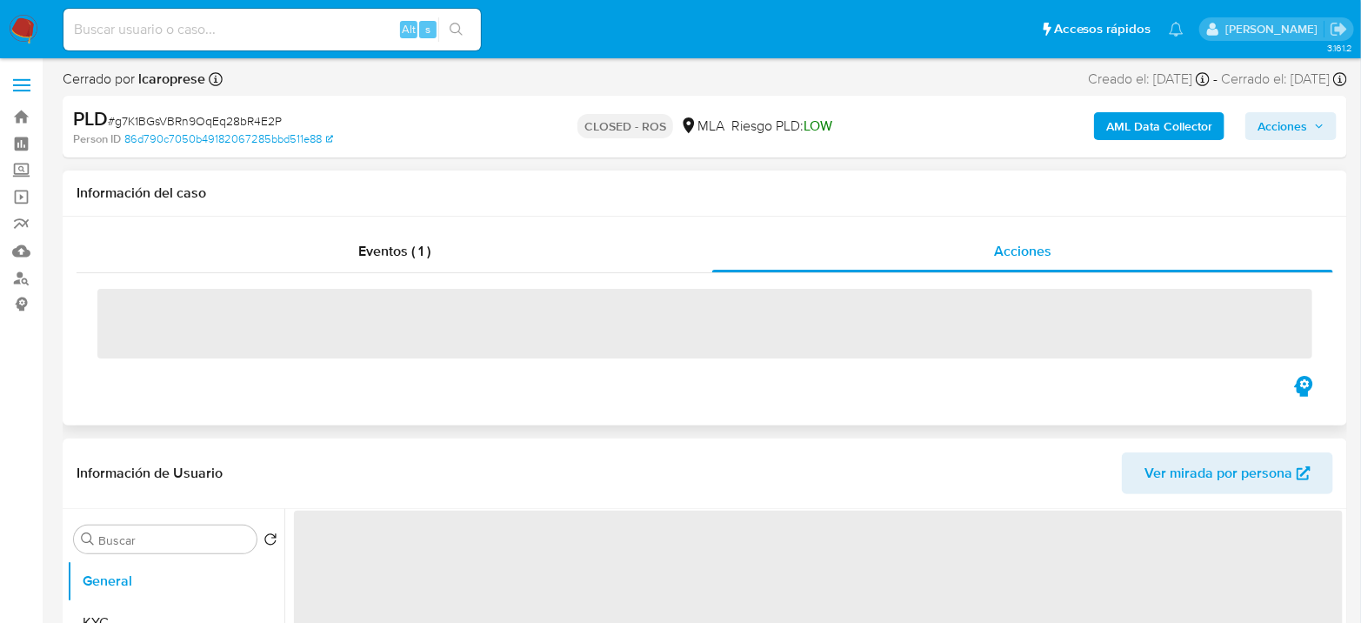
select select "10"
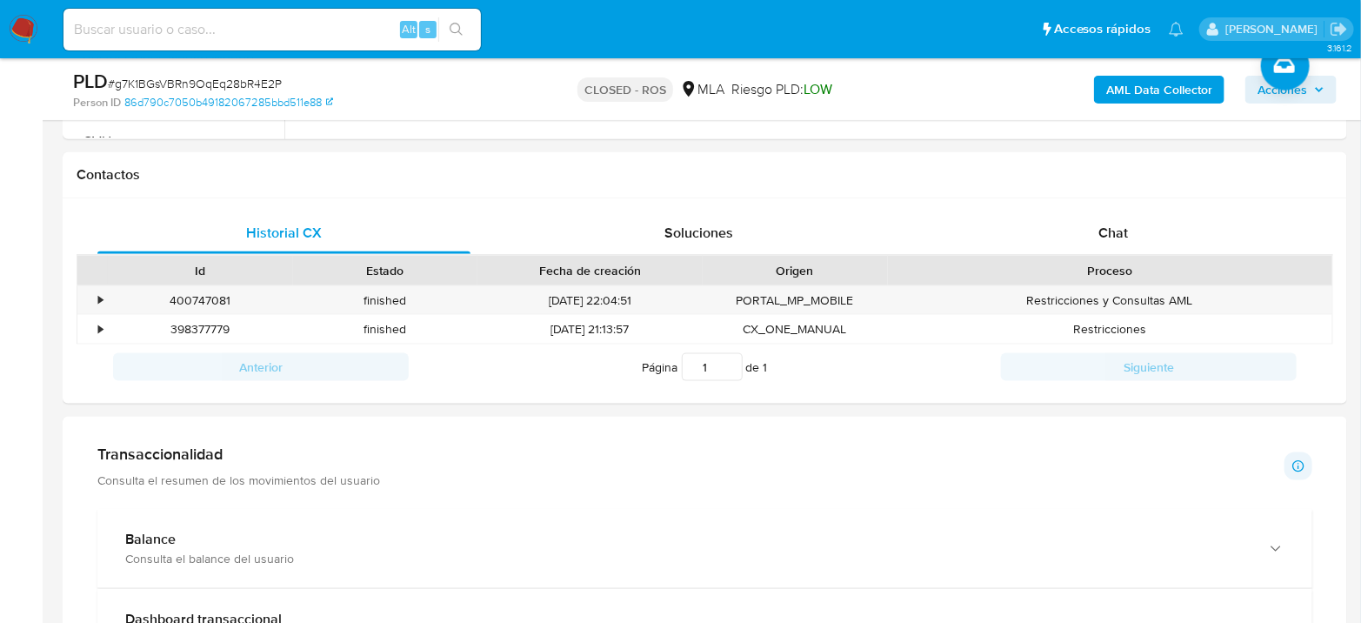
scroll to position [816, 0]
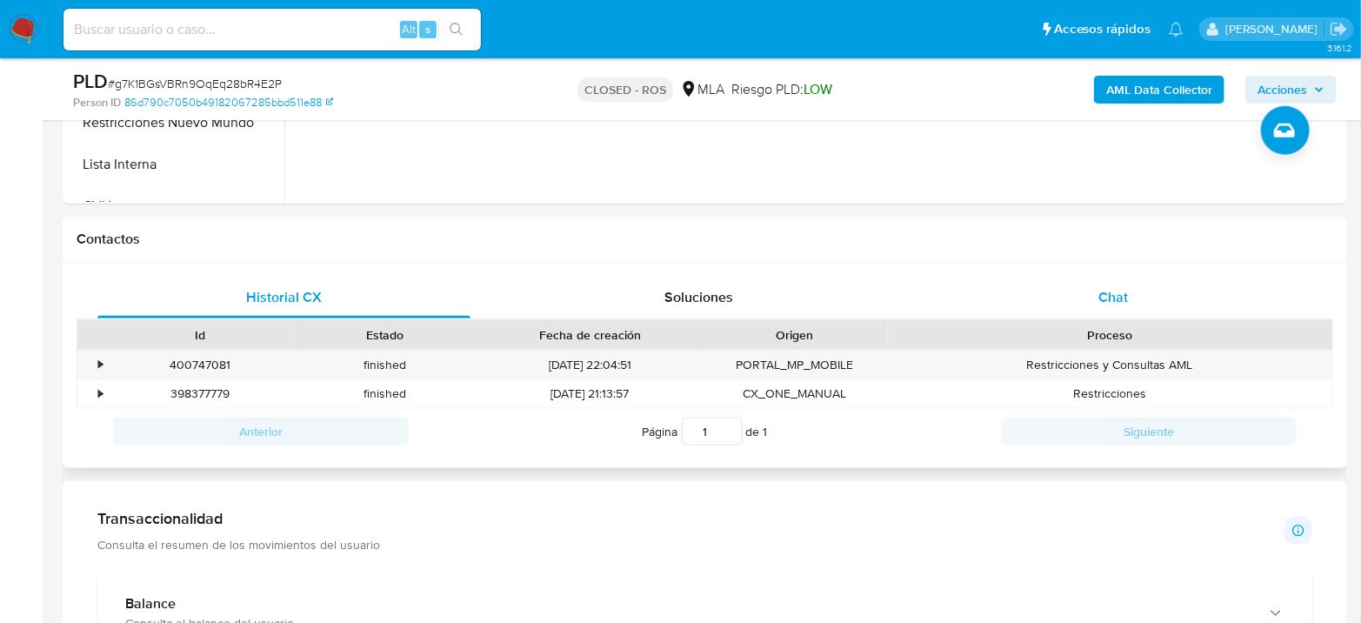
click at [1079, 285] on div "Chat" at bounding box center [1113, 297] width 373 height 42
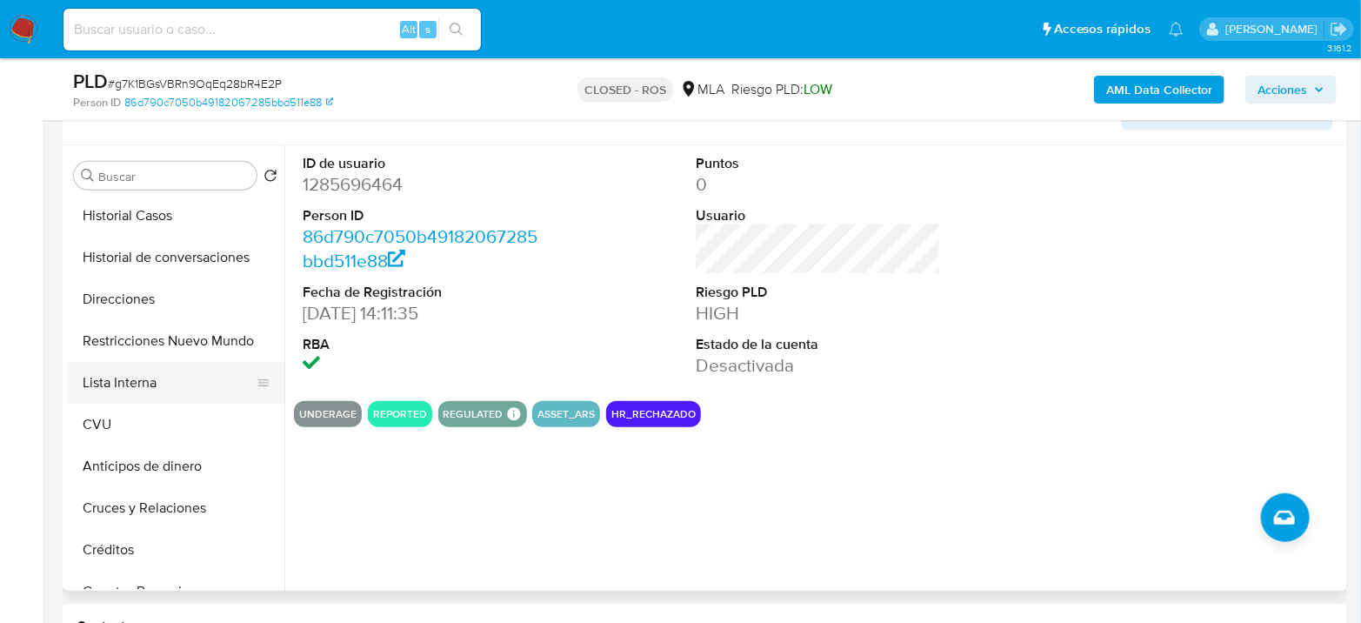
scroll to position [193, 0]
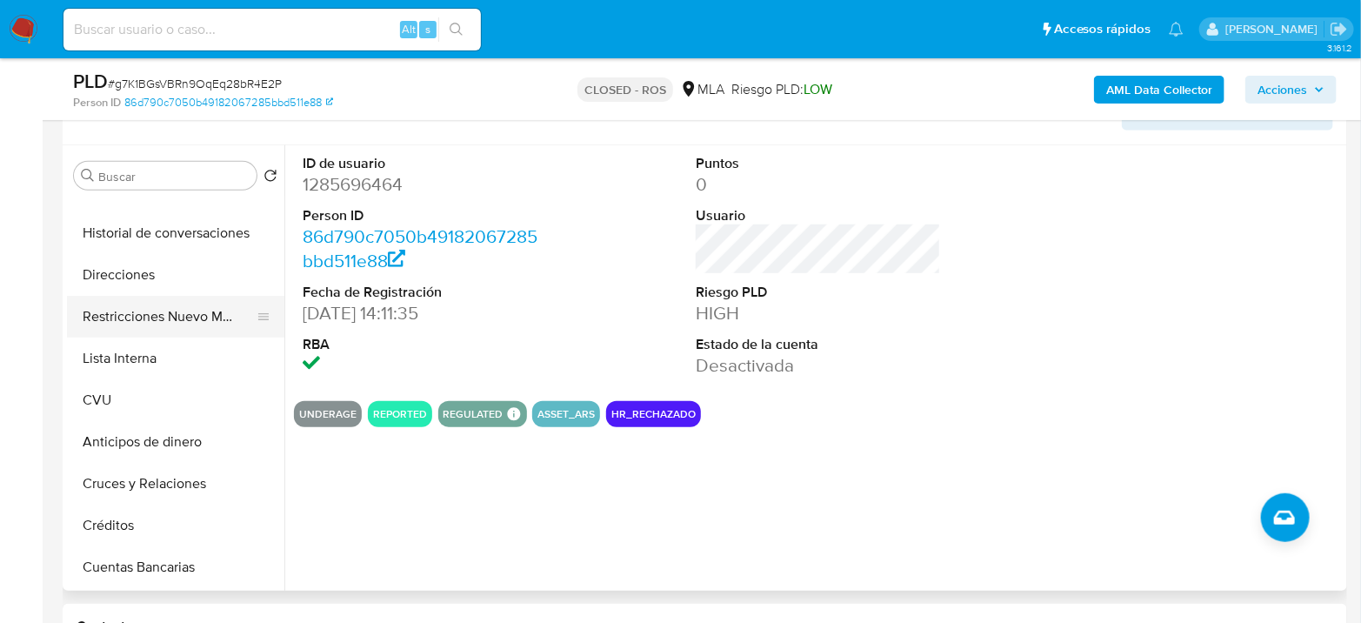
drag, startPoint x: 162, startPoint y: 274, endPoint x: 146, endPoint y: 297, distance: 28.2
click at [162, 274] on button "Direcciones" at bounding box center [175, 275] width 217 height 42
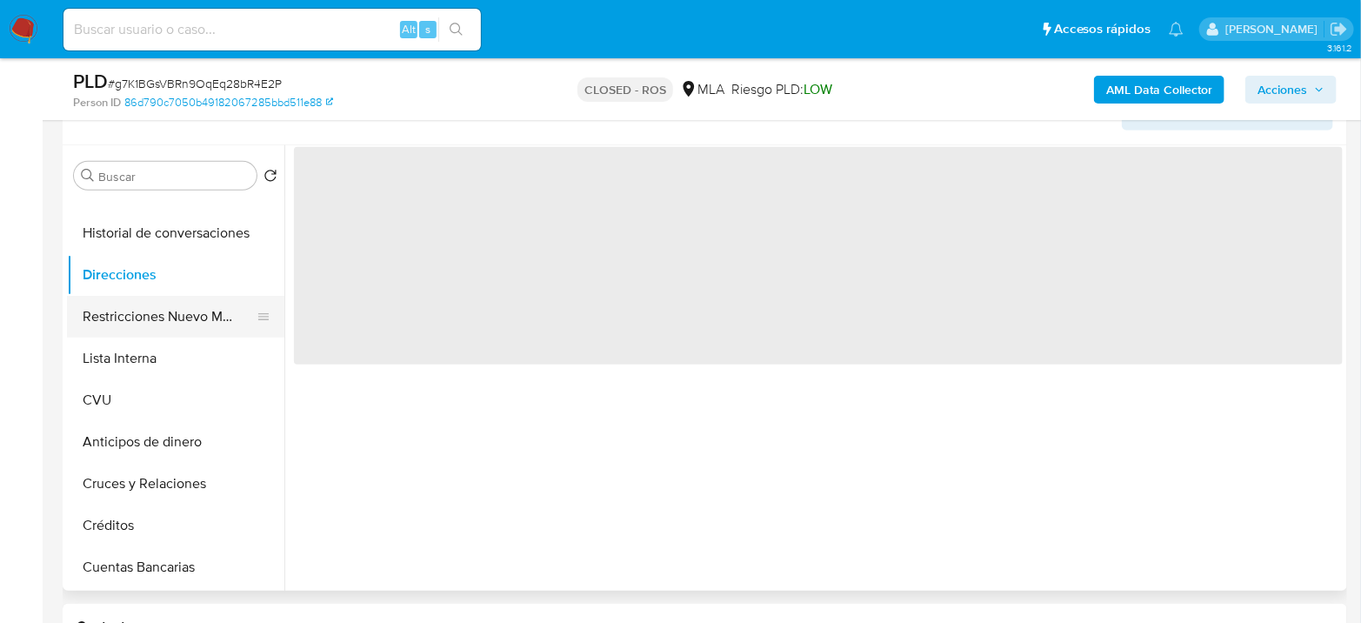
click at [145, 303] on button "Restricciones Nuevo Mundo" at bounding box center [168, 317] width 203 height 42
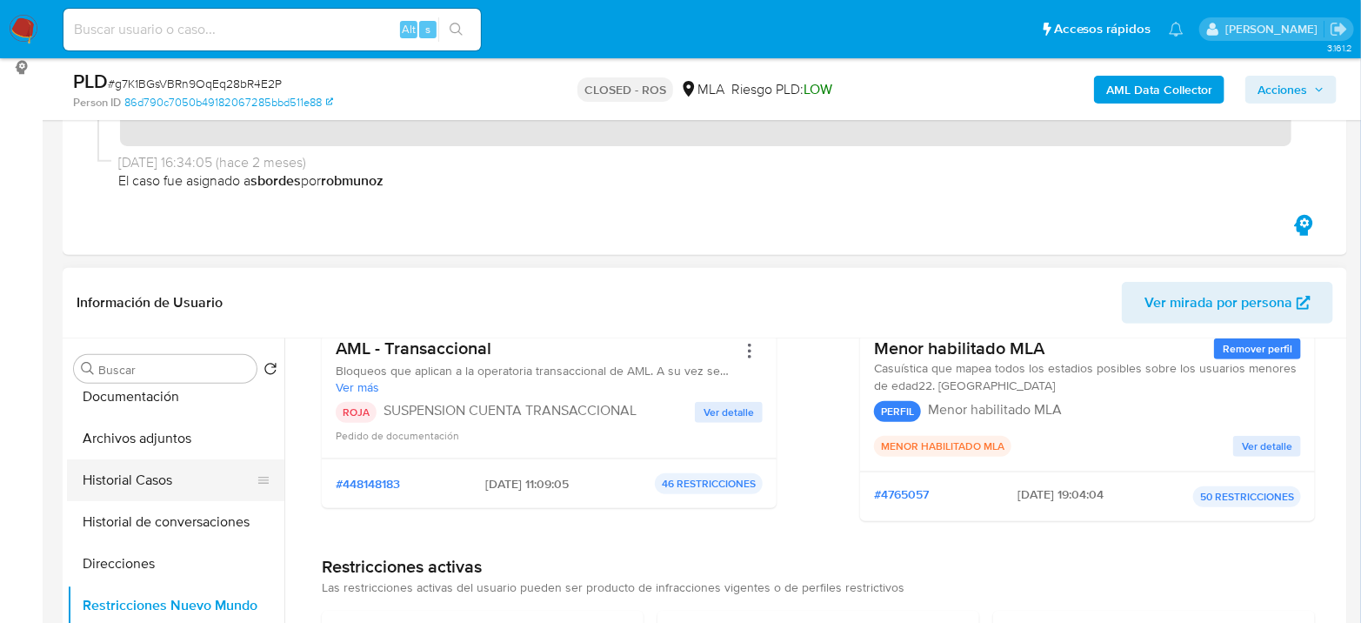
scroll to position [0, 0]
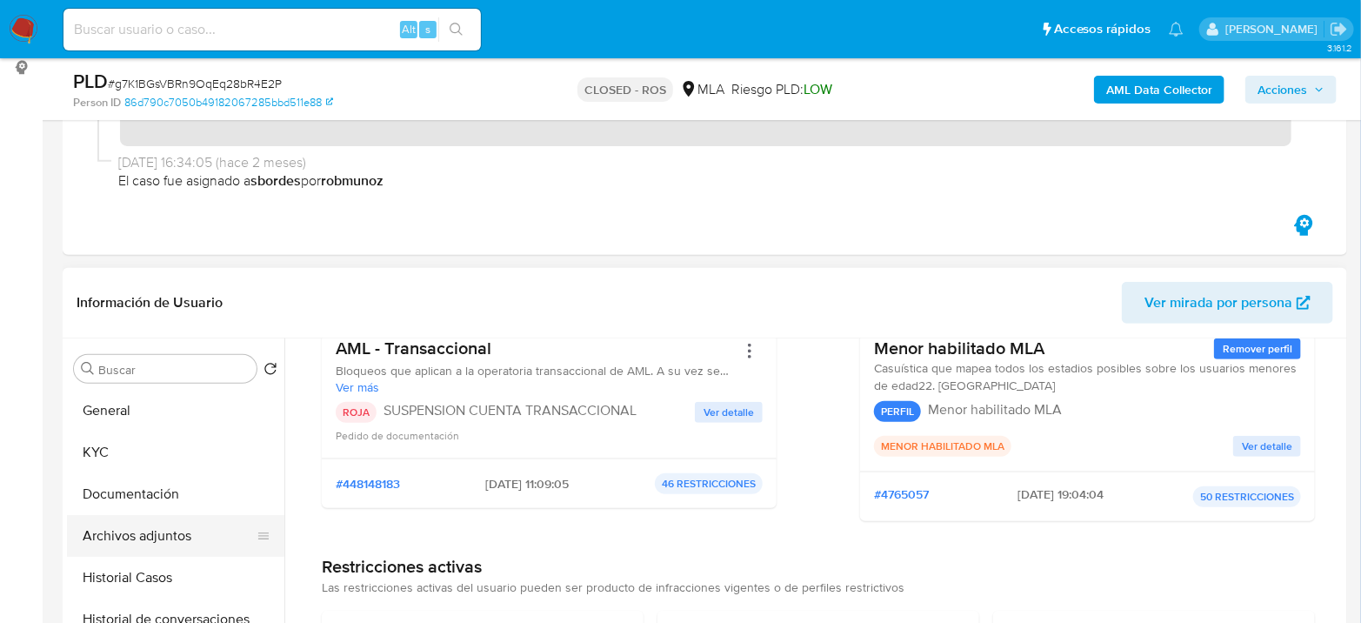
click at [148, 528] on button "Archivos adjuntos" at bounding box center [168, 536] width 203 height 42
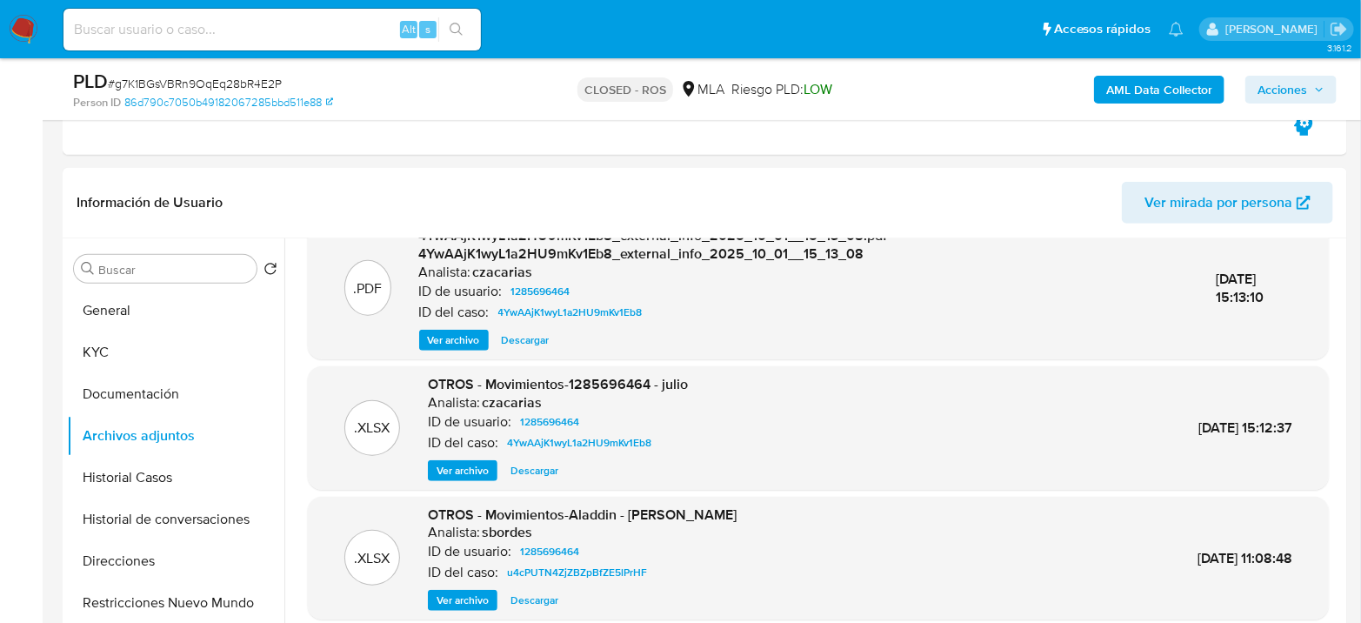
scroll to position [236, 0]
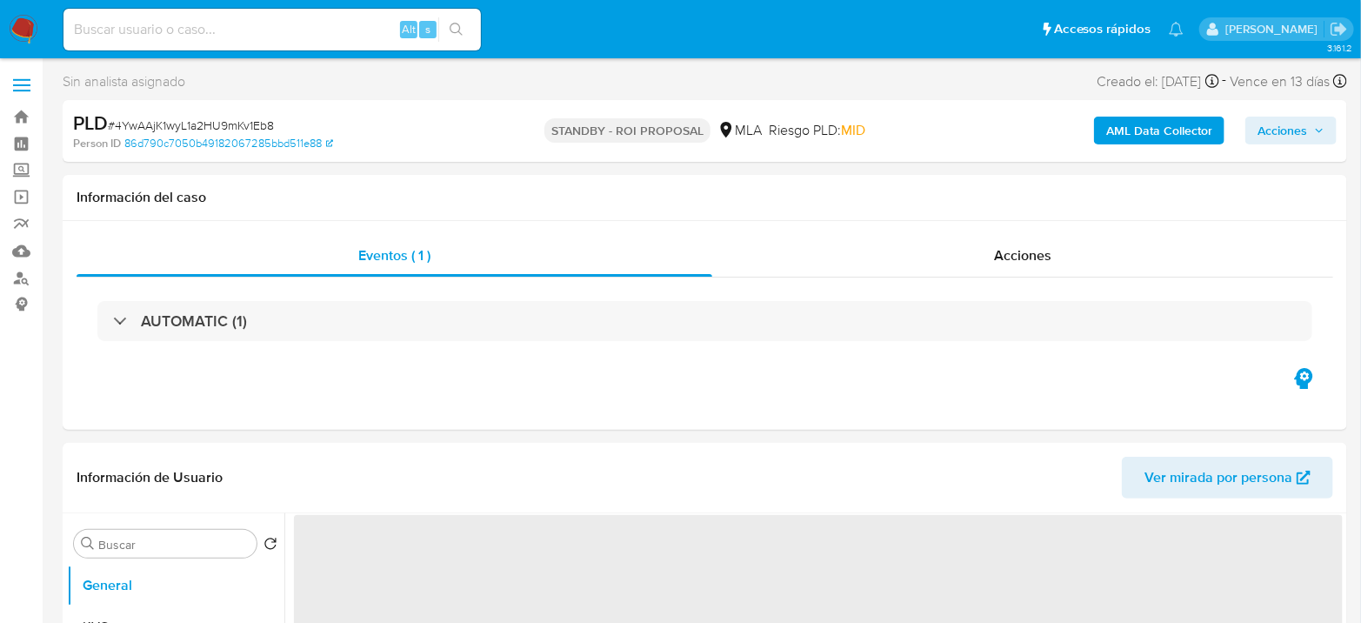
select select "10"
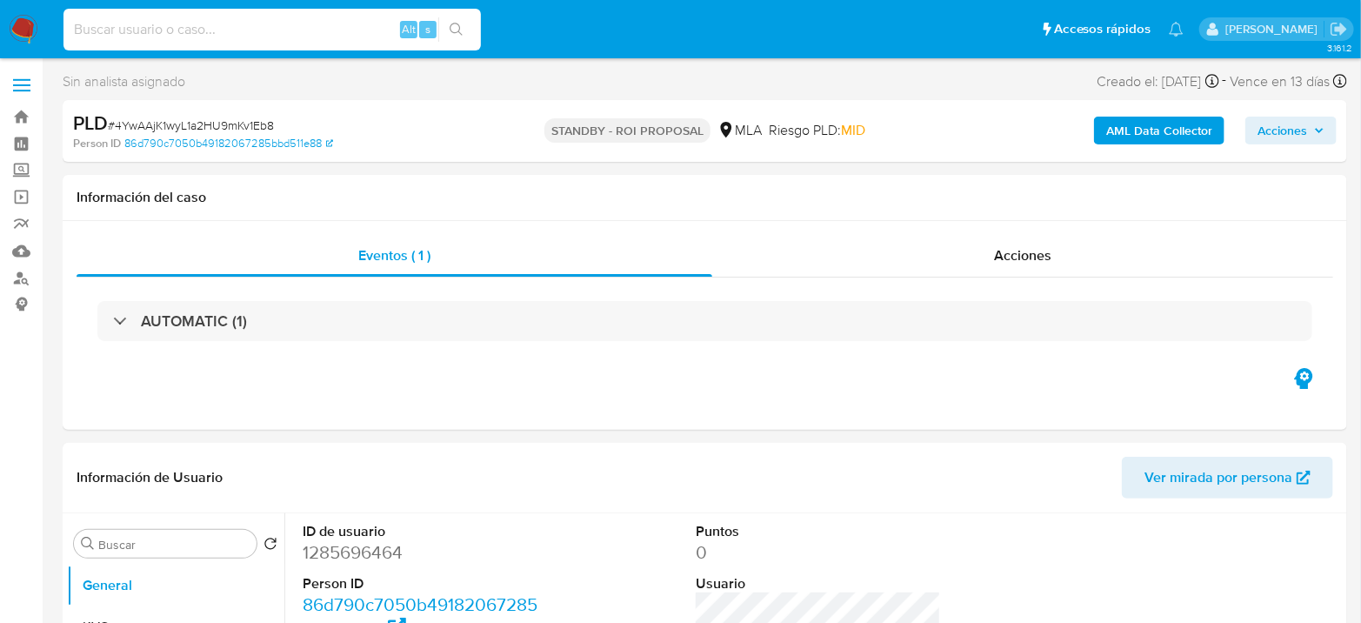
click at [263, 32] on input at bounding box center [271, 29] width 417 height 23
paste input "wsbFtfrwMHNzuA2ye1wDdlcO"
type input "wsbFtfrwMHNzuA2ye1wDdlcO"
click at [464, 24] on button "search-icon" at bounding box center [456, 29] width 36 height 24
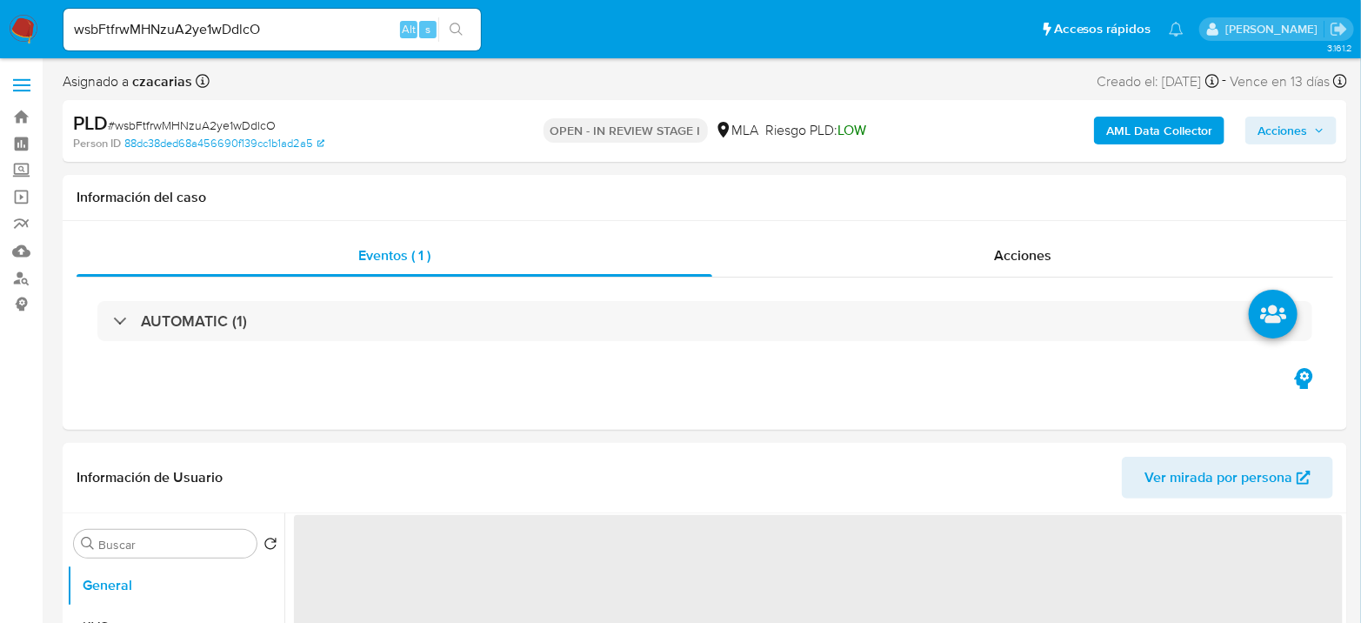
select select "10"
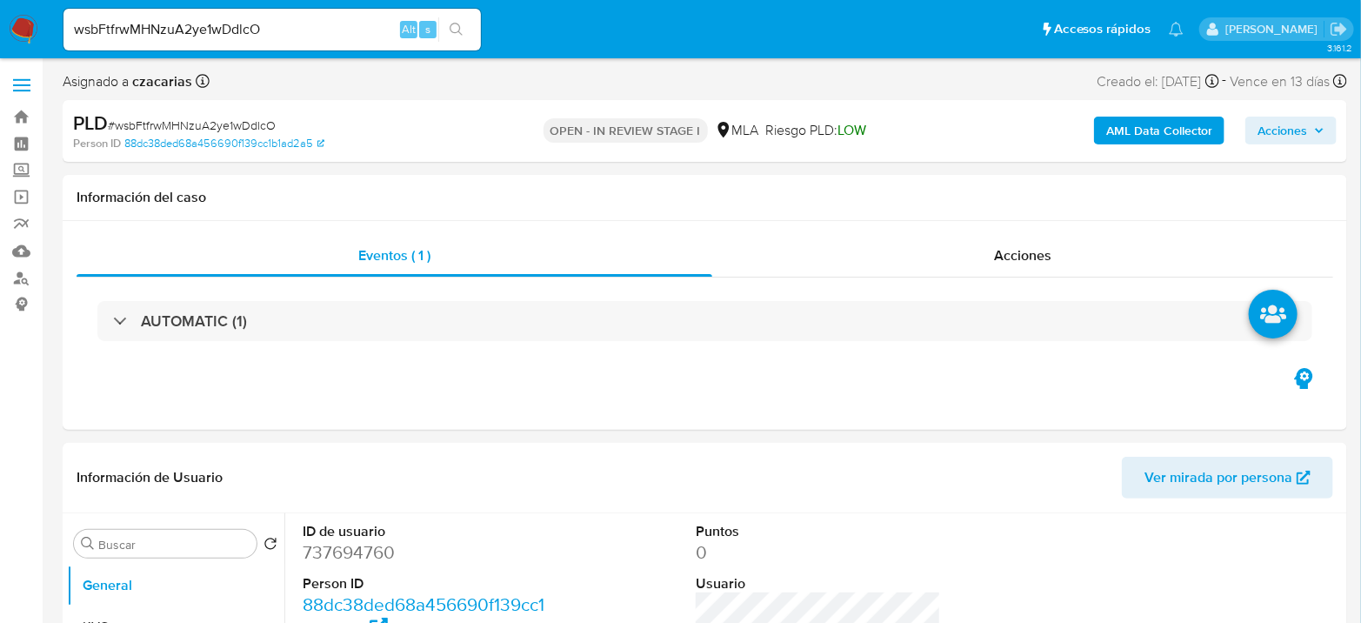
click at [343, 30] on input "wsbFtfrwMHNzuA2ye1wDdlcO" at bounding box center [271, 29] width 417 height 23
click at [342, 30] on input "wsbFtfrwMHNzuA2ye1wDdlcO" at bounding box center [271, 29] width 417 height 23
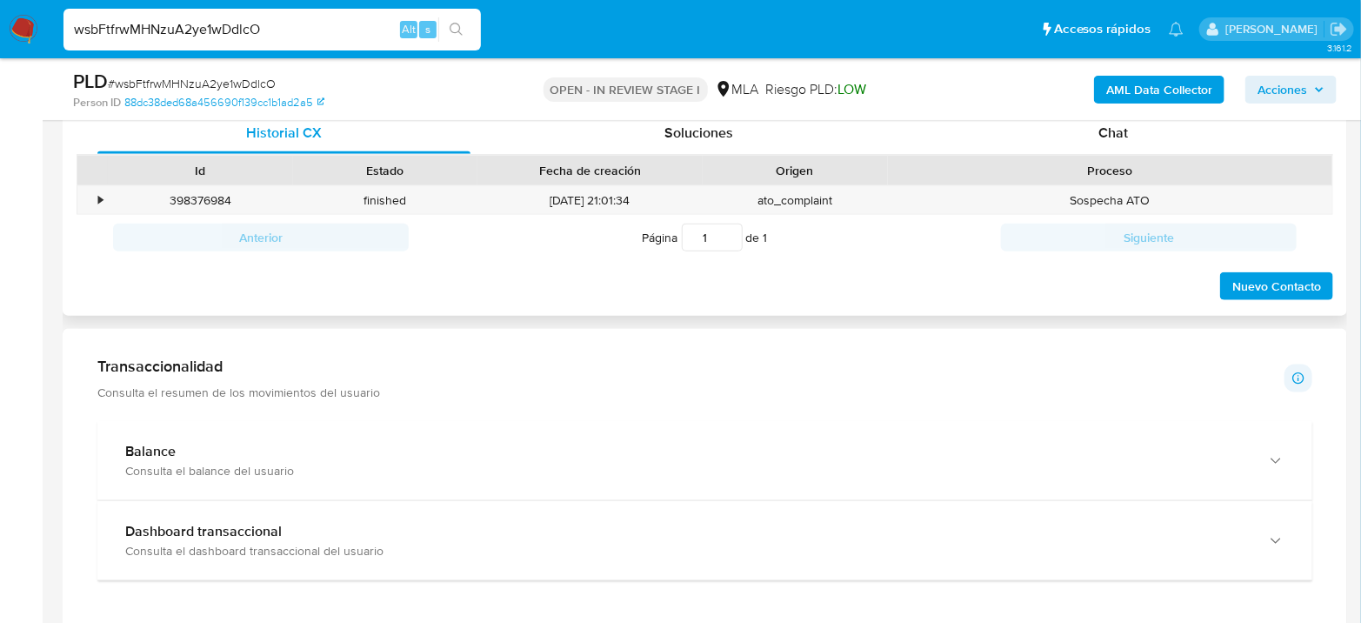
scroll to position [869, 0]
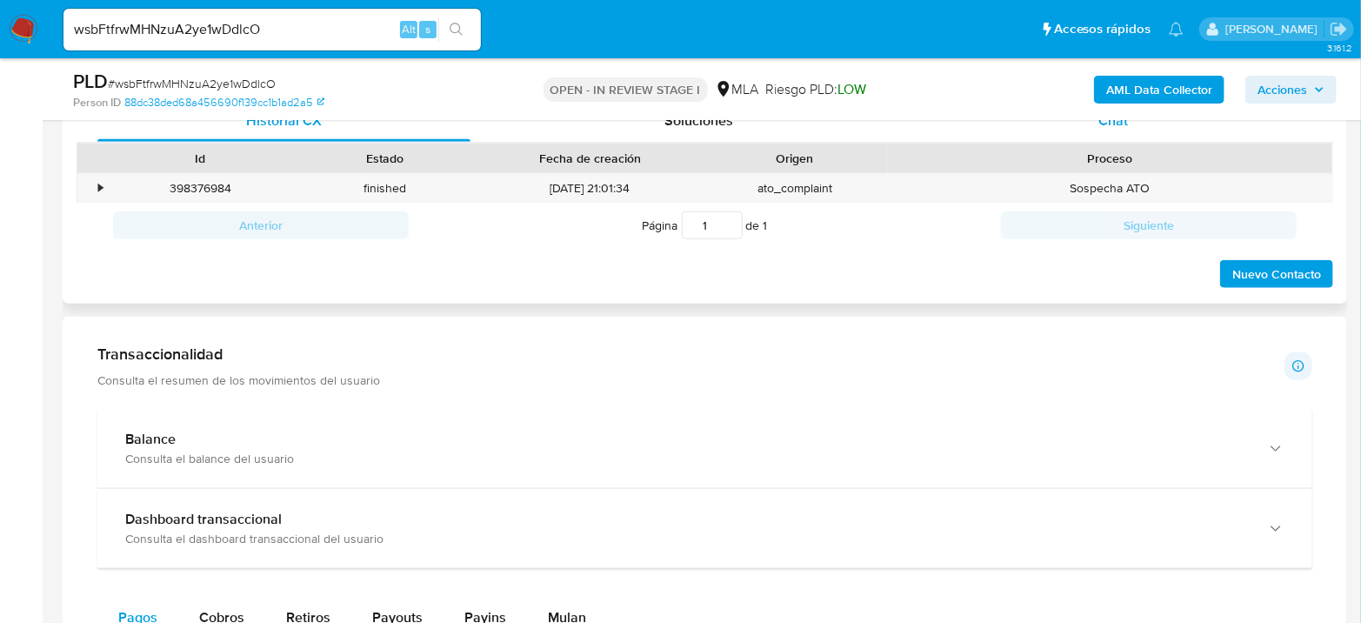
click at [1079, 136] on div "Chat" at bounding box center [1113, 121] width 373 height 42
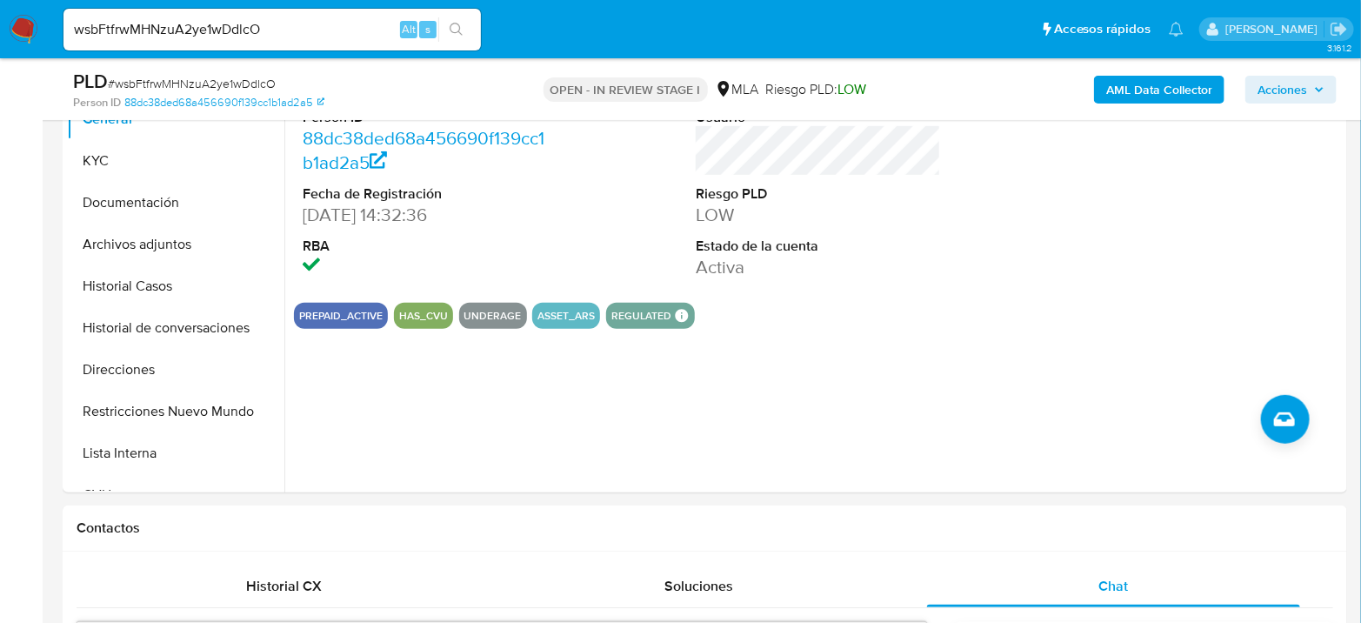
scroll to position [290, 0]
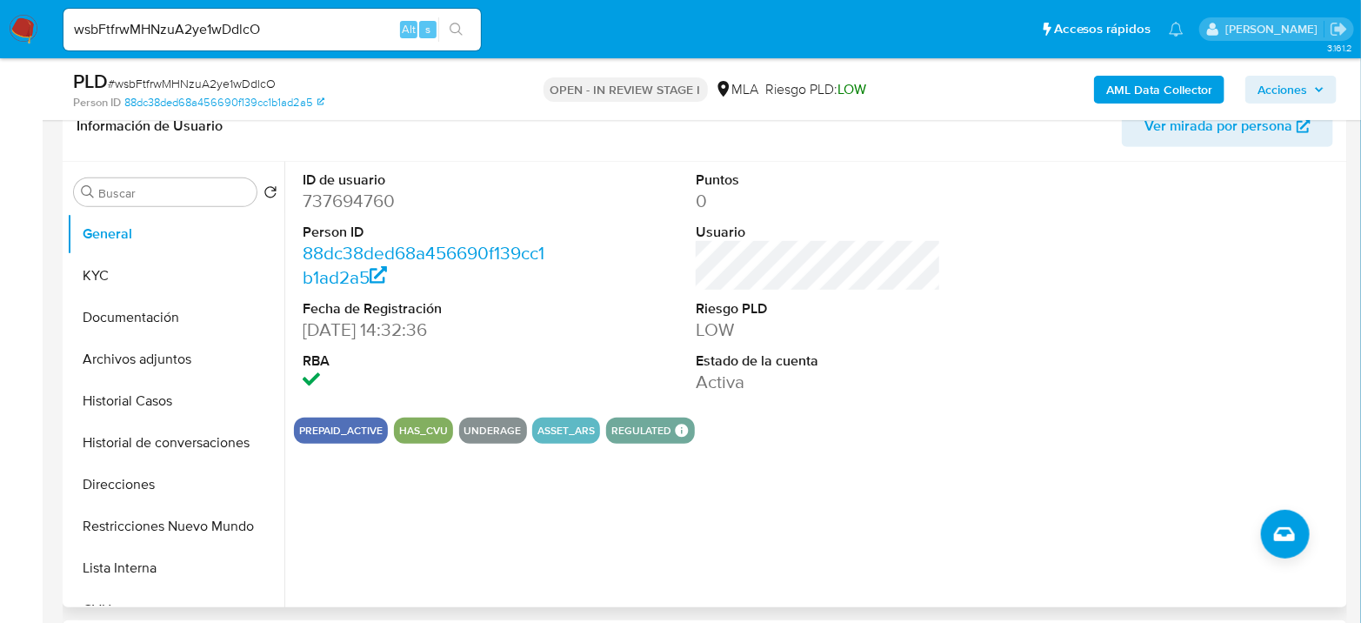
click at [370, 204] on dd "737694760" at bounding box center [425, 201] width 245 height 24
copy dd "737694760"
click at [359, 30] on input "wsbFtfrwMHNzuA2ye1wDdlcO" at bounding box center [271, 29] width 417 height 23
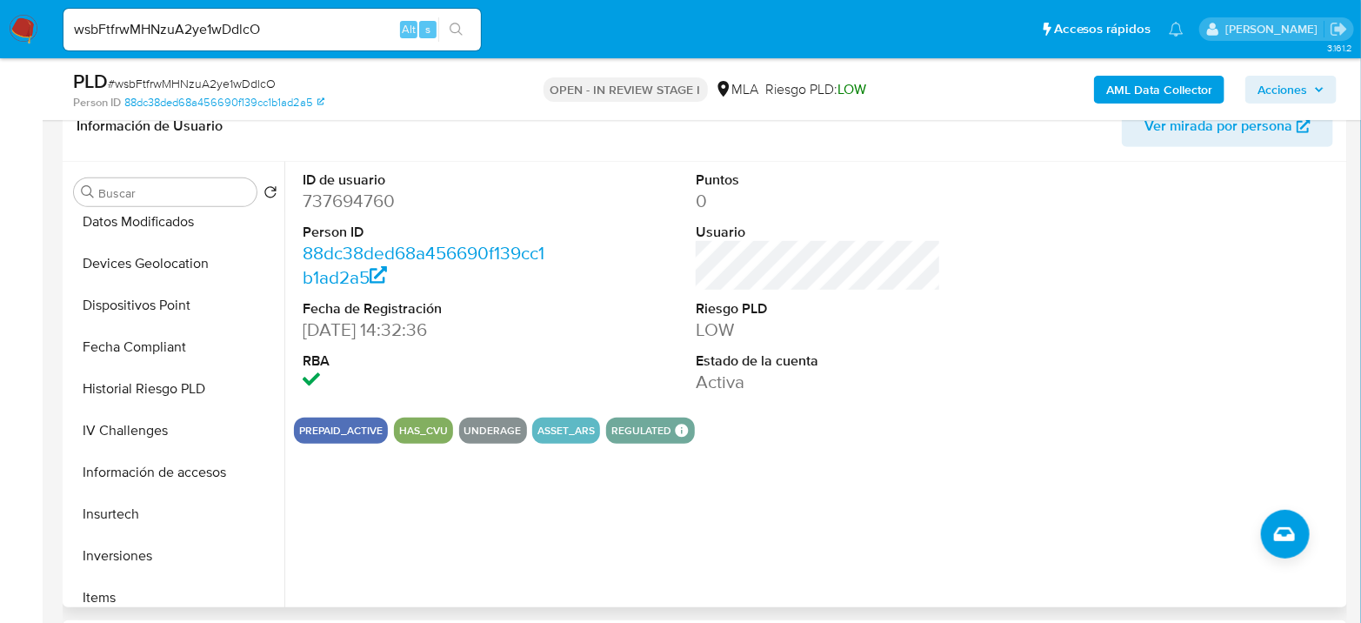
scroll to position [901, 0]
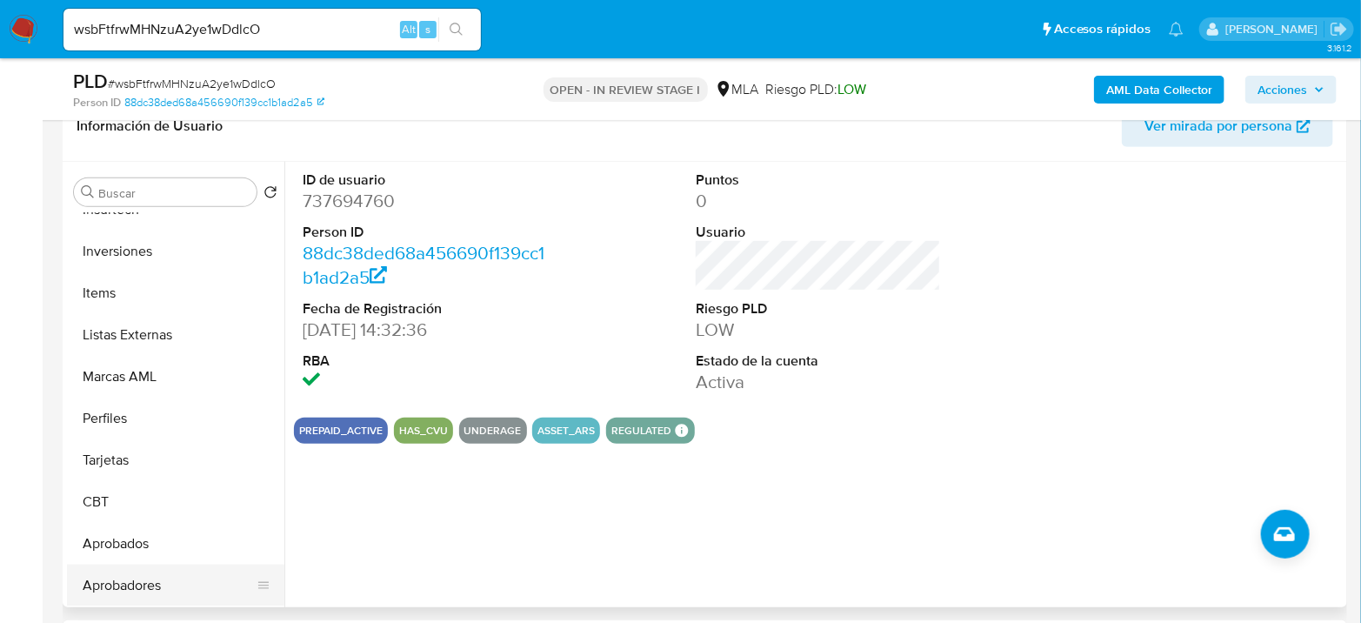
click at [137, 585] on button "Aprobadores" at bounding box center [168, 585] width 203 height 42
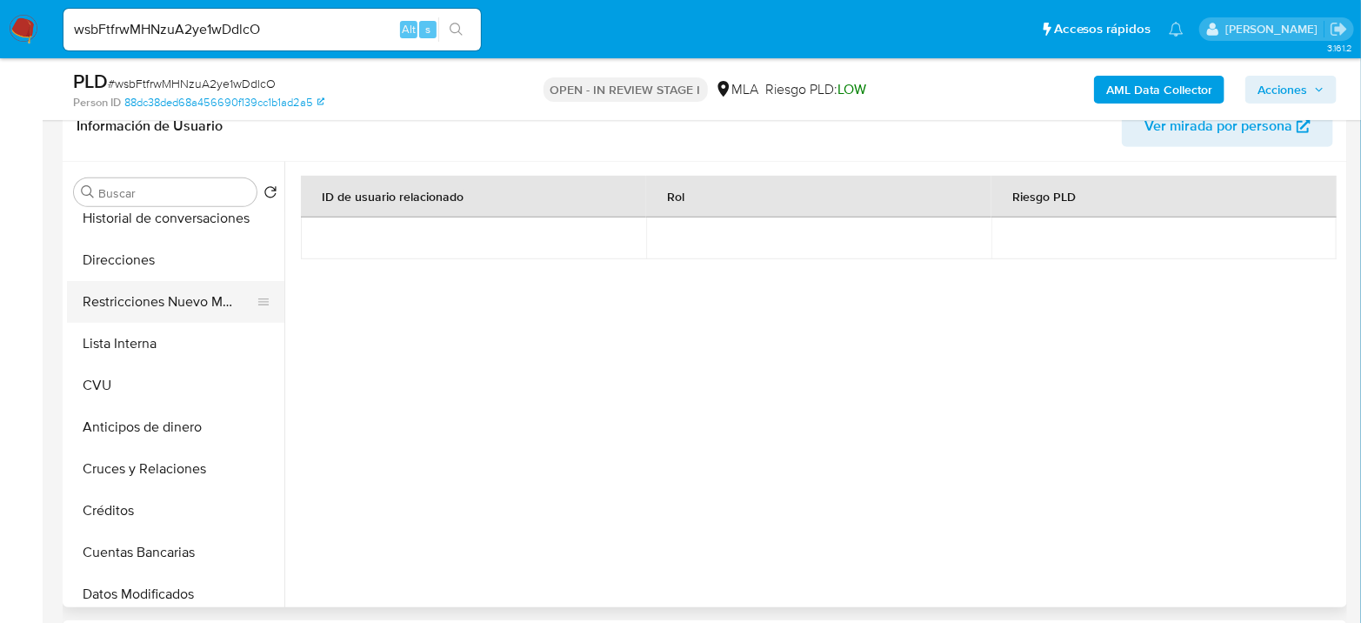
scroll to position [0, 0]
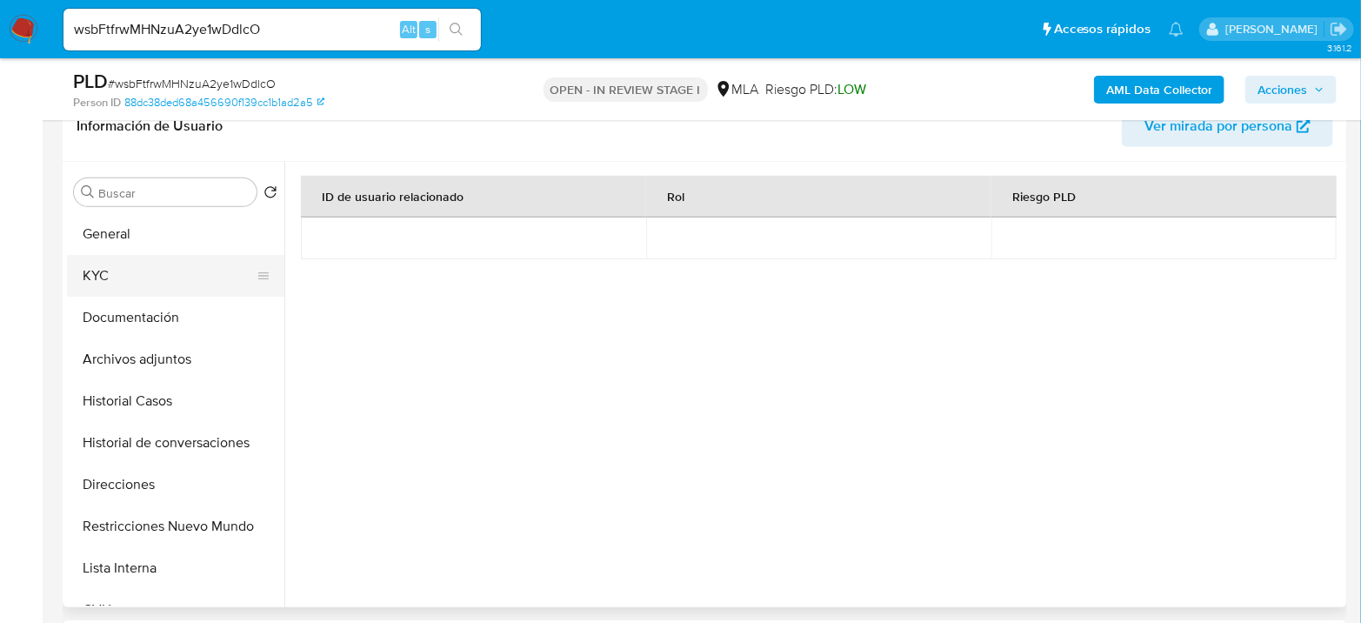
click at [128, 283] on button "KYC" at bounding box center [168, 276] width 203 height 42
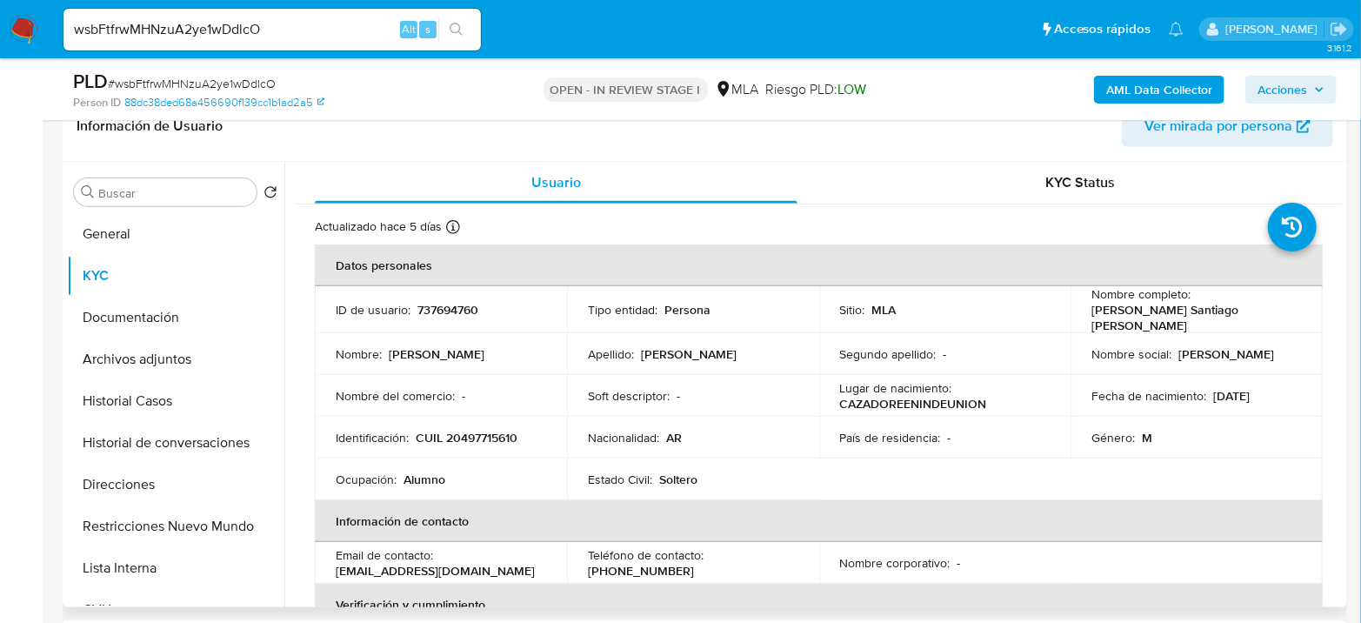
click at [476, 438] on p "CUIL 20497715610" at bounding box center [467, 438] width 102 height 16
click at [137, 330] on button "Documentación" at bounding box center [168, 317] width 203 height 42
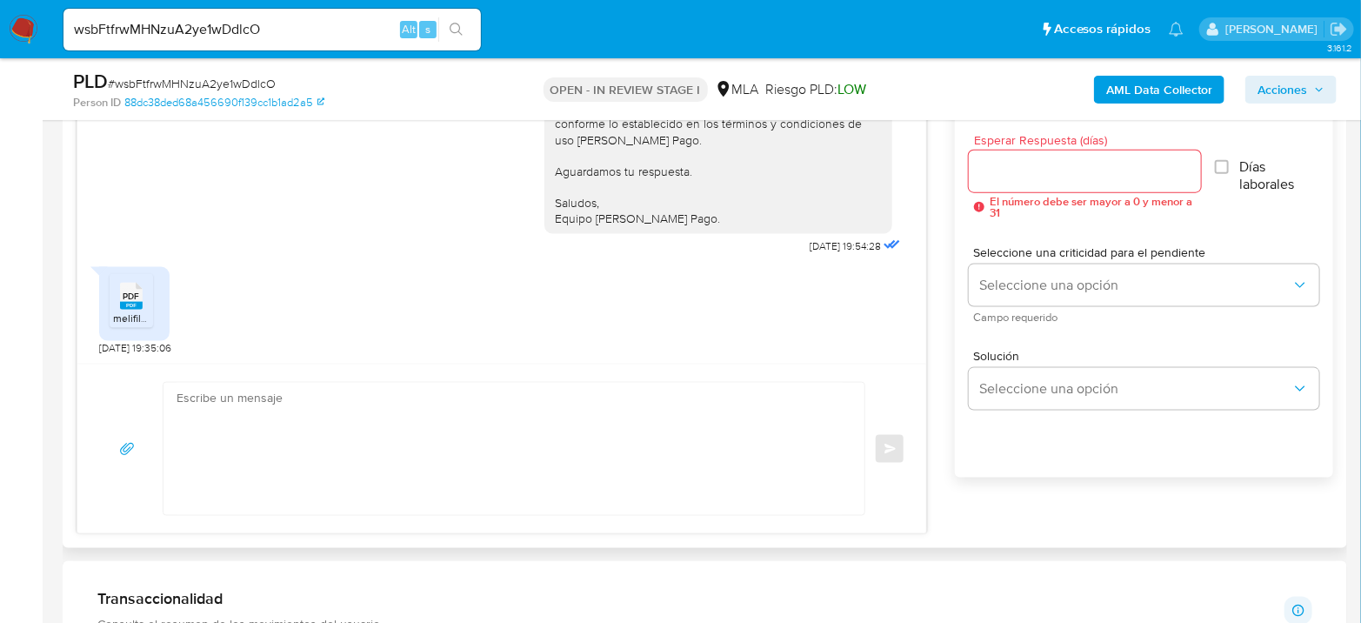
scroll to position [1269, 0]
drag, startPoint x: 770, startPoint y: 245, endPoint x: 829, endPoint y: 241, distance: 58.4
click at [829, 241] on div "Hola [PERSON_NAME] Santiago [PERSON_NAME] Agradecemos la información brindada. …" at bounding box center [724, 28] width 360 height 462
copy span "[DATE]"
click at [137, 303] on rect at bounding box center [131, 306] width 23 height 8
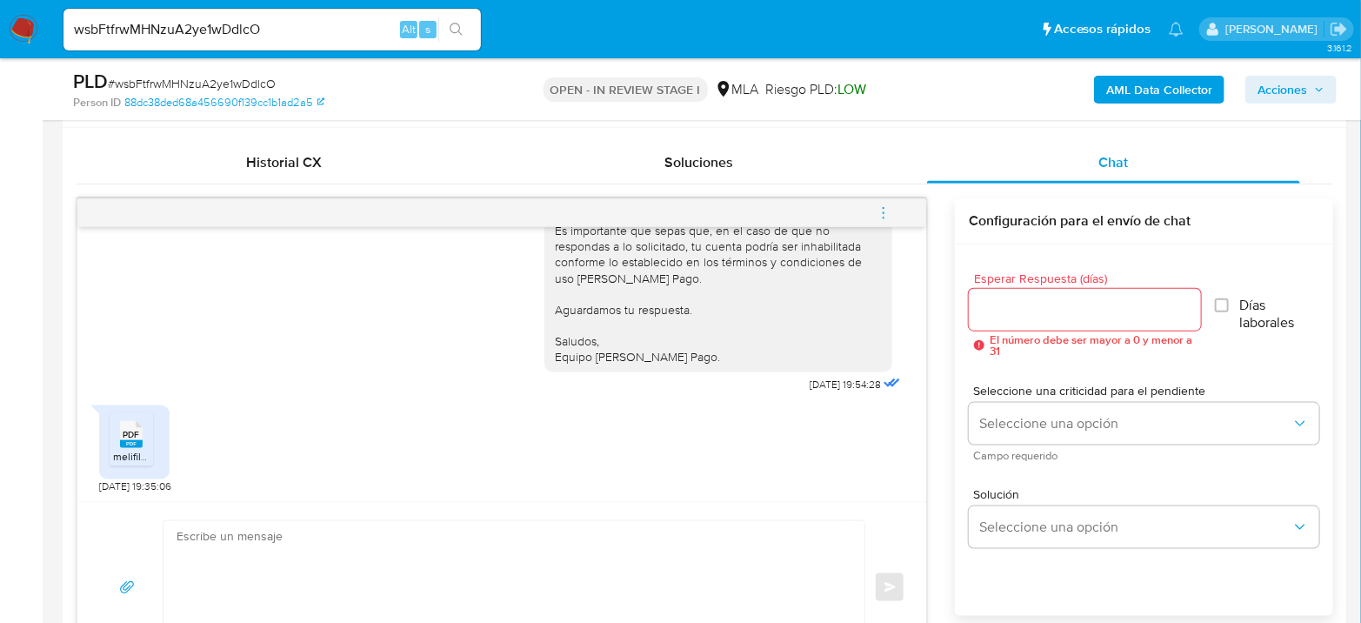
scroll to position [483, 0]
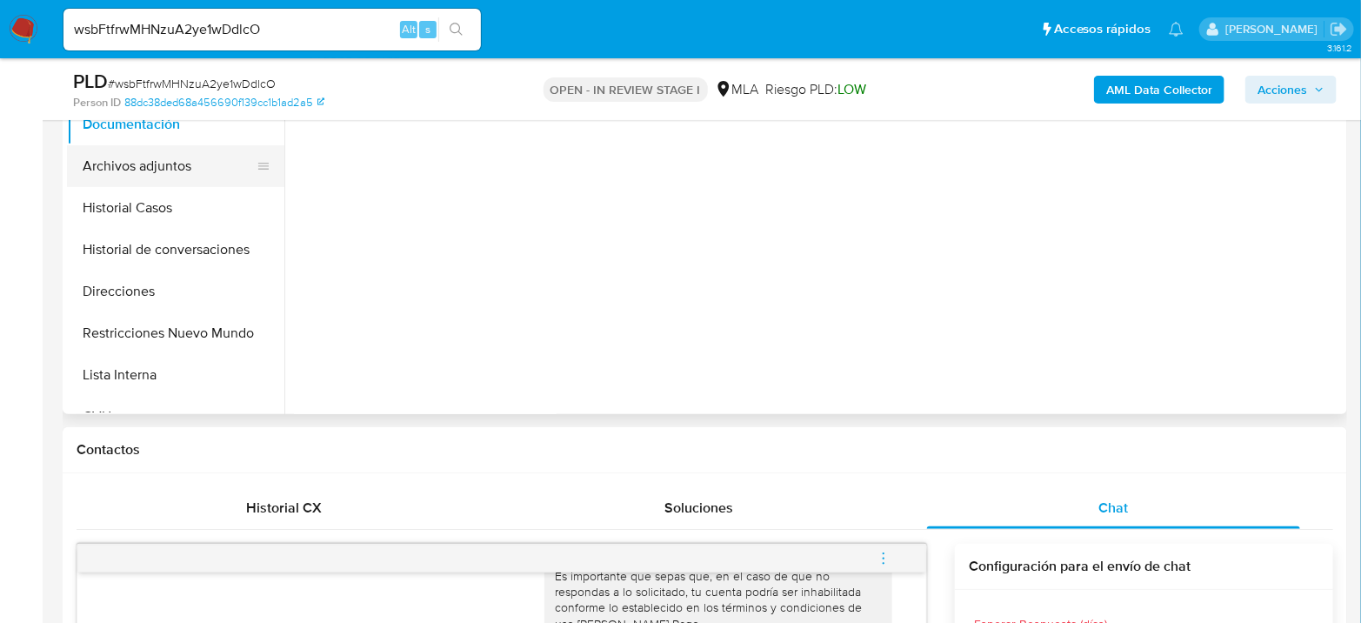
click at [167, 172] on button "Archivos adjuntos" at bounding box center [168, 166] width 203 height 42
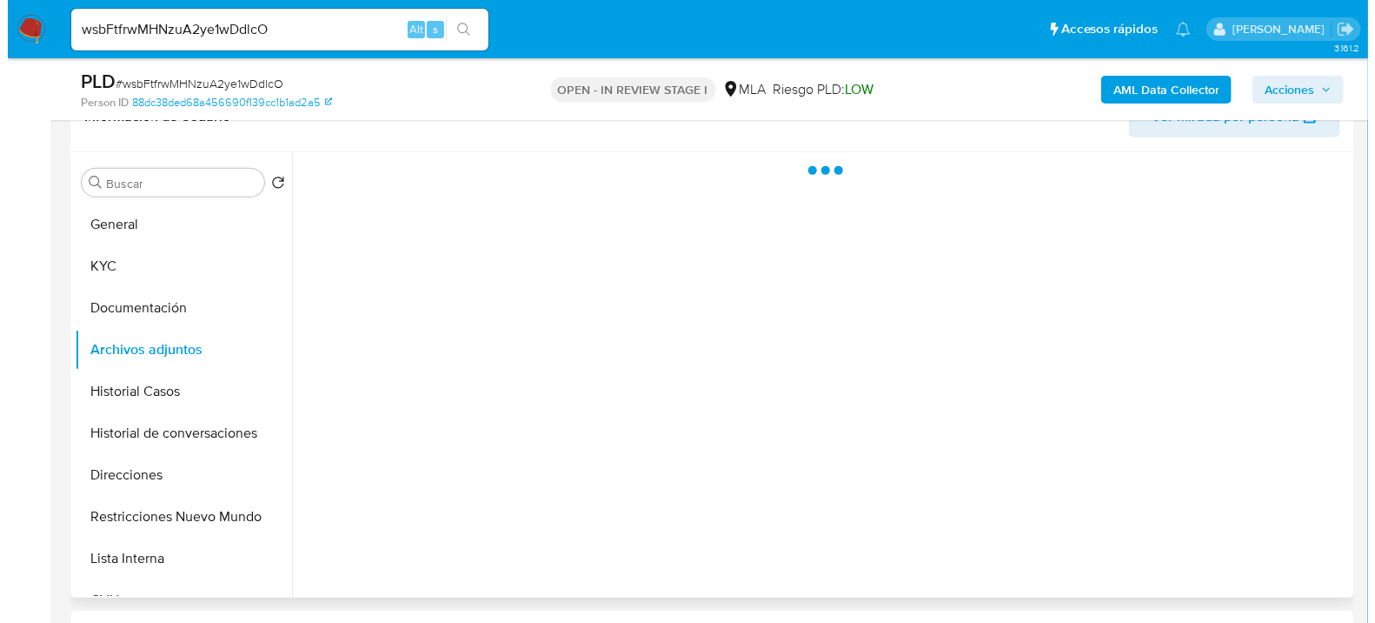
scroll to position [290, 0]
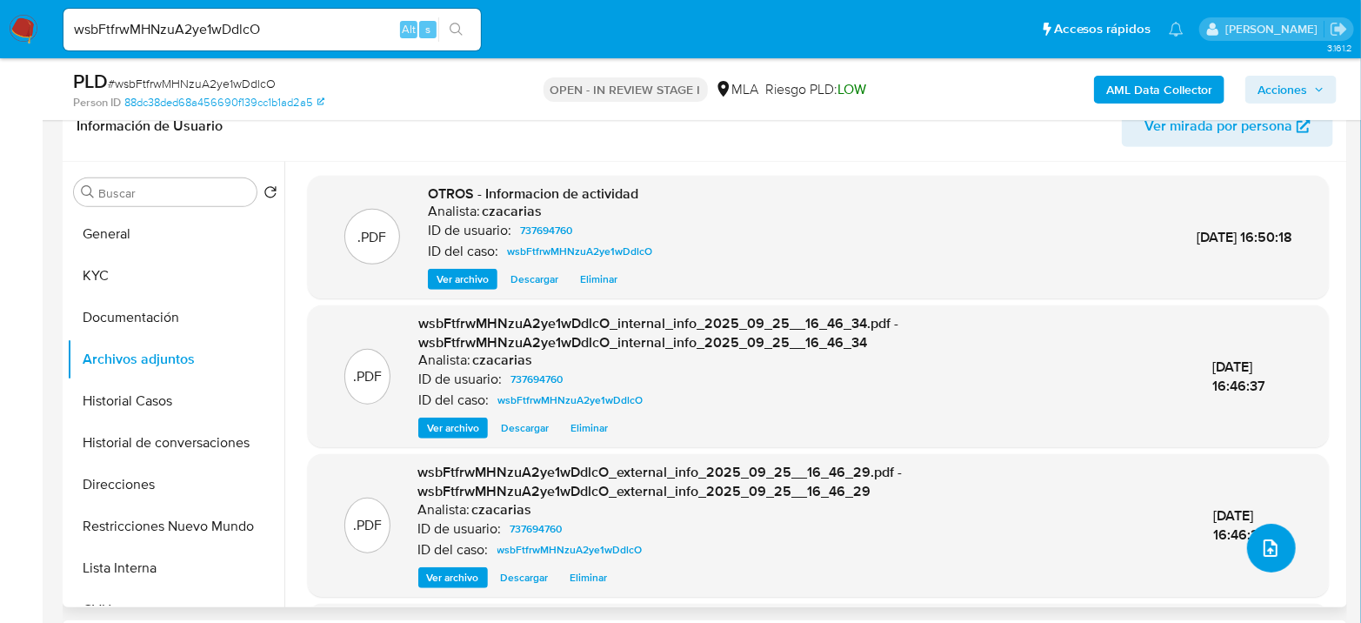
click at [1281, 549] on button "upload-file" at bounding box center [1271, 547] width 49 height 49
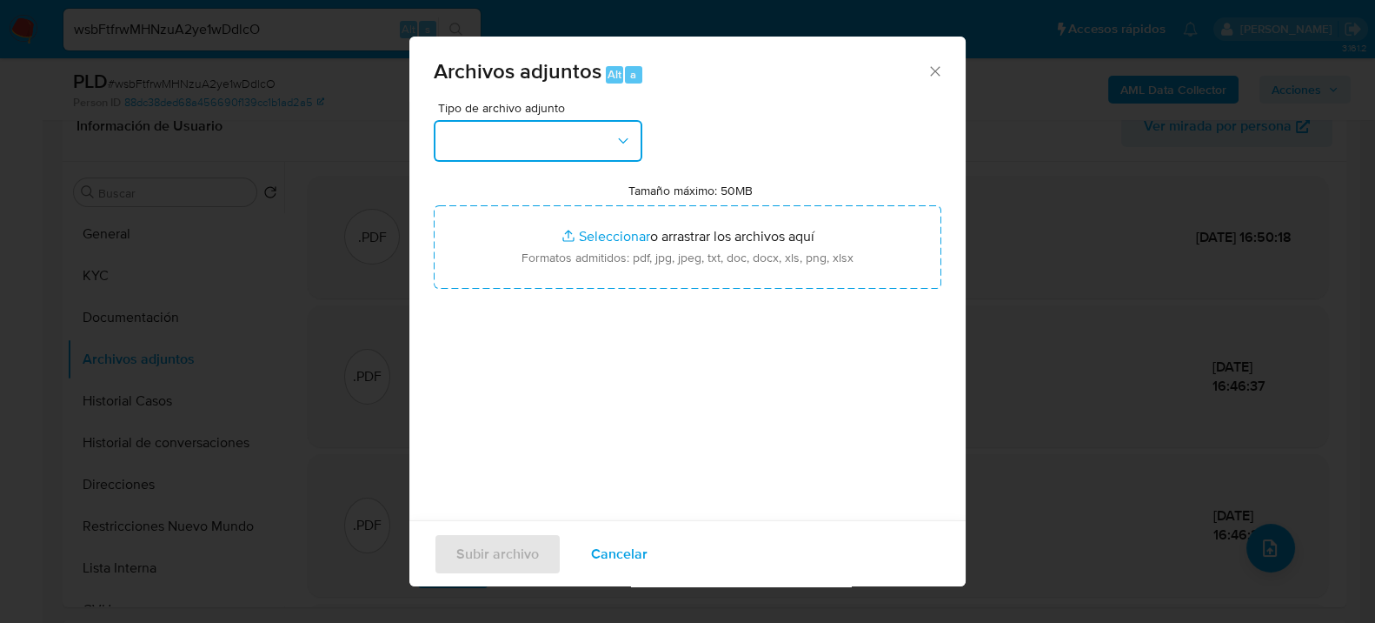
click at [541, 152] on button "button" at bounding box center [538, 141] width 209 height 42
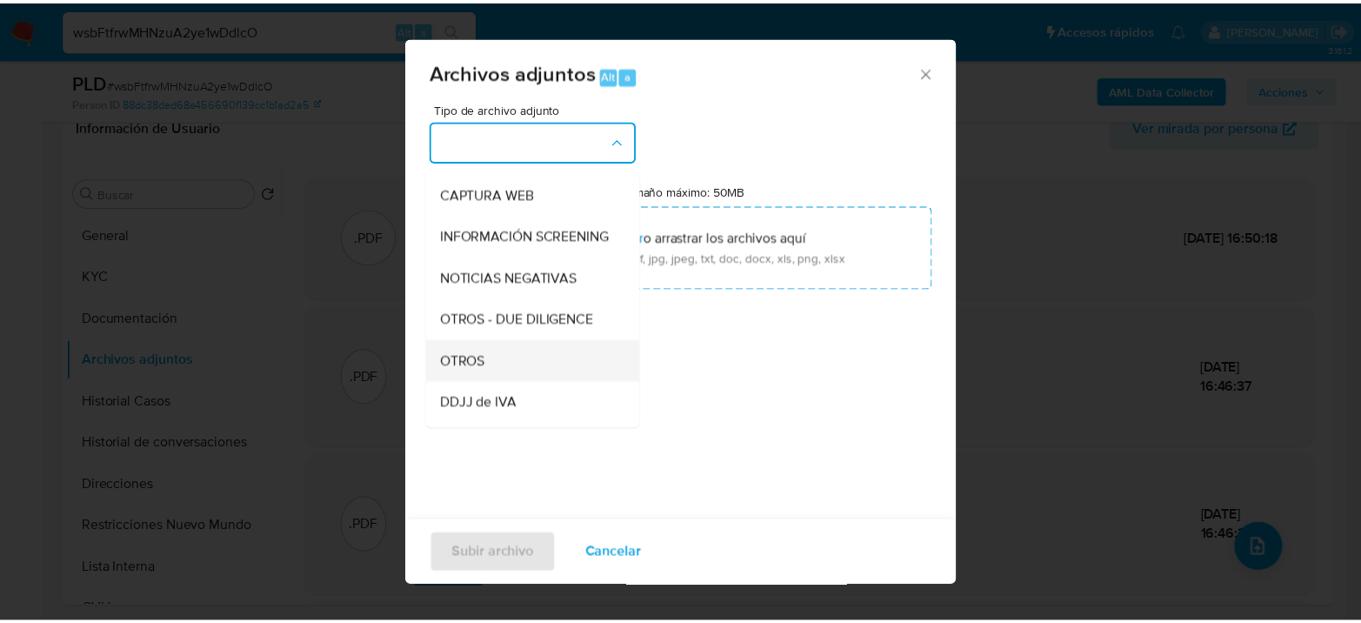
scroll to position [193, 0]
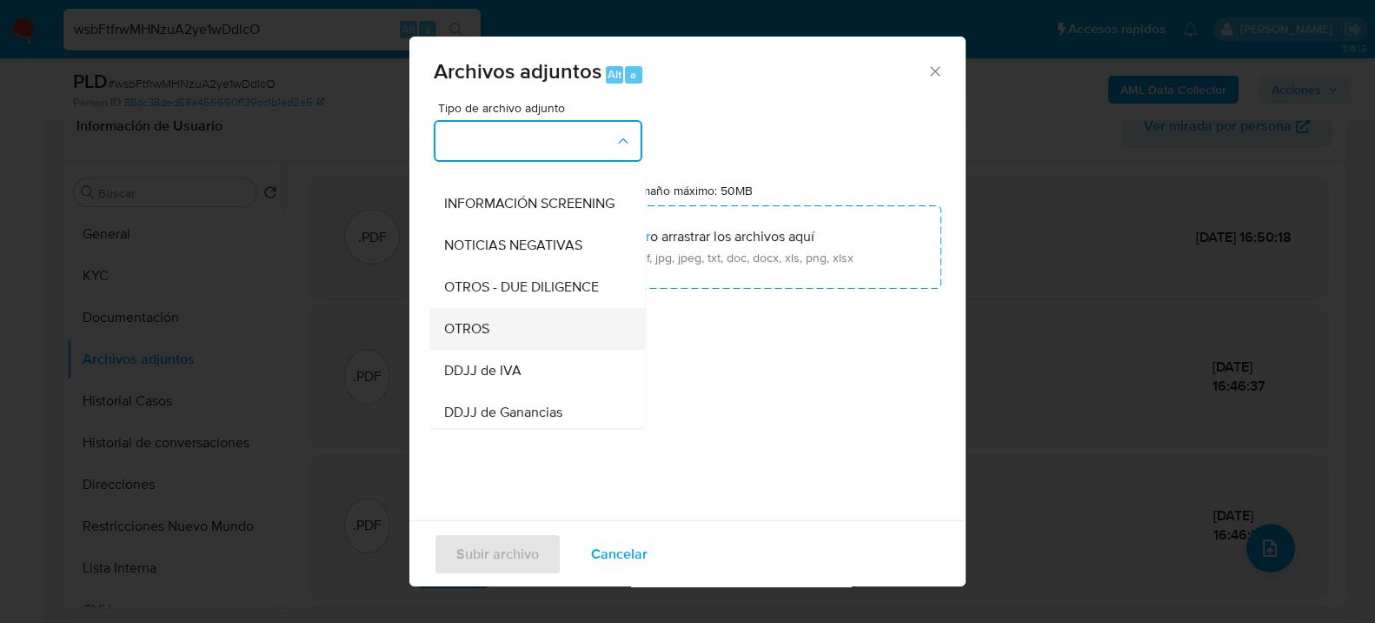
click at [497, 349] on div "OTROS" at bounding box center [532, 328] width 177 height 42
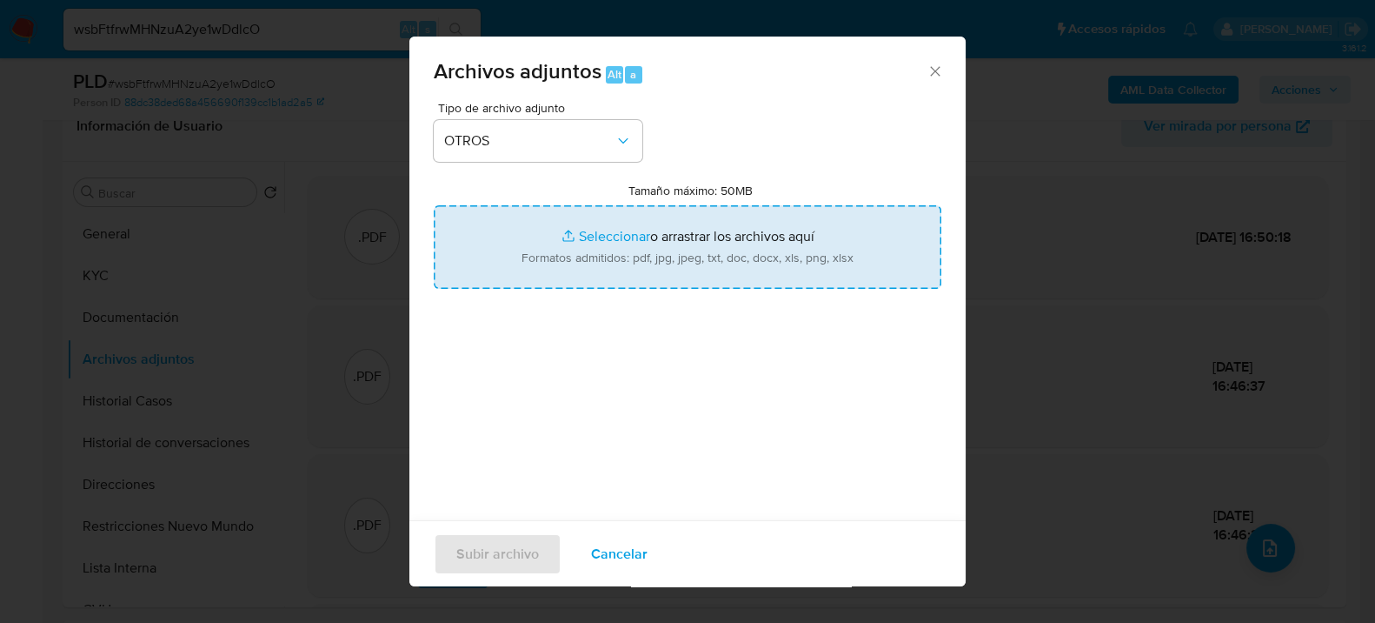
type input "C:\fakepath\Informacion vinculos contrapartes.pdf"
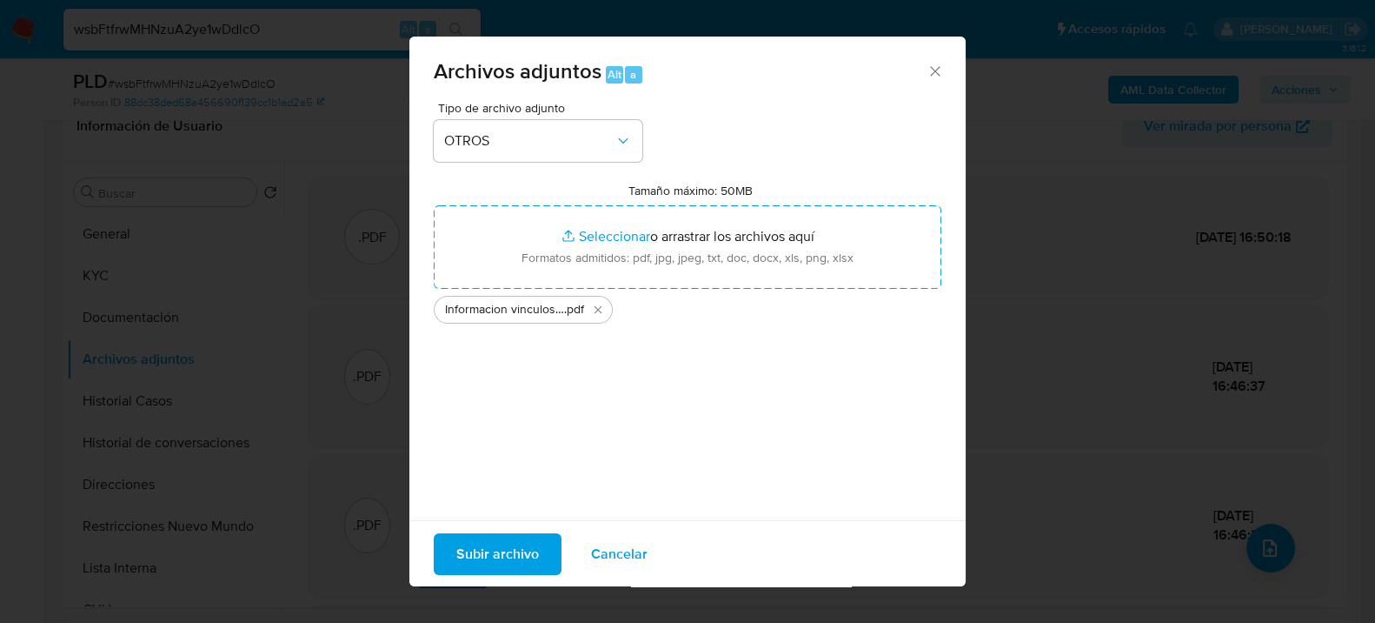
click at [490, 550] on span "Subir archivo" at bounding box center [497, 553] width 83 height 38
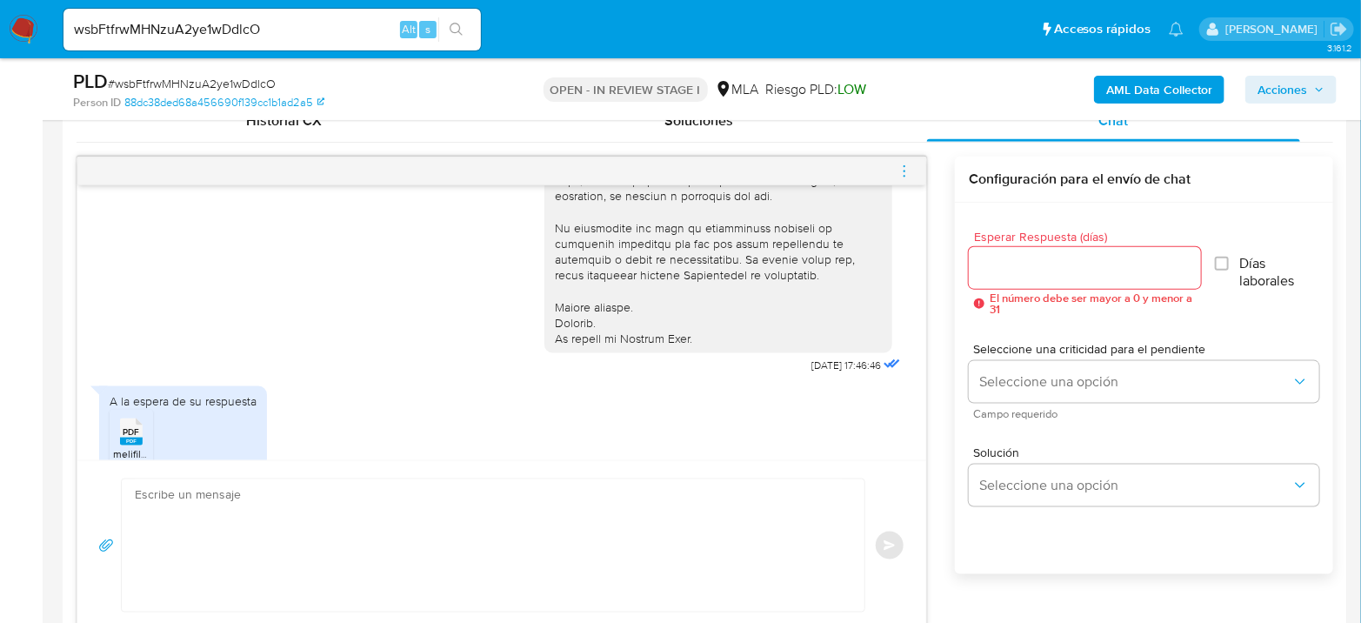
scroll to position [594, 0]
drag, startPoint x: 779, startPoint y: 383, endPoint x: 828, endPoint y: 379, distance: 48.8
click at [828, 372] on span "18/08/2025 17:46:46" at bounding box center [846, 365] width 70 height 14
drag, startPoint x: 770, startPoint y: 382, endPoint x: 828, endPoint y: 379, distance: 57.4
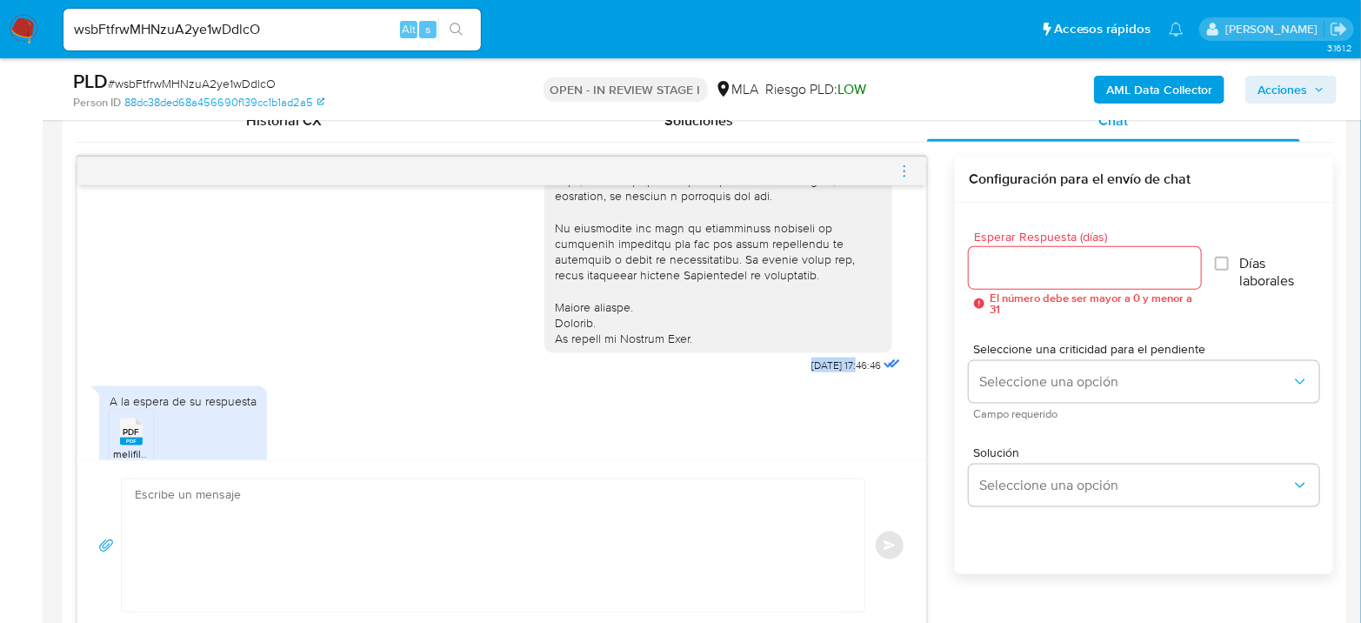
copy span "[DATE]"
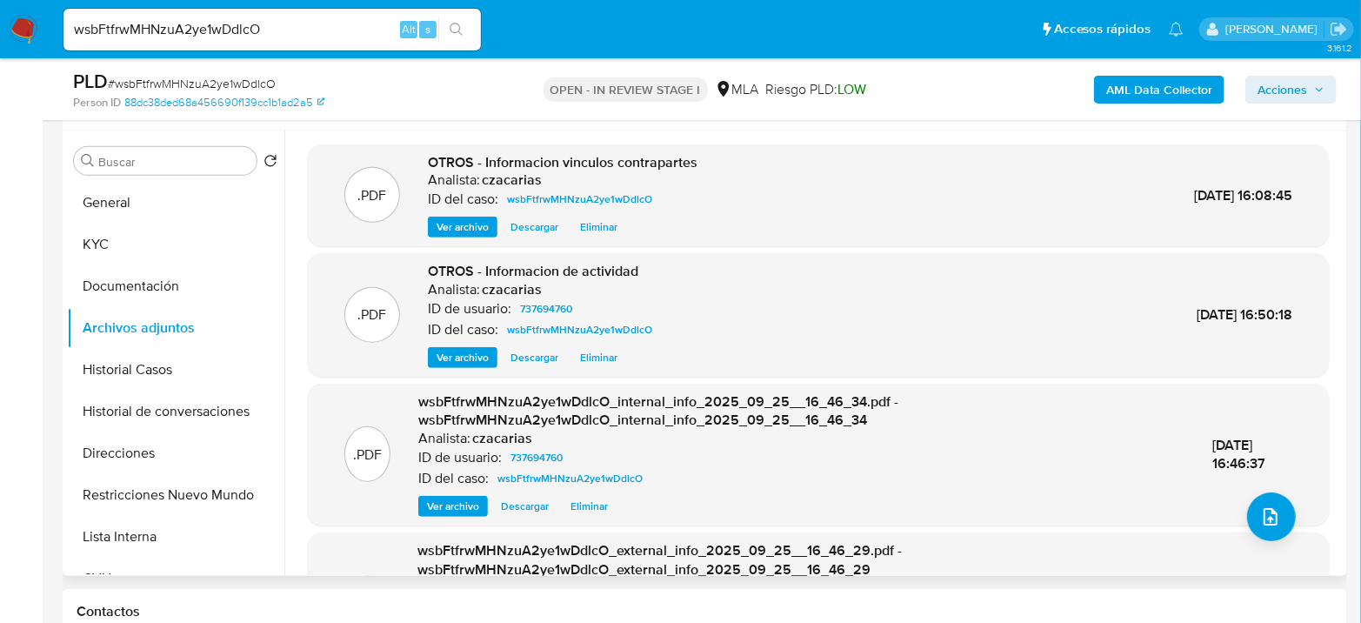
scroll to position [290, 0]
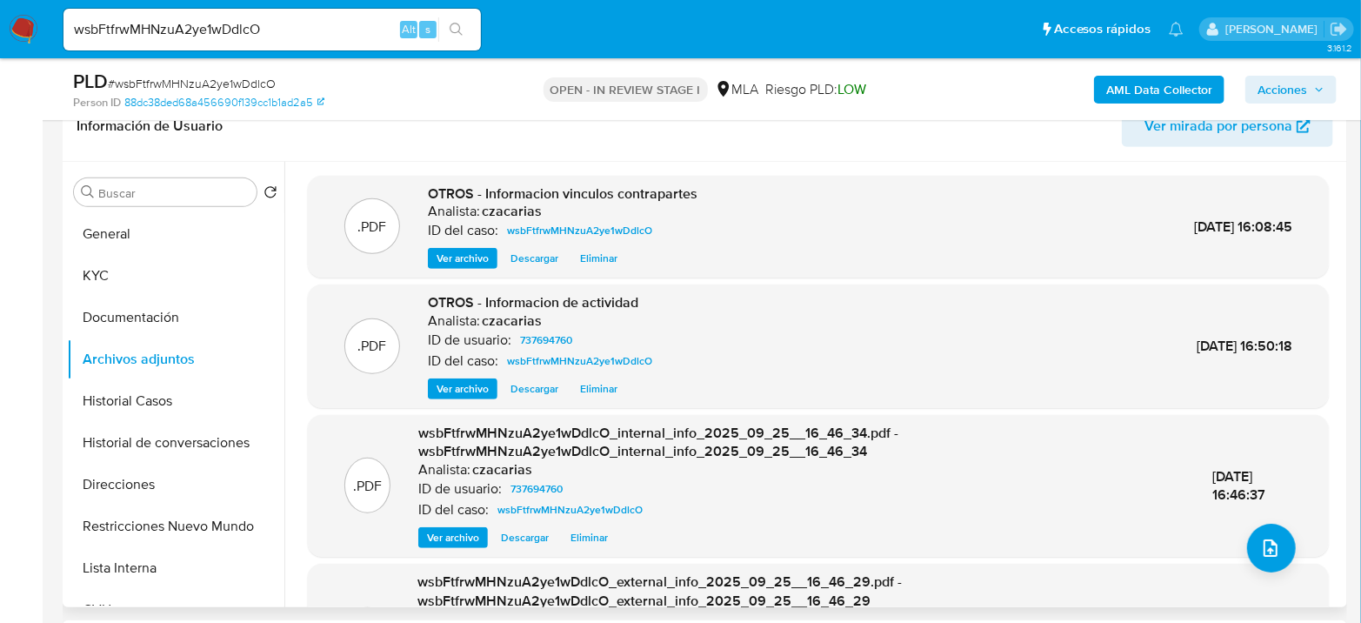
click at [464, 380] on span "Ver archivo" at bounding box center [462, 388] width 52 height 17
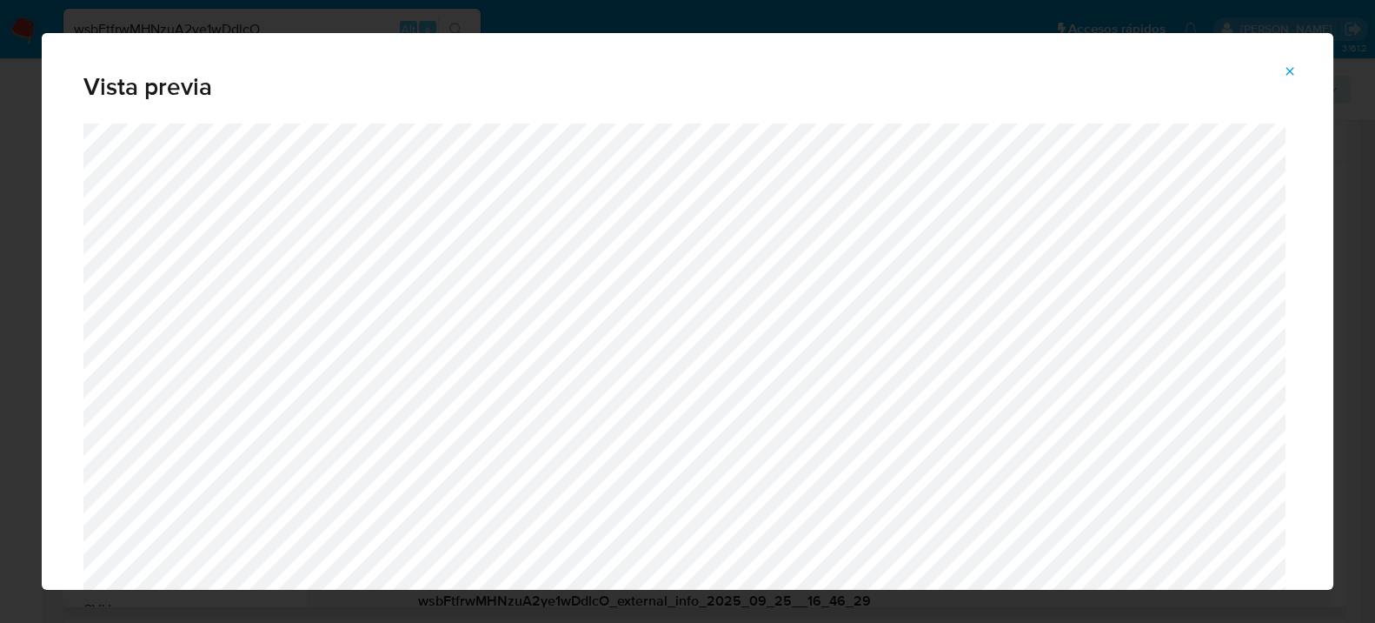
click at [1293, 70] on icon "Attachment preview" at bounding box center [1290, 71] width 14 height 14
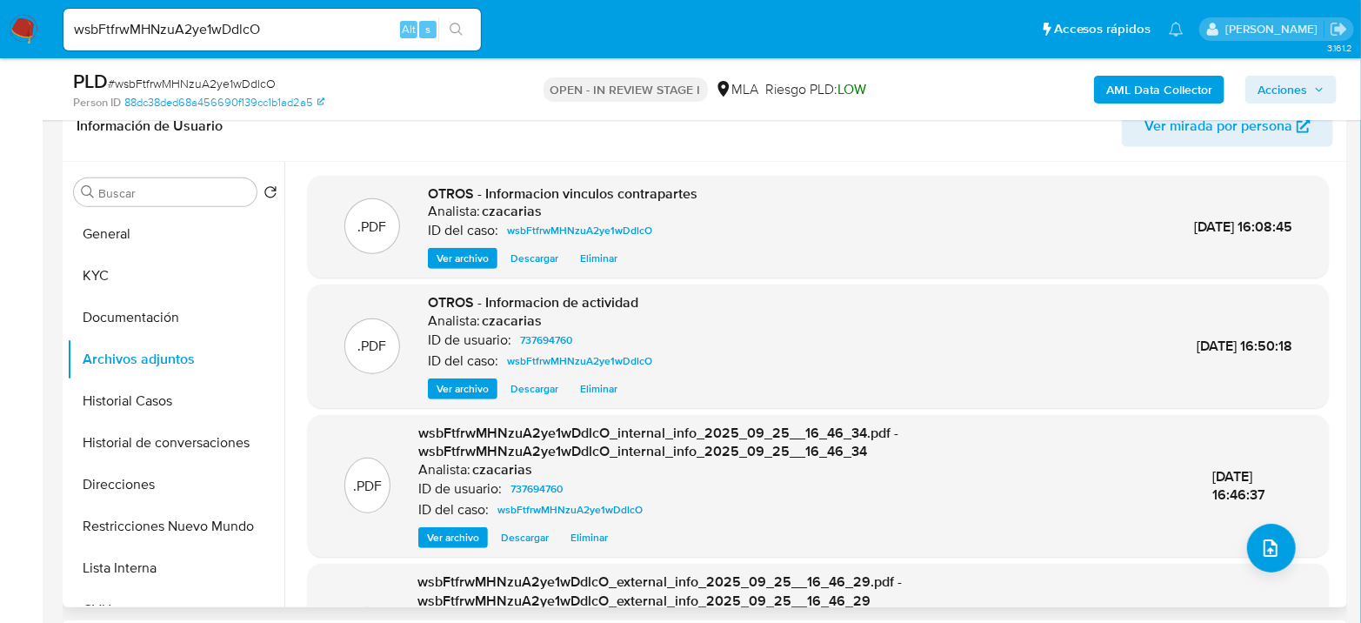
click at [464, 250] on span "Ver archivo" at bounding box center [462, 258] width 52 height 17
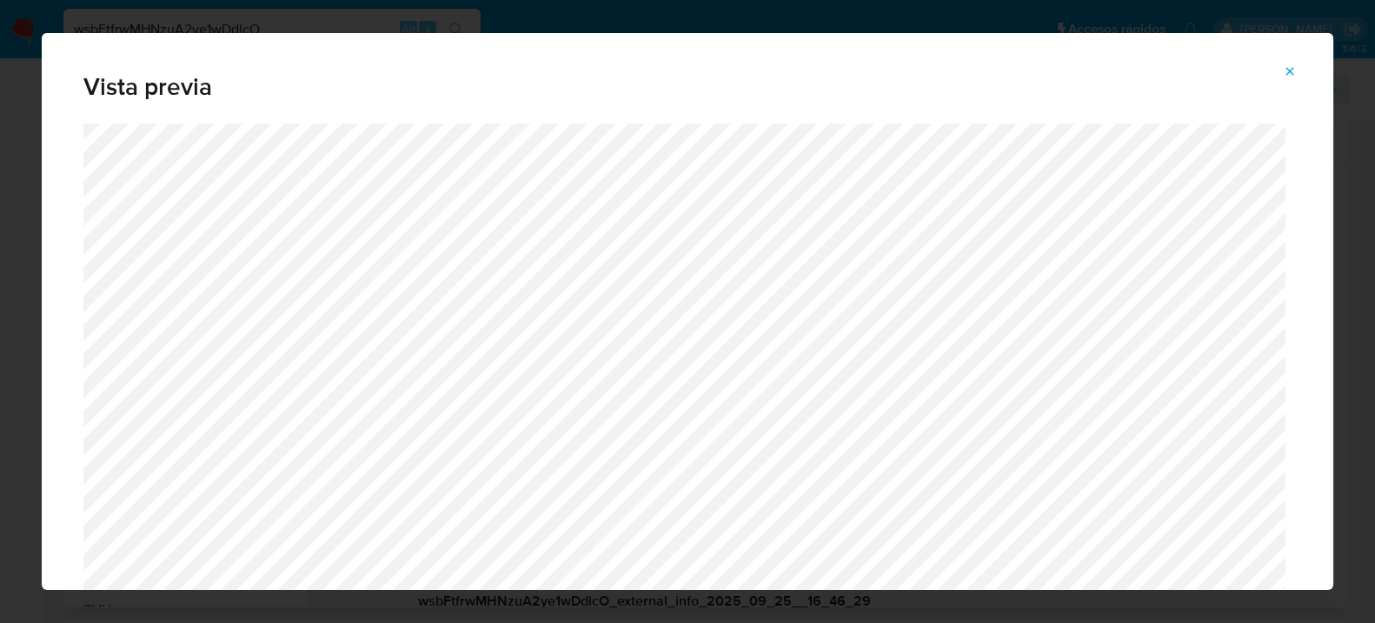
click at [1298, 68] on button "Attachment preview" at bounding box center [1290, 71] width 38 height 28
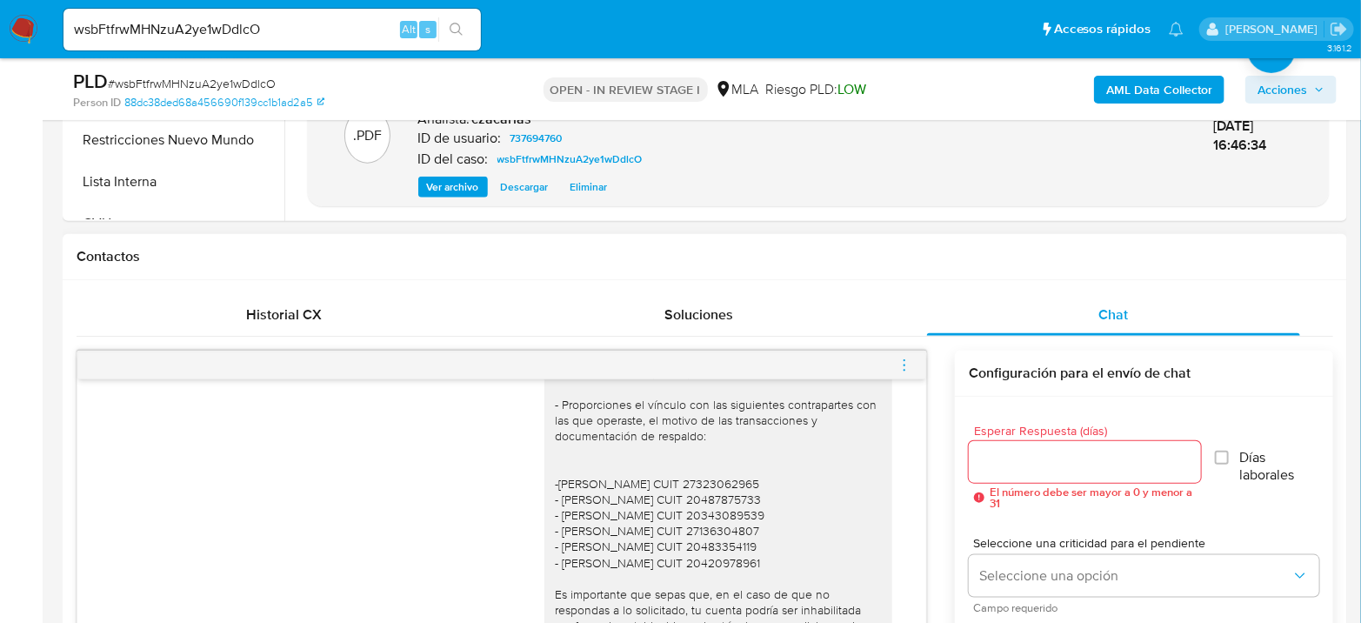
scroll to position [1269, 0]
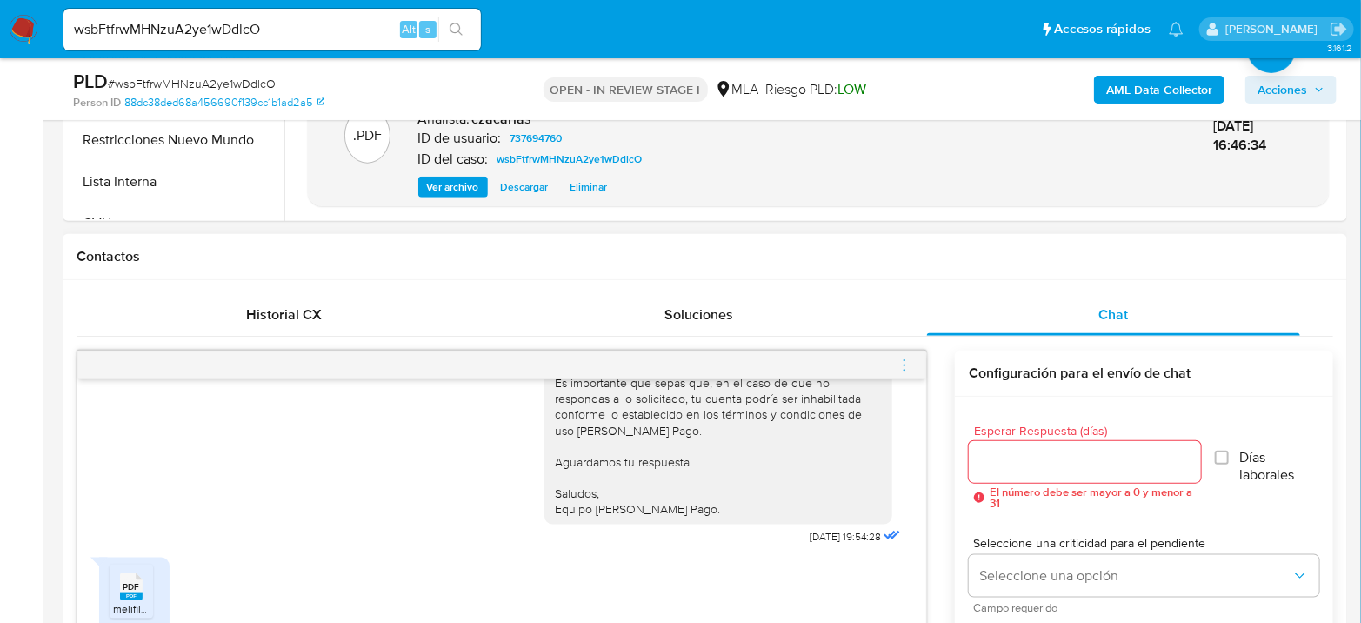
drag, startPoint x: 773, startPoint y: 545, endPoint x: 775, endPoint y: 536, distance: 9.7
click at [809, 544] on div "25/09/2025 19:54:28" at bounding box center [856, 536] width 95 height 24
drag, startPoint x: 775, startPoint y: 532, endPoint x: 825, endPoint y: 529, distance: 50.5
click at [825, 529] on span "25/09/2025 19:54:28" at bounding box center [844, 536] width 71 height 14
drag, startPoint x: 770, startPoint y: 536, endPoint x: 825, endPoint y: 529, distance: 55.1
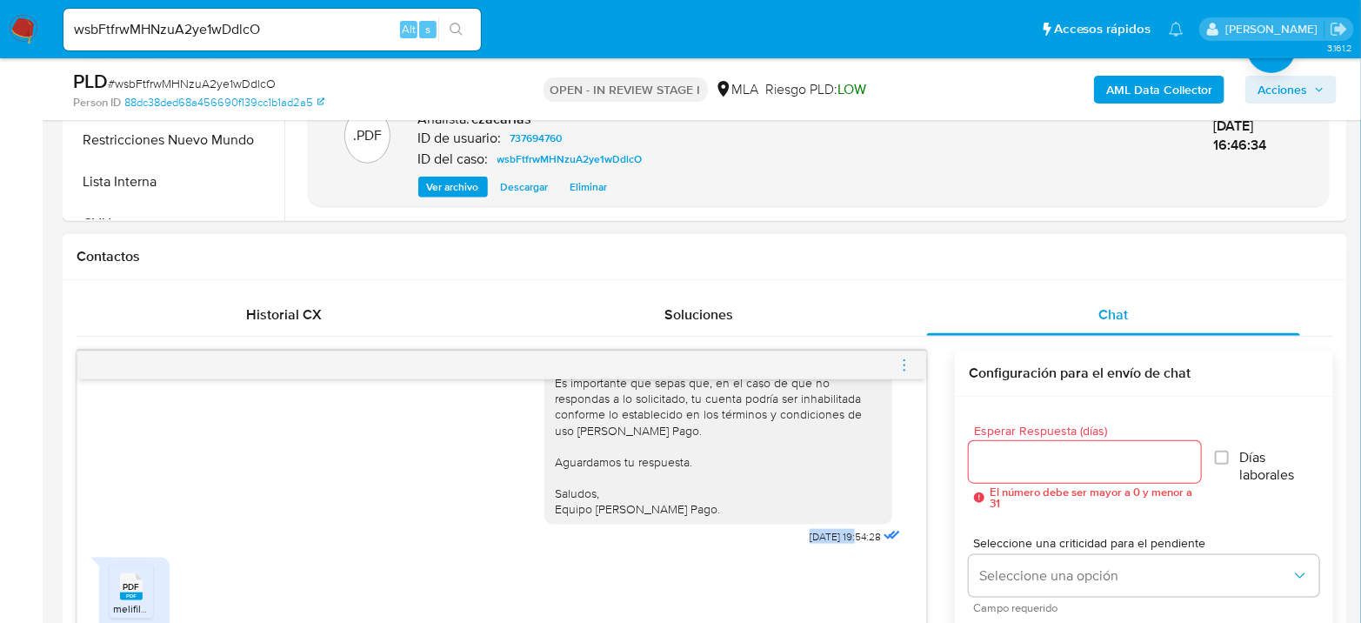
click at [825, 529] on div "Hola Jonas Santiago Beltran Agradecemos la información brindada. Para complemen…" at bounding box center [724, 318] width 360 height 462
copy span "25/09/2025"
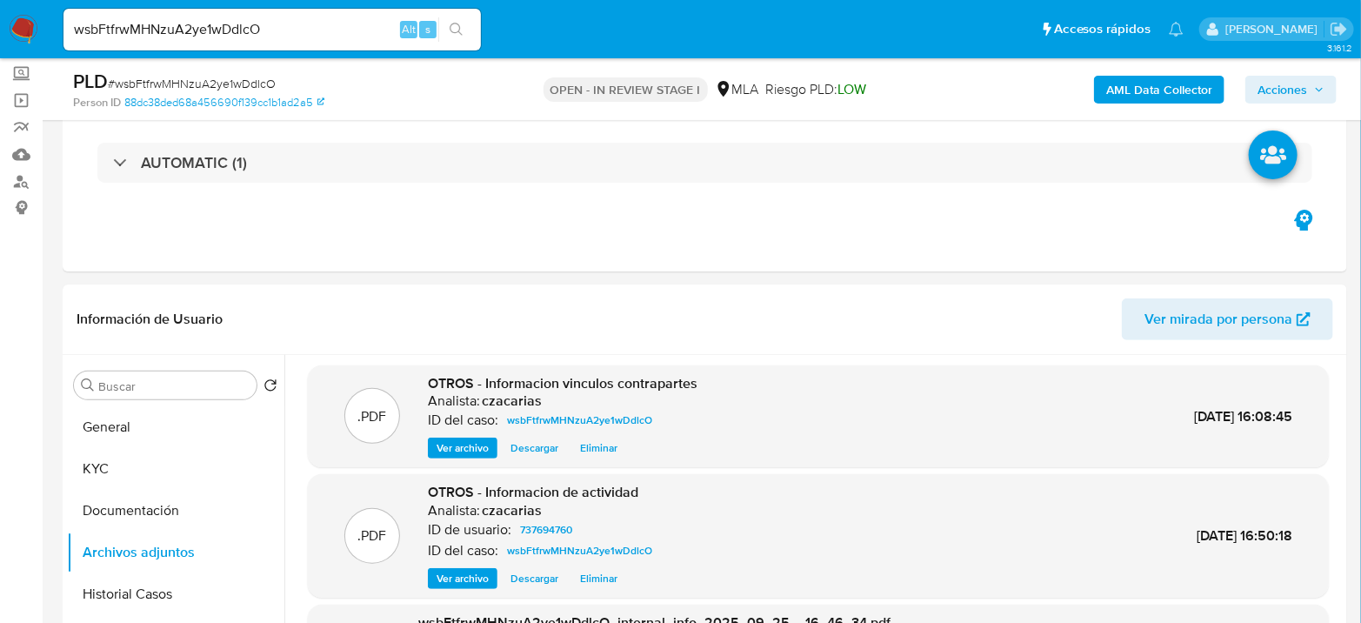
scroll to position [0, 0]
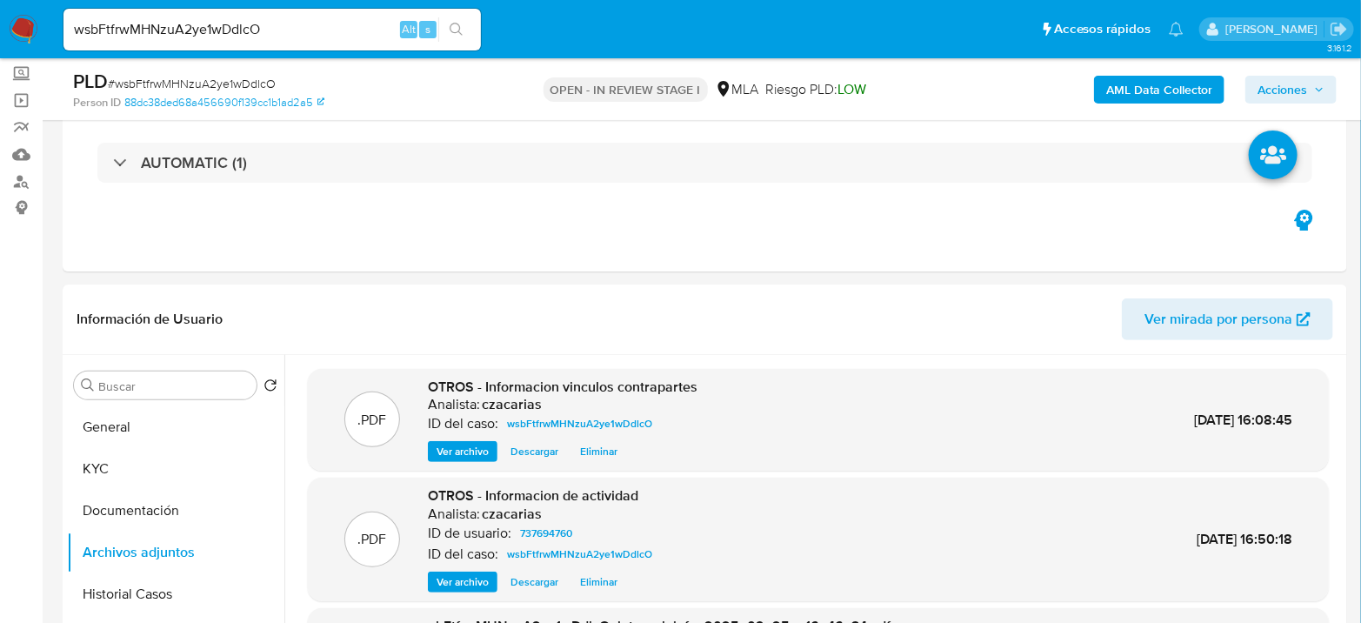
click at [475, 452] on span "Ver archivo" at bounding box center [462, 451] width 52 height 17
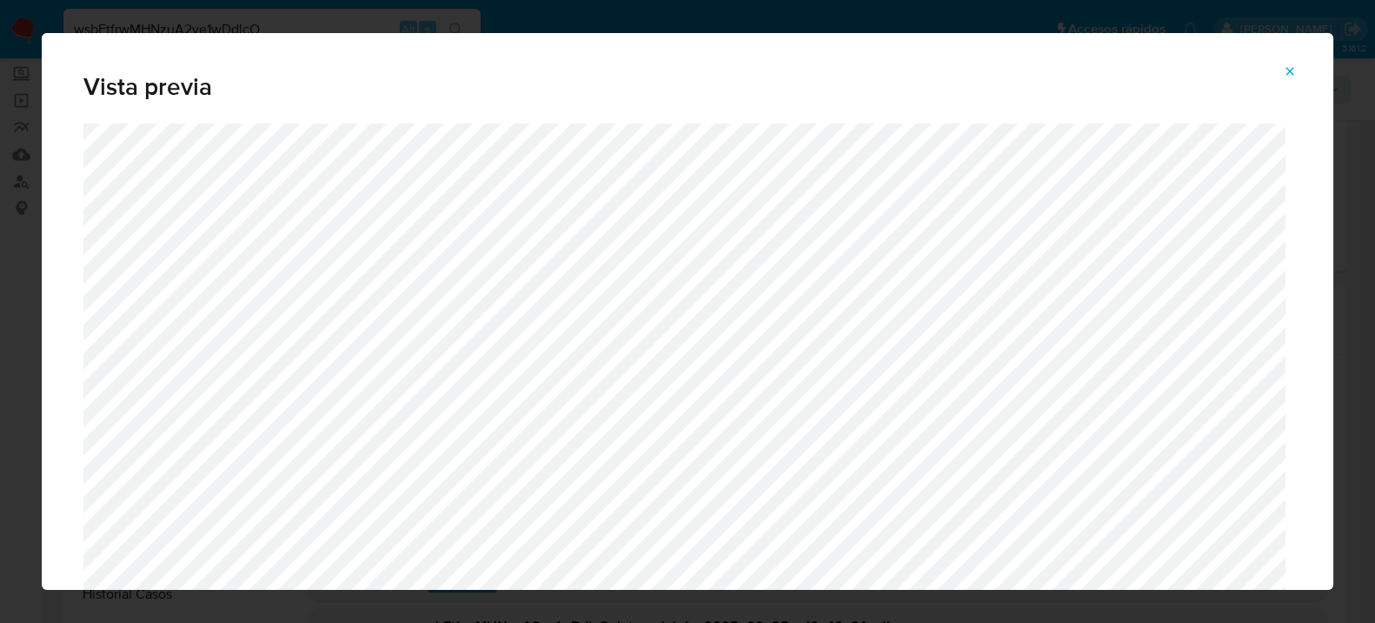
click at [1295, 69] on icon "Attachment preview" at bounding box center [1290, 71] width 14 height 14
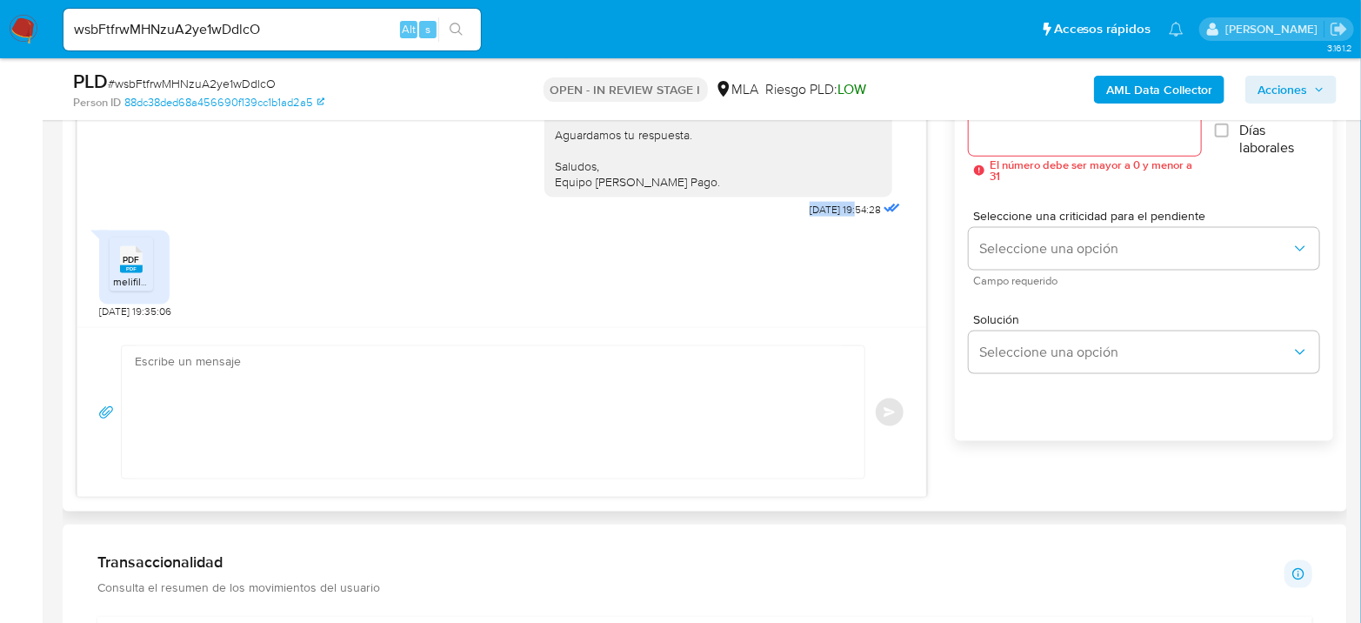
scroll to position [1062, 0]
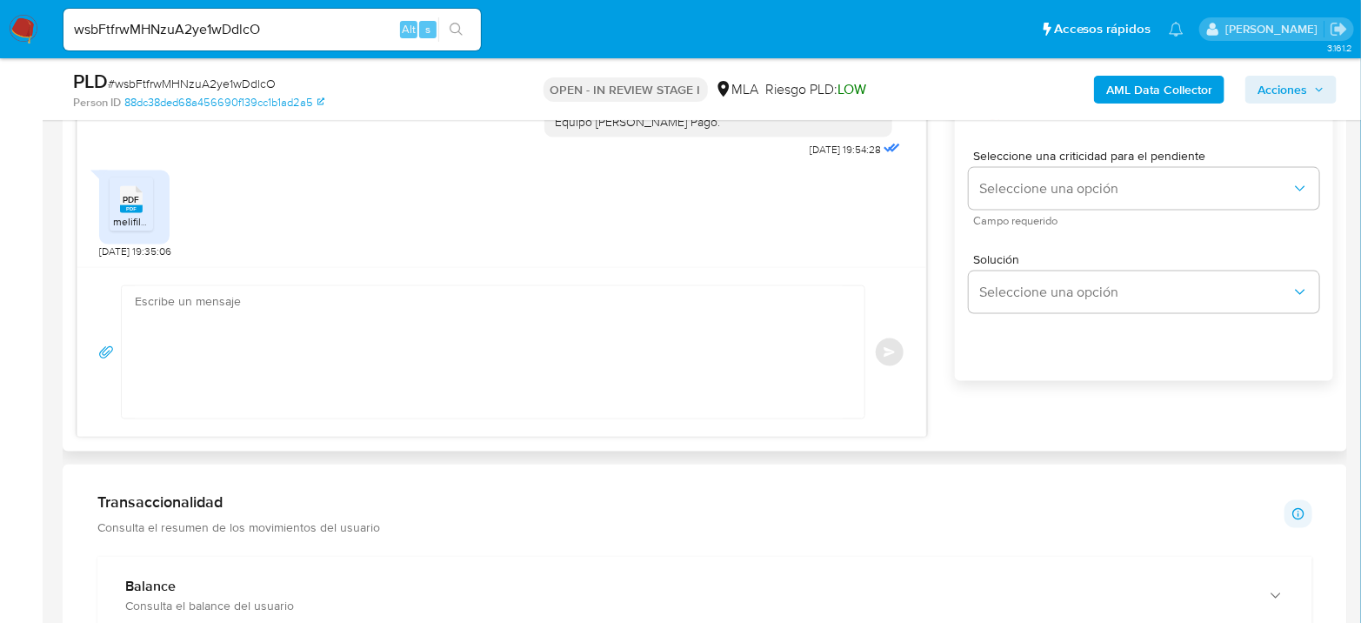
click at [234, 376] on textarea at bounding box center [489, 352] width 708 height 132
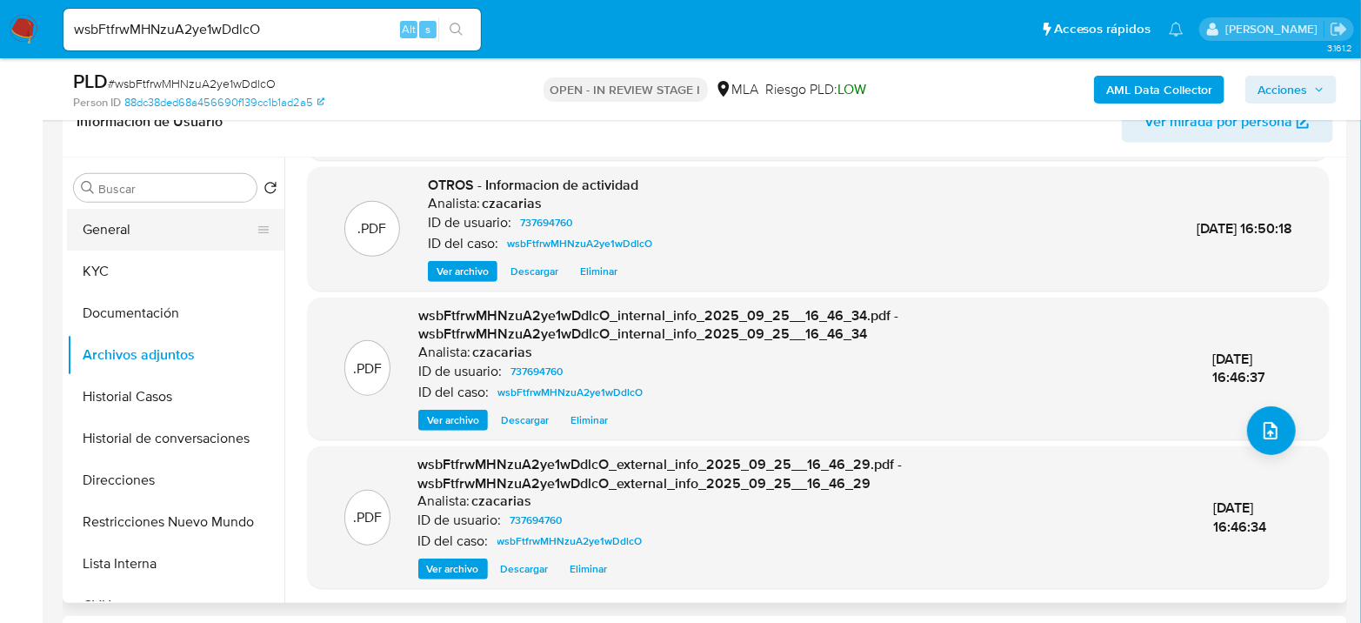
scroll to position [290, 0]
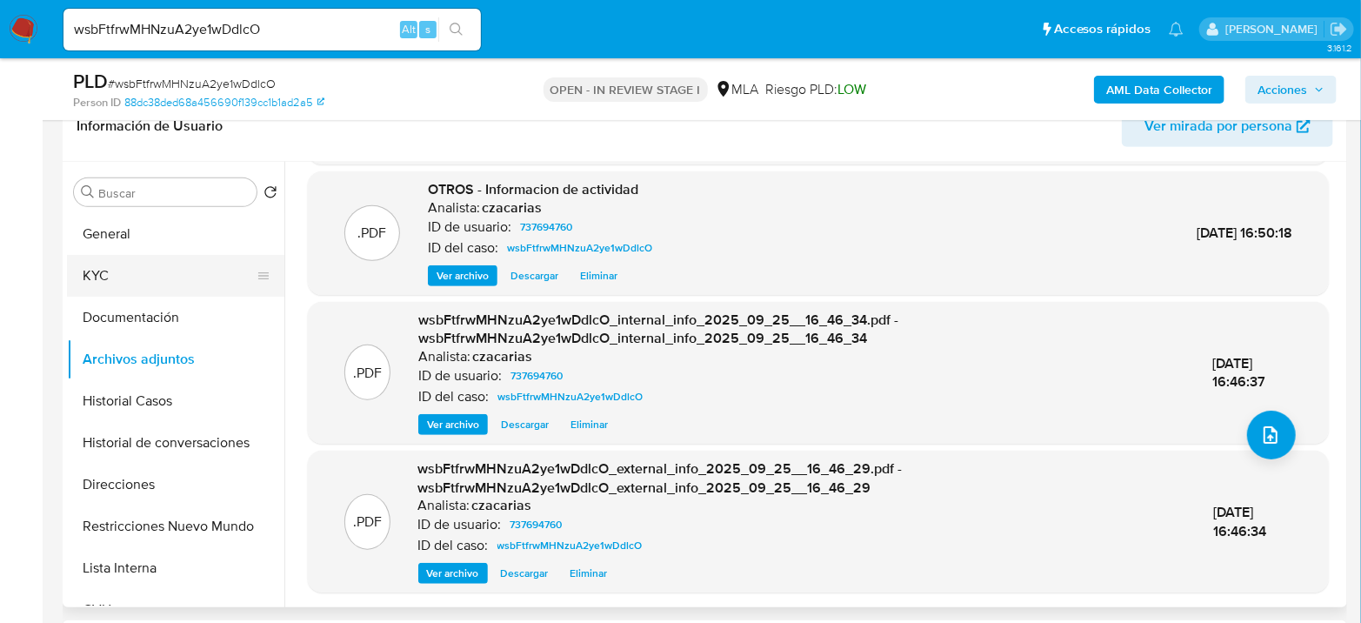
click at [114, 278] on button "KYC" at bounding box center [168, 276] width 203 height 42
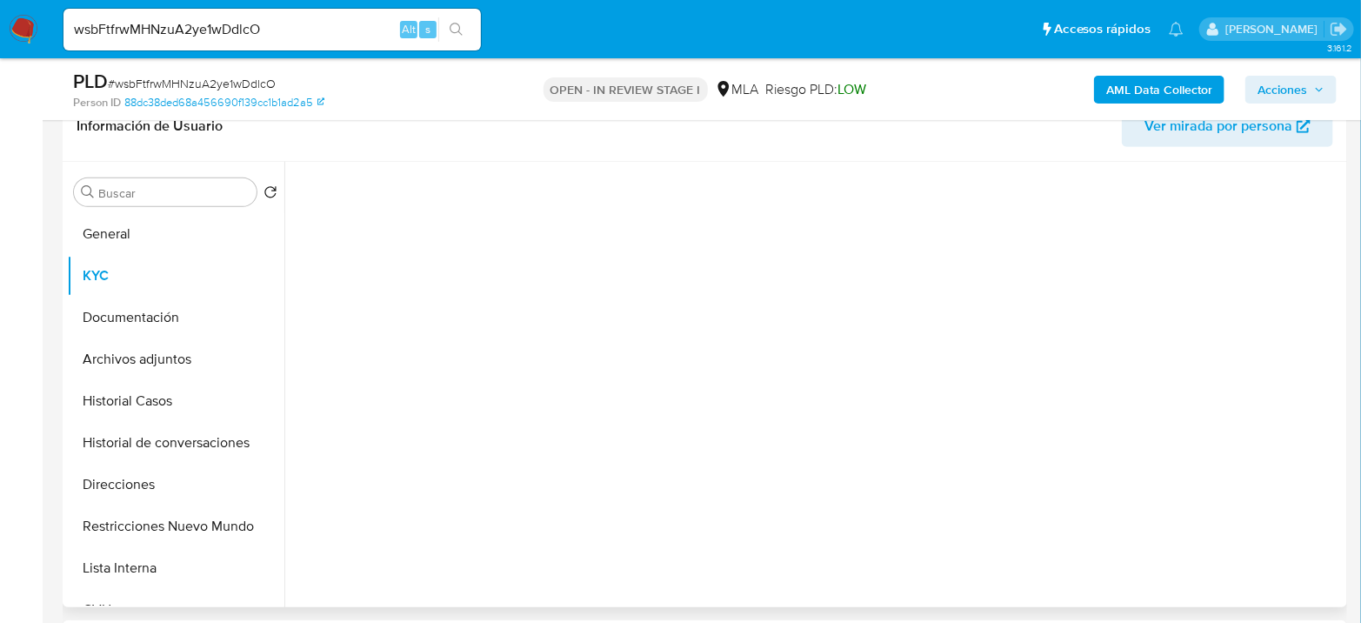
scroll to position [0, 0]
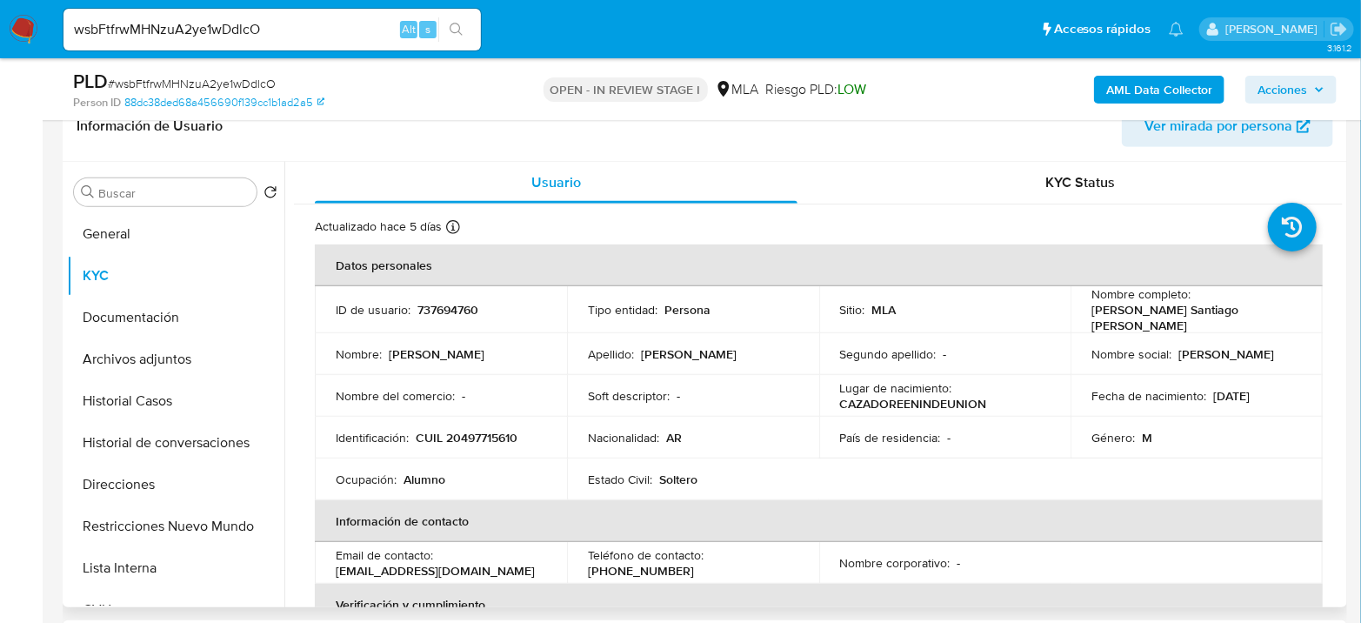
drag, startPoint x: 1090, startPoint y: 314, endPoint x: 1203, endPoint y: 326, distance: 113.7
click at [1203, 325] on td "Nombre completo : Jonas Santiago Beltran" at bounding box center [1196, 309] width 252 height 47
drag, startPoint x: 1089, startPoint y: 314, endPoint x: 904, endPoint y: 341, distance: 186.3
click at [1221, 318] on div "Nombre completo : Jonas Santiago Beltran" at bounding box center [1196, 309] width 210 height 47
copy p "Jonas Santiago Beltran"
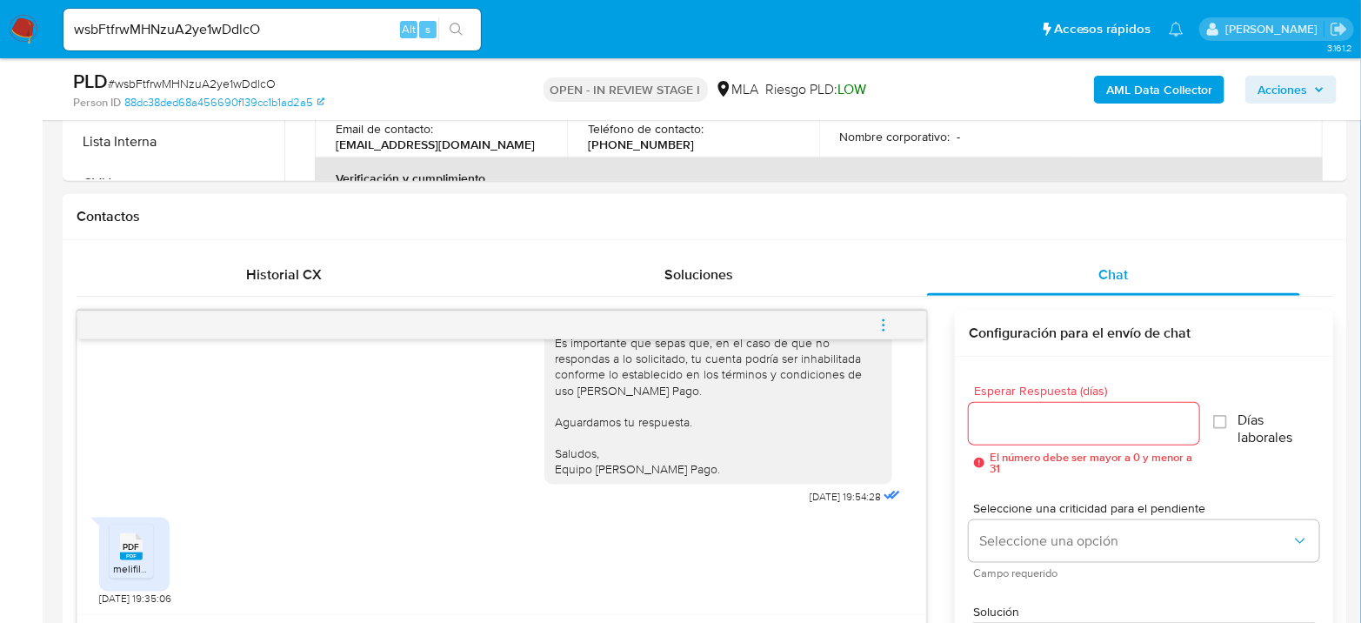
scroll to position [772, 0]
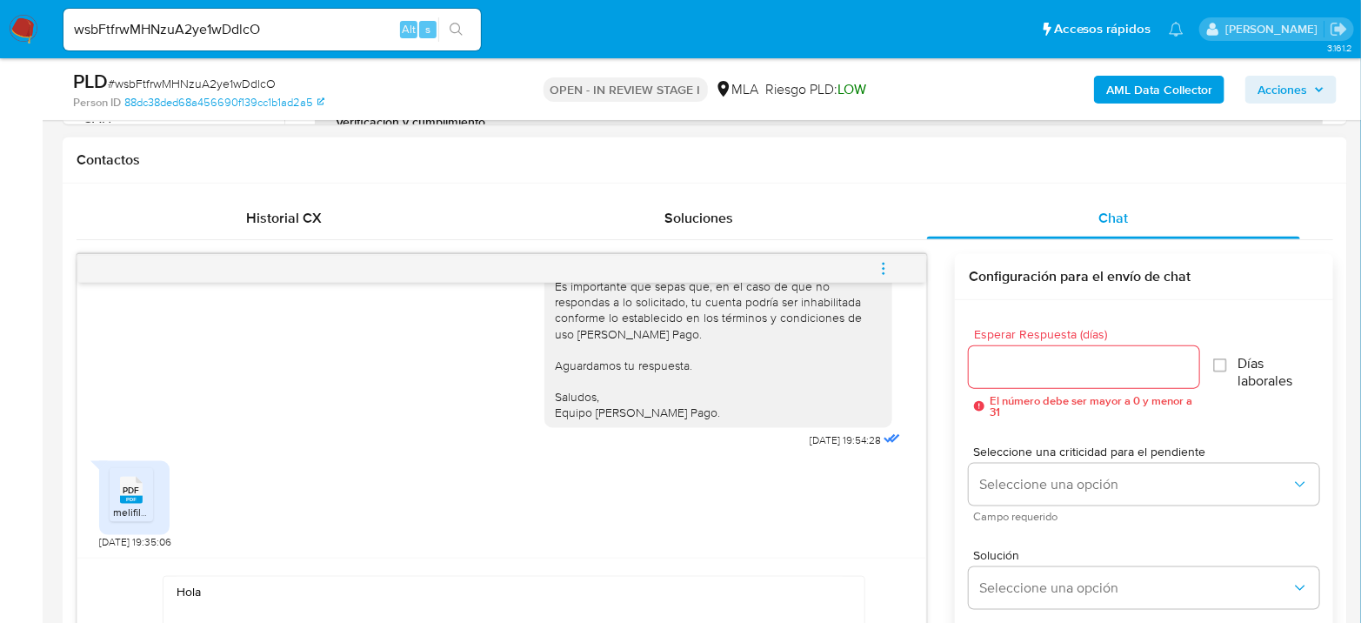
paste textarea "Jonas Santiago Beltran"
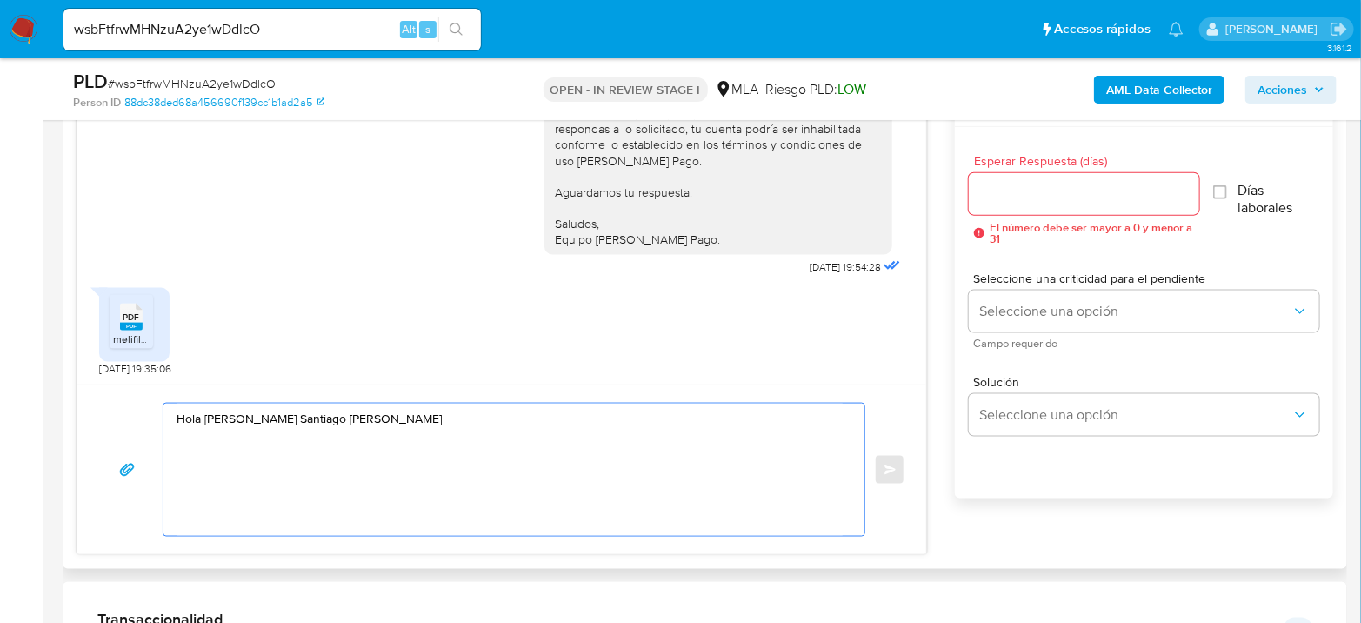
scroll to position [975, 0]
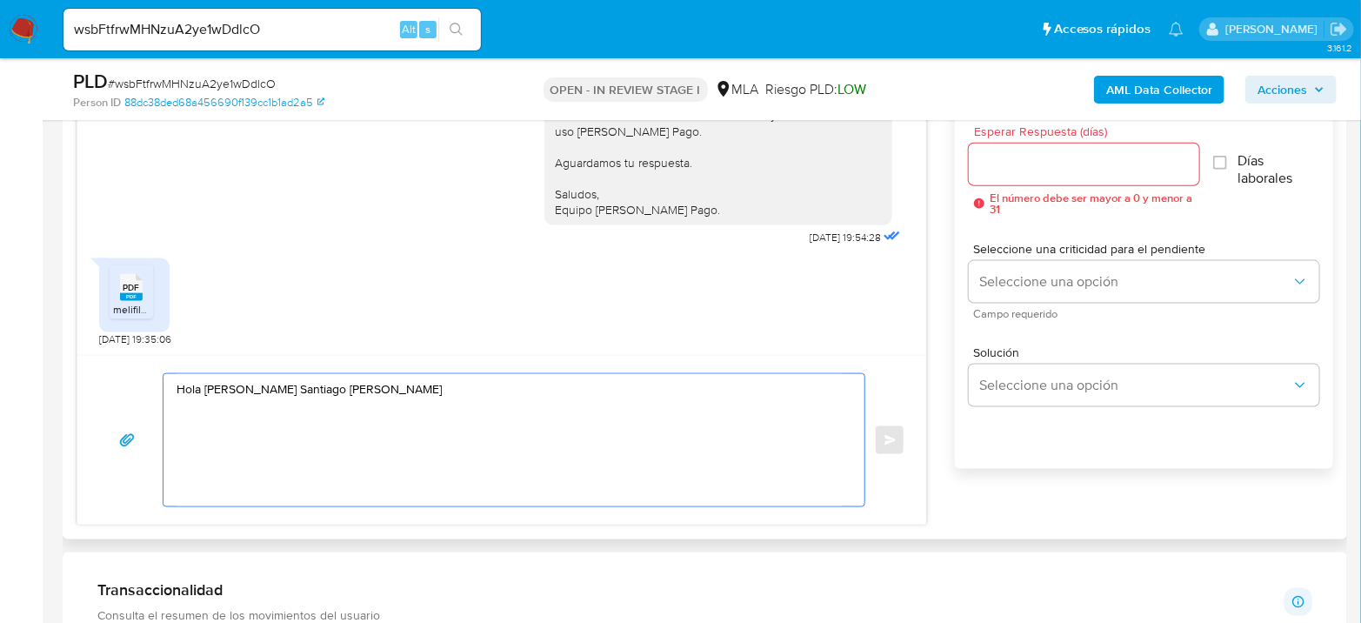
paste textarea "Gracias por su respuesta. Queremos informarte que para evitar posibles suspensi…"
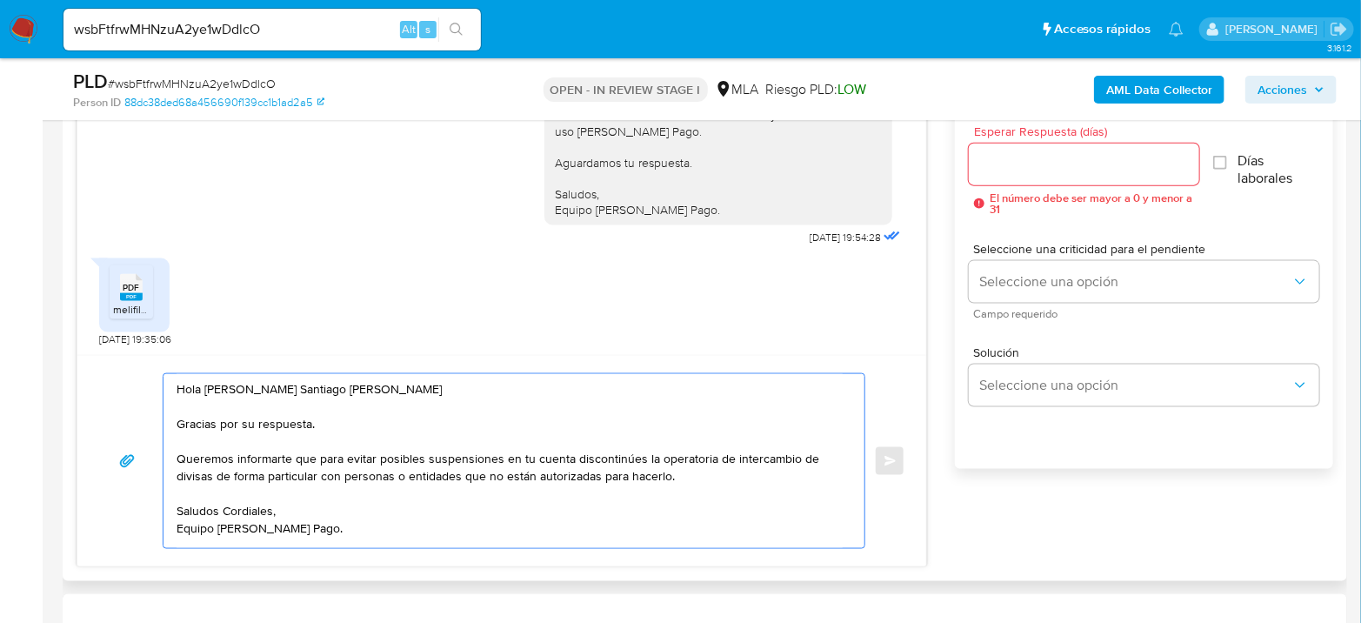
drag, startPoint x: 194, startPoint y: 456, endPoint x: 637, endPoint y: 455, distance: 443.4
click at [637, 455] on textarea "Hola Jonas Santiago Beltran Gracias por su respuesta. Queremos informarte que p…" at bounding box center [509, 461] width 666 height 174
drag, startPoint x: 792, startPoint y: 455, endPoint x: 676, endPoint y: 476, distance: 117.5
click at [676, 476] on textarea "Hola Jonas Santiago Beltran Gracias por su respuesta. Queremos informarte que p…" at bounding box center [509, 461] width 666 height 174
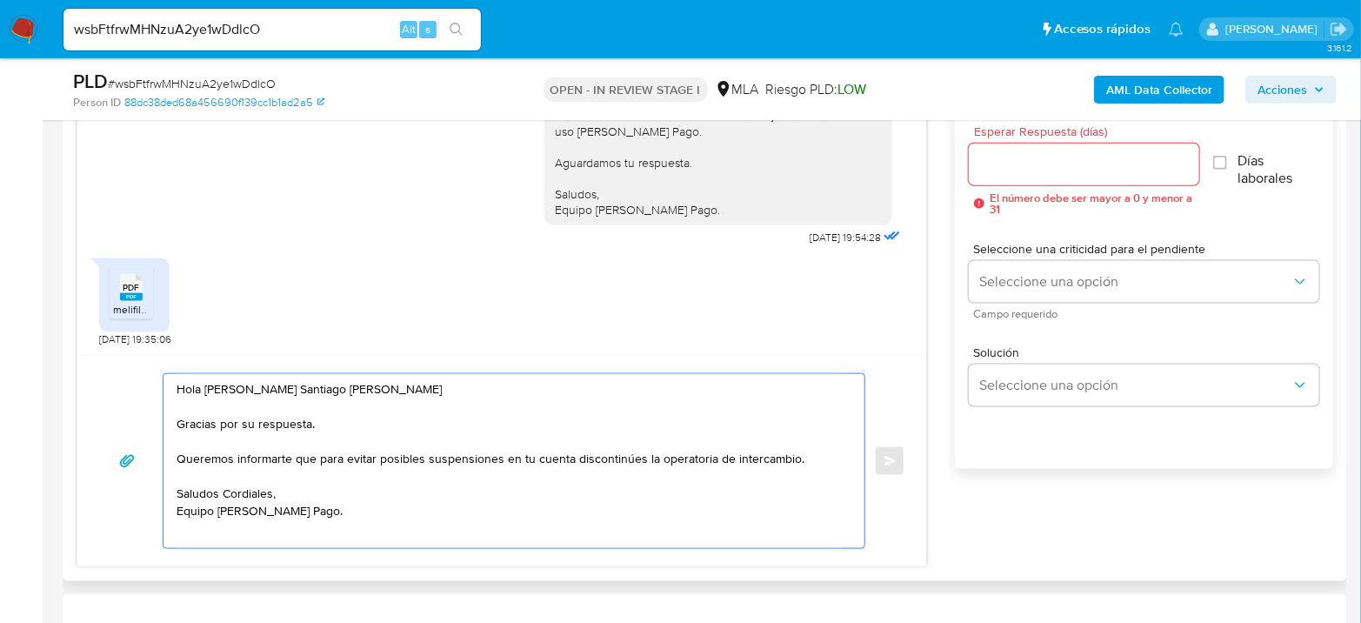
drag, startPoint x: 205, startPoint y: 419, endPoint x: 796, endPoint y: 459, distance: 592.6
click at [796, 460] on textarea "Hola Jonas Santiago Beltran Gracias por su respuesta. Queremos informarte que p…" at bounding box center [509, 461] width 666 height 174
click at [796, 459] on textarea "Hola Jonas Santiago Beltran Gracias por su respuesta. Queremos informarte que p…" at bounding box center [509, 461] width 666 height 174
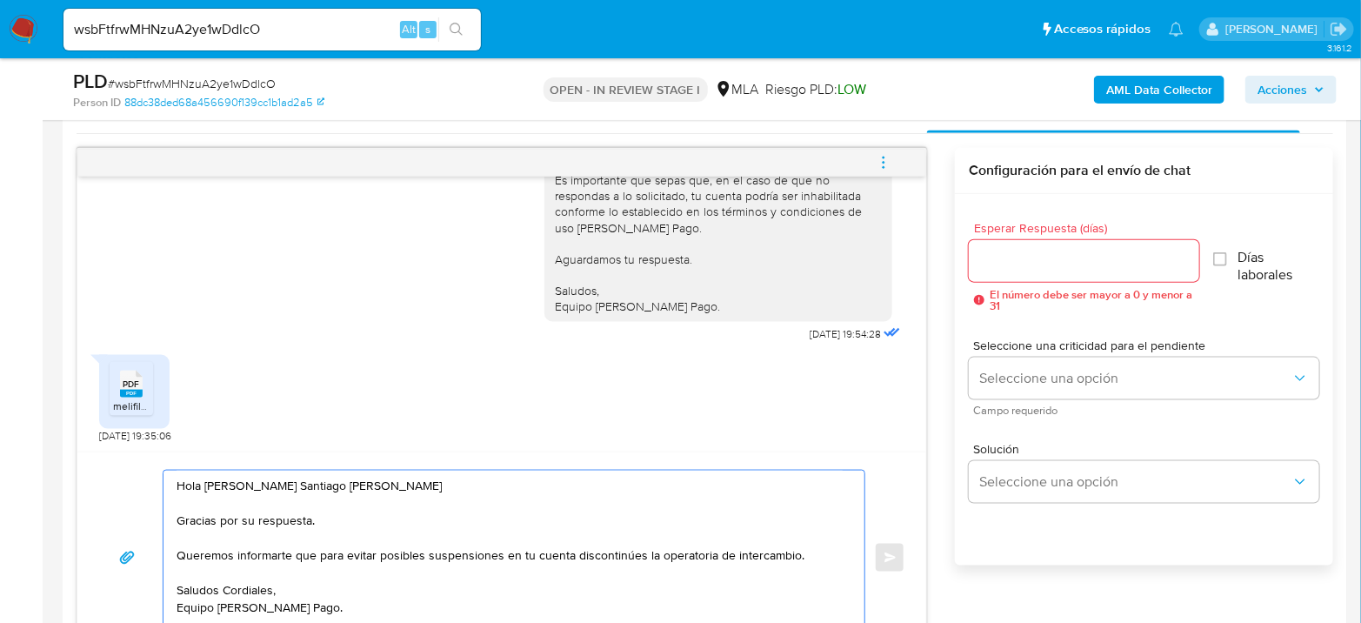
type textarea "Hola Jonas Santiago Beltran Gracias por su respuesta. Queremos informarte que p…"
click at [1069, 253] on input "Esperar Respuesta (días)" at bounding box center [1084, 261] width 230 height 23
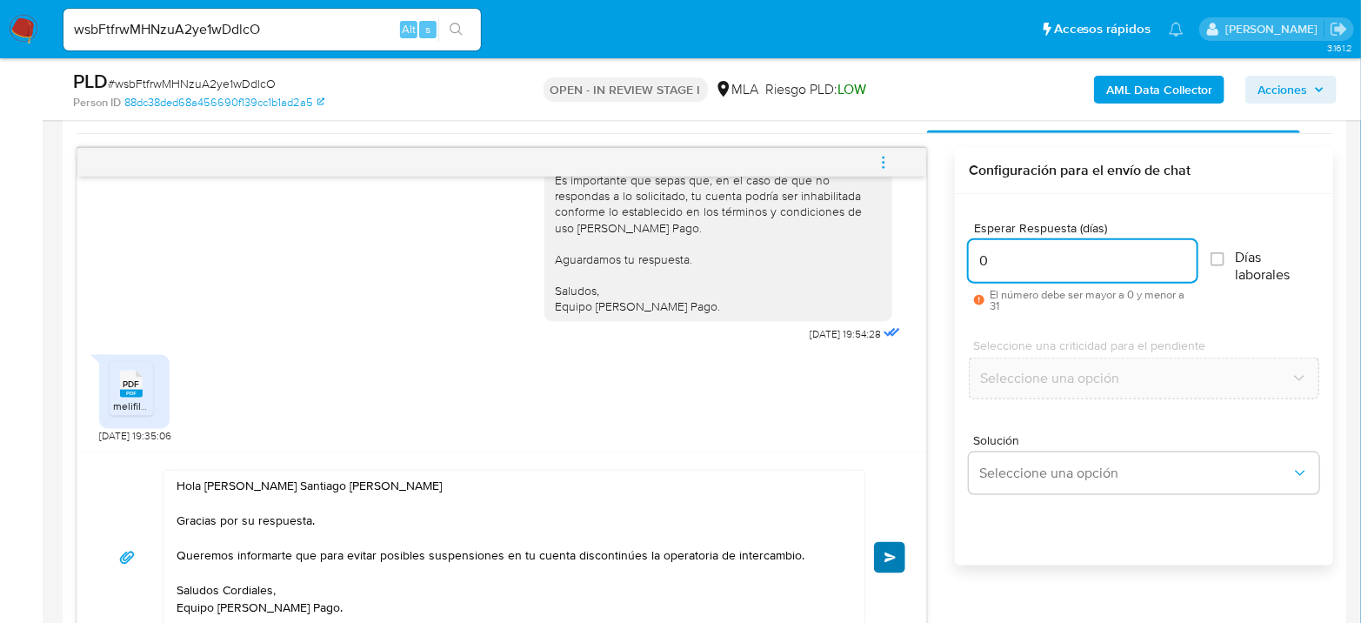
type input "0"
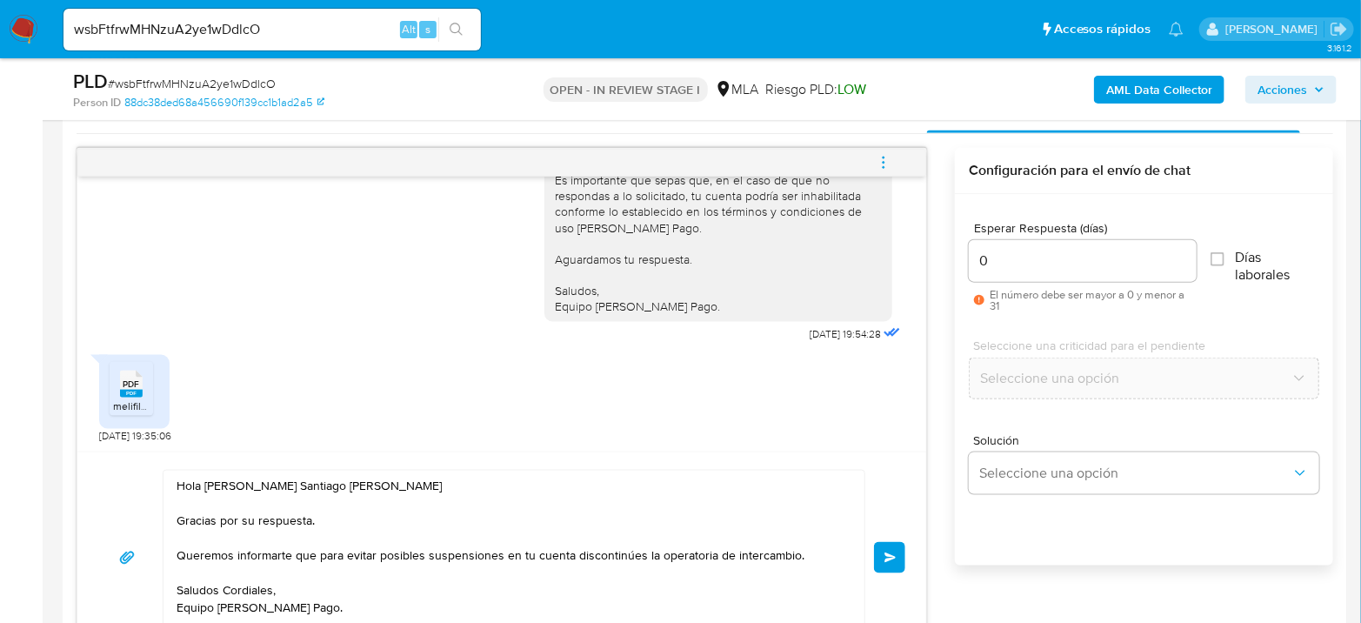
click at [885, 548] on button "Enviar" at bounding box center [889, 557] width 31 height 31
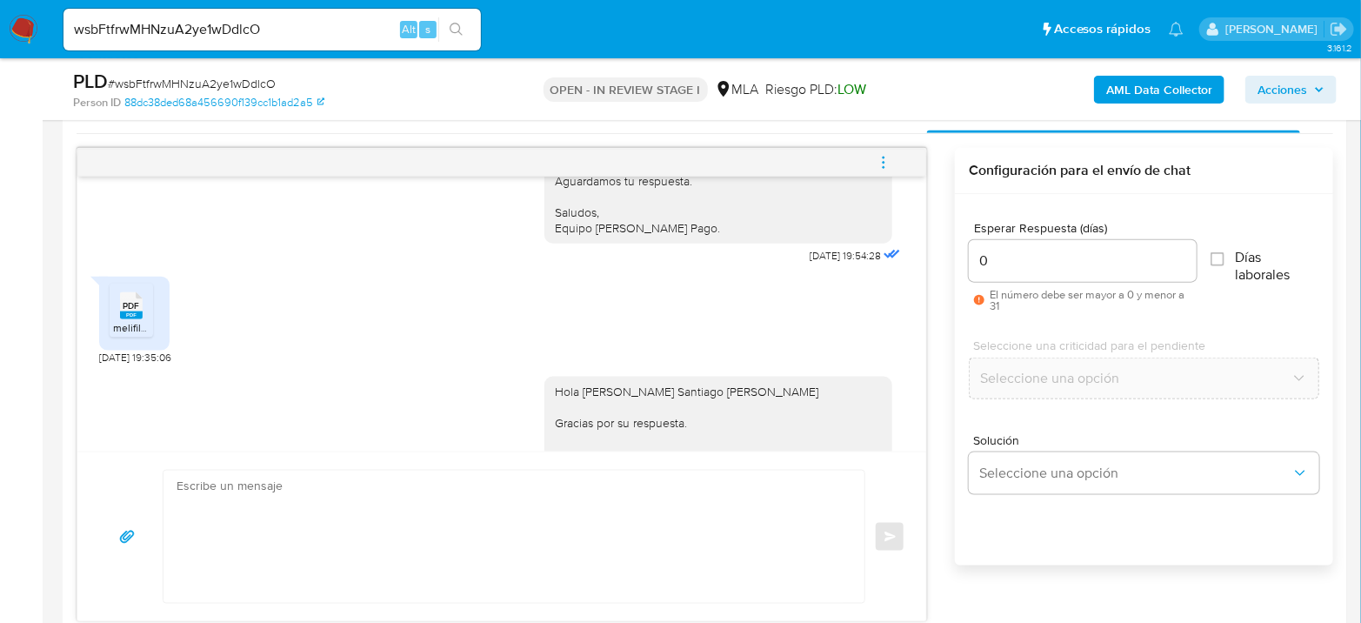
scroll to position [1479, 0]
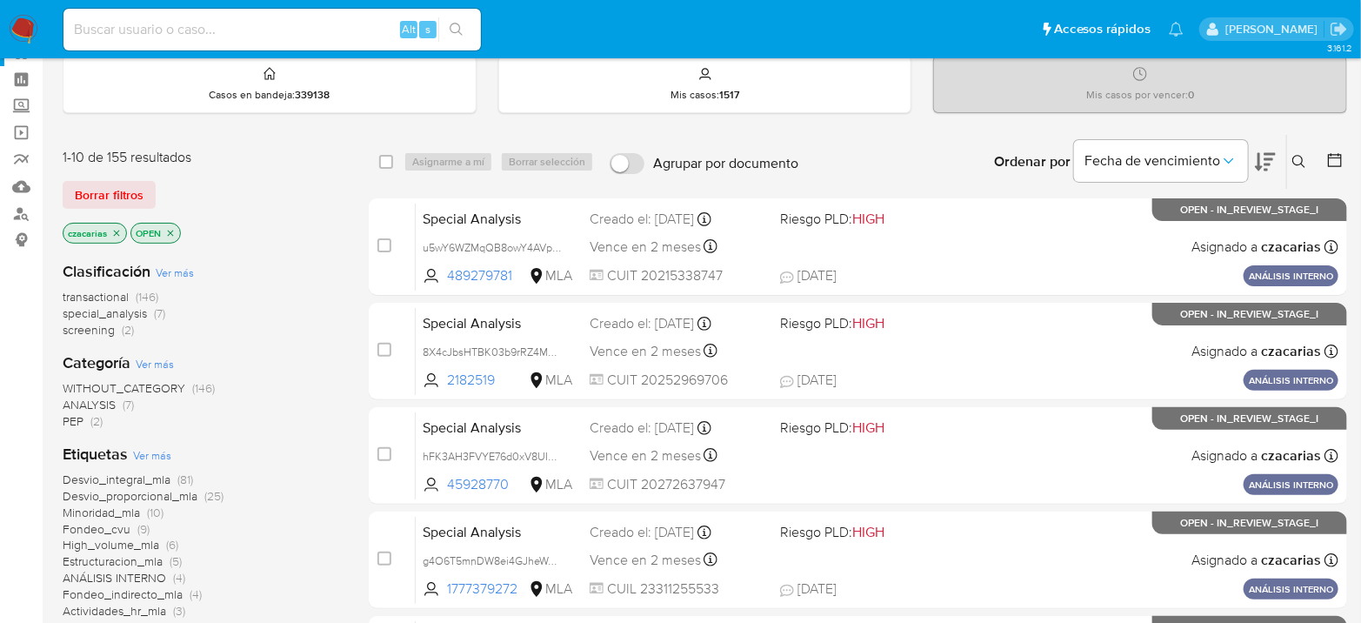
scroll to position [97, 0]
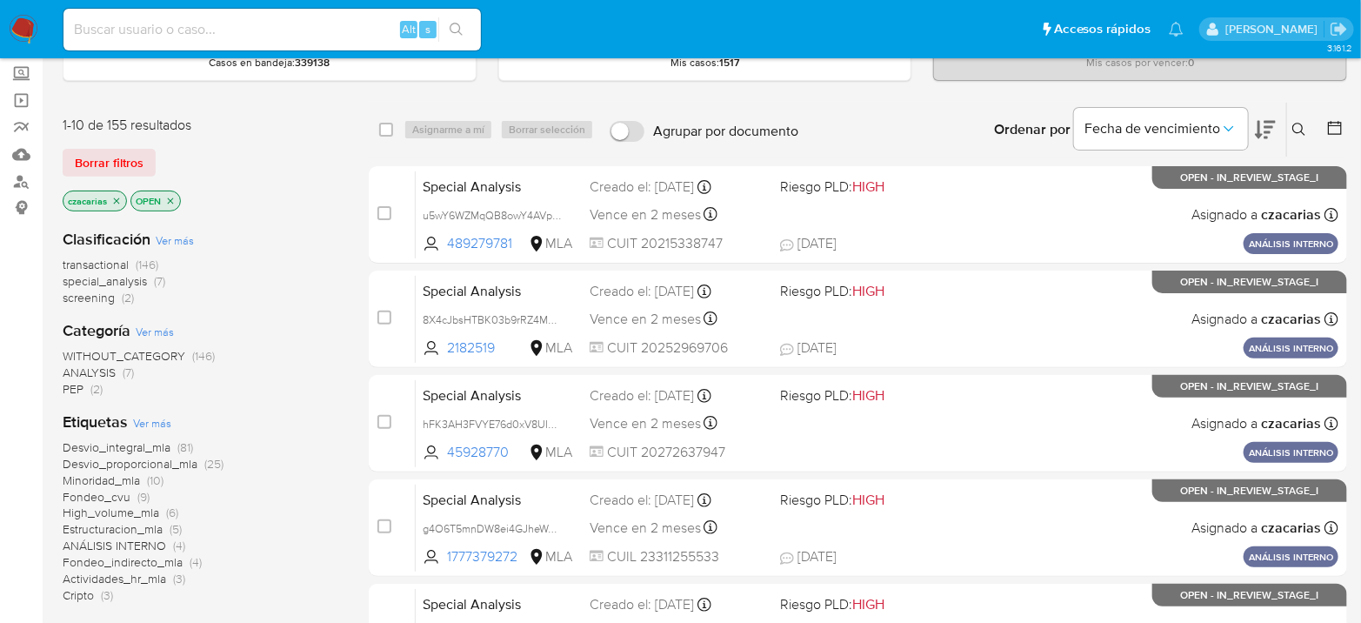
click at [1330, 136] on button at bounding box center [1336, 129] width 21 height 21
click at [1343, 130] on button at bounding box center [1336, 129] width 21 height 21
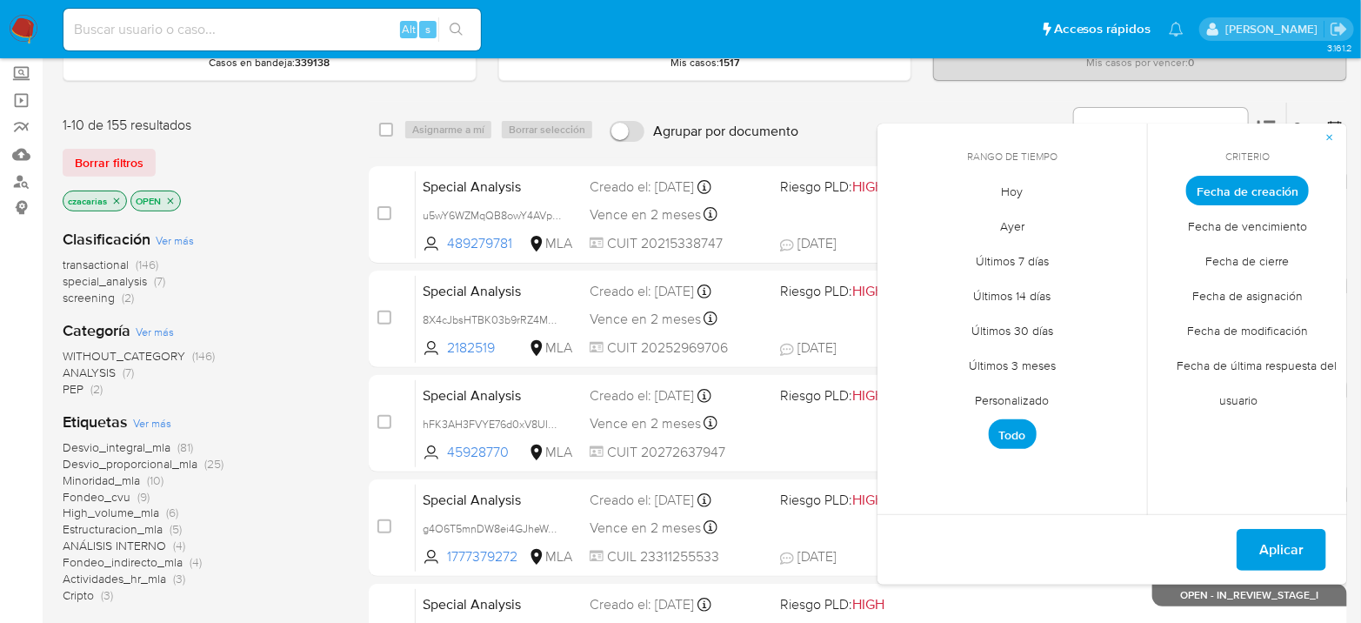
click at [1025, 403] on span "Personalizado" at bounding box center [1012, 401] width 110 height 36
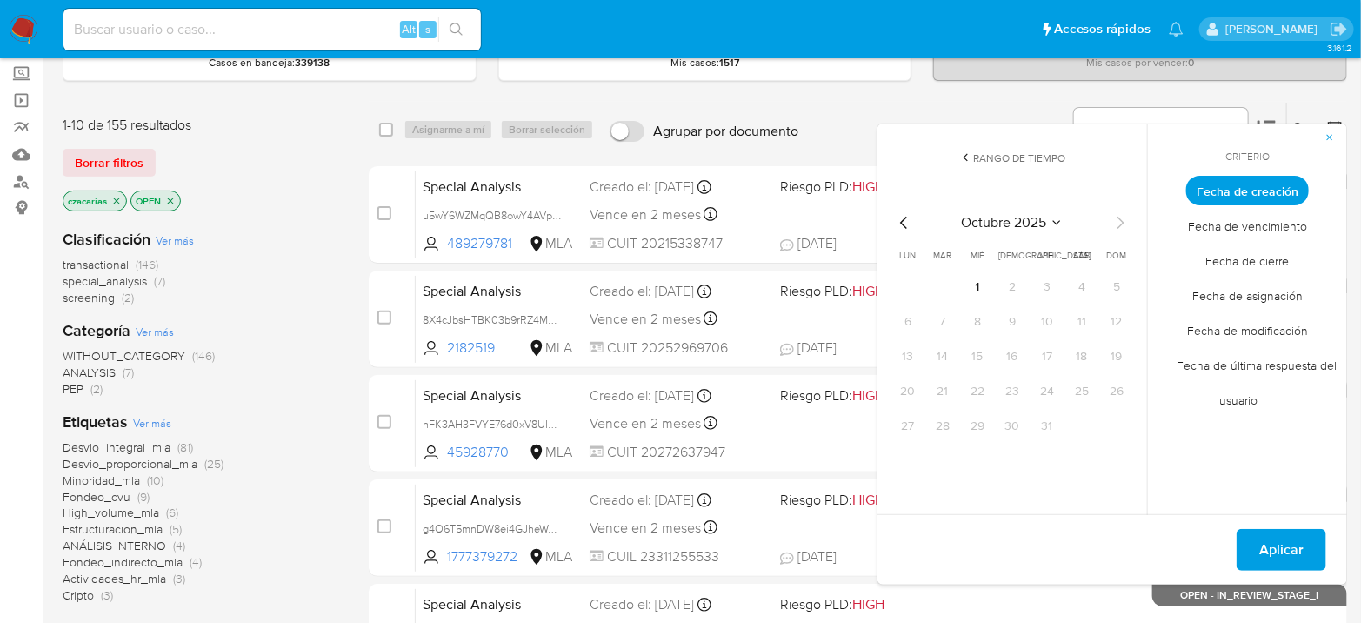
click at [905, 226] on icon "Mes anterior" at bounding box center [904, 222] width 21 height 21
click at [1051, 280] on button "1" at bounding box center [1047, 287] width 28 height 28
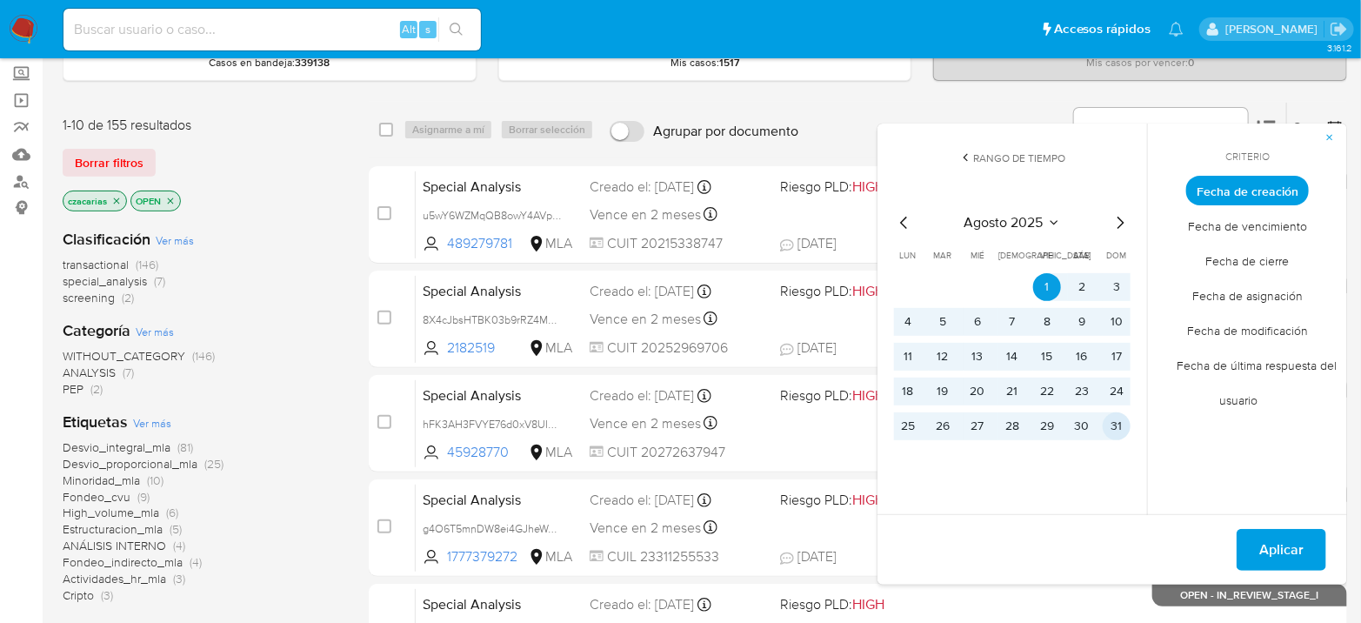
drag, startPoint x: 1121, startPoint y: 425, endPoint x: 1196, endPoint y: 501, distance: 107.0
click at [1121, 427] on button "31" at bounding box center [1116, 426] width 28 height 28
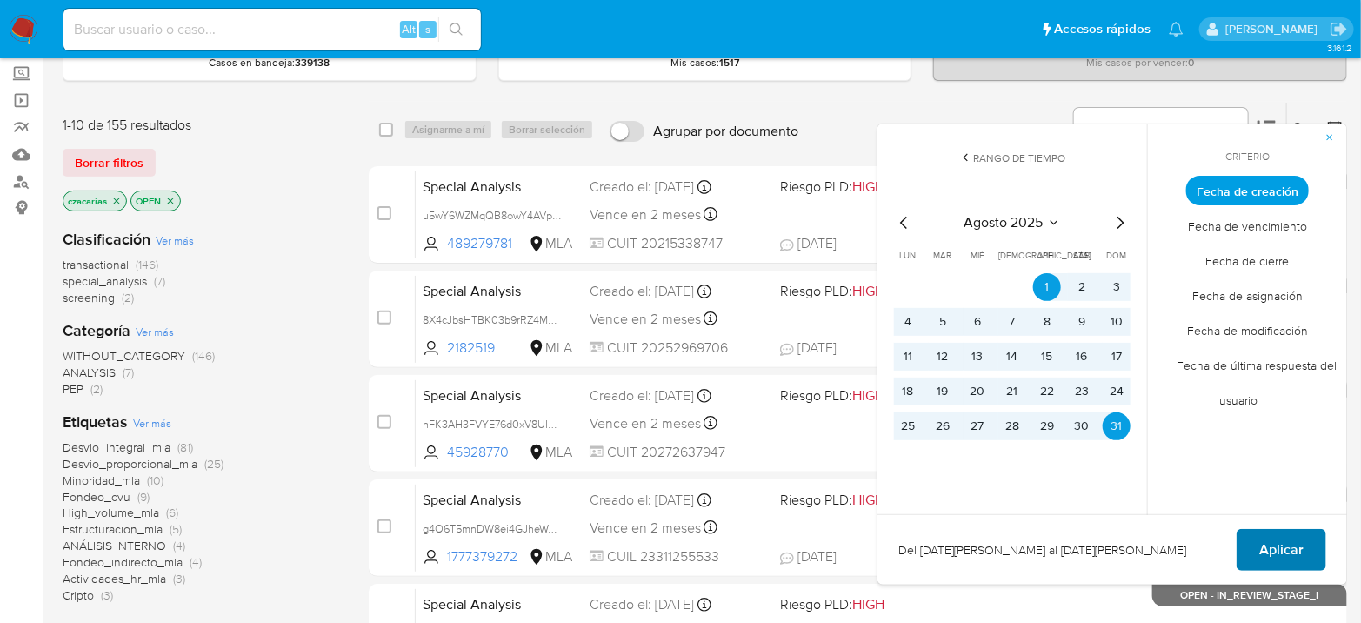
click at [1256, 548] on button "Aplicar" at bounding box center [1281, 550] width 90 height 42
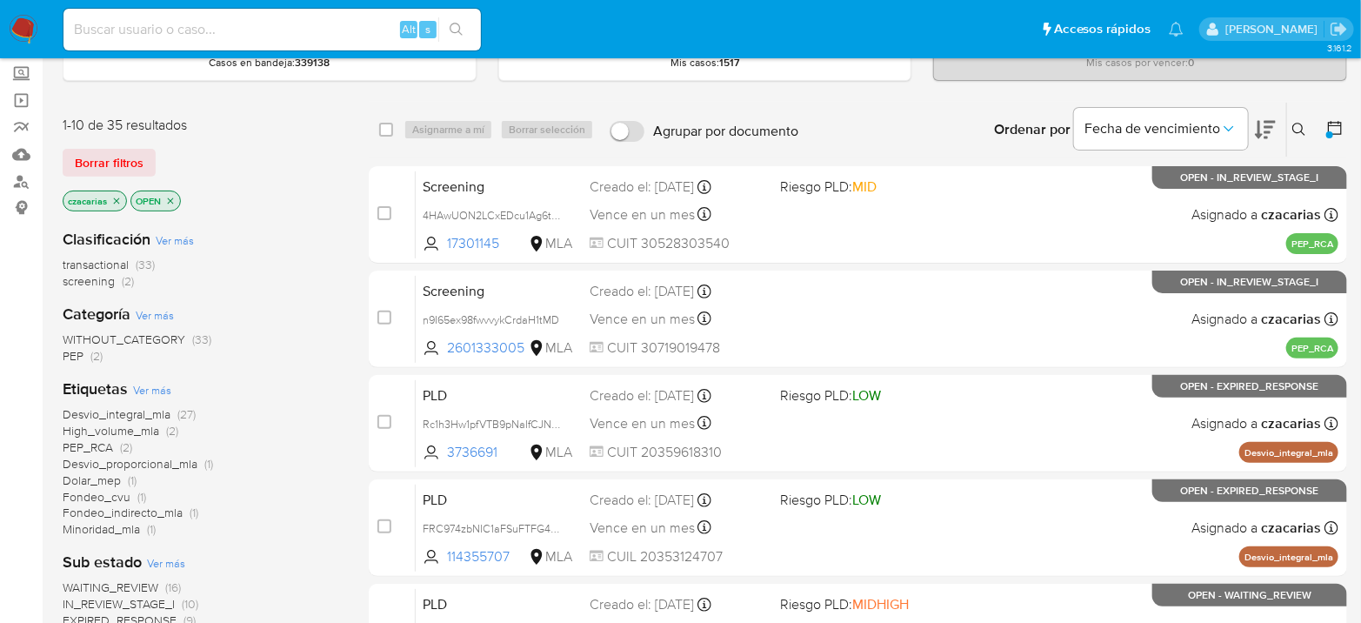
click at [168, 202] on icon "close-filter" at bounding box center [170, 201] width 10 height 10
click at [117, 266] on span "transactional" at bounding box center [96, 264] width 66 height 17
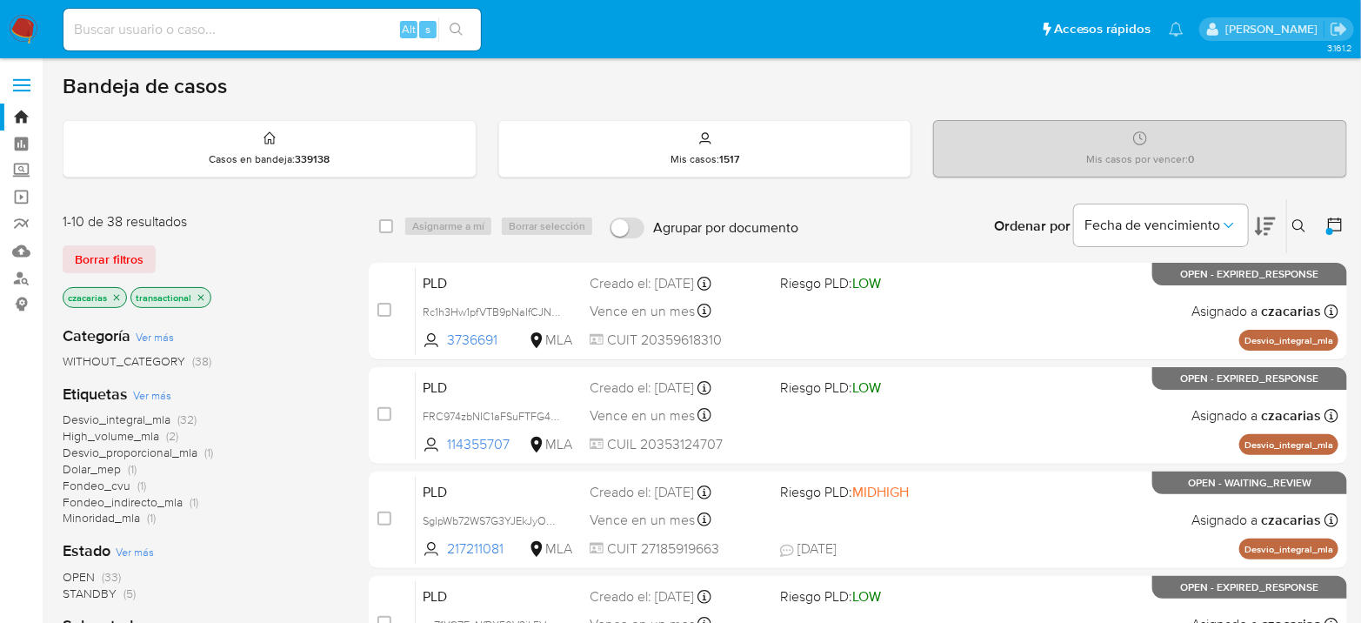
click at [117, 295] on icon "close-filter" at bounding box center [117, 297] width 6 height 6
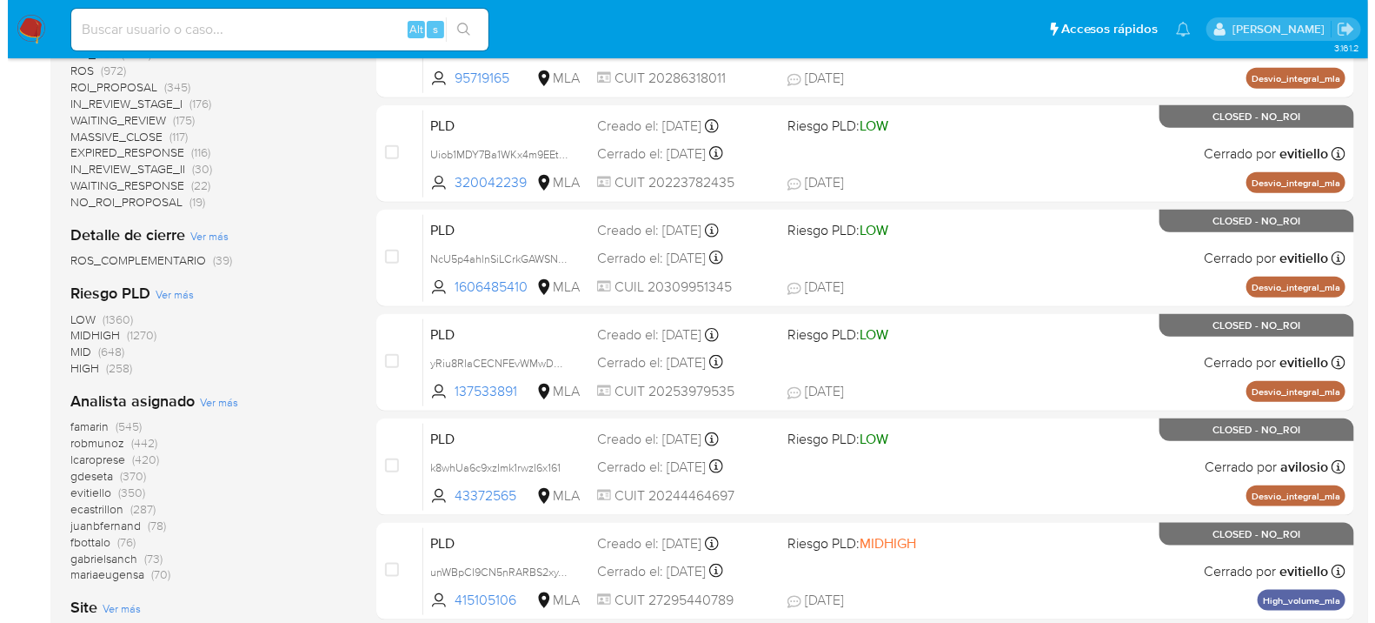
scroll to position [772, 0]
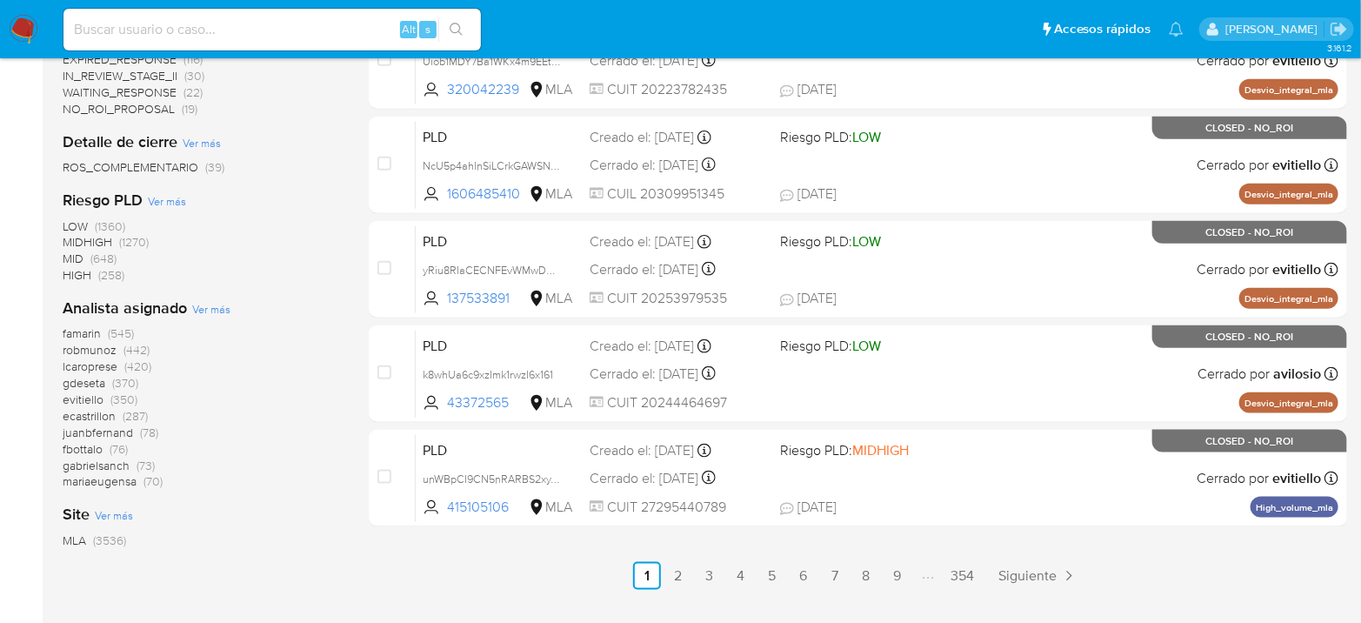
click at [210, 304] on span "Ver más" at bounding box center [211, 309] width 38 height 16
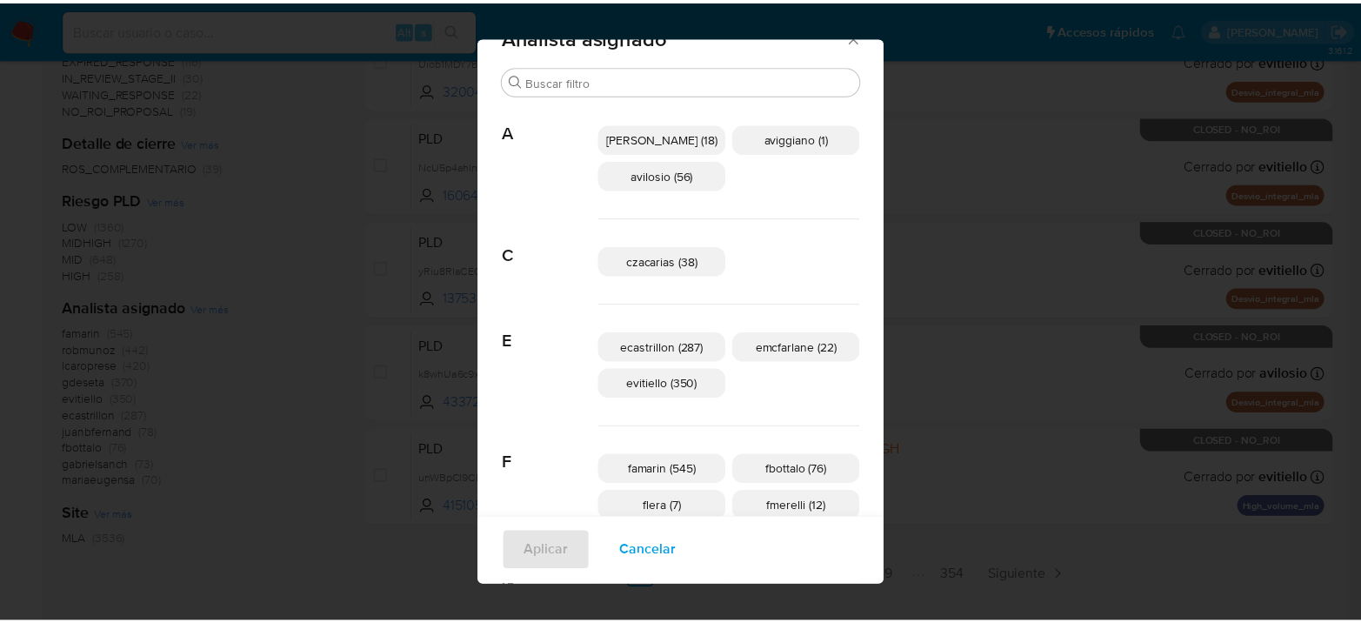
scroll to position [0, 0]
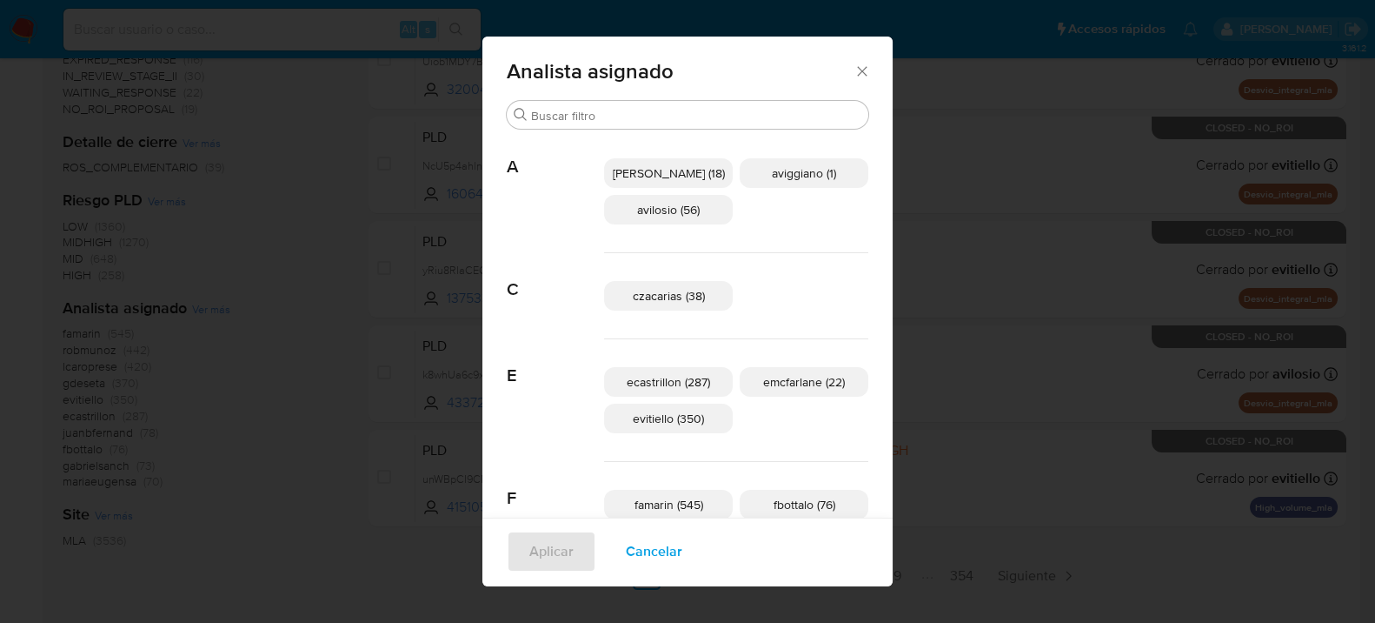
click at [854, 79] on icon "Cerrar" at bounding box center [862, 71] width 17 height 17
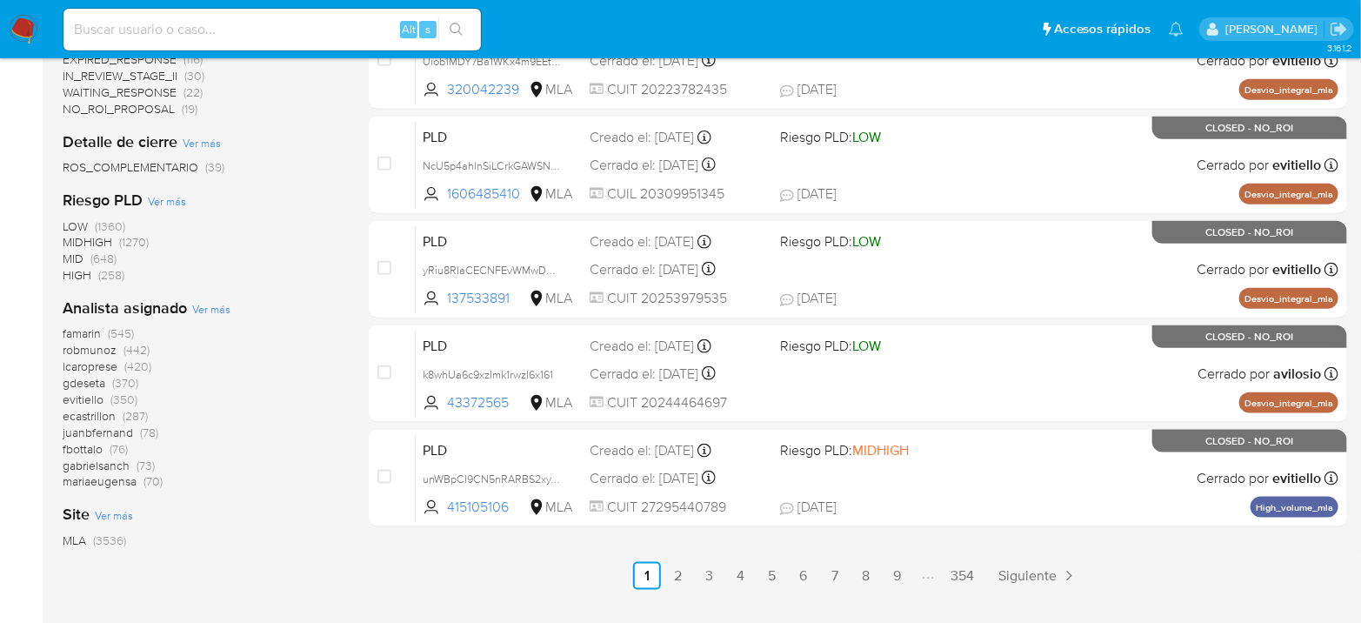
click at [15, 39] on img at bounding box center [24, 30] width 30 height 30
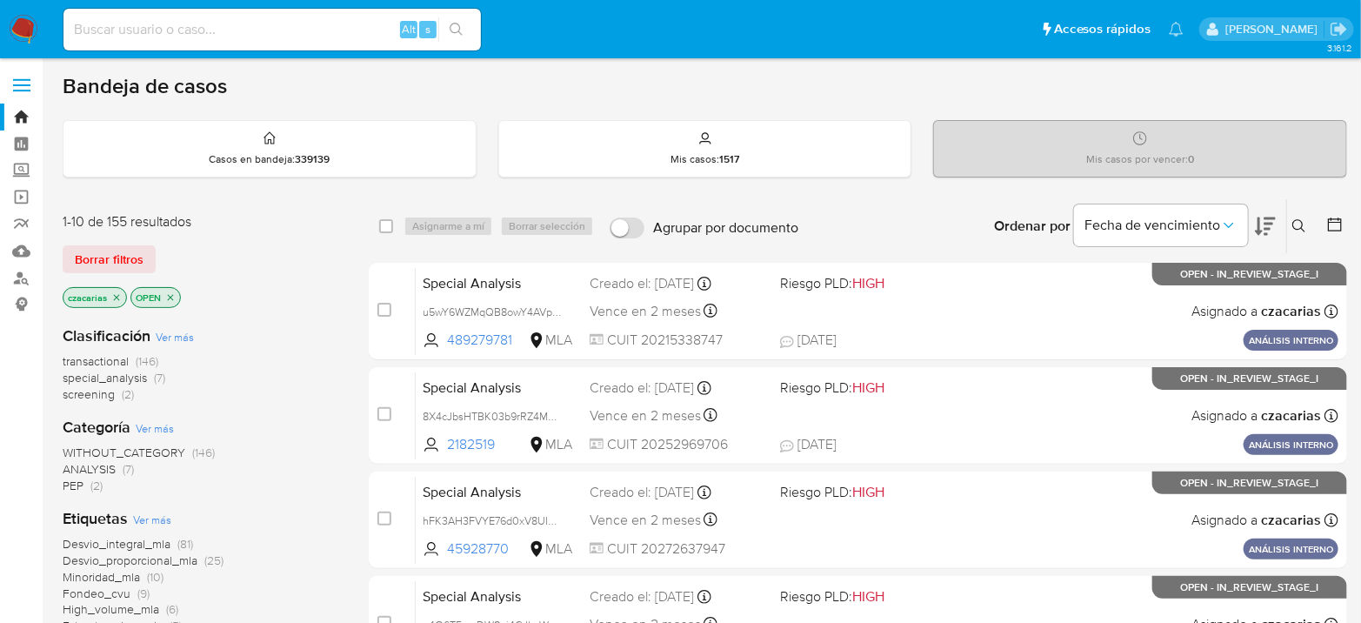
click at [243, 20] on input at bounding box center [271, 29] width 417 height 23
paste input "EVW6az6gPerDM8mpvwXNeDKP"
type input "EVW6az6gPerDM8mpvwXNeDKP"
click at [450, 28] on icon "search-icon" at bounding box center [456, 29] width 13 height 13
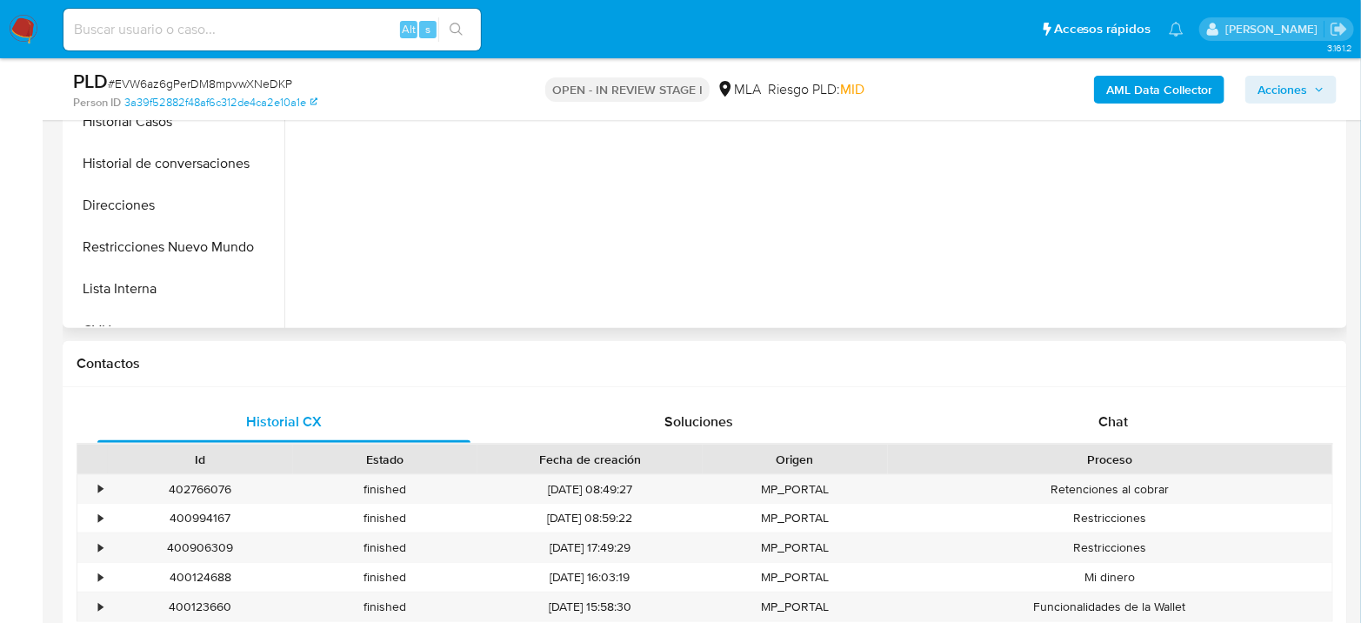
scroll to position [676, 0]
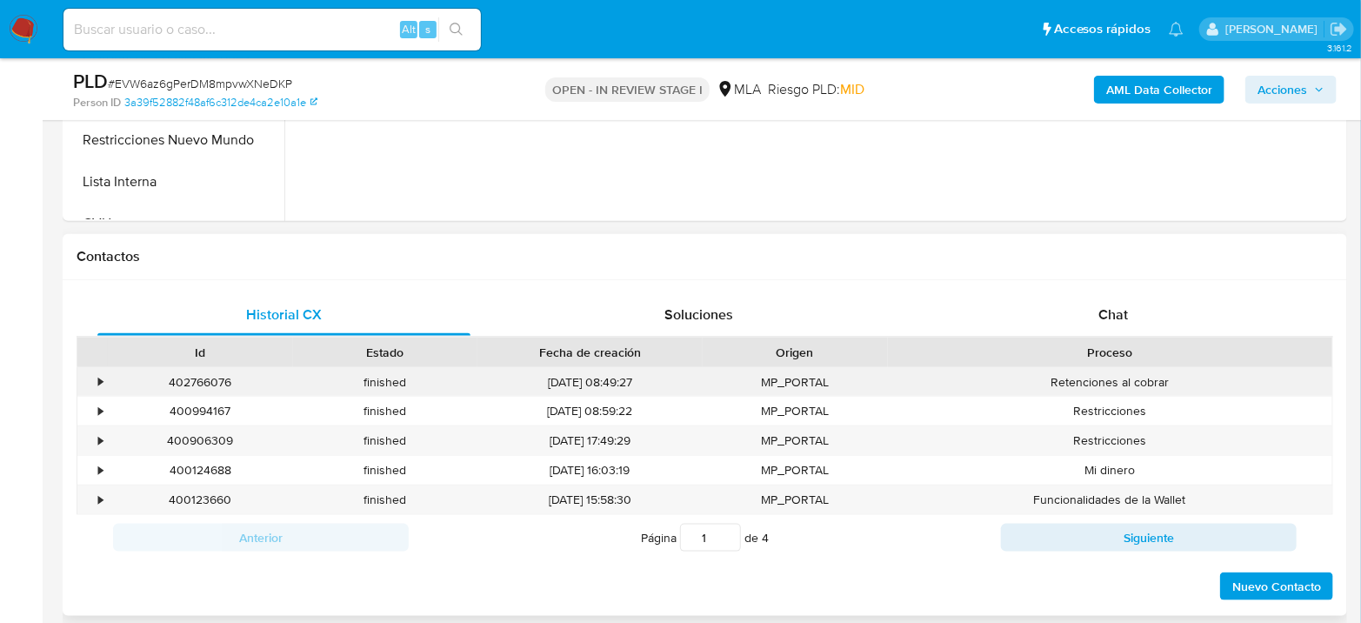
select select "10"
click at [1101, 304] on span "Chat" at bounding box center [1113, 314] width 30 height 20
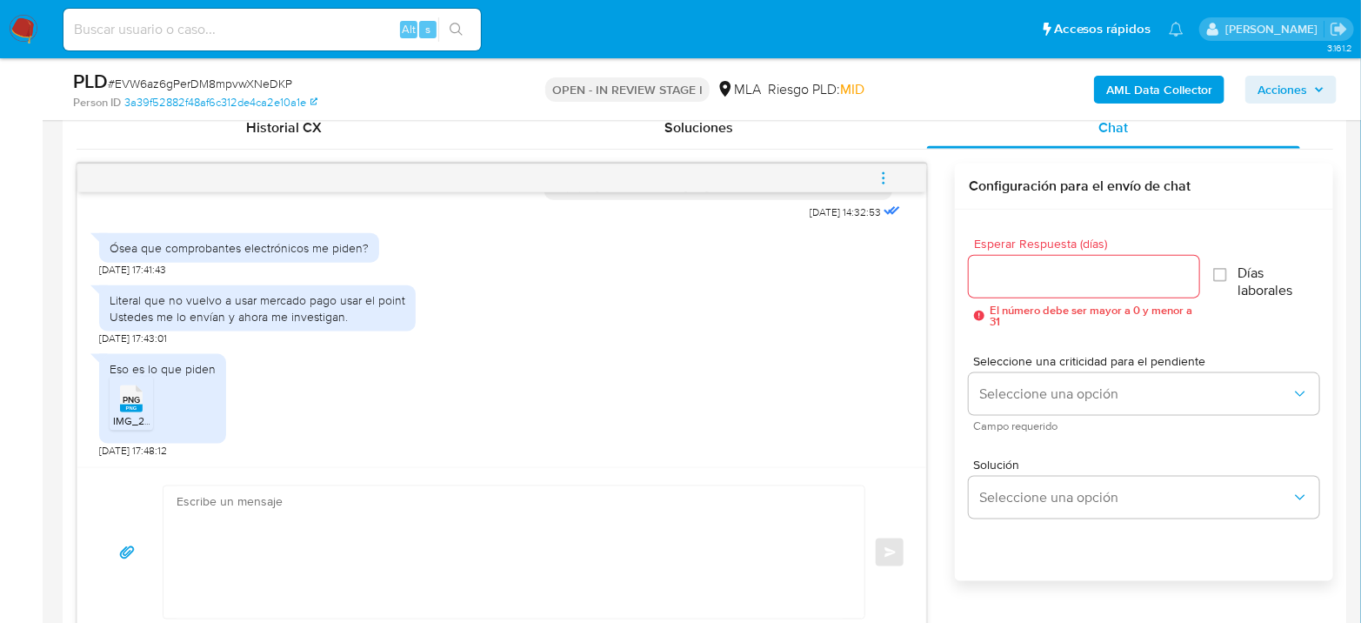
scroll to position [869, 0]
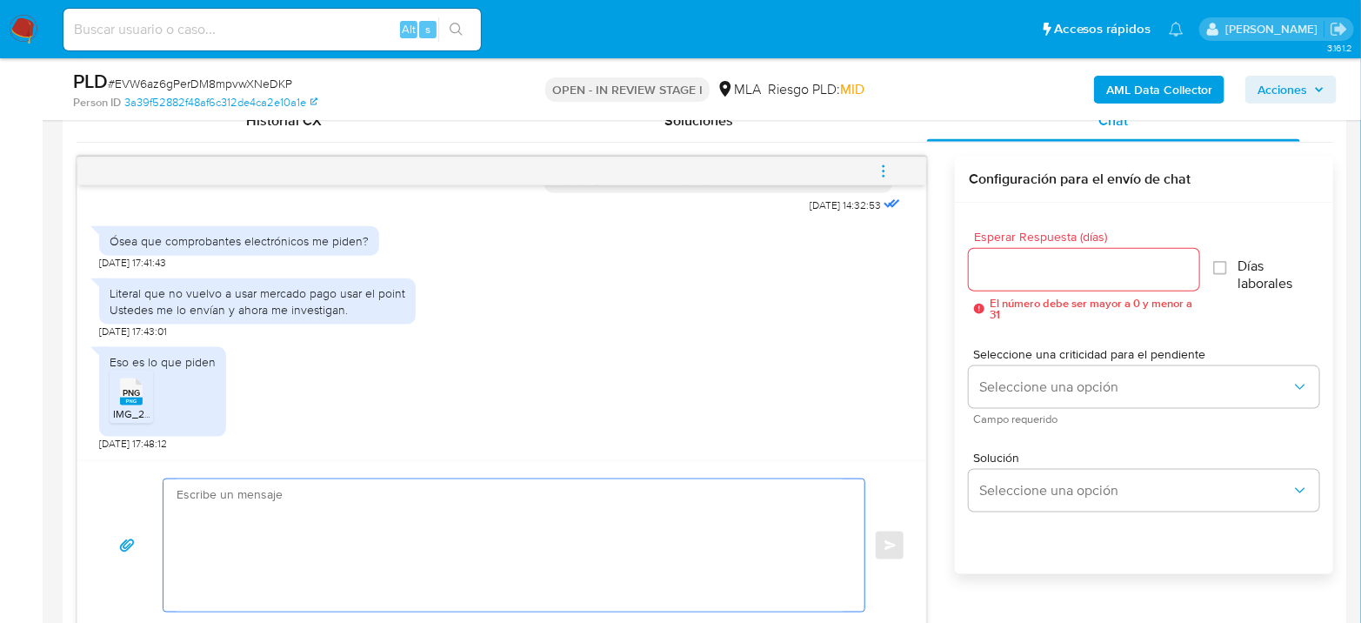
click at [351, 515] on textarea at bounding box center [509, 545] width 666 height 132
type textarea "S"
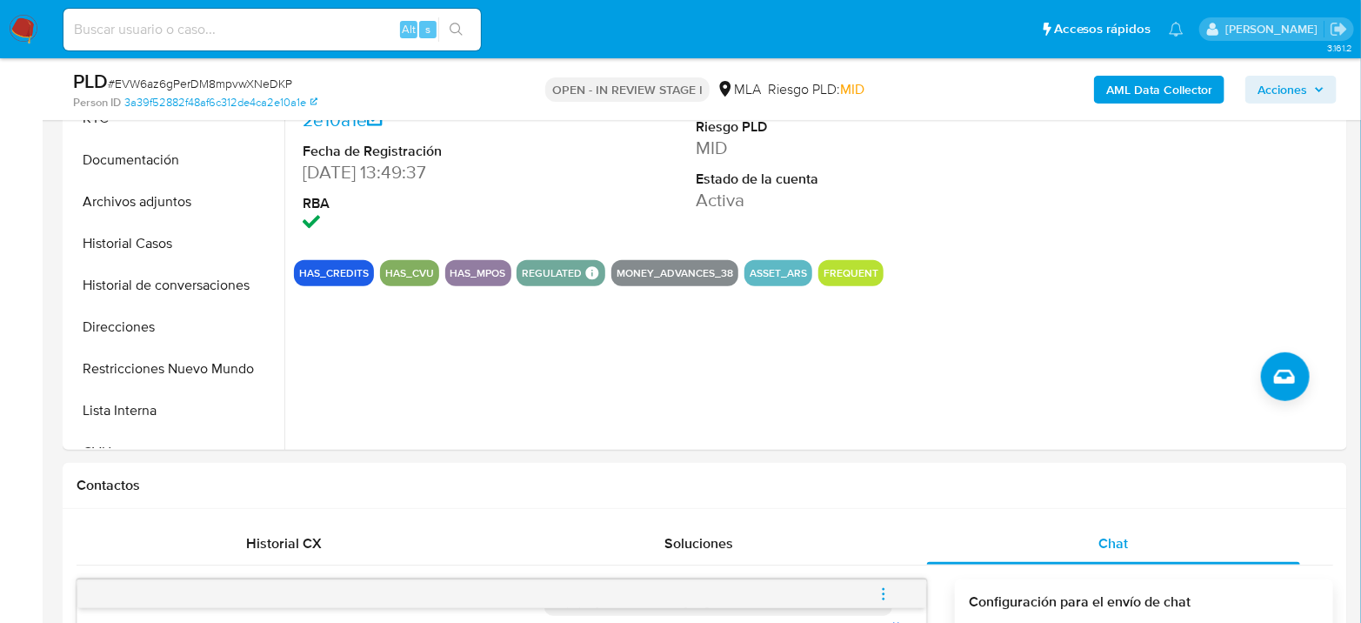
scroll to position [386, 0]
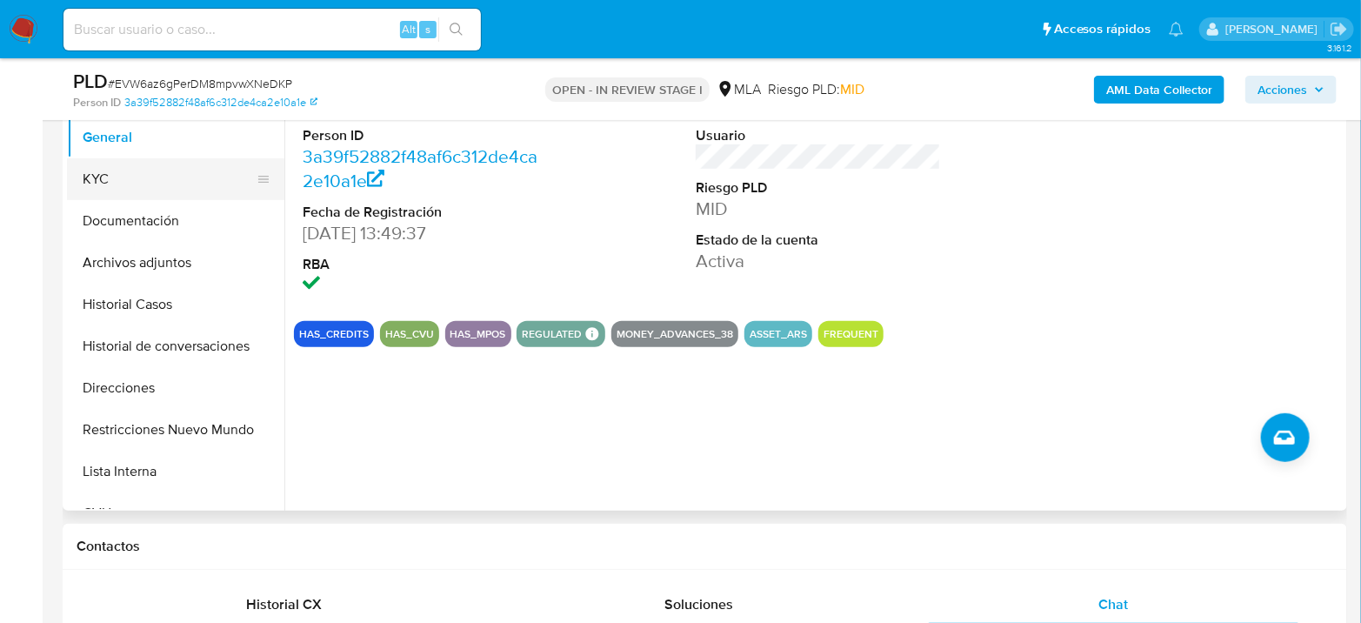
click at [104, 158] on button "KYC" at bounding box center [168, 179] width 203 height 42
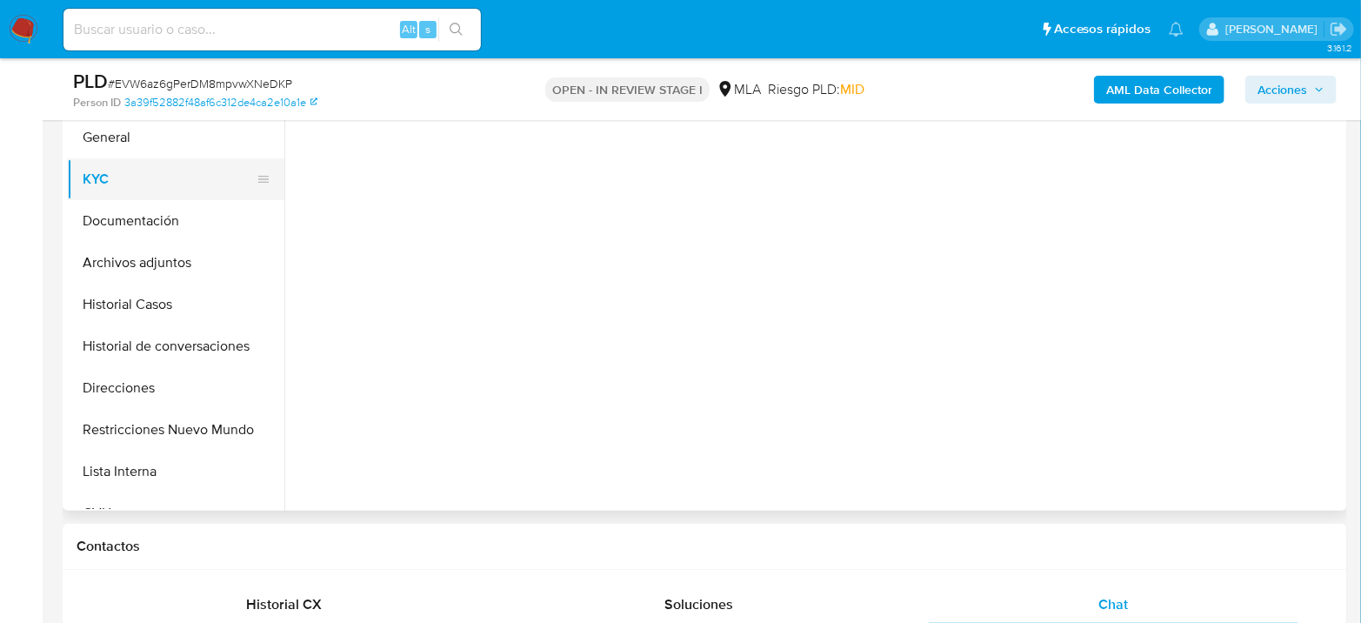
click at [116, 179] on button "KYC" at bounding box center [168, 179] width 203 height 42
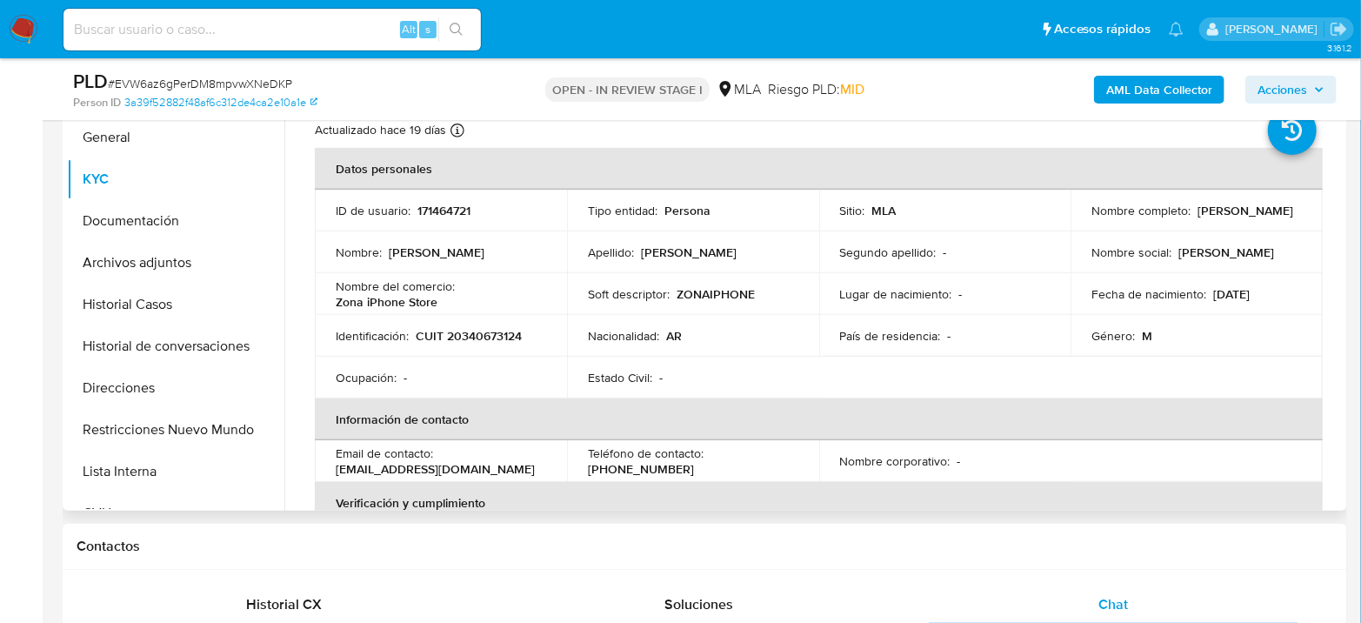
drag, startPoint x: 1090, startPoint y: 217, endPoint x: 1213, endPoint y: 216, distance: 122.6
click at [1213, 216] on div "Nombre completo : Pablo Nicolas Maroni" at bounding box center [1196, 211] width 210 height 16
copy p "Pablo Nicolas Maroni"
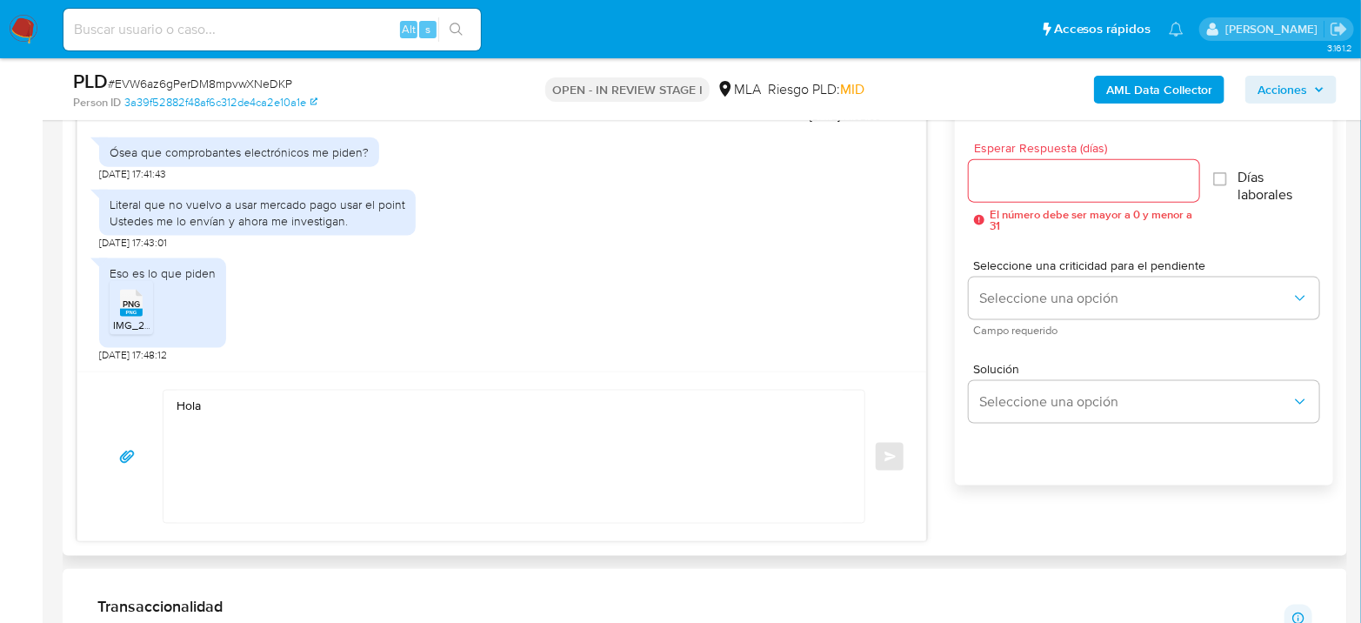
scroll to position [966, 0]
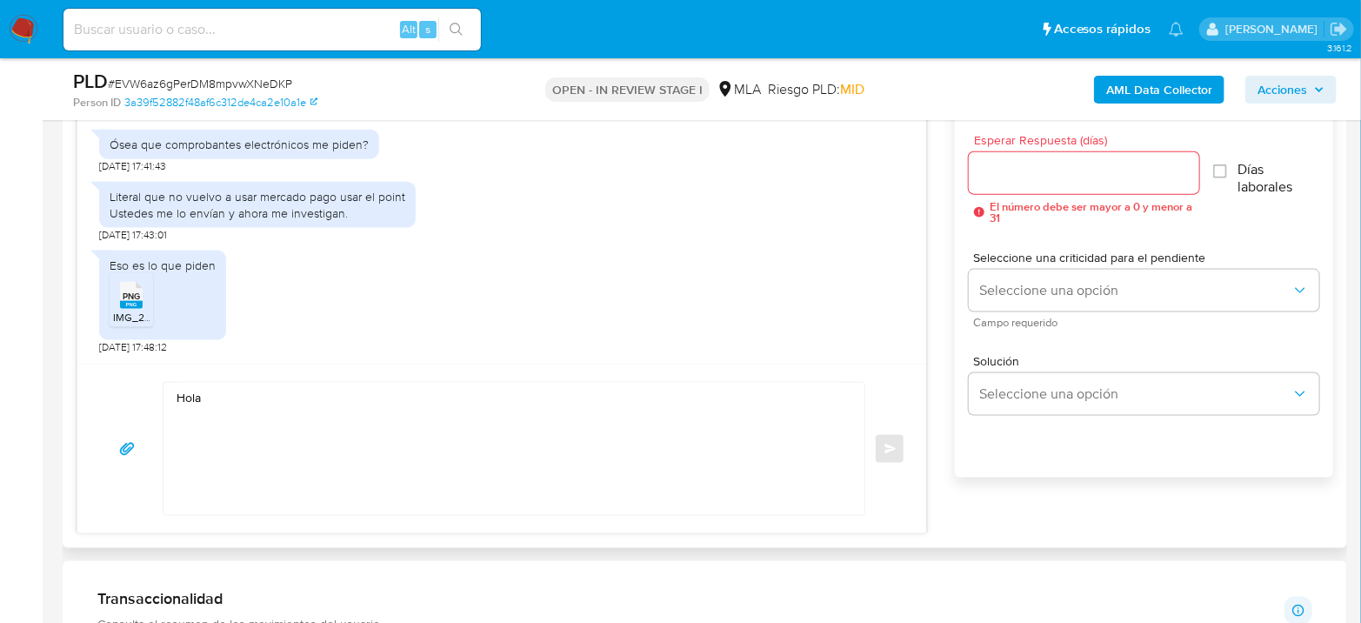
click at [263, 378] on div "Hola Enviar" at bounding box center [501, 448] width 849 height 170
click at [263, 390] on textarea "Hola" at bounding box center [509, 449] width 666 height 132
paste textarea "[PERSON_NAME]"
click at [575, 432] on textarea "Hola Pablo Nicolas Maroni Si, desde esa sección podrás descargar el resumen de …" at bounding box center [509, 449] width 666 height 132
drag, startPoint x: 671, startPoint y: 437, endPoint x: 619, endPoint y: 431, distance: 52.5
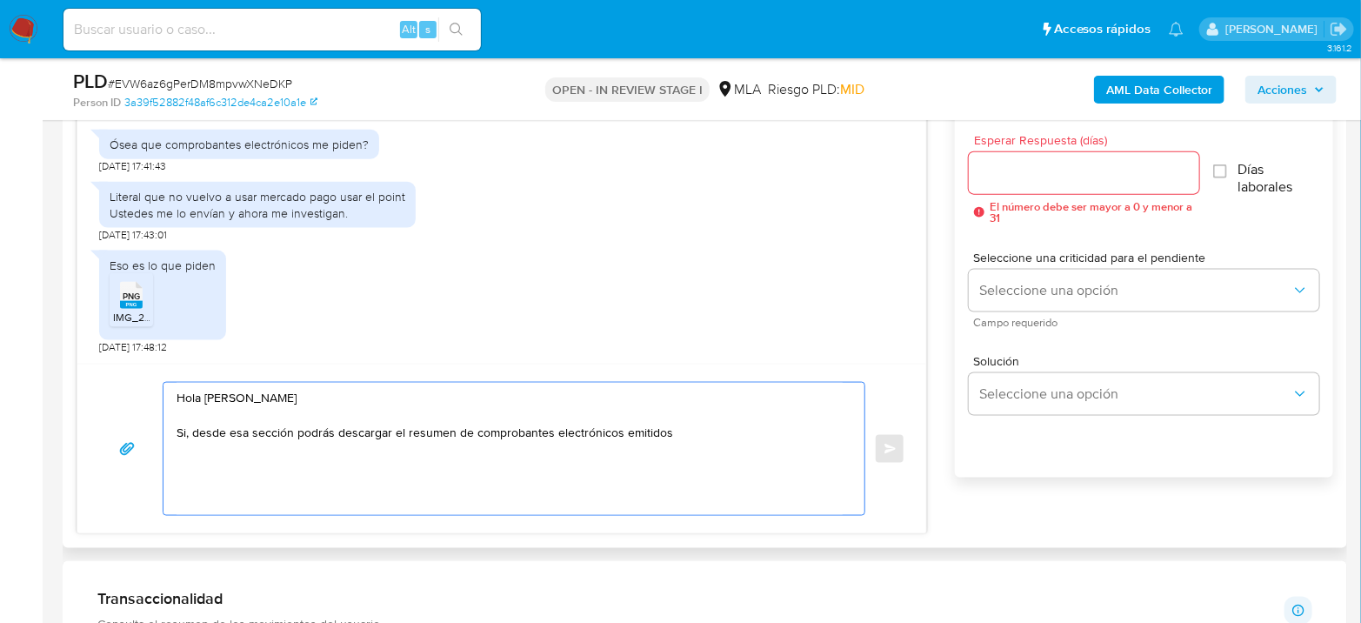
click at [619, 431] on textarea "Hola Pablo Nicolas Maroni Si, desde esa sección podrás descargar el resumen de …" at bounding box center [509, 449] width 666 height 132
drag, startPoint x: 643, startPoint y: 429, endPoint x: 624, endPoint y: 436, distance: 19.9
click at [624, 436] on textarea "Hola Pablo Nicolas Maroni Si, desde esa sección podrás descargar el resumen de …" at bounding box center [509, 449] width 666 height 132
click at [628, 434] on textarea "Hola Pablo Nicolas Maroni Si, desde esa sección podrás descargar el resumen de …" at bounding box center [509, 449] width 666 height 132
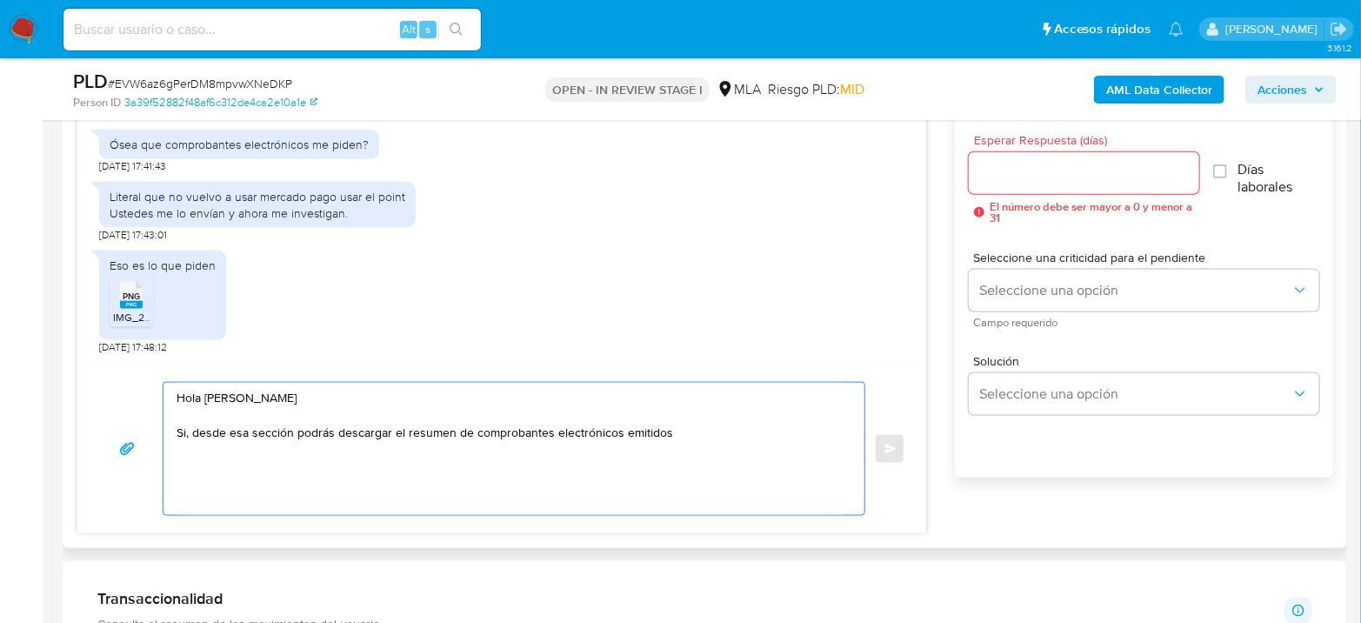
click at [696, 428] on textarea "Hola Pablo Nicolas Maroni Si, desde esa sección podrás descargar el resumen de …" at bounding box center [509, 449] width 666 height 132
type textarea "Hola Pablo Nicolas Maroni Si, desde esa sección podrás descargar el resumen de …"
click at [1055, 174] on input "Esperar Respuesta (días)" at bounding box center [1084, 173] width 230 height 23
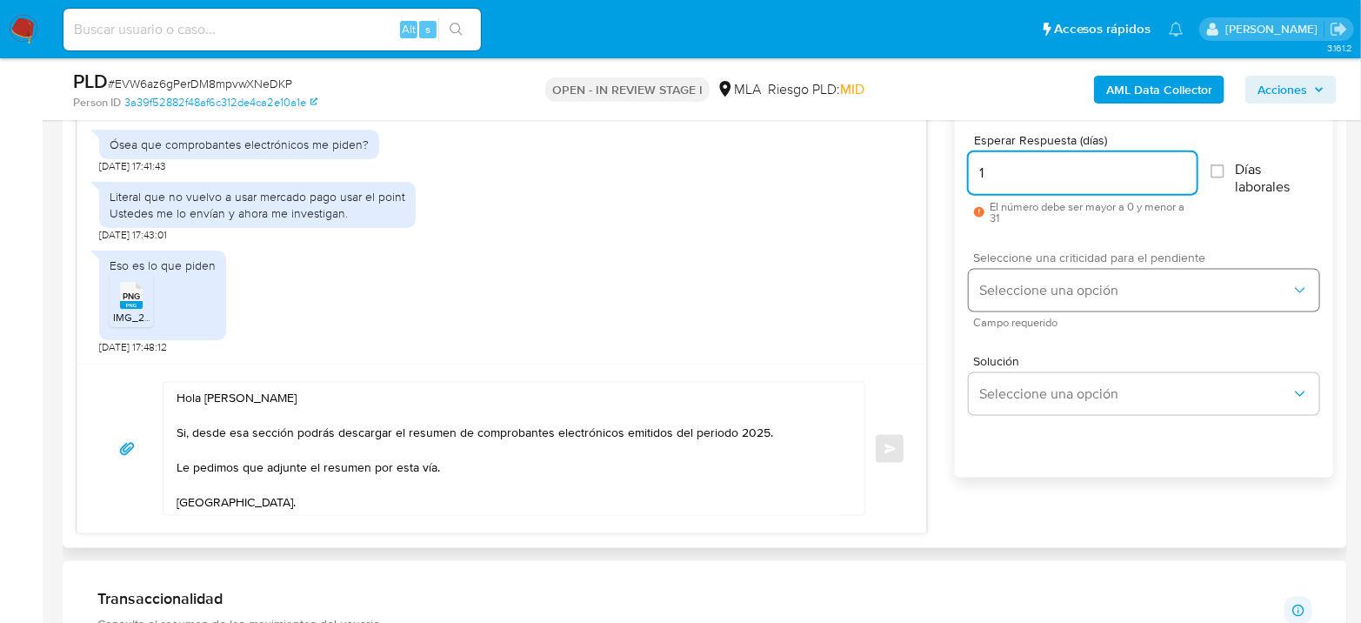
type input "1"
click at [1089, 293] on span "Seleccione una opción" at bounding box center [1135, 290] width 312 height 17
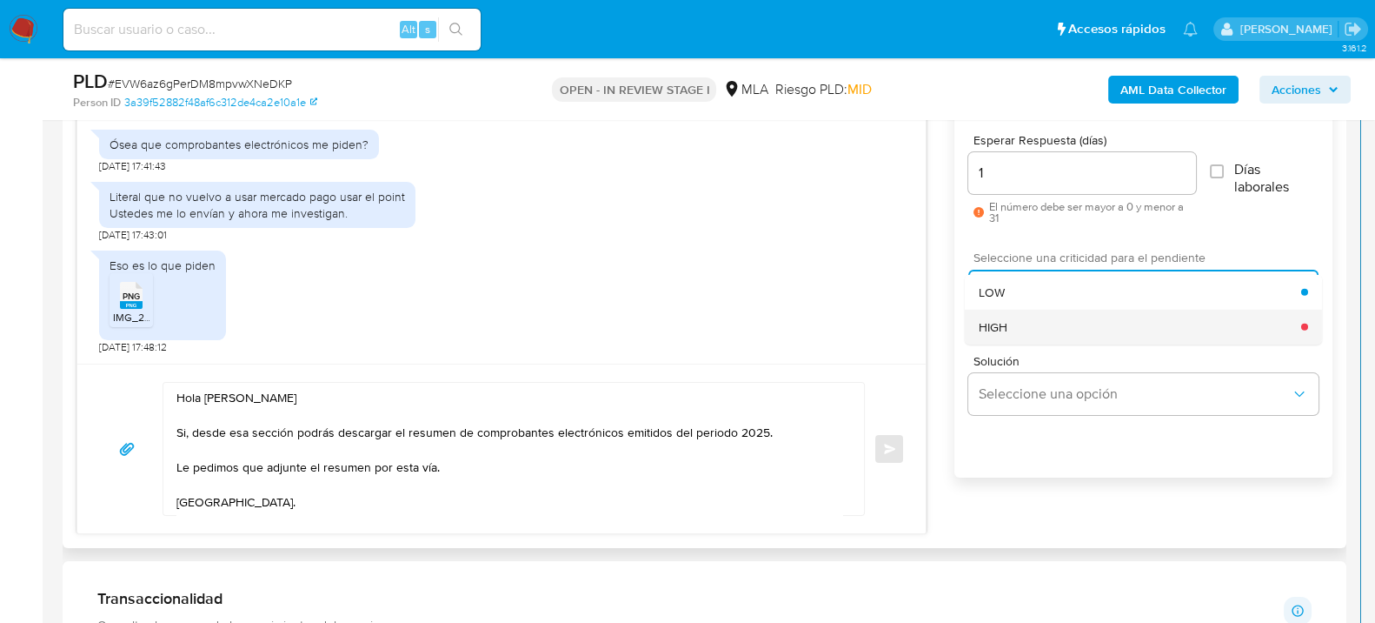
click at [1077, 330] on div "HIGH" at bounding box center [1140, 326] width 323 height 35
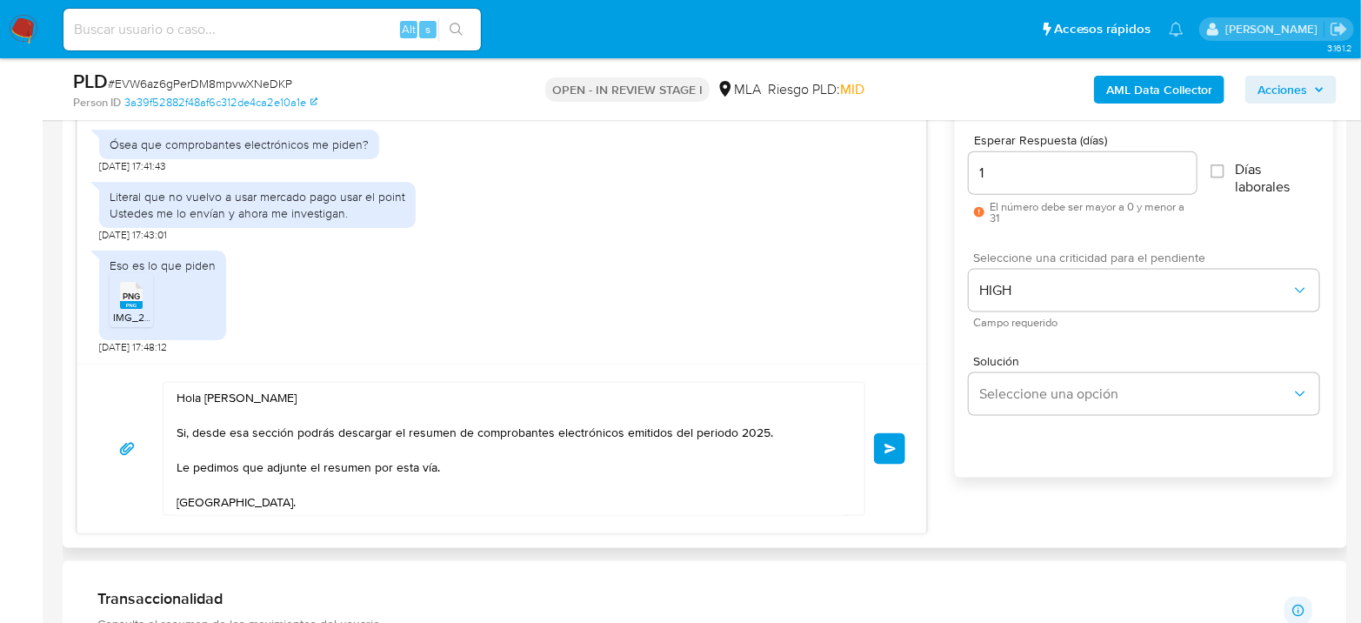
click at [893, 455] on button "Enviar" at bounding box center [889, 448] width 31 height 31
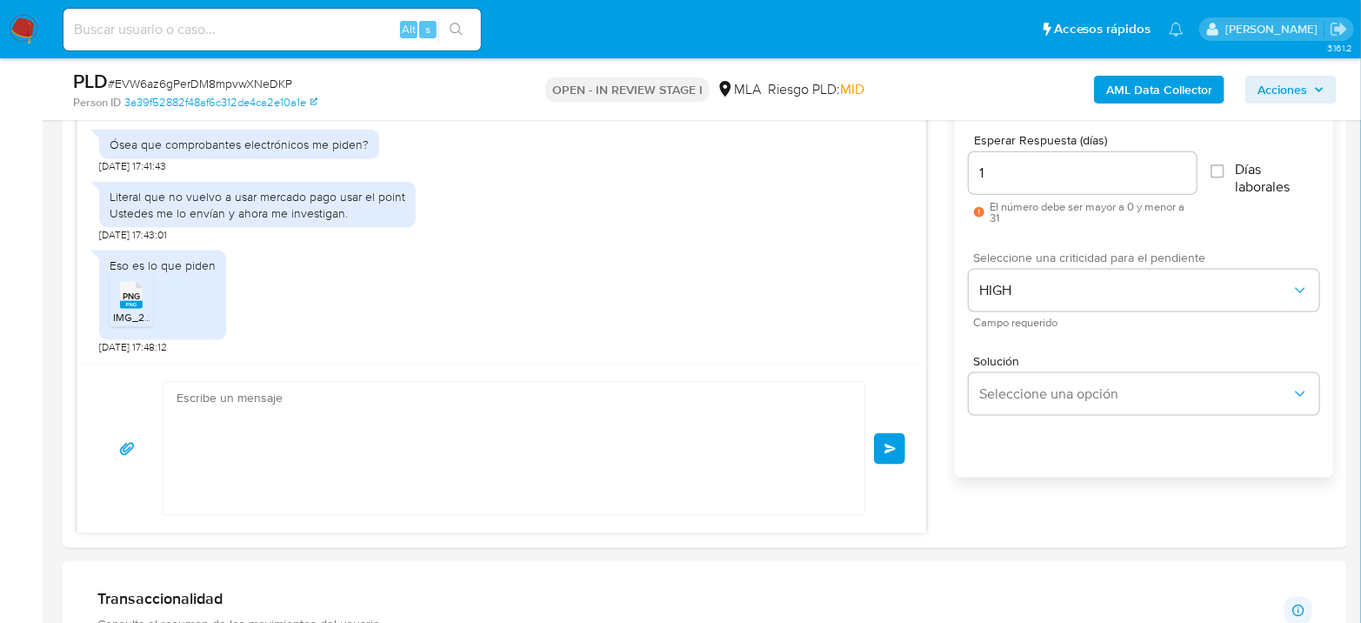
scroll to position [3232, 0]
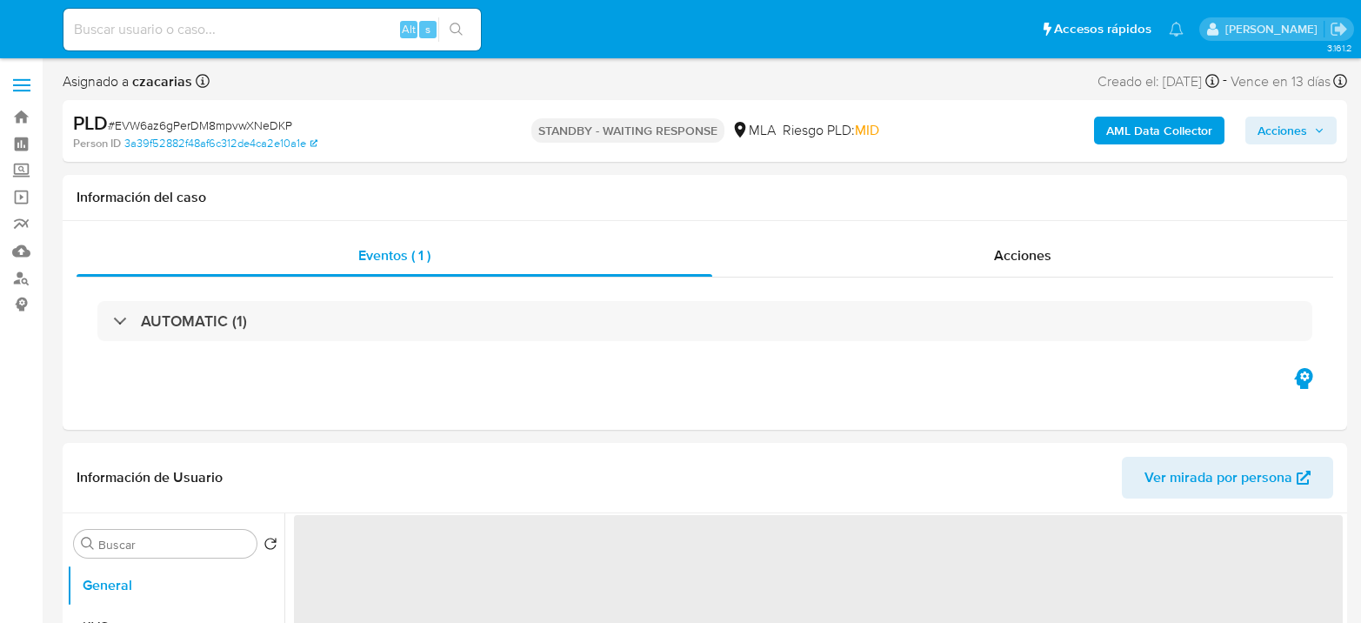
select select "10"
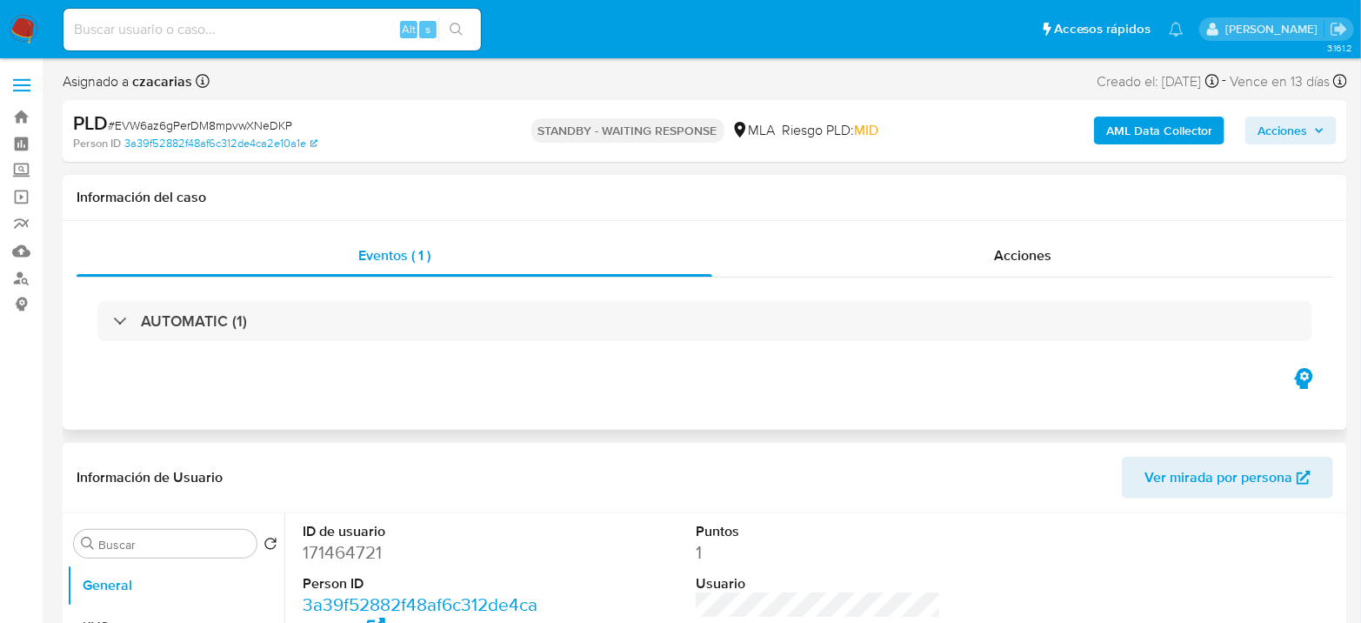
scroll to position [97, 0]
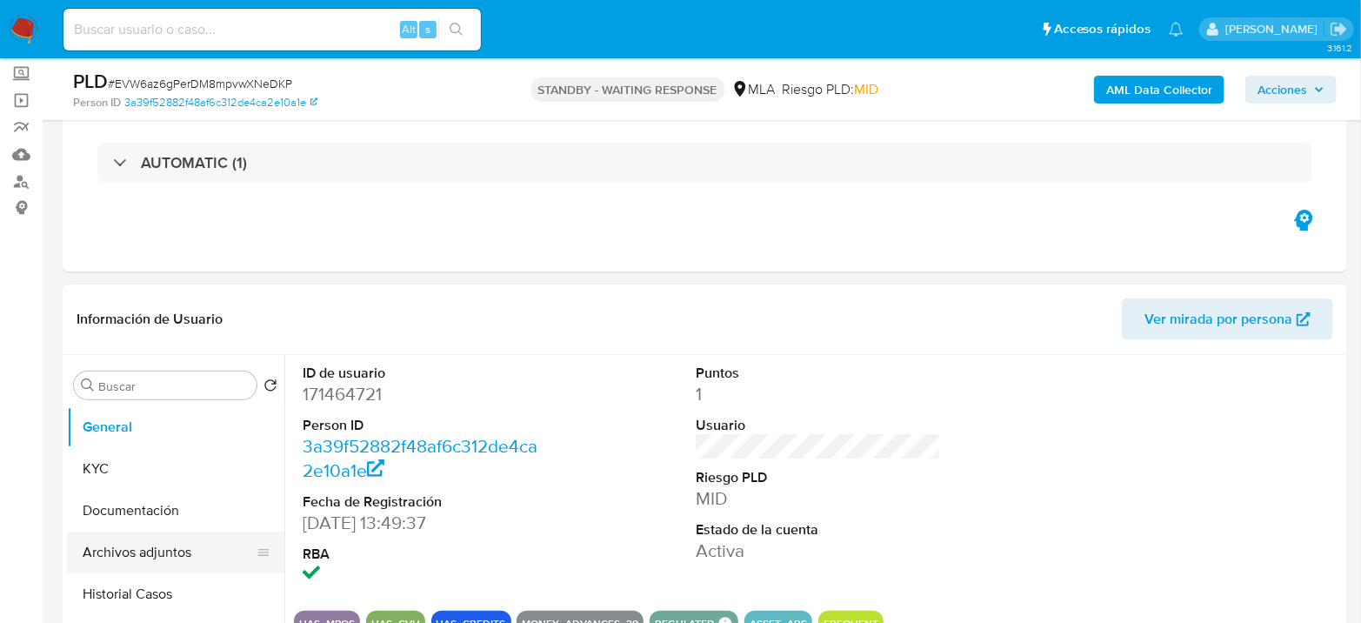
click at [177, 546] on button "Archivos adjuntos" at bounding box center [168, 552] width 203 height 42
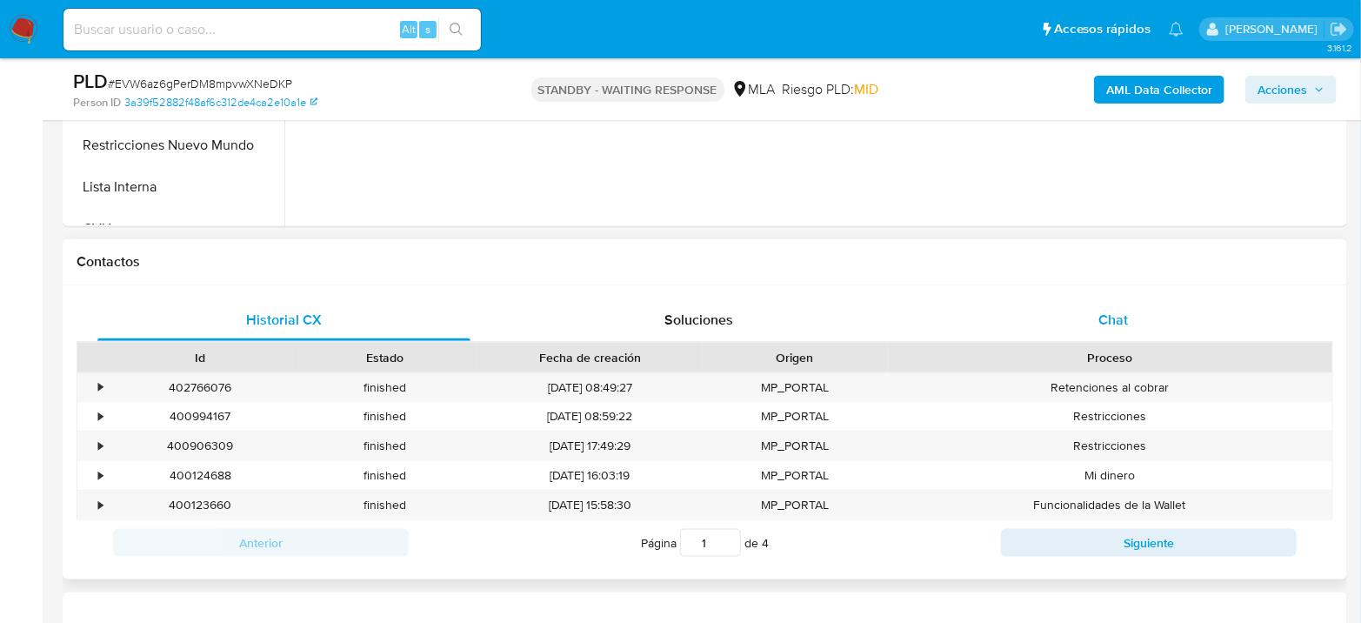
scroll to position [676, 0]
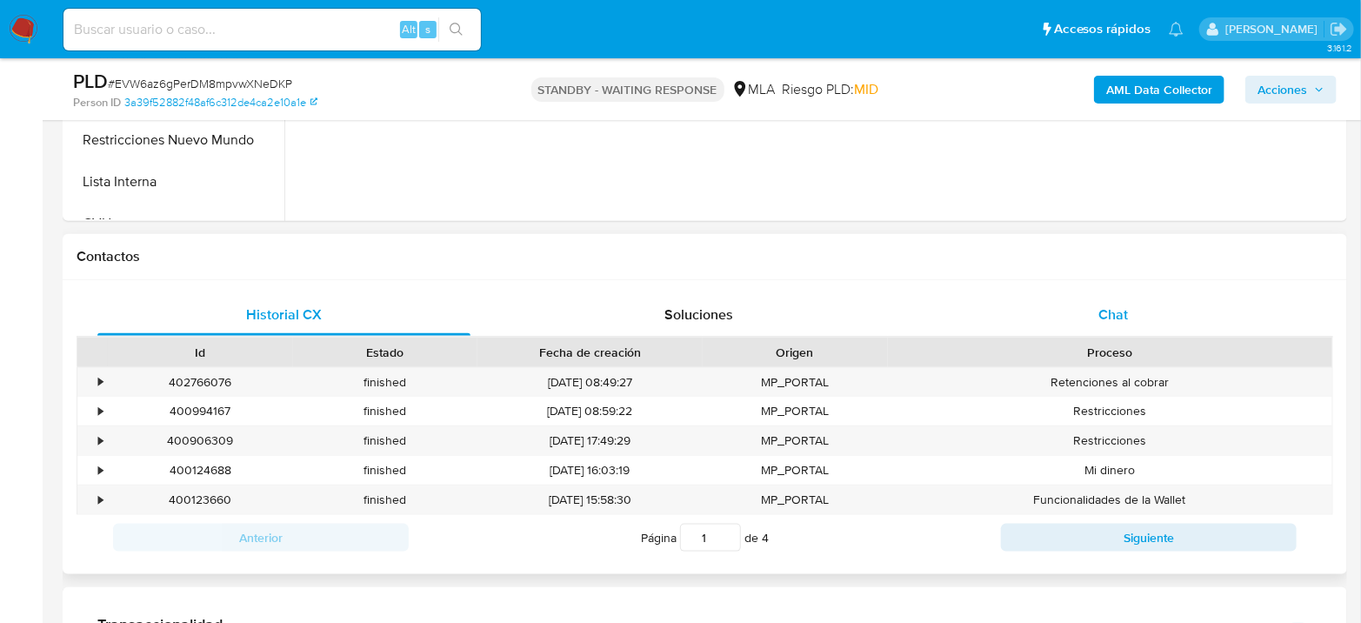
click at [1140, 295] on div "Chat" at bounding box center [1113, 315] width 373 height 42
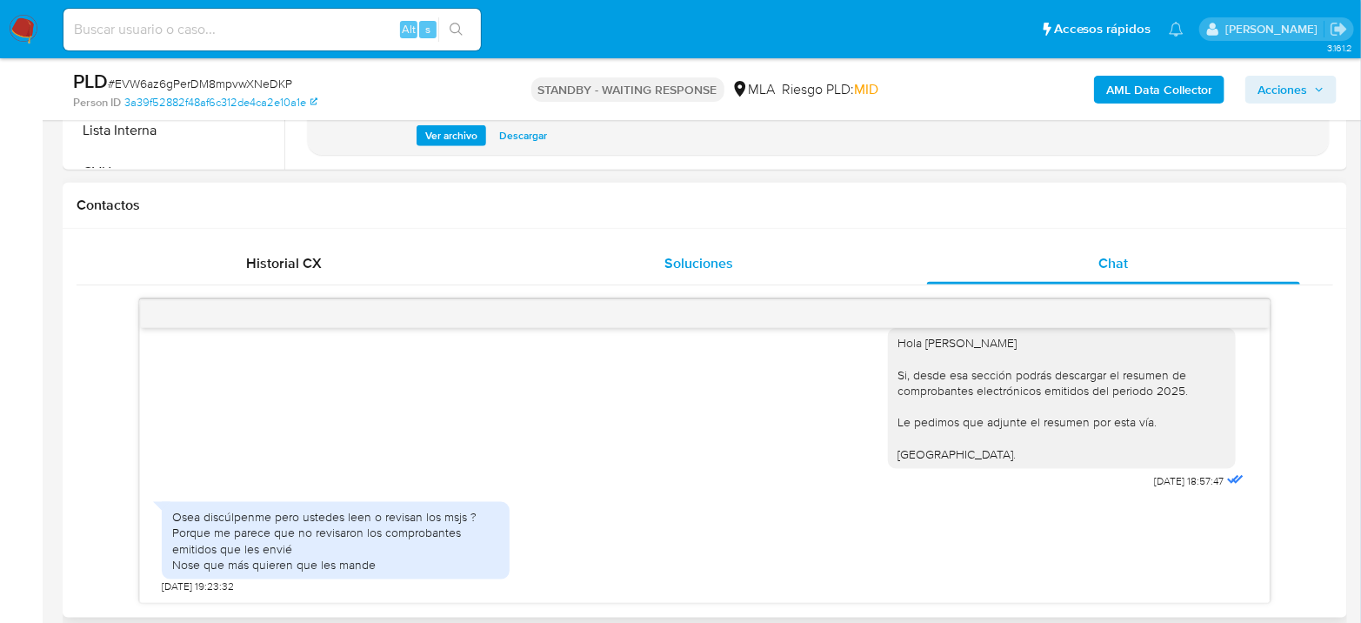
scroll to position [772, 0]
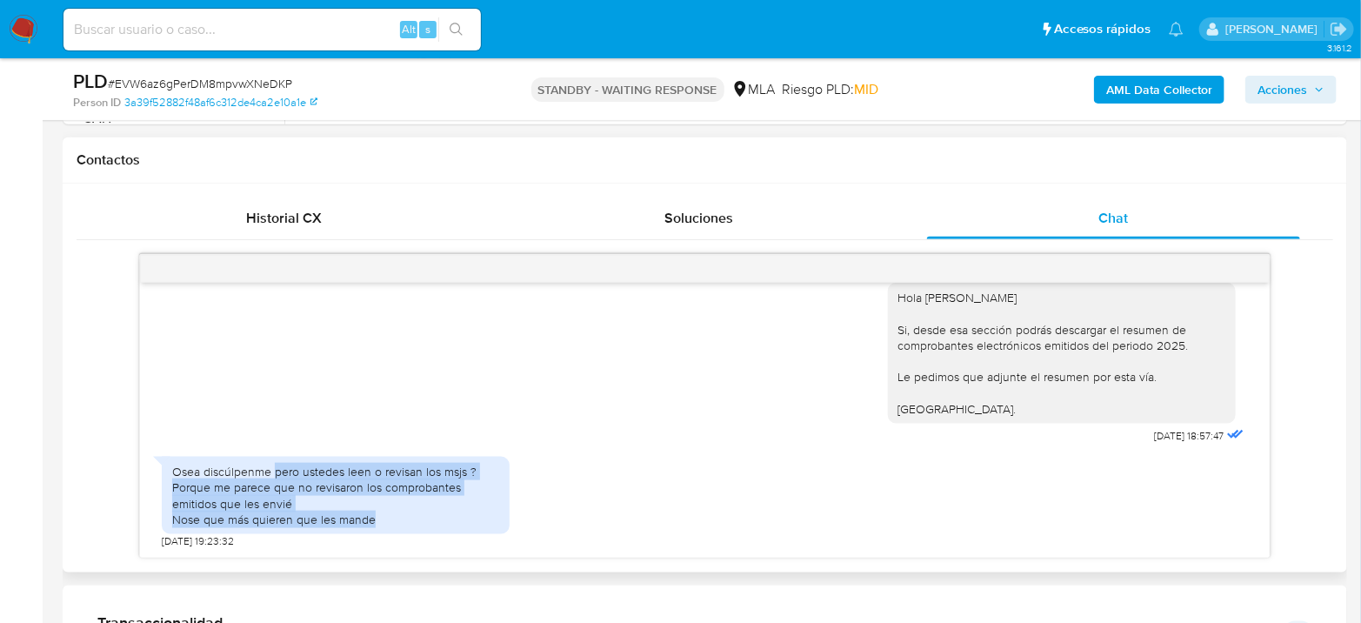
drag, startPoint x: 275, startPoint y: 470, endPoint x: 420, endPoint y: 516, distance: 152.1
click at [420, 516] on div "Osea discúlpenme pero ustedes leen o revisan los msjs ? Porque me parece que no…" at bounding box center [335, 494] width 327 height 63
drag, startPoint x: 397, startPoint y: 521, endPoint x: 130, endPoint y: 459, distance: 274.8
click at [130, 459] on div "Buen día, quisiera saber porque me piden estos datos? 19/08/2025 12:48:44 Hola …" at bounding box center [705, 406] width 1256 height 304
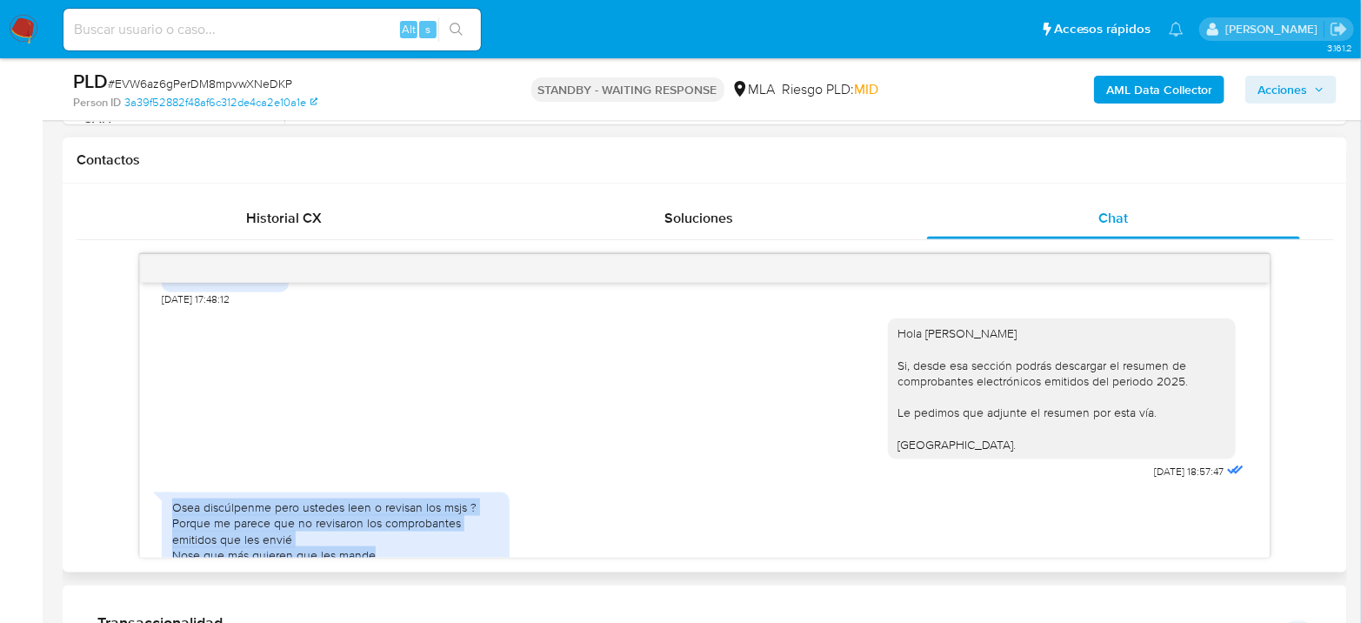
scroll to position [2058, 0]
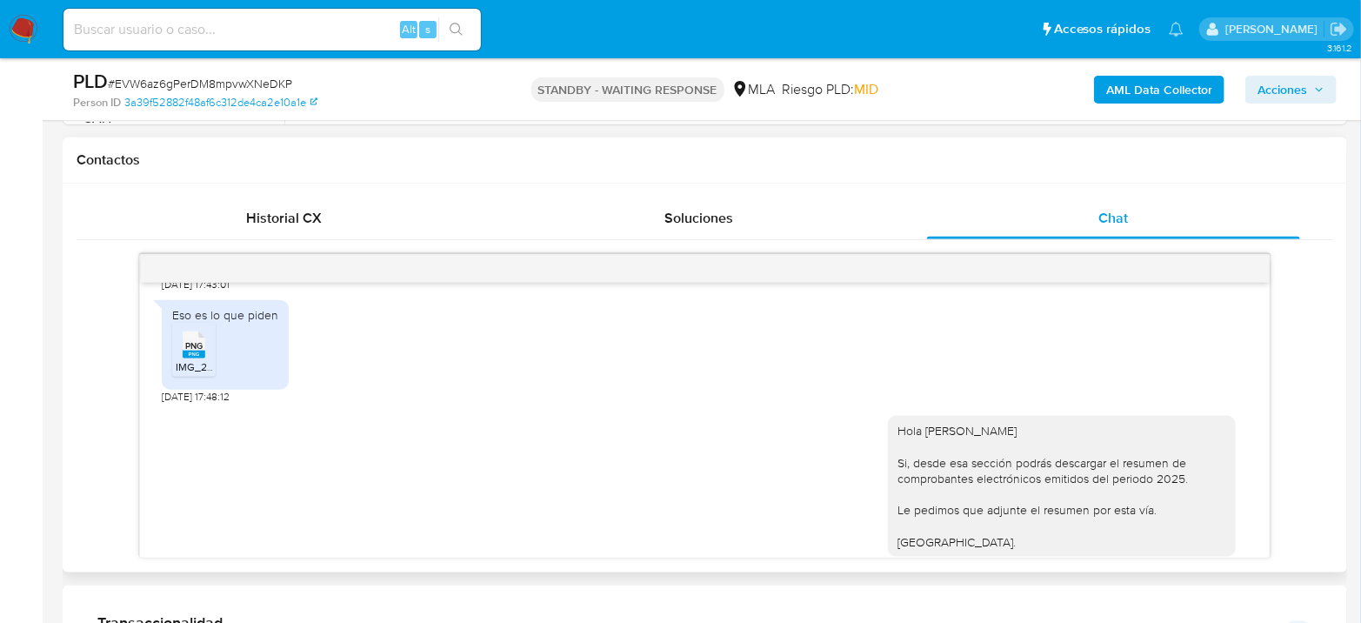
click at [203, 358] on rect at bounding box center [194, 354] width 23 height 8
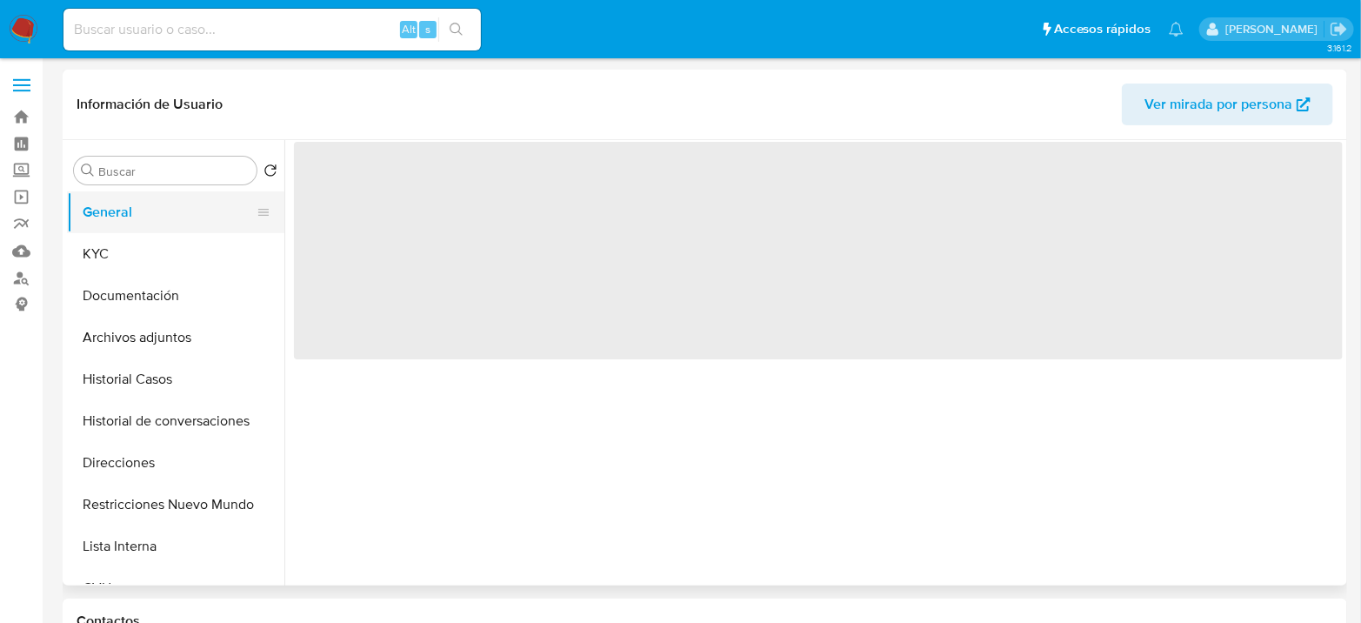
click at [117, 227] on button "General" at bounding box center [168, 212] width 203 height 42
click at [110, 247] on button "KYC" at bounding box center [168, 254] width 203 height 42
select select "10"
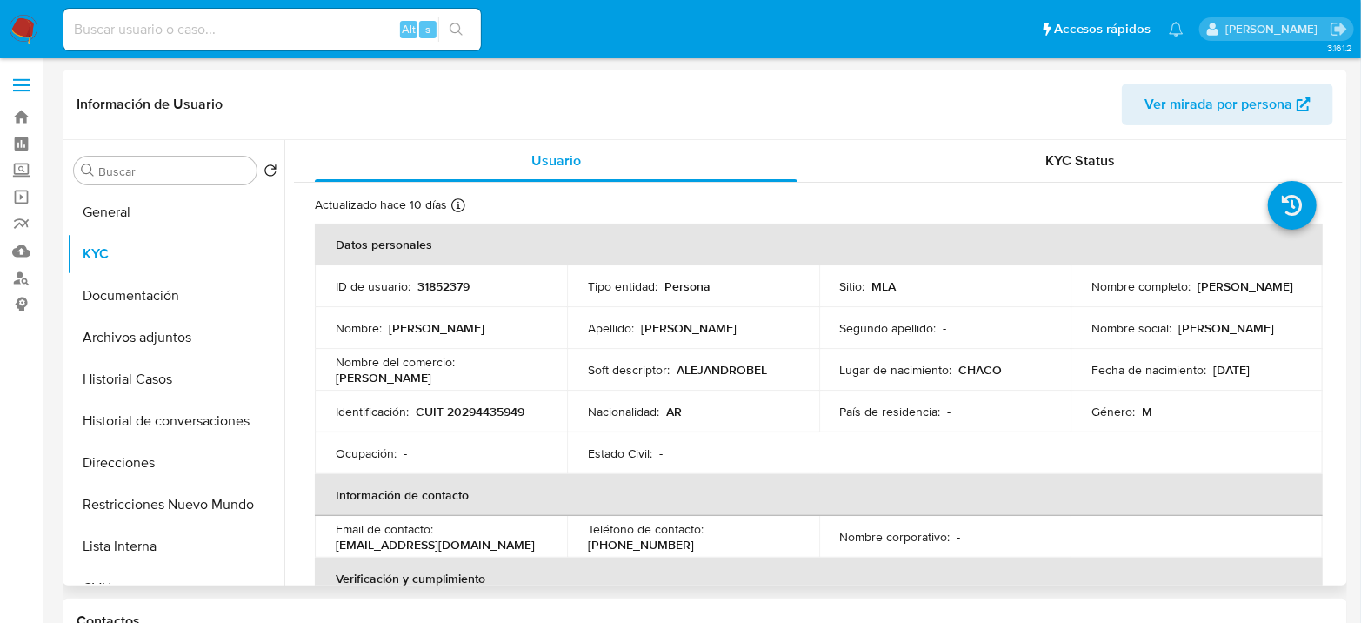
drag, startPoint x: 1091, startPoint y: 293, endPoint x: 1225, endPoint y: 293, distance: 133.9
click at [1225, 293] on div "Nombre completo : Javier Alejandro Beltran" at bounding box center [1196, 286] width 210 height 16
copy p "avier Alejandro Beltran"
click at [421, 414] on p "CUIT 20294435949" at bounding box center [470, 411] width 109 height 16
drag, startPoint x: 413, startPoint y: 410, endPoint x: 529, endPoint y: 411, distance: 116.5
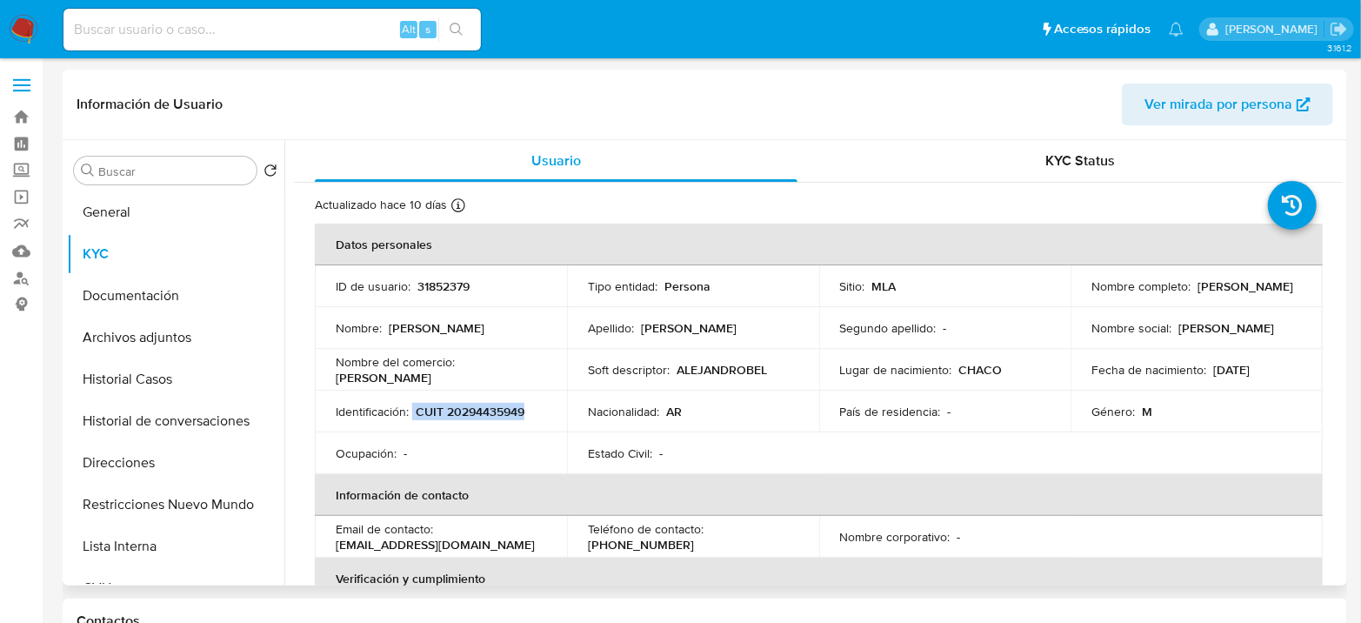
click at [529, 411] on div "Identificación : CUIT 20294435949" at bounding box center [441, 411] width 210 height 16
copy div "CUIT 20294435949"
click at [481, 399] on td "Identificación : CUIT 20294435949" at bounding box center [441, 411] width 252 height 42
click at [484, 406] on p "CUIT 20294435949" at bounding box center [470, 411] width 109 height 16
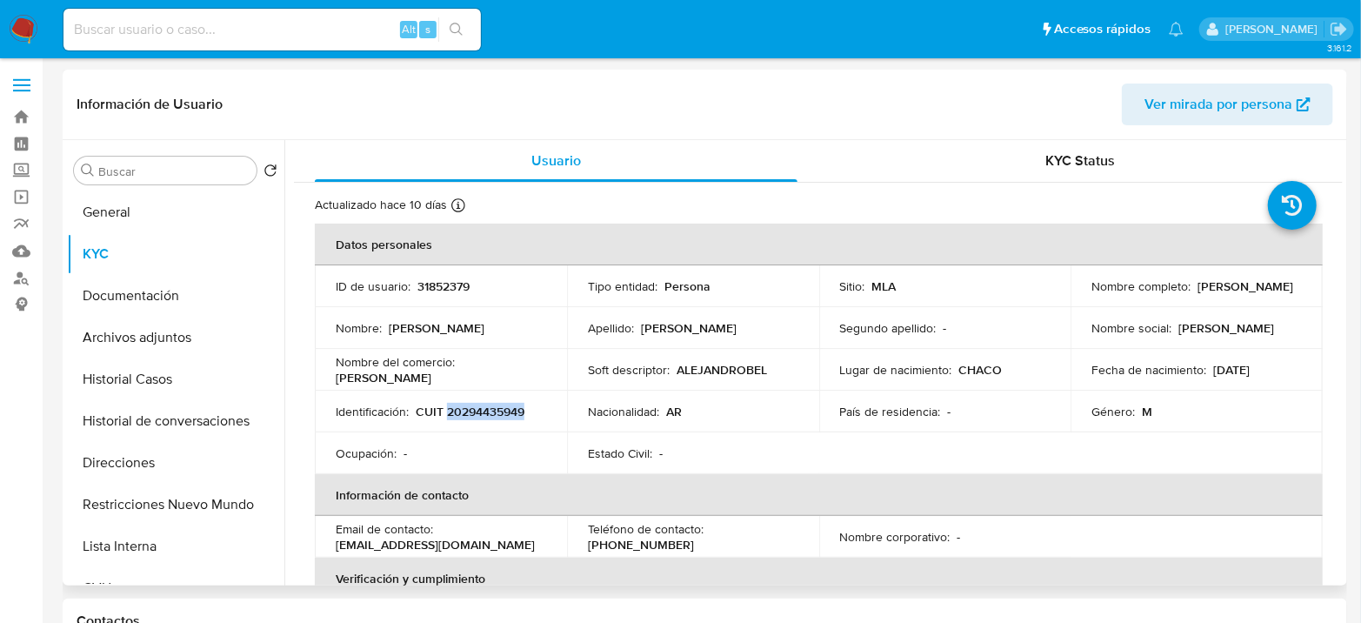
click at [484, 406] on p "CUIT 20294435949" at bounding box center [470, 411] width 109 height 16
copy p "20294435949"
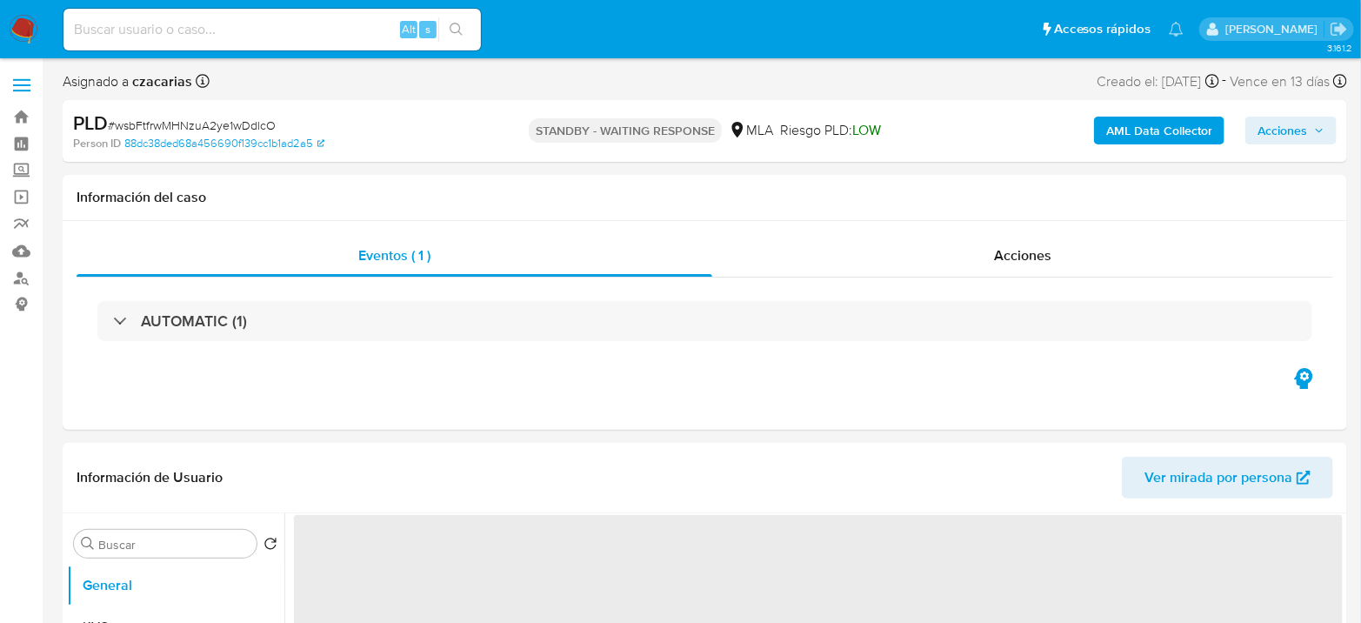
select select "10"
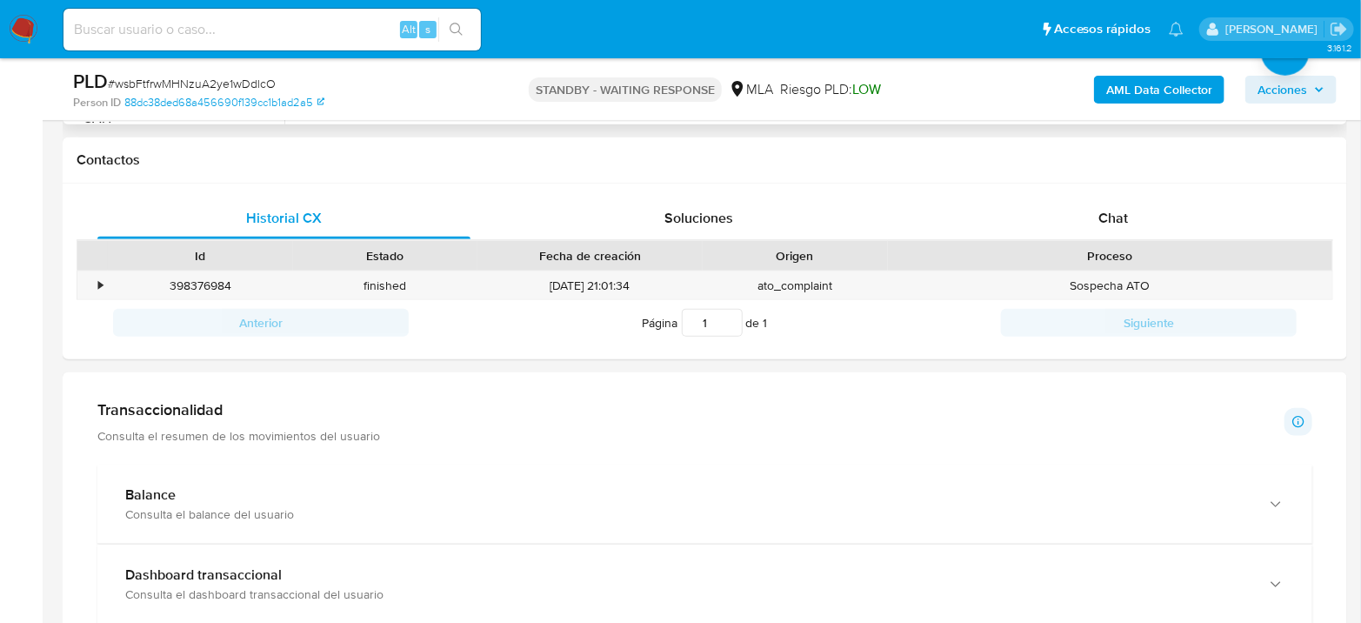
scroll to position [193, 0]
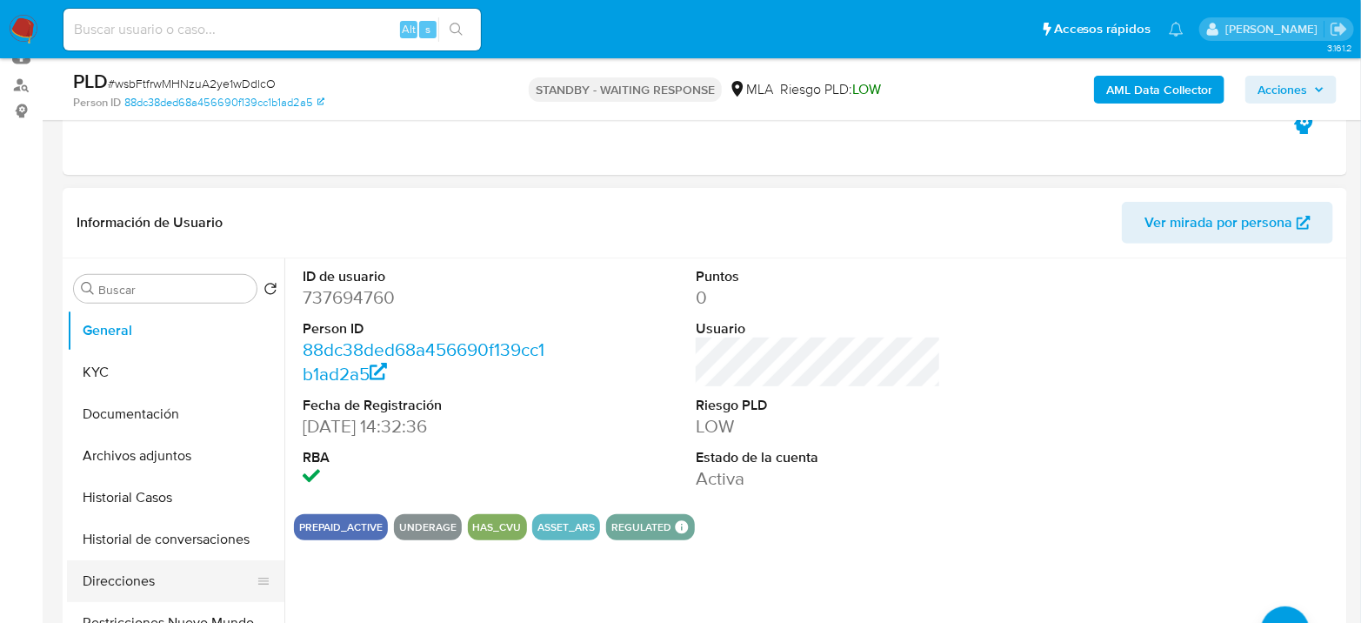
click at [164, 573] on button "Direcciones" at bounding box center [168, 581] width 203 height 42
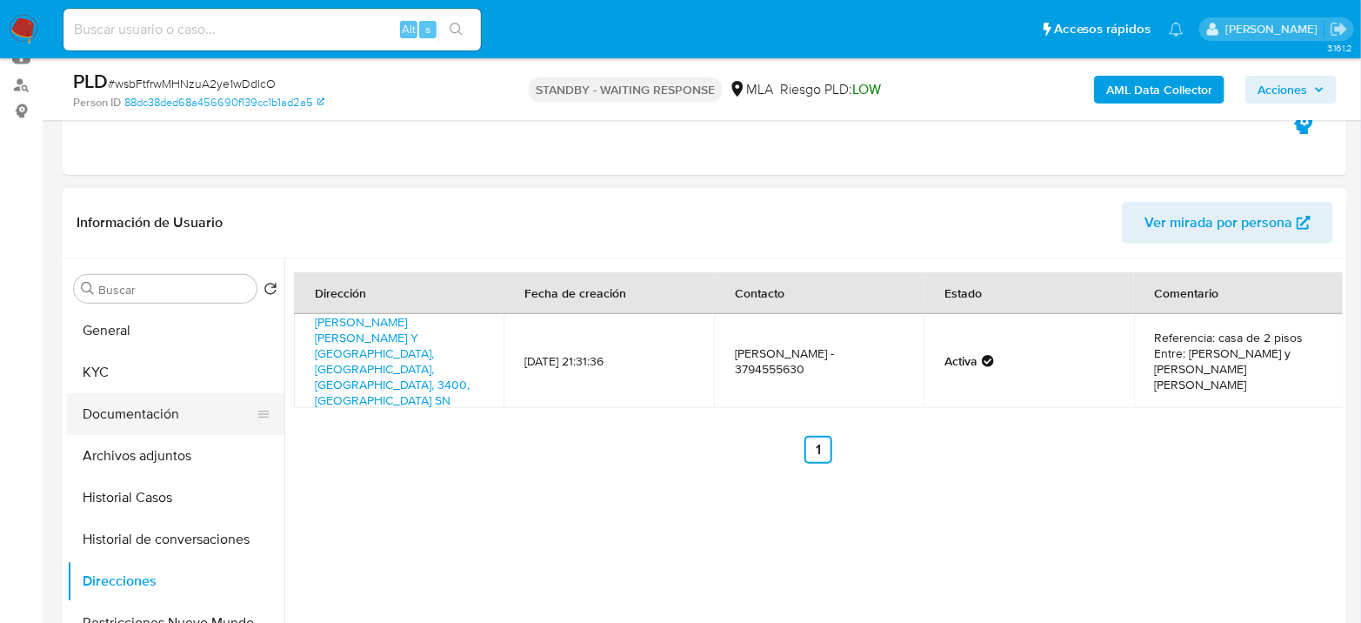
click at [170, 413] on button "Documentación" at bounding box center [168, 414] width 203 height 42
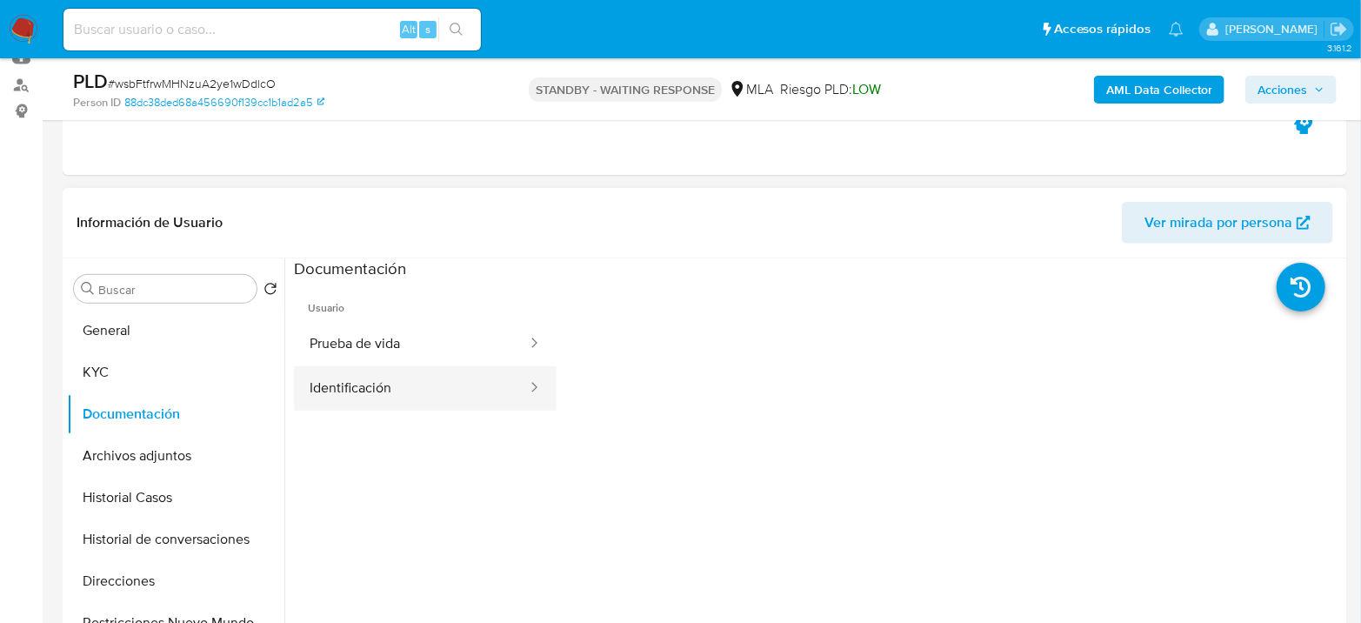
click at [351, 386] on button "Identificación" at bounding box center [411, 388] width 235 height 44
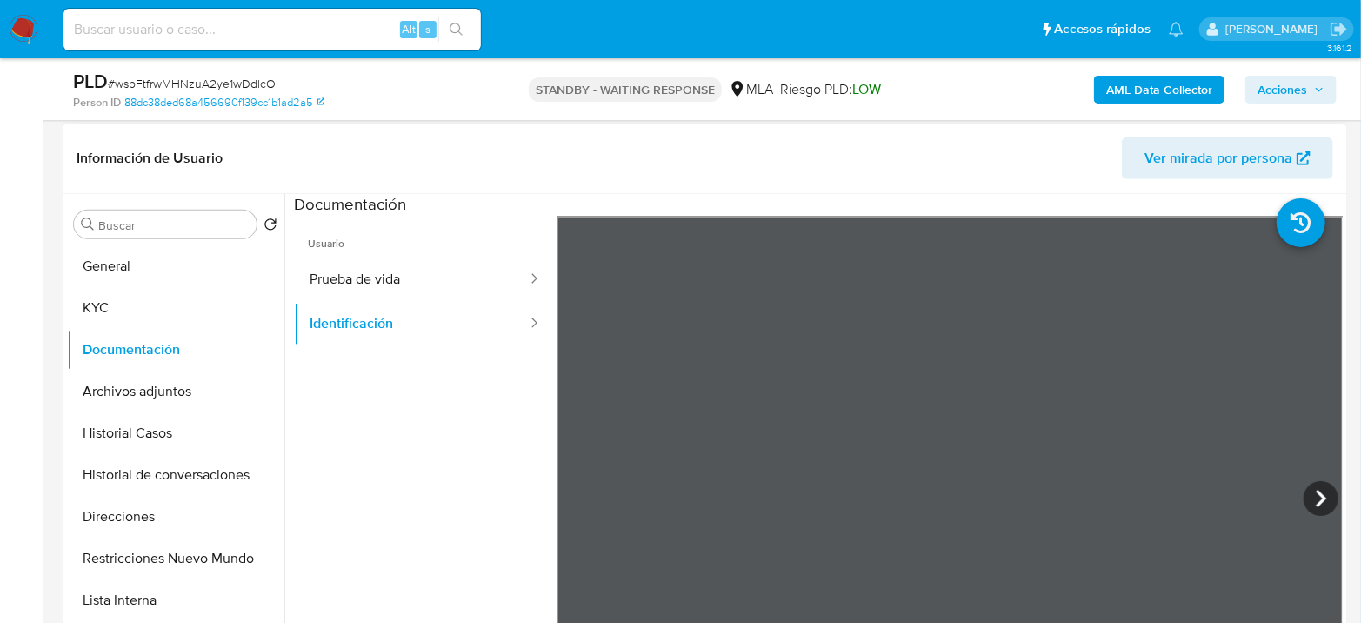
scroll to position [290, 0]
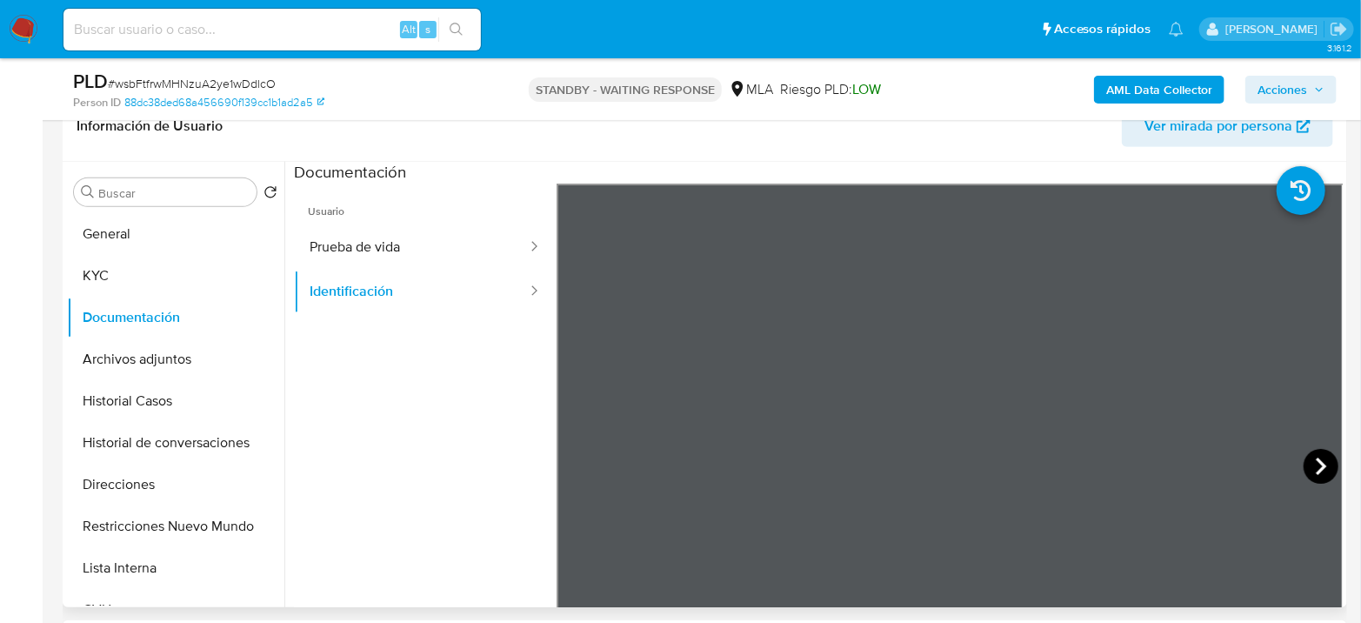
click at [1315, 472] on icon at bounding box center [1320, 465] width 10 height 17
click at [67, 261] on button "KYC" at bounding box center [175, 276] width 217 height 42
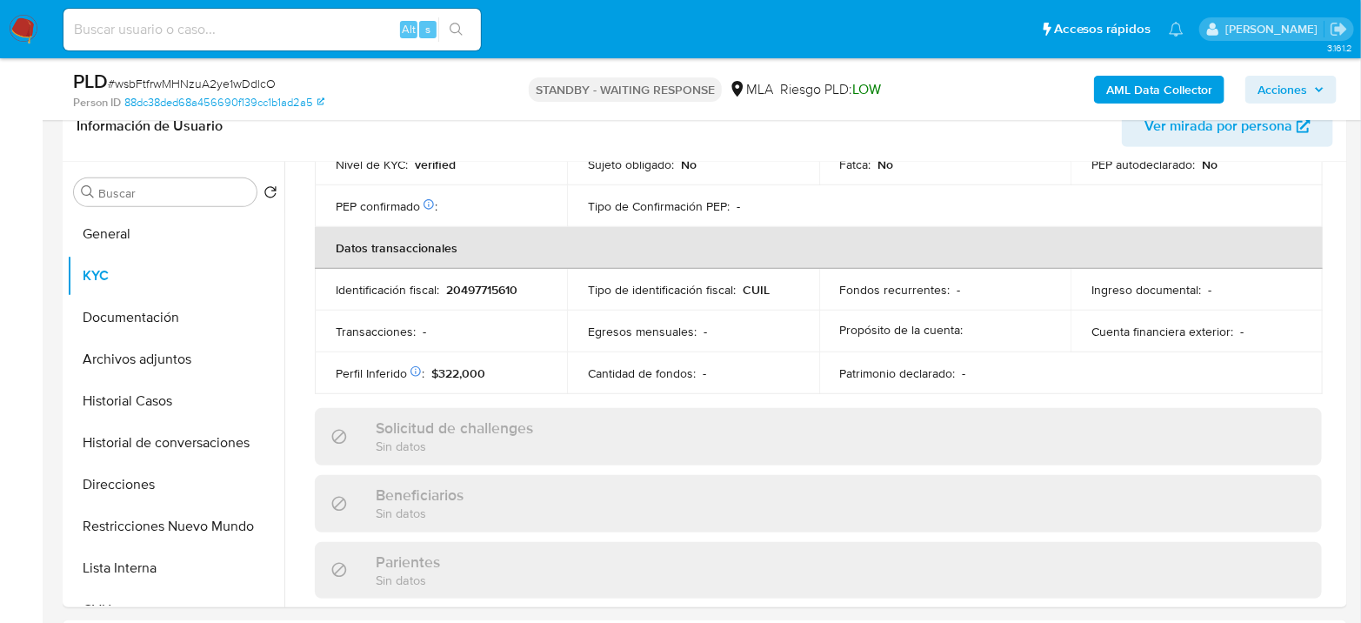
scroll to position [892, 0]
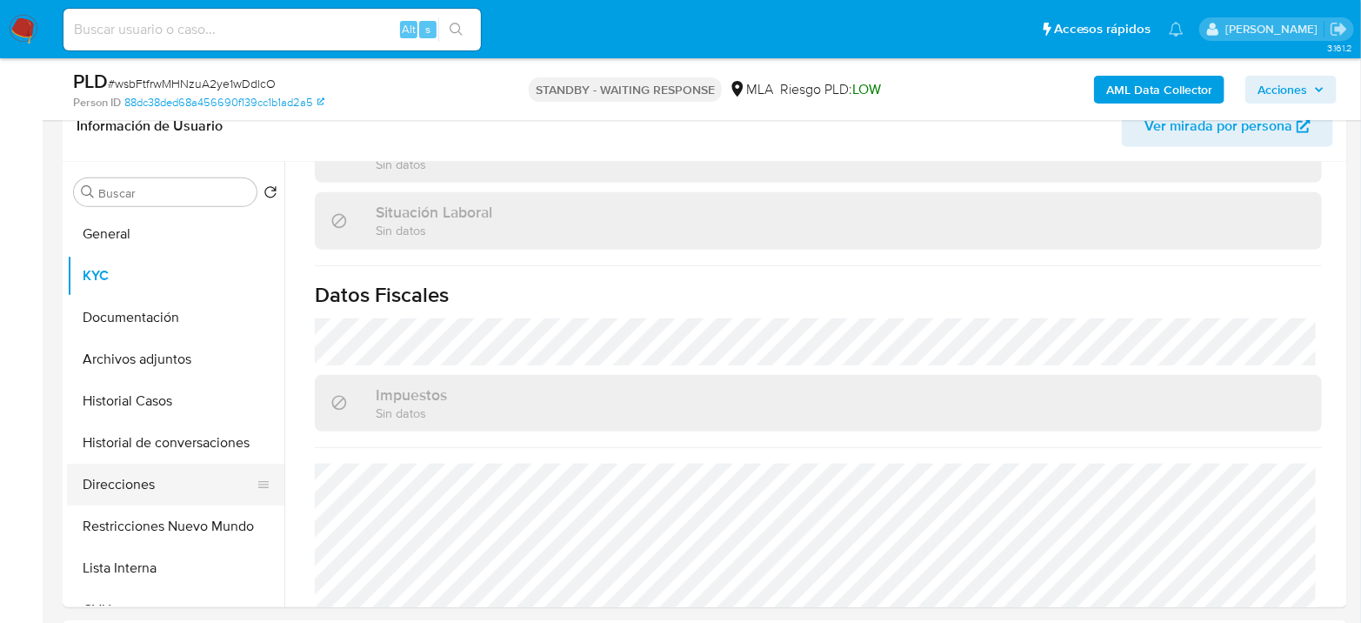
click at [143, 488] on button "Direcciones" at bounding box center [168, 484] width 203 height 42
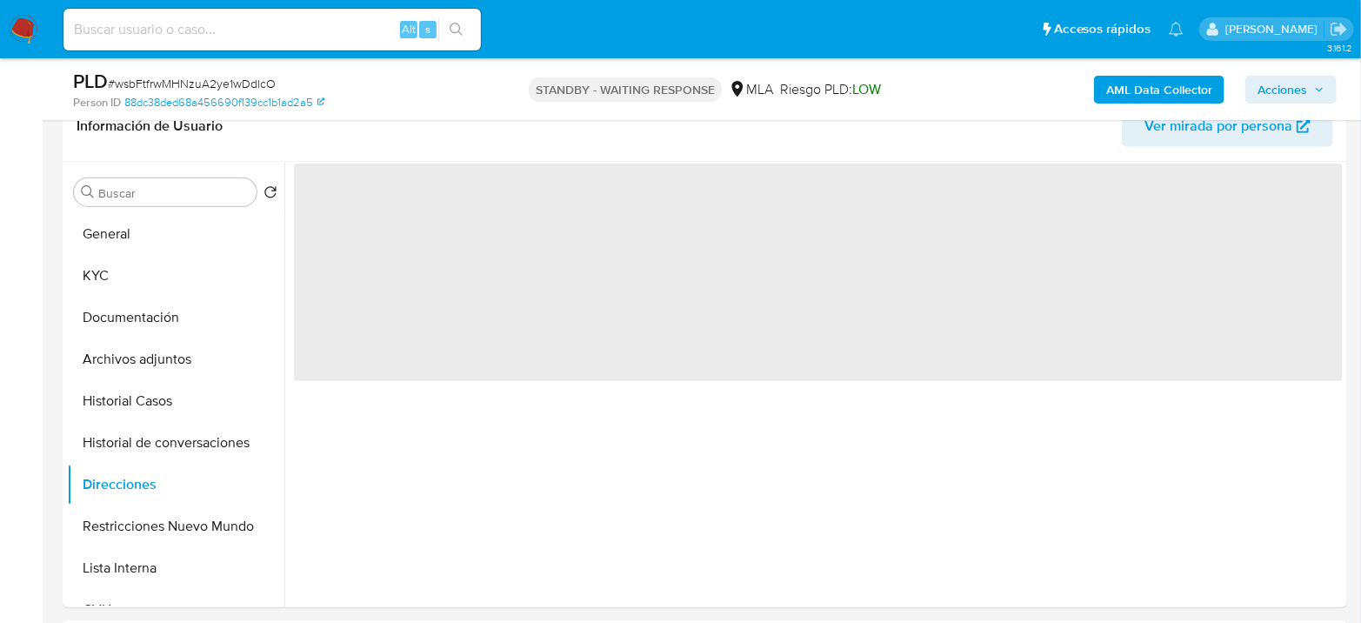
scroll to position [0, 0]
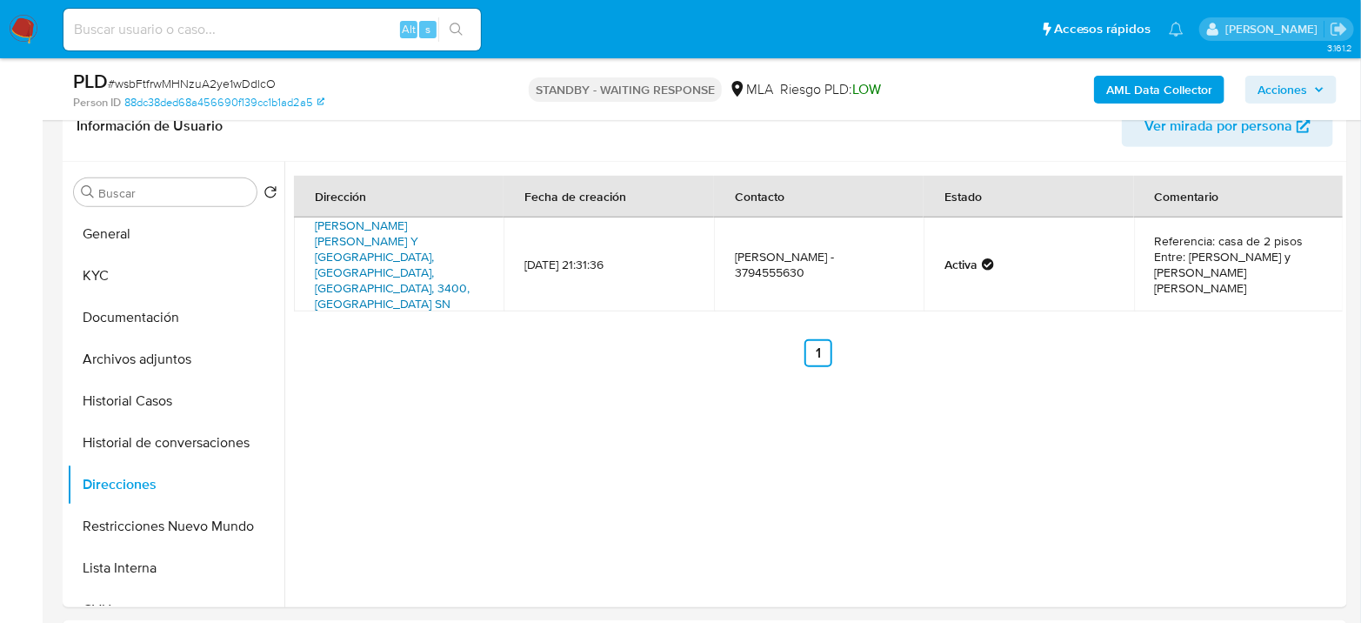
click at [356, 223] on link "[PERSON_NAME] [PERSON_NAME] Y [GEOGRAPHIC_DATA], [GEOGRAPHIC_DATA], [GEOGRAPHIC…" at bounding box center [392, 264] width 155 height 96
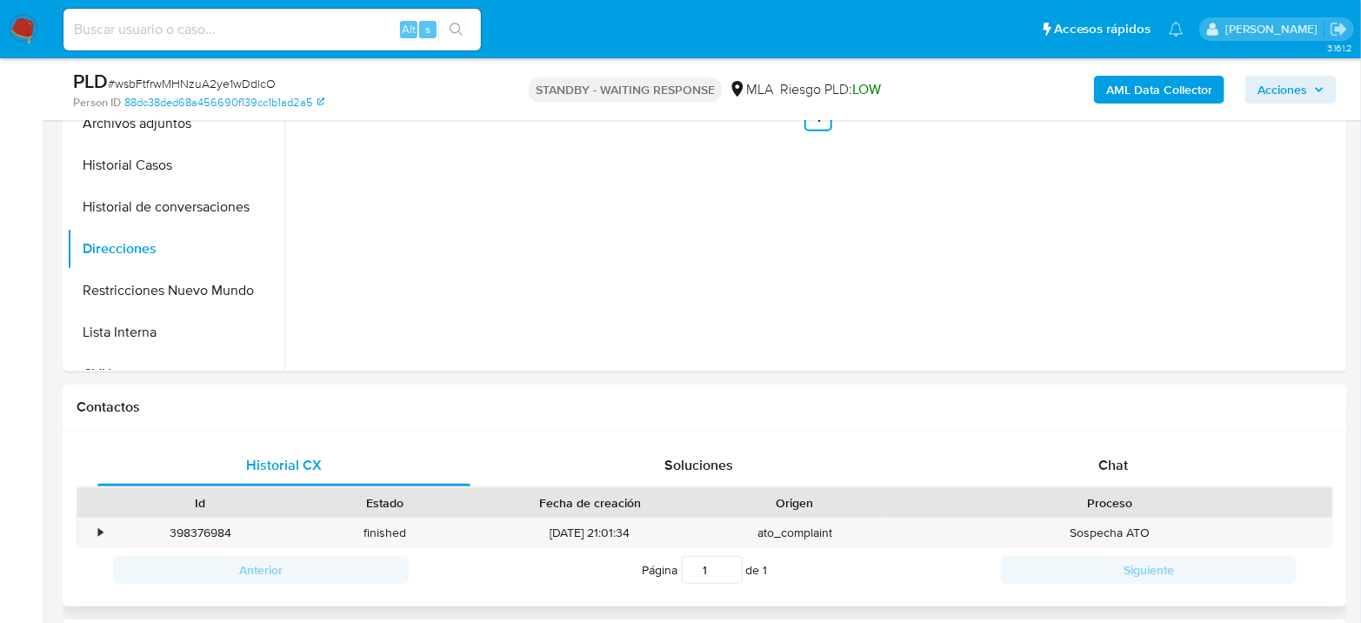
scroll to position [676, 0]
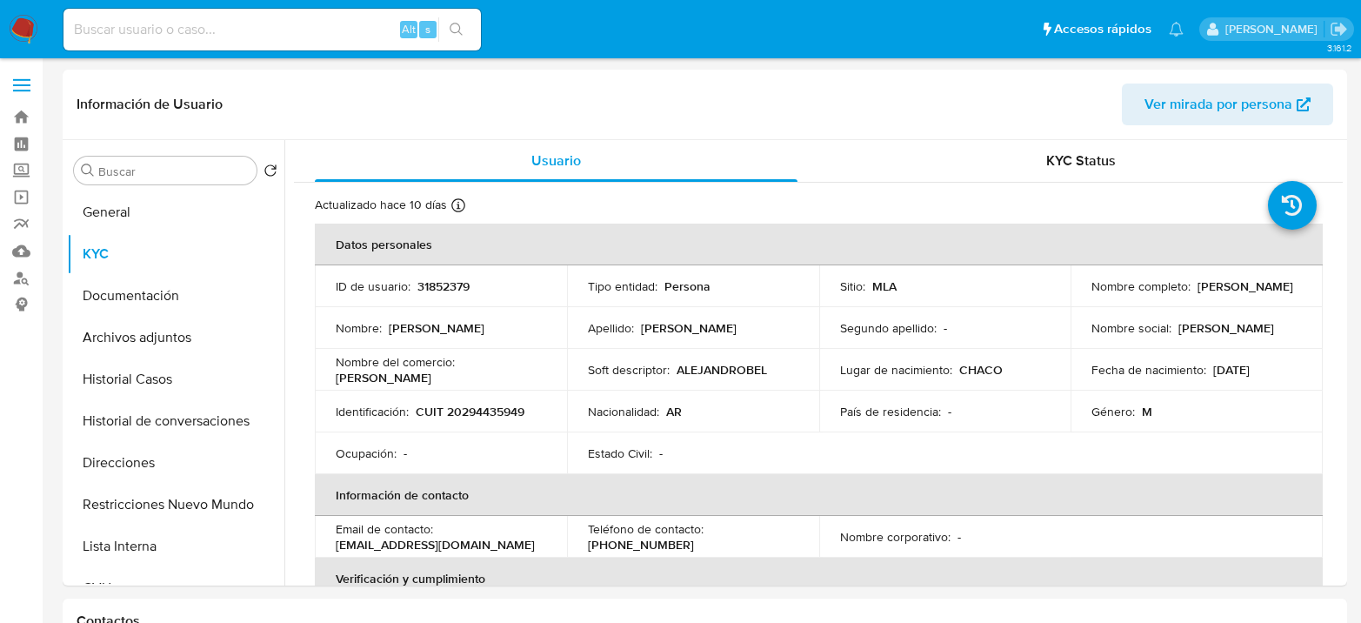
select select "10"
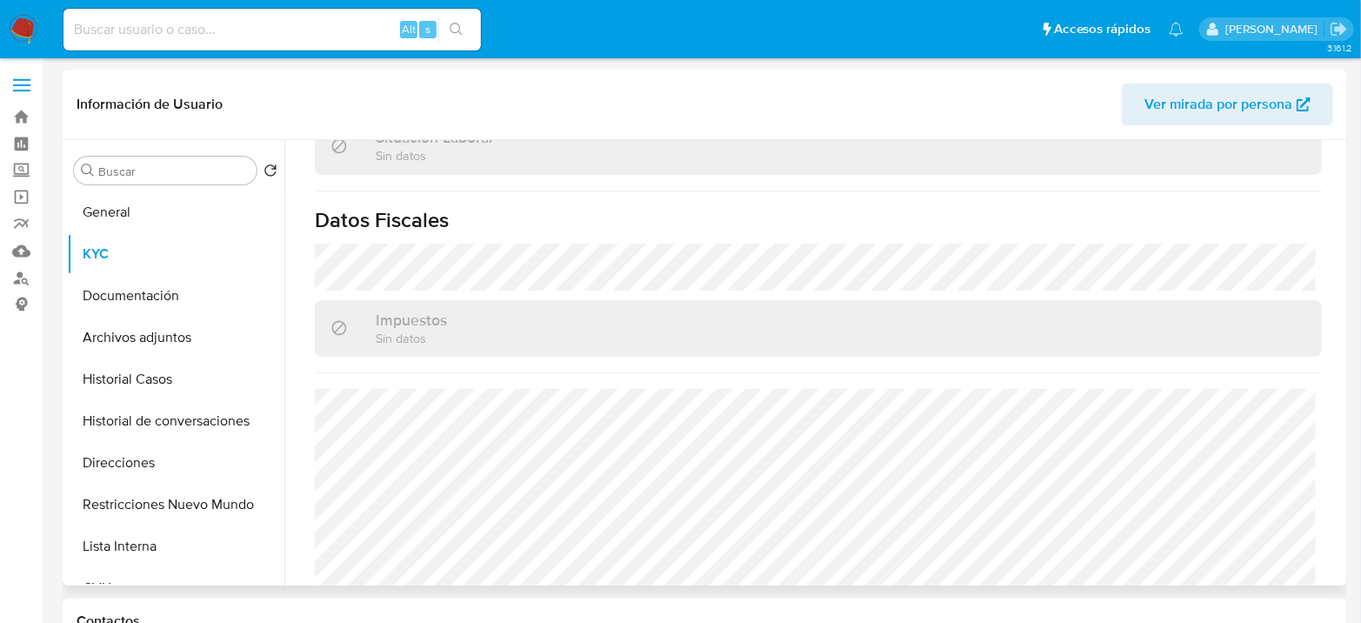
scroll to position [959, 0]
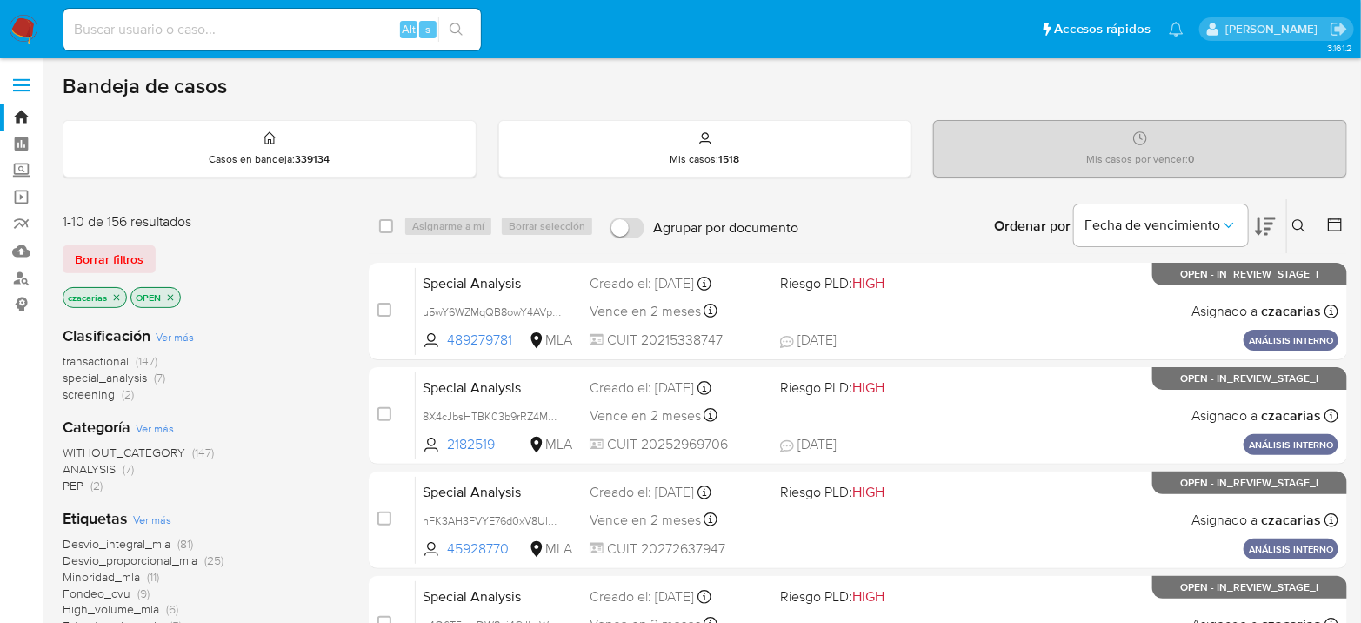
click at [226, 30] on input at bounding box center [271, 29] width 417 height 23
paste input "EVW6az6gPerDM8mpvwXNeDKP"
type input "EVW6az6gPerDM8mpvwXNeDKP"
click at [460, 9] on div "EVW6az6gPerDM8mpvwXNeDKP Alt s" at bounding box center [271, 30] width 417 height 42
click at [454, 30] on icon "search-icon" at bounding box center [457, 30] width 14 height 14
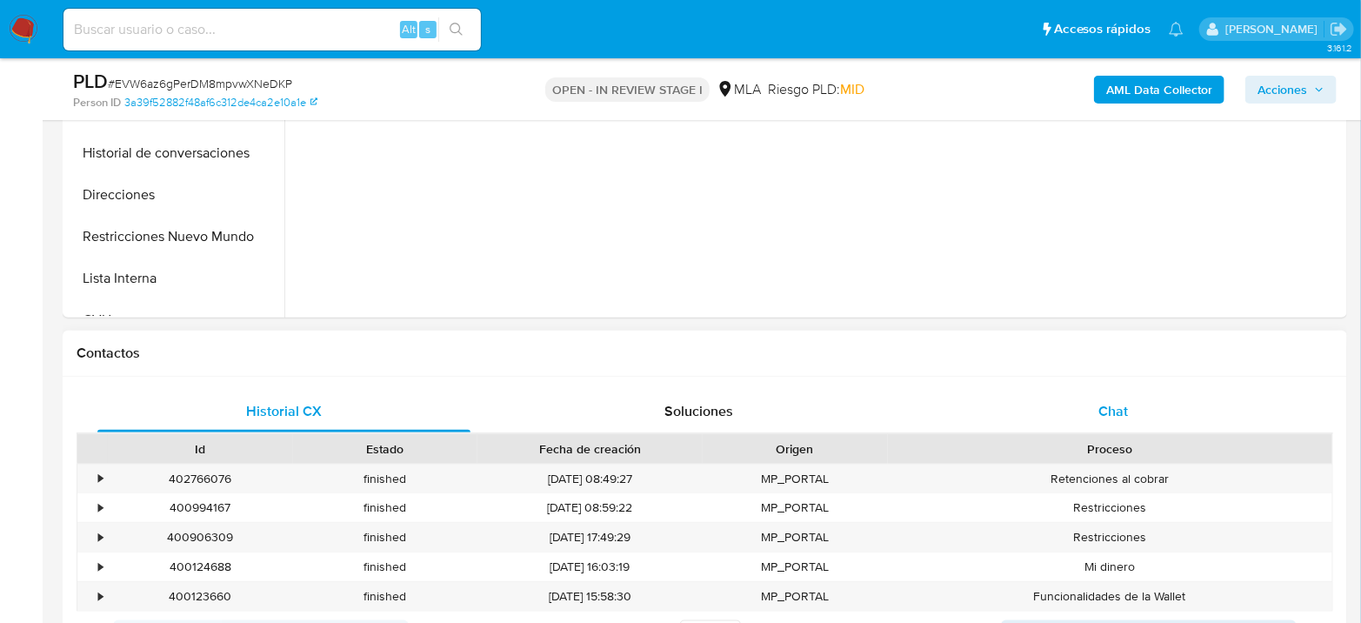
select select "10"
click at [1124, 416] on span "Chat" at bounding box center [1113, 411] width 30 height 20
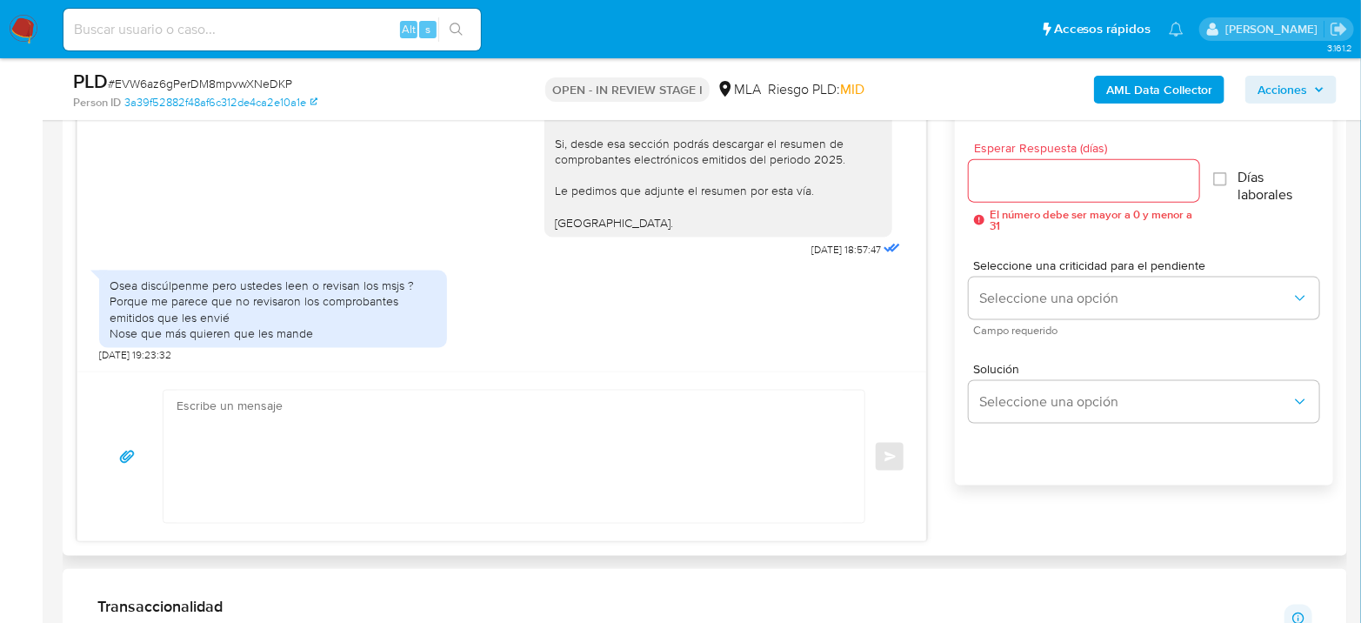
scroll to position [966, 0]
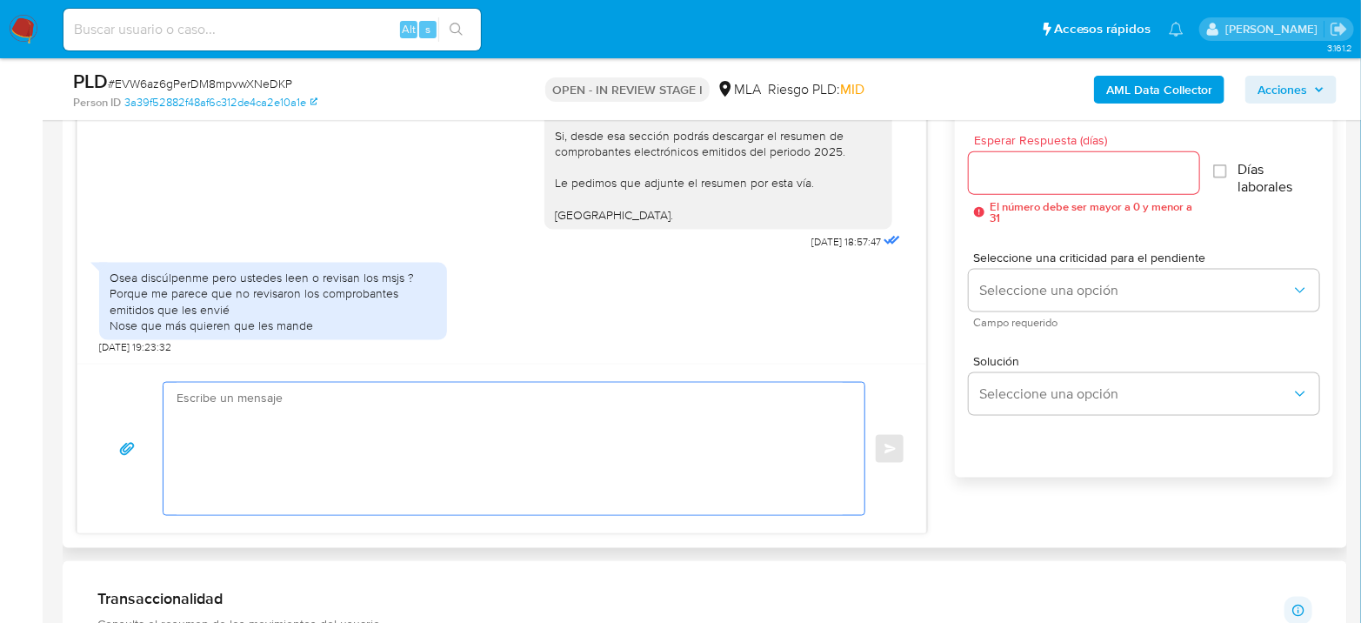
click at [245, 436] on textarea at bounding box center [509, 449] width 666 height 132
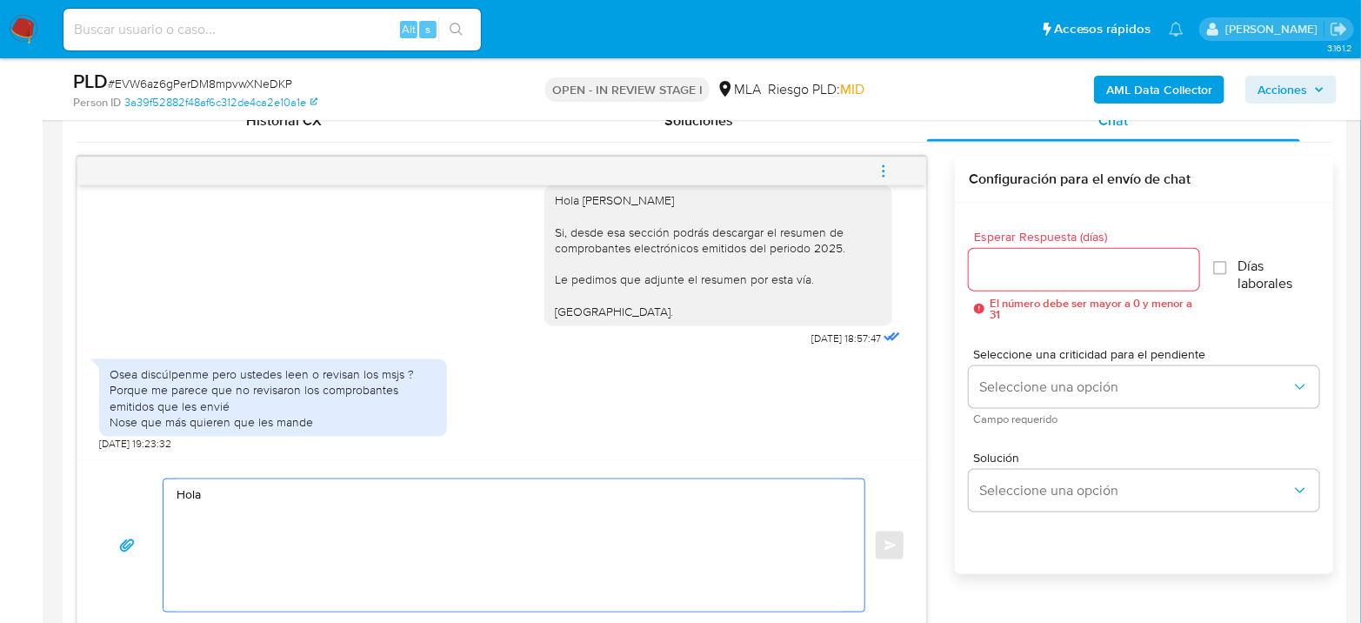
scroll to position [386, 0]
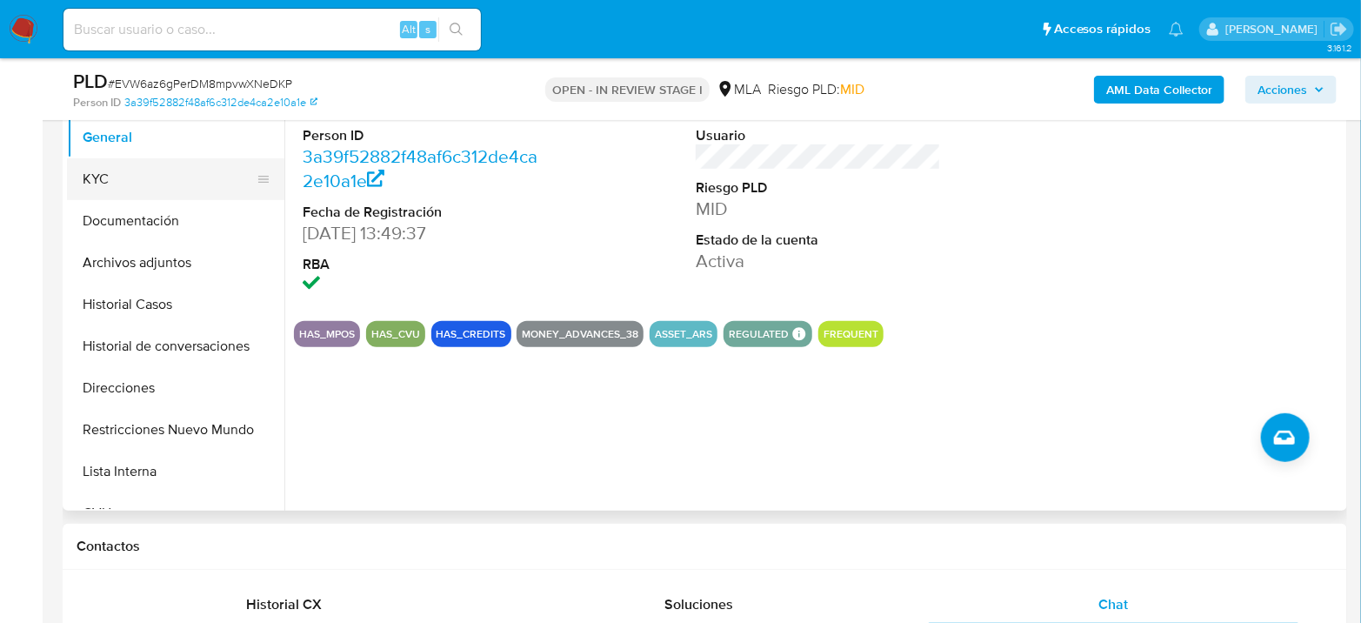
click at [141, 164] on button "KYC" at bounding box center [168, 179] width 203 height 42
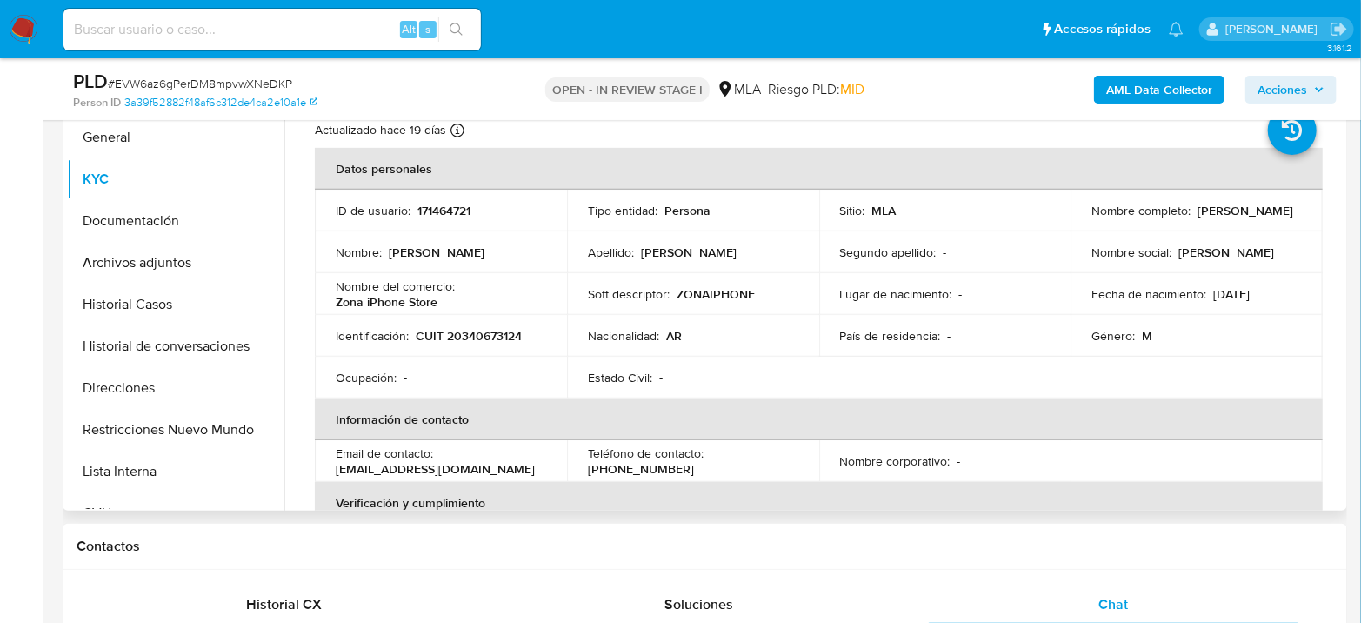
drag, startPoint x: 1087, startPoint y: 221, endPoint x: 1207, endPoint y: 218, distance: 120.0
click at [1207, 218] on div "Nombre completo : [PERSON_NAME]" at bounding box center [1196, 211] width 210 height 16
copy p "[PERSON_NAME]"
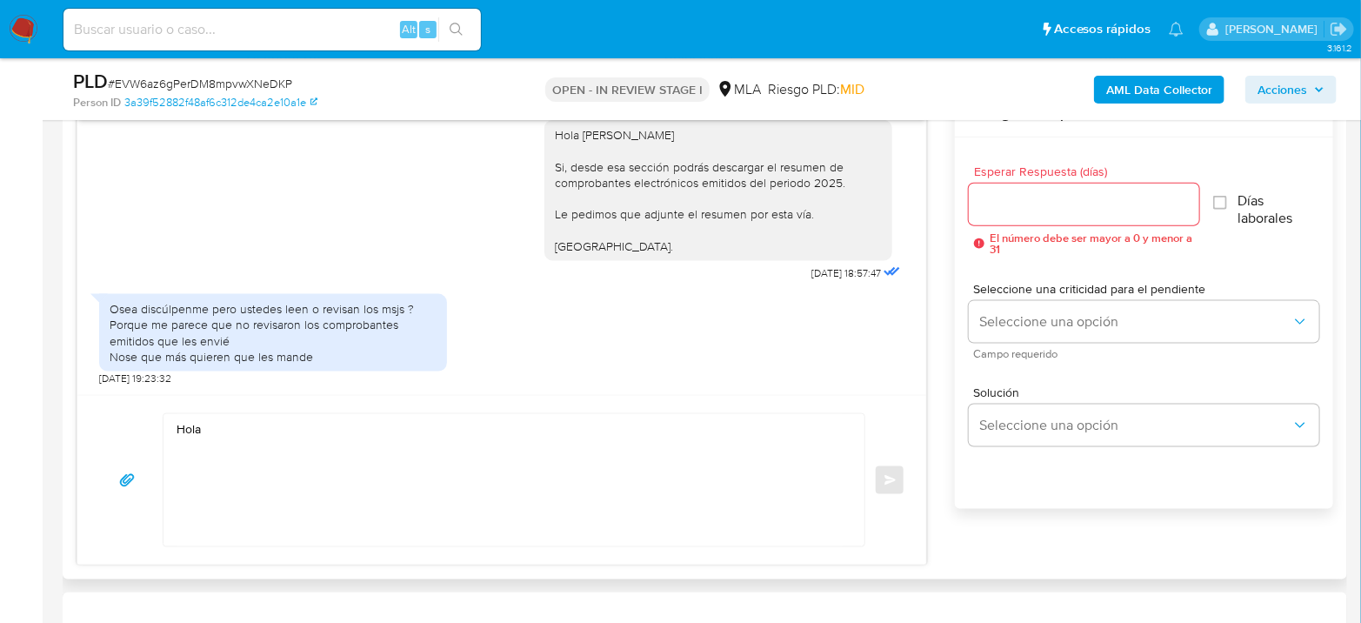
scroll to position [966, 0]
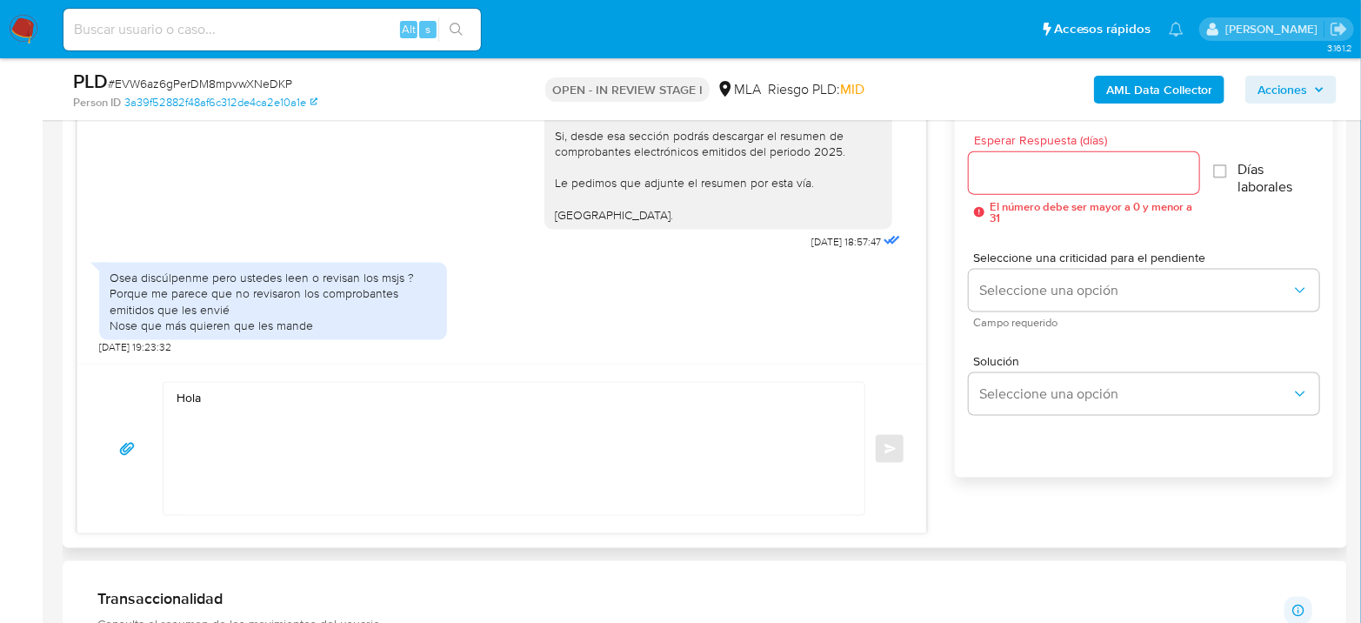
click at [278, 386] on textarea "Hola" at bounding box center [509, 449] width 666 height 132
paste textarea "[PERSON_NAME]"
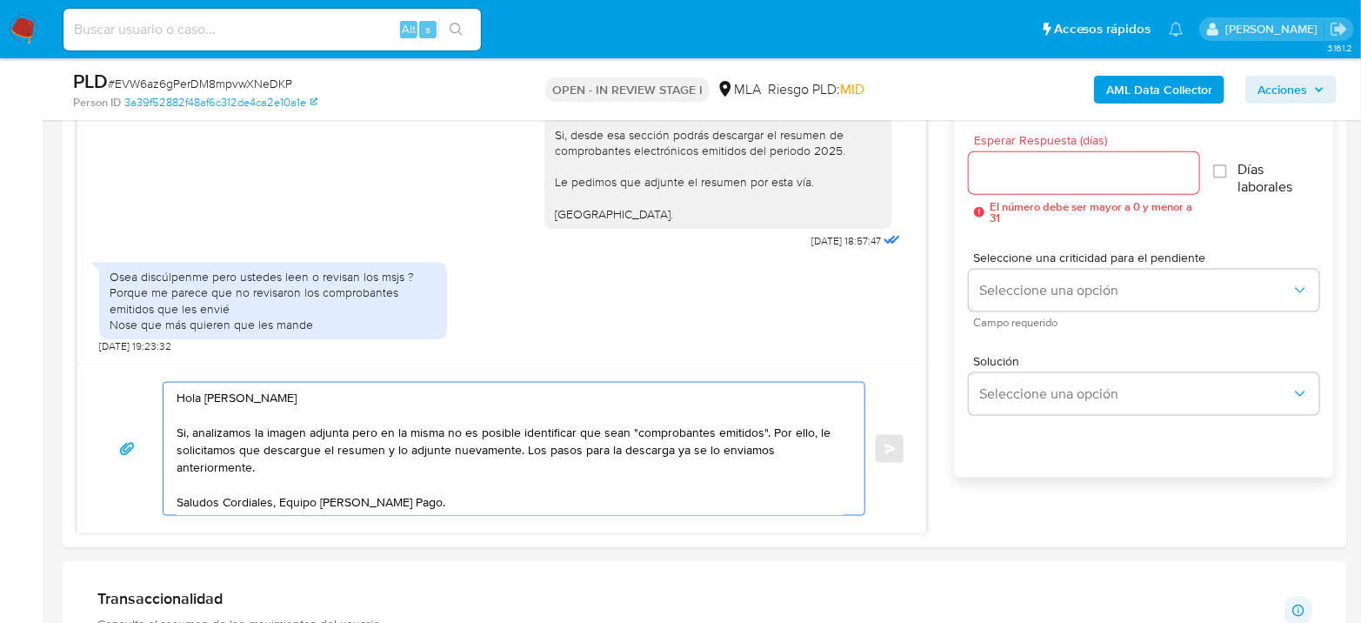
type textarea "Hola [PERSON_NAME] Si, analizamos la imagen adjunta pero en la misma no es posi…"
click at [1020, 185] on div at bounding box center [1084, 173] width 230 height 42
click at [1024, 176] on input "Esperar Respuesta (días)" at bounding box center [1084, 173] width 230 height 23
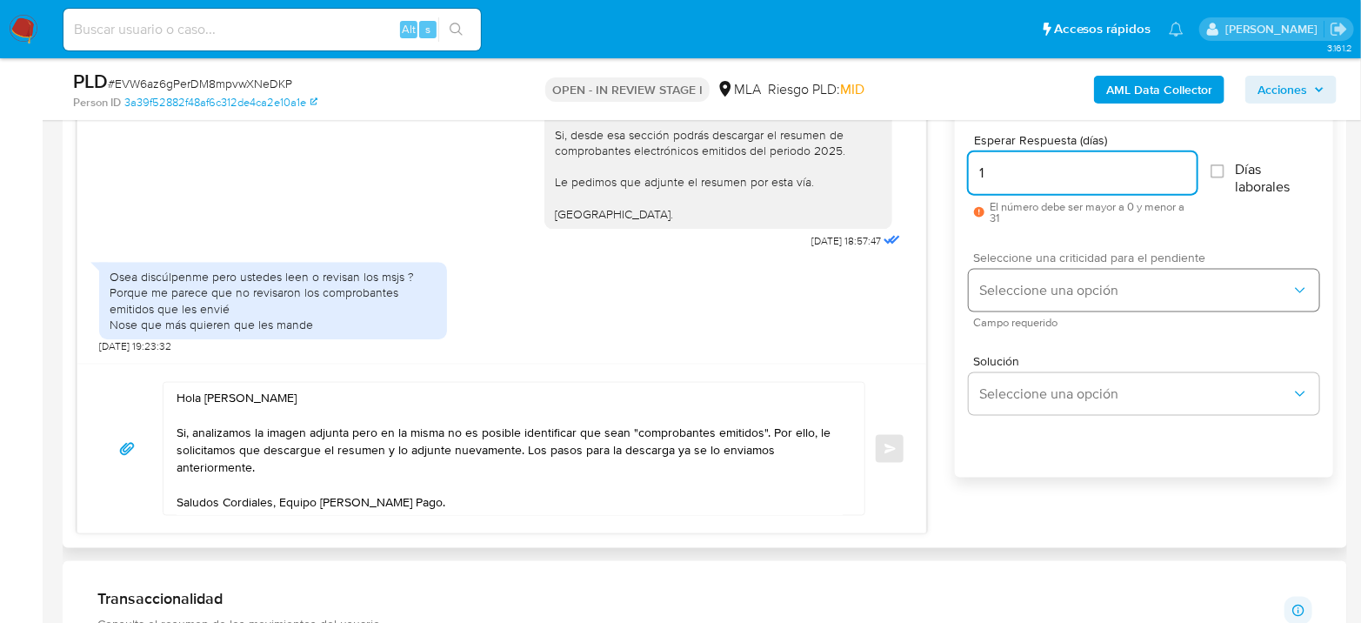
type input "1"
click at [1050, 284] on span "Seleccione una opción" at bounding box center [1135, 290] width 312 height 17
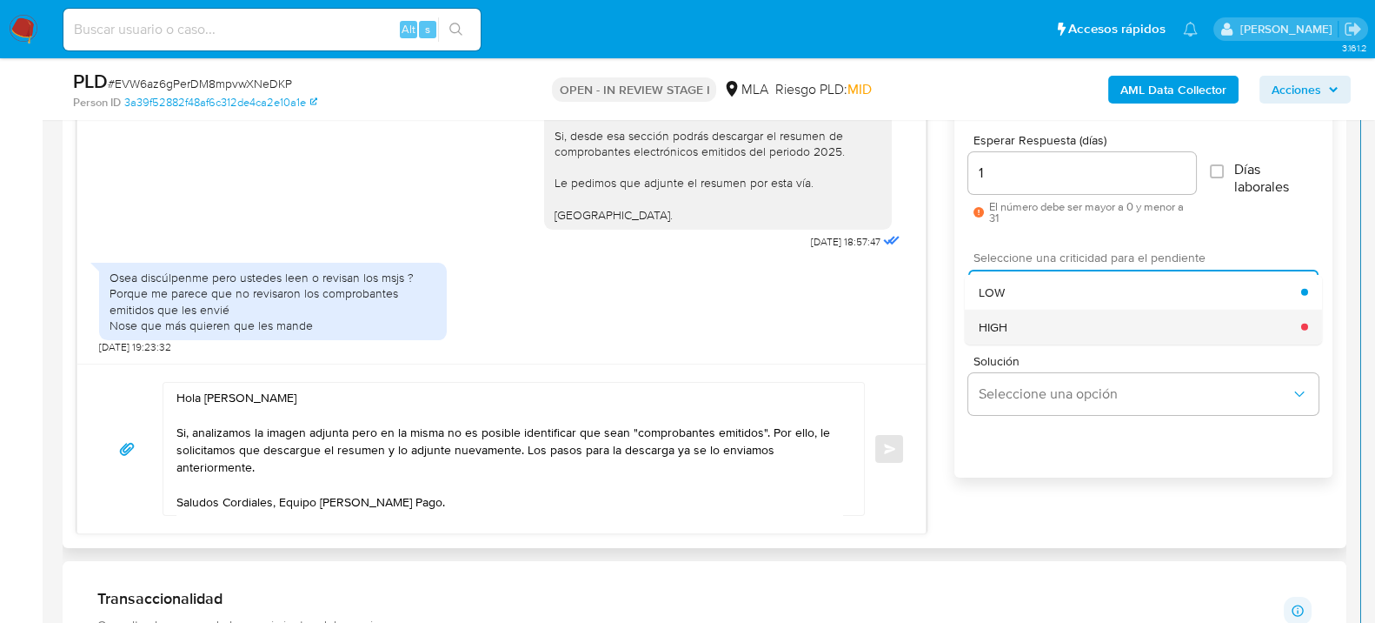
click at [1051, 317] on div "HIGH" at bounding box center [1140, 326] width 323 height 35
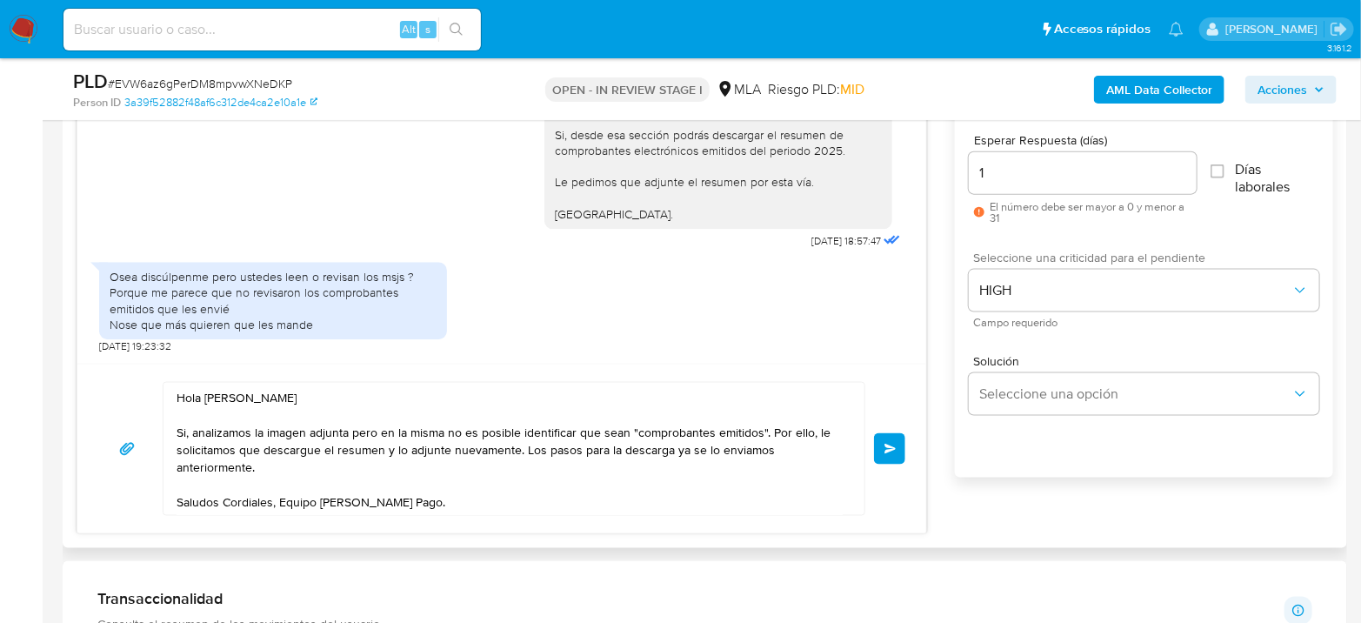
click at [891, 448] on span "Enviar" at bounding box center [890, 448] width 12 height 10
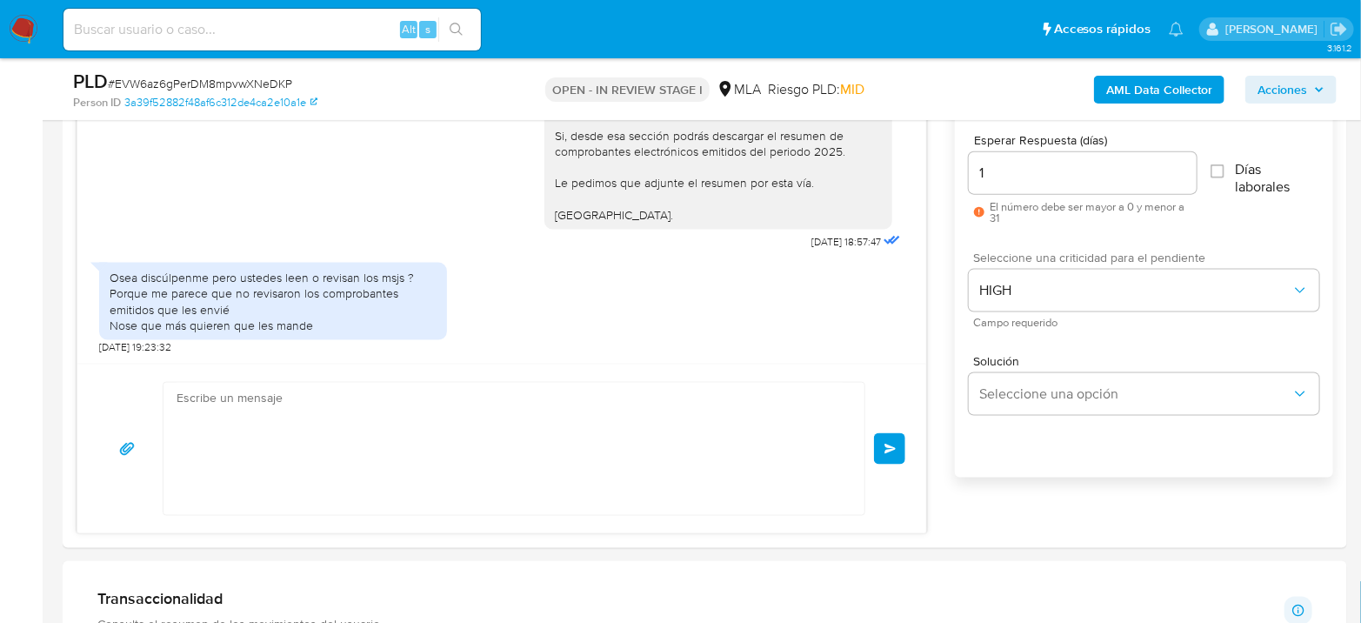
scroll to position [2541, 0]
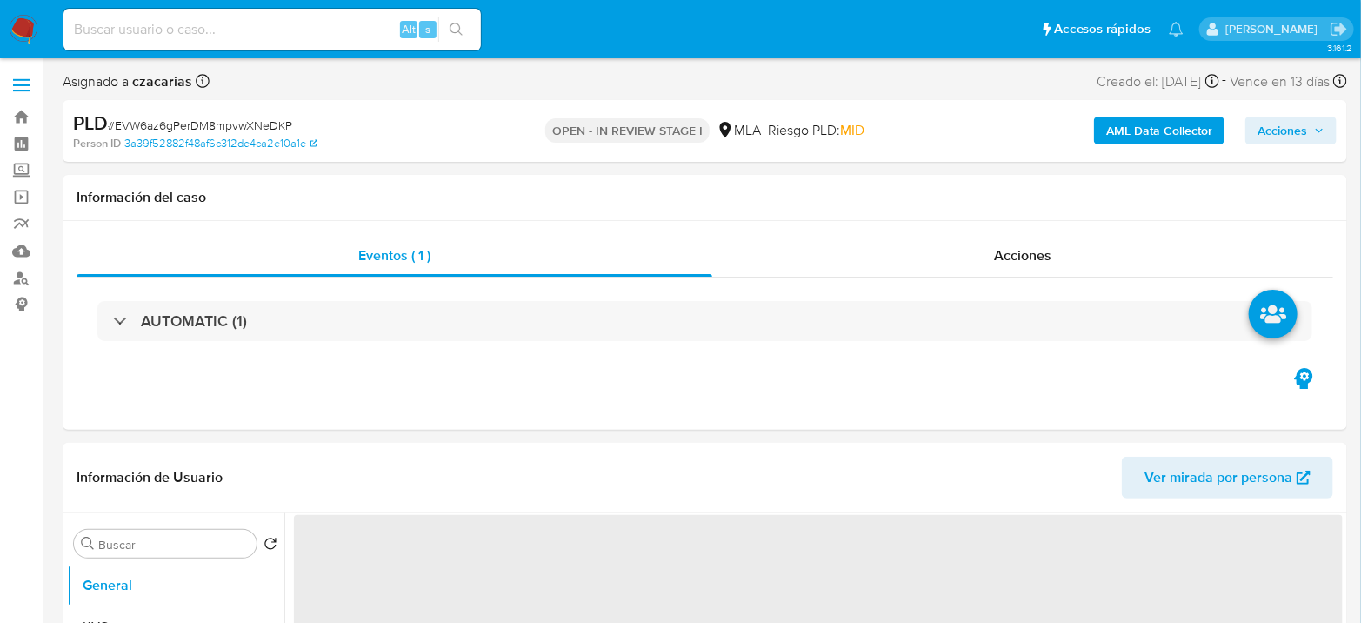
select select "10"
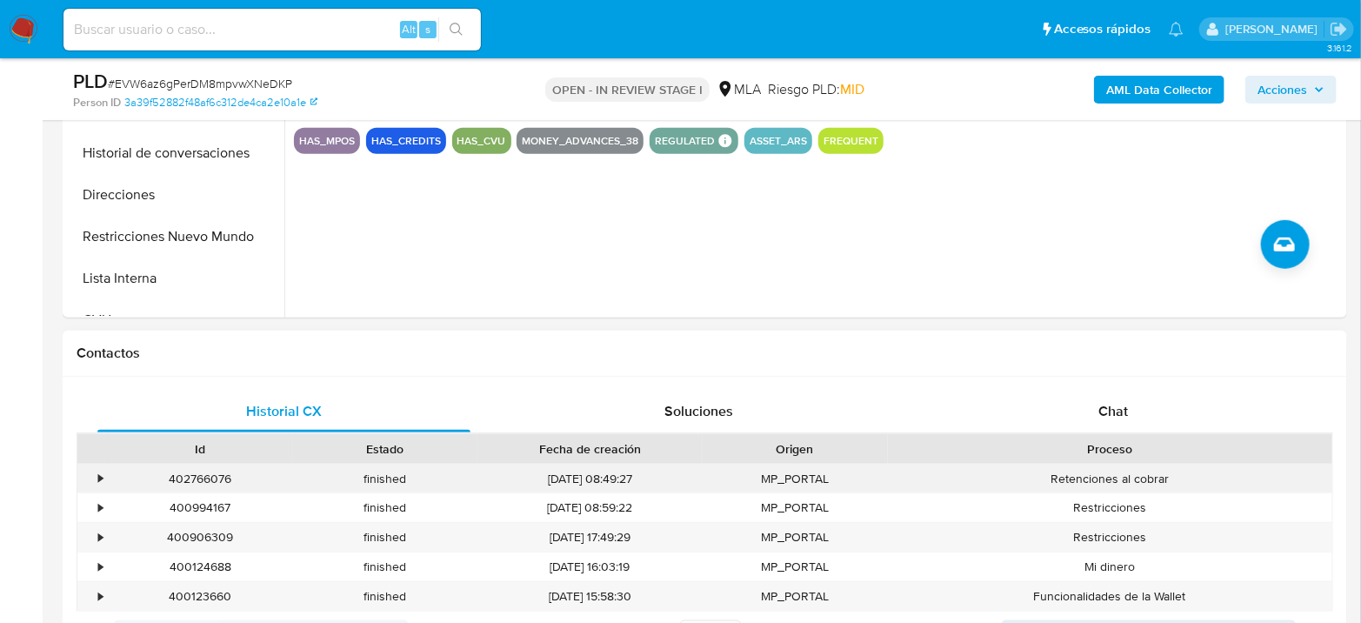
scroll to position [772, 0]
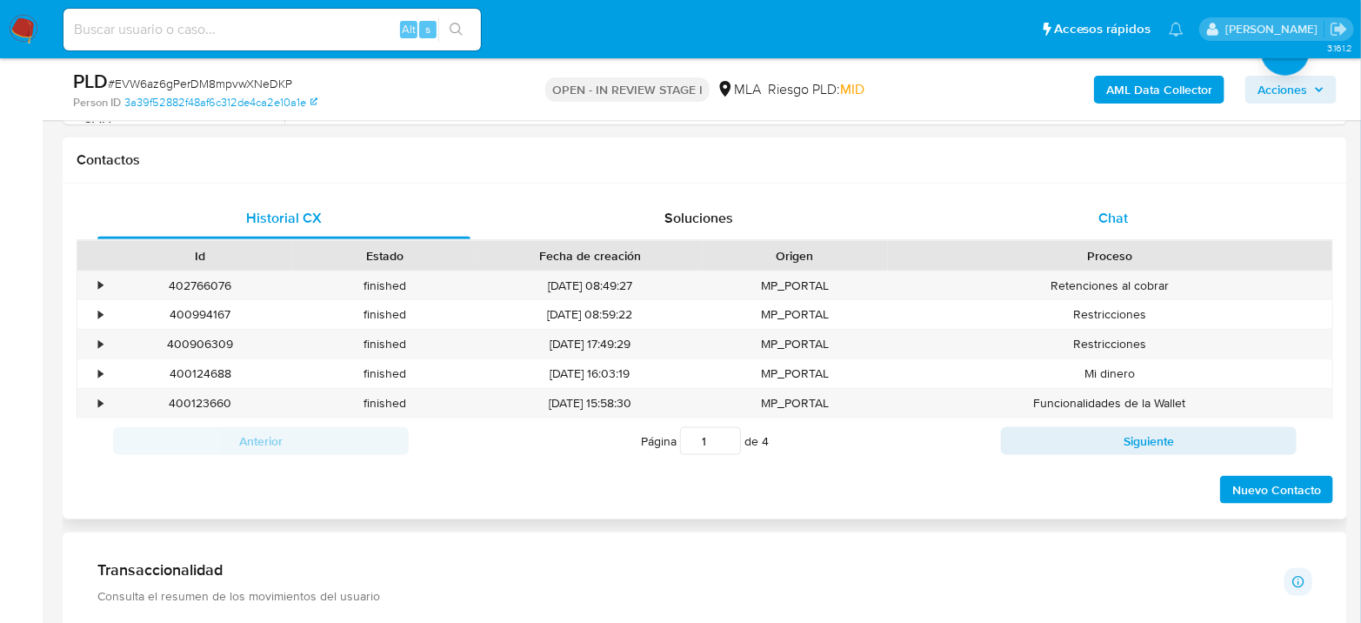
click at [1136, 211] on div "Chat" at bounding box center [1113, 218] width 373 height 42
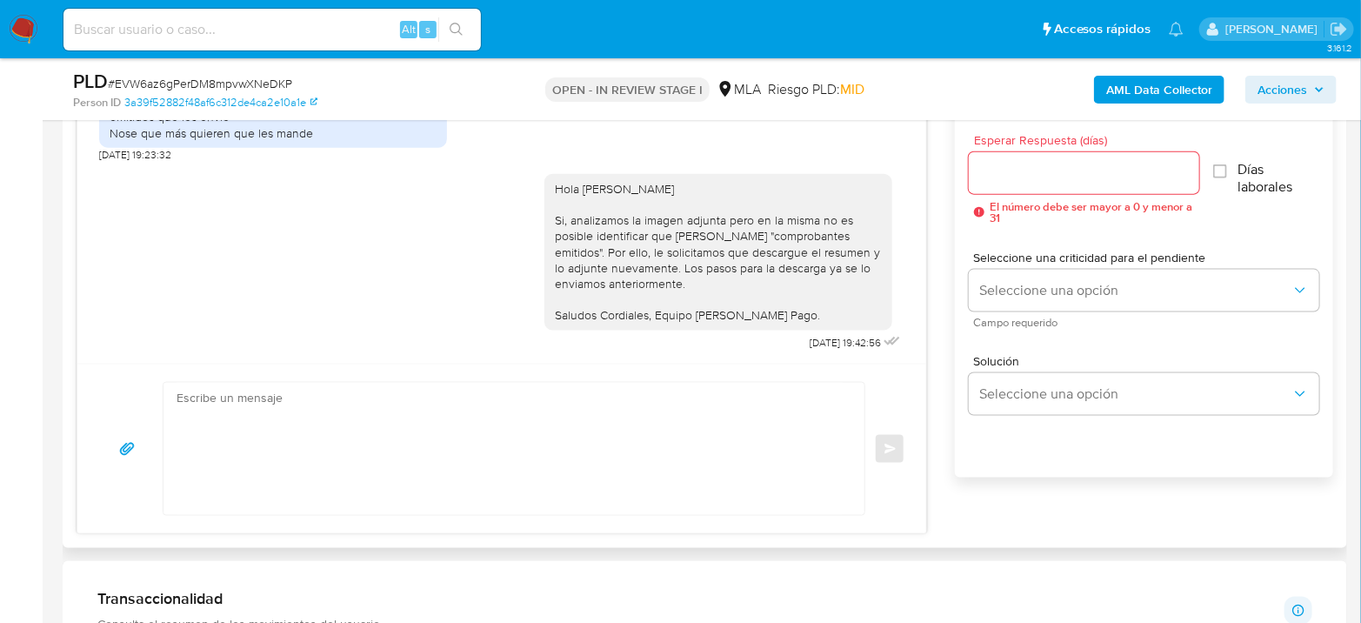
scroll to position [2392, 0]
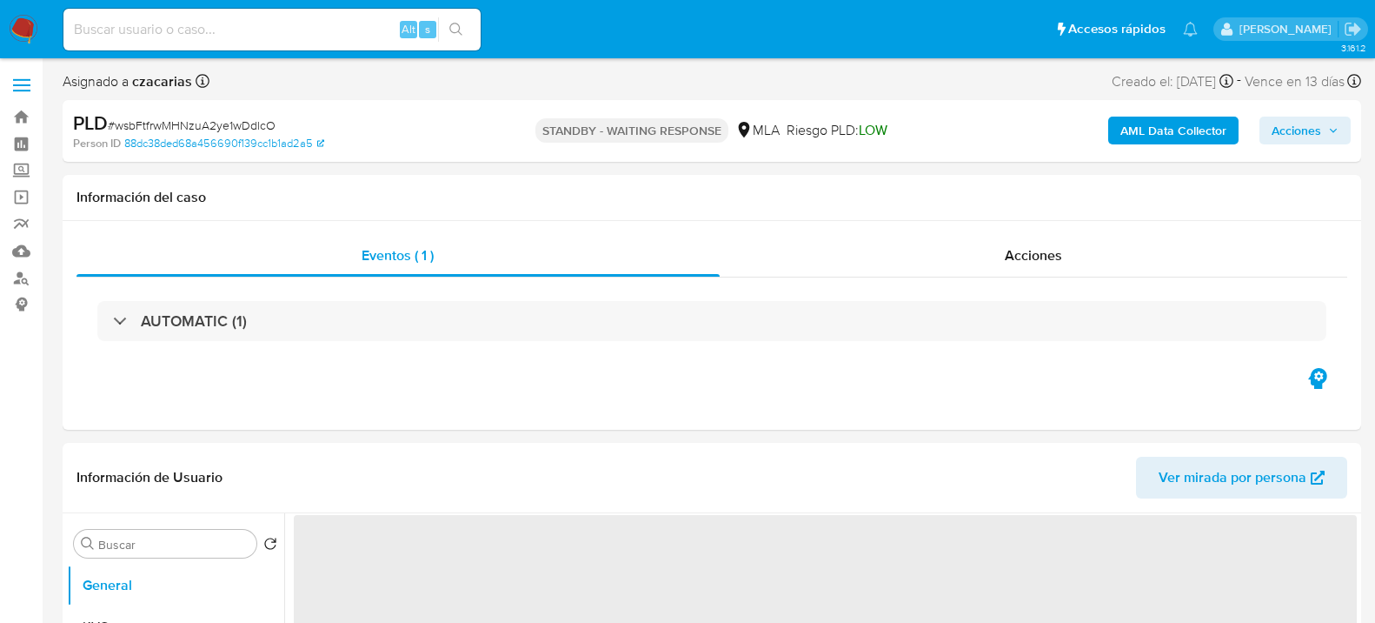
select select "10"
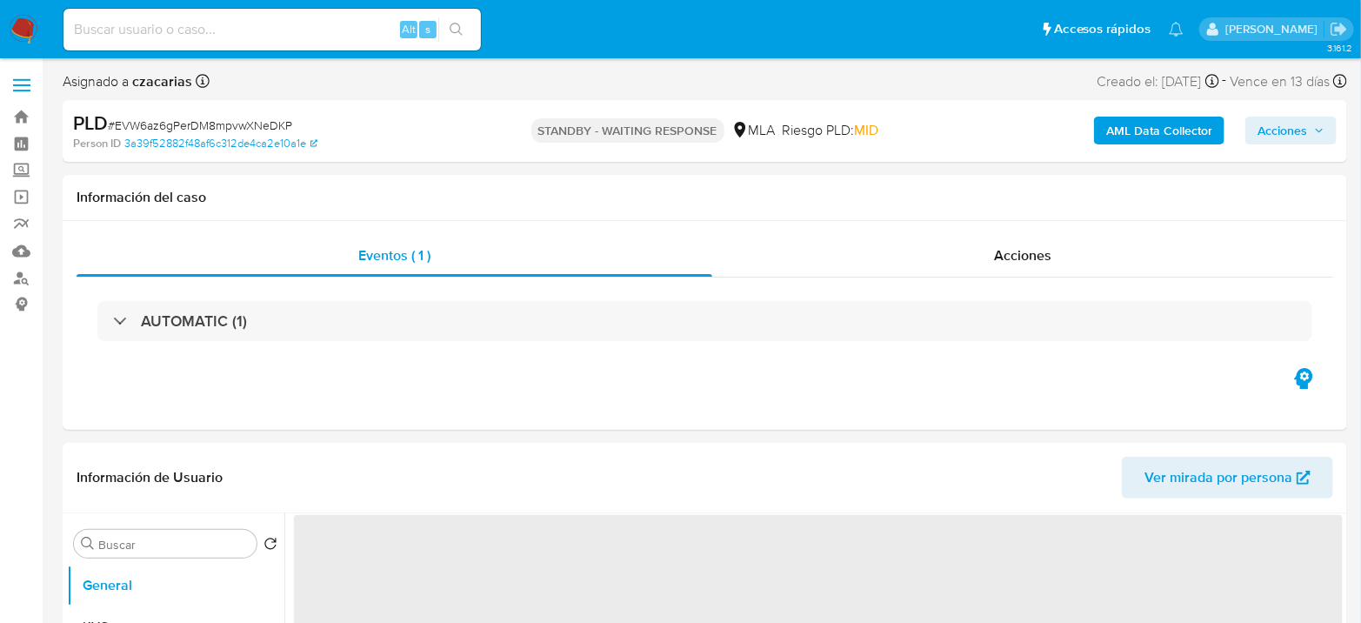
select select "10"
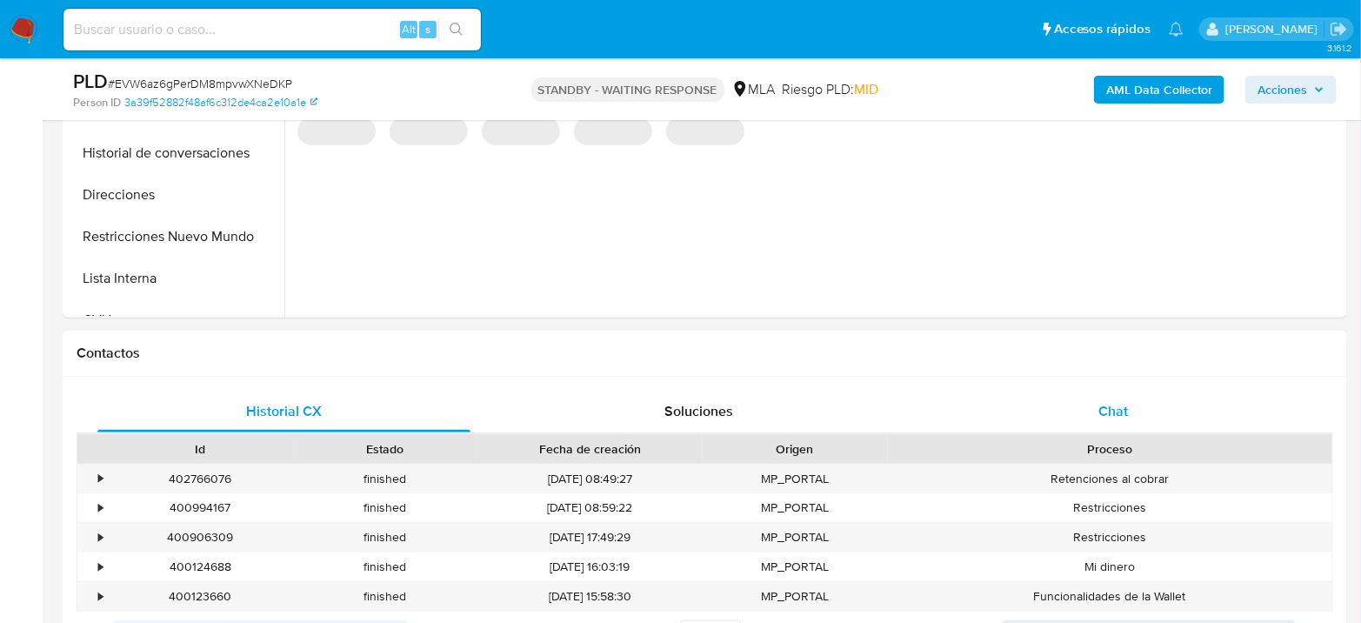
click at [1104, 398] on div "Chat" at bounding box center [1113, 411] width 373 height 42
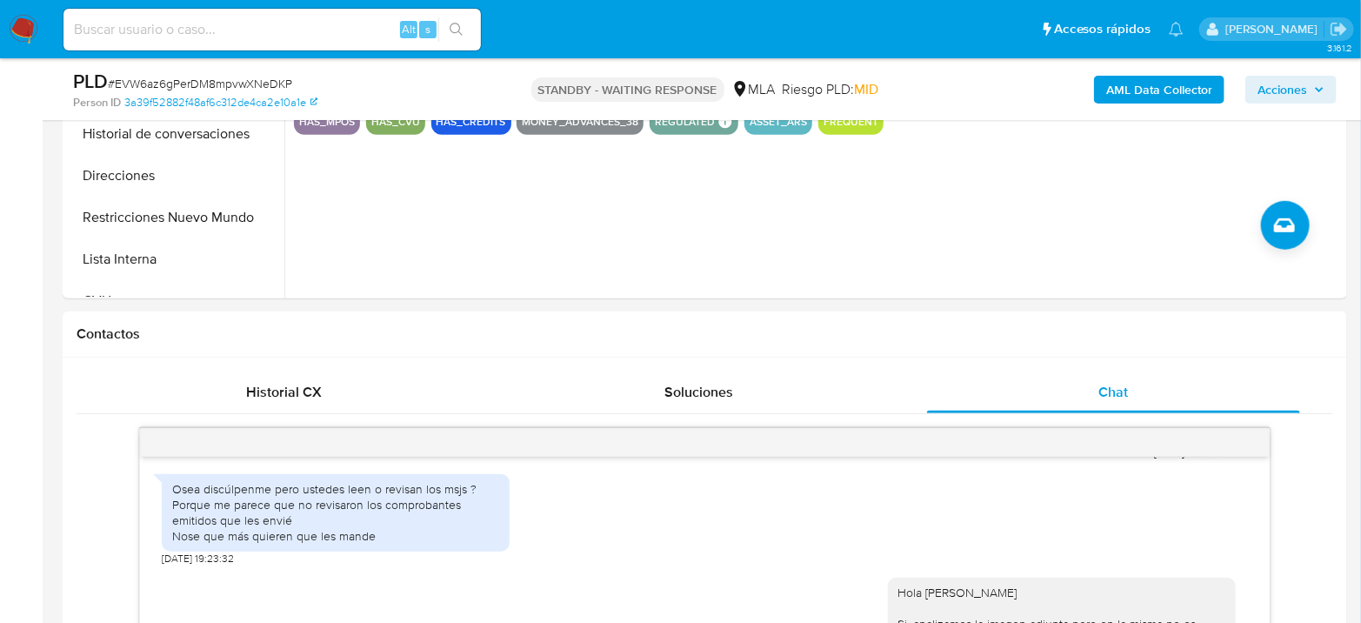
scroll to position [483, 0]
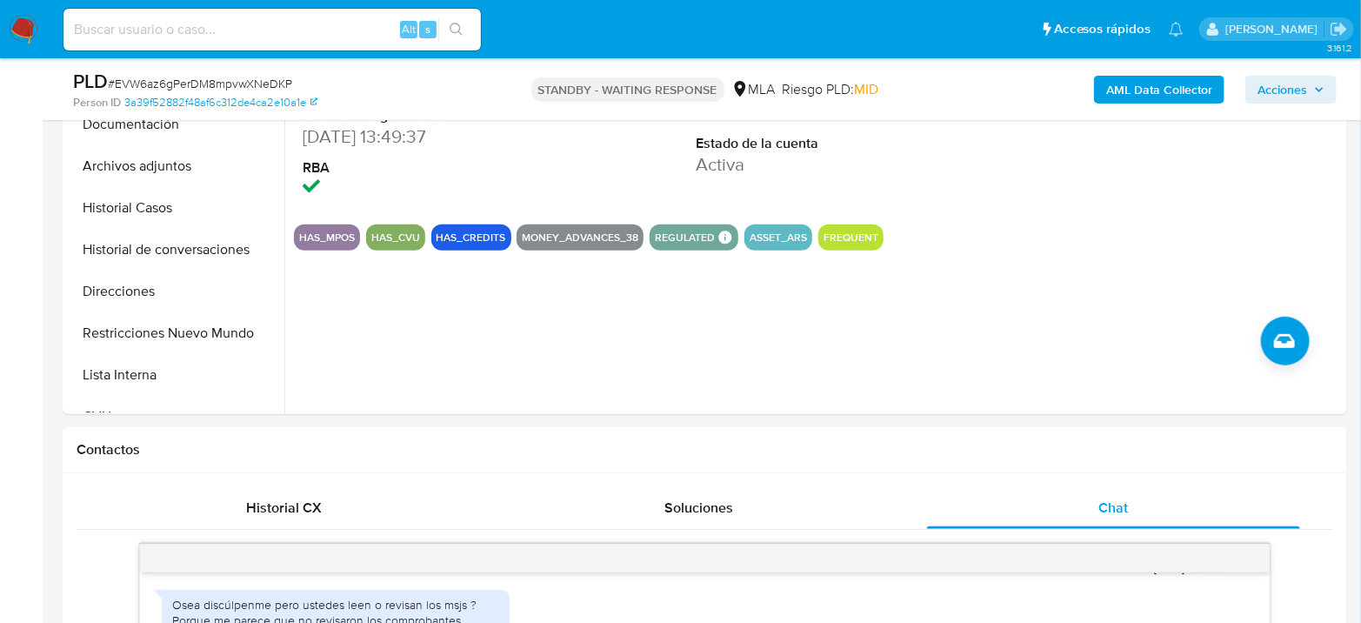
click at [13, 27] on img at bounding box center [24, 30] width 30 height 30
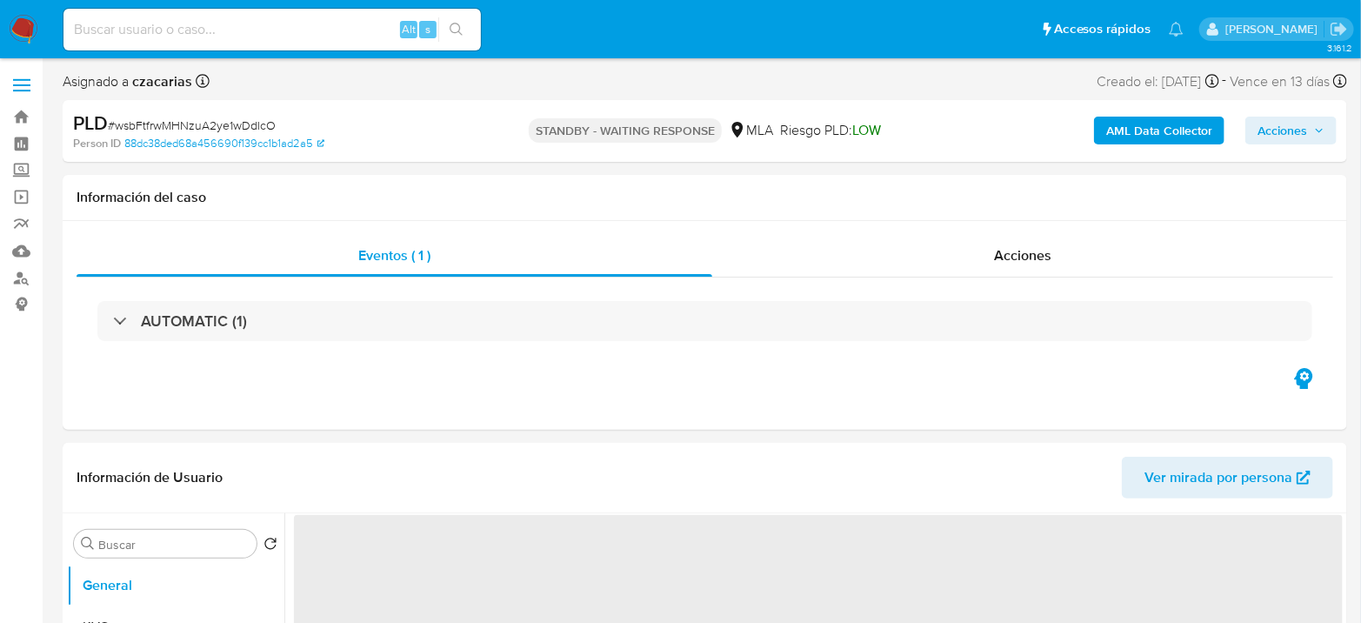
select select "10"
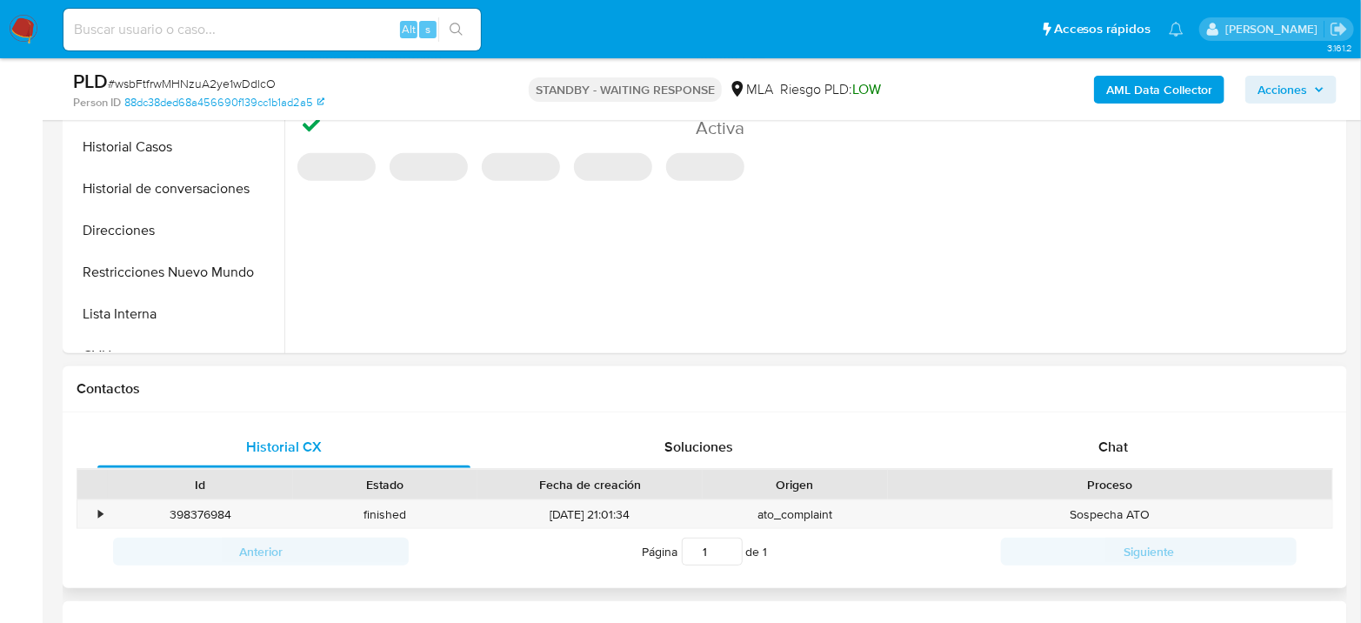
scroll to position [579, 0]
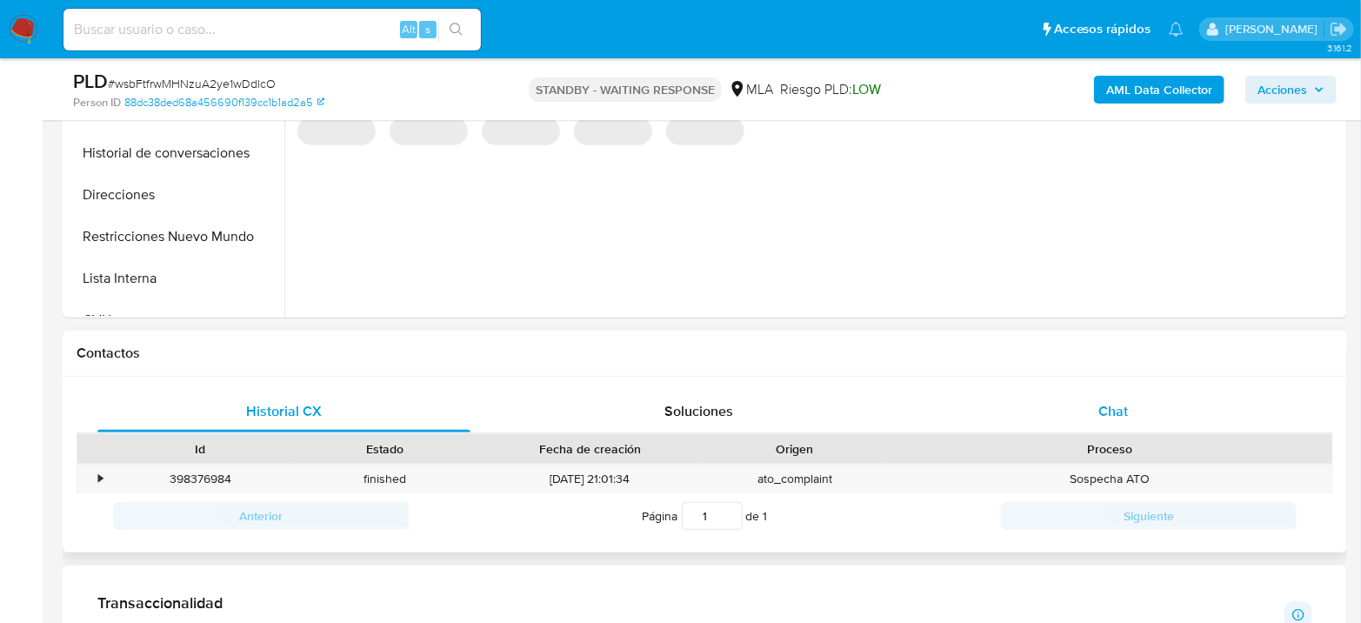
click at [1111, 394] on div "Chat" at bounding box center [1113, 411] width 373 height 42
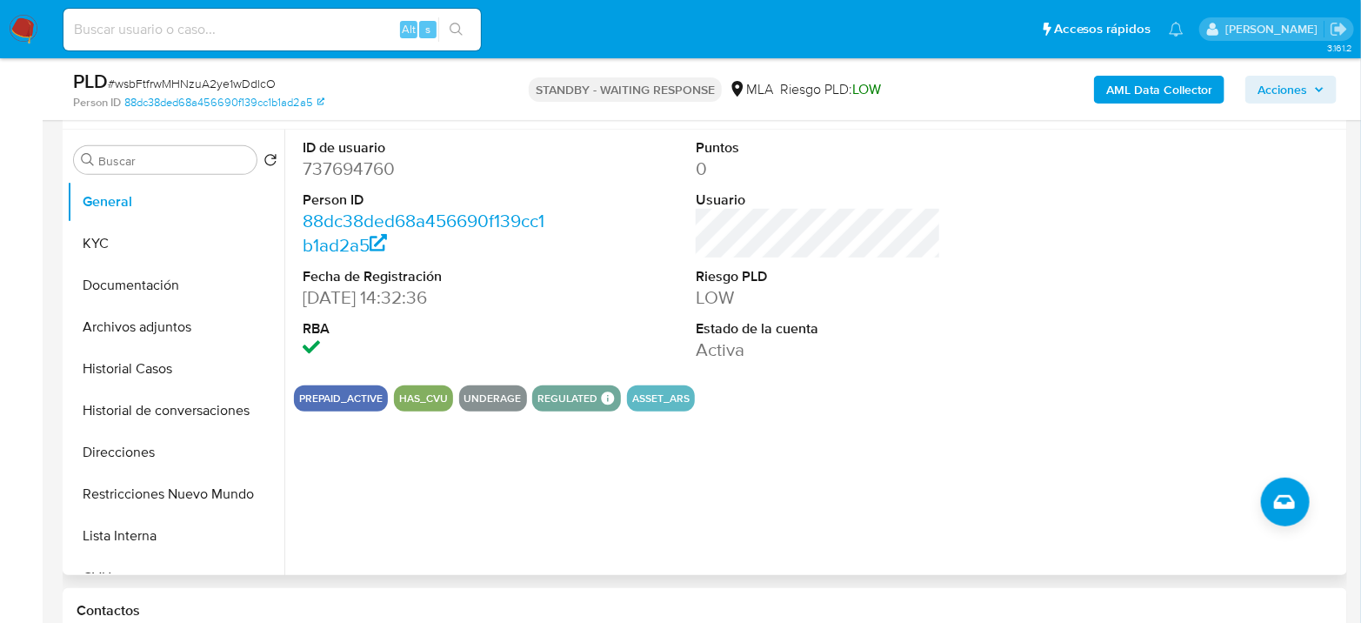
scroll to position [290, 0]
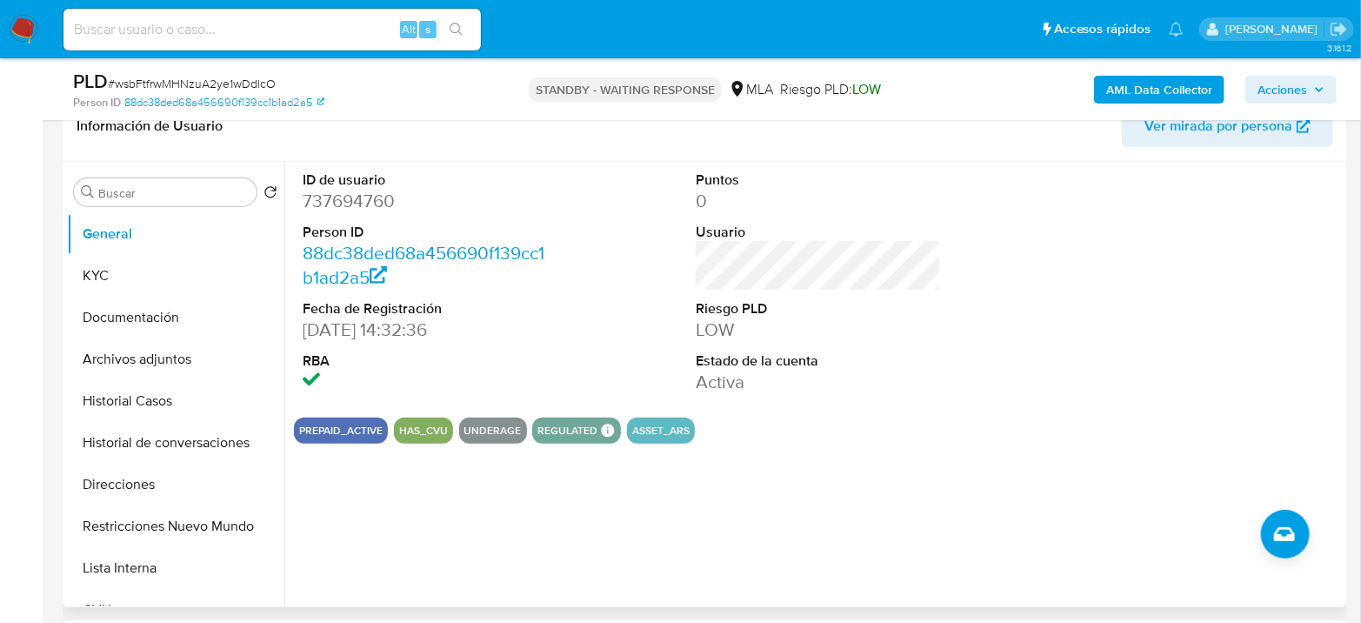
click at [343, 180] on dt "ID de usuario" at bounding box center [425, 179] width 245 height 19
click at [348, 198] on dd "737694760" at bounding box center [425, 201] width 245 height 24
copy dd "737694760"
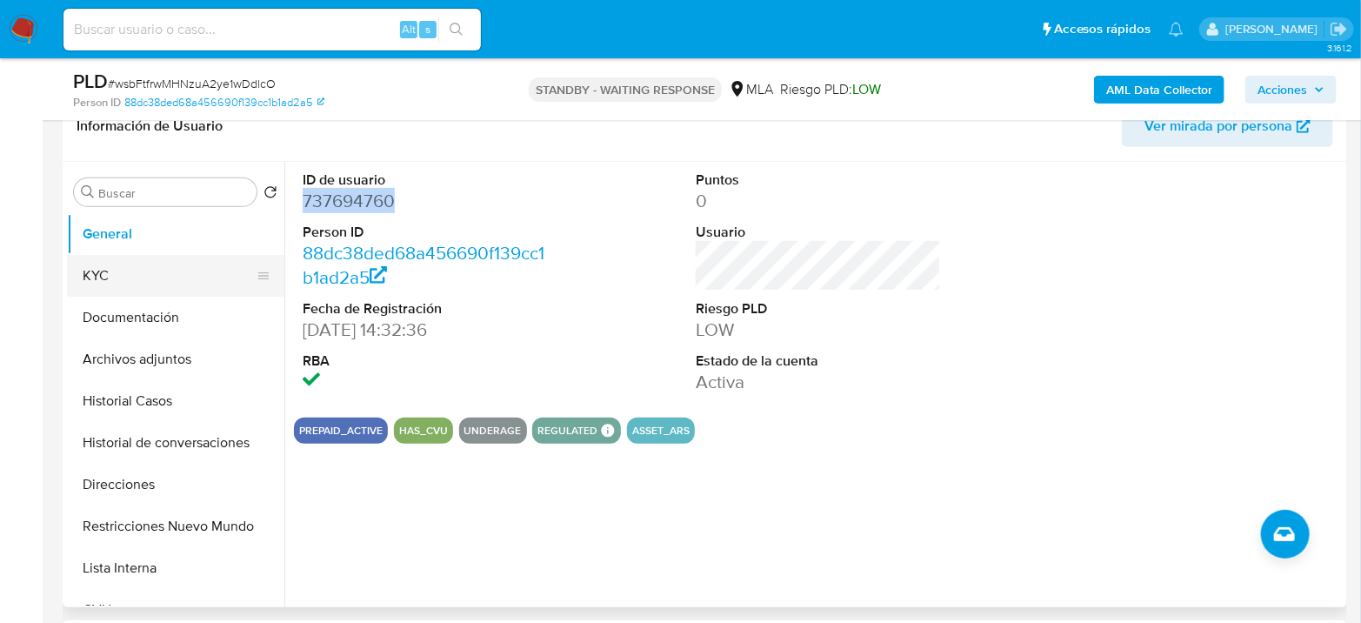
click at [135, 260] on button "KYC" at bounding box center [168, 276] width 203 height 42
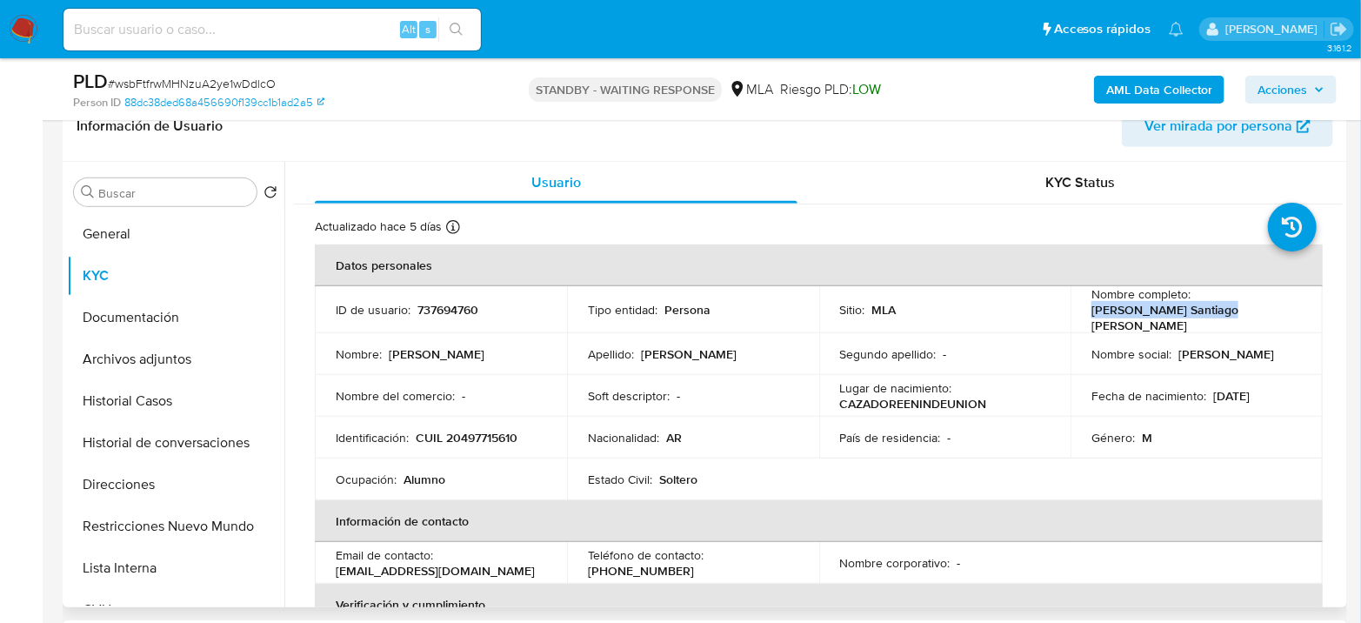
drag, startPoint x: 1088, startPoint y: 315, endPoint x: 1219, endPoint y: 316, distance: 131.3
click at [1219, 316] on div "Nombre completo : [PERSON_NAME] Santiago [PERSON_NAME]" at bounding box center [1196, 309] width 210 height 47
copy p "[PERSON_NAME] Santiago [PERSON_NAME]"
click at [508, 430] on p "CUIL 20497715610" at bounding box center [467, 438] width 102 height 16
click at [504, 430] on p "CUIL 20497715610" at bounding box center [467, 438] width 102 height 16
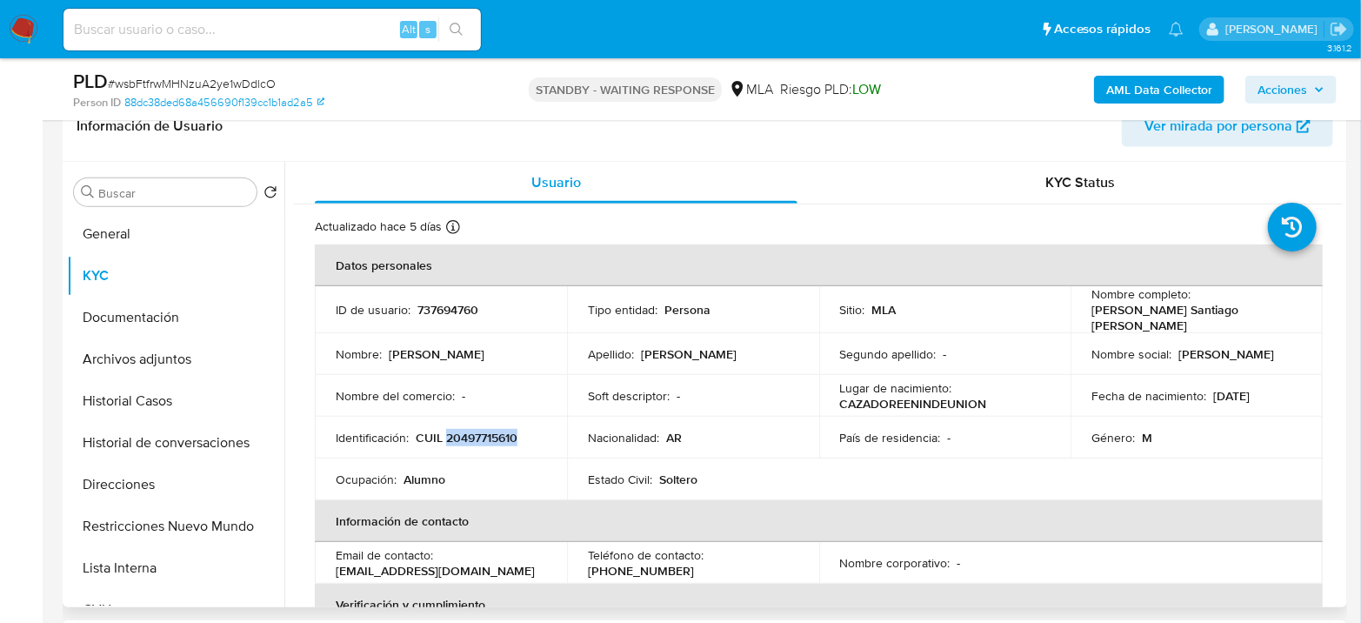
click at [504, 430] on p "CUIL 20497715610" at bounding box center [467, 438] width 102 height 16
copy p "20497715610"
click at [243, 74] on div "PLD # wsbFtfrwMHNzuA2ye1wDdlcO" at bounding box center [280, 82] width 415 height 26
copy span "wsbFtfrwMHNzuA2ye1wDdlcO"
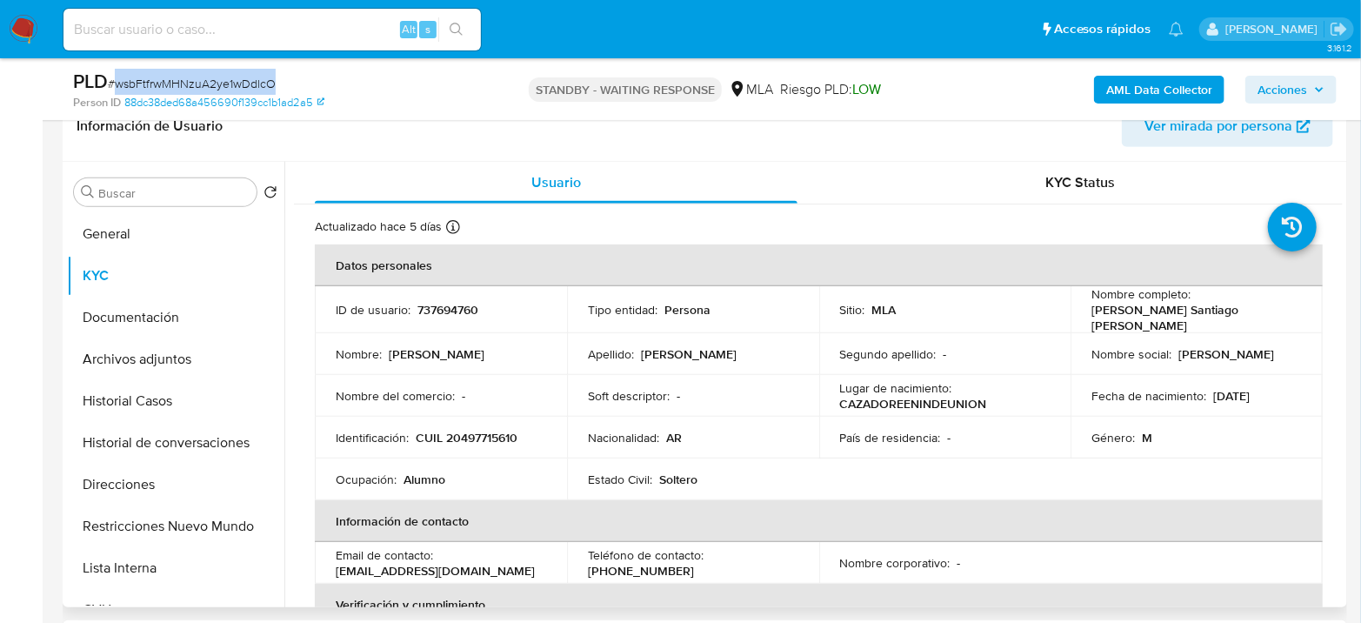
scroll to position [0, 0]
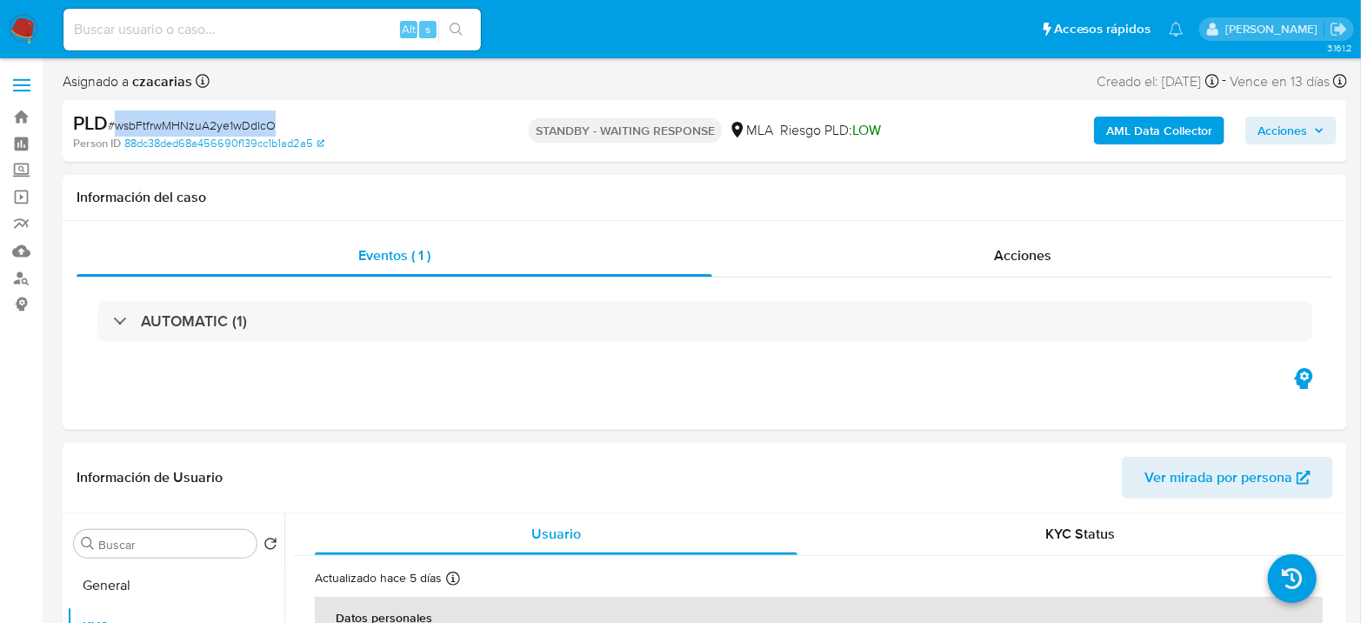
drag, startPoint x: 1132, startPoint y: 83, endPoint x: 1200, endPoint y: 90, distance: 68.1
click at [1200, 90] on div "Creado el: [DATE] Creado el: [DATE] 12:42:34" at bounding box center [1158, 81] width 122 height 23
copy div "[DATE]"
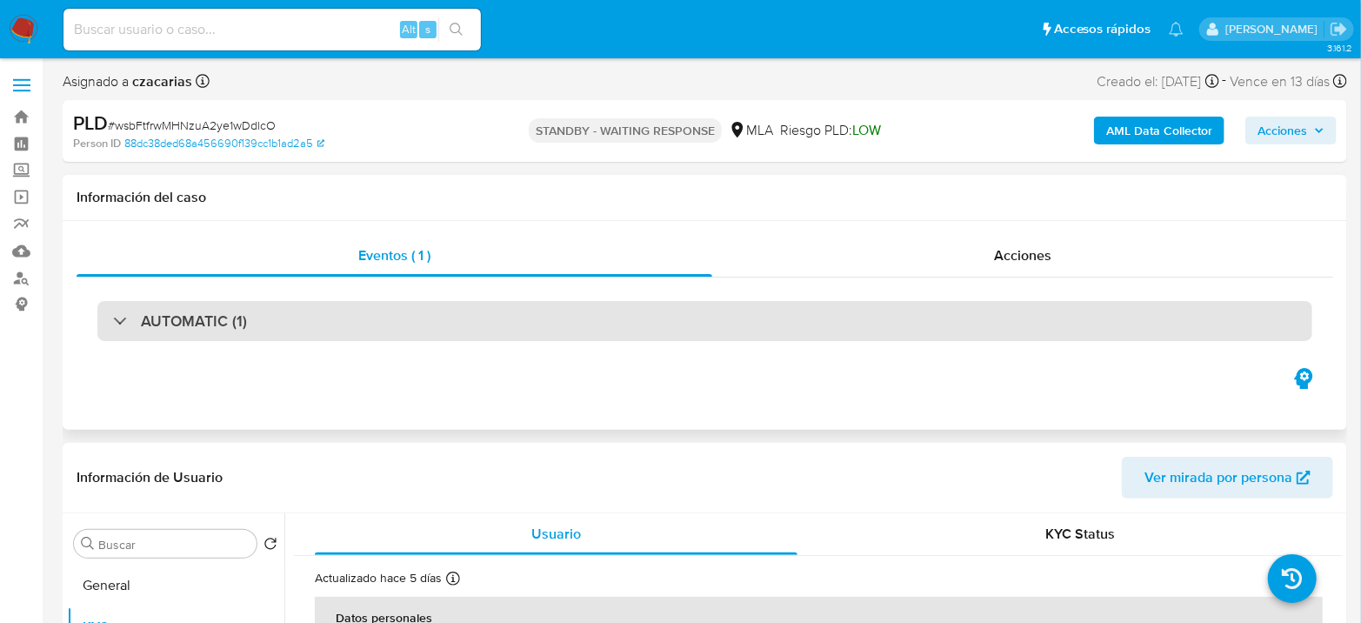
click at [333, 330] on div "AUTOMATIC (1)" at bounding box center [704, 321] width 1215 height 40
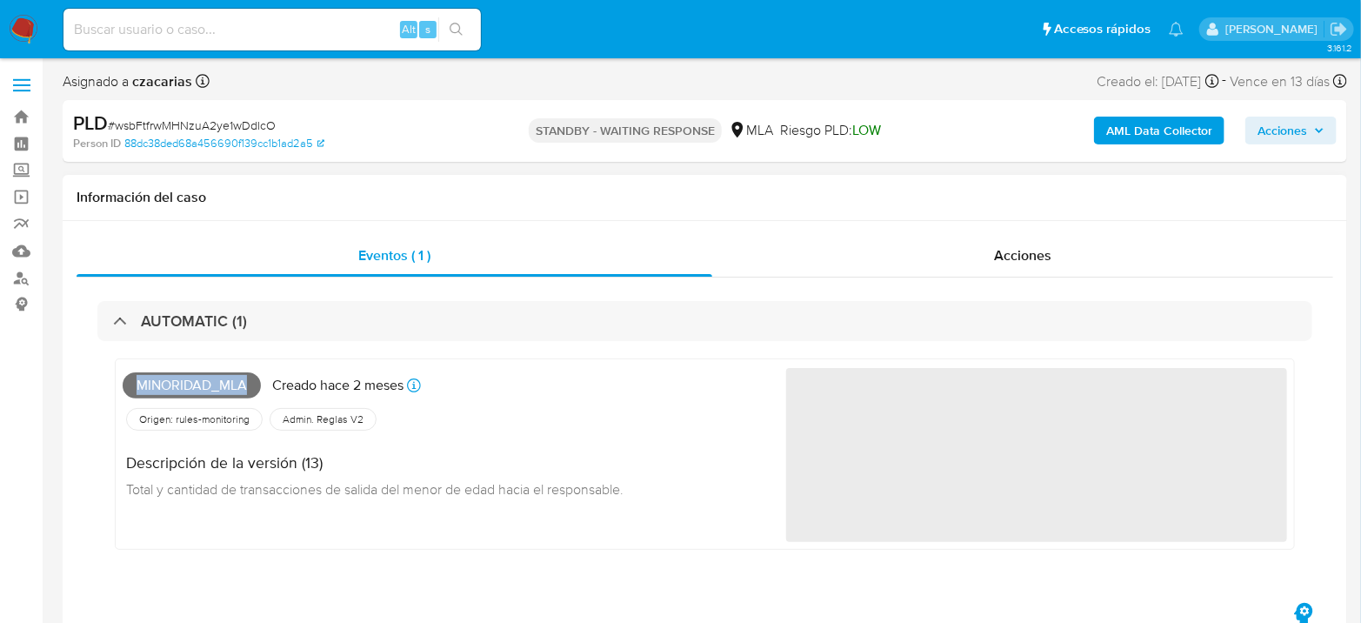
drag, startPoint x: 137, startPoint y: 378, endPoint x: 255, endPoint y: 381, distance: 117.4
click at [255, 381] on span "Minoridad_mla" at bounding box center [192, 385] width 138 height 26
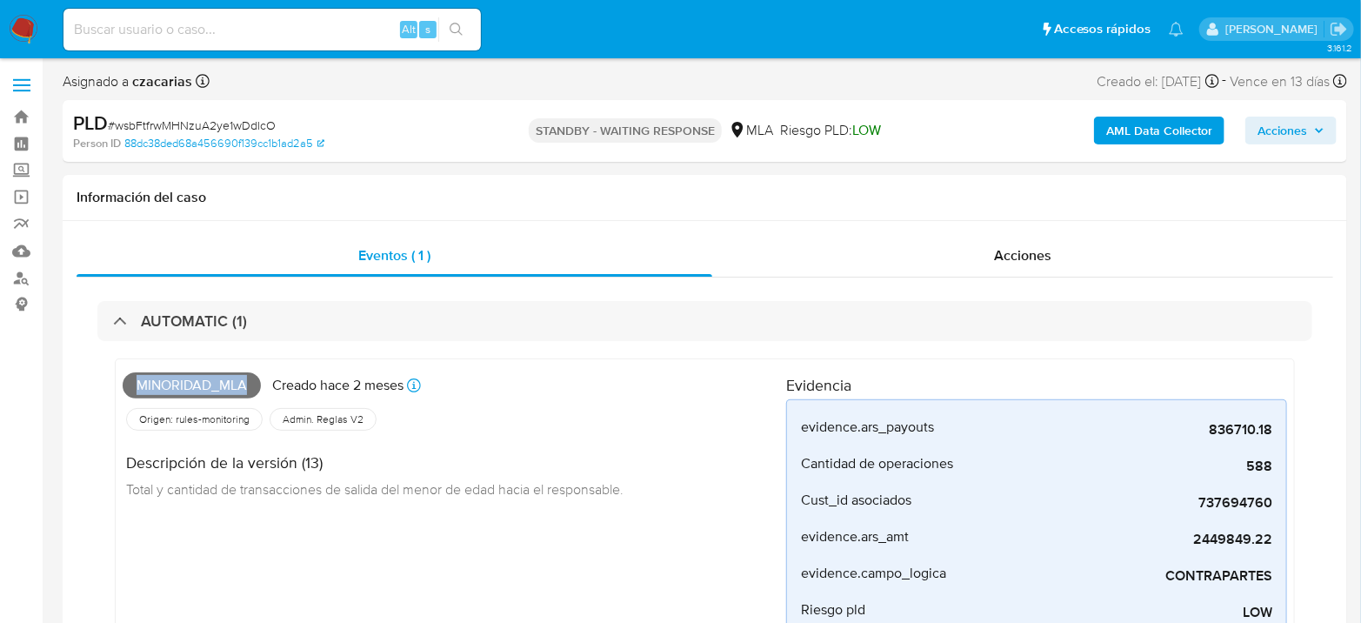
copy span "Minoridad_mla"
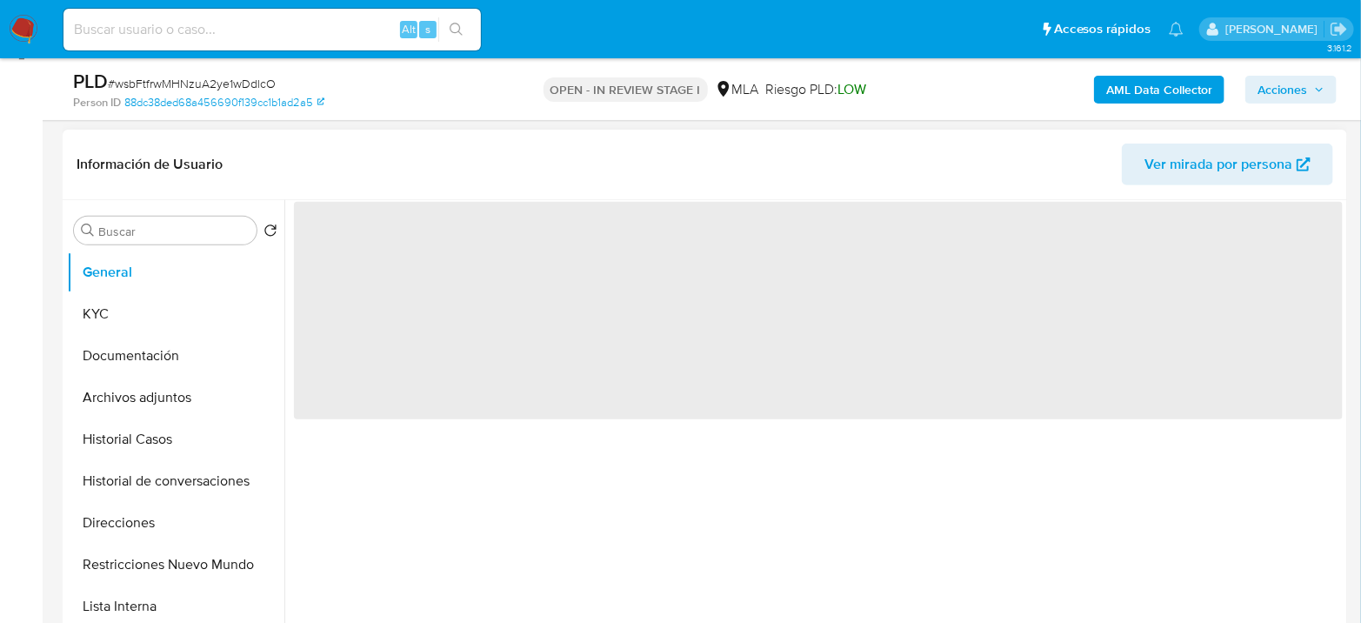
select select "10"
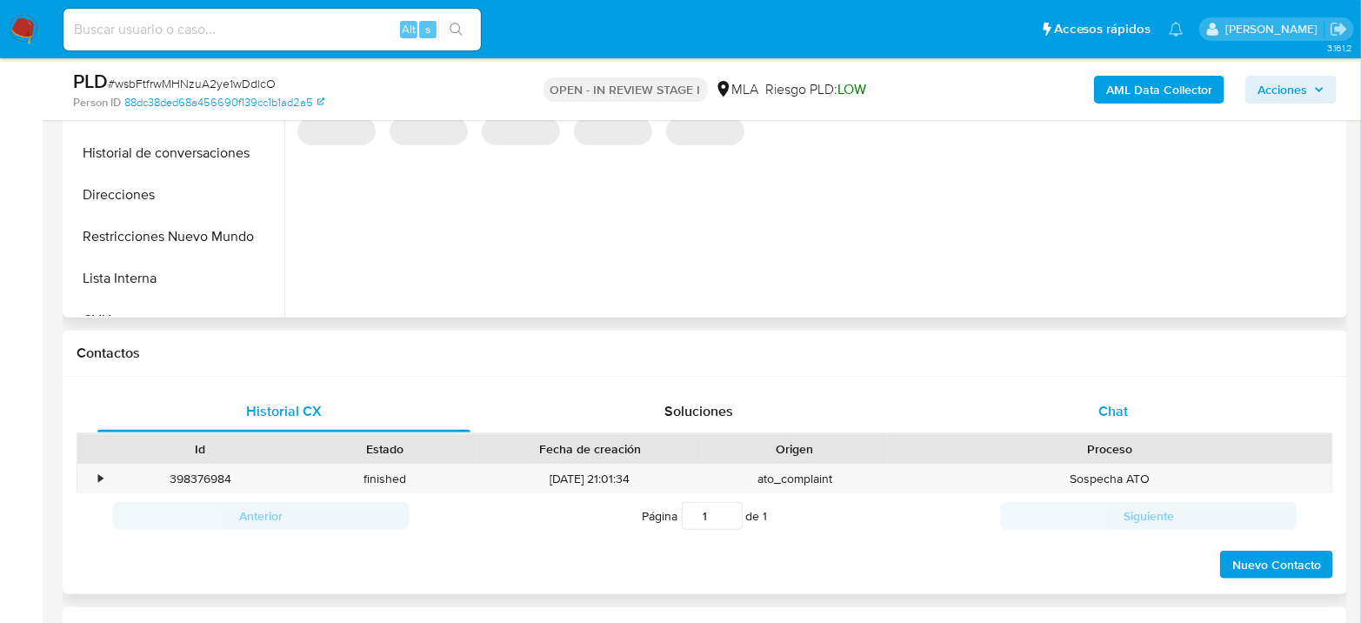
click at [1132, 427] on div "Chat" at bounding box center [1113, 411] width 373 height 42
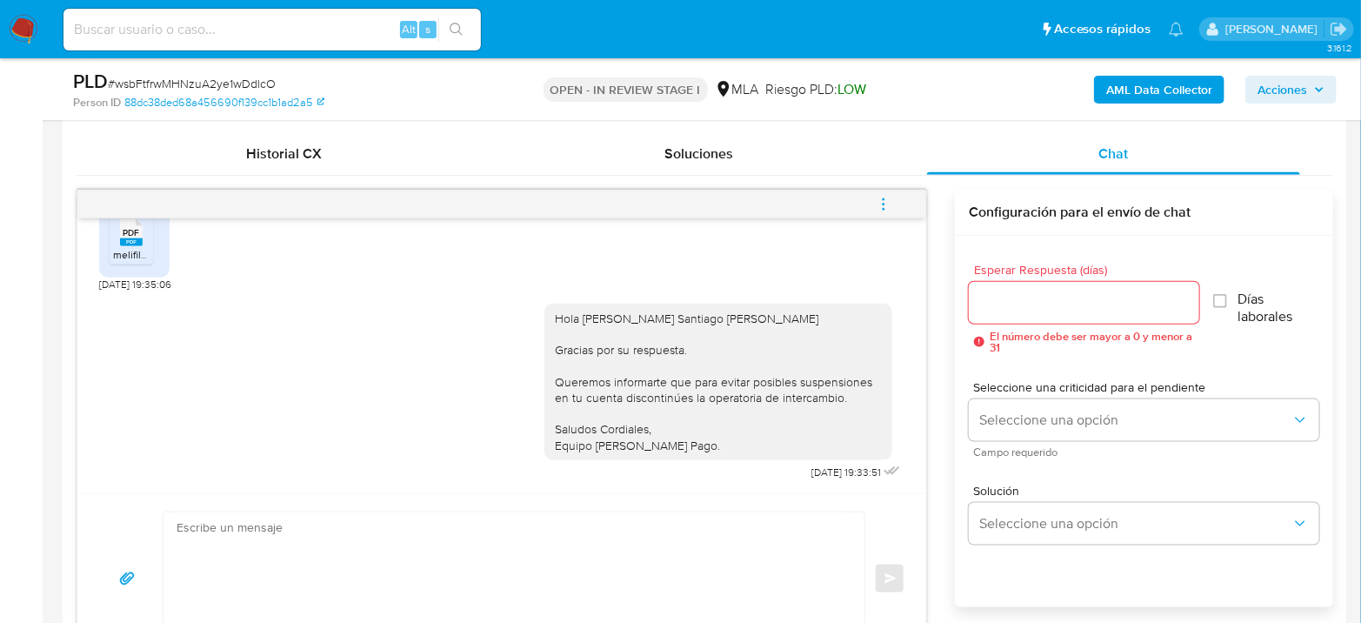
scroll to position [869, 0]
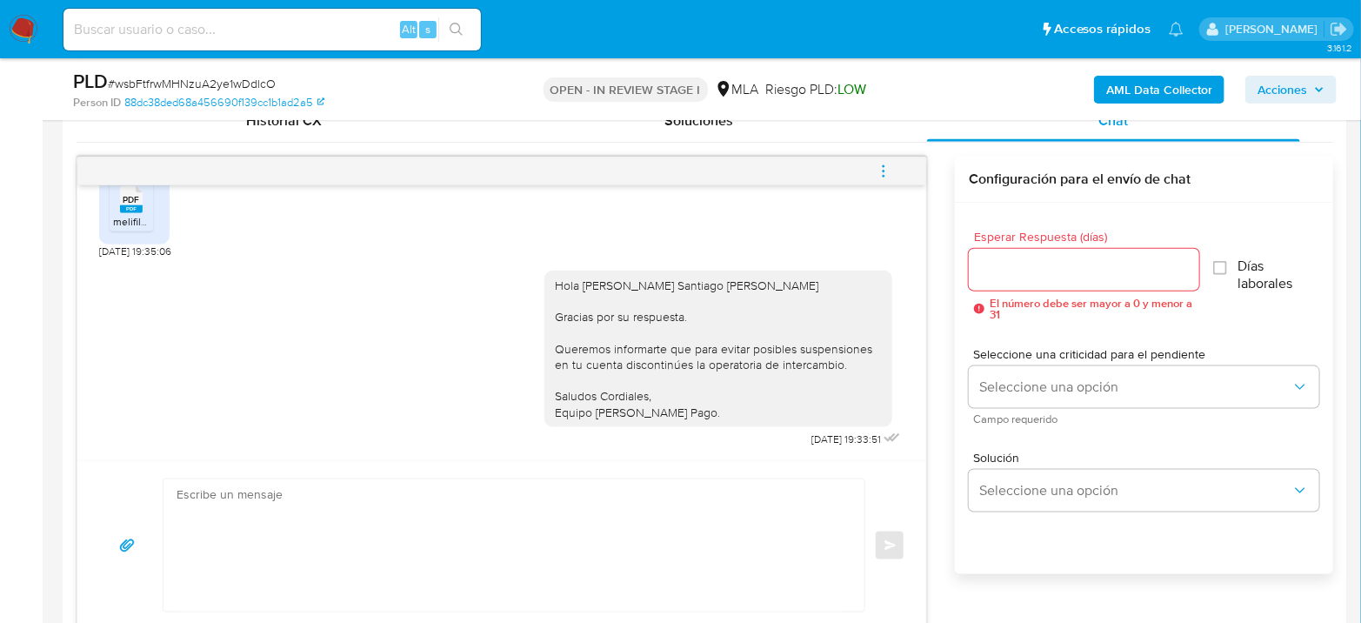
click at [885, 180] on span "menu-action" at bounding box center [884, 171] width 16 height 42
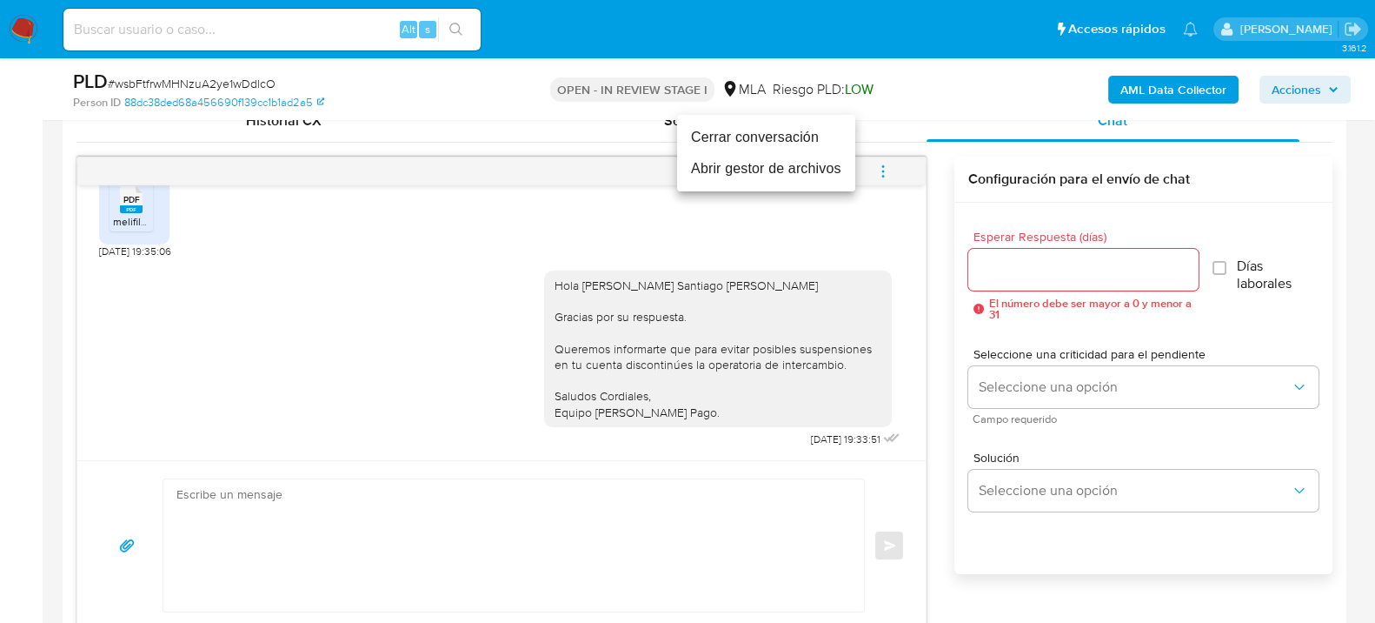
click at [767, 141] on li "Cerrar conversación" at bounding box center [766, 137] width 178 height 31
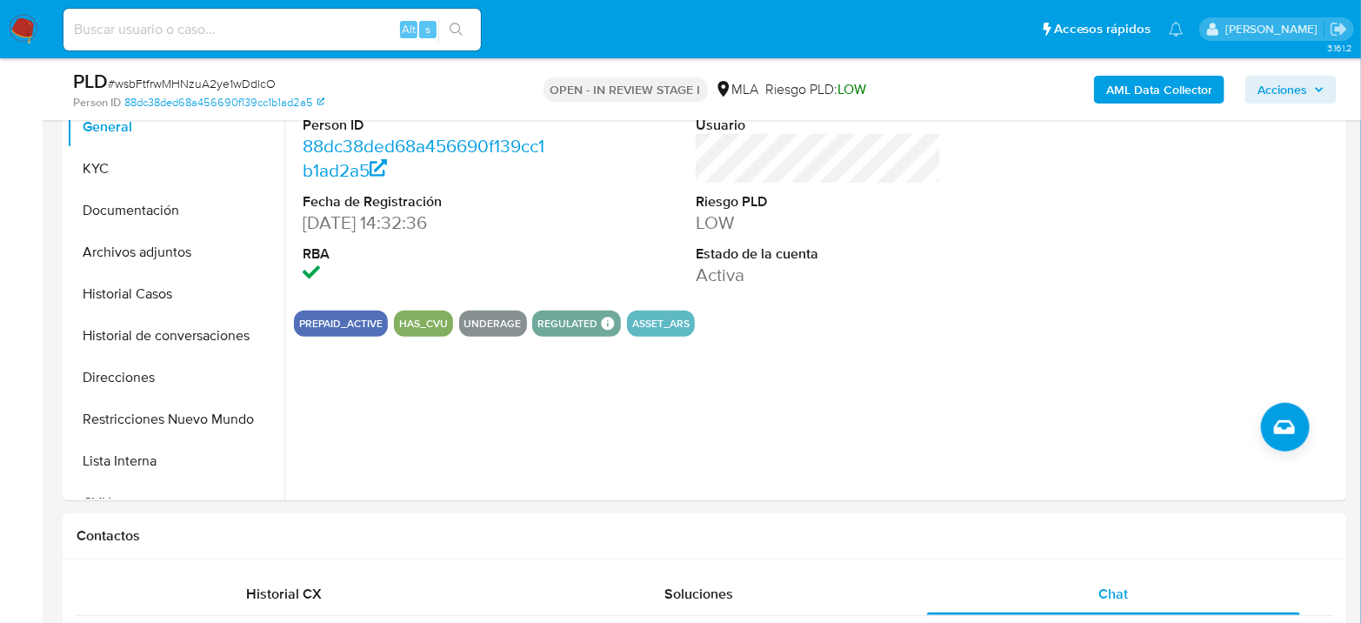
scroll to position [386, 0]
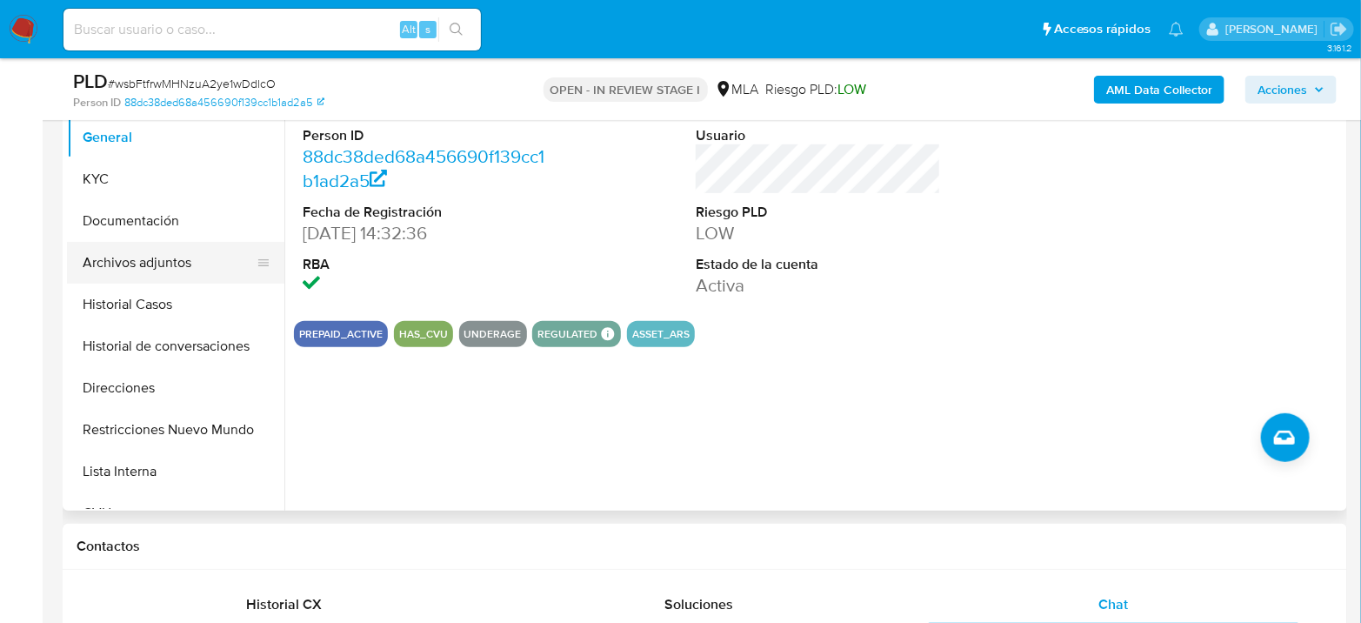
click at [110, 281] on button "Archivos adjuntos" at bounding box center [168, 263] width 203 height 42
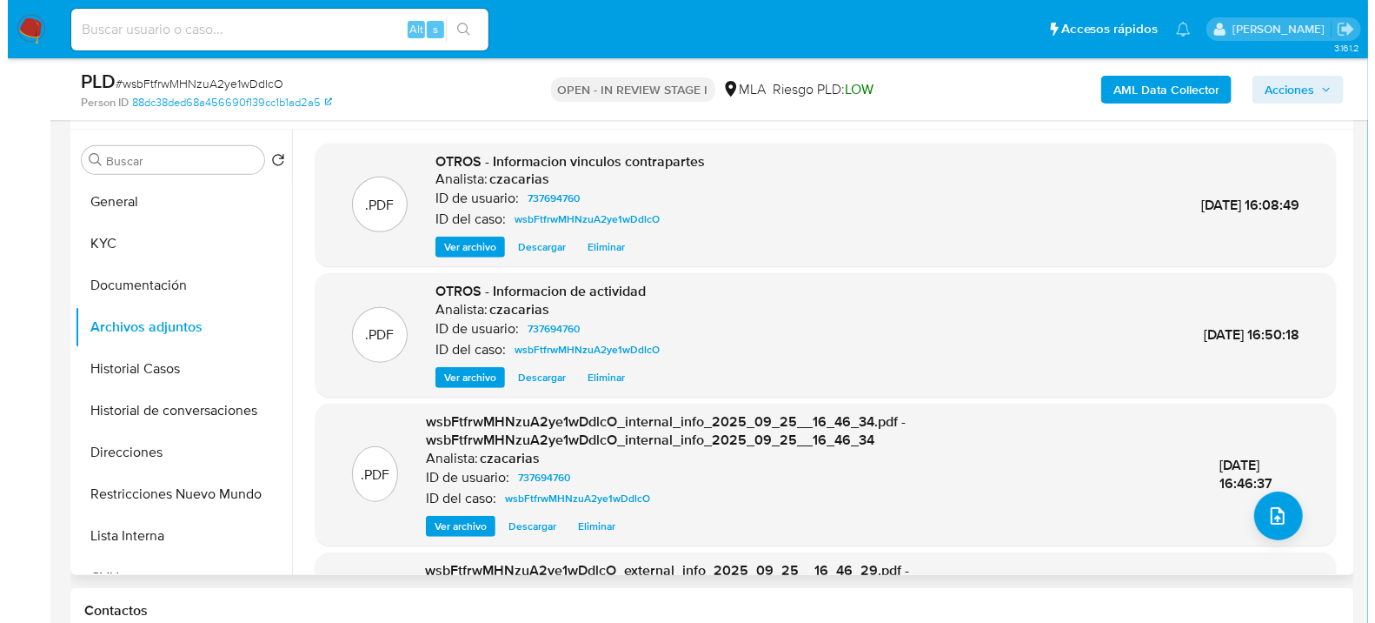
scroll to position [290, 0]
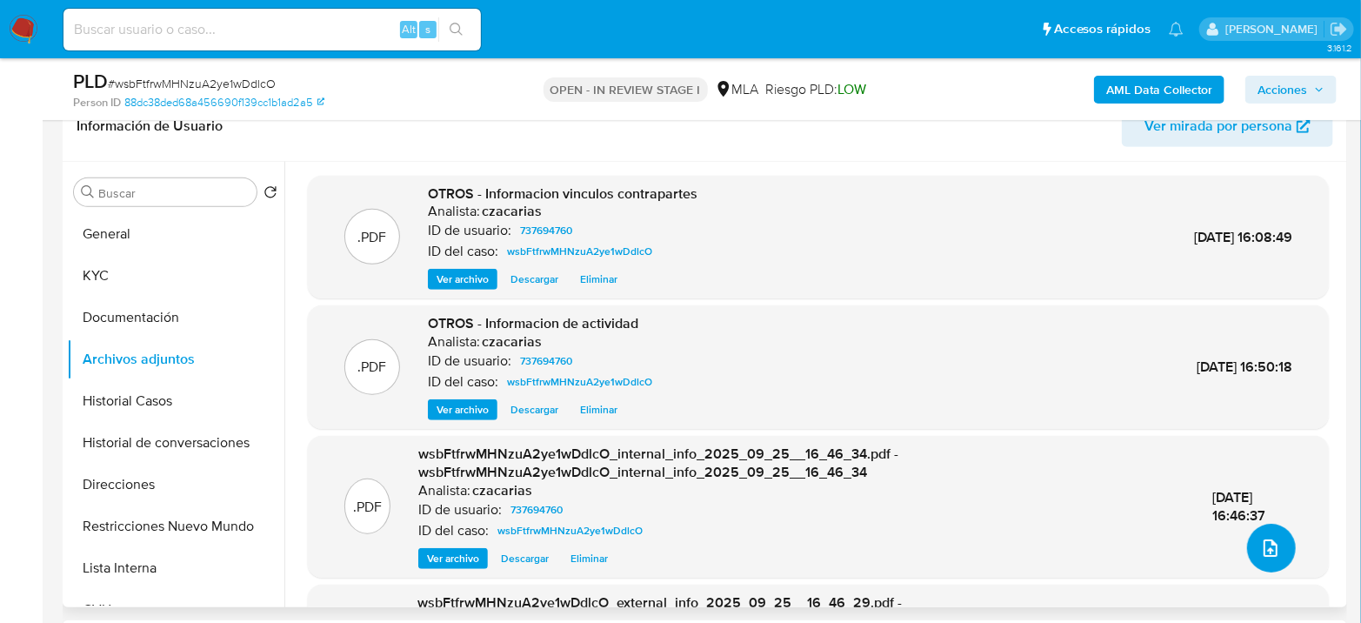
click at [1263, 551] on icon "upload-file" at bounding box center [1270, 547] width 21 height 21
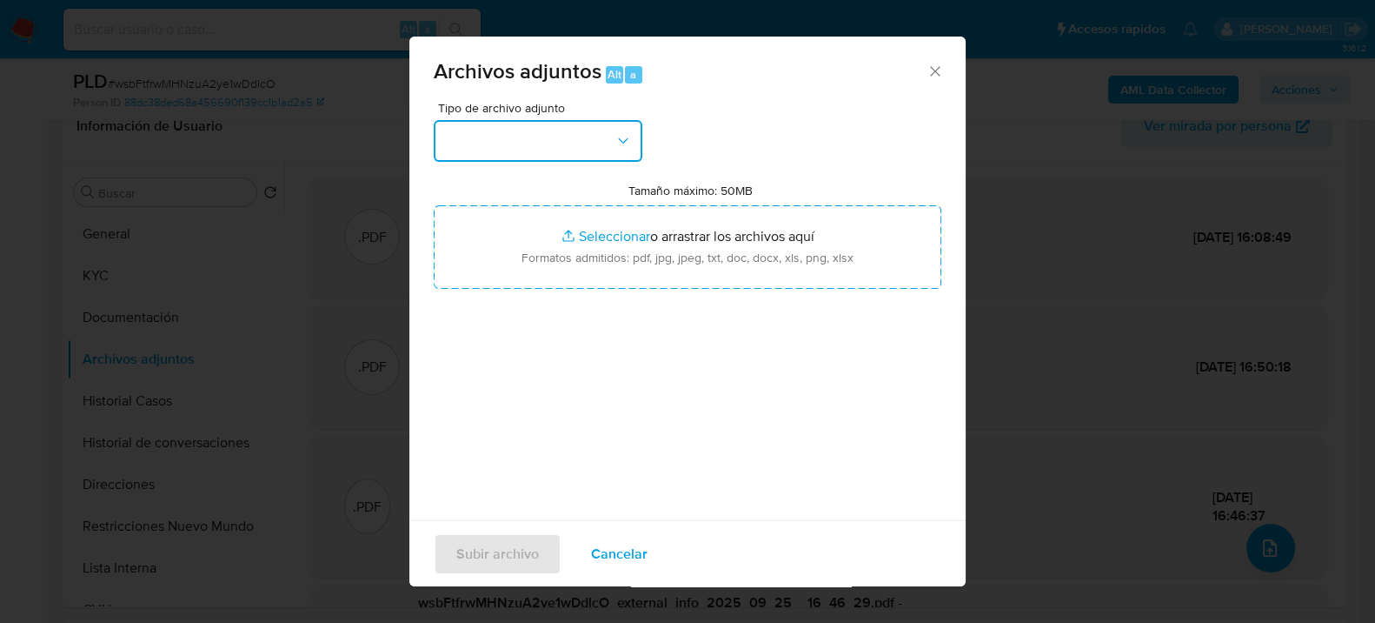
click at [545, 160] on button "button" at bounding box center [538, 141] width 209 height 42
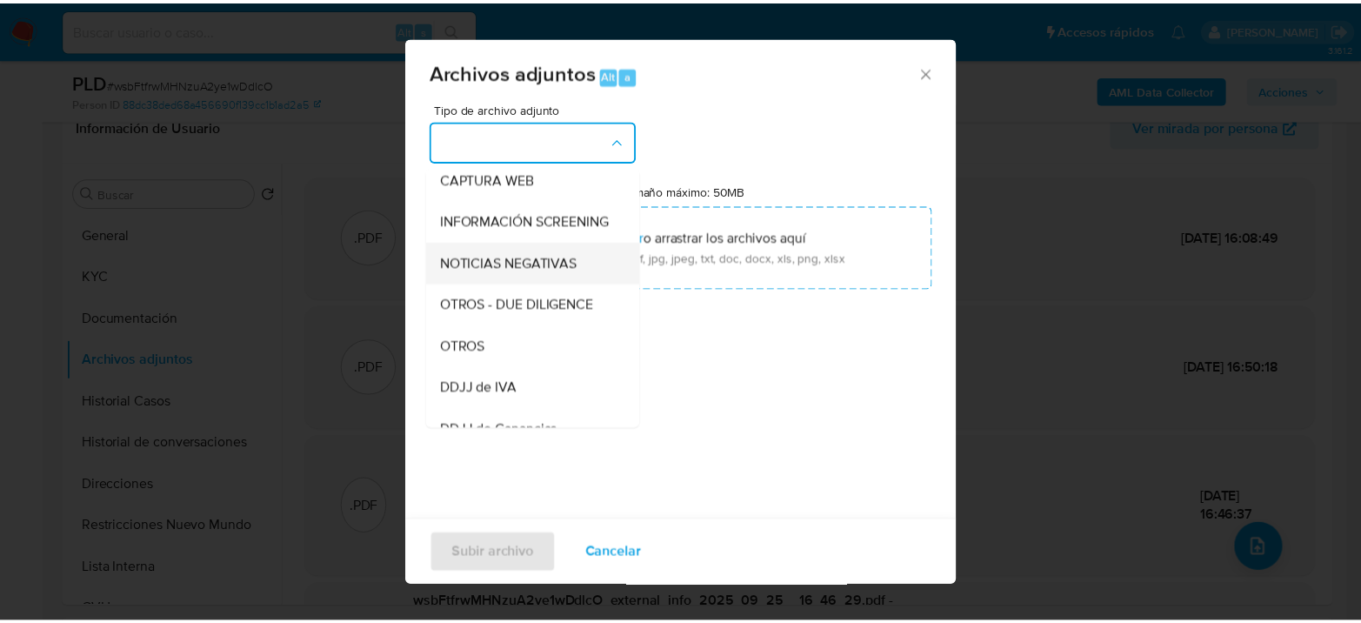
scroll to position [193, 0]
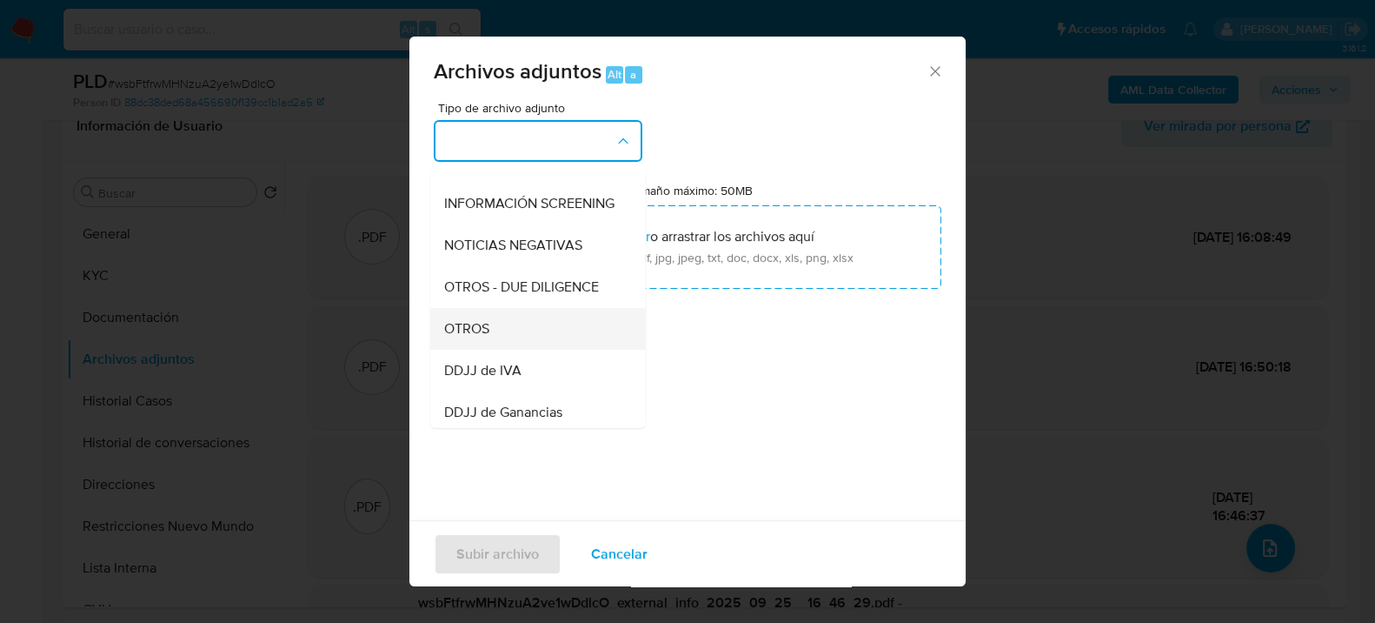
click at [490, 334] on div "OTROS" at bounding box center [532, 328] width 177 height 42
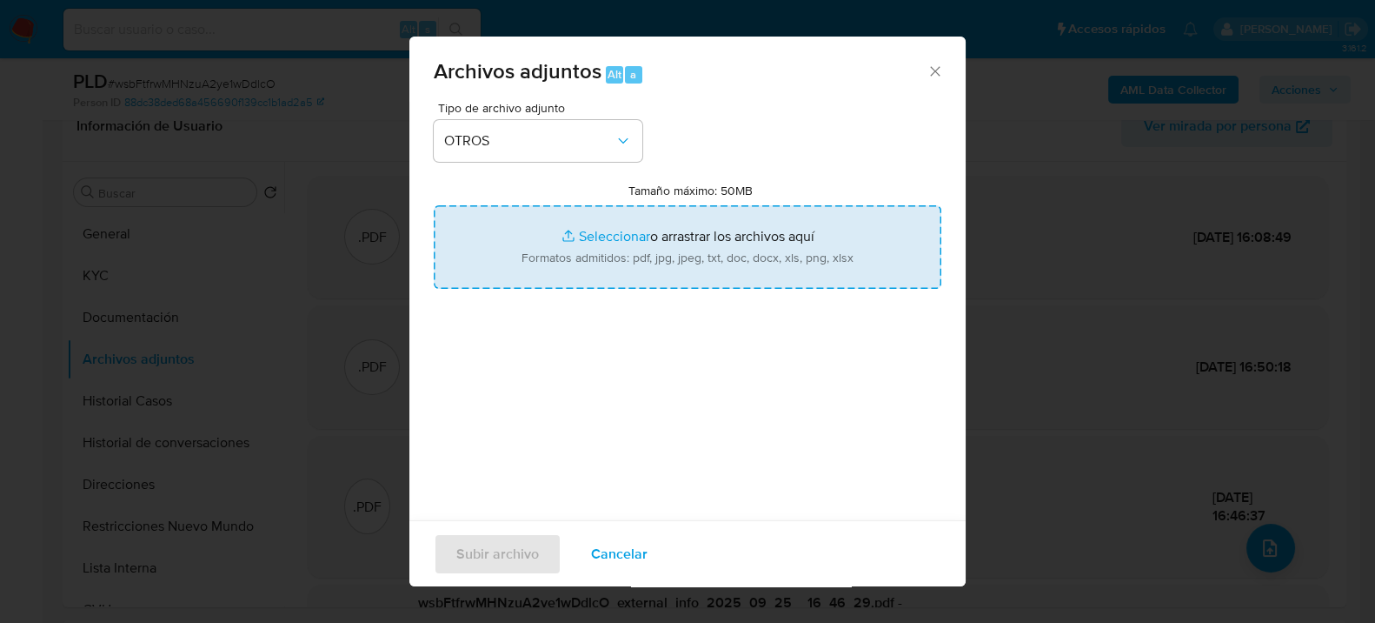
type input "C:\fakepath\Caselog wsbFtfrwMHNzuA2ye1wDdlcO_2025_08_19_09_34_52.docx"
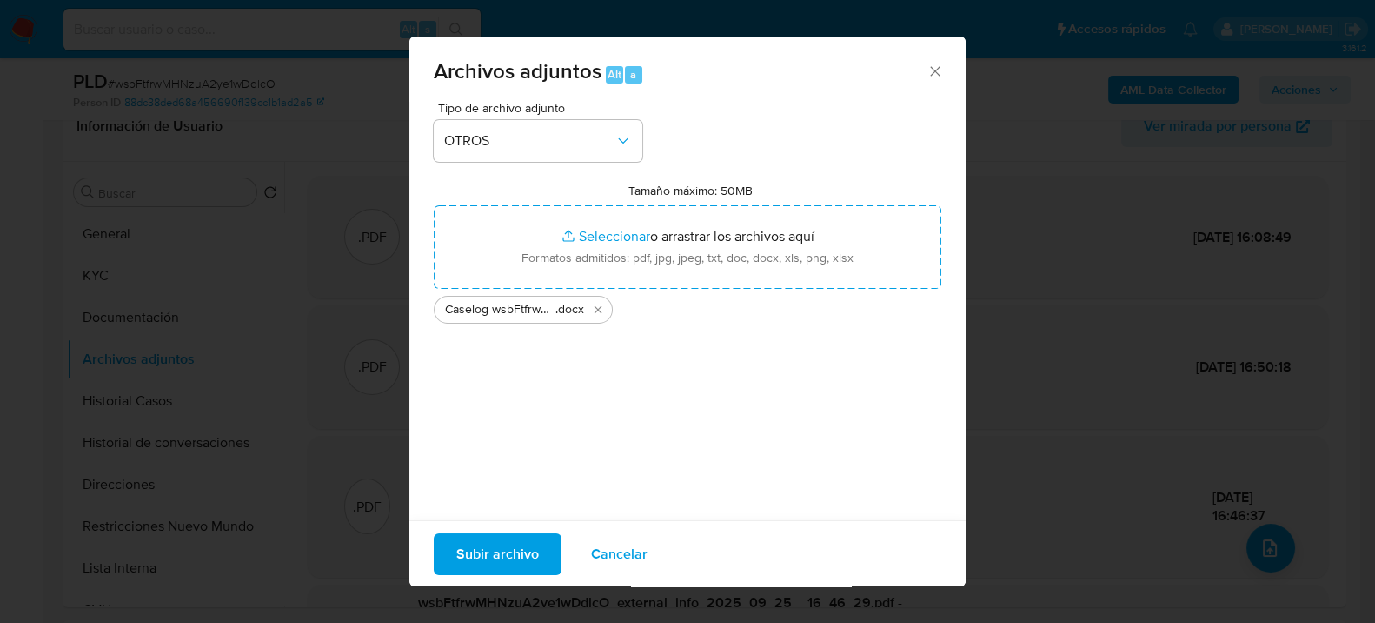
click at [483, 557] on span "Subir archivo" at bounding box center [497, 553] width 83 height 38
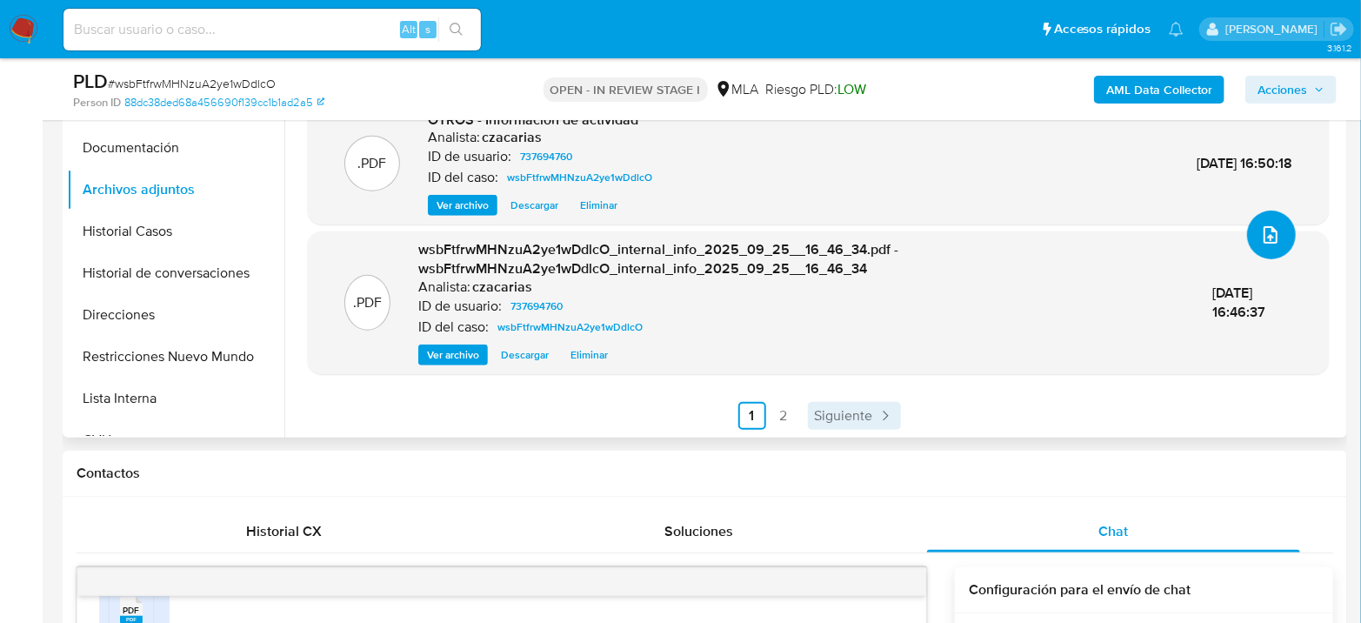
scroll to position [483, 0]
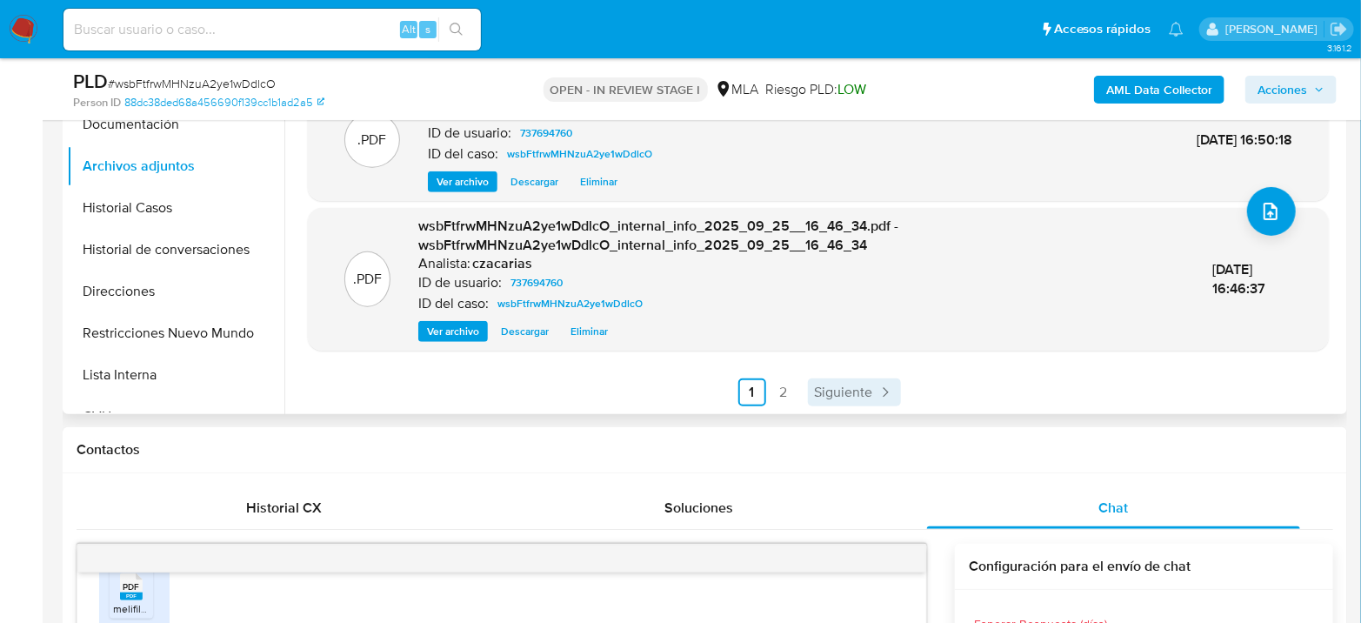
click at [842, 395] on span "Siguiente" at bounding box center [844, 392] width 58 height 14
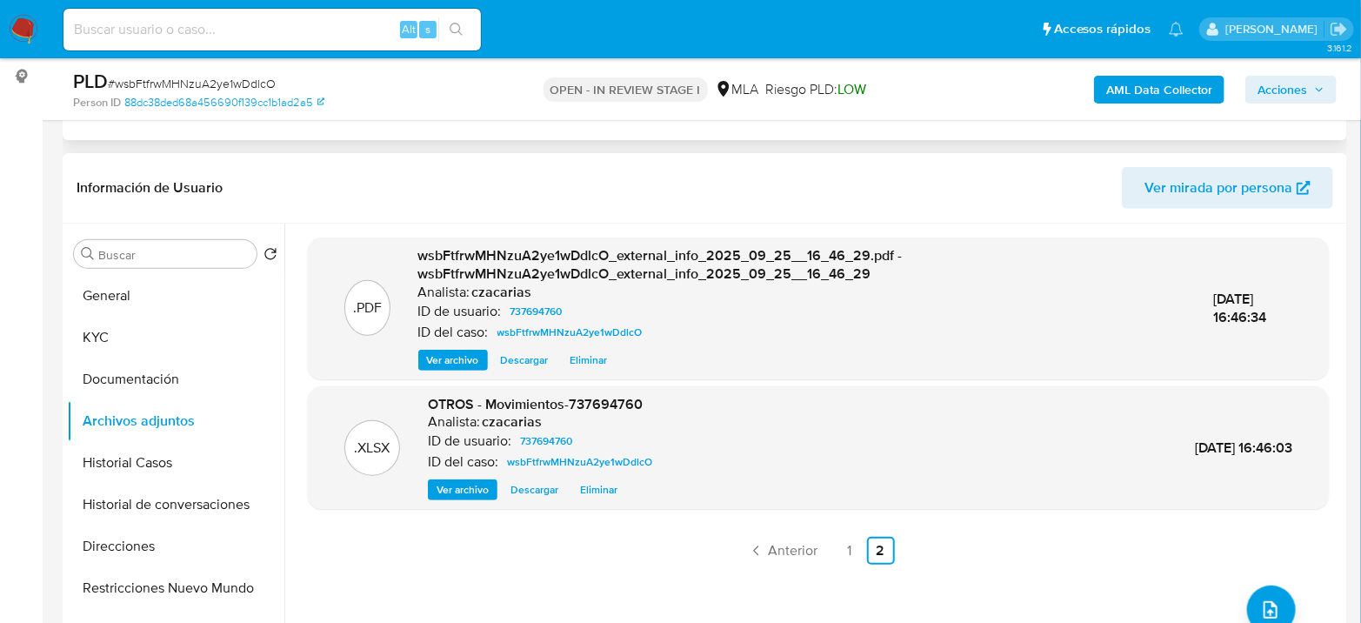
scroll to position [97, 0]
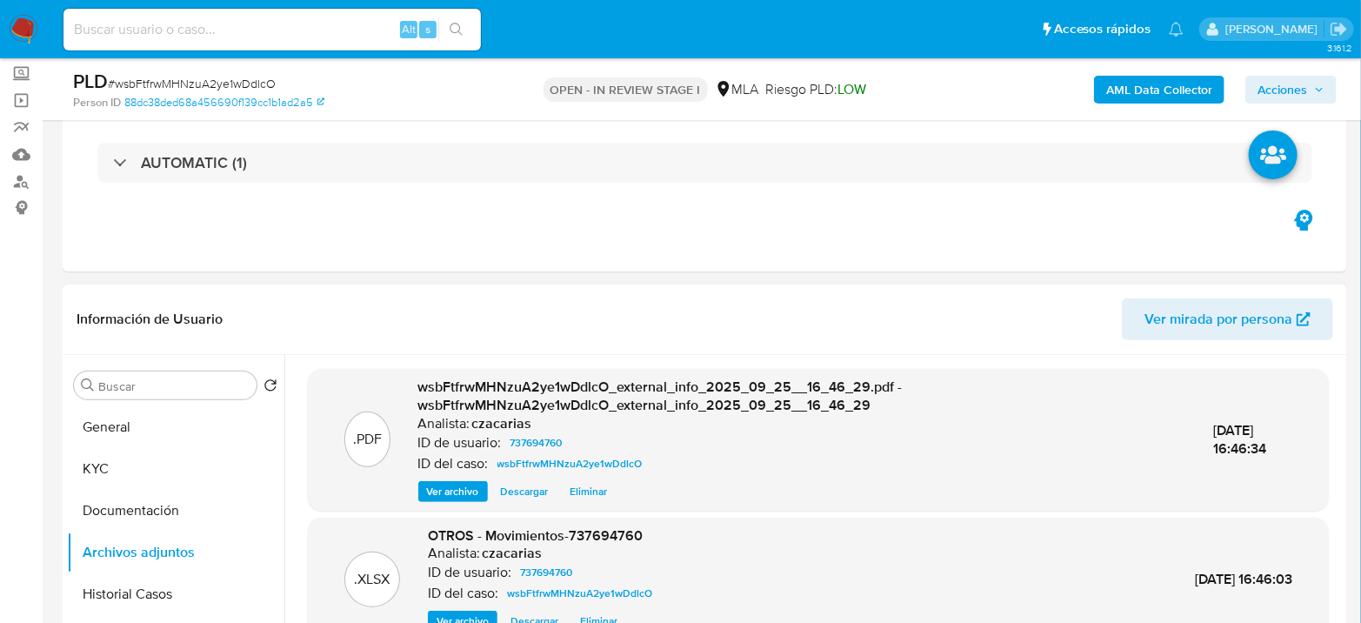
click at [1299, 79] on span "Acciones" at bounding box center [1282, 90] width 50 height 28
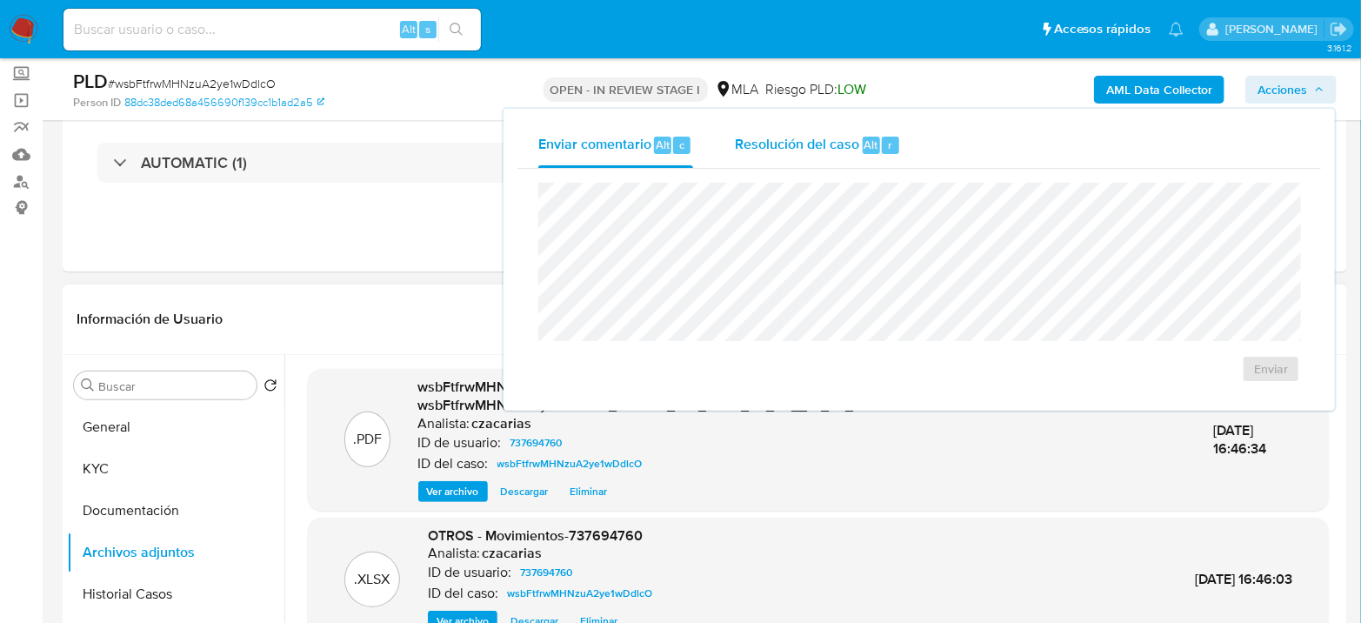
click at [853, 148] on span "Resolución del caso" at bounding box center [797, 144] width 124 height 20
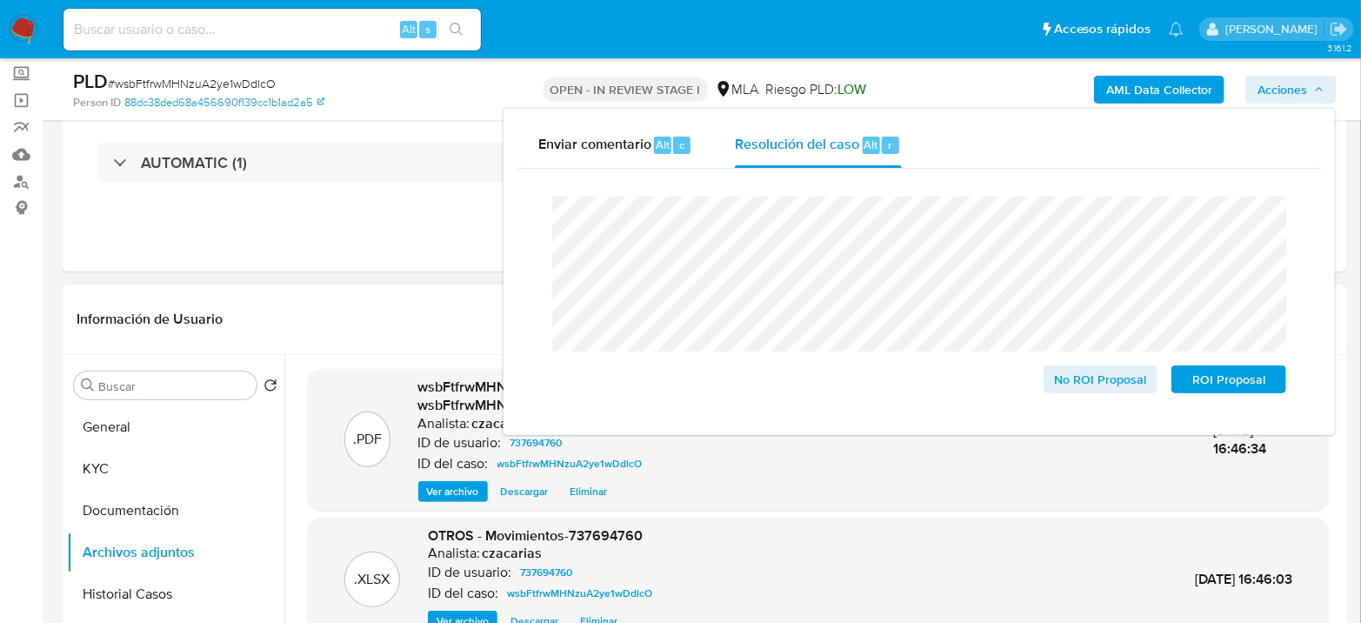
click at [260, 83] on span "# wsbFtfrwMHNzuA2ye1wDdlcO" at bounding box center [192, 83] width 168 height 17
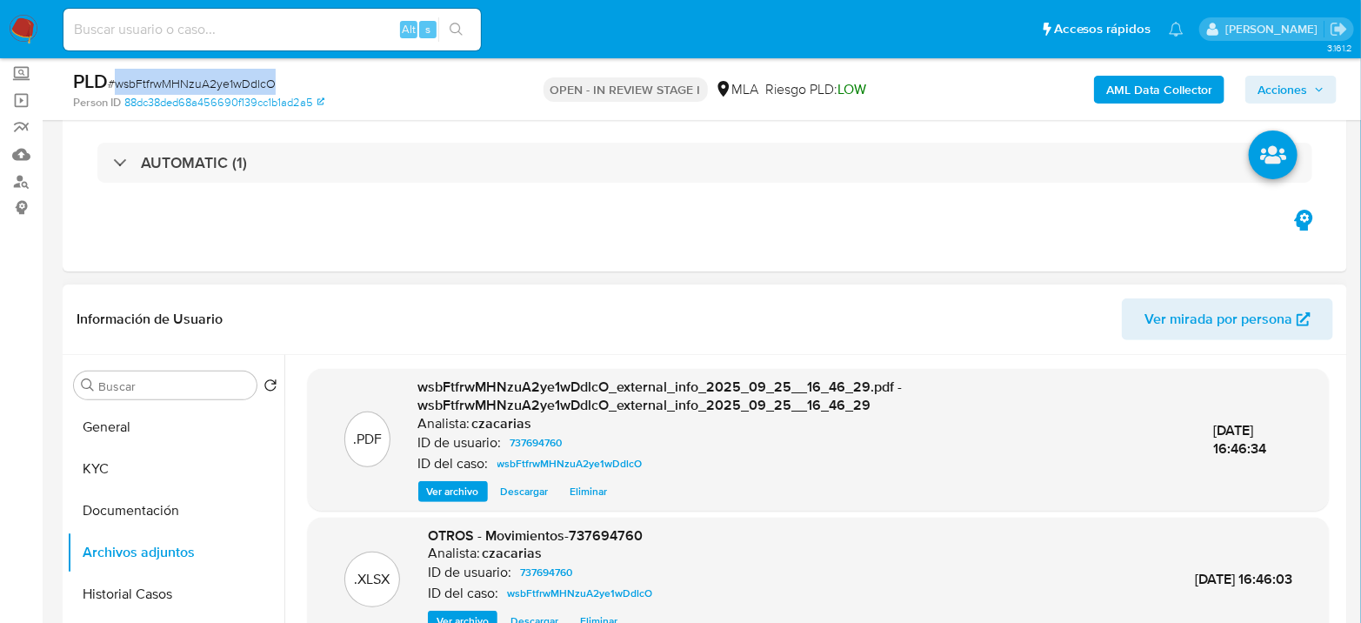
click at [260, 83] on span "# wsbFtfrwMHNzuA2ye1wDdlcO" at bounding box center [192, 83] width 168 height 17
copy span "wsbFtfrwMHNzuA2ye1wDdlcO"
drag, startPoint x: 1309, startPoint y: 95, endPoint x: 1300, endPoint y: 100, distance: 10.9
click at [1309, 94] on span "Acciones" at bounding box center [1290, 89] width 67 height 24
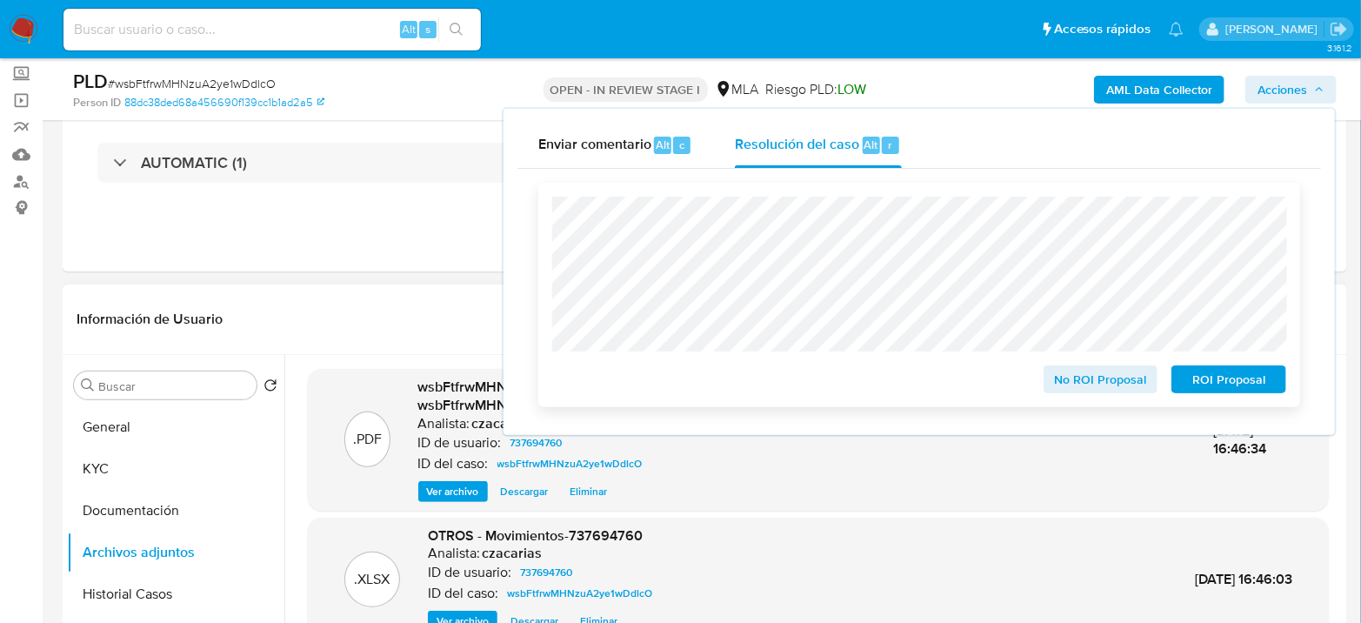
click at [1196, 386] on span "ROI Proposal" at bounding box center [1228, 379] width 90 height 24
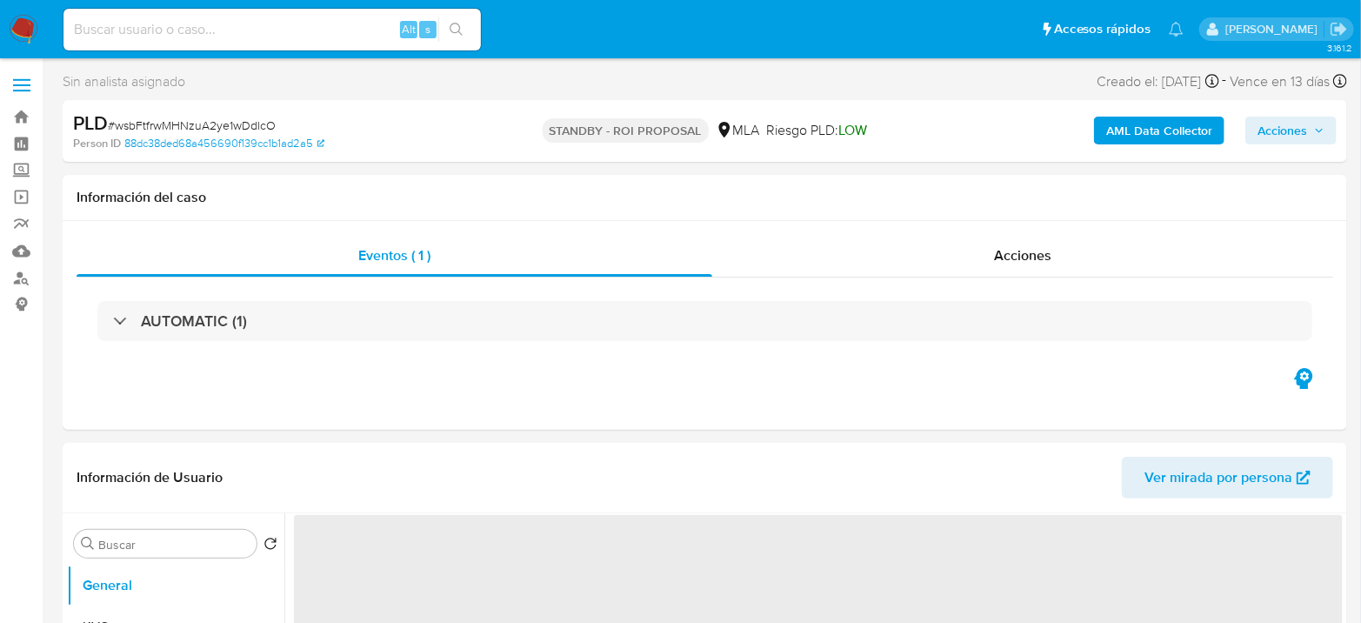
select select "10"
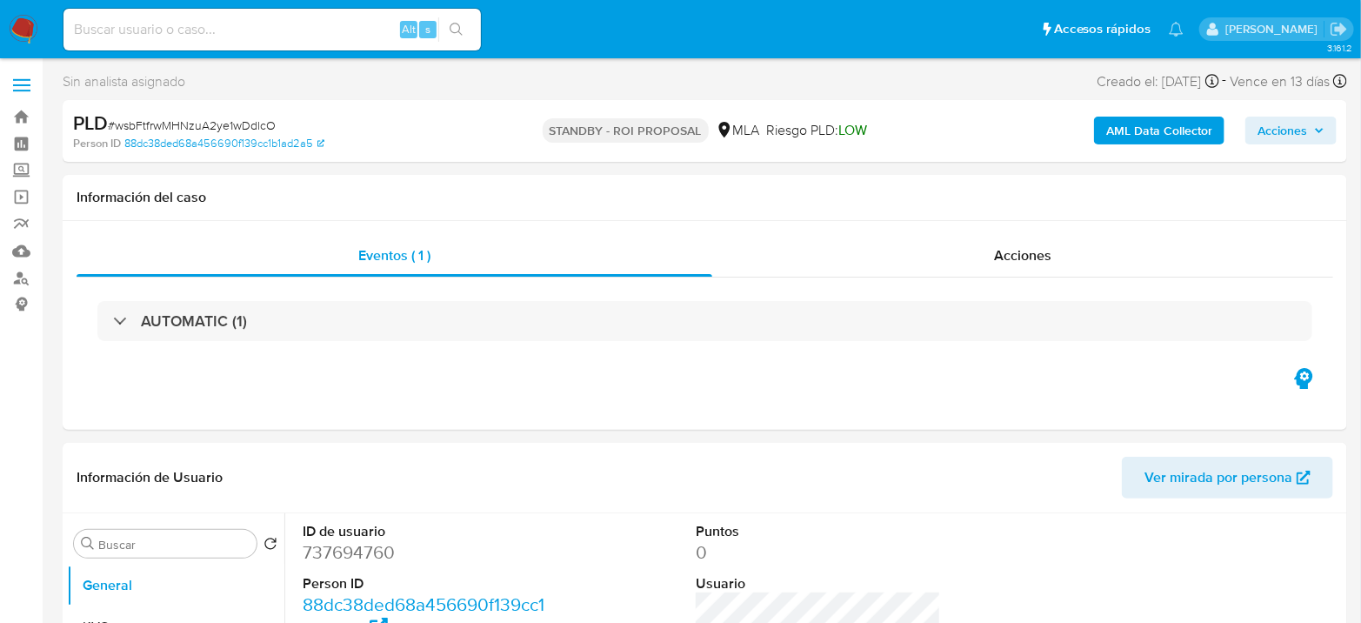
click at [299, 33] on input at bounding box center [271, 29] width 417 height 23
paste input "EVW6az6gPerDM8mpvwXNeDKP"
type input "EVW6az6gPerDM8mpvwXNeDKP"
click at [452, 36] on button "search-icon" at bounding box center [456, 29] width 36 height 24
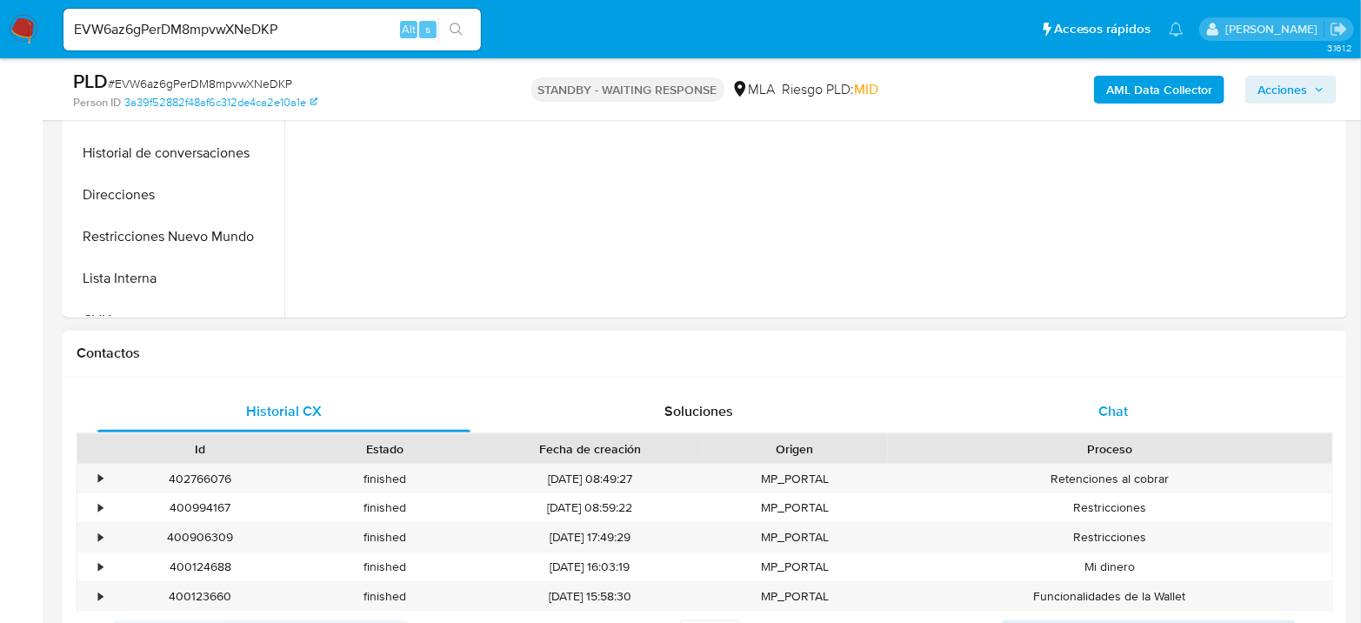
select select "10"
click at [1116, 402] on span "Chat" at bounding box center [1113, 411] width 30 height 20
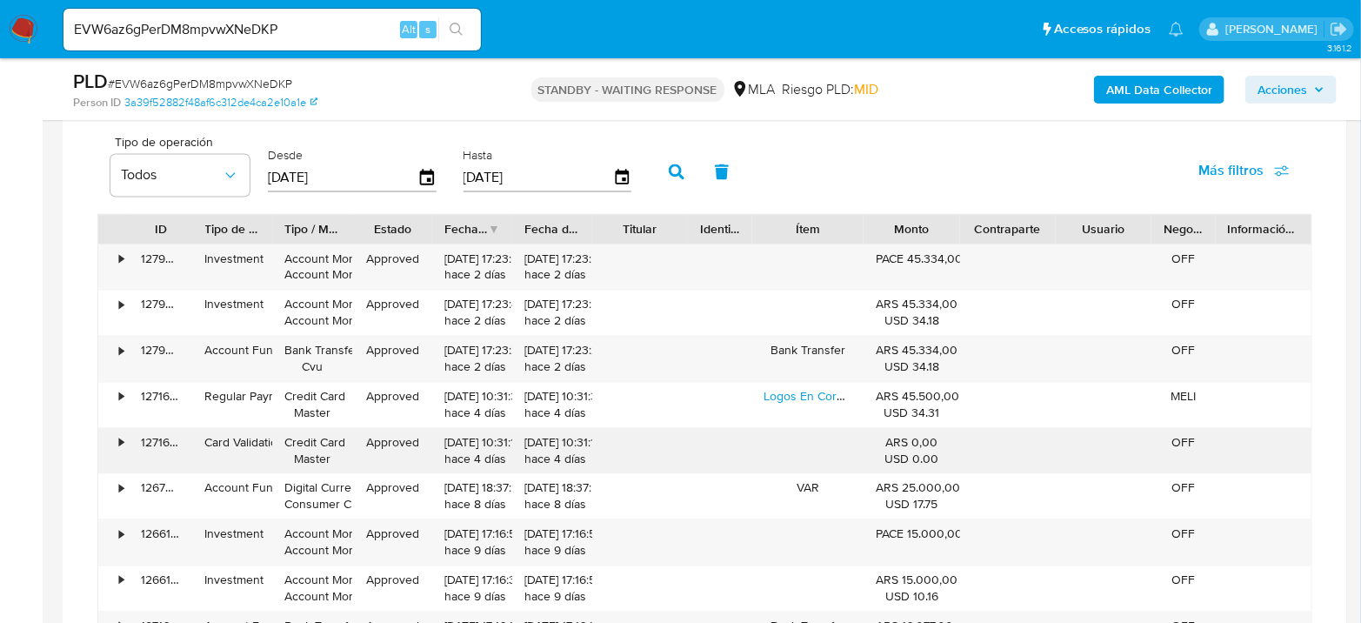
scroll to position [1449, 0]
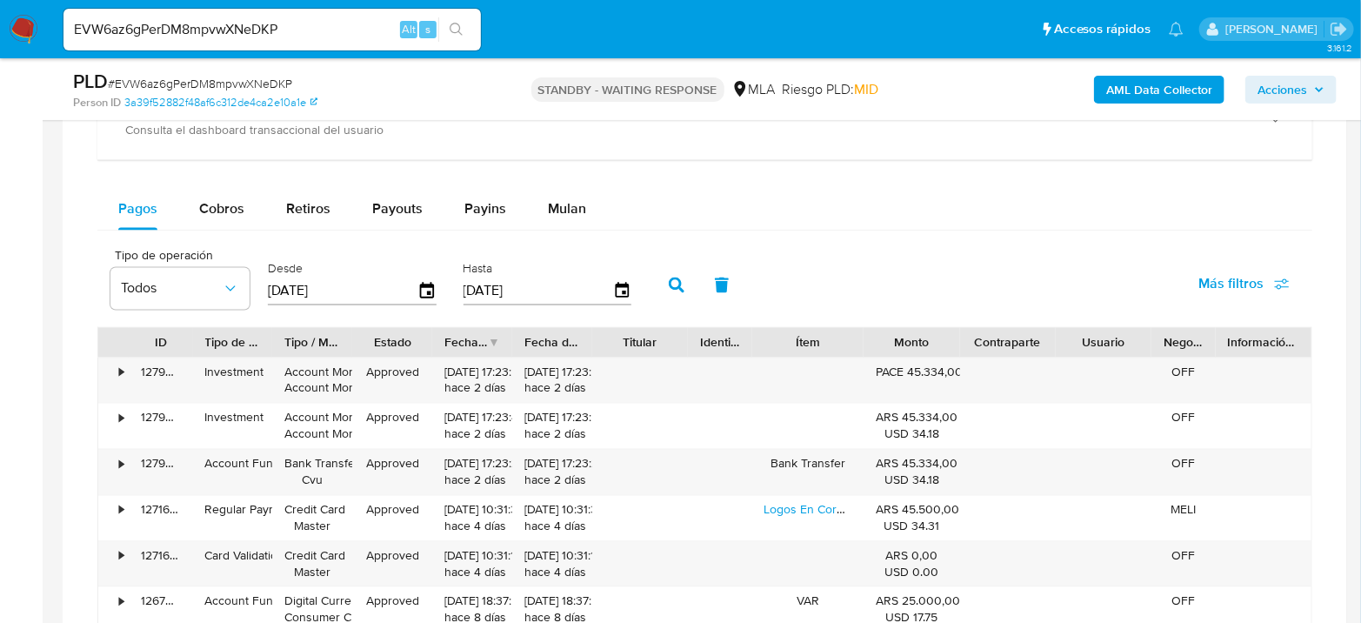
click at [295, 41] on div "EVW6az6gPerDM8mpvwXNeDKP Alt s" at bounding box center [271, 30] width 417 height 42
click at [287, 30] on input "EVW6az6gPerDM8mpvwXNeDKP" at bounding box center [271, 29] width 417 height 23
paste input "ARloTL4gJcoK7rmgd43xty5r"
type input "ARloTL4gJcoK7rmgd43xty5r"
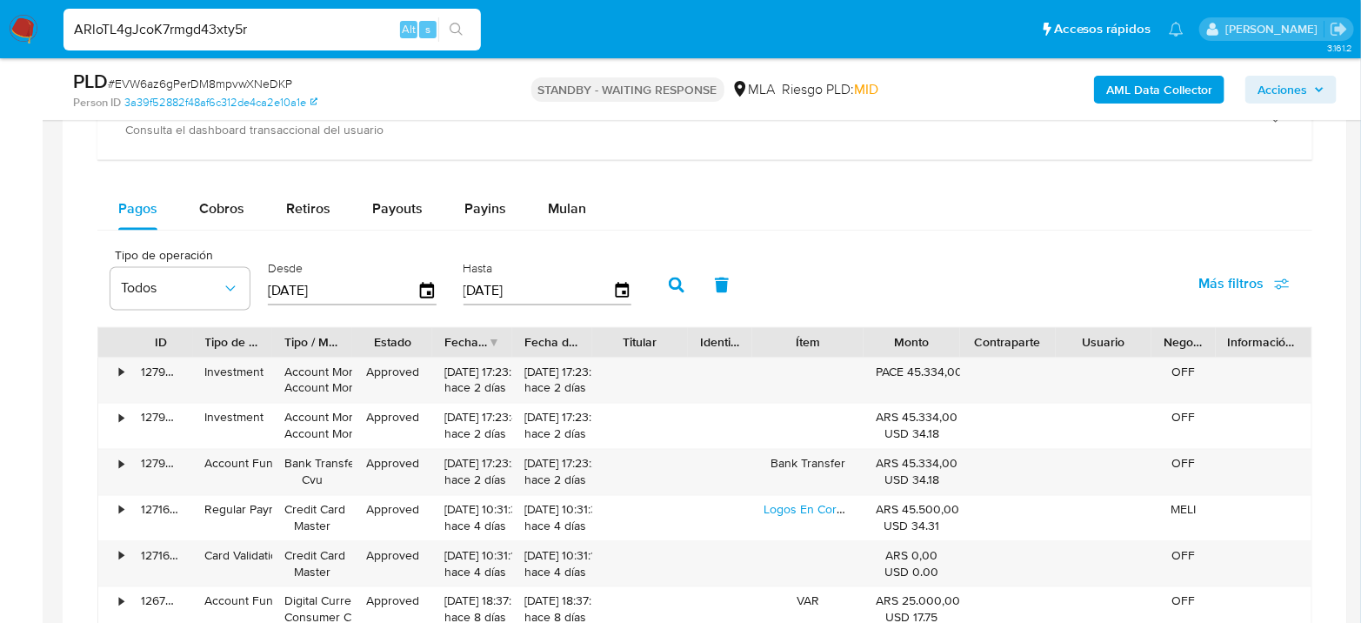
click at [450, 29] on icon "search-icon" at bounding box center [456, 29] width 13 height 13
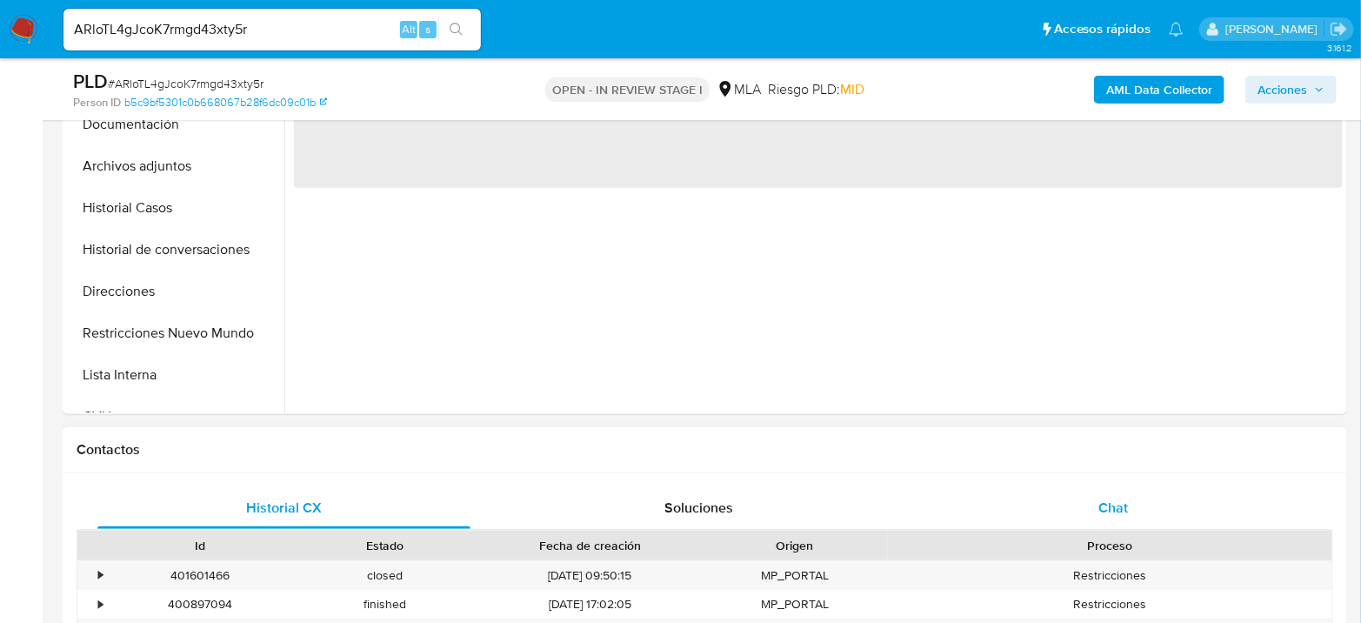
click at [1144, 487] on div "Chat" at bounding box center [1113, 508] width 373 height 42
select select "10"
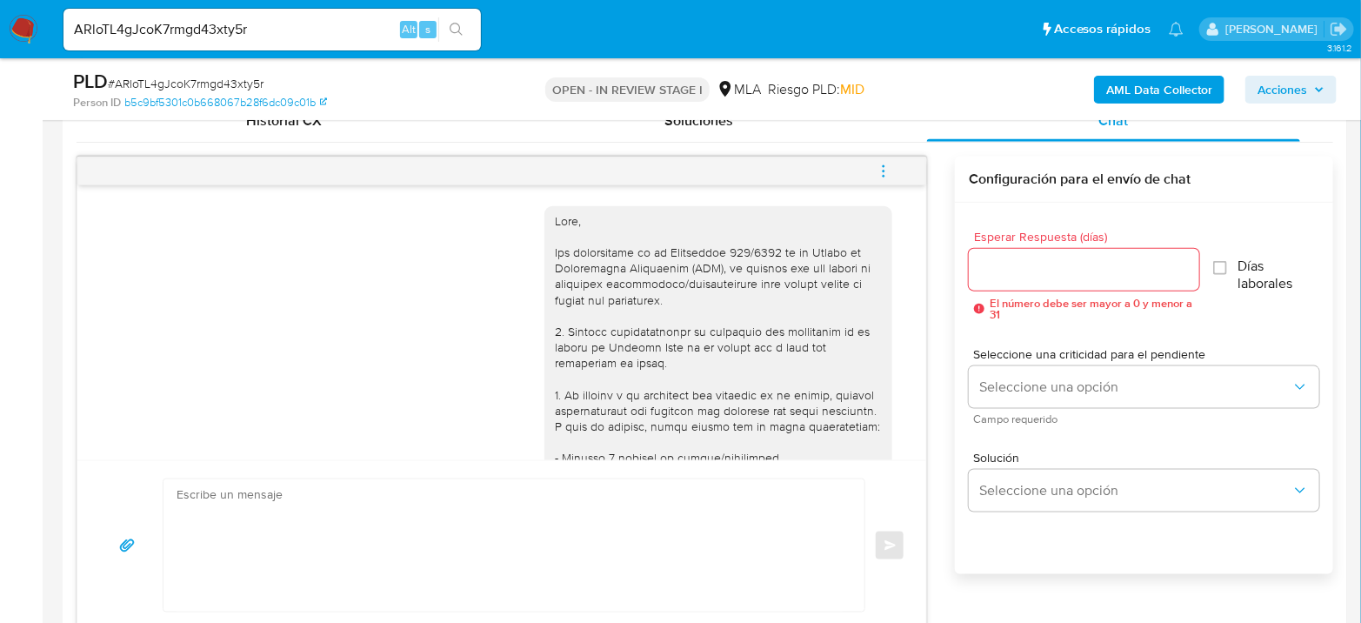
scroll to position [1816, 0]
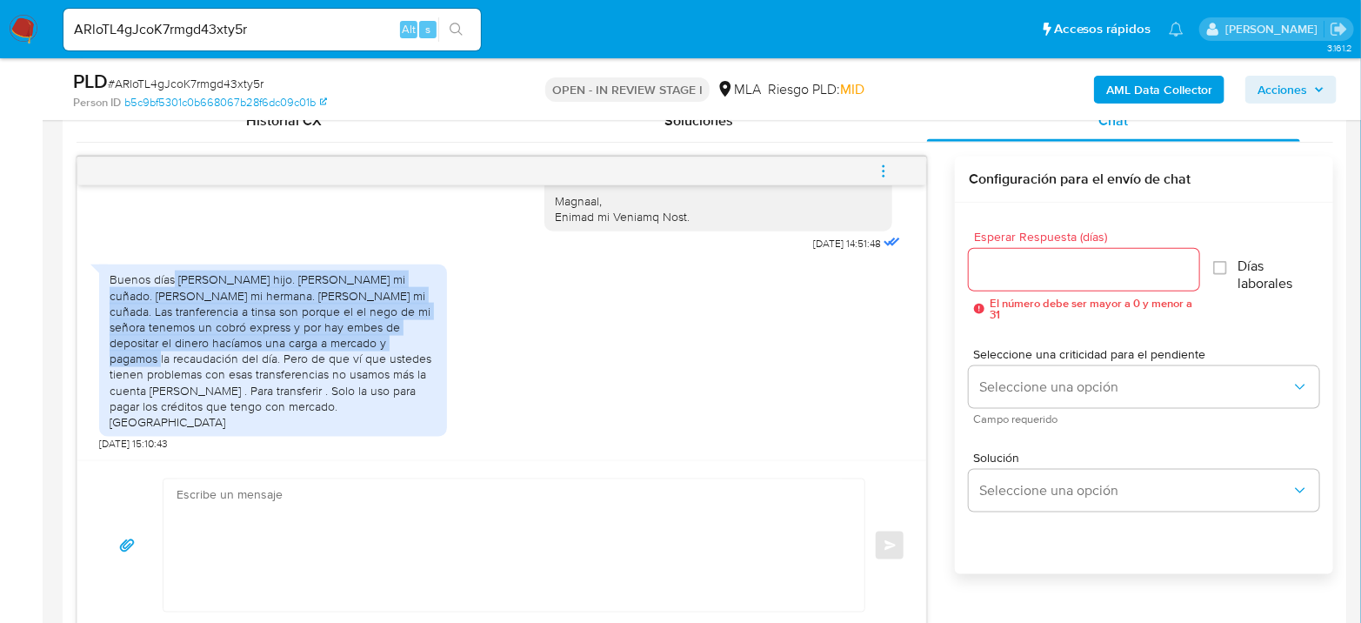
drag, startPoint x: 174, startPoint y: 305, endPoint x: 341, endPoint y: 370, distance: 179.2
click at [341, 370] on div "Buenos días [PERSON_NAME] hijo. [PERSON_NAME] mi cuñado. [PERSON_NAME] mi herma…" at bounding box center [273, 350] width 327 height 158
drag, startPoint x: 342, startPoint y: 369, endPoint x: 77, endPoint y: 310, distance: 271.7
click at [77, 310] on div "[DATE] 17:35:23 Buenas tardes . No sé bien que me piden. Pero puedo presentarle…" at bounding box center [501, 322] width 849 height 275
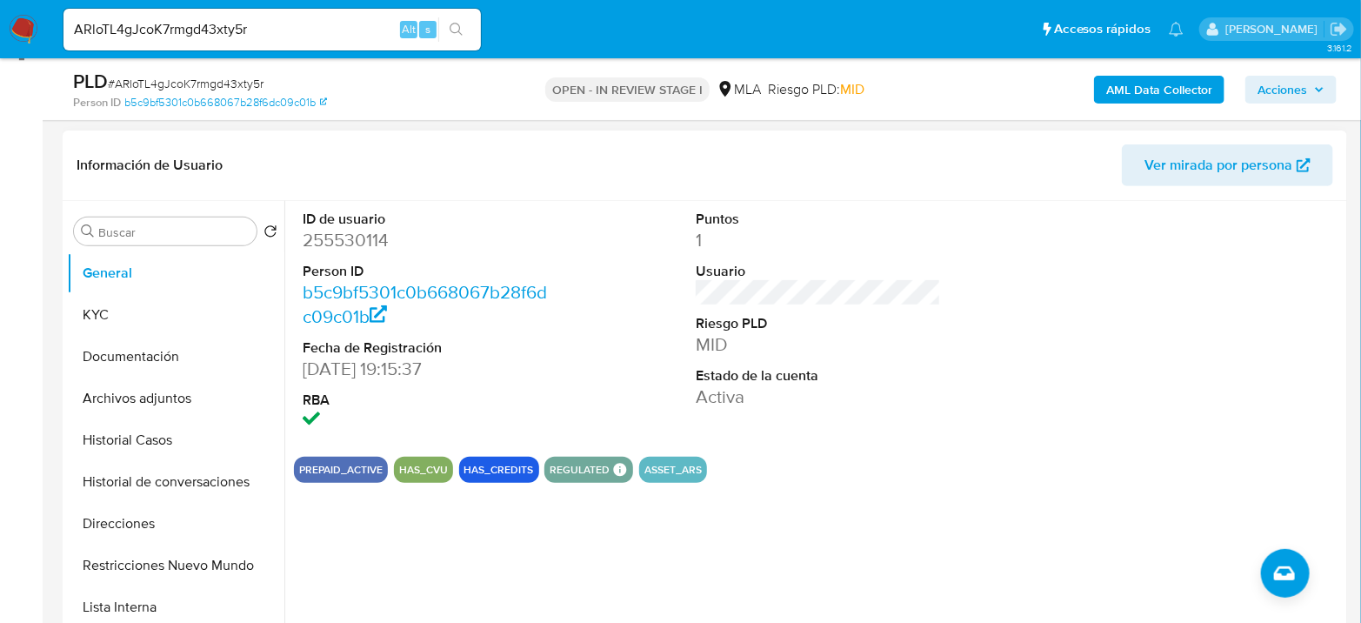
scroll to position [193, 0]
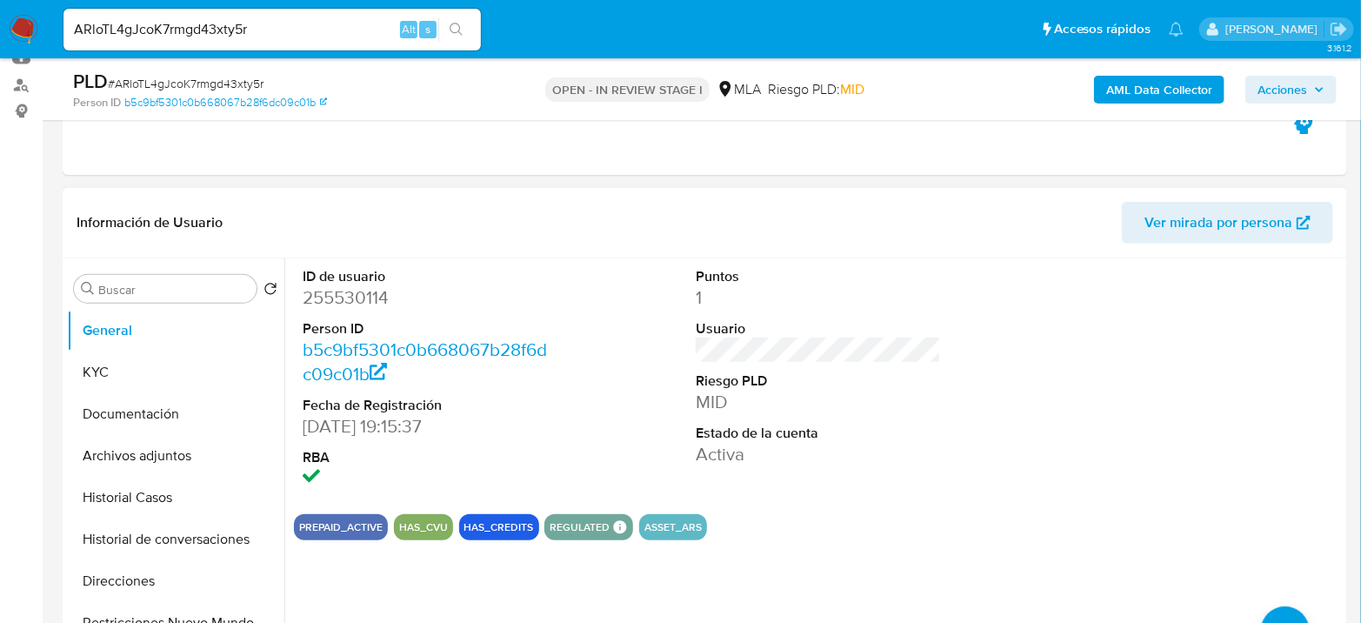
click at [370, 293] on dd "255530114" at bounding box center [425, 297] width 245 height 24
copy dd "255530114"
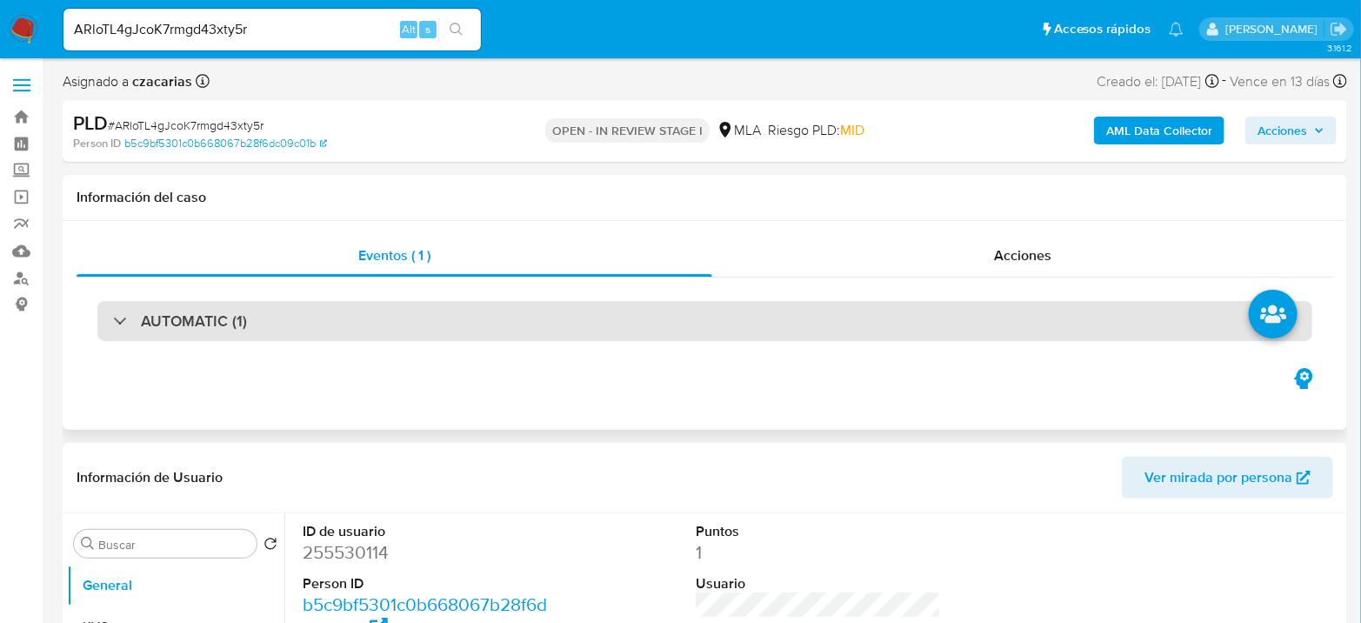
drag, startPoint x: 268, startPoint y: 347, endPoint x: 271, endPoint y: 337, distance: 10.2
click at [268, 347] on div "AUTOMATIC (1)" at bounding box center [705, 320] width 1256 height 87
click at [279, 324] on div "AUTOMATIC (1)" at bounding box center [704, 321] width 1215 height 40
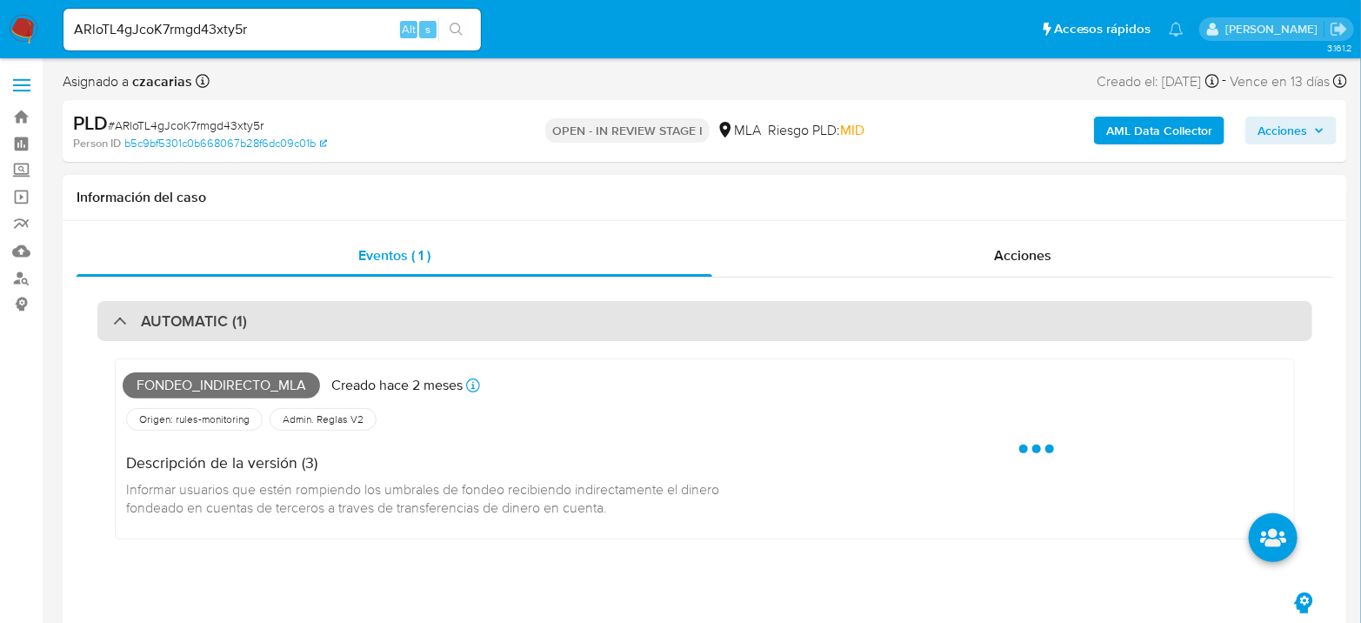
click at [279, 324] on div "AUTOMATIC (1)" at bounding box center [704, 321] width 1215 height 40
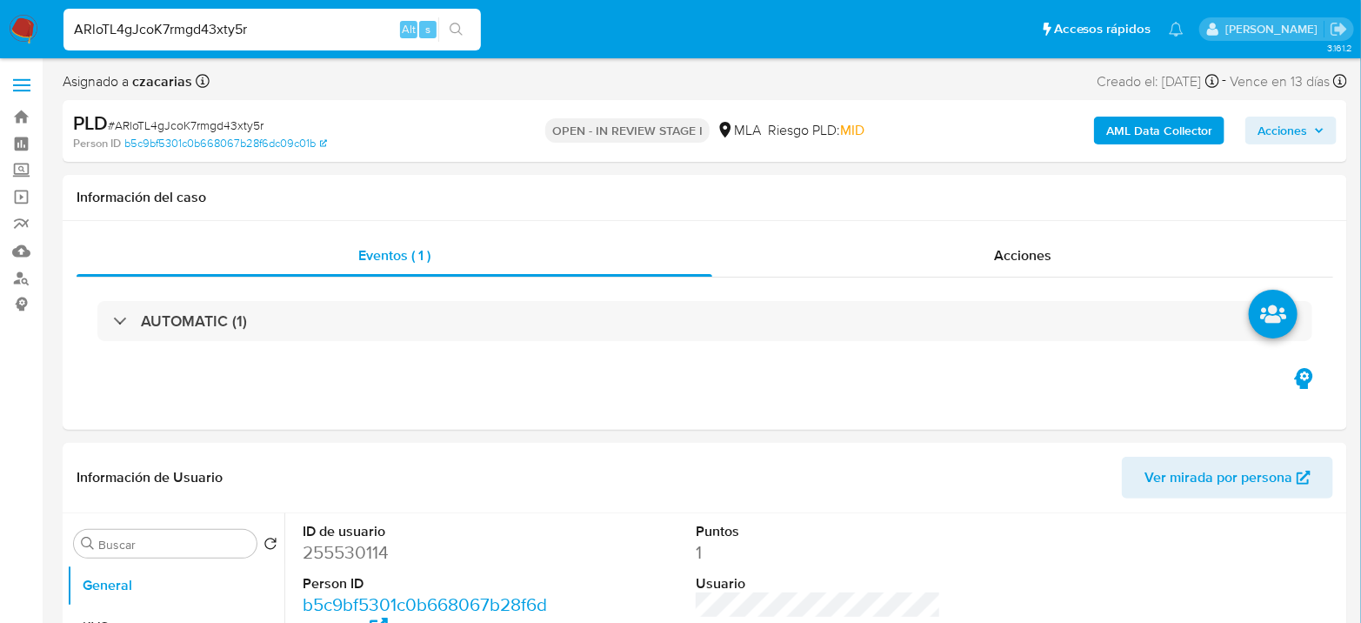
click at [212, 31] on input "ARloTL4gJcoK7rmgd43xty5r" at bounding box center [271, 29] width 417 height 23
paste input "KHomLi7fEo0s4sign7W2Wy8v"
type input "KHomLi7fEo0s4sign7W2Wy8v"
click at [464, 30] on button "search-icon" at bounding box center [456, 29] width 36 height 24
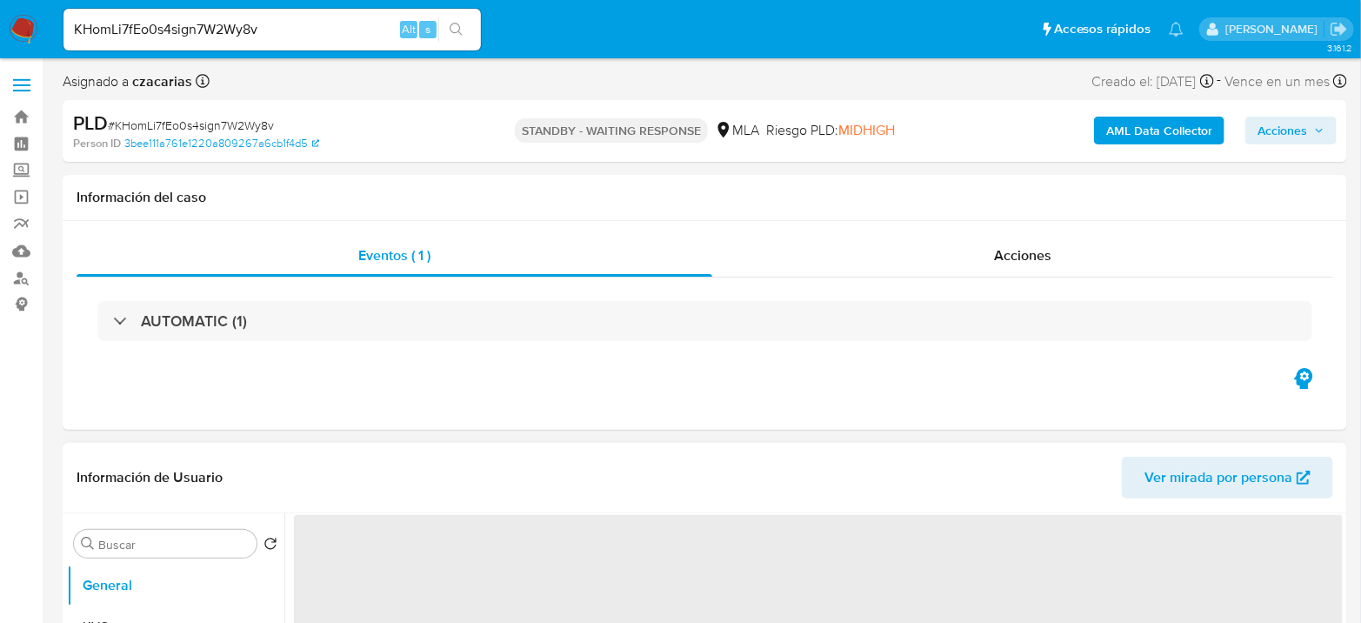
select select "10"
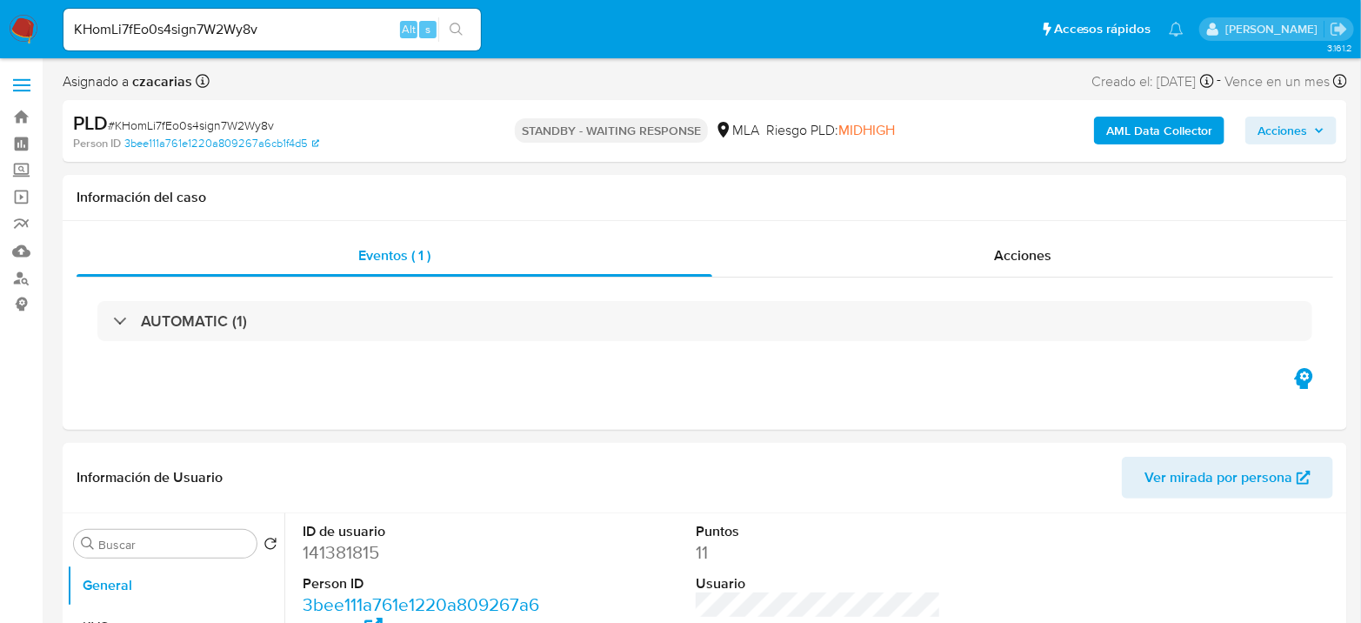
click at [177, 31] on input "KHomLi7fEo0s4sign7W2Wy8v" at bounding box center [271, 29] width 417 height 23
click at [178, 31] on input "KHomLi7fEo0s4sign7W2Wy8v" at bounding box center [271, 29] width 417 height 23
paste input "ud9I7ITsx1Vrh5OreFmw2ddR"
type input "ud9I7ITsx1Vrh5OreFmw2ddR"
click at [447, 23] on button "search-icon" at bounding box center [456, 29] width 36 height 24
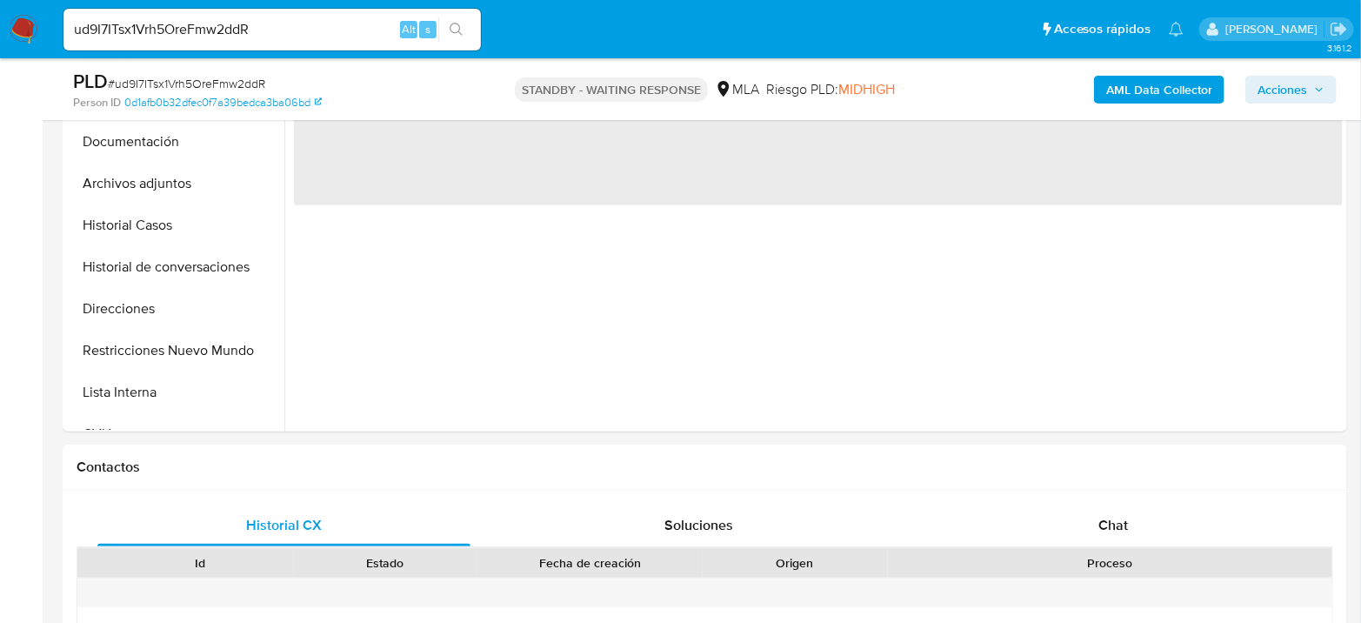
scroll to position [483, 0]
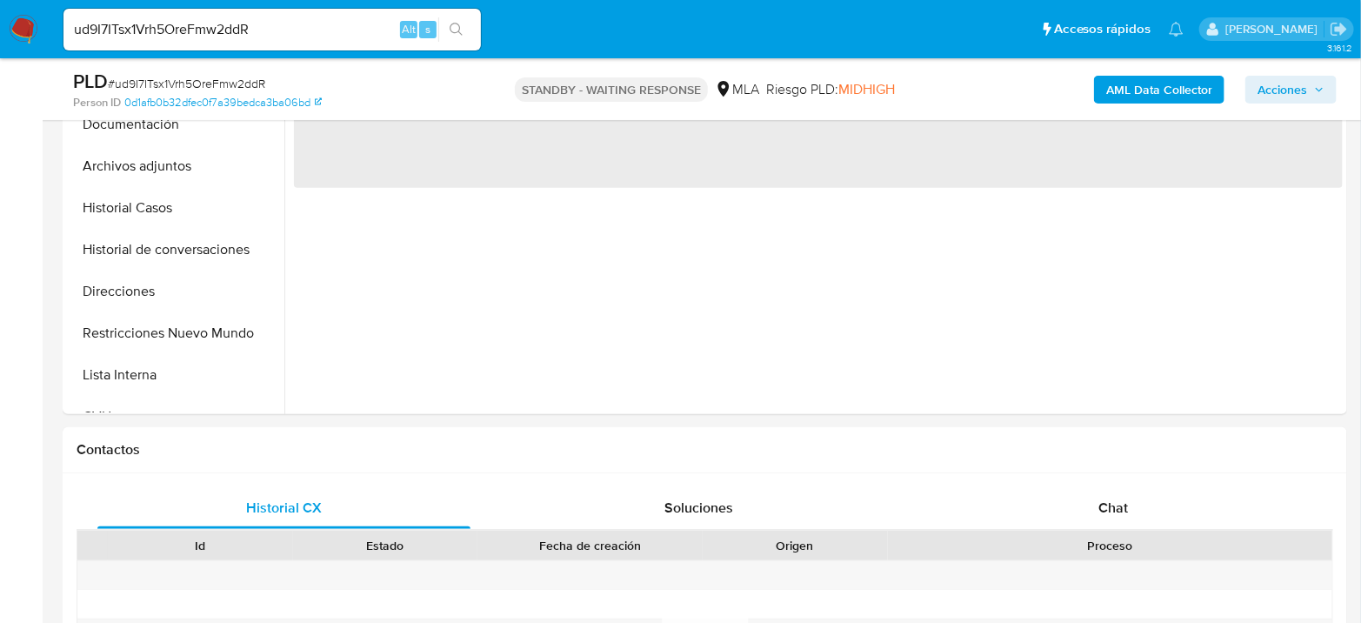
select select "10"
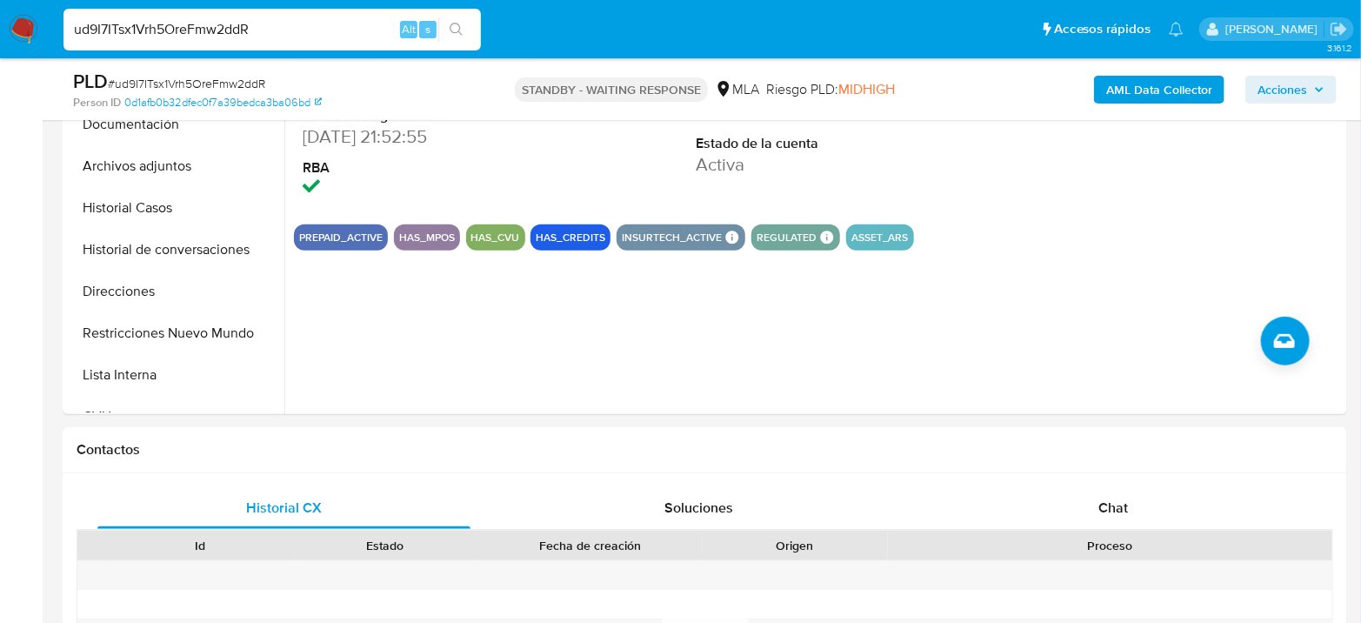
click at [210, 27] on input "ud9I7ITsx1Vrh5OreFmw2ddR" at bounding box center [271, 29] width 417 height 23
paste input "Rc1h3Hw1pfVTB9pNaIfCJNhn"
type input "Rc1h3Hw1pfVTB9pNaIfCJNhn"
click at [455, 17] on button "search-icon" at bounding box center [456, 29] width 36 height 24
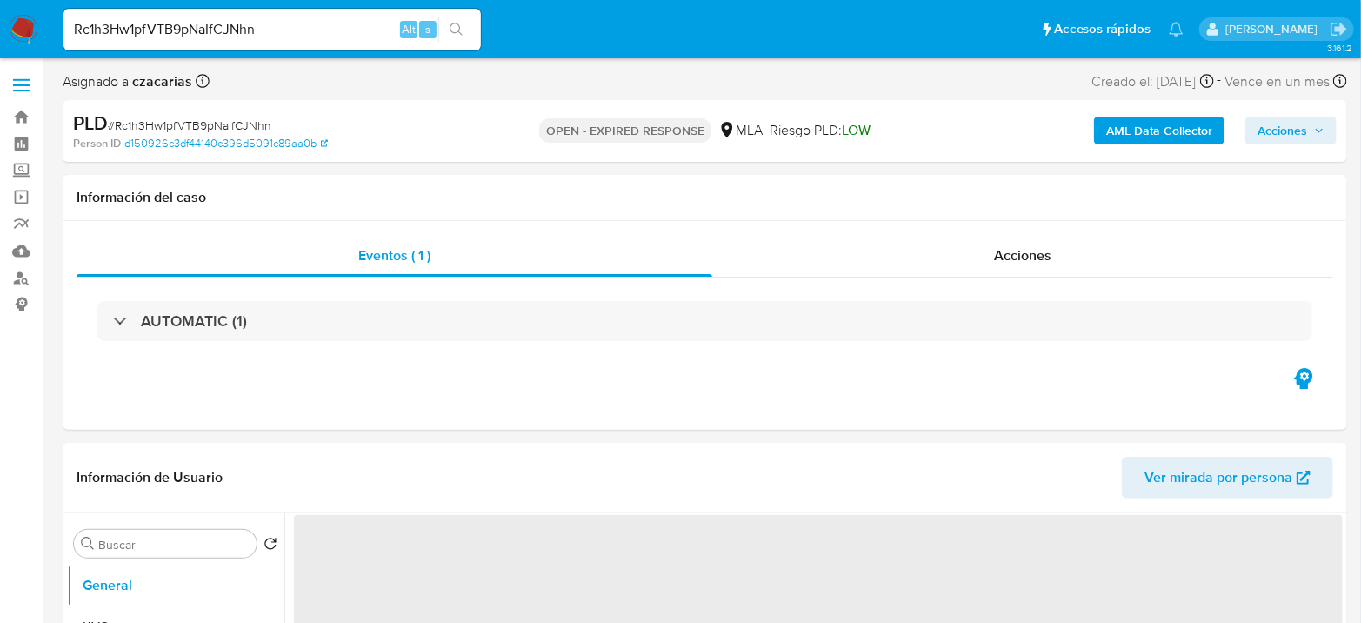
select select "10"
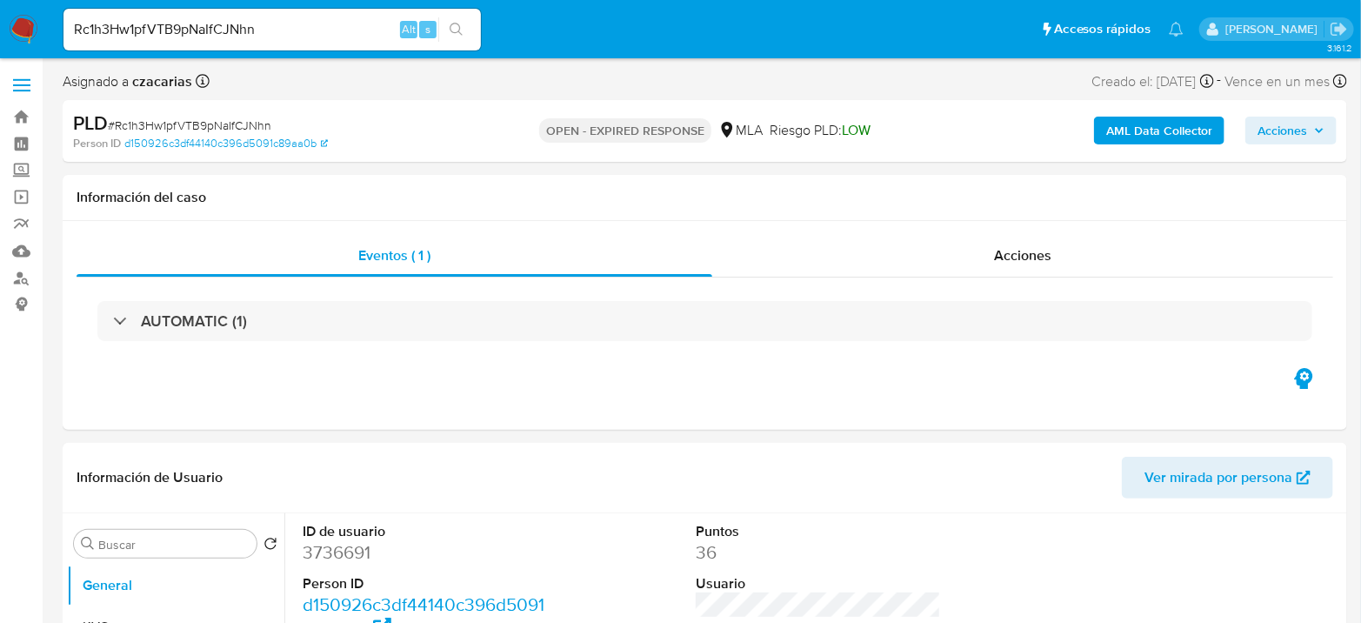
click at [190, 31] on input "Rc1h3Hw1pfVTB9pNaIfCJNhn" at bounding box center [271, 29] width 417 height 23
drag, startPoint x: 190, startPoint y: 31, endPoint x: 204, endPoint y: 35, distance: 15.2
click at [190, 31] on input "Rc1h3Hw1pfVTB9pNaIfCJNhn" at bounding box center [271, 29] width 417 height 23
paste input "FRC974zbNIC1aFSuFTFG41x0"
type input "FRC974zbNIC1aFSuFTFG41x0"
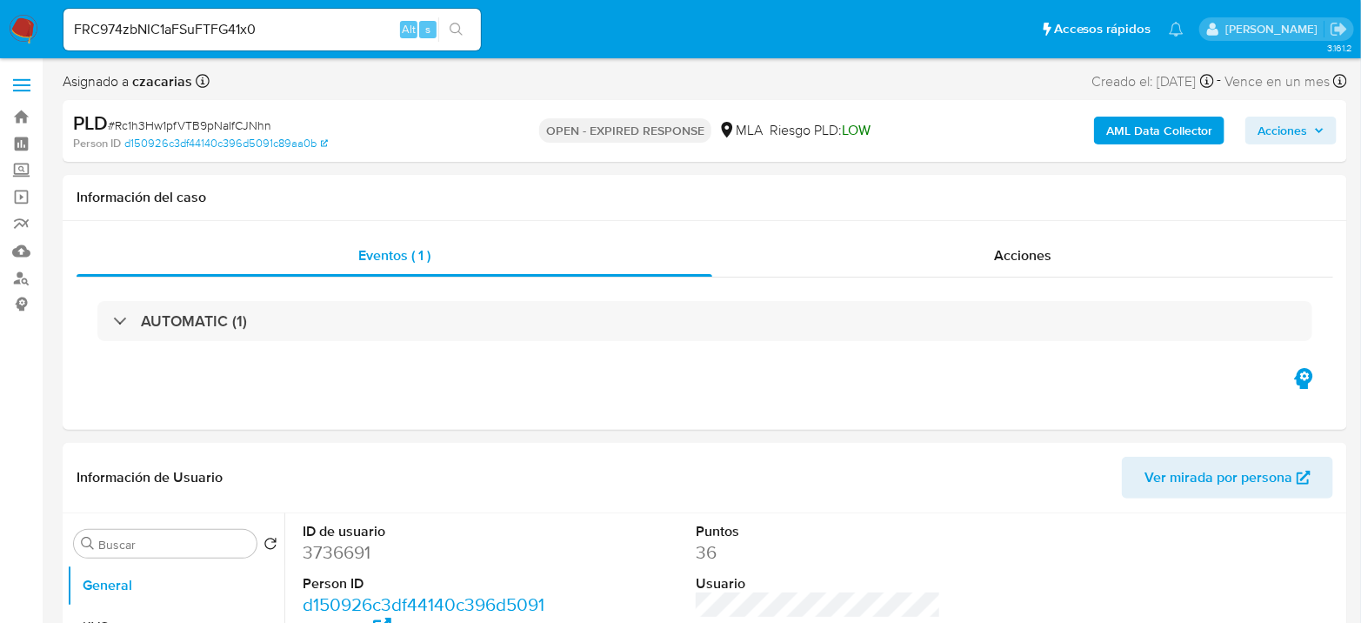
click at [453, 27] on icon "search-icon" at bounding box center [457, 30] width 14 height 14
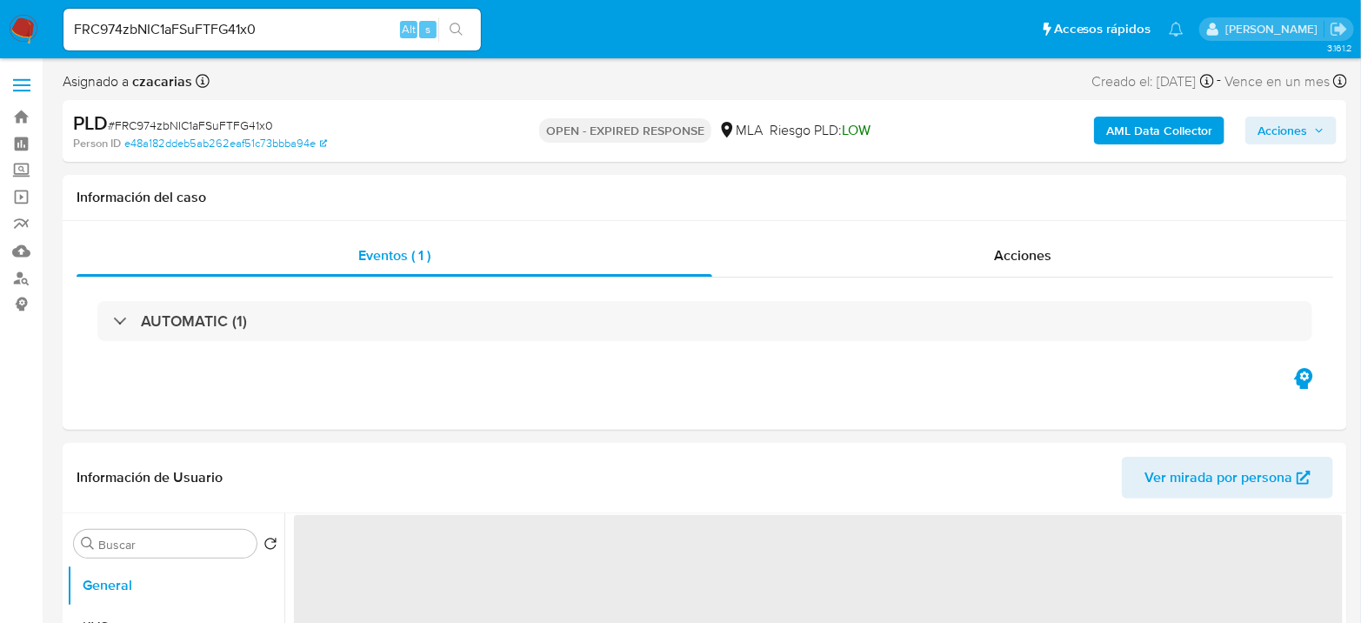
select select "10"
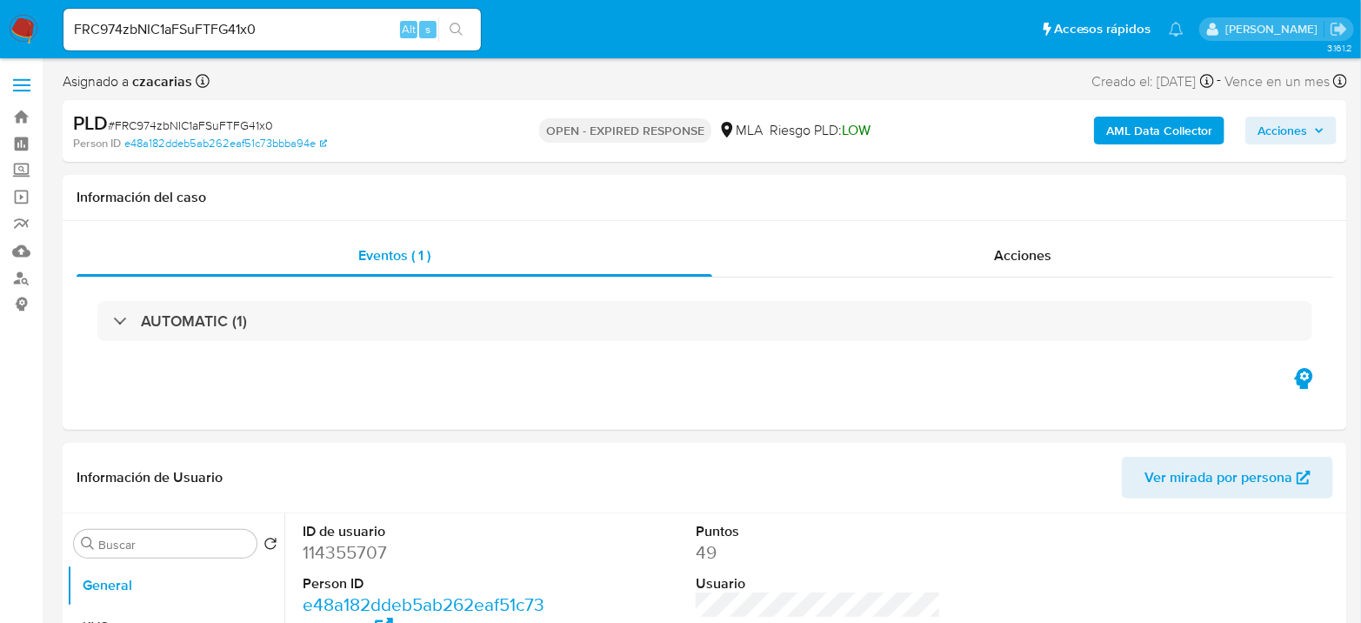
click at [218, 31] on input "FRC974zbNIC1aFSuFTFG41x0" at bounding box center [271, 29] width 417 height 23
drag, startPoint x: 218, startPoint y: 31, endPoint x: 393, endPoint y: 41, distance: 175.0
click at [218, 32] on input "FRC974zbNIC1aFSuFTFG41x0" at bounding box center [271, 29] width 417 height 23
paste input "YqPVZQq44fd5Q9Y3xoAsxyC4"
type input "YqPVZQq44fd5Q9Y3xoAsxyC4"
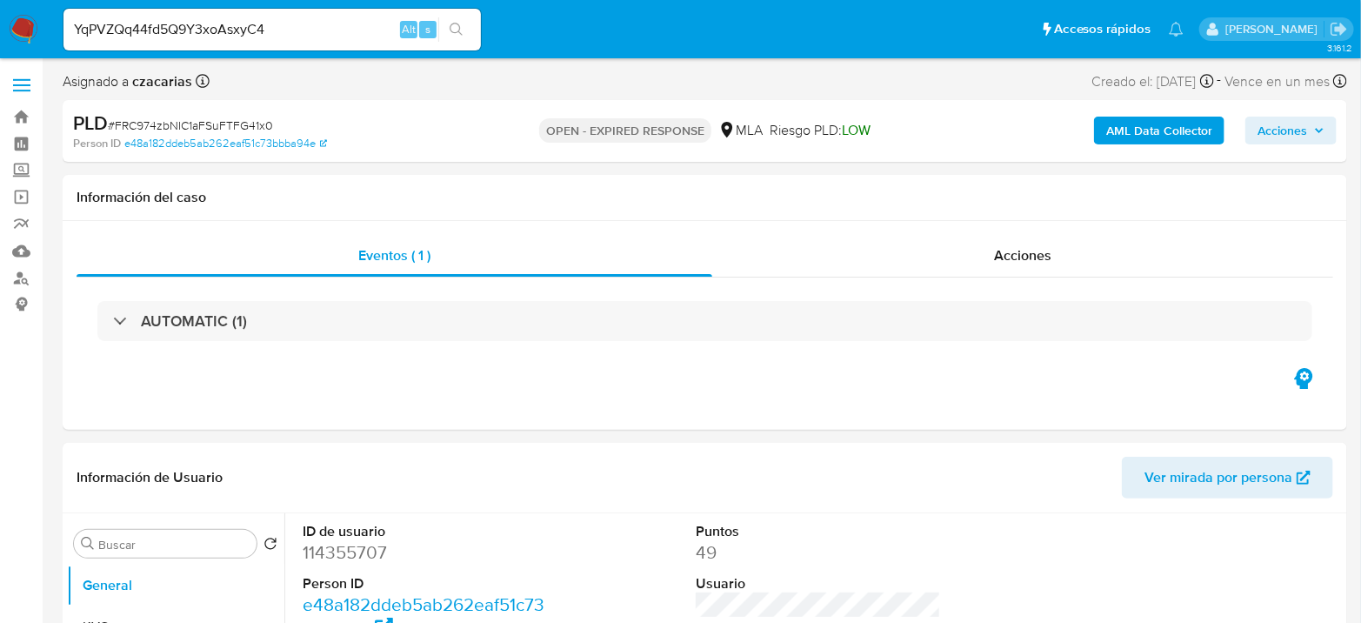
click at [469, 28] on button "search-icon" at bounding box center [456, 29] width 36 height 24
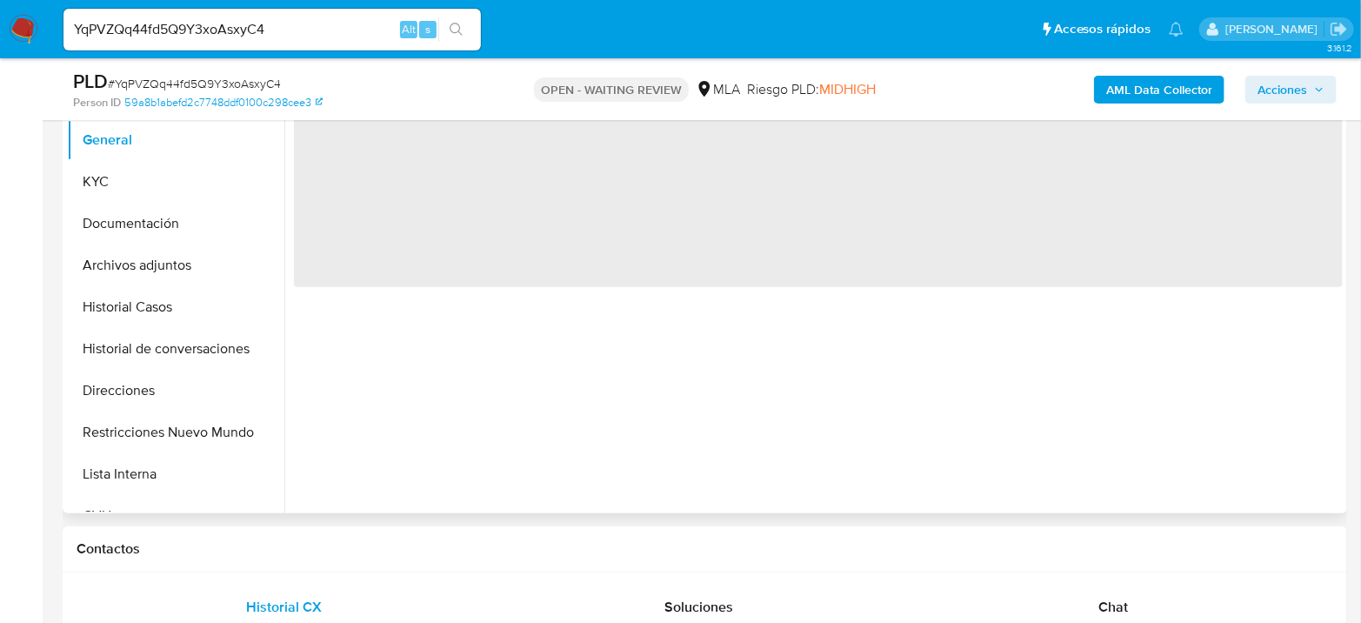
scroll to position [386, 0]
select select "10"
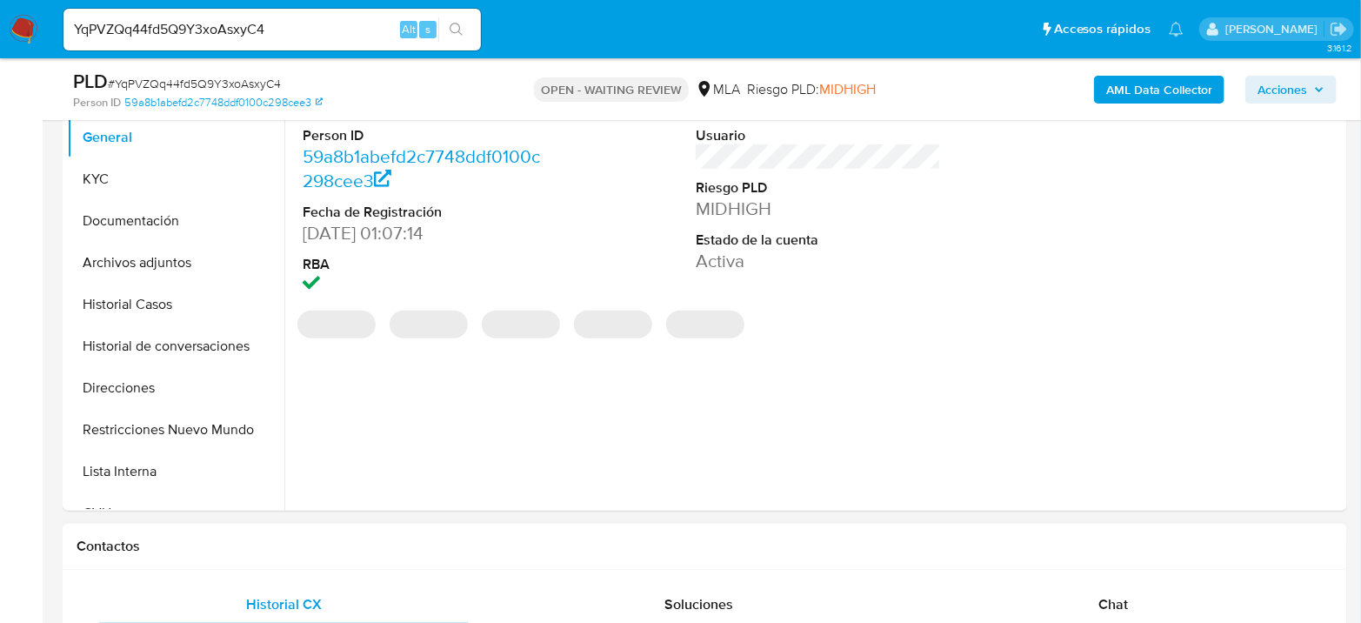
click at [1142, 592] on div "Chat" at bounding box center [1113, 604] width 373 height 42
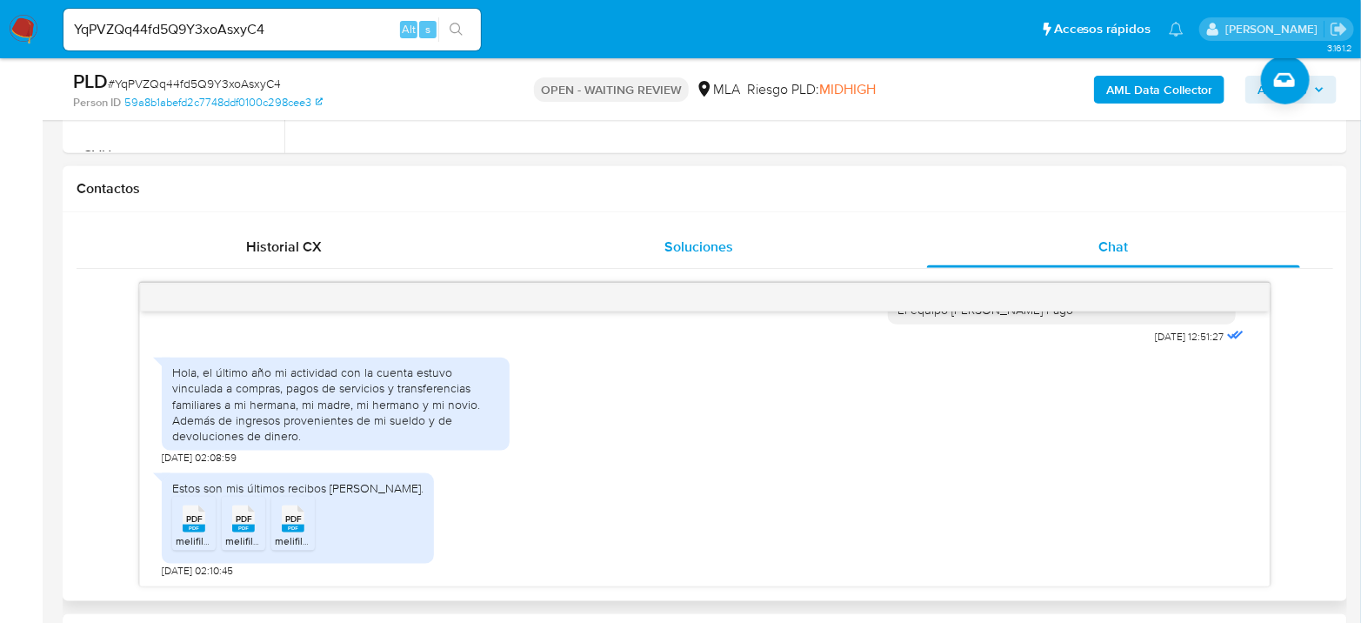
scroll to position [772, 0]
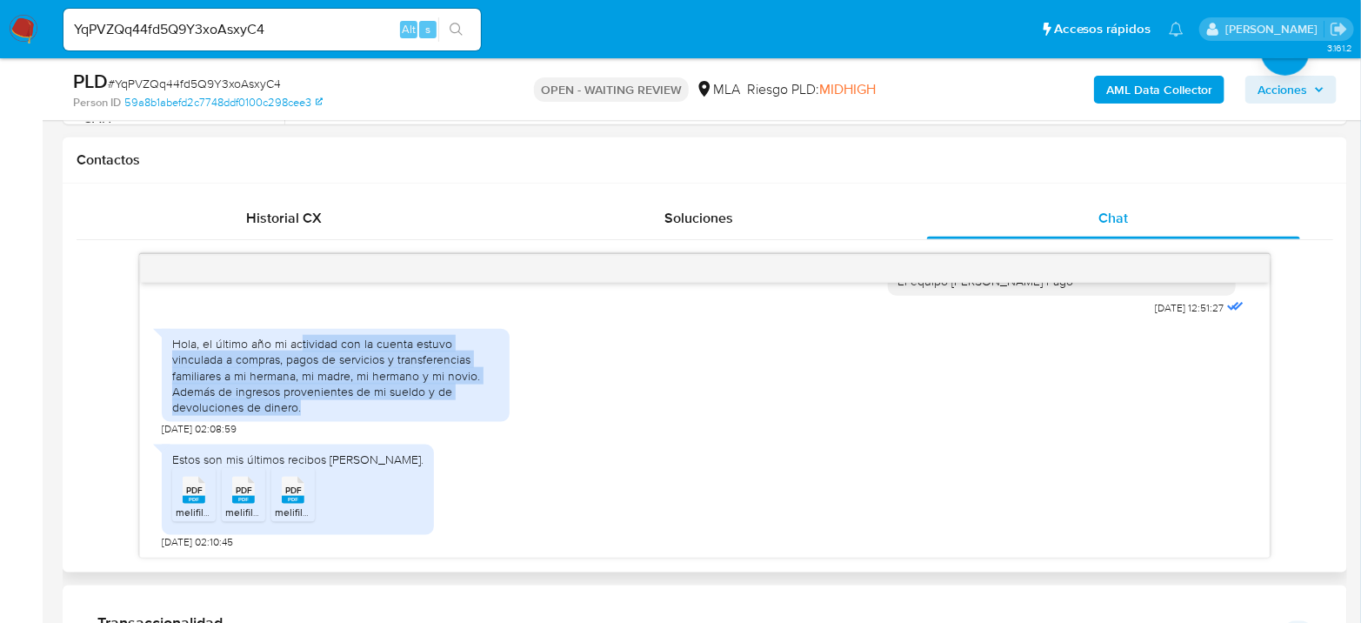
drag, startPoint x: 302, startPoint y: 341, endPoint x: 410, endPoint y: 423, distance: 135.3
click at [410, 422] on div "Hola, el último año mi actividad con la cuenta estuvo vinculada a compras, pago…" at bounding box center [336, 378] width 348 height 116
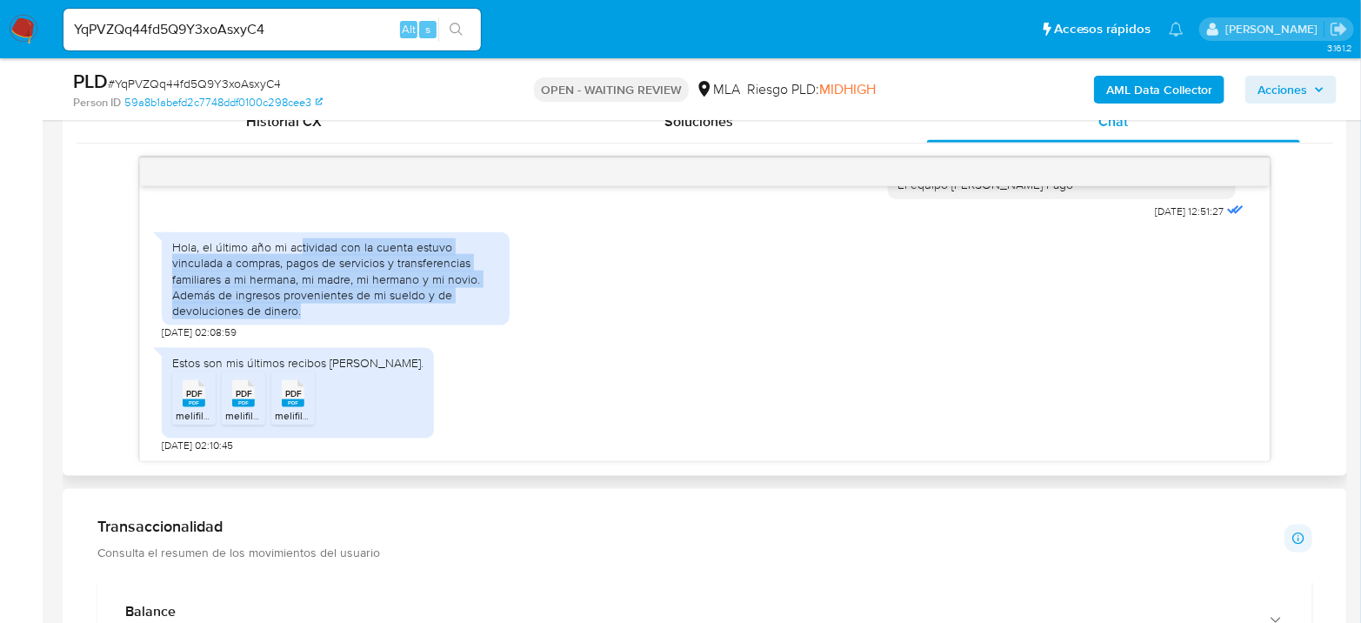
scroll to position [869, 0]
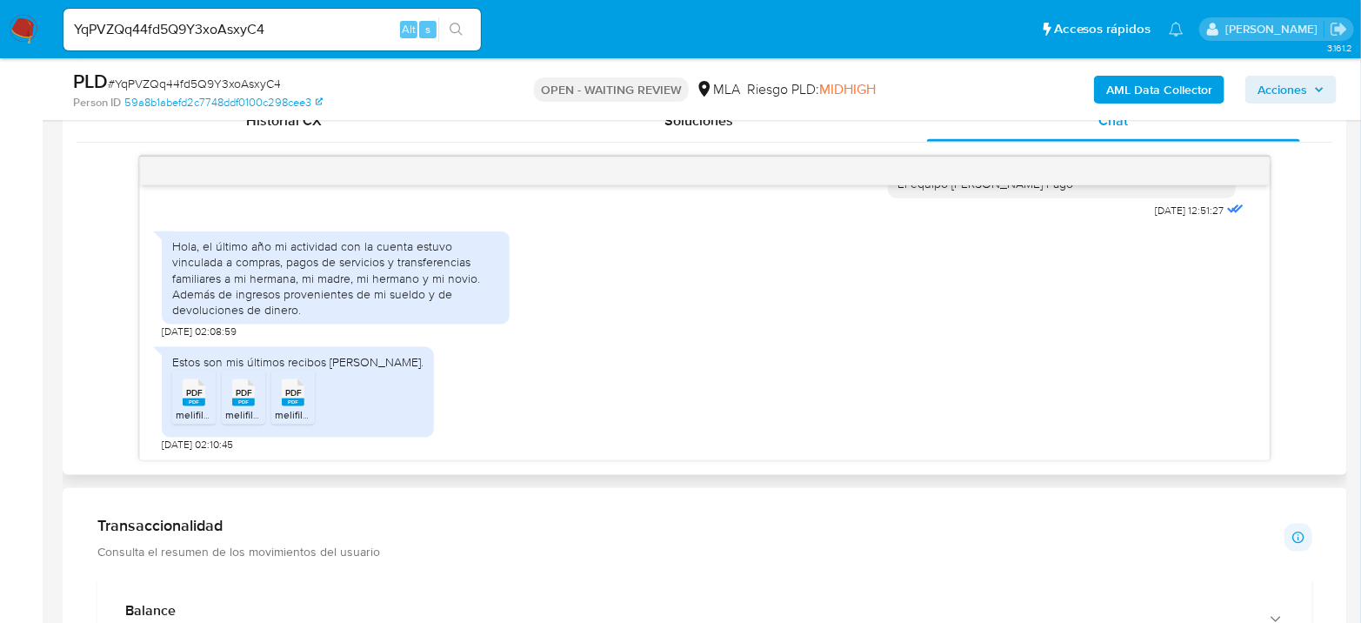
click at [196, 396] on span "PDF" at bounding box center [194, 392] width 17 height 11
click at [240, 399] on rect at bounding box center [243, 402] width 23 height 8
click at [298, 402] on rect at bounding box center [293, 402] width 23 height 8
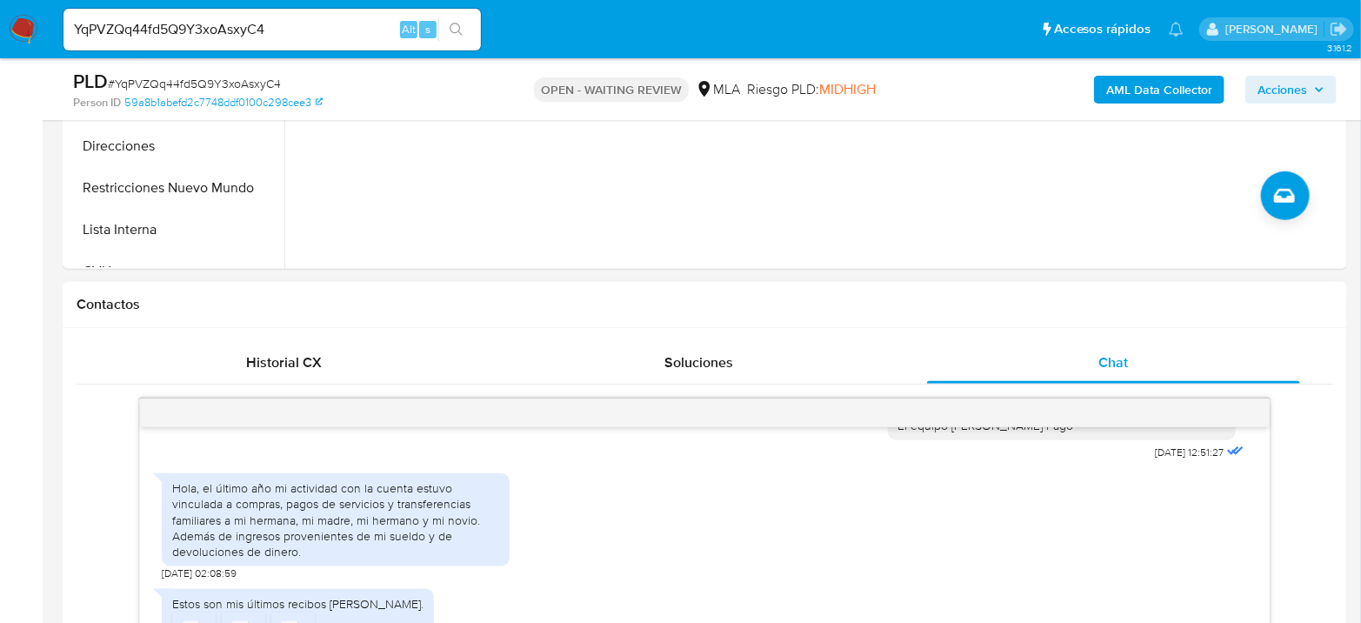
scroll to position [483, 0]
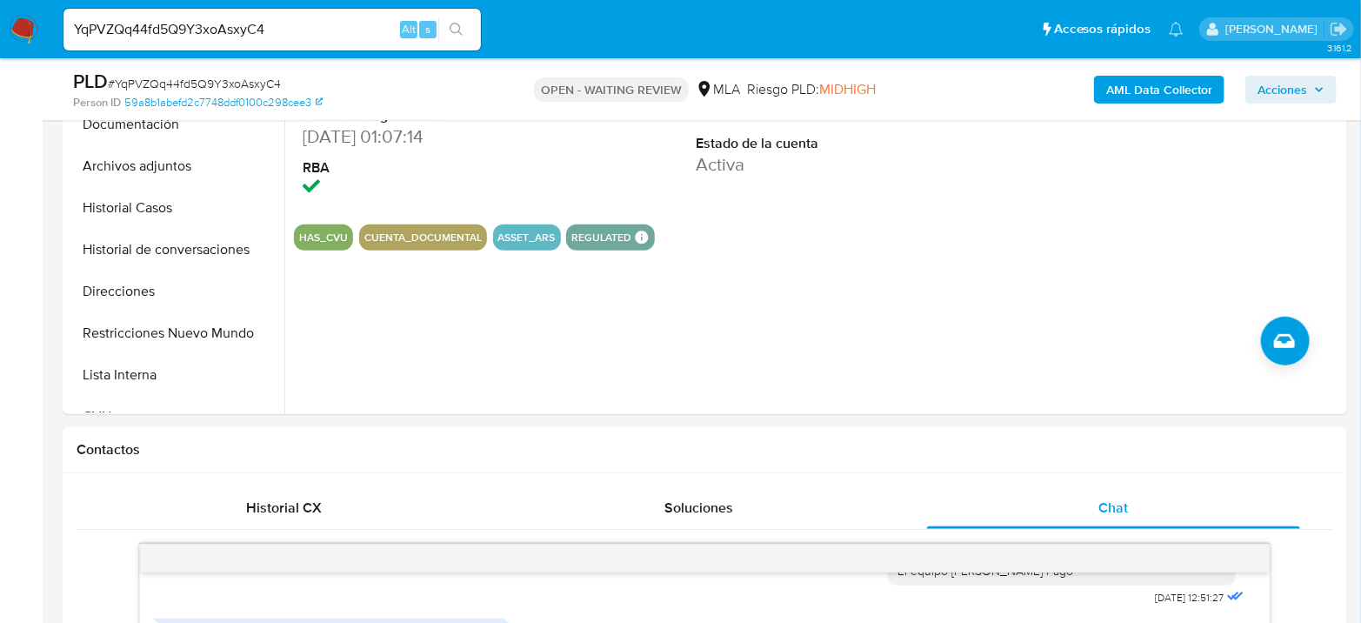
click at [237, 87] on span "# YqPVZQq44fd5Q9Y3xoAsxyC4" at bounding box center [194, 83] width 173 height 17
copy span "YqPVZQq44fd5Q9Y3xoAsxyC4"
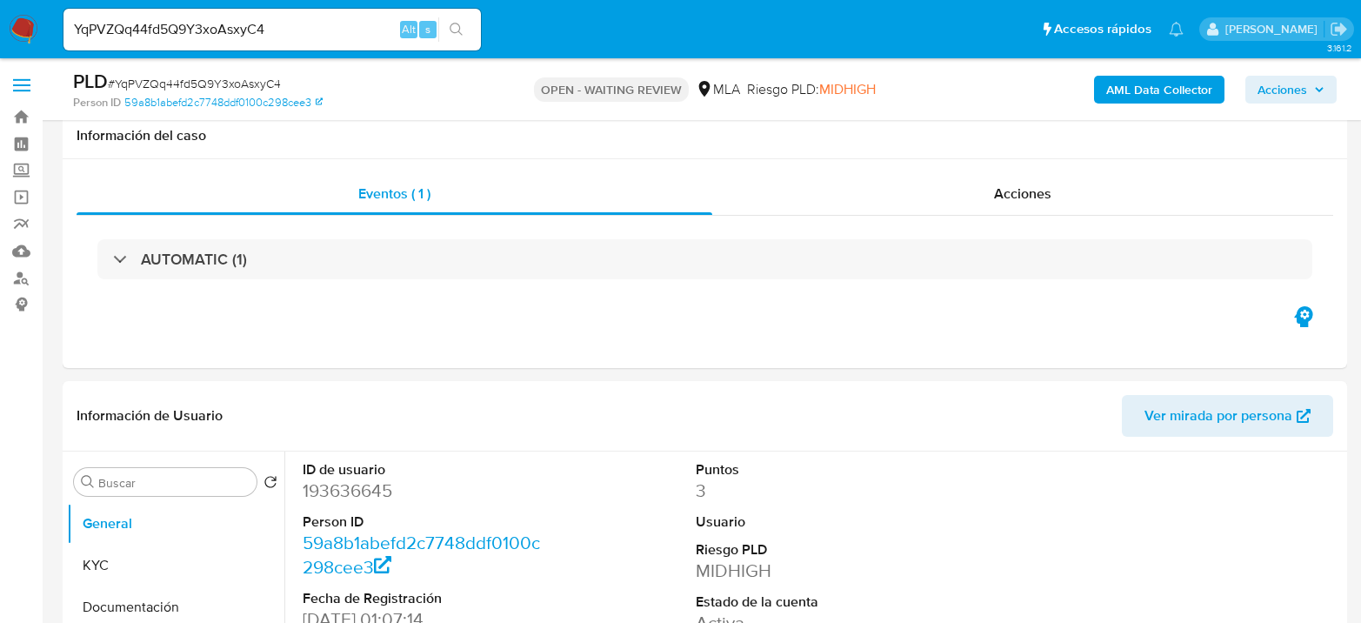
select select "10"
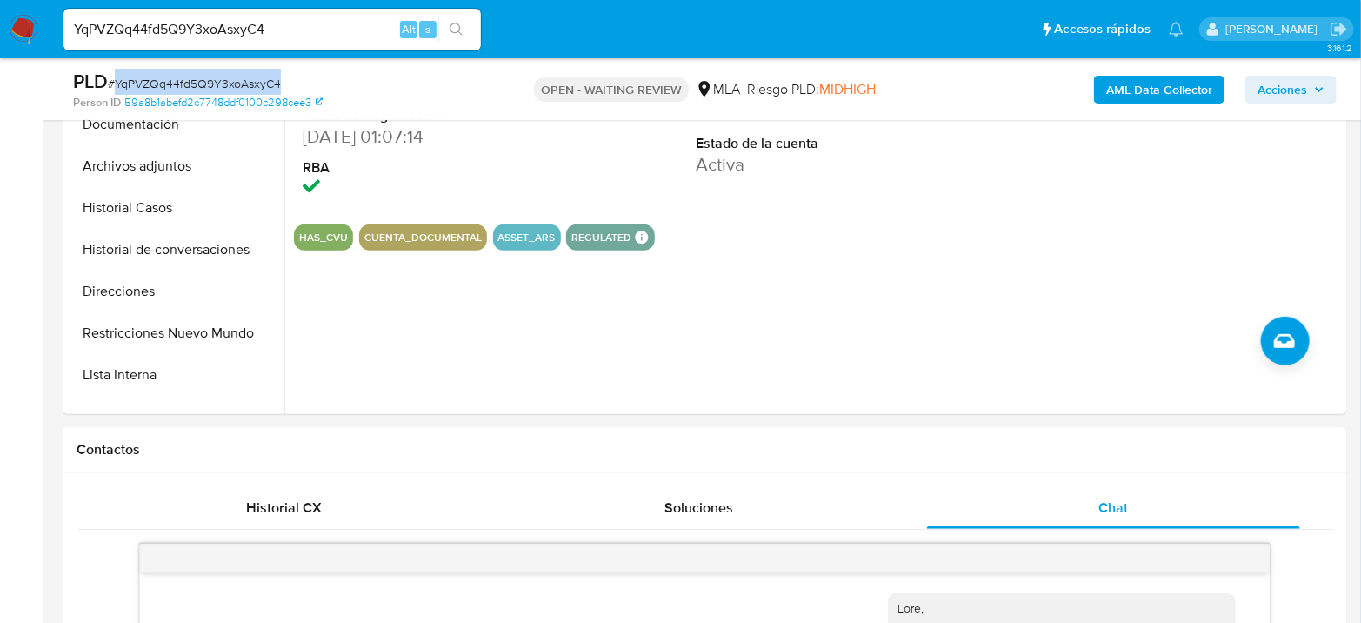
scroll to position [1321, 0]
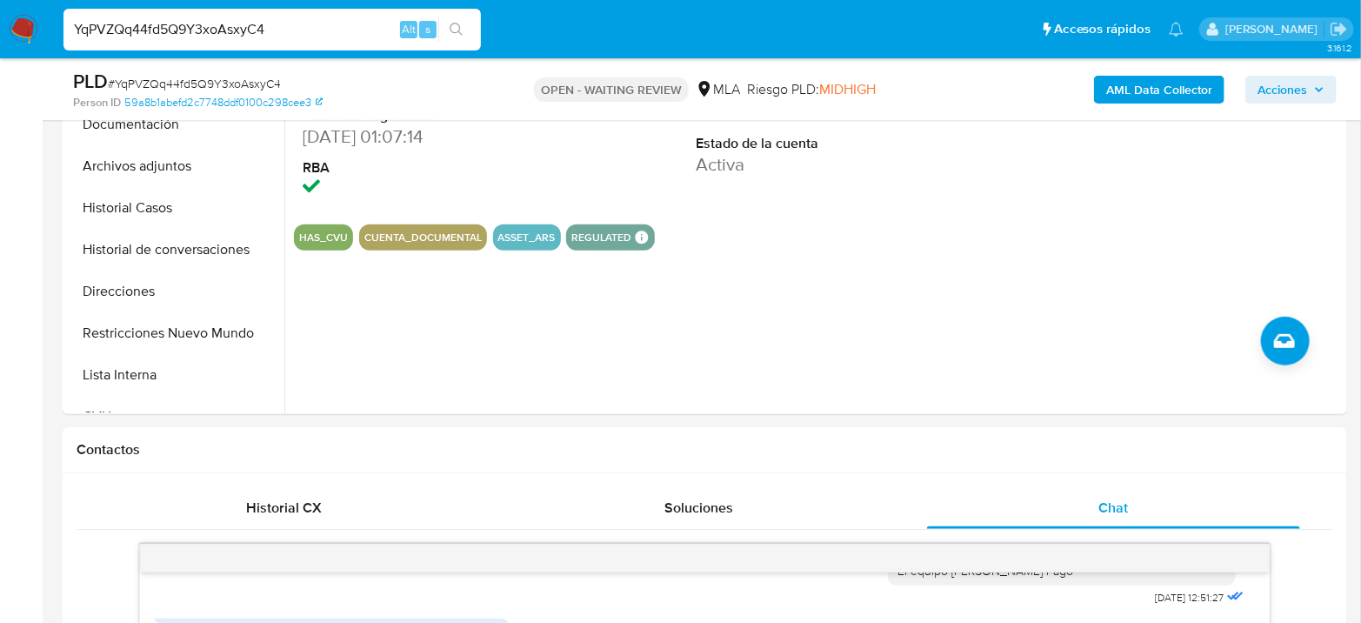
click at [265, 36] on input "YqPVZQq44fd5Q9Y3xoAsxyC4" at bounding box center [271, 29] width 417 height 23
paste input "EKJNLE3mH10Bq51a5msQJbI0"
type input "EKJNLE3mH10Bq51a5msQJbI0"
click at [444, 38] on button "search-icon" at bounding box center [456, 29] width 36 height 24
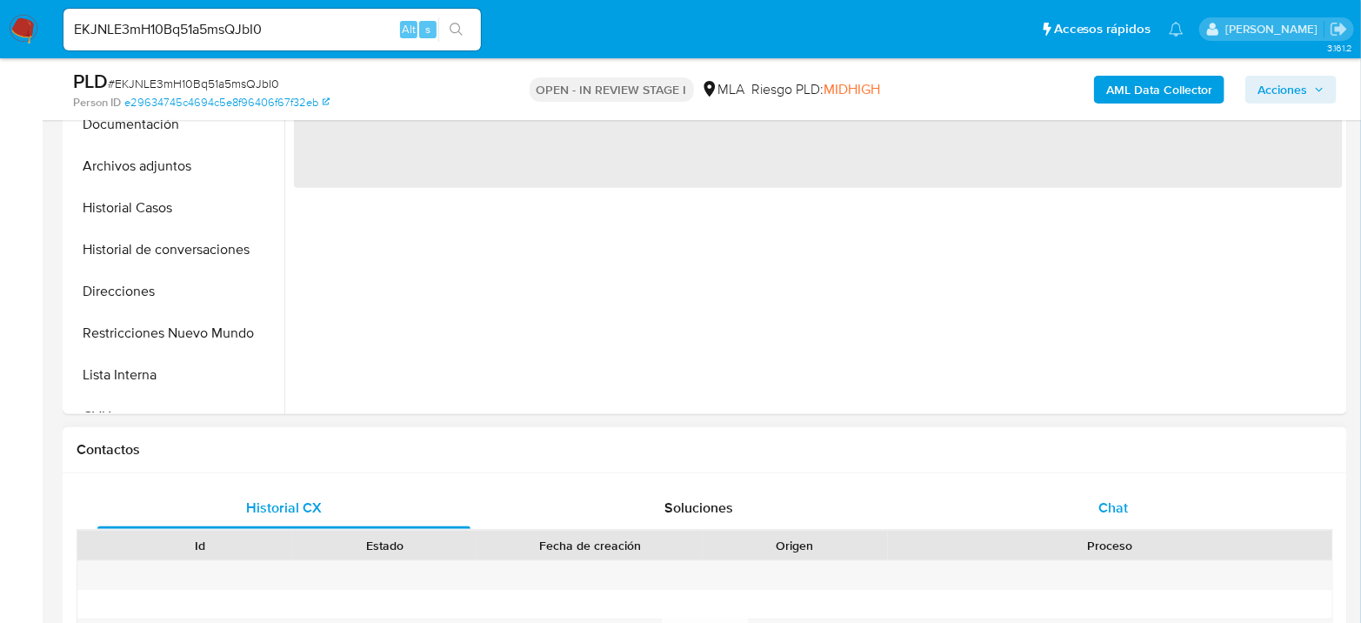
select select "10"
click at [1114, 497] on span "Chat" at bounding box center [1113, 507] width 30 height 20
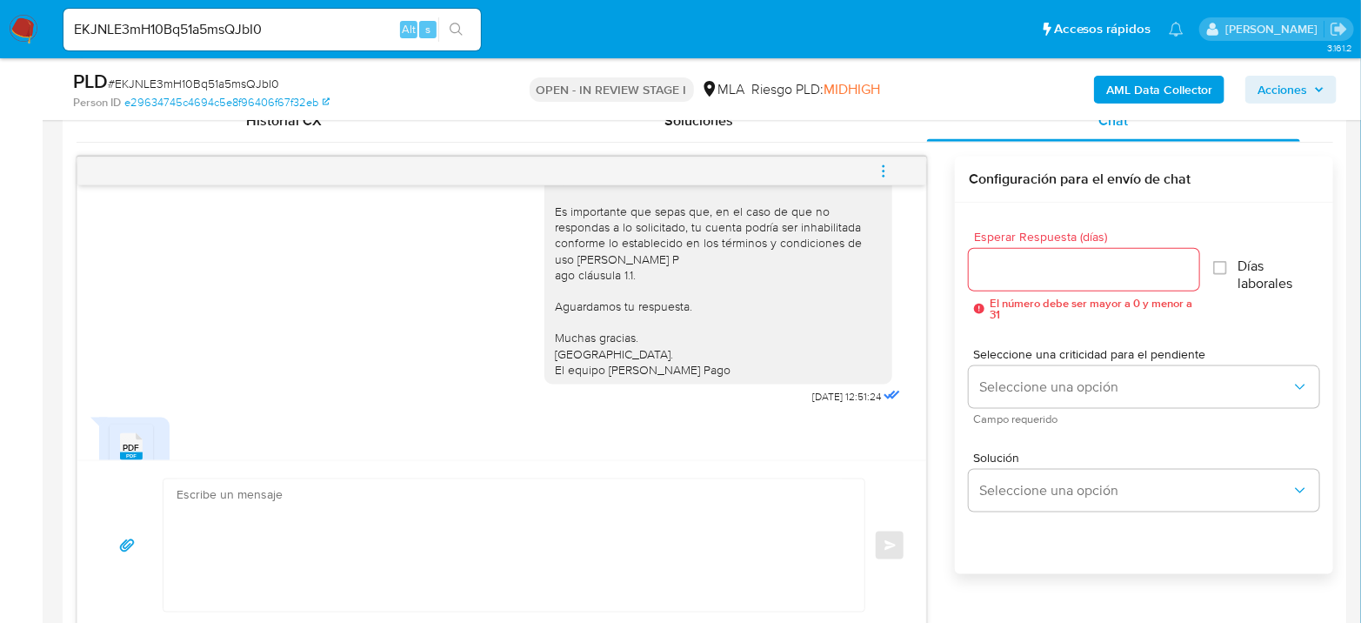
scroll to position [1189, 0]
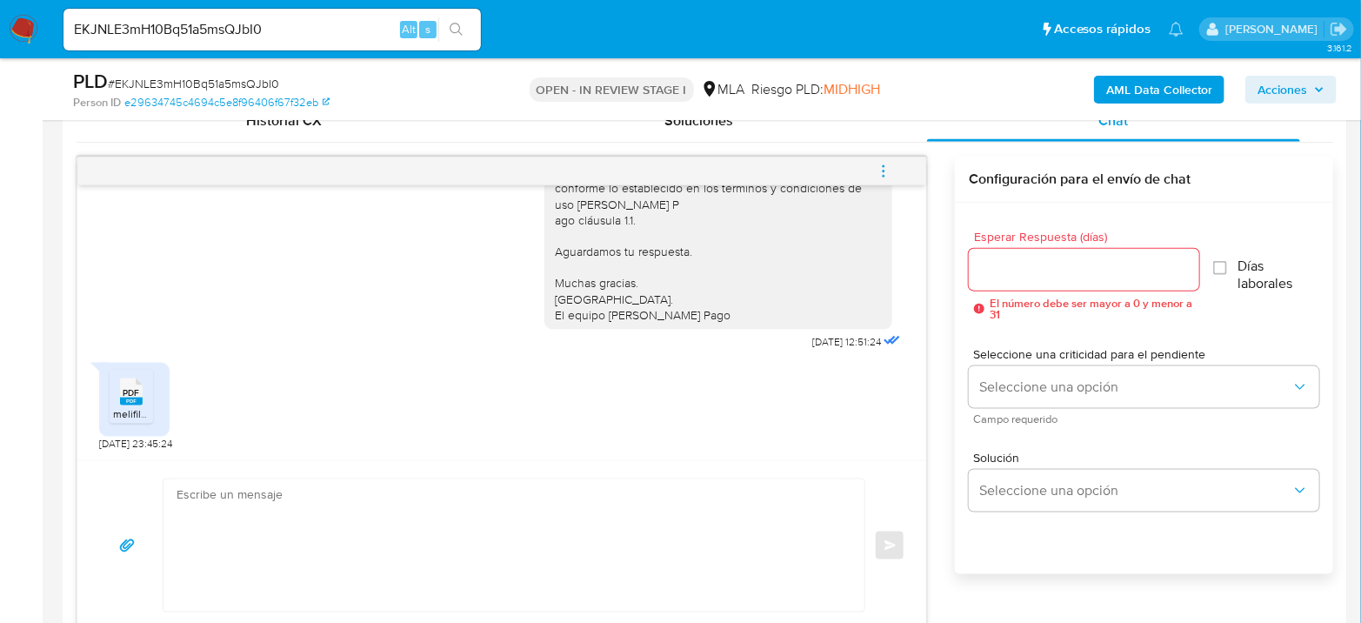
click at [141, 396] on icon at bounding box center [131, 391] width 23 height 27
click at [174, 75] on span "# EKJNLE3mH10Bq51a5msQJbI0" at bounding box center [193, 83] width 171 height 17
copy span "EKJNLE3mH10Bq51a5msQJbI0"
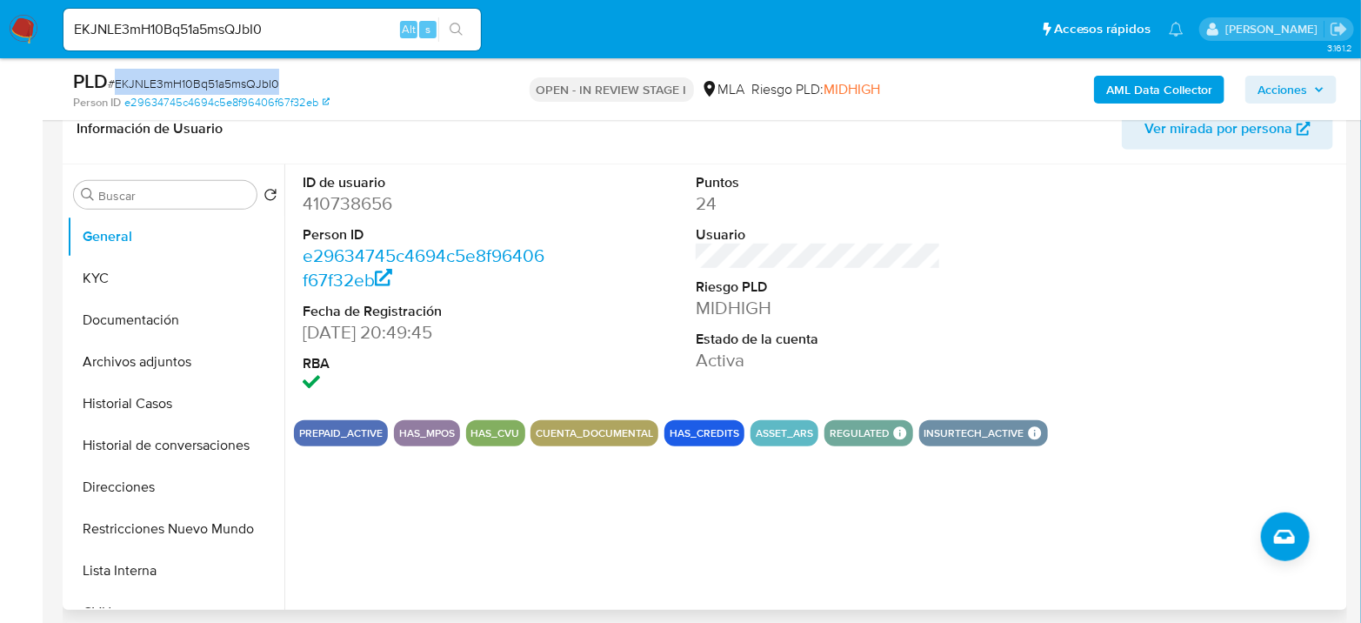
scroll to position [193, 0]
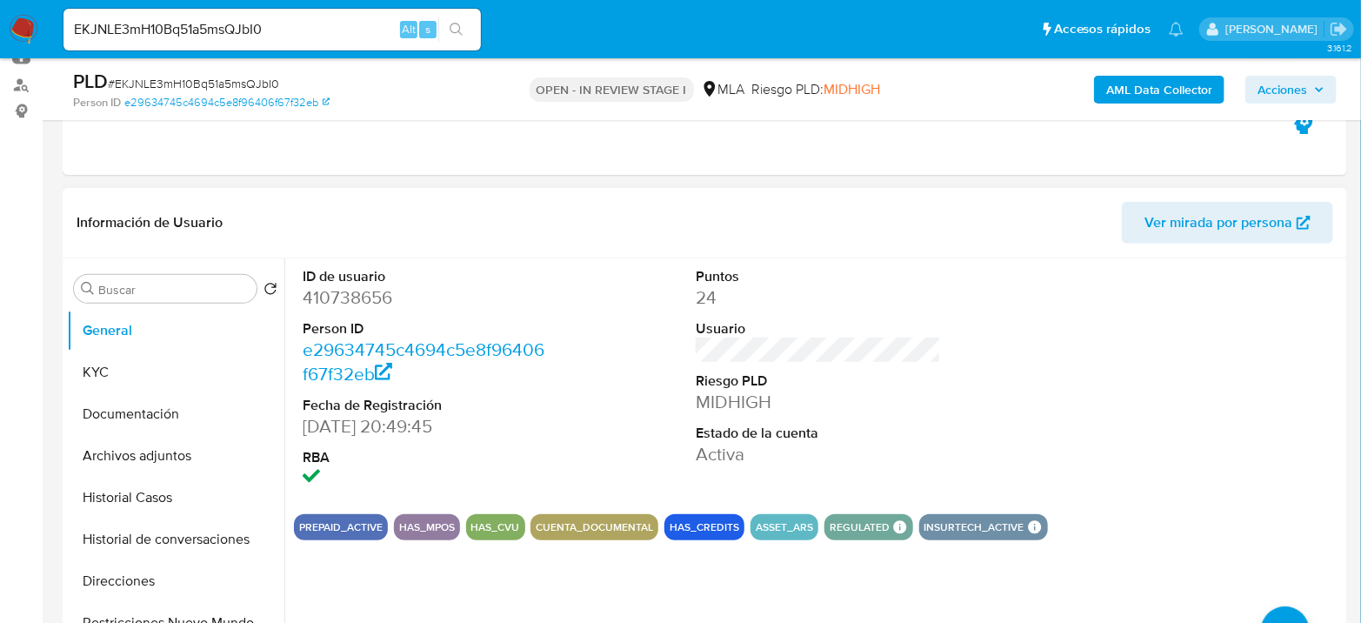
click at [359, 302] on dd "410738656" at bounding box center [425, 297] width 245 height 24
copy dd "410738656"
click at [105, 483] on button "Historial Casos" at bounding box center [168, 497] width 203 height 42
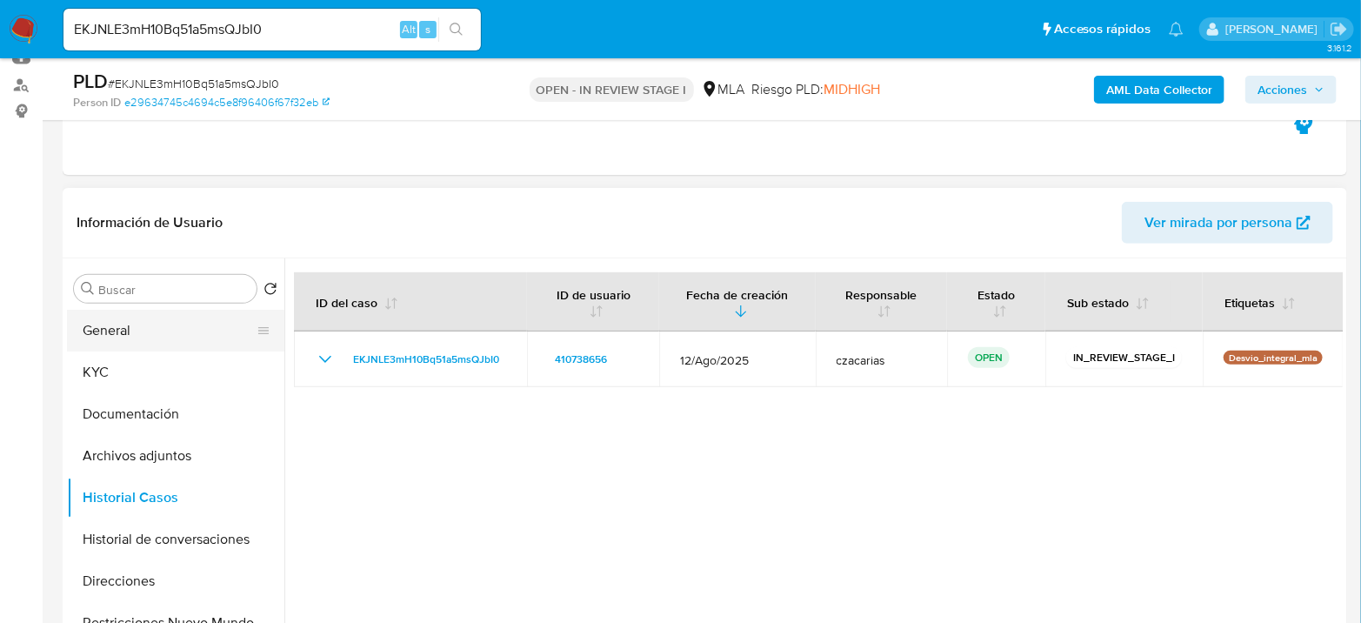
click at [132, 323] on button "General" at bounding box center [168, 331] width 203 height 42
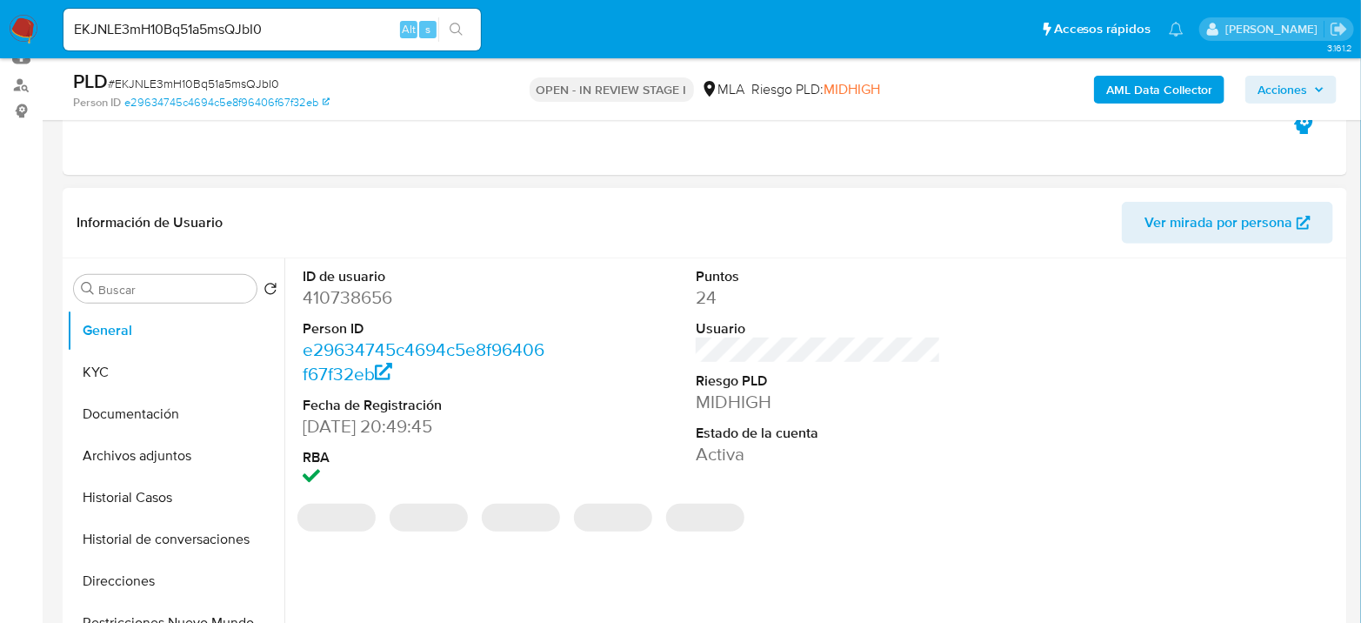
click at [380, 295] on dd "410738656" at bounding box center [425, 297] width 245 height 24
copy dd "410738656"
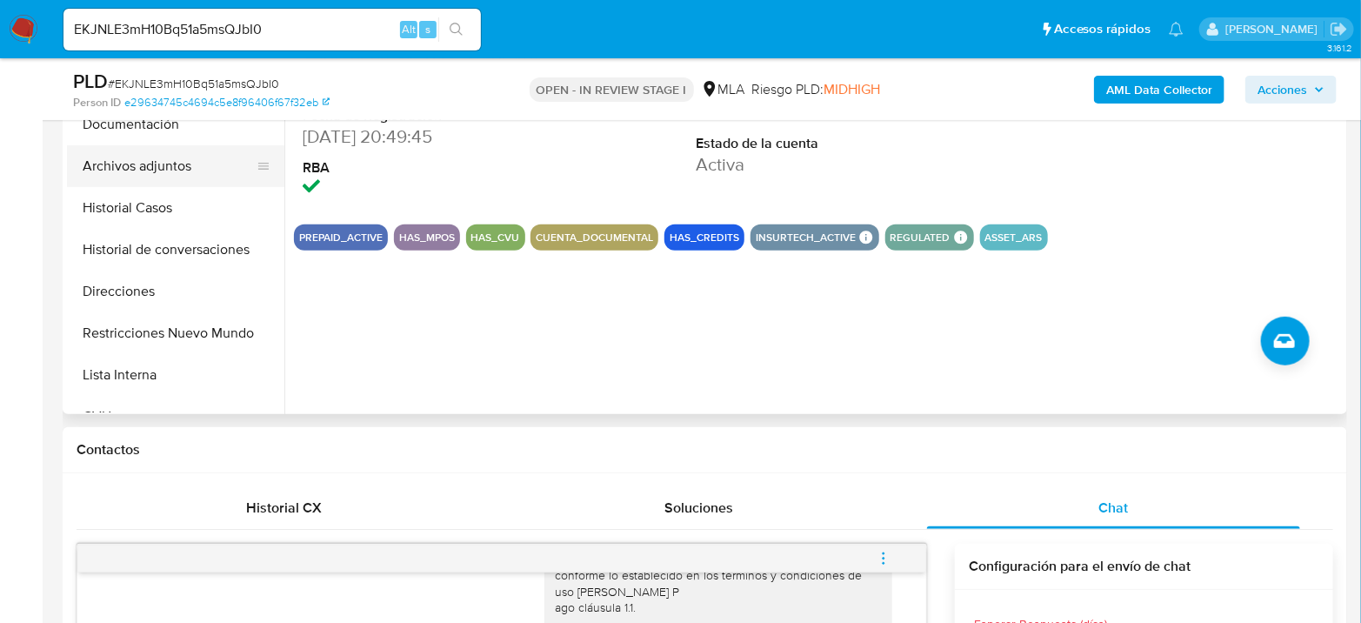
scroll to position [386, 0]
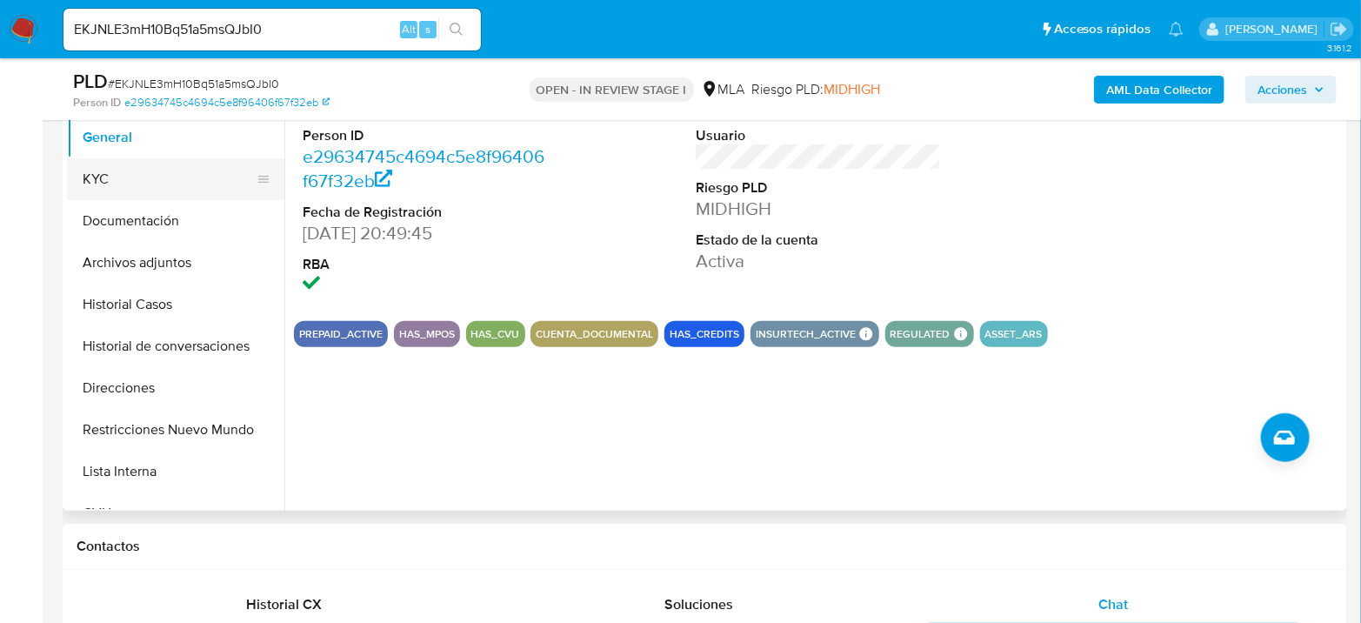
click at [113, 168] on button "KYC" at bounding box center [168, 179] width 203 height 42
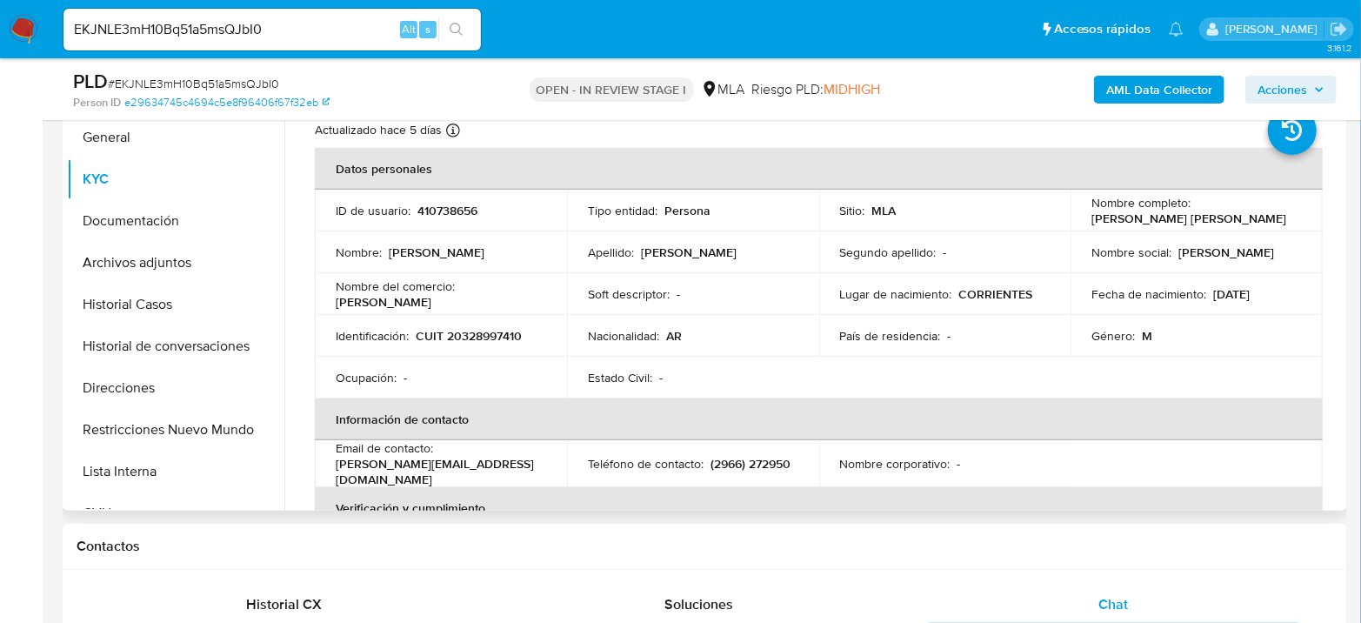
click at [476, 344] on td "Identificación : CUIT 20328997410" at bounding box center [441, 336] width 252 height 42
click at [481, 334] on p "CUIT 20328997410" at bounding box center [469, 336] width 106 height 16
copy p "20328997410"
click at [503, 333] on p "CUIT 20328997410" at bounding box center [469, 336] width 106 height 16
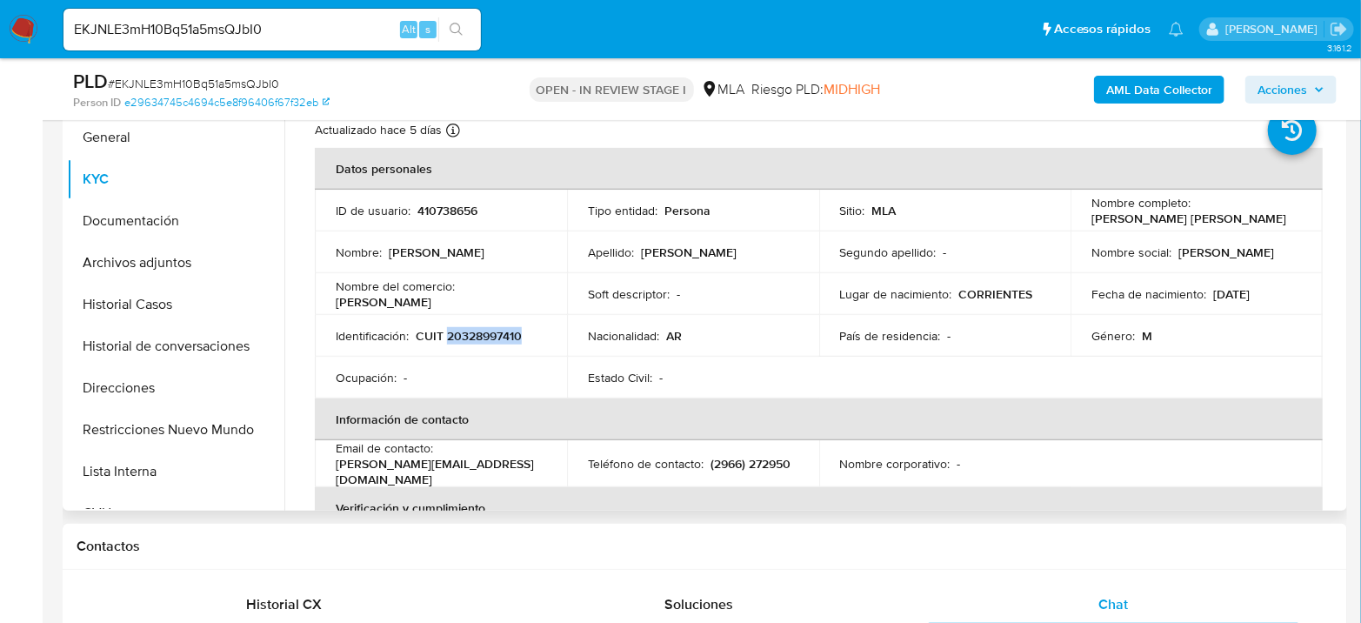
click at [503, 333] on p "CUIT 20328997410" at bounding box center [469, 336] width 106 height 16
click at [175, 262] on button "Archivos adjuntos" at bounding box center [168, 263] width 203 height 42
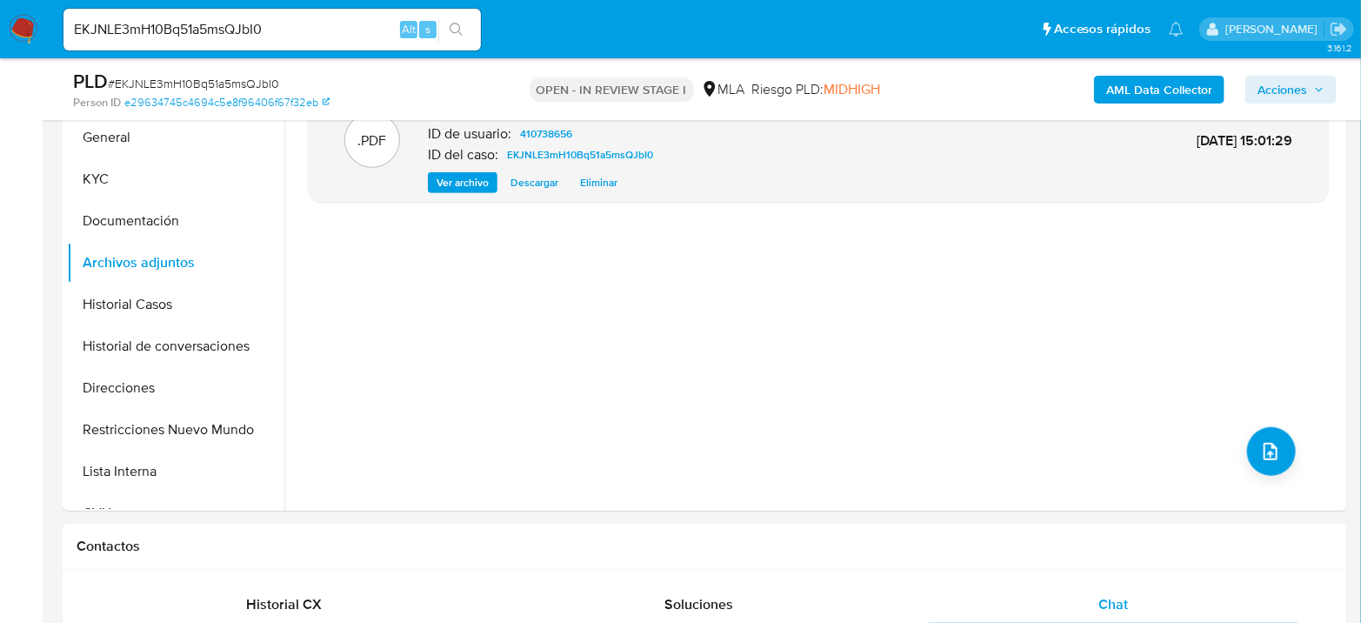
click at [1145, 85] on b "AML Data Collector" at bounding box center [1159, 90] width 106 height 28
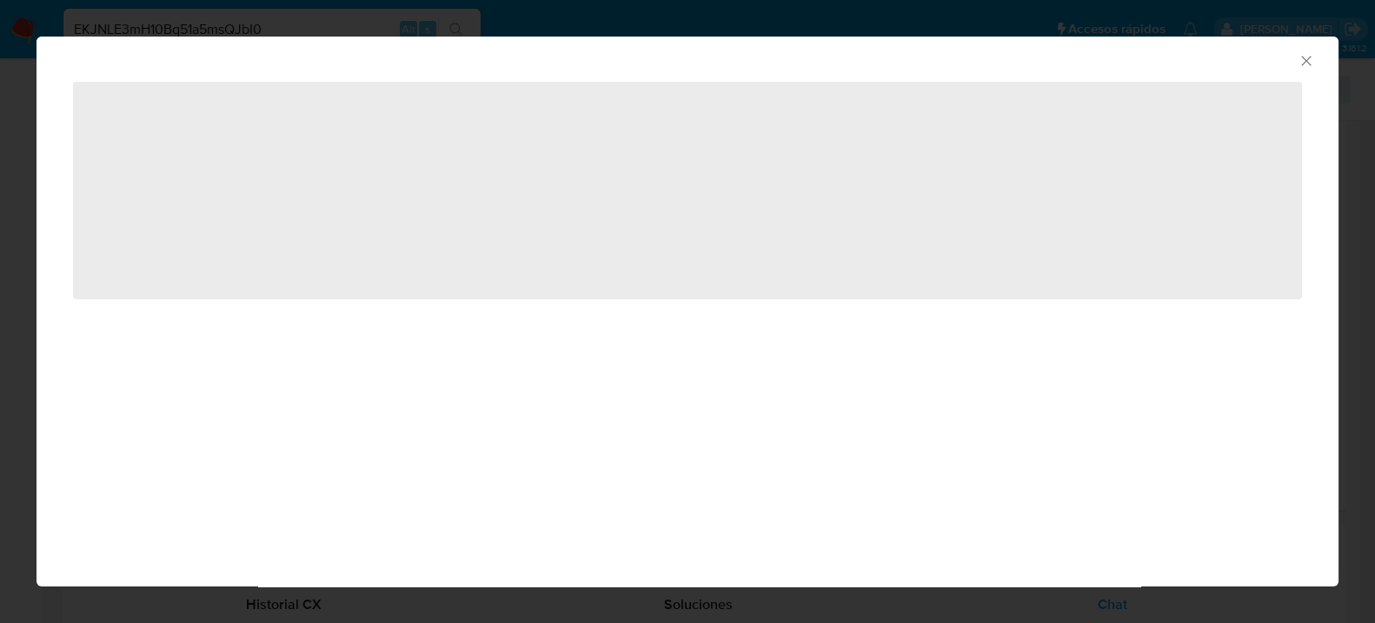
click at [1313, 63] on div "AML Data Collector" at bounding box center [688, 58] width 1302 height 43
click at [1306, 62] on icon "Cerrar ventana" at bounding box center [1306, 60] width 17 height 17
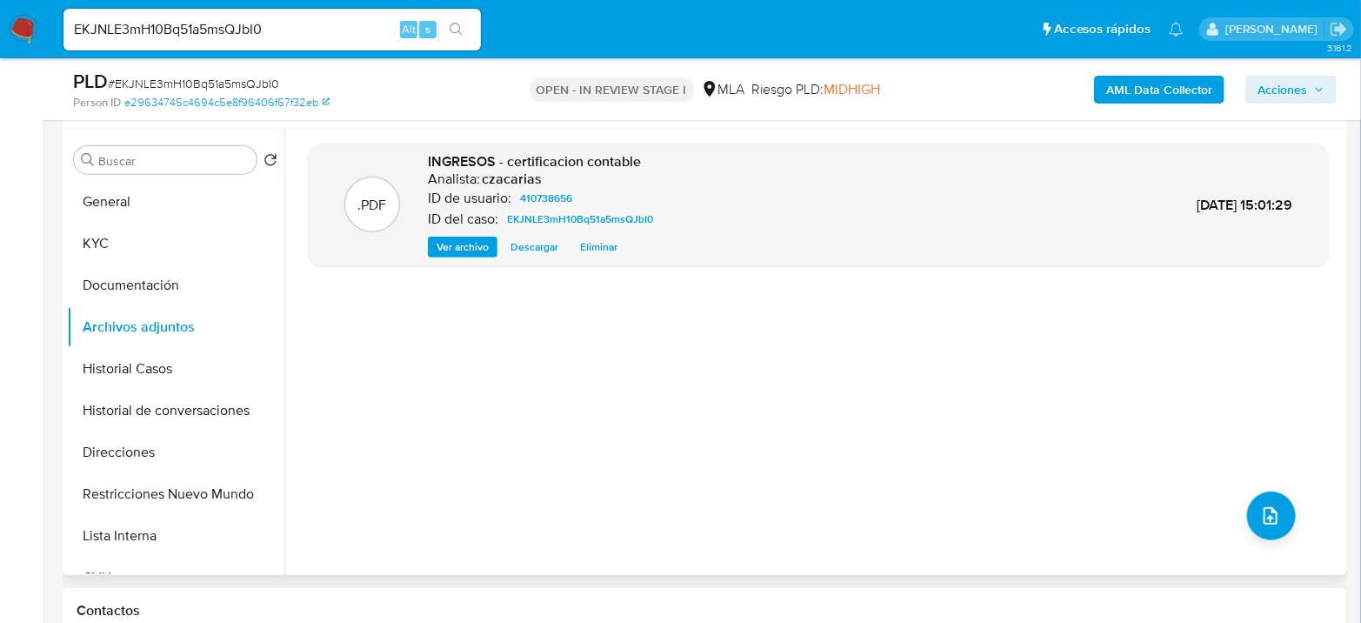
scroll to position [290, 0]
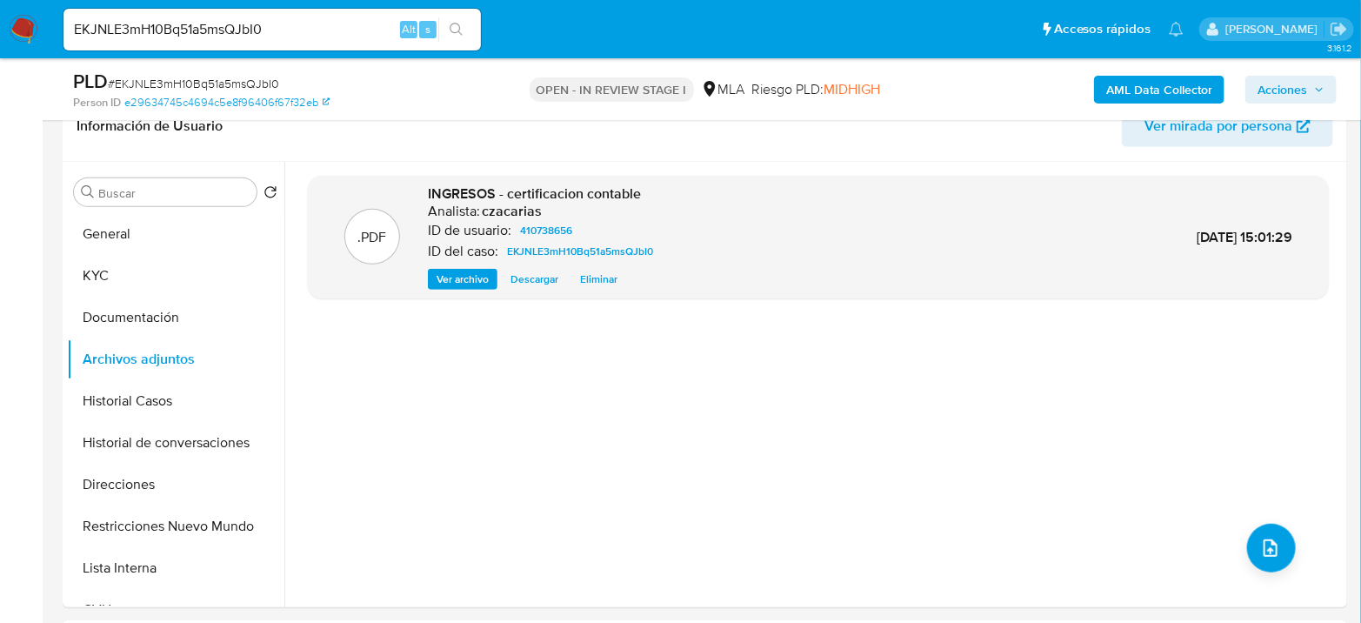
click at [1162, 87] on b "AML Data Collector" at bounding box center [1159, 90] width 106 height 28
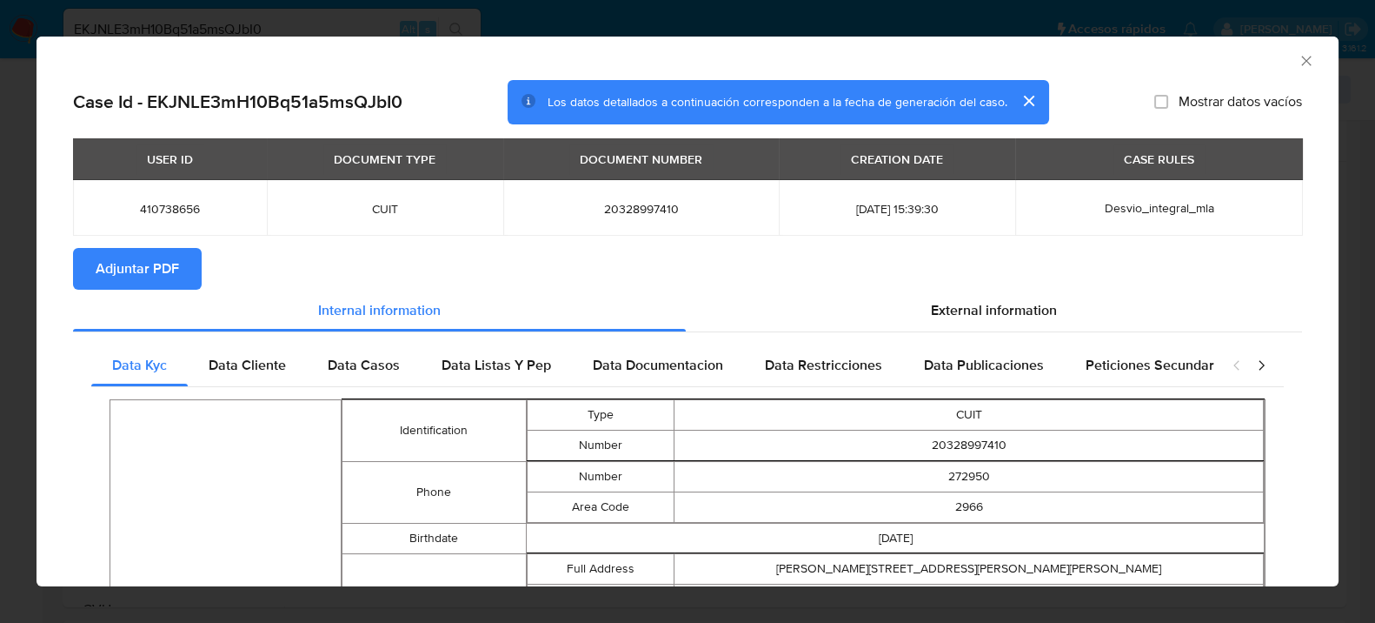
click at [145, 284] on span "Adjuntar PDF" at bounding box center [137, 269] width 83 height 38
click at [1298, 61] on icon "Cerrar ventana" at bounding box center [1306, 60] width 17 height 17
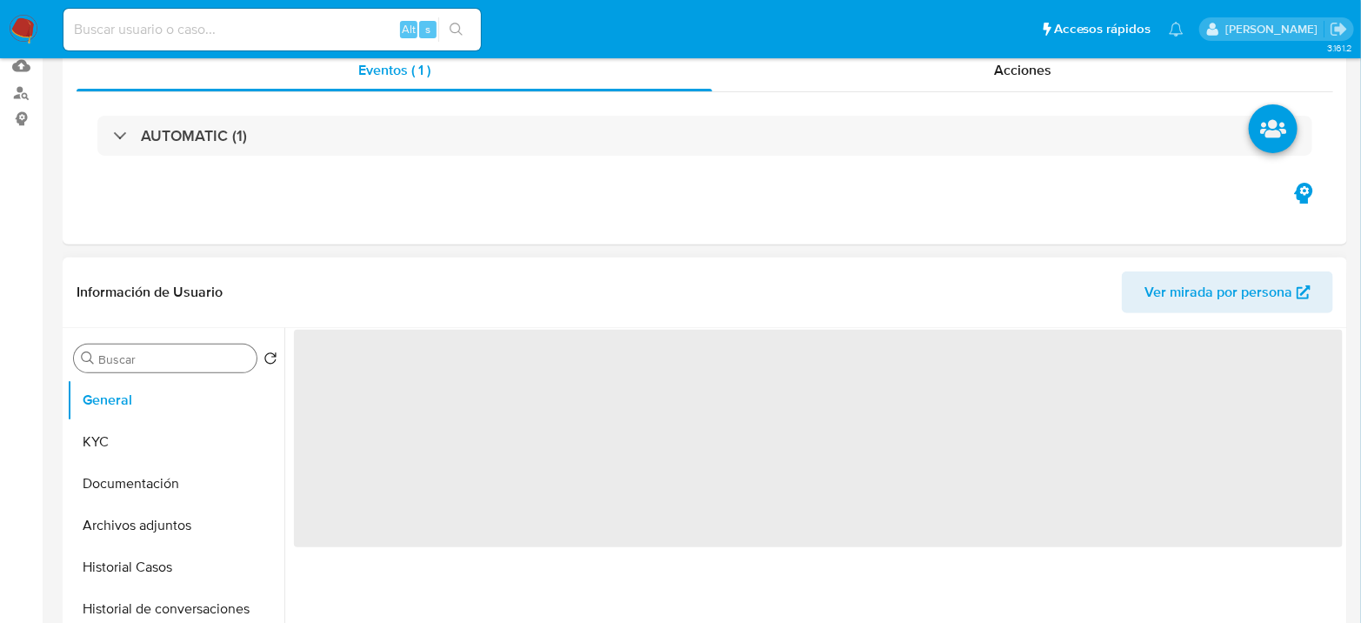
select select "10"
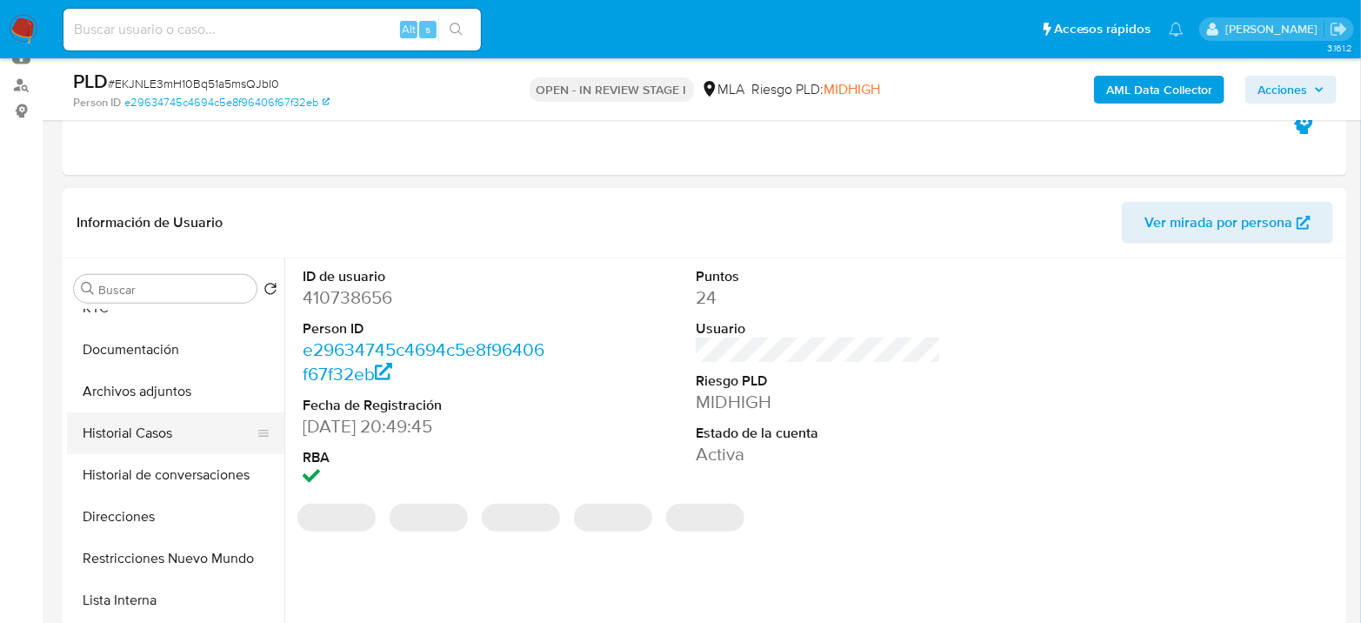
scroll to position [97, 0]
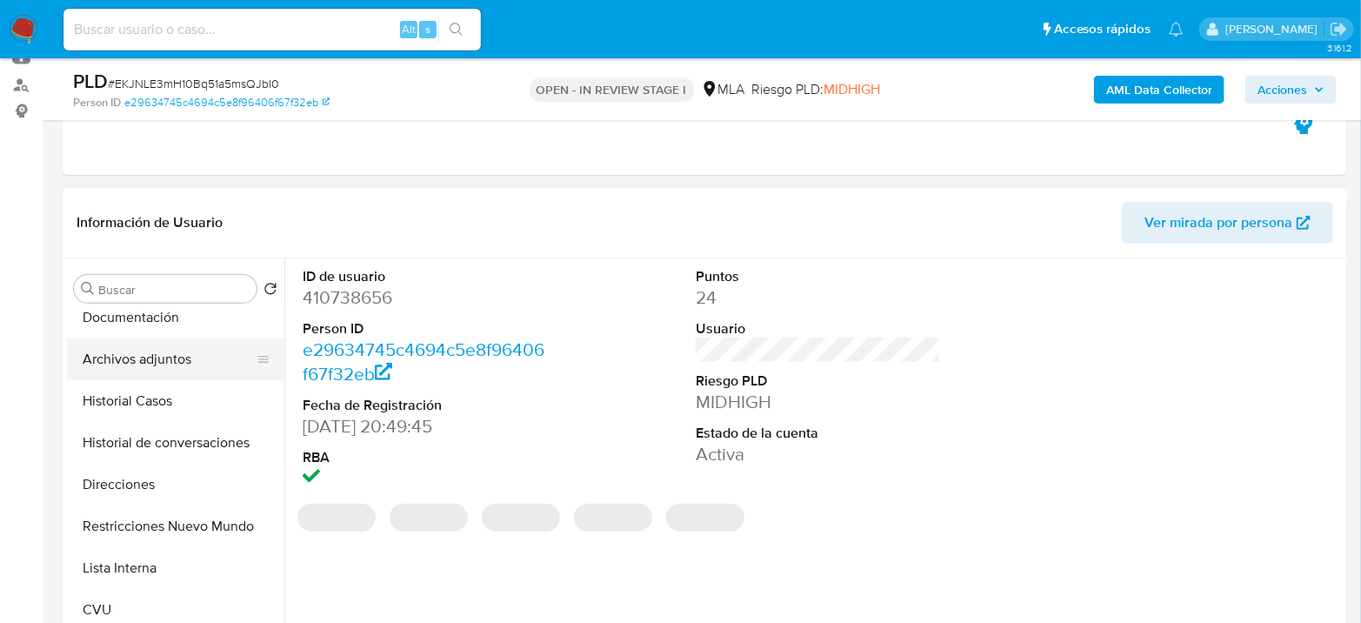
click at [177, 366] on button "Archivos adjuntos" at bounding box center [168, 359] width 203 height 42
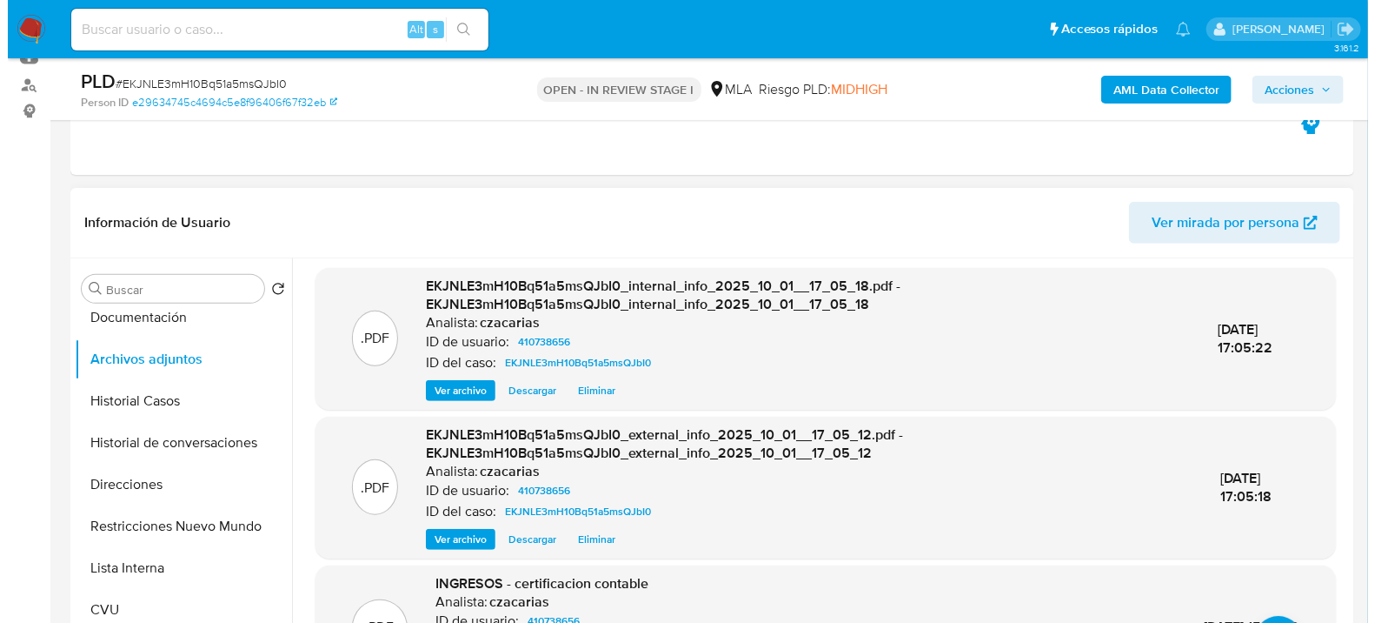
scroll to position [290, 0]
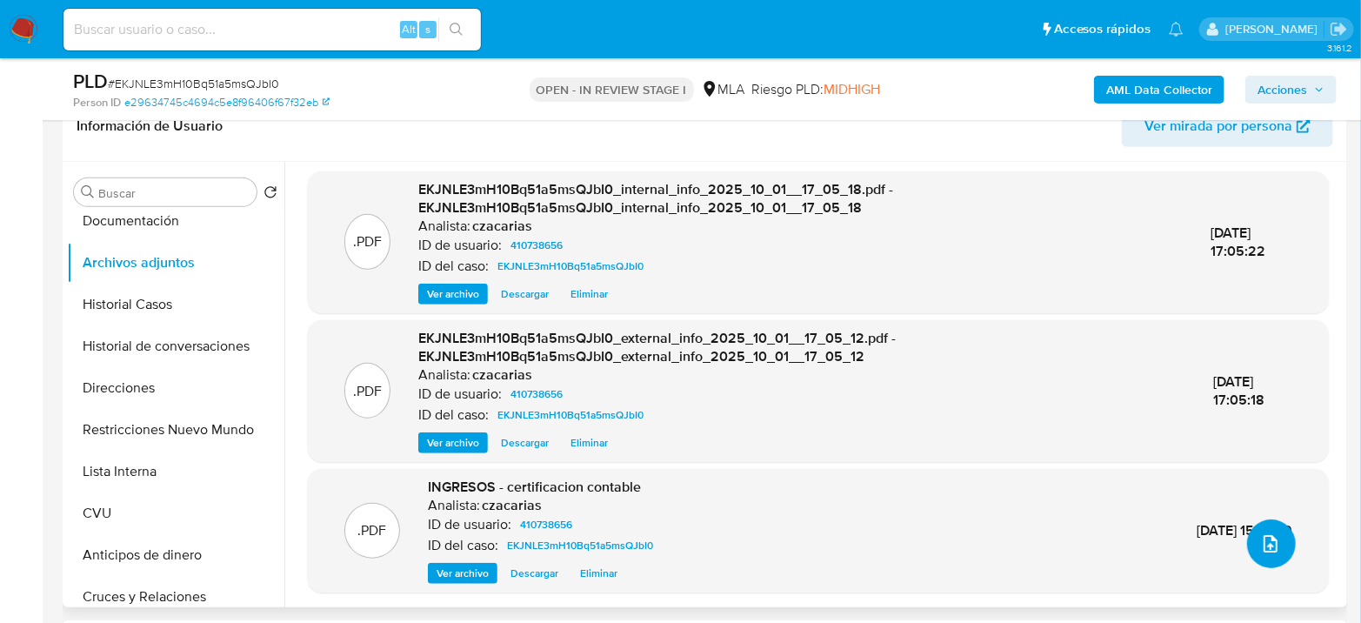
click at [1272, 547] on span "upload-file" at bounding box center [1270, 543] width 21 height 21
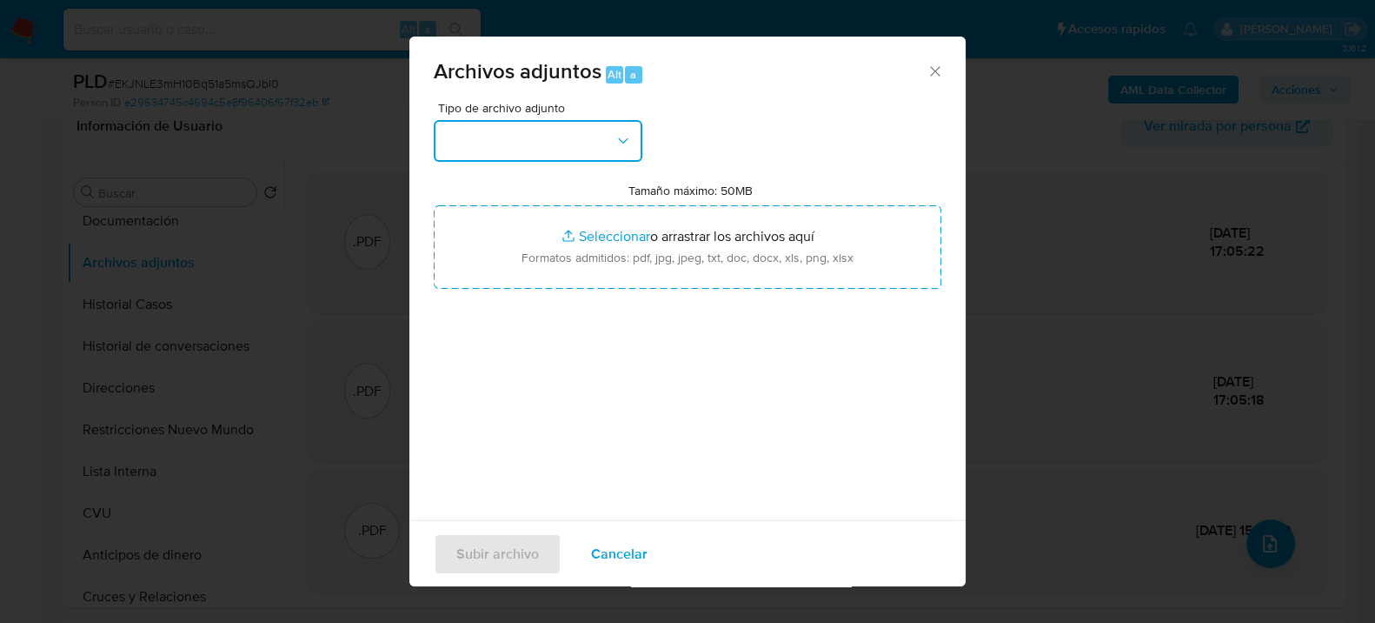
click at [557, 136] on button "button" at bounding box center [538, 141] width 209 height 42
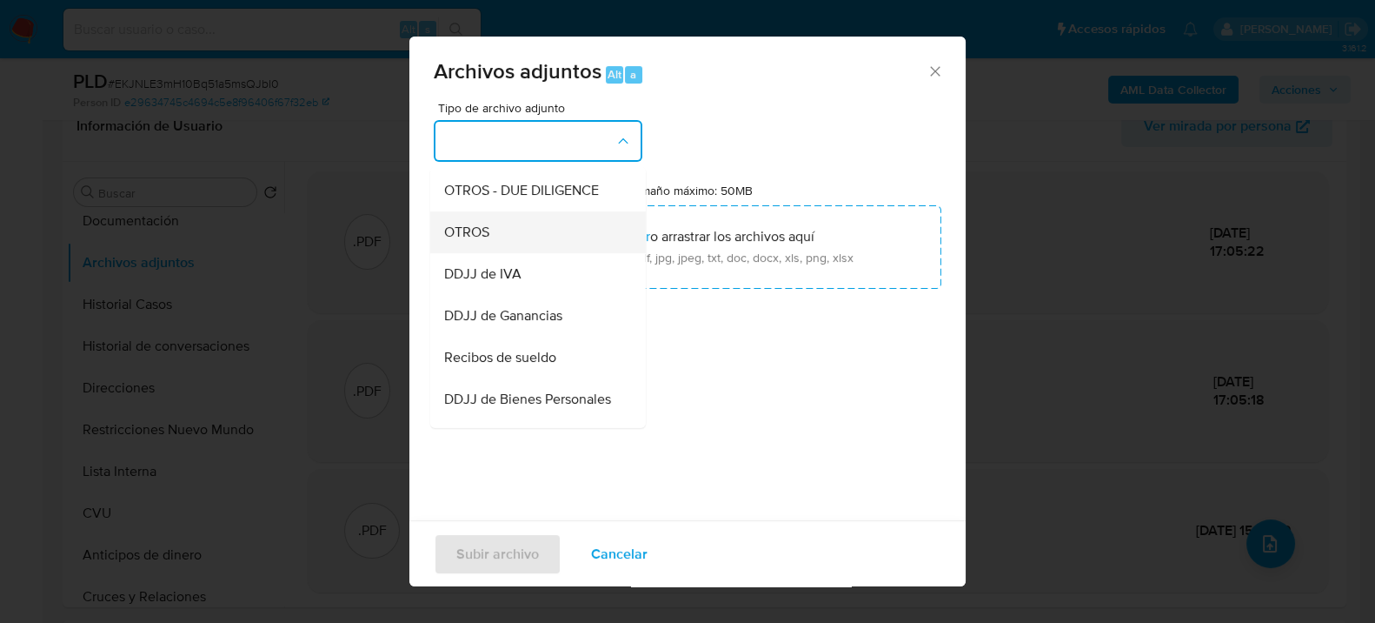
click at [473, 240] on span "OTROS" at bounding box center [466, 231] width 45 height 17
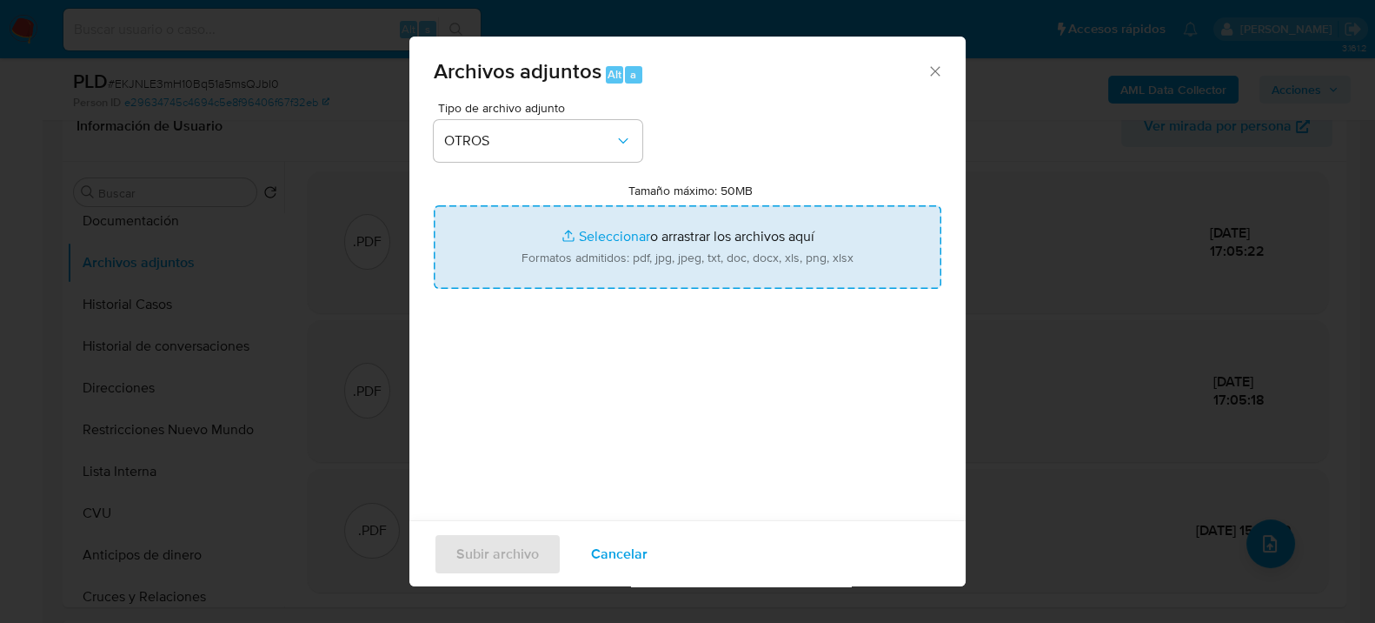
type input "C:\fakepath\Movimientos-410738656.xlsx"
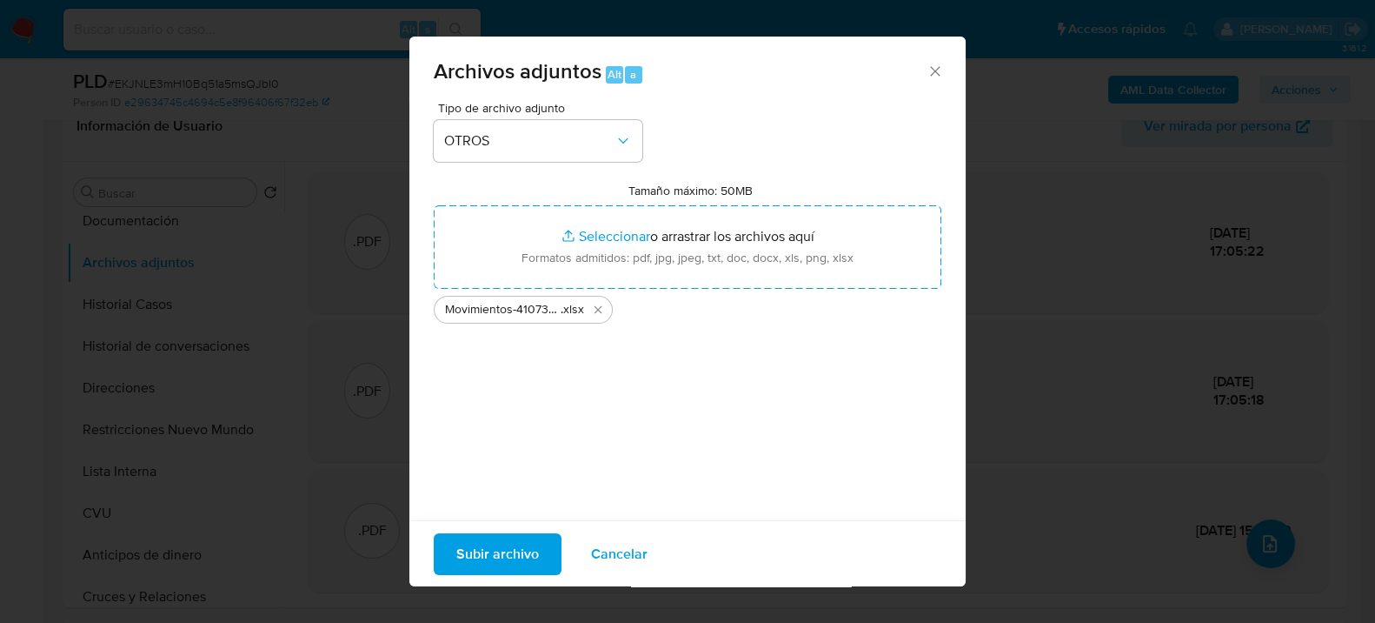
click at [475, 566] on span "Subir archivo" at bounding box center [497, 553] width 83 height 38
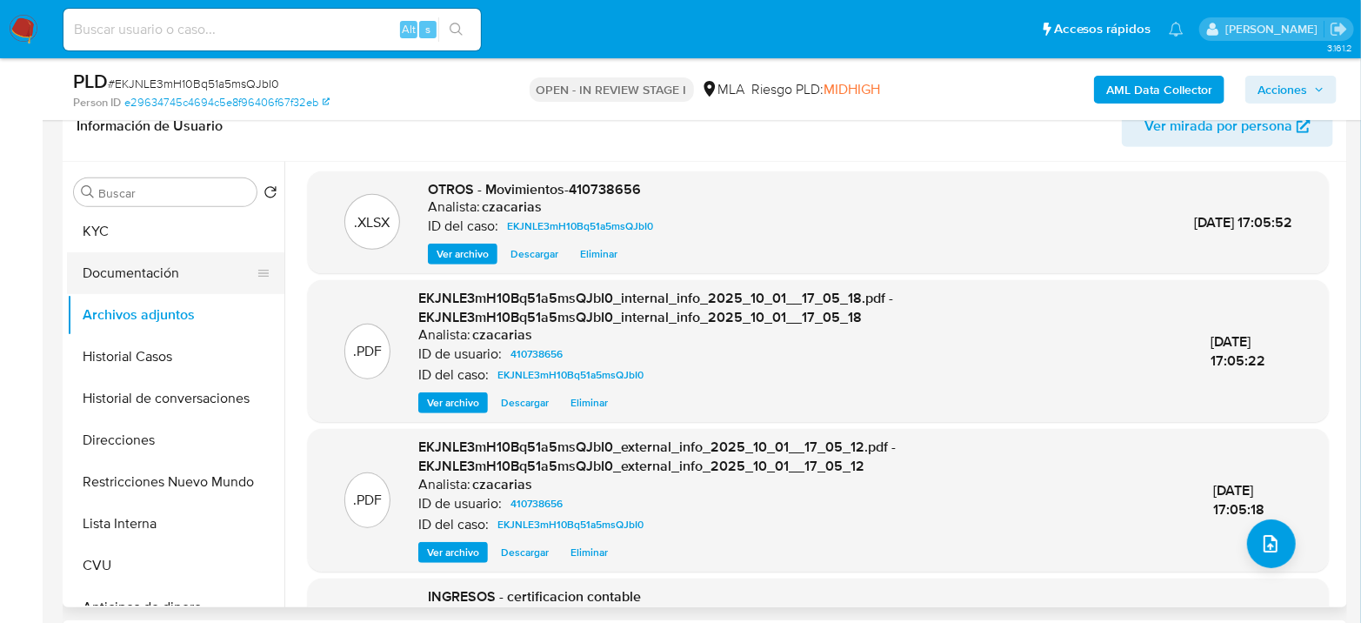
scroll to position [0, 0]
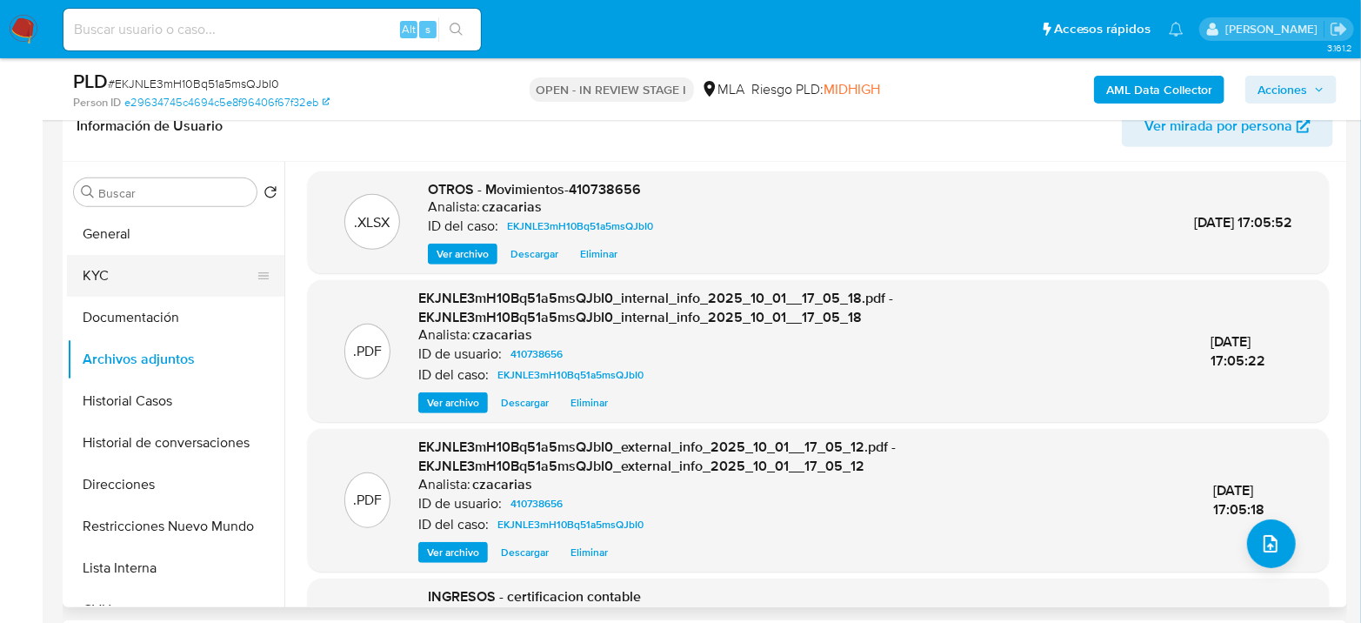
click at [113, 282] on button "KYC" at bounding box center [168, 276] width 203 height 42
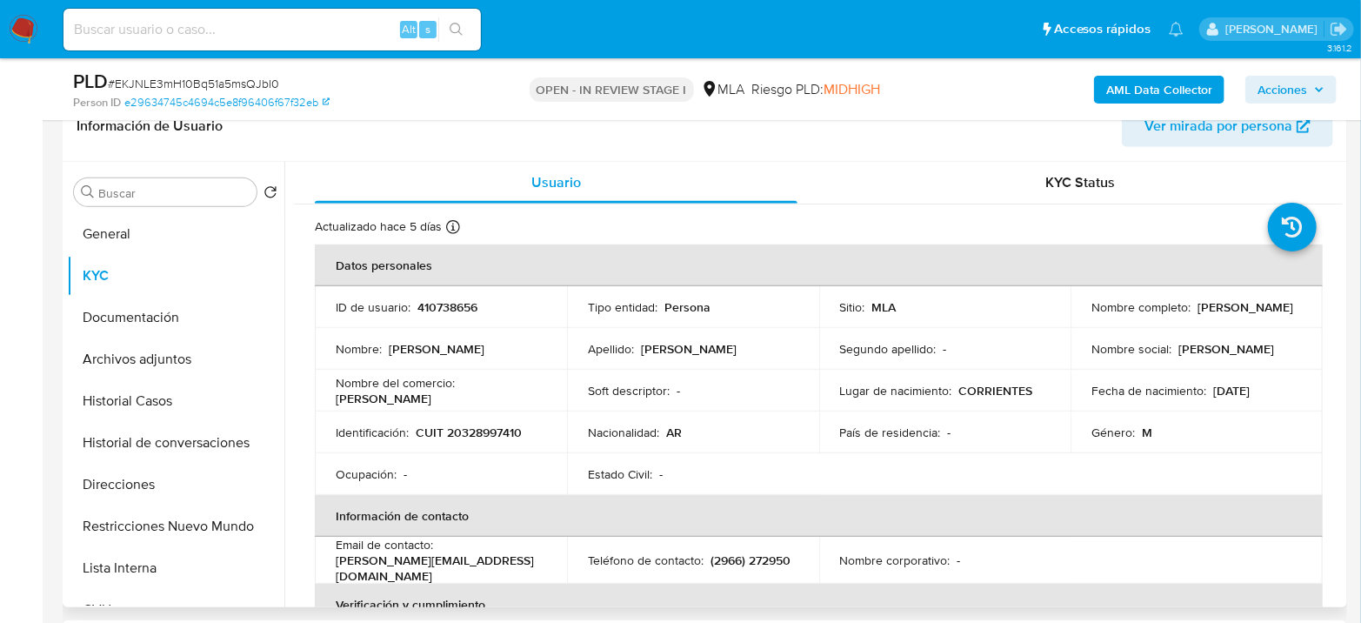
click at [465, 430] on p "CUIT 20328997410" at bounding box center [469, 432] width 106 height 16
click at [512, 435] on p "CUIT 20328997410" at bounding box center [469, 432] width 106 height 16
click at [484, 437] on p "CUIT 20328997410" at bounding box center [469, 432] width 106 height 16
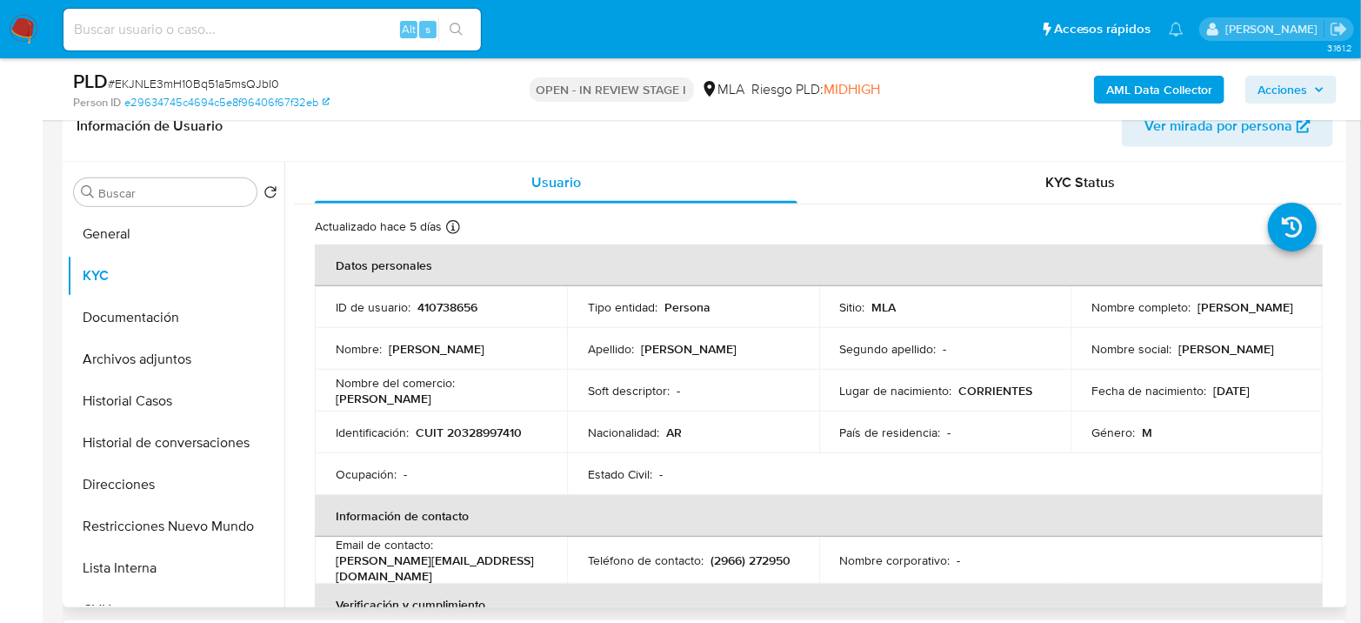
click at [486, 432] on p "CUIT 20328997410" at bounding box center [469, 432] width 106 height 16
copy p "20328997410"
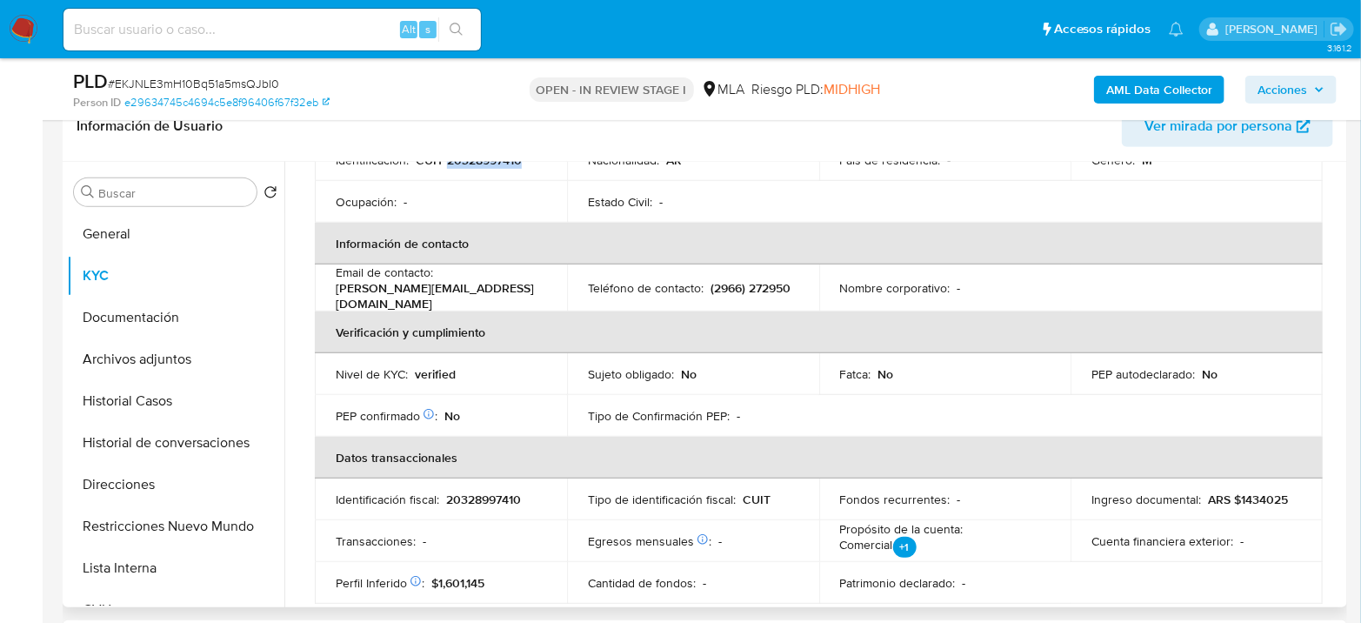
scroll to position [79, 0]
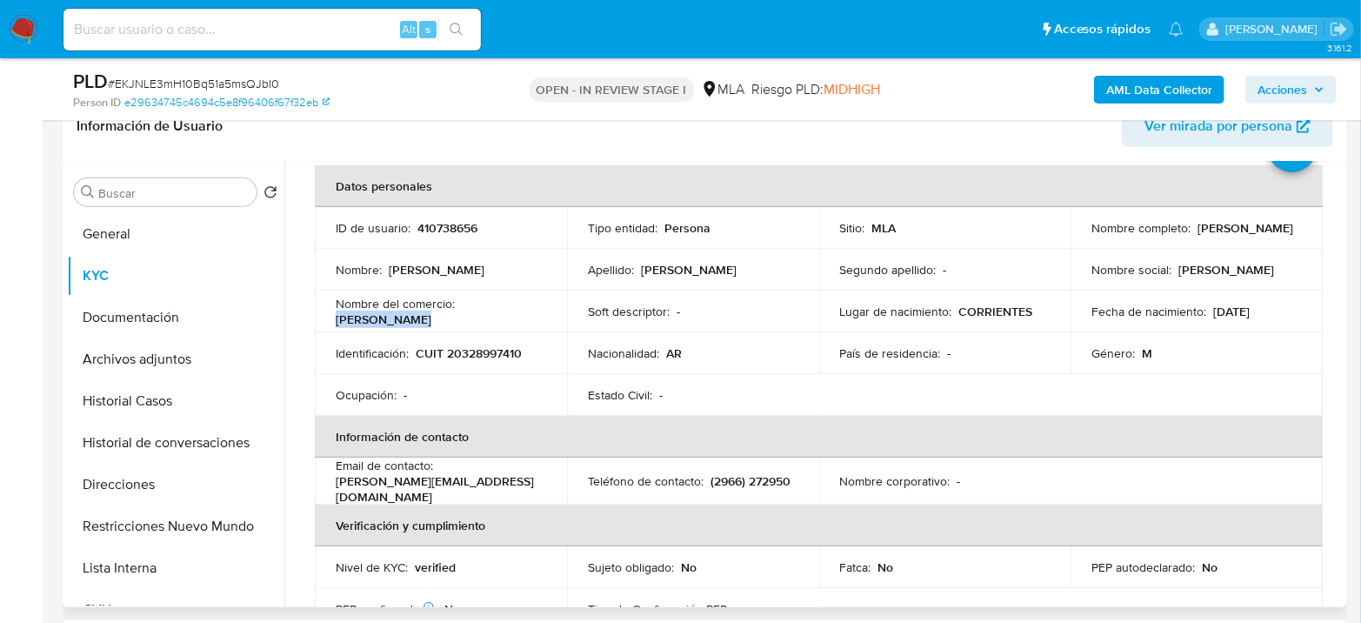
drag, startPoint x: 371, startPoint y: 320, endPoint x: 431, endPoint y: 321, distance: 60.0
click at [431, 321] on div "Nombre del comercio : [PERSON_NAME]" at bounding box center [441, 311] width 210 height 31
copy p "[PERSON_NAME]"
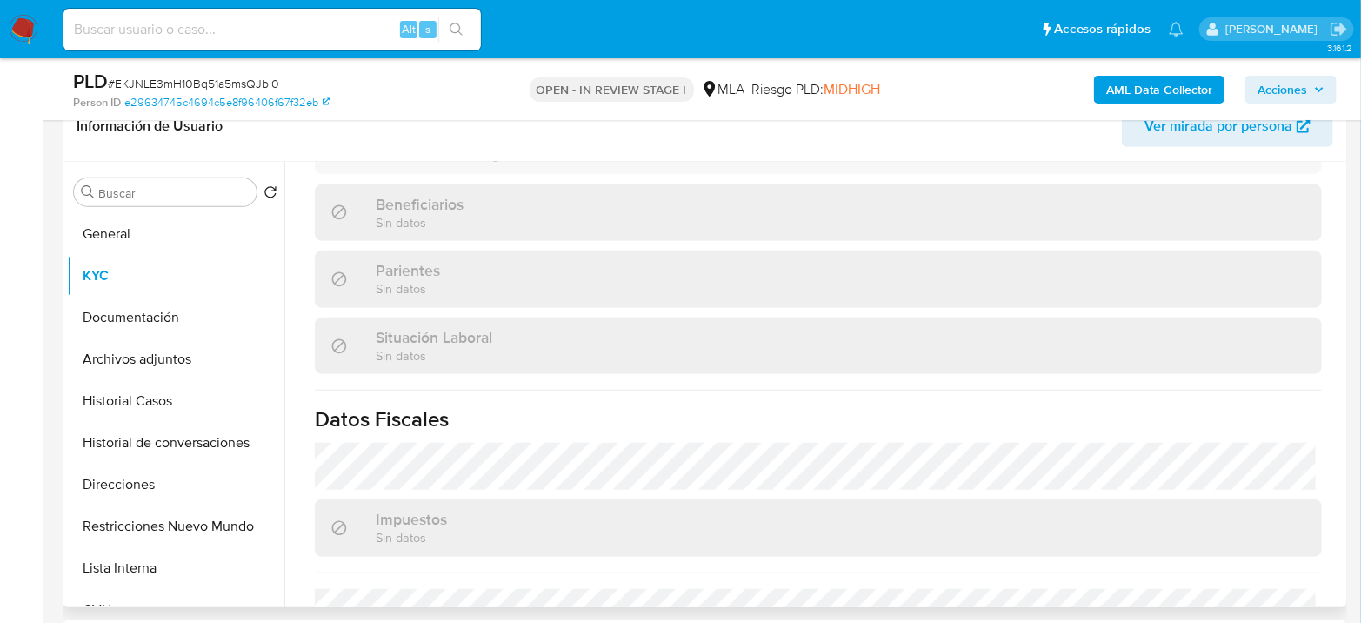
scroll to position [949, 0]
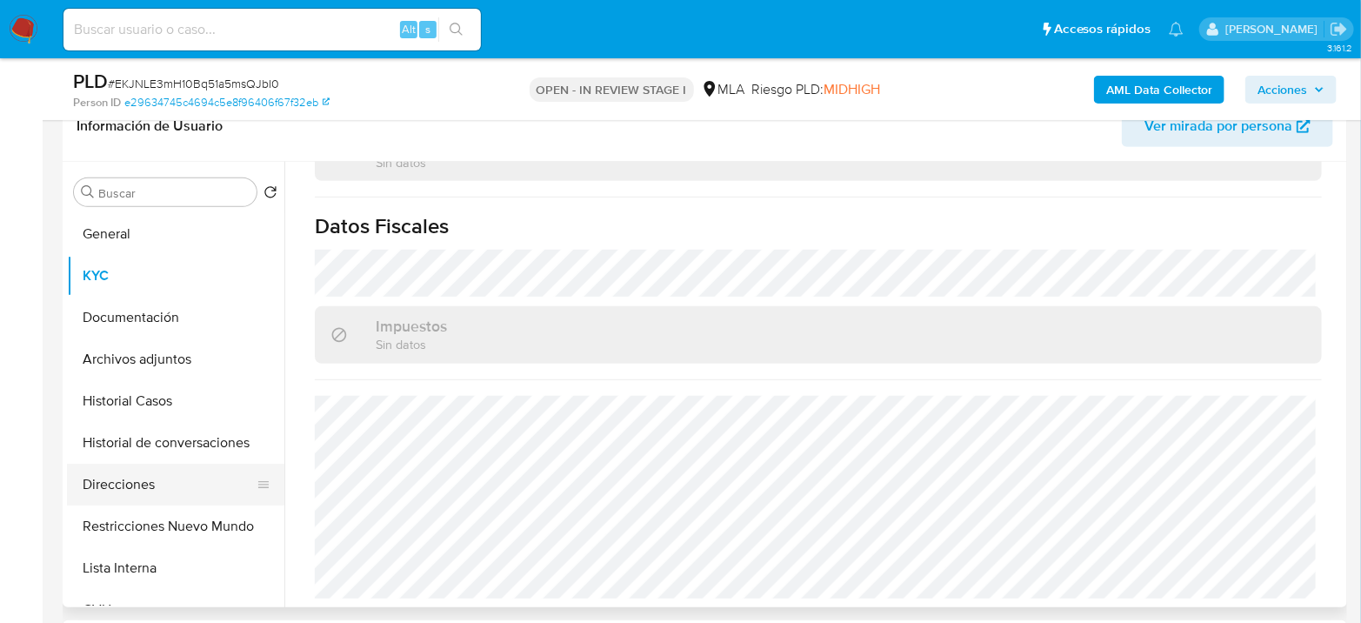
click at [132, 496] on button "Direcciones" at bounding box center [168, 484] width 203 height 42
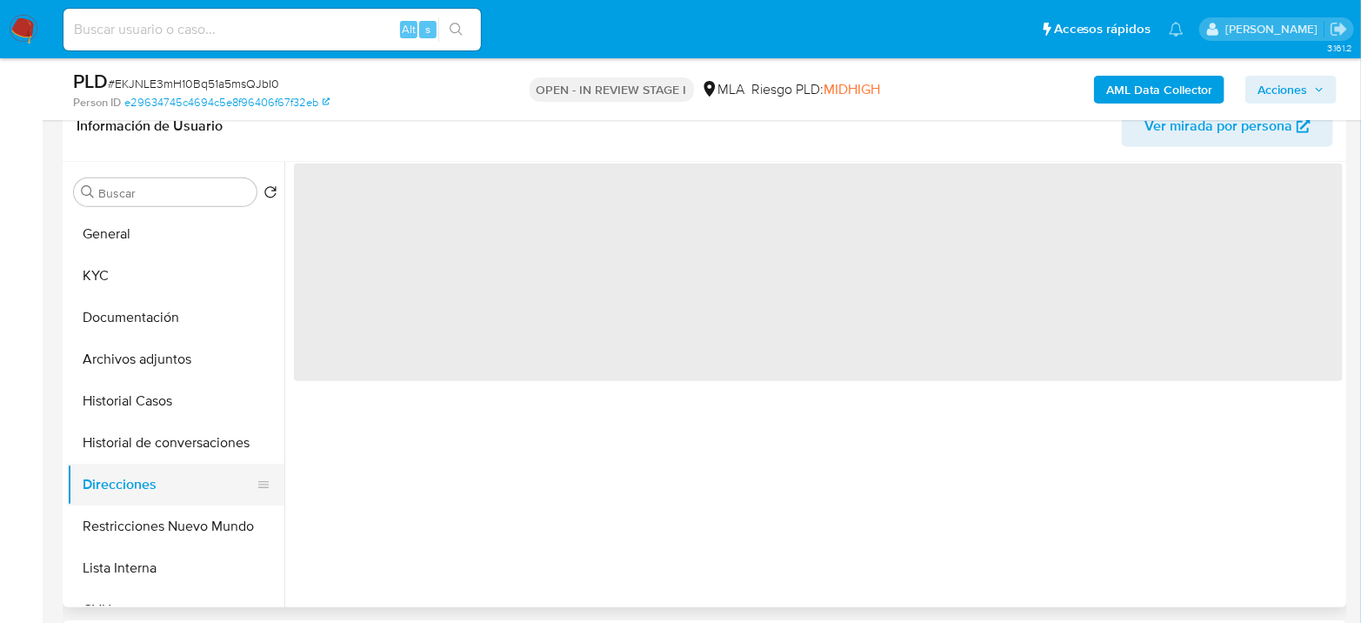
scroll to position [0, 0]
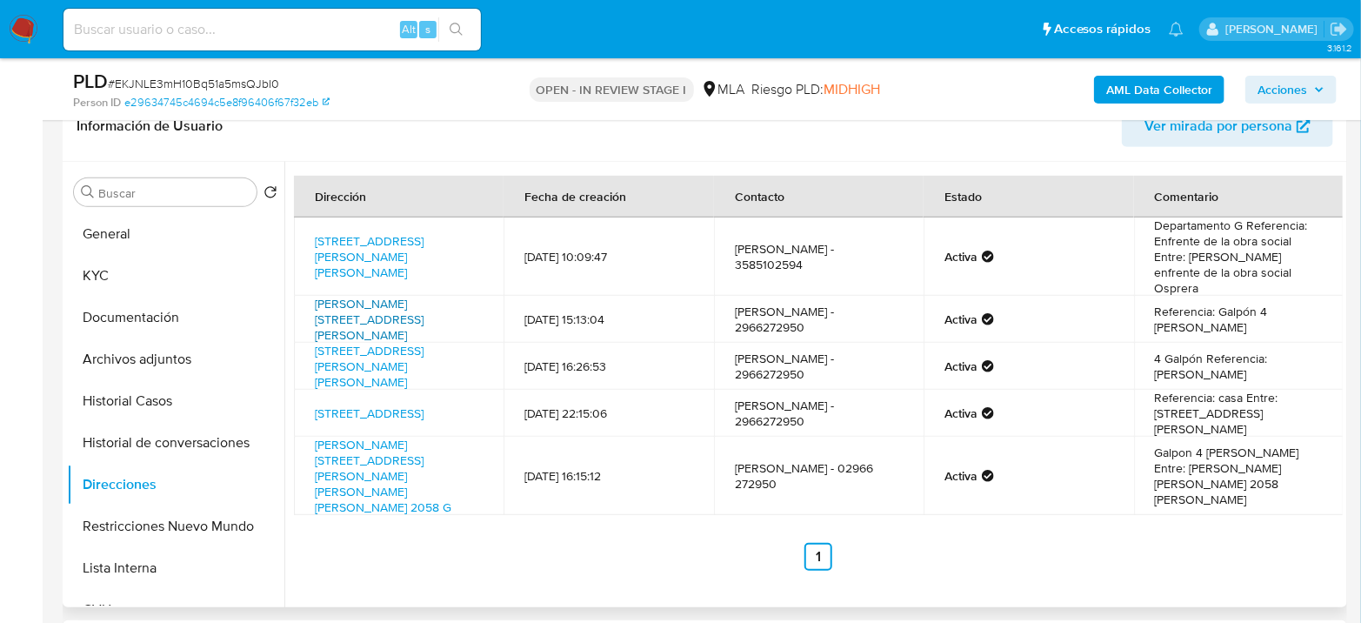
click at [389, 296] on link "[PERSON_NAME][STREET_ADDRESS][PERSON_NAME]" at bounding box center [369, 319] width 109 height 49
drag, startPoint x: 310, startPoint y: 285, endPoint x: 371, endPoint y: 302, distance: 63.9
click at [371, 302] on td "[PERSON_NAME][STREET_ADDRESS][PERSON_NAME]" at bounding box center [399, 319] width 210 height 47
copy link "[PERSON_NAME][STREET_ADDRESS][PERSON_NAME]"
click at [150, 316] on button "Documentación" at bounding box center [168, 317] width 203 height 42
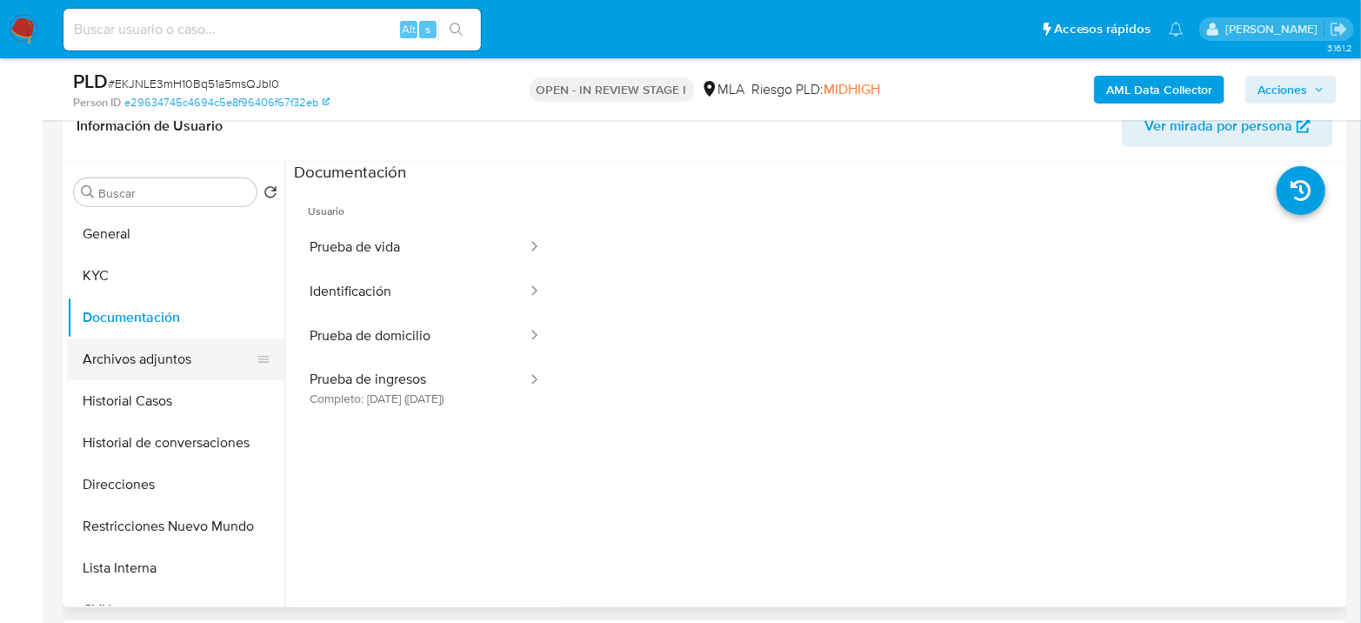
click at [149, 358] on button "Archivos adjuntos" at bounding box center [168, 359] width 203 height 42
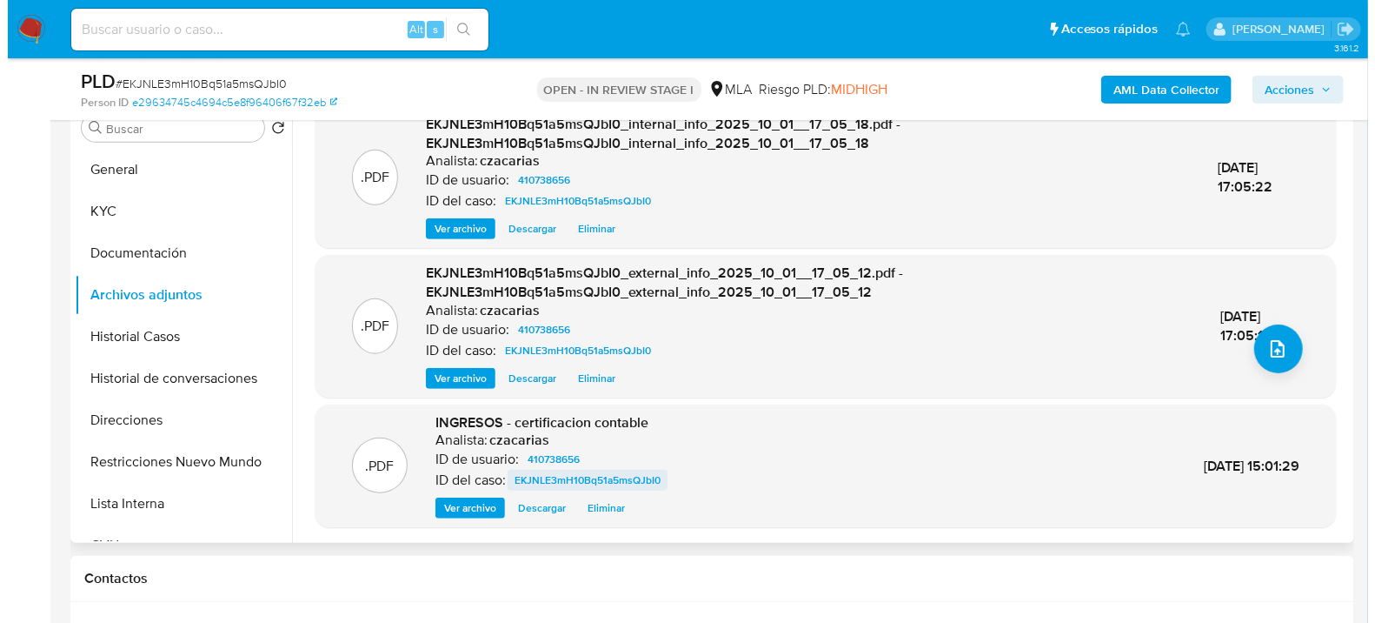
scroll to position [386, 0]
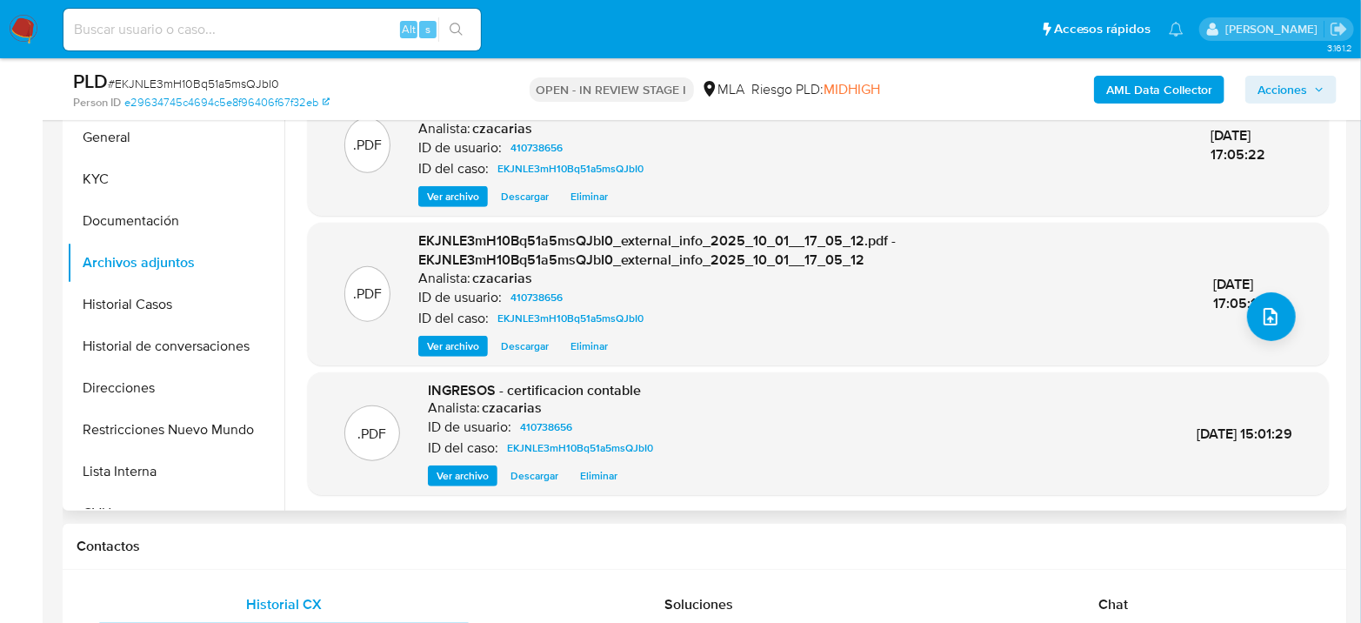
click at [469, 480] on span "Ver archivo" at bounding box center [462, 475] width 52 height 17
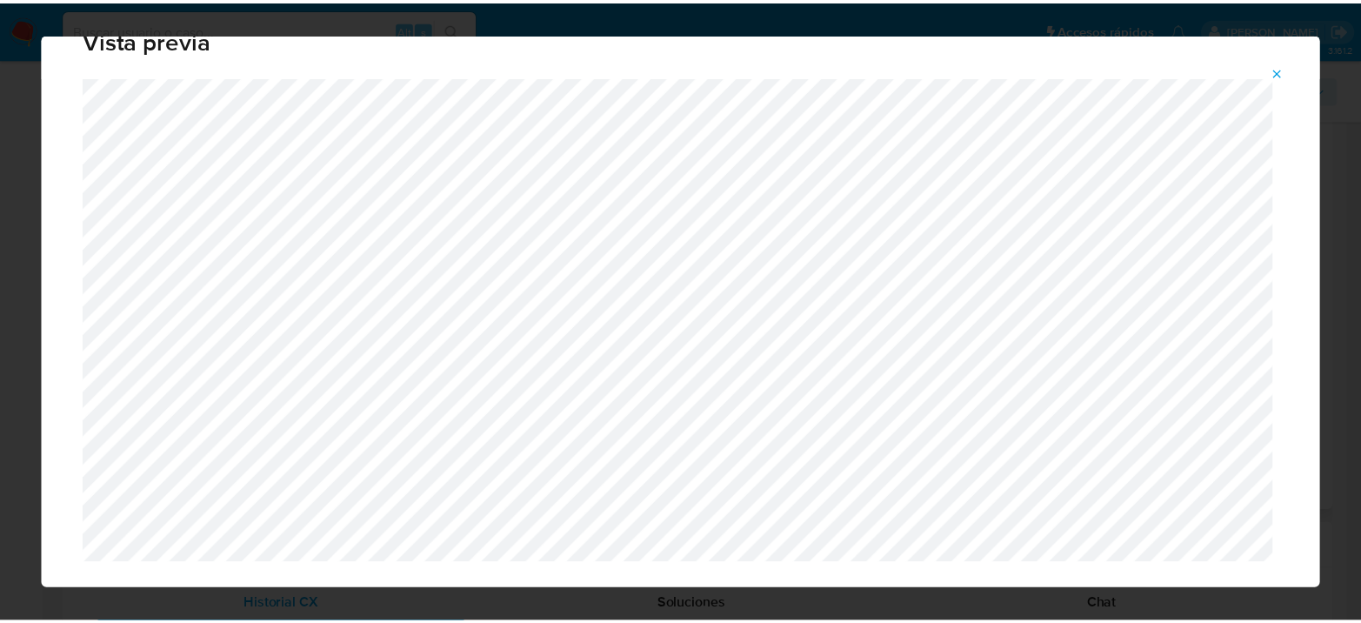
scroll to position [90, 0]
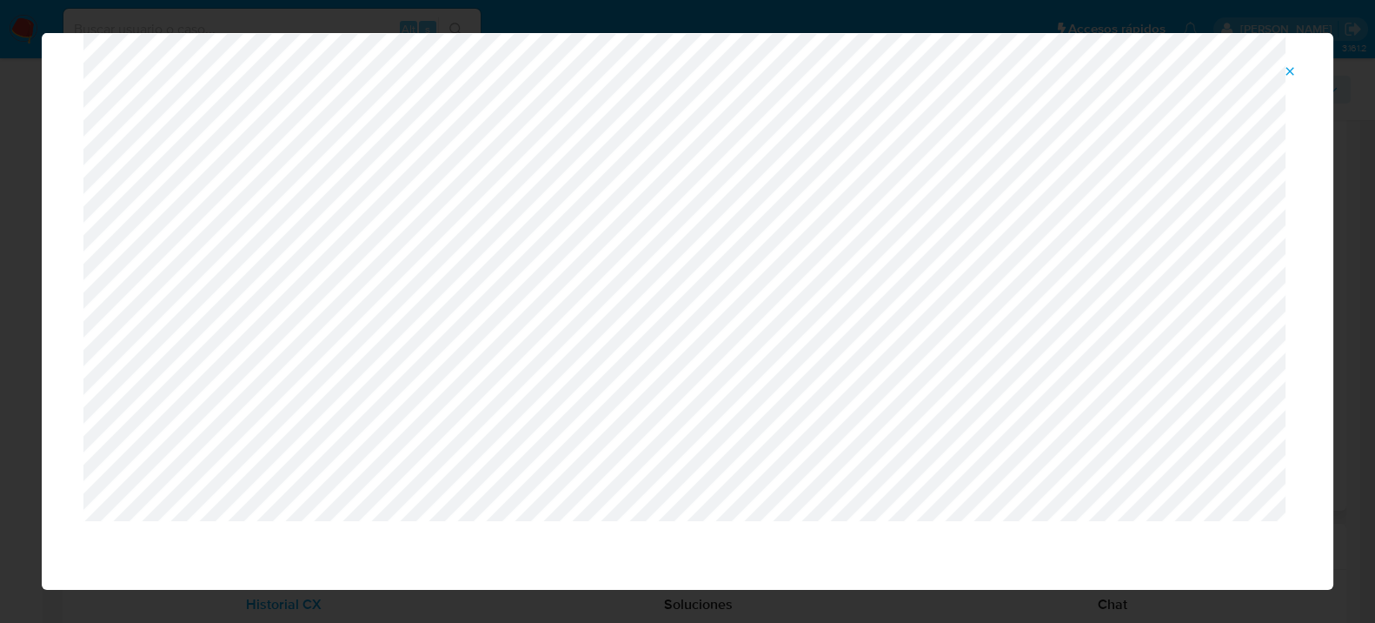
click at [1289, 67] on icon "Attachment preview" at bounding box center [1290, 71] width 14 height 14
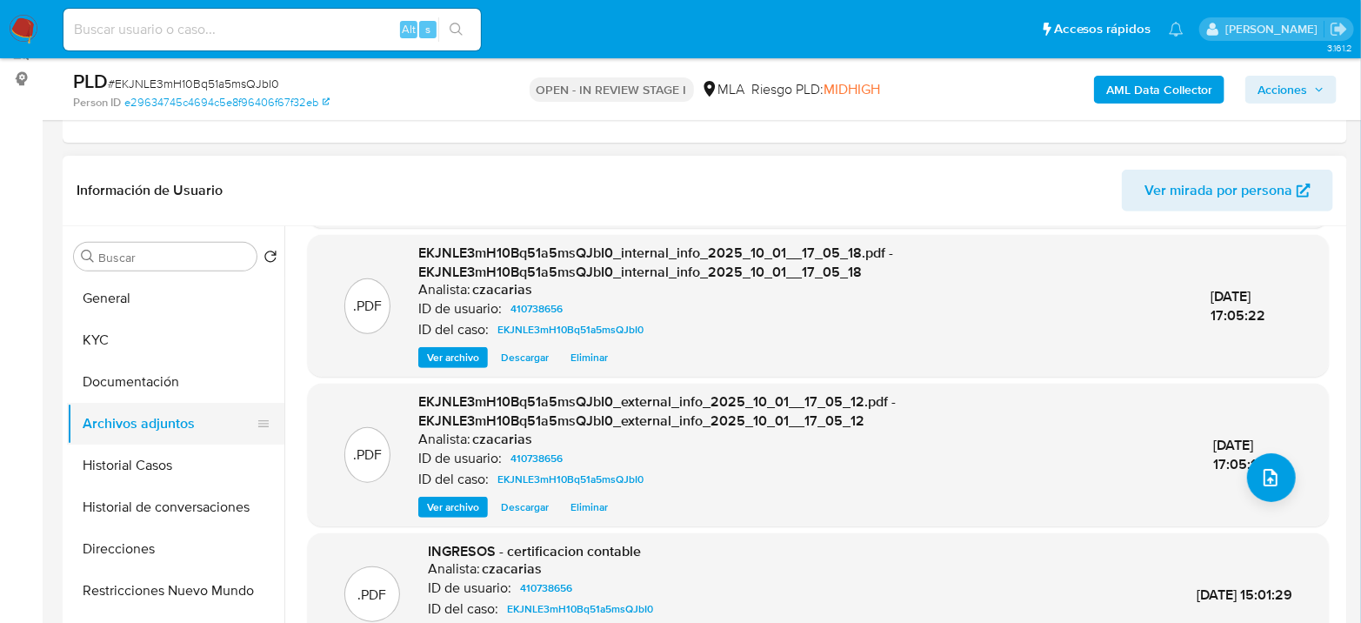
scroll to position [193, 0]
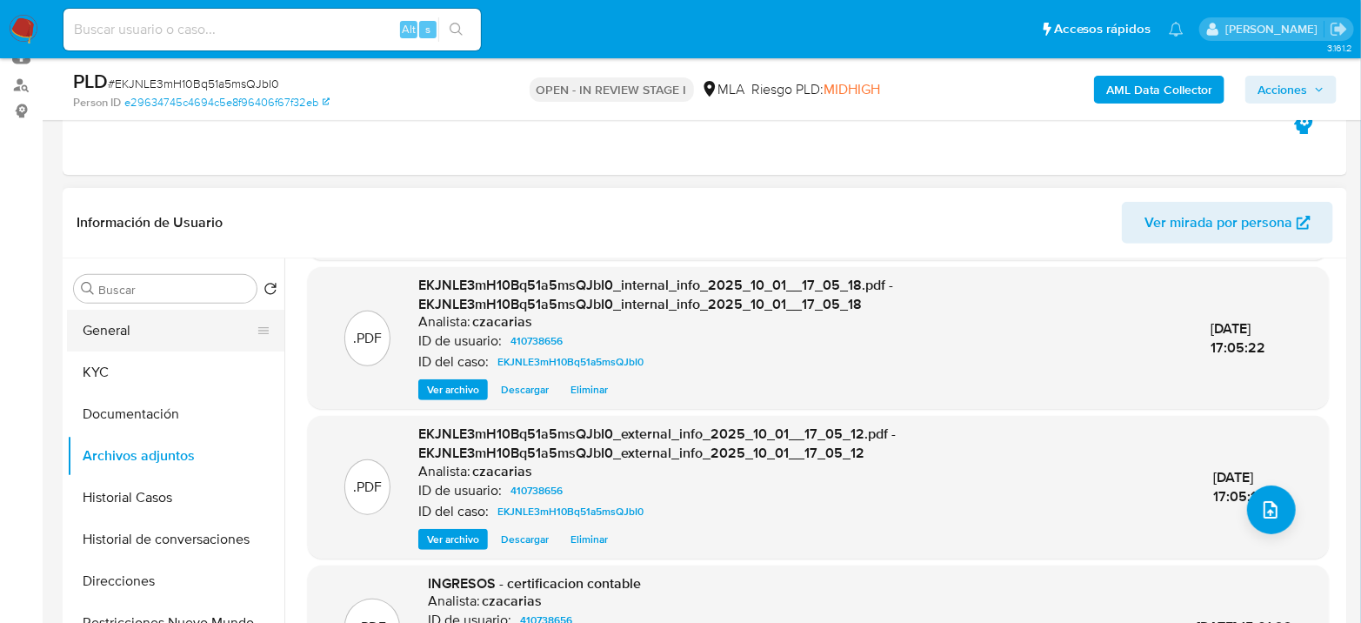
click at [165, 330] on button "General" at bounding box center [168, 331] width 203 height 42
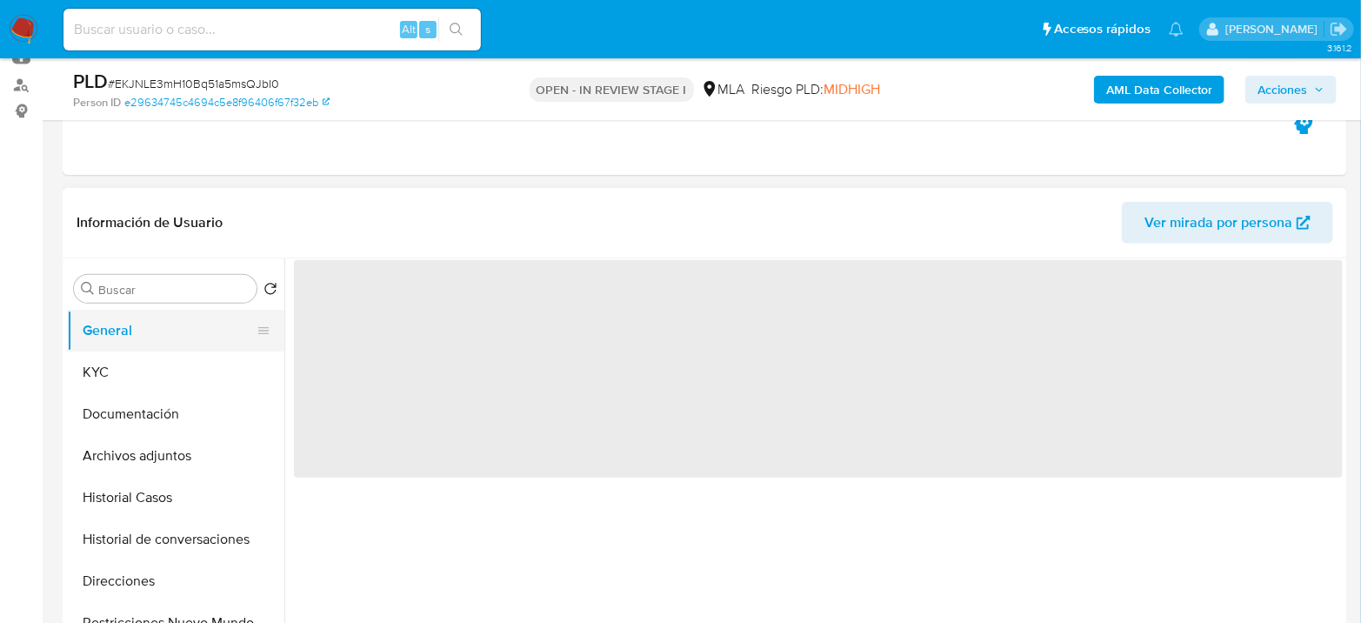
scroll to position [0, 0]
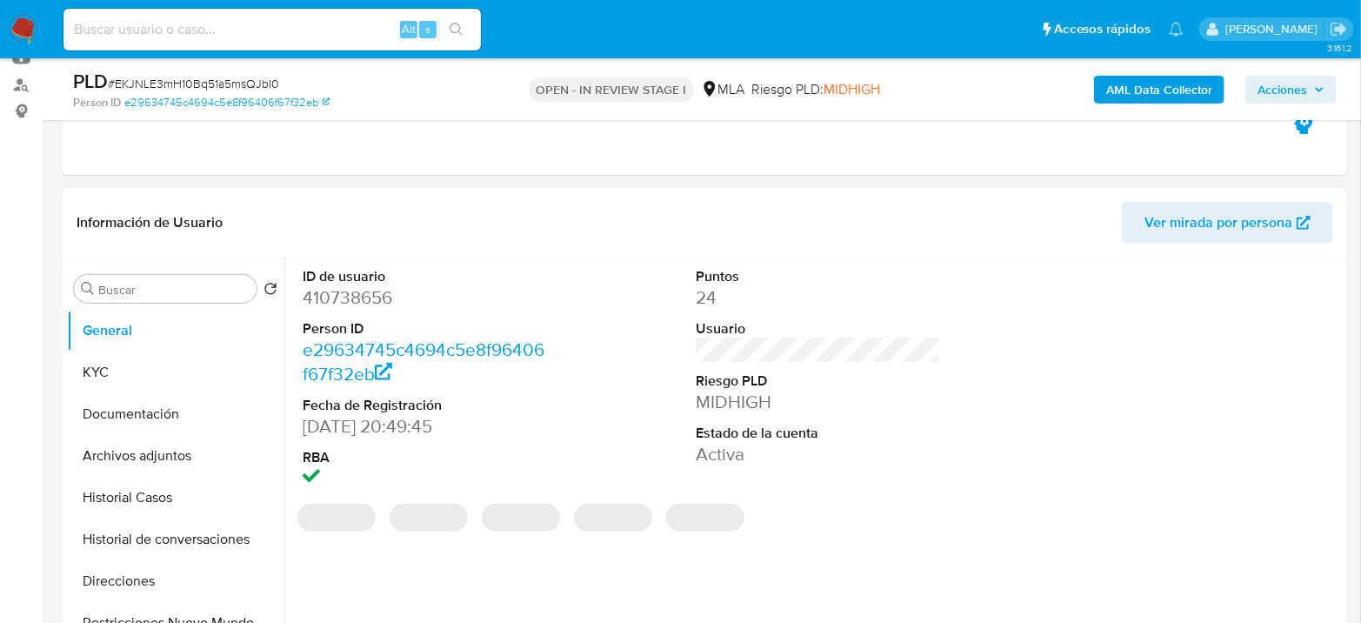
click at [343, 303] on dd "410738656" at bounding box center [425, 297] width 245 height 24
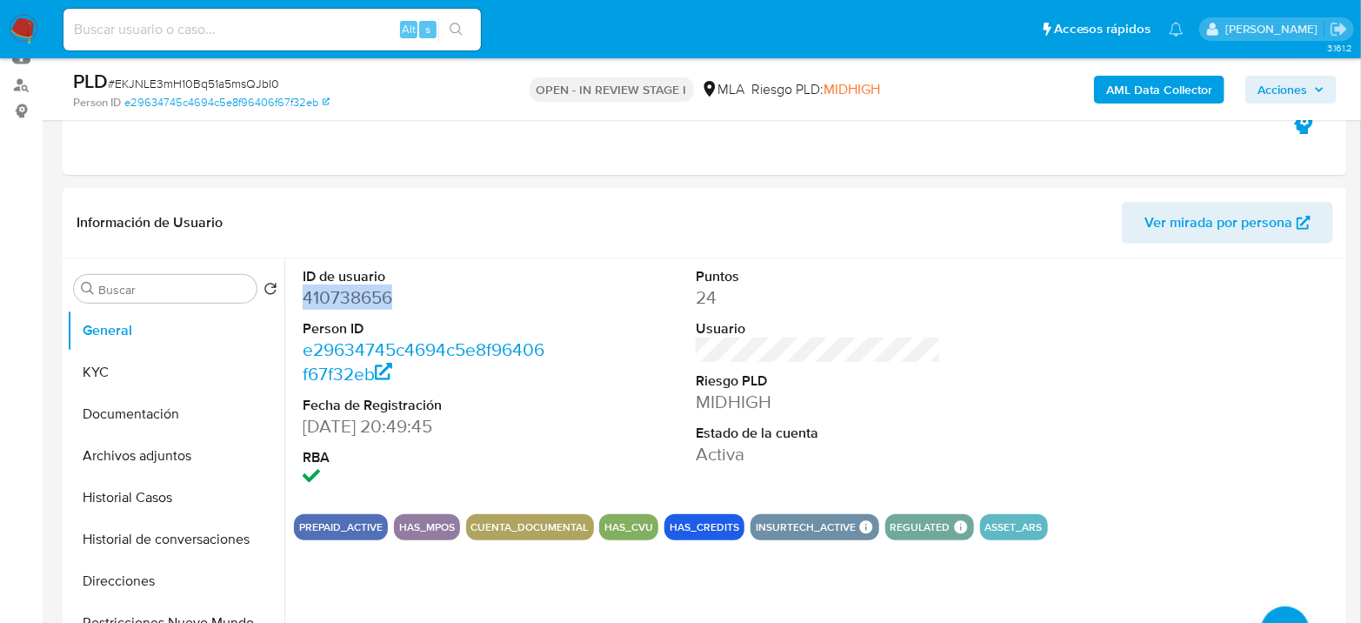
copy dd "410738656"
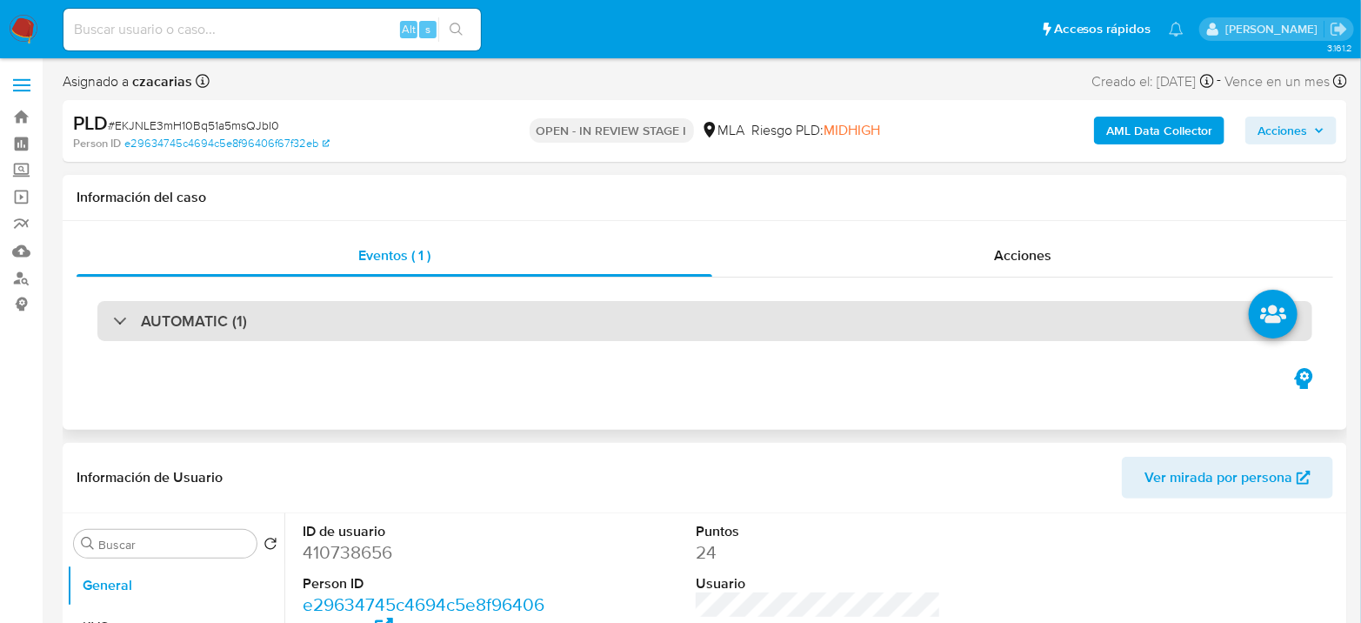
click at [284, 315] on div "AUTOMATIC (1)" at bounding box center [704, 321] width 1215 height 40
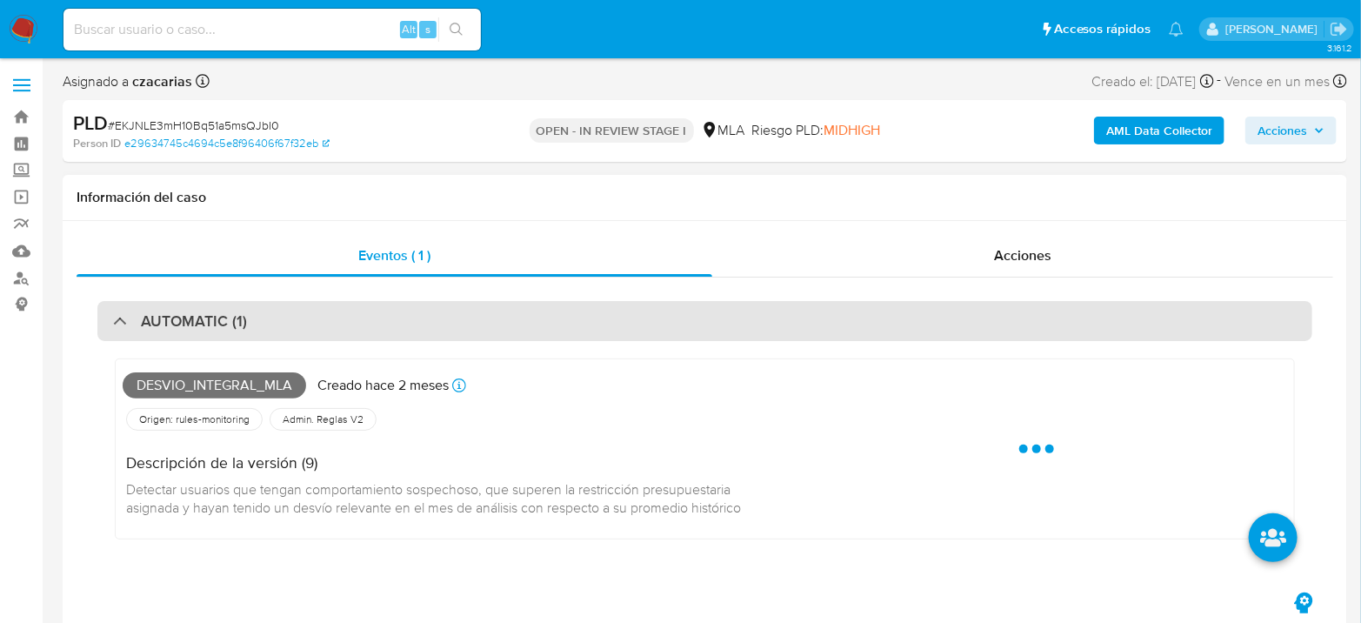
click at [284, 315] on div "AUTOMATIC (1)" at bounding box center [704, 321] width 1215 height 40
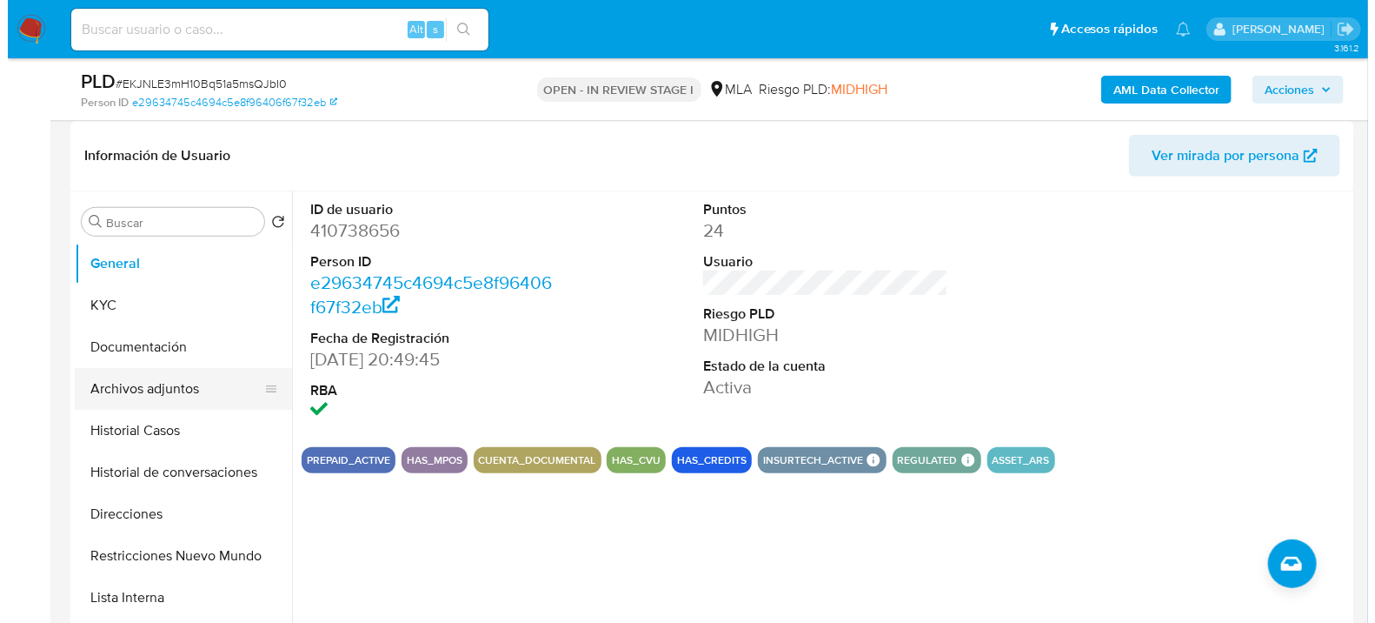
scroll to position [290, 0]
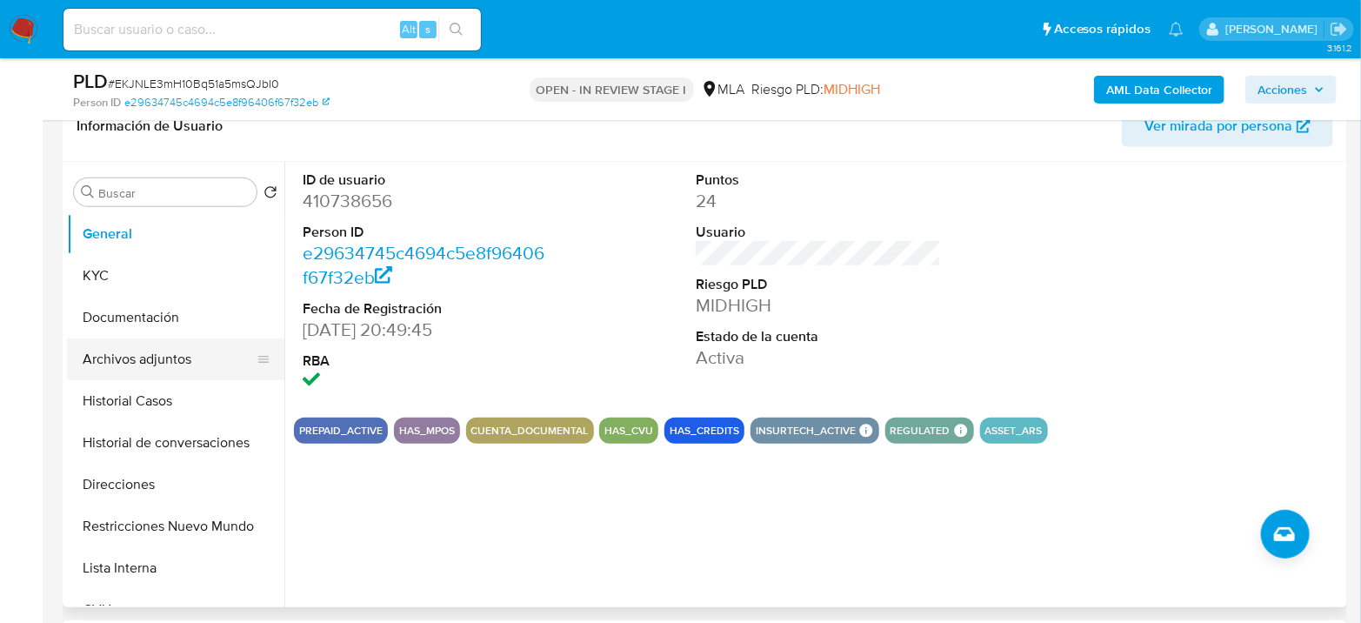
click at [171, 359] on button "Archivos adjuntos" at bounding box center [168, 359] width 203 height 42
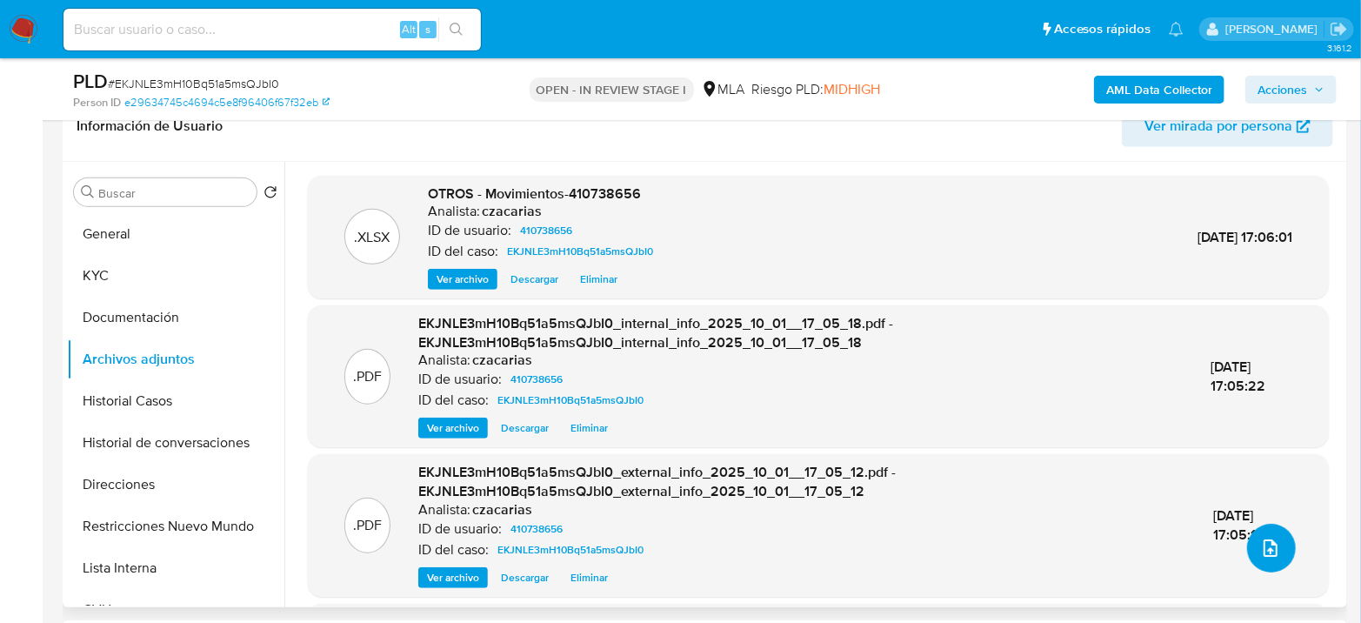
click at [1265, 553] on icon "upload-file" at bounding box center [1270, 547] width 14 height 17
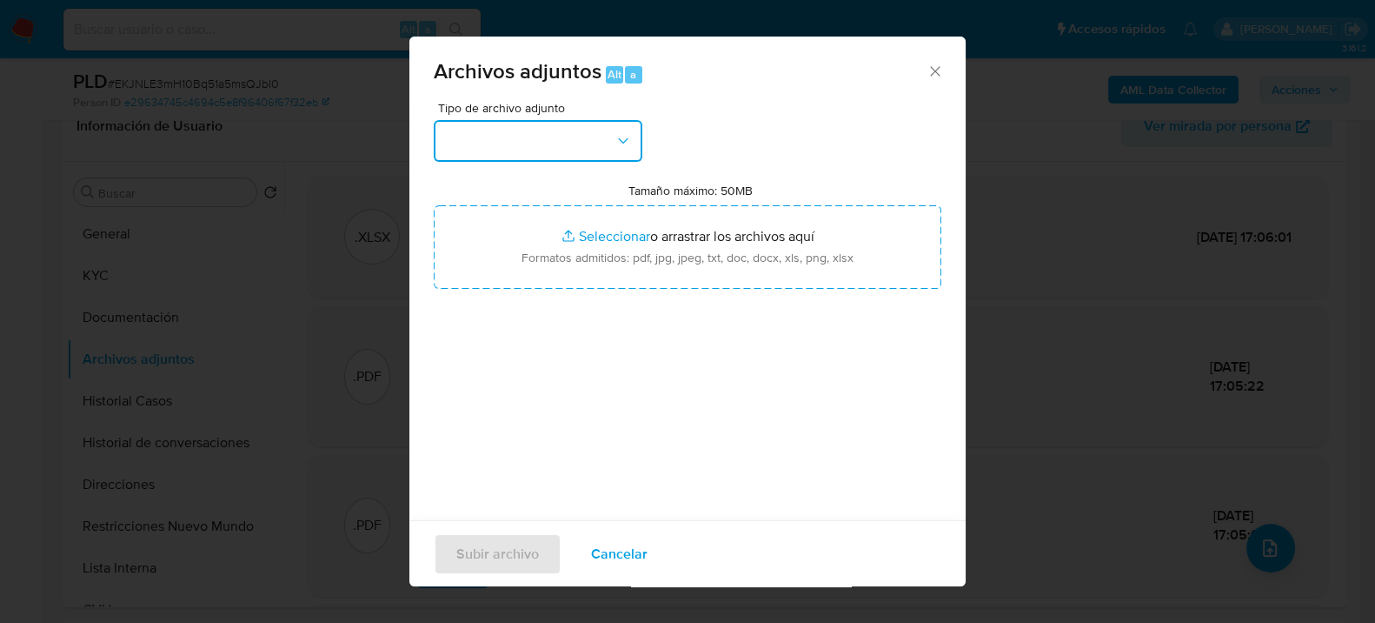
click at [484, 141] on button "button" at bounding box center [538, 141] width 209 height 42
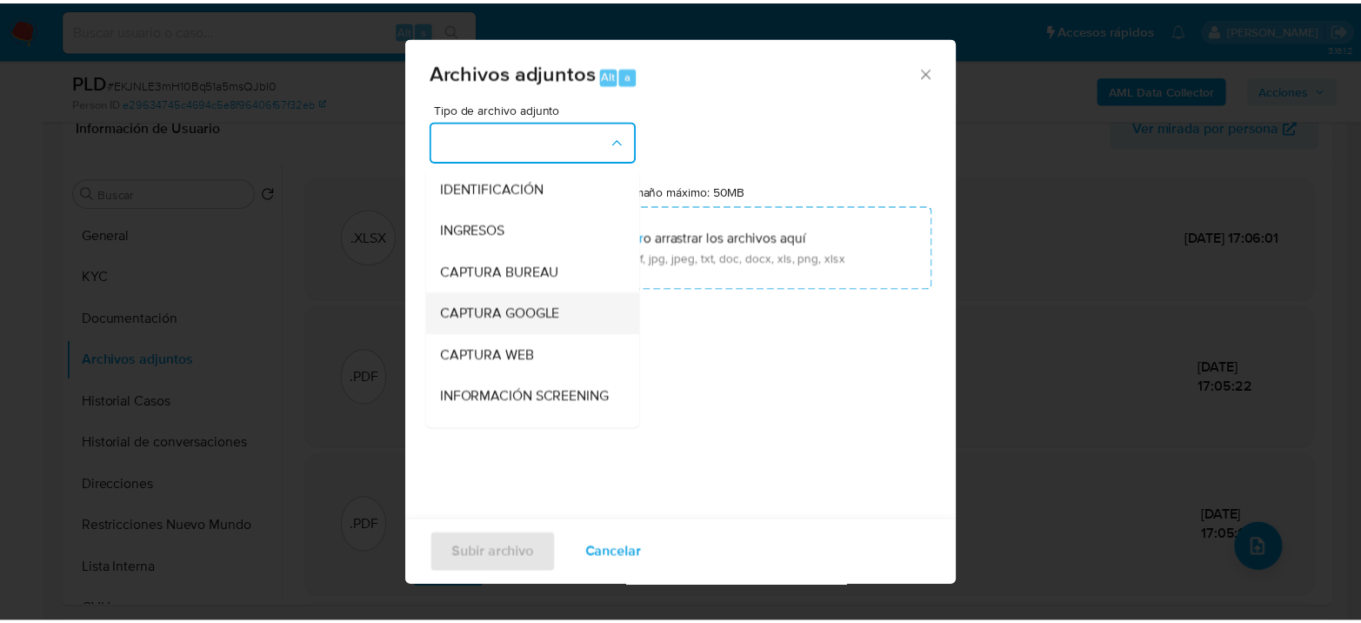
scroll to position [193, 0]
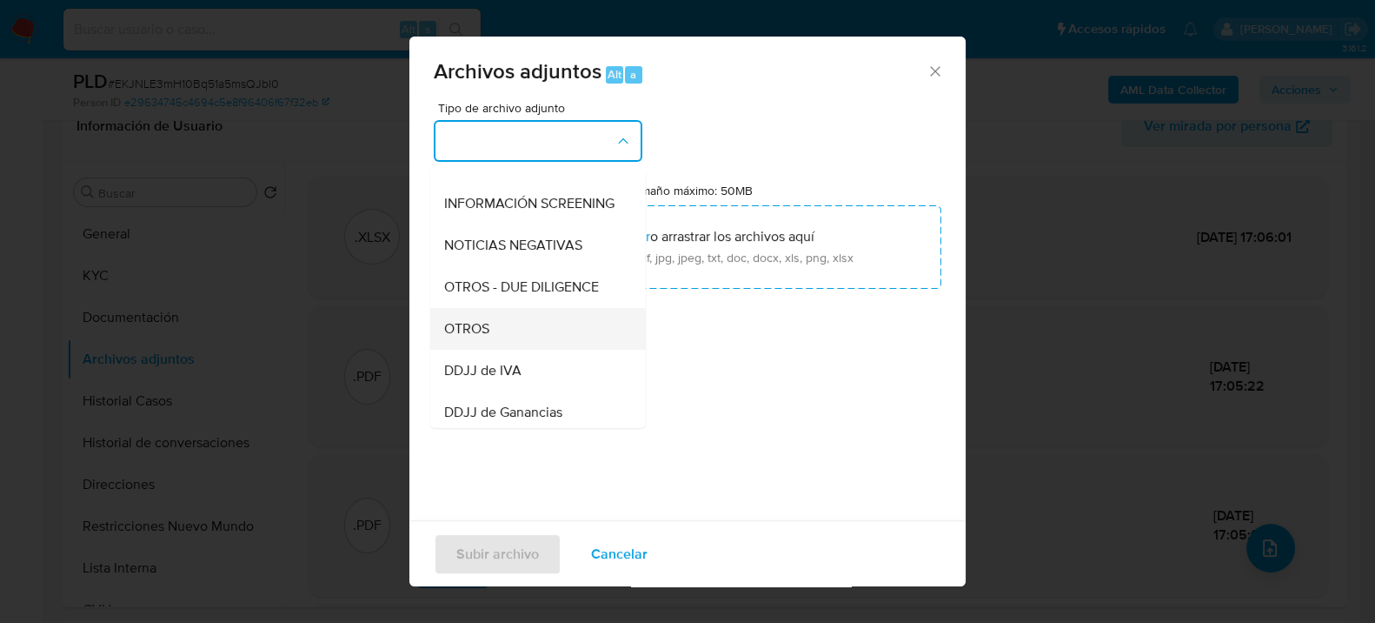
click at [498, 349] on div "OTROS" at bounding box center [532, 328] width 177 height 42
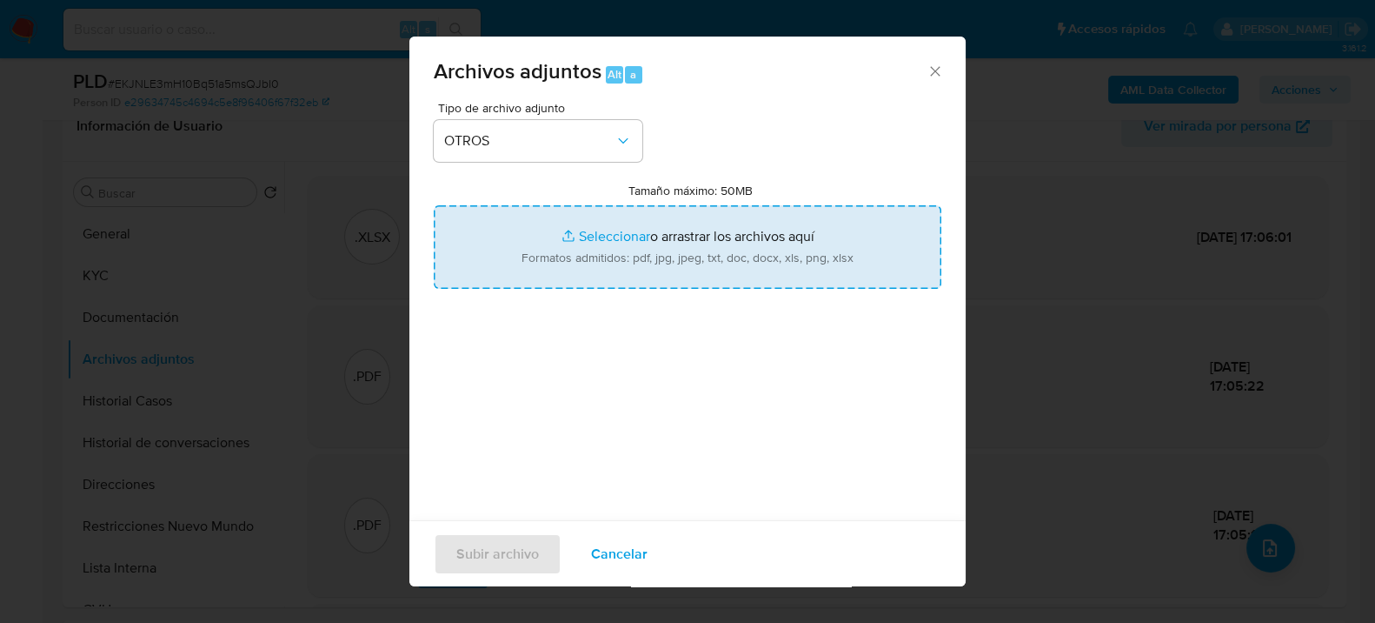
type input "C:\fakepath\Caselog EKJNLE3mH10Bq51a5msQJbI0_2025_08_20_00_12_43.docx"
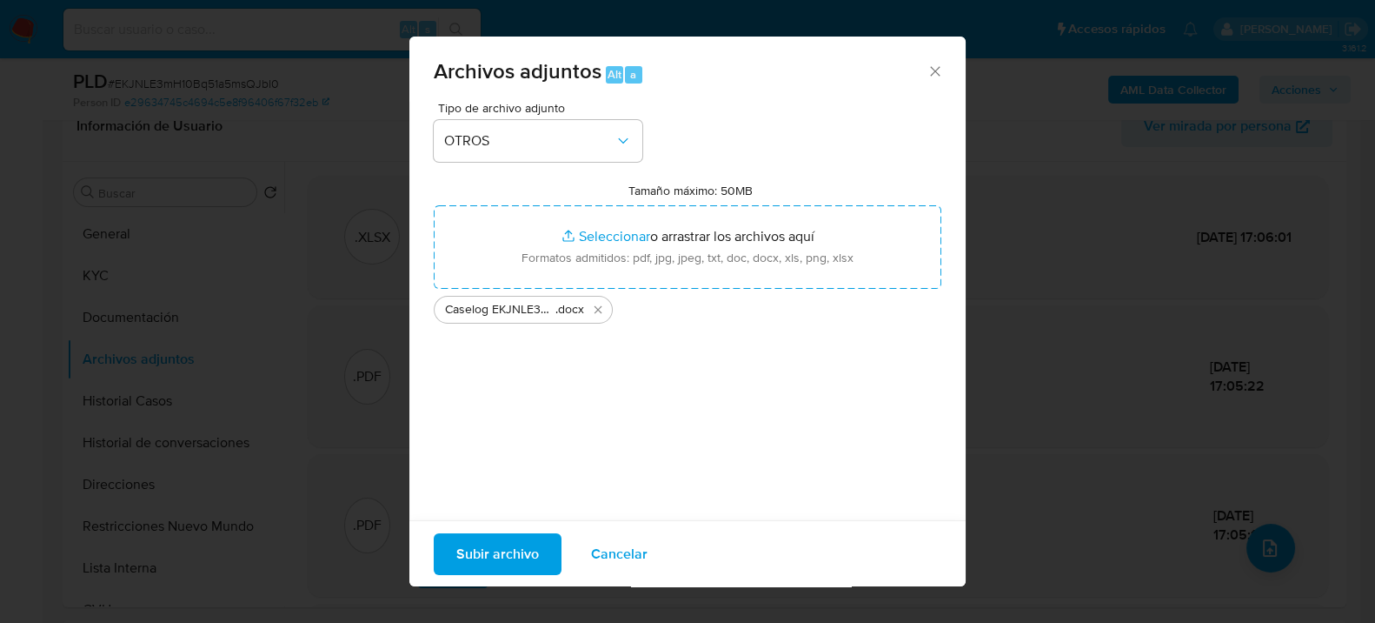
click at [513, 549] on span "Subir archivo" at bounding box center [497, 553] width 83 height 38
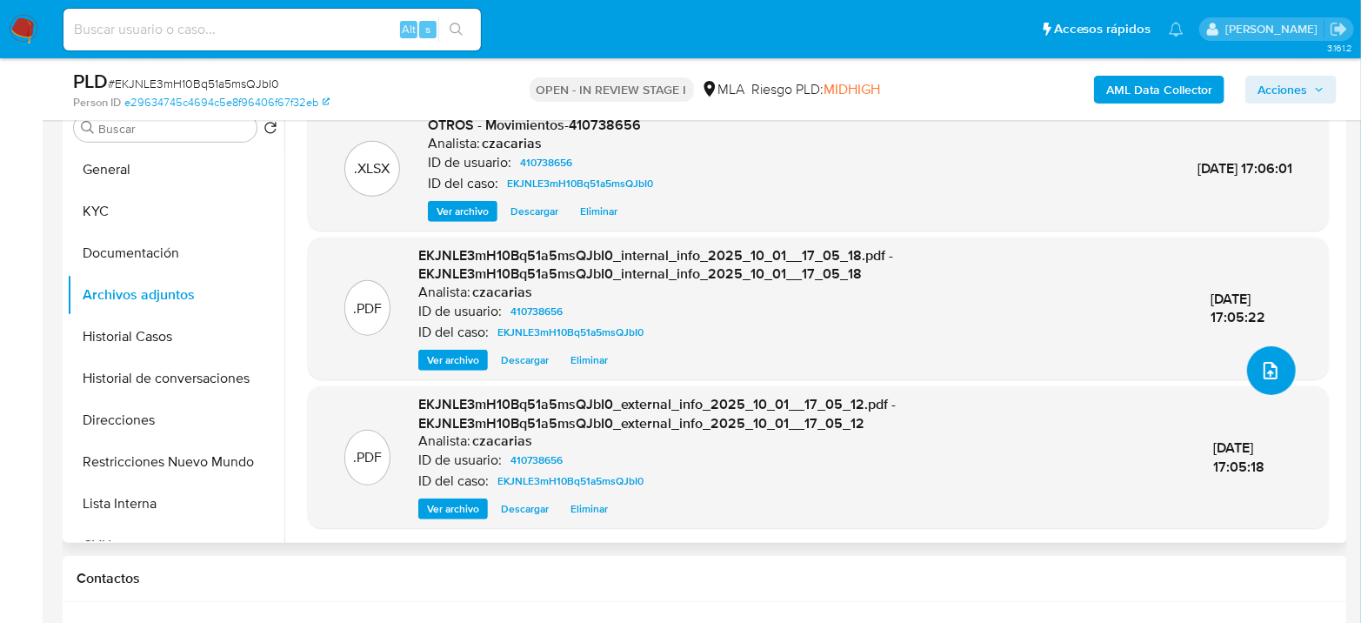
scroll to position [386, 0]
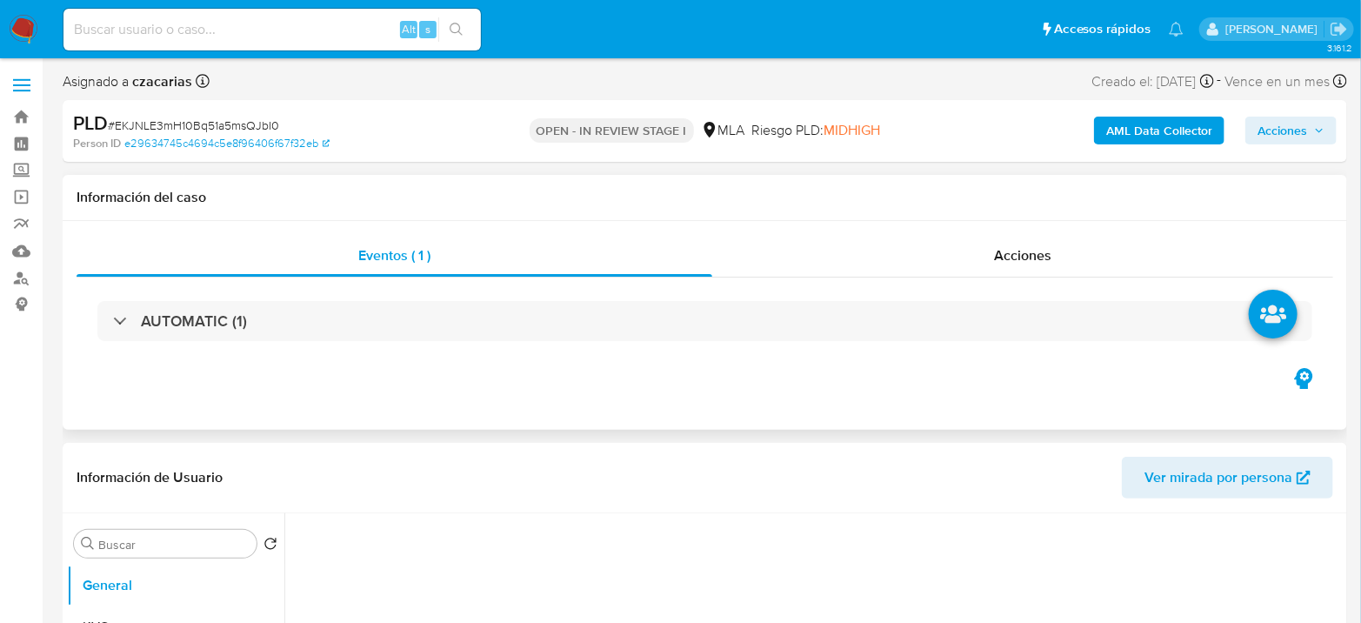
select select "10"
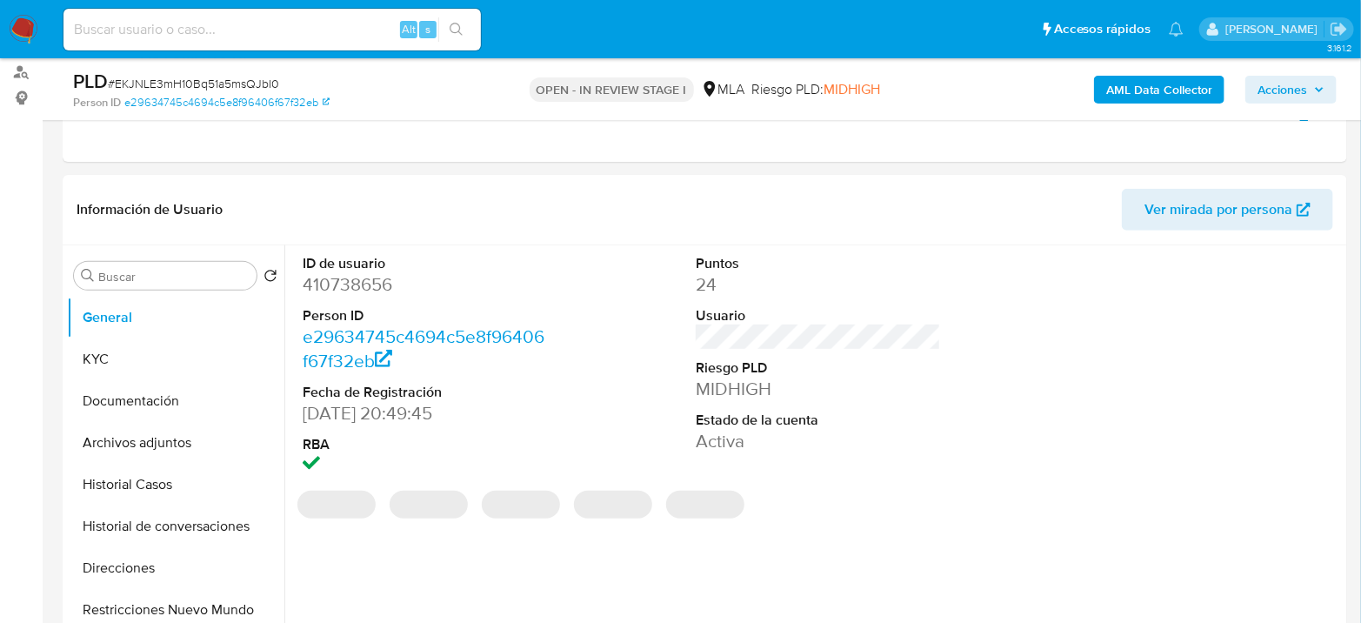
scroll to position [579, 0]
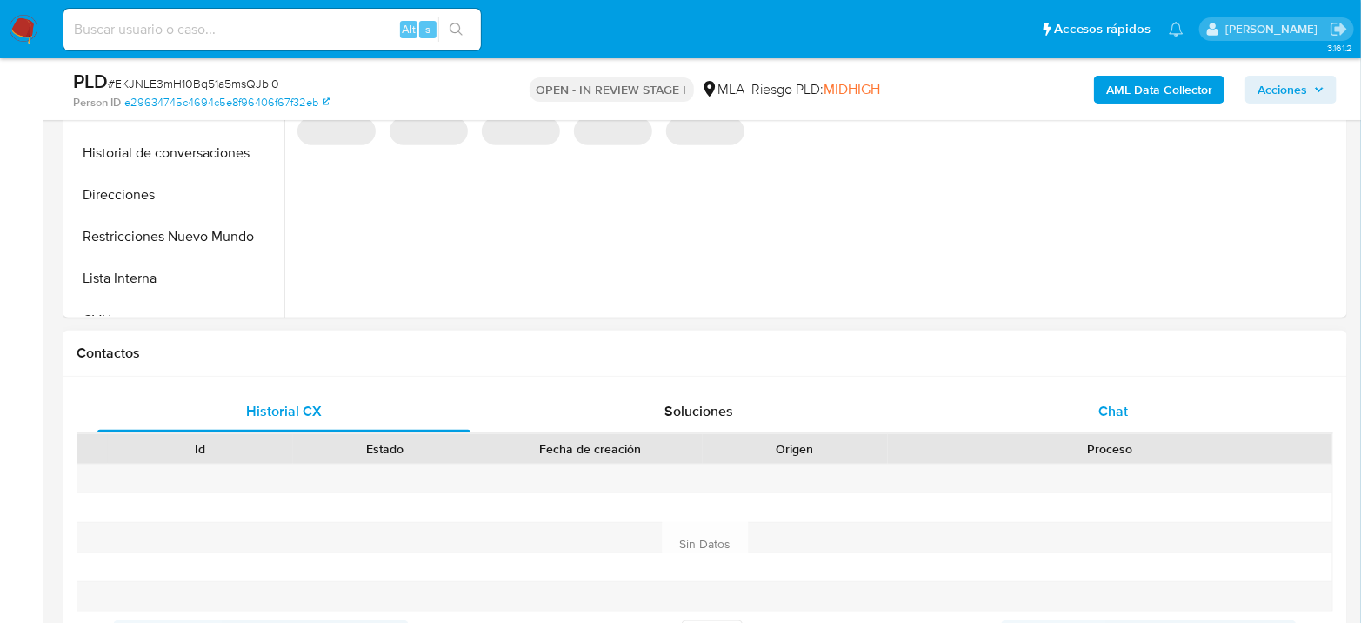
click at [1160, 414] on div "Chat" at bounding box center [1113, 411] width 373 height 42
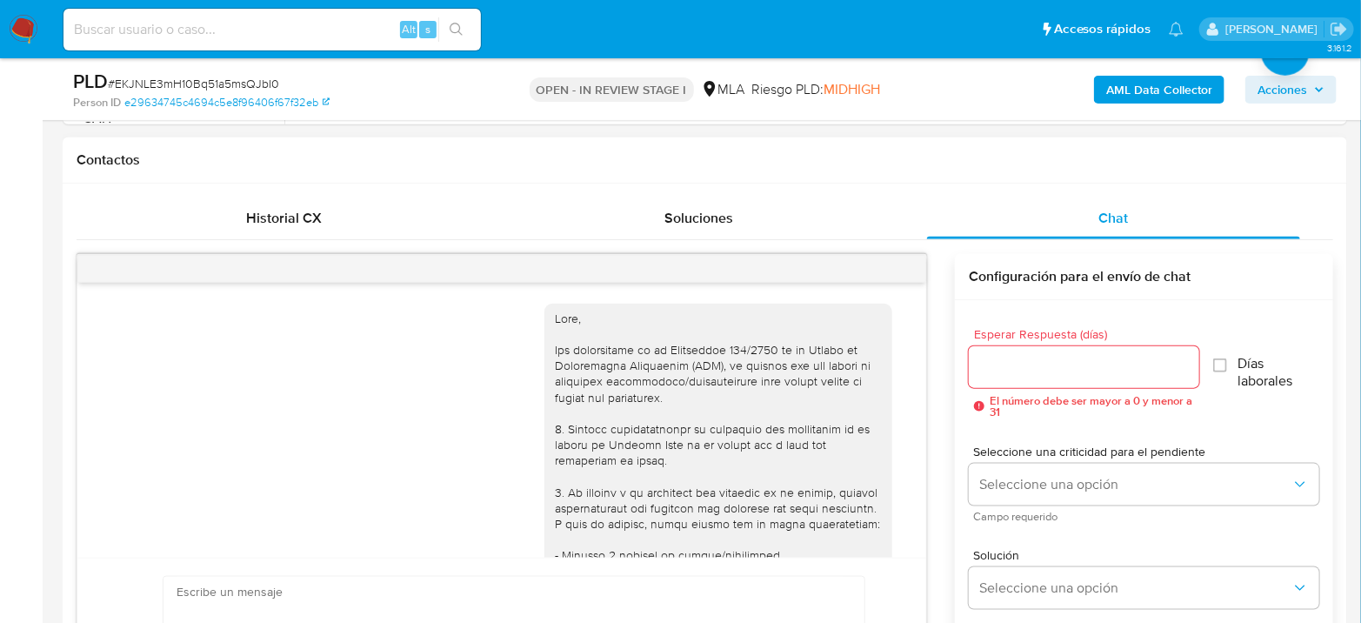
scroll to position [1189, 0]
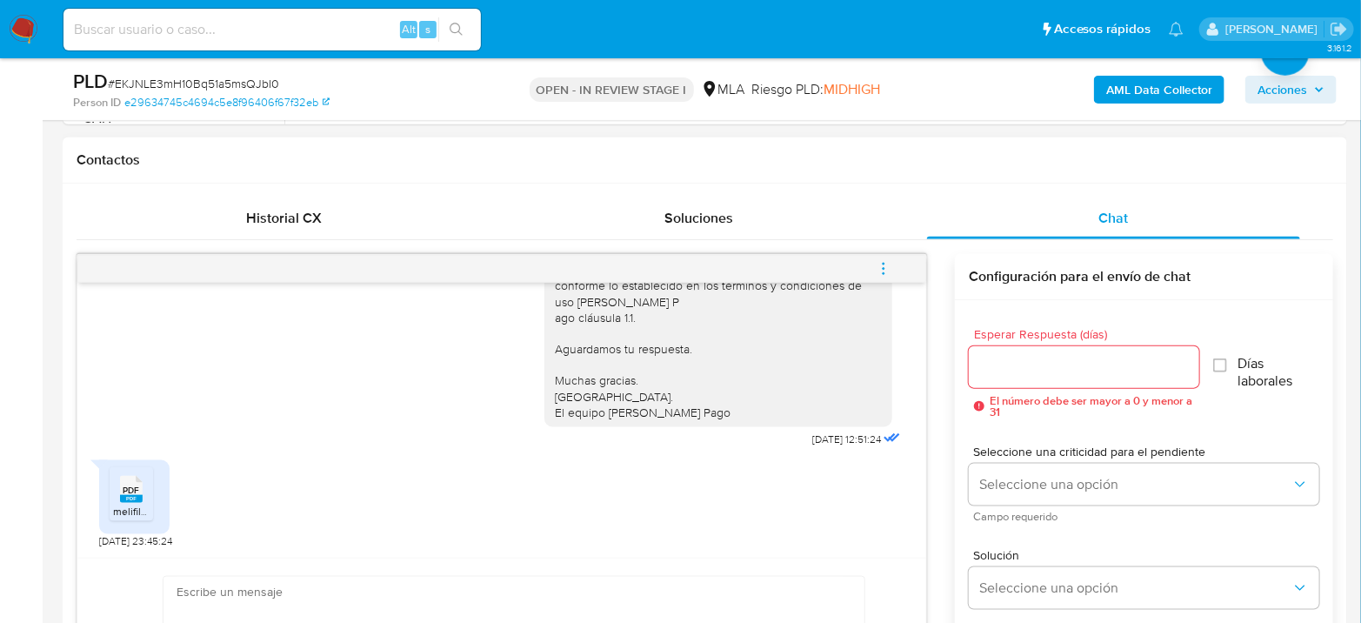
click at [884, 272] on icon "menu-action" at bounding box center [883, 273] width 2 height 2
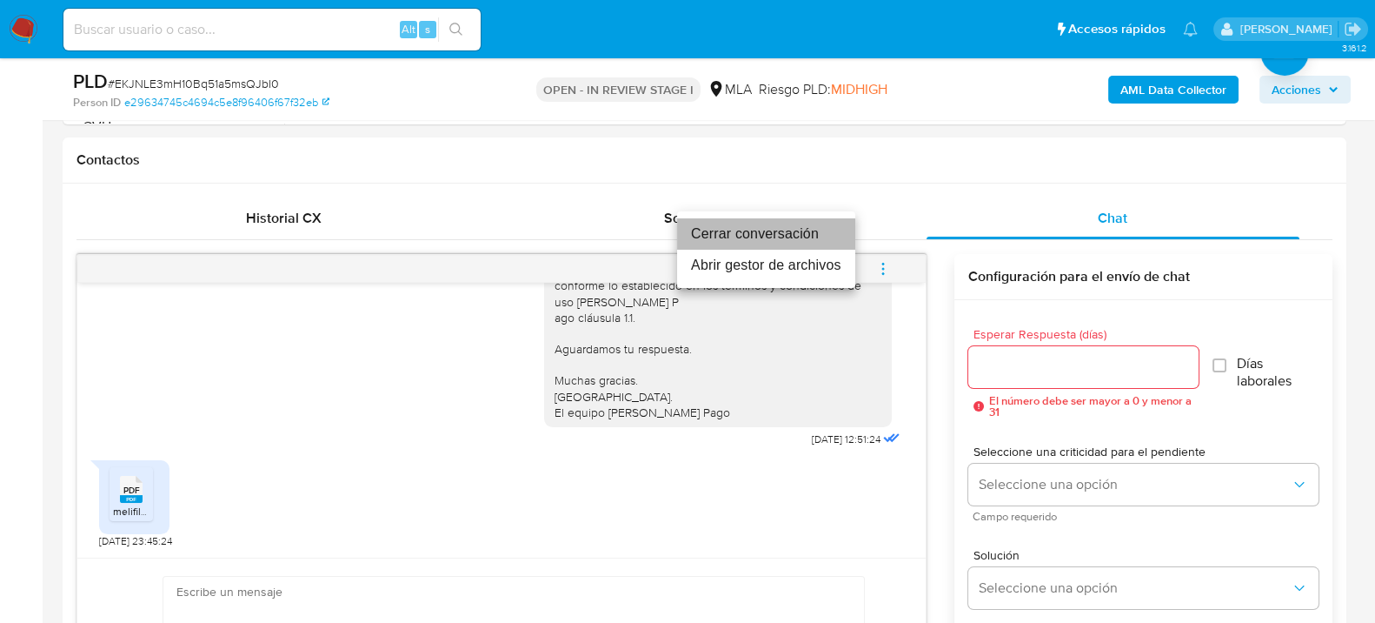
click at [776, 223] on li "Cerrar conversación" at bounding box center [766, 233] width 178 height 31
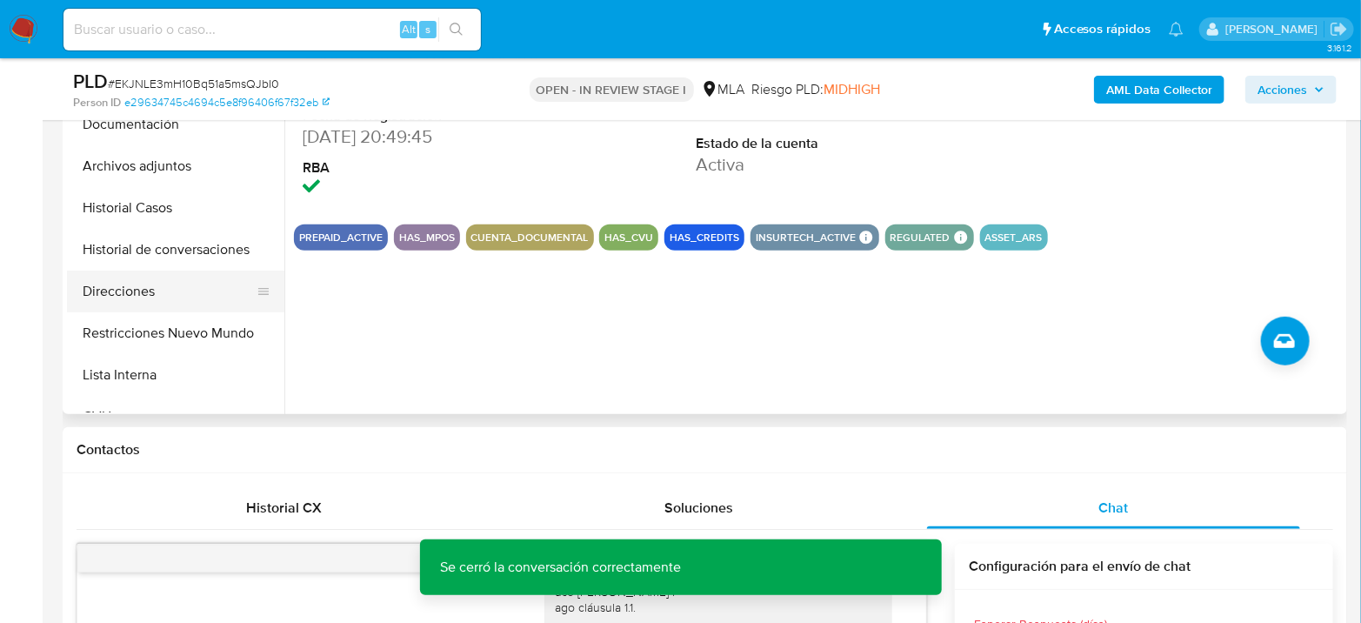
scroll to position [386, 0]
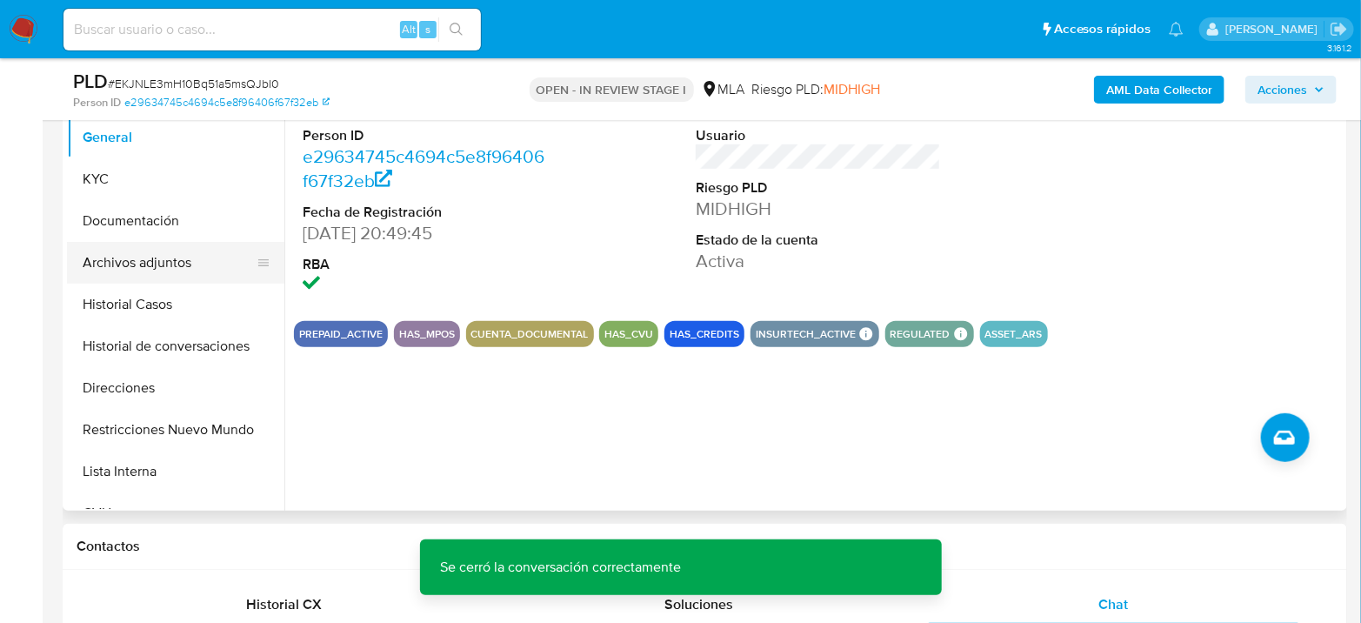
click at [153, 269] on button "Archivos adjuntos" at bounding box center [168, 263] width 203 height 42
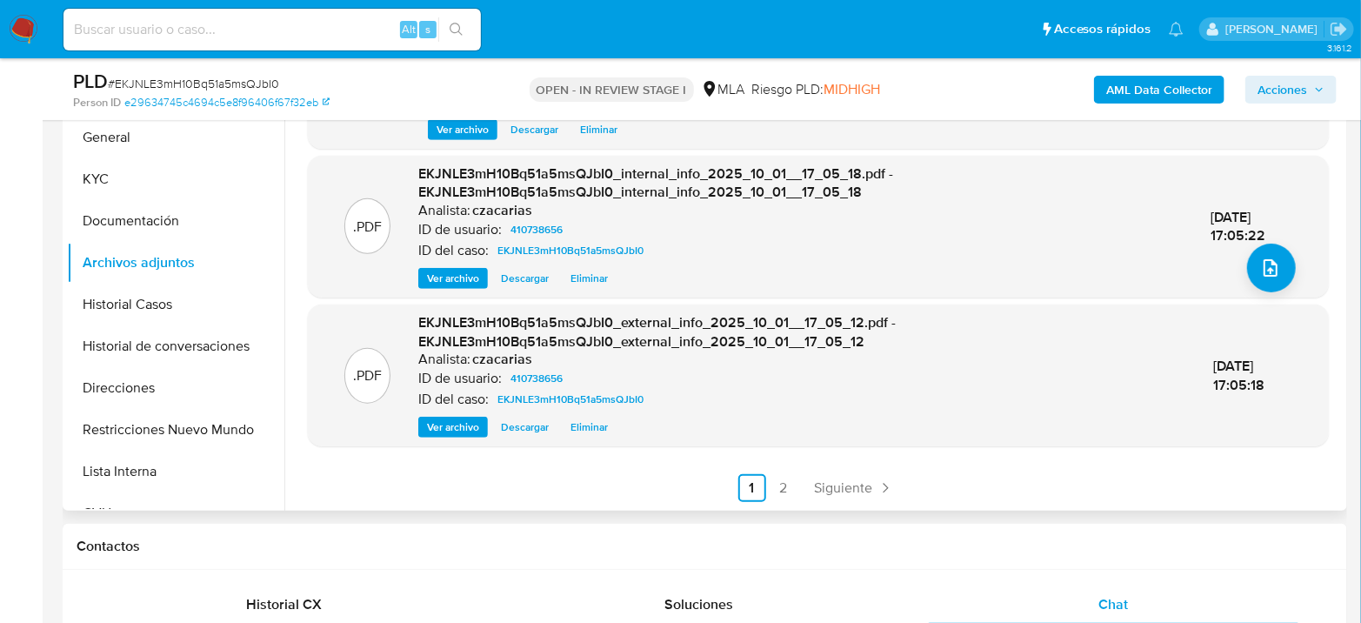
click at [853, 503] on div ".DOCX OTROS - Caselog EKJNLE3mH10Bq51a5msQJbI0_2025_08_20_00_12_43 Analista: cz…" at bounding box center [813, 287] width 1058 height 445
click at [857, 495] on span "Siguiente" at bounding box center [844, 488] width 58 height 14
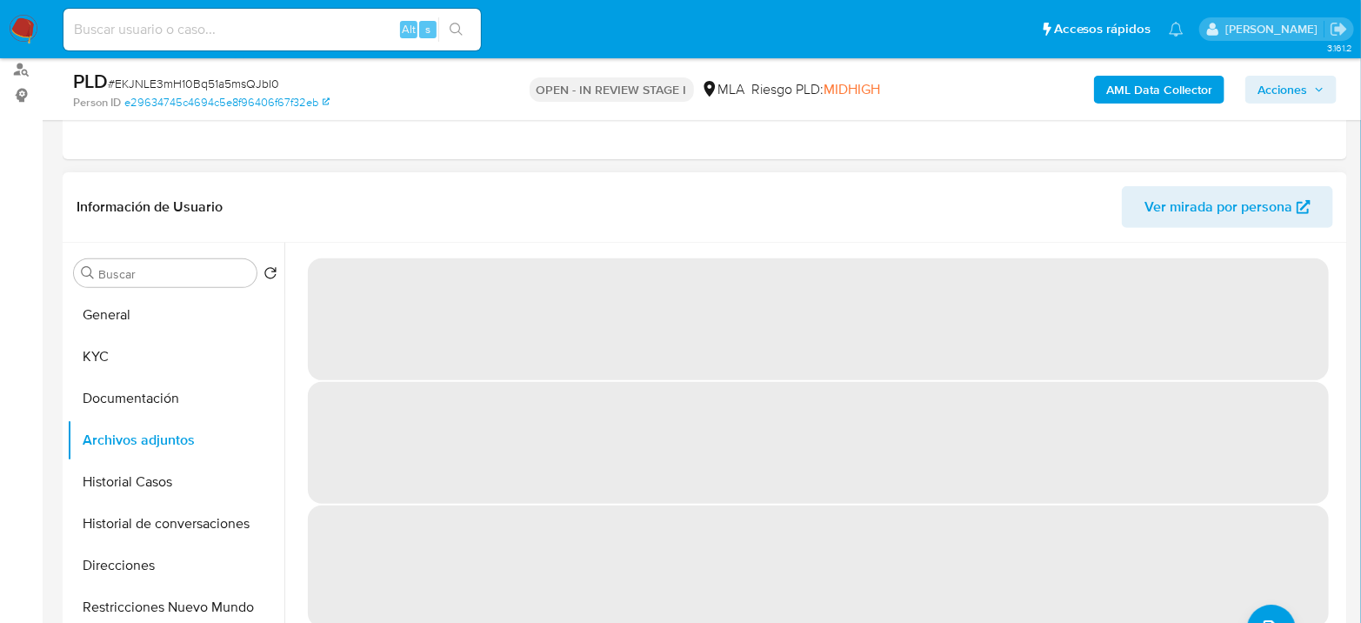
scroll to position [193, 0]
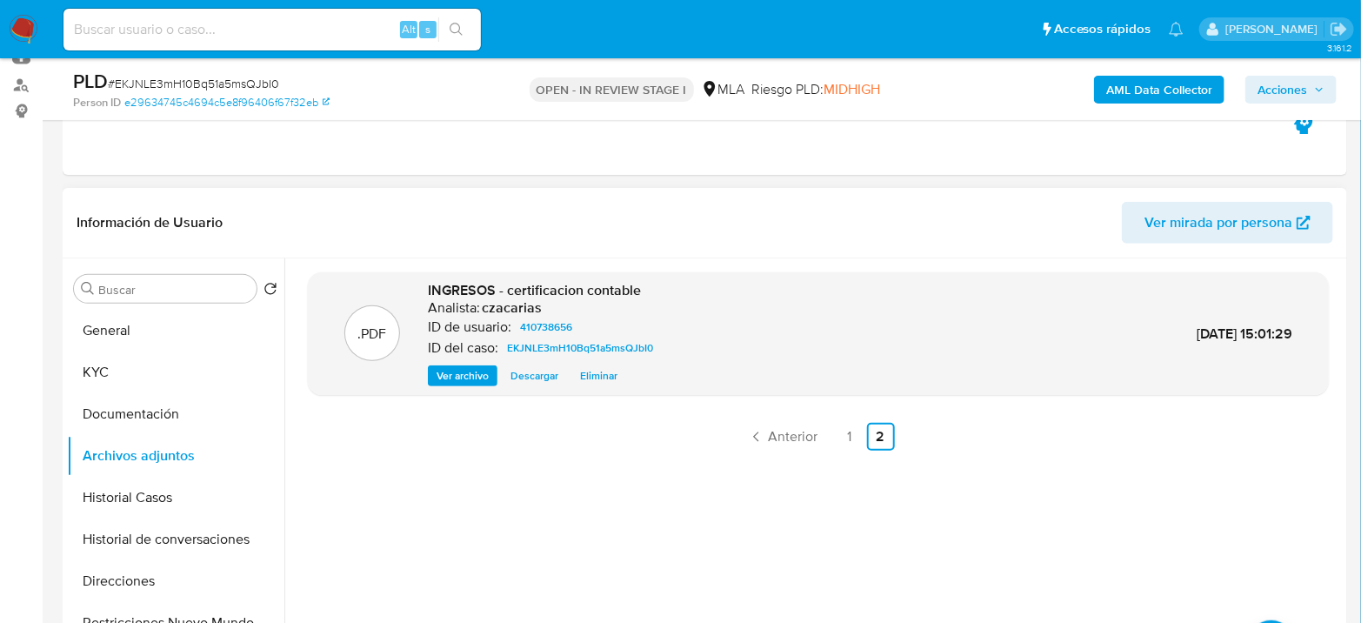
click at [449, 379] on span "Ver archivo" at bounding box center [462, 375] width 52 height 17
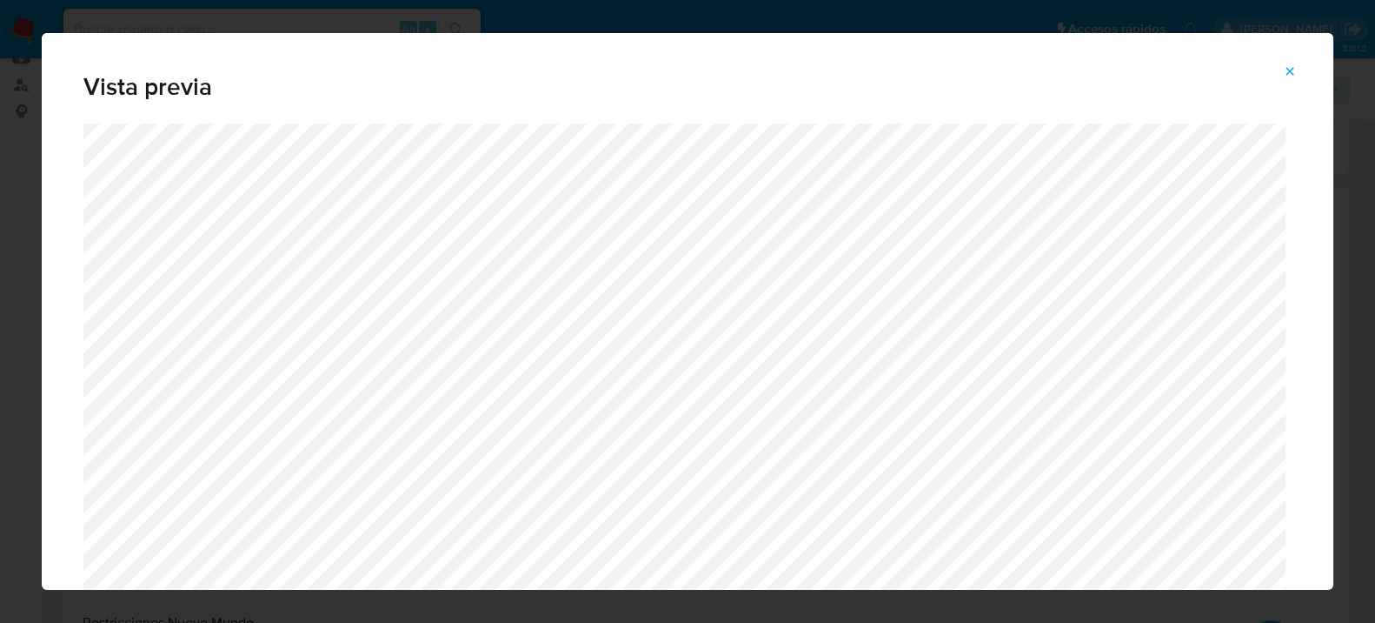
click at [1295, 71] on icon "Attachment preview" at bounding box center [1290, 71] width 14 height 14
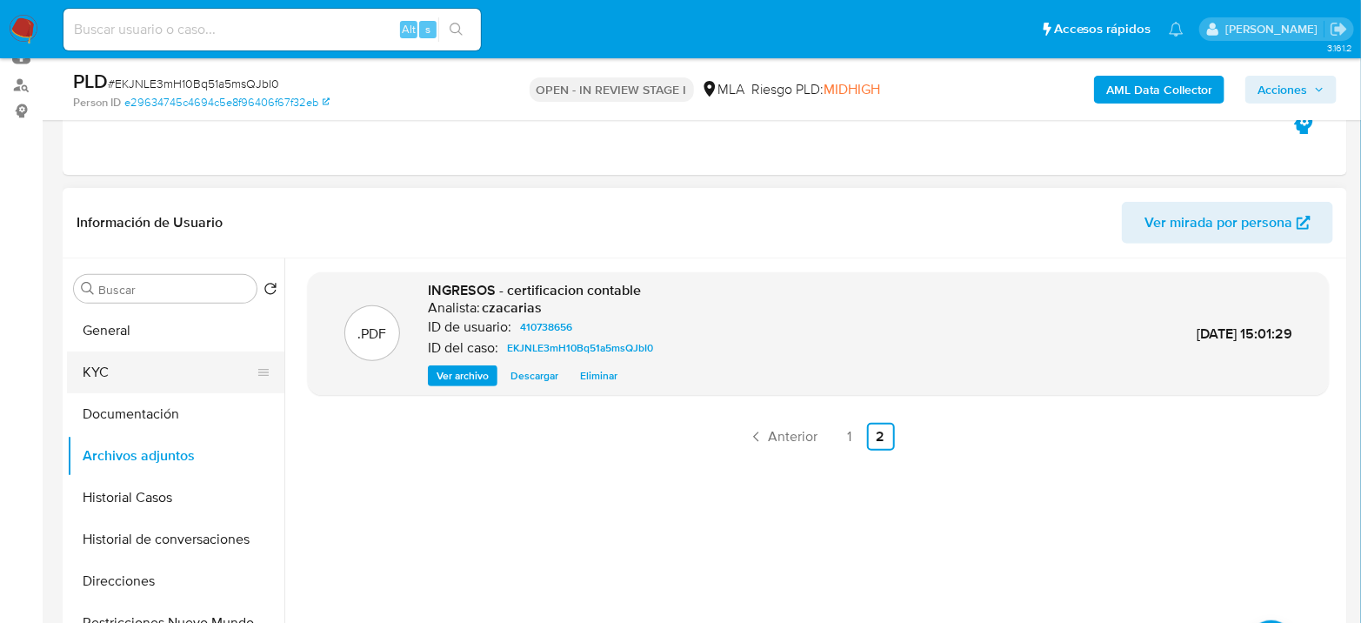
click at [143, 364] on button "KYC" at bounding box center [168, 372] width 203 height 42
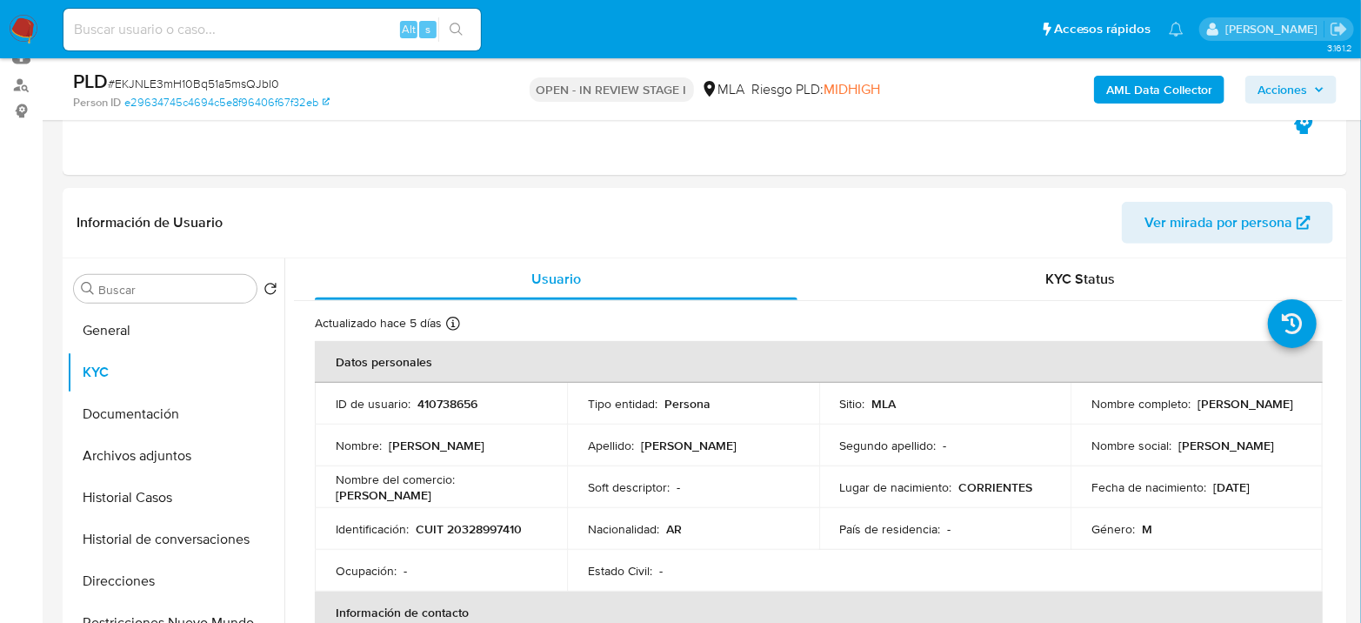
click at [1282, 86] on span "Acciones" at bounding box center [1282, 90] width 50 height 28
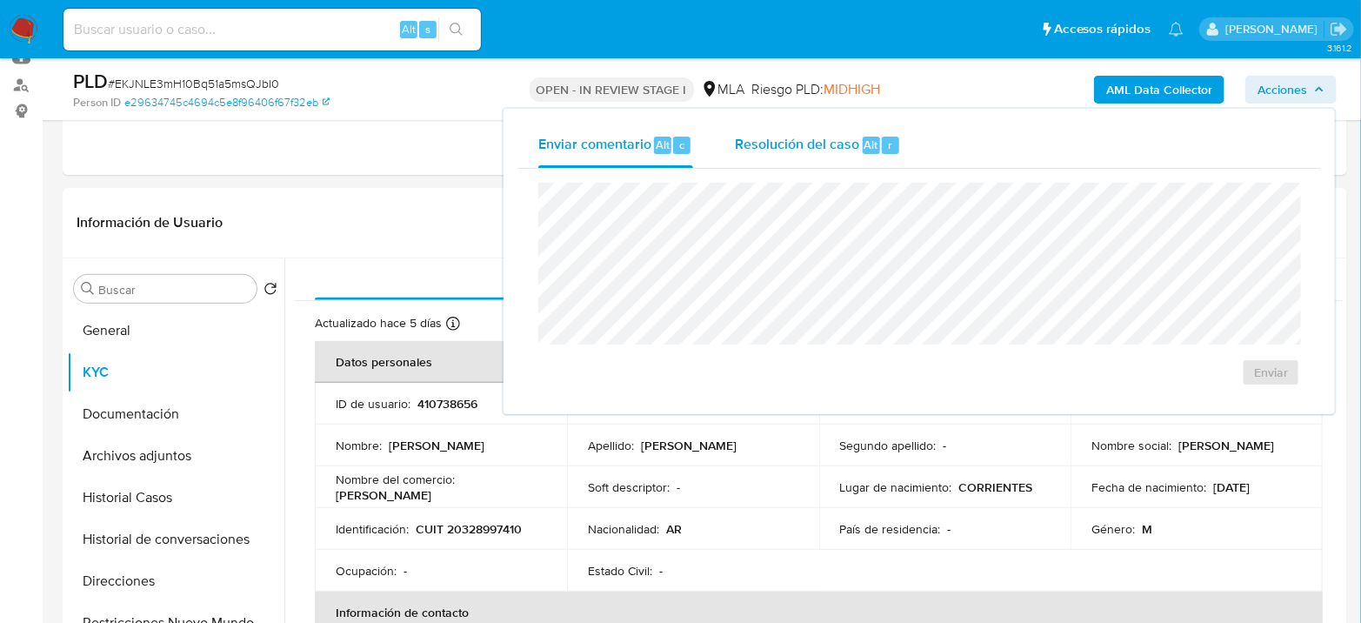
click at [788, 143] on span "Resolución del caso" at bounding box center [797, 144] width 124 height 20
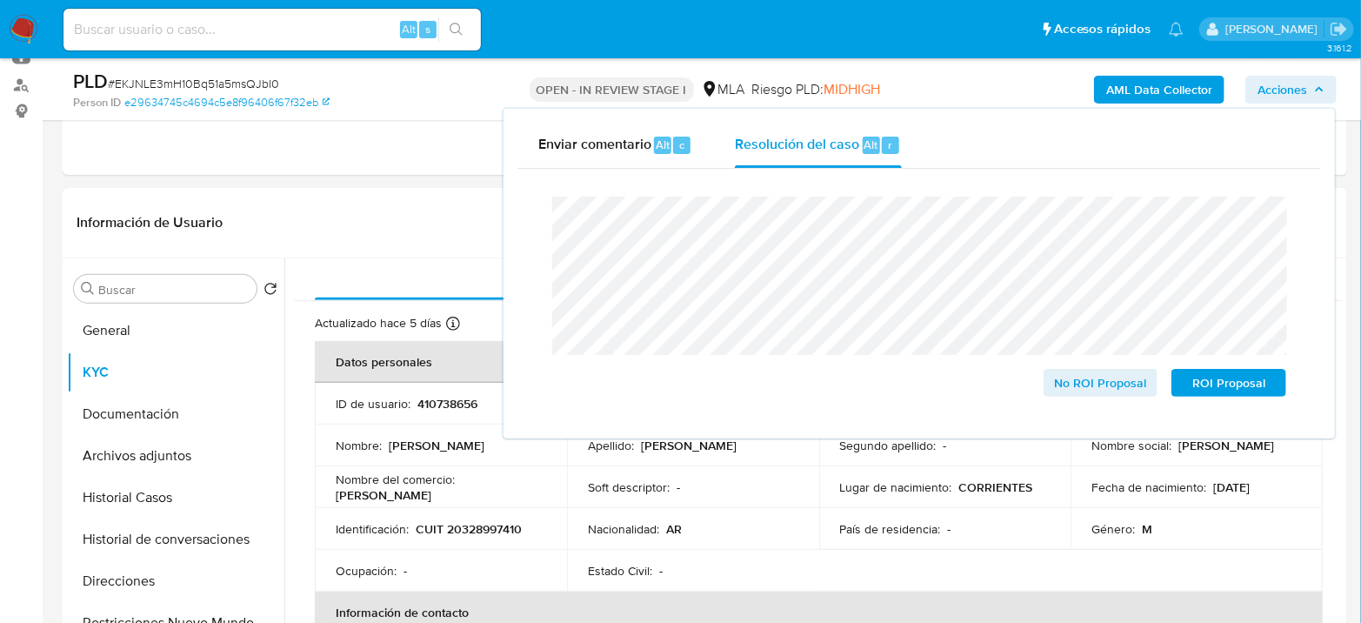
click at [185, 88] on span "# EKJNLE3mH10Bq51a5msQJbI0" at bounding box center [193, 83] width 171 height 17
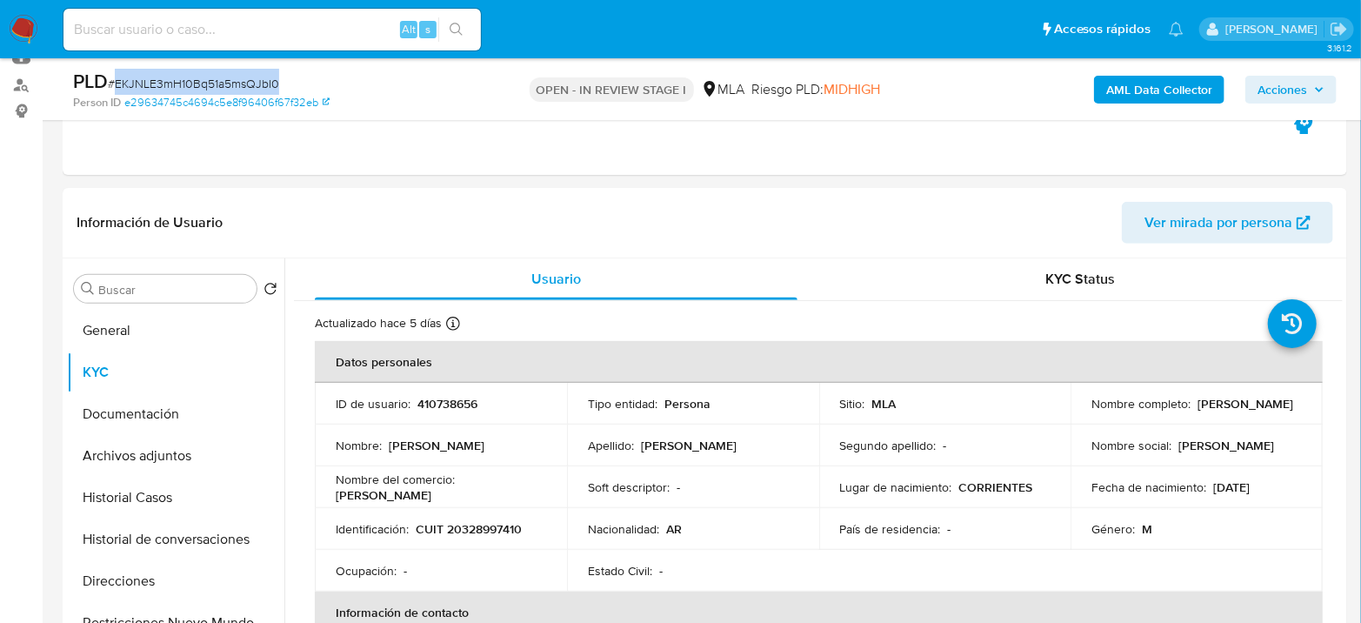
click at [185, 88] on span "# EKJNLE3mH10Bq51a5msQJbI0" at bounding box center [193, 83] width 171 height 17
copy span "EKJNLE3mH10Bq51a5msQJbI0"
click at [1288, 77] on span "Acciones" at bounding box center [1282, 90] width 50 height 28
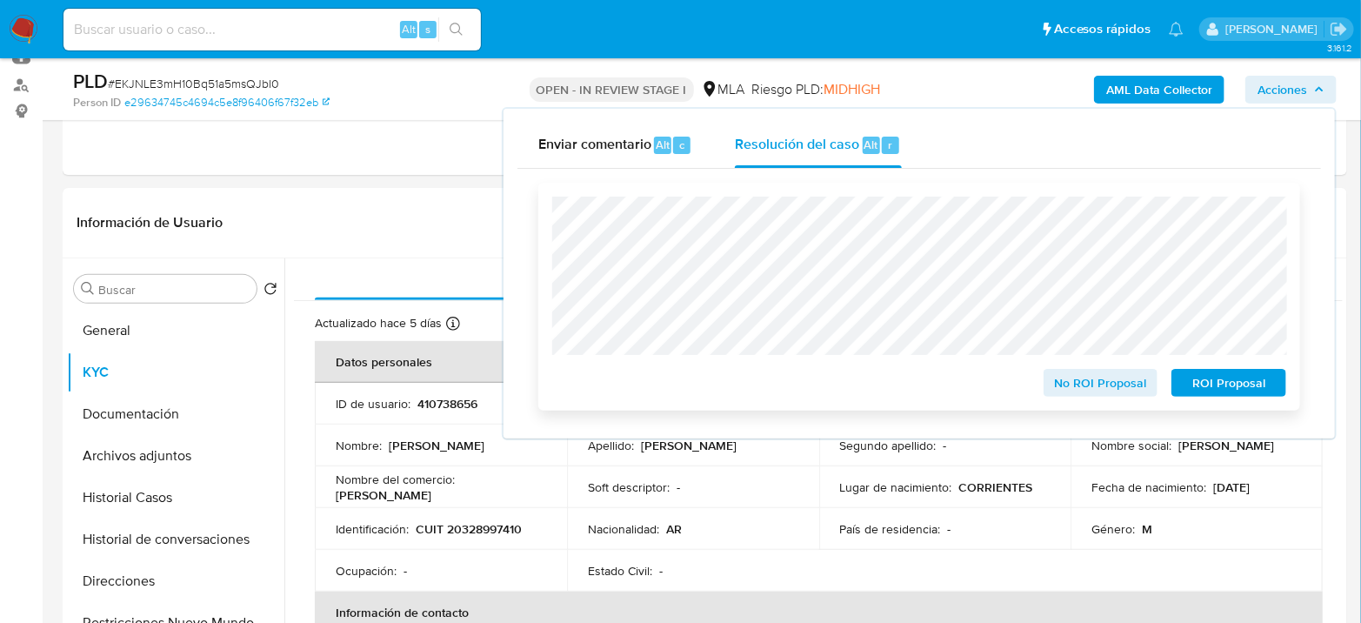
click at [1062, 386] on span "No ROI Proposal" at bounding box center [1101, 382] width 90 height 24
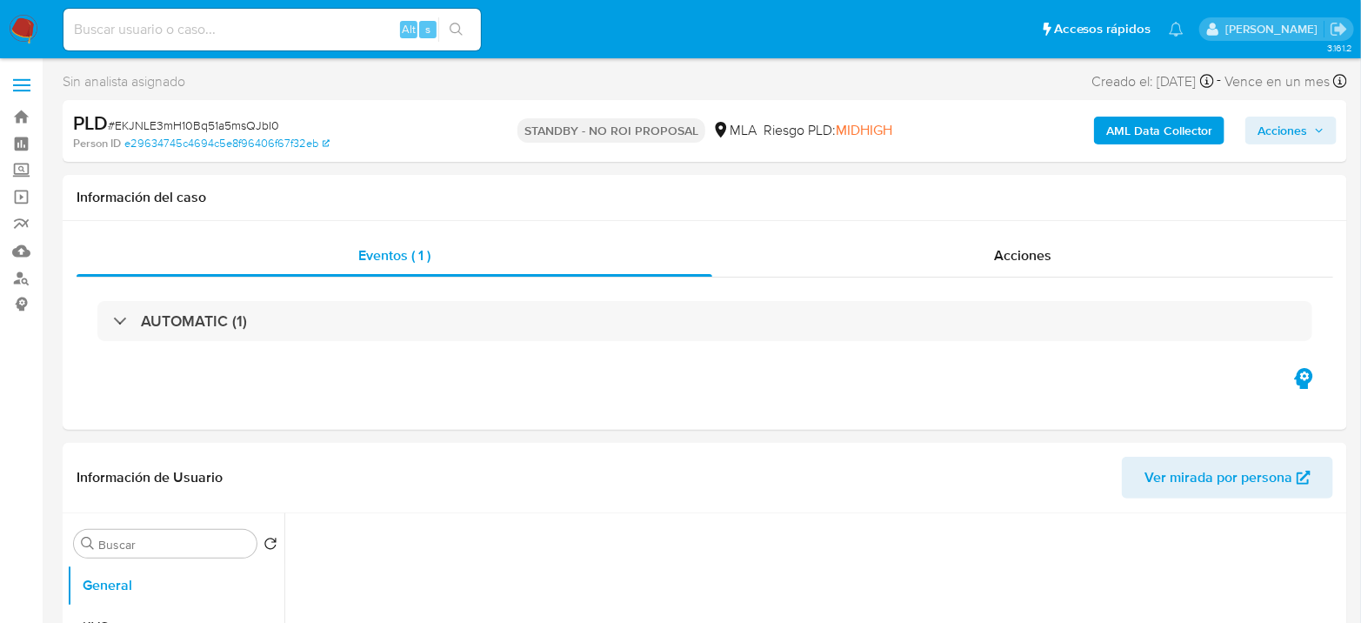
select select "10"
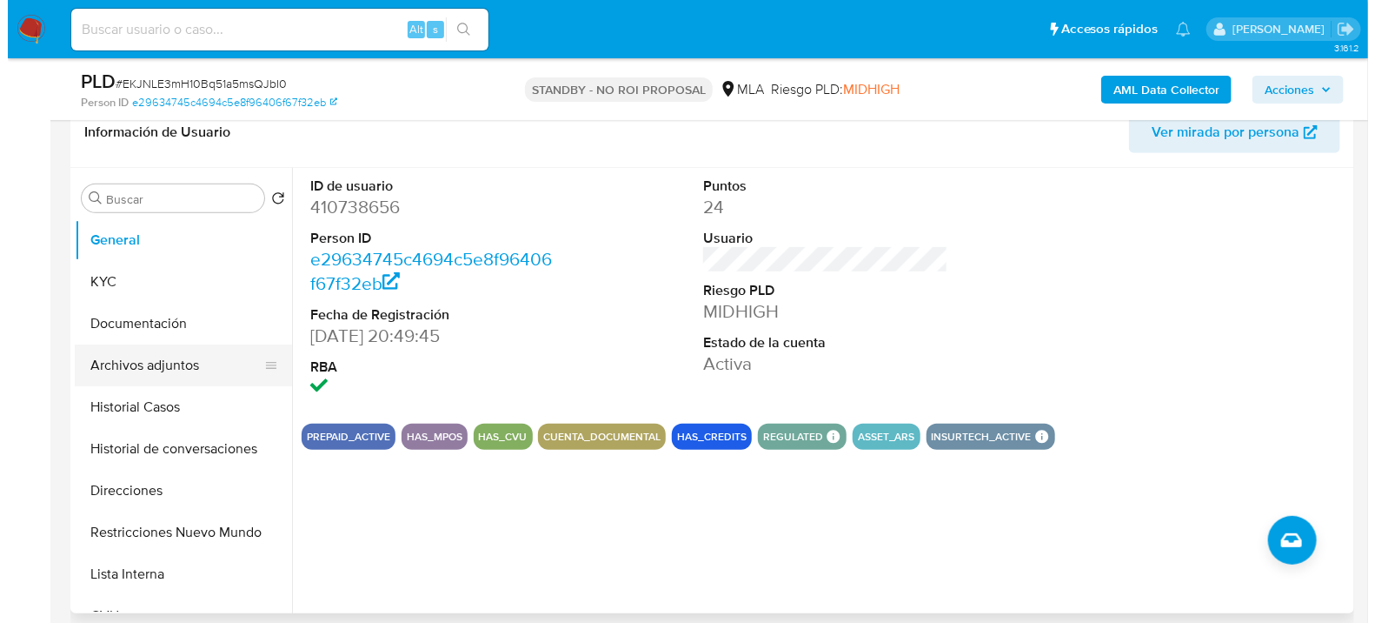
scroll to position [290, 0]
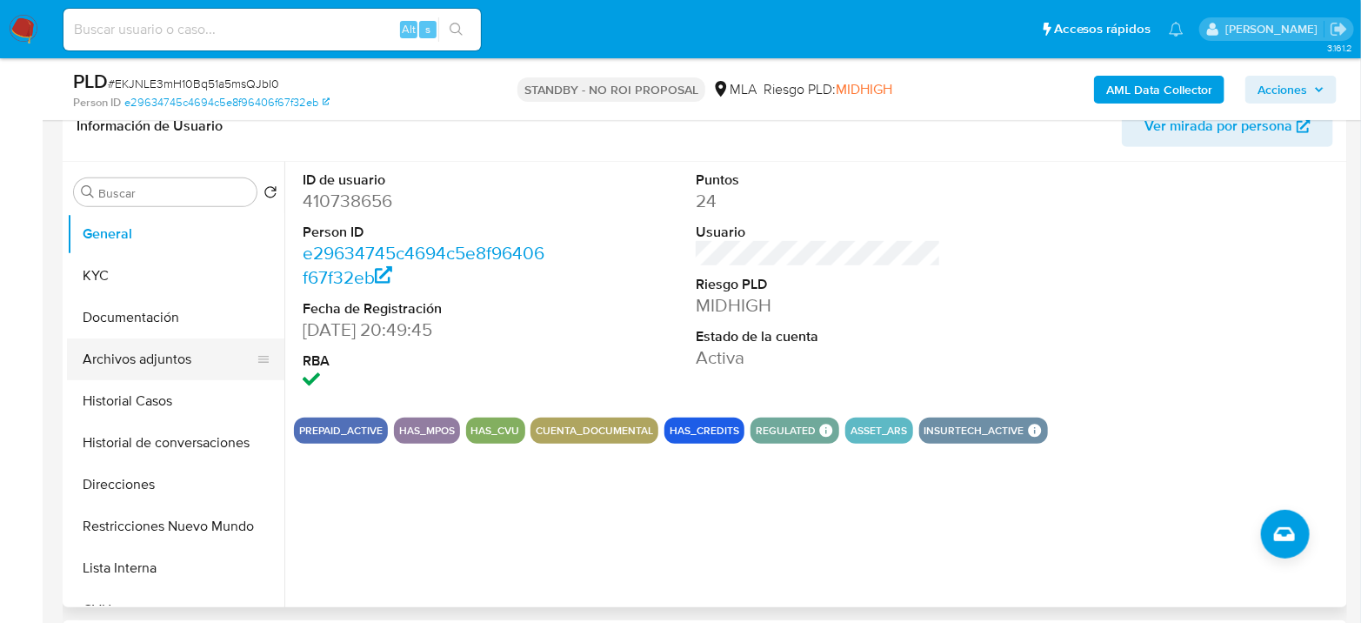
click at [138, 356] on button "Archivos adjuntos" at bounding box center [168, 359] width 203 height 42
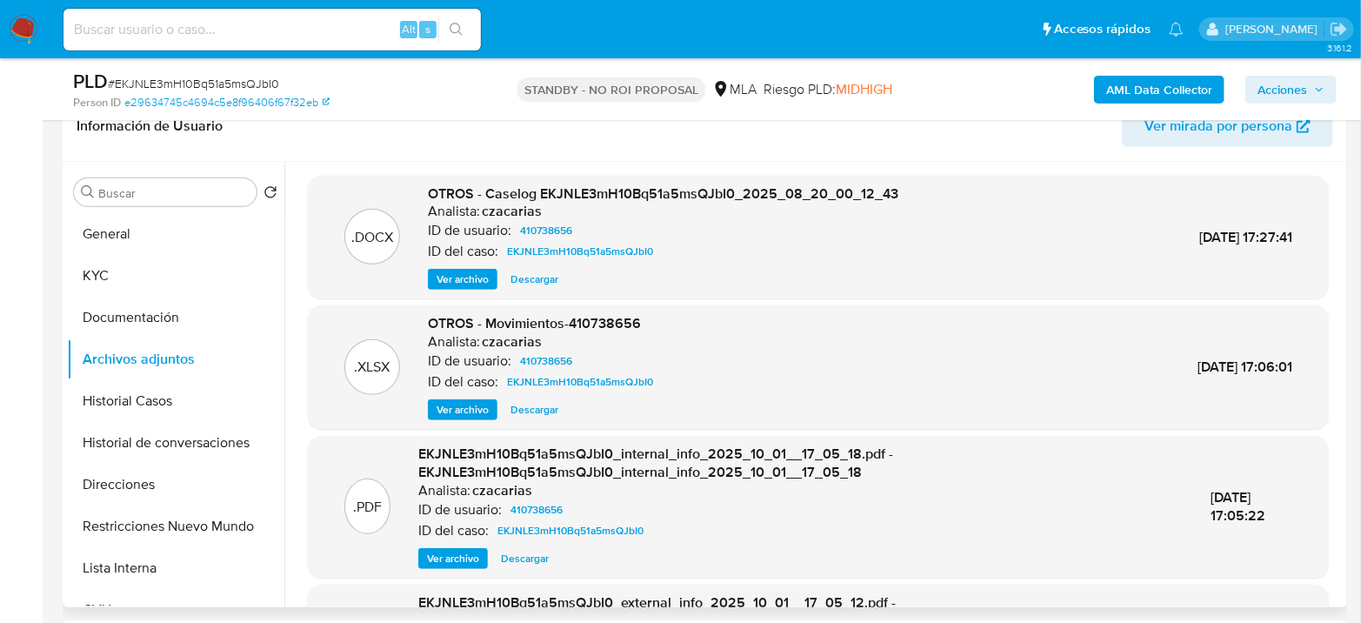
click at [462, 276] on span "Ver archivo" at bounding box center [462, 278] width 52 height 17
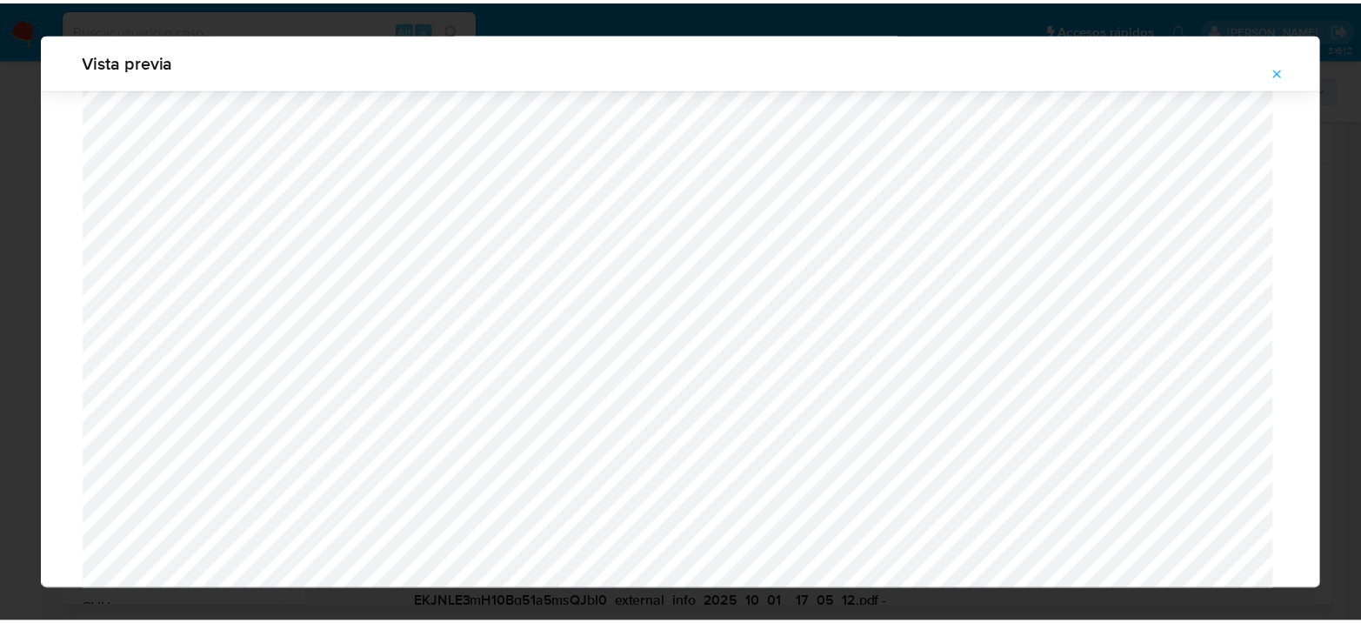
scroll to position [0, 0]
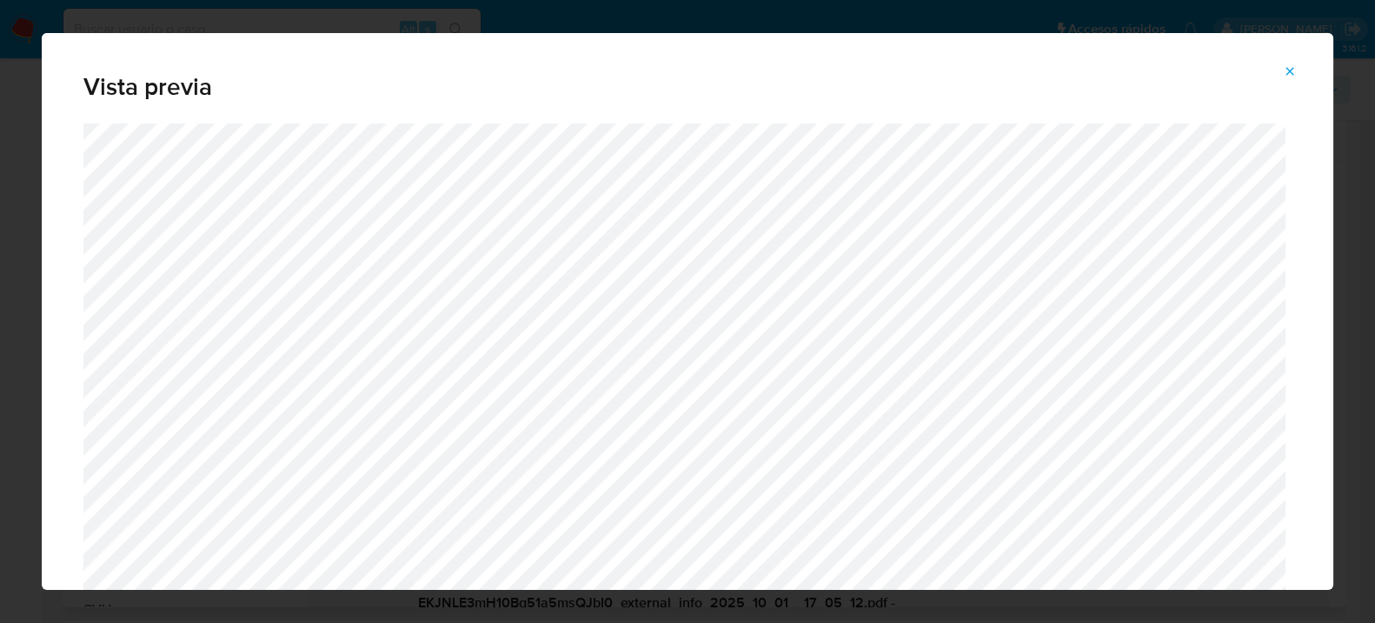
click at [1286, 67] on icon "Attachment preview" at bounding box center [1290, 71] width 14 height 14
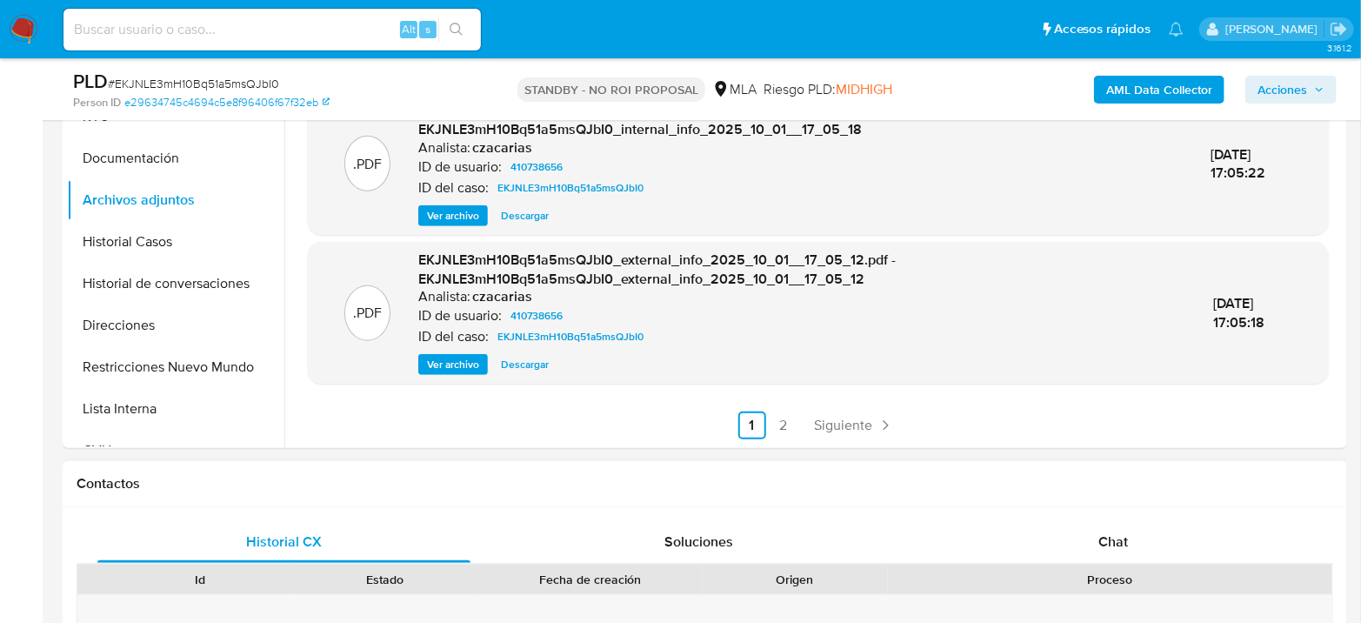
scroll to position [676, 0]
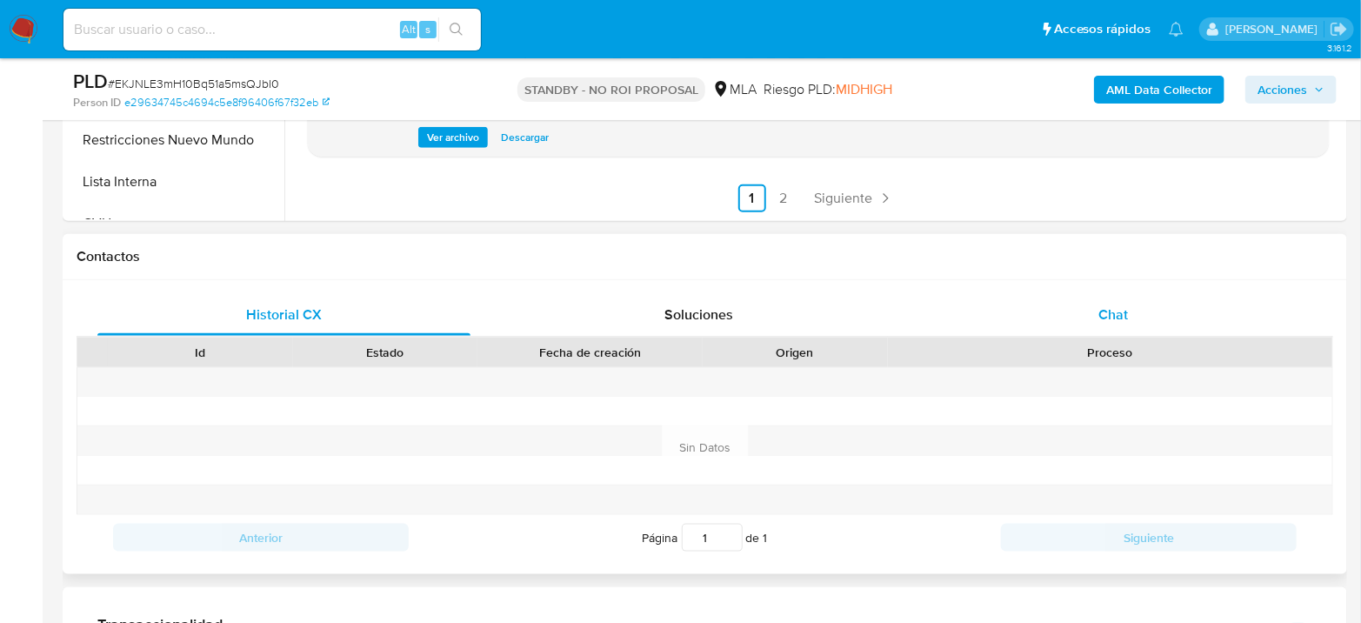
click at [1129, 323] on div "Chat" at bounding box center [1113, 315] width 373 height 42
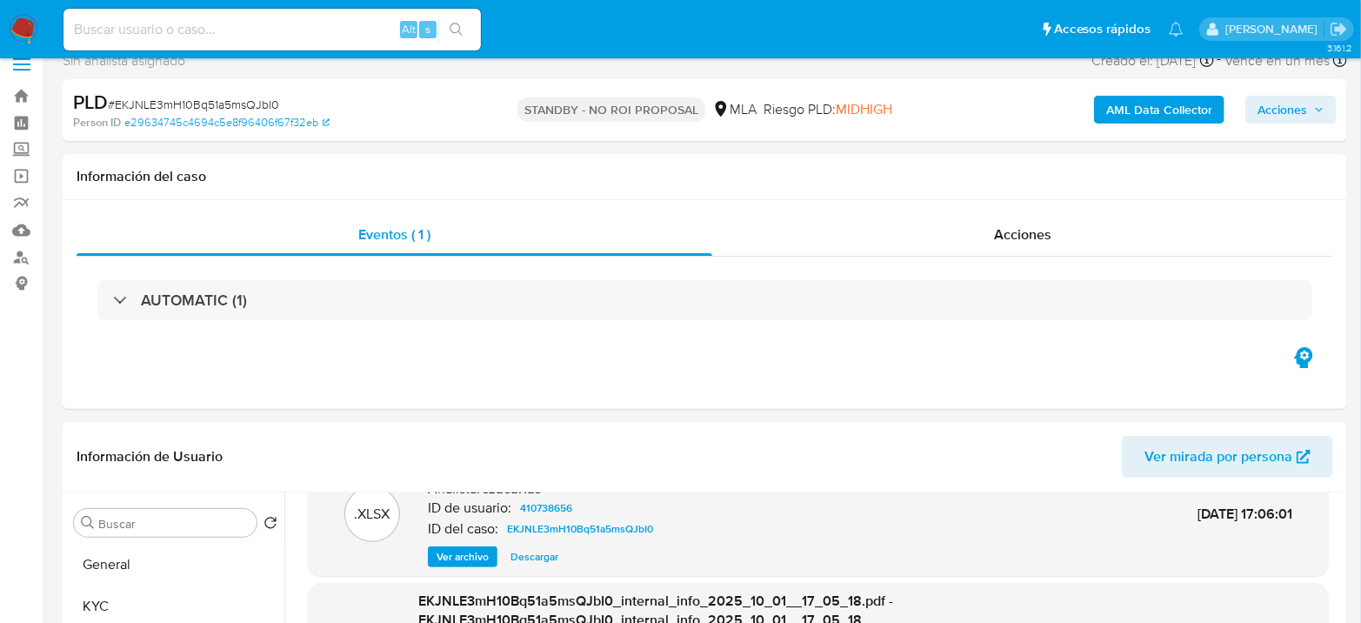
scroll to position [0, 0]
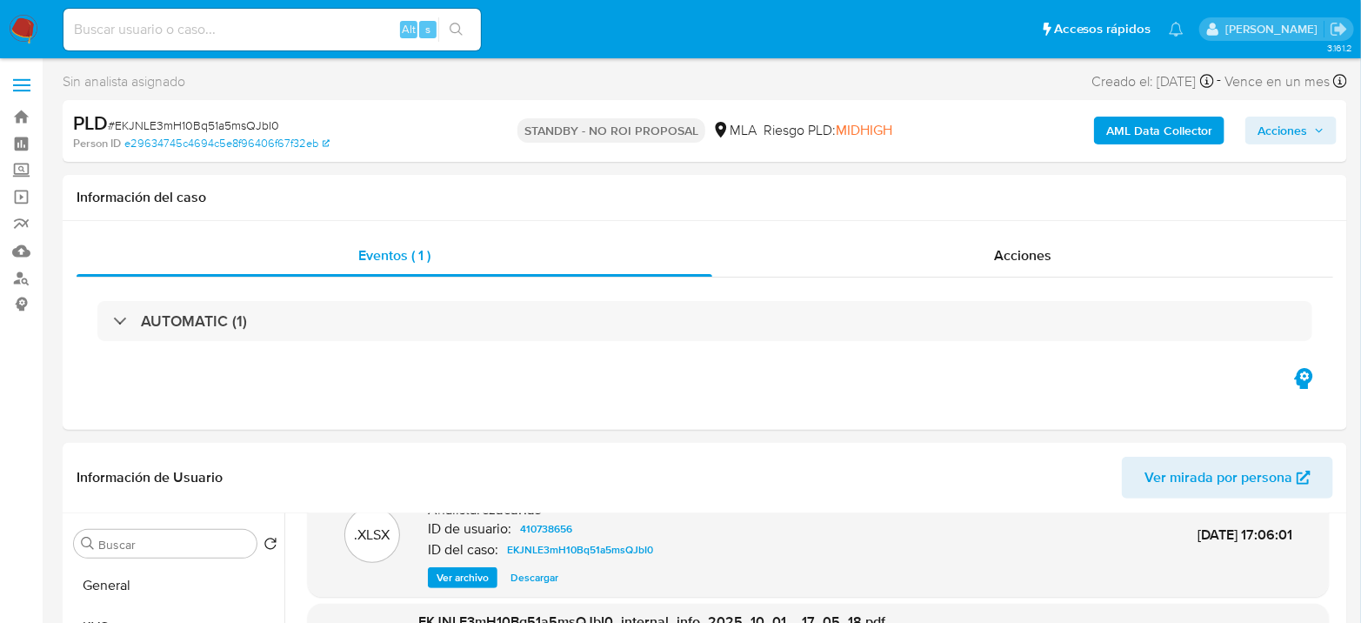
click at [35, 44] on nav "Pausado Ver notificaciones Alt s Accesos rápidos Presiona las siguientes teclas…" at bounding box center [680, 29] width 1361 height 58
